Goal: Task Accomplishment & Management: Manage account settings

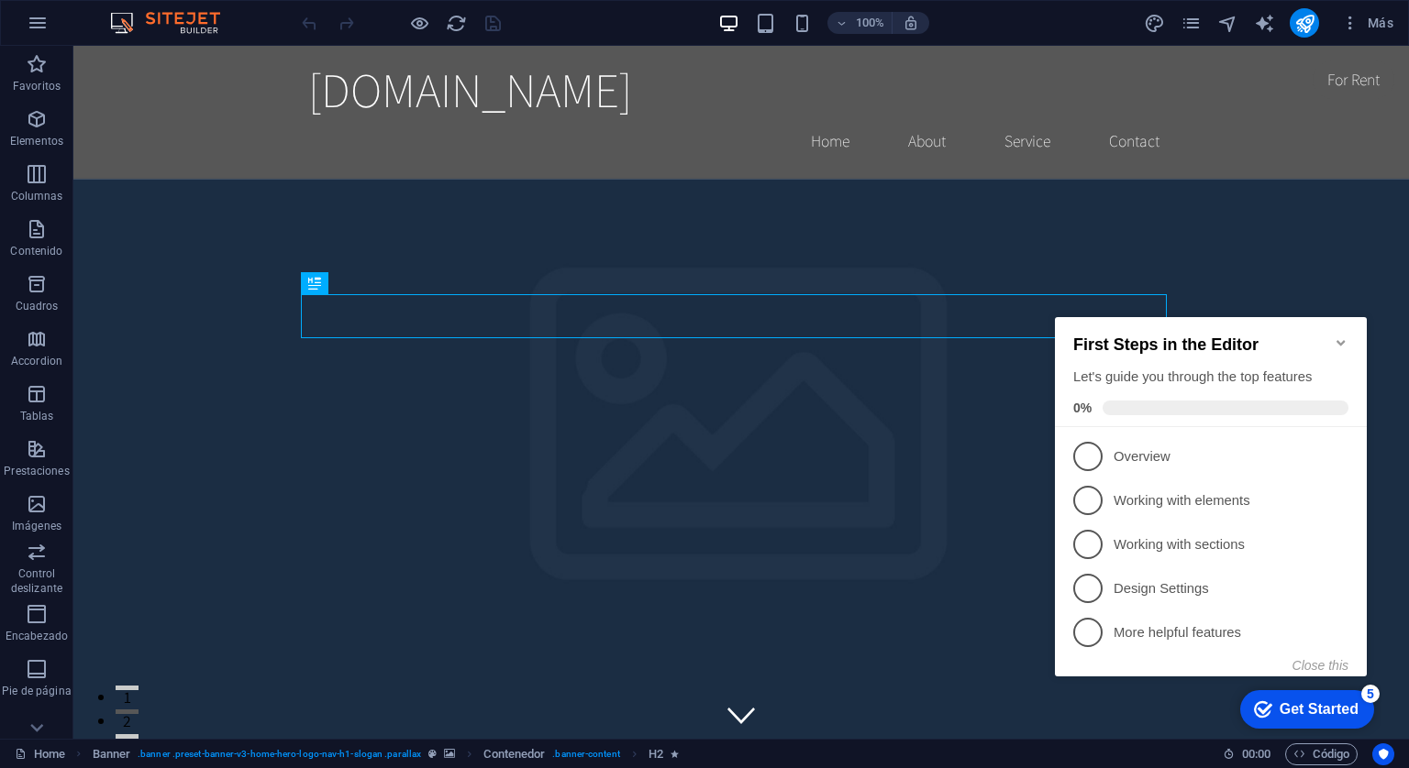
click at [1339, 336] on icon "Minimize checklist" at bounding box center [1340, 343] width 15 height 15
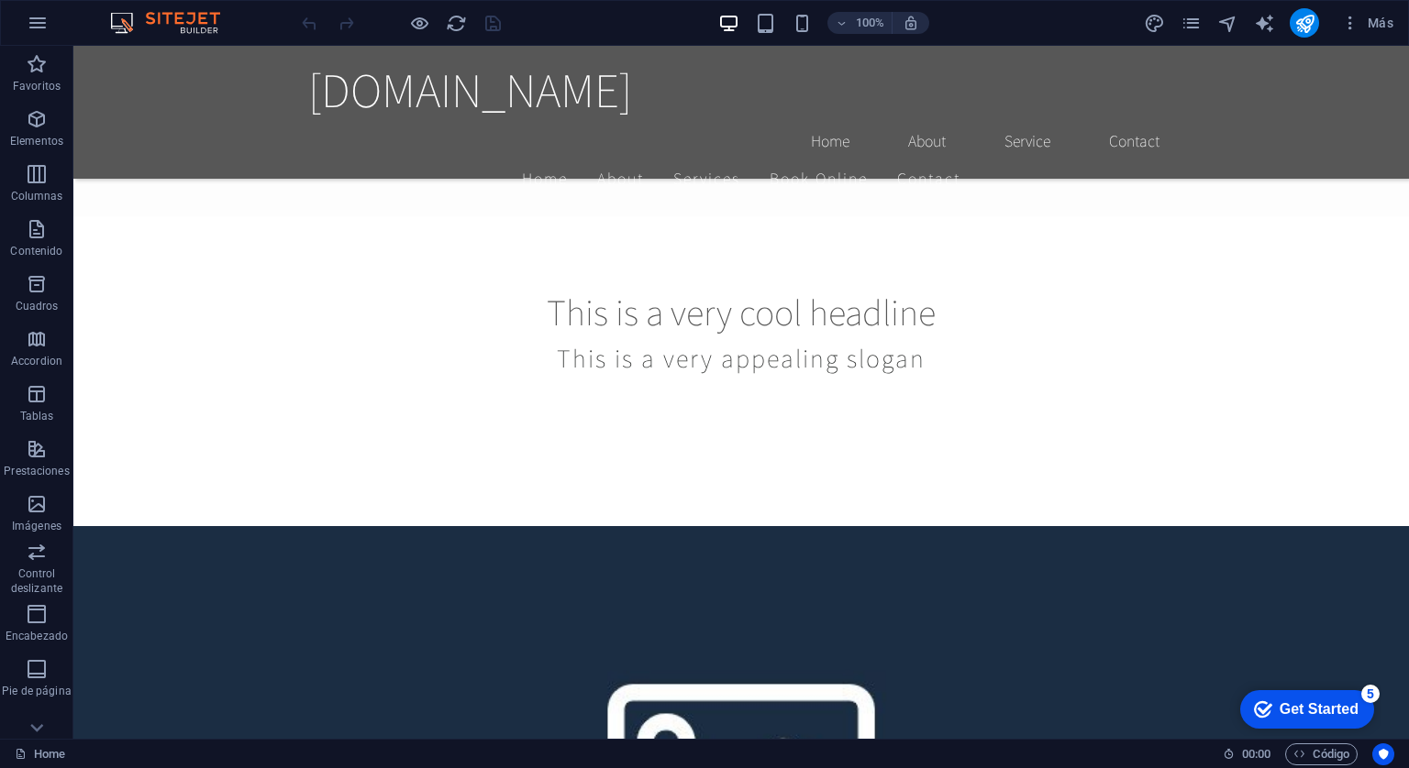
scroll to position [154, 0]
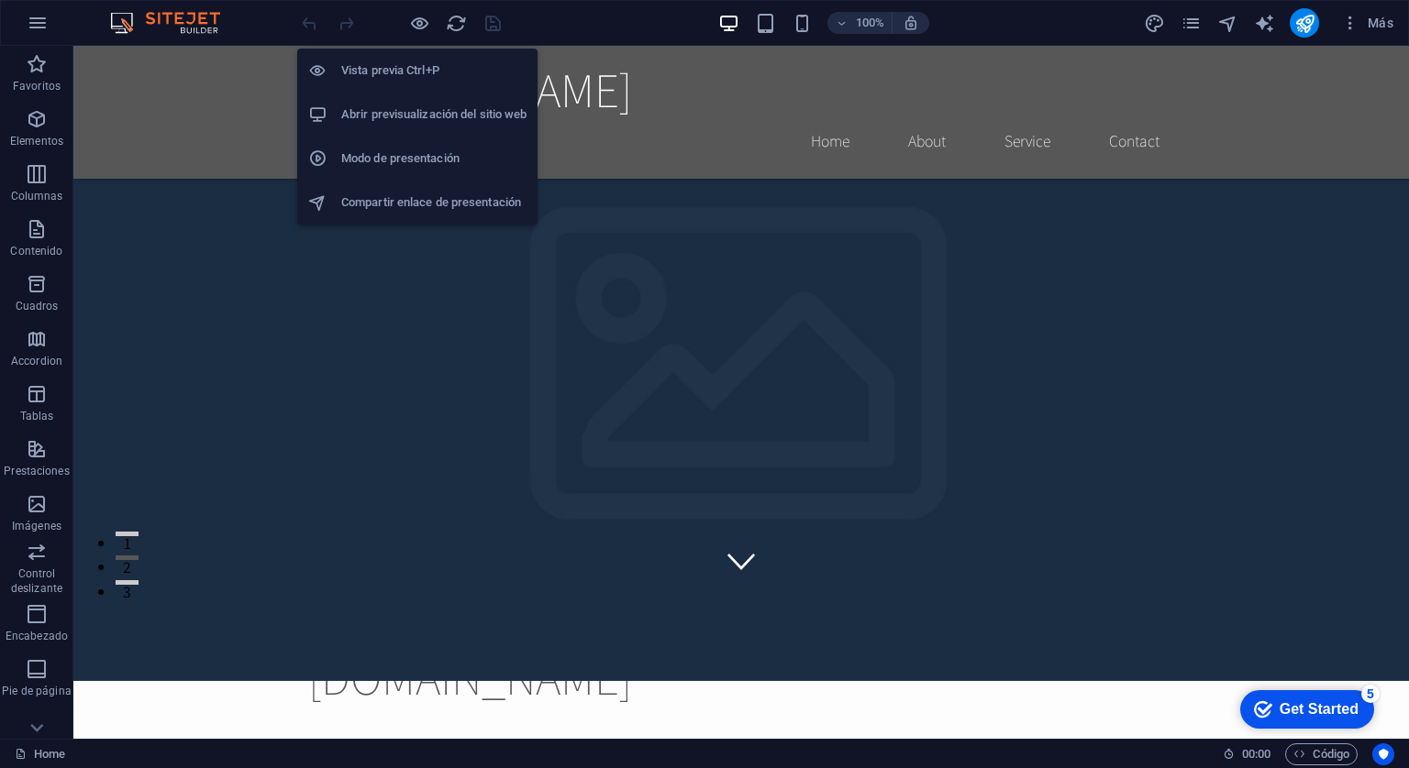
click at [398, 105] on h6 "Abrir previsualización del sitio web" at bounding box center [433, 115] width 185 height 22
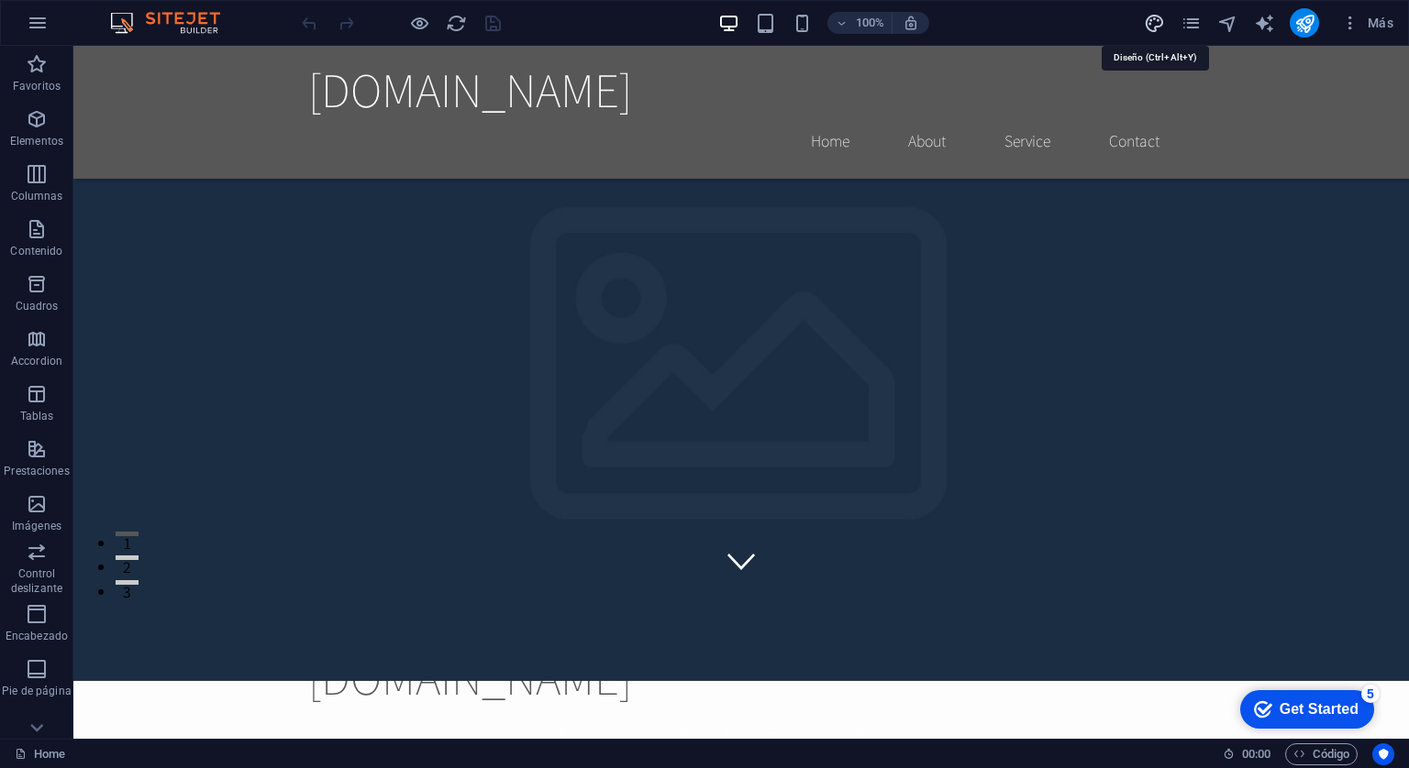
click at [1163, 17] on icon "design" at bounding box center [1154, 23] width 21 height 21
select select "rem"
select select "200"
select select "px"
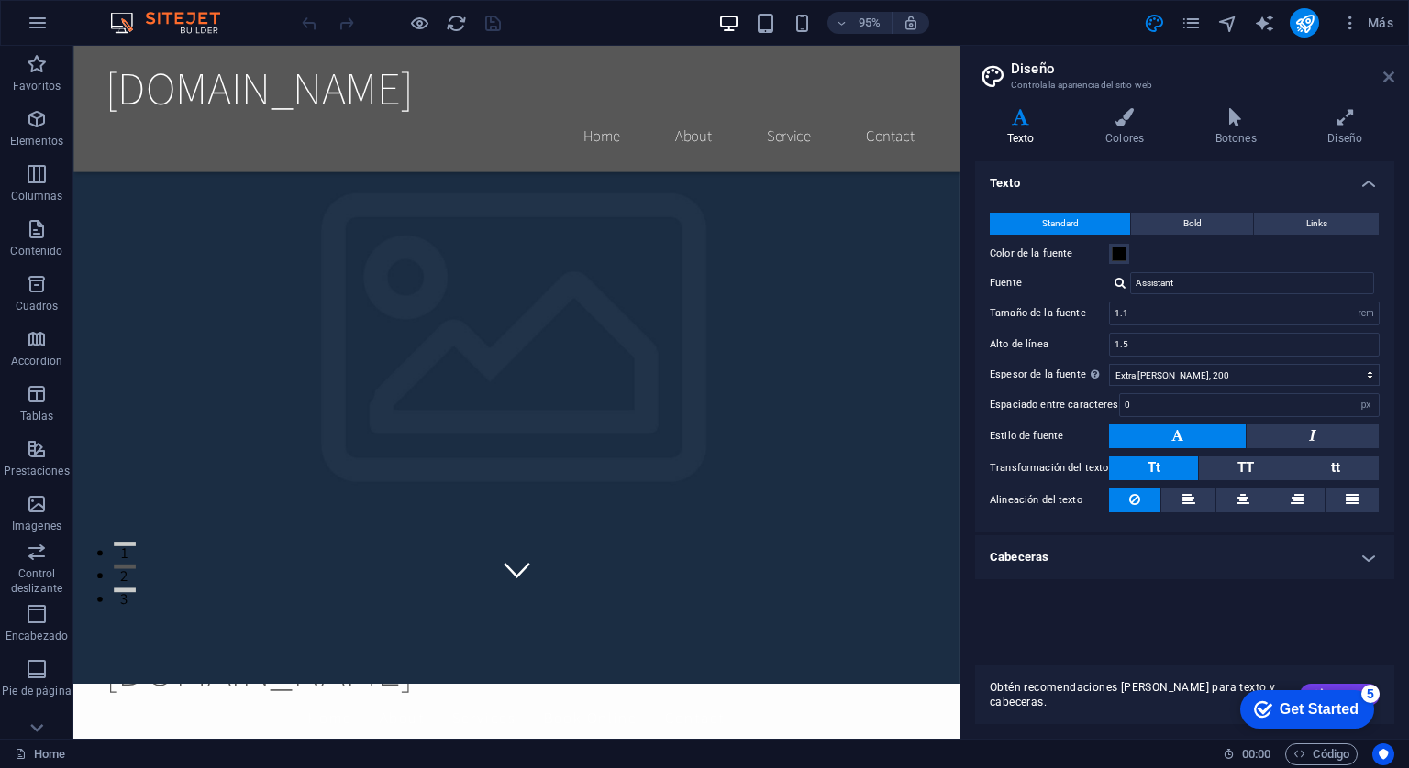
click at [1387, 71] on icon at bounding box center [1388, 77] width 11 height 15
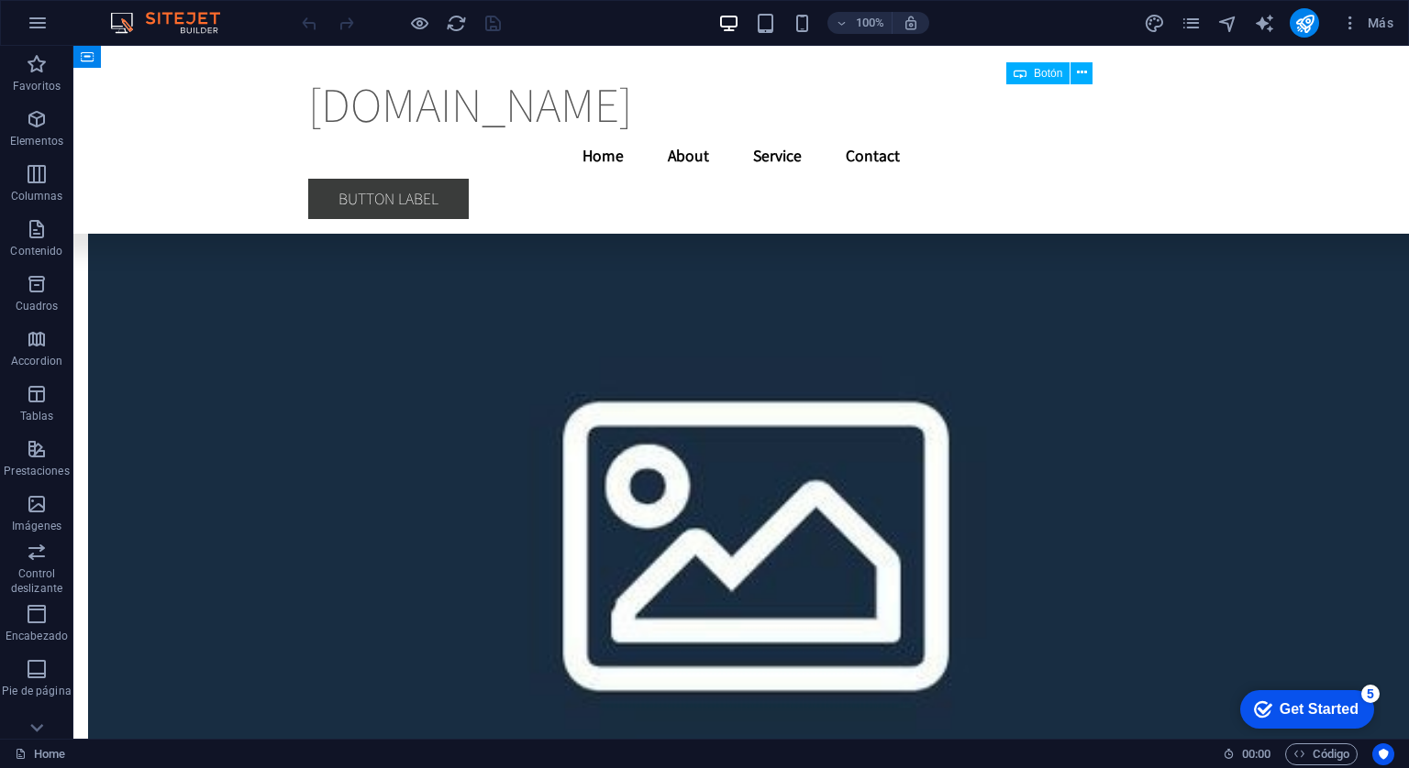
scroll to position [7711, 0]
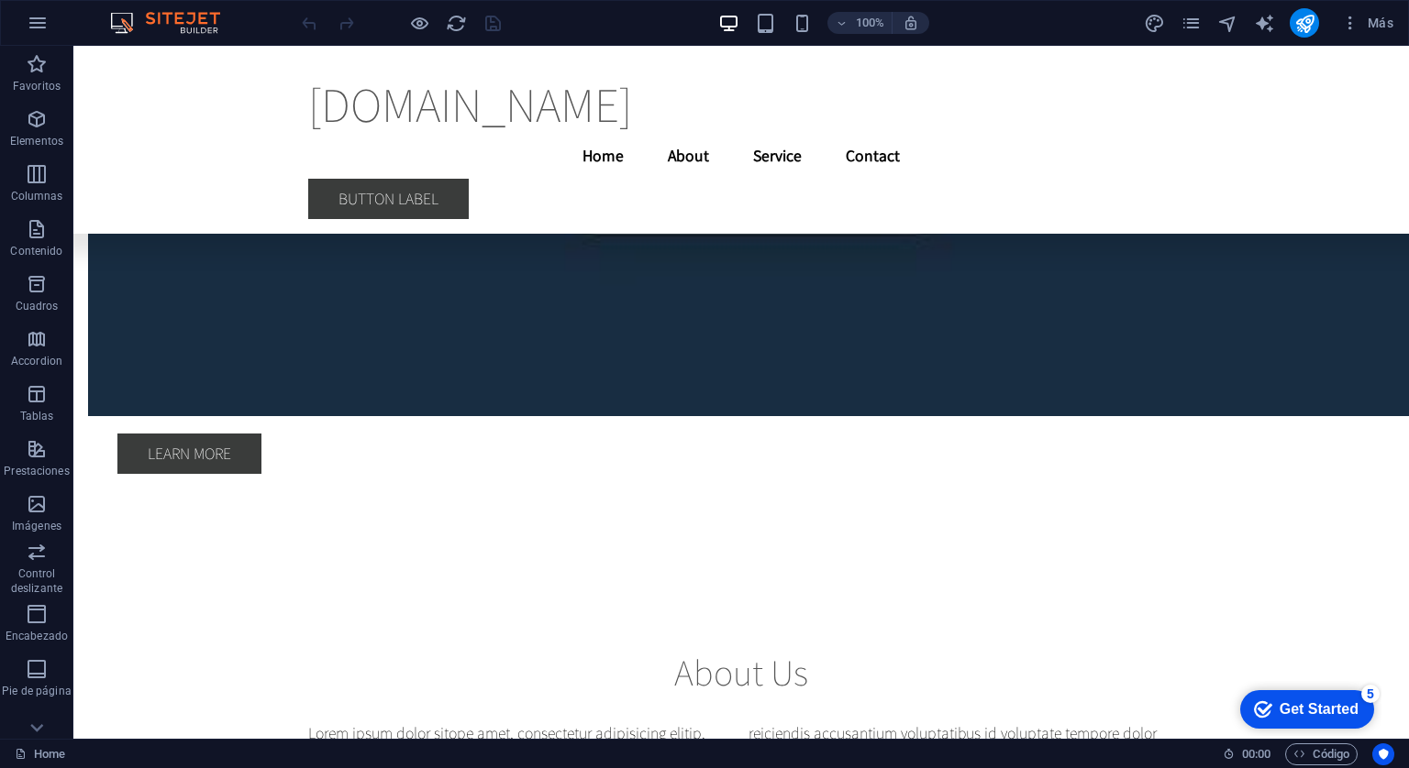
click at [181, 14] on img at bounding box center [174, 23] width 138 height 22
click at [36, 27] on icon "button" at bounding box center [38, 23] width 22 height 22
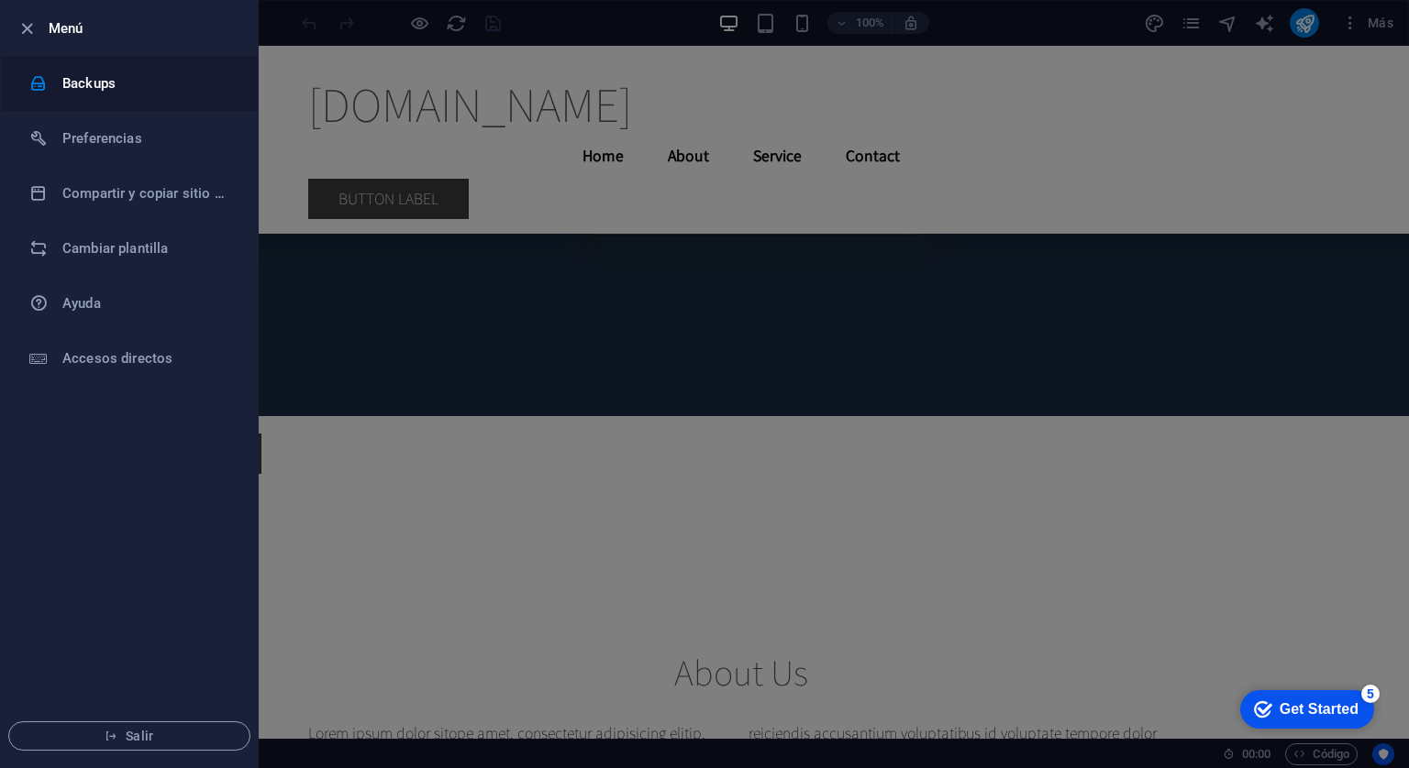
click at [84, 82] on h6 "Backups" at bounding box center [147, 83] width 170 height 22
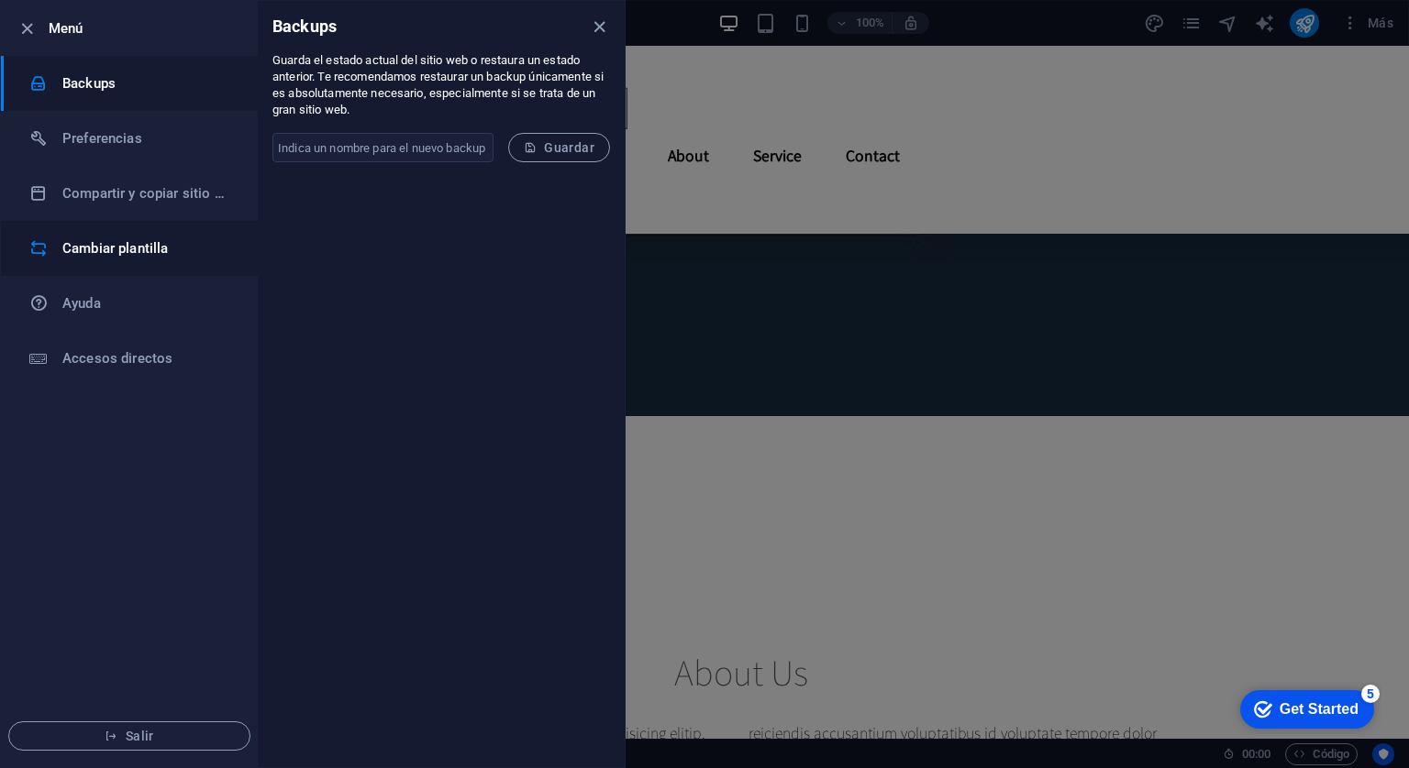
click at [68, 232] on li "Cambiar plantilla" at bounding box center [129, 248] width 257 height 55
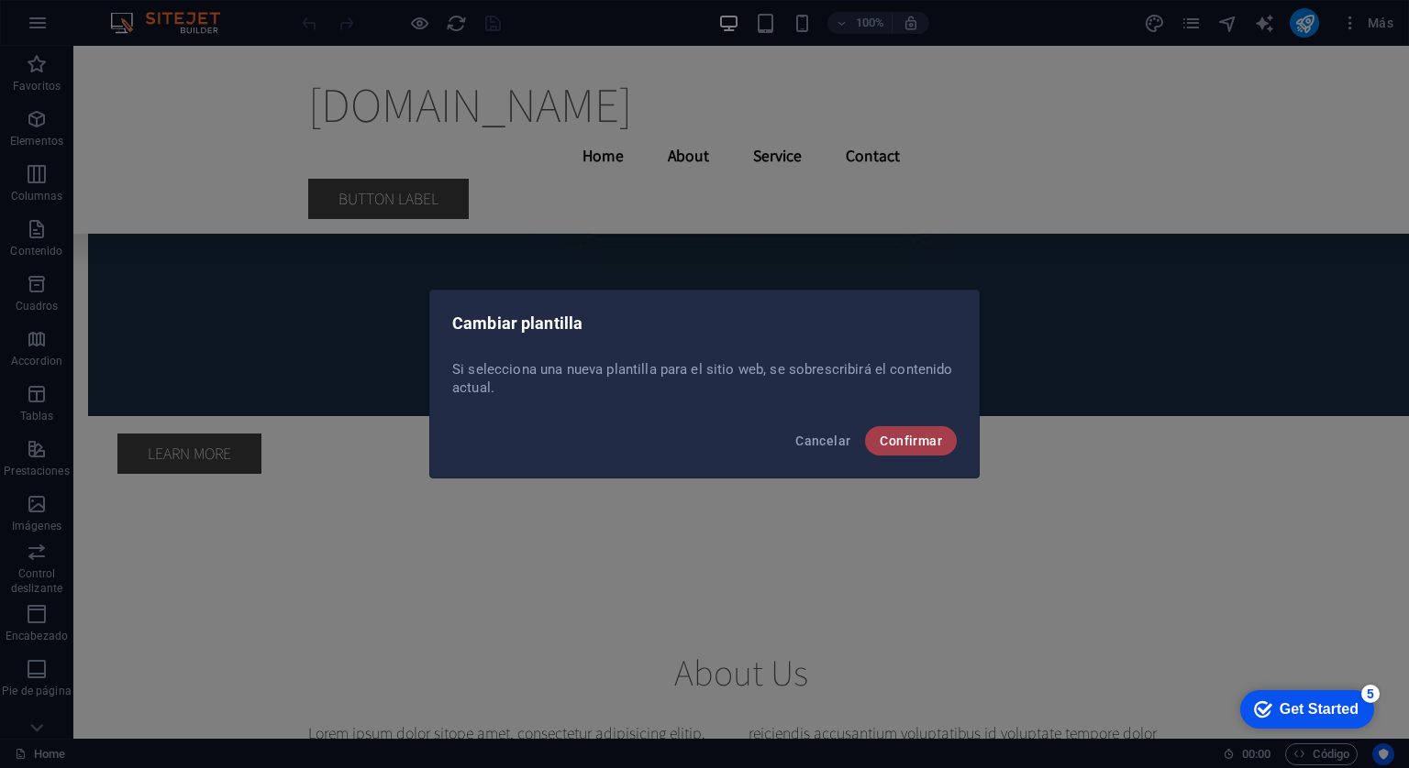
click at [923, 448] on button "Confirmar" at bounding box center [911, 440] width 92 height 29
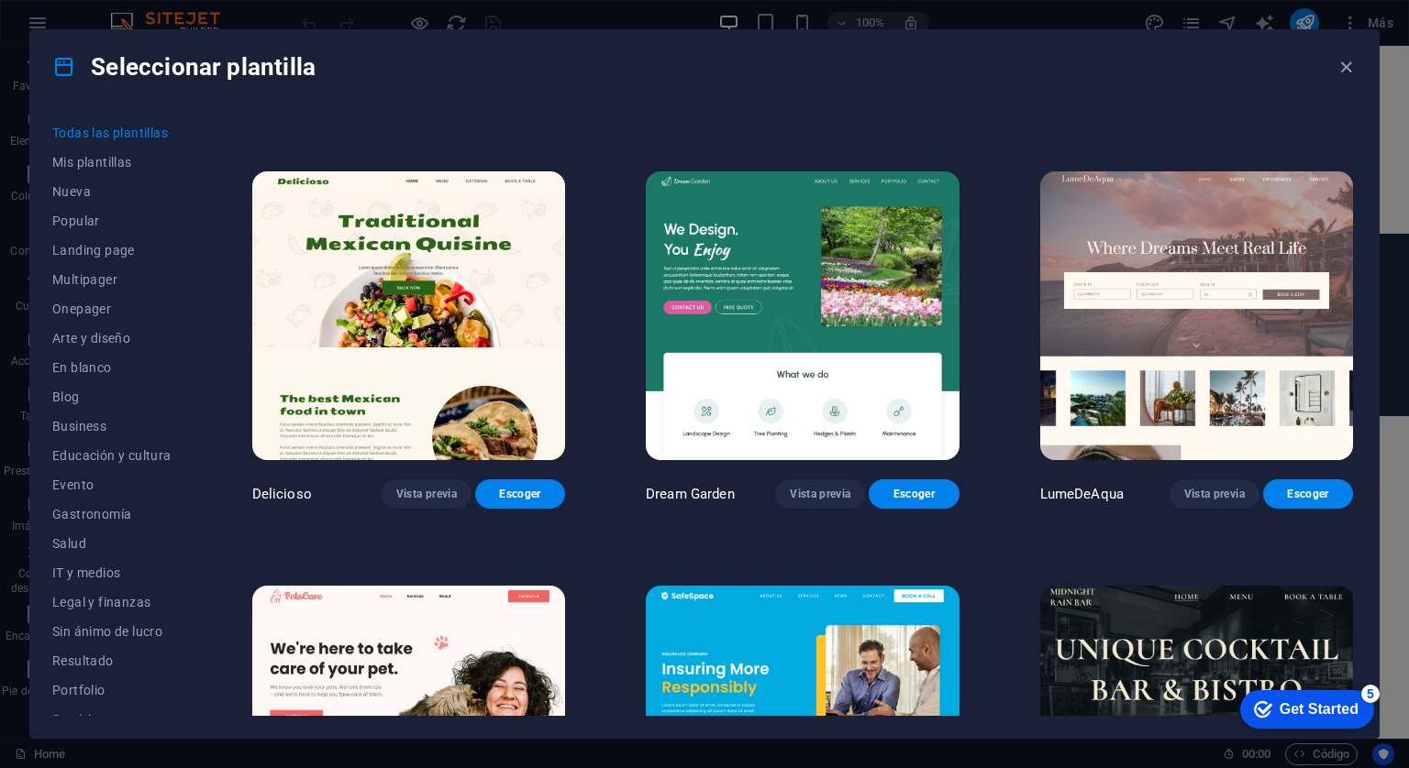
scroll to position [1192, 0]
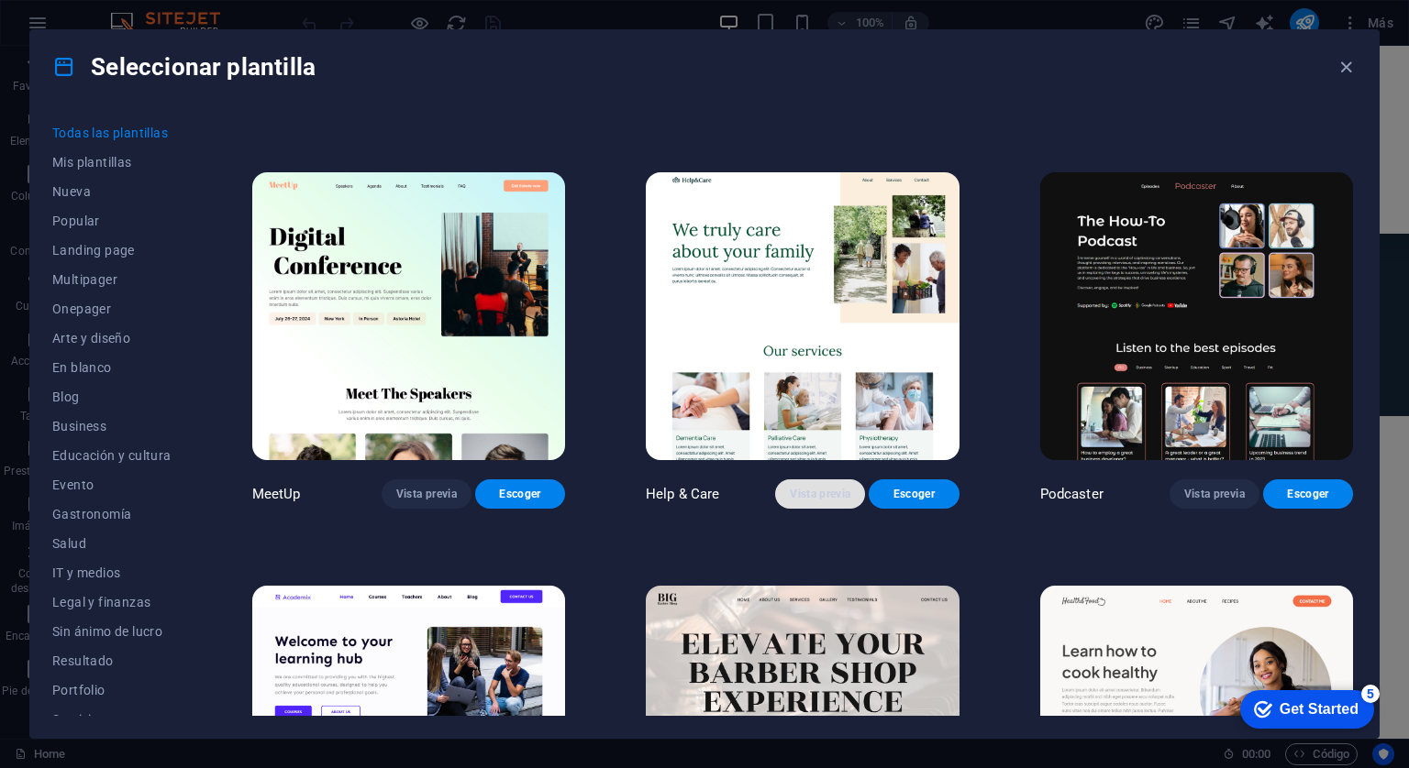
click at [795, 480] on button "Vista previa" at bounding box center [820, 494] width 90 height 29
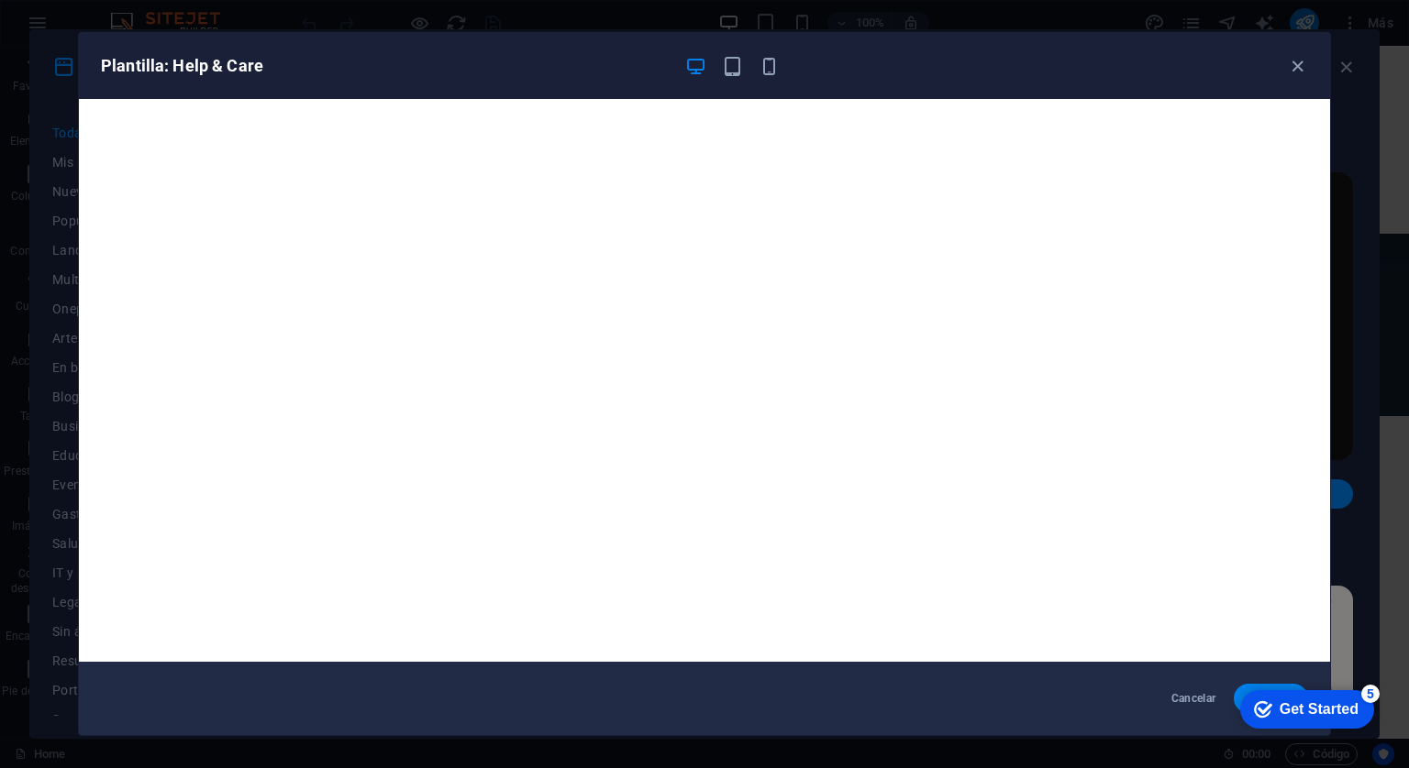
scroll to position [4, 0]
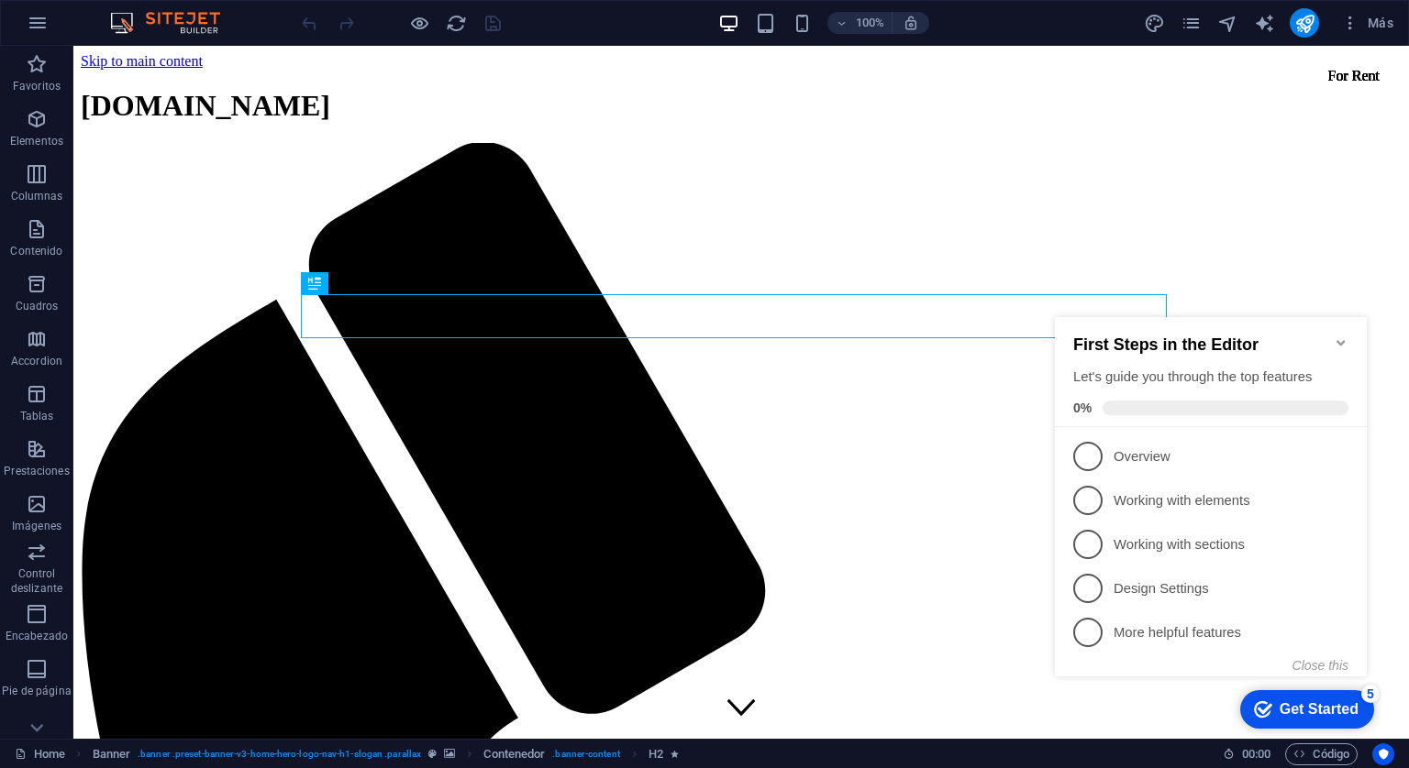
click at [1339, 340] on icon "Minimize checklist" at bounding box center [1340, 343] width 8 height 6
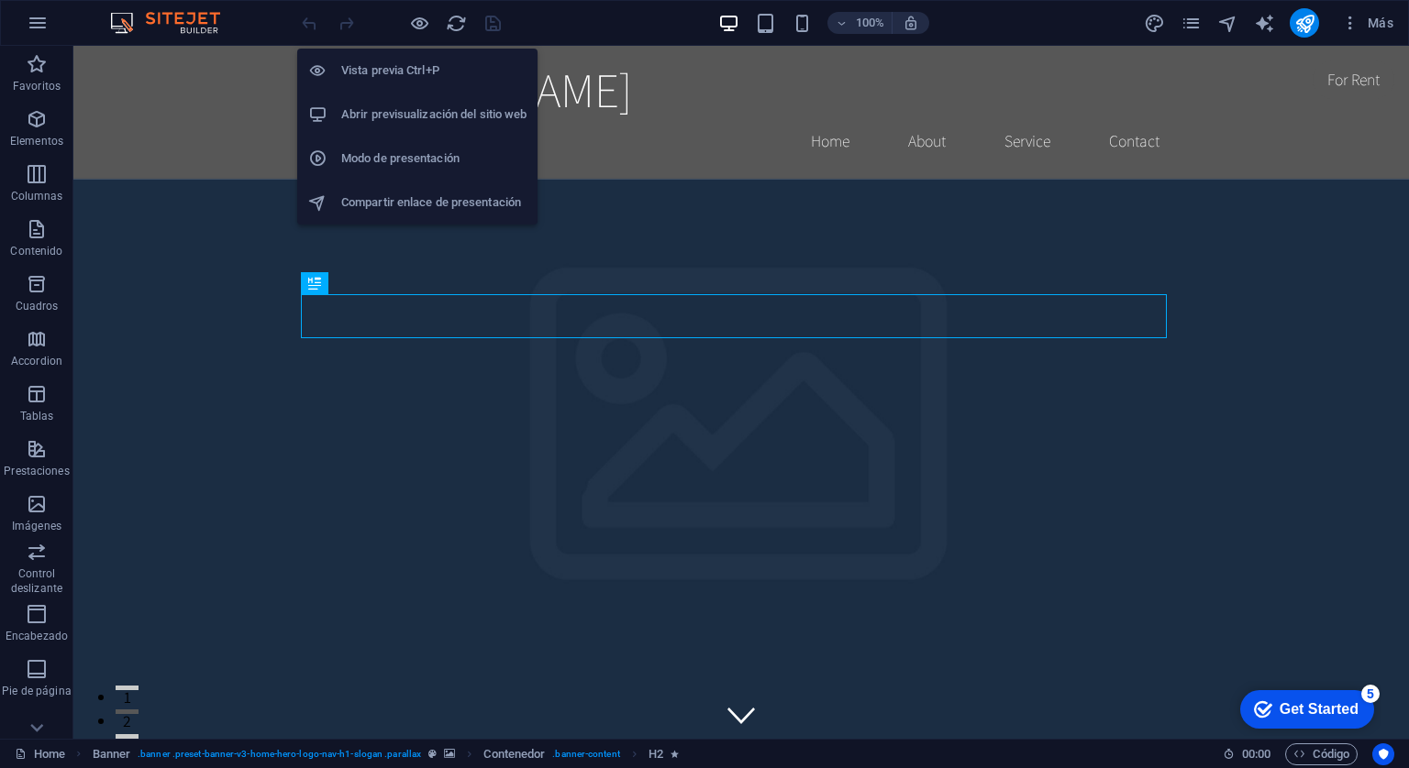
click at [413, 129] on li "Abrir previsualización del sitio web" at bounding box center [417, 115] width 240 height 44
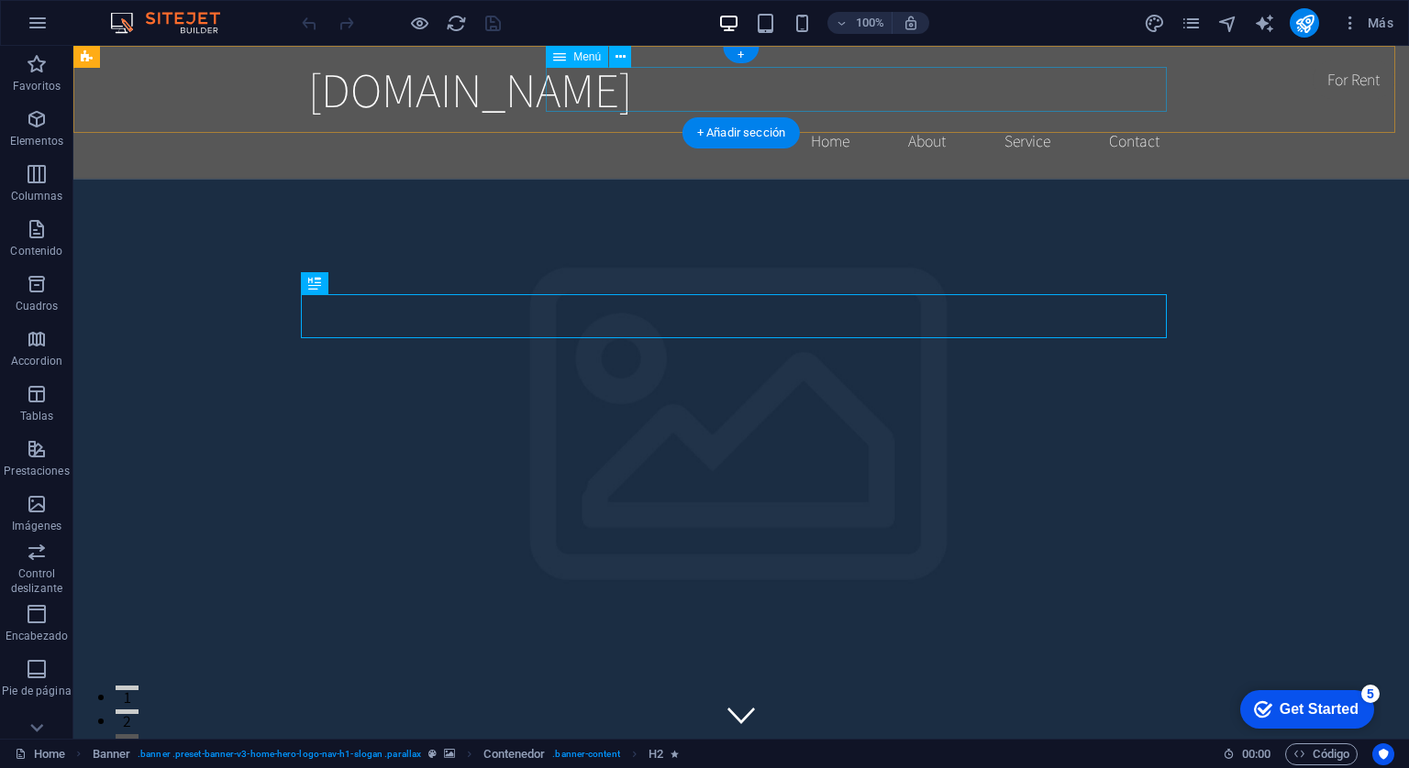
click at [821, 118] on nav "Home About Service Contact" at bounding box center [741, 141] width 866 height 46
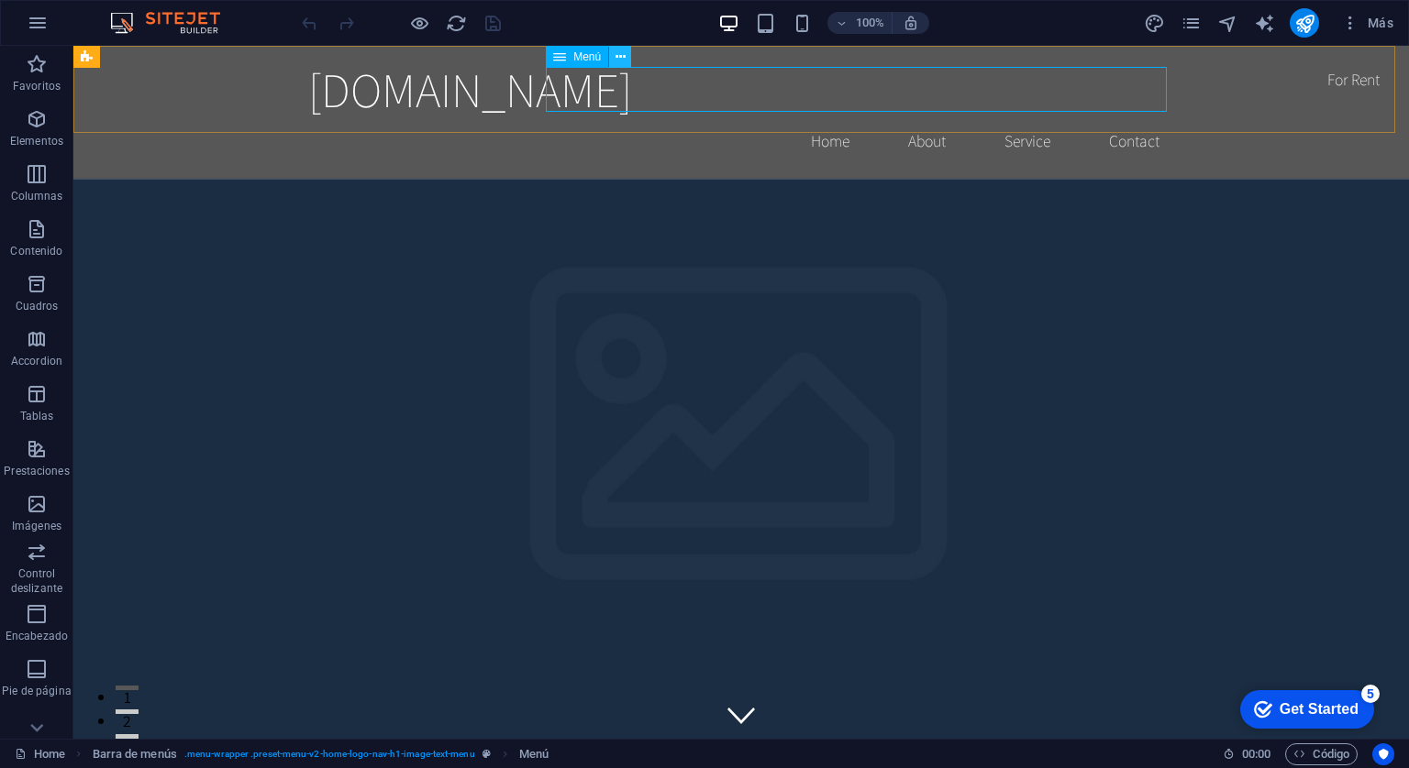
click at [625, 52] on button at bounding box center [620, 57] width 22 height 22
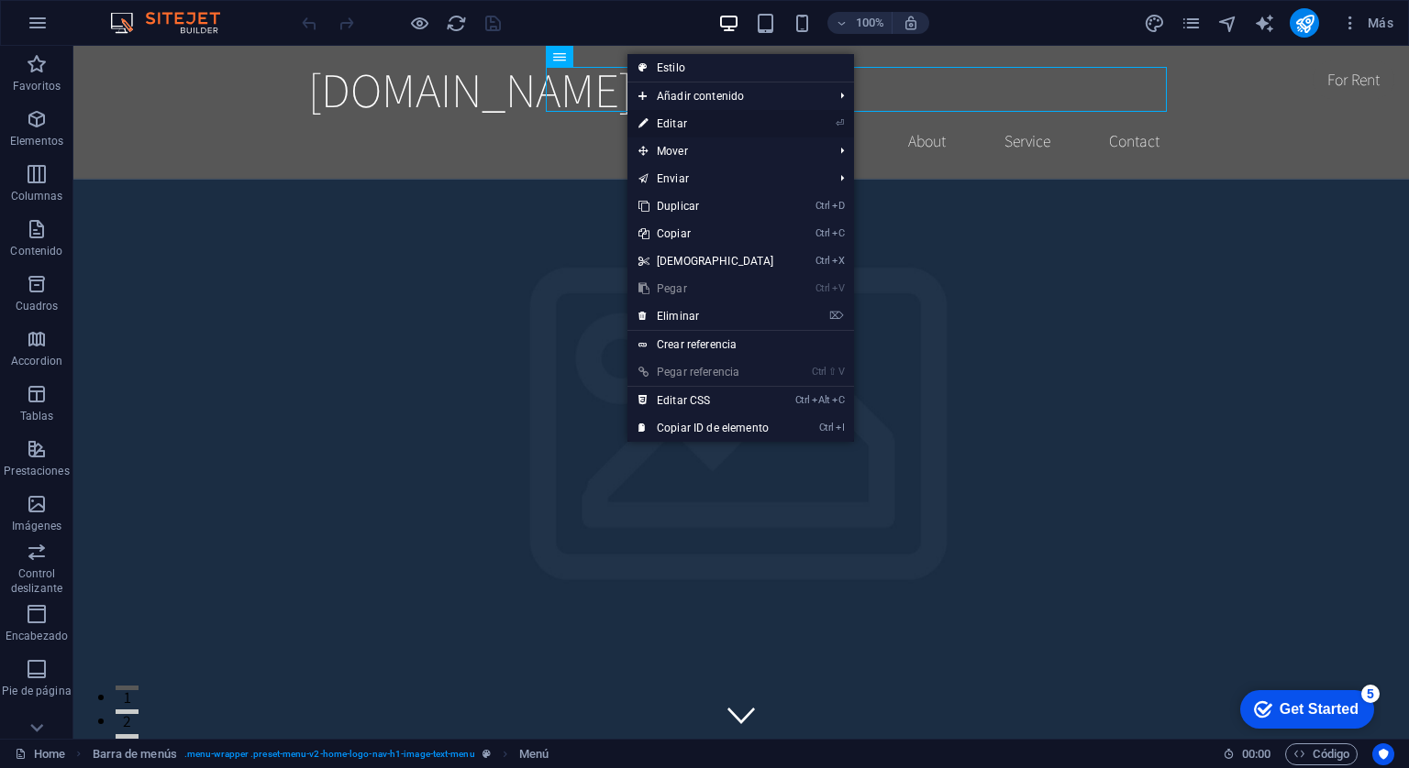
click at [664, 122] on link "⏎ Editar" at bounding box center [706, 124] width 158 height 28
select select
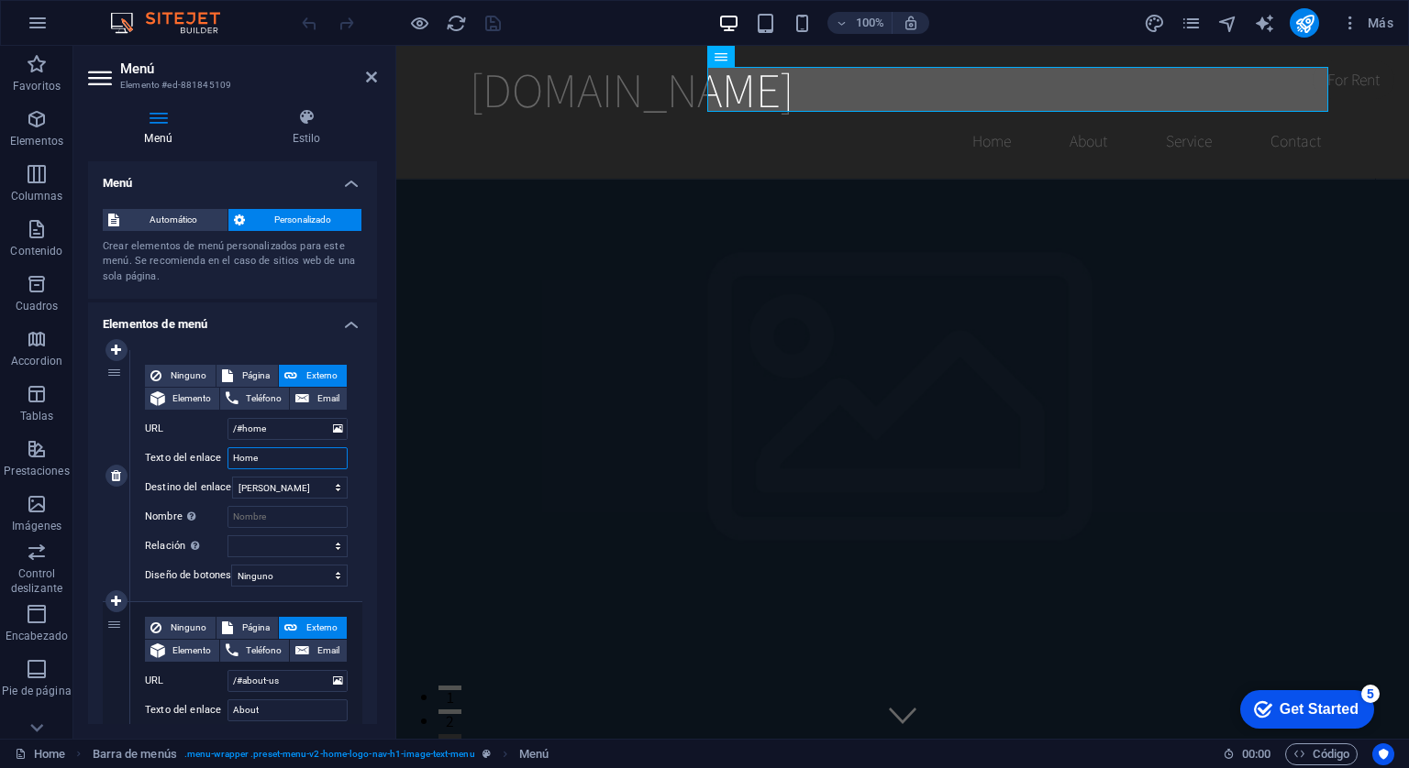
drag, startPoint x: 262, startPoint y: 459, endPoint x: 222, endPoint y: 464, distance: 40.7
click at [222, 464] on div "Texto del enlace Home" at bounding box center [246, 459] width 203 height 22
type input "Inicio"
select select
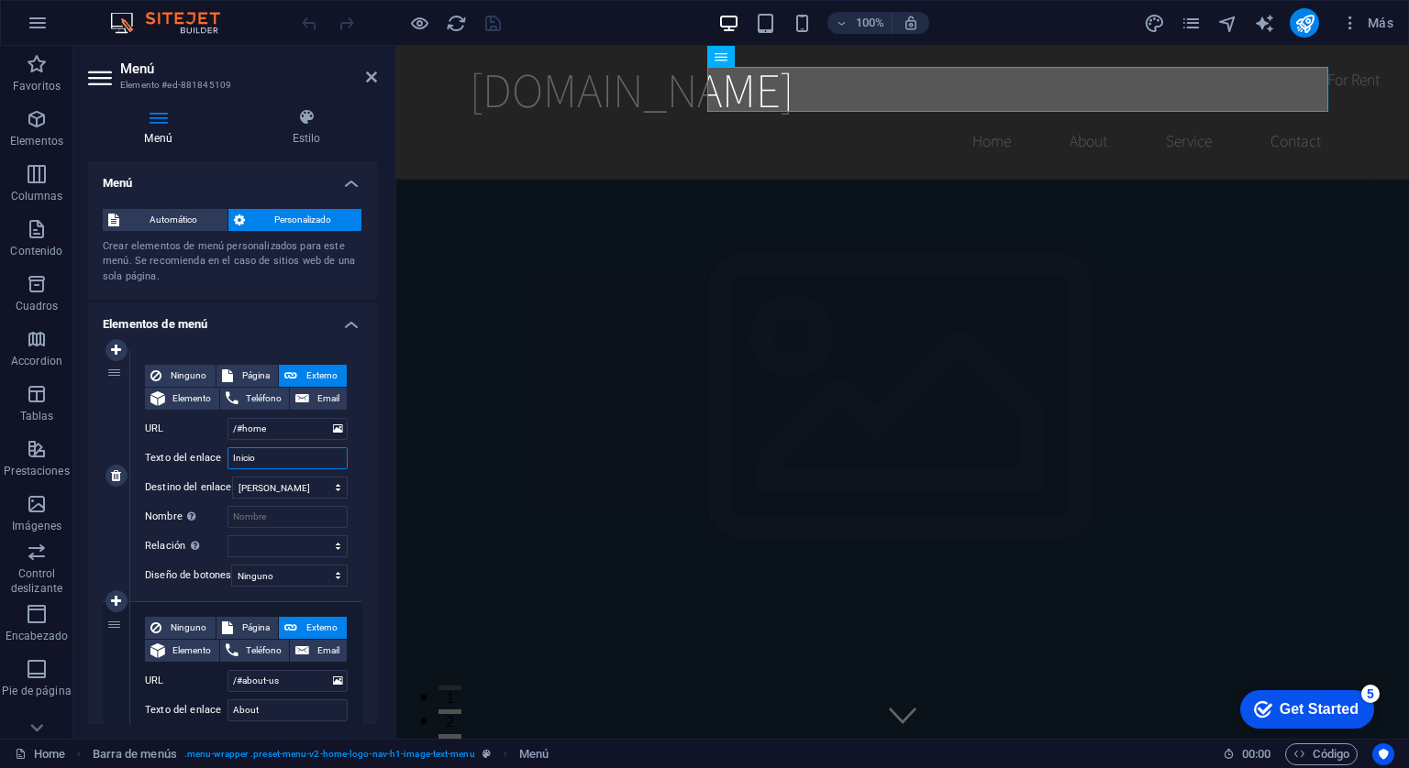
select select
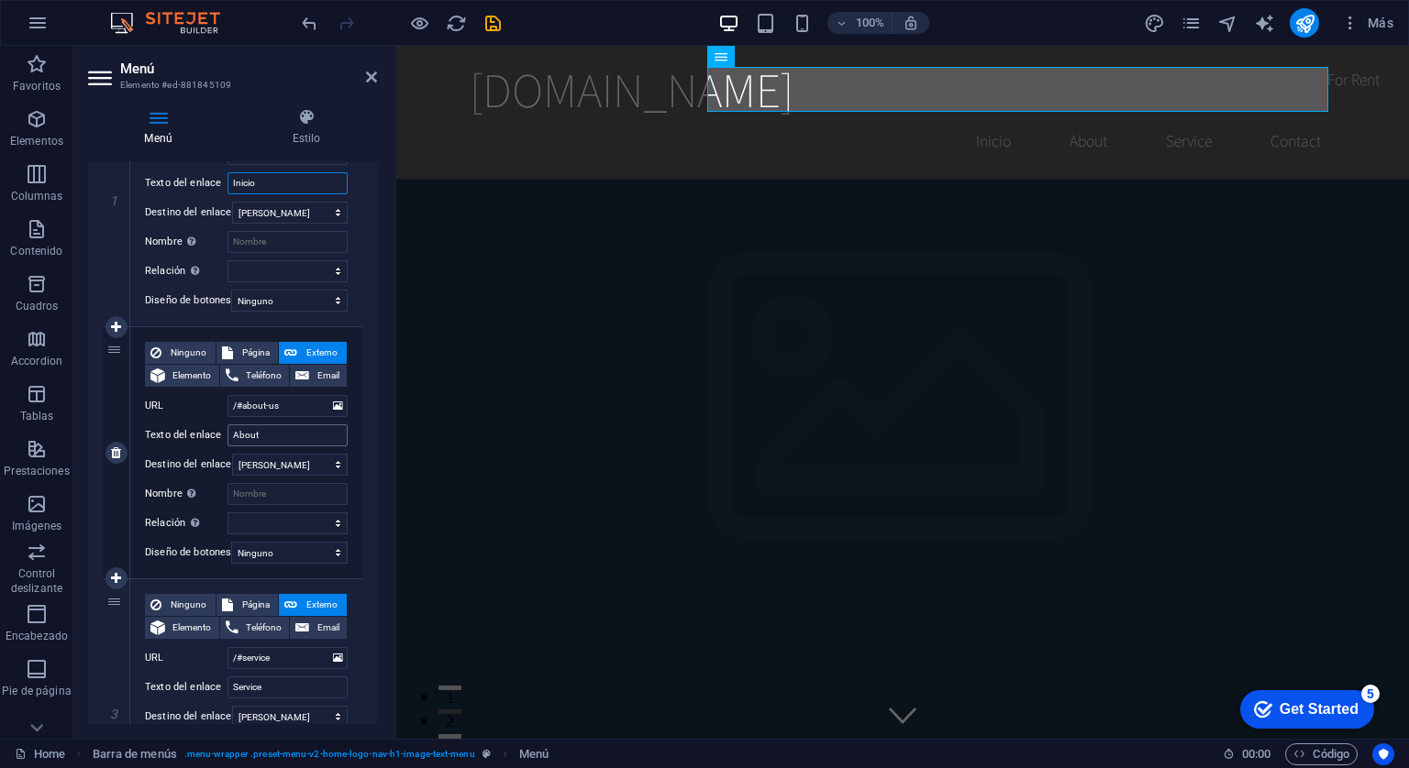
type input "Inicio"
drag, startPoint x: 271, startPoint y: 428, endPoint x: 202, endPoint y: 435, distance: 69.1
click at [202, 435] on div "Texto del enlace About" at bounding box center [246, 436] width 203 height 22
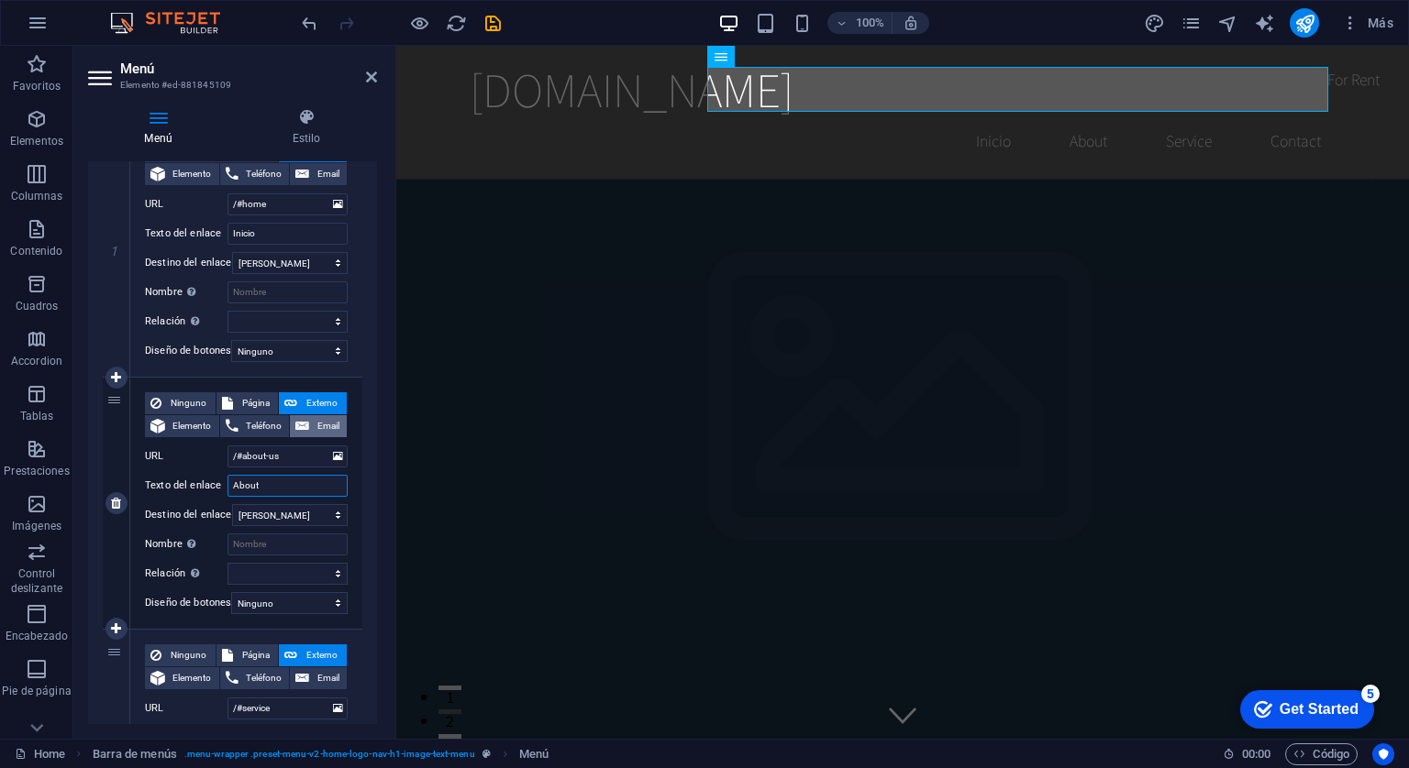
scroll to position [92, 0]
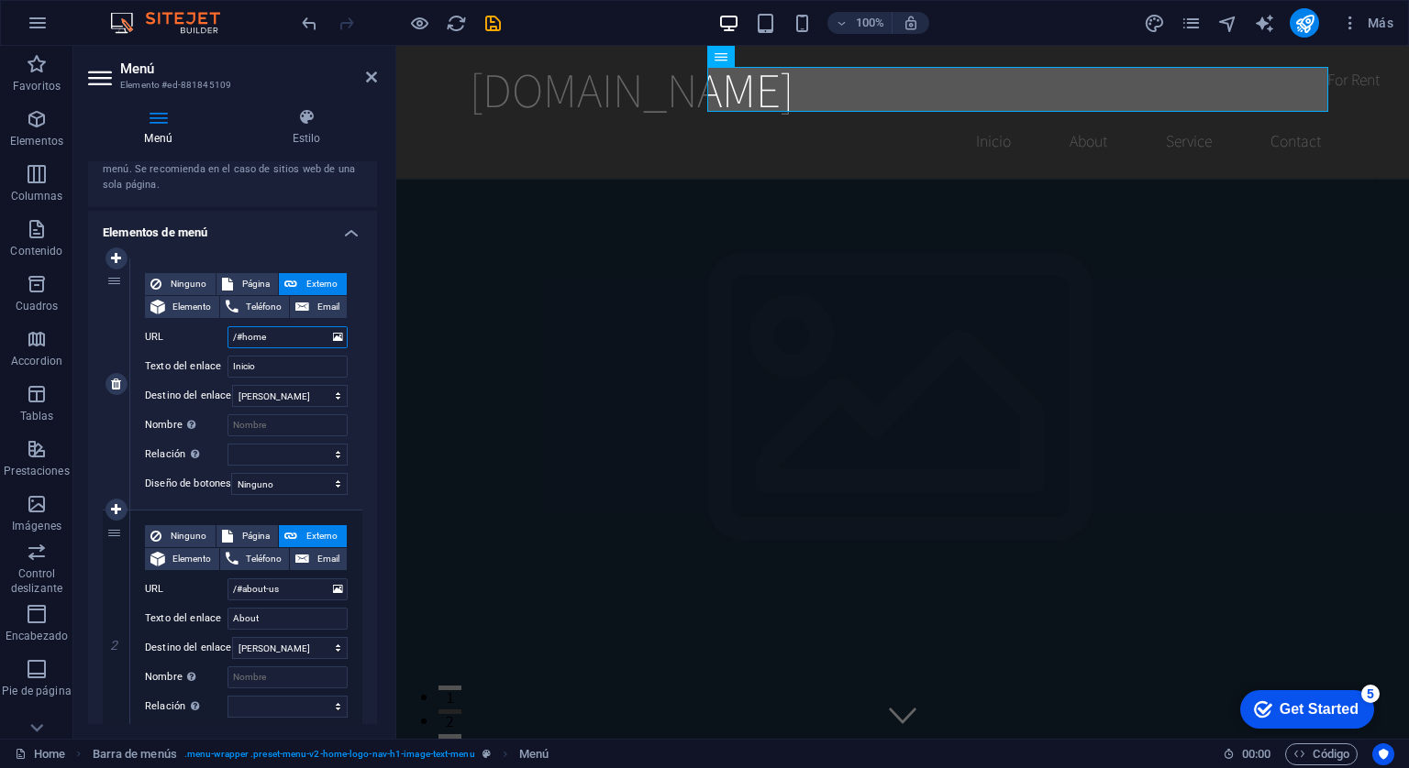
click at [293, 346] on input "/#home" at bounding box center [287, 337] width 120 height 22
type input "/#ho"
select select
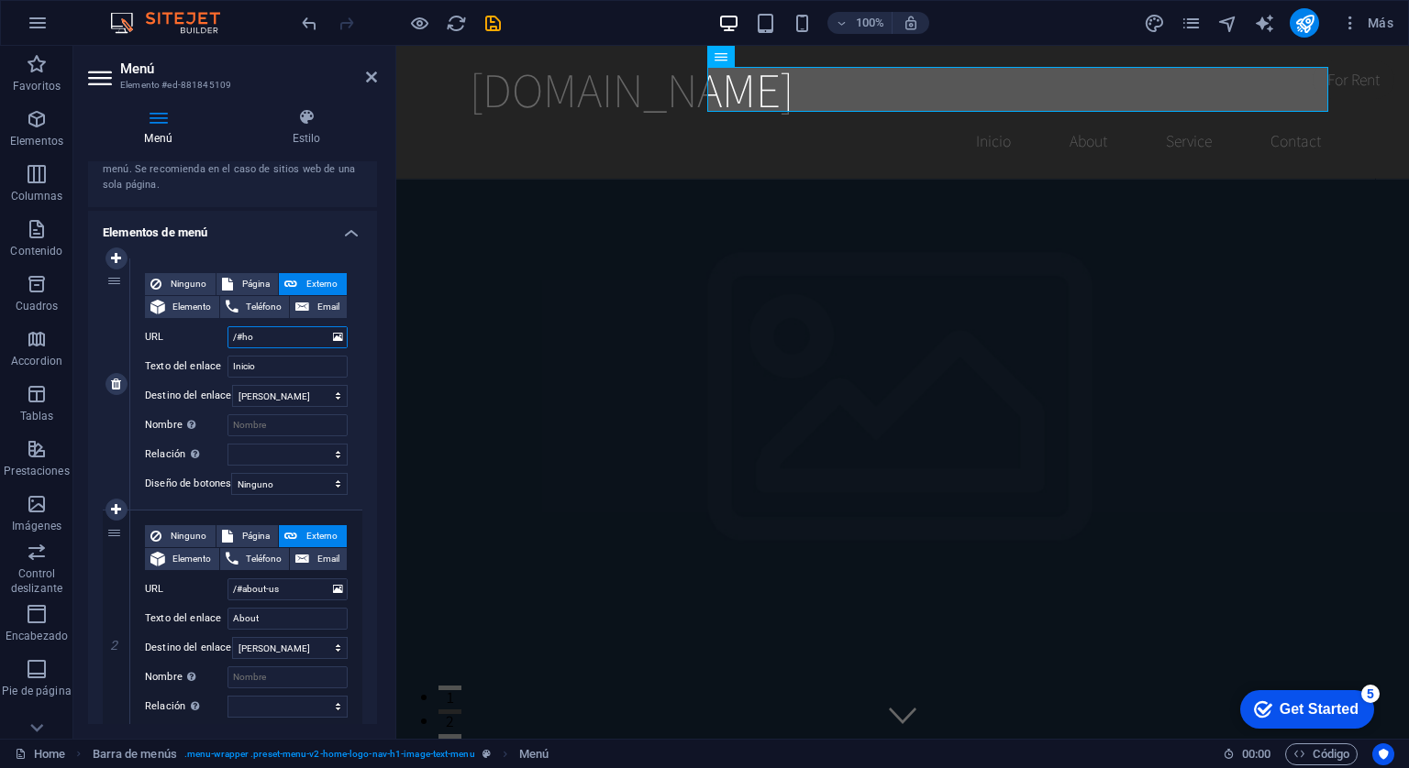
select select
type input "/#"
select select
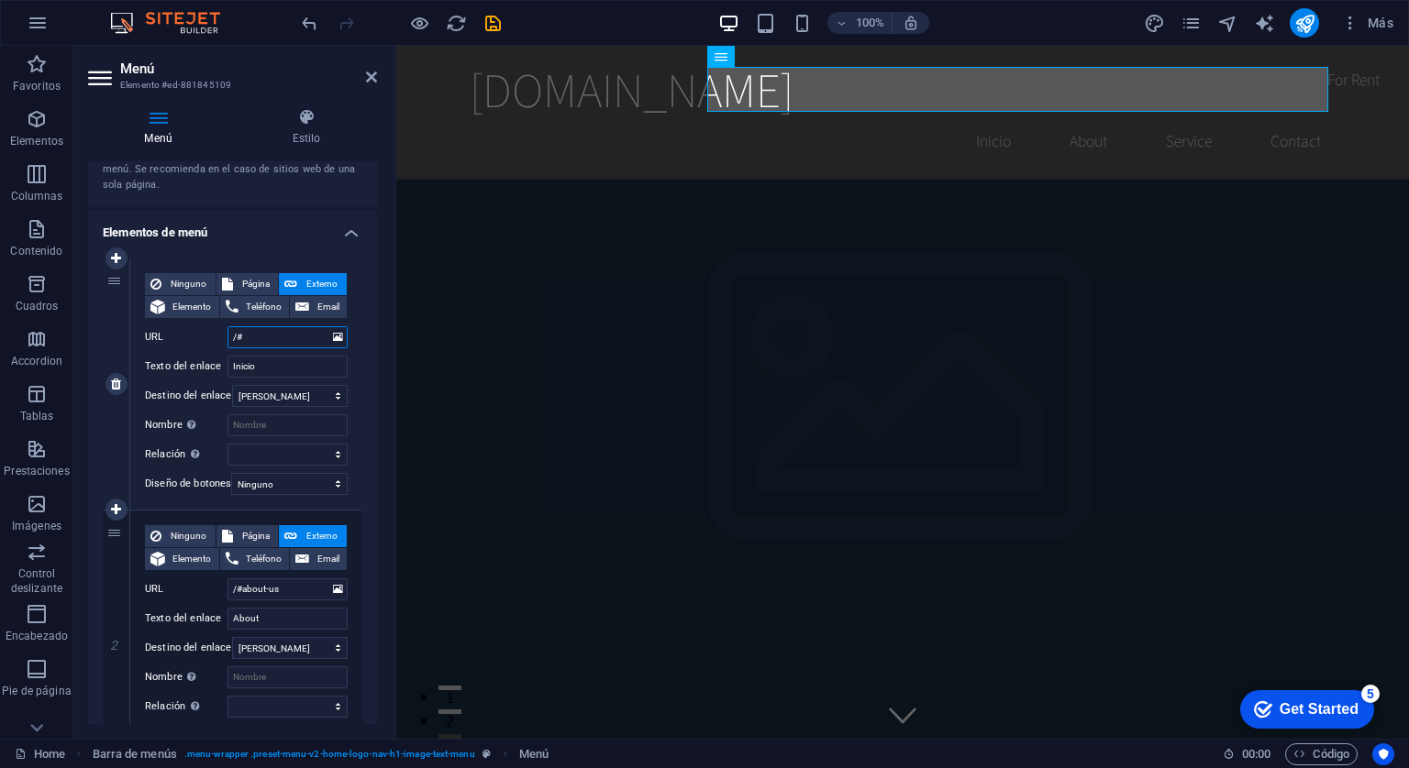
select select
type input "/#inicio"
select select
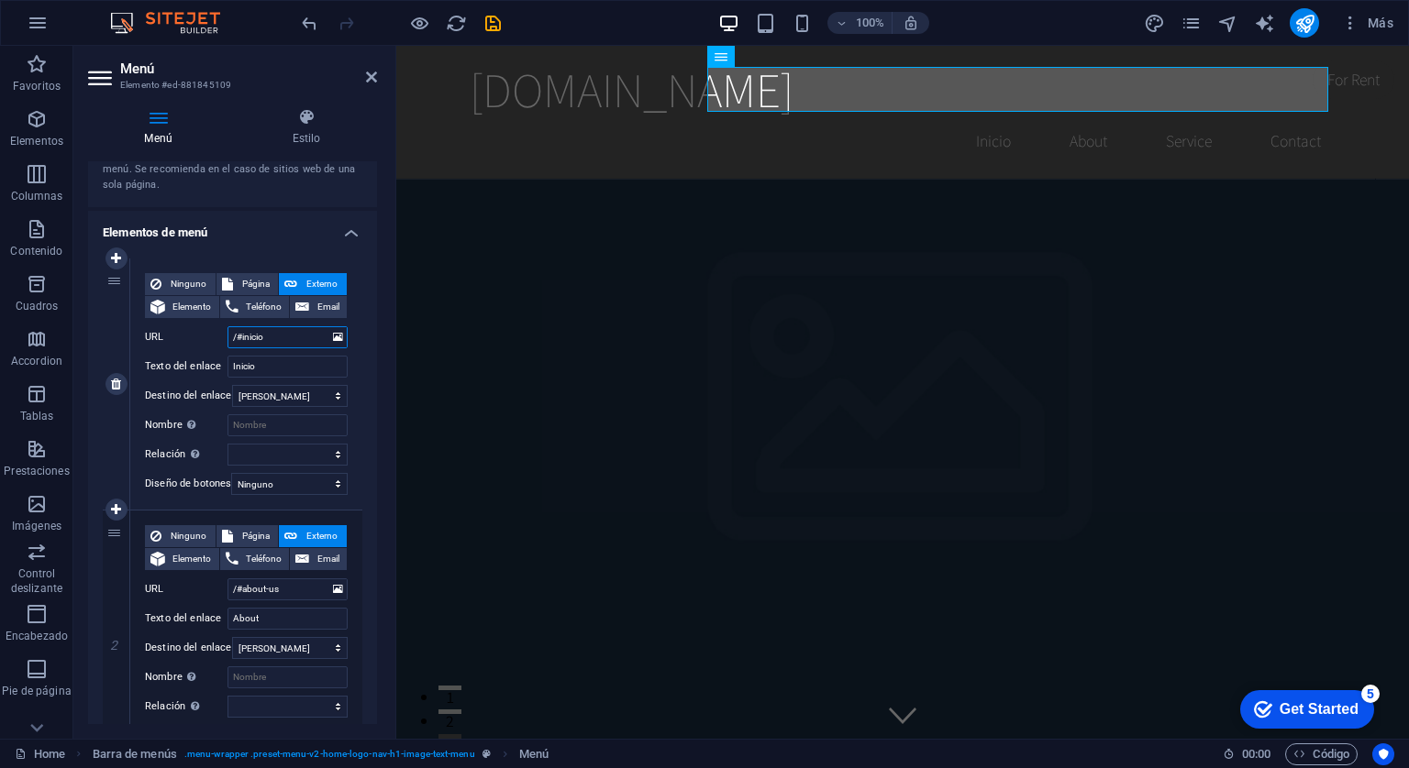
select select
type input "/#inicio"
click at [278, 627] on input "About" at bounding box center [287, 619] width 120 height 22
type input "A"
select select
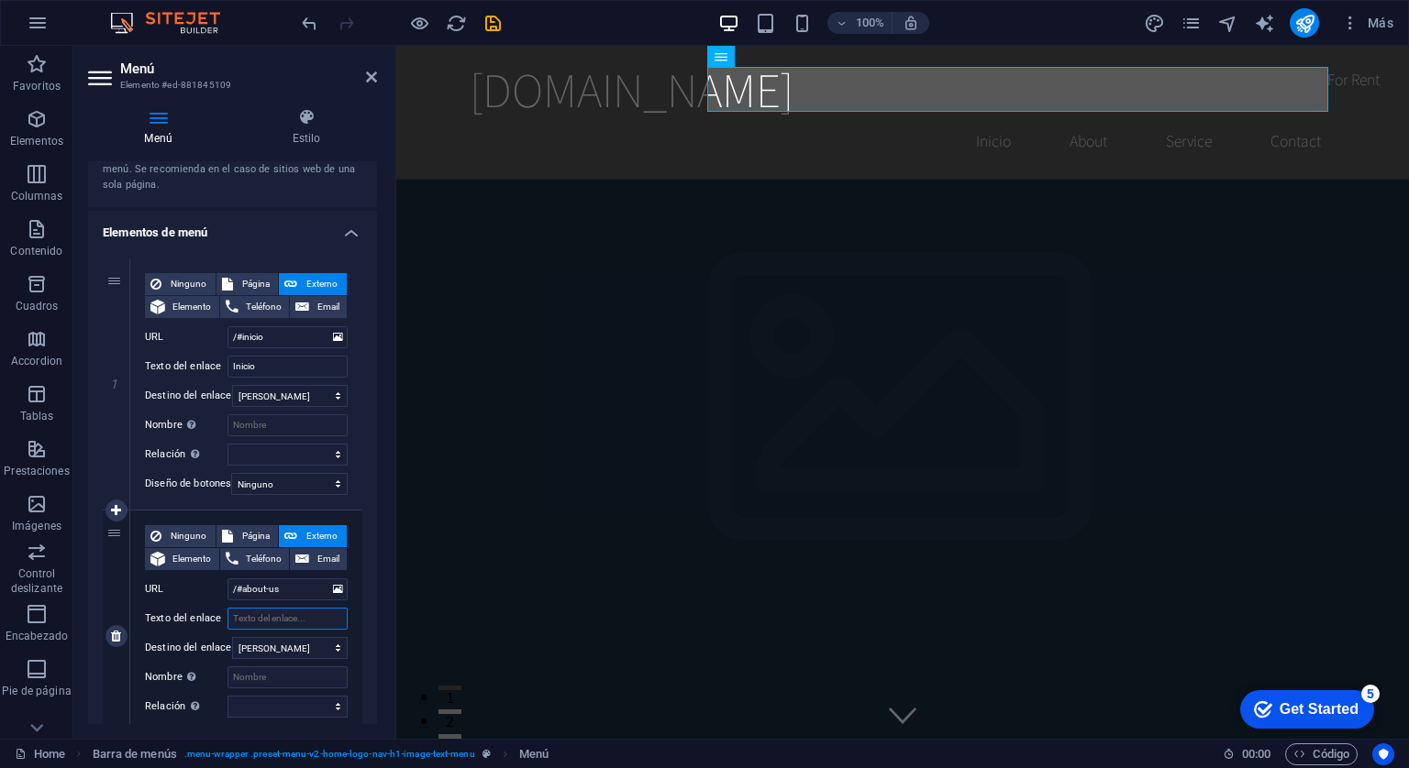
select select
click at [238, 64] on h2 "Menú" at bounding box center [248, 69] width 257 height 17
click at [253, 617] on input "Texto del enlace" at bounding box center [287, 619] width 120 height 22
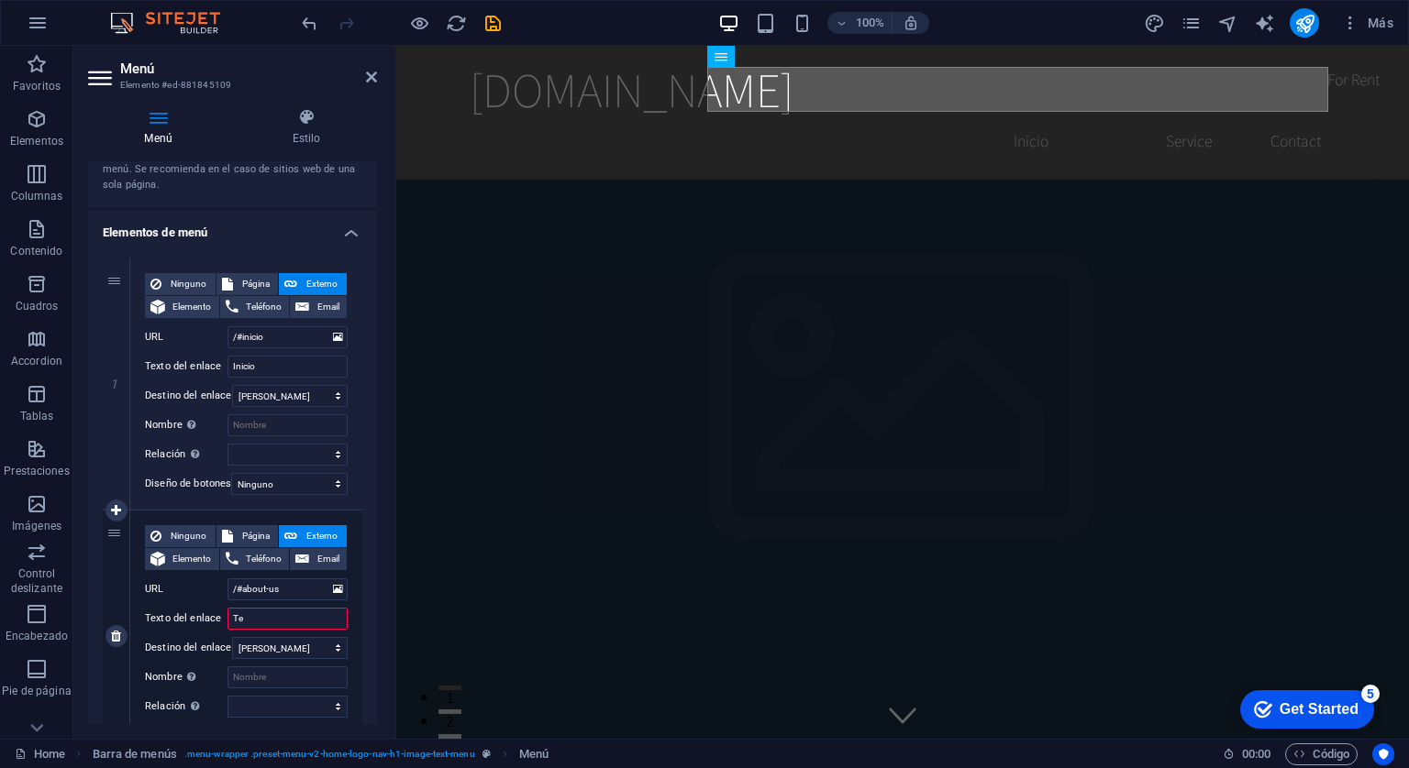
type input "Tes"
select select
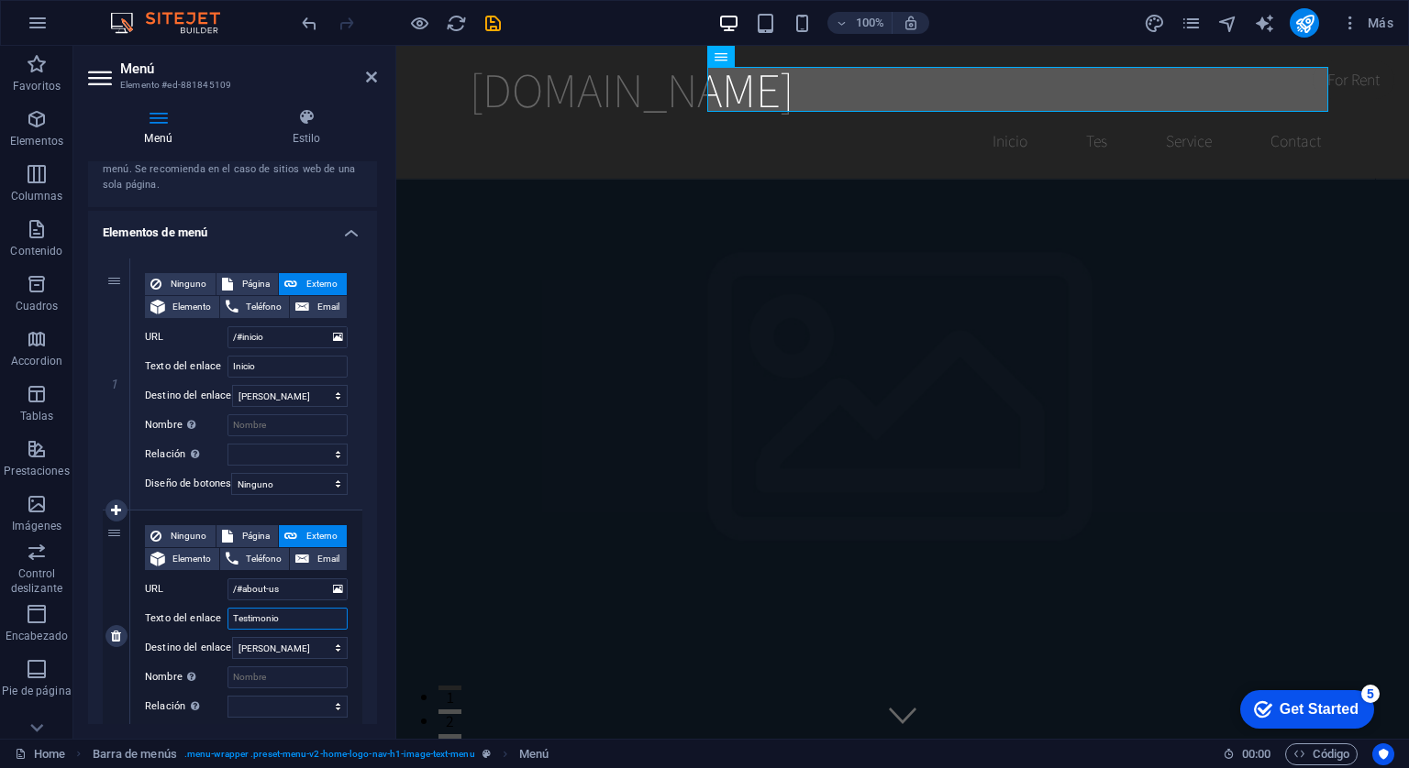
type input "Testimonios"
select select
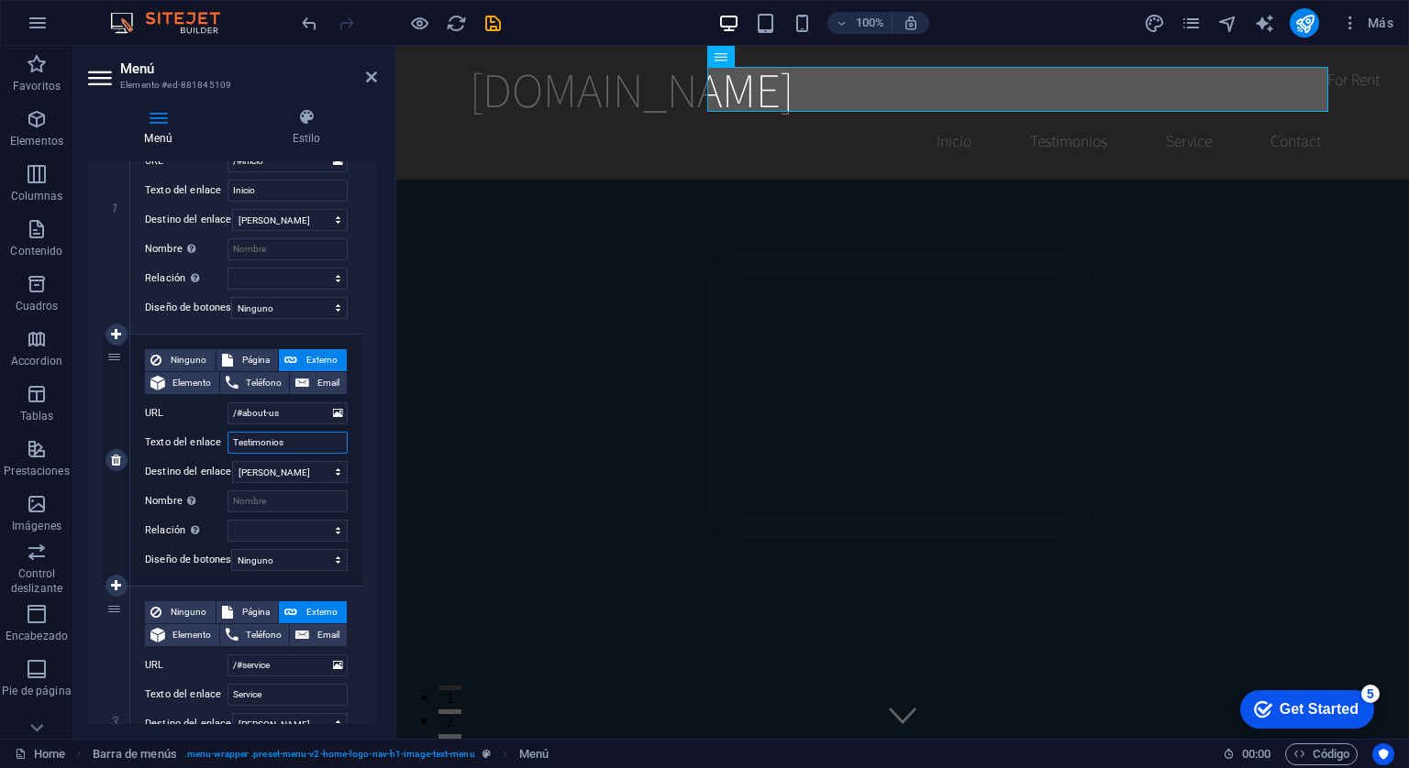
scroll to position [275, 0]
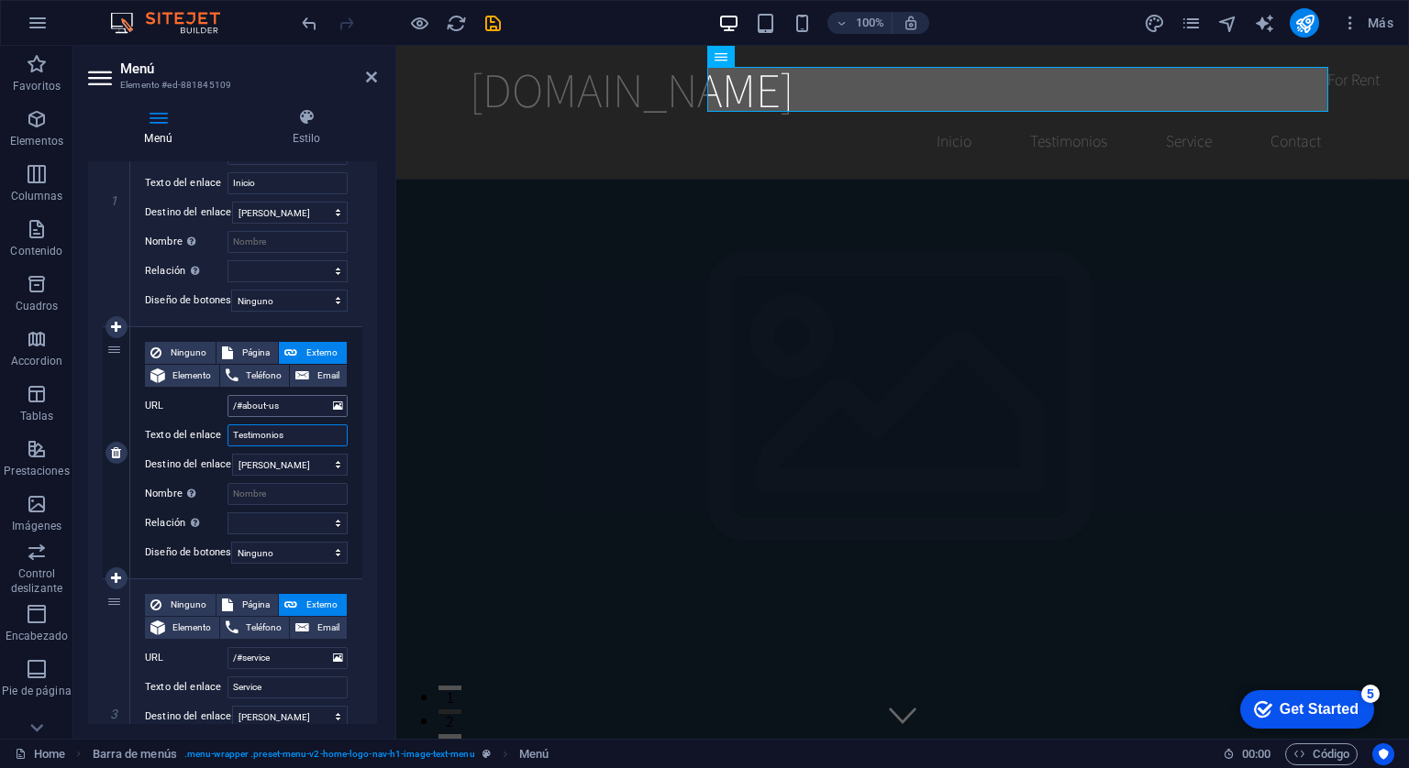
type input "Testimonios"
click at [294, 406] on input "/#about-us" at bounding box center [287, 406] width 120 height 22
type input "/#"
select select
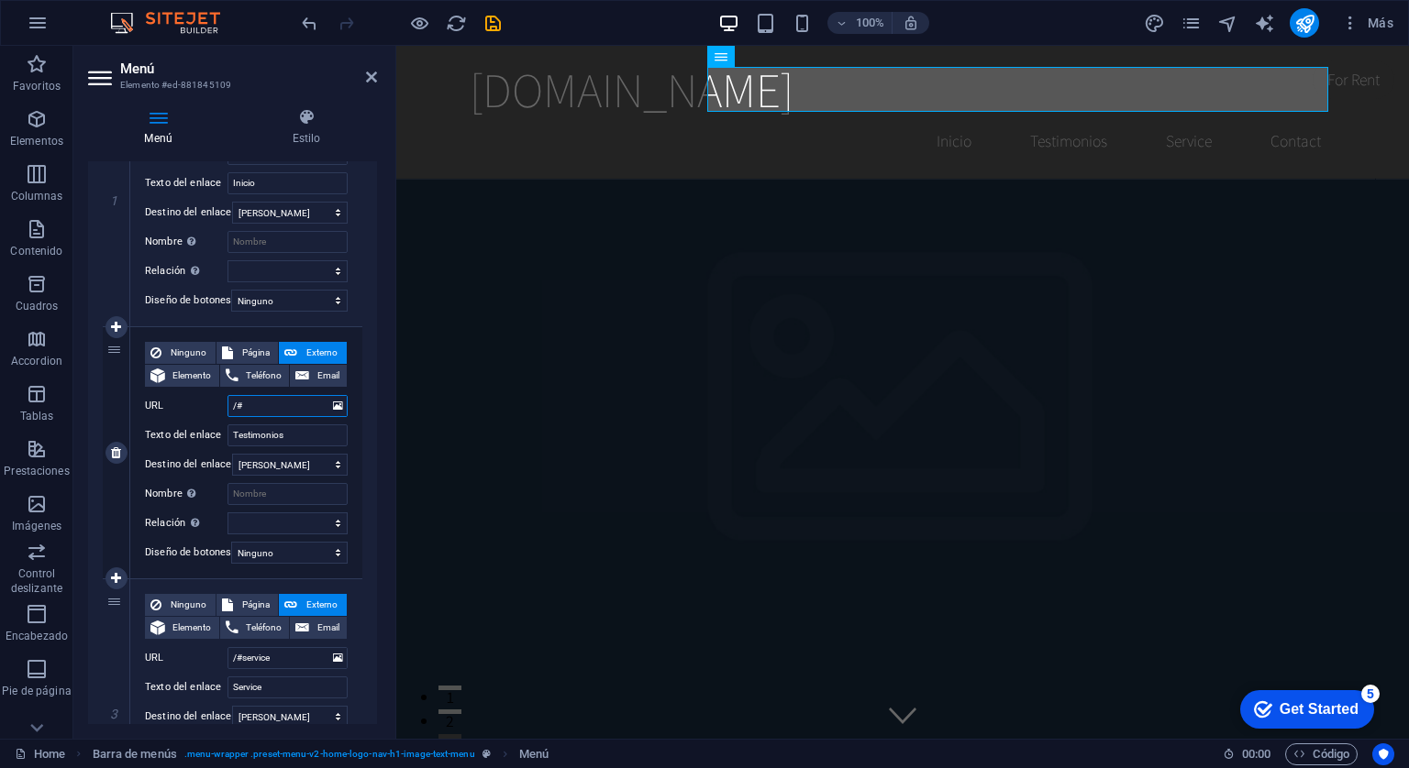
select select
type input "/#te"
select select
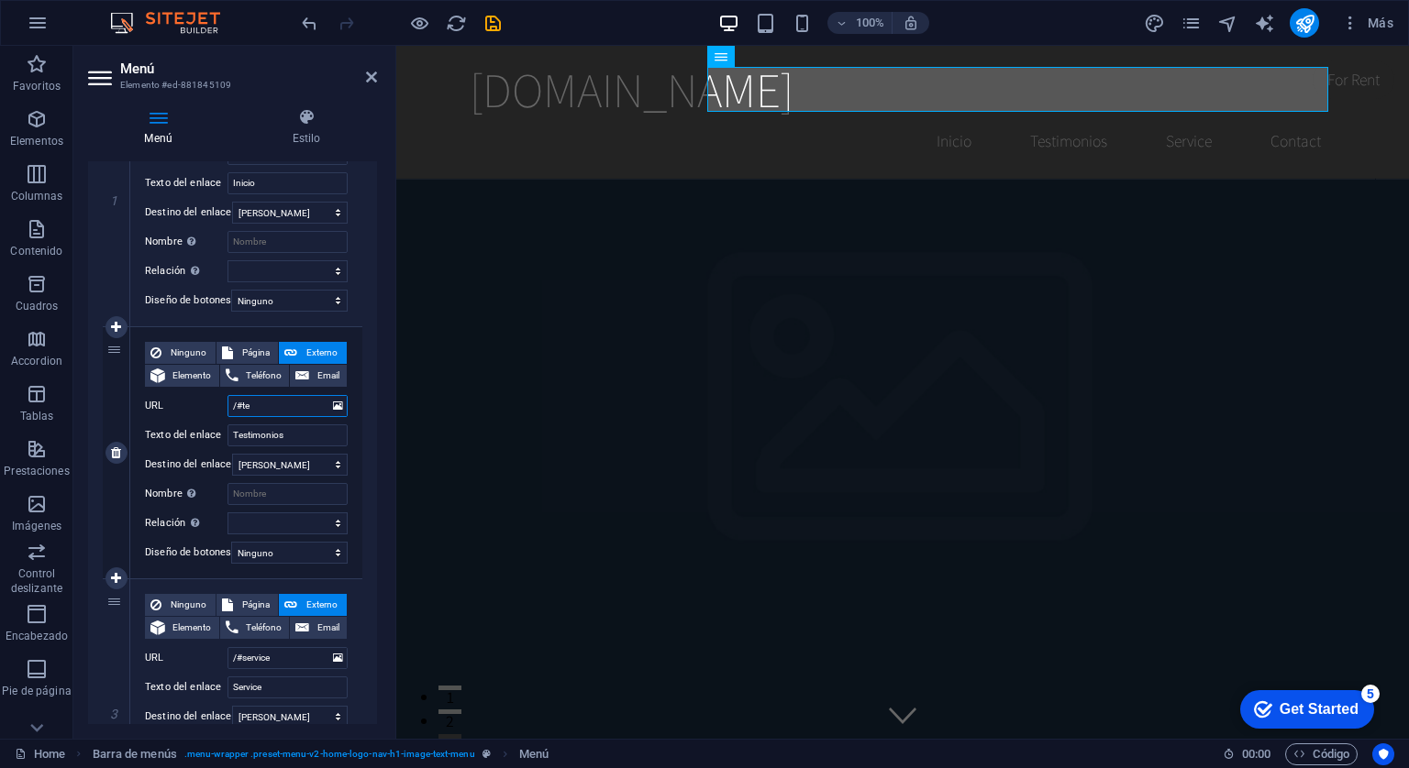
select select
type input "/#tes"
select select
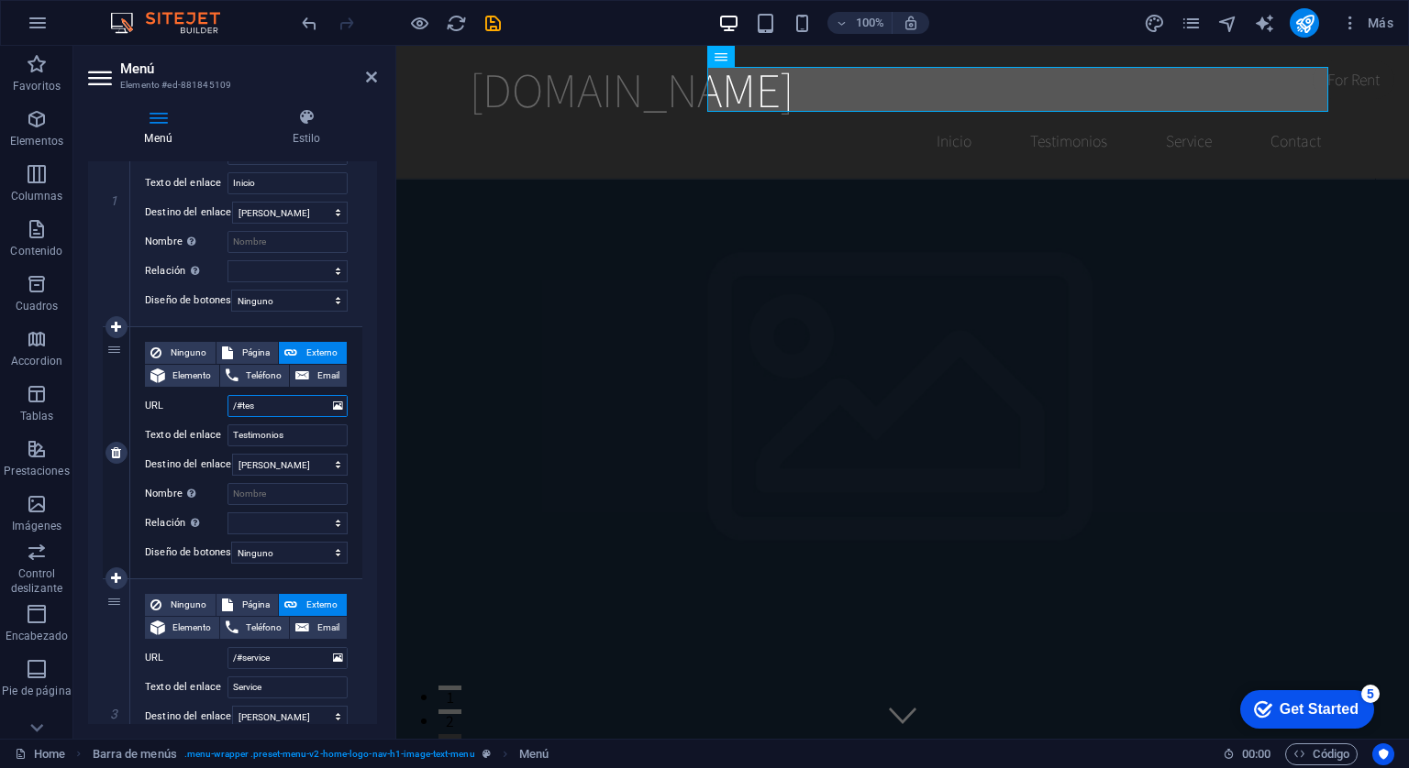
select select
type input "/#testimonio"
select select
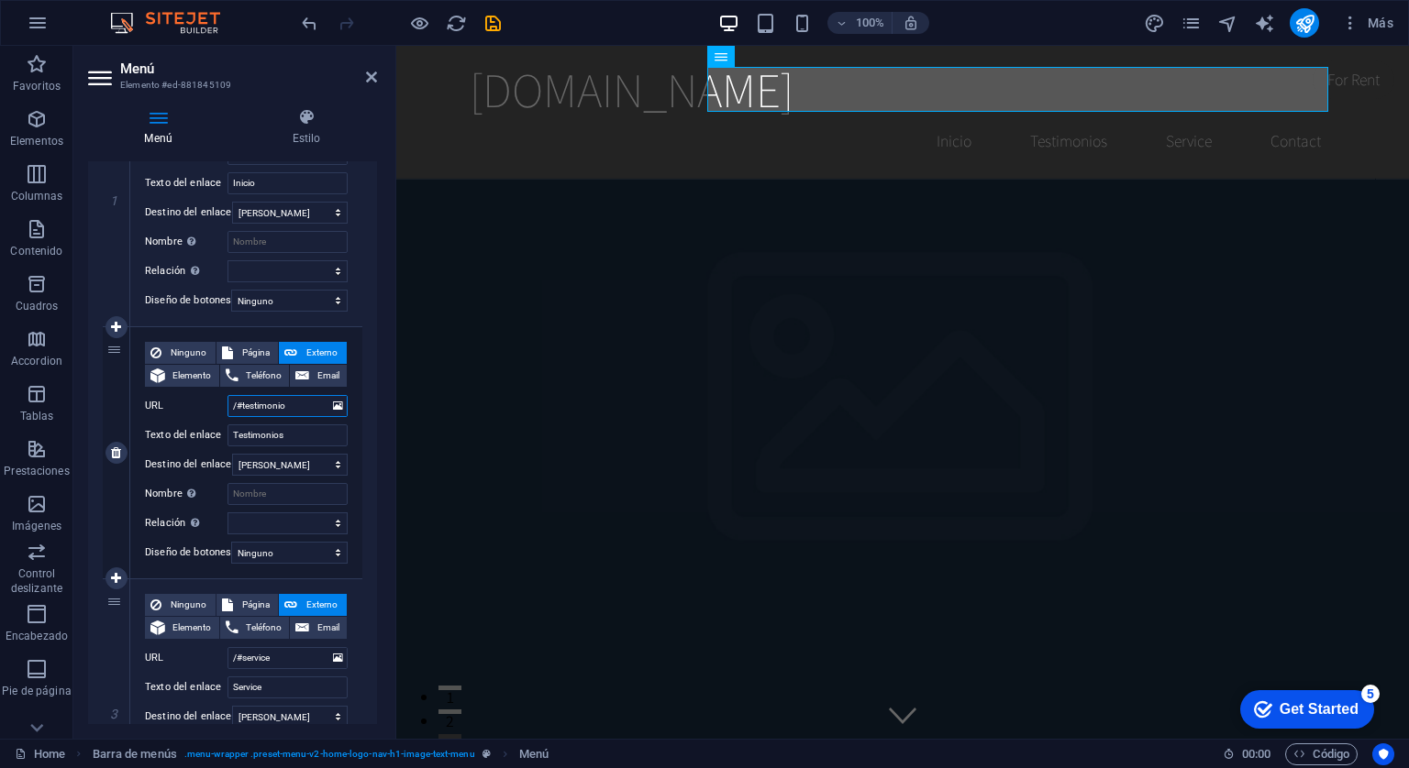
select select
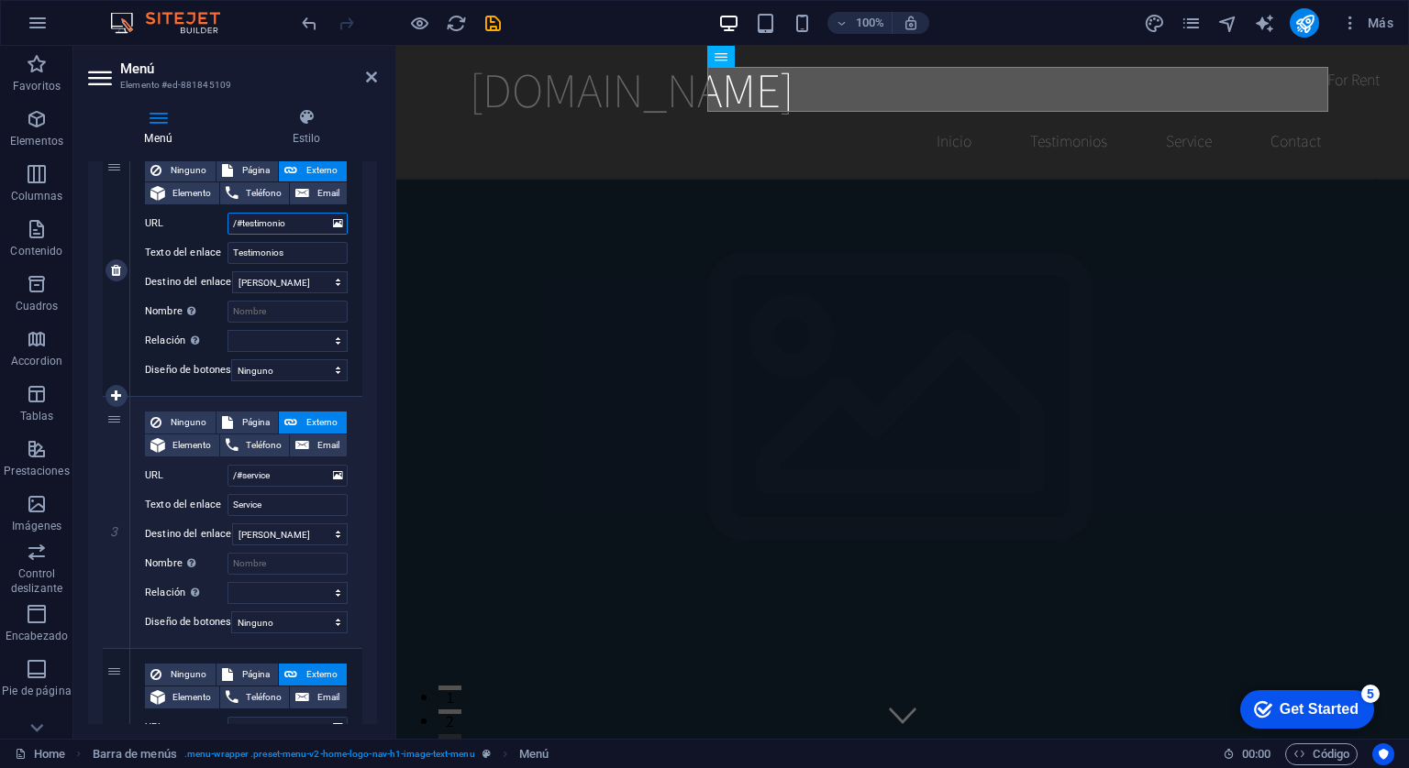
scroll to position [459, 0]
type input "/#testimonio"
click at [275, 475] on input "/#service" at bounding box center [287, 475] width 120 height 22
type input "/#s"
select select
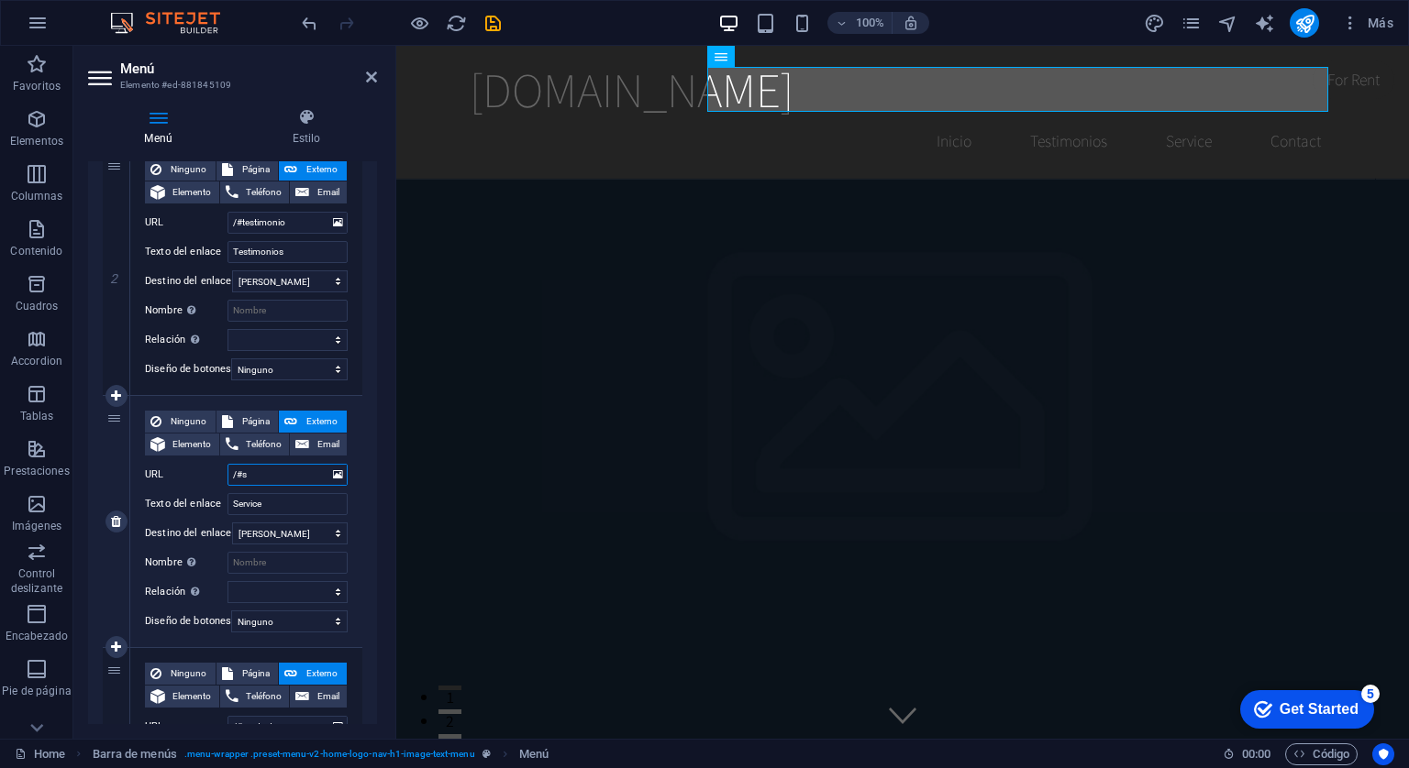
select select
type input "/#"
select select
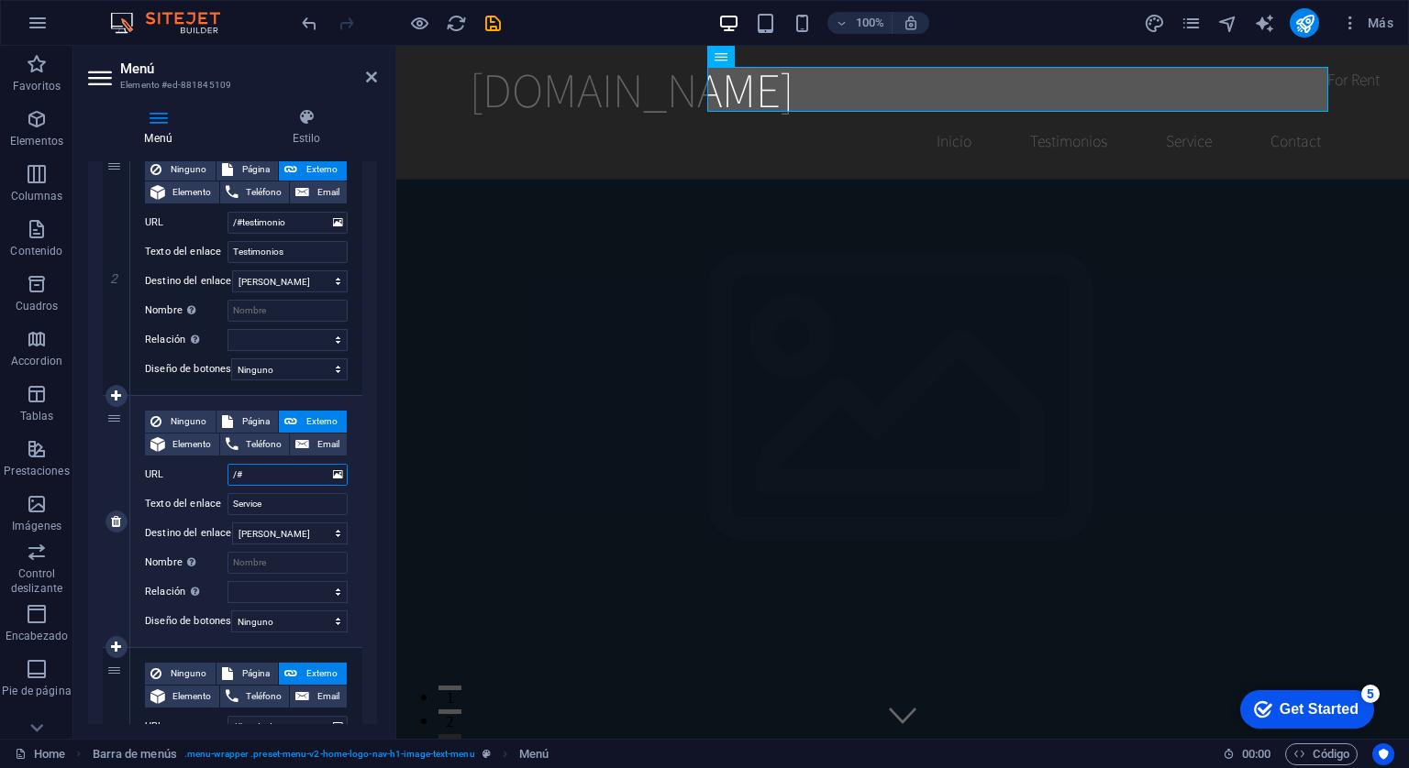
select select
type input "/#Comprar"
select select
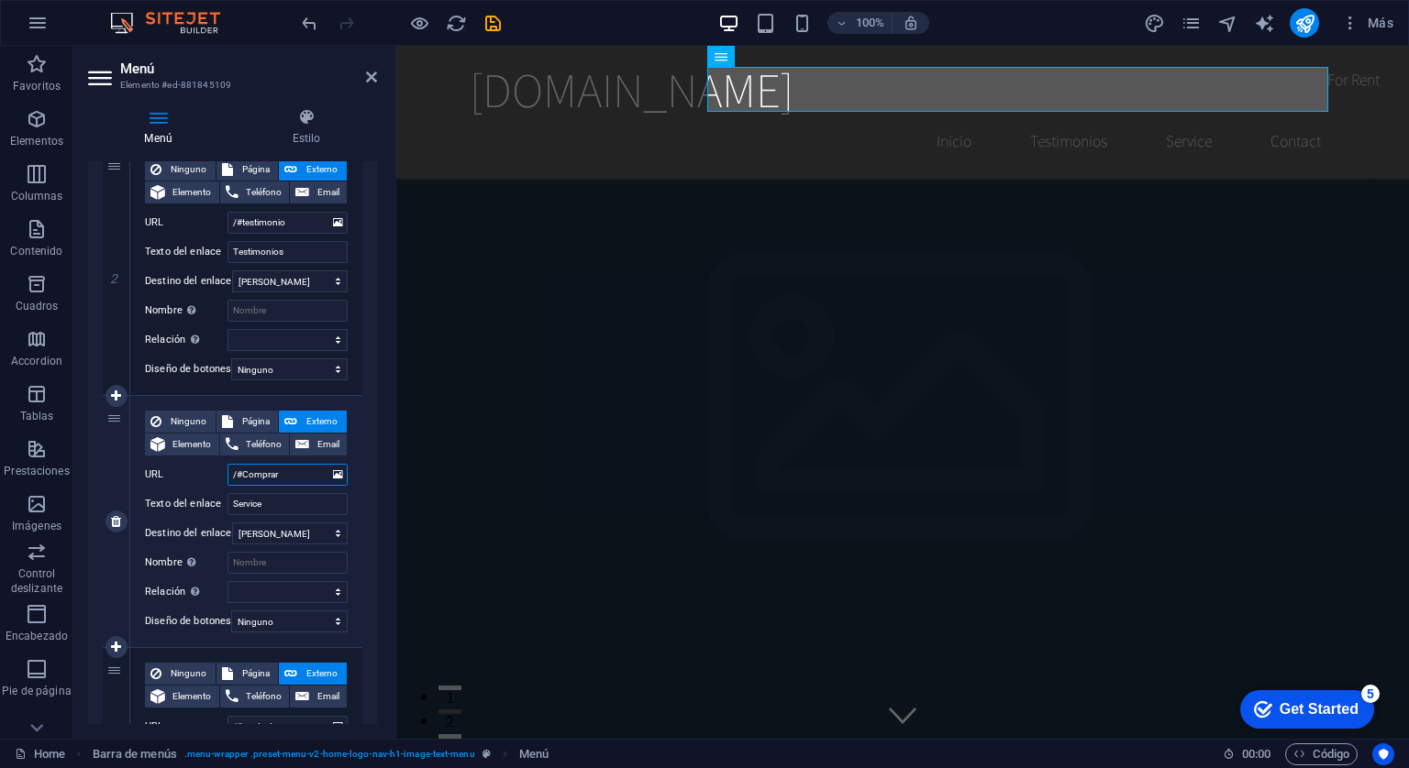
select select
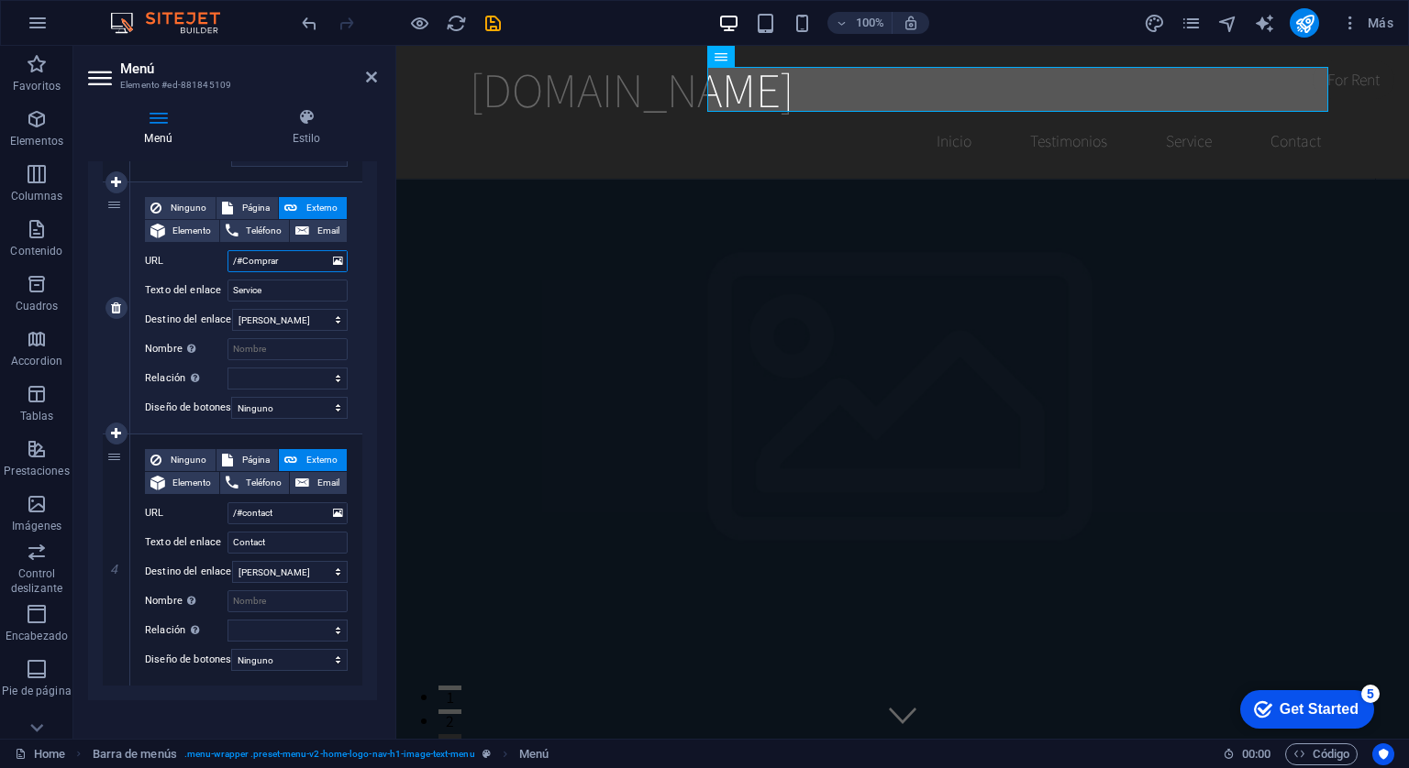
scroll to position [697, 0]
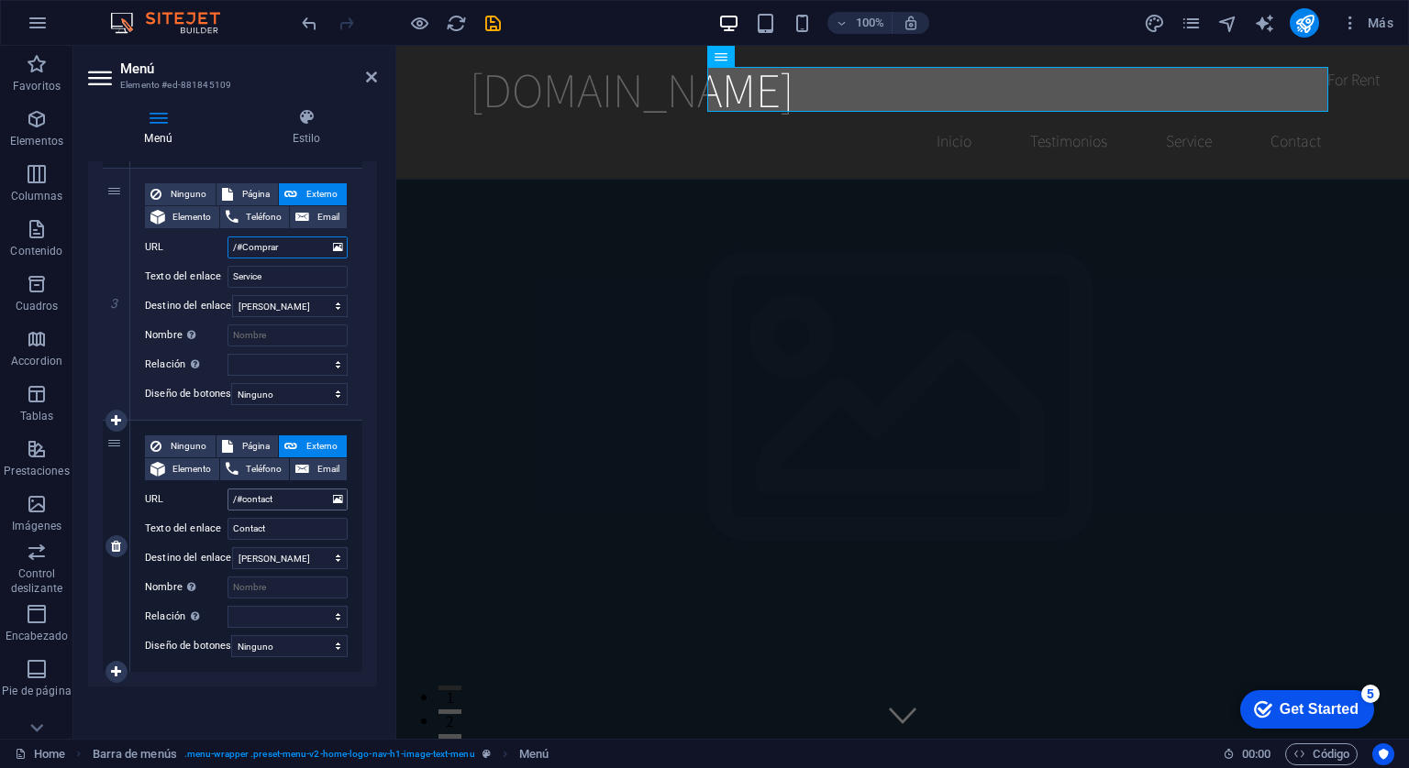
type input "/#Comprar"
click at [284, 489] on input "/#contact" at bounding box center [287, 500] width 120 height 22
type input "/#contacto"
select select
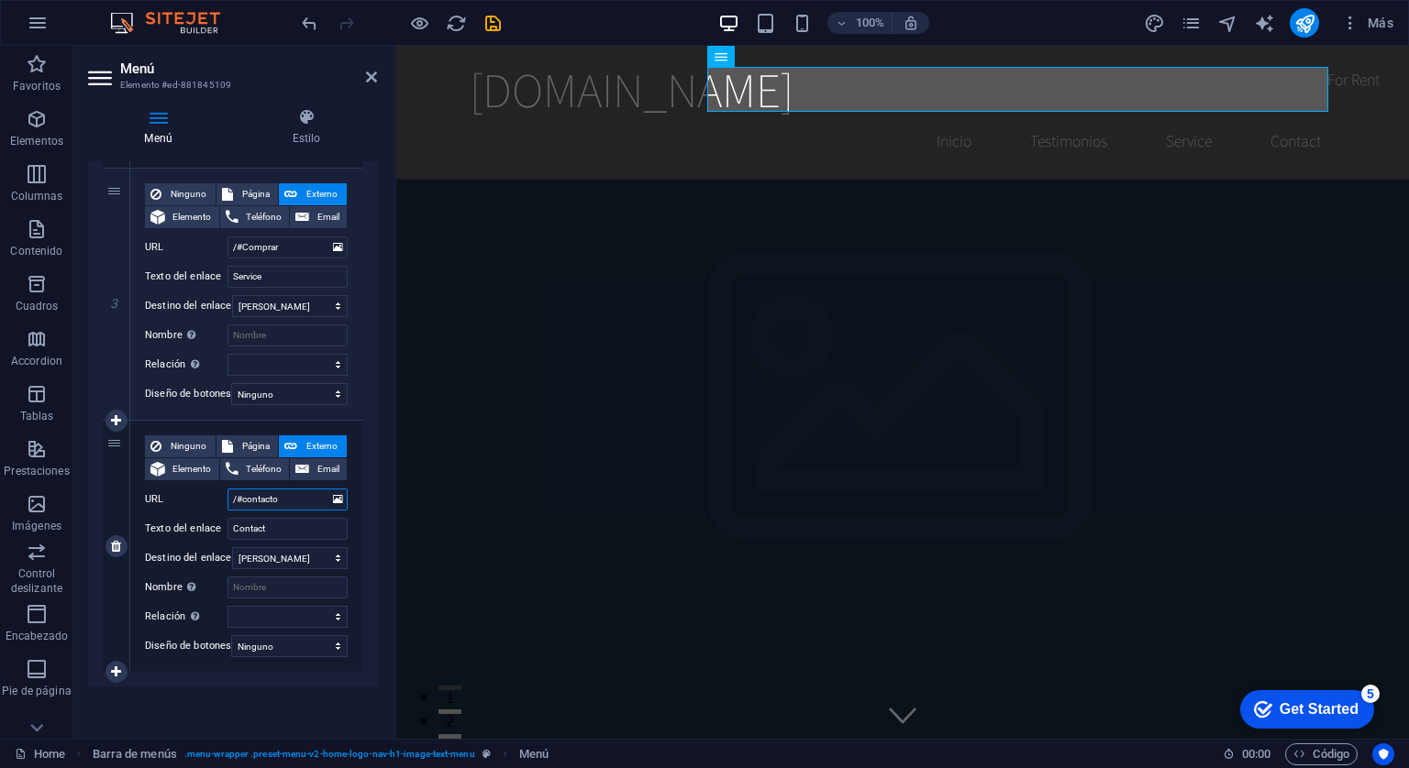
select select
type input "/#contacto"
type input "Contacto"
select select
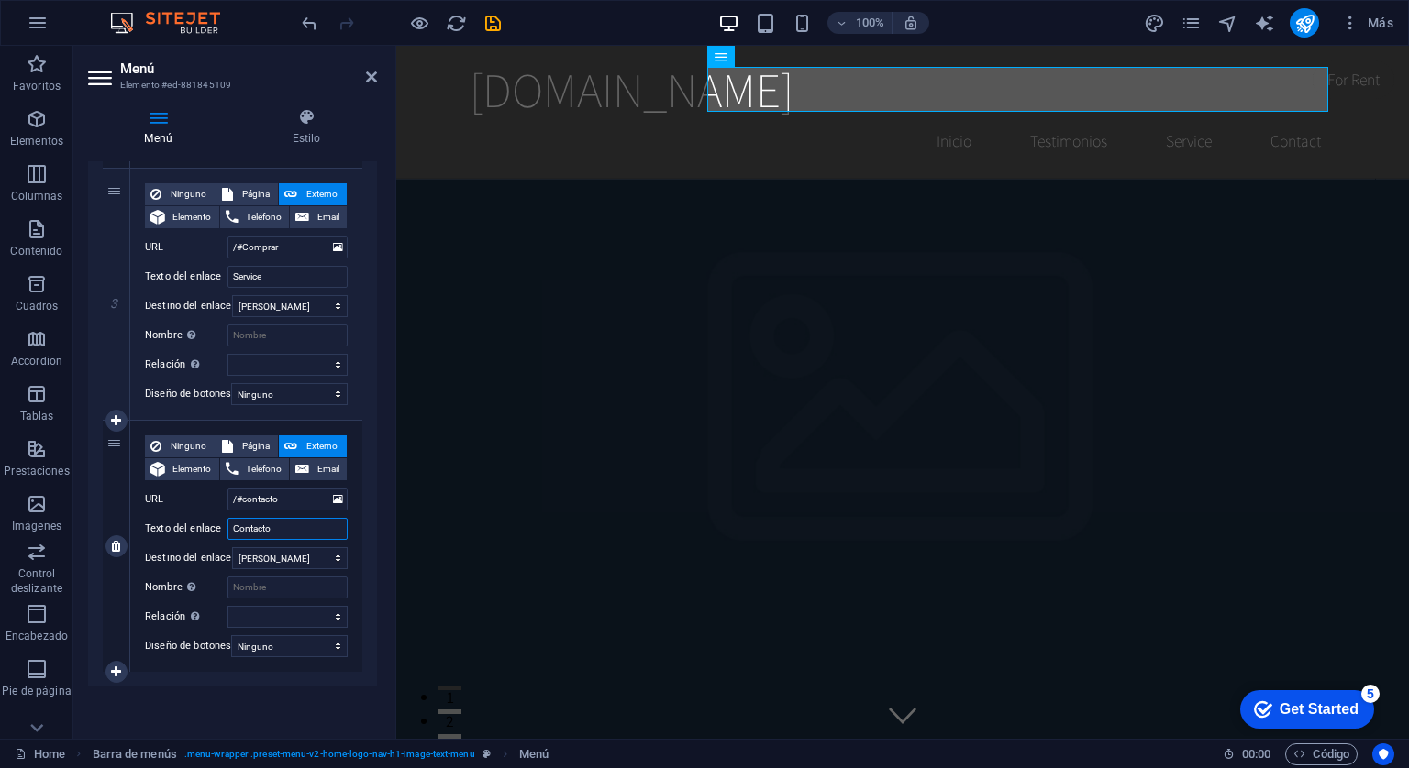
select select
type input "Contacto"
click at [117, 415] on icon at bounding box center [116, 421] width 10 height 13
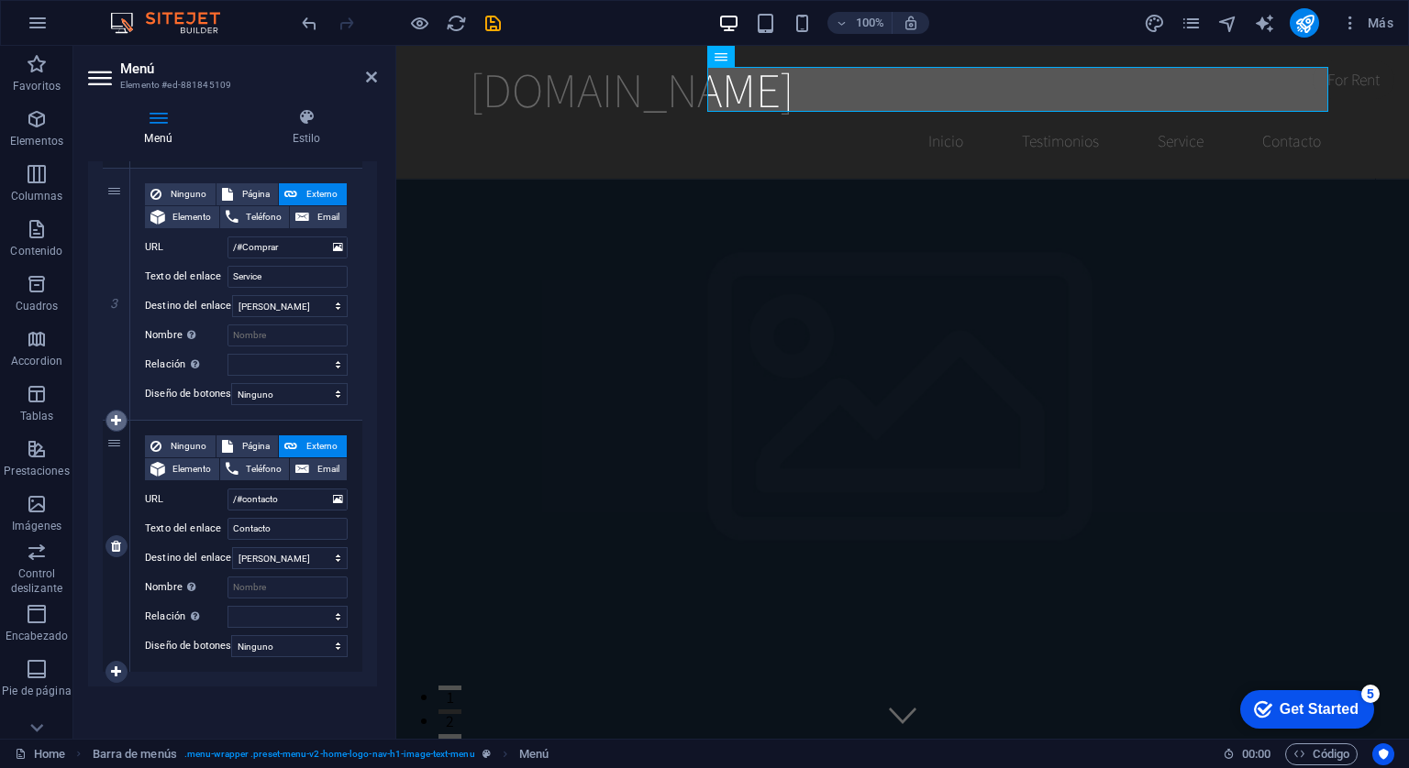
select select
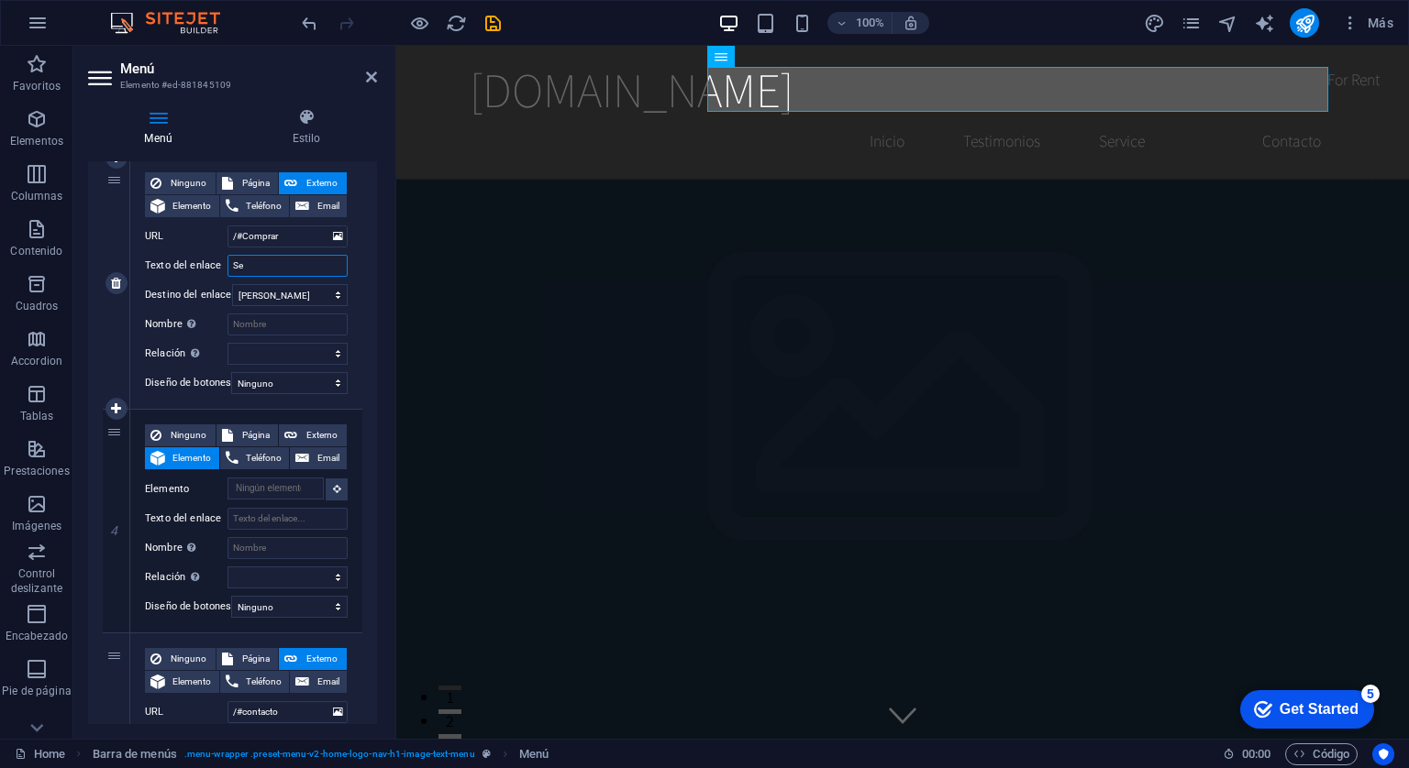
type input "S"
select select
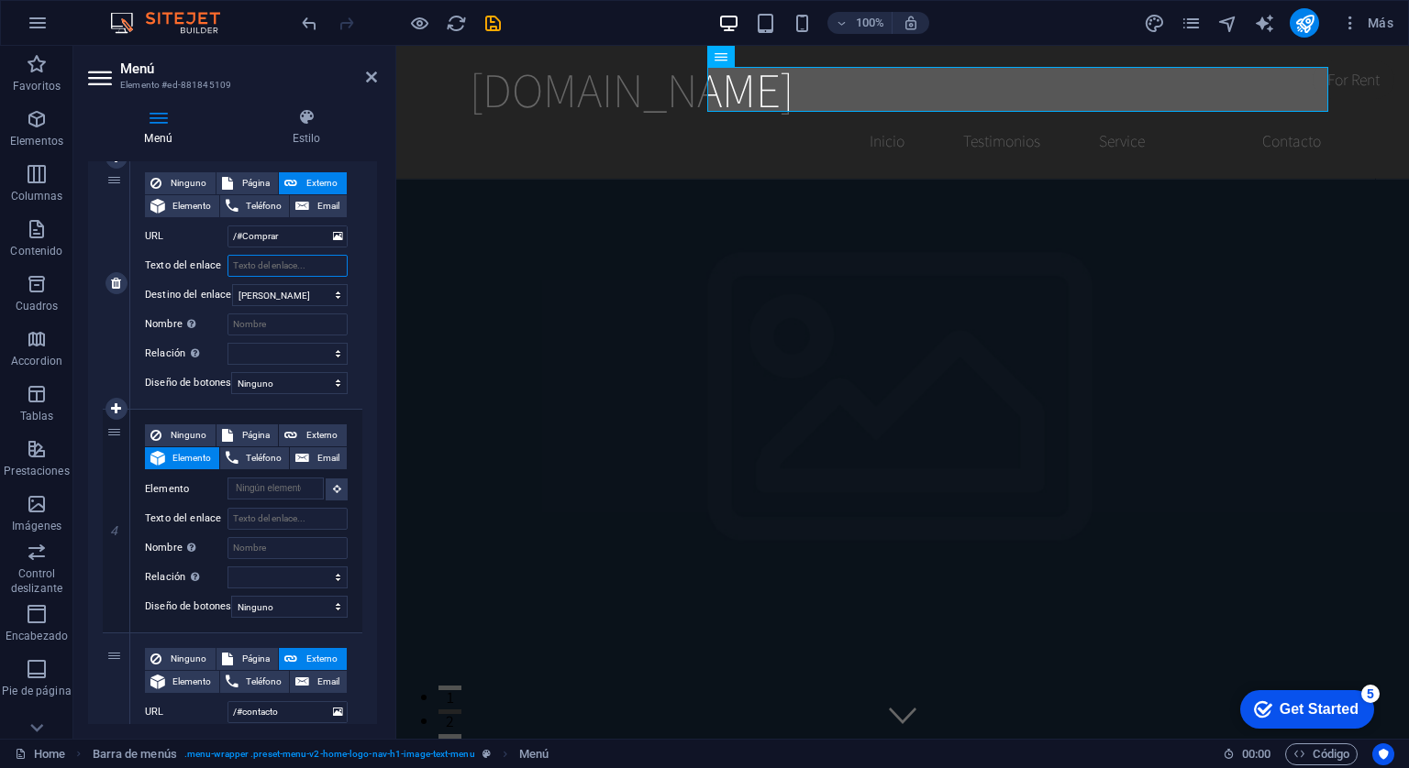
select select
type input "Comprar"
select select
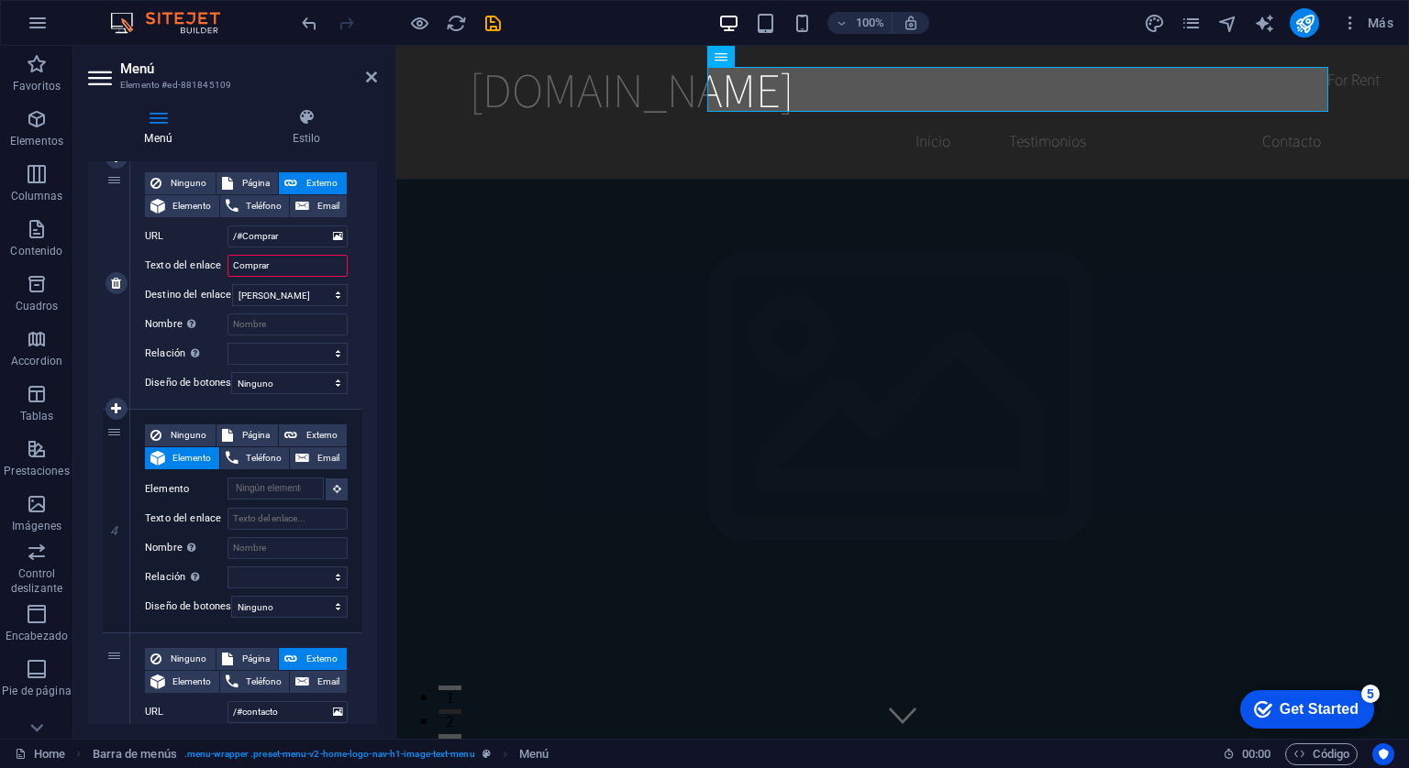
select select
type input "Comprar"
drag, startPoint x: 279, startPoint y: 238, endPoint x: 227, endPoint y: 247, distance: 52.2
click at [227, 247] on input "/#Comprar" at bounding box center [287, 237] width 120 height 22
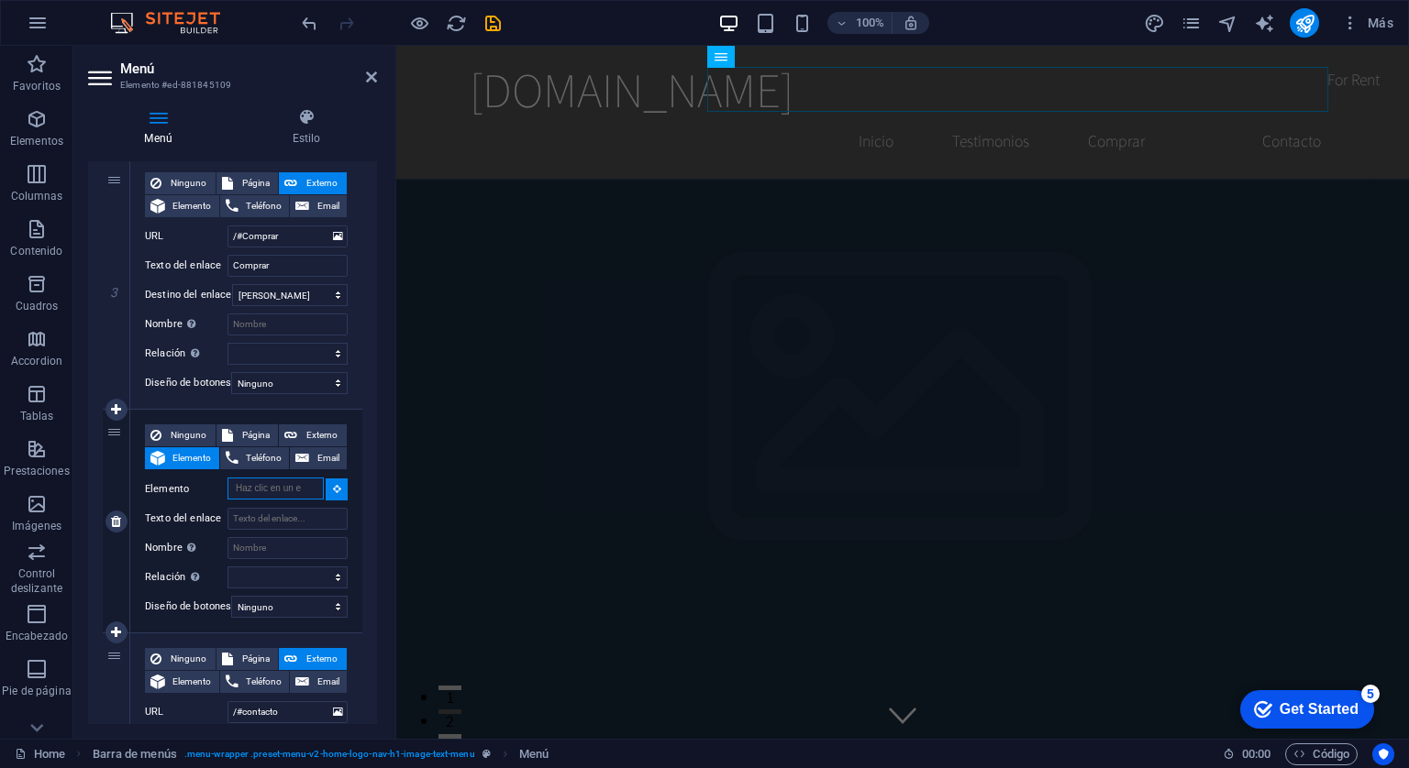
click at [269, 481] on input "Elemento" at bounding box center [275, 489] width 96 height 22
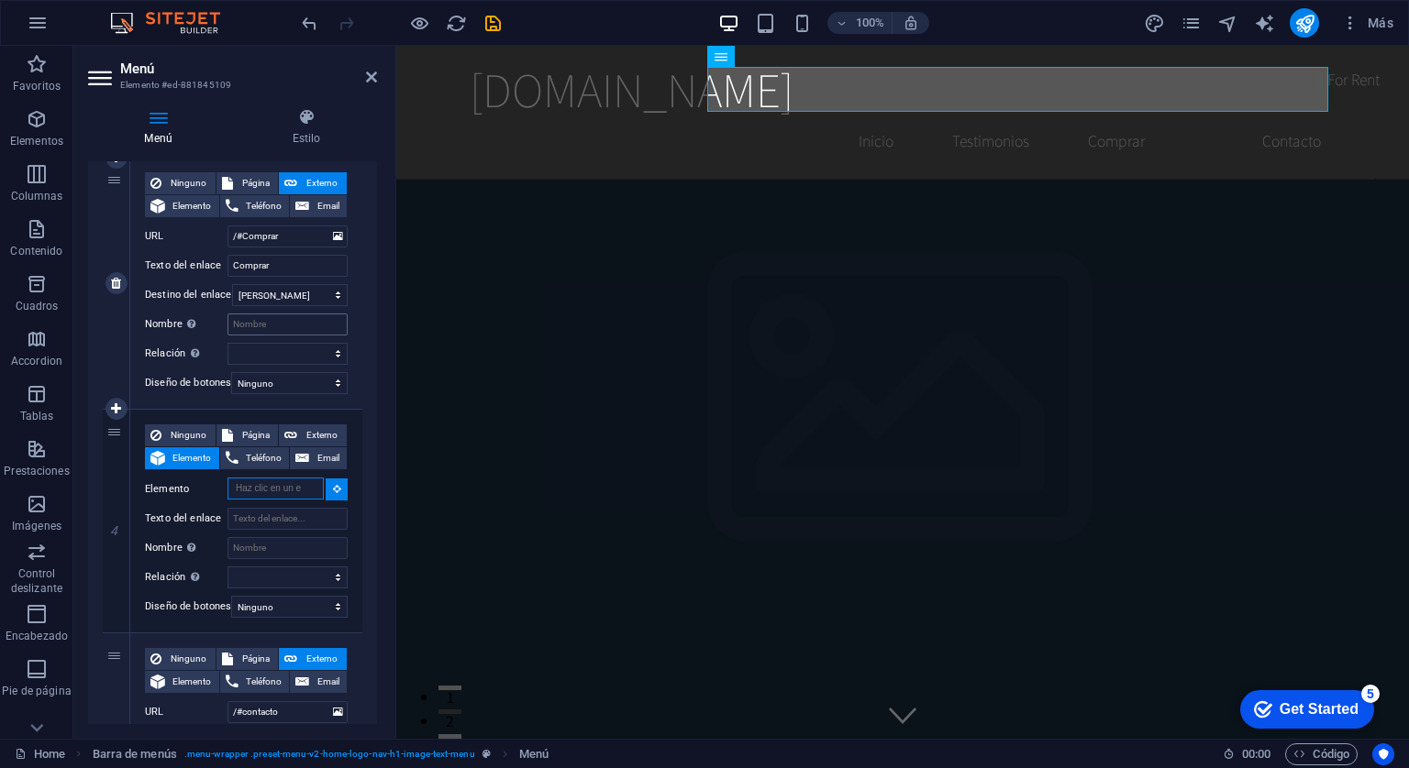
paste input "/#Comprar"
type input "/#Comprar"
click at [243, 231] on input "/#Comprar" at bounding box center [287, 237] width 120 height 22
type input "/#omprar"
select select
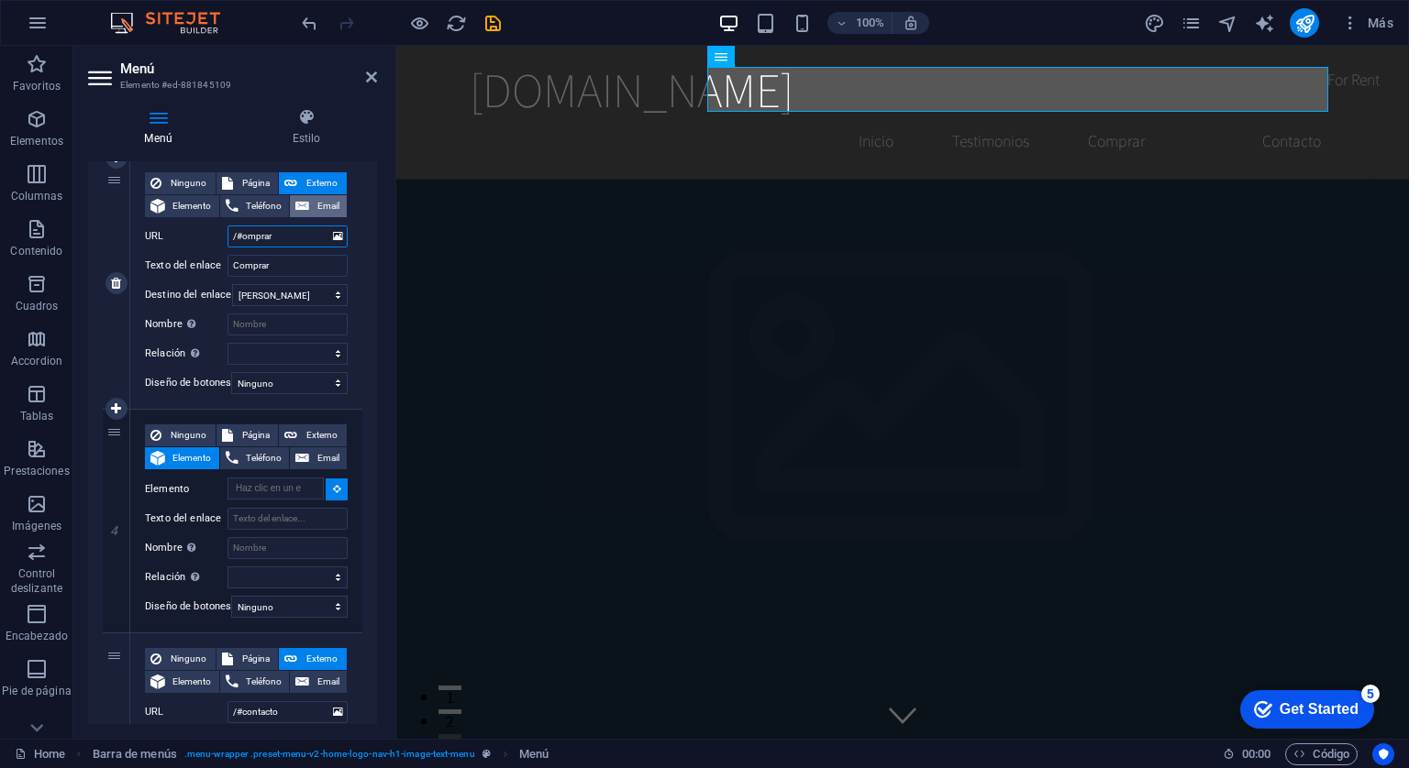
select select
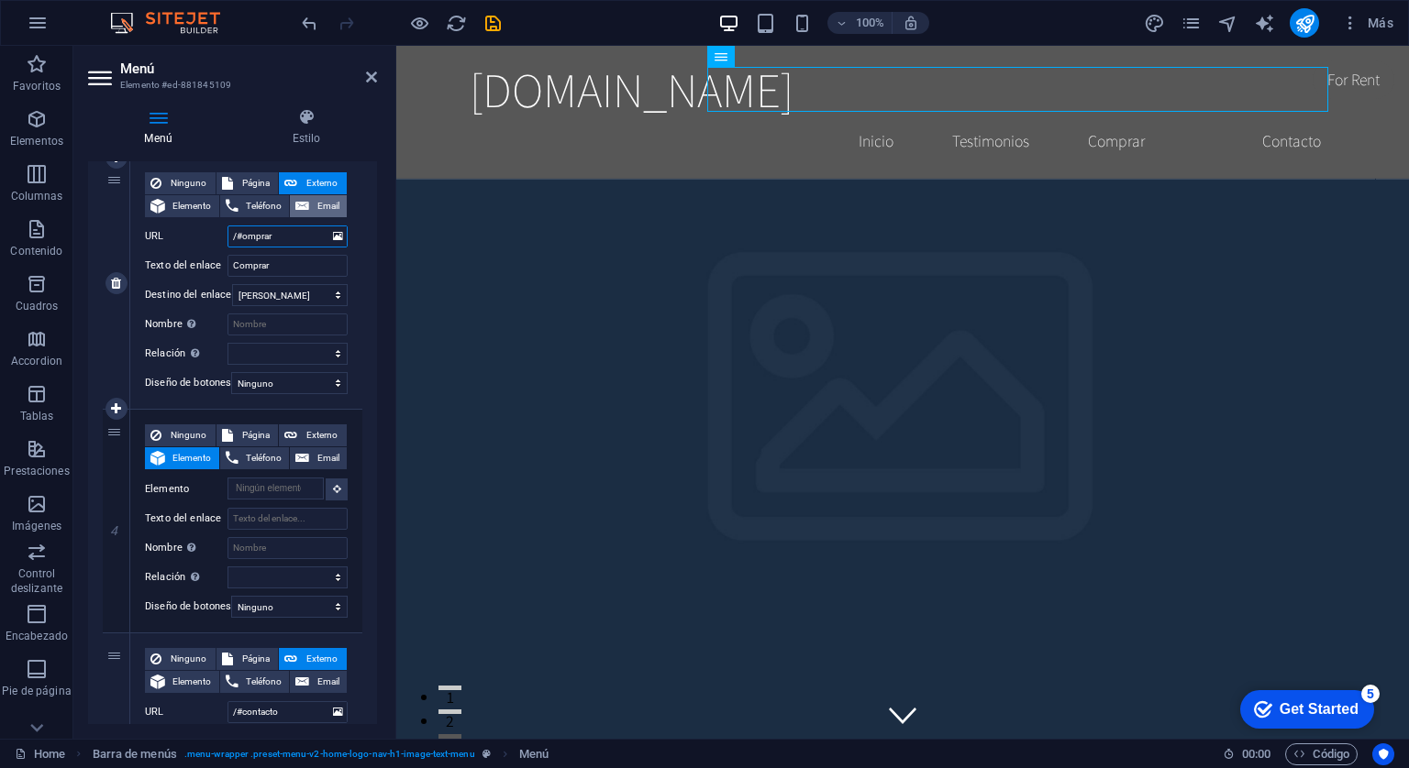
type input "/#comprar"
select select
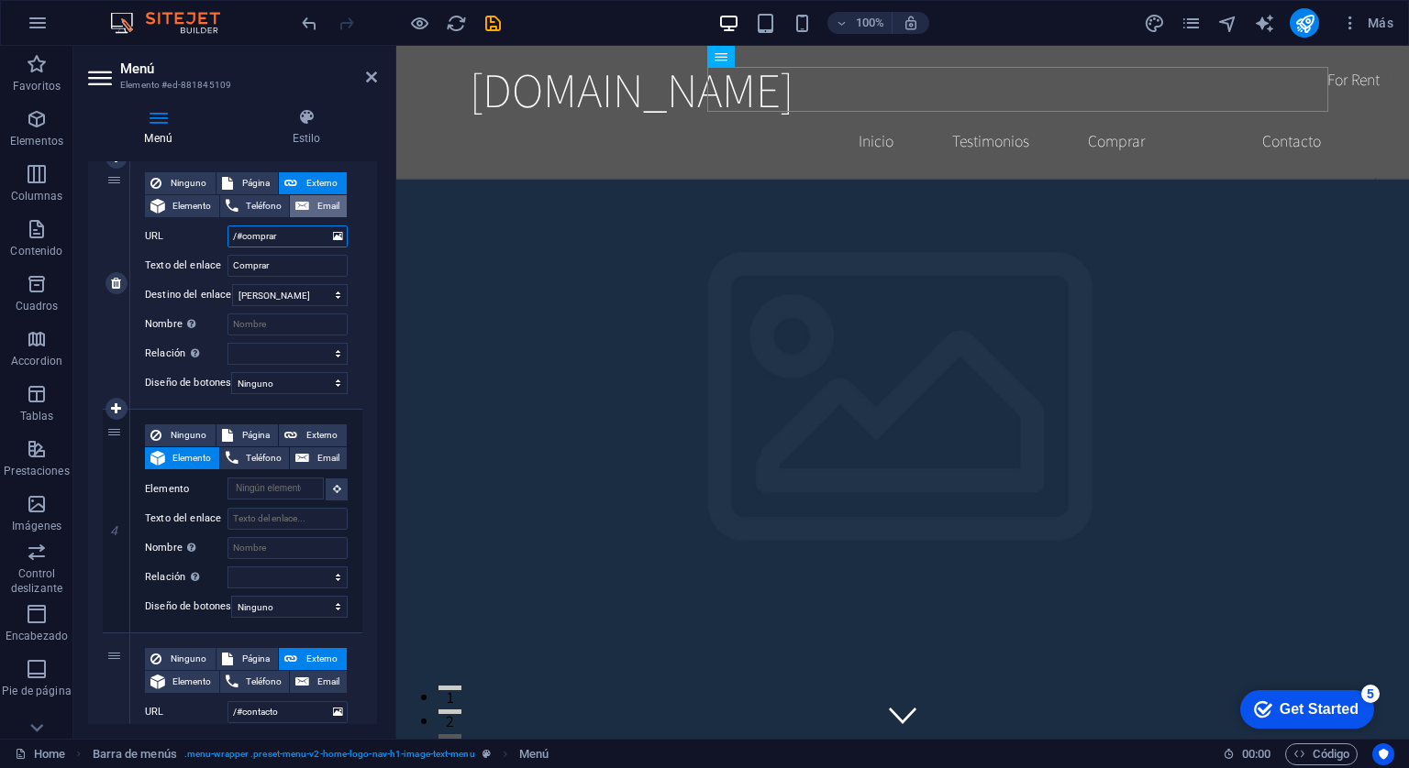
select select
type input "/#comprar"
click at [337, 483] on button at bounding box center [337, 490] width 22 height 22
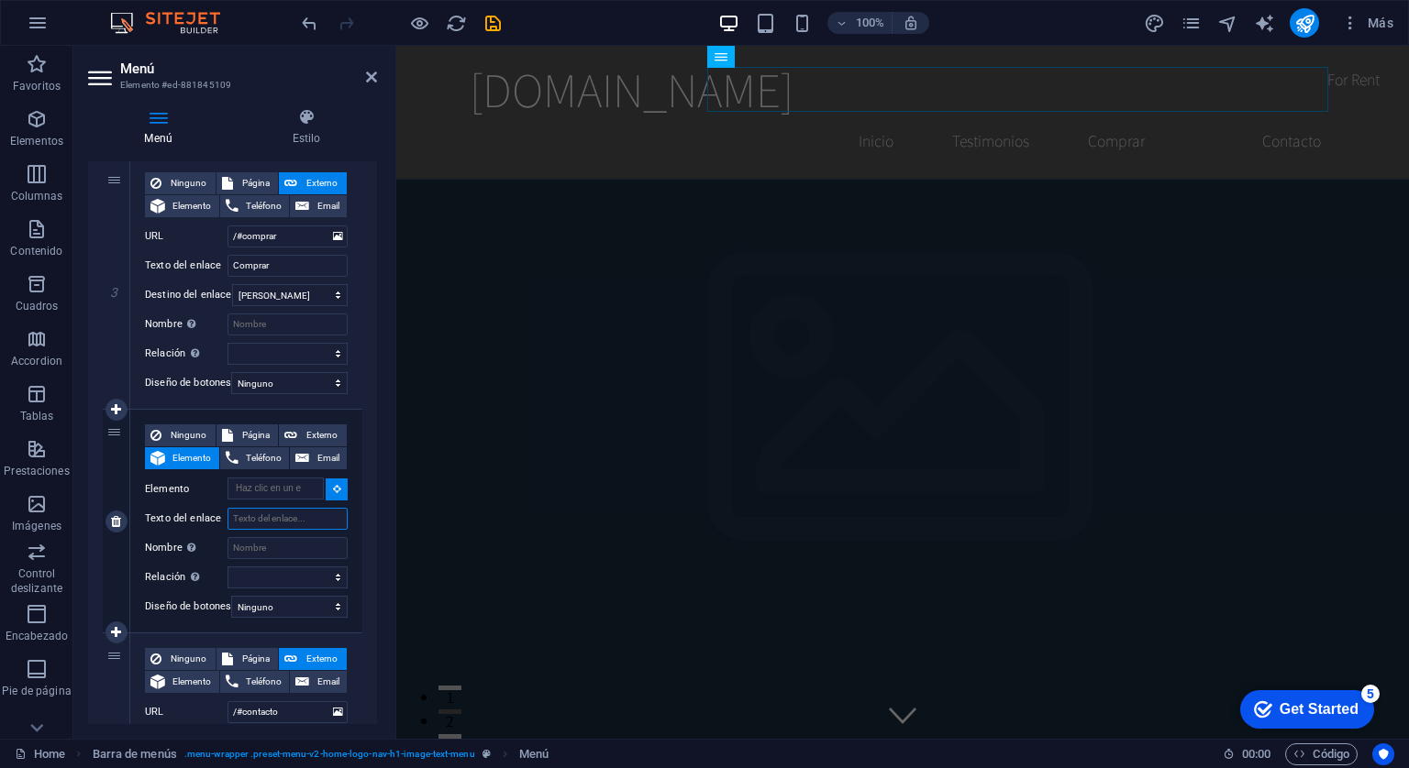
click at [279, 514] on input "Texto del enlace" at bounding box center [287, 519] width 120 height 22
click at [260, 491] on input "Elemento" at bounding box center [275, 489] width 96 height 22
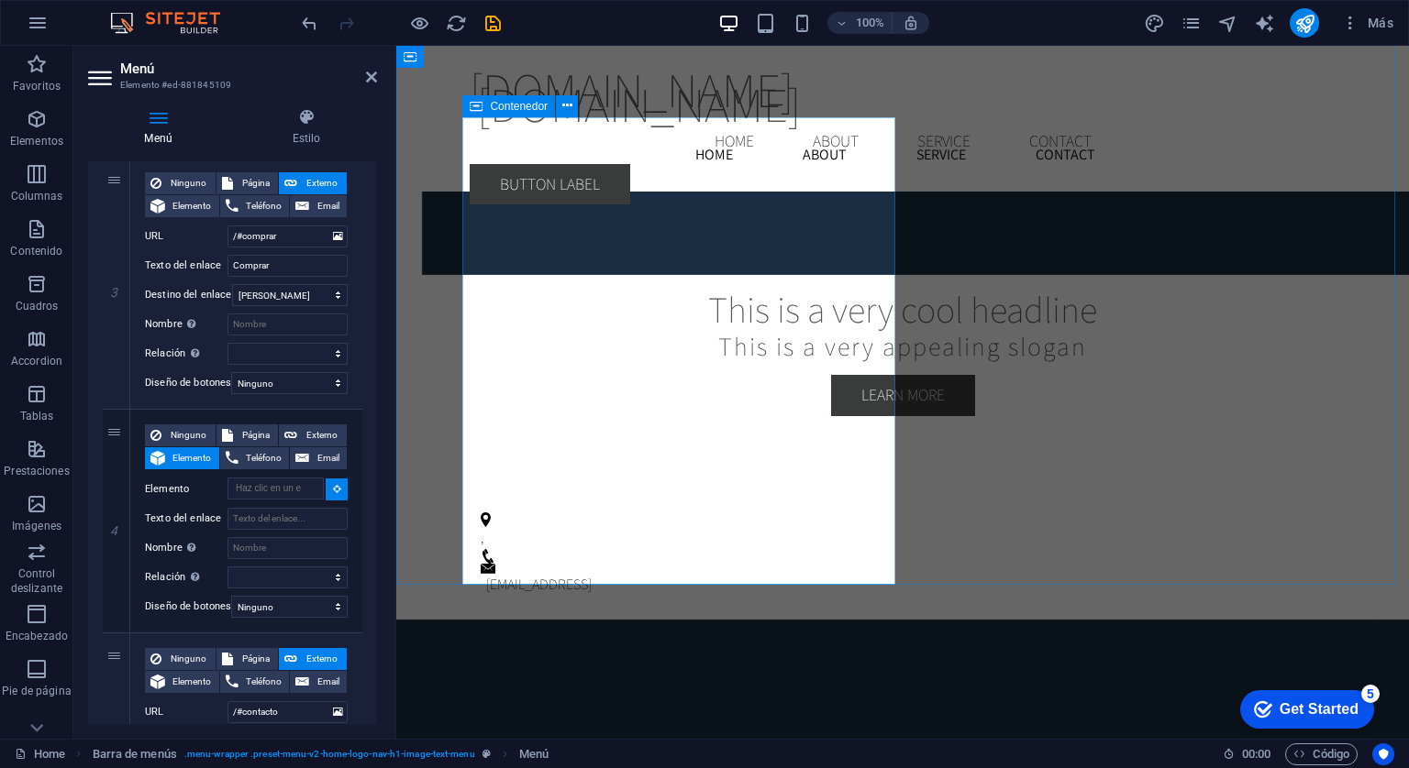
scroll to position [3716, 0]
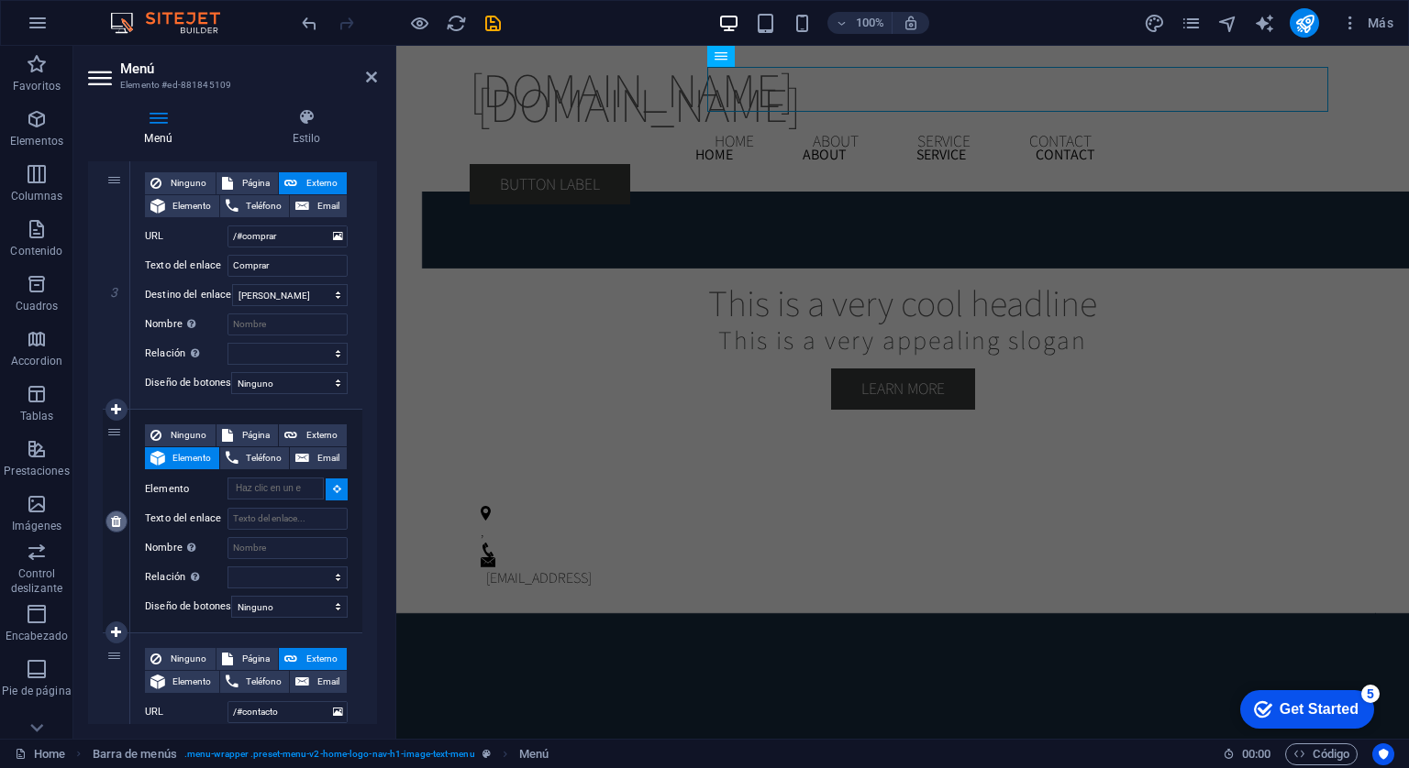
click at [116, 524] on icon at bounding box center [116, 521] width 10 height 13
select select
type input "/#contacto"
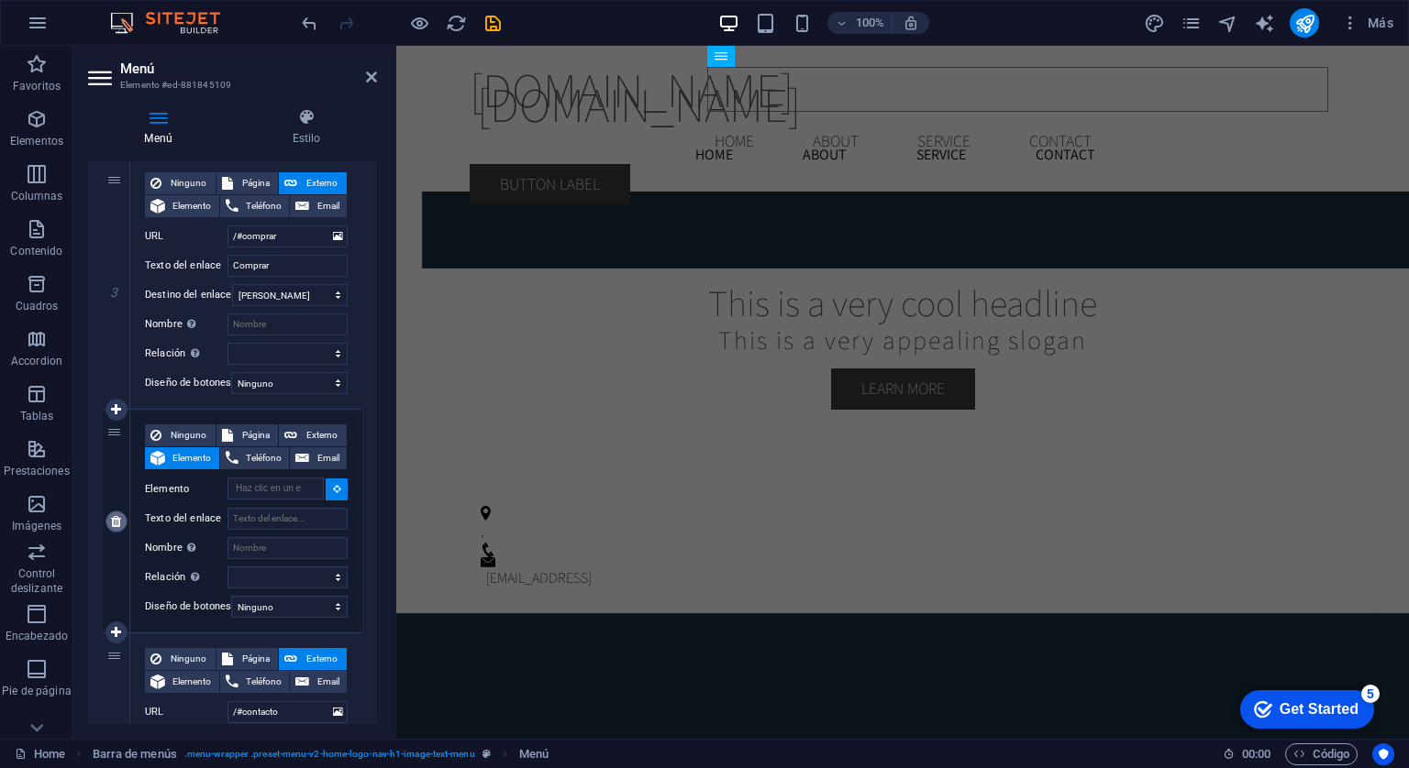
type input "Contacto"
select select
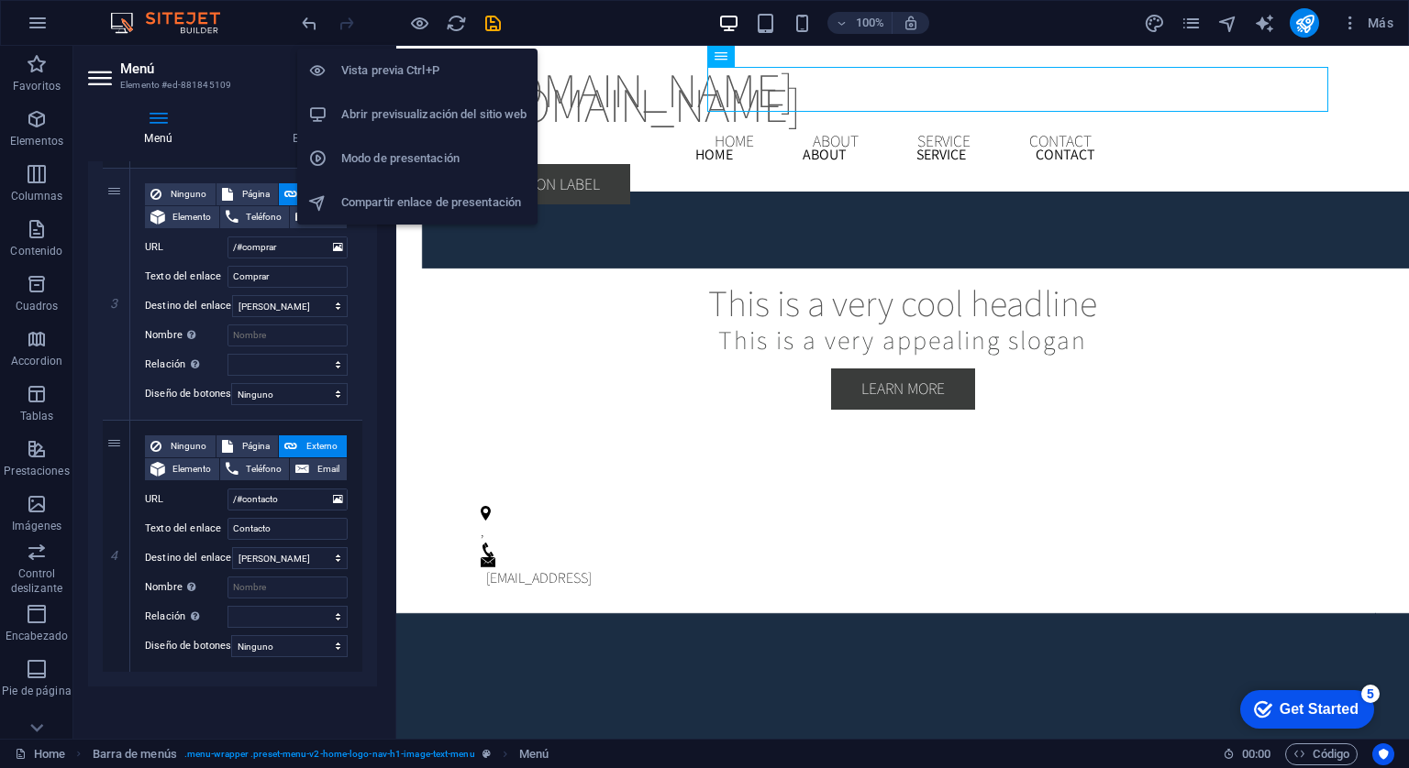
click at [434, 116] on h6 "Abrir previsualización del sitio web" at bounding box center [433, 115] width 185 height 22
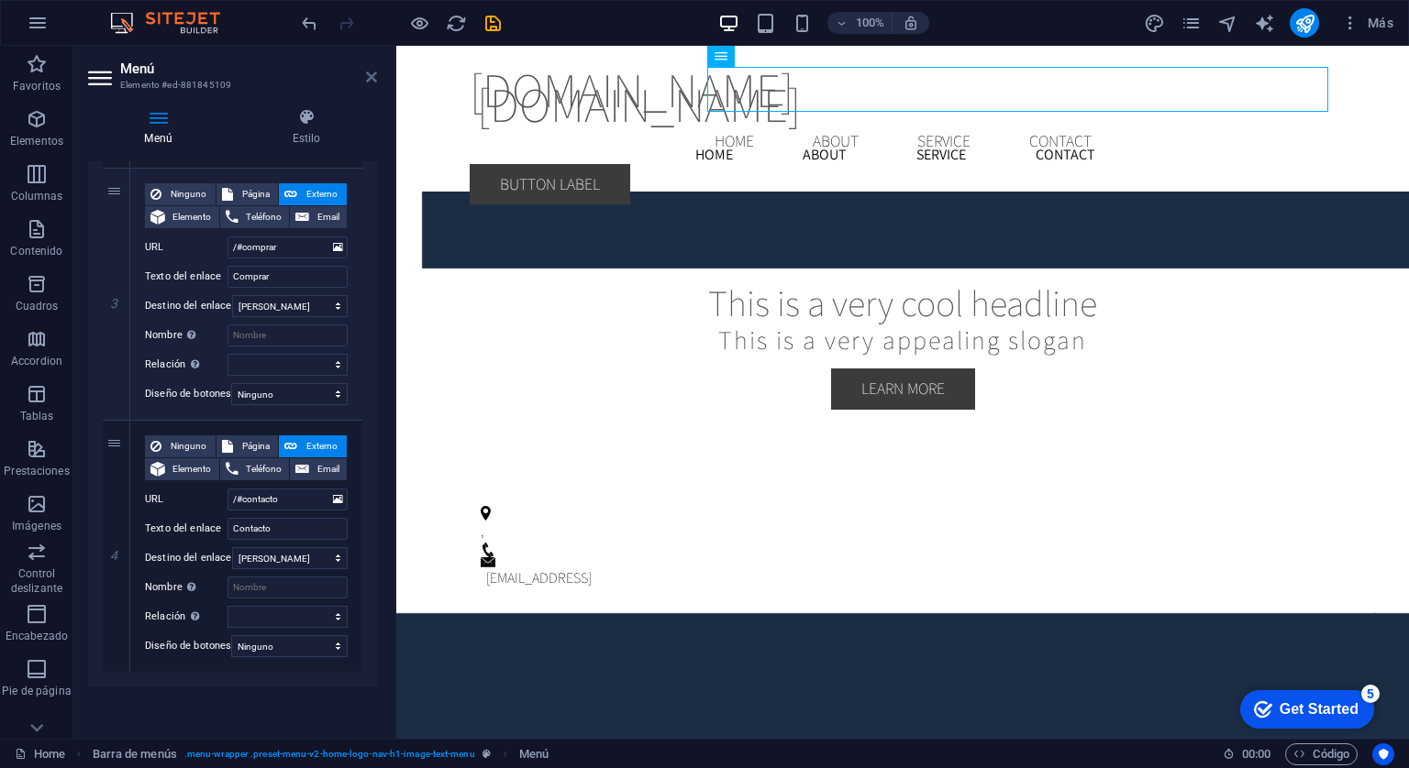
click at [368, 83] on icon at bounding box center [371, 77] width 11 height 15
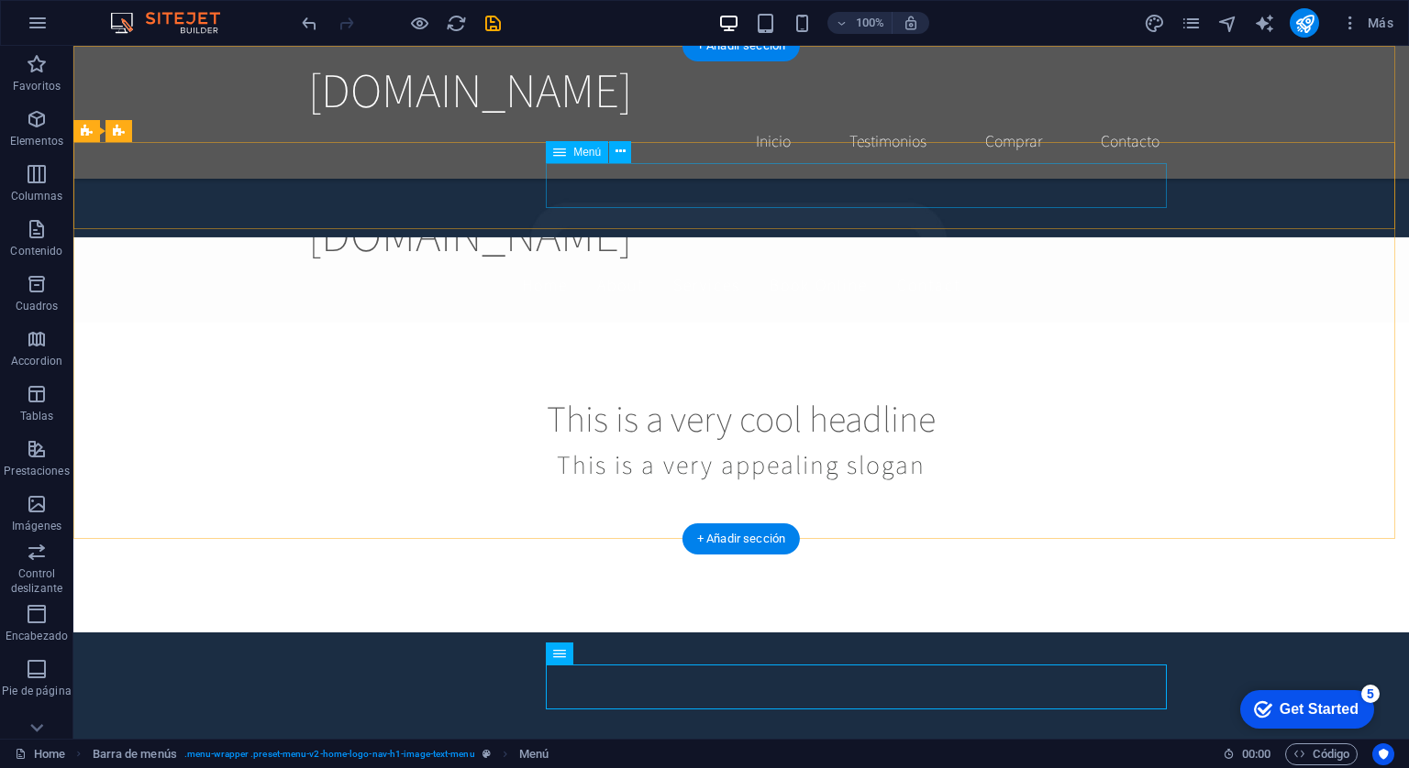
scroll to position [0, 0]
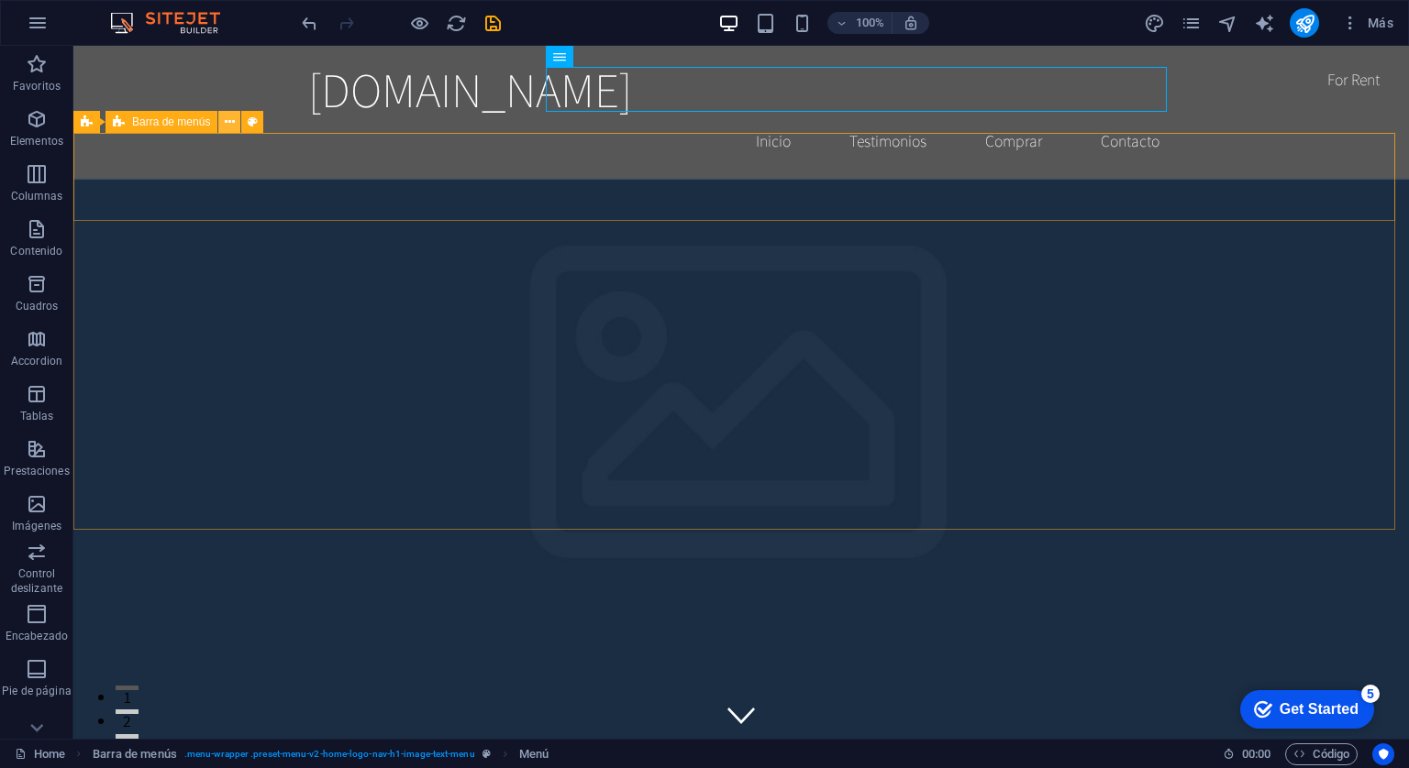
click at [232, 129] on icon at bounding box center [230, 122] width 10 height 19
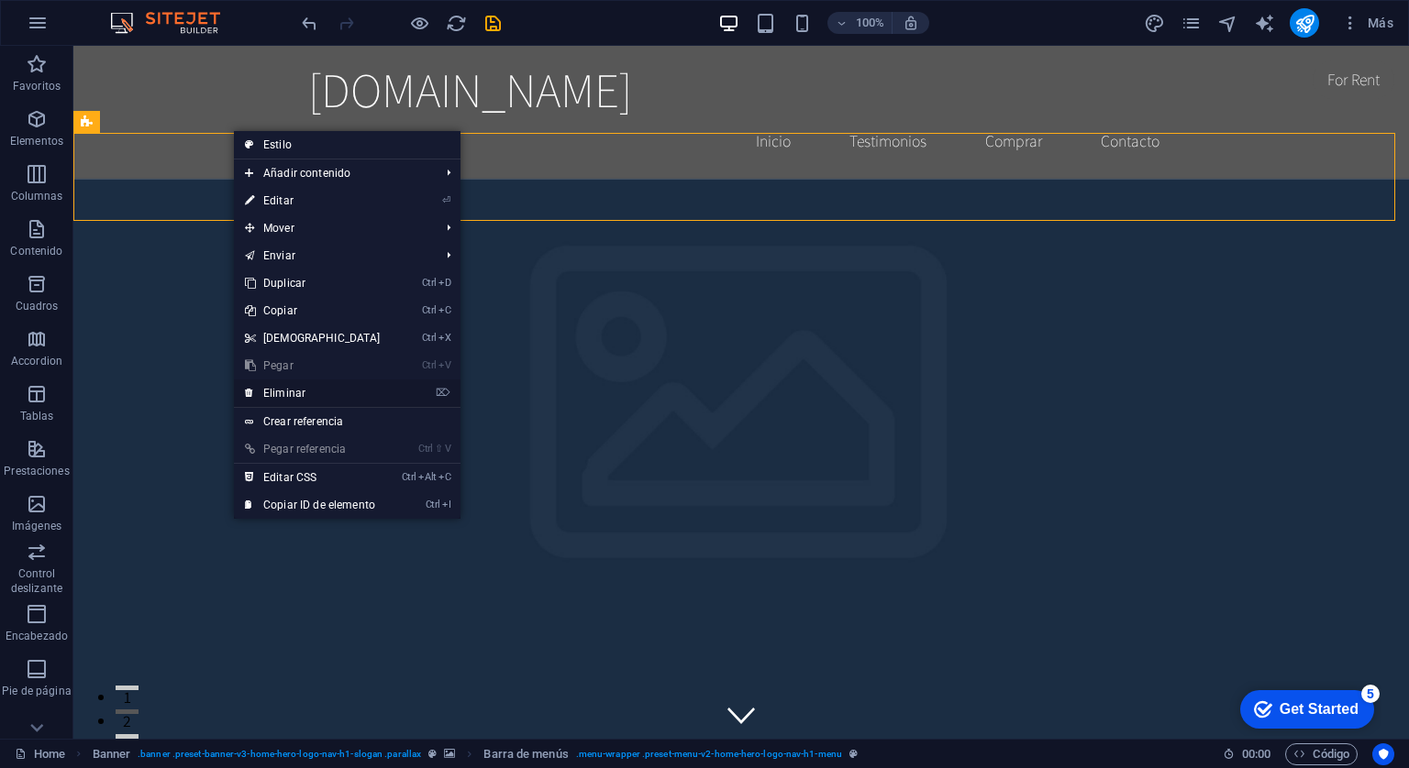
click at [292, 390] on link "⌦ Eliminar" at bounding box center [313, 394] width 158 height 28
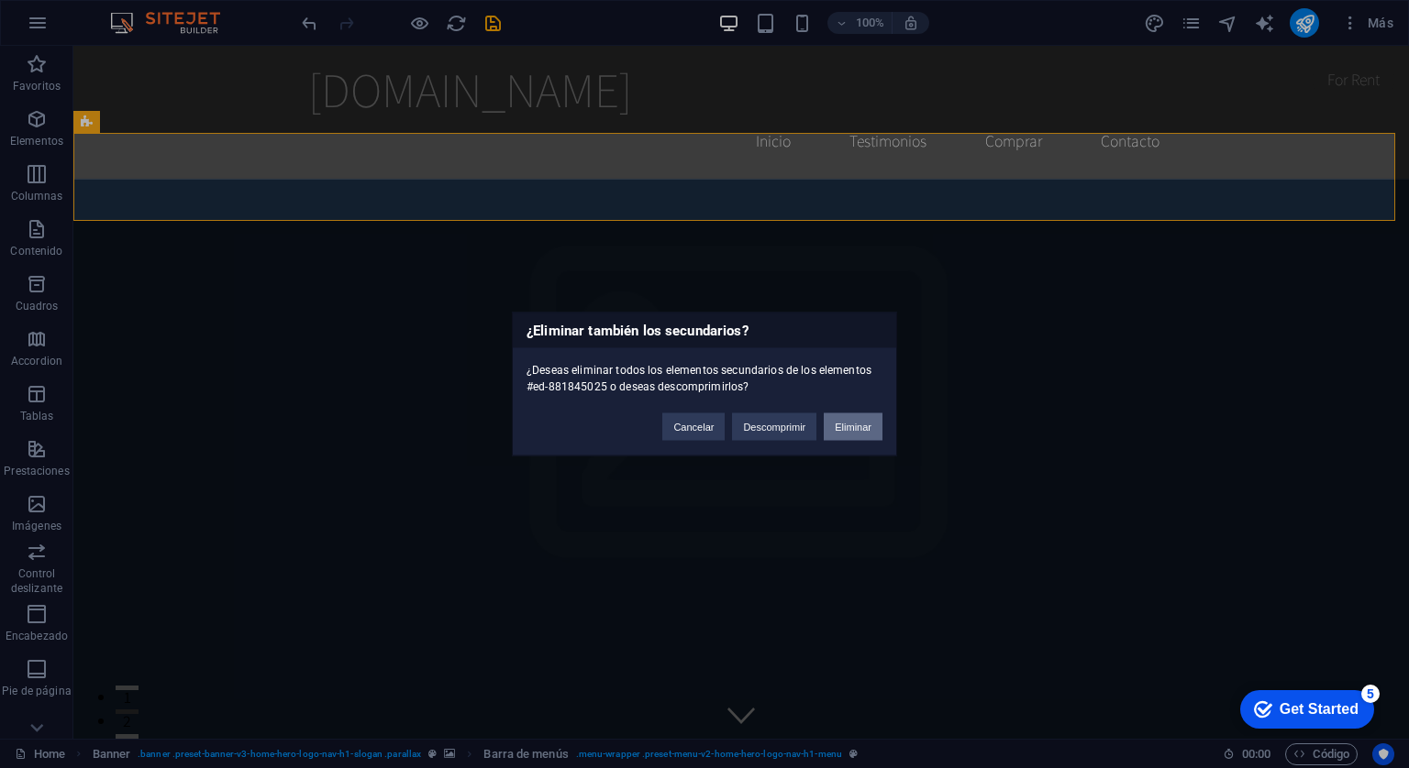
click at [847, 429] on button "Eliminar" at bounding box center [852, 428] width 59 height 28
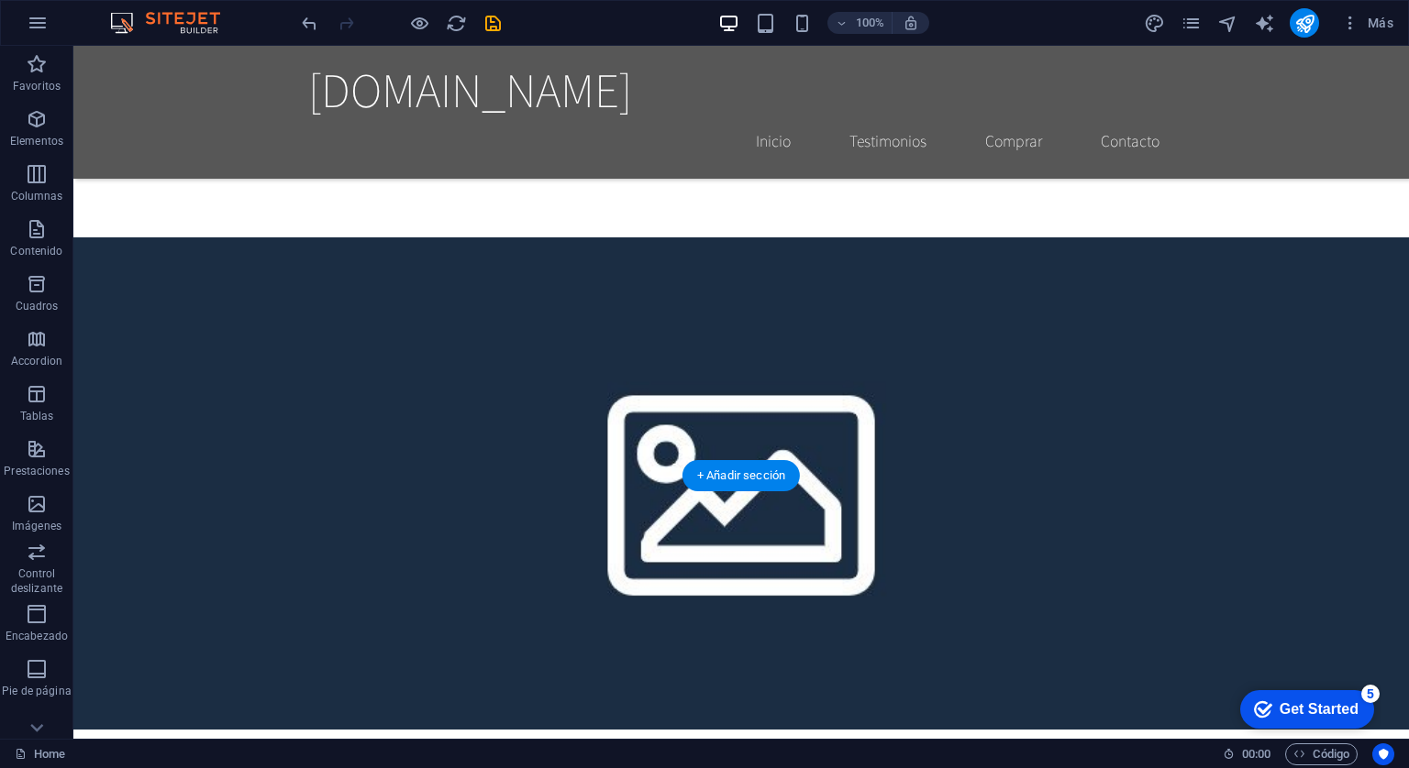
scroll to position [825, 0]
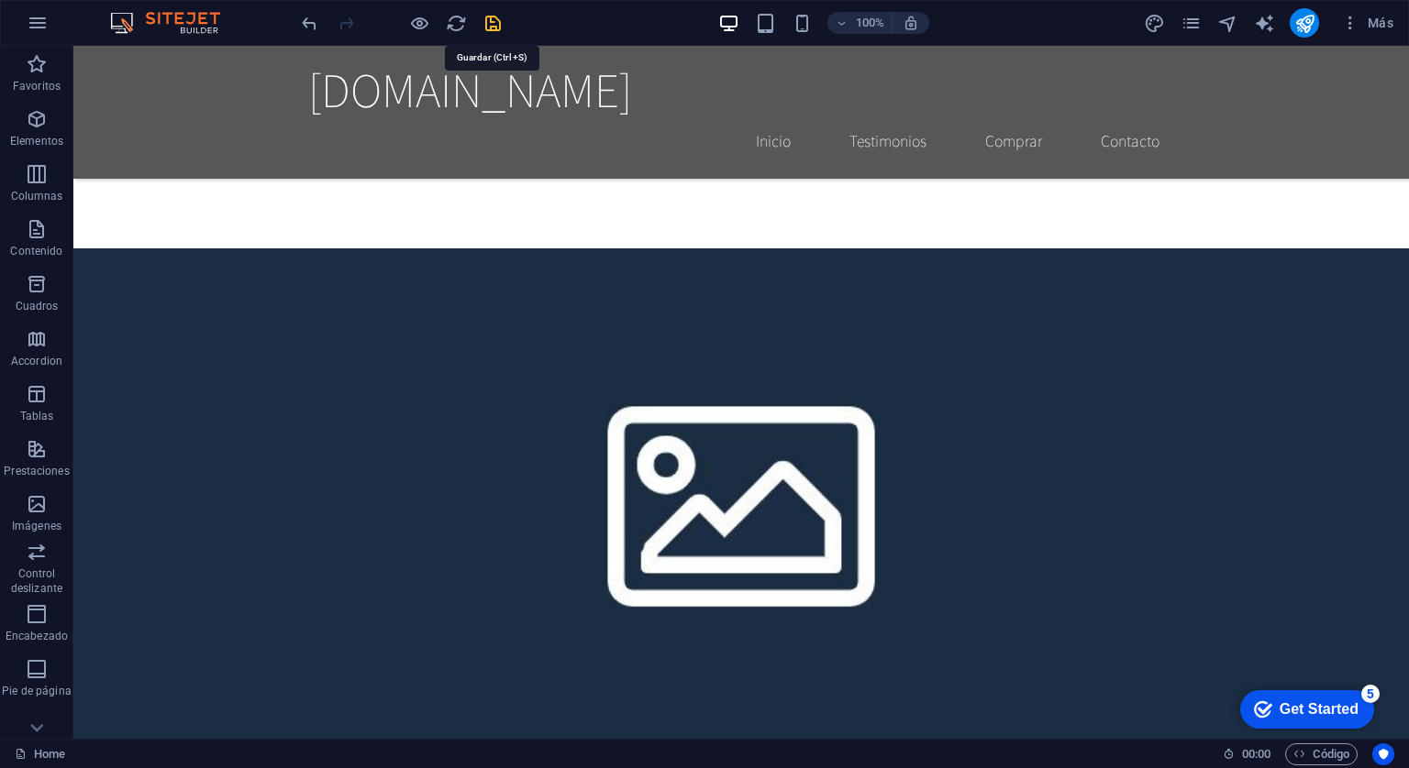
click at [496, 16] on icon "save" at bounding box center [492, 23] width 21 height 21
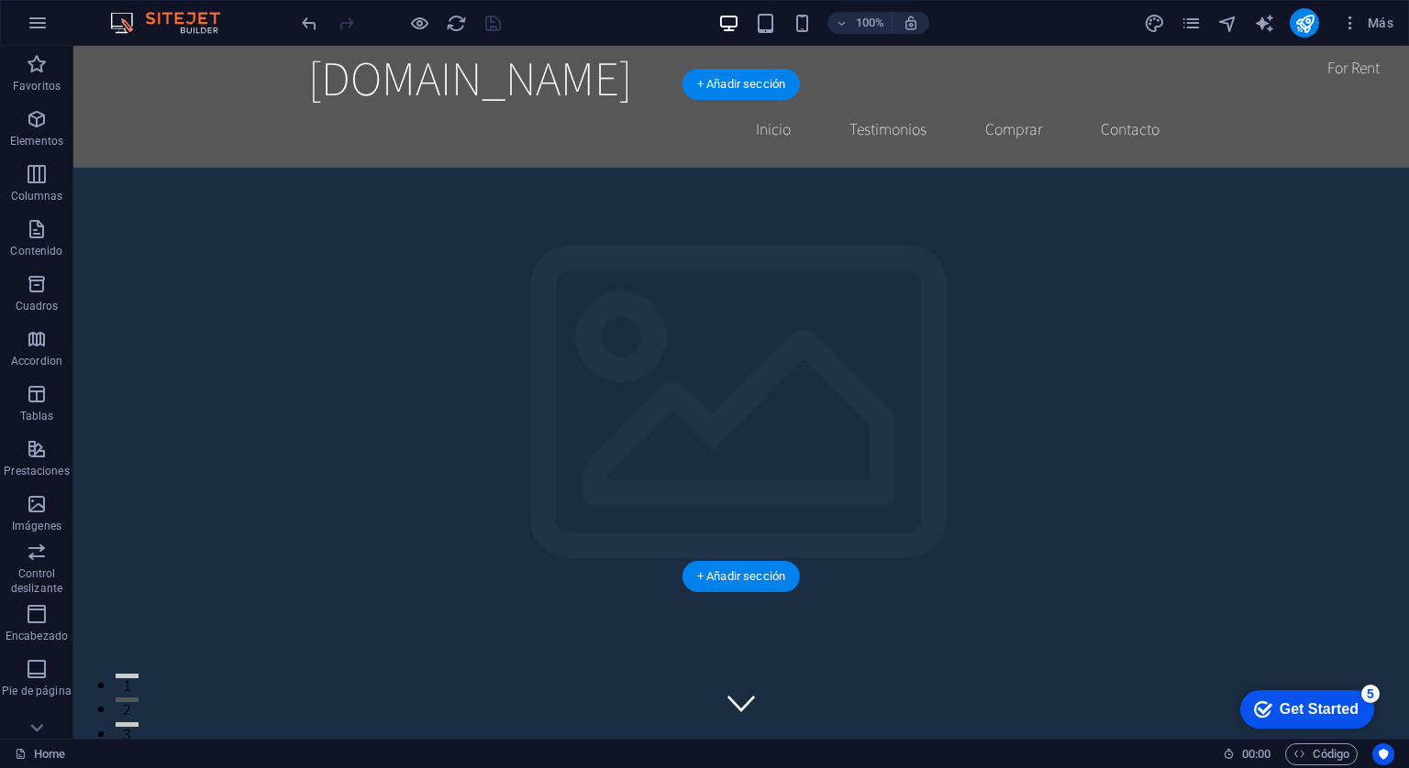
scroll to position [0, 0]
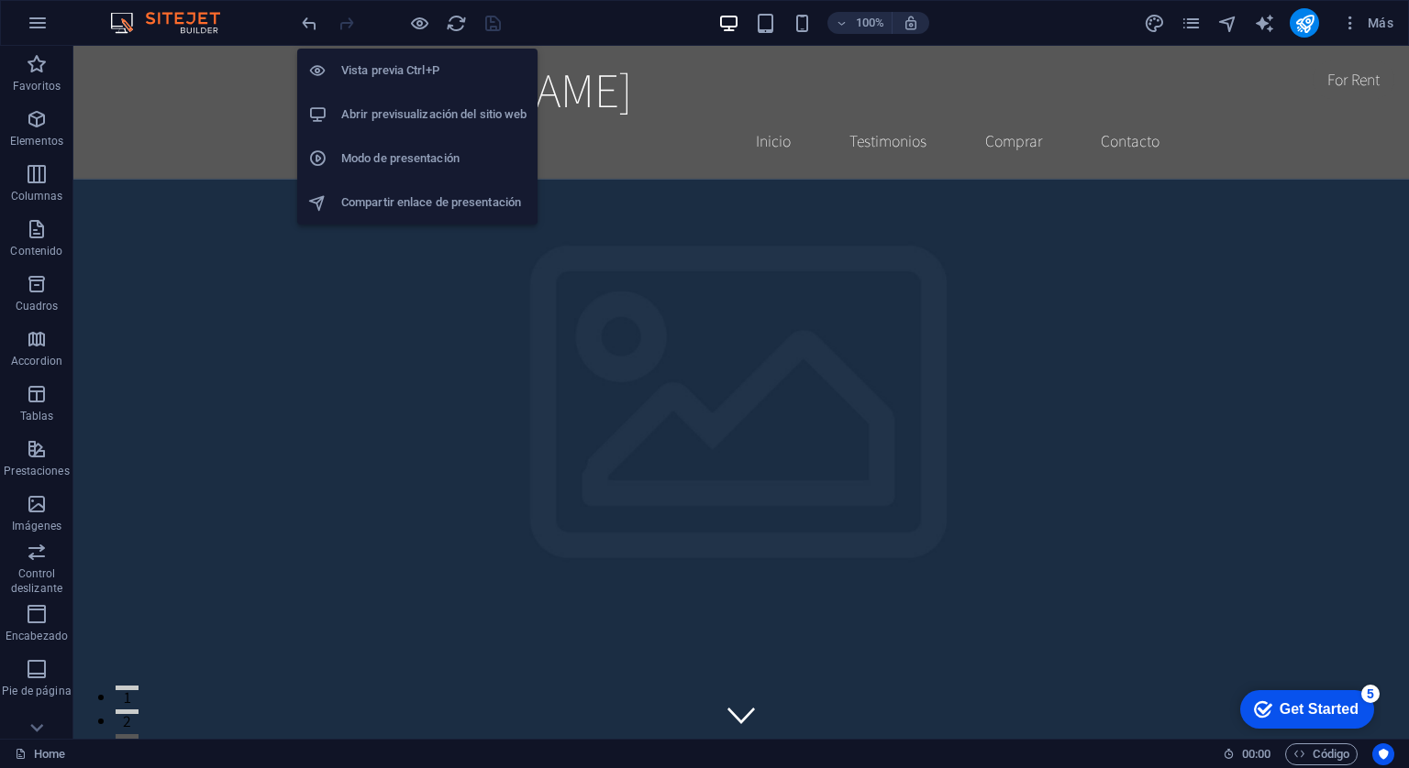
click at [432, 104] on h6 "Abrir previsualización del sitio web" at bounding box center [433, 115] width 185 height 22
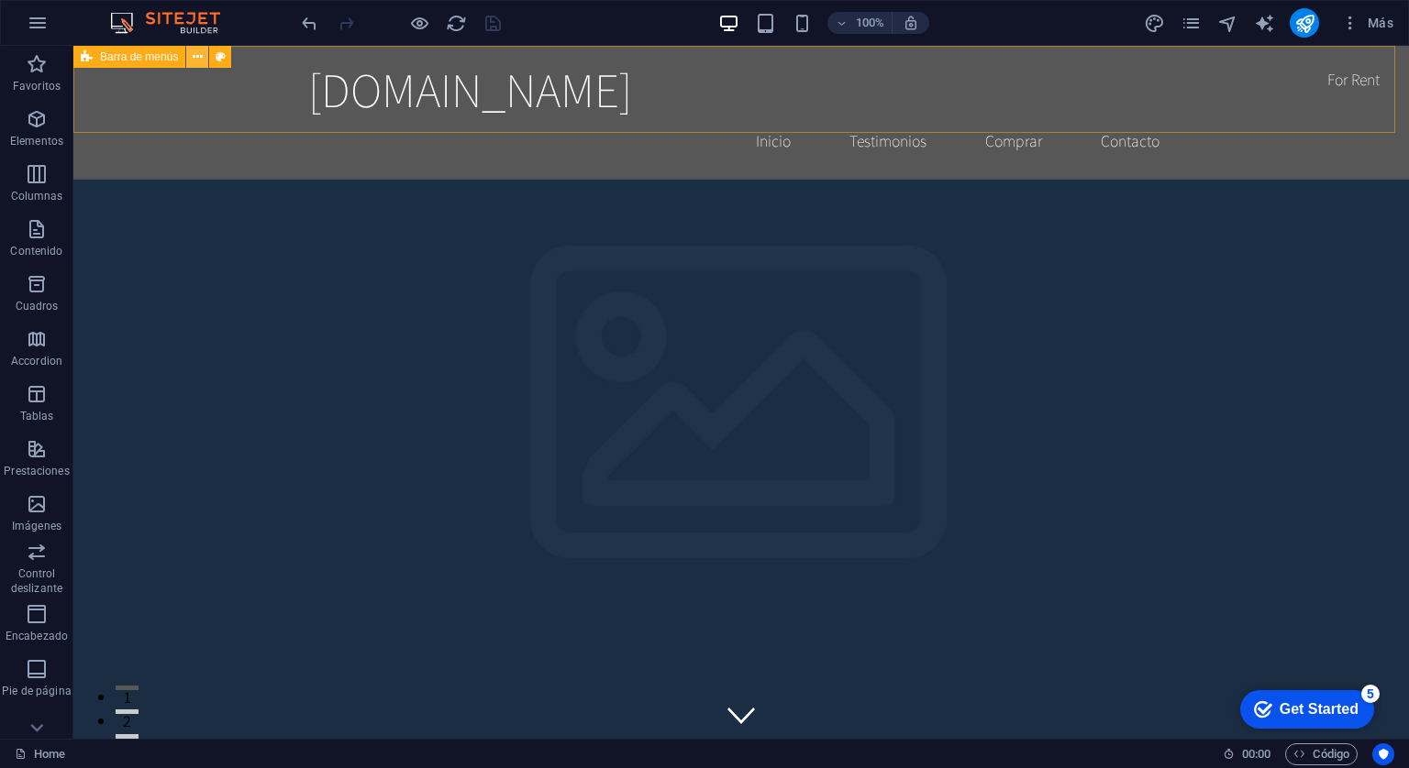
click at [196, 61] on icon at bounding box center [198, 57] width 10 height 19
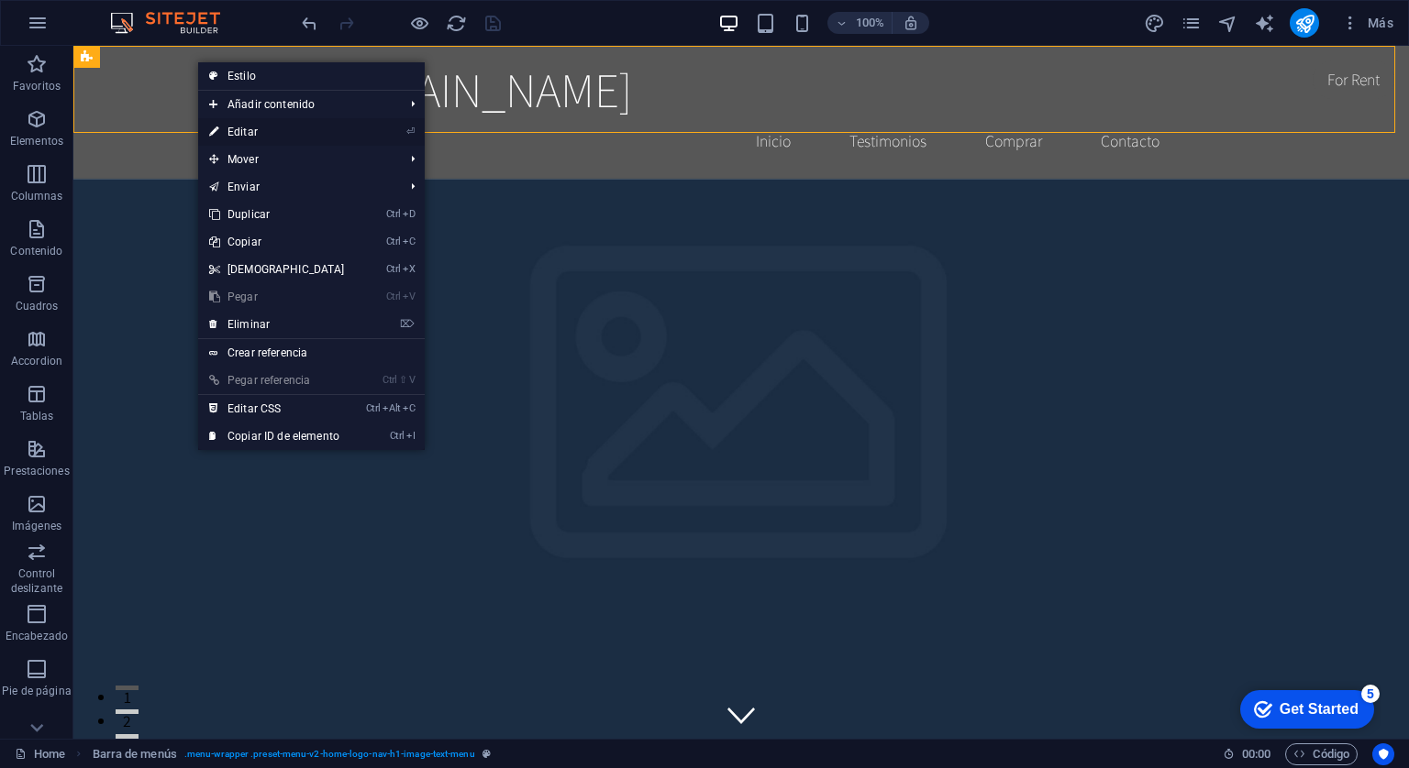
click at [246, 126] on link "⏎ Editar" at bounding box center [277, 132] width 158 height 28
select select "header"
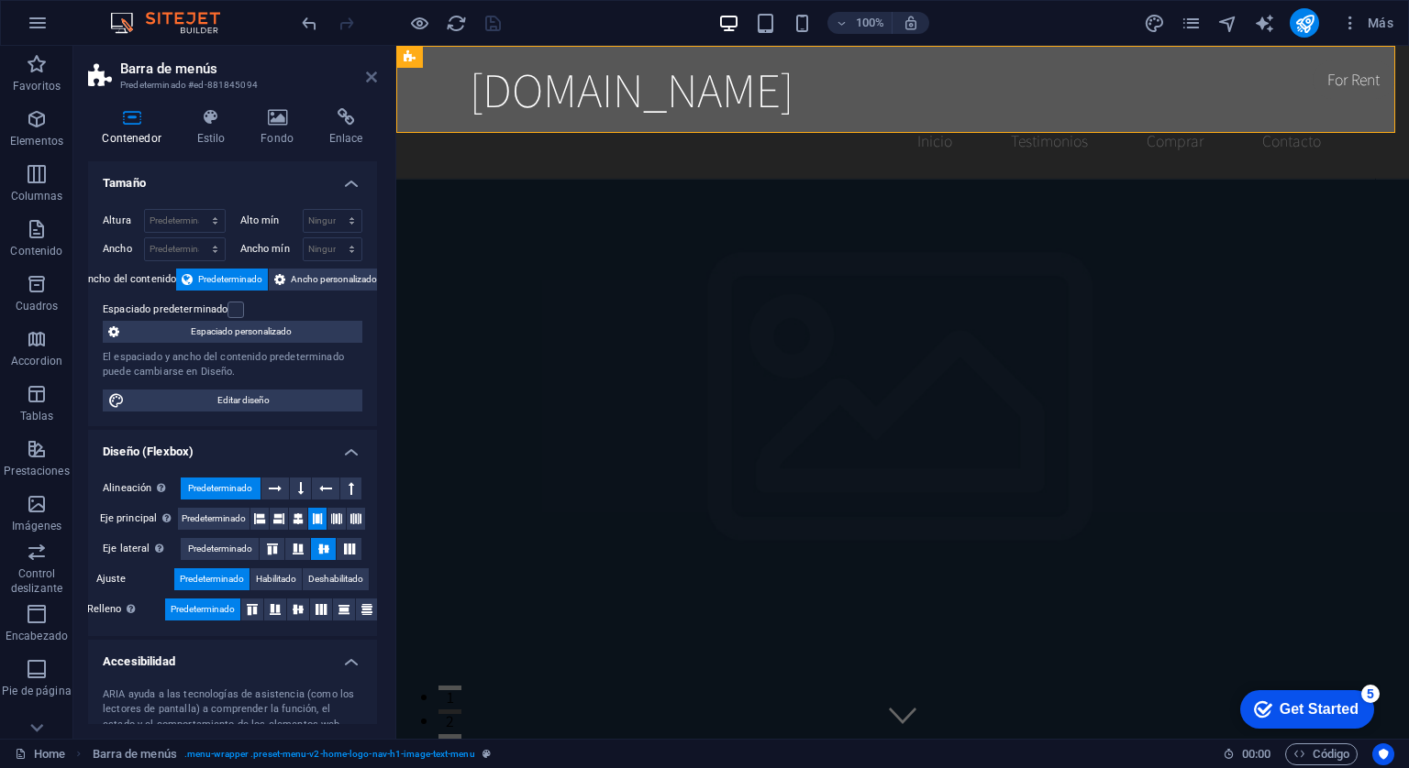
click at [369, 74] on icon at bounding box center [371, 77] width 11 height 15
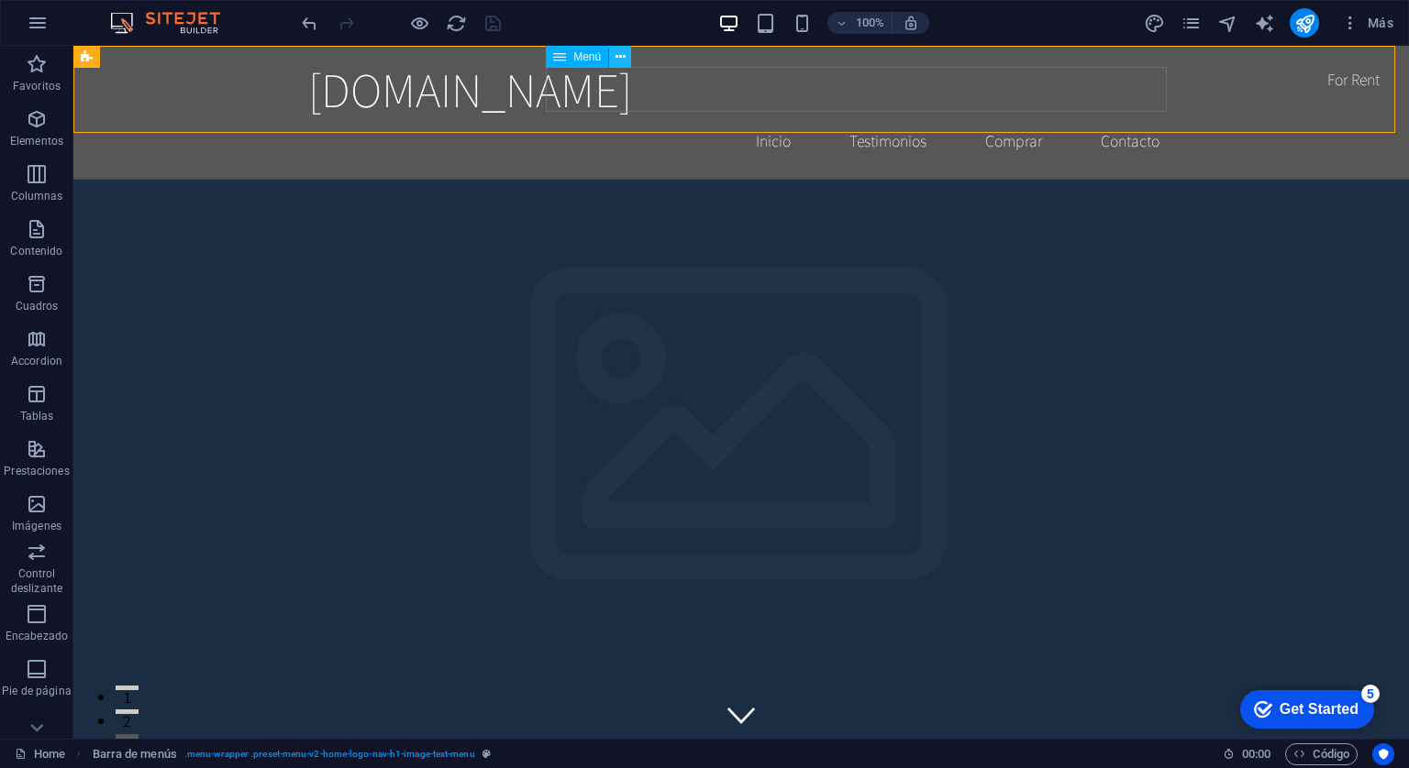
click at [625, 55] on button at bounding box center [620, 57] width 22 height 22
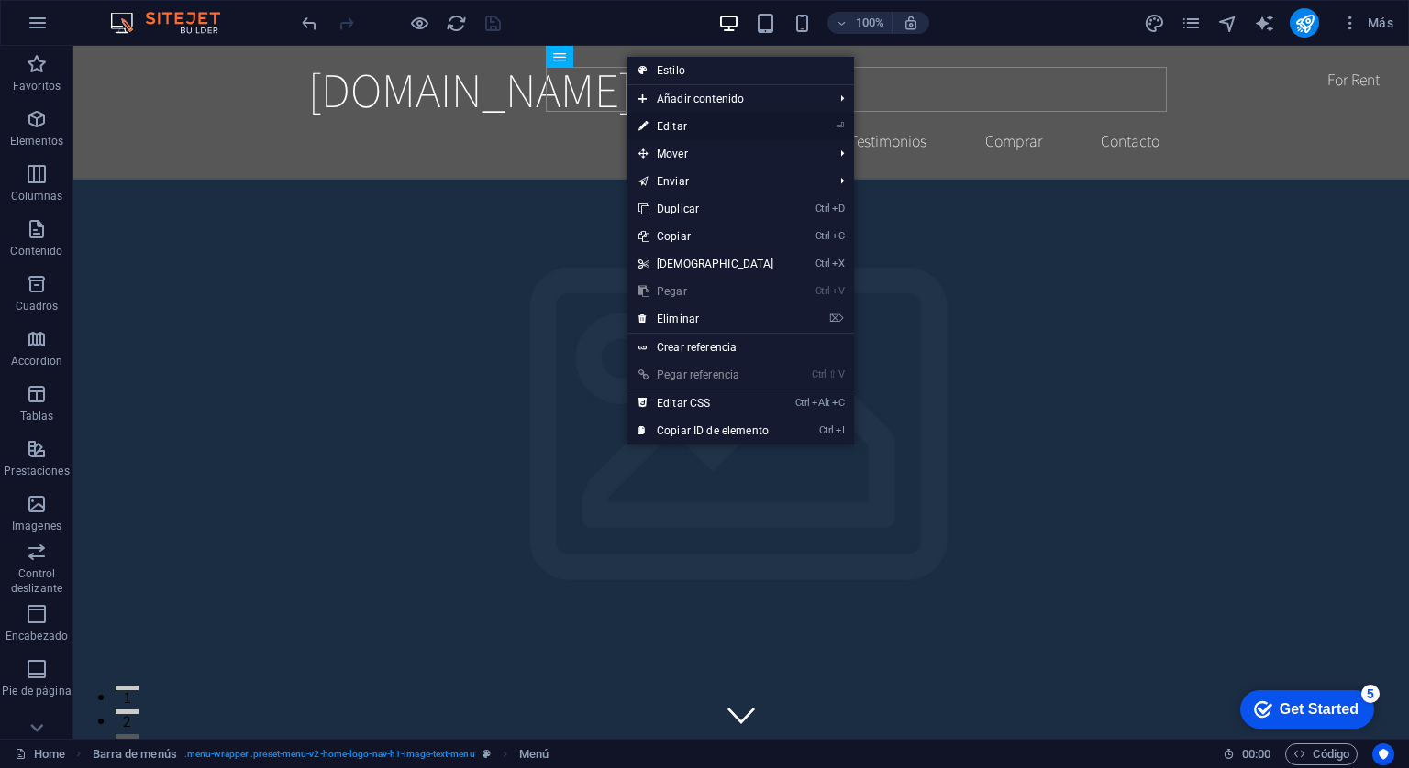
click at [671, 125] on link "⏎ Editar" at bounding box center [706, 127] width 158 height 28
select select
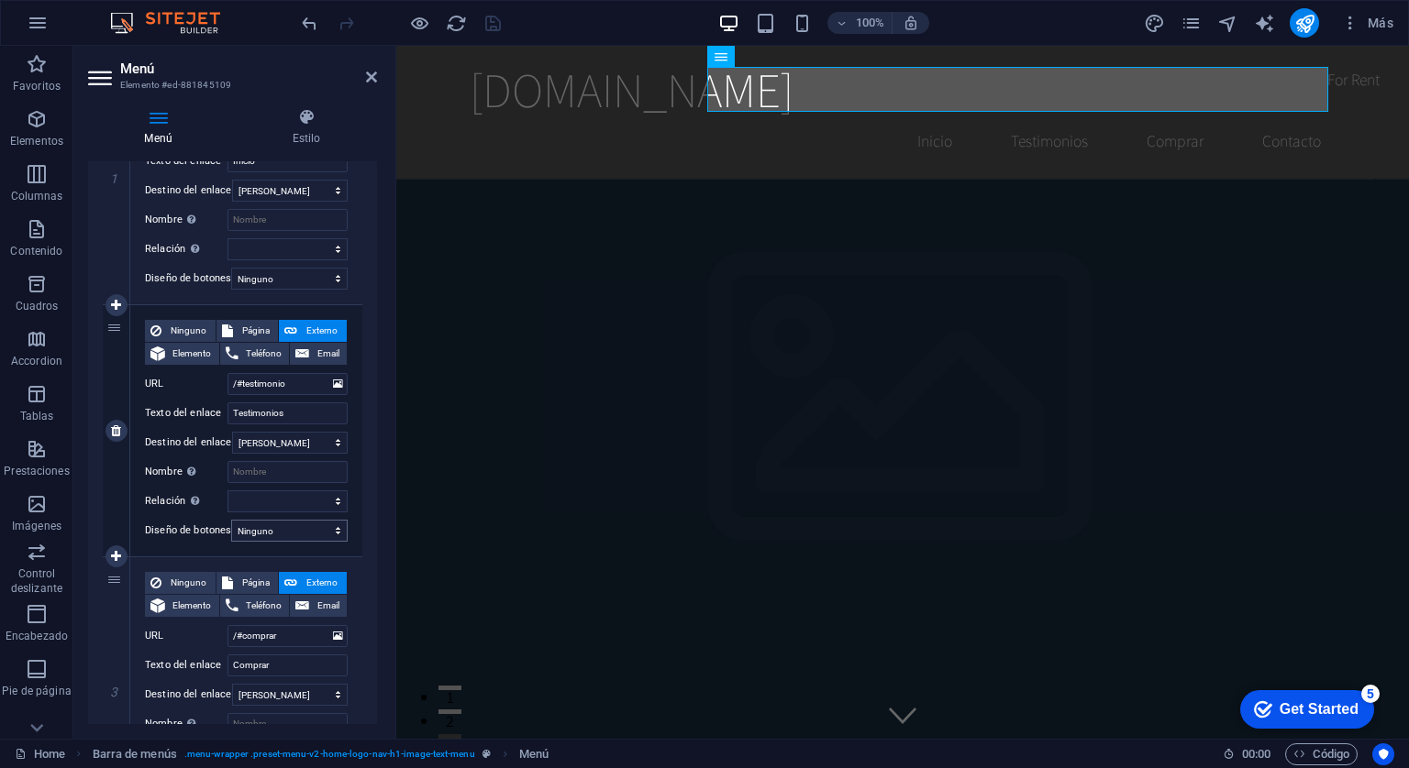
scroll to position [367, 0]
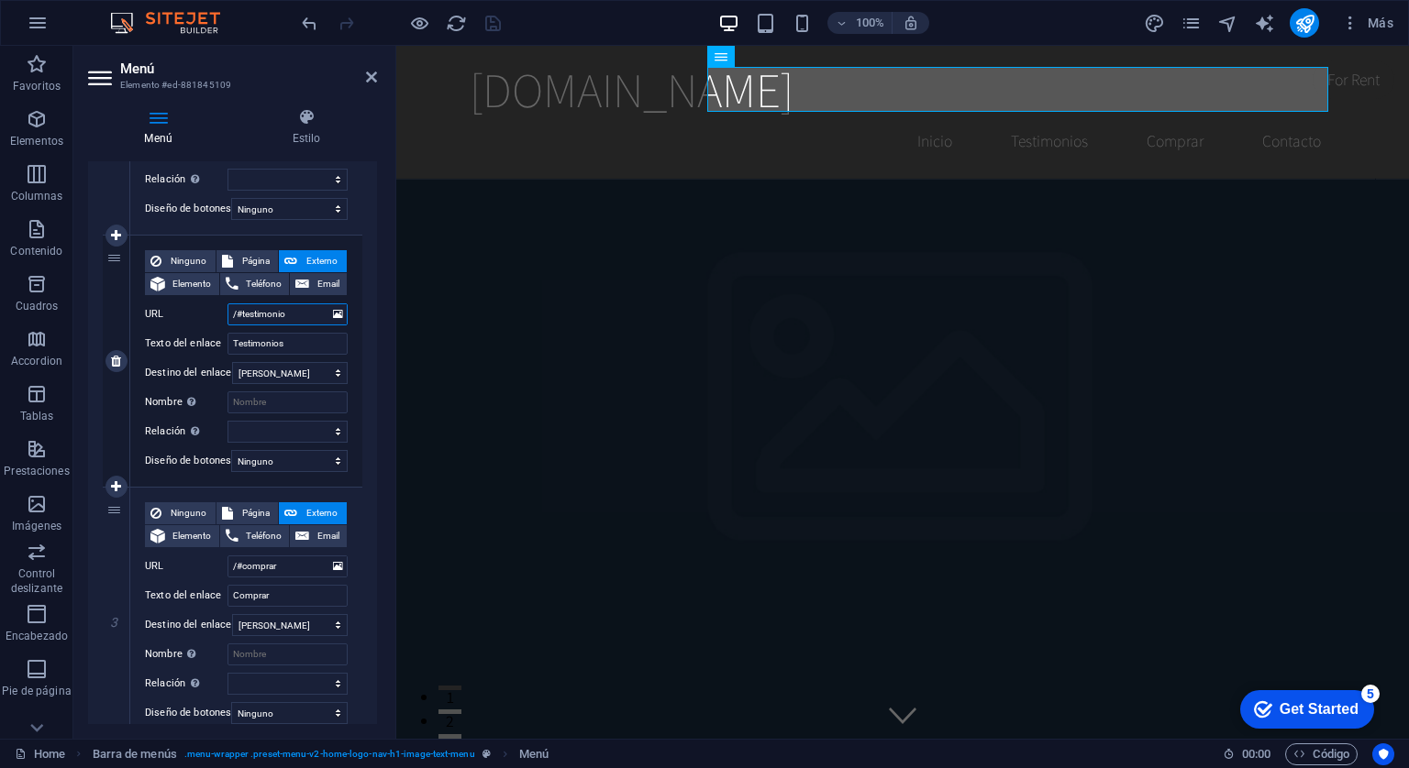
click at [307, 315] on input "/#testimonio" at bounding box center [287, 315] width 120 height 22
type input "/#te"
select select
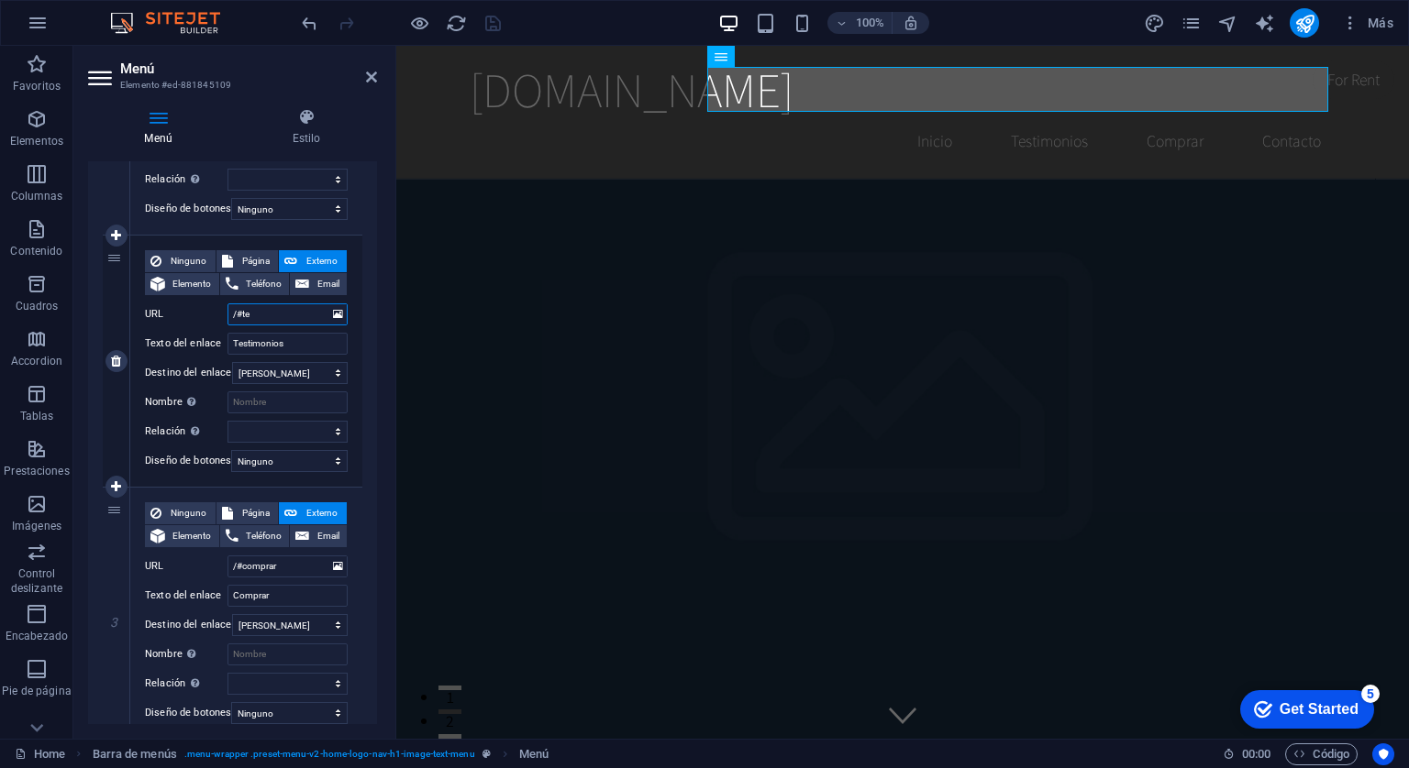
select select
type input "/#t"
select select
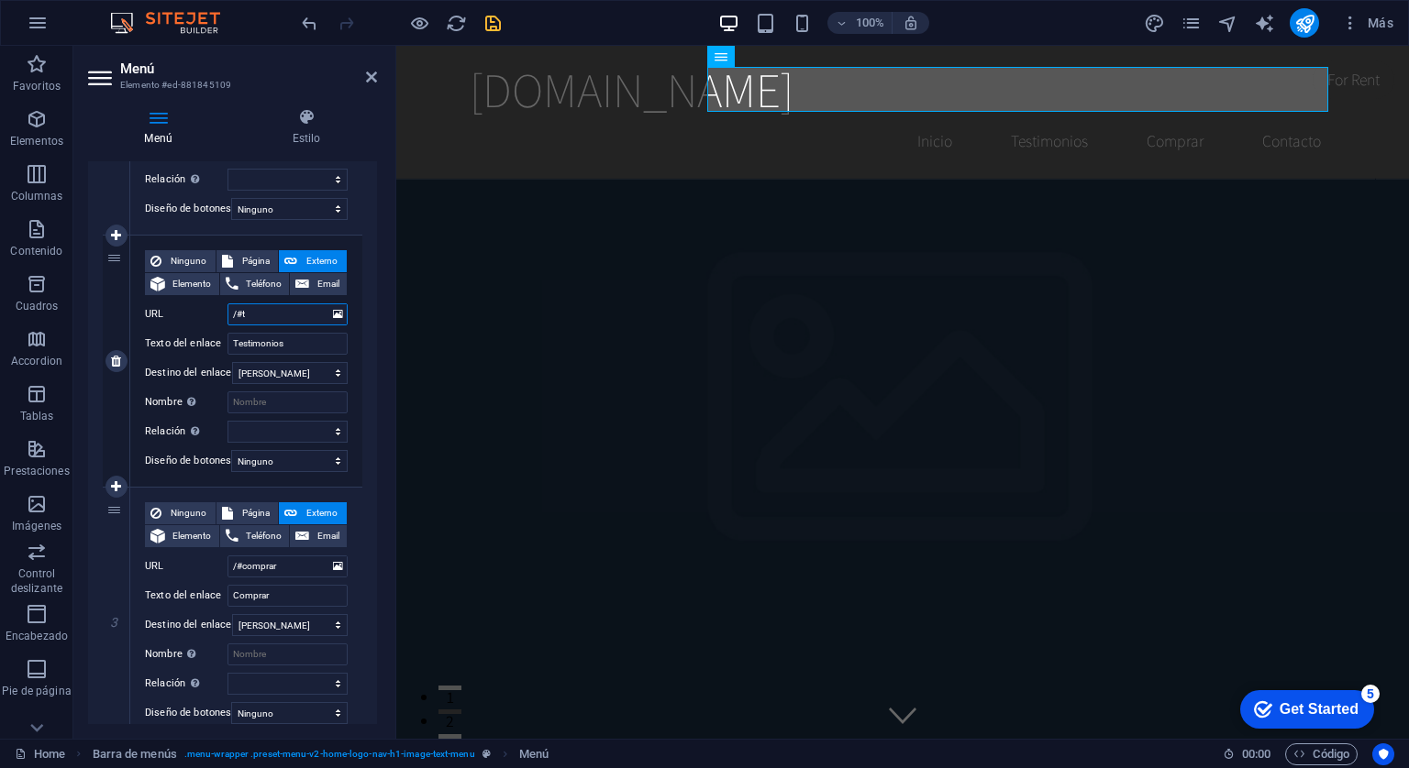
select select
type input "/#"
select select
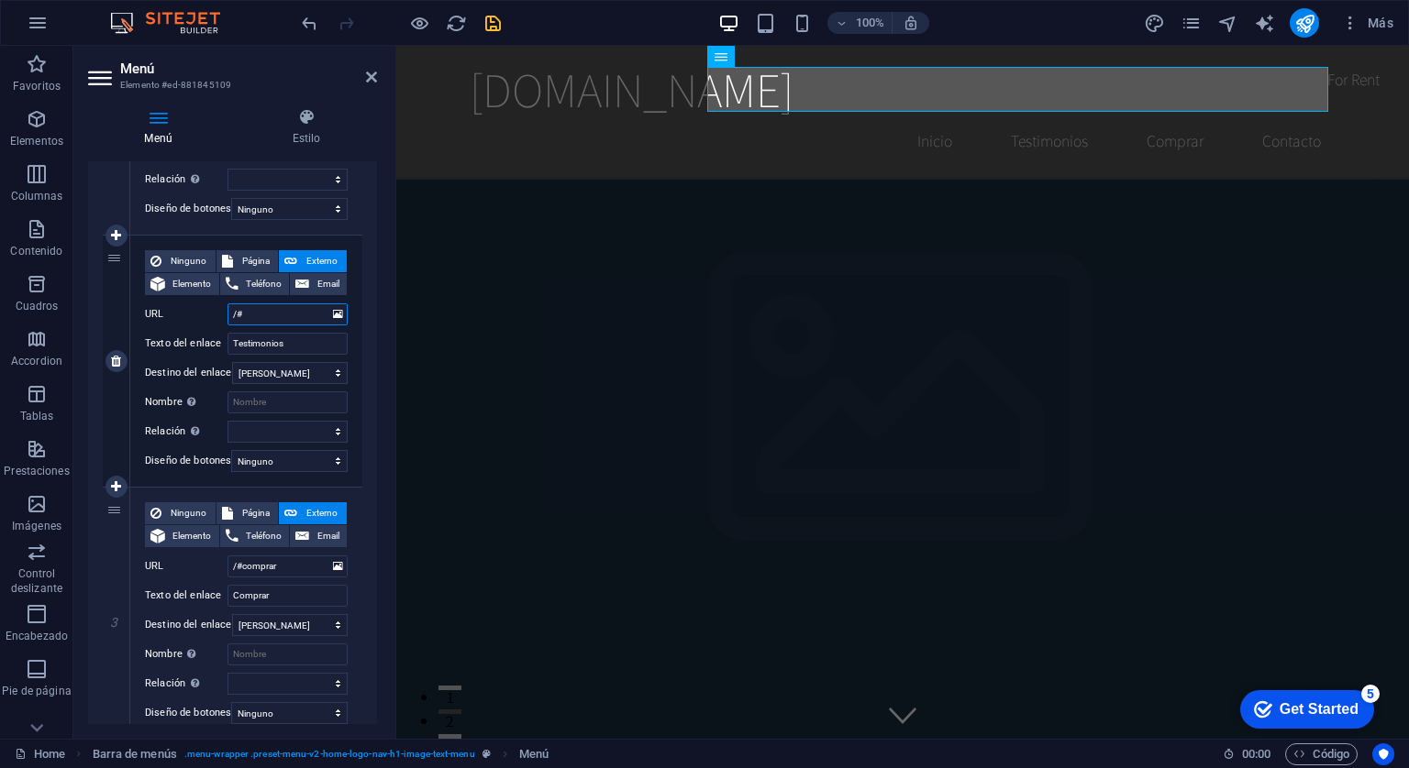
select select
type input "/#pro"
select select
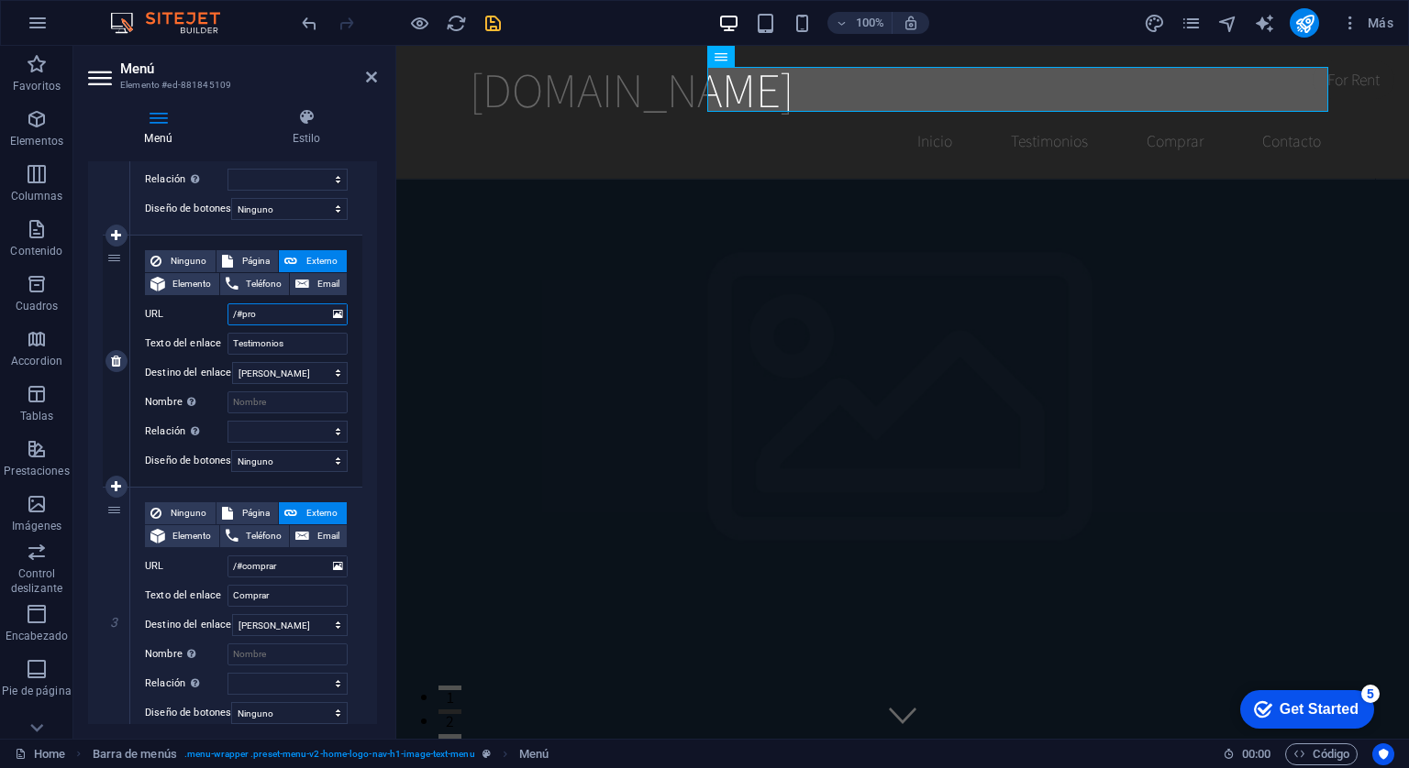
select select
type input "/#protocolos"
select select
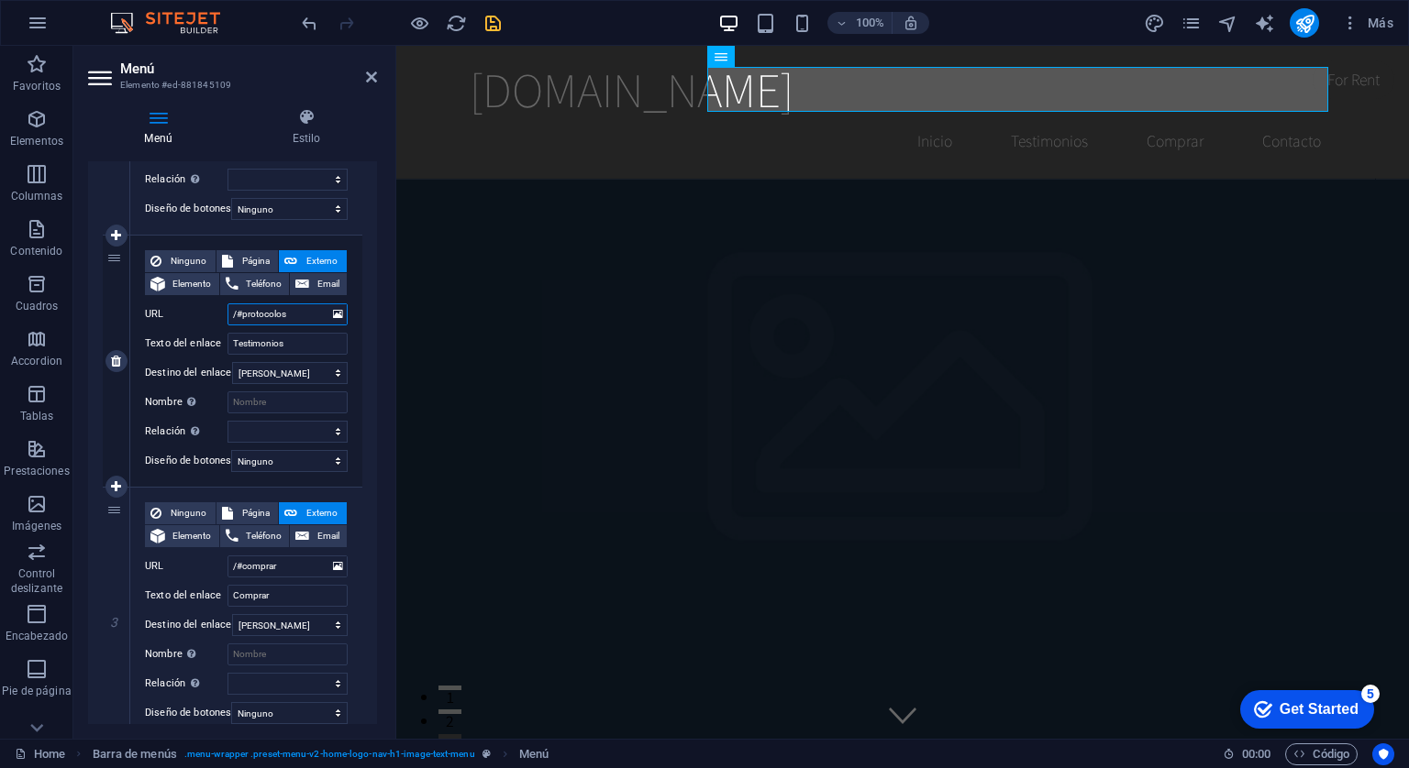
select select
type input "/#protocolos"
click at [289, 342] on input "Testimonios" at bounding box center [287, 344] width 120 height 22
type input "T"
select select
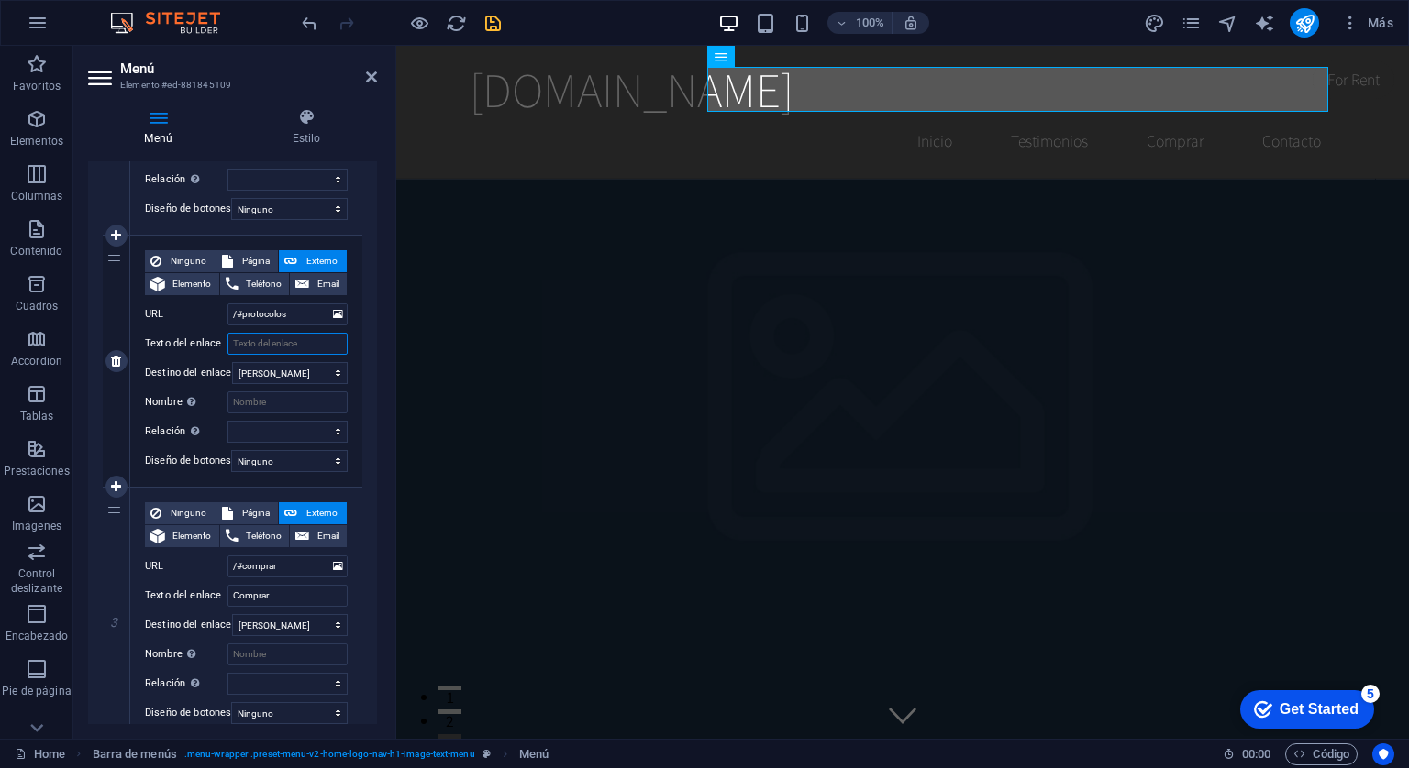
select select
type input "P"
select select
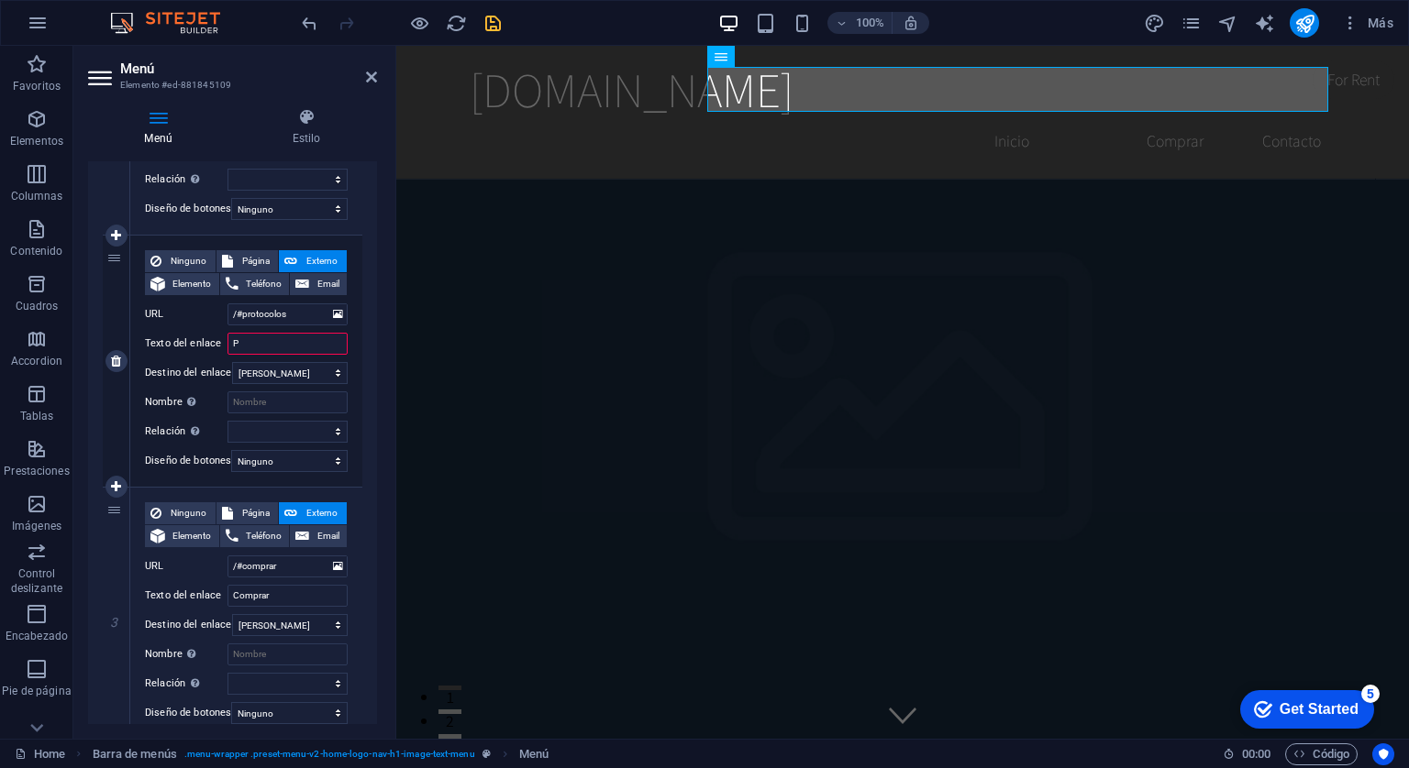
select select
type input "Protocoo"
select select
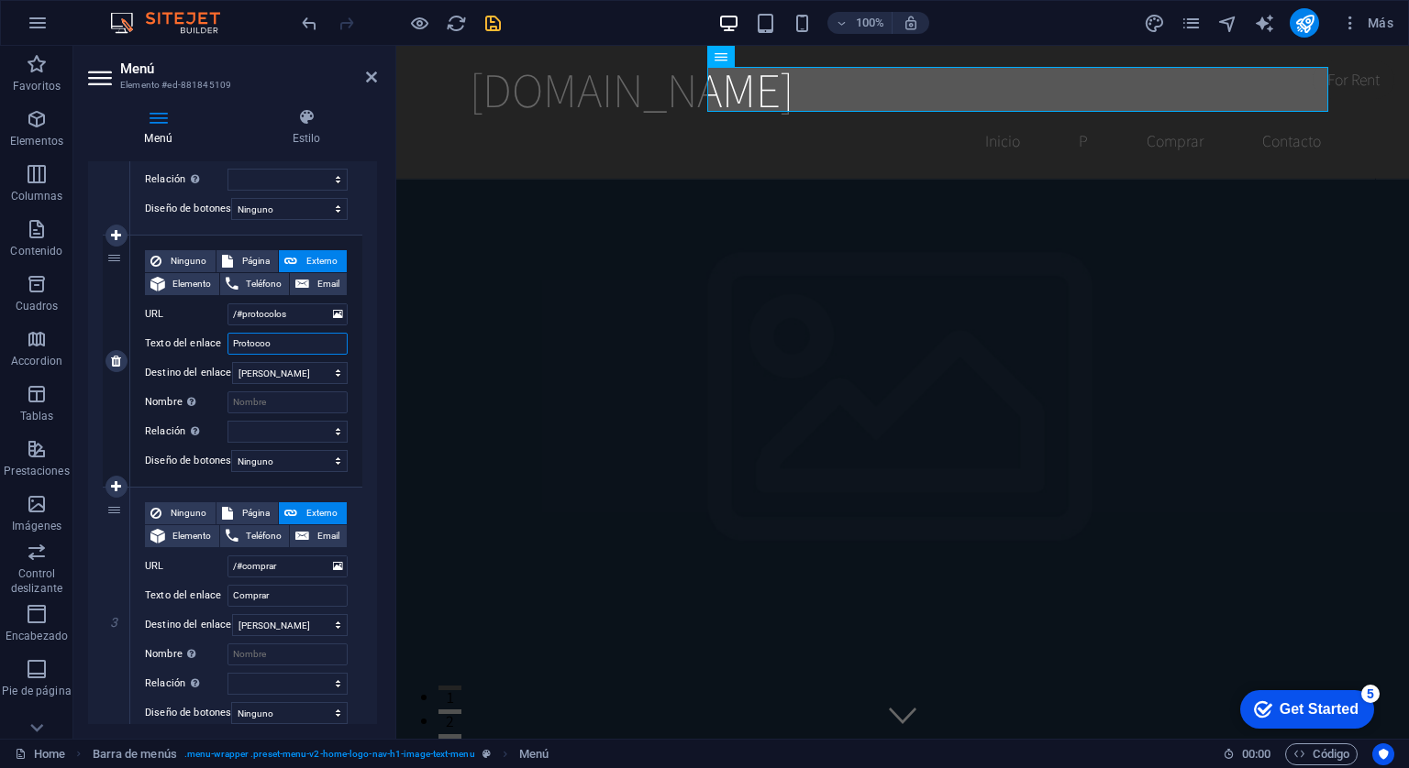
select select
type input "Protoco"
select select
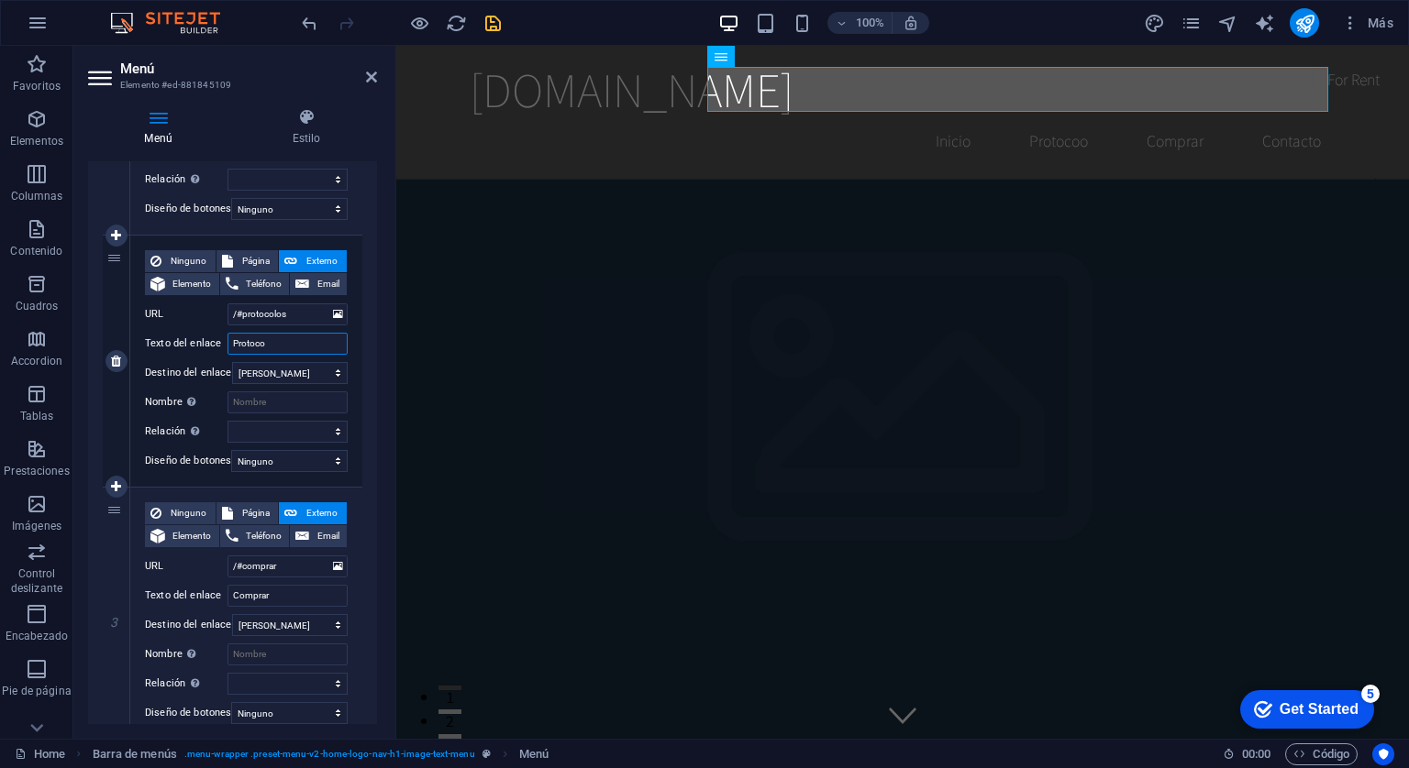
select select
type input "Protocolos"
select select
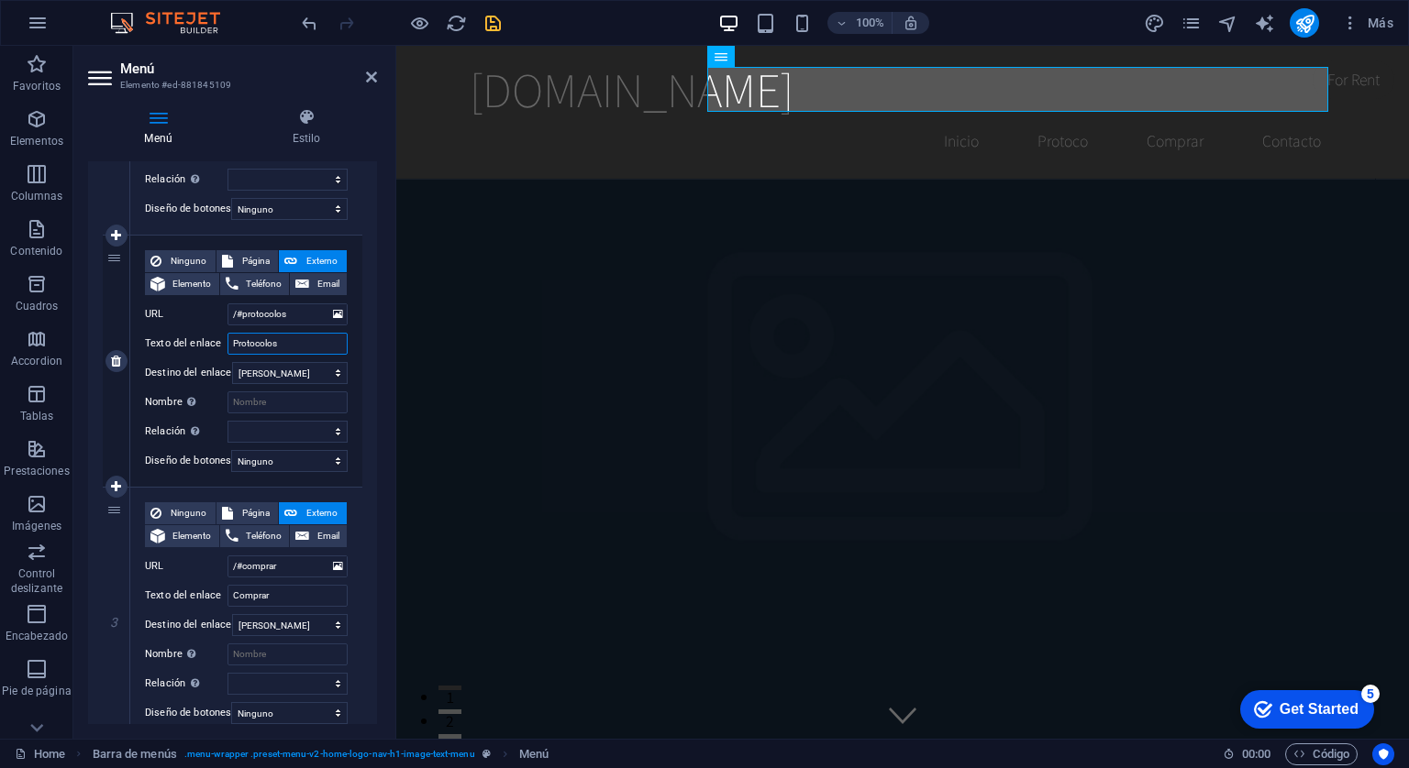
select select
type input "Protocolos"
click at [485, 25] on icon "save" at bounding box center [492, 23] width 21 height 21
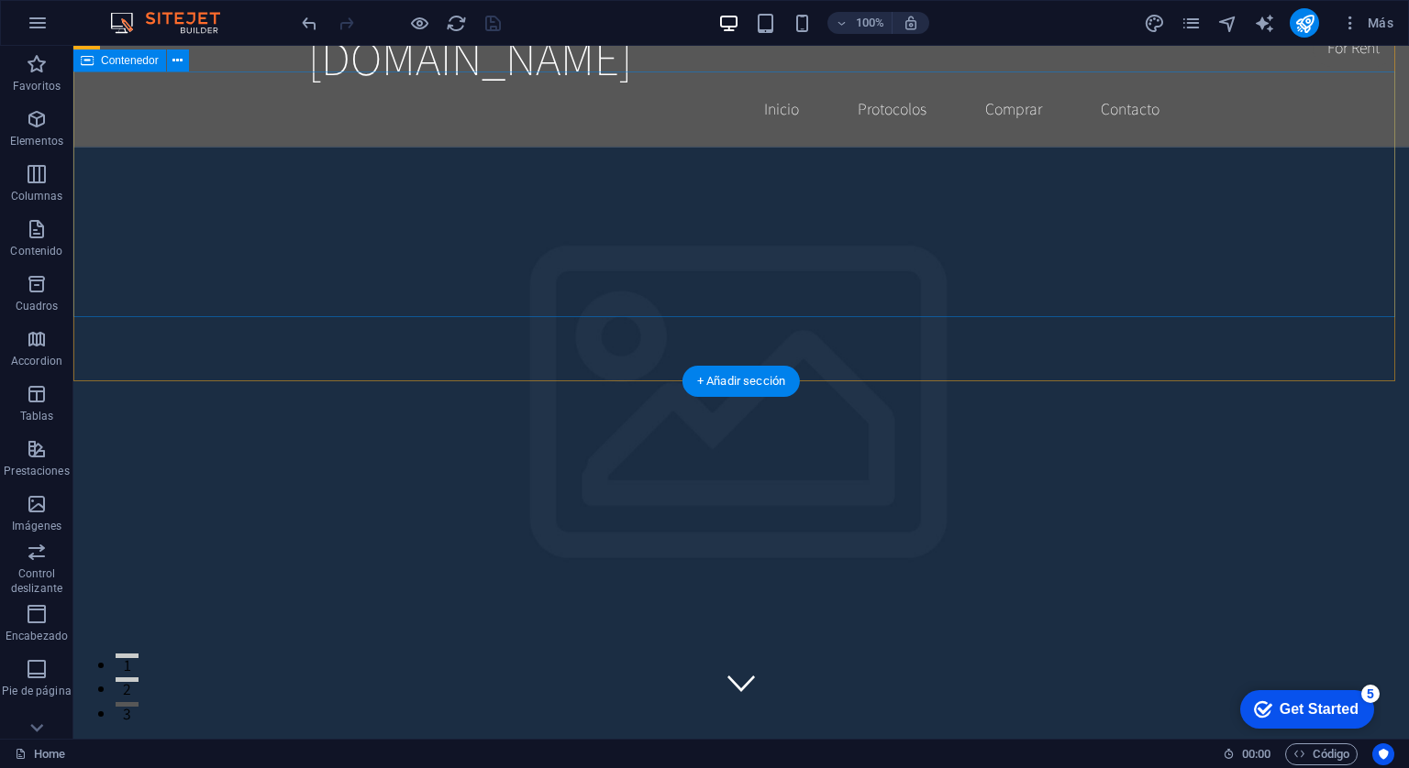
scroll to position [0, 0]
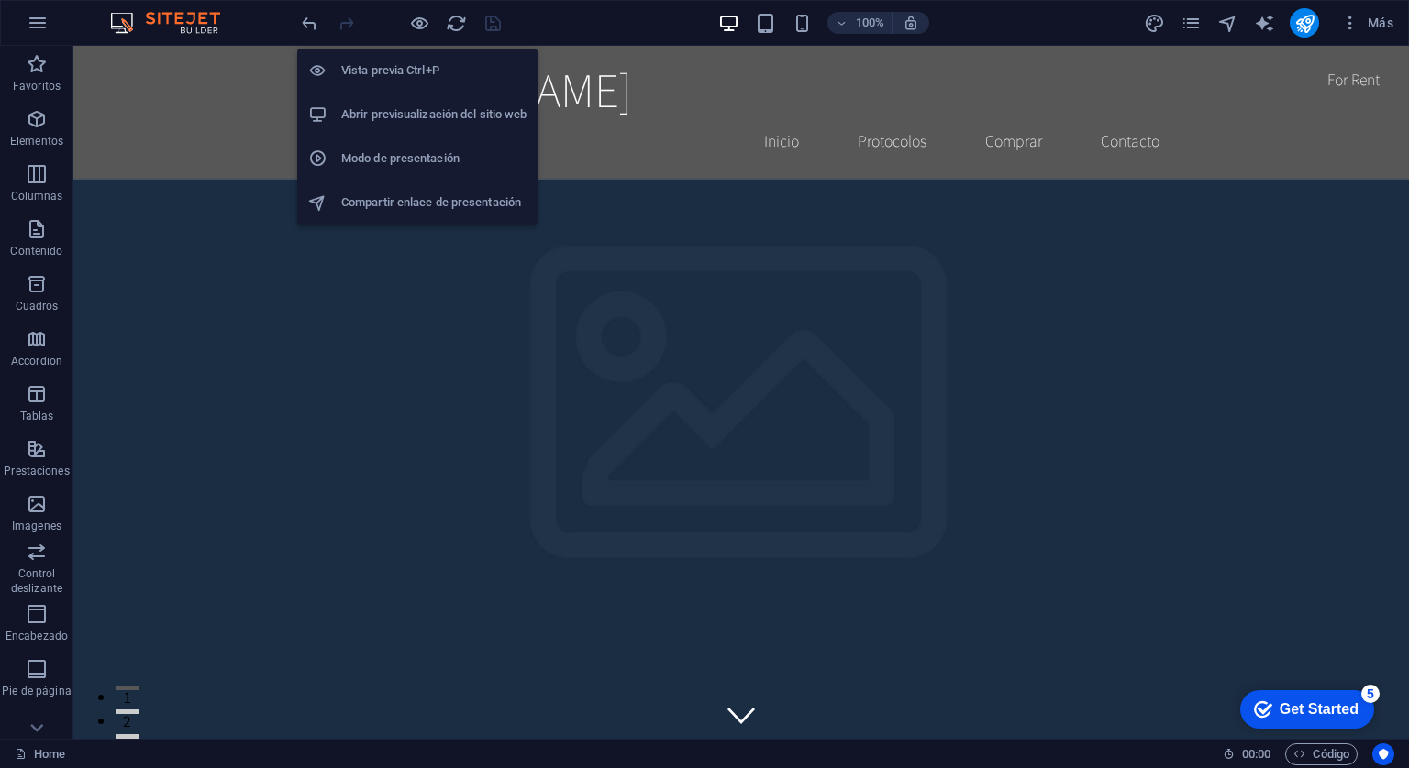
click at [414, 129] on li "Abrir previsualización del sitio web" at bounding box center [417, 115] width 240 height 44
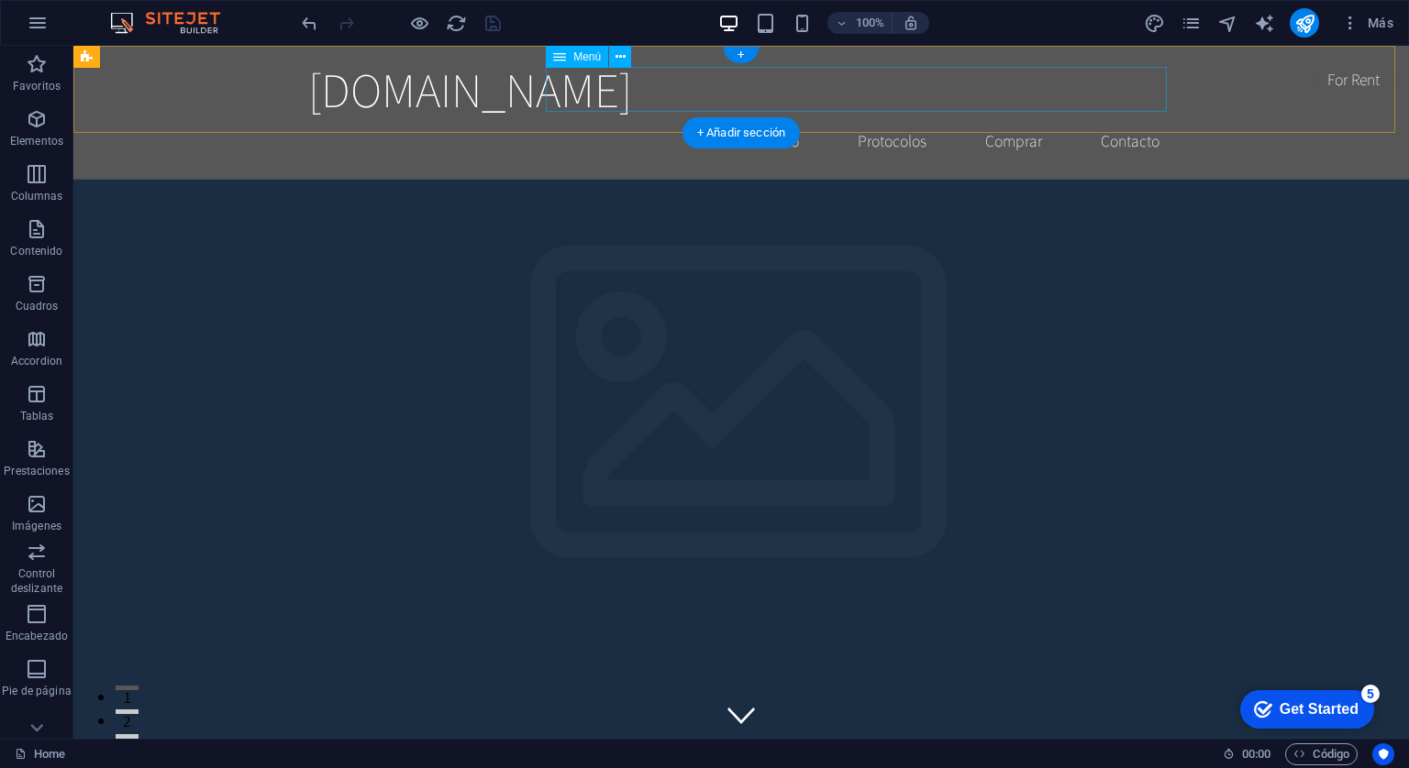
click at [876, 118] on nav "Inicio Protocolos Comprar Contacto" at bounding box center [741, 141] width 866 height 46
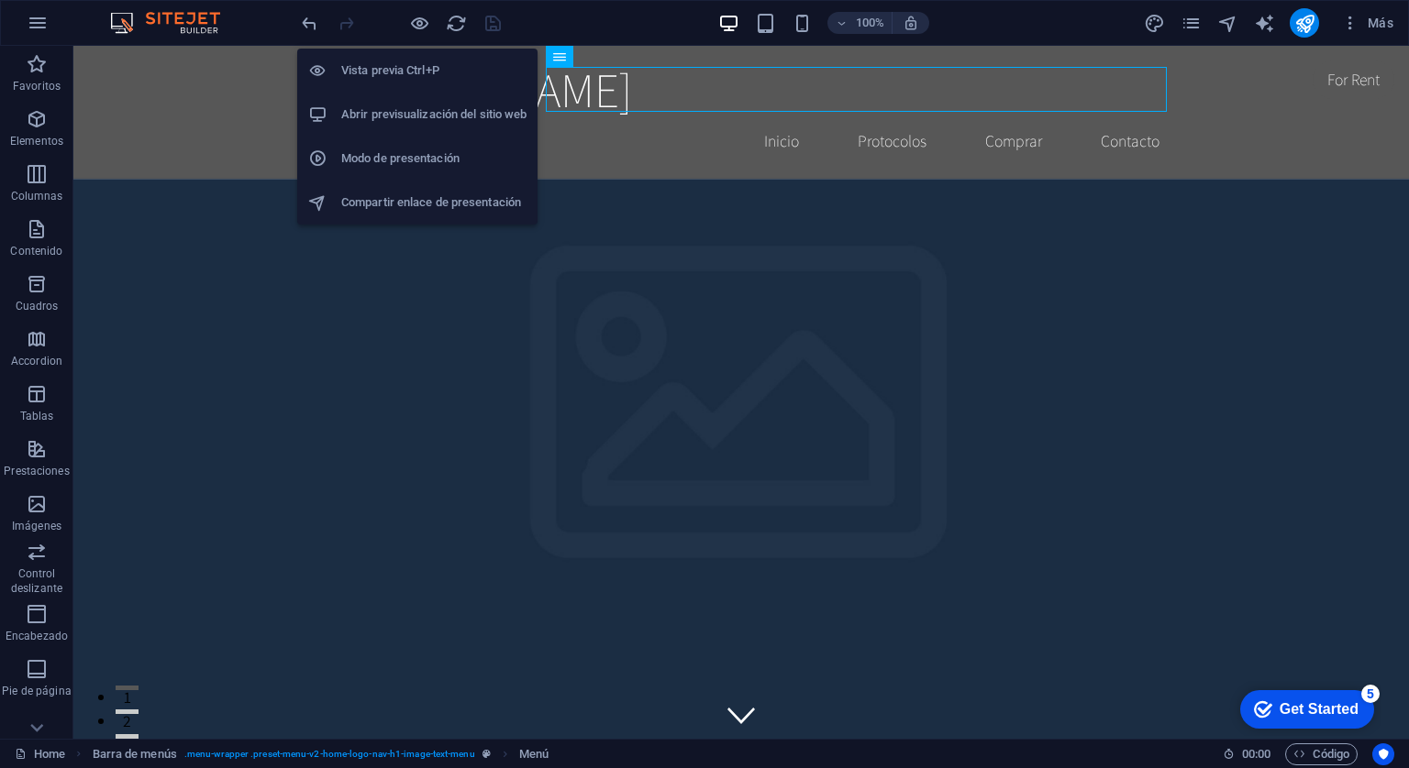
click at [422, 111] on h6 "Abrir previsualización del sitio web" at bounding box center [433, 115] width 185 height 22
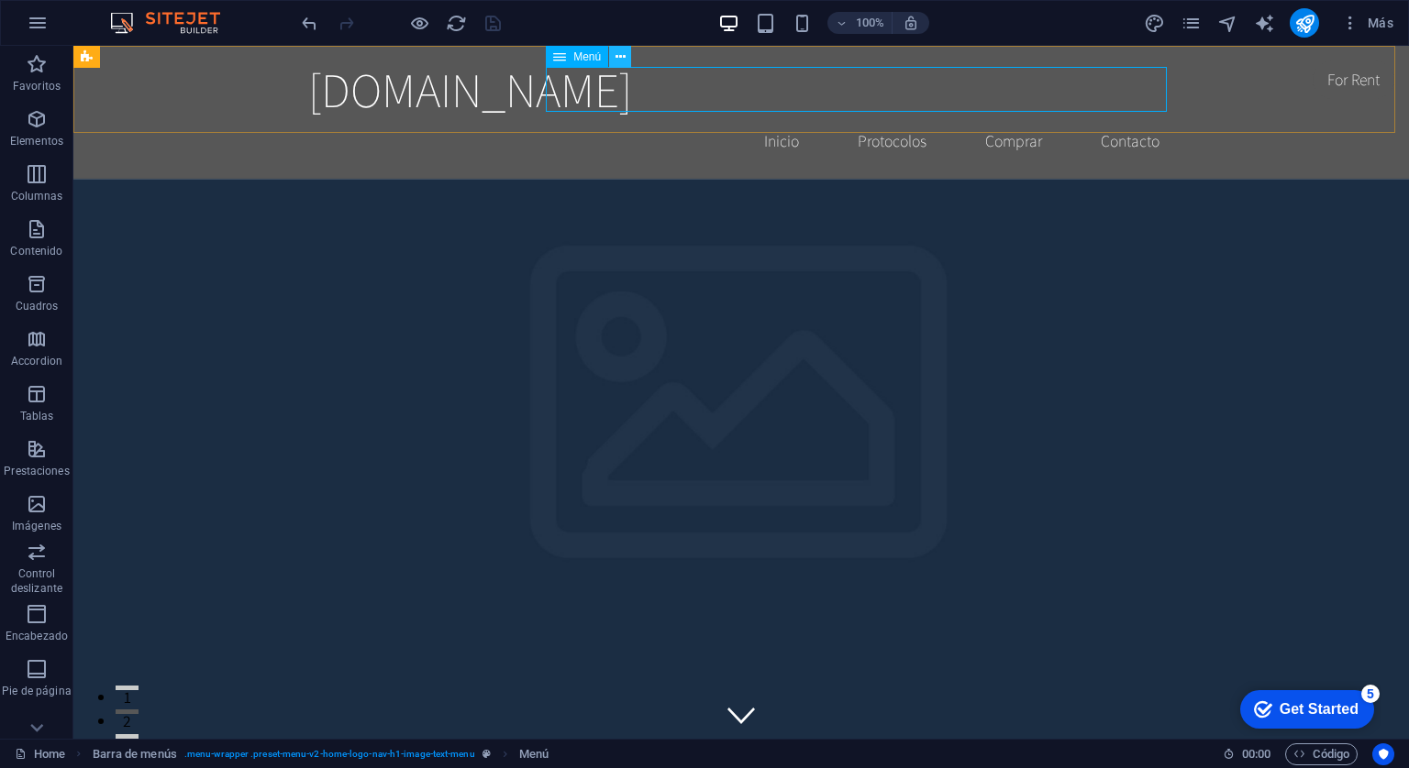
click at [621, 61] on icon at bounding box center [620, 57] width 10 height 19
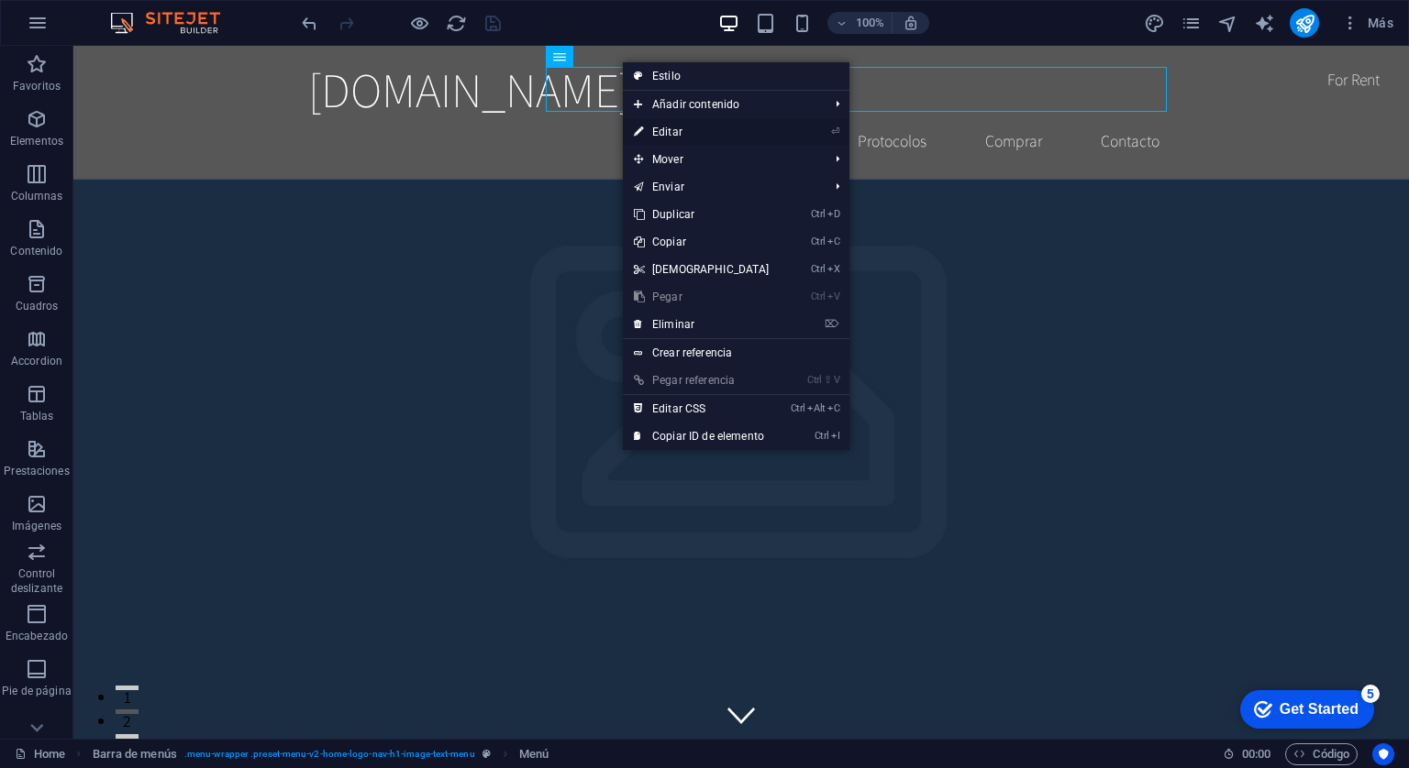
click at [658, 129] on link "⏎ Editar" at bounding box center [702, 132] width 158 height 28
select select
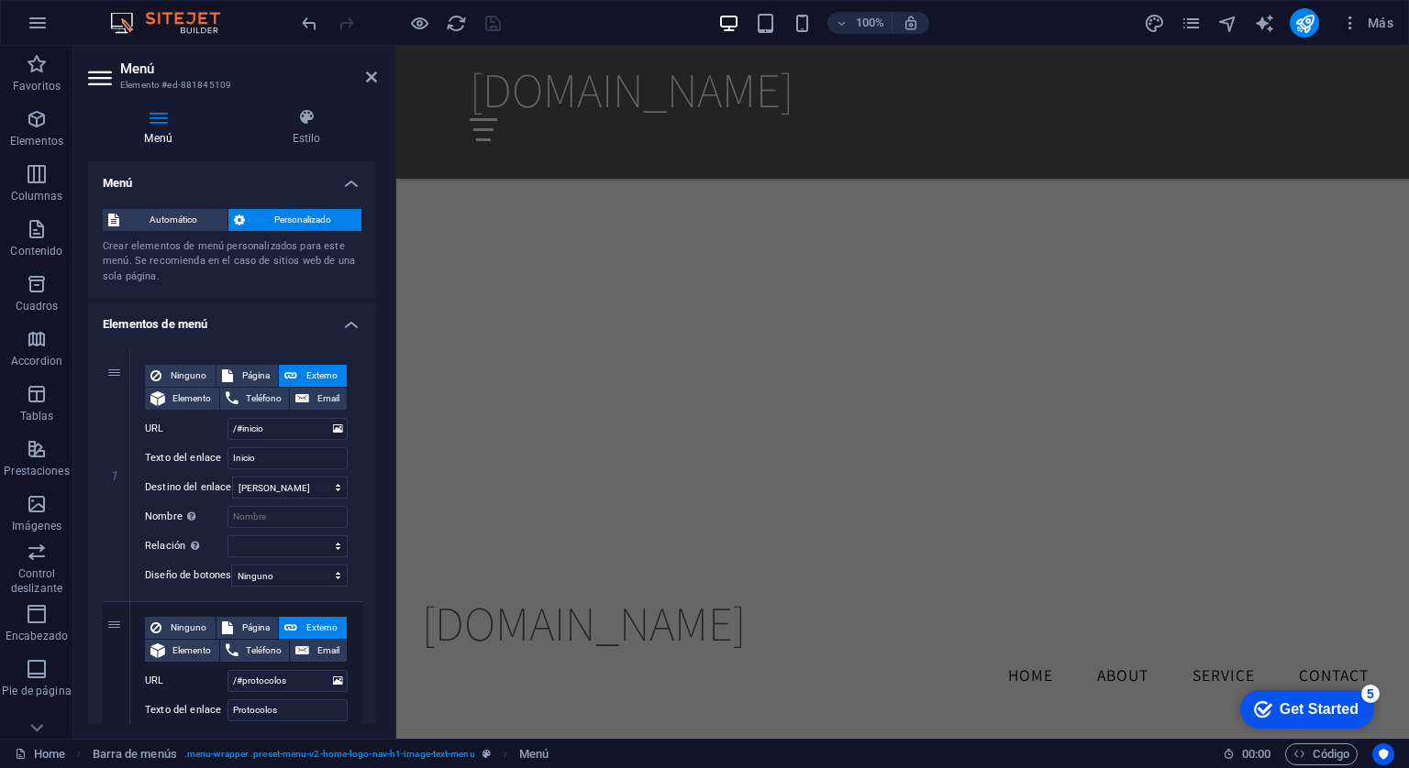
scroll to position [2476, 0]
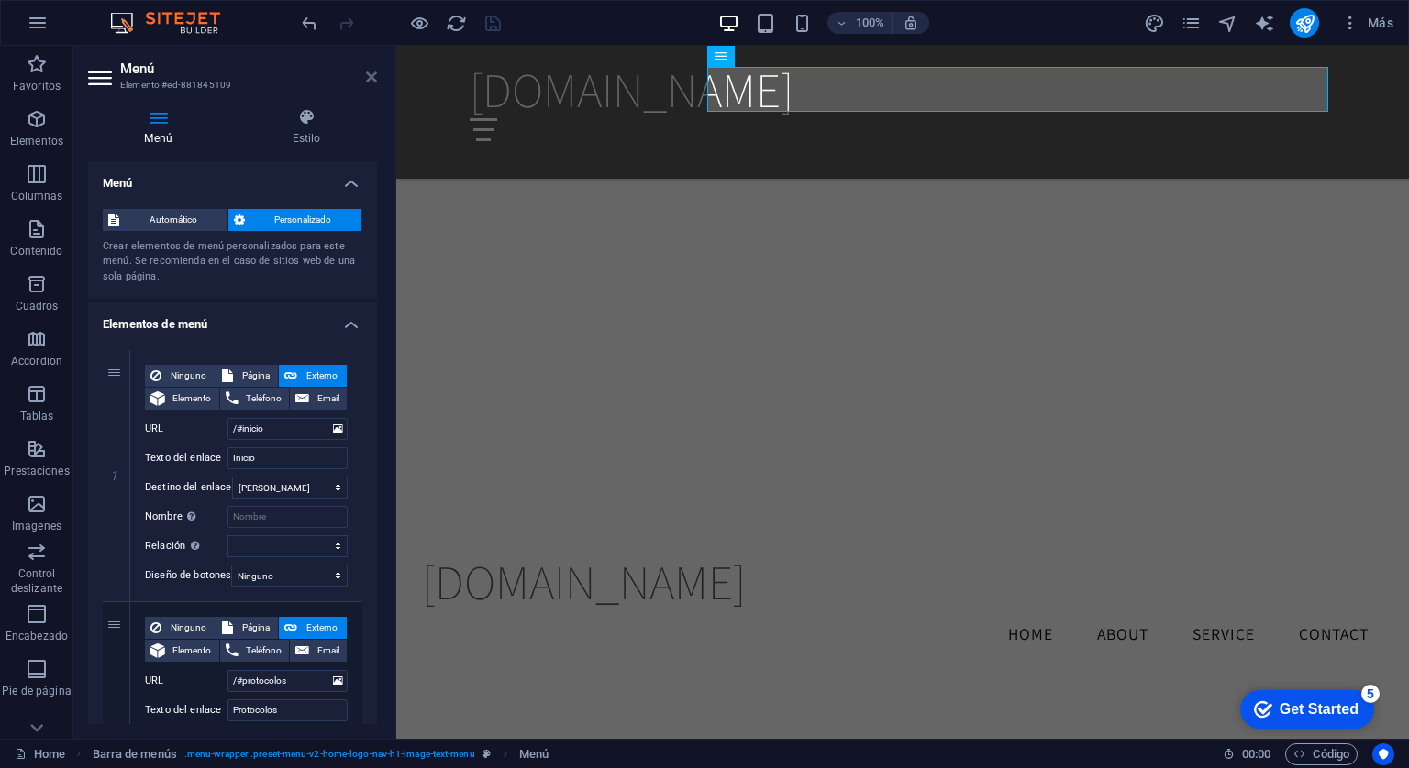
click at [370, 75] on icon at bounding box center [371, 77] width 11 height 15
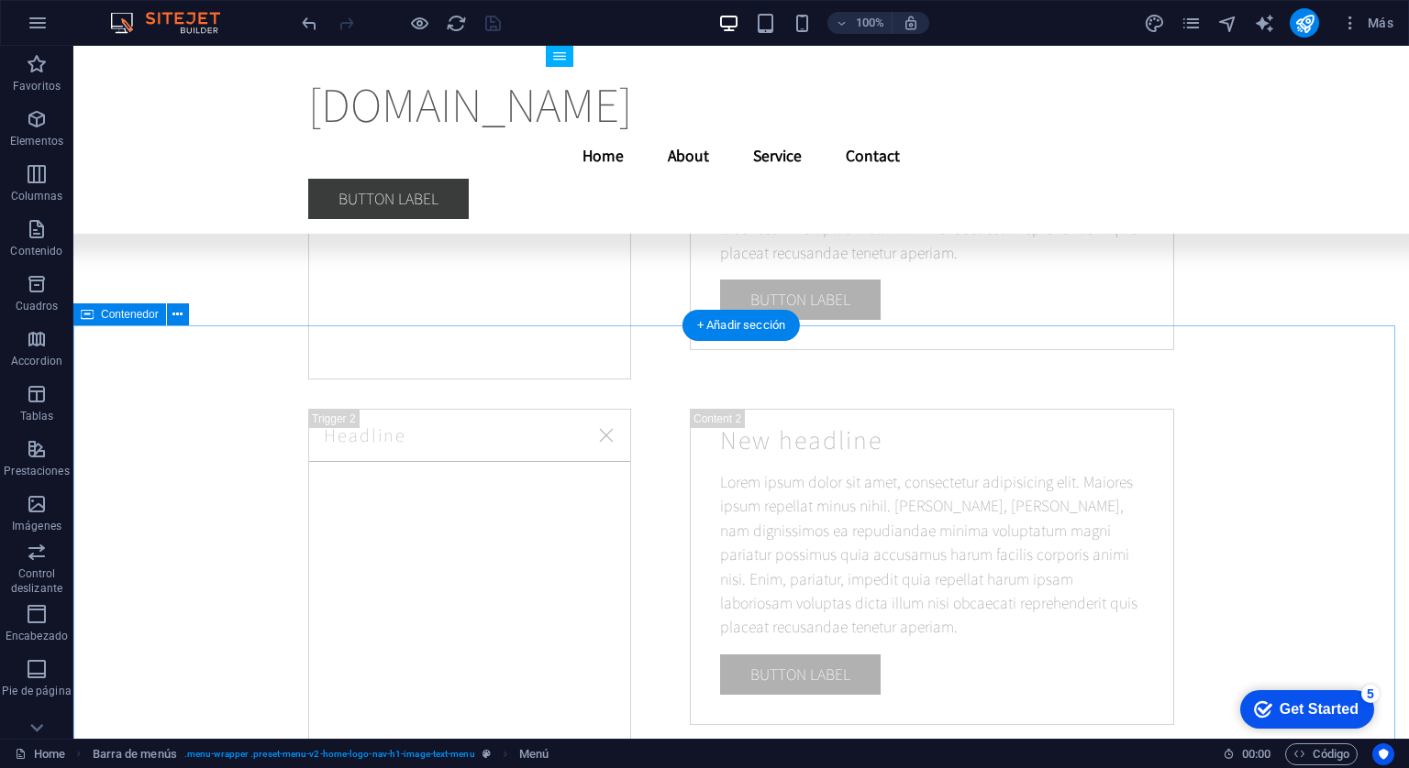
scroll to position [17984, 0]
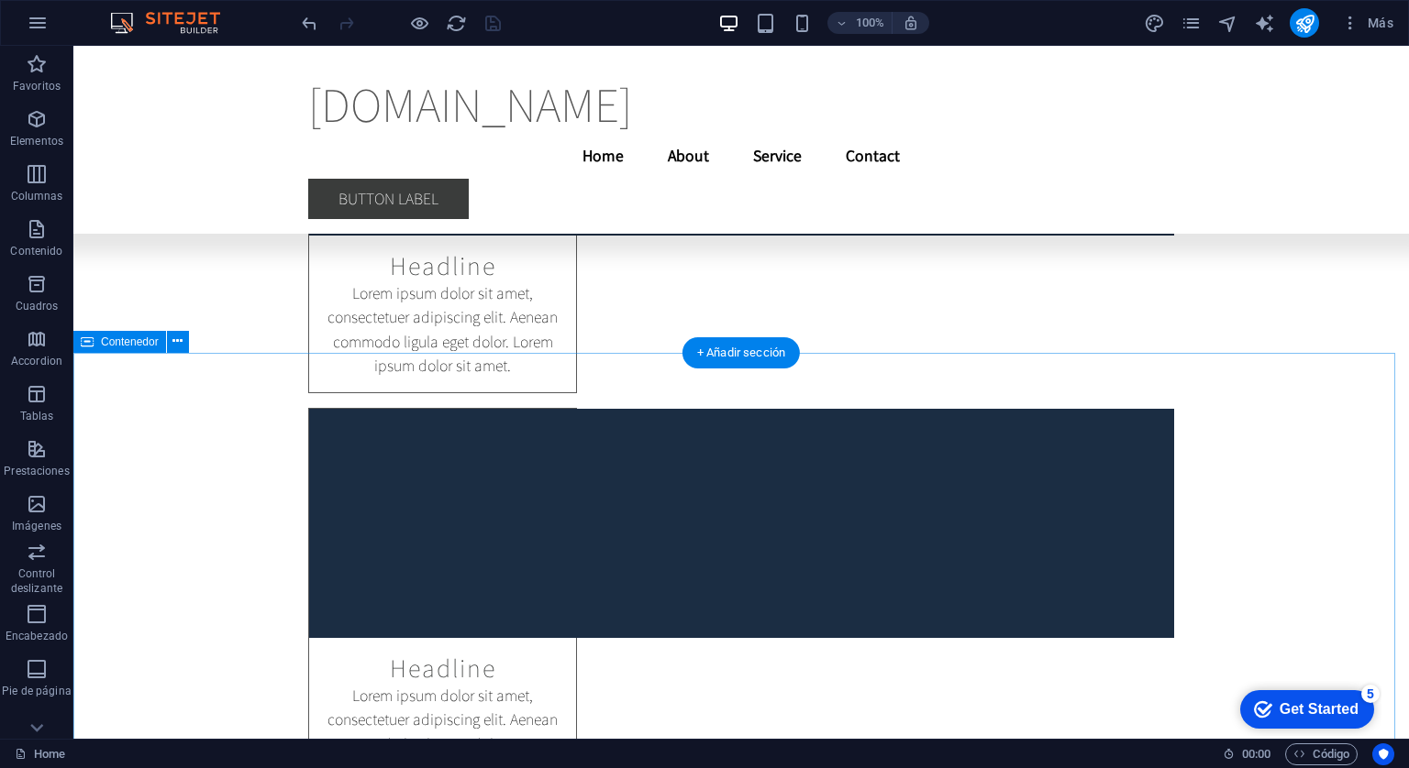
scroll to position [29800, 0]
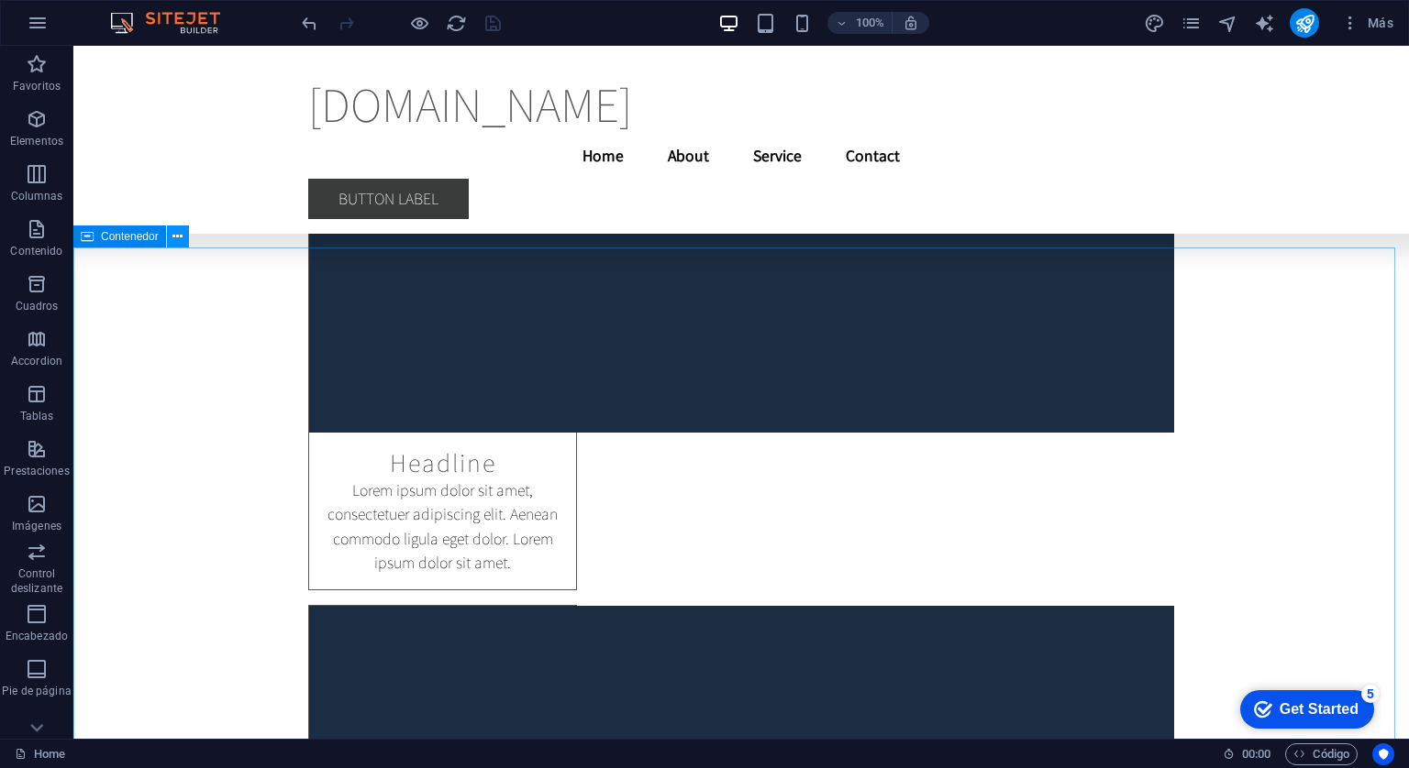
click at [171, 236] on button at bounding box center [178, 237] width 22 height 22
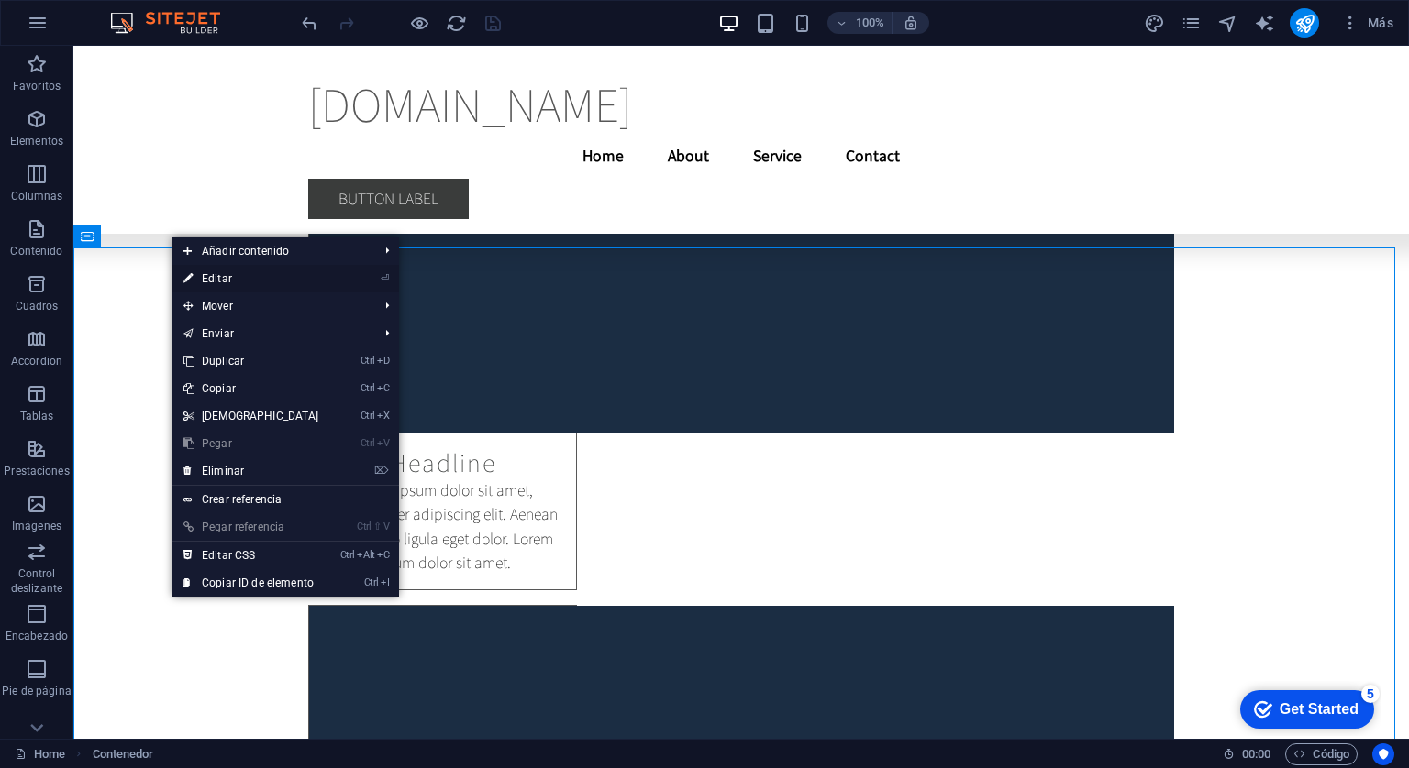
click at [223, 274] on link "⏎ Editar" at bounding box center [251, 279] width 158 height 28
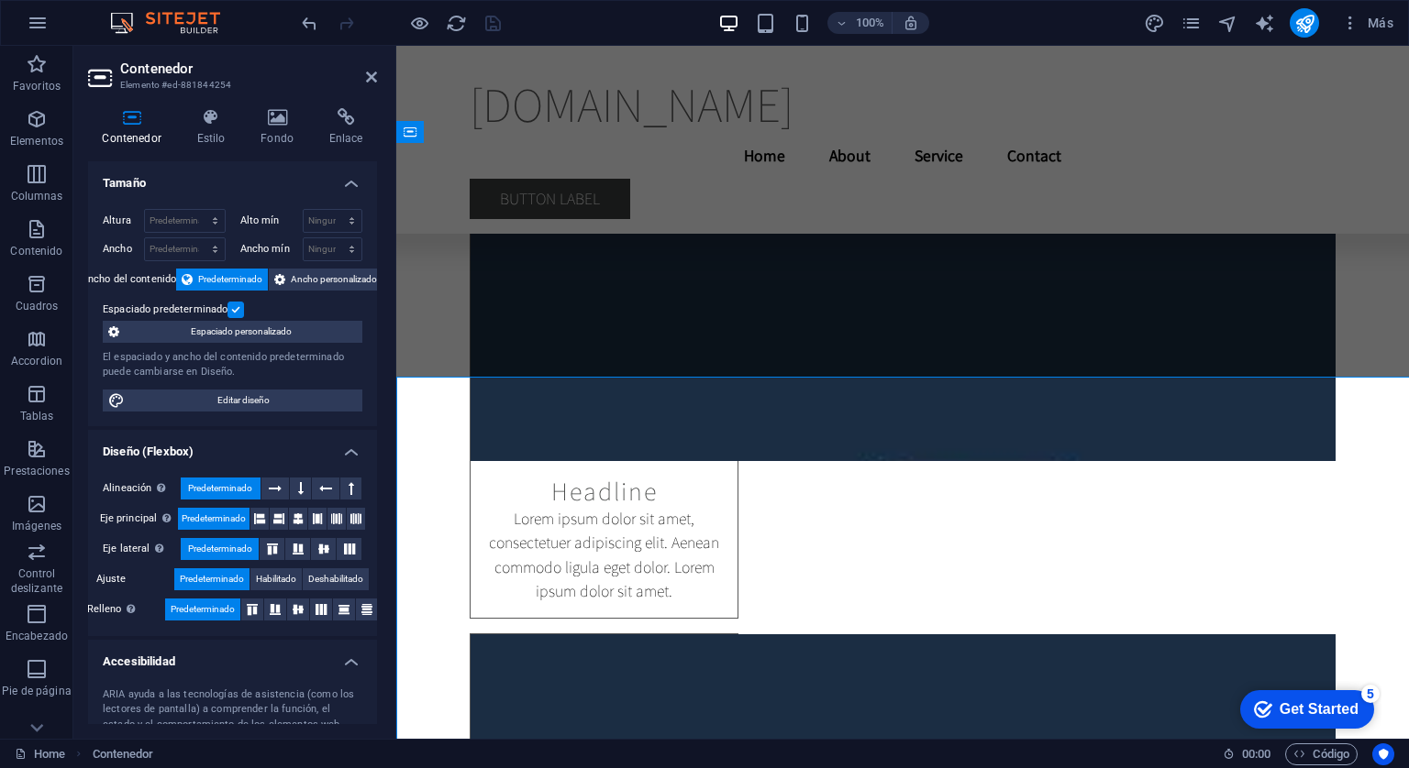
scroll to position [29672, 0]
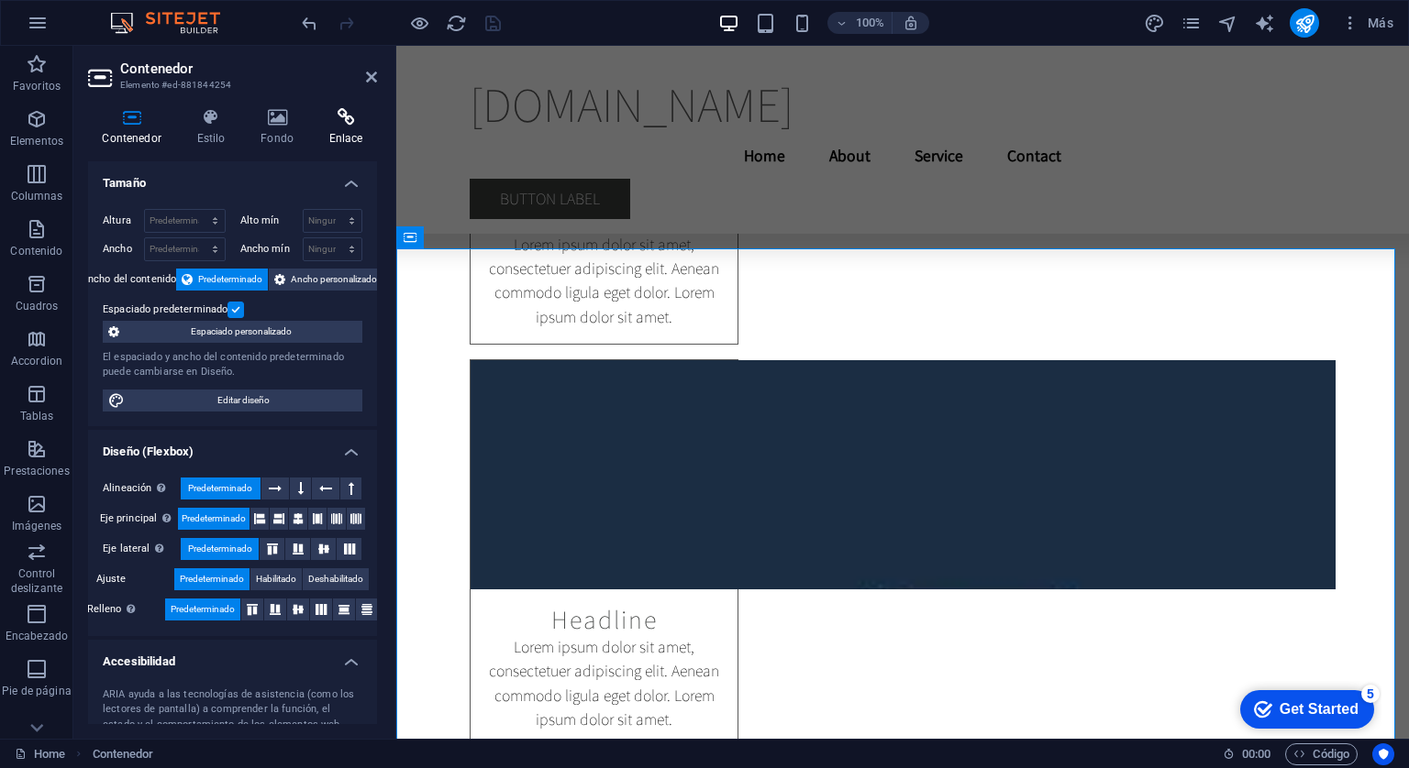
click at [343, 124] on icon at bounding box center [346, 117] width 62 height 18
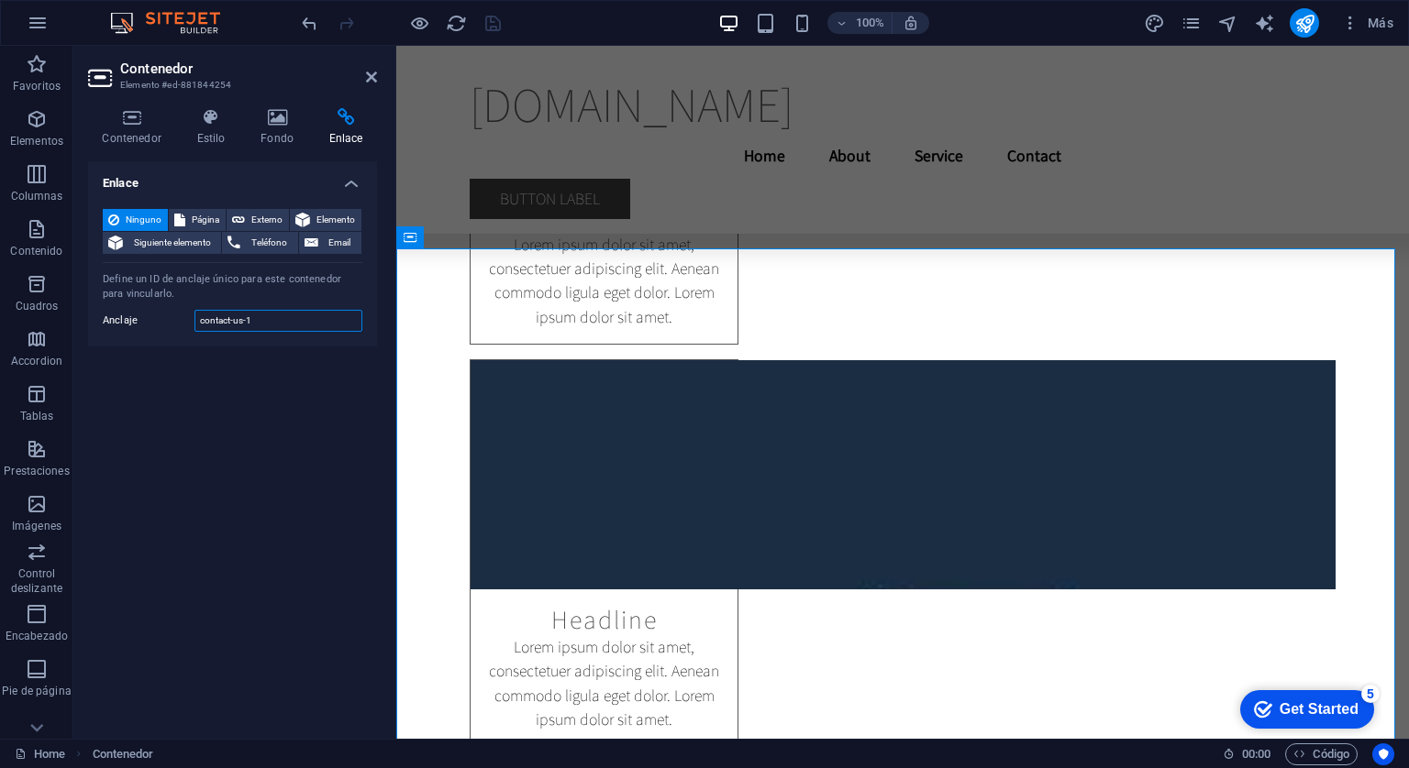
click at [265, 322] on input "contact-us-1" at bounding box center [278, 321] width 168 height 22
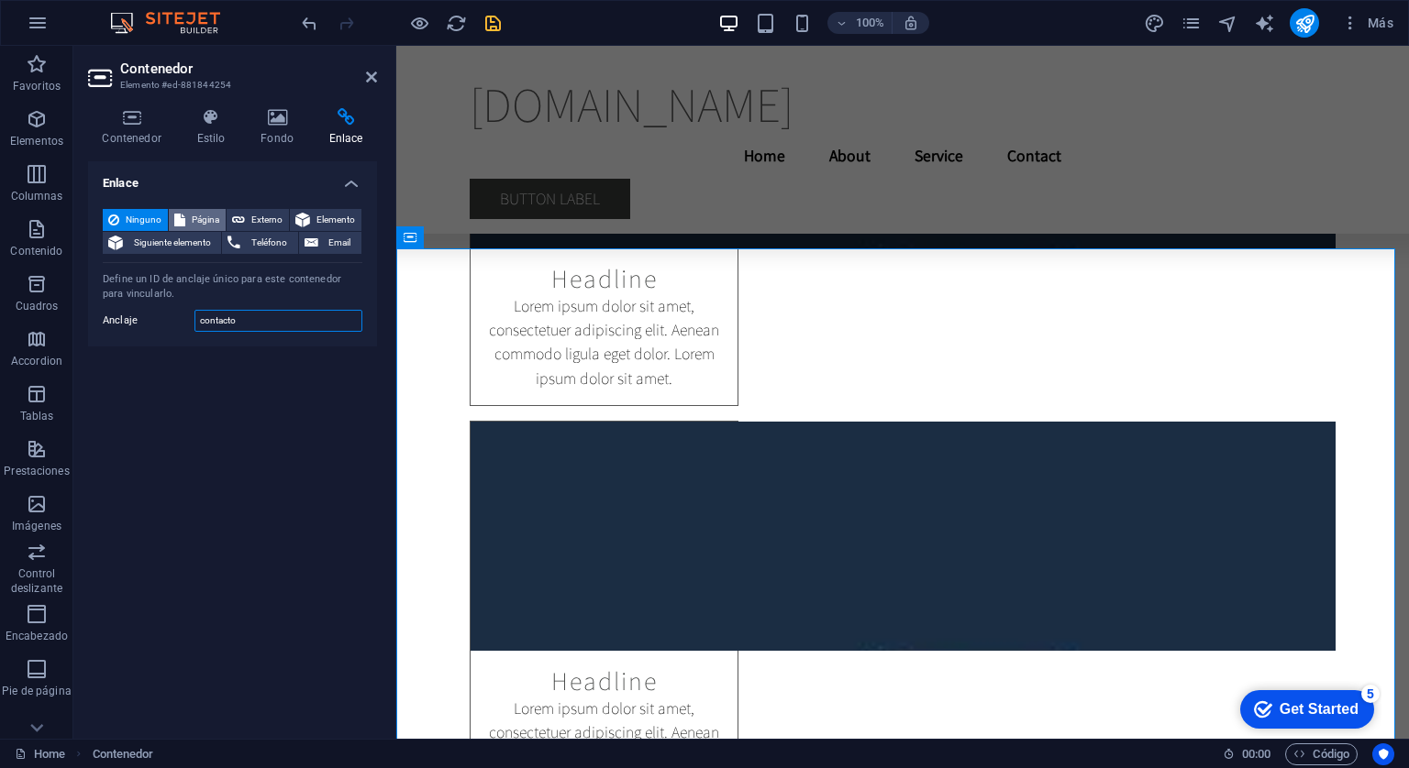
type input "contacto"
click at [188, 214] on button "Página" at bounding box center [197, 220] width 57 height 22
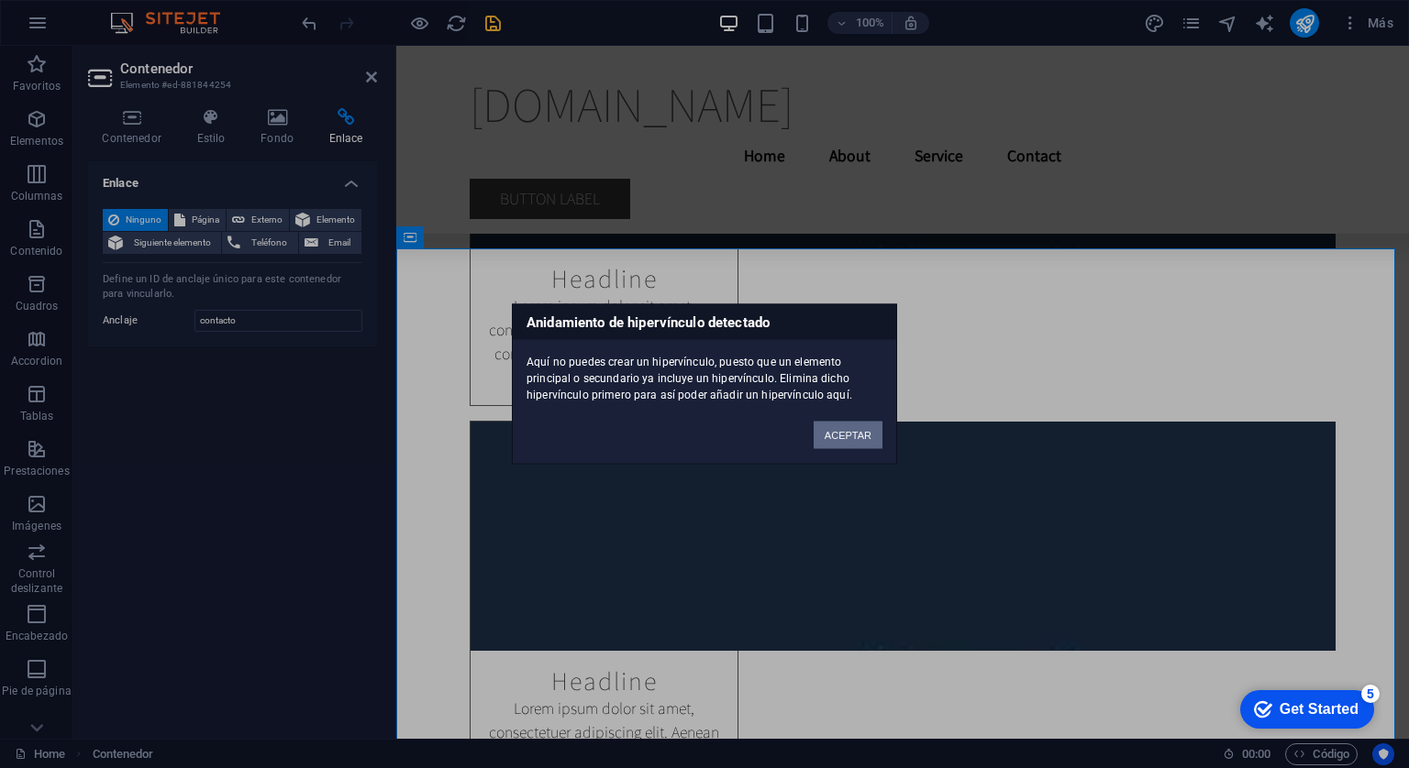
click at [842, 437] on button "ACEPTAR" at bounding box center [847, 436] width 69 height 28
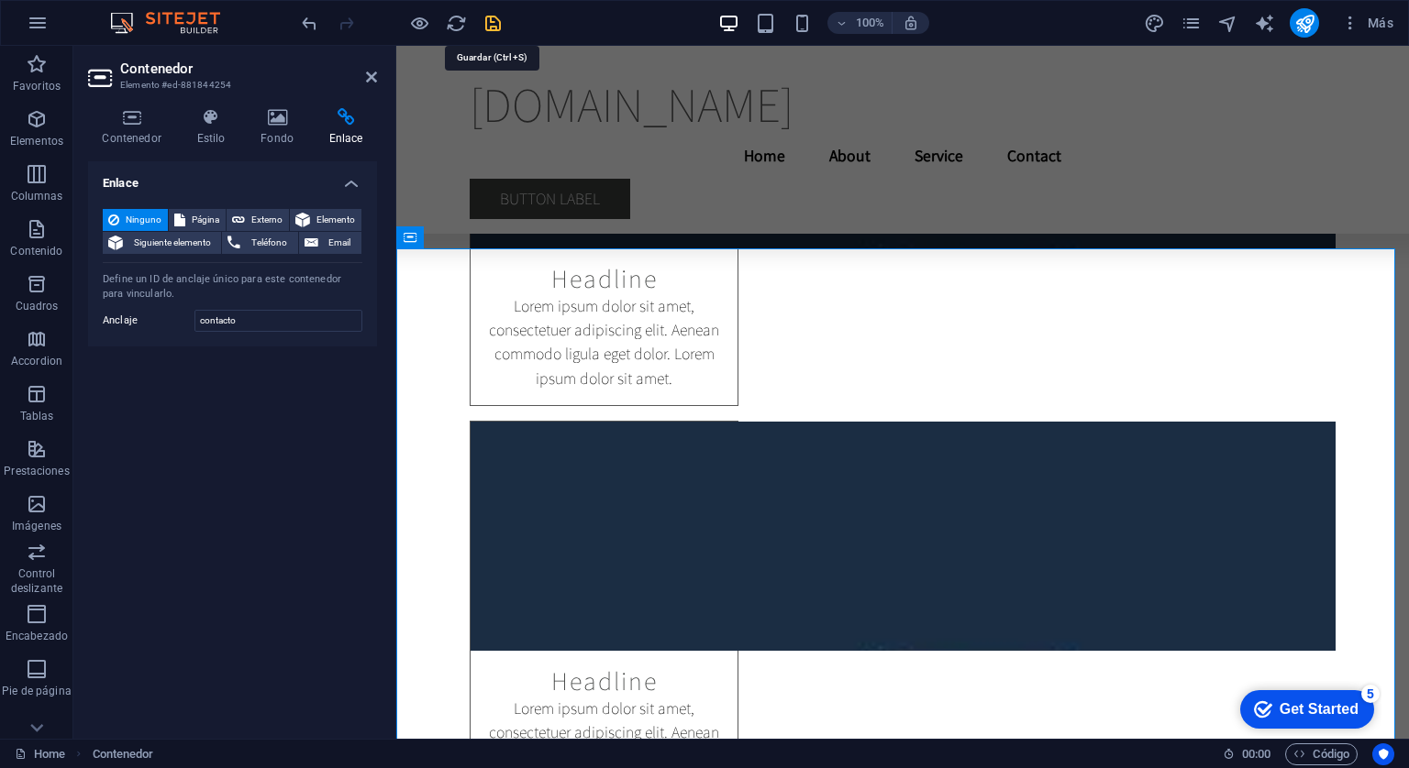
click at [483, 27] on icon "save" at bounding box center [492, 23] width 21 height 21
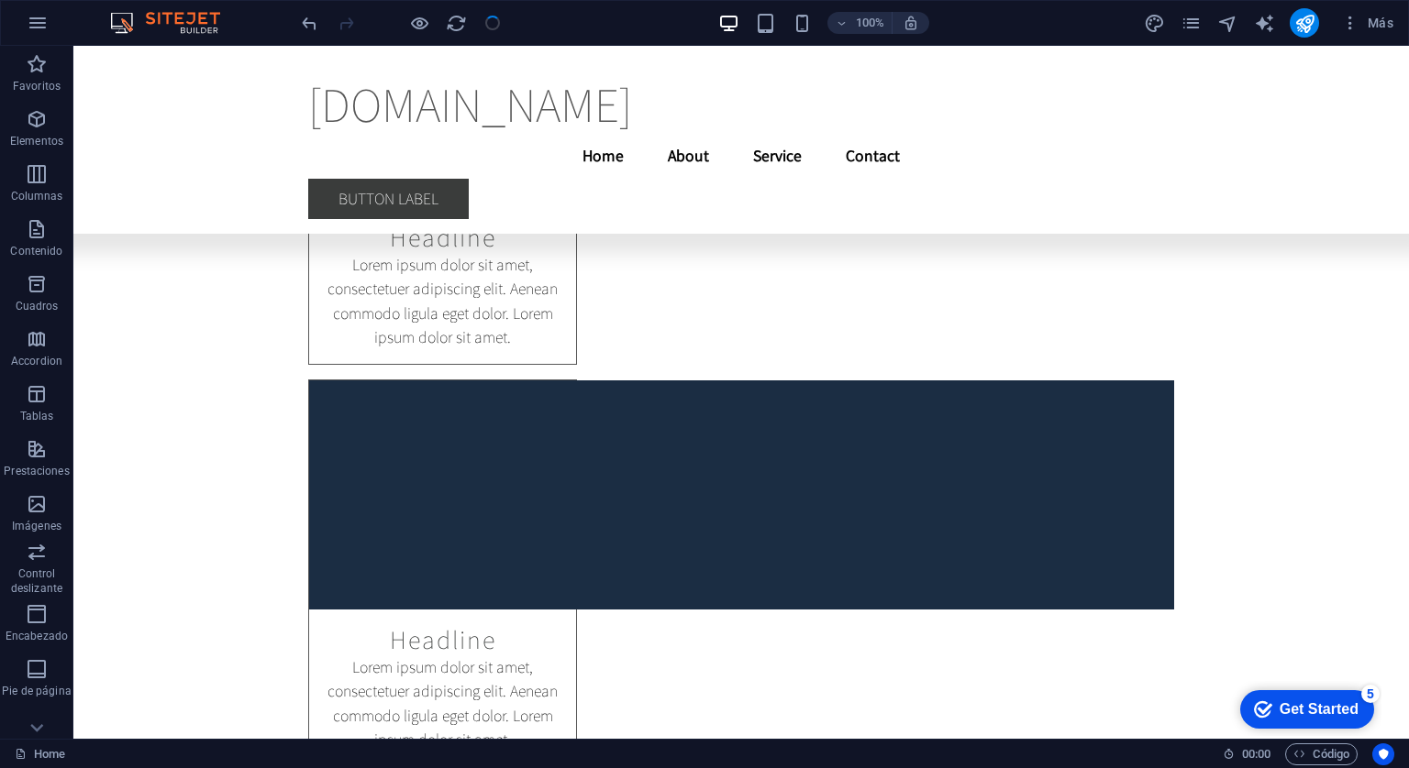
scroll to position [29906, 0]
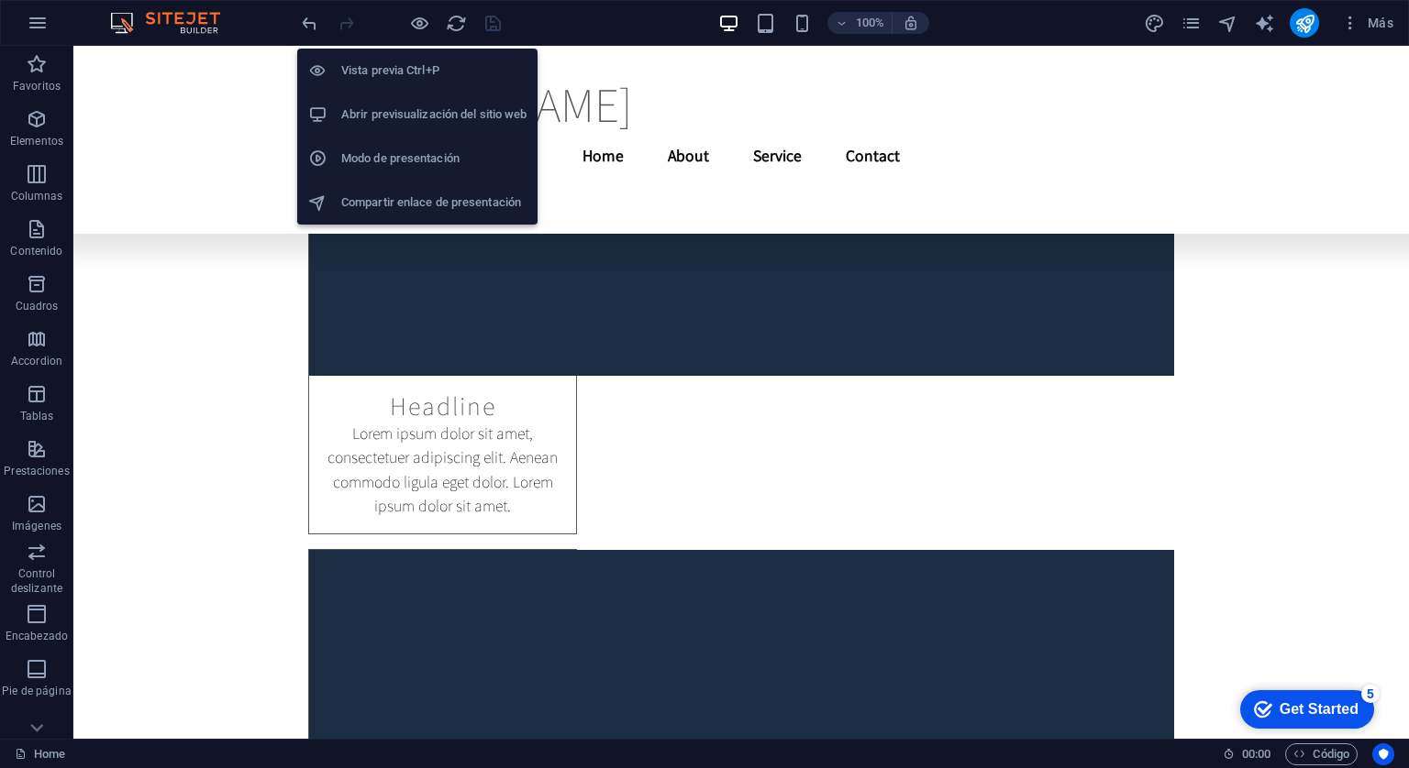
click at [395, 69] on h6 "Vista previa Ctrl+P" at bounding box center [433, 71] width 185 height 22
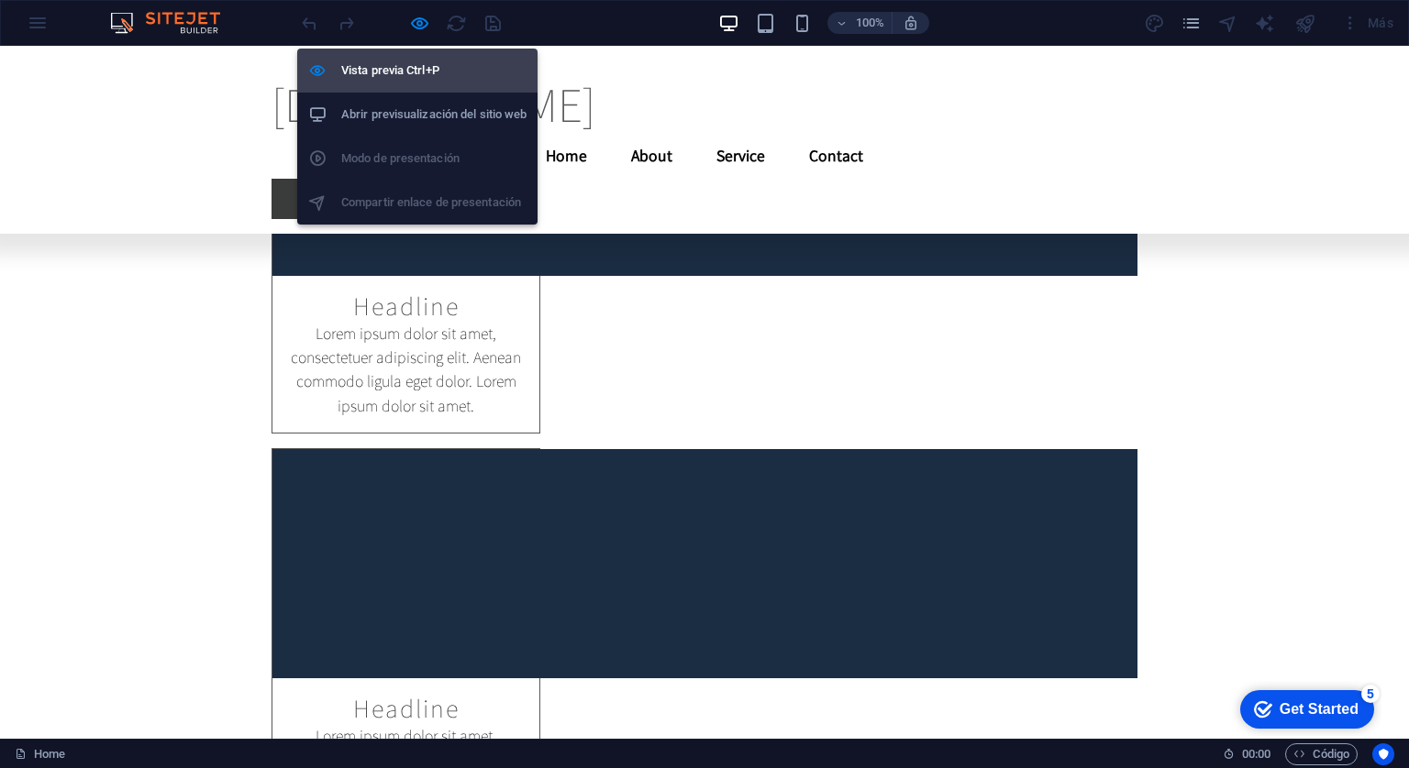
scroll to position [20904, 0]
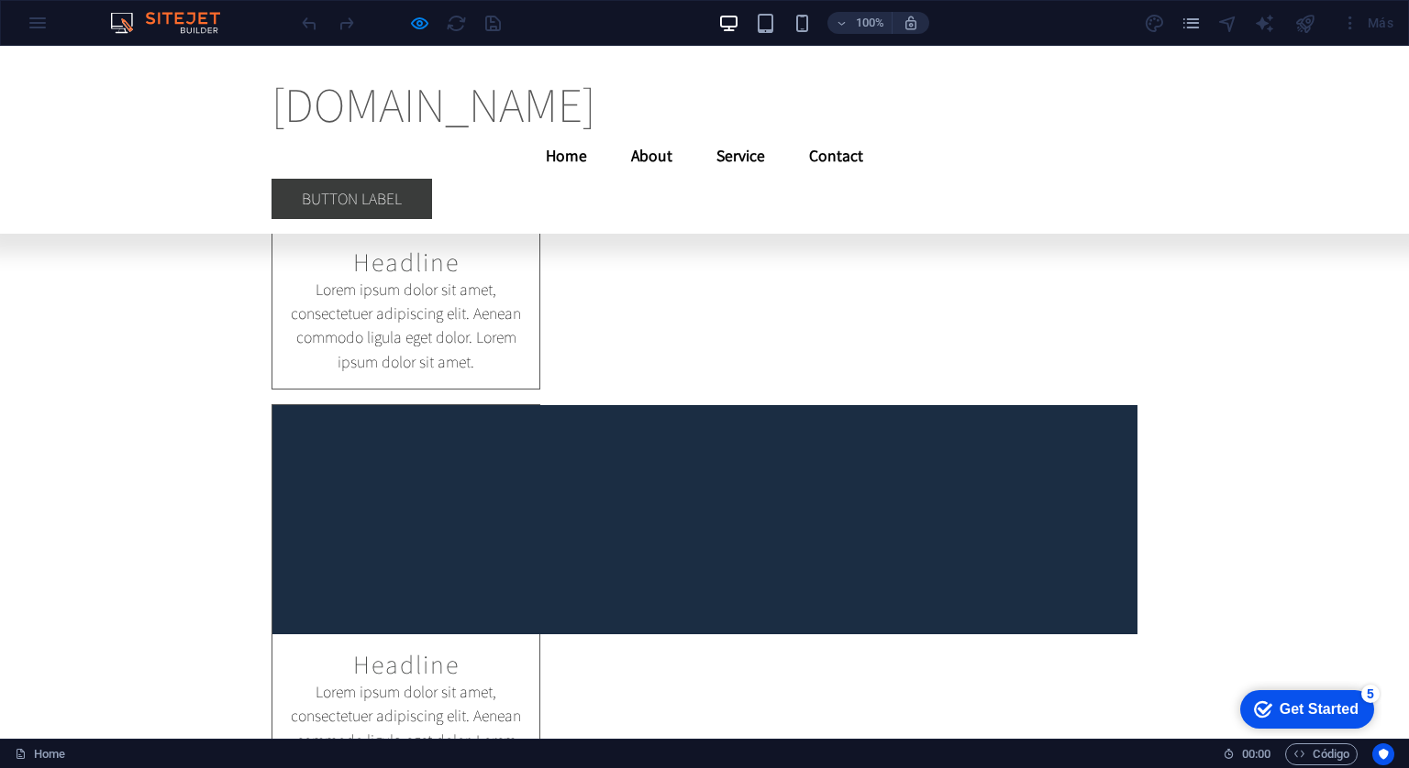
click at [602, 133] on link "Home" at bounding box center [566, 156] width 71 height 46
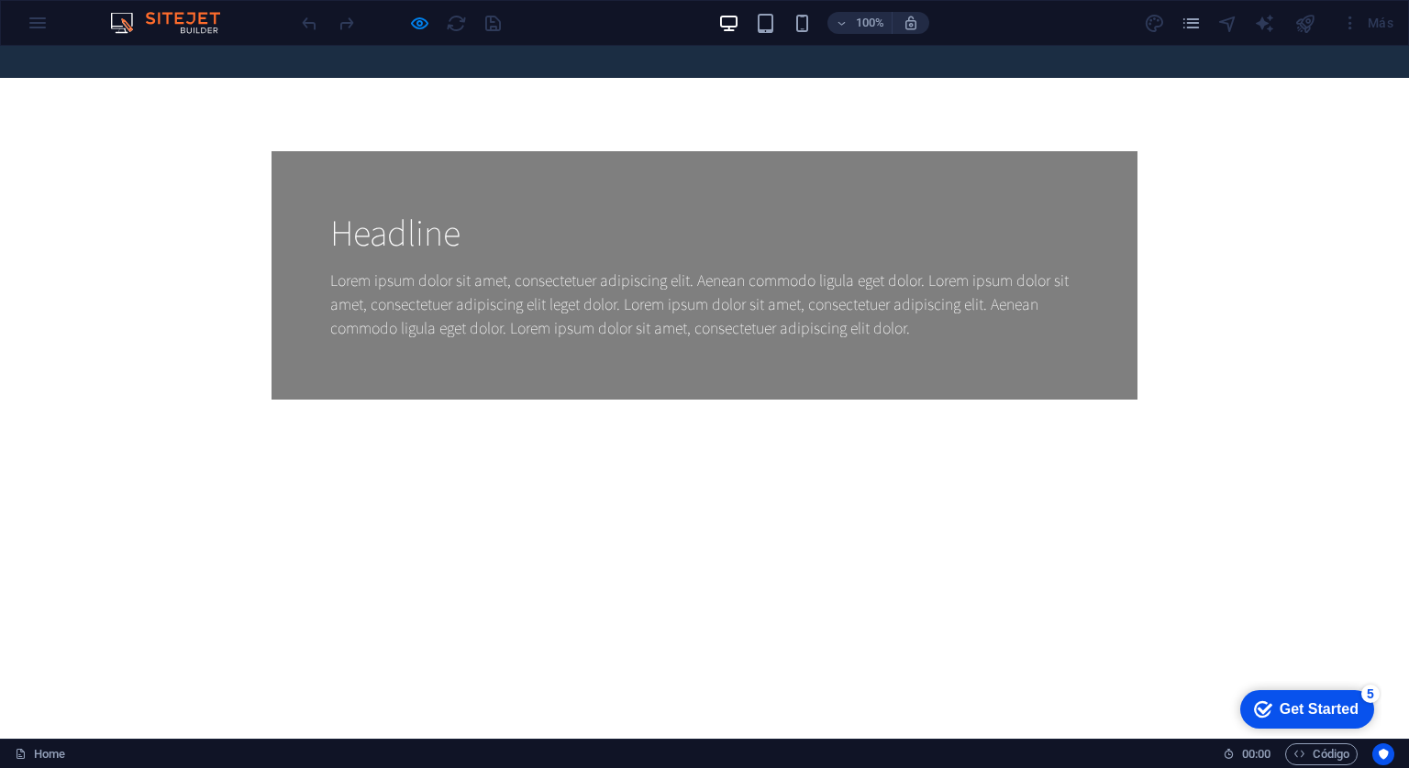
scroll to position [0, 0]
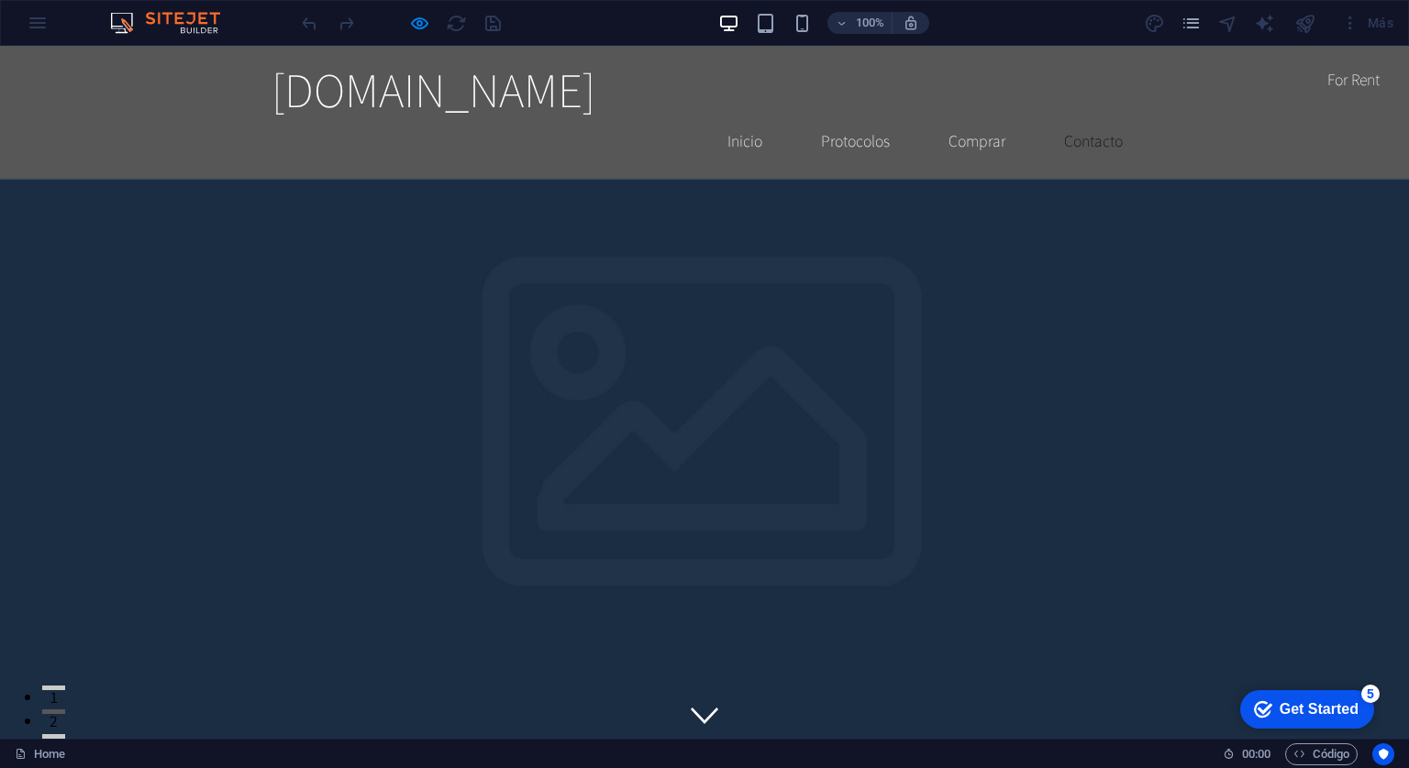
click at [1091, 118] on link "Contacto" at bounding box center [1093, 141] width 88 height 46
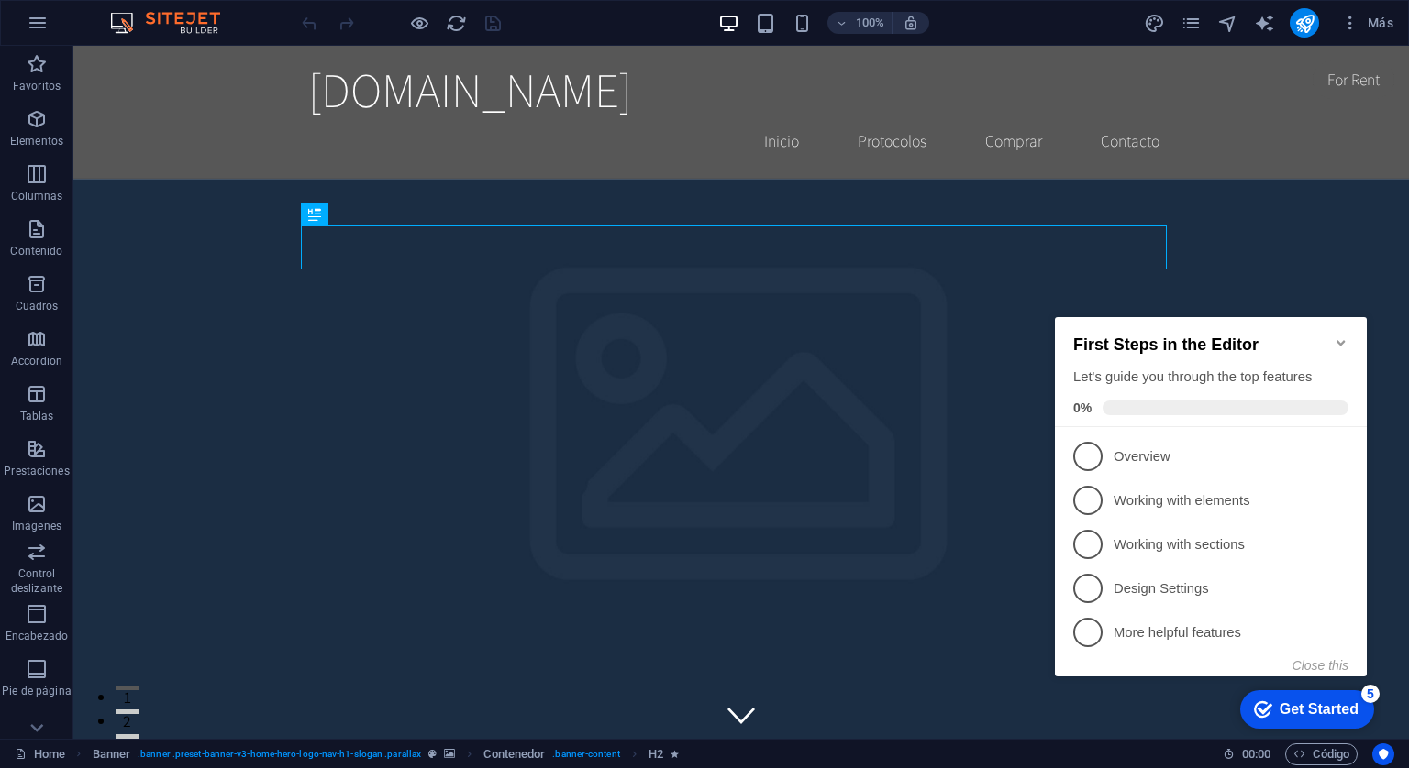
click at [1343, 336] on icon "Minimize checklist" at bounding box center [1340, 343] width 15 height 15
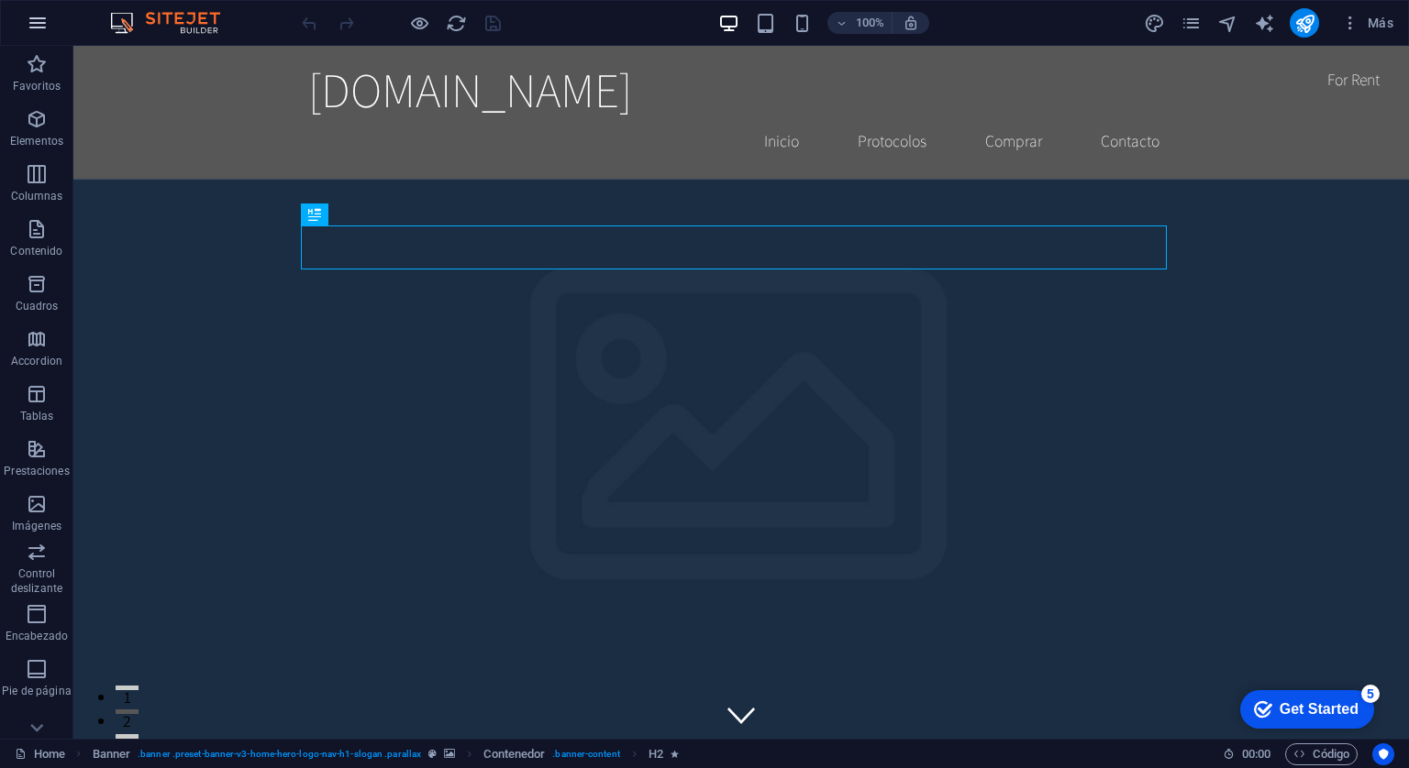
click at [31, 23] on icon "button" at bounding box center [38, 23] width 22 height 22
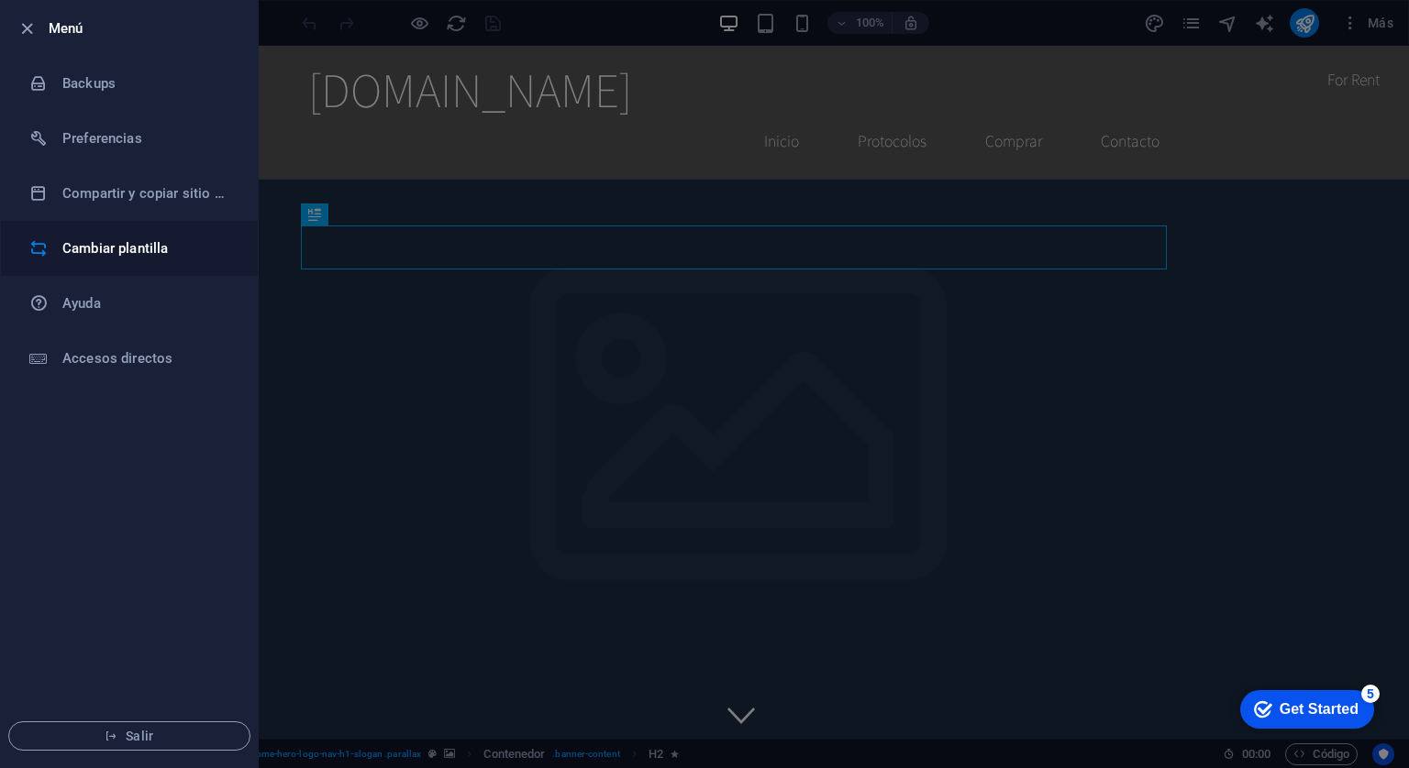
click at [133, 264] on li "Cambiar plantilla" at bounding box center [129, 248] width 257 height 55
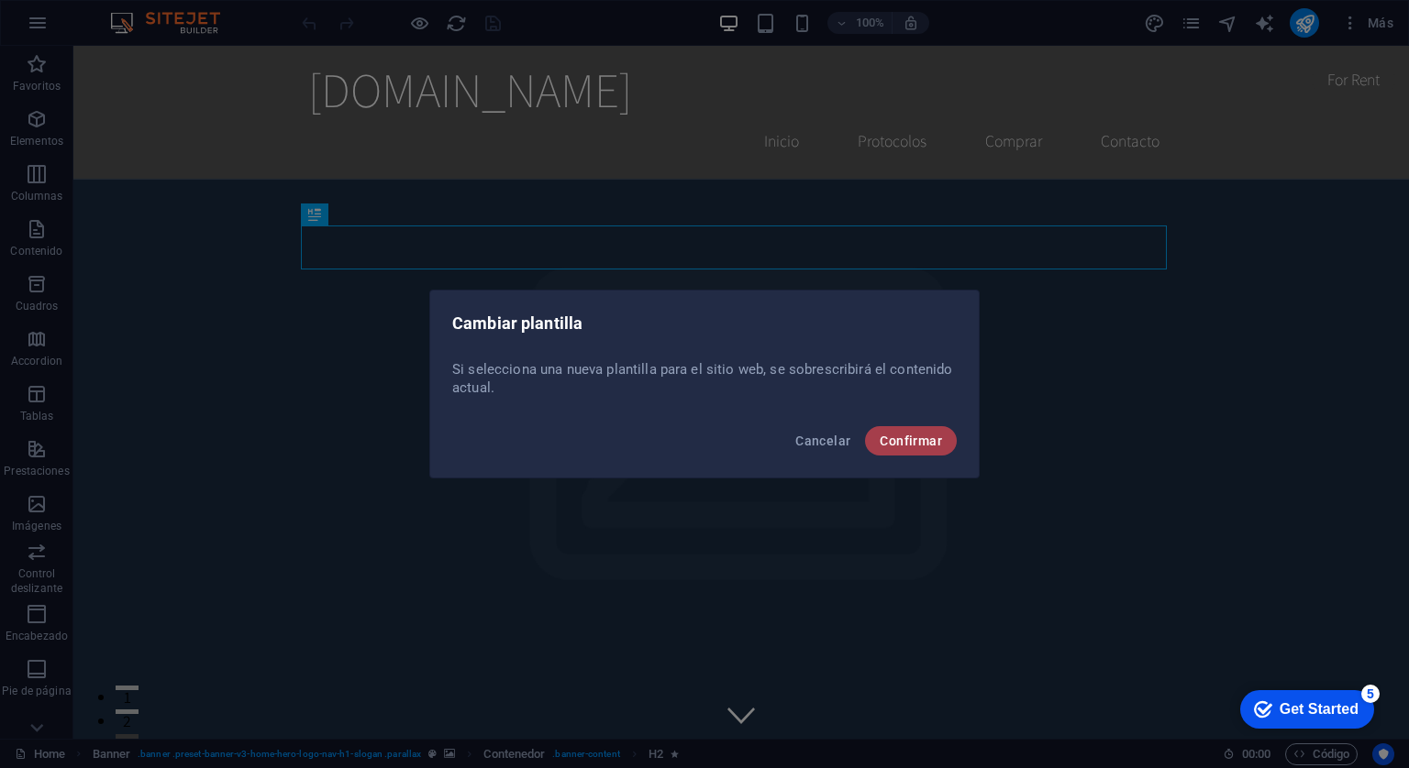
click at [932, 443] on span "Confirmar" at bounding box center [910, 441] width 62 height 15
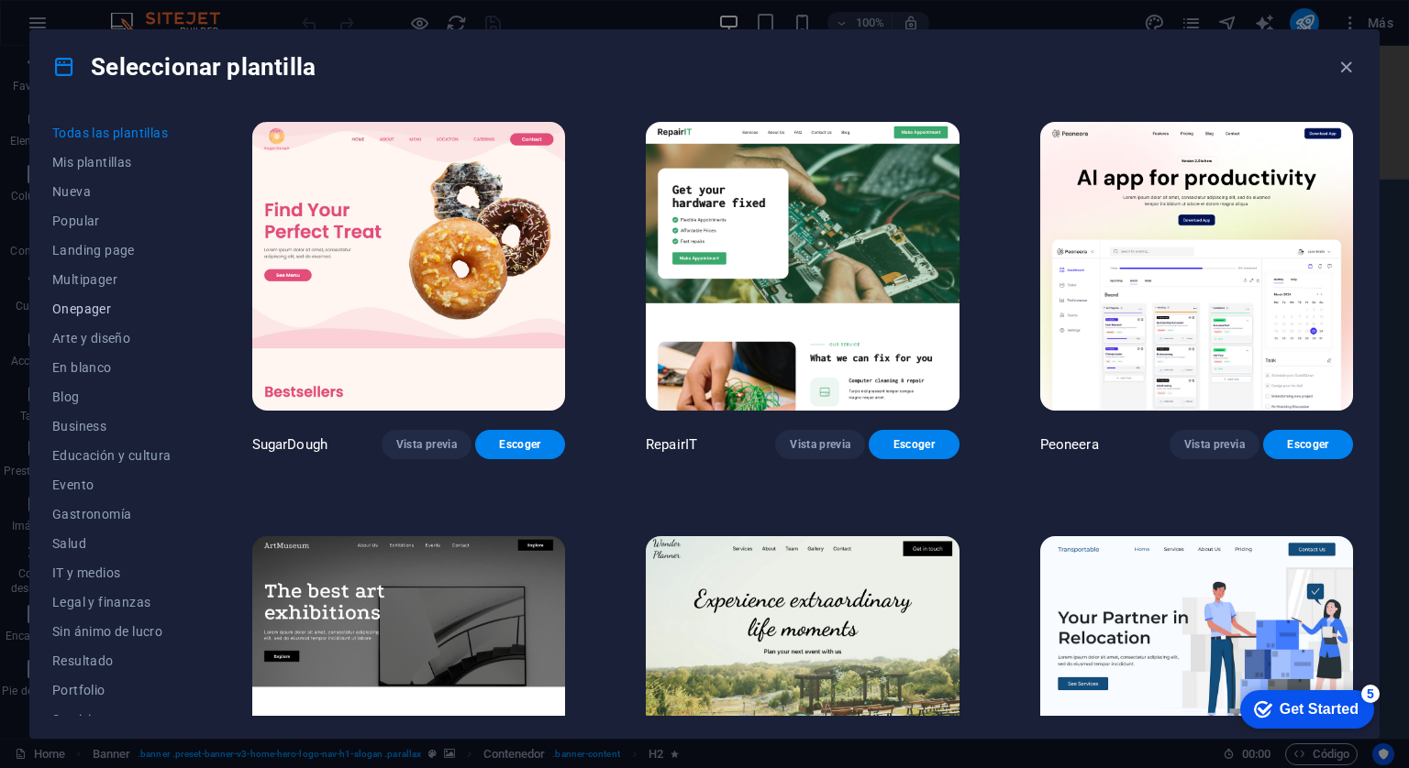
click at [66, 320] on button "Onepager" at bounding box center [111, 308] width 119 height 29
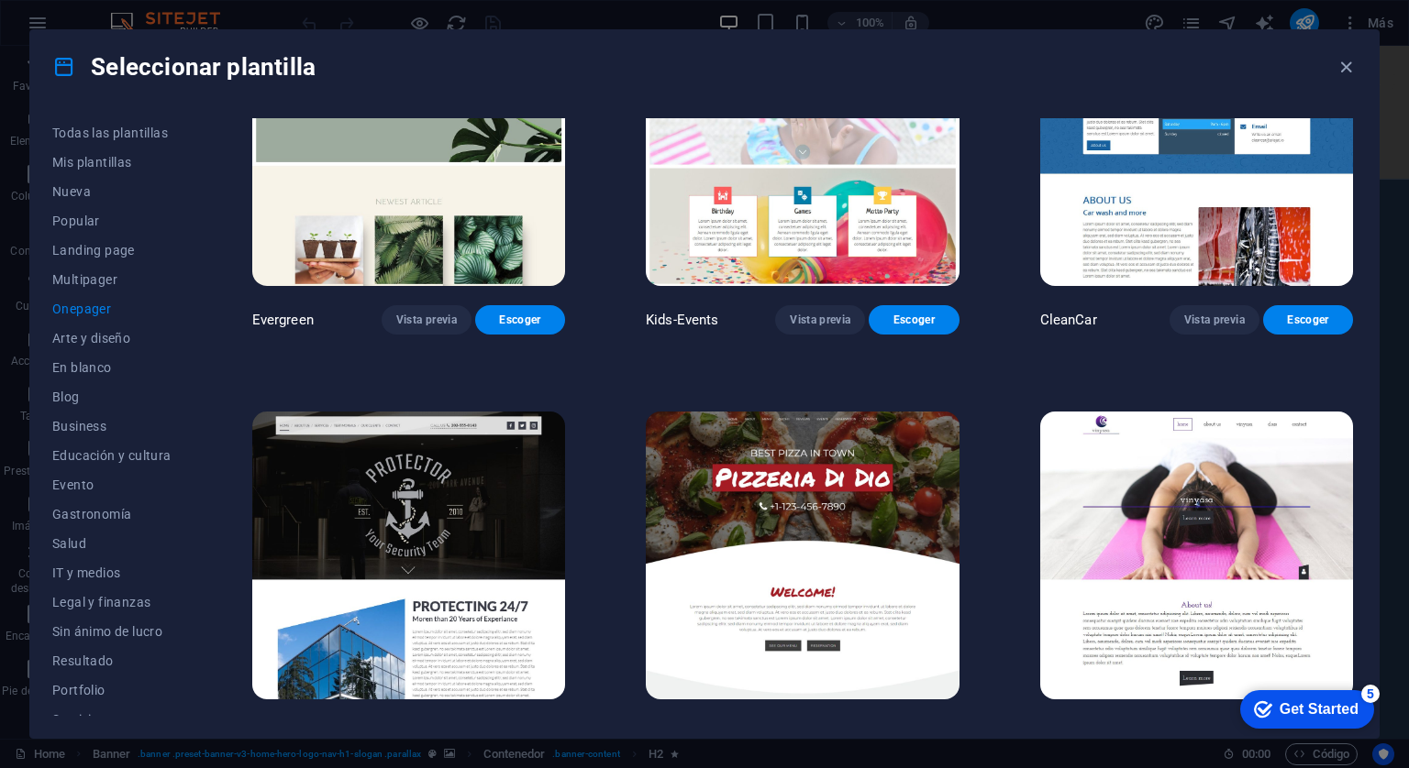
scroll to position [3026, 0]
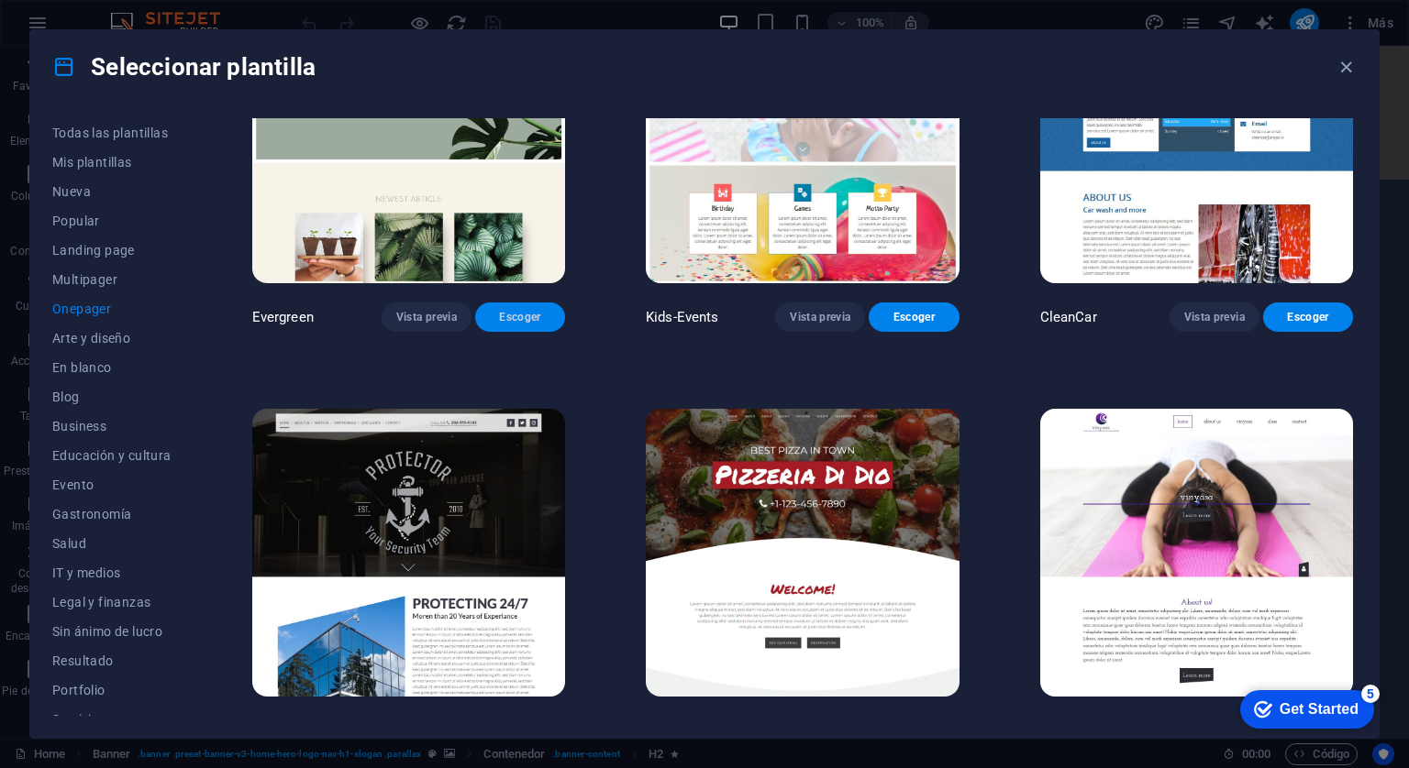
click at [510, 310] on span "Escoger" at bounding box center [520, 317] width 61 height 15
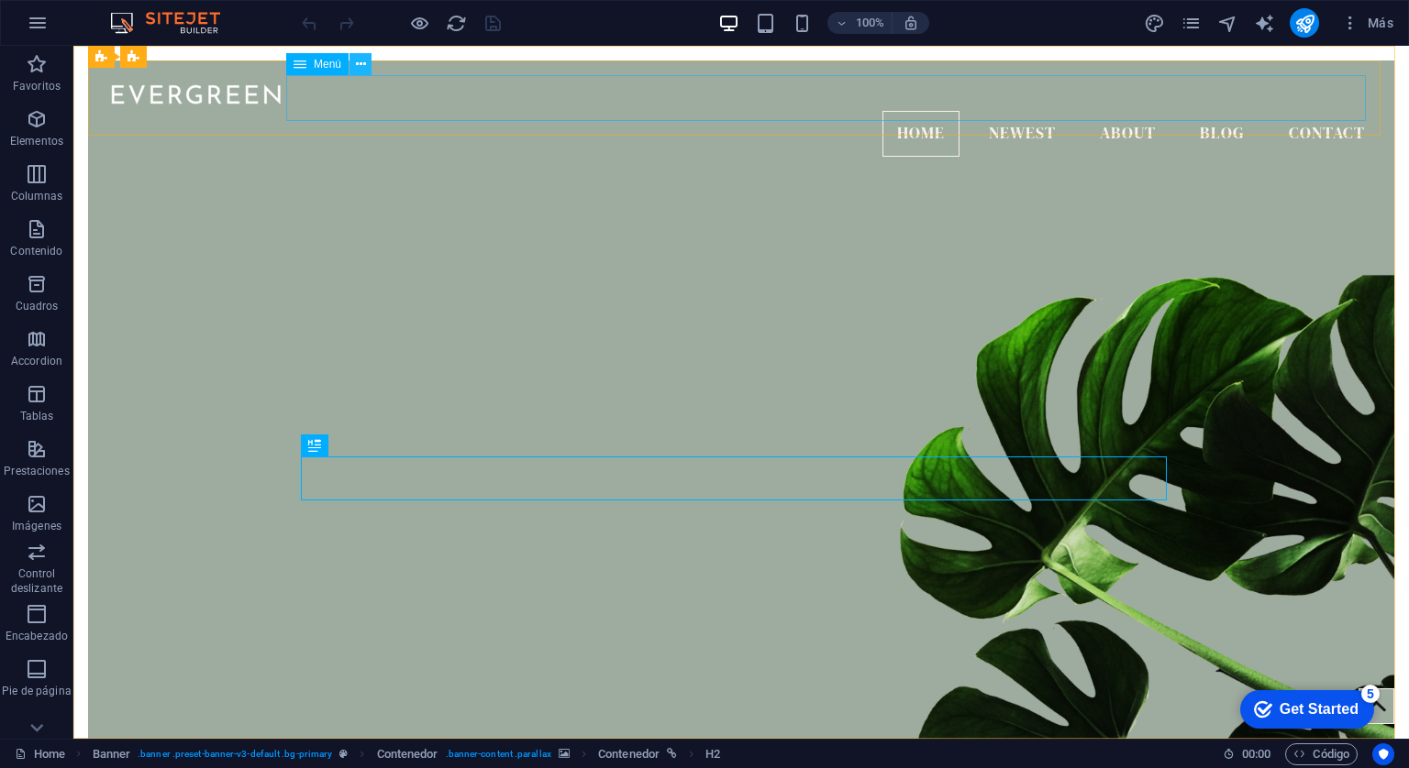
click at [360, 67] on icon at bounding box center [361, 64] width 10 height 19
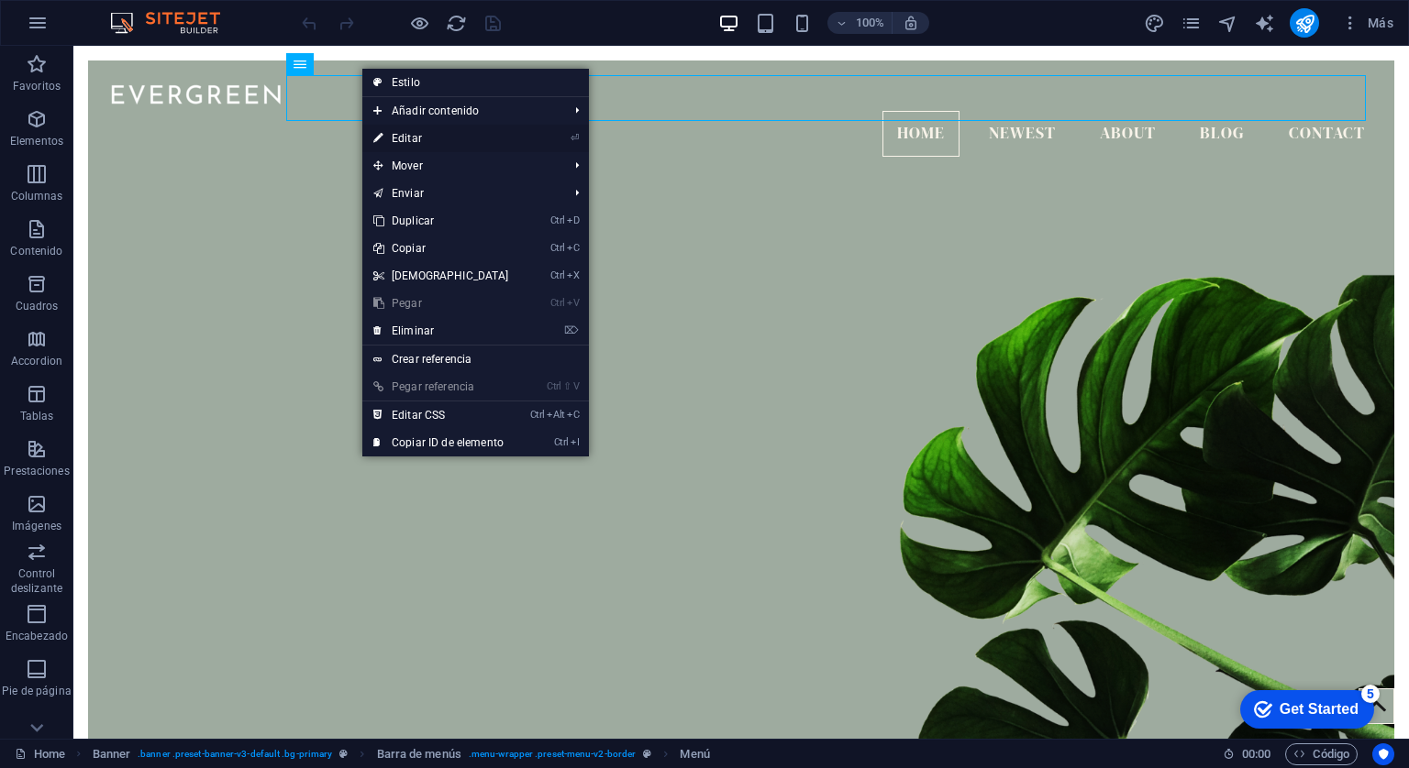
click at [400, 129] on link "⏎ Editar" at bounding box center [441, 139] width 158 height 28
select select
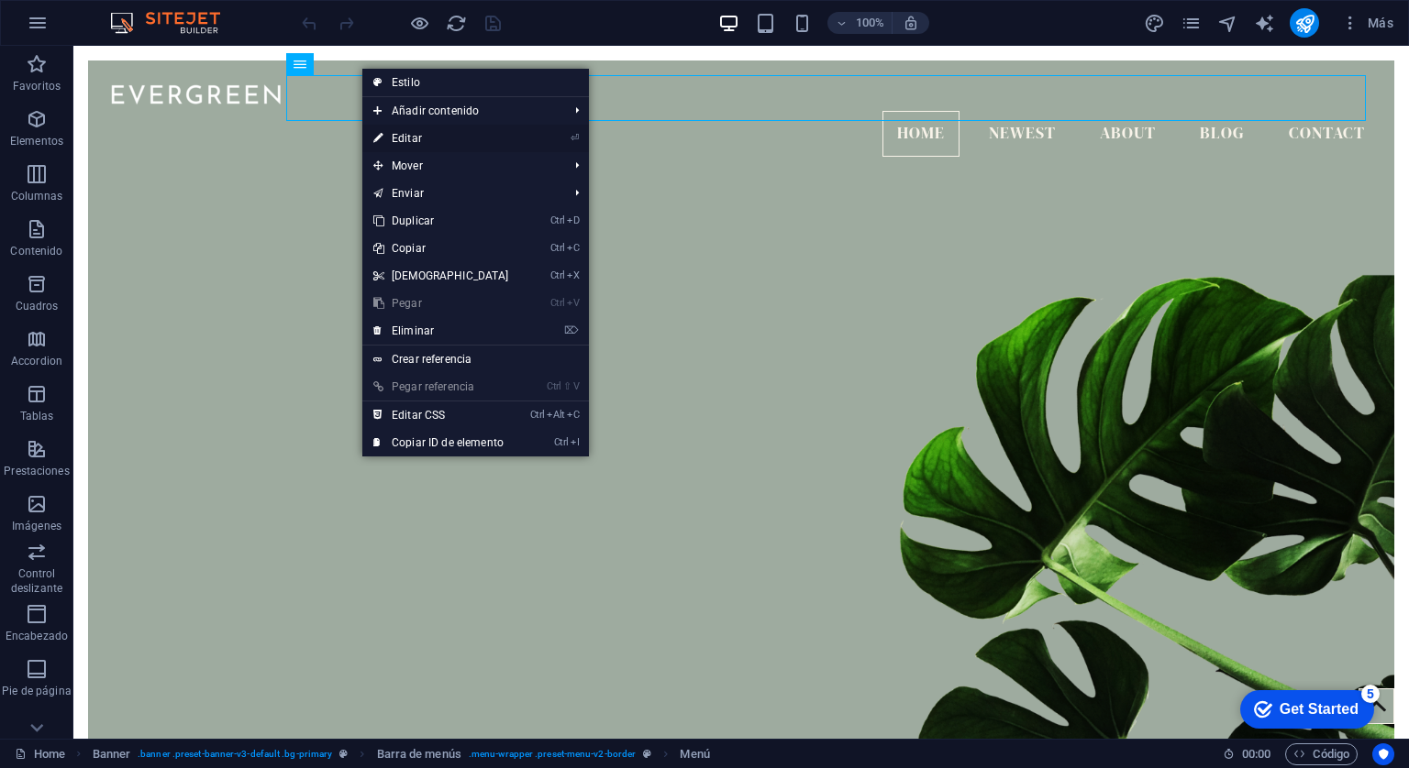
select select
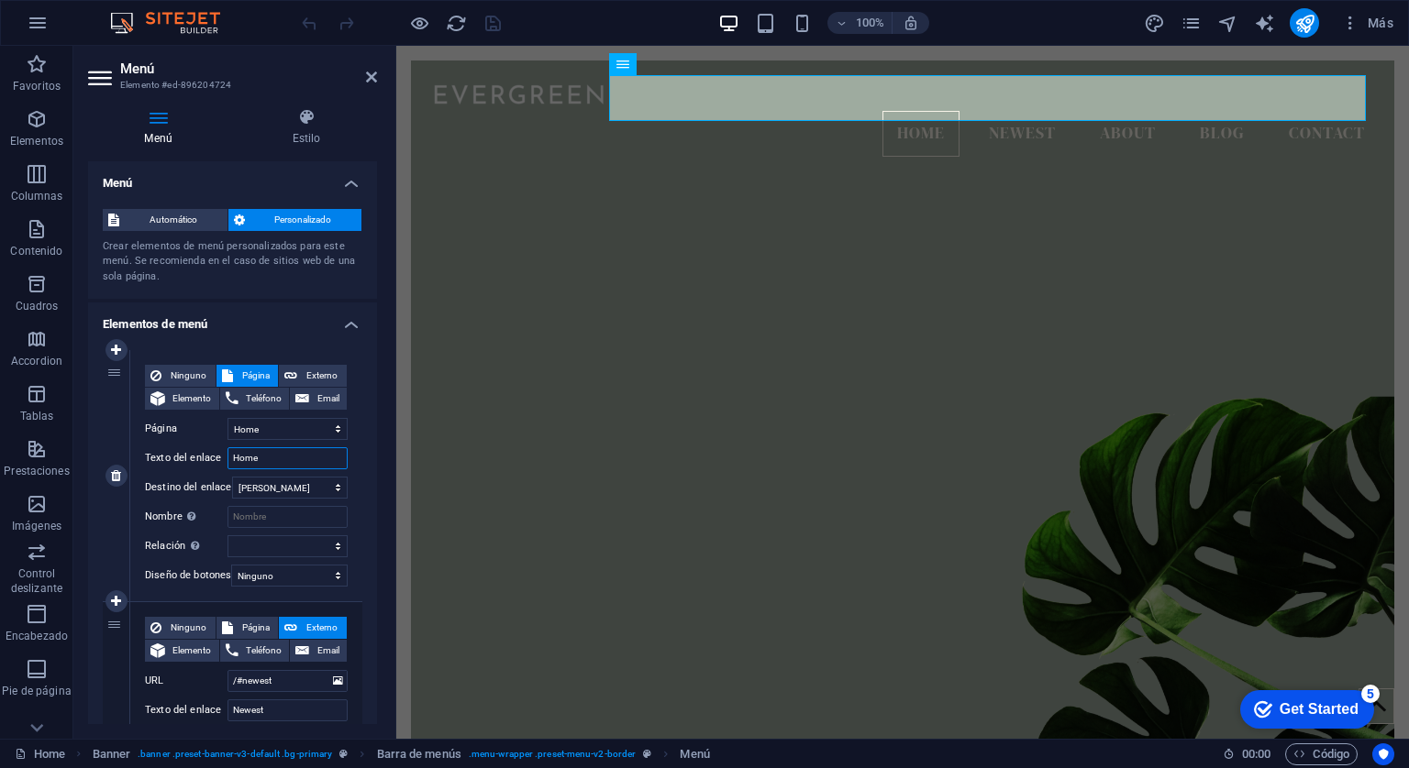
drag, startPoint x: 287, startPoint y: 452, endPoint x: 225, endPoint y: 454, distance: 62.4
click at [225, 454] on div "Texto del enlace Home" at bounding box center [246, 459] width 203 height 22
type input "Ini"
select select
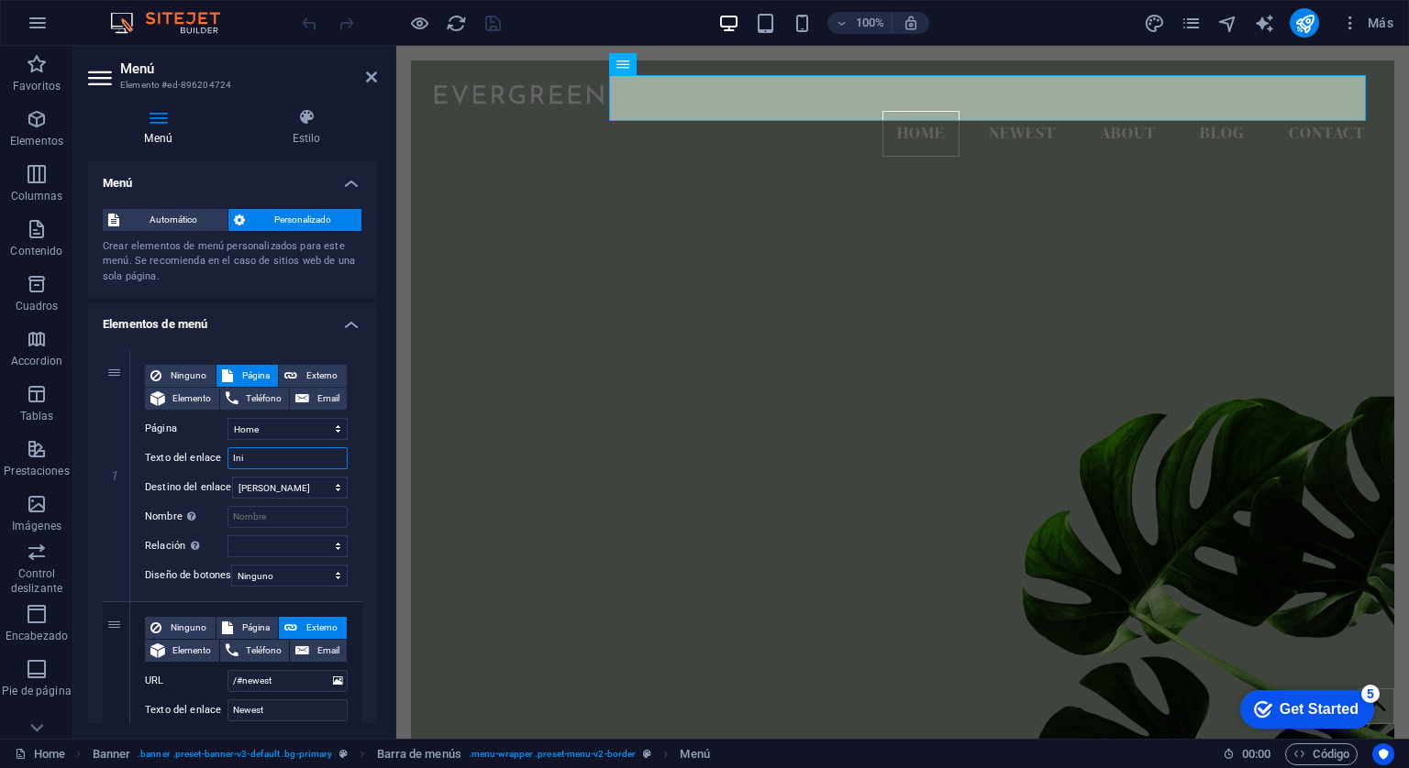
select select
type input "Inicio"
select select
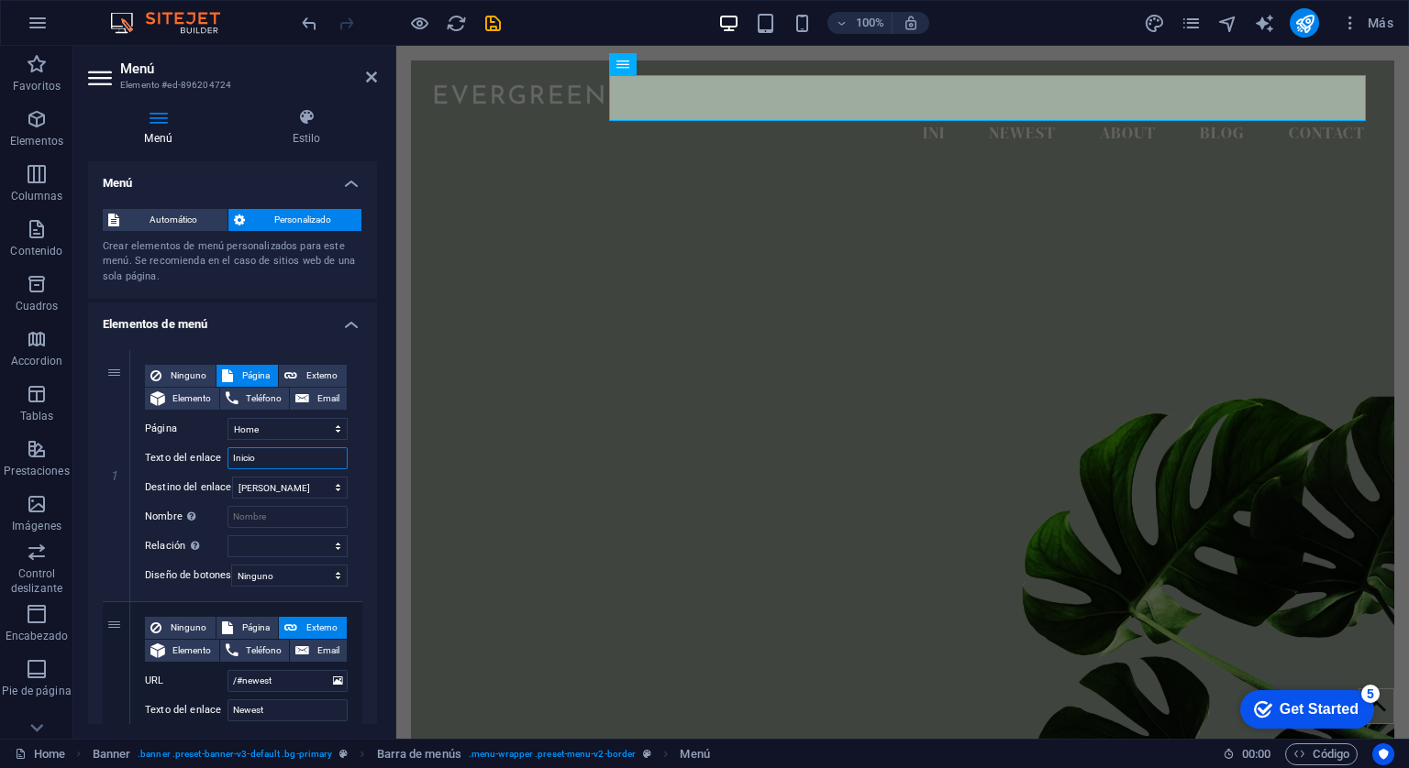
select select
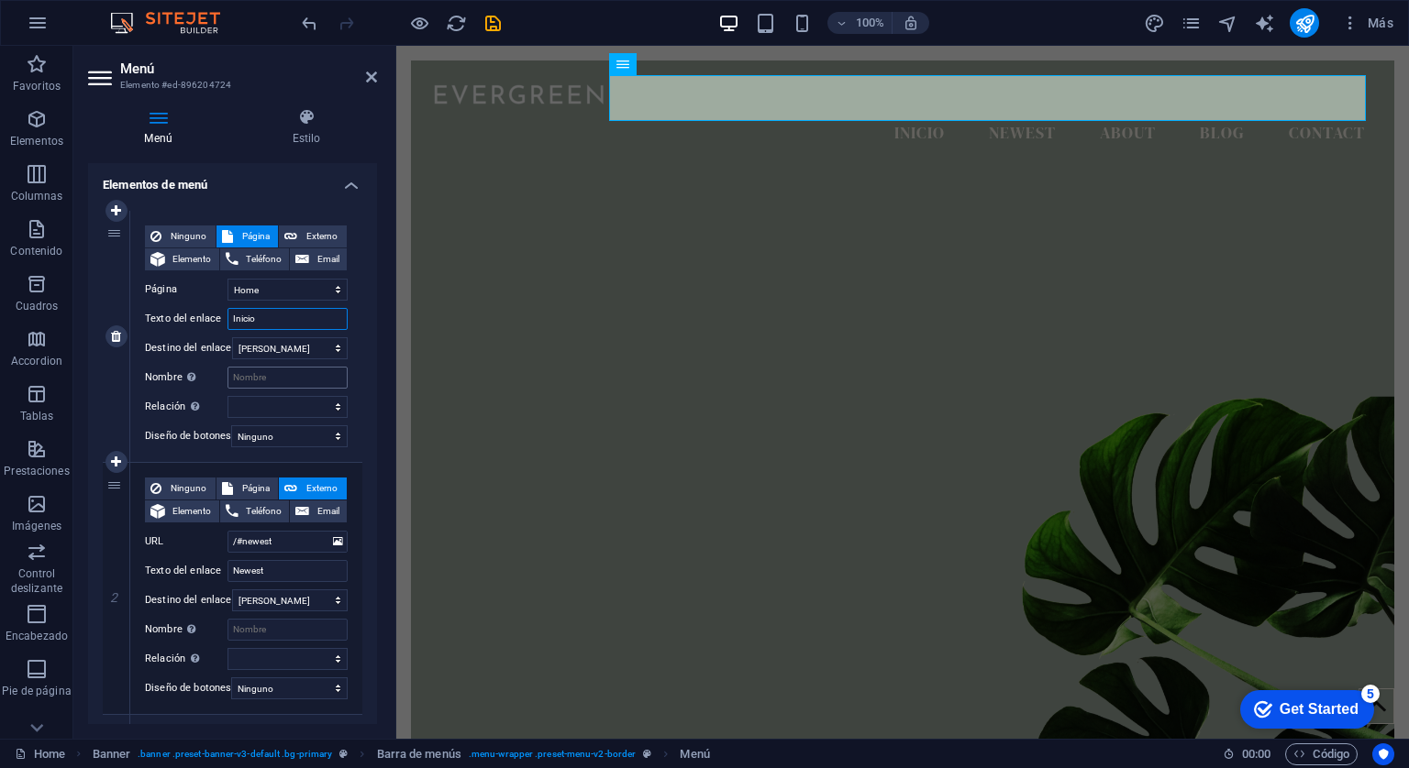
scroll to position [183, 0]
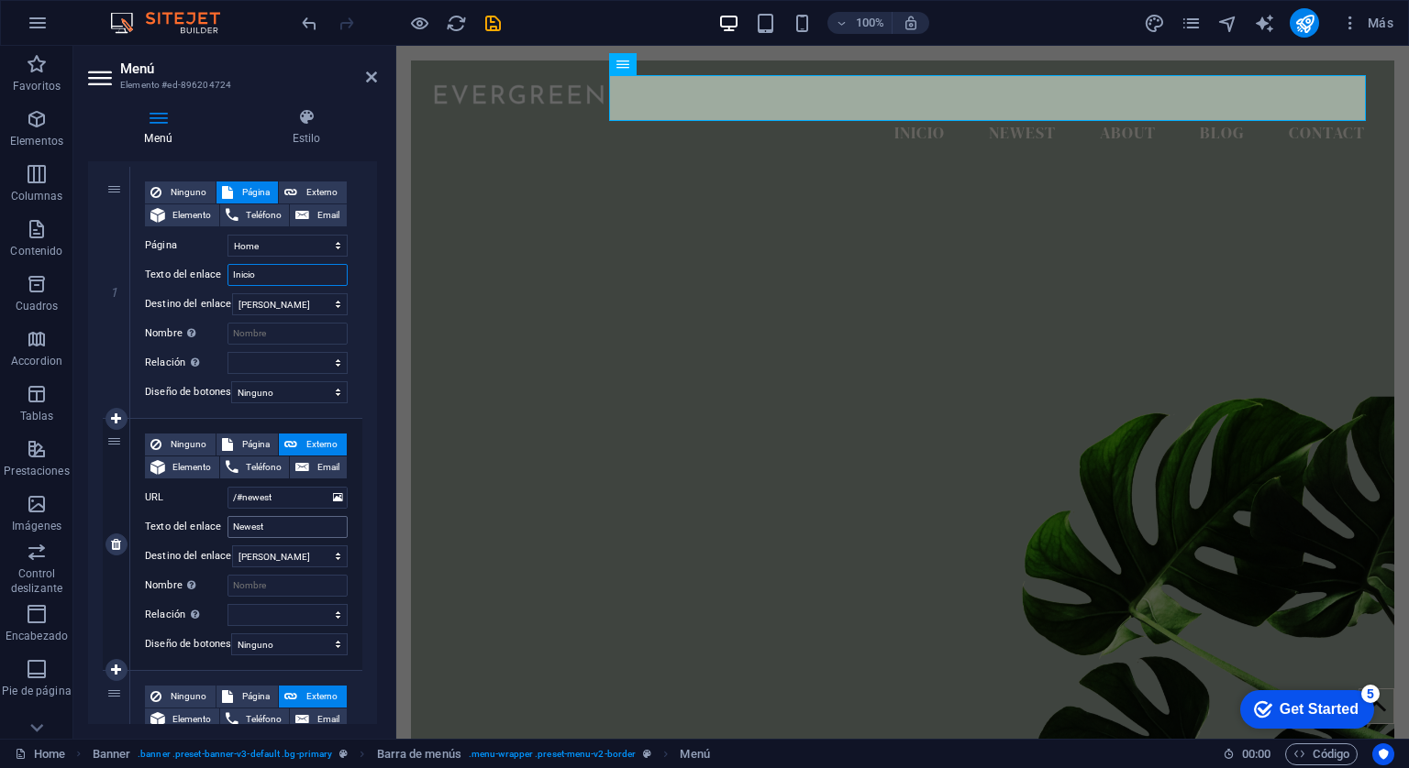
type input "Inicio"
click at [286, 516] on input "Newest" at bounding box center [287, 527] width 120 height 22
type input "N"
select select
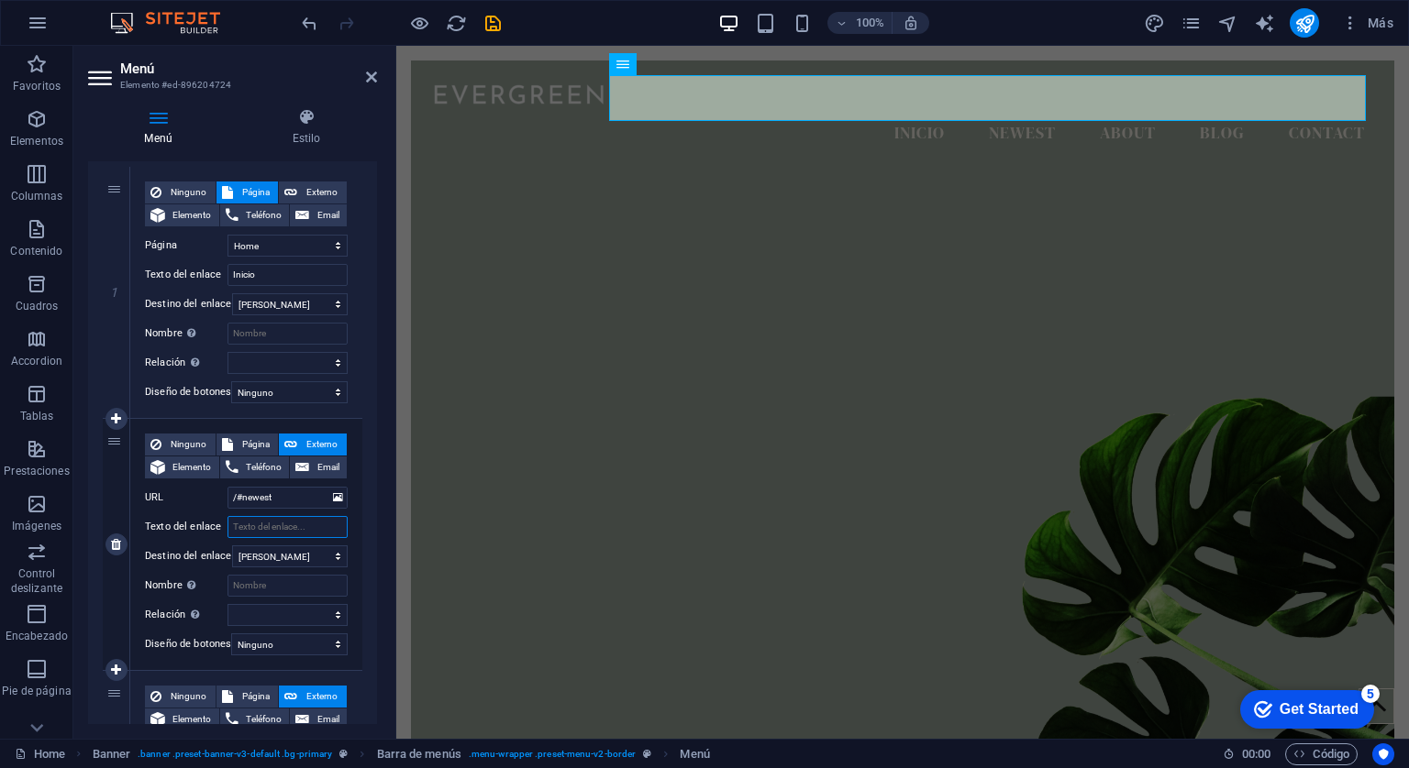
select select
type input "T"
select select
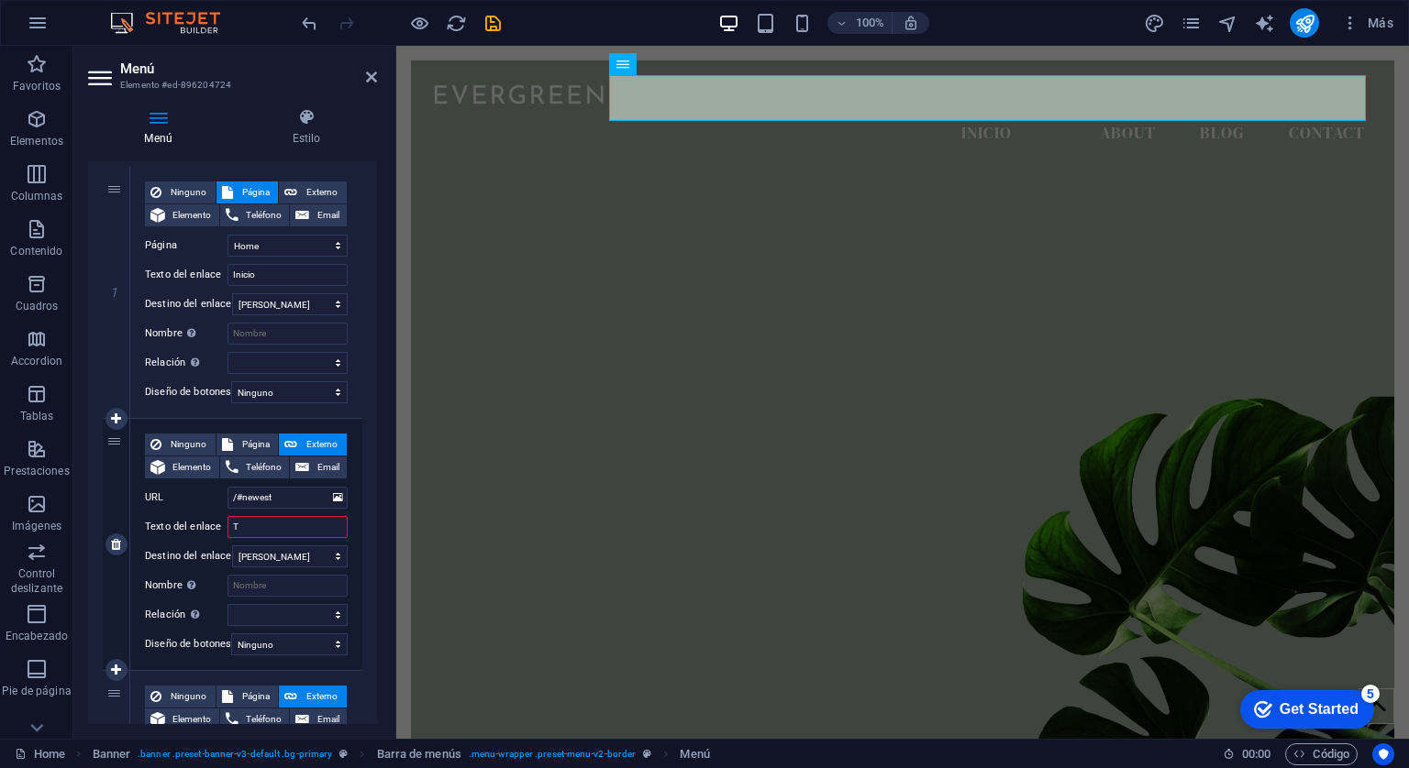
select select
type input "Testimonios"
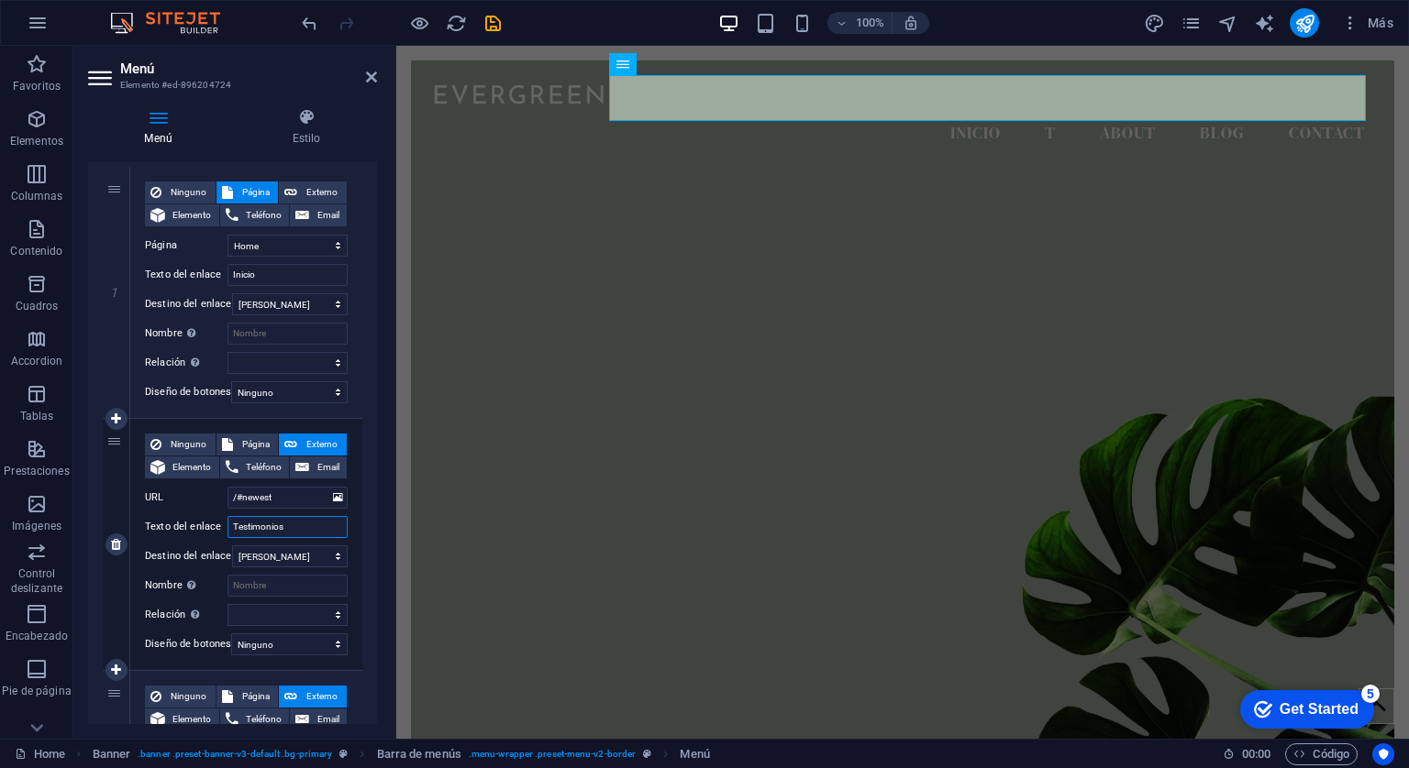
select select
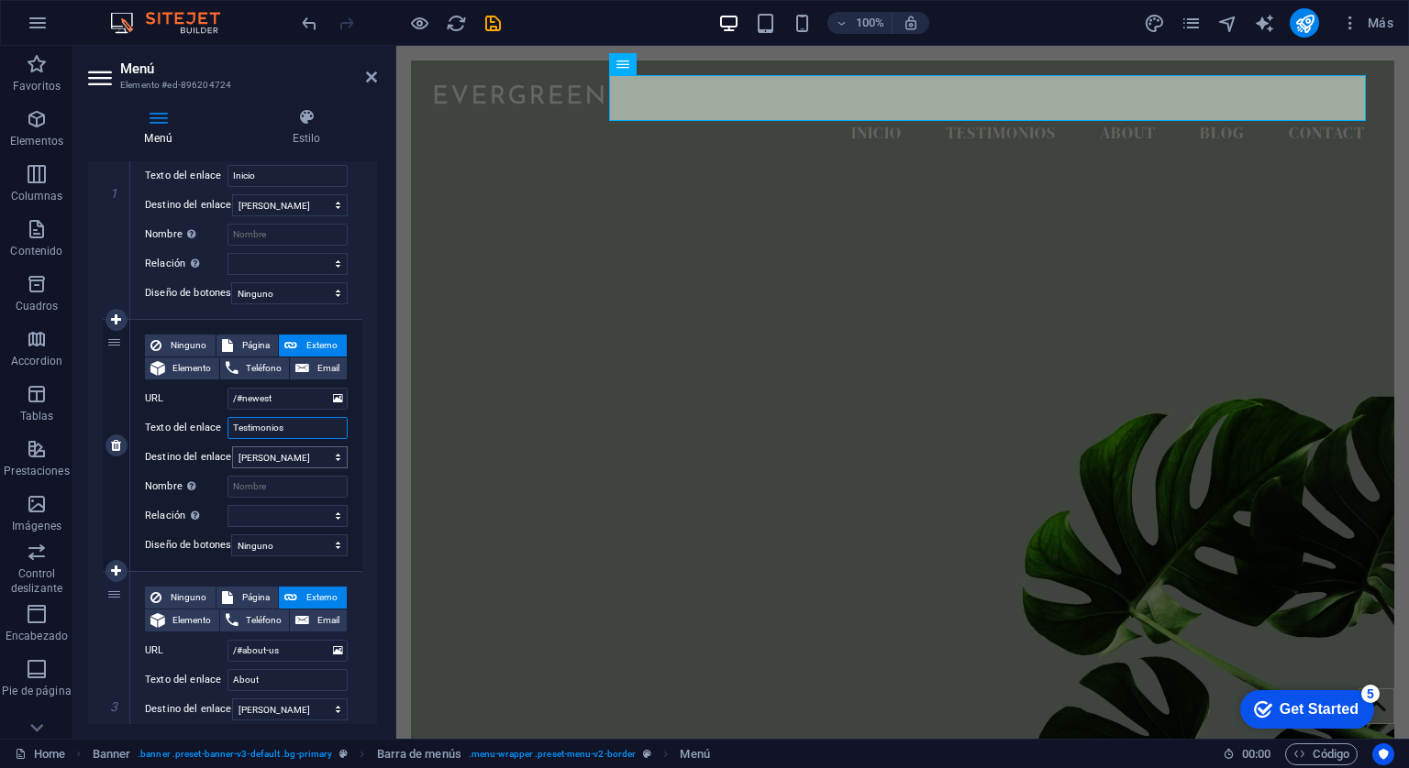
scroll to position [367, 0]
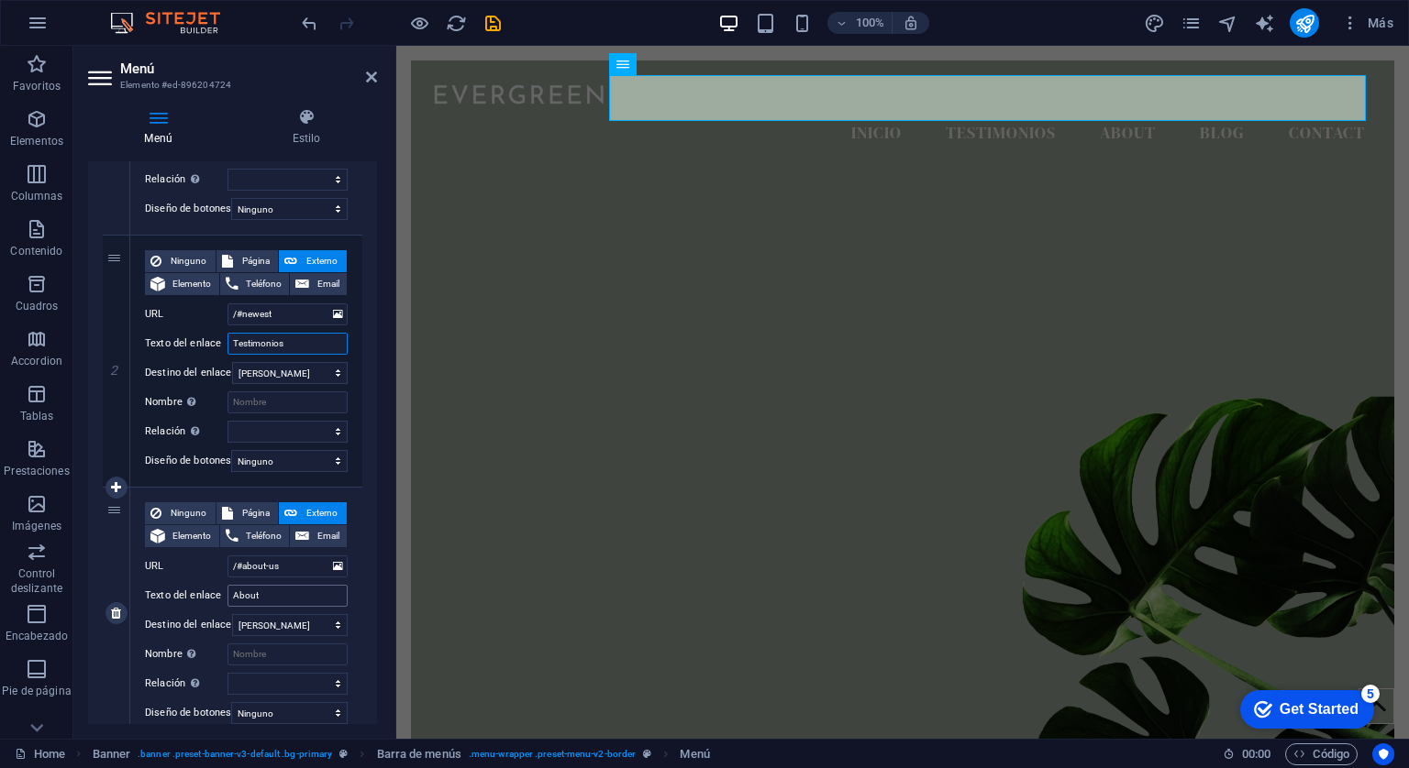
type input "Testimonios"
drag, startPoint x: 264, startPoint y: 597, endPoint x: 227, endPoint y: 599, distance: 36.7
click at [227, 599] on input "About" at bounding box center [287, 596] width 120 height 22
type input "Comprar"
select select
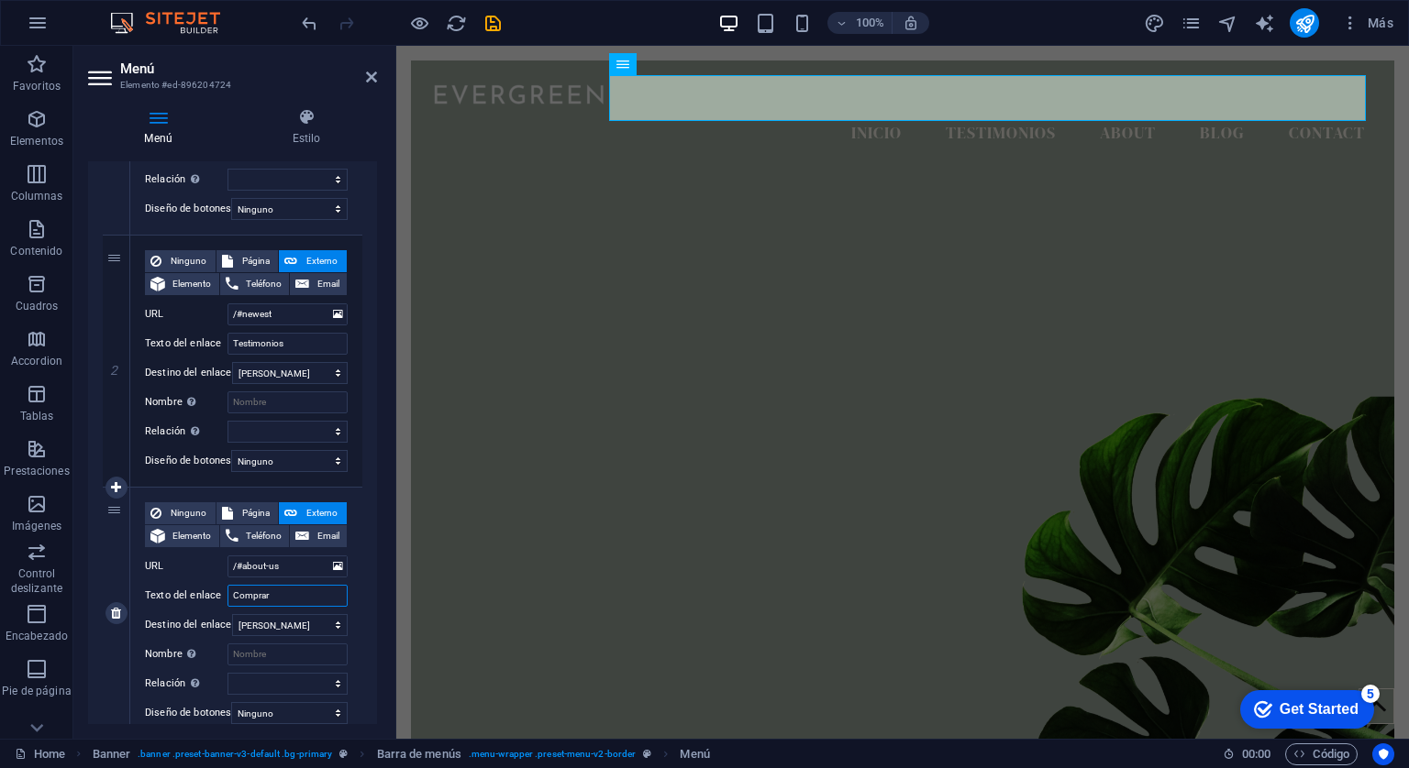
select select
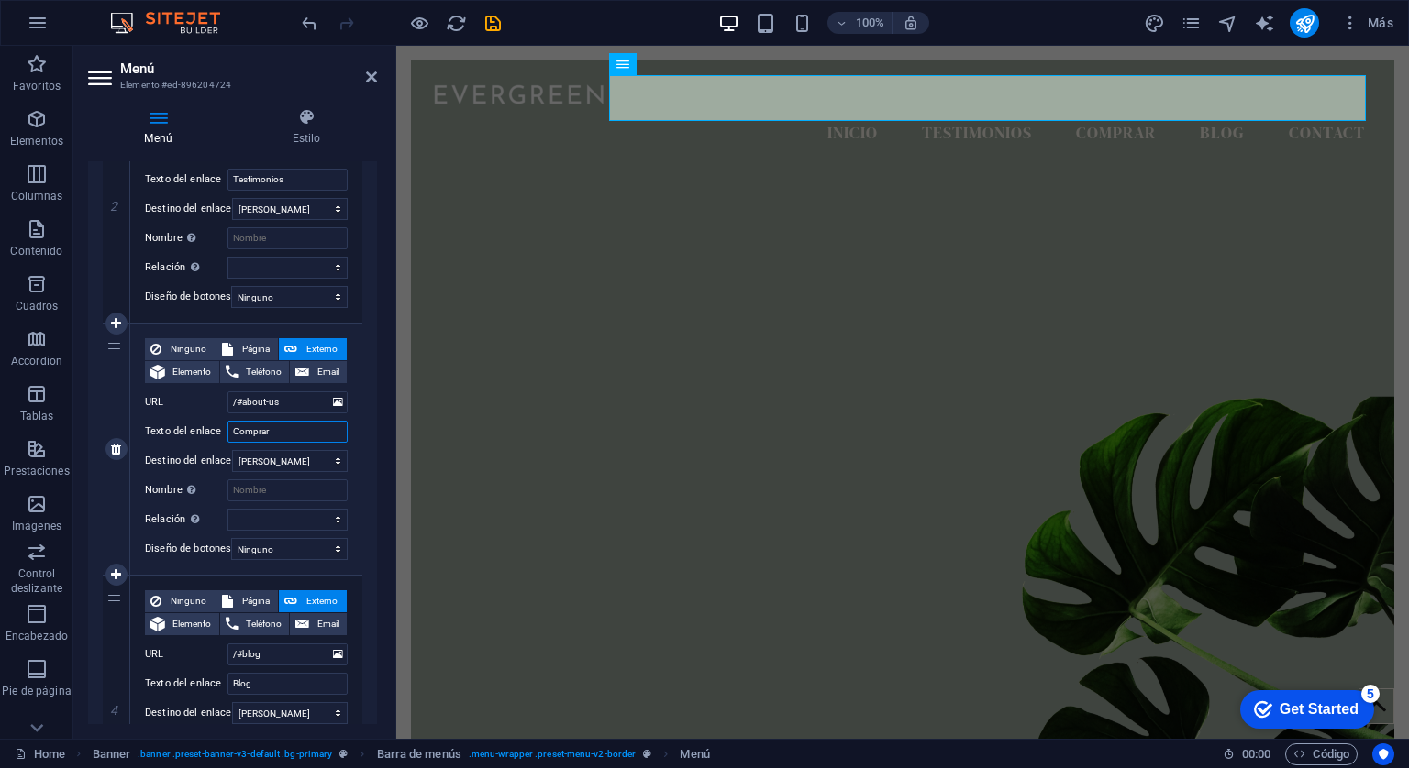
scroll to position [550, 0]
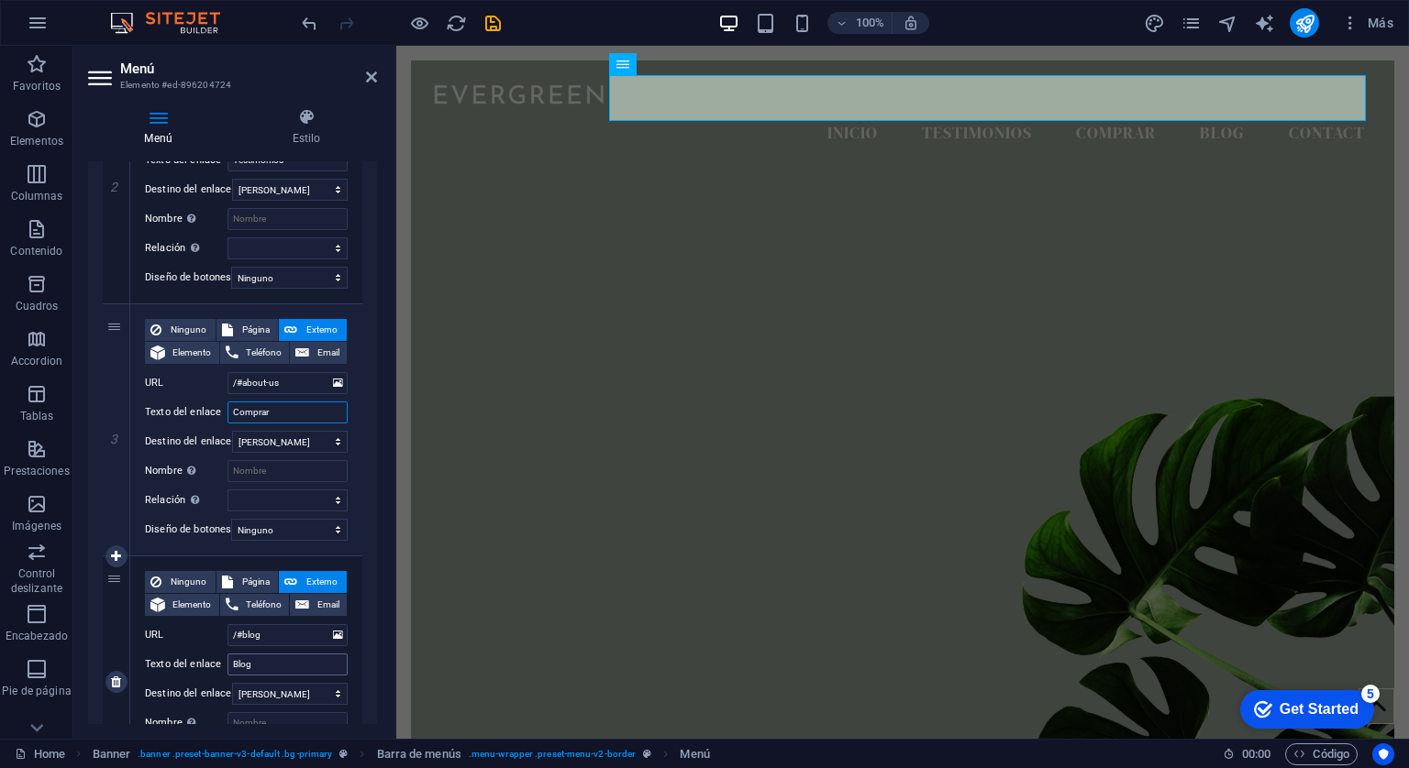
type input "Comprar"
drag, startPoint x: 275, startPoint y: 664, endPoint x: 212, endPoint y: 665, distance: 63.3
click at [212, 665] on div "Texto del enlace Blog" at bounding box center [246, 665] width 203 height 22
type input "C"
select select
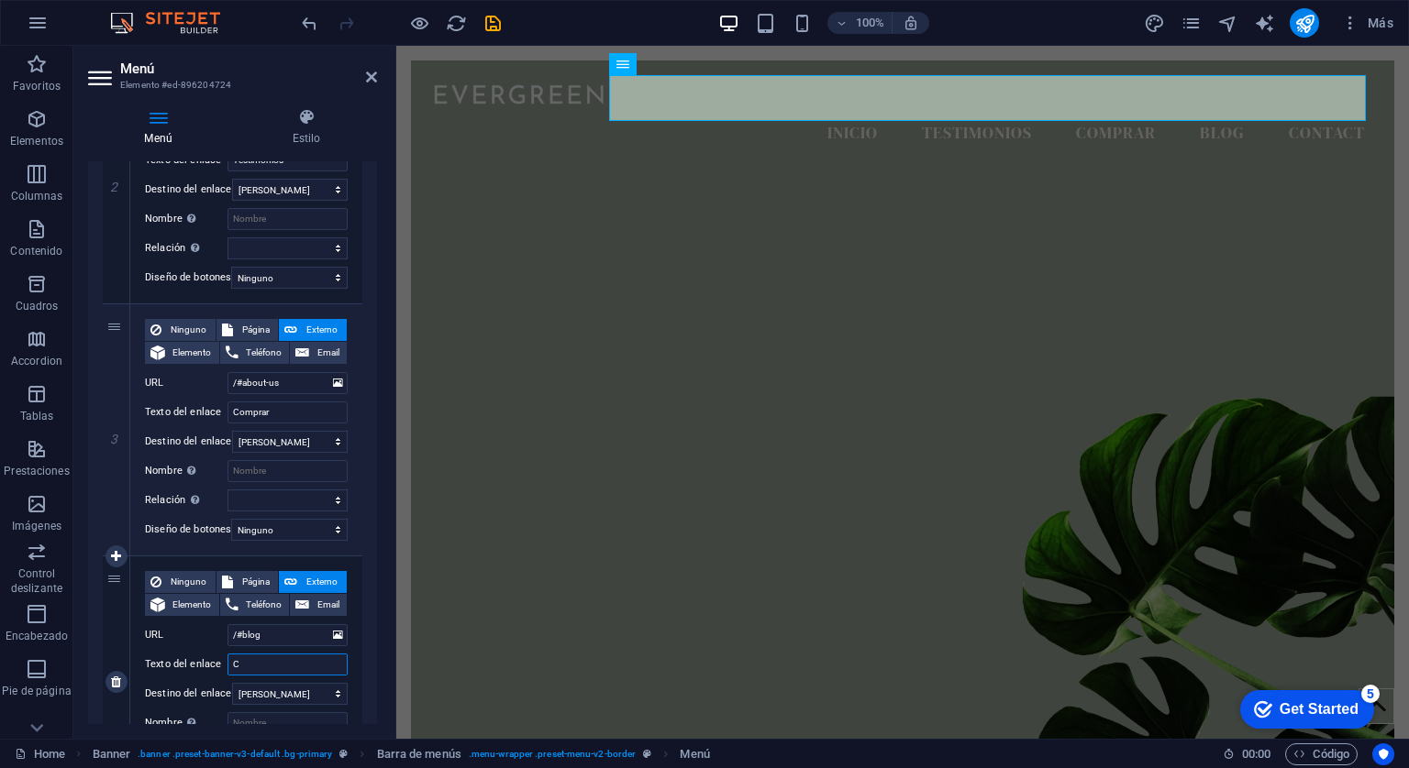
select select
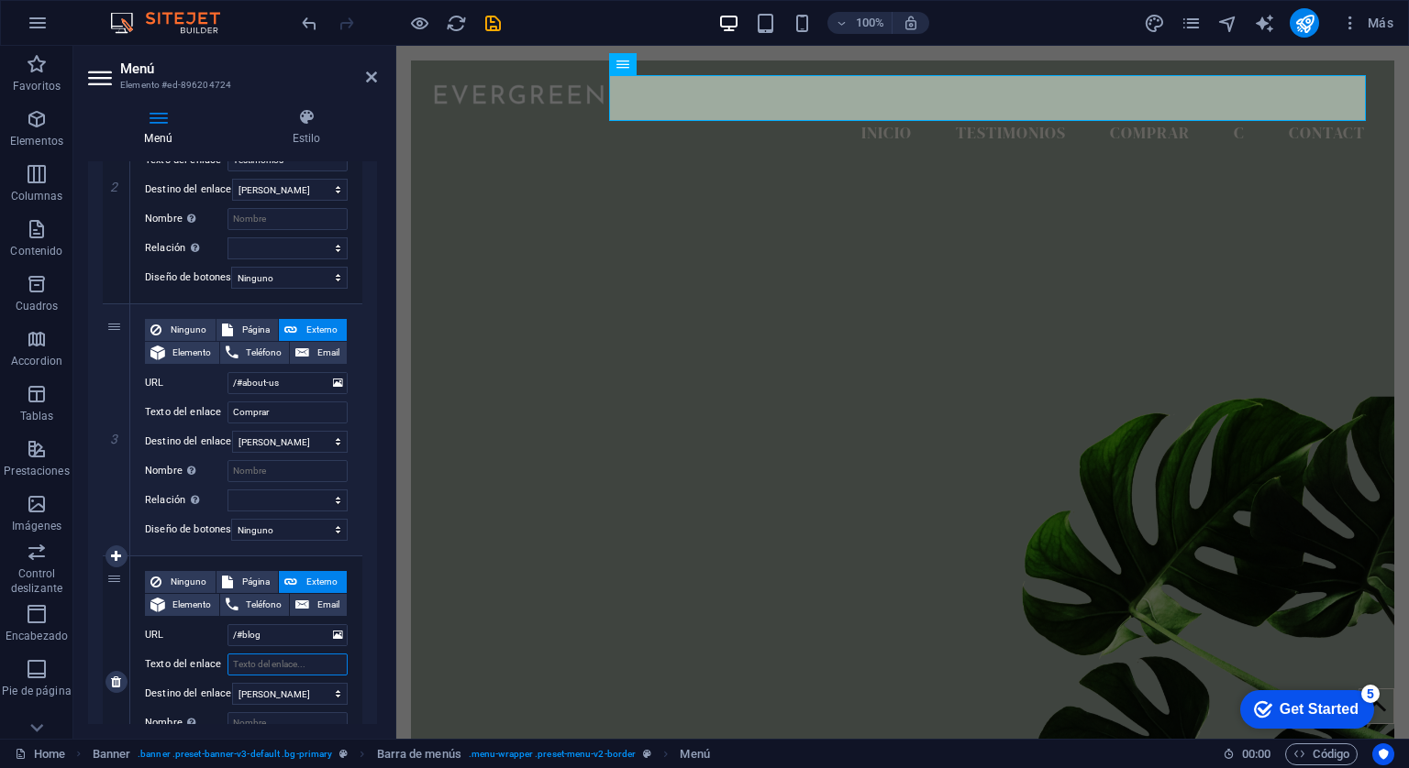
select select
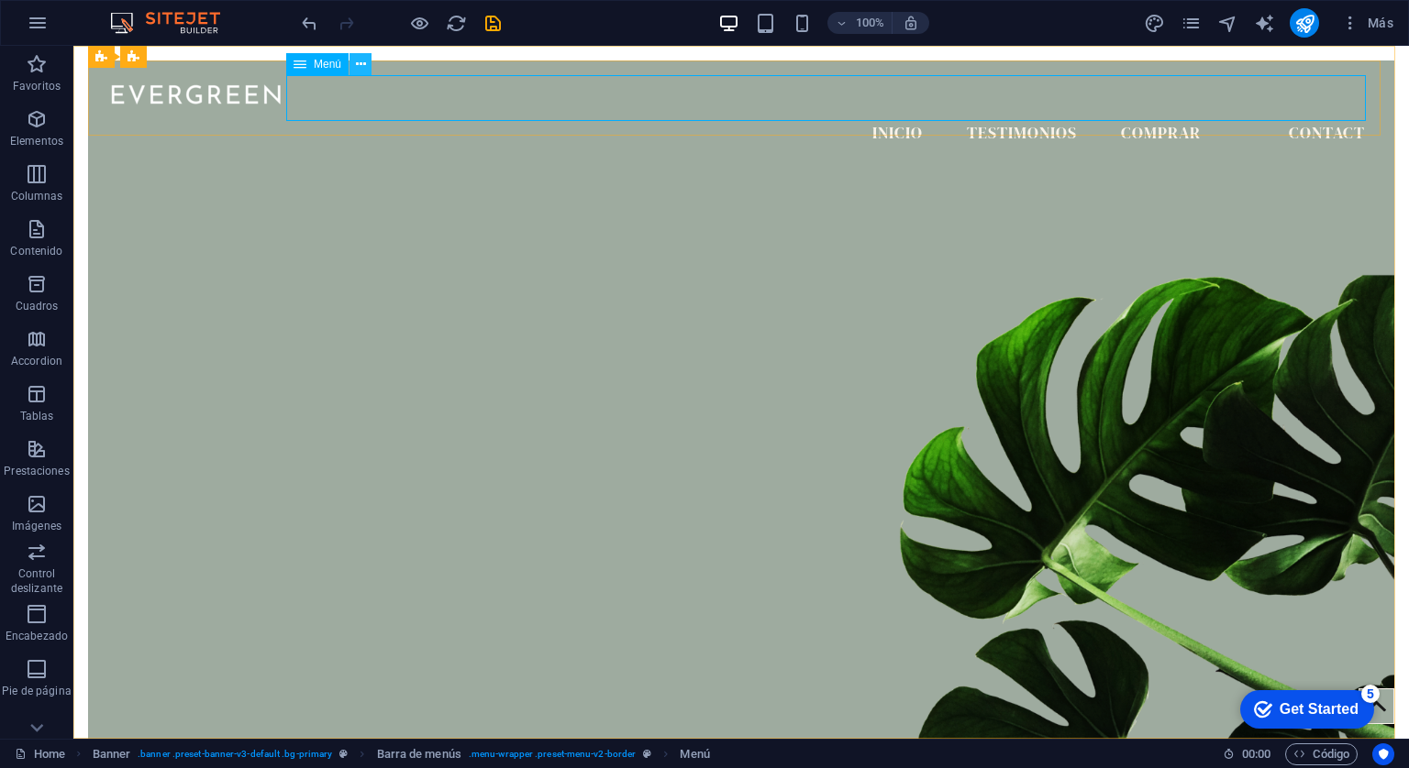
click at [361, 60] on icon at bounding box center [361, 64] width 10 height 19
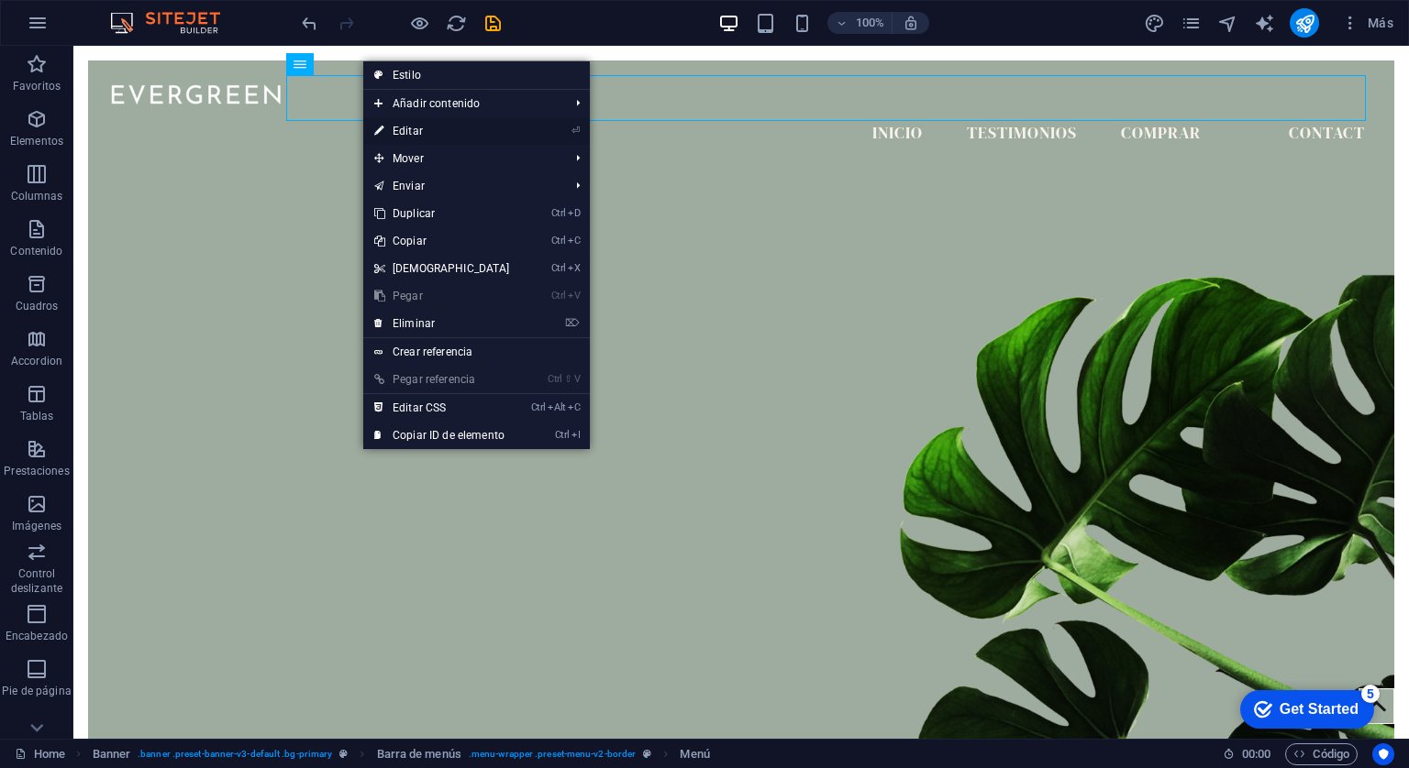
click at [398, 126] on link "⏎ Editar" at bounding box center [442, 131] width 158 height 28
select select
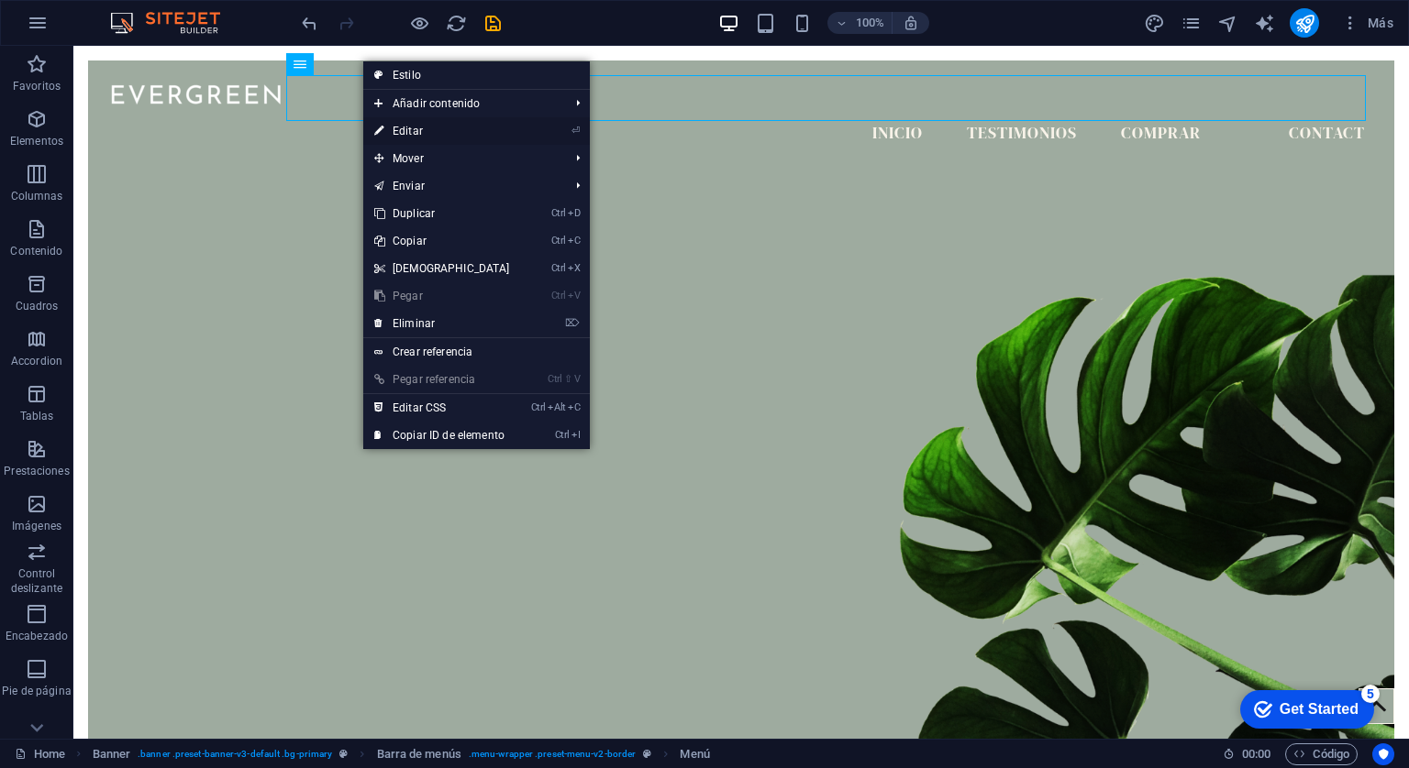
select select
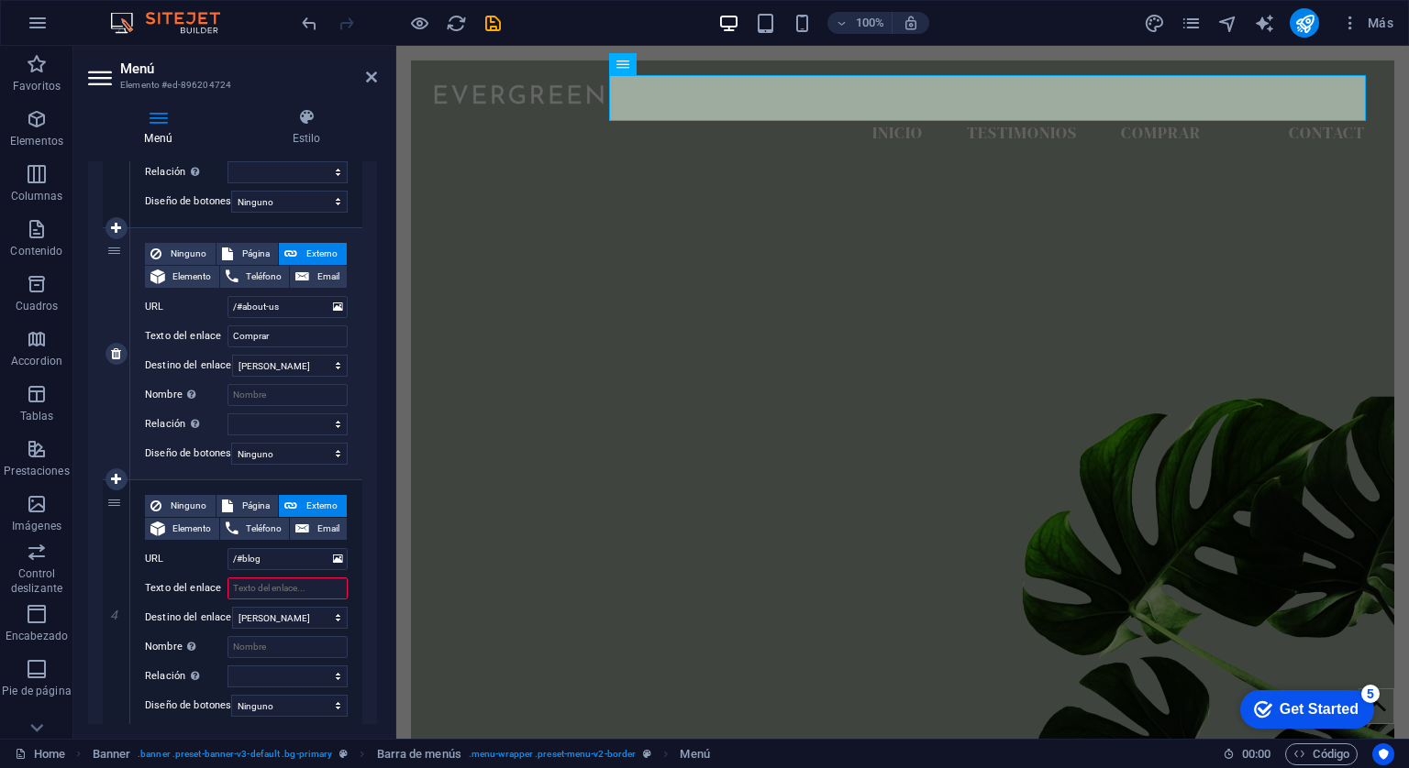
scroll to position [734, 0]
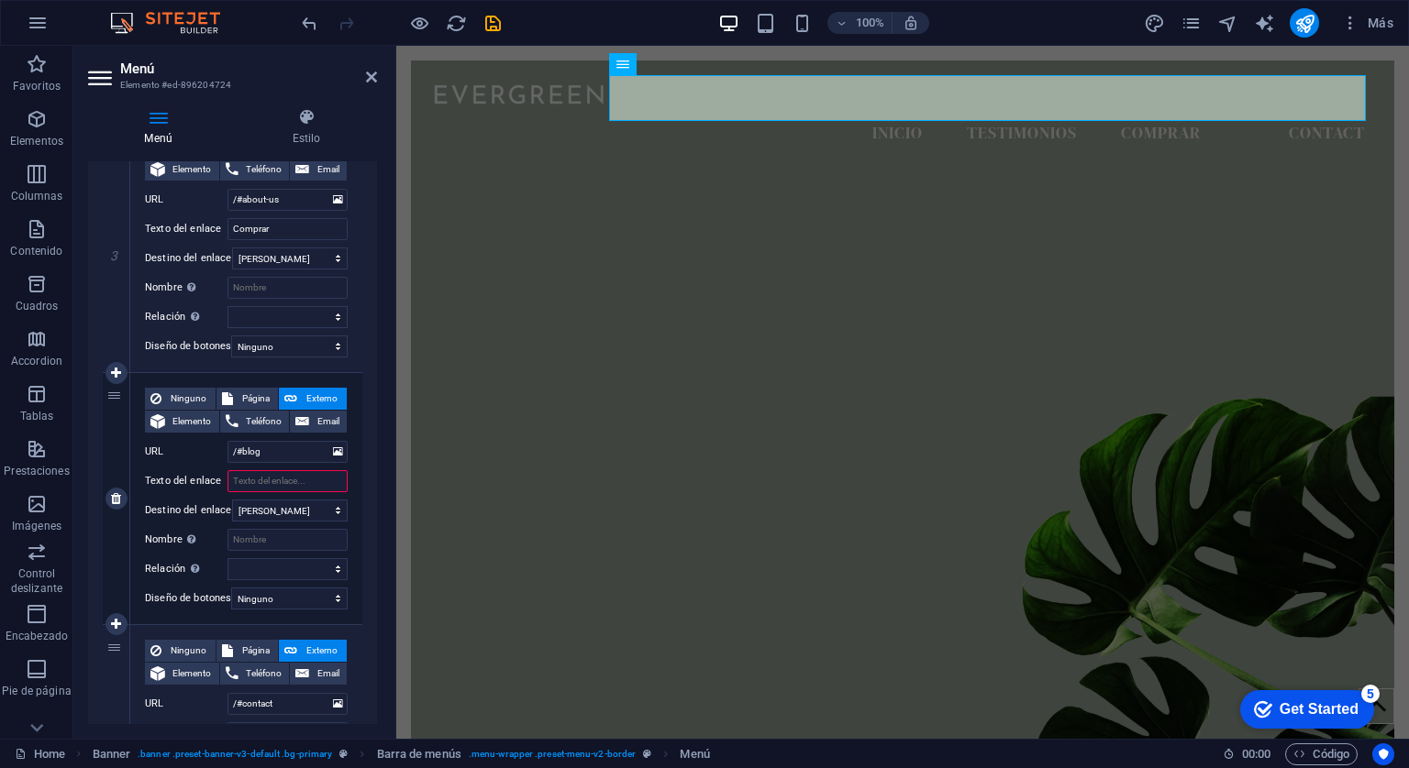
click at [270, 479] on input "Texto del enlace" at bounding box center [287, 481] width 120 height 22
type input "P"
select select
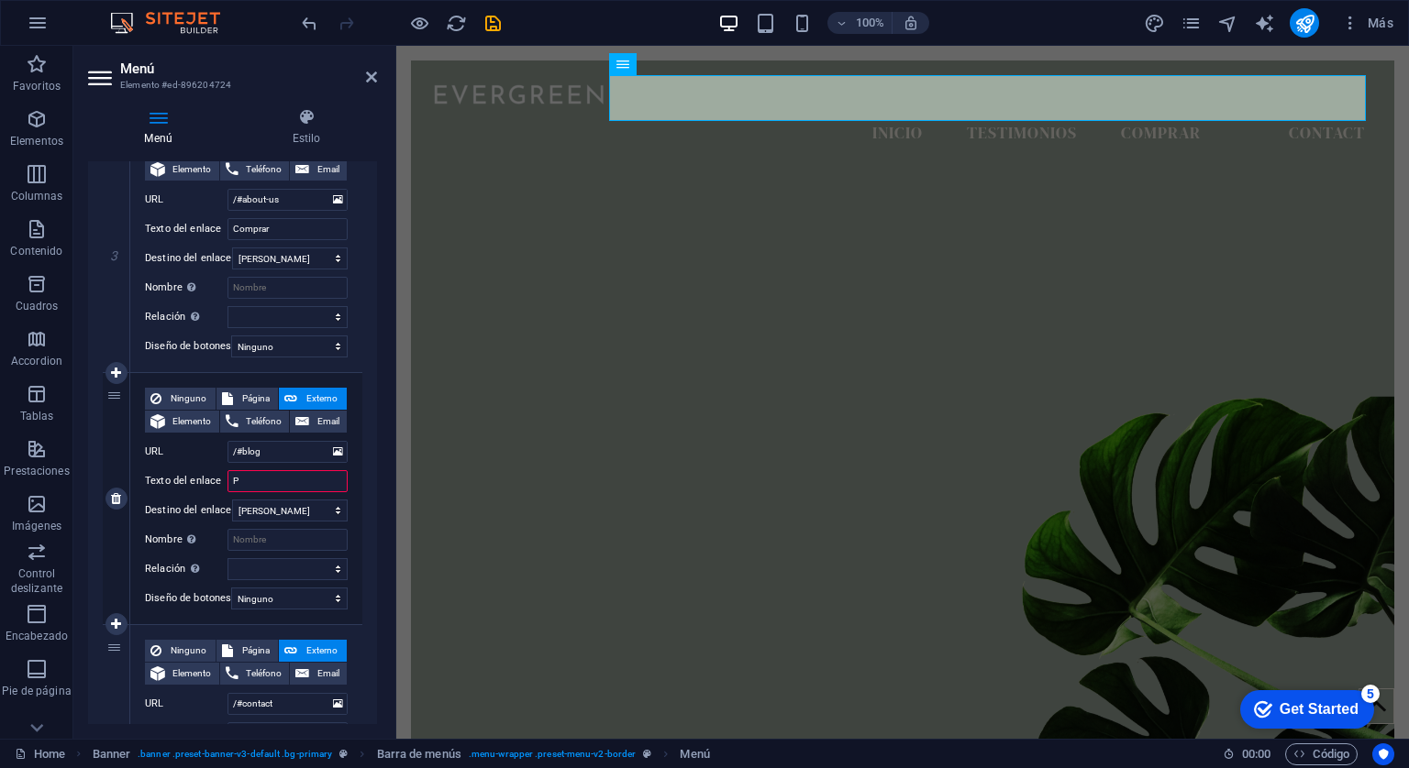
select select
type input "Proto"
select select
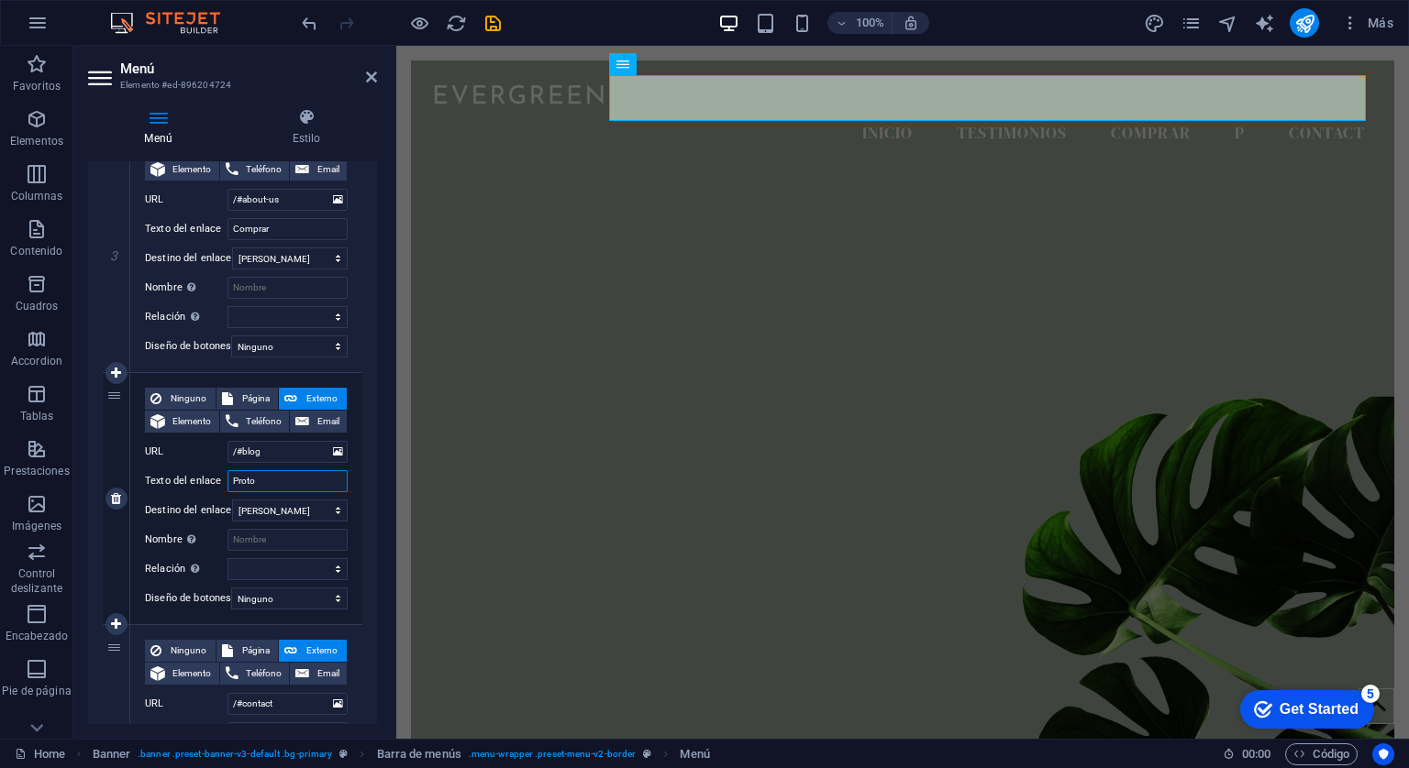
select select
type input "Protoc"
select select
type input "Protoco"
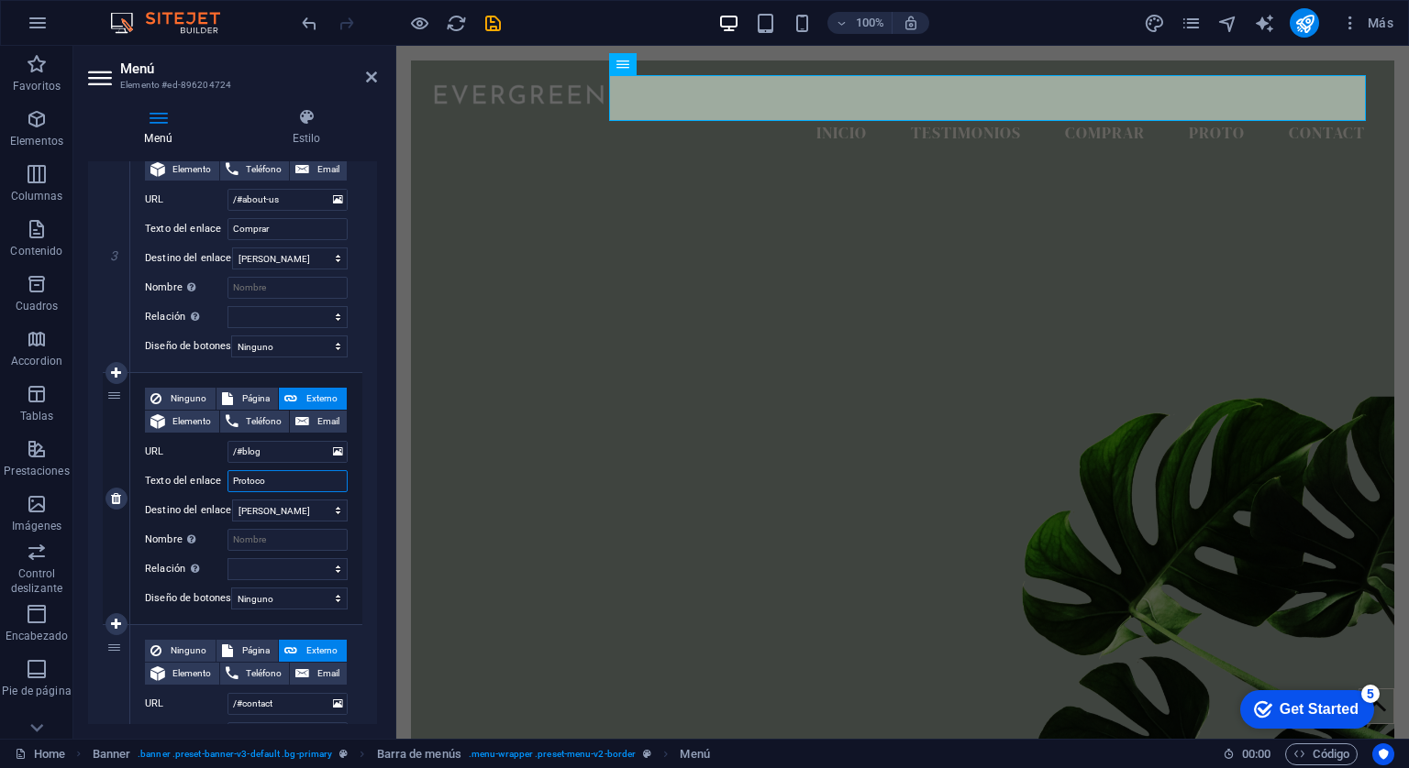
select select
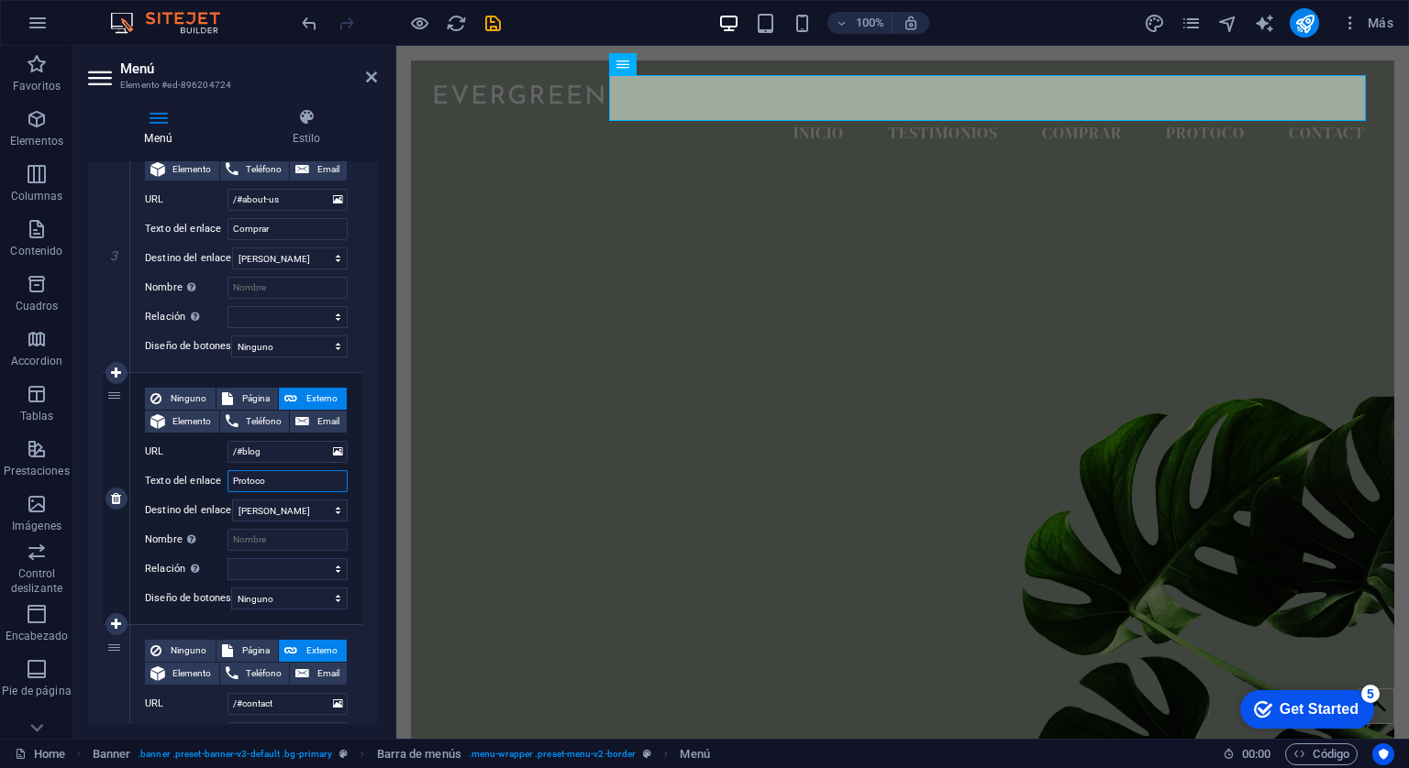
type input "Protocoñ"
select select
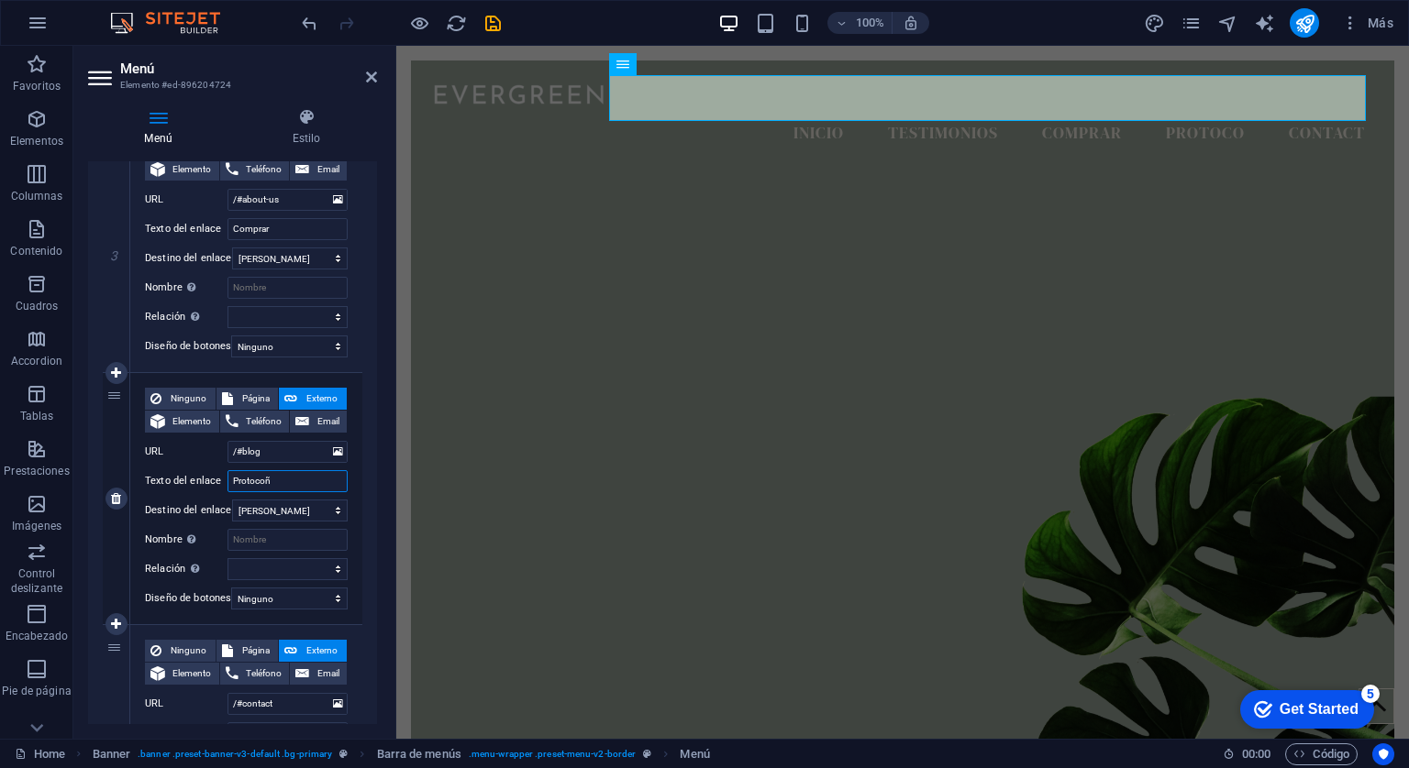
select select
type input "Protocoloe"
select select
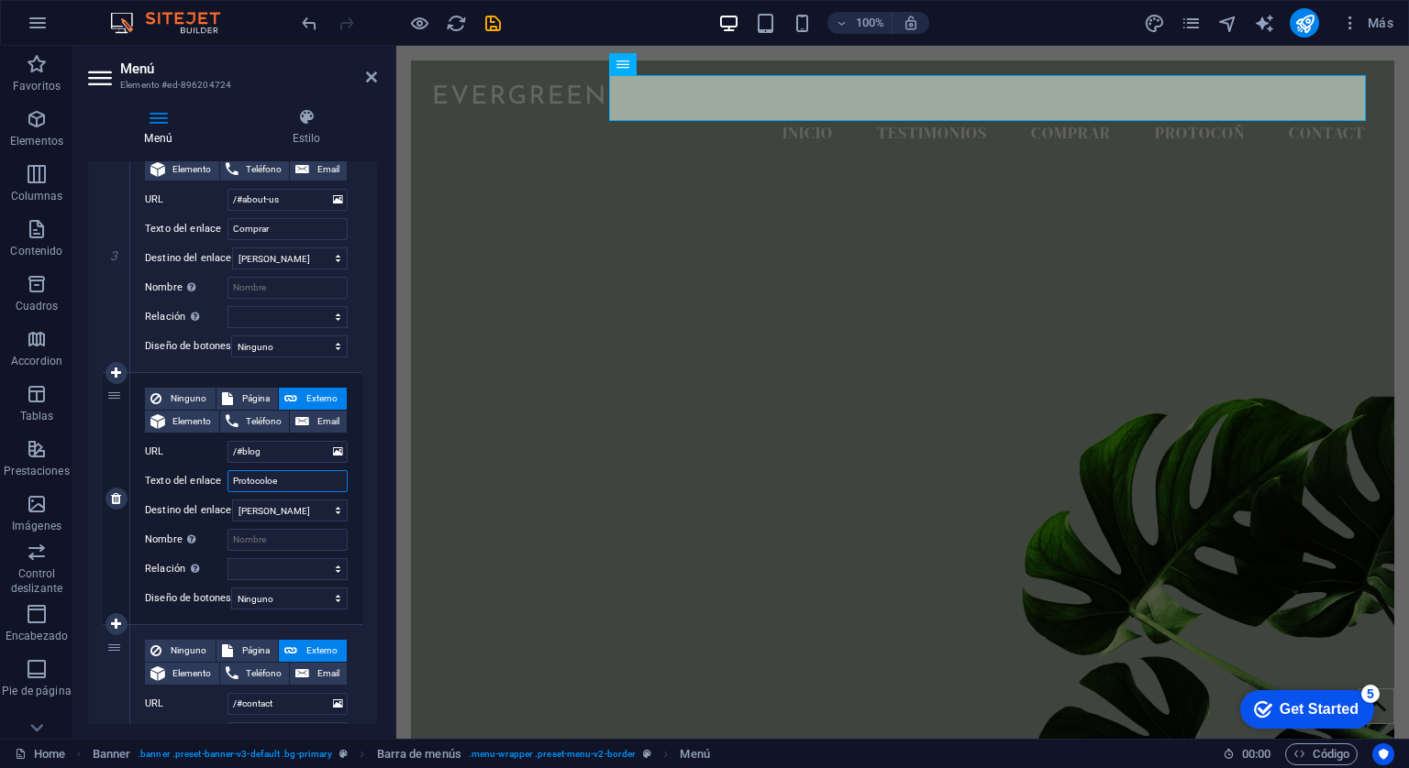
select select
type input "Protocolos"
select select
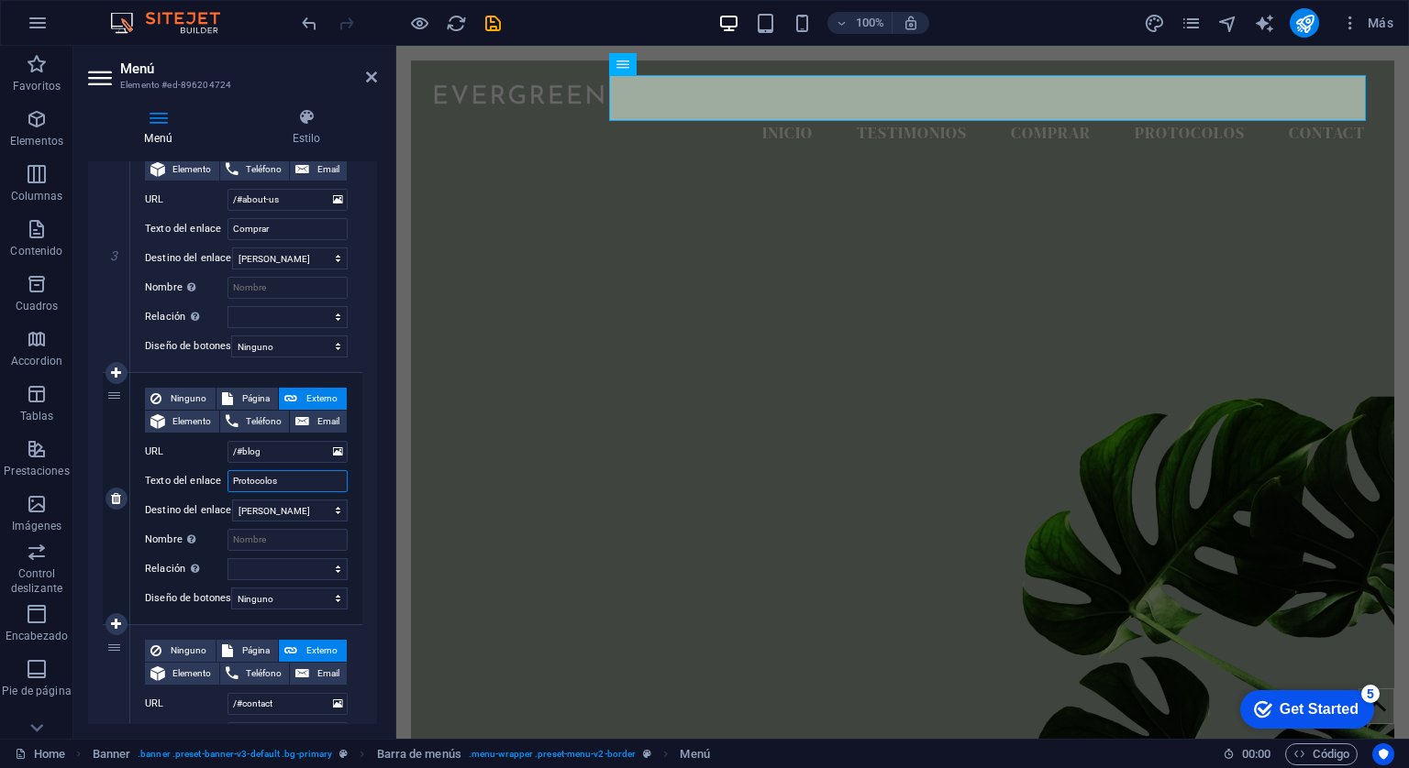
select select
type input "Protocolos"
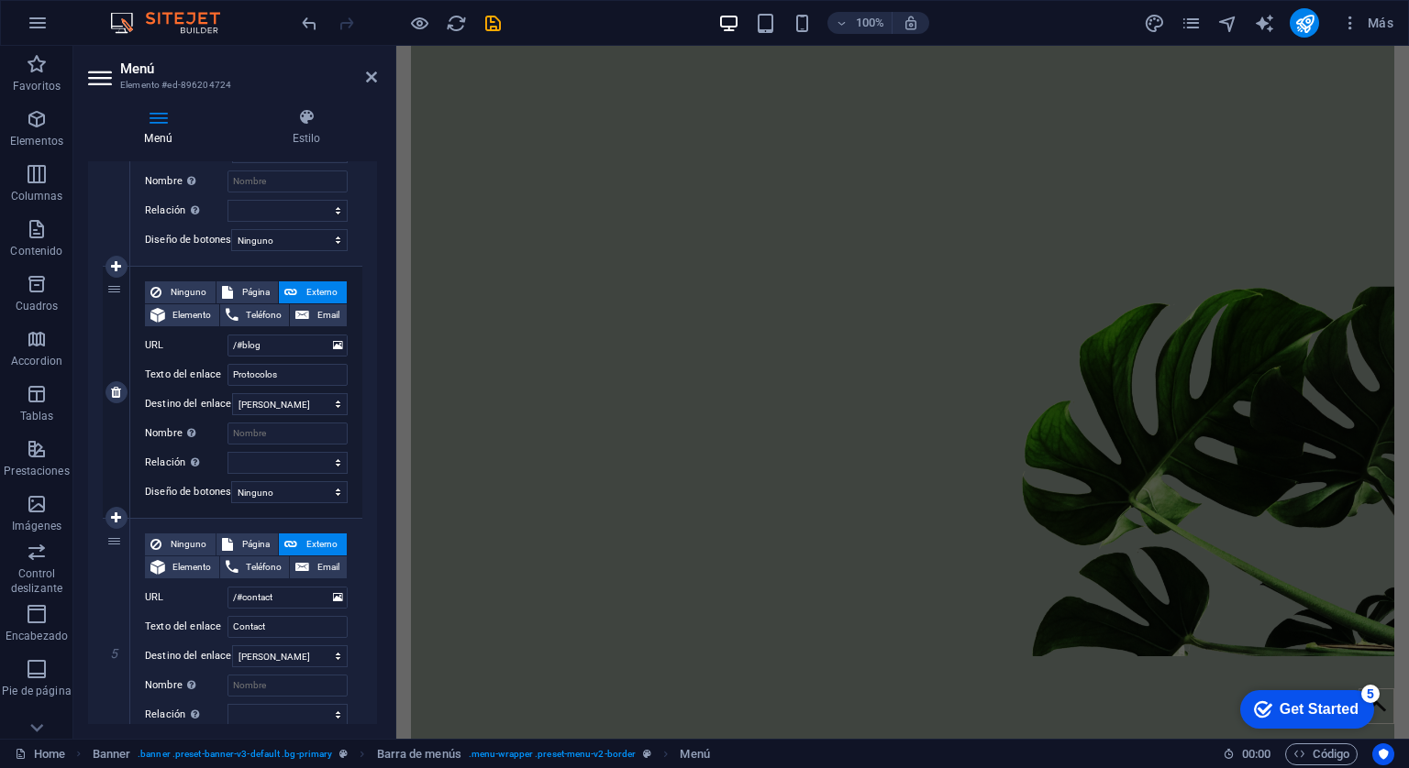
scroll to position [948, 0]
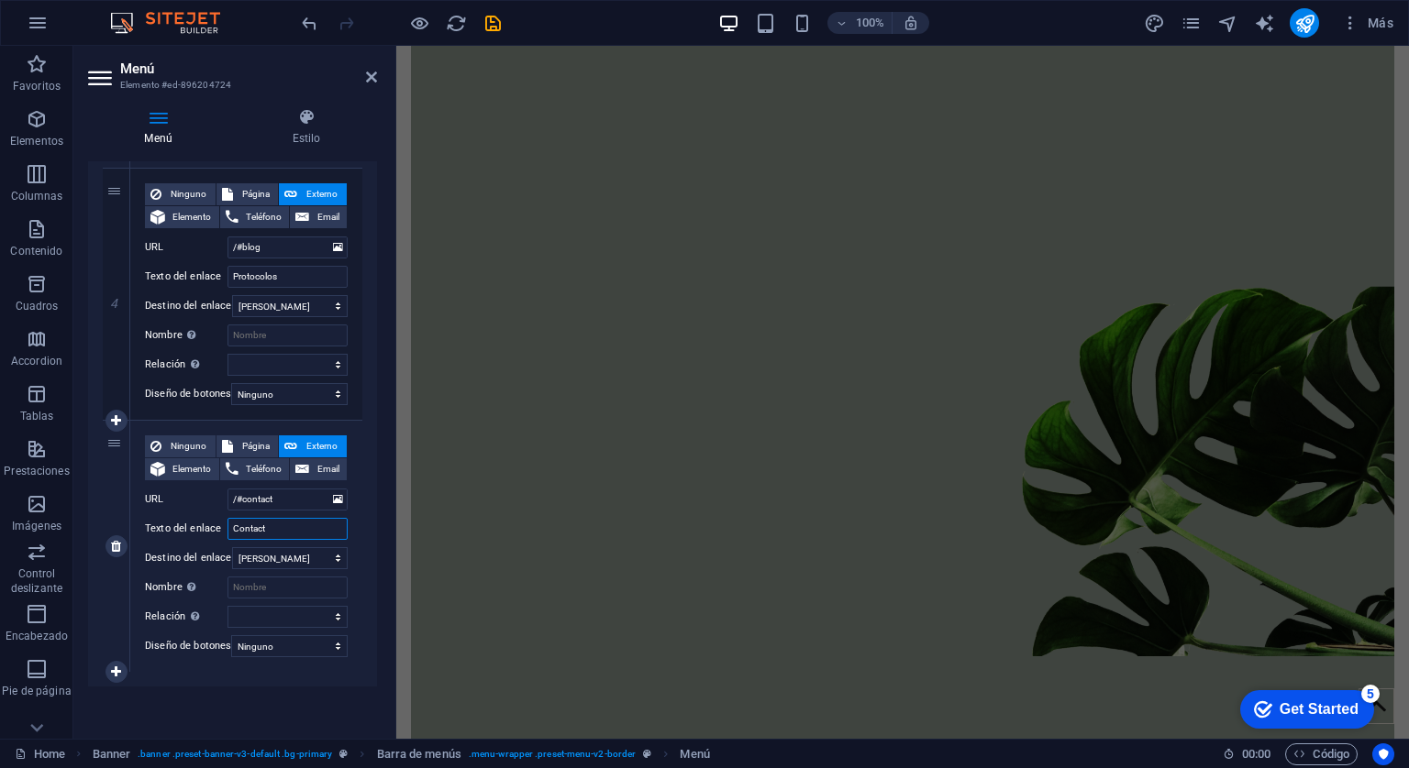
click at [276, 518] on input "Contact" at bounding box center [287, 529] width 120 height 22
type input "Contacto"
select select
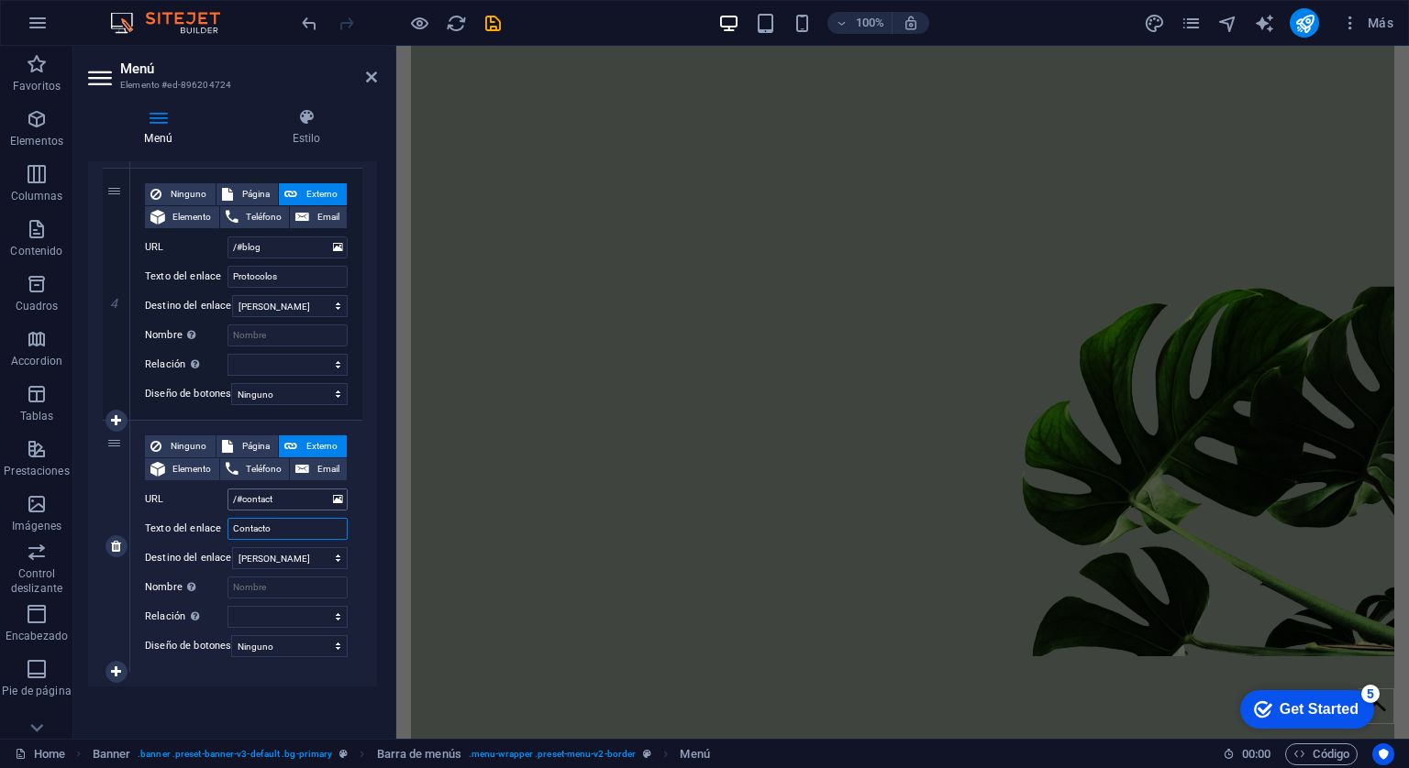
select select
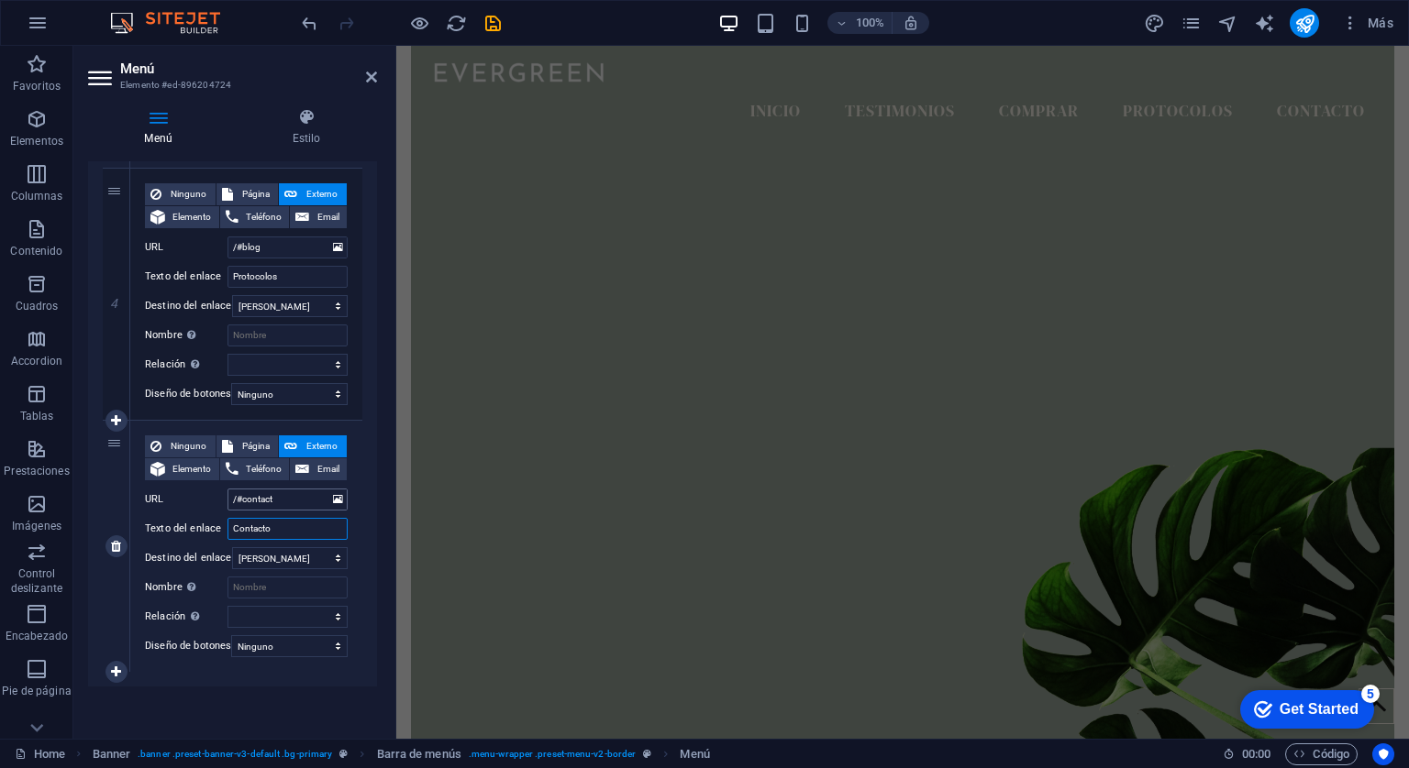
scroll to position [0, 0]
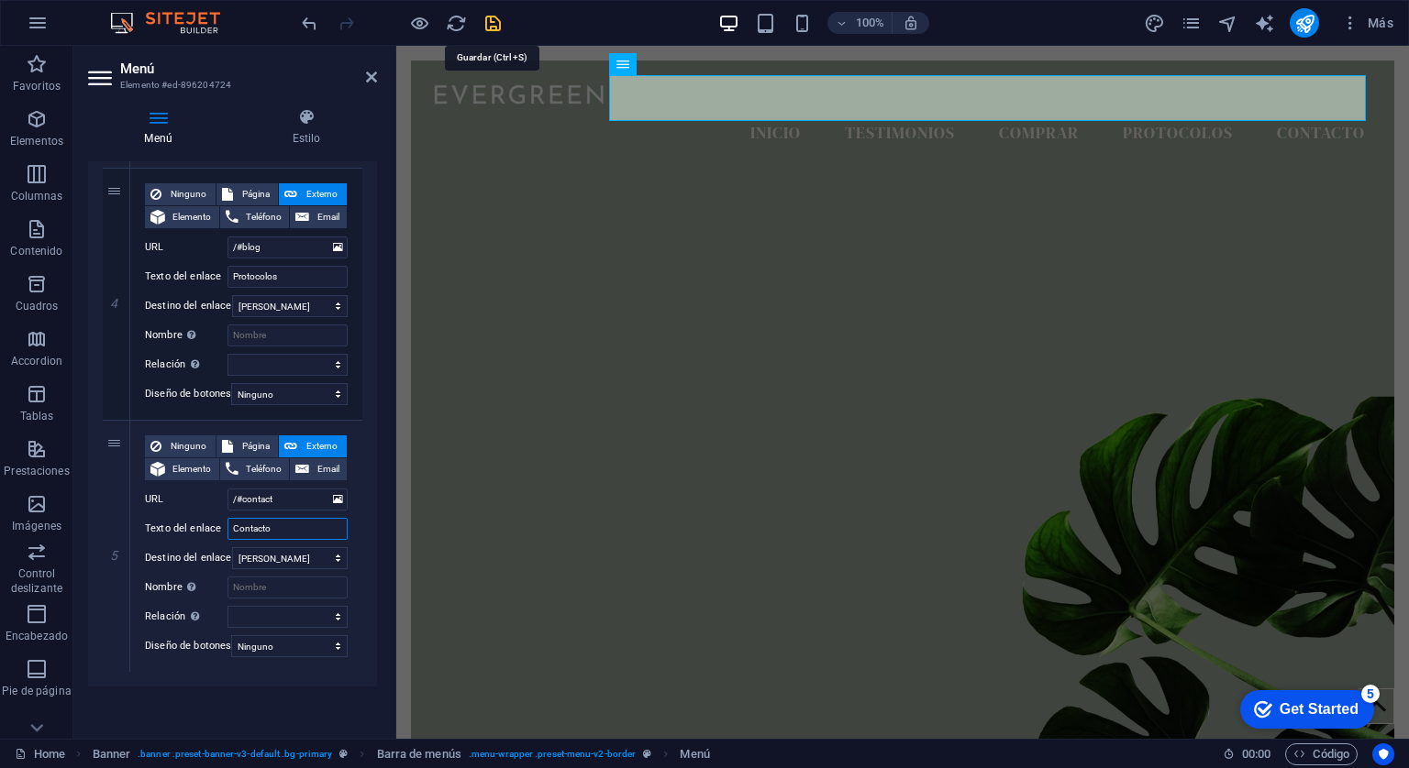
type input "Contacto"
click at [492, 27] on icon "save" at bounding box center [492, 23] width 21 height 21
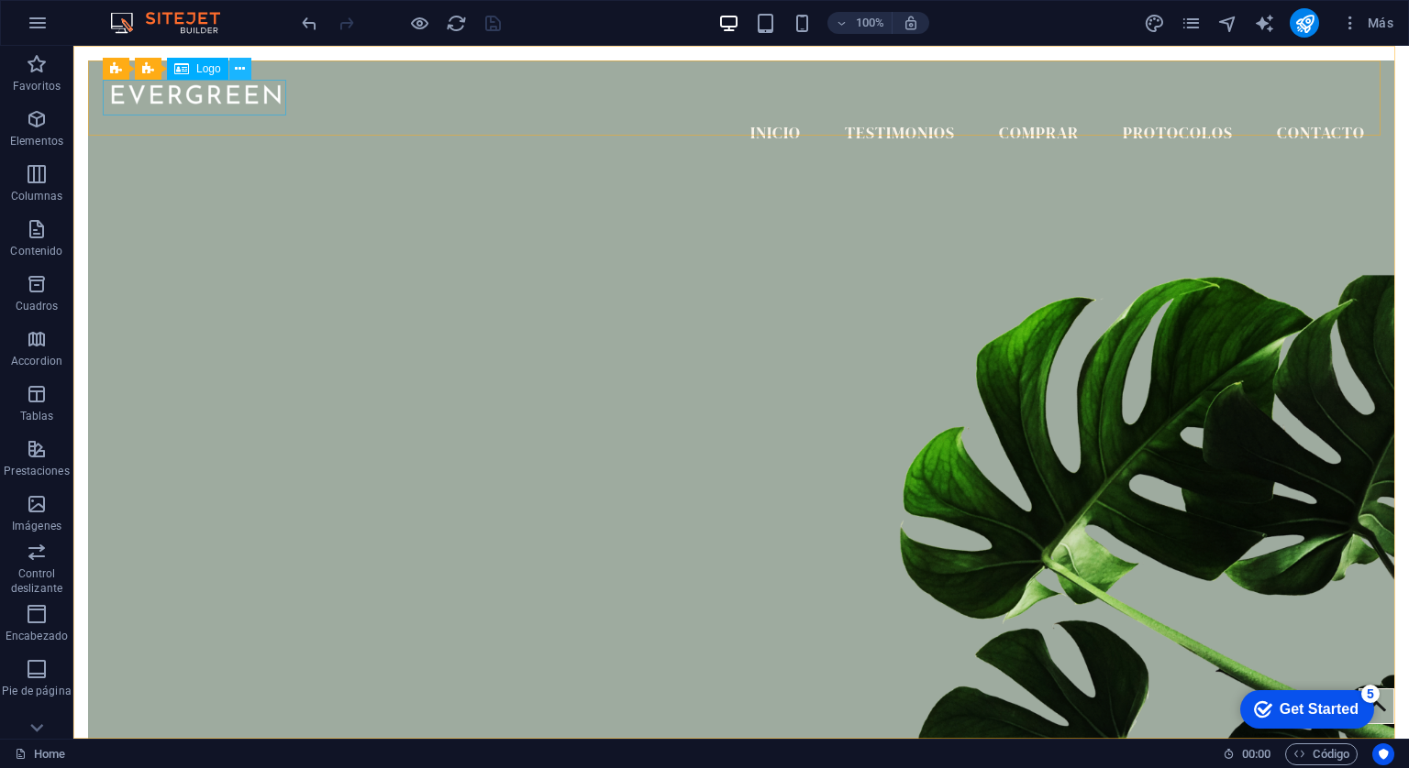
click at [238, 72] on icon at bounding box center [240, 69] width 10 height 19
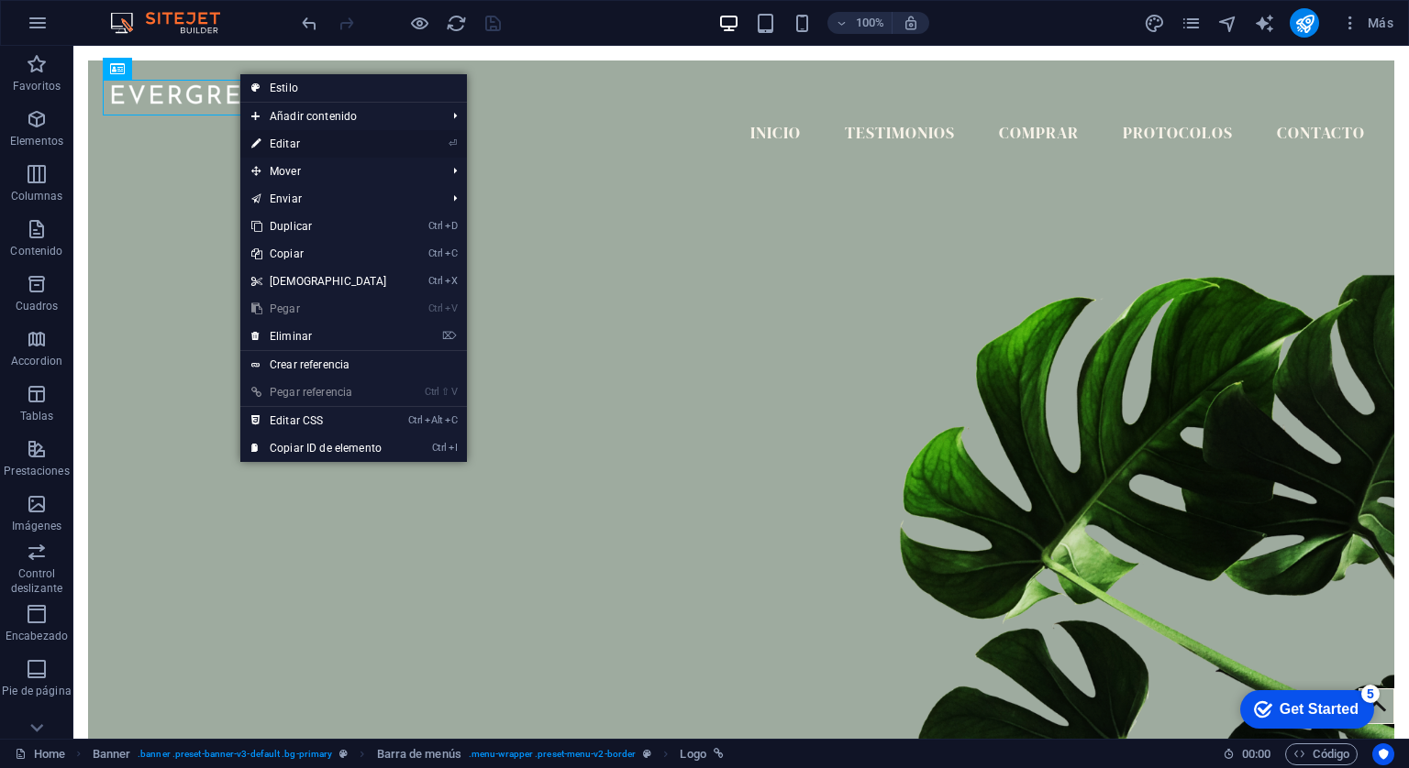
click at [265, 145] on link "⏎ Editar" at bounding box center [319, 144] width 158 height 28
select select "px"
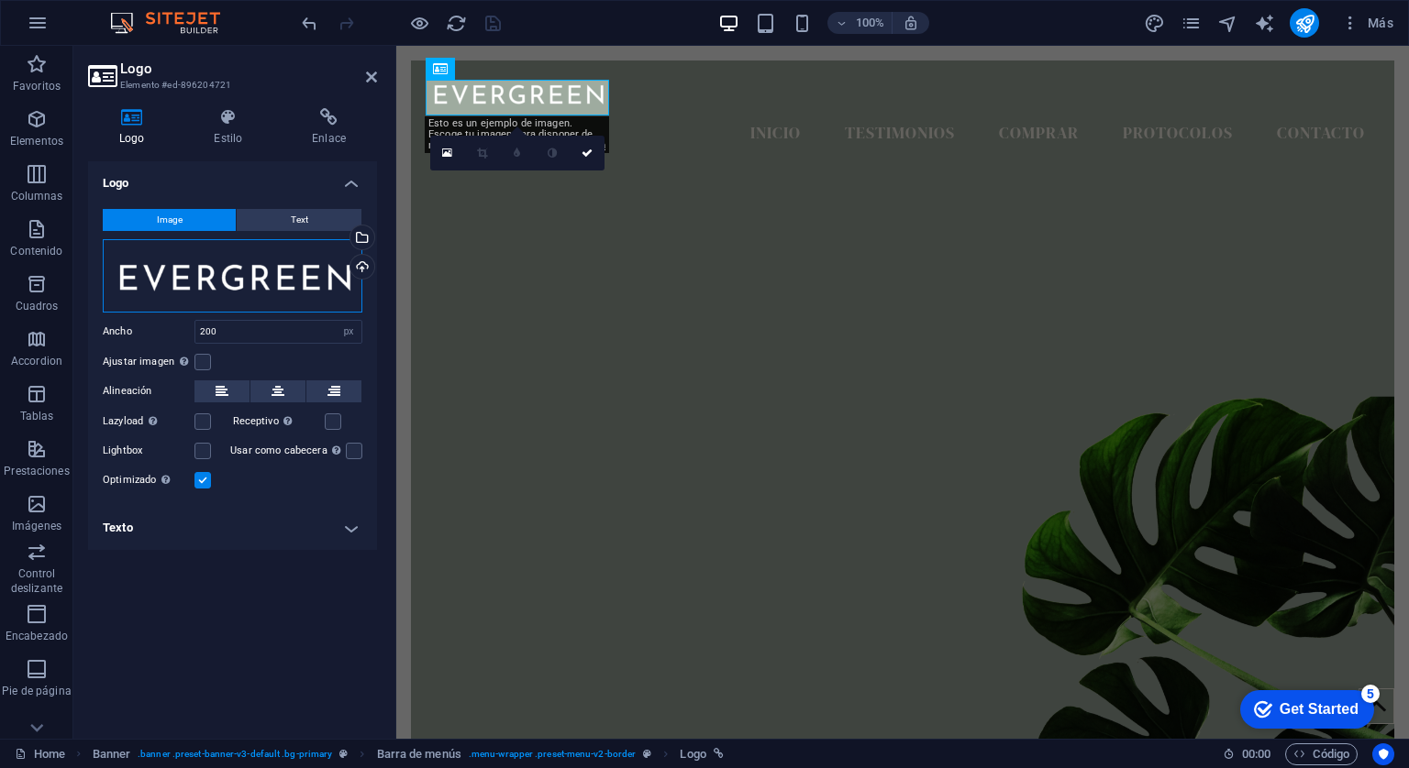
click at [330, 280] on div "Arrastra archivos aquí, haz clic para escoger archivos o selecciona archivos de…" at bounding box center [233, 275] width 260 height 73
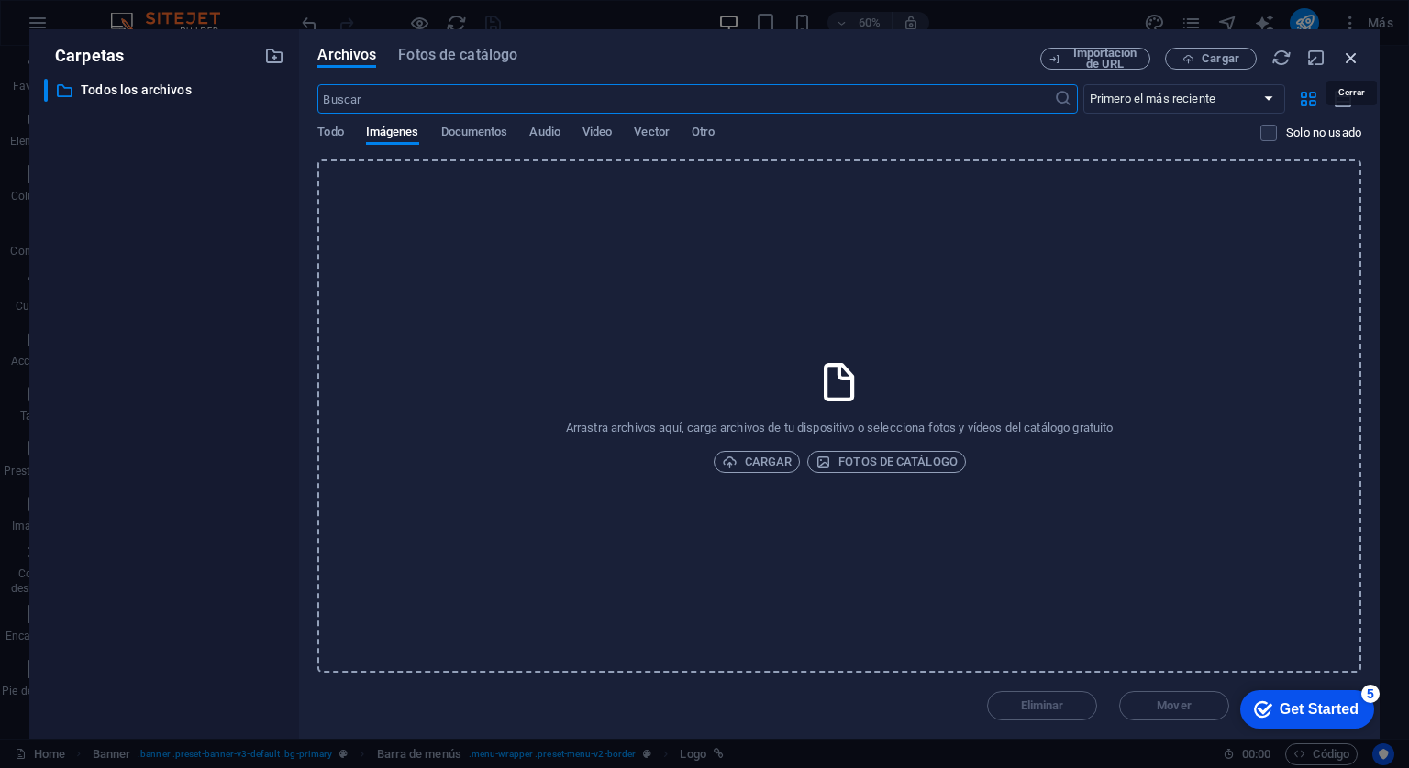
click at [1357, 60] on icon "button" at bounding box center [1351, 58] width 20 height 20
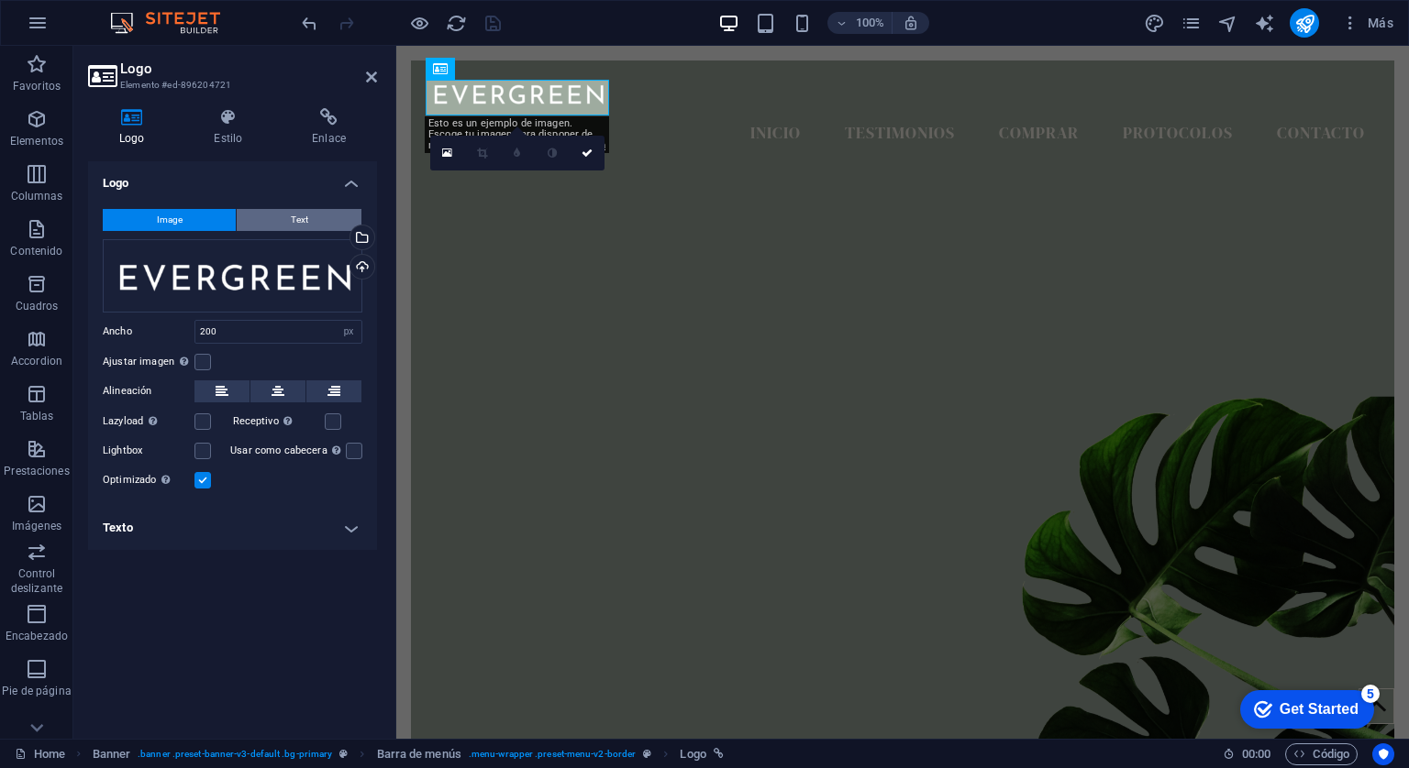
click at [246, 223] on button "Text" at bounding box center [299, 220] width 125 height 22
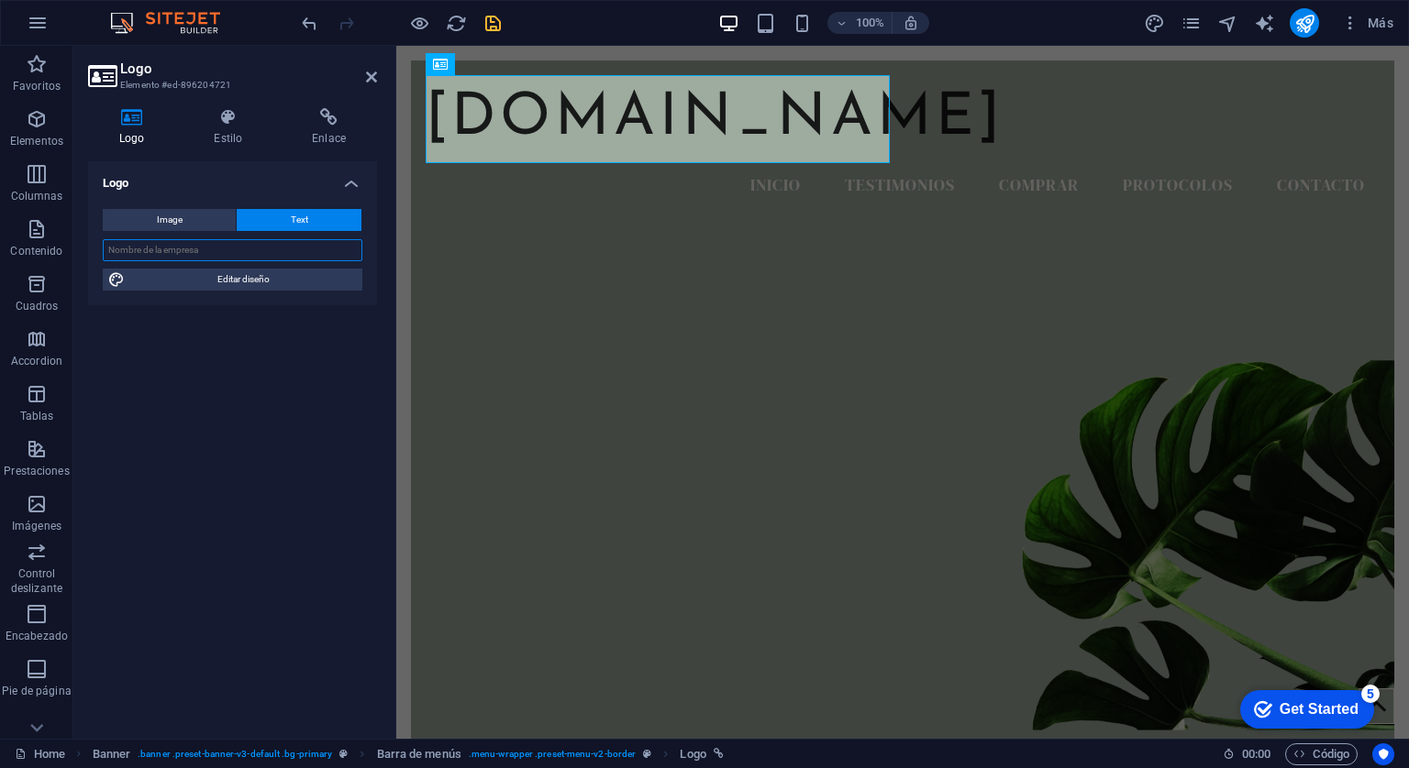
click at [219, 253] on input "text" at bounding box center [233, 250] width 260 height 22
click at [492, 16] on icon "save" at bounding box center [492, 23] width 21 height 21
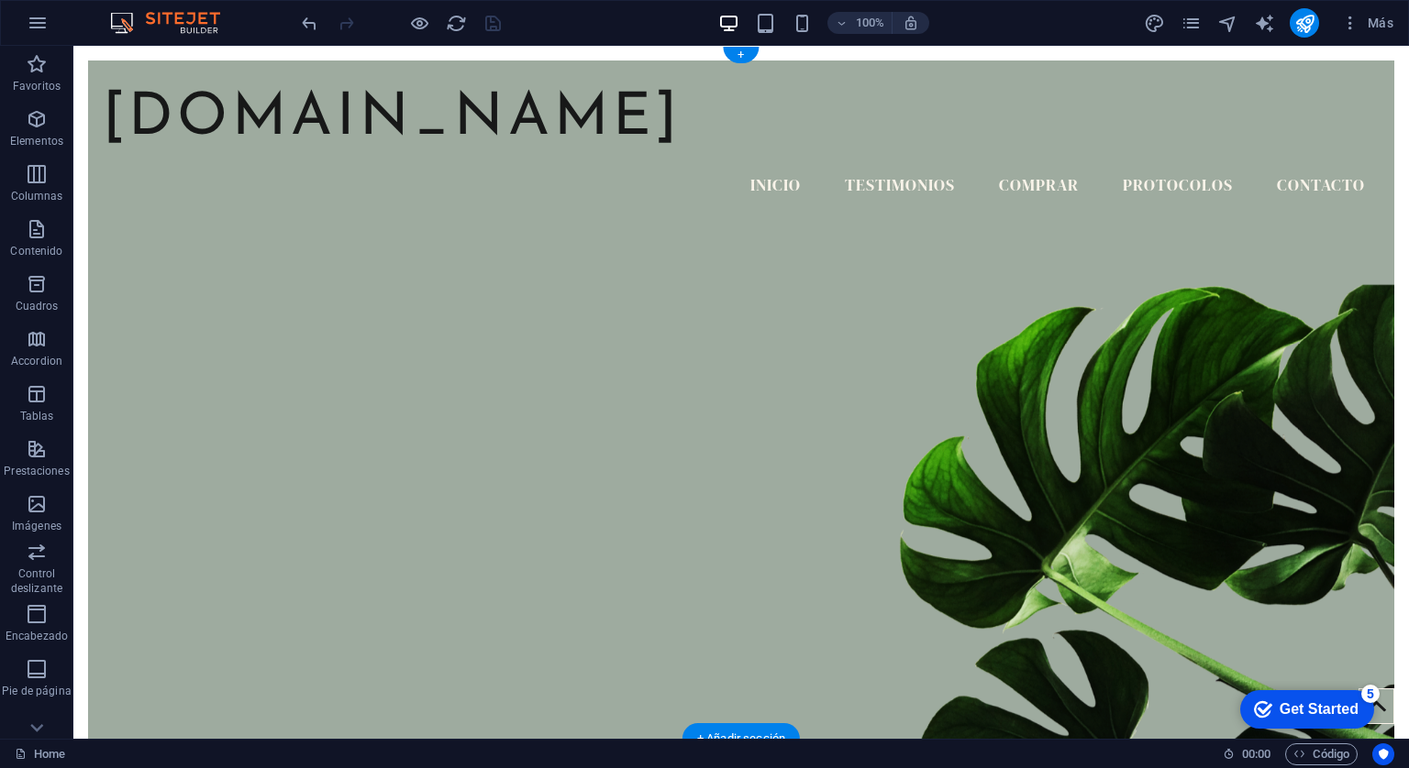
click at [1135, 222] on figure at bounding box center [741, 473] width 1306 height 605
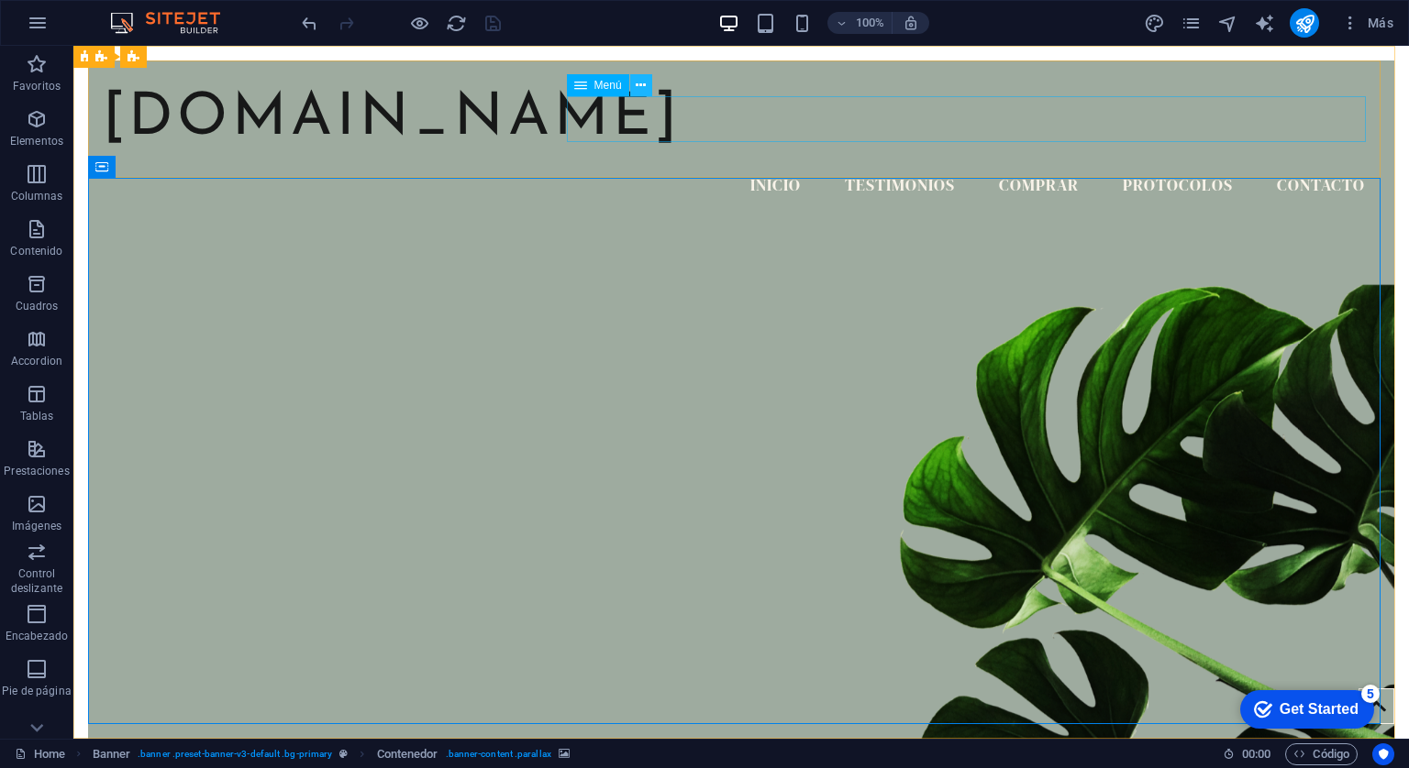
click at [639, 85] on icon at bounding box center [641, 85] width 10 height 19
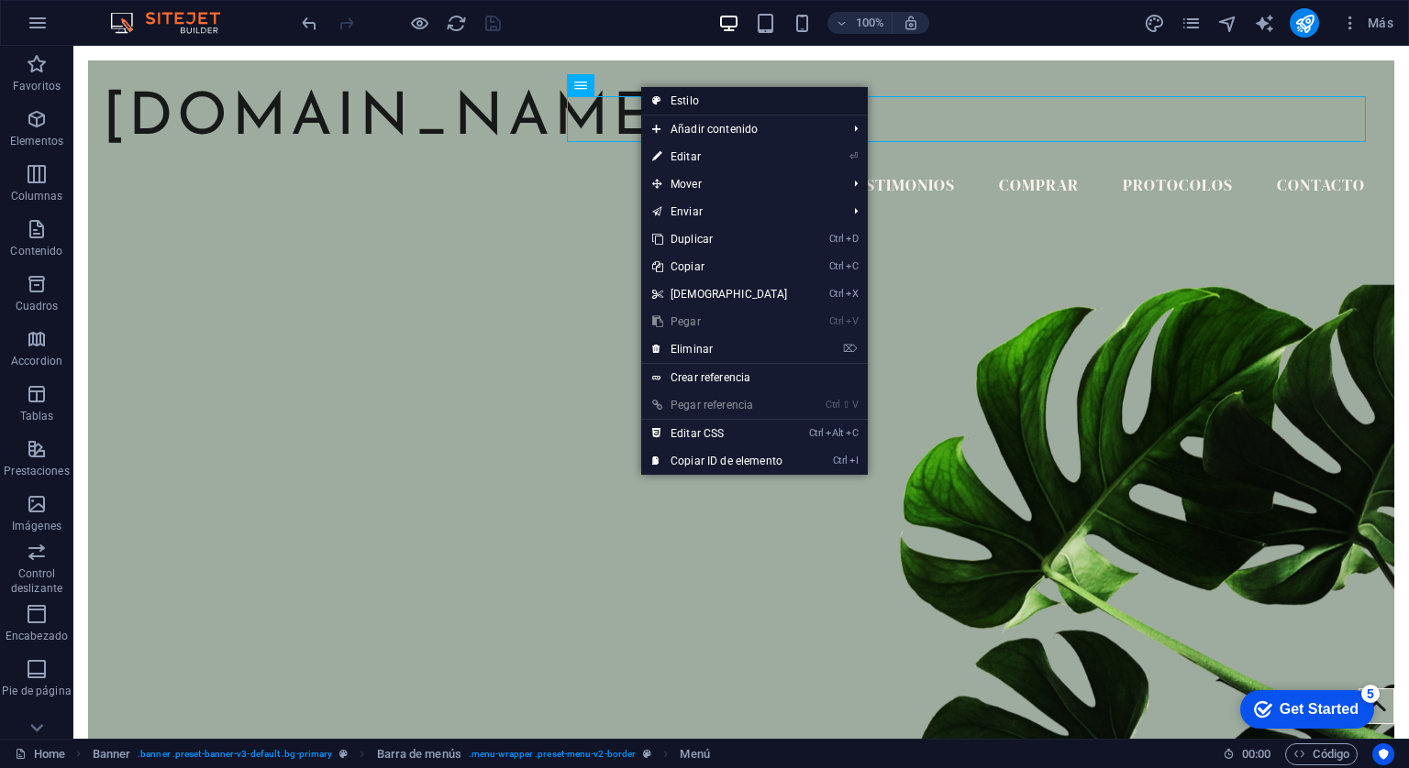
click at [692, 103] on link "Estilo" at bounding box center [754, 101] width 227 height 28
select select "rem"
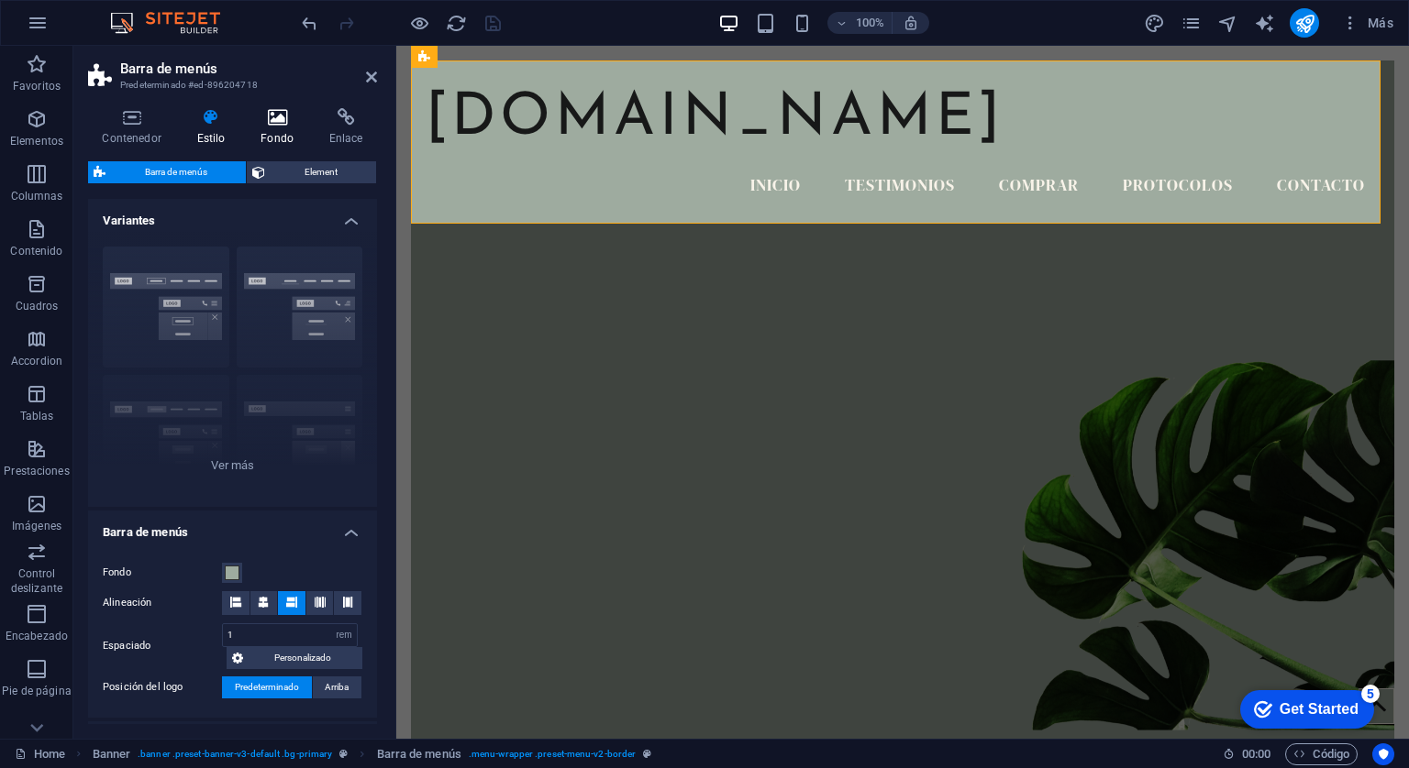
click at [274, 112] on icon at bounding box center [277, 117] width 61 height 18
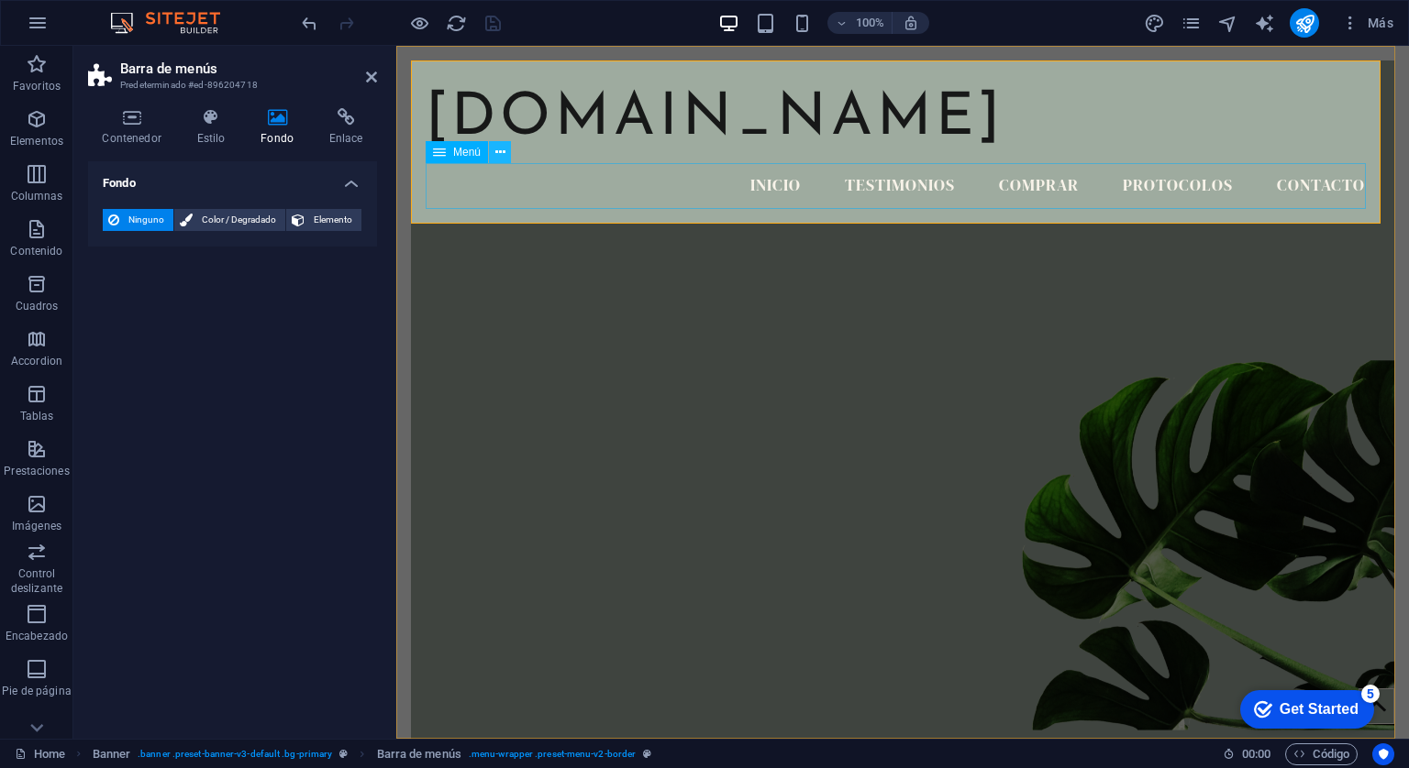
click at [501, 153] on icon at bounding box center [500, 152] width 10 height 19
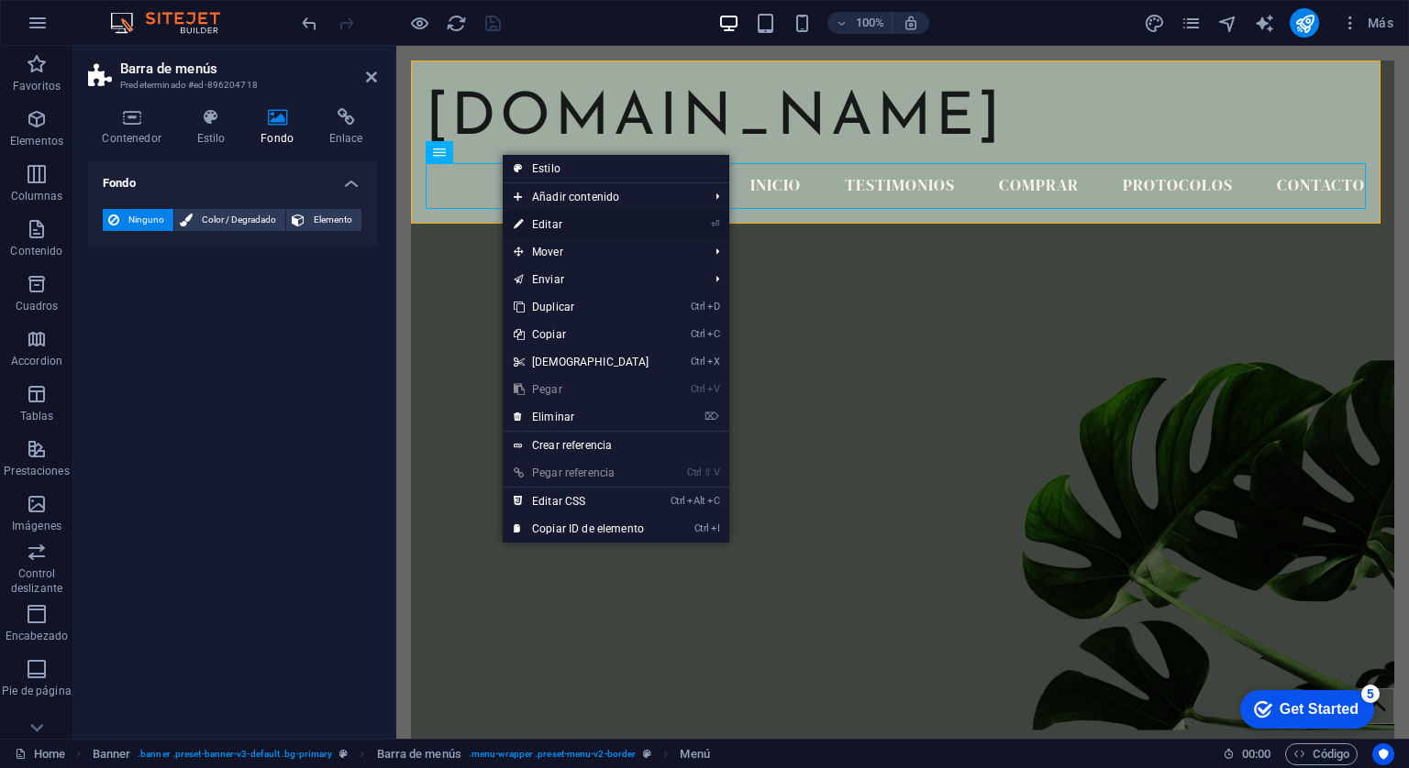
click at [545, 222] on link "⏎ Editar" at bounding box center [582, 225] width 158 height 28
select select
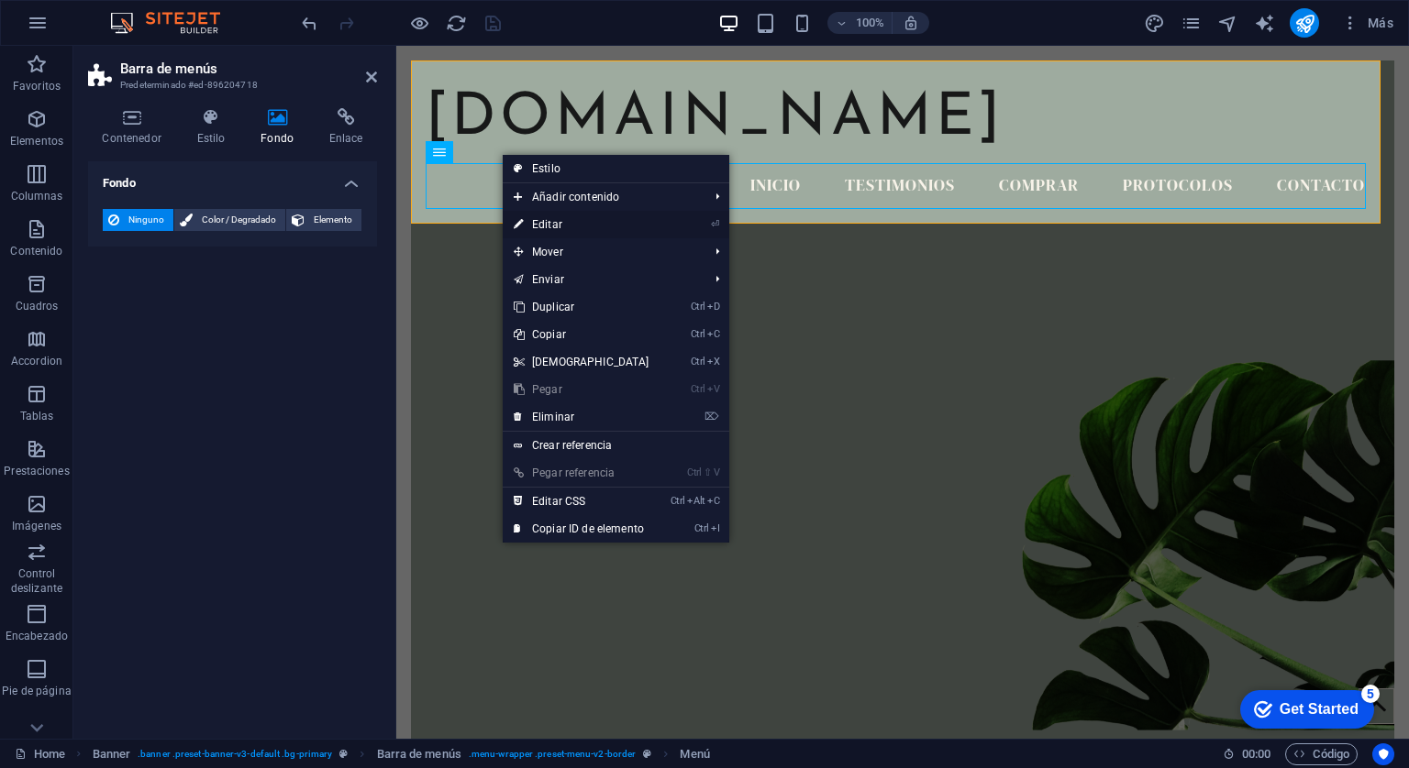
select select
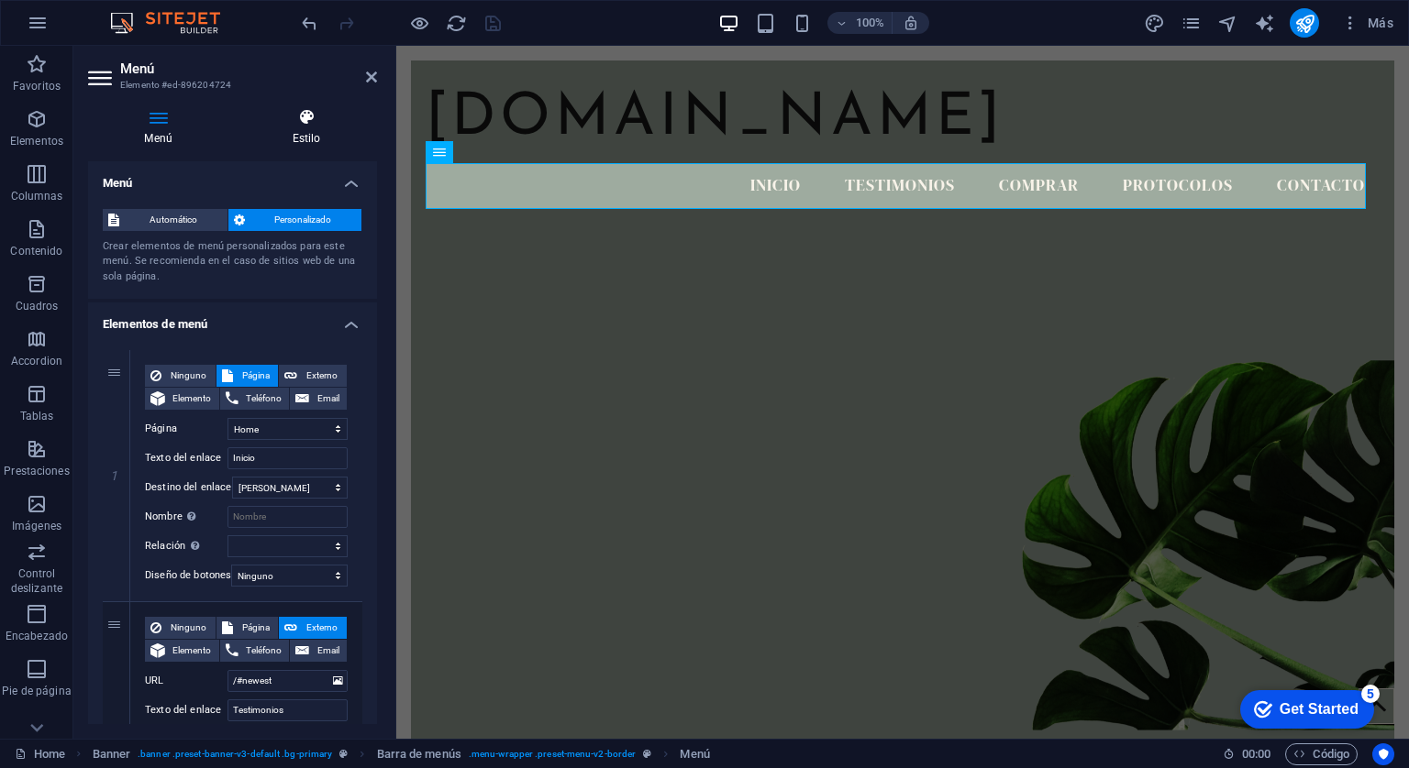
click at [314, 111] on icon at bounding box center [306, 117] width 141 height 18
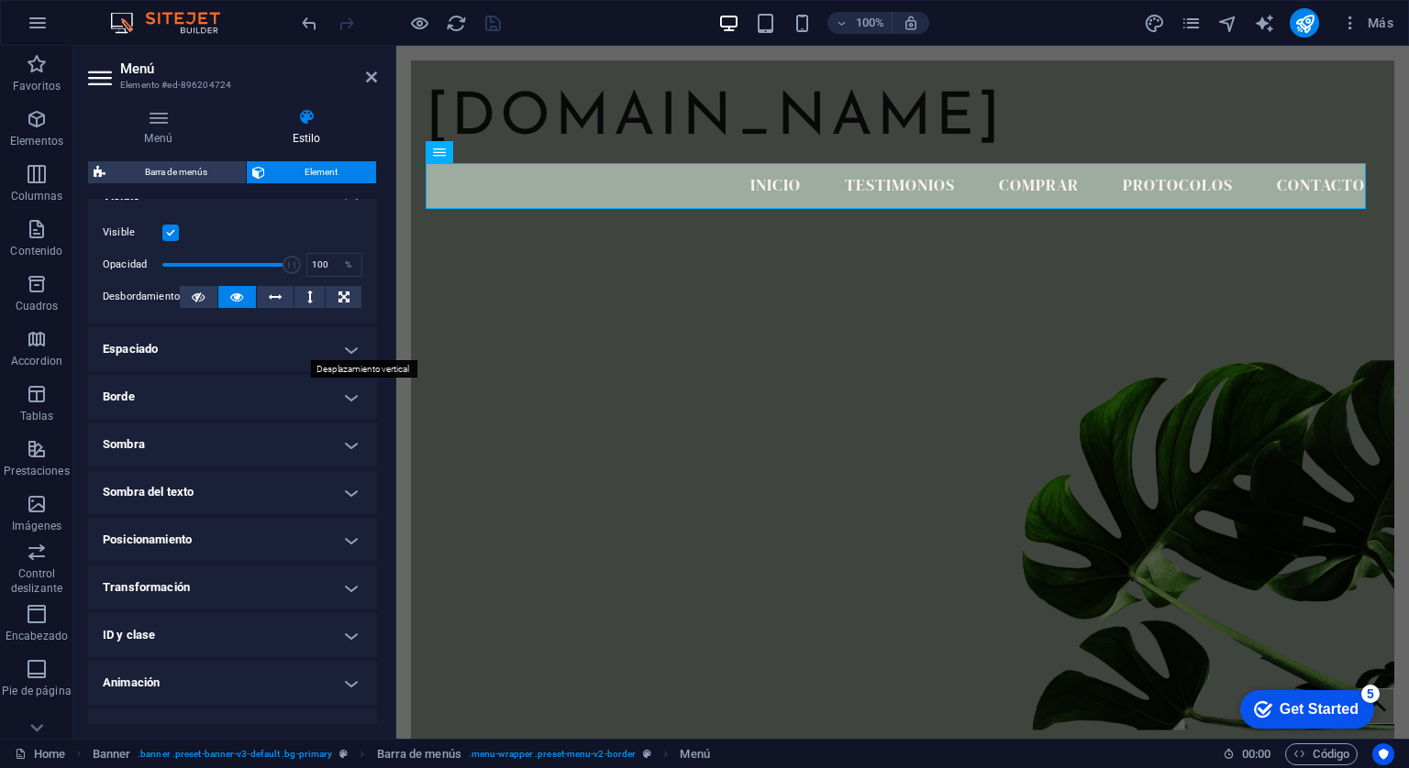
scroll to position [264, 0]
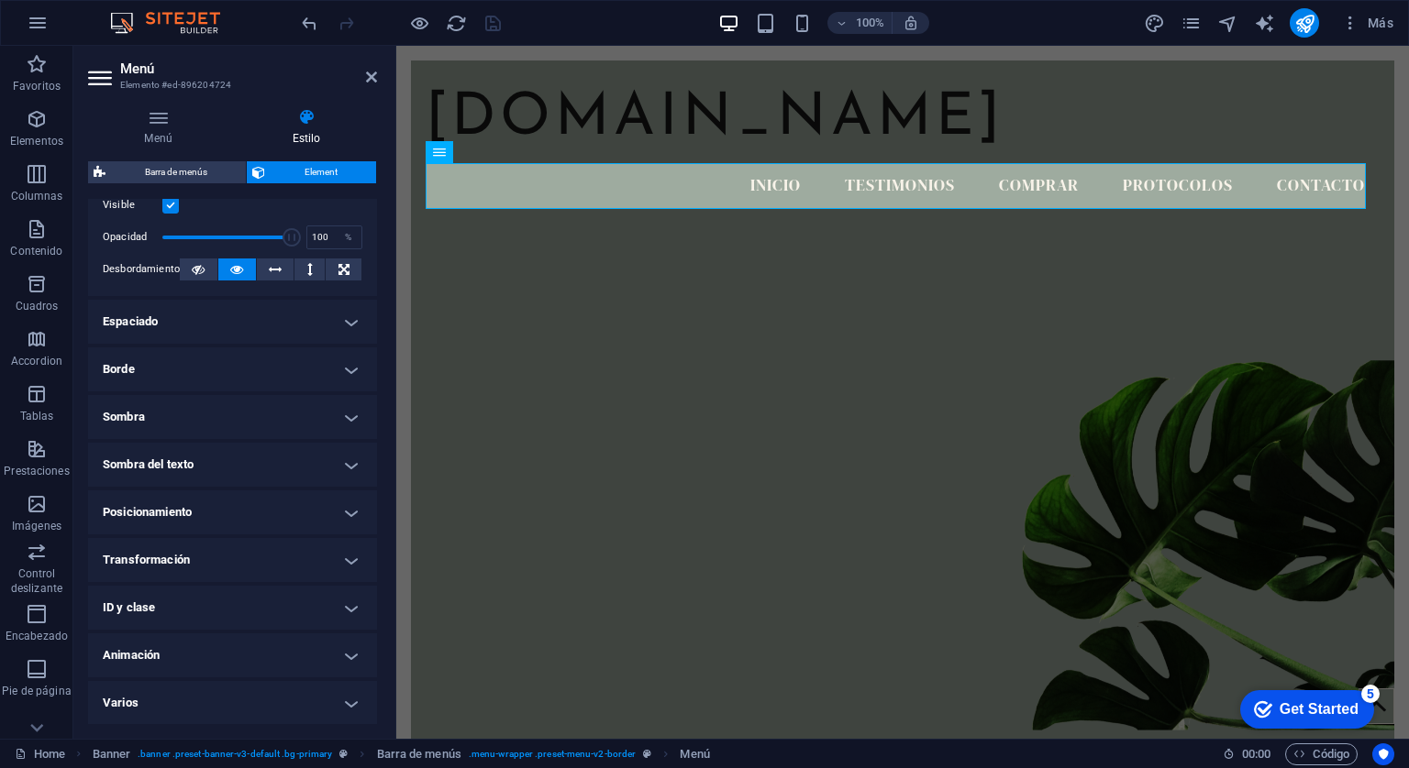
click at [341, 516] on h4 "Posicionamiento" at bounding box center [232, 513] width 289 height 44
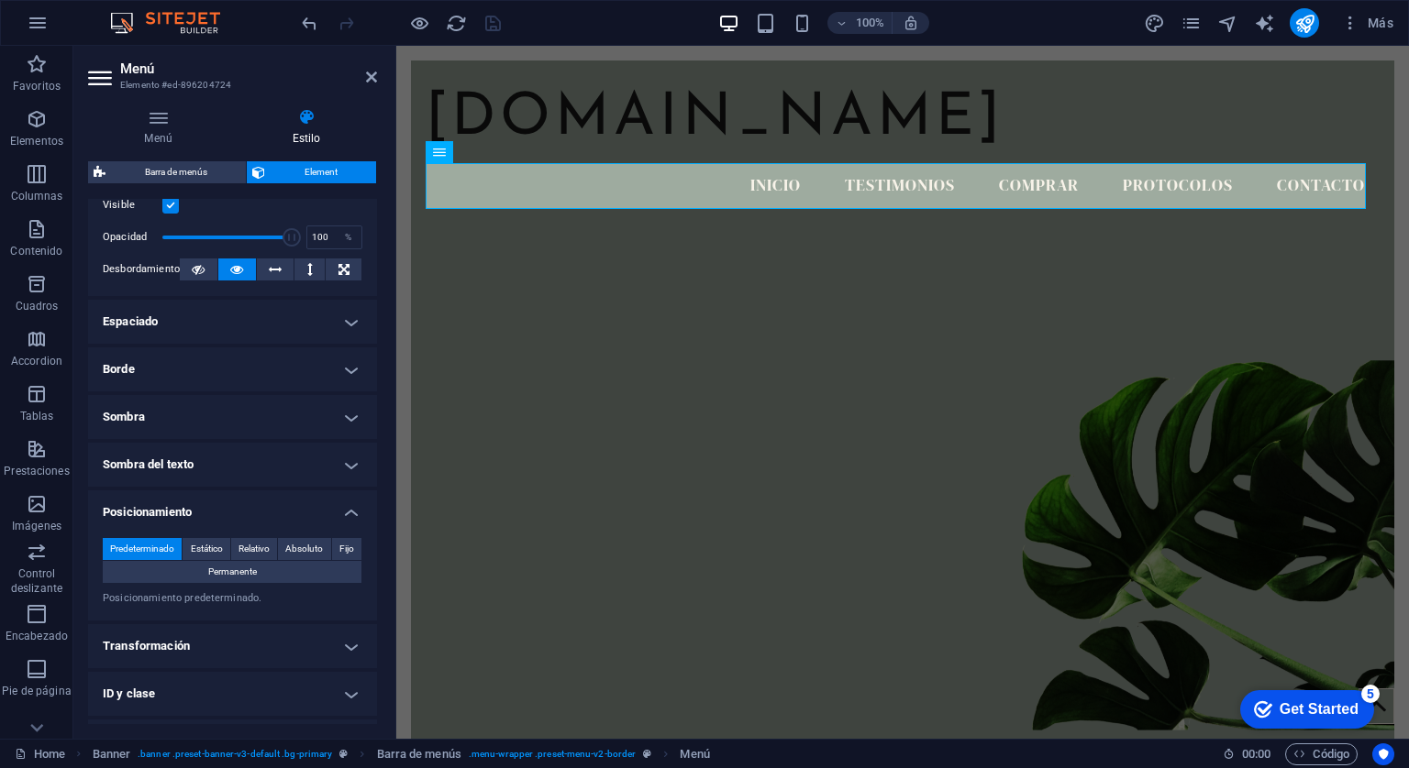
click at [341, 516] on h4 "Posicionamiento" at bounding box center [232, 507] width 289 height 33
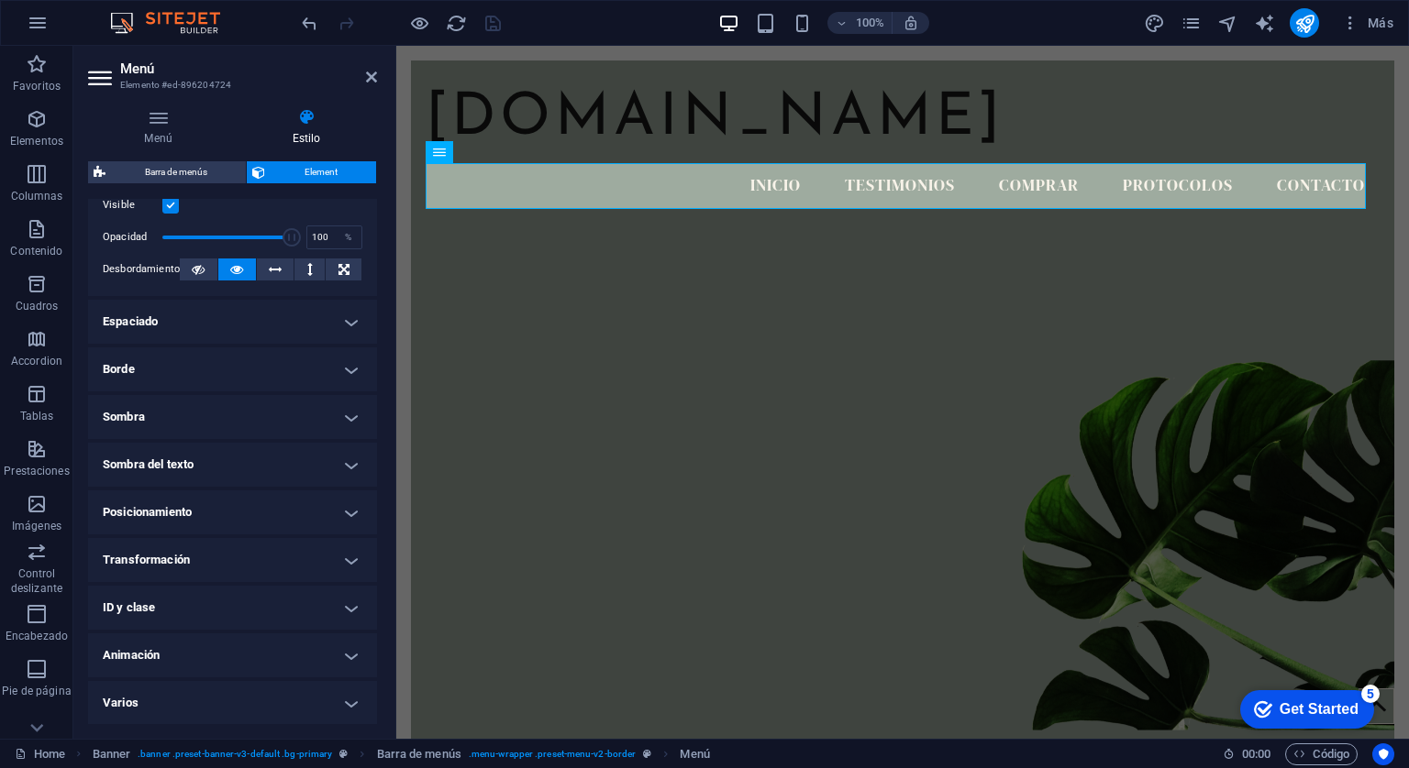
click at [352, 557] on h4 "Transformación" at bounding box center [232, 560] width 289 height 44
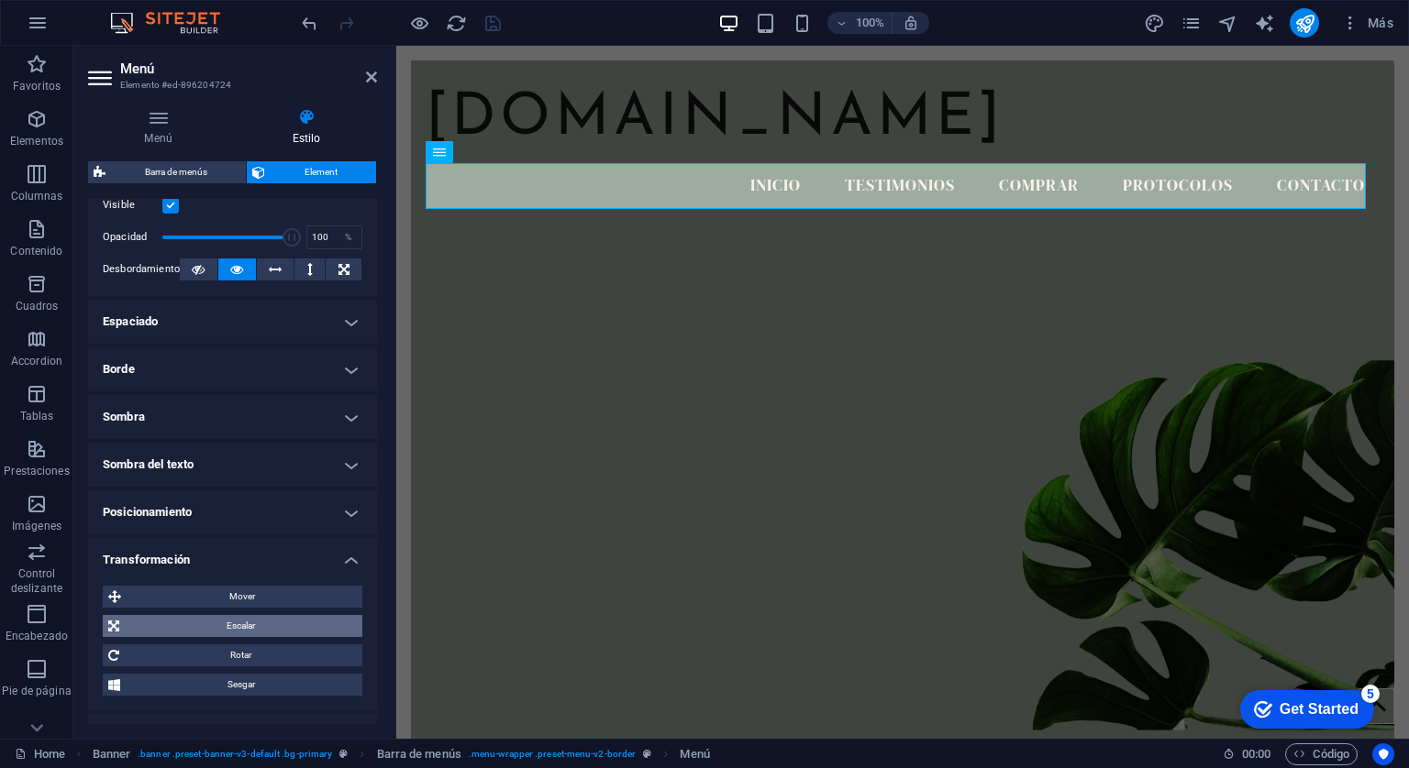
click at [238, 617] on span "Escalar" at bounding box center [241, 626] width 232 height 22
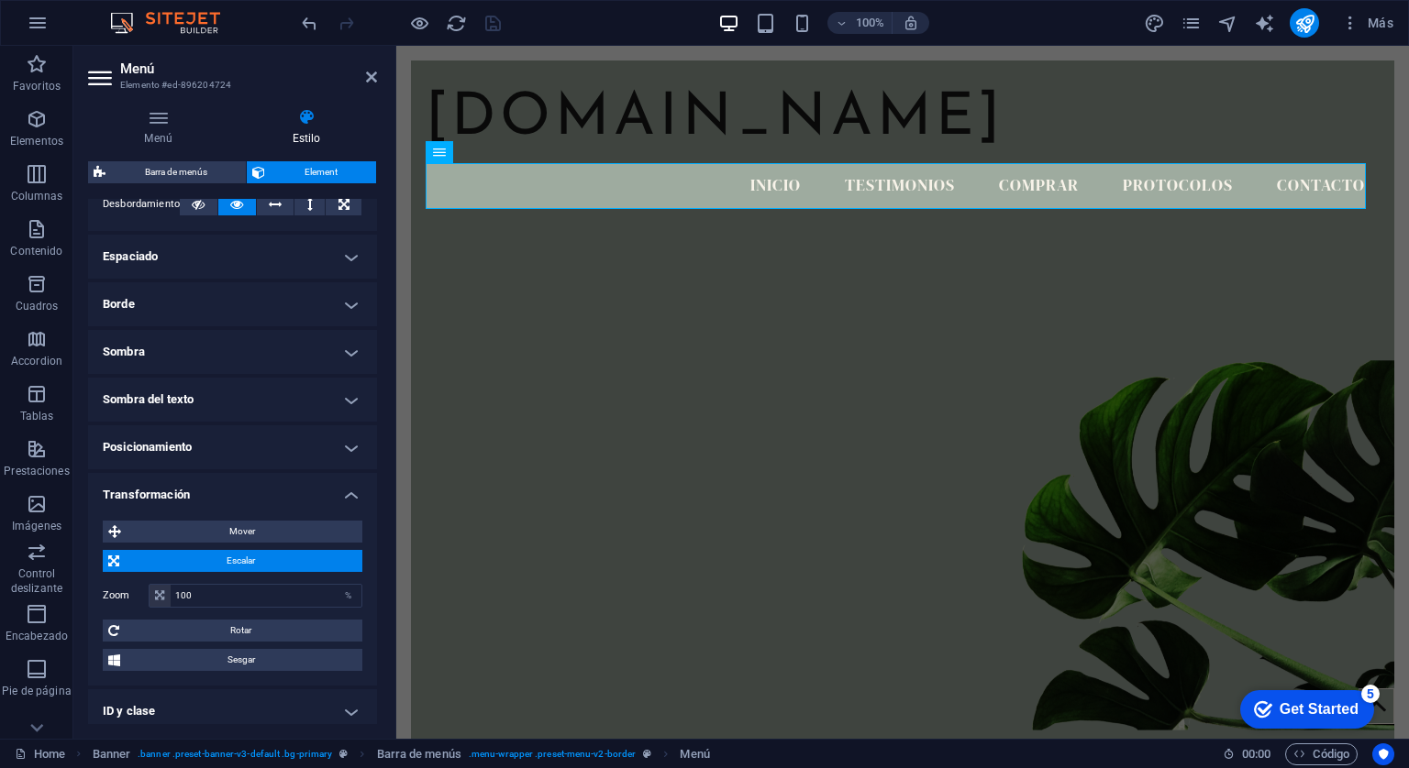
scroll to position [356, 0]
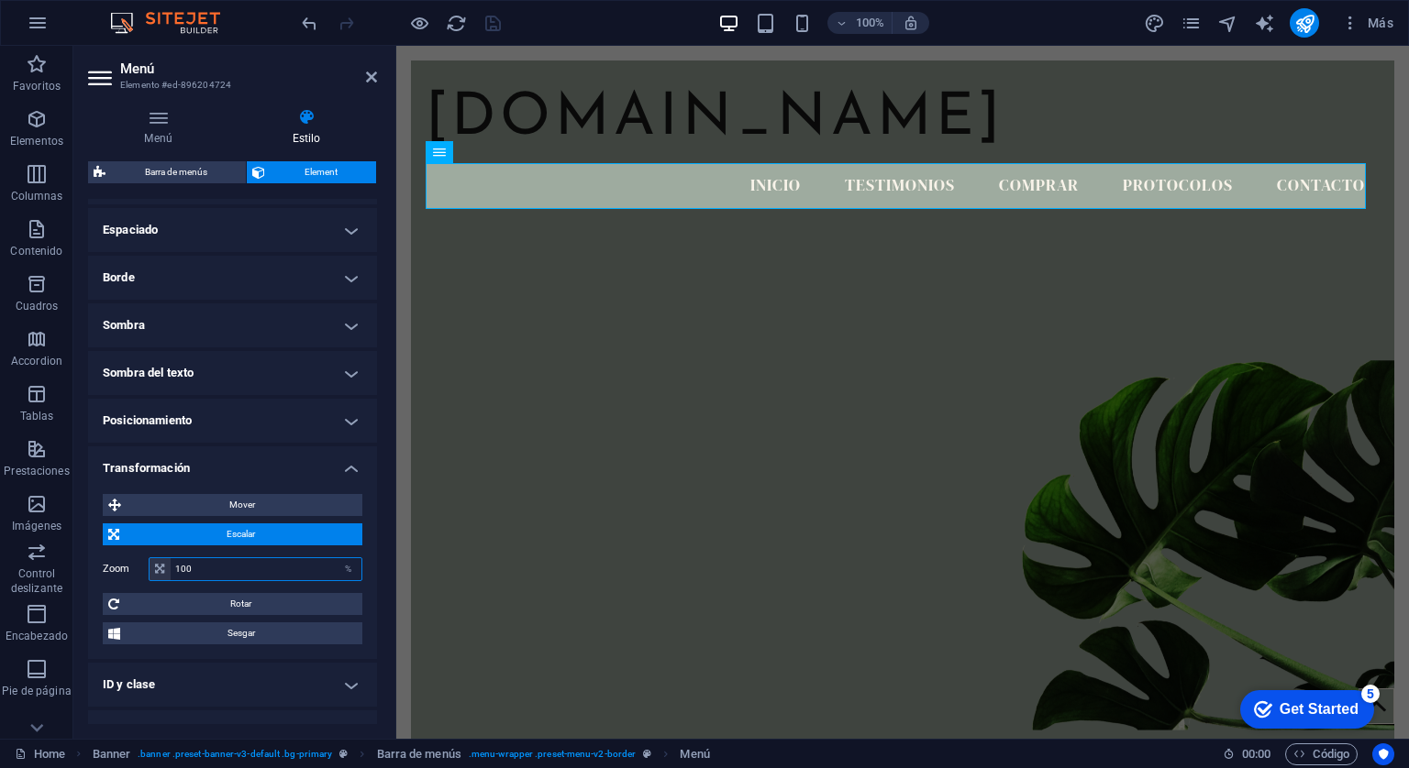
click at [274, 569] on input "100" at bounding box center [266, 569] width 191 height 22
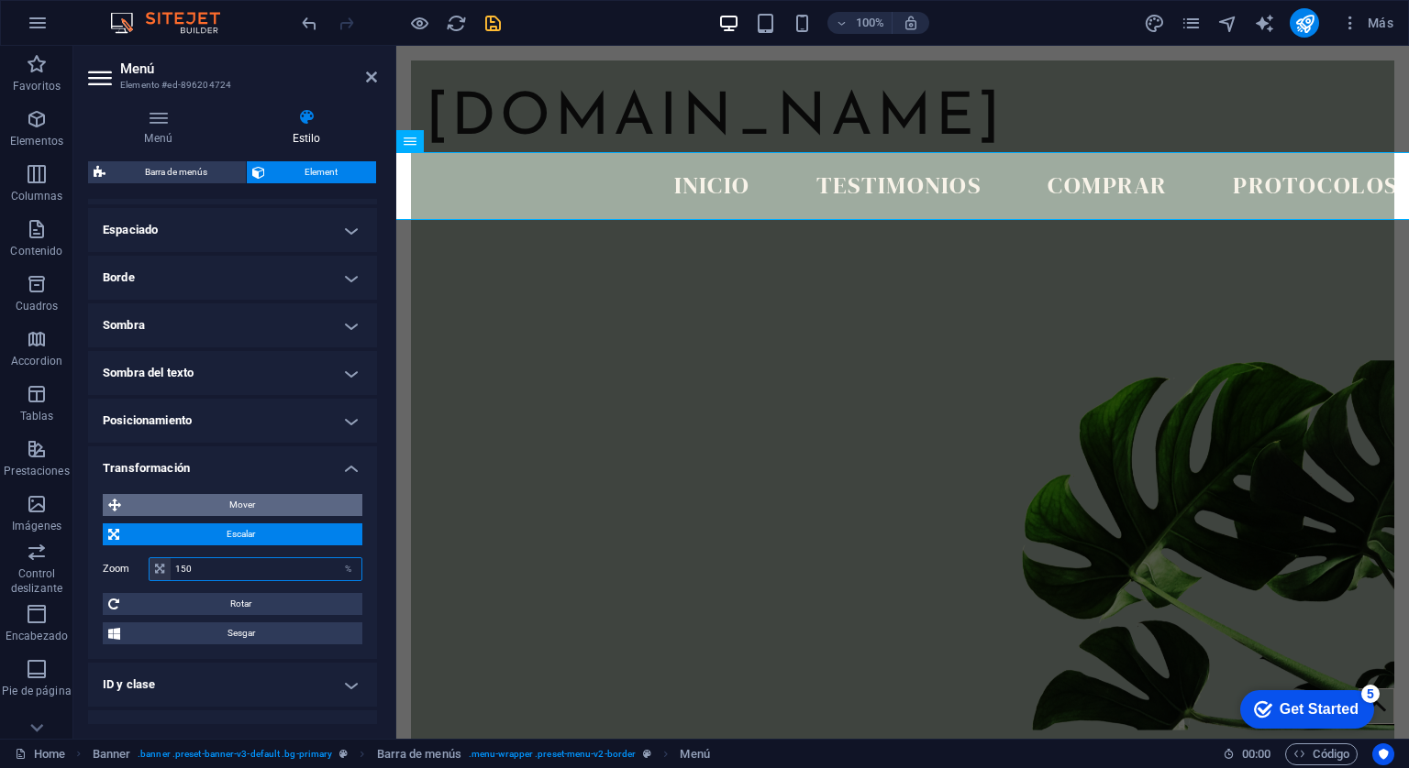
type input "150"
click at [265, 507] on span "Mover" at bounding box center [242, 505] width 230 height 22
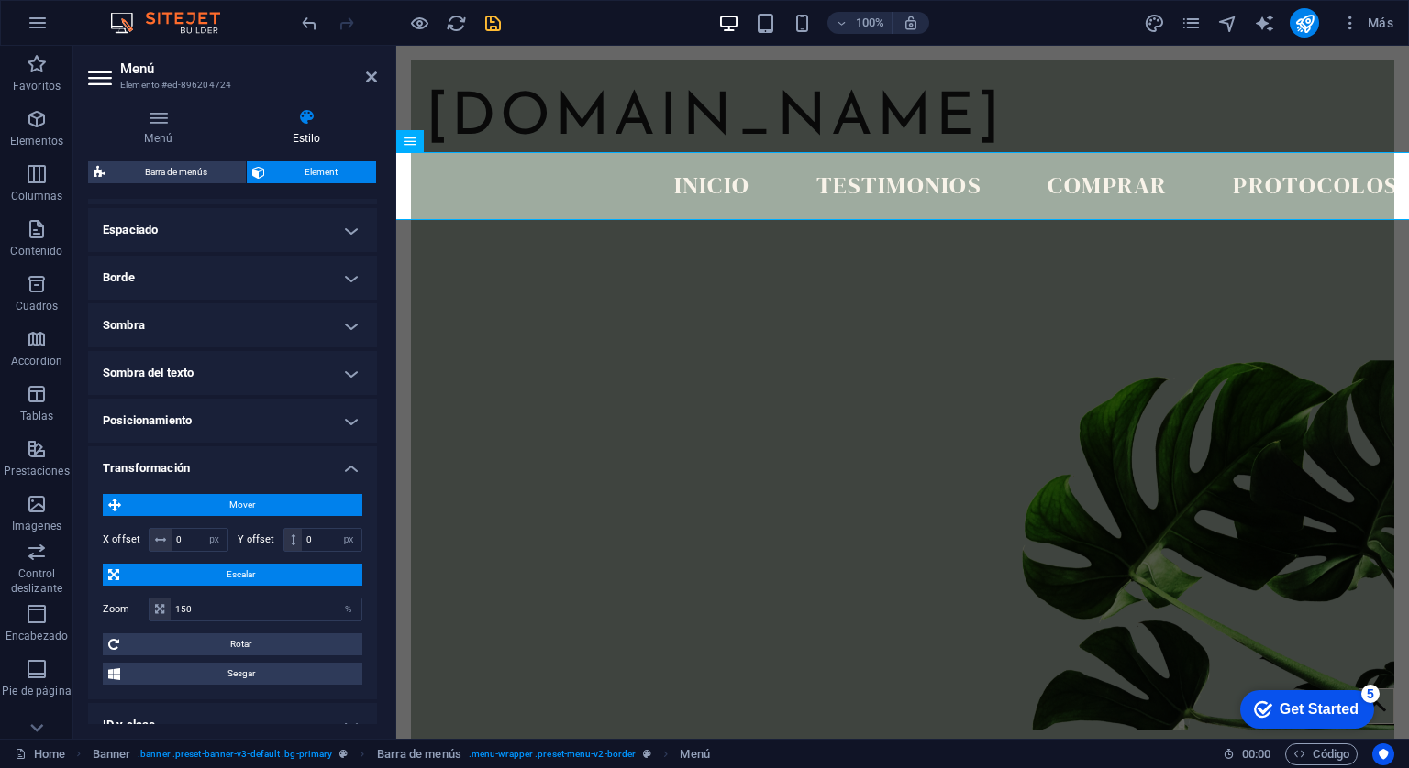
click at [340, 464] on h4 "Transformación" at bounding box center [232, 463] width 289 height 33
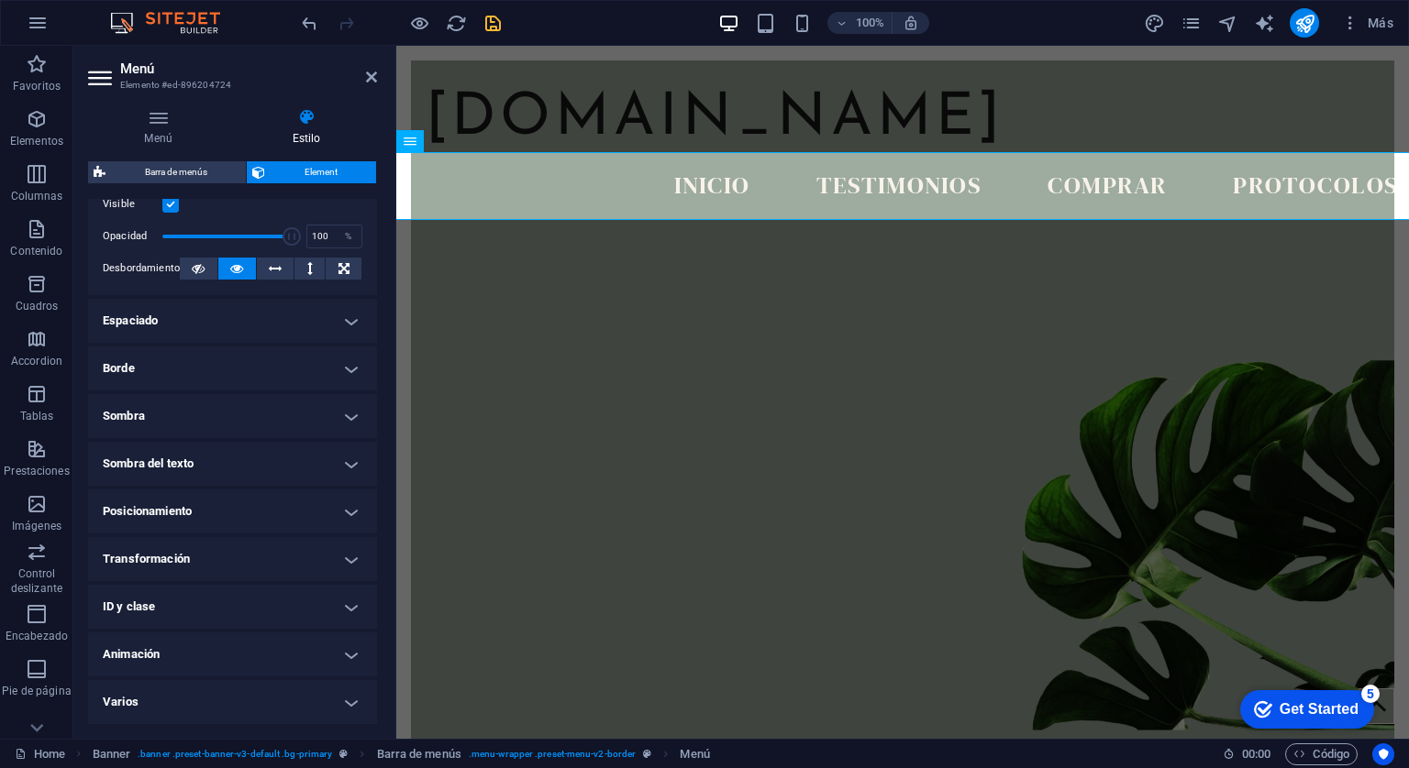
scroll to position [264, 0]
click at [351, 466] on h4 "Sombra del texto" at bounding box center [232, 465] width 289 height 44
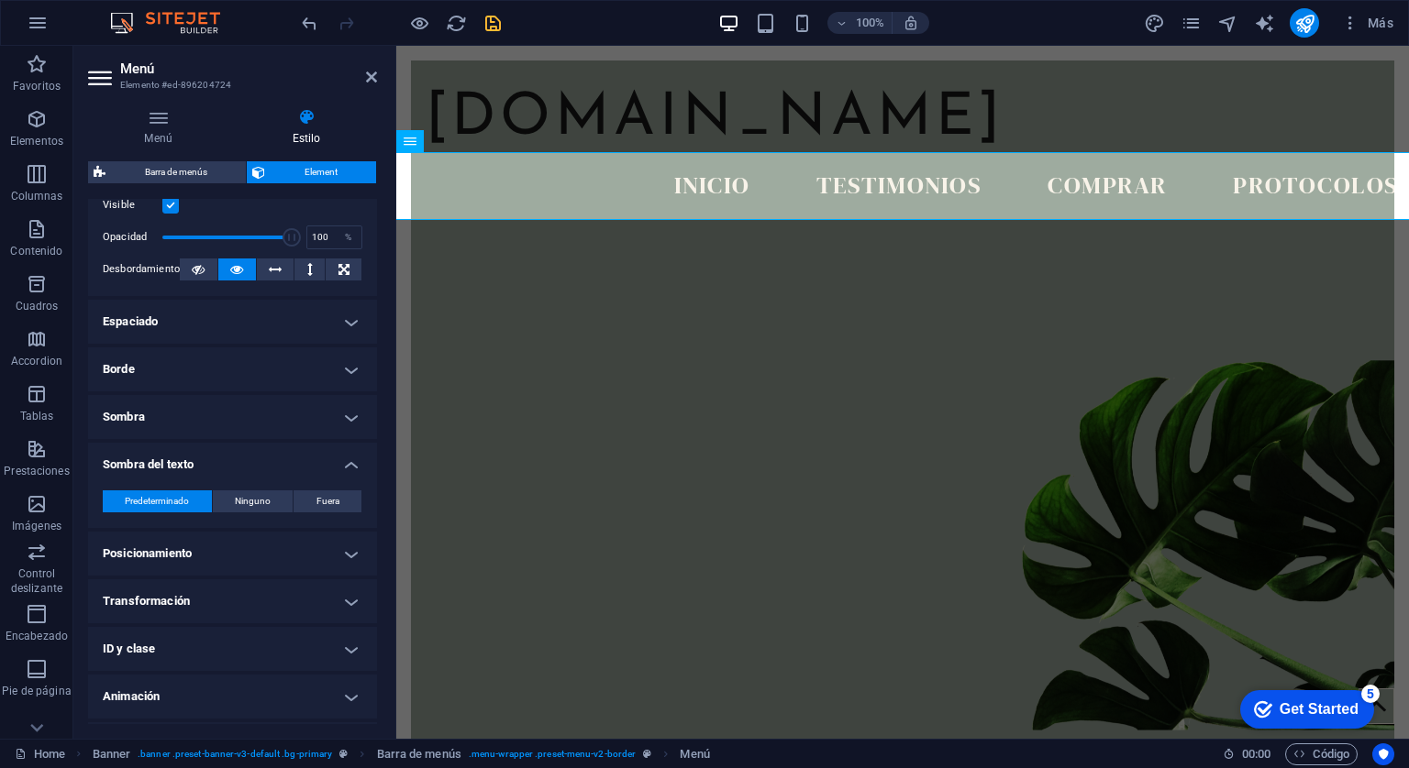
scroll to position [305, 0]
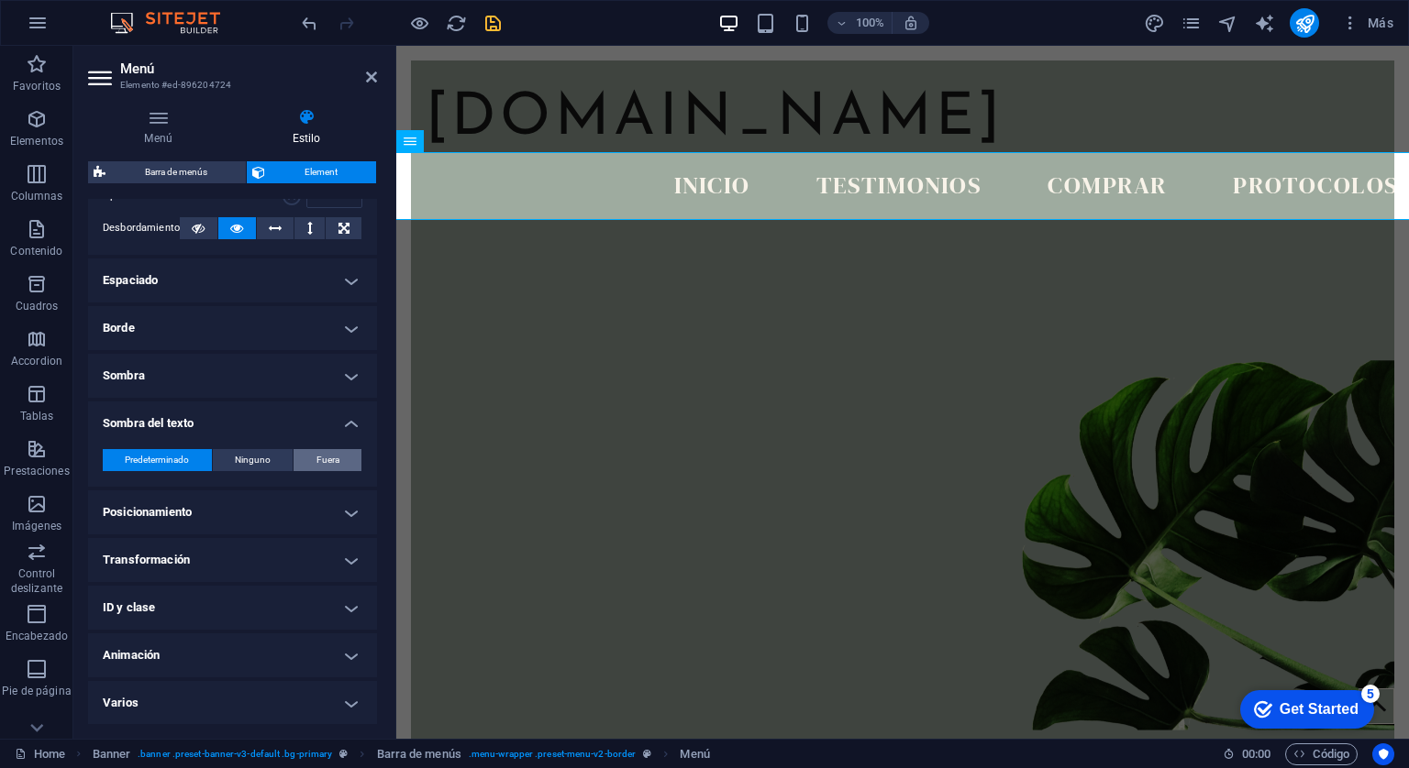
click at [324, 459] on span "Fuera" at bounding box center [327, 460] width 23 height 22
type input "2"
type input "4"
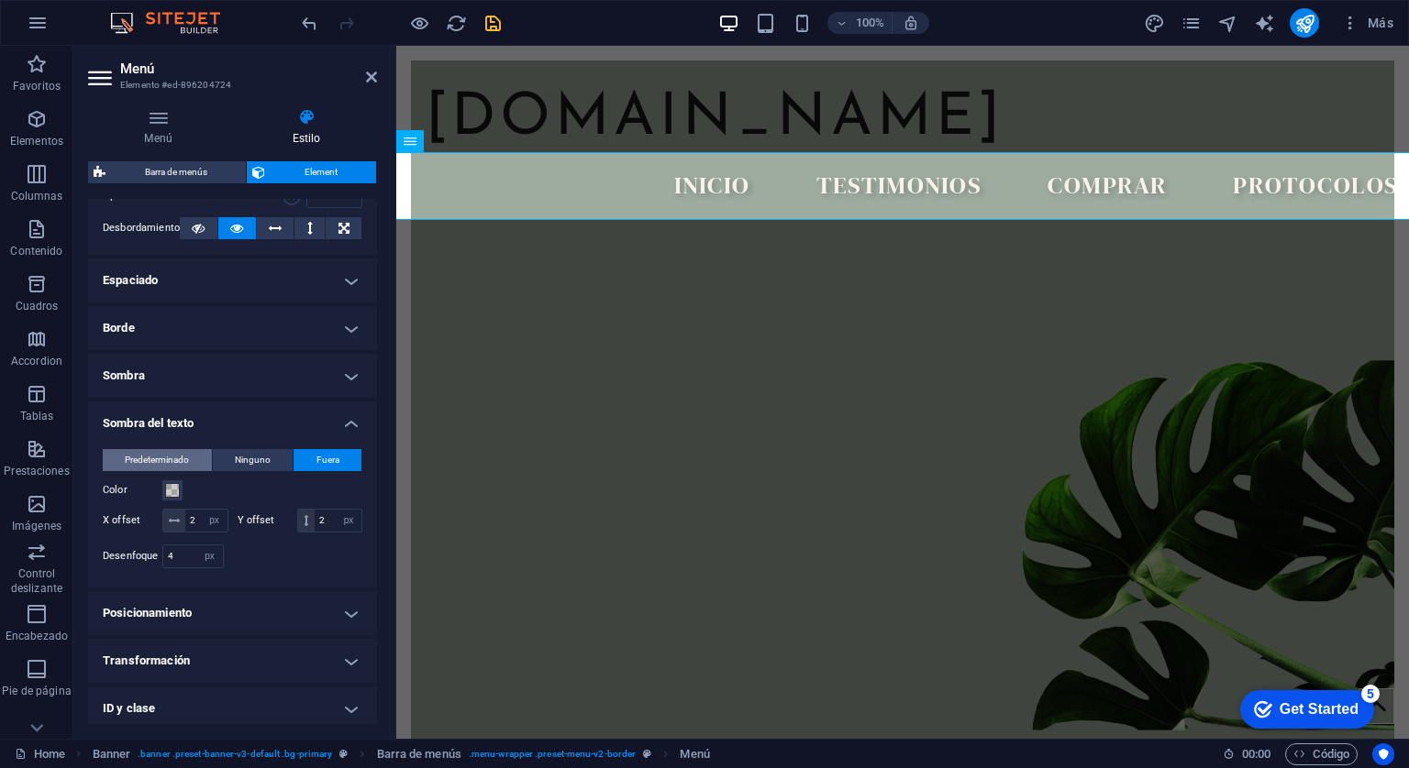
click at [172, 464] on span "Predeterminado" at bounding box center [157, 460] width 64 height 22
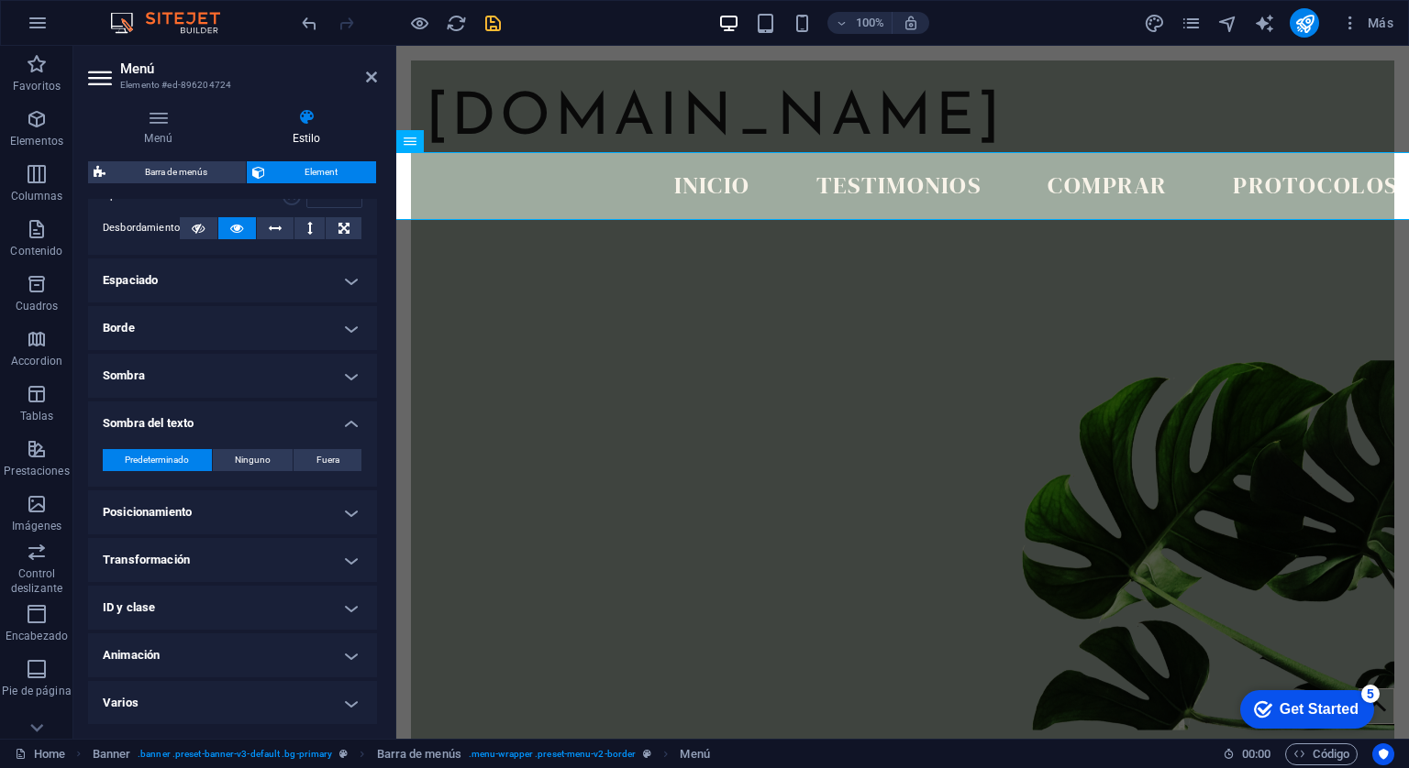
click at [337, 417] on h4 "Sombra del texto" at bounding box center [232, 418] width 289 height 33
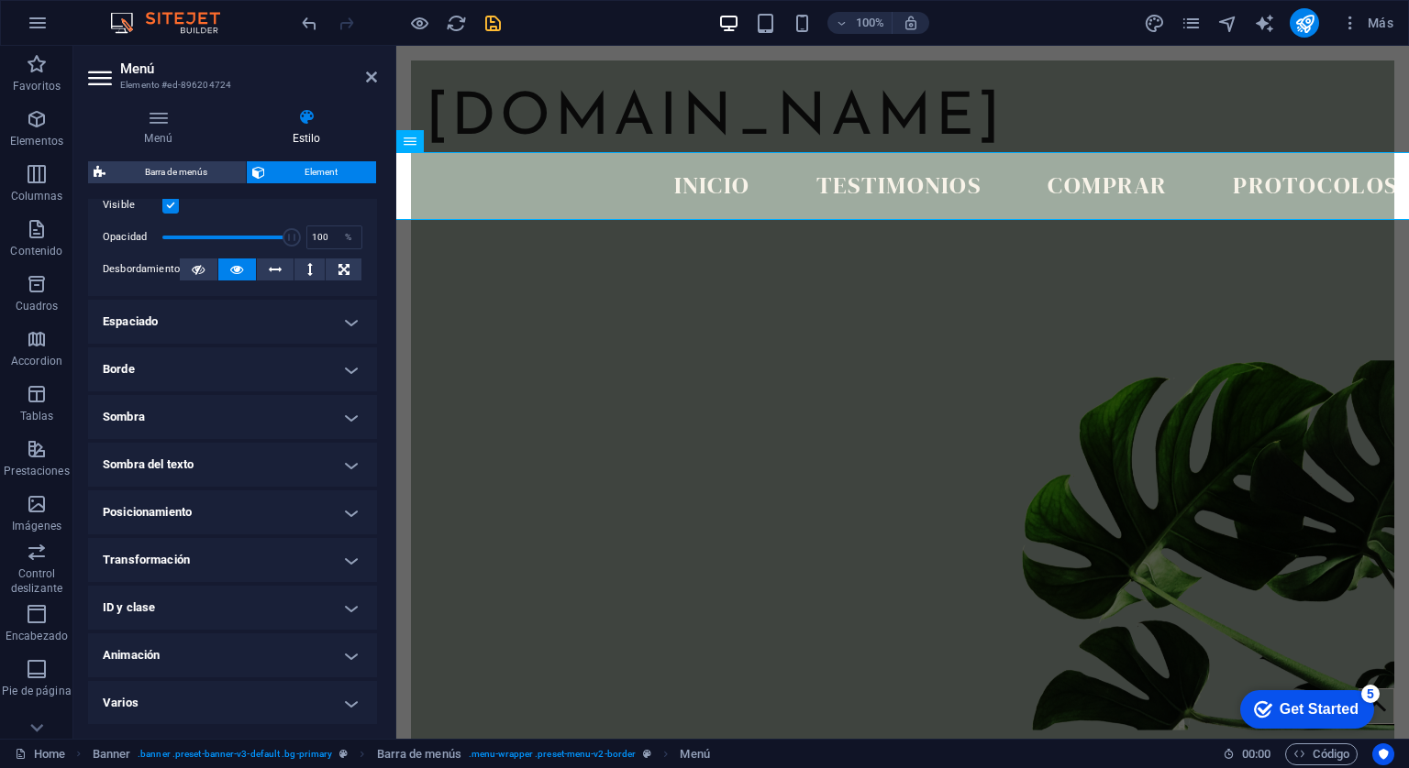
click at [351, 639] on h4 "Animación" at bounding box center [232, 656] width 289 height 44
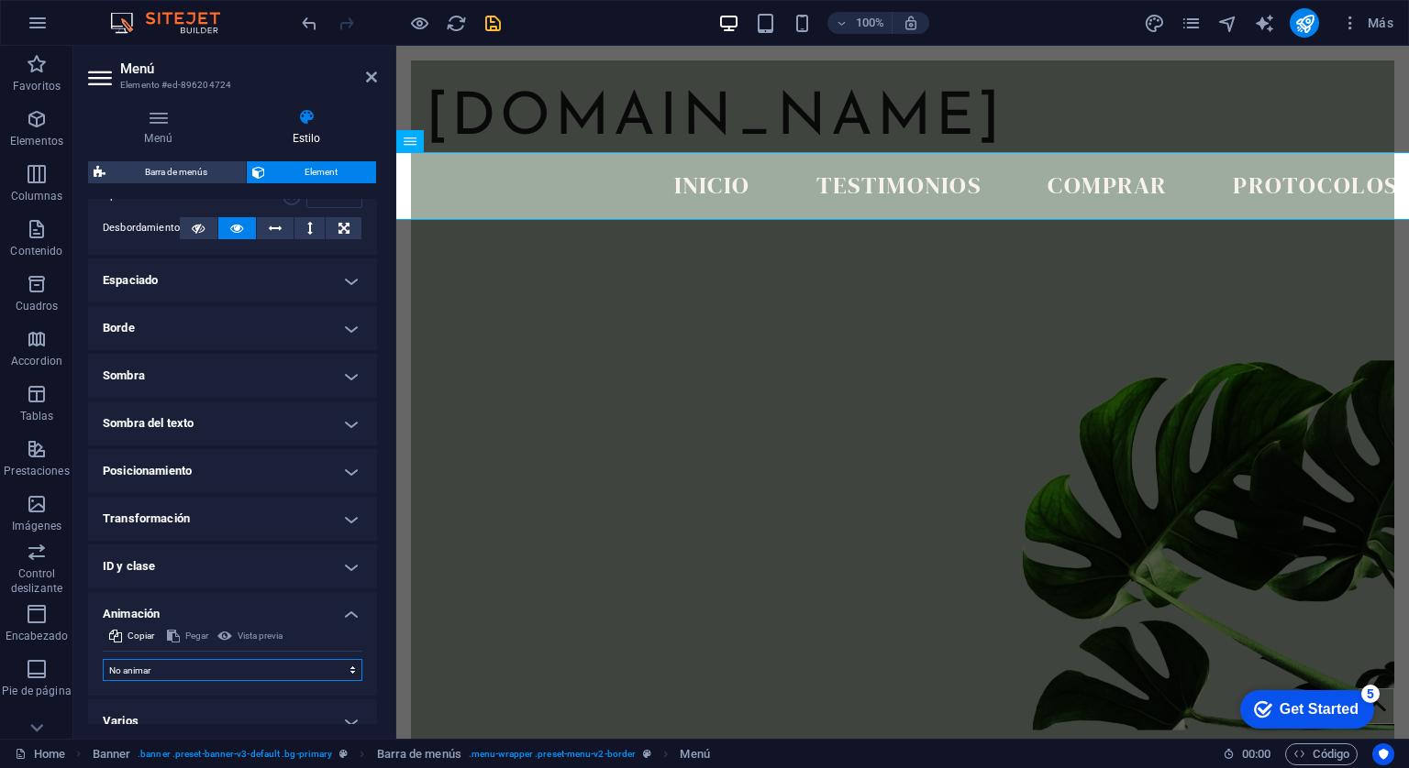
click at [348, 667] on select "No animar Mostrar / Ocultar Subir/bajar Acercar/alejar Deslizar de izquierda a …" at bounding box center [233, 670] width 260 height 22
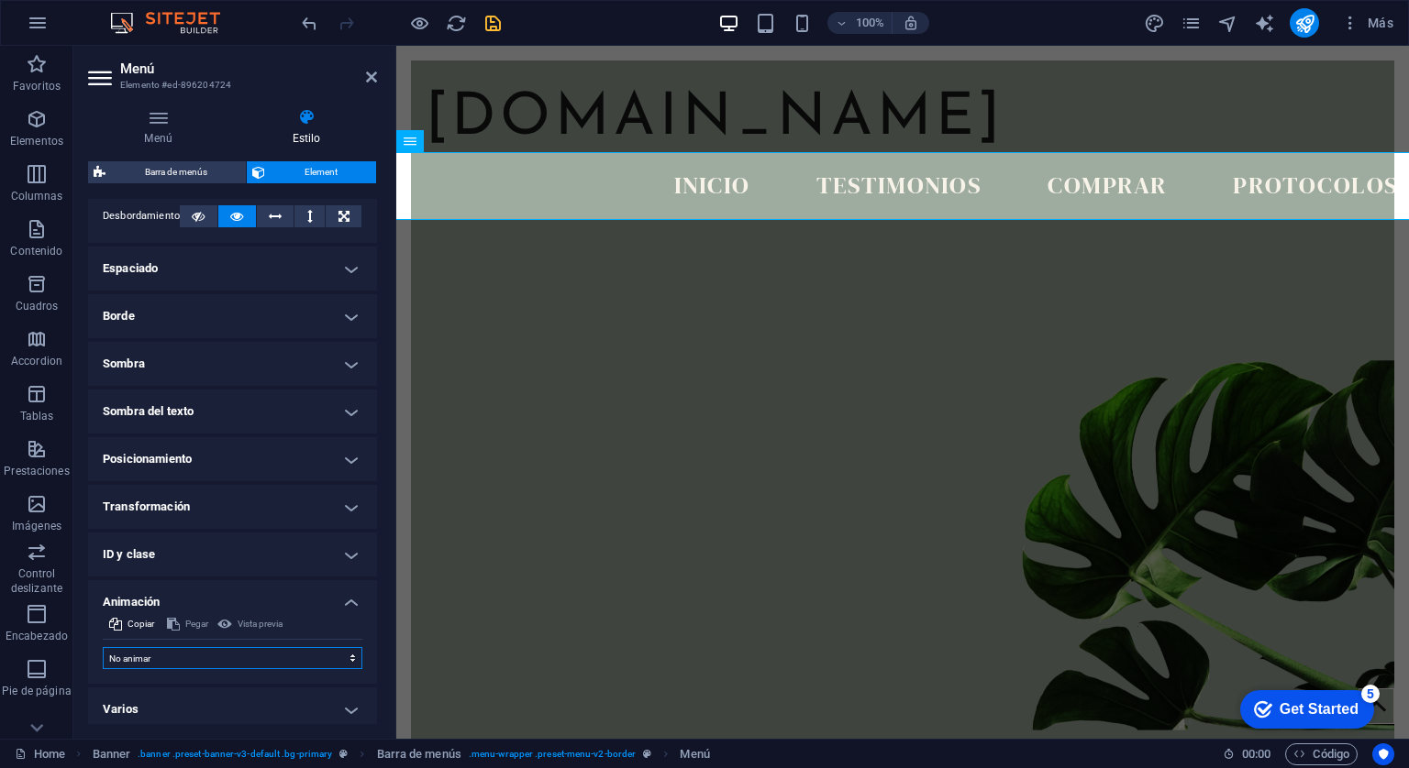
scroll to position [324, 0]
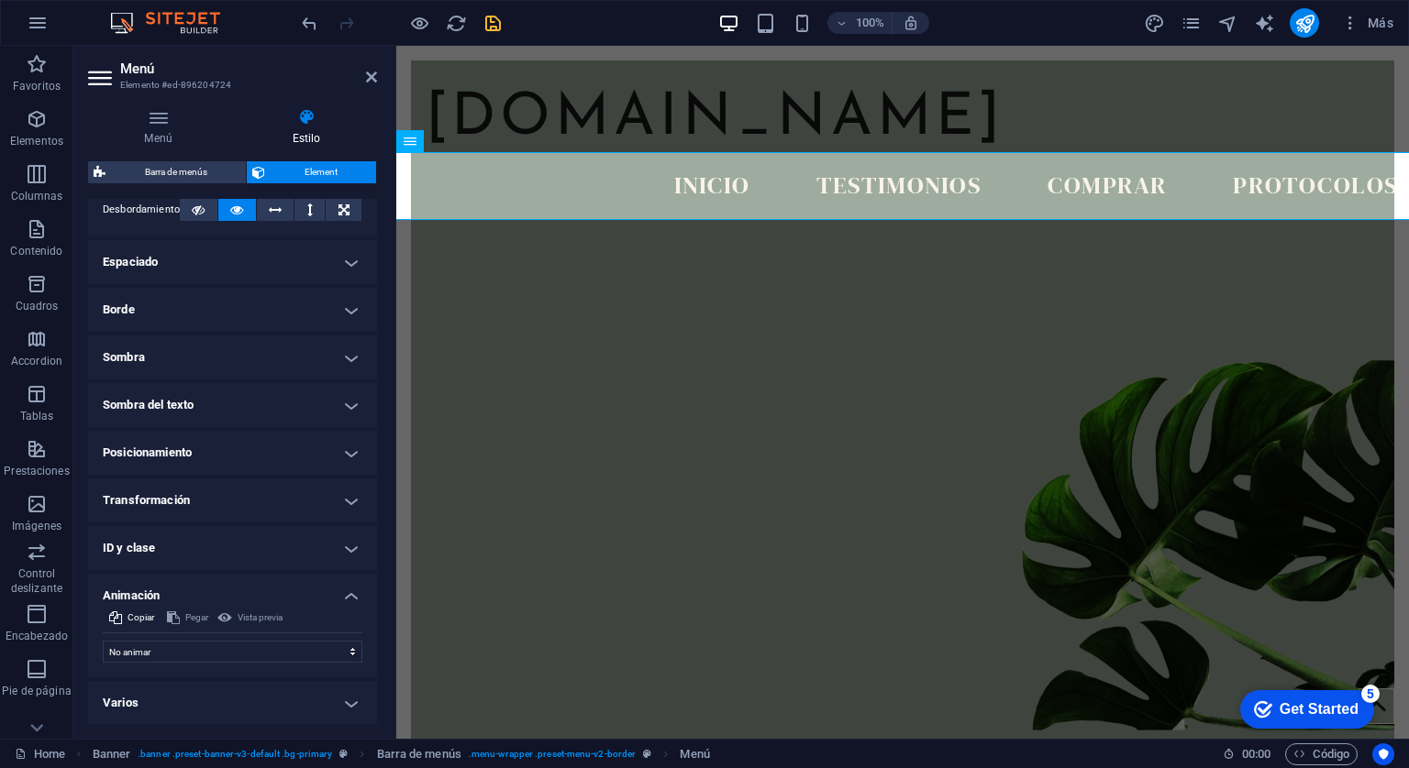
click at [347, 694] on h4 "Varios" at bounding box center [232, 703] width 289 height 44
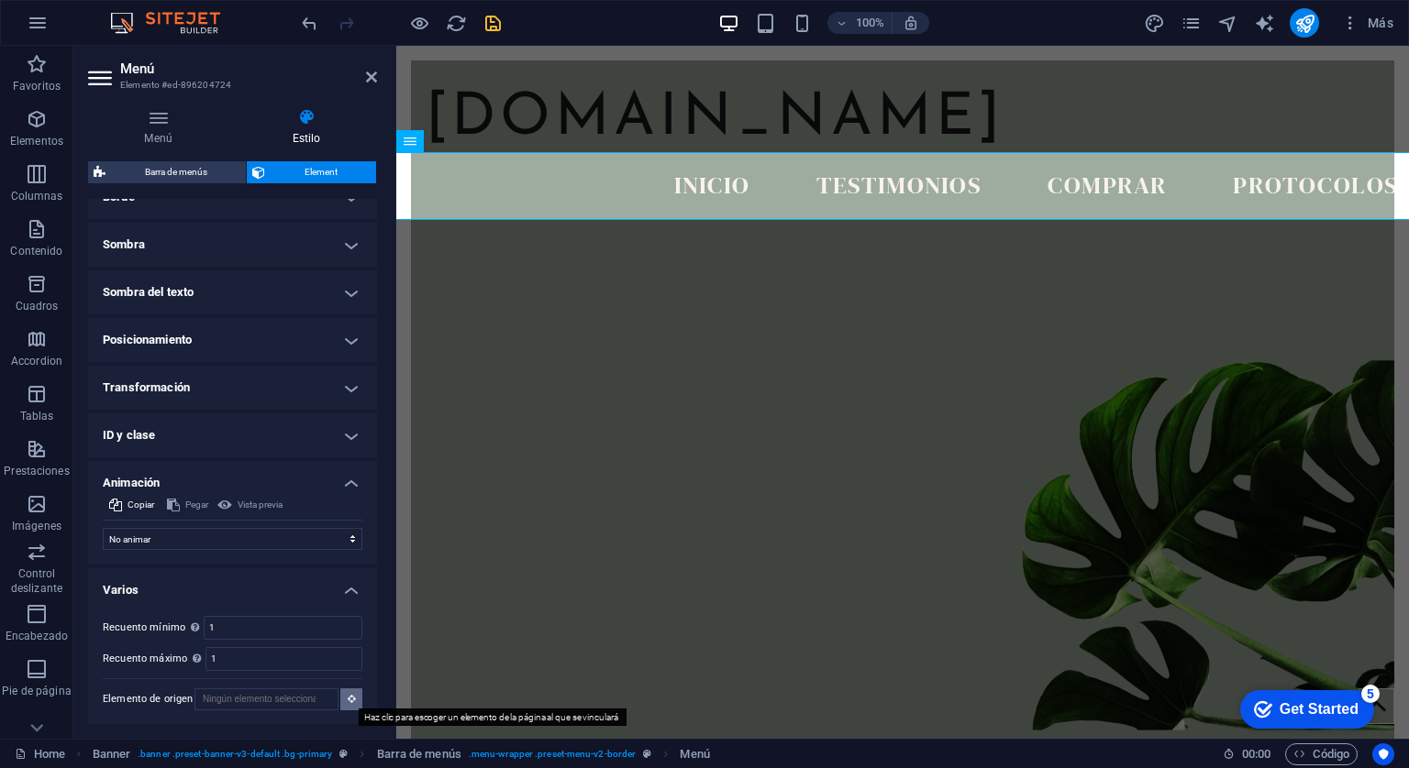
scroll to position [70, 0]
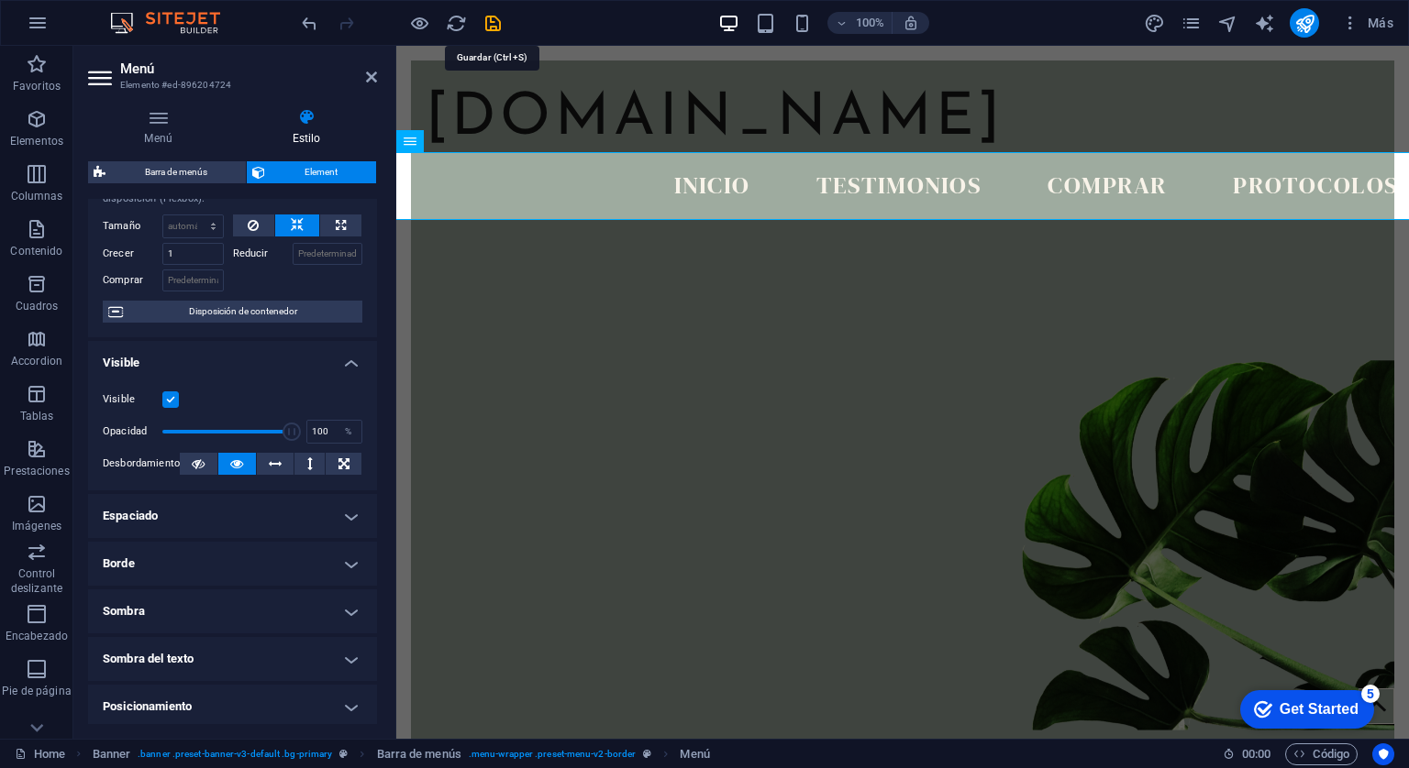
click at [489, 22] on icon "save" at bounding box center [492, 23] width 21 height 21
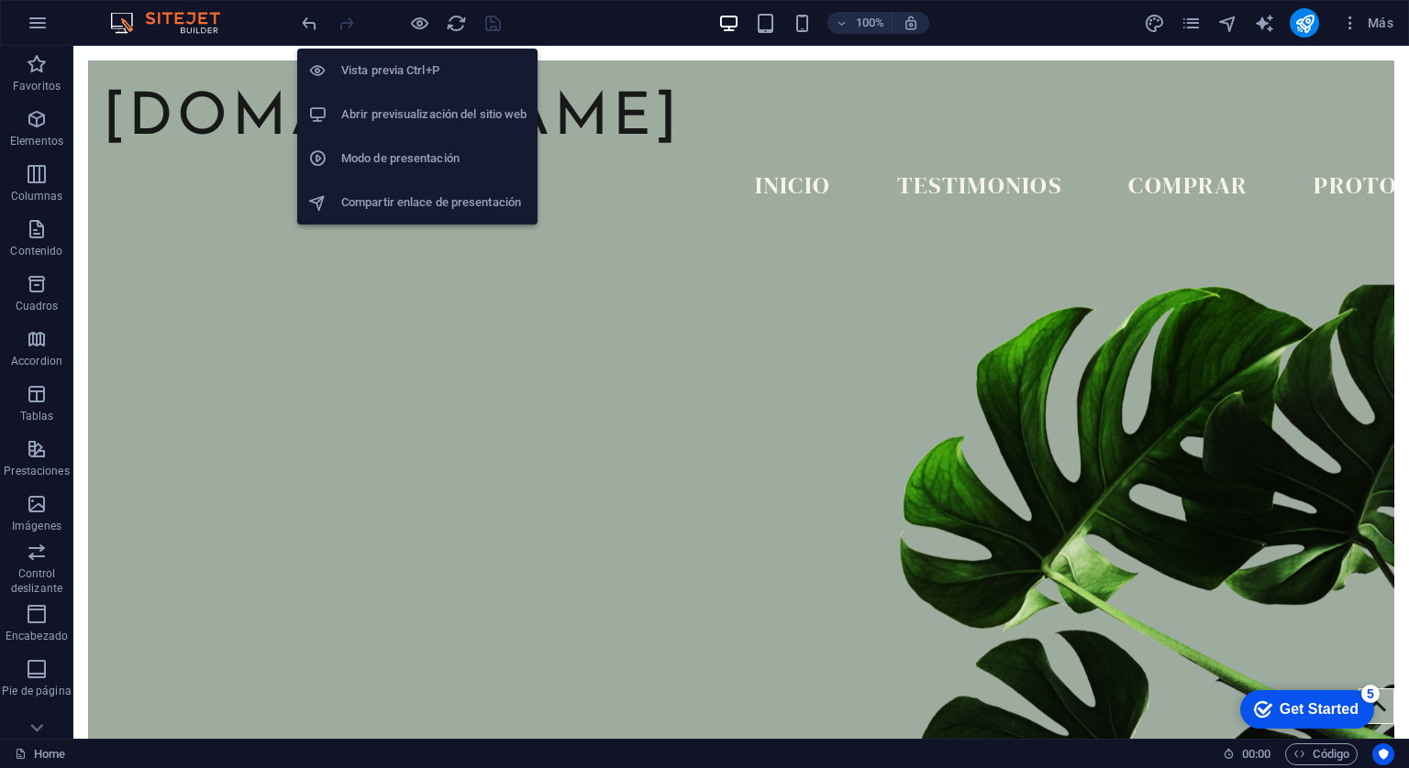
click at [418, 56] on li "Vista previa Ctrl+P" at bounding box center [417, 71] width 240 height 44
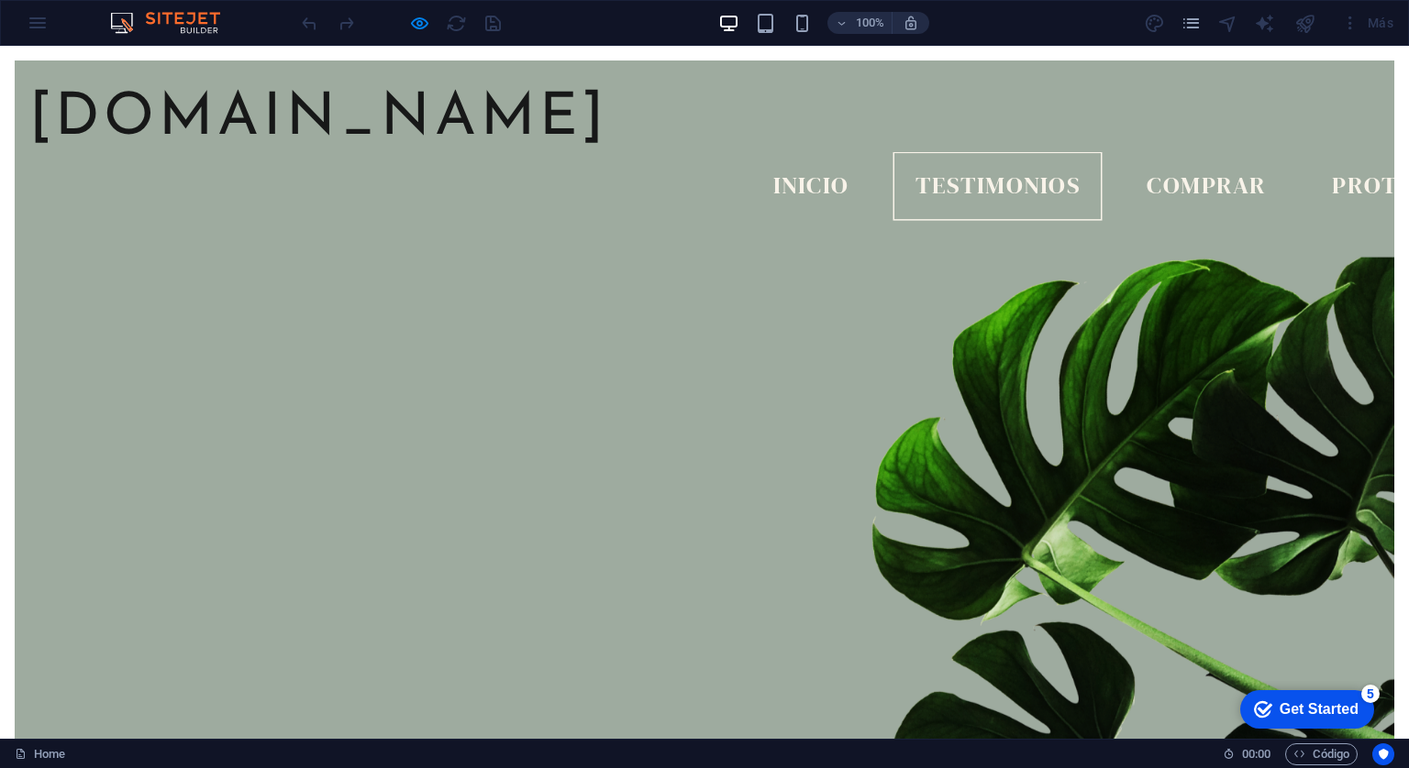
click at [893, 152] on link "Testimonios" at bounding box center [997, 186] width 209 height 68
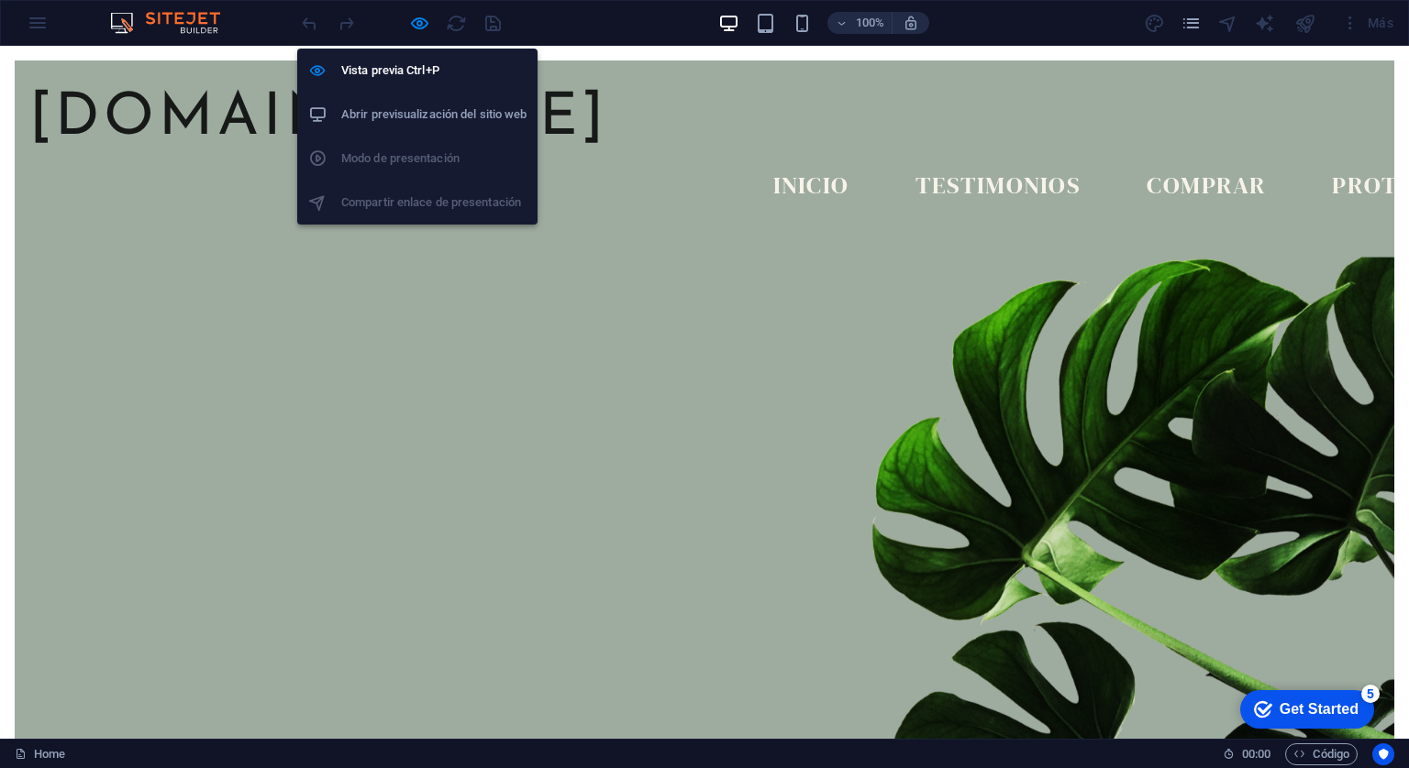
click at [408, 110] on h6 "Abrir previsualización del sitio web" at bounding box center [433, 115] width 185 height 22
click at [413, 19] on icon "button" at bounding box center [419, 23] width 21 height 21
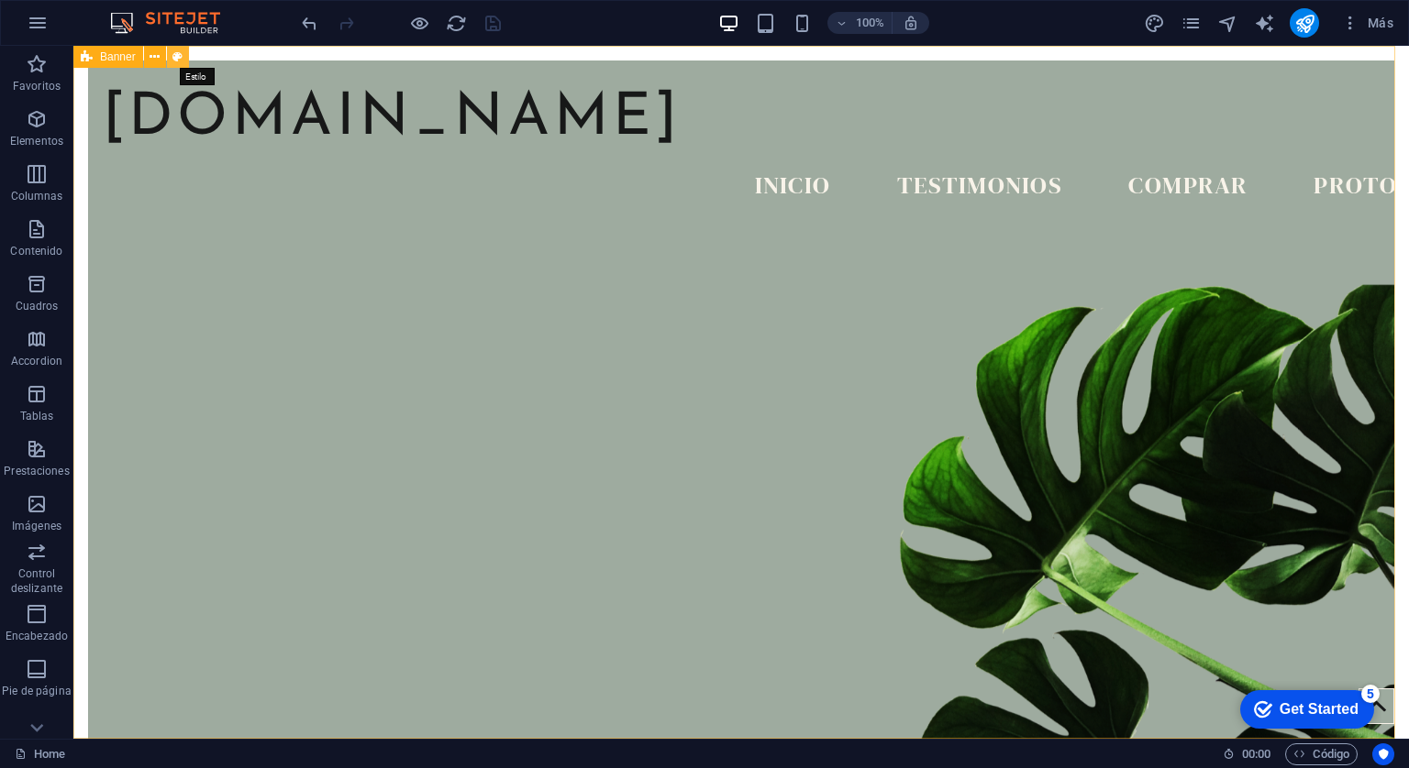
click at [177, 58] on icon at bounding box center [177, 57] width 10 height 19
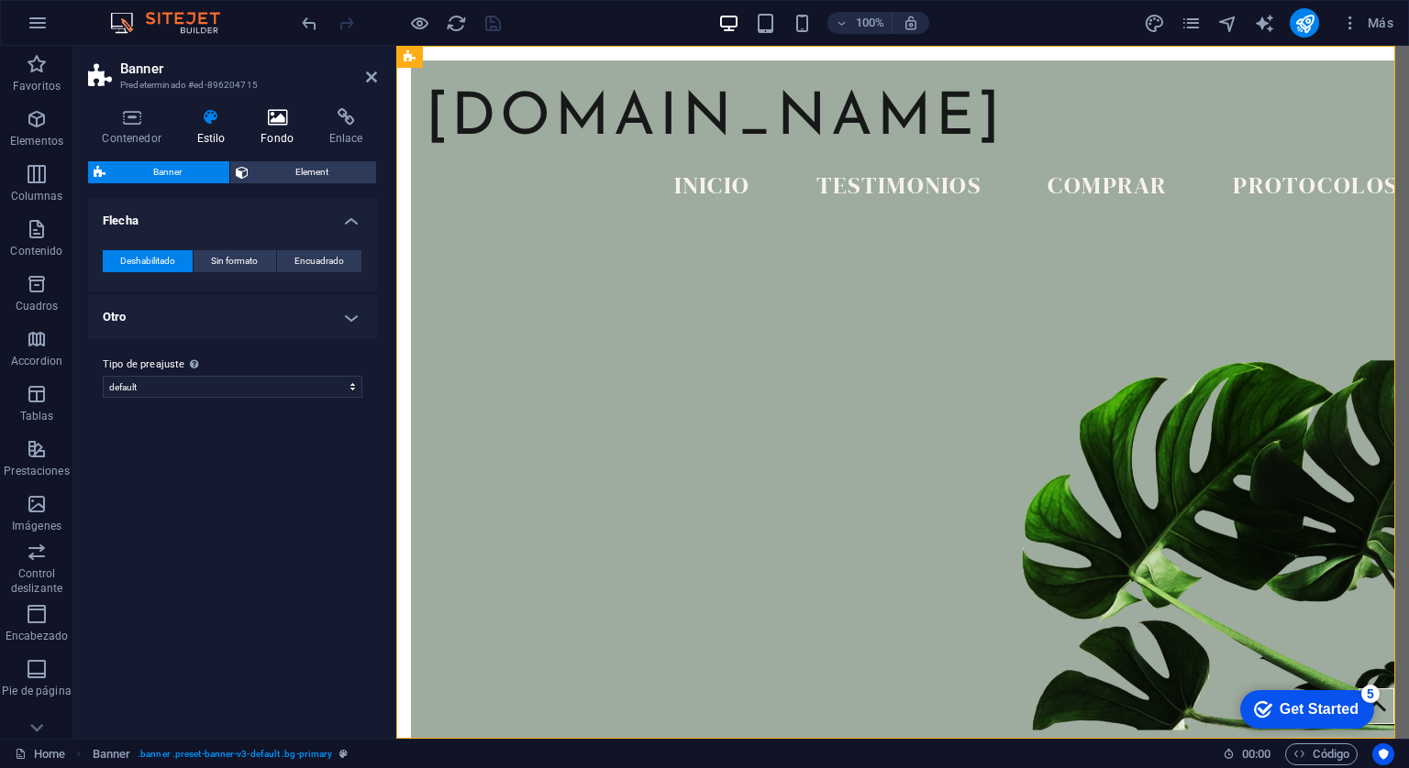
click at [290, 108] on icon at bounding box center [277, 117] width 61 height 18
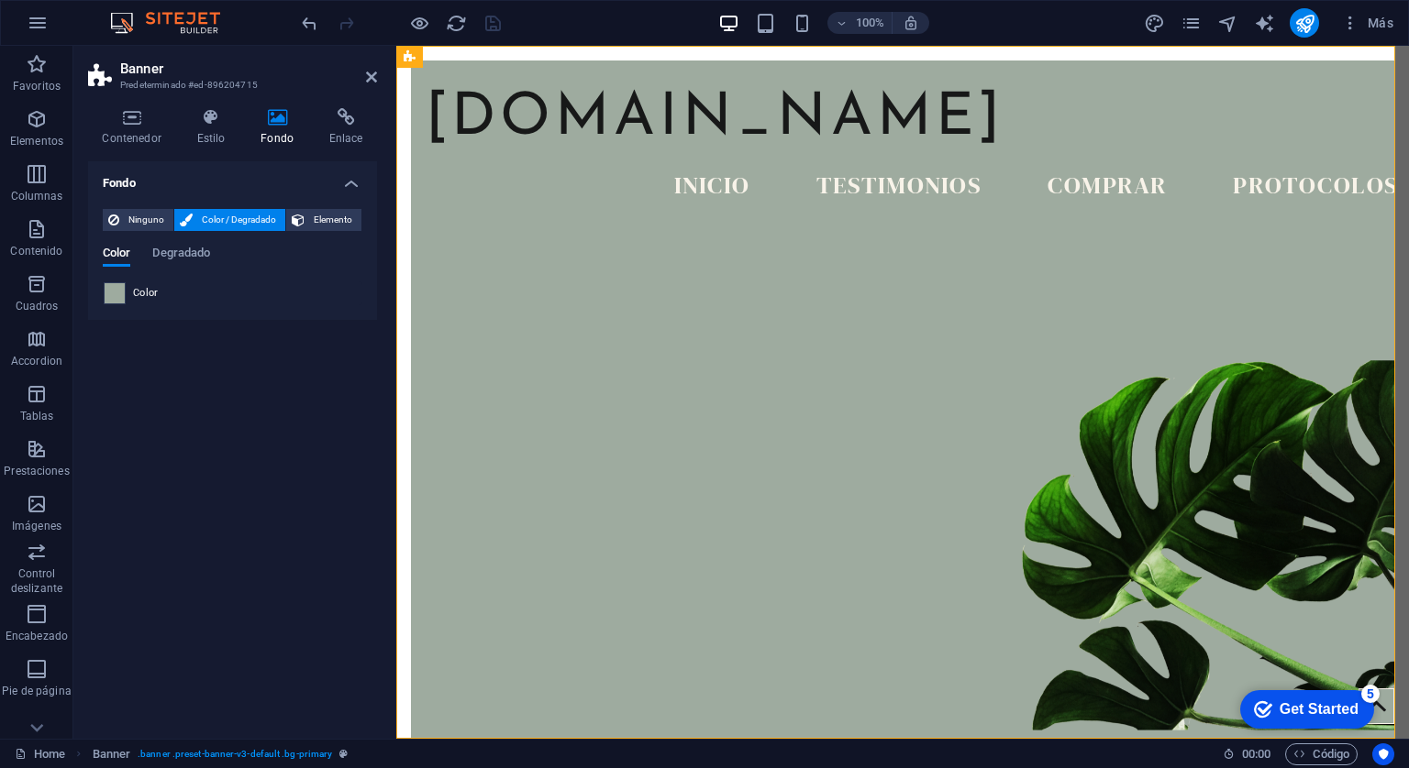
click at [118, 292] on span at bounding box center [115, 293] width 20 height 20
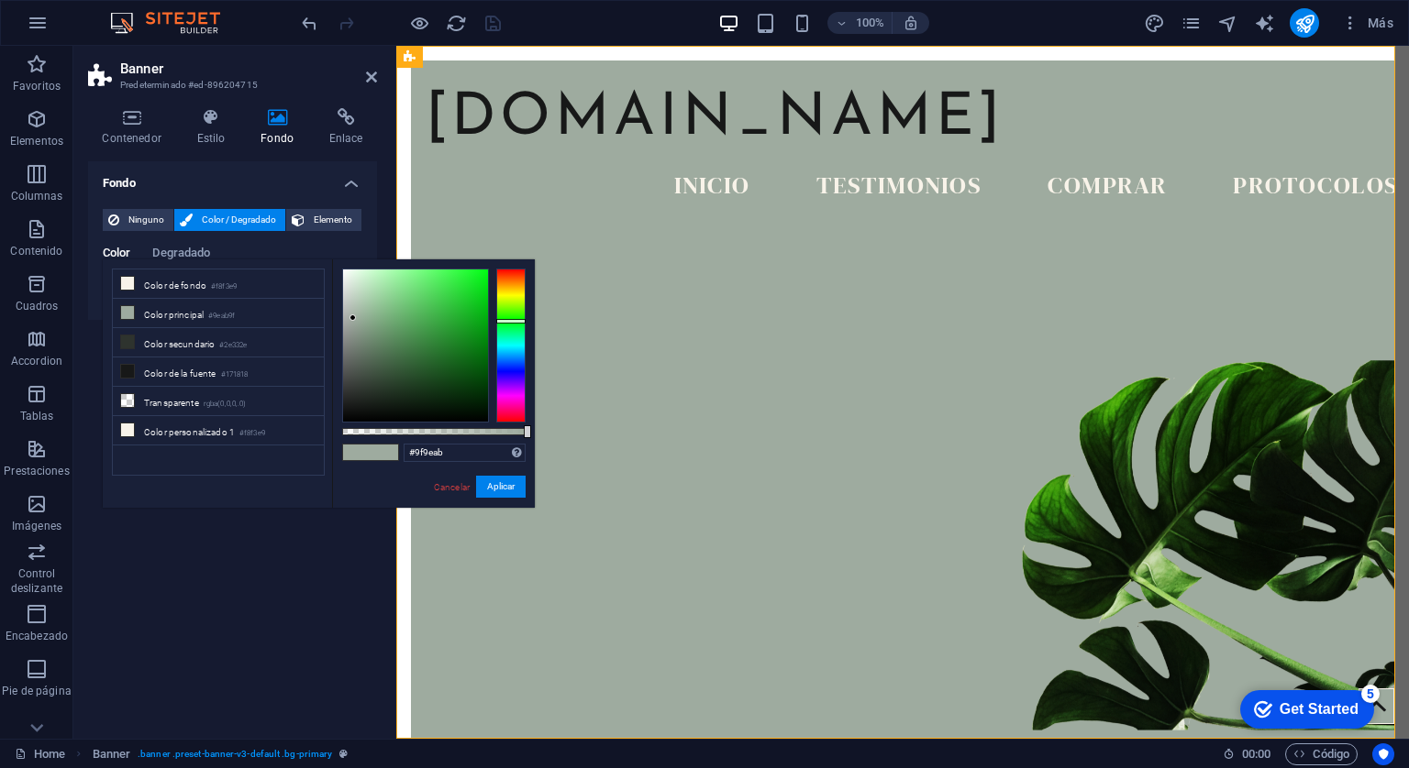
click at [500, 371] on div at bounding box center [510, 346] width 29 height 154
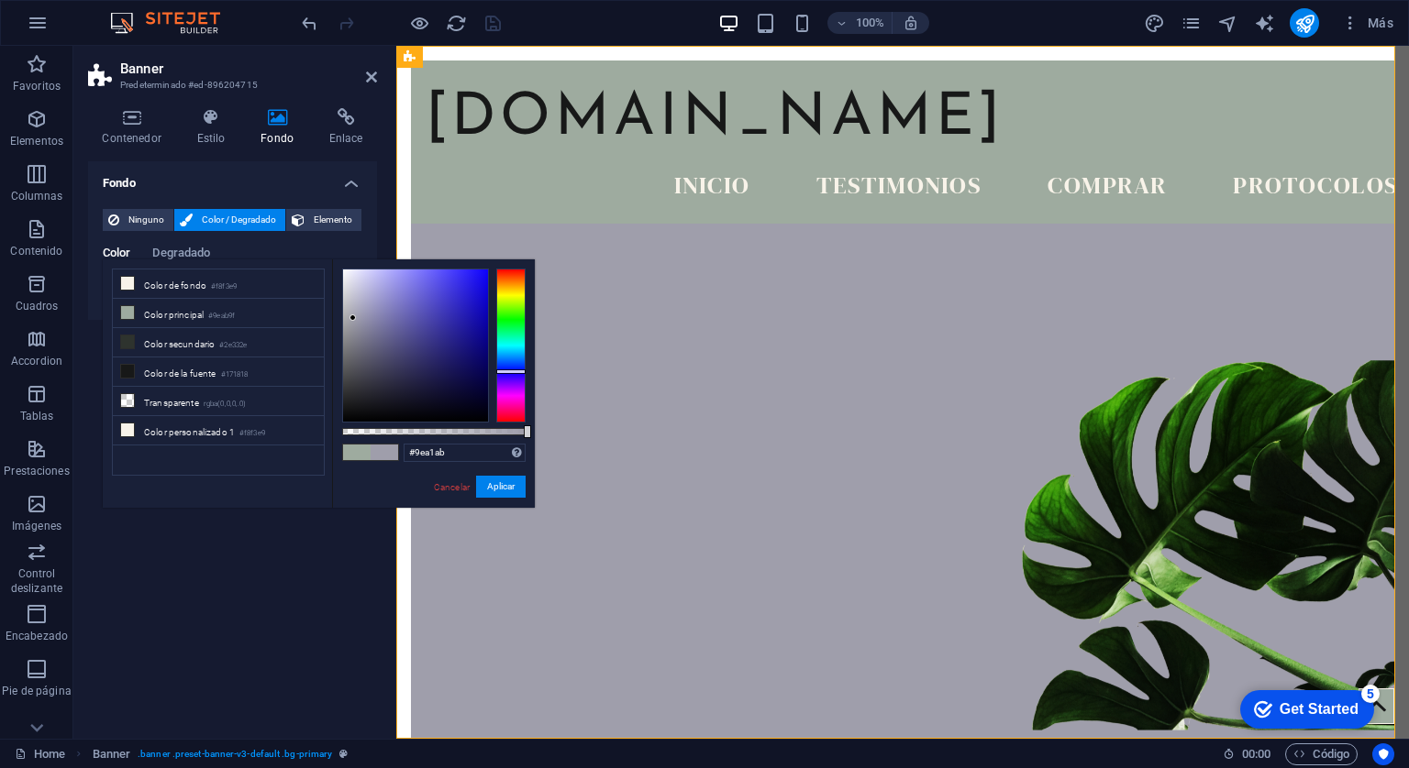
click at [506, 364] on div at bounding box center [510, 346] width 29 height 154
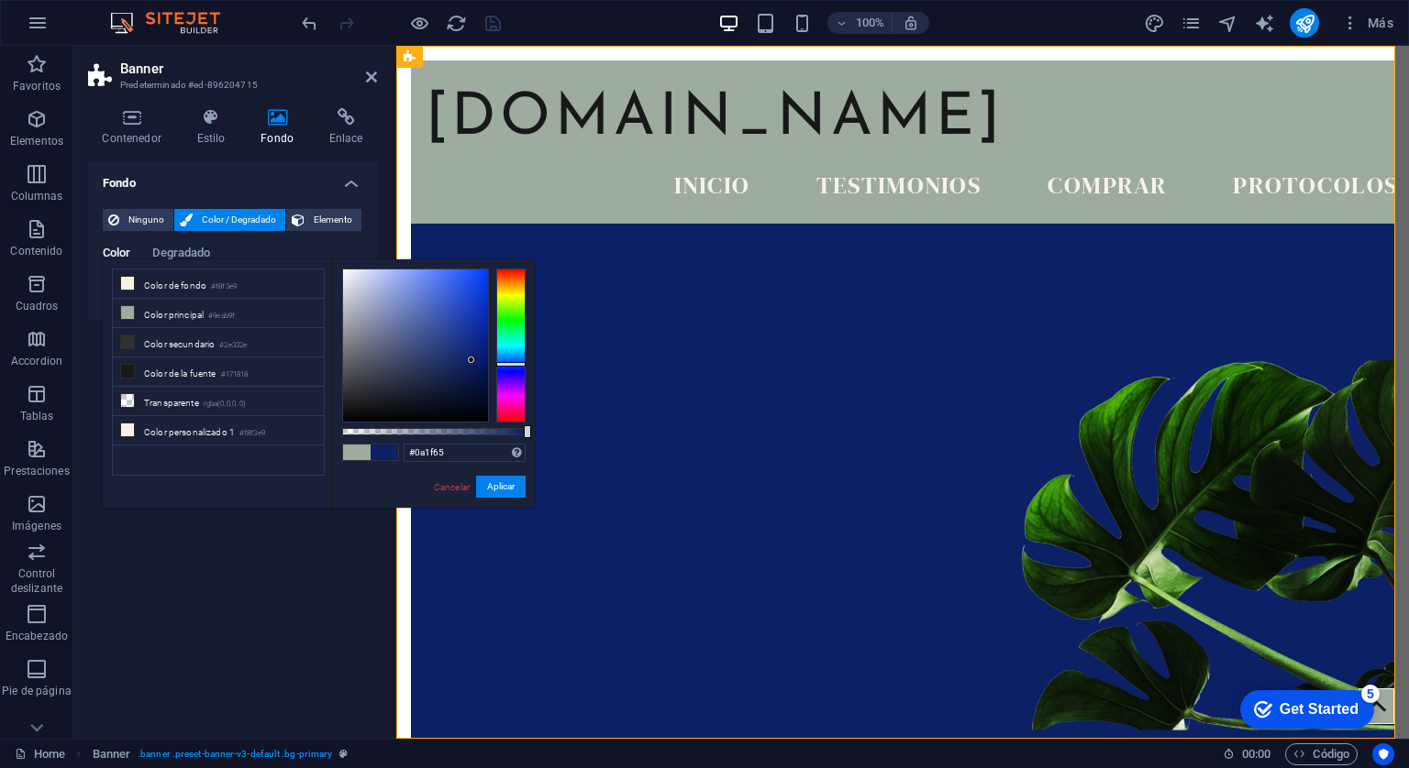
type input "#0a2067"
drag, startPoint x: 350, startPoint y: 316, endPoint x: 473, endPoint y: 359, distance: 130.2
click at [473, 359] on div at bounding box center [473, 359] width 6 height 6
click at [484, 487] on button "Aplicar" at bounding box center [501, 487] width 50 height 22
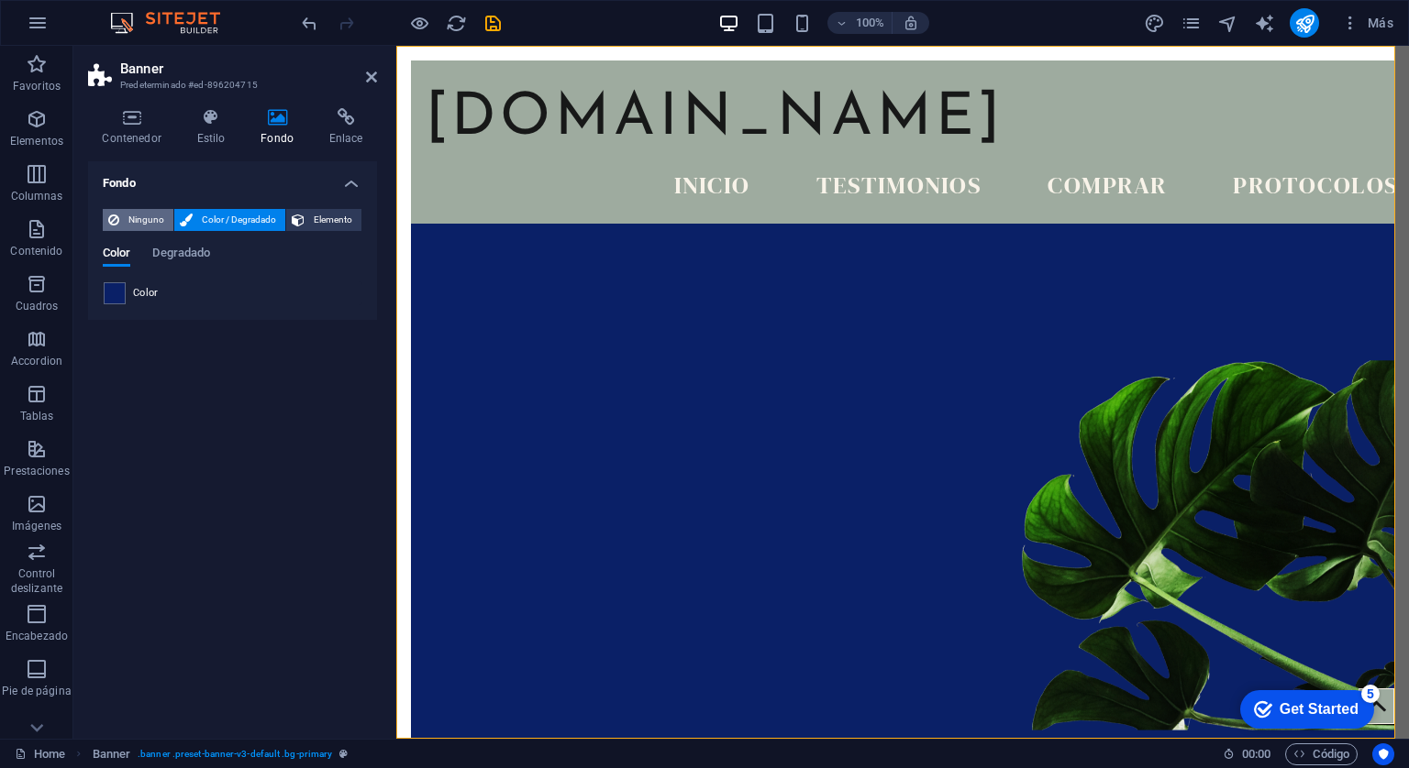
click at [128, 216] on span "Ninguno" at bounding box center [146, 220] width 43 height 22
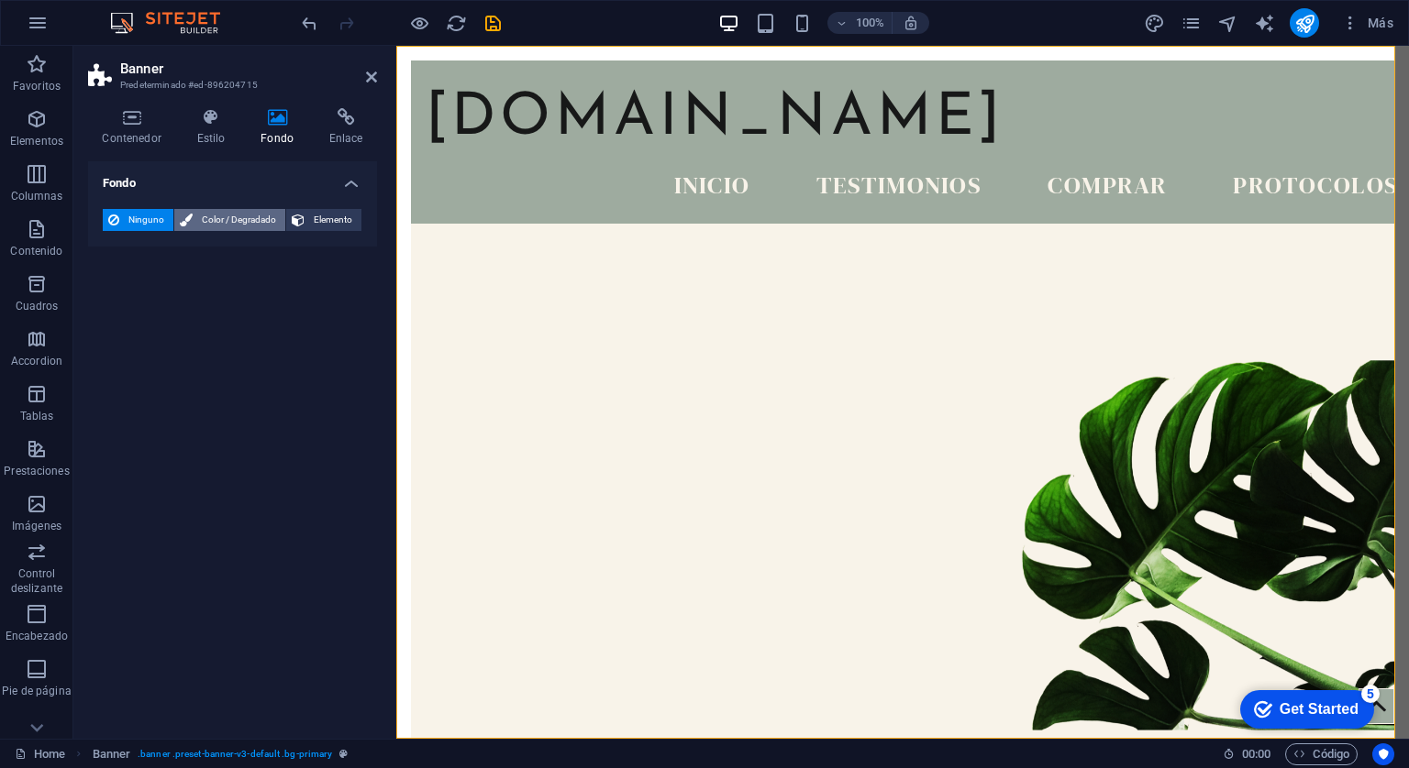
click at [189, 220] on icon at bounding box center [186, 220] width 13 height 22
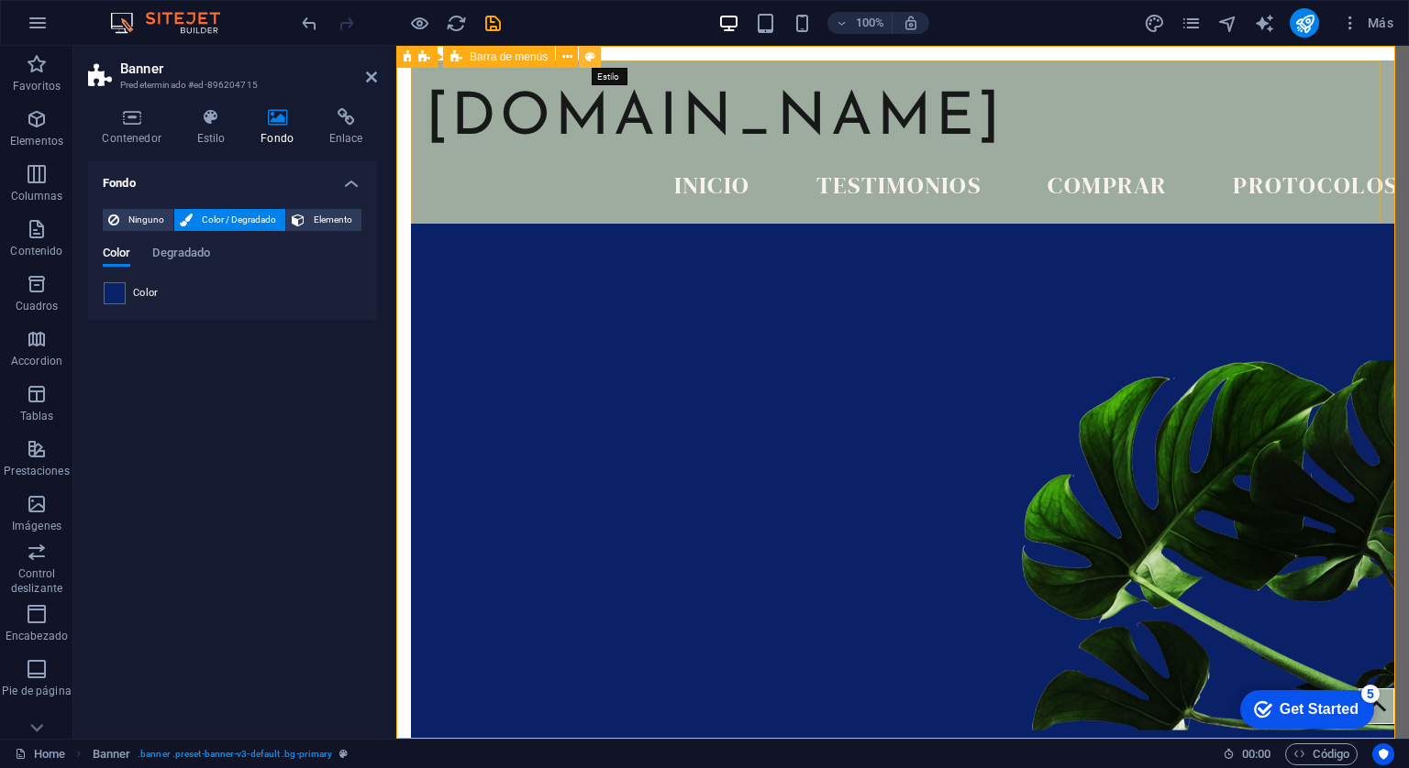
click at [595, 54] on button at bounding box center [590, 57] width 22 height 22
select select "rem"
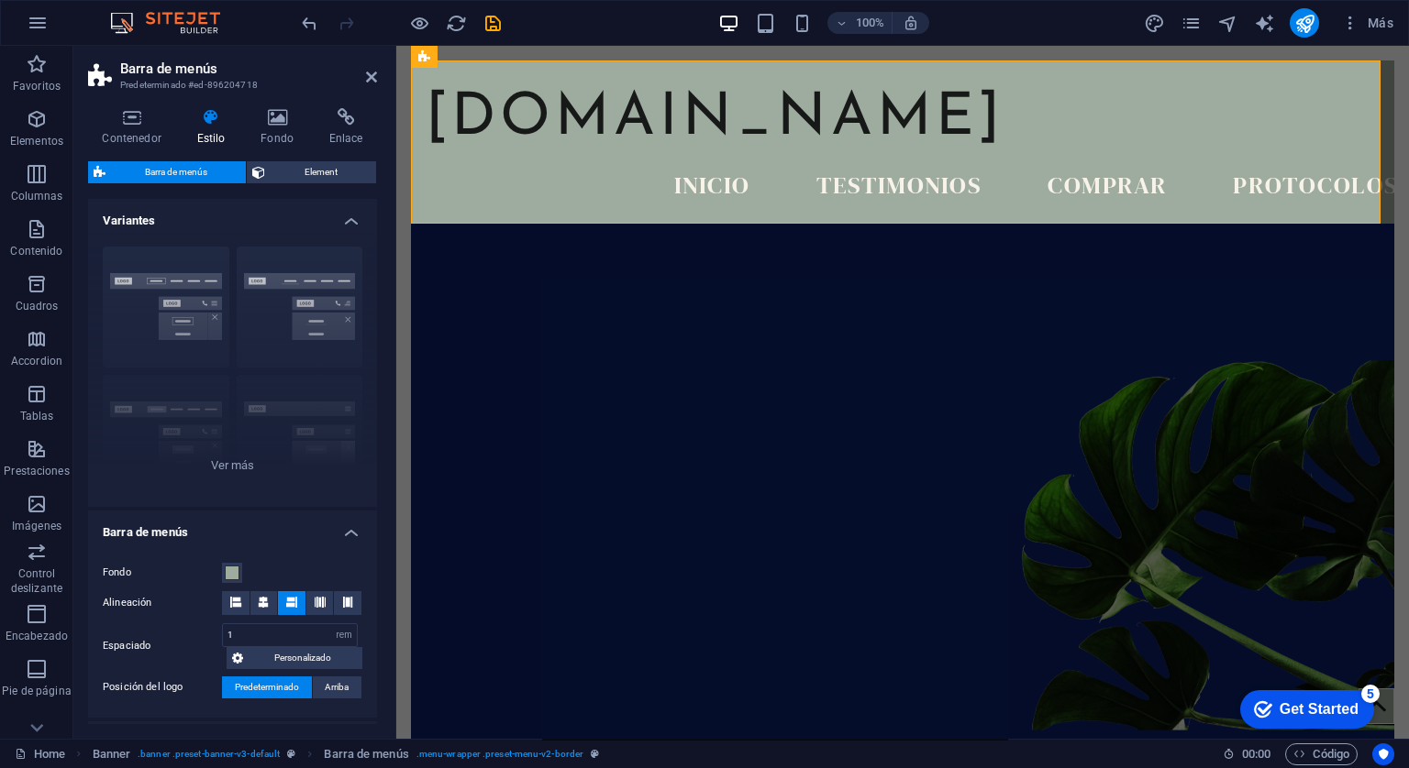
click at [209, 120] on icon at bounding box center [210, 117] width 57 height 18
click at [266, 110] on icon at bounding box center [277, 117] width 61 height 18
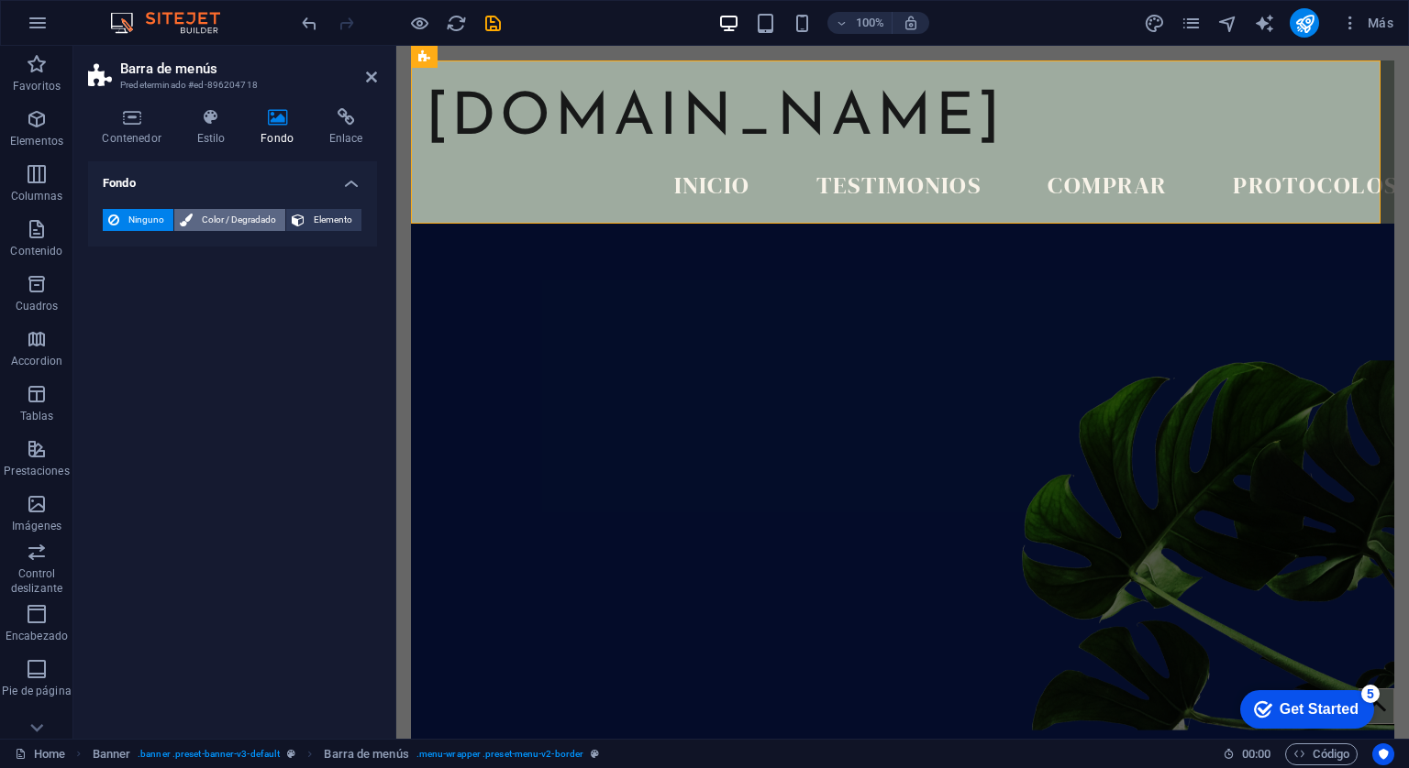
click at [211, 218] on span "Color / Degradado" at bounding box center [239, 220] width 82 height 22
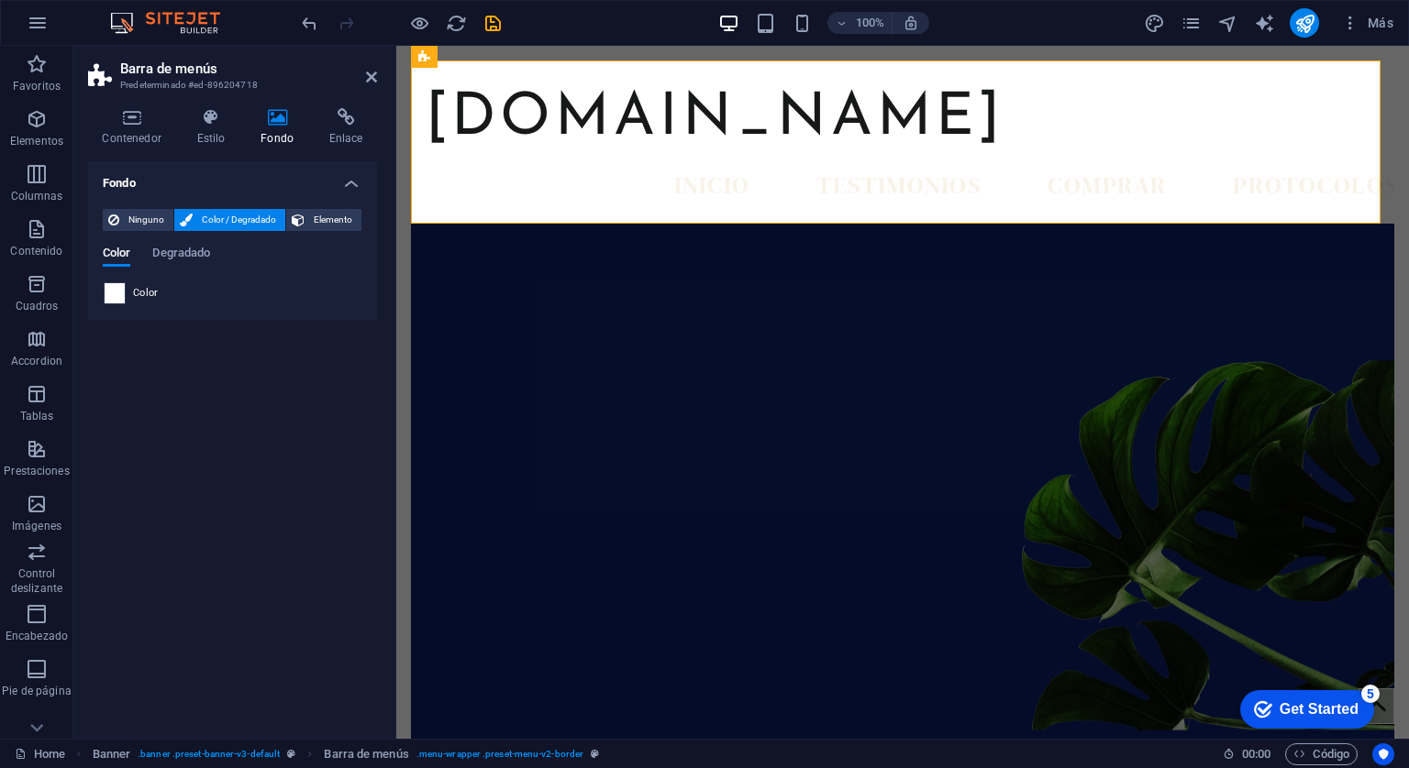
click at [117, 297] on span at bounding box center [115, 293] width 20 height 20
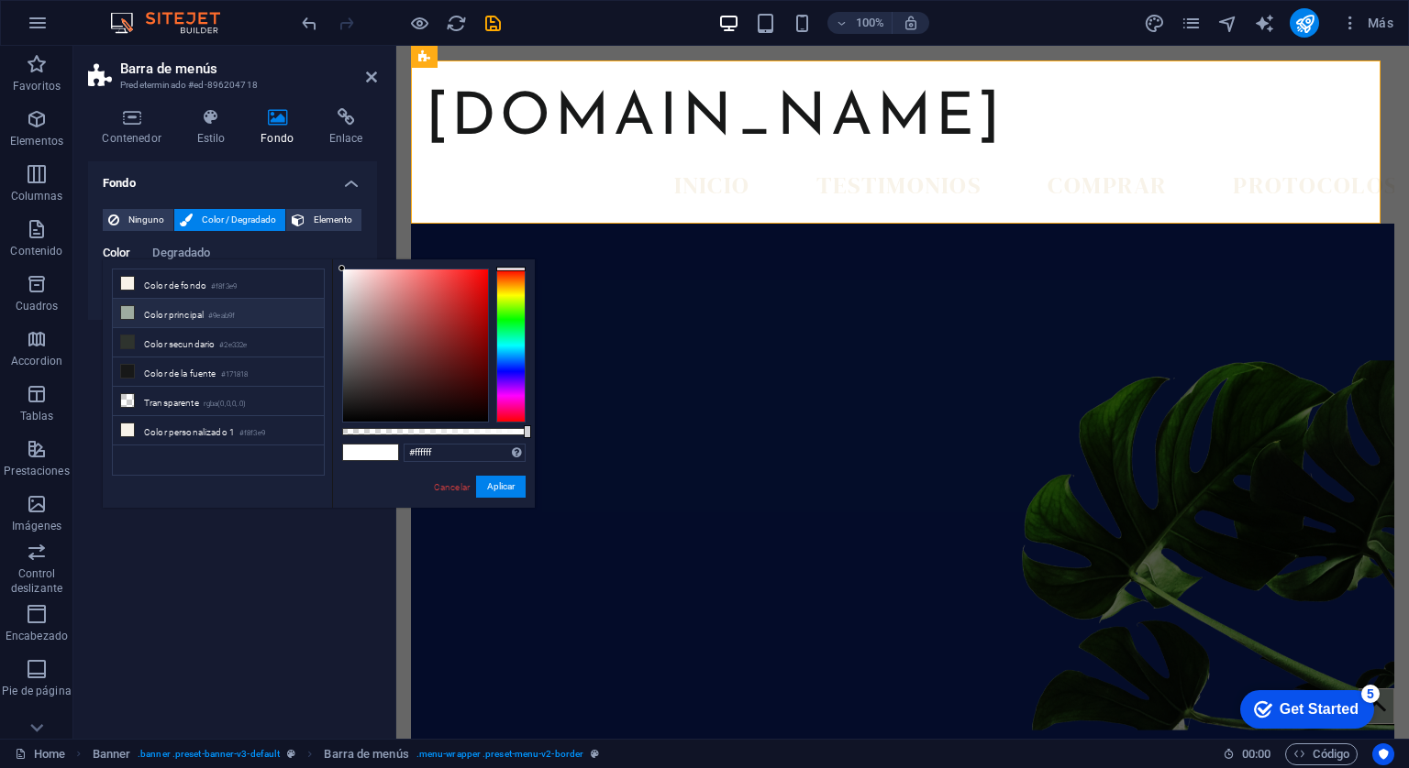
click at [130, 306] on icon at bounding box center [127, 312] width 13 height 13
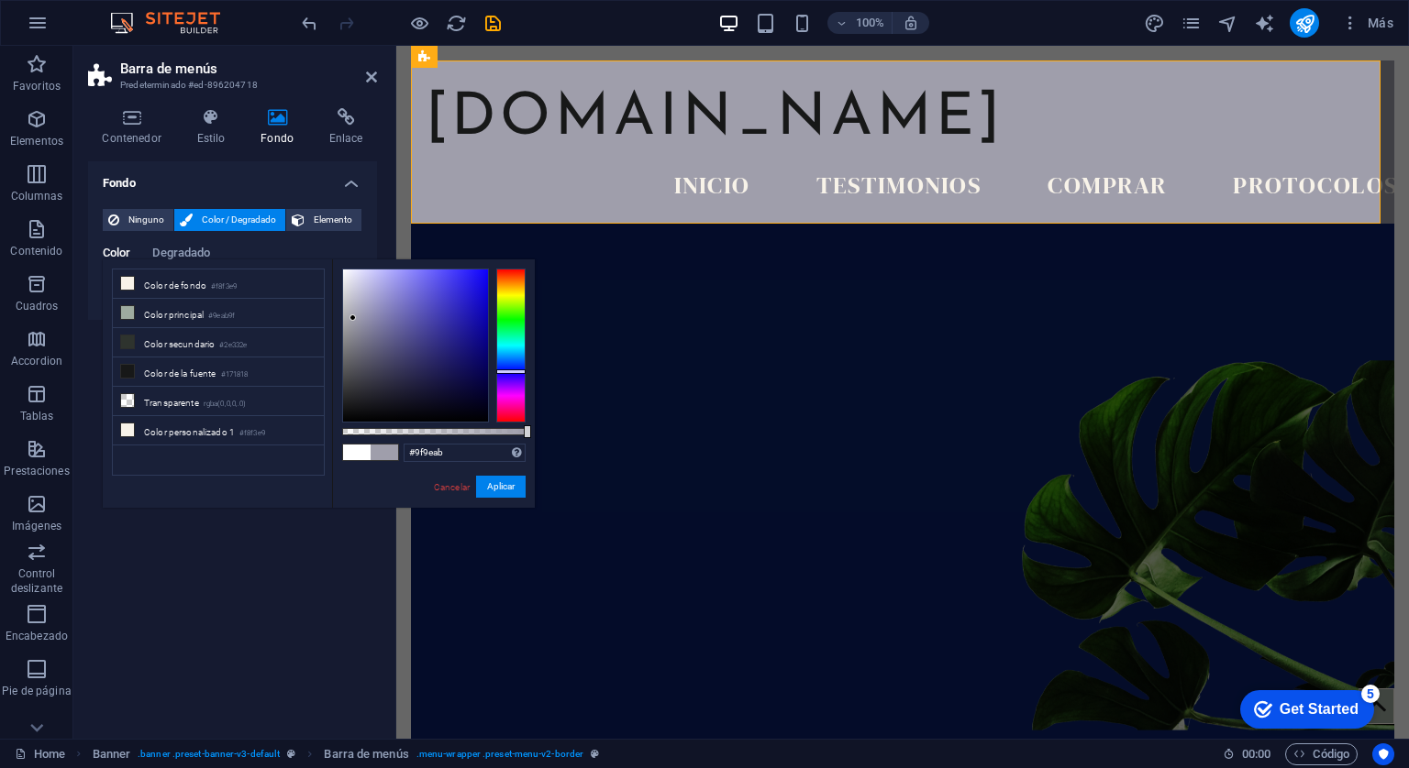
click at [511, 371] on div at bounding box center [510, 346] width 29 height 154
click at [511, 363] on div at bounding box center [510, 346] width 29 height 154
click at [515, 370] on div at bounding box center [510, 346] width 29 height 154
click at [514, 375] on div at bounding box center [510, 346] width 29 height 154
click at [467, 297] on div at bounding box center [415, 346] width 145 height 152
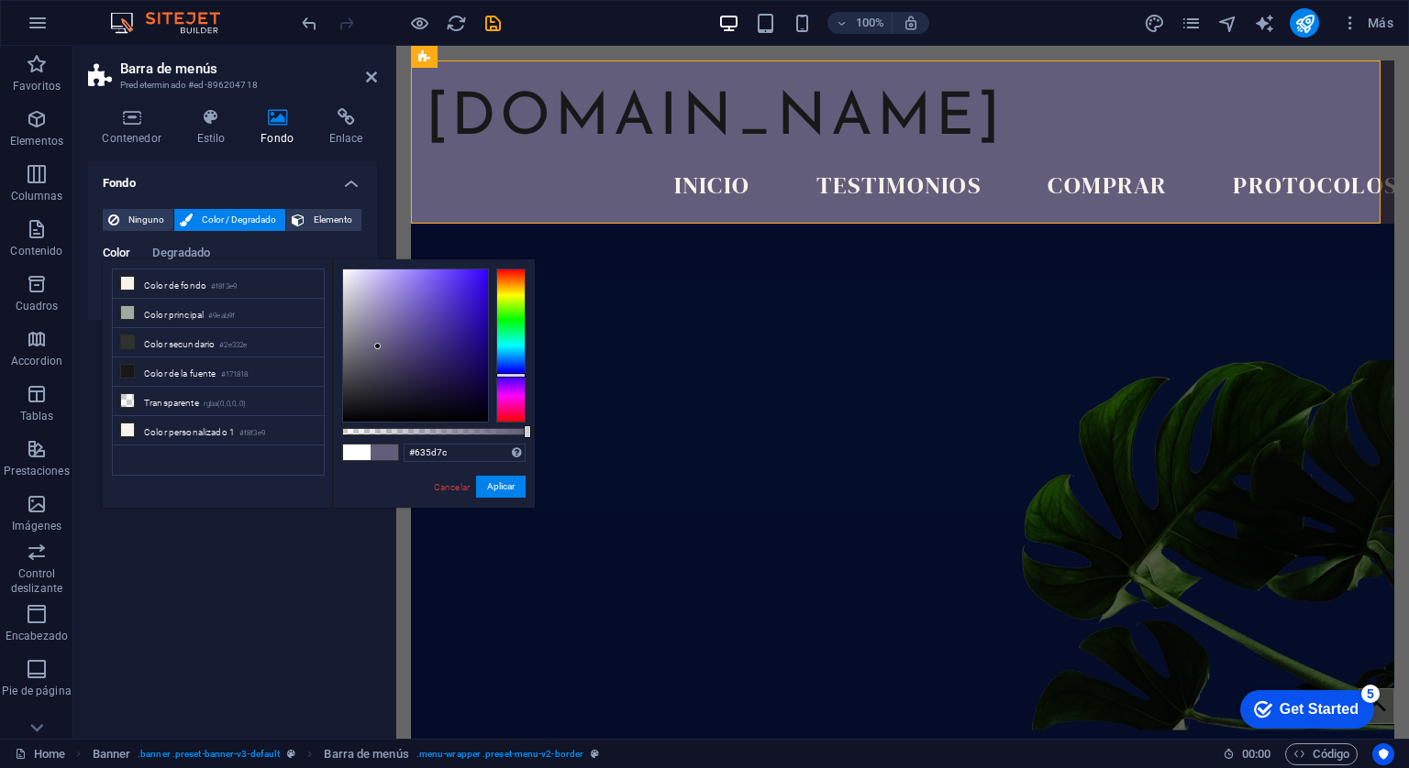
drag, startPoint x: 465, startPoint y: 296, endPoint x: 378, endPoint y: 347, distance: 100.7
click at [378, 347] on div at bounding box center [377, 346] width 6 height 6
click at [436, 484] on link "Cancelar" at bounding box center [451, 488] width 39 height 14
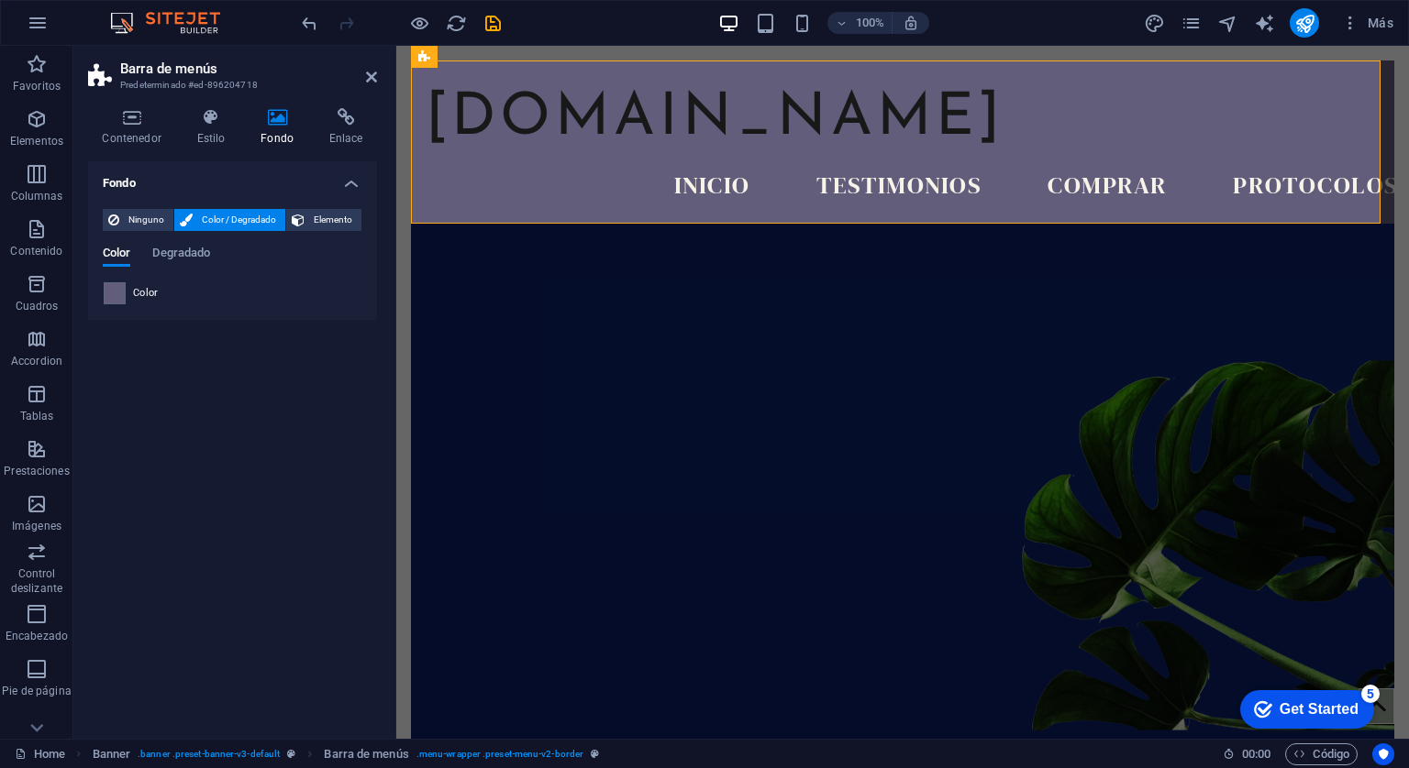
click at [117, 289] on span at bounding box center [115, 293] width 20 height 20
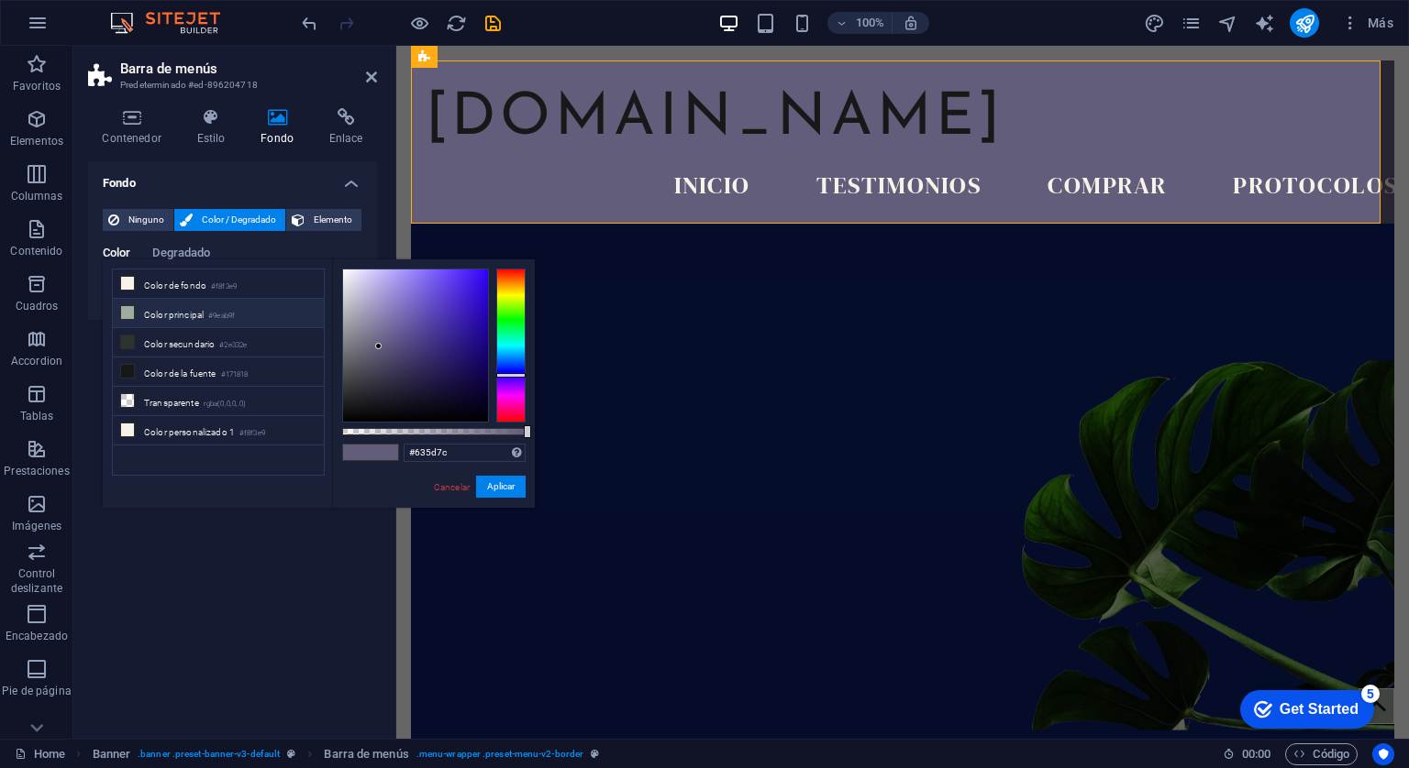
click at [161, 313] on li "Color principal #9eab9f" at bounding box center [218, 313] width 211 height 29
type input "#9eab9f"
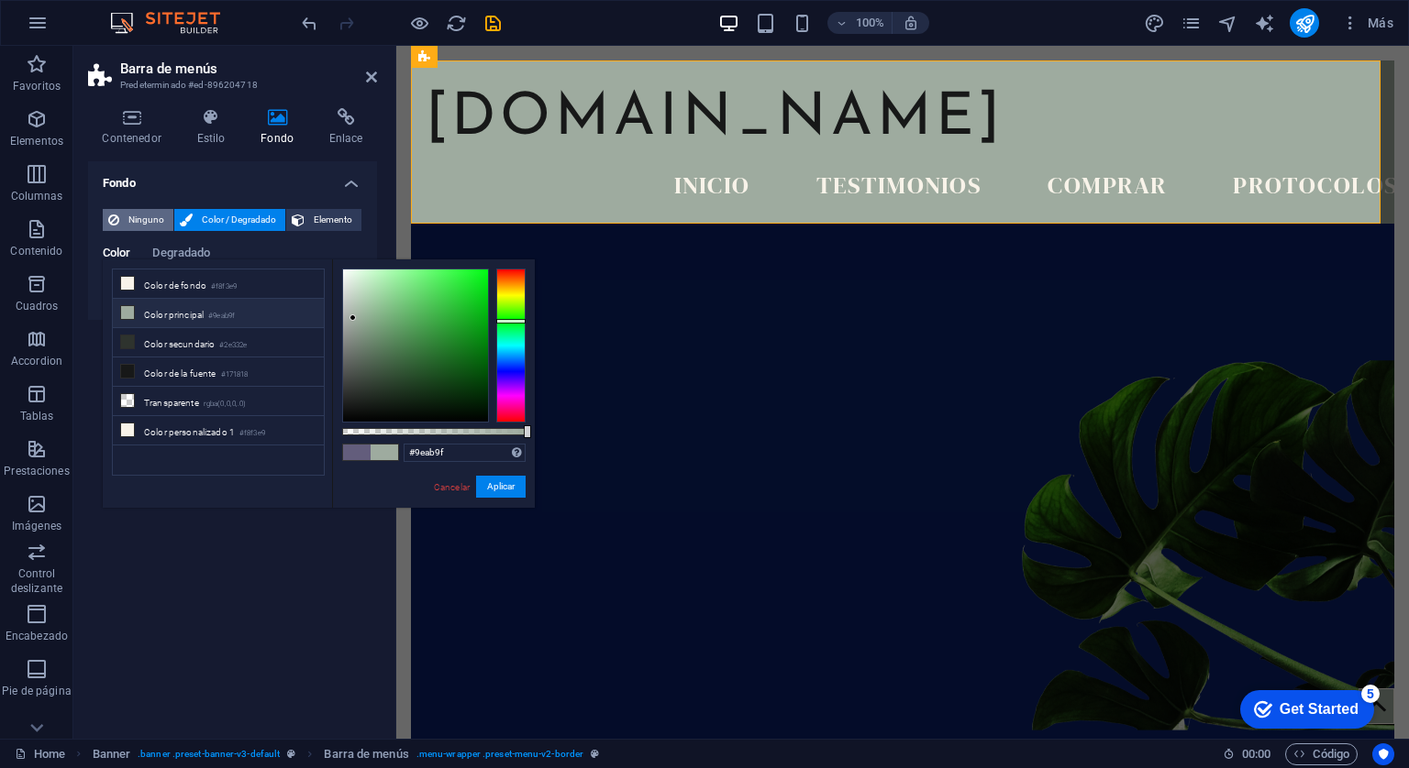
click at [151, 214] on span "Ninguno" at bounding box center [146, 220] width 43 height 22
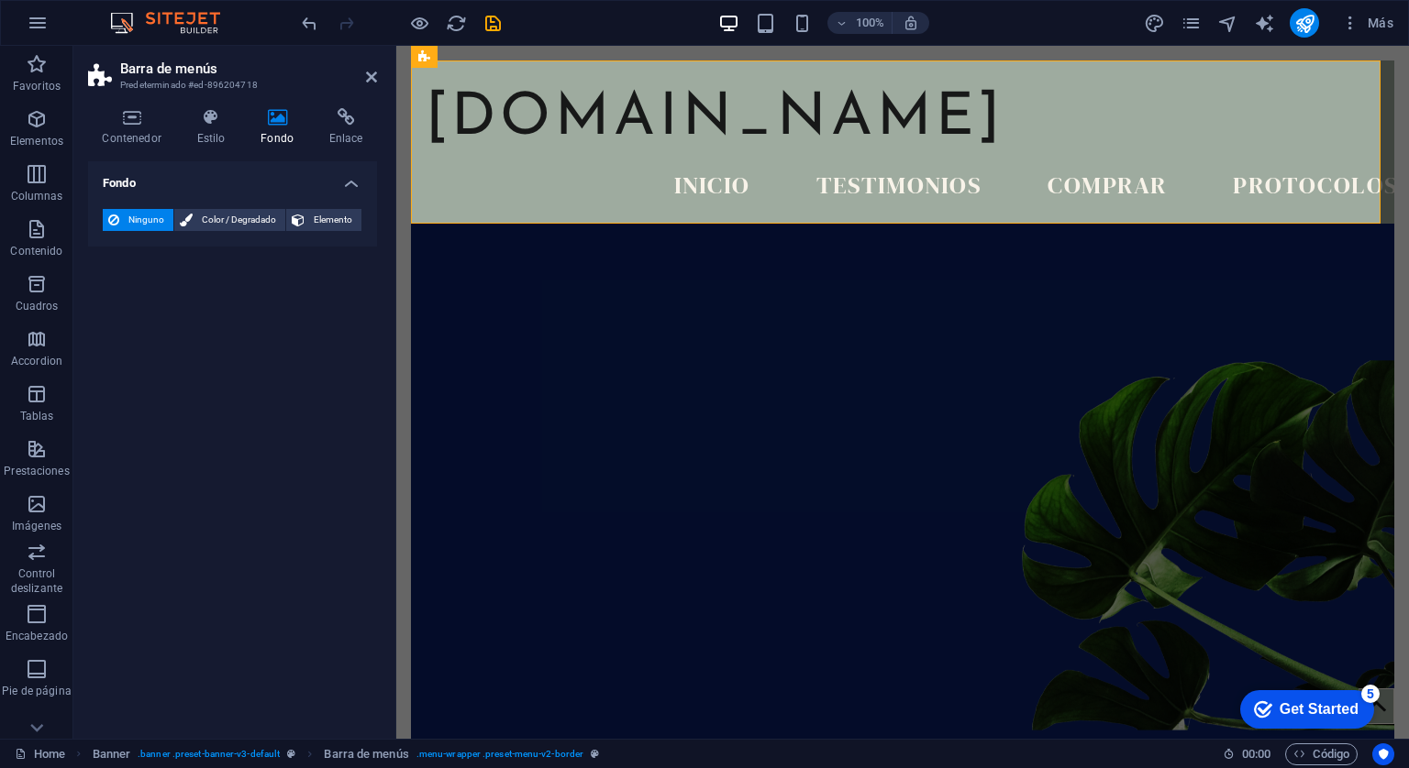
click at [151, 214] on span "Ninguno" at bounding box center [146, 220] width 43 height 22
click at [500, 28] on icon "save" at bounding box center [492, 23] width 21 height 21
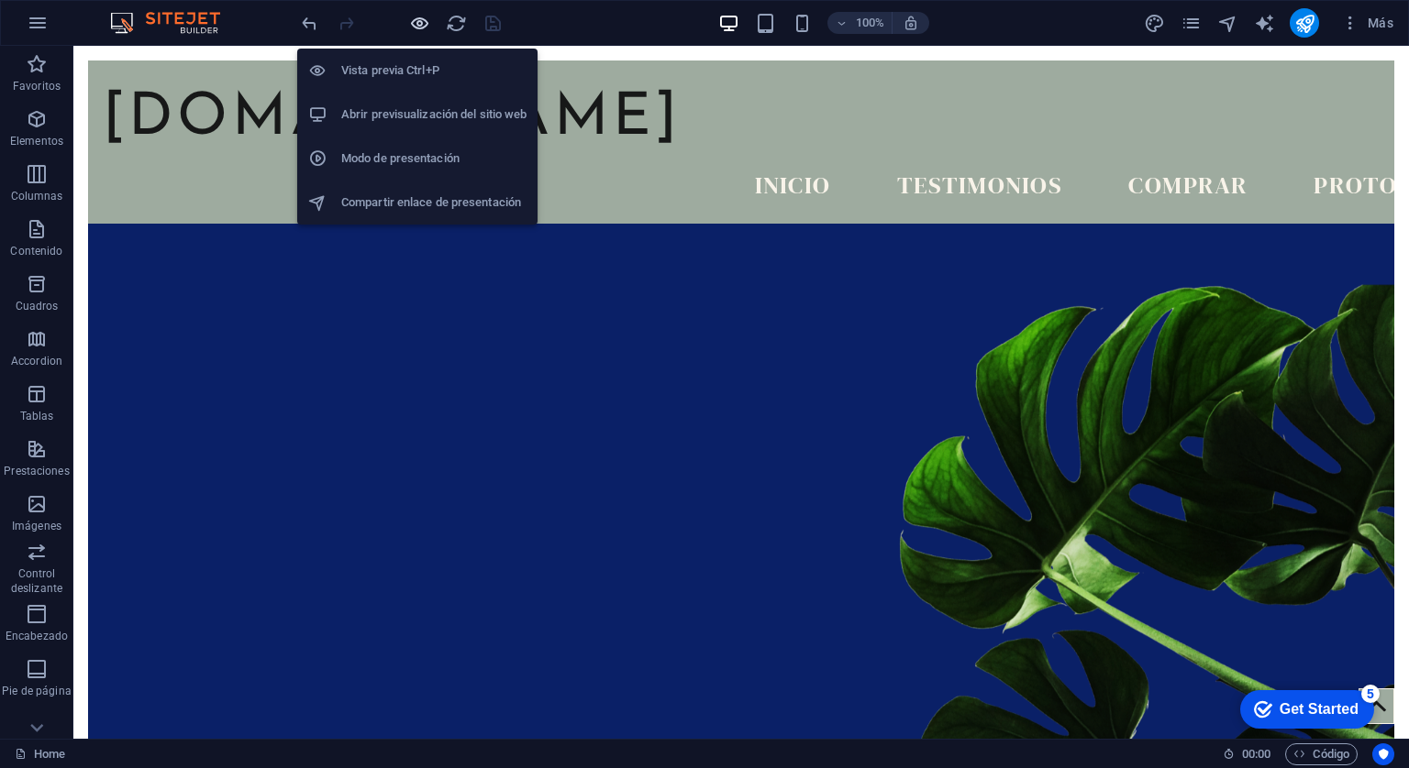
click at [422, 17] on icon "button" at bounding box center [419, 23] width 21 height 21
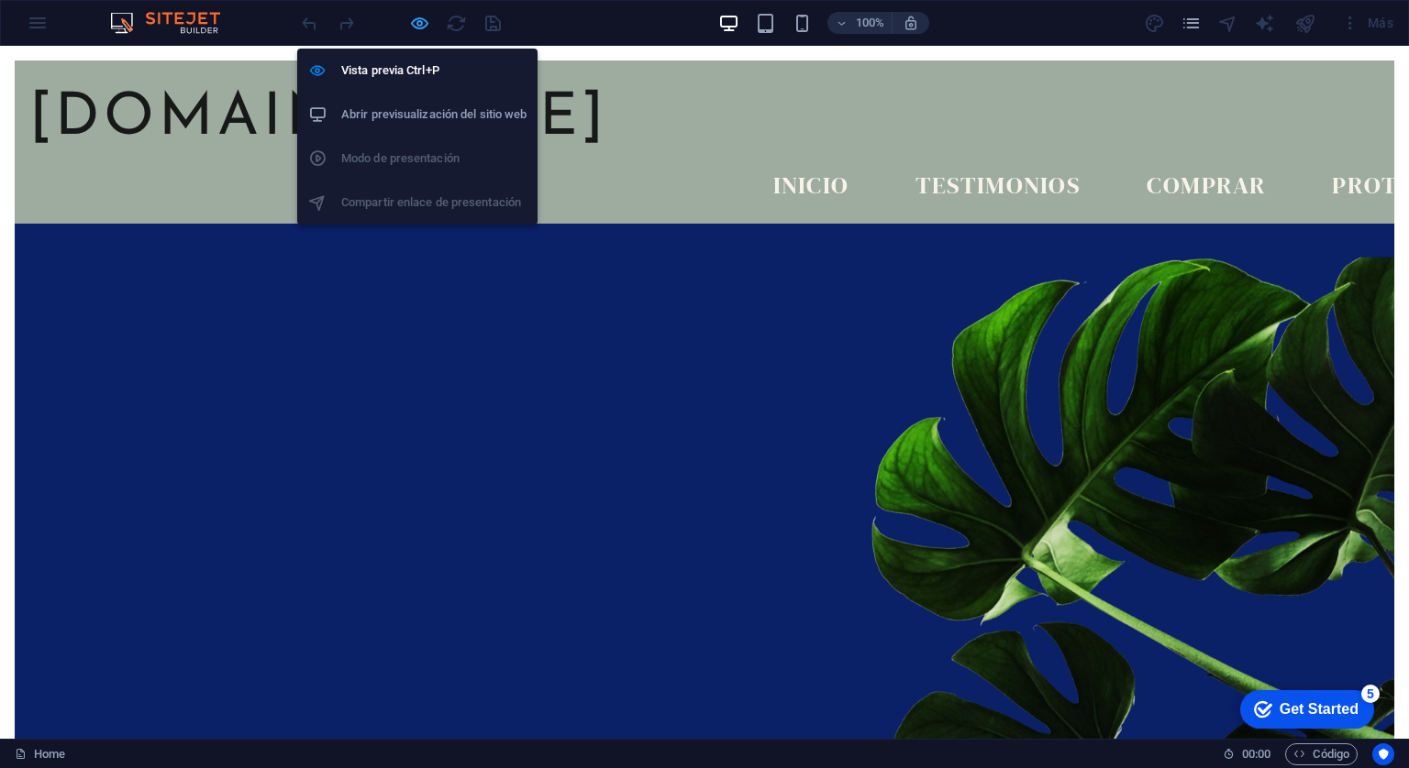
click at [422, 17] on icon "button" at bounding box center [419, 23] width 21 height 21
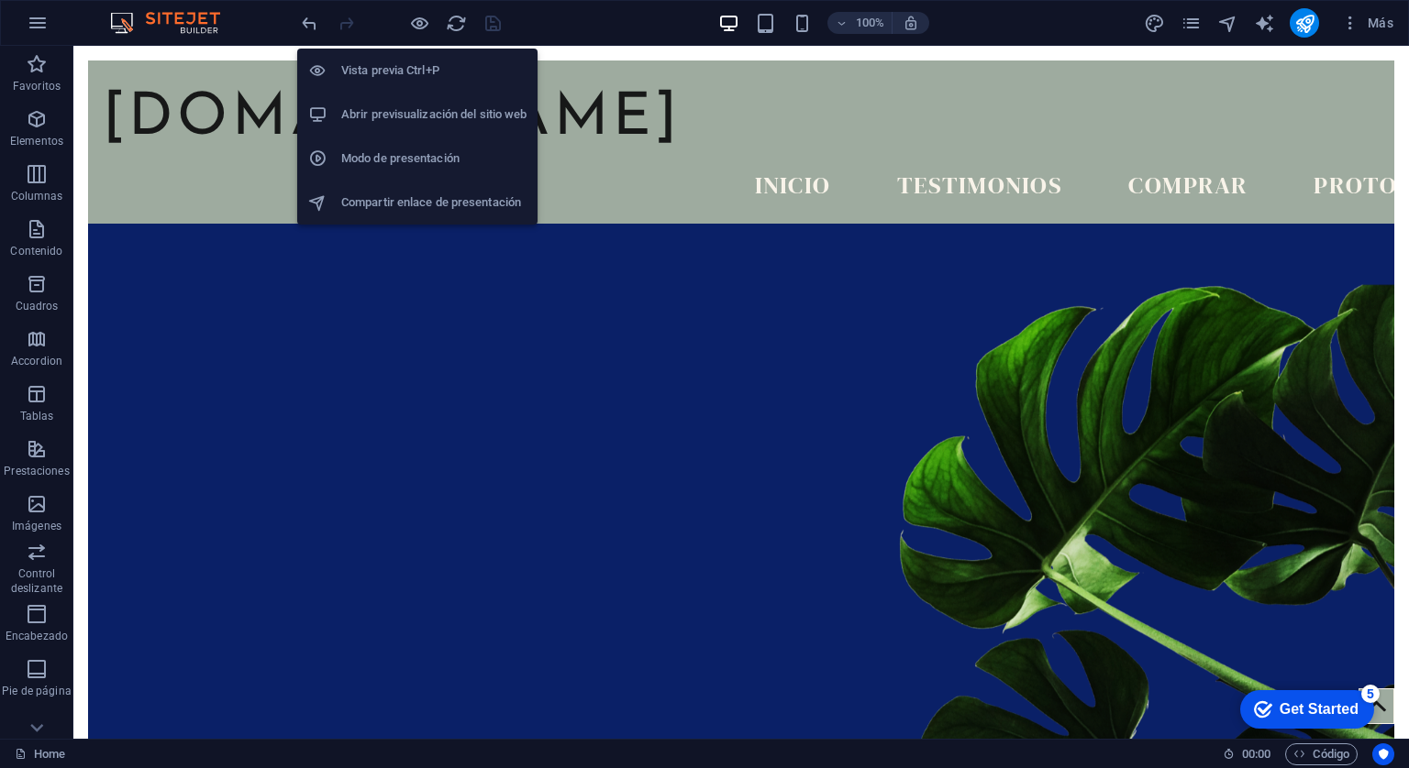
click at [421, 107] on h6 "Abrir previsualización del sitio web" at bounding box center [433, 115] width 185 height 22
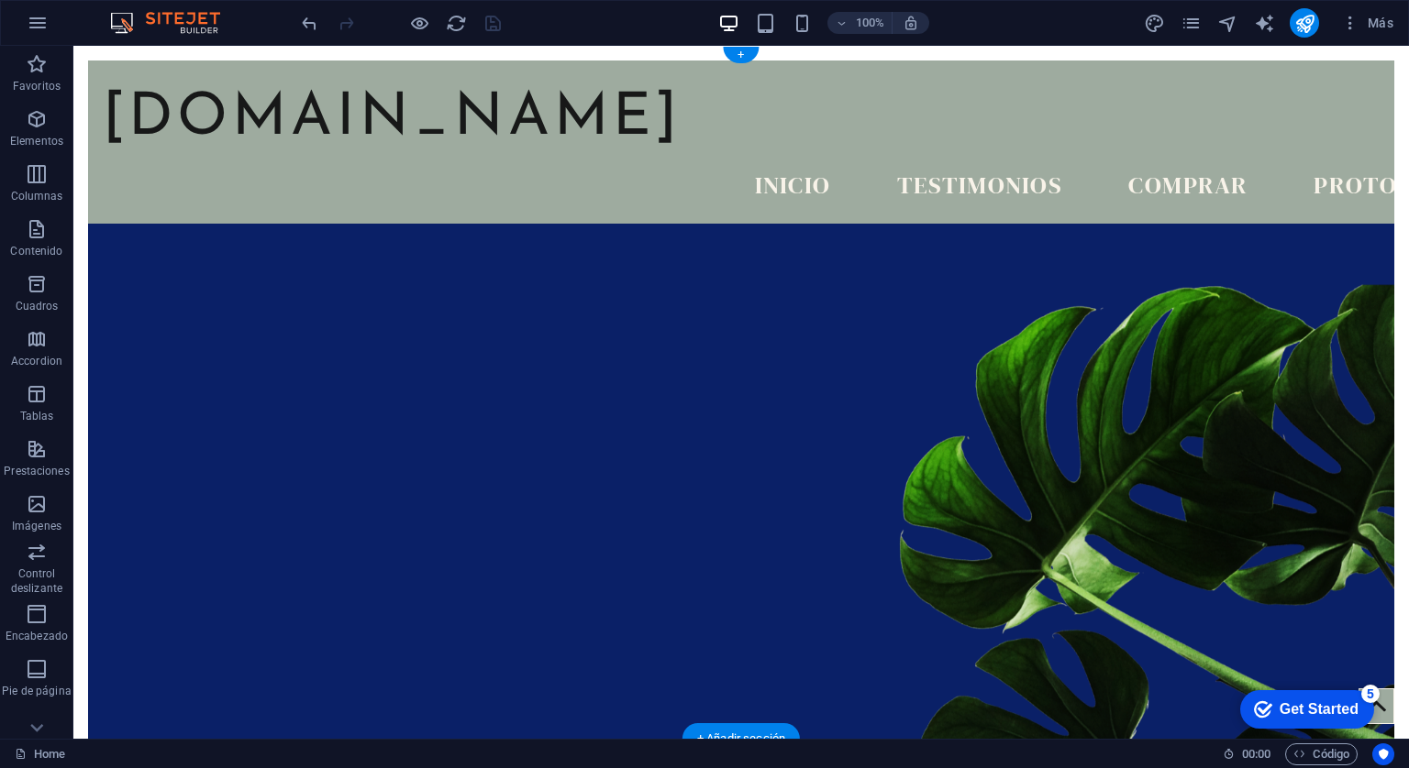
click at [1214, 291] on figure at bounding box center [741, 473] width 1306 height 605
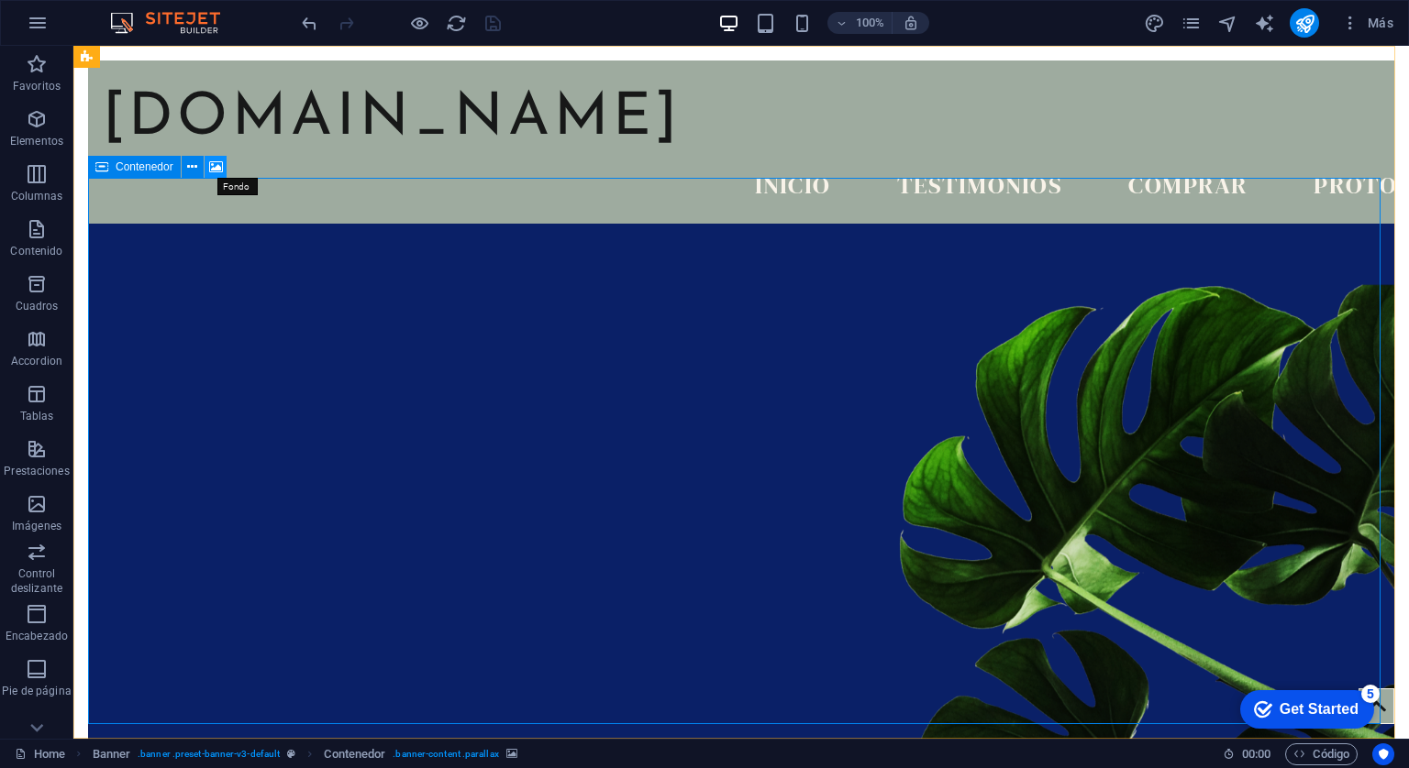
click at [220, 174] on icon at bounding box center [216, 167] width 14 height 19
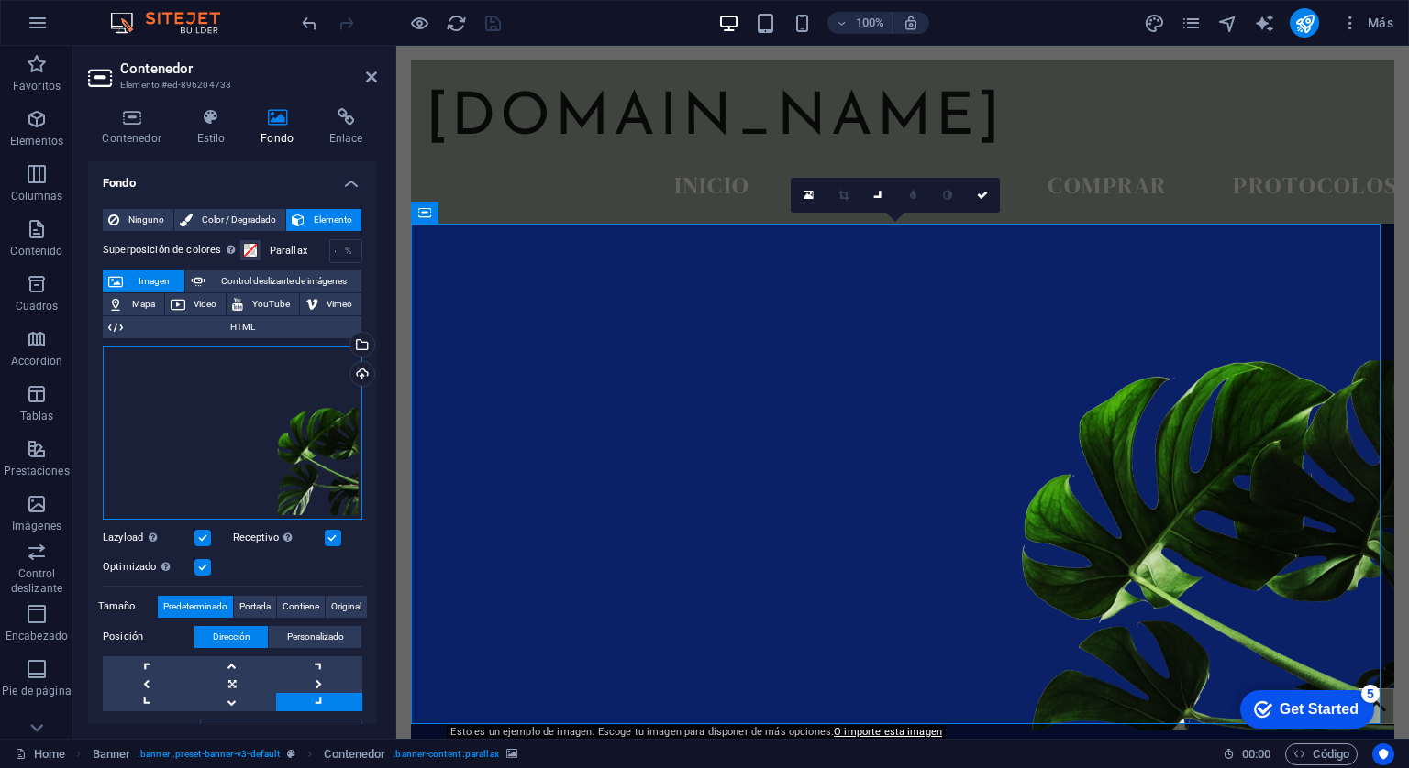
click at [302, 459] on div "Arrastra archivos aquí, haz clic para escoger archivos o selecciona archivos de…" at bounding box center [233, 433] width 260 height 173
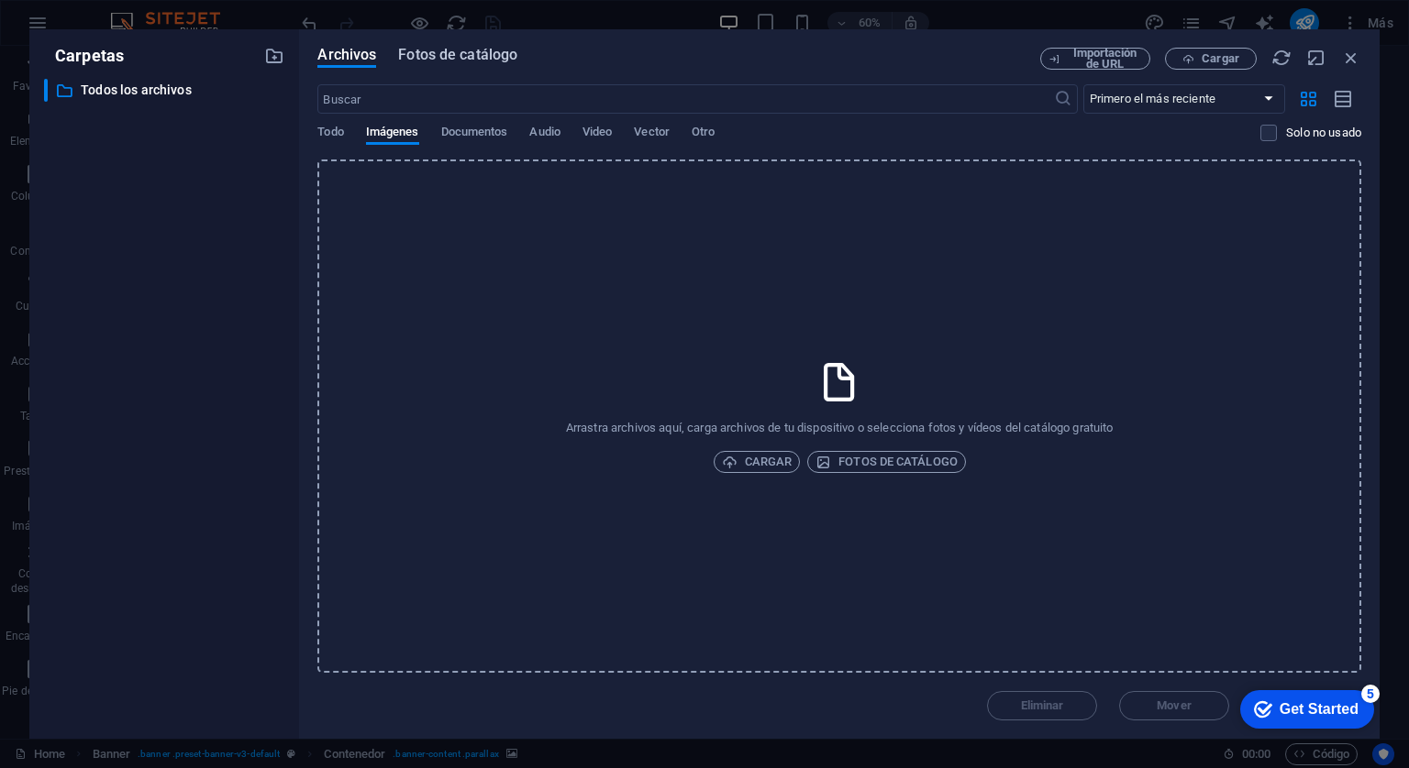
click at [454, 47] on span "Fotos de catálogo" at bounding box center [457, 55] width 119 height 22
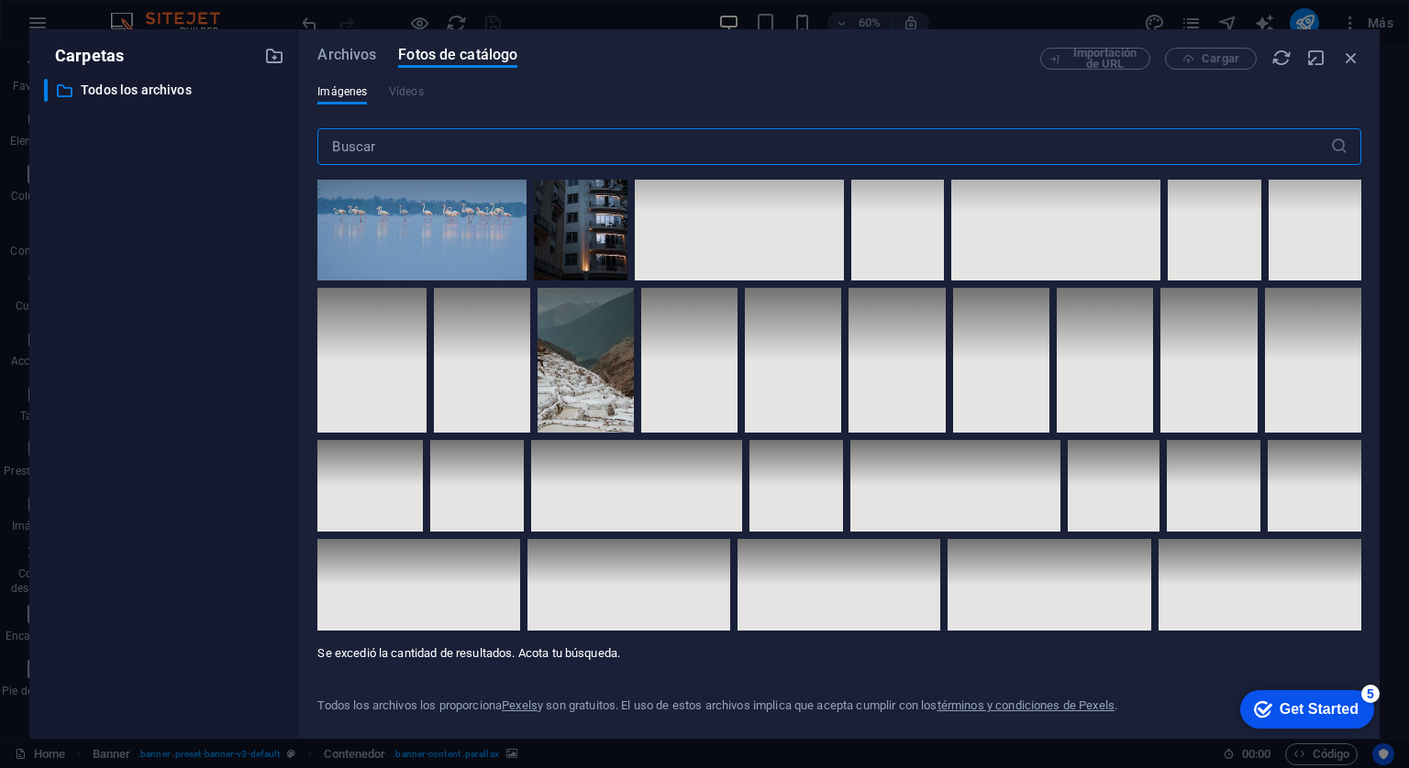
scroll to position [9730, 0]
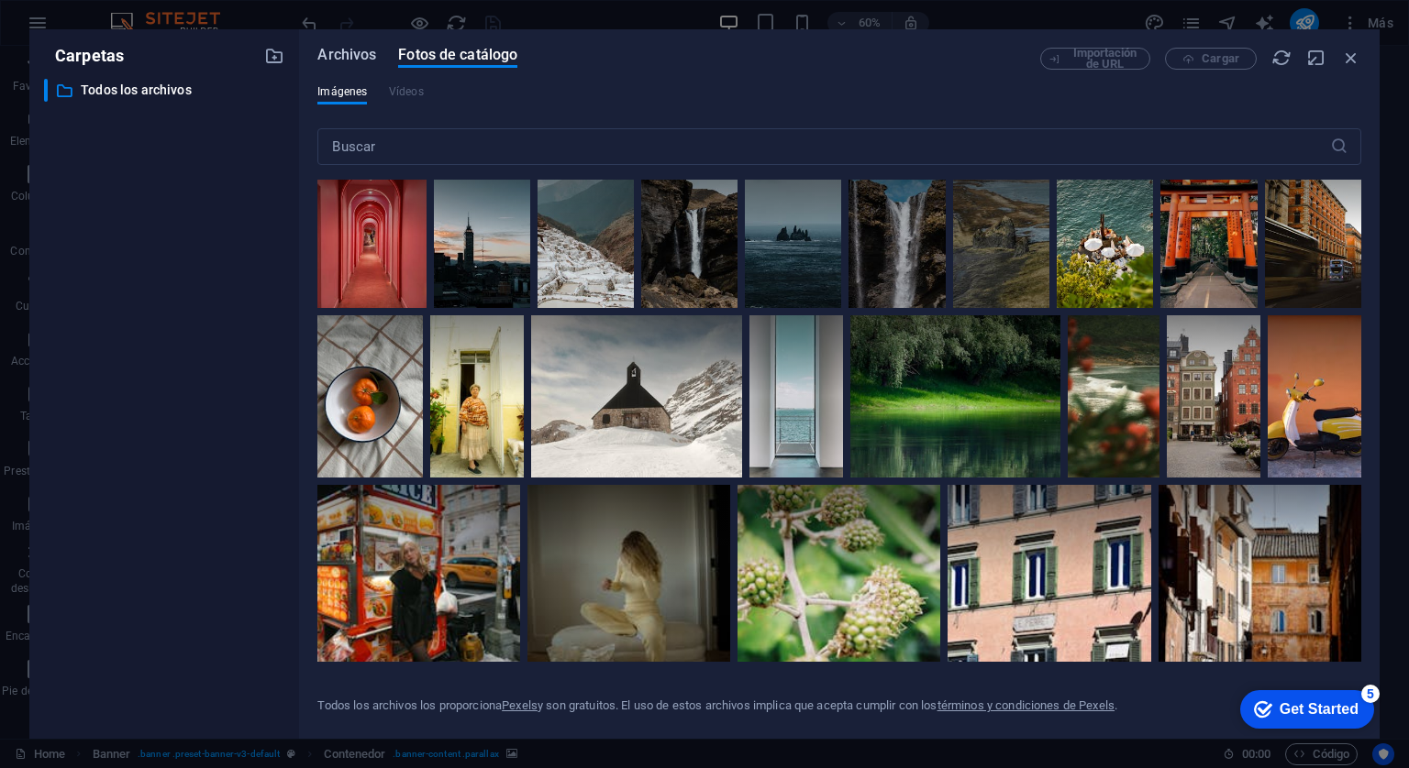
click at [339, 51] on span "Archivos" at bounding box center [346, 55] width 59 height 22
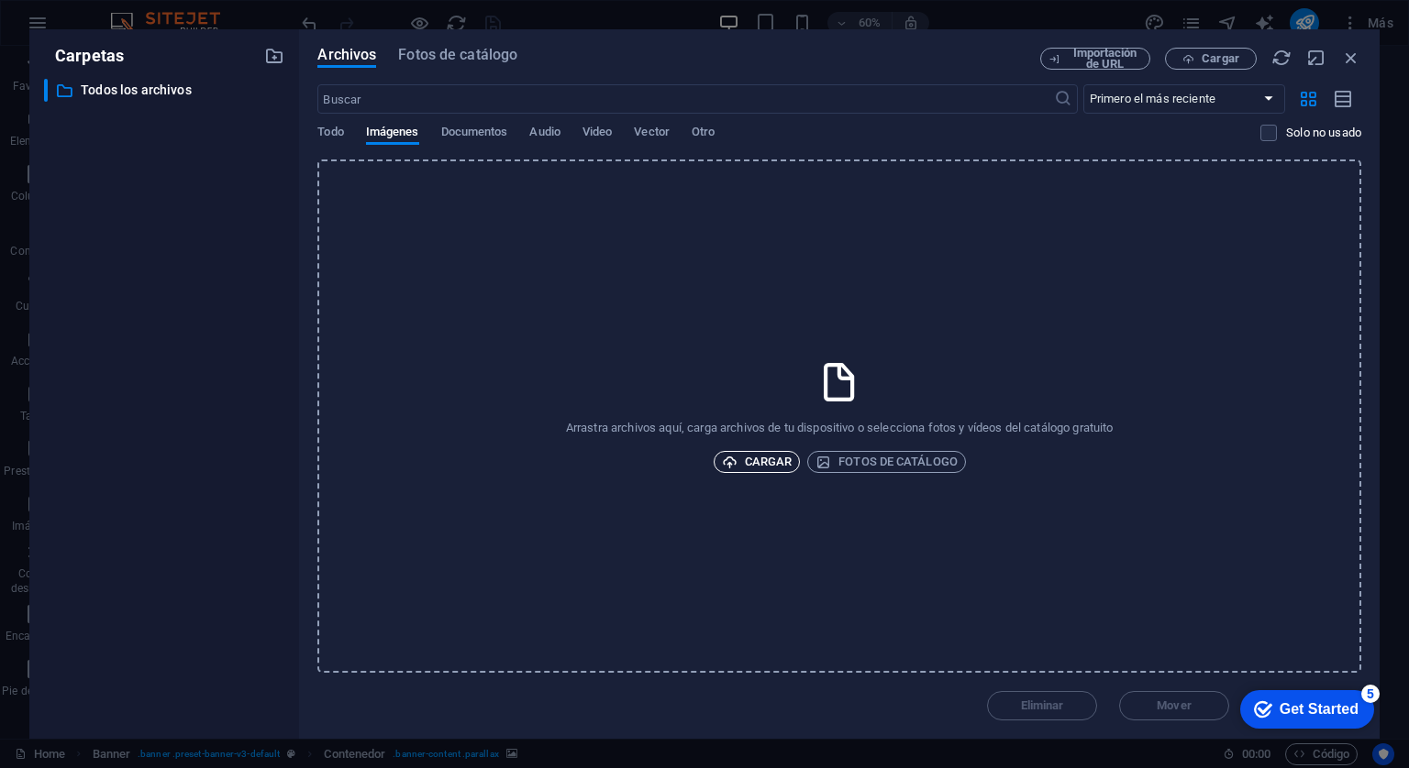
click at [757, 459] on span "Cargar" at bounding box center [757, 462] width 71 height 22
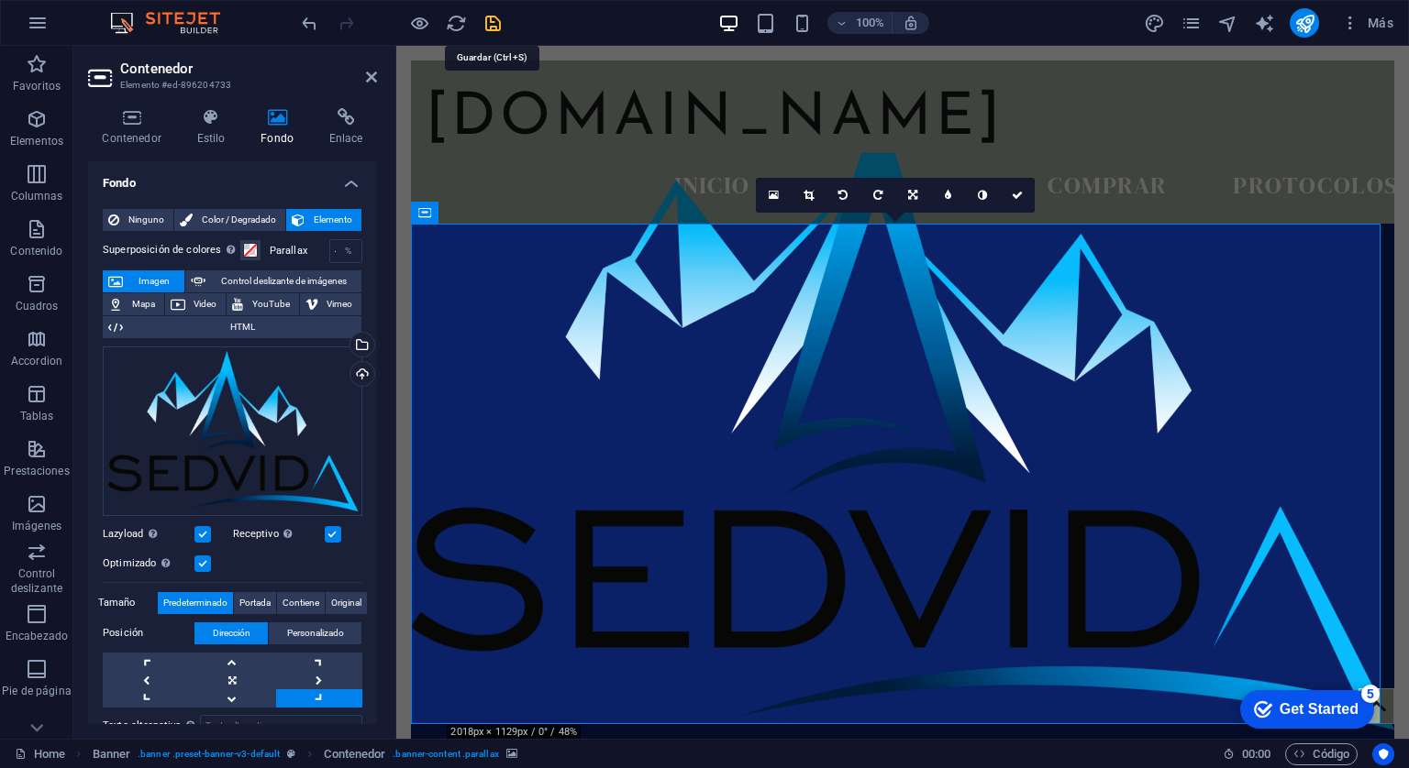
click at [489, 22] on icon "save" at bounding box center [492, 23] width 21 height 21
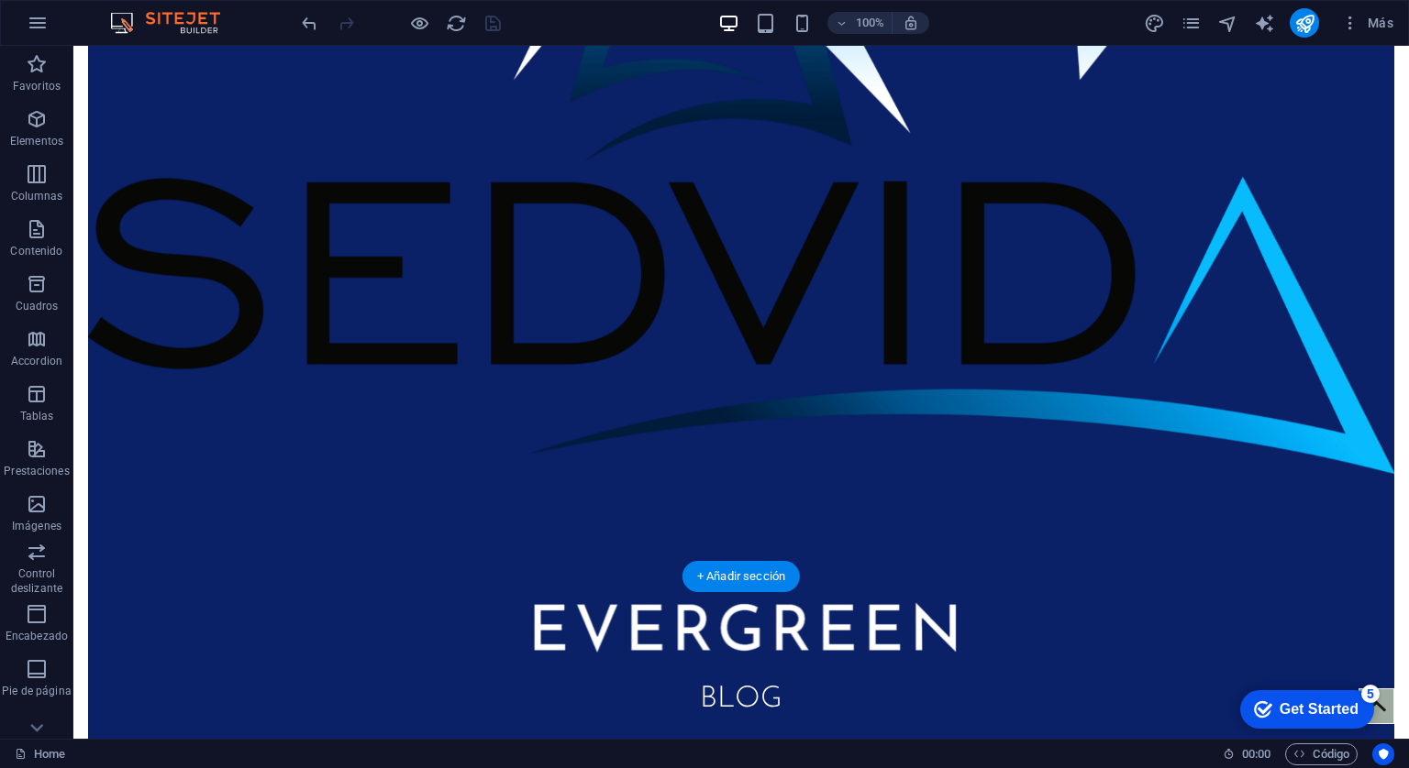
scroll to position [0, 0]
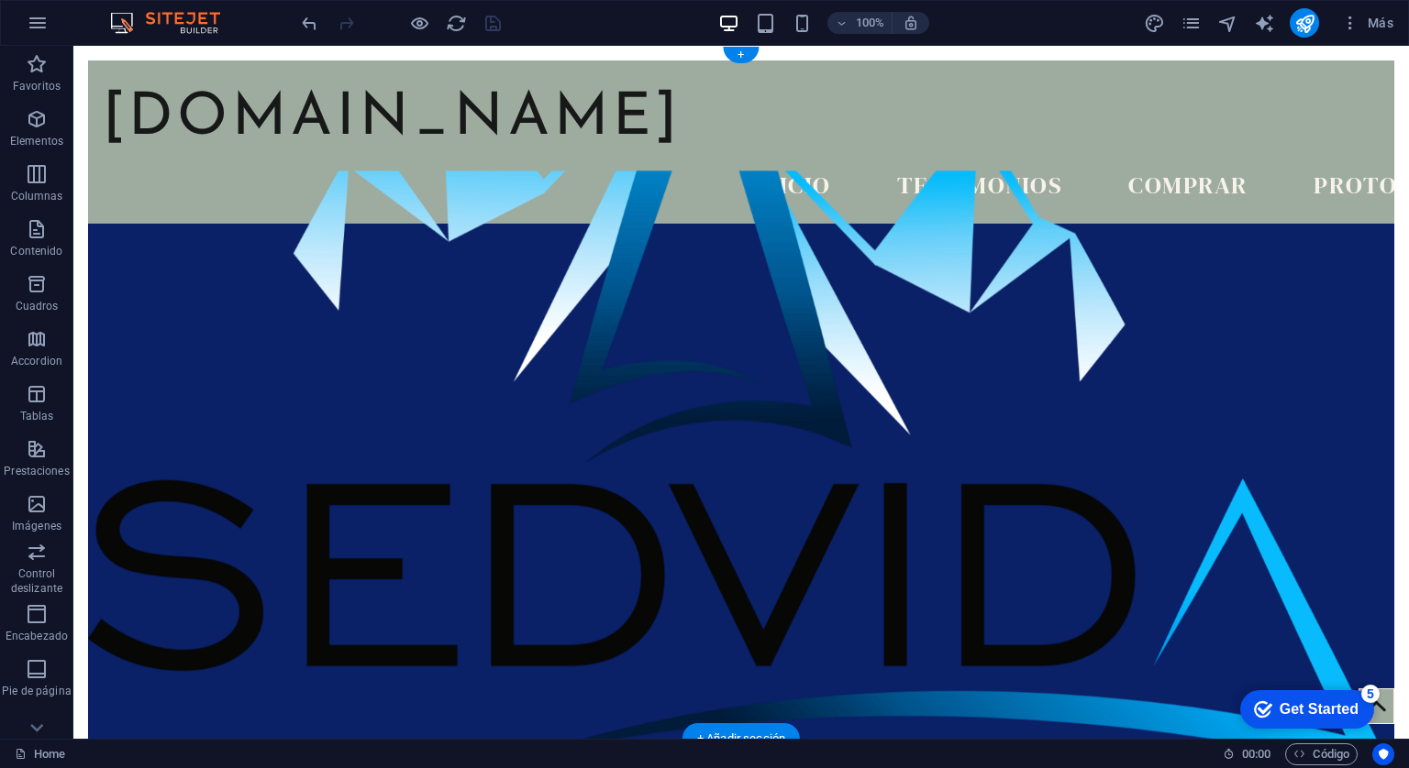
click at [183, 254] on figure at bounding box center [741, 473] width 1306 height 605
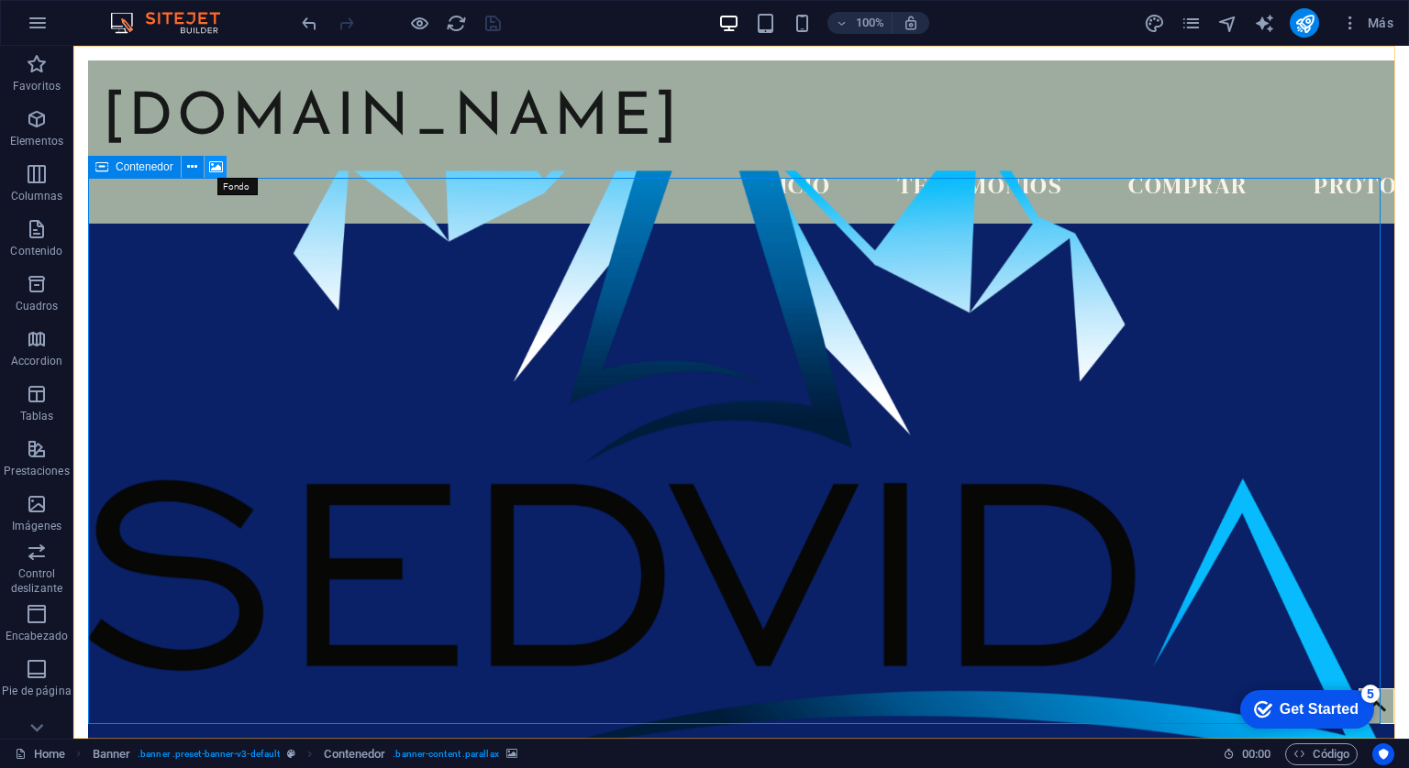
click at [213, 167] on icon at bounding box center [216, 167] width 14 height 19
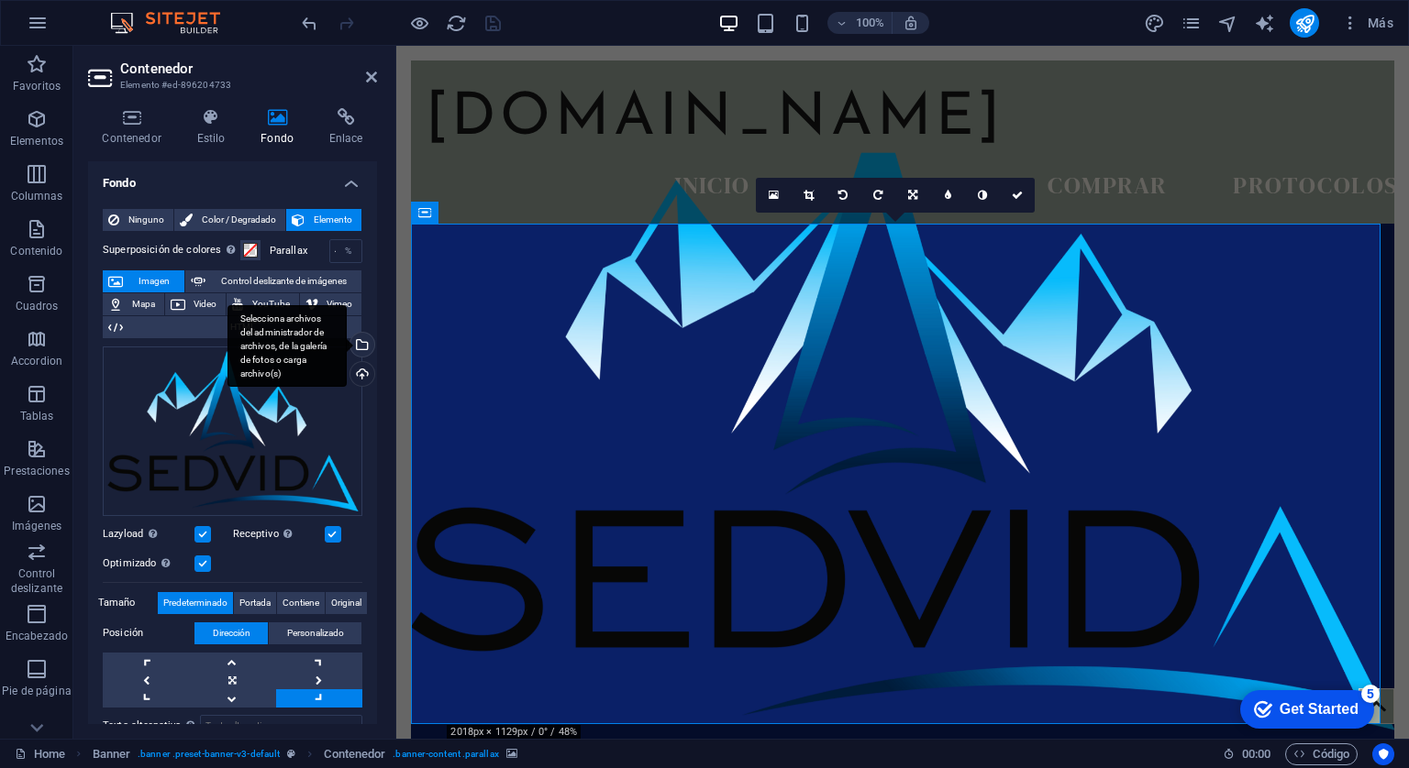
click at [359, 346] on div "Selecciona archivos del administrador de archivos, de la galería de fotos o car…" at bounding box center [361, 347] width 28 height 28
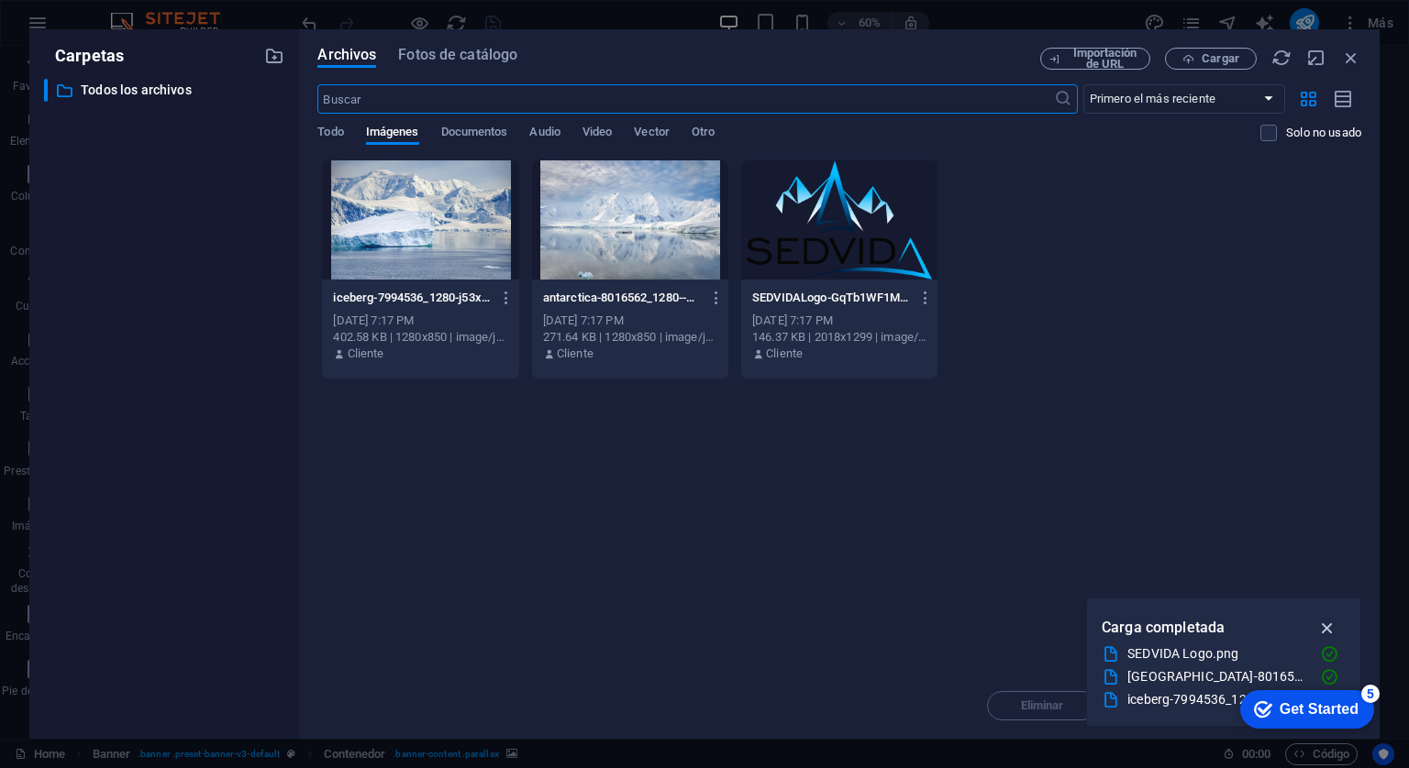
click at [1328, 625] on icon "button" at bounding box center [1327, 628] width 21 height 20
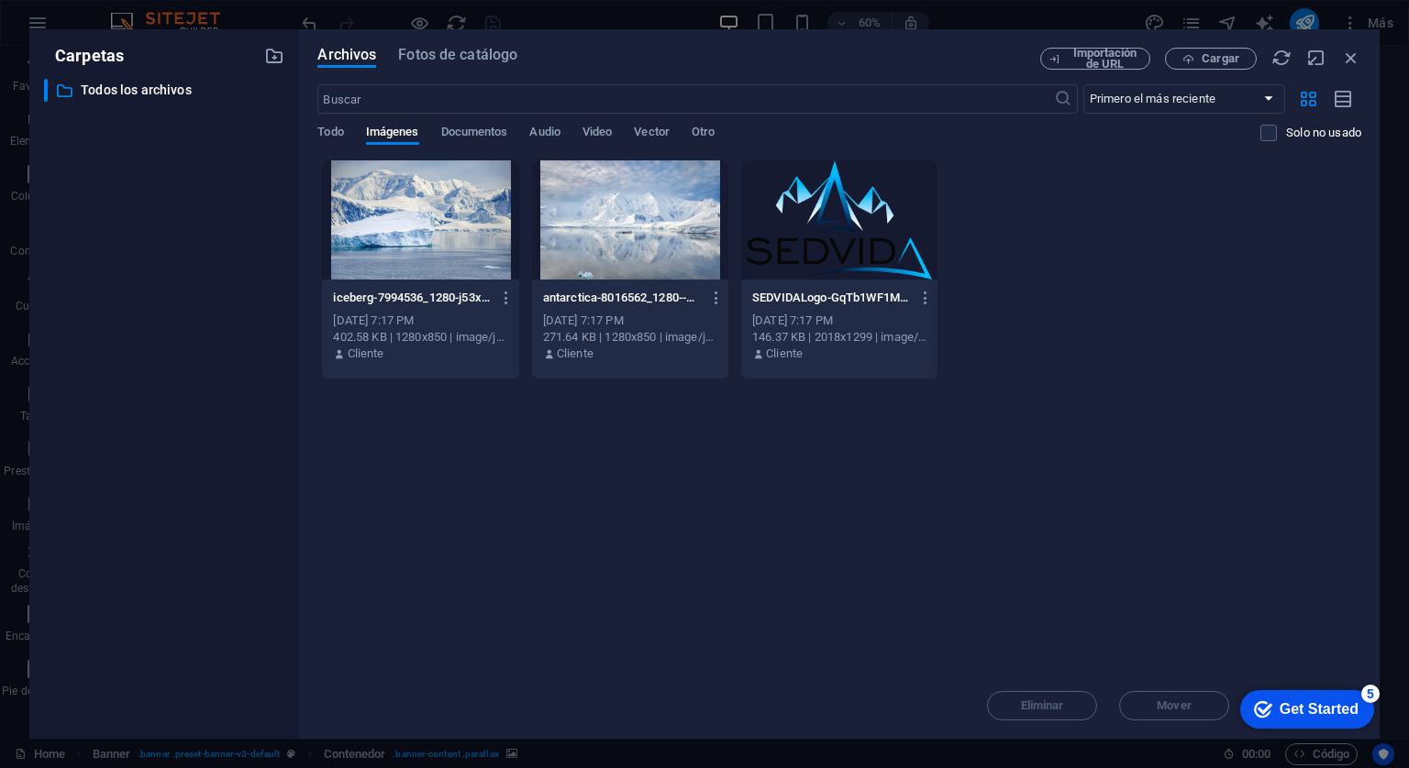
click at [584, 241] on div at bounding box center [630, 219] width 196 height 119
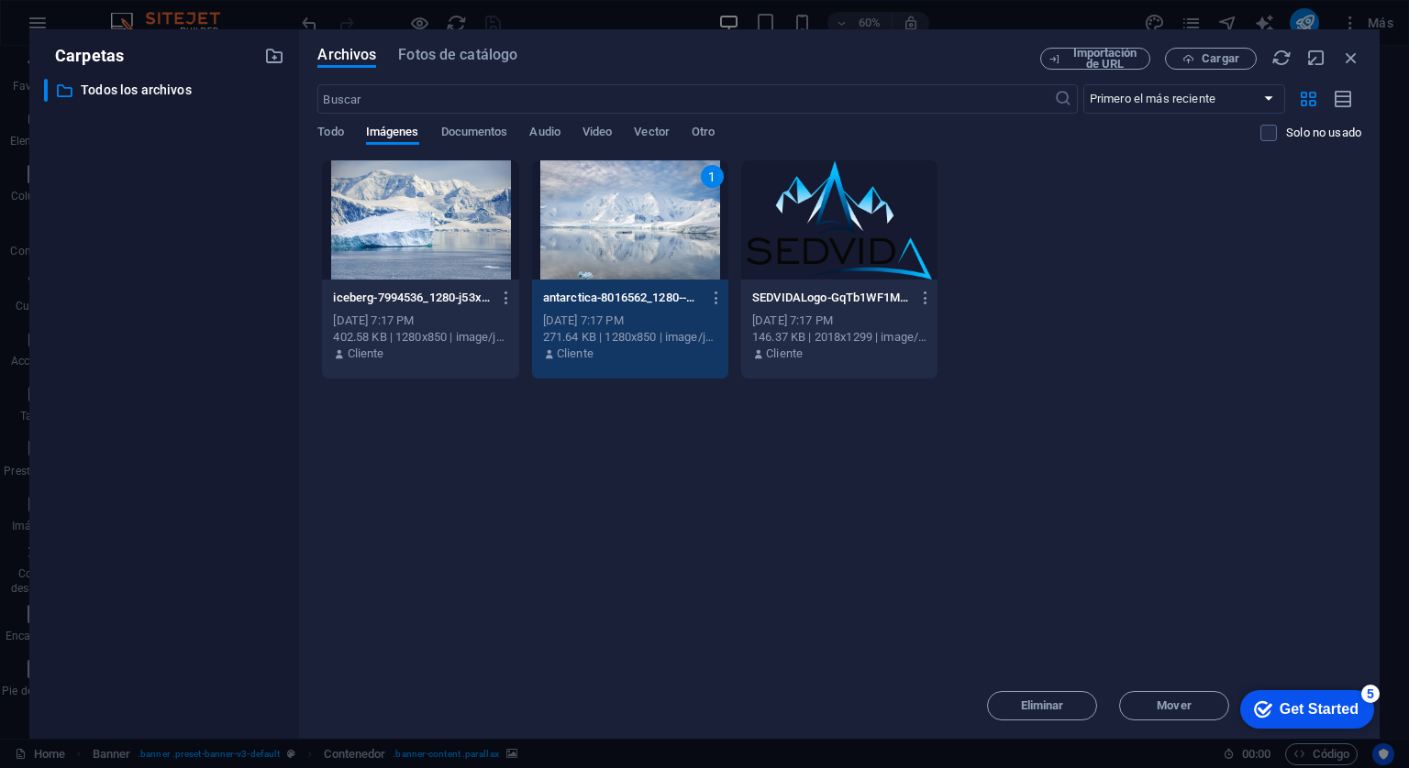
click at [1303, 705] on div "Get Started" at bounding box center [1318, 710] width 79 height 17
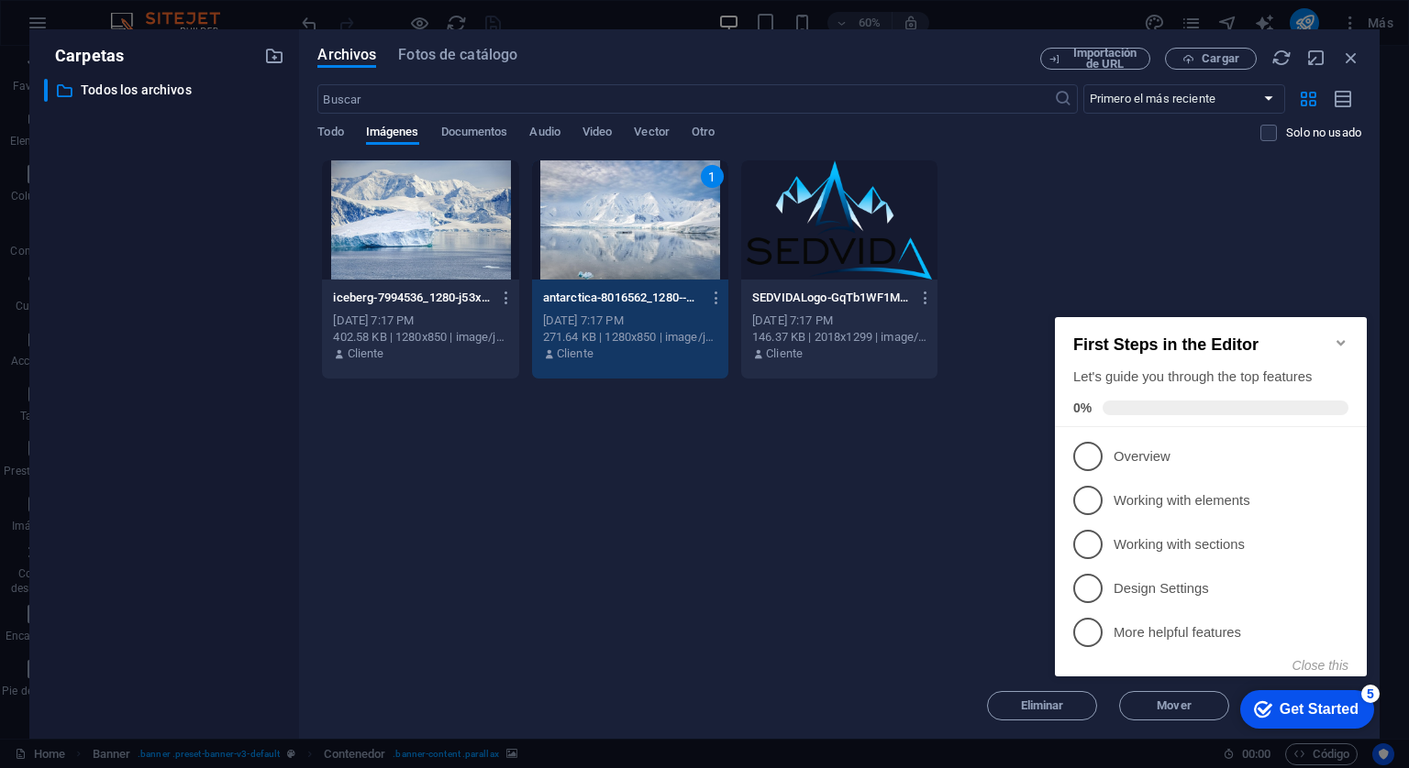
click at [1350, 337] on div "First Steps in the Editor Let's guide you through the top features 0%" at bounding box center [1211, 372] width 312 height 110
click at [1343, 336] on icon "Minimize checklist" at bounding box center [1340, 343] width 15 height 15
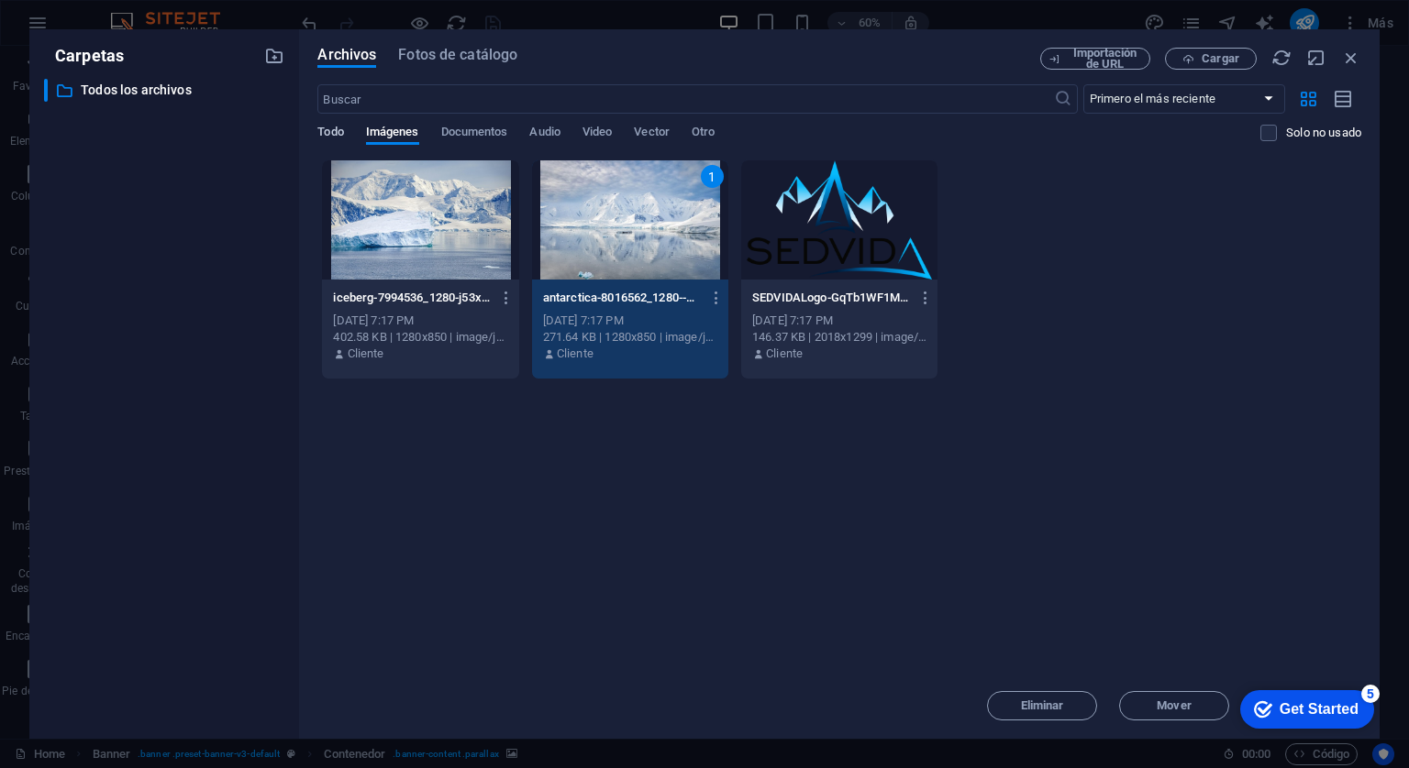
click at [324, 127] on span "Todo" at bounding box center [330, 134] width 26 height 26
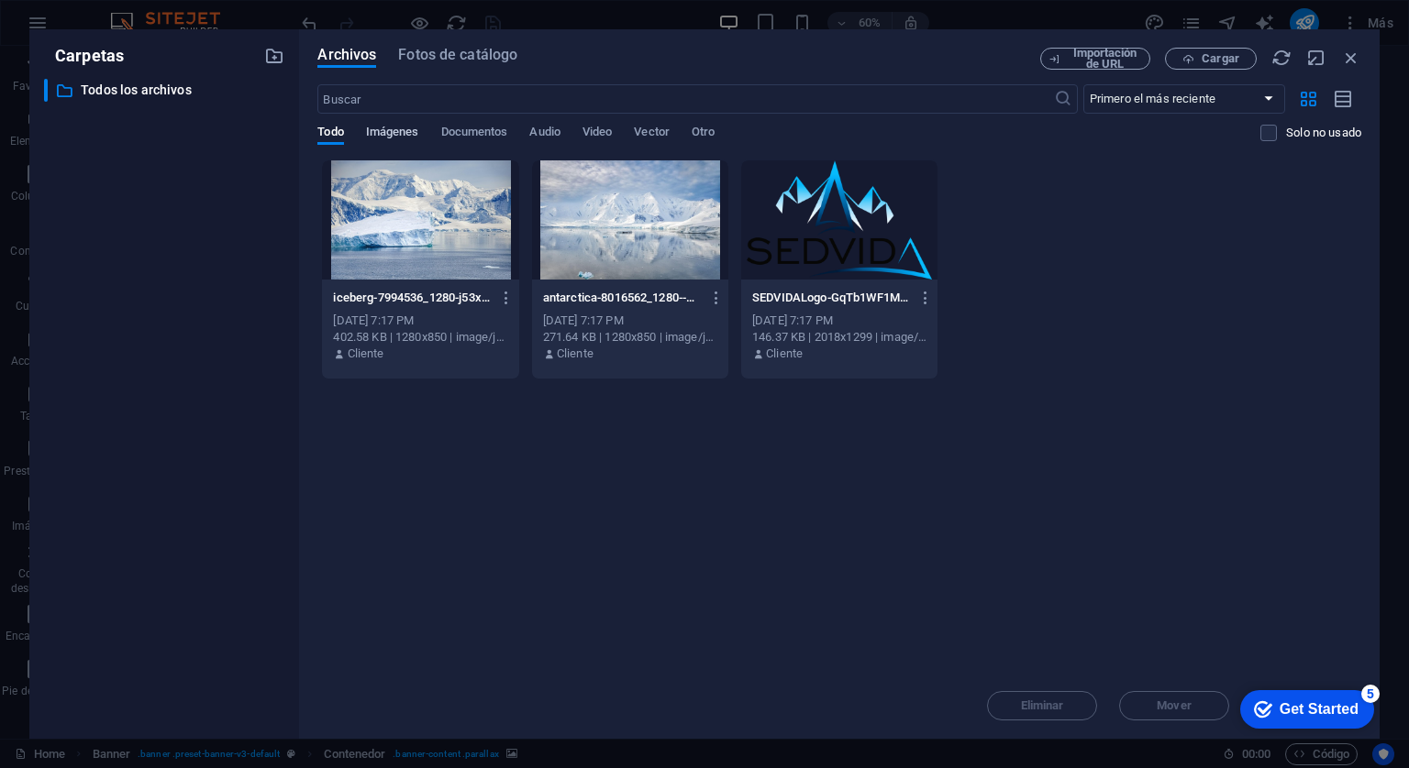
click at [390, 133] on span "Imágenes" at bounding box center [392, 134] width 53 height 26
click at [1214, 56] on span "Cargar" at bounding box center [1220, 58] width 38 height 11
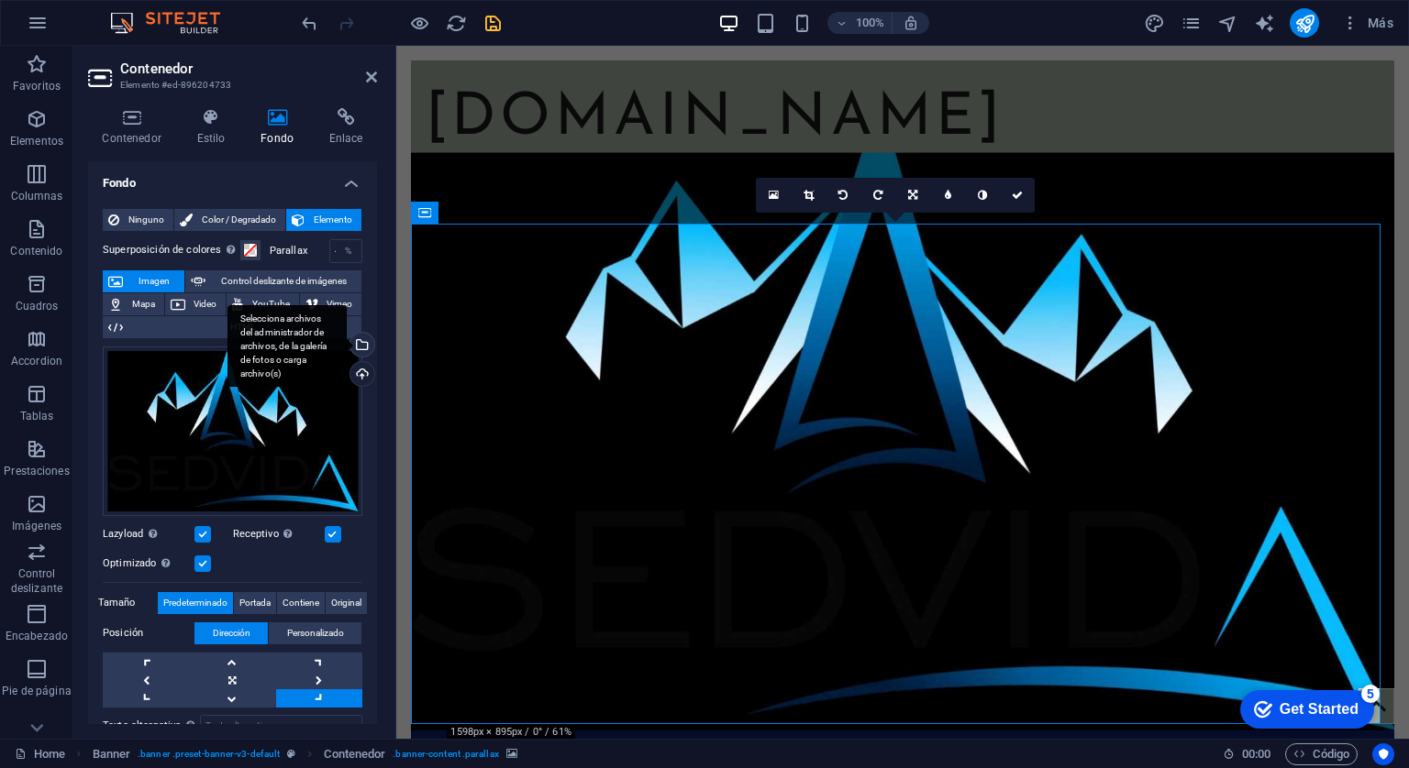
click at [347, 342] on div "Selecciona archivos del administrador de archivos, de la galería de fotos o car…" at bounding box center [286, 346] width 119 height 83
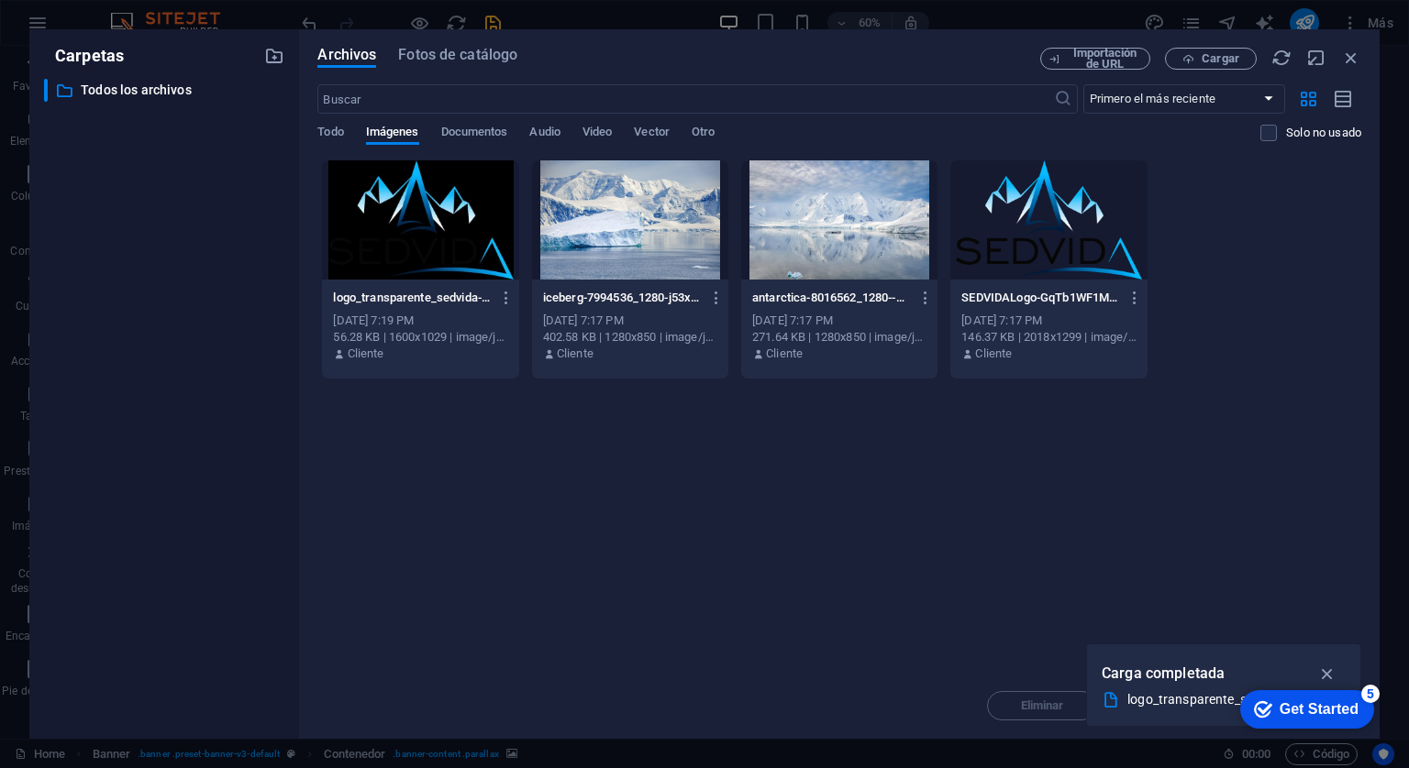
click at [1319, 402] on div "Arrastra archivos aquí para cargarlos de inmediato logo_transparente_sedvida-8k…" at bounding box center [839, 417] width 1044 height 514
click at [507, 292] on icon "button" at bounding box center [506, 298] width 17 height 17
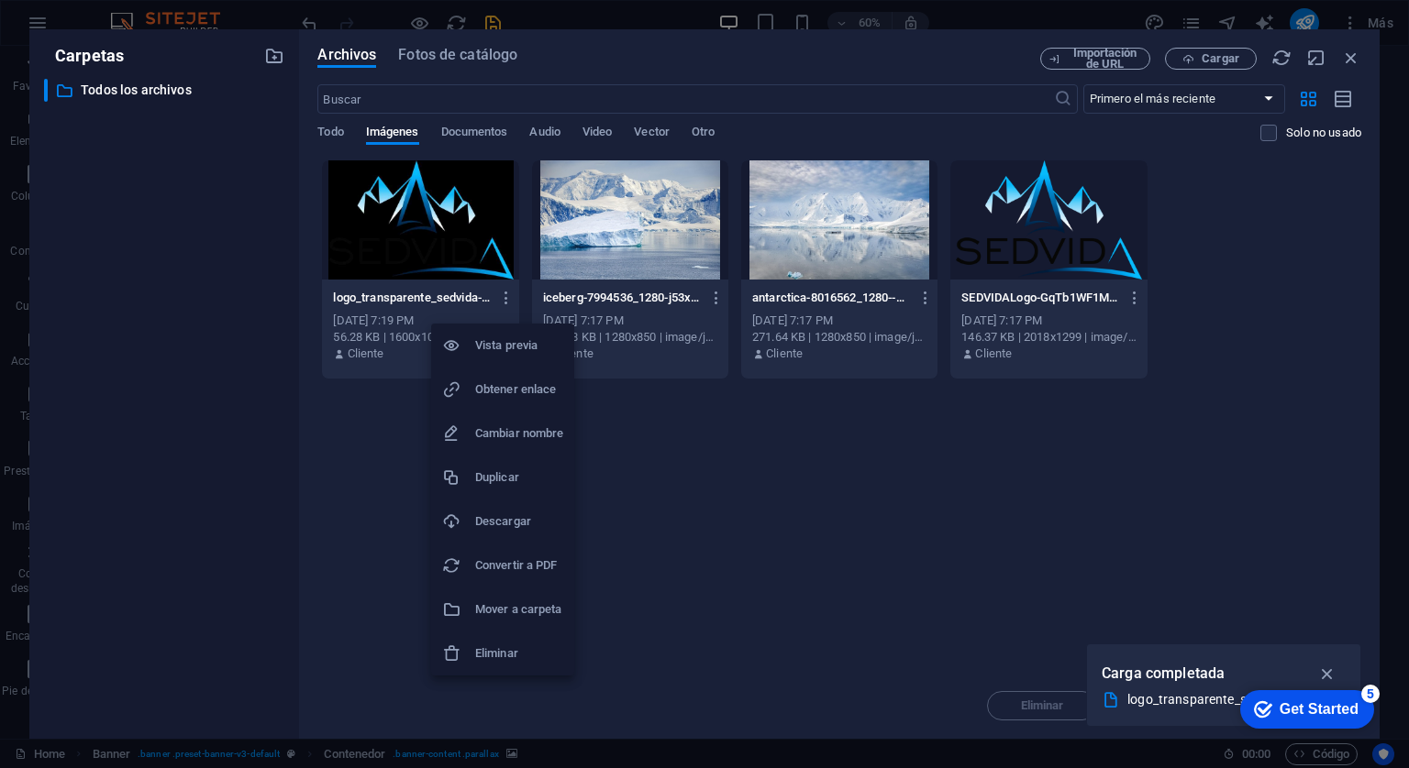
click at [510, 646] on h6 "Eliminar" at bounding box center [519, 654] width 88 height 22
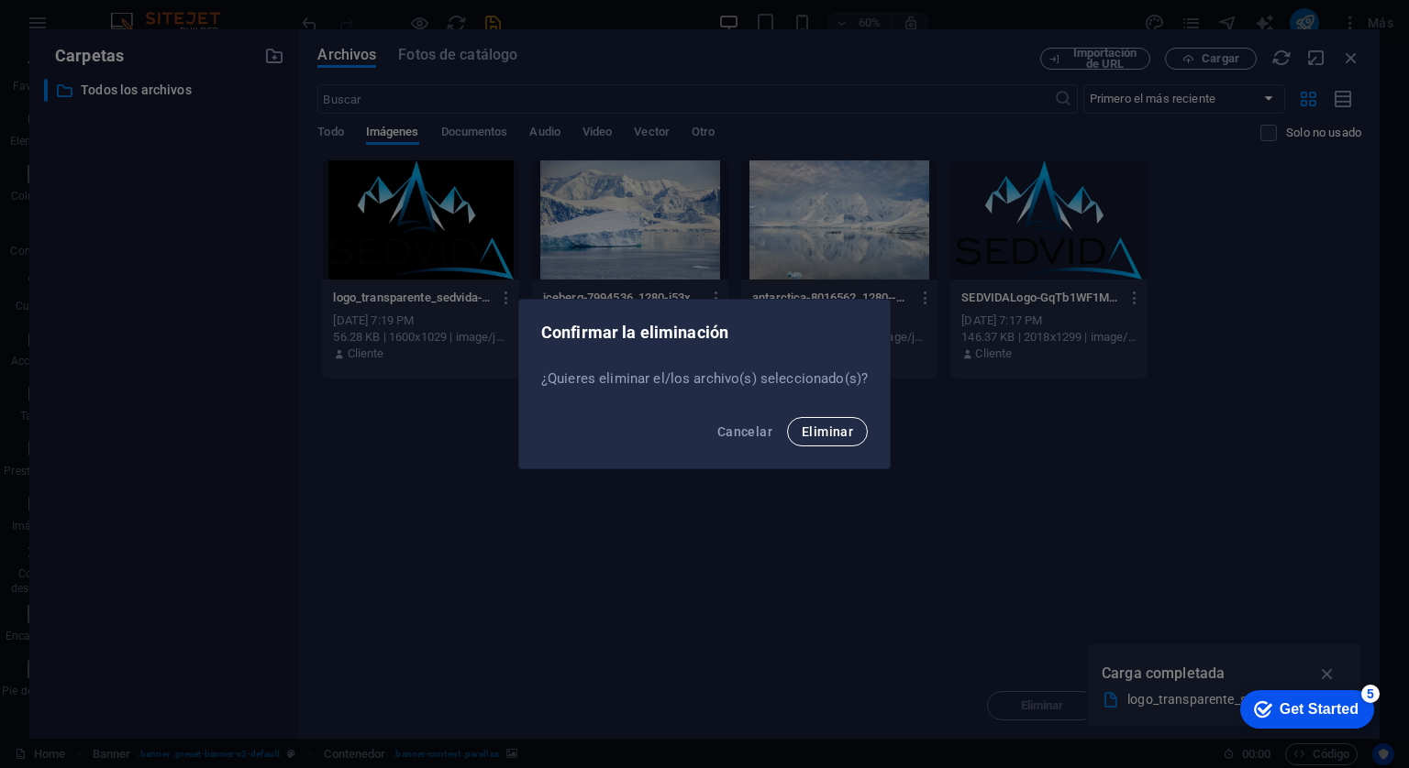
click at [795, 429] on button "Eliminar" at bounding box center [827, 431] width 81 height 29
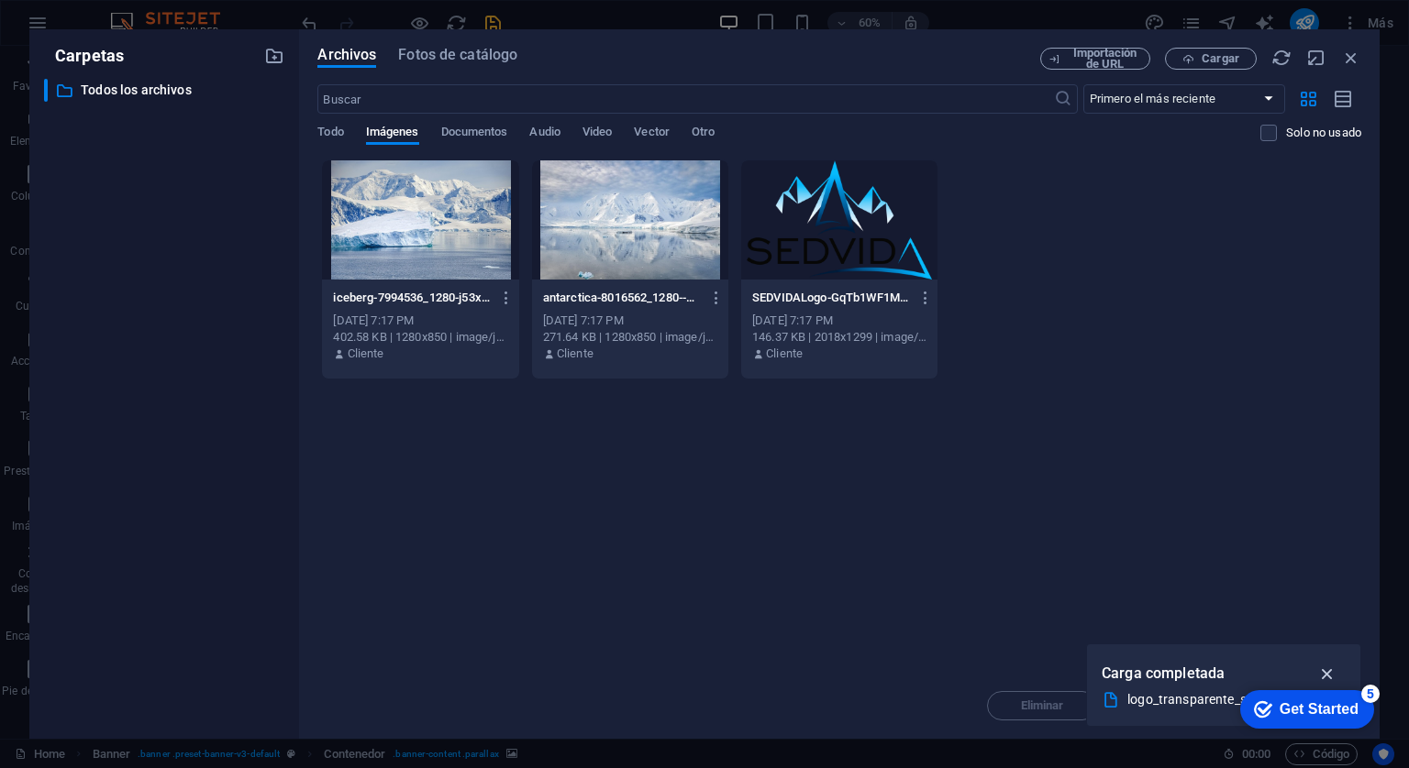
click at [1332, 673] on icon "button" at bounding box center [1327, 674] width 21 height 20
click at [660, 200] on div at bounding box center [630, 219] width 196 height 119
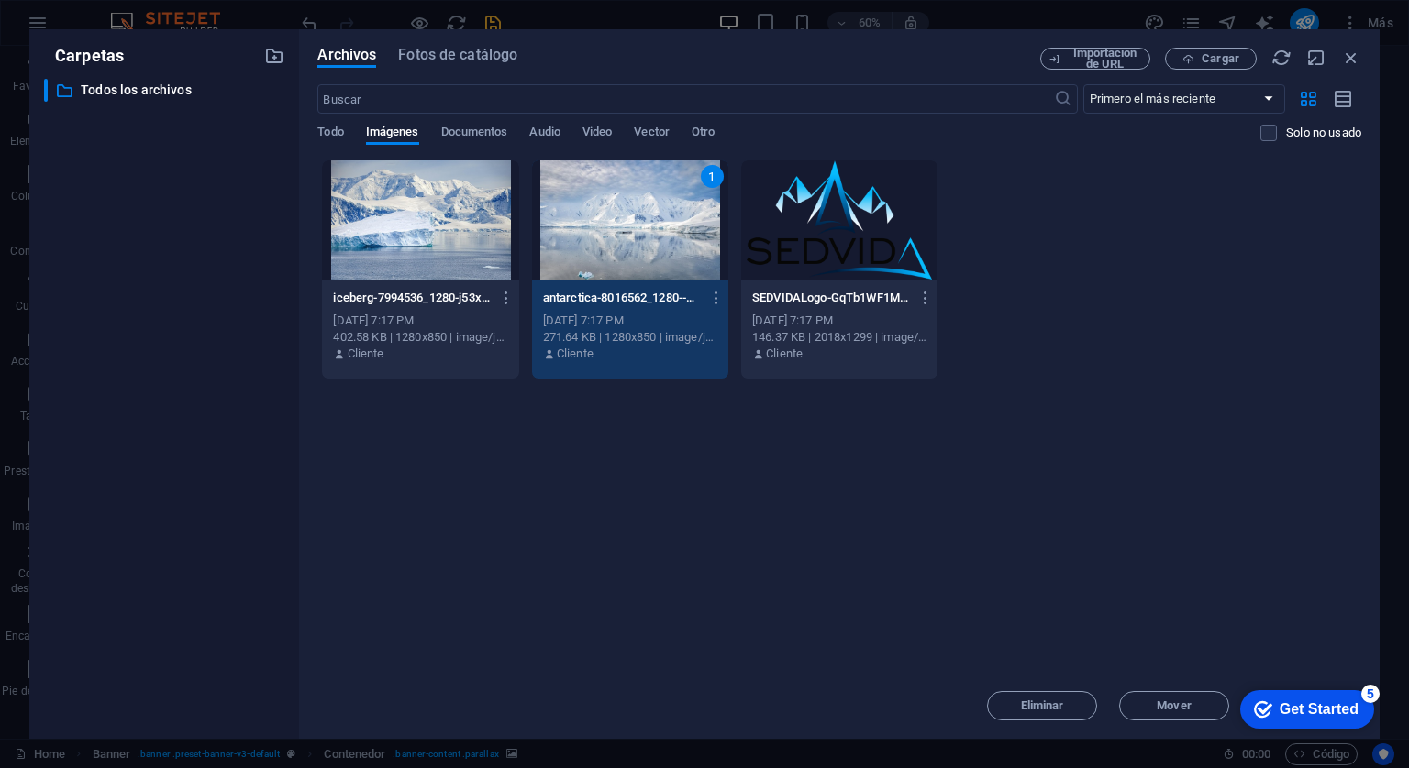
drag, startPoint x: 1327, startPoint y: 691, endPoint x: 2494, endPoint y: 1284, distance: 1309.5
click html "checkmark Get Started 5 First Steps in the Editor Let's guide you through the t…"
click at [1335, 702] on div "Get Started" at bounding box center [1318, 710] width 79 height 17
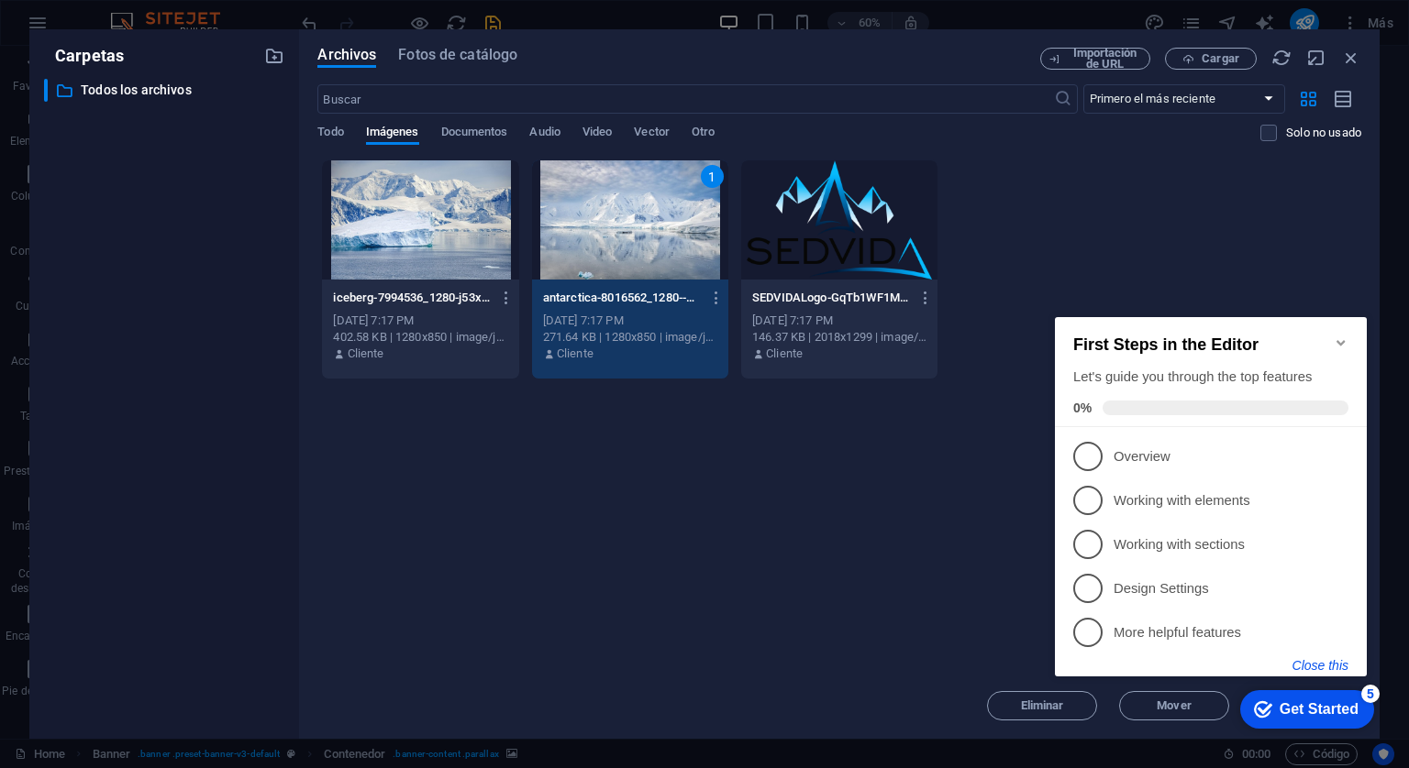
click at [1325, 667] on button "Close this" at bounding box center [1320, 665] width 56 height 15
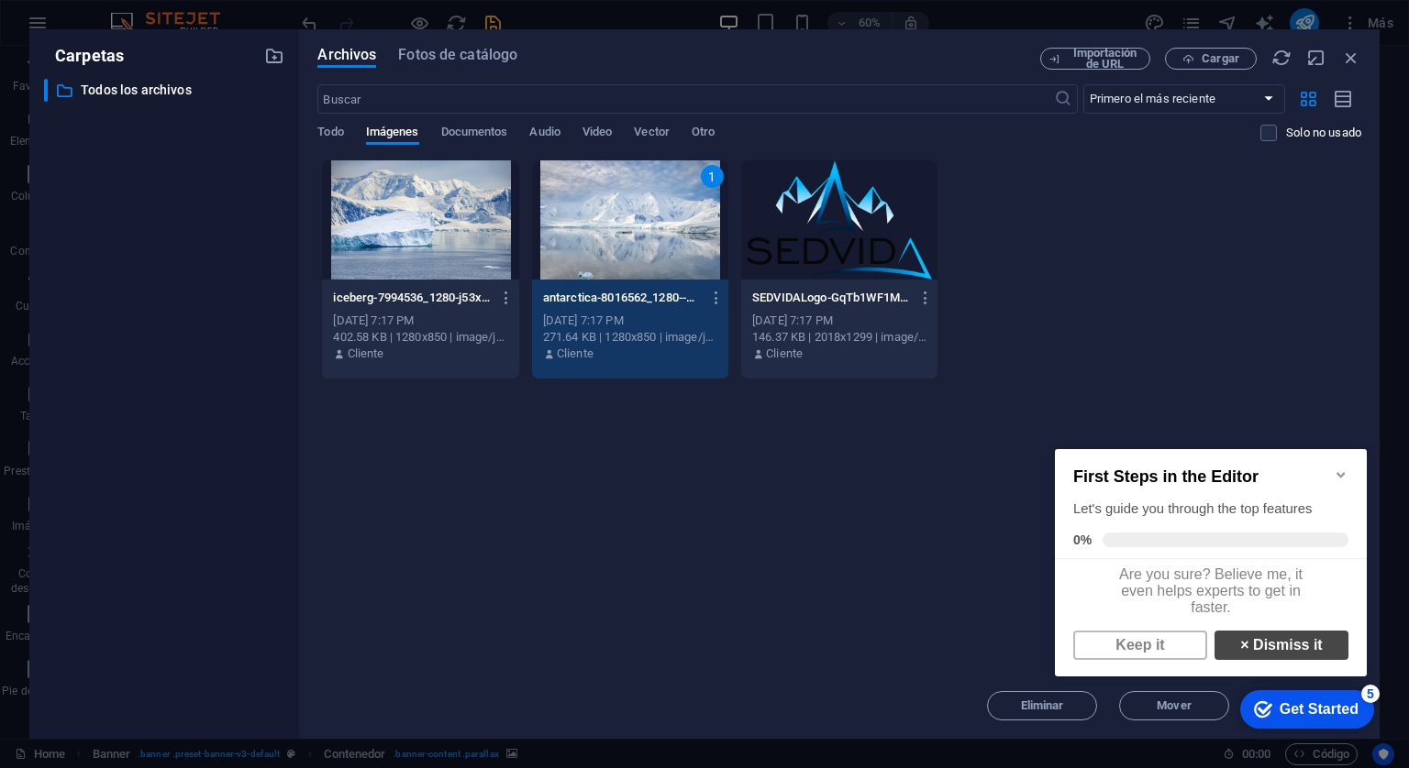
click at [1291, 650] on link "× Dismiss it" at bounding box center [1281, 645] width 134 height 29
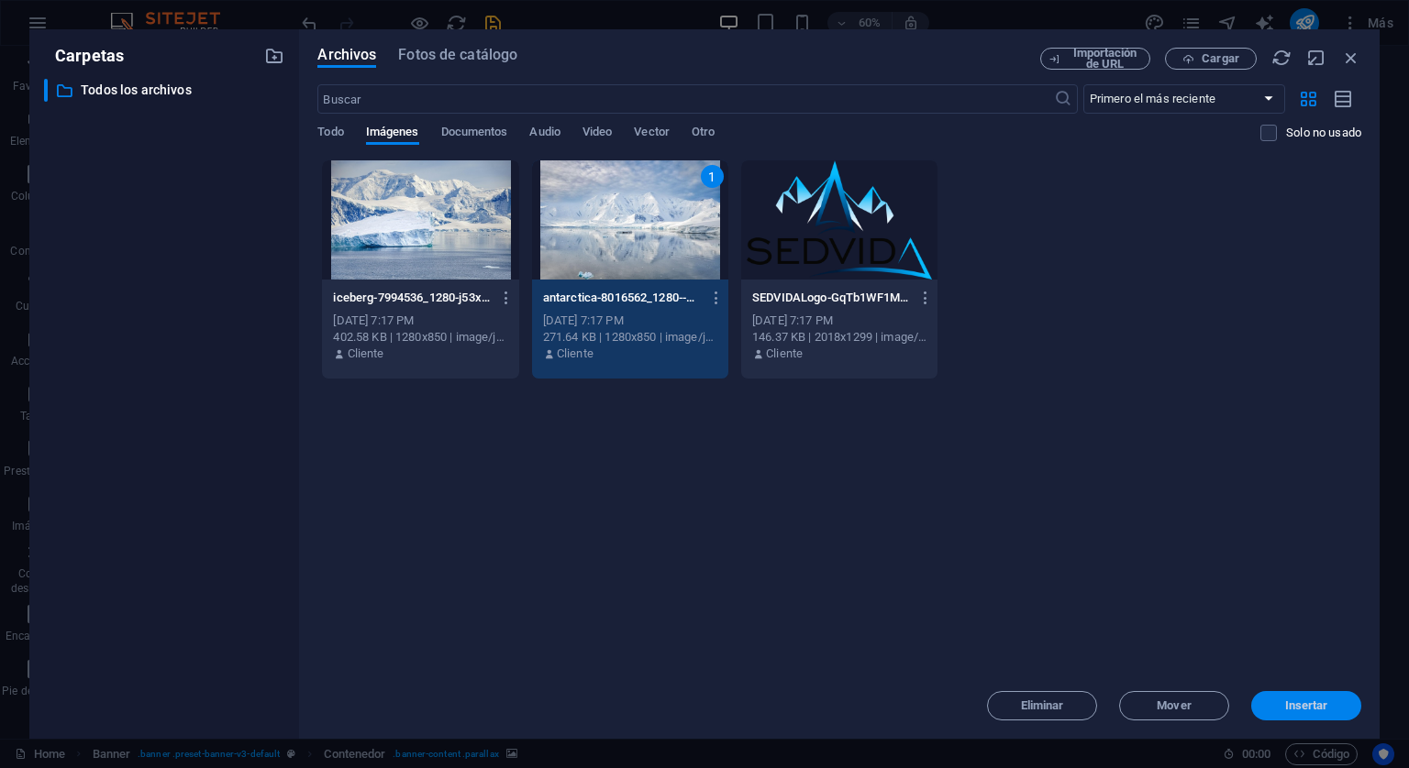
click at [1305, 707] on span "Insertar" at bounding box center [1306, 706] width 43 height 11
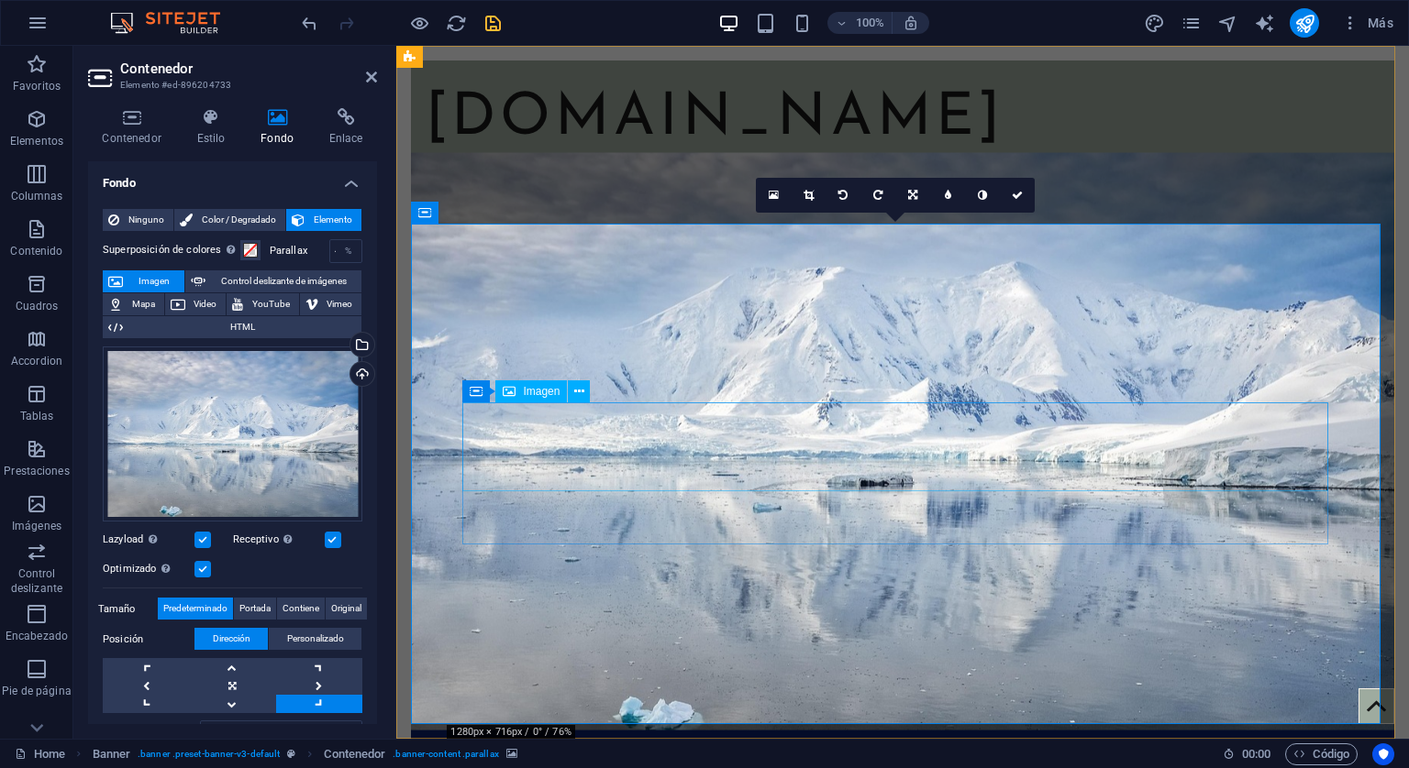
click at [529, 391] on span "Imagen" at bounding box center [541, 391] width 37 height 11
click at [544, 393] on span "Imagen" at bounding box center [541, 391] width 37 height 11
click at [583, 388] on icon at bounding box center [579, 391] width 10 height 19
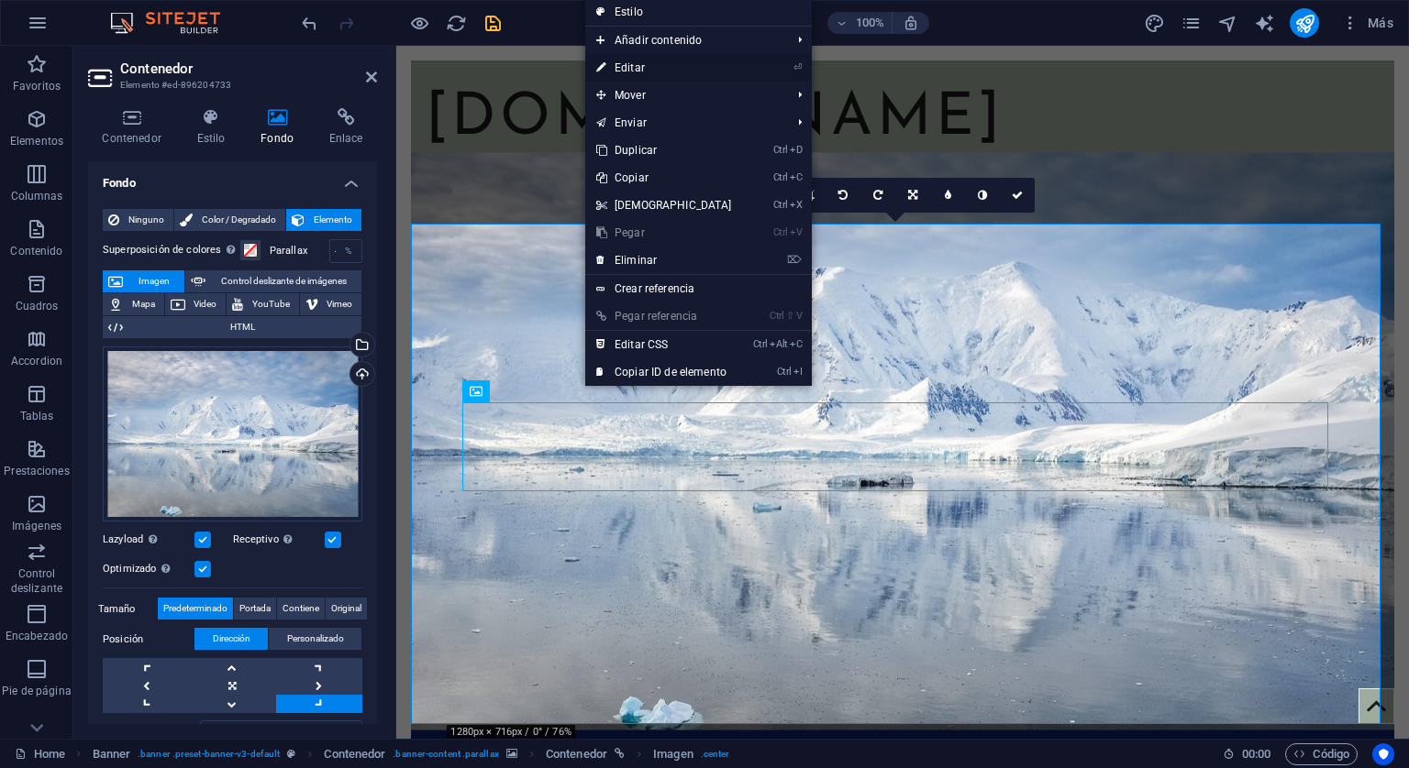
click at [635, 61] on link "⏎ Editar" at bounding box center [664, 68] width 158 height 28
select select "px"
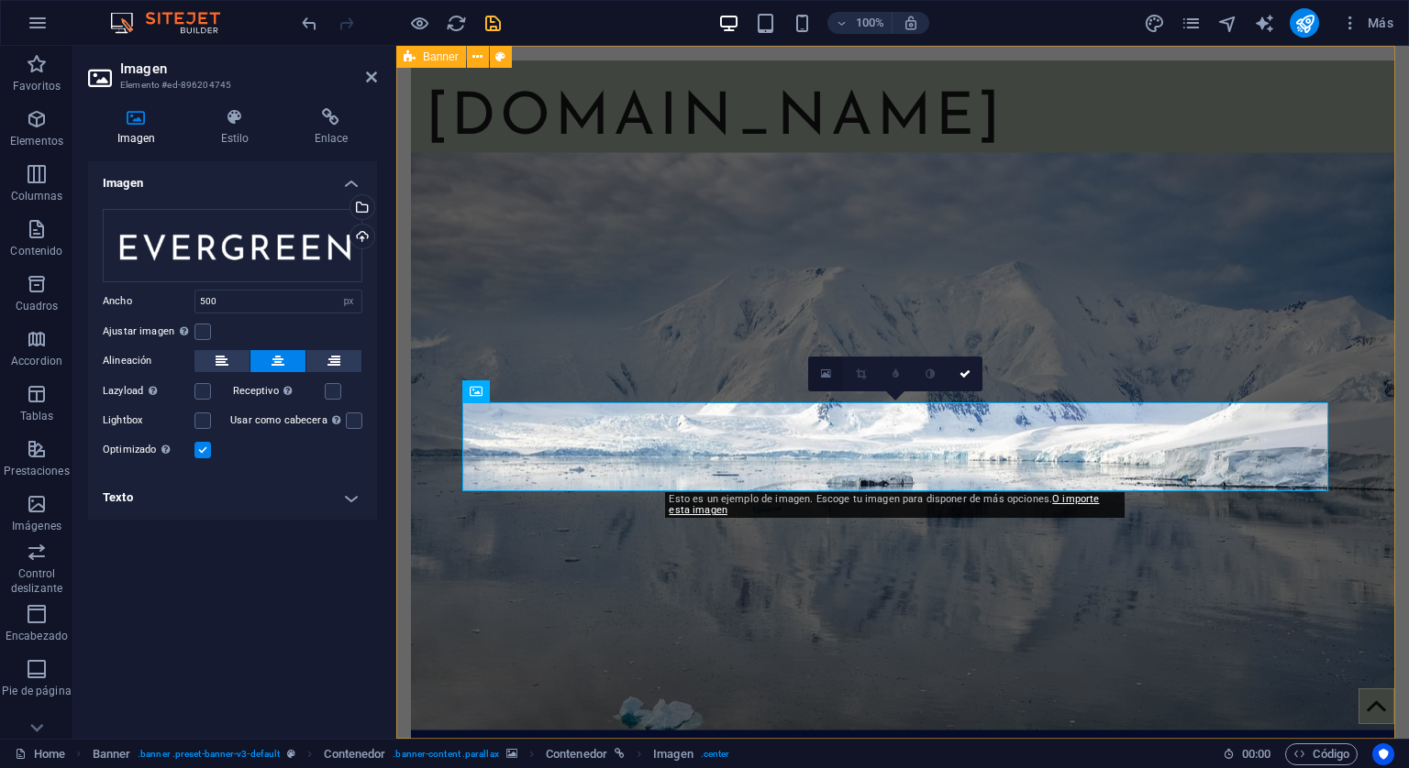
click at [821, 373] on icon at bounding box center [826, 374] width 10 height 13
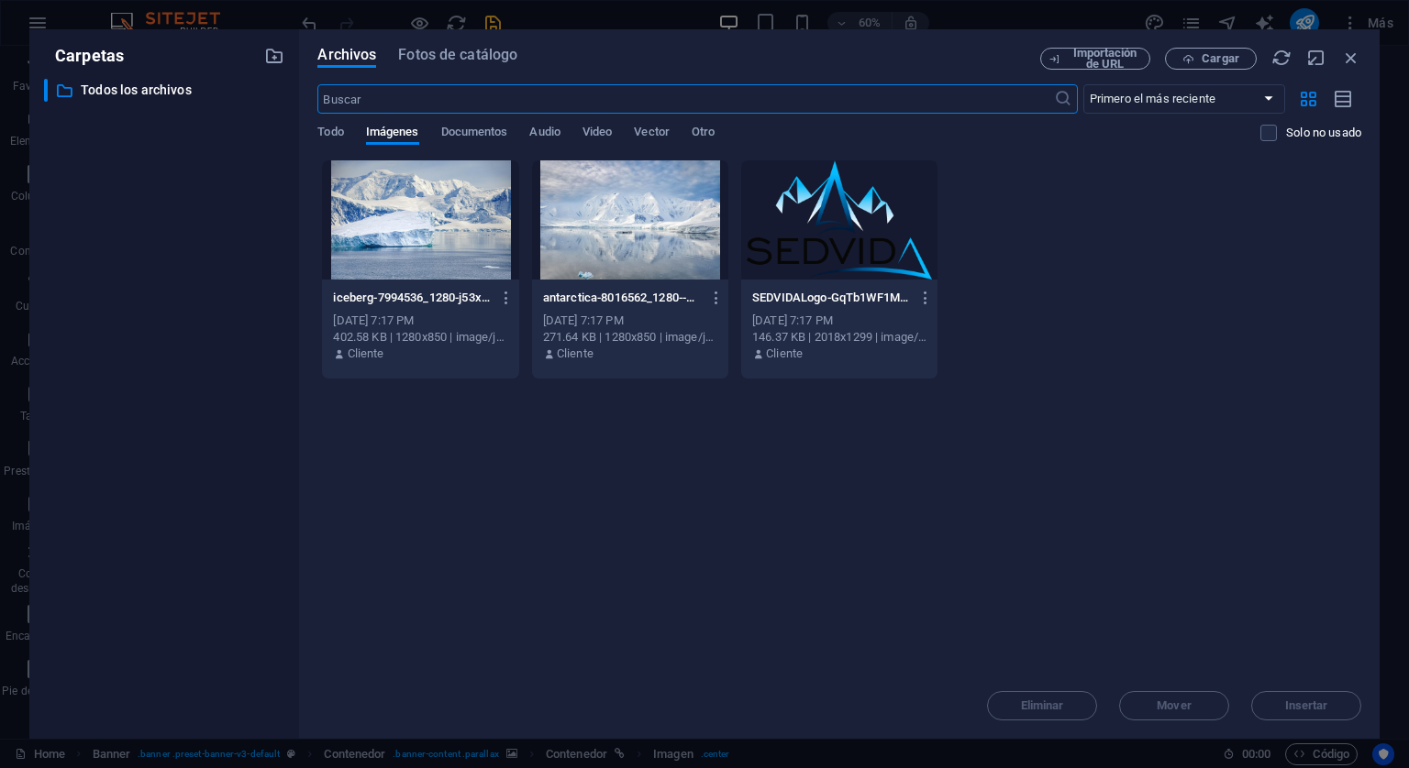
click at [827, 257] on div at bounding box center [839, 219] width 196 height 119
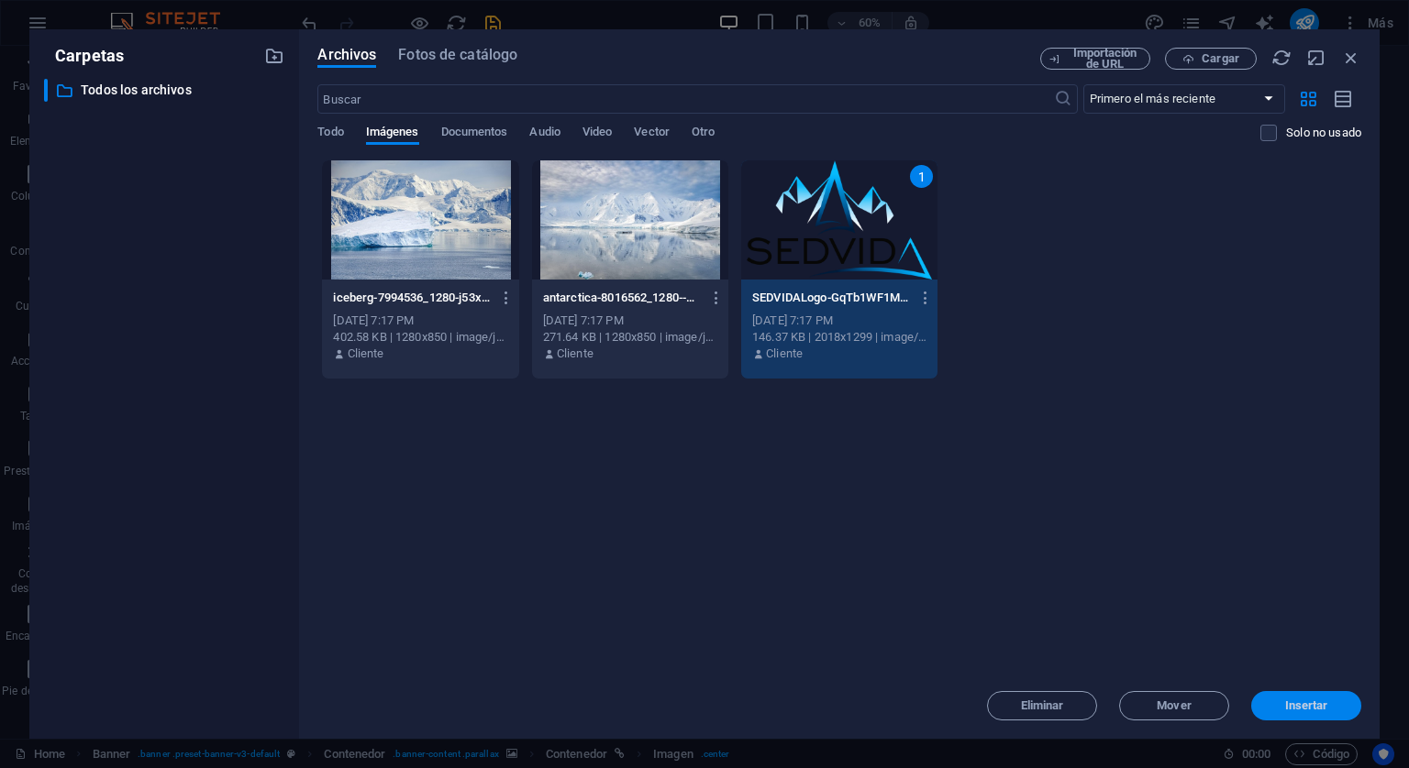
click at [1253, 713] on button "Insertar" at bounding box center [1306, 705] width 110 height 29
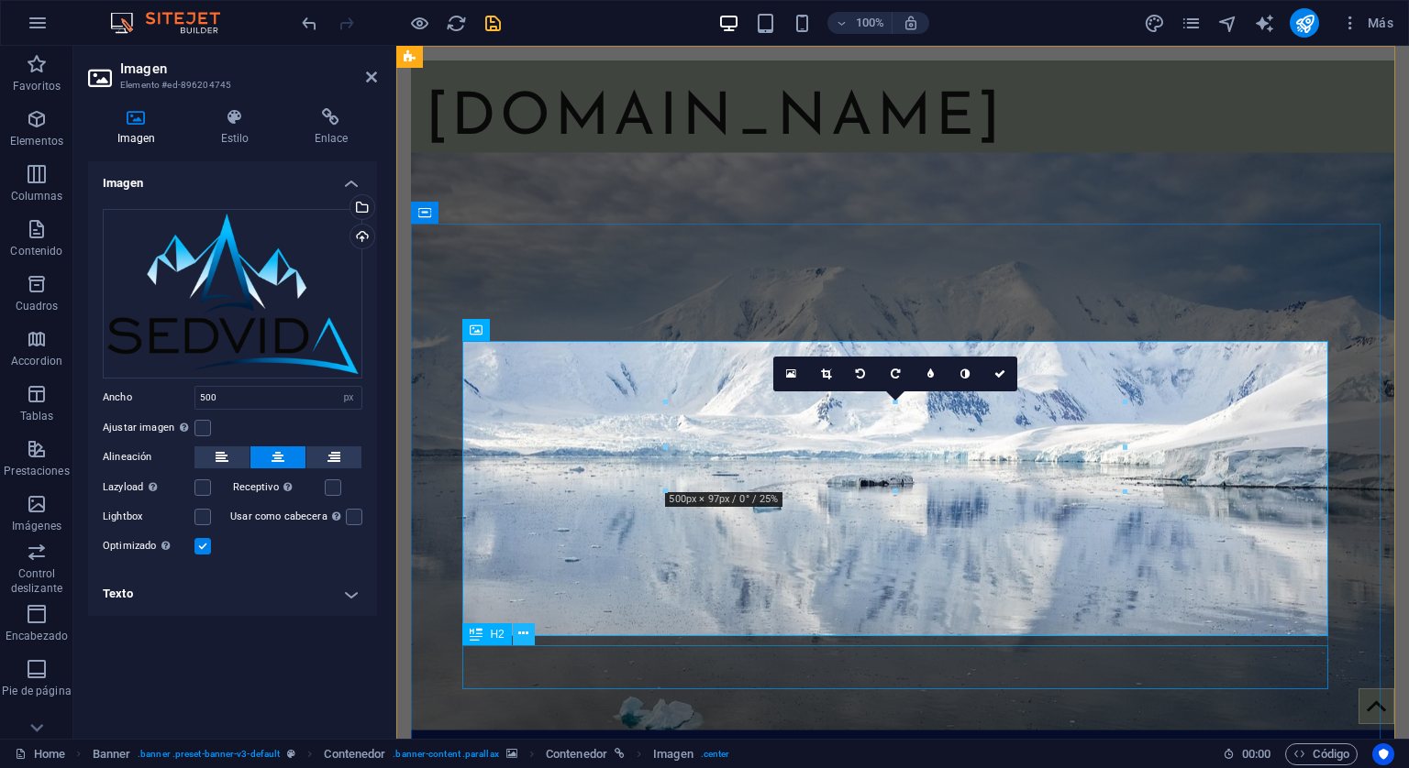
click at [527, 635] on icon at bounding box center [523, 634] width 10 height 19
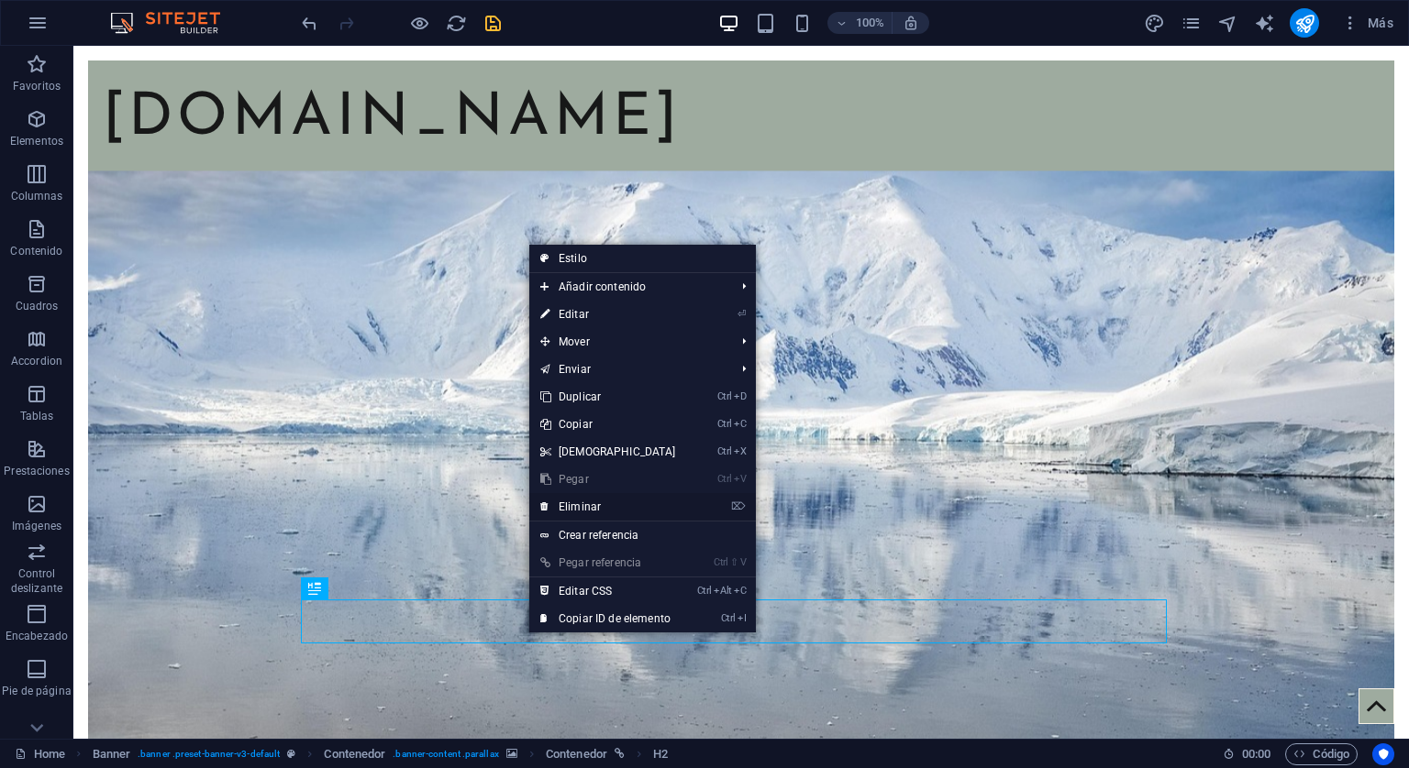
click at [597, 501] on link "⌦ Eliminar" at bounding box center [608, 507] width 158 height 28
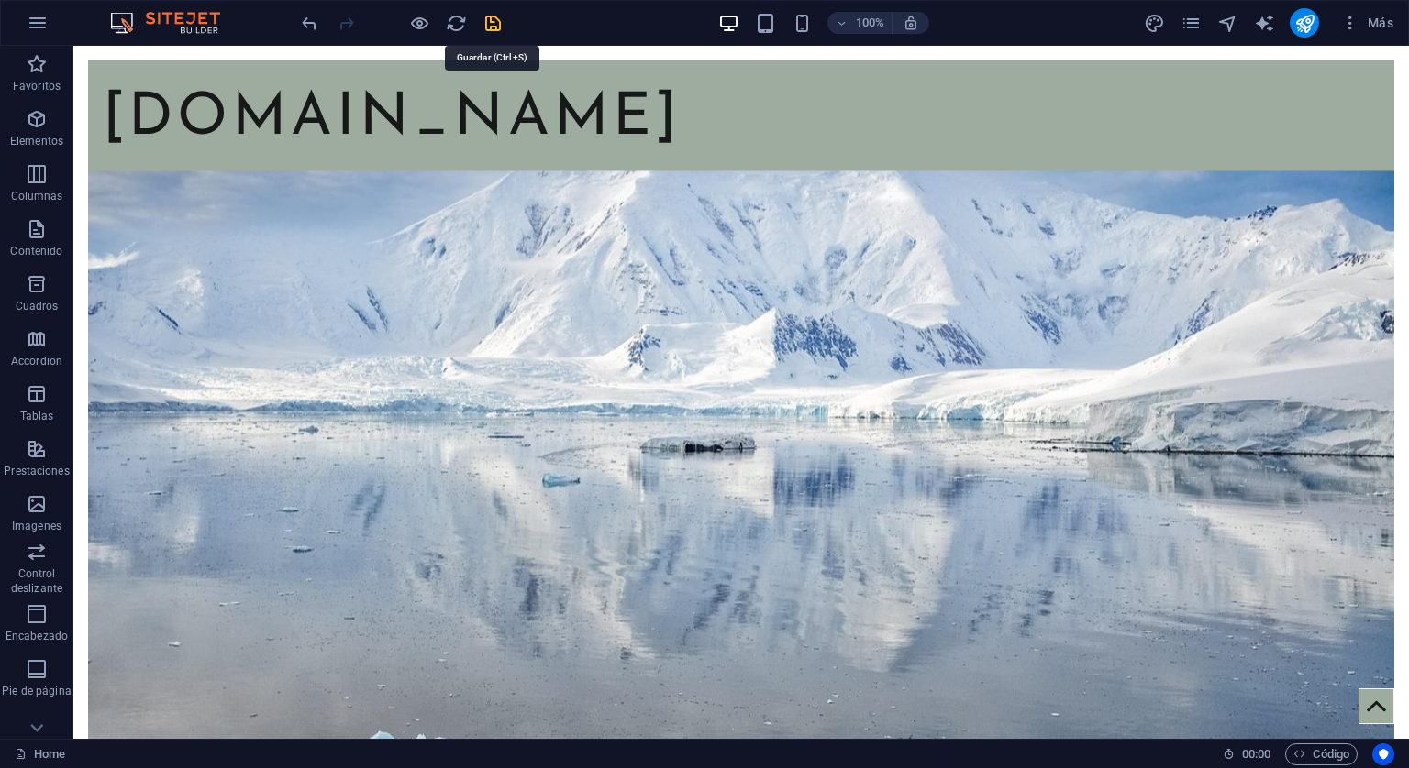
click at [498, 20] on icon "save" at bounding box center [492, 23] width 21 height 21
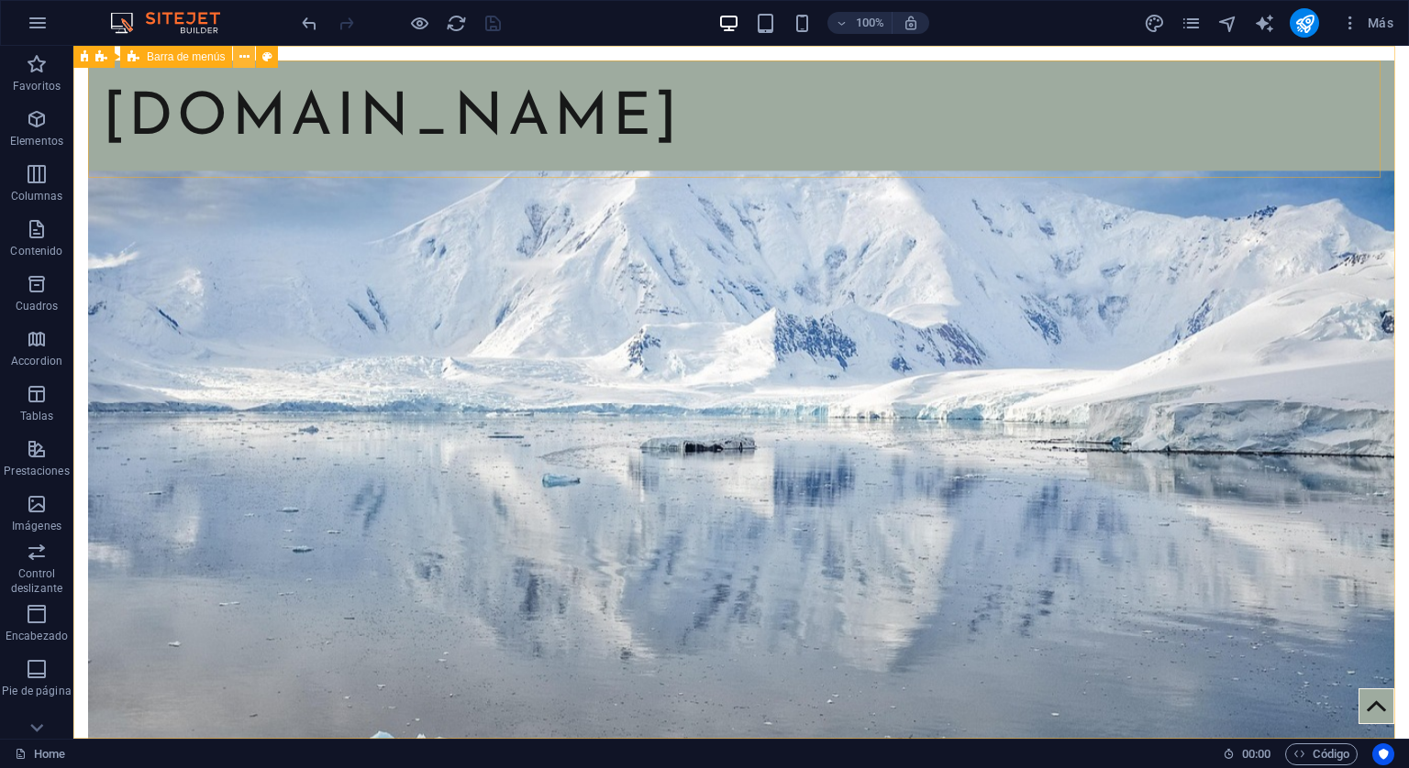
click at [243, 57] on icon at bounding box center [244, 57] width 10 height 19
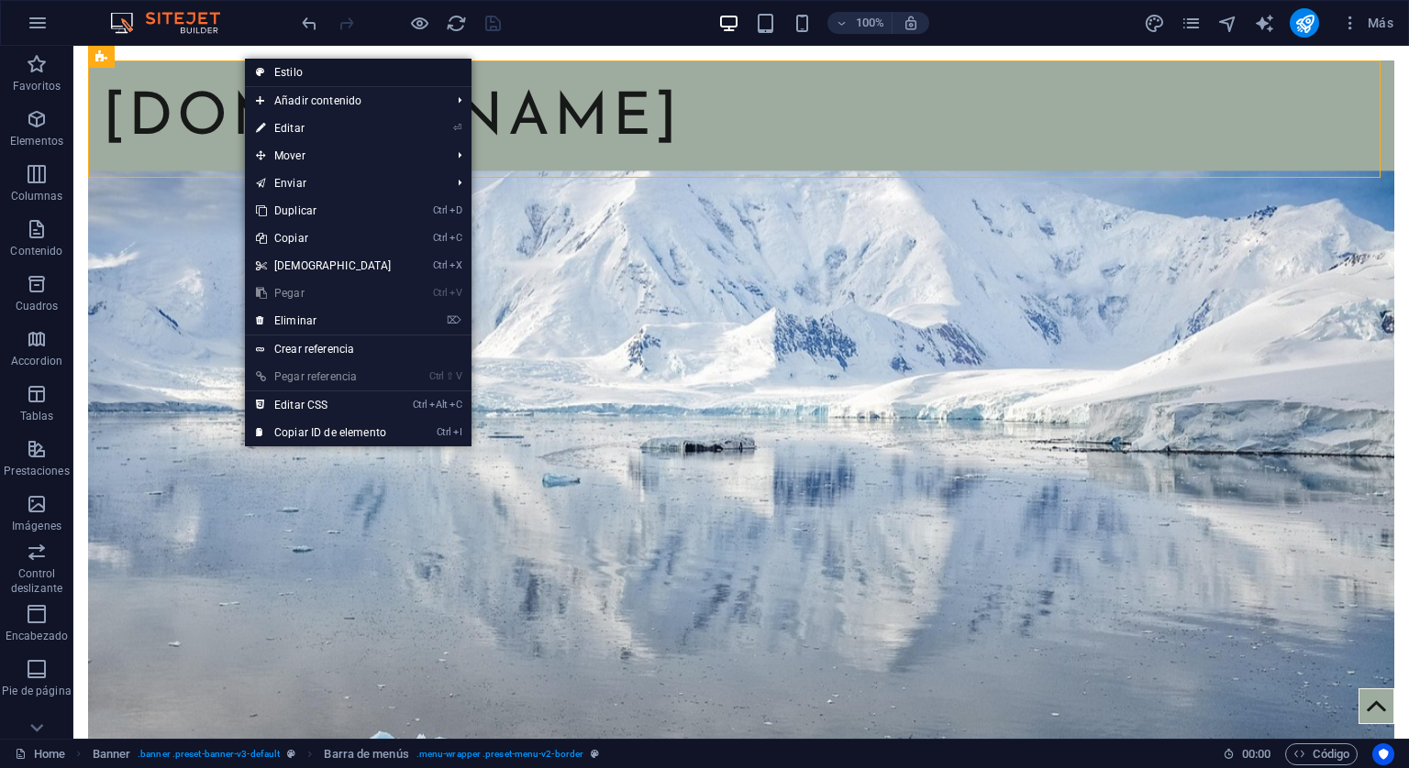
click at [281, 67] on link "Estilo" at bounding box center [358, 73] width 227 height 28
select select "rem"
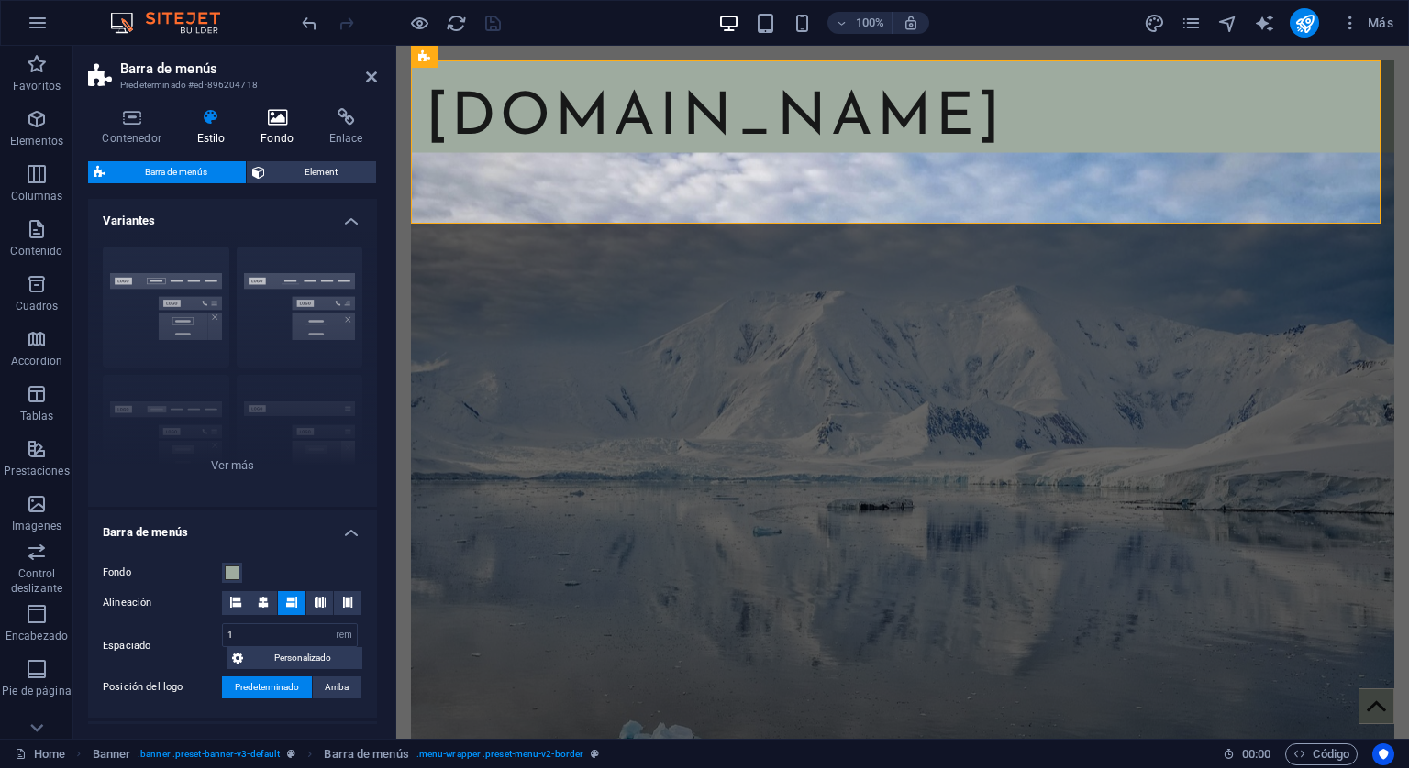
click at [290, 115] on icon at bounding box center [277, 117] width 61 height 18
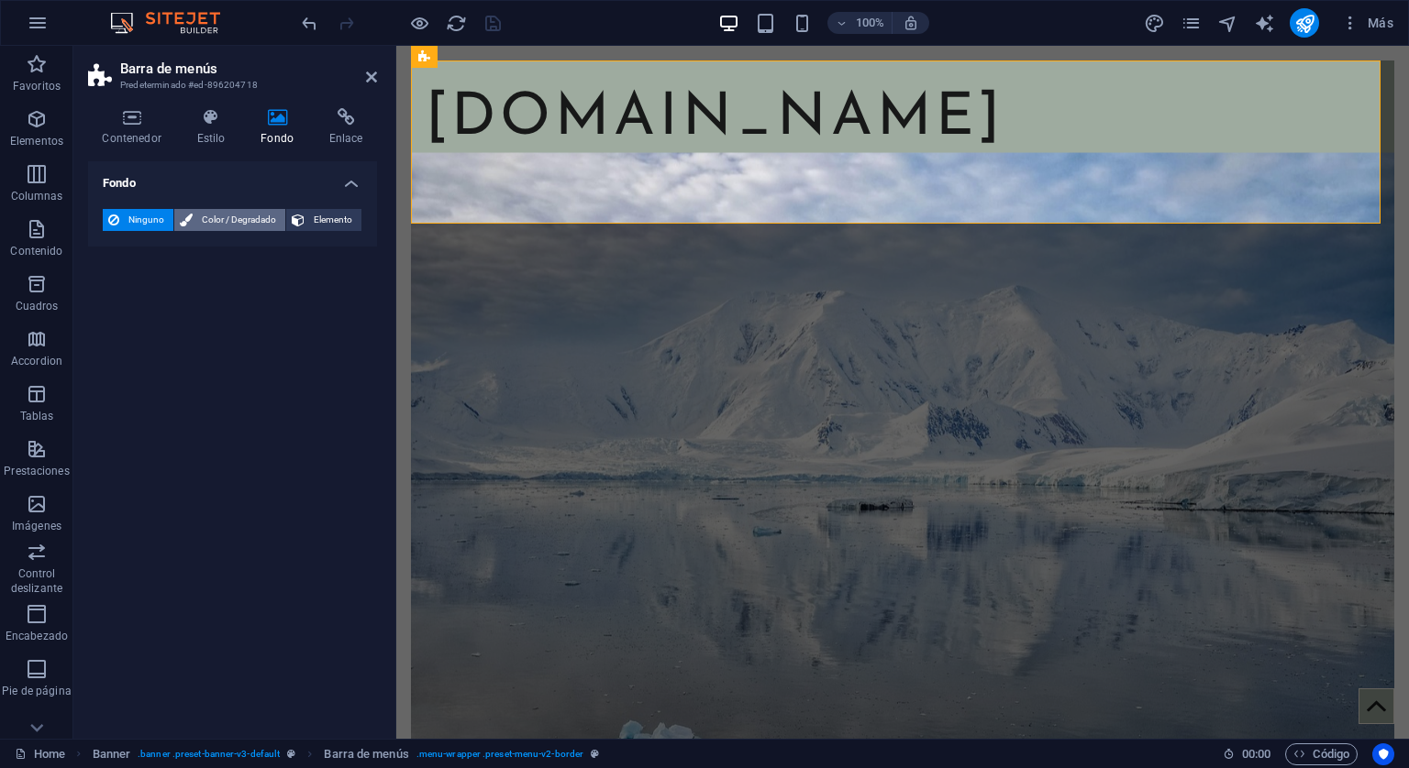
click at [237, 221] on span "Color / Degradado" at bounding box center [239, 220] width 82 height 22
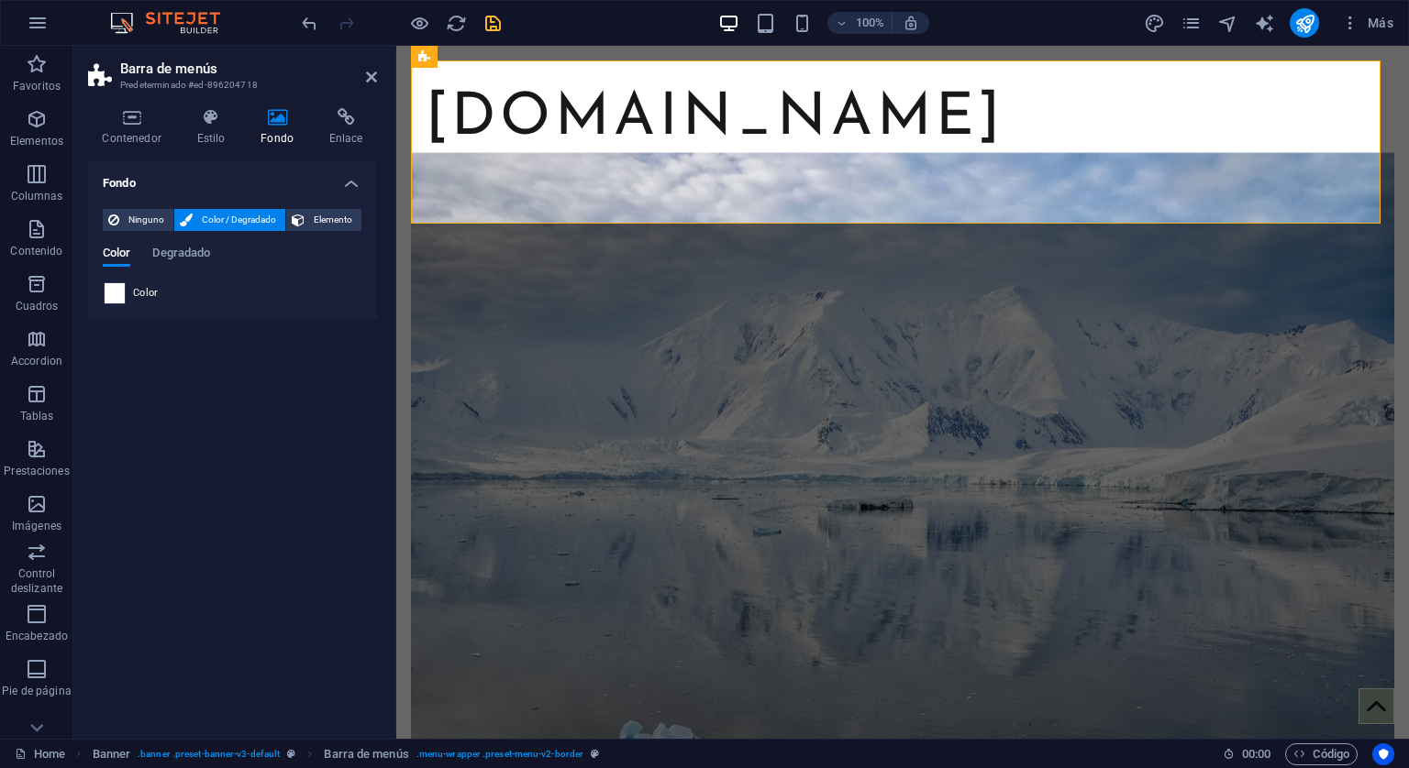
click at [116, 294] on span at bounding box center [115, 293] width 20 height 20
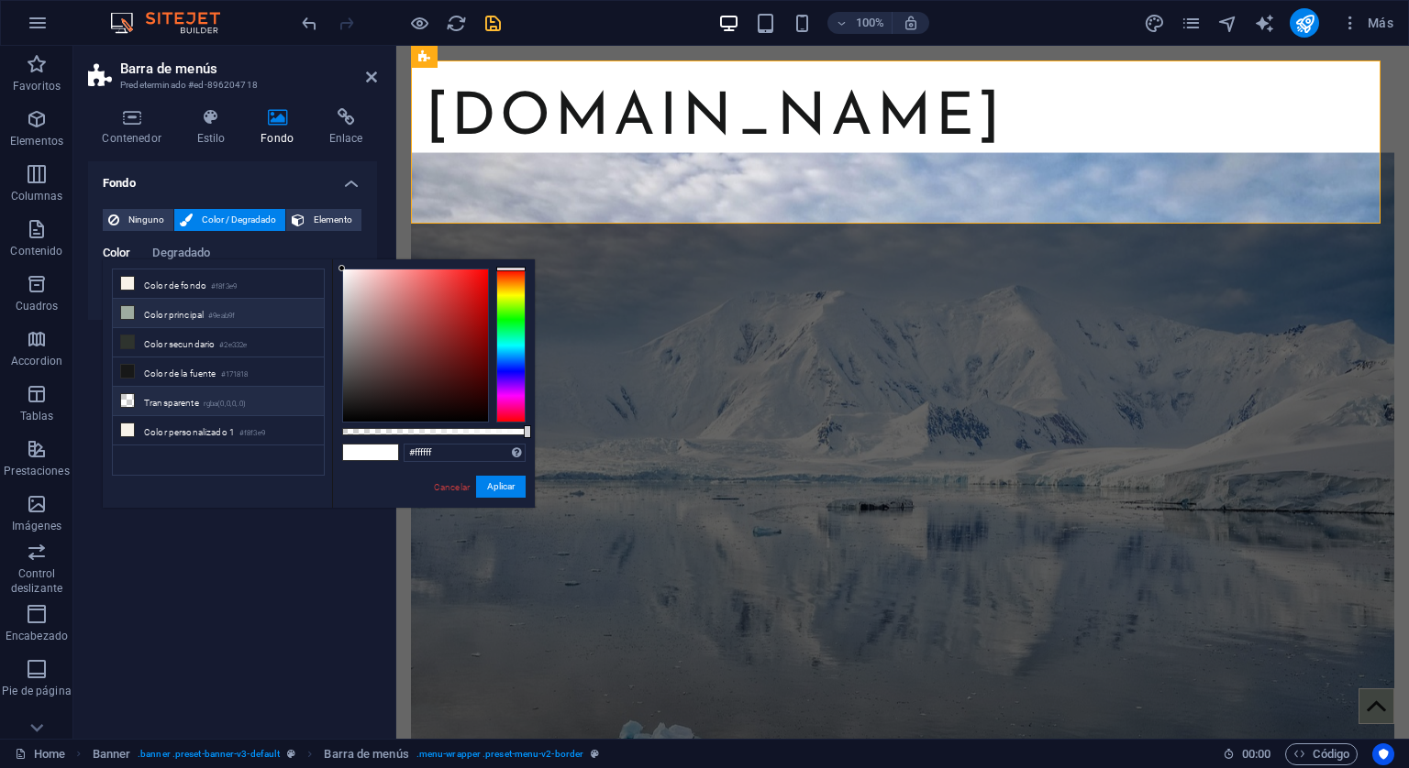
click at [198, 404] on li "Transparente rgba(0,0,0,.0)" at bounding box center [218, 401] width 211 height 29
type input "rgba(0, 0, 0, 0)"
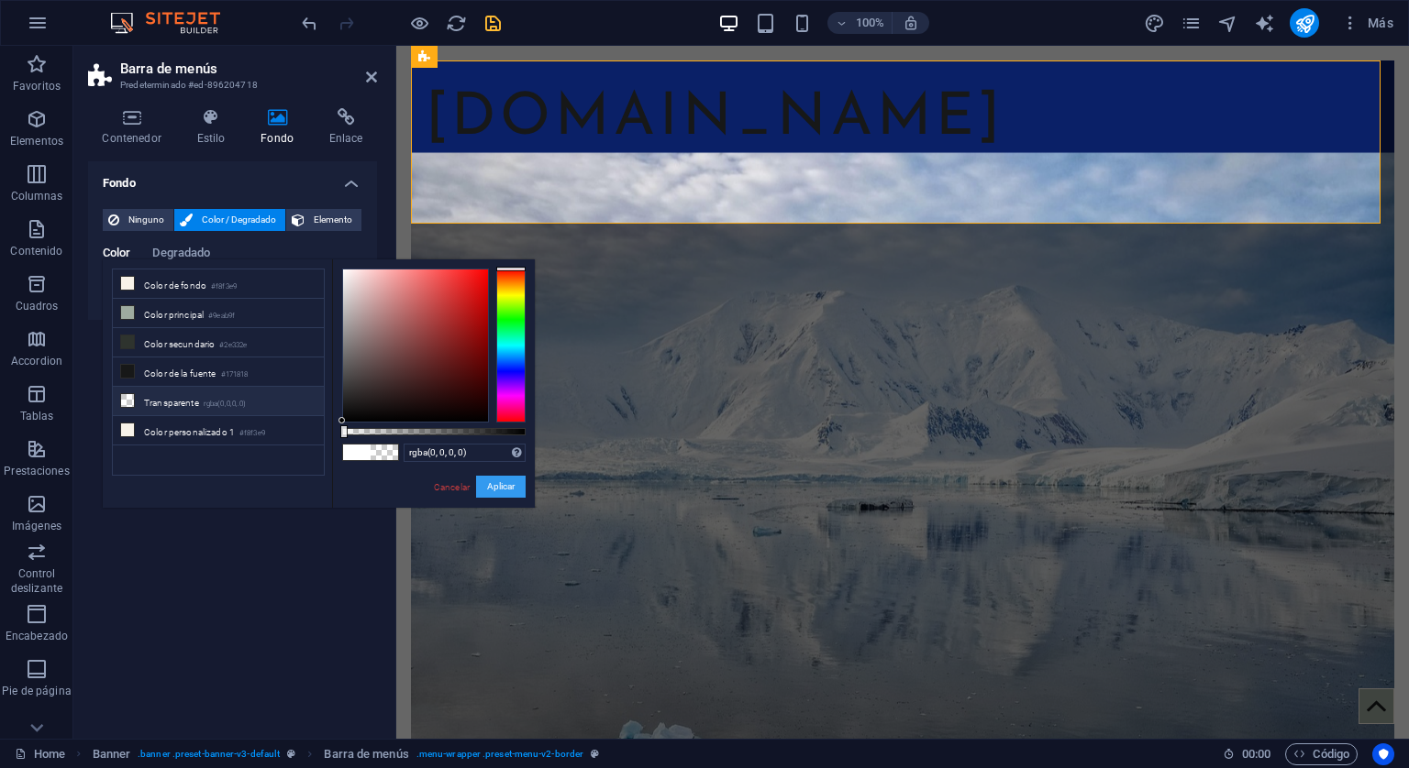
click at [503, 493] on button "Aplicar" at bounding box center [501, 487] width 50 height 22
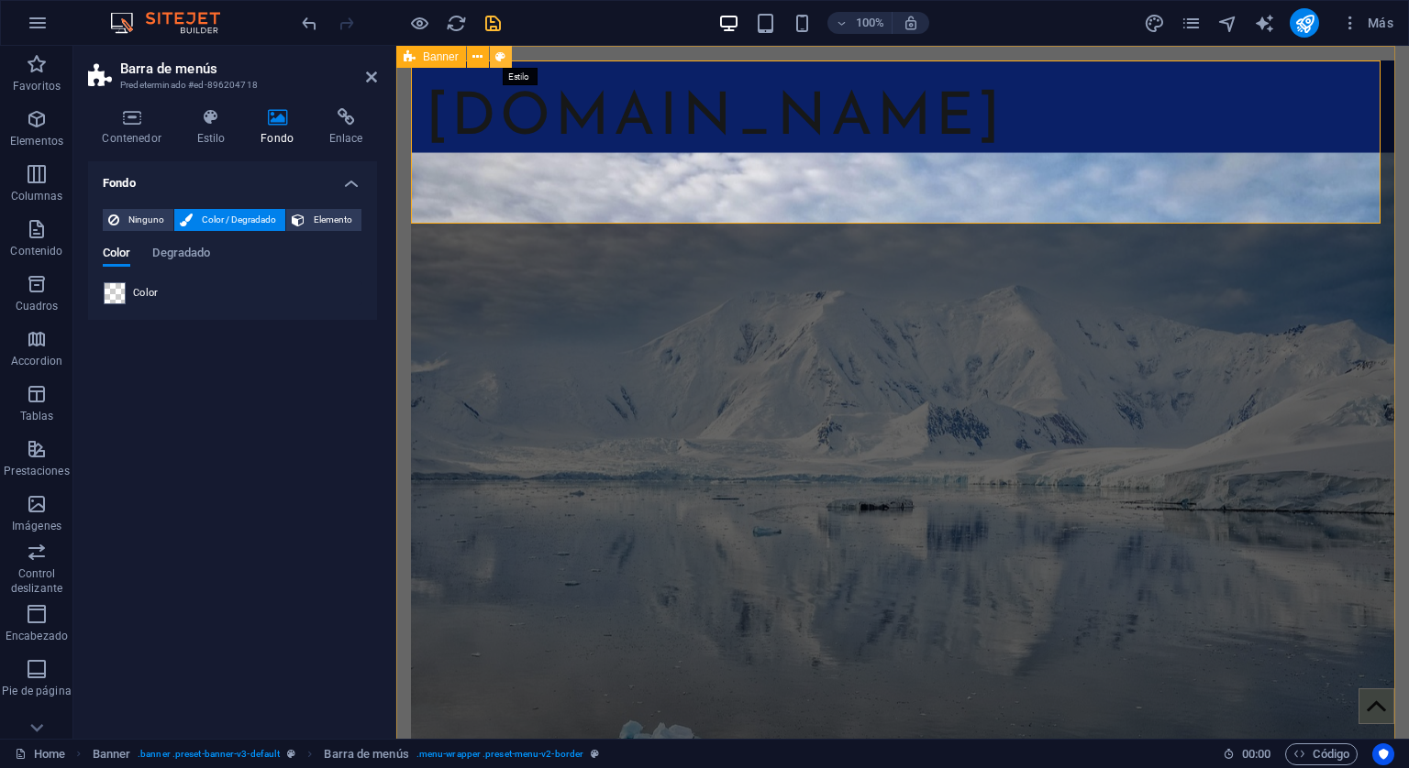
click at [502, 55] on icon at bounding box center [500, 57] width 10 height 19
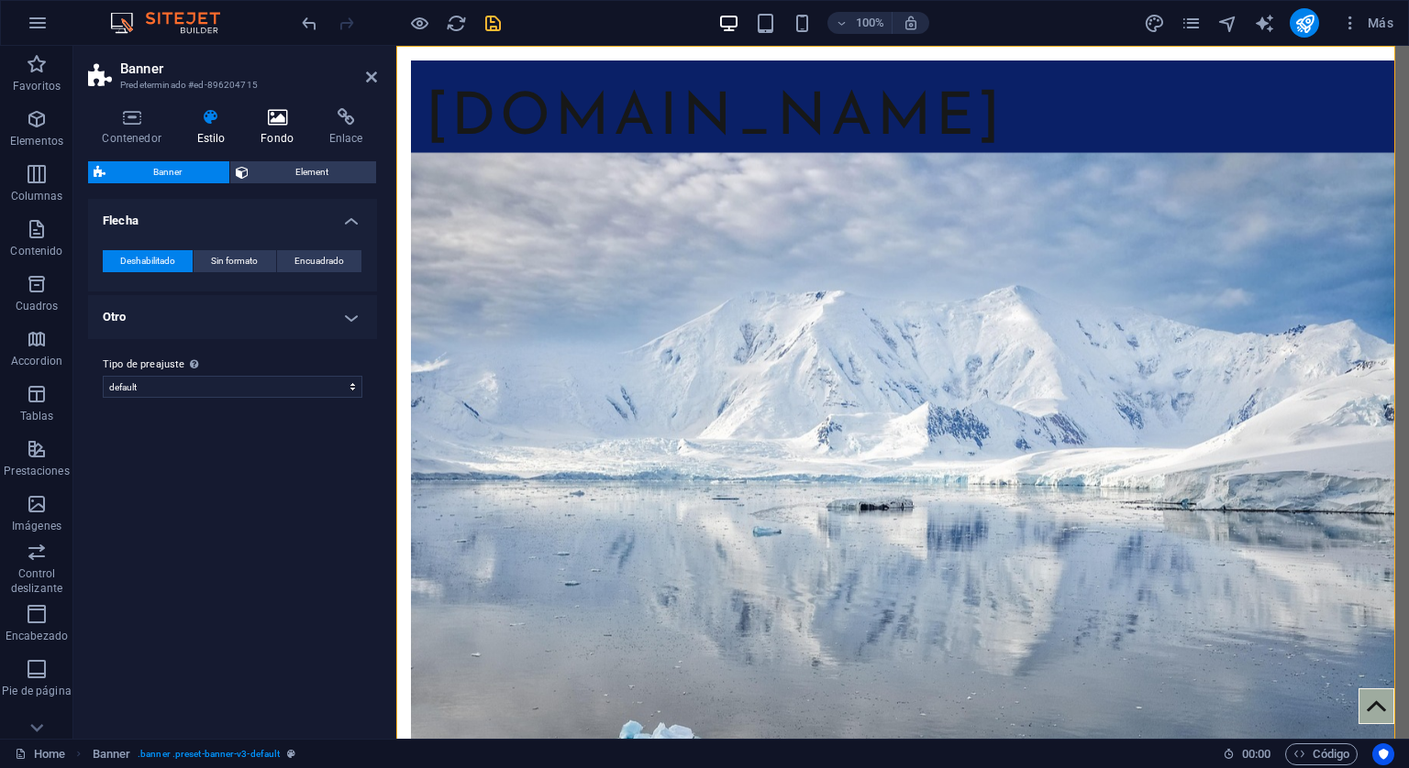
click at [270, 118] on icon at bounding box center [277, 117] width 61 height 18
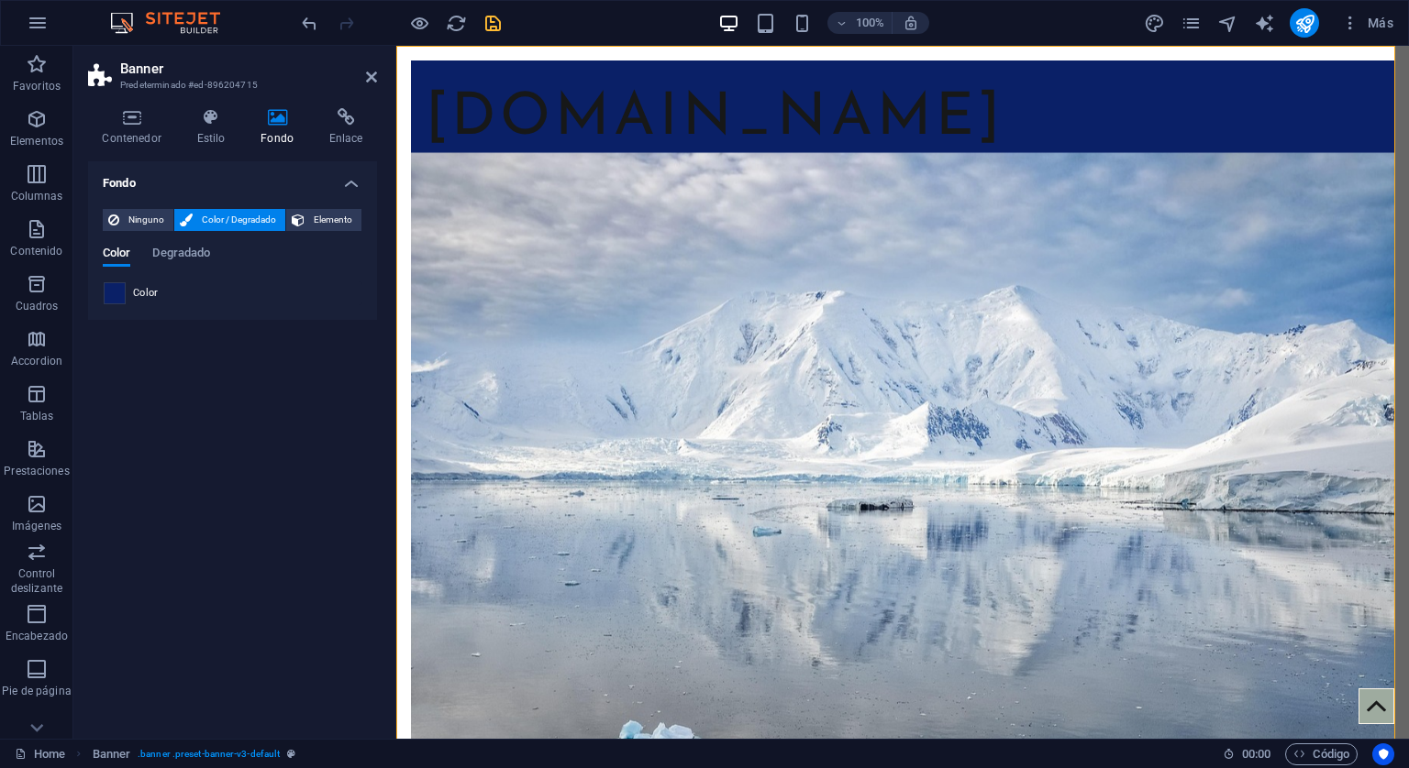
click at [110, 293] on span at bounding box center [115, 293] width 20 height 20
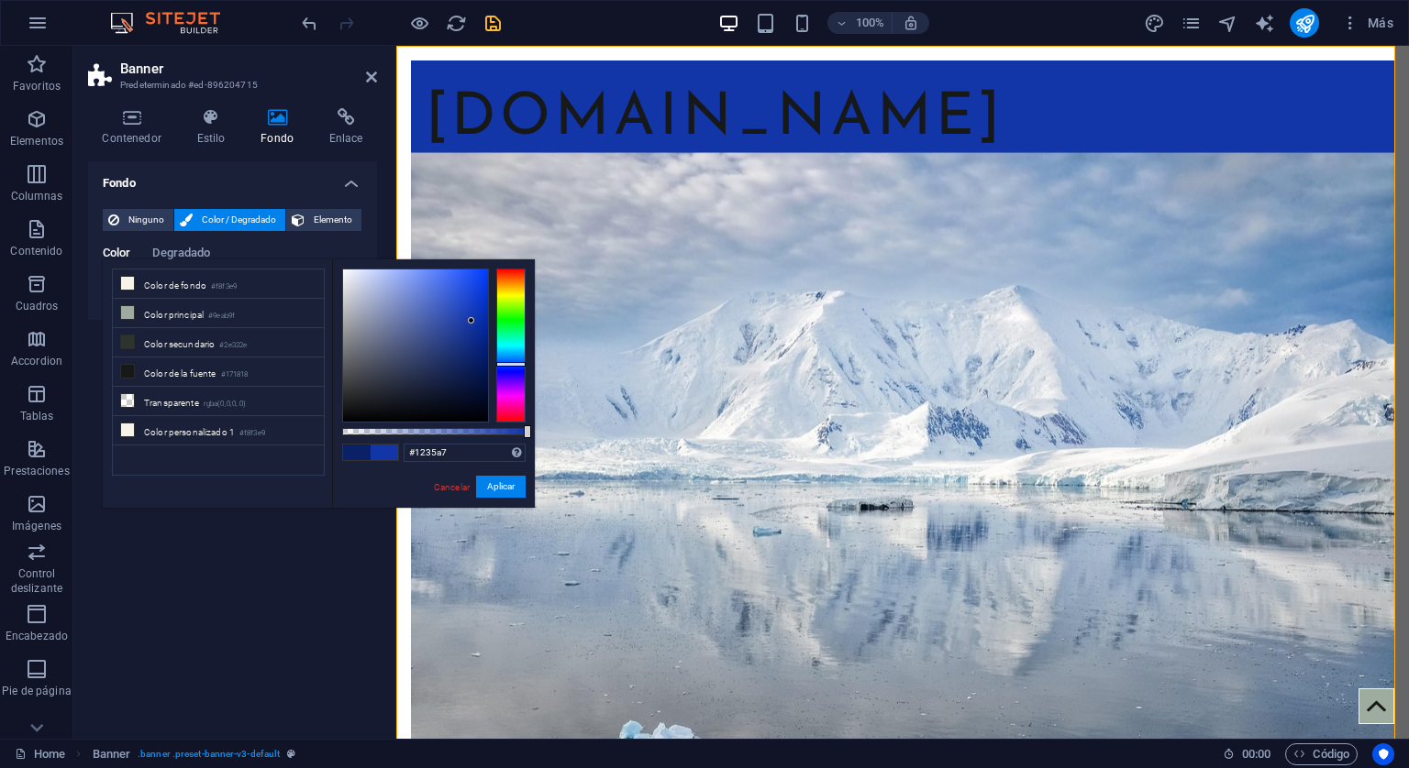
drag, startPoint x: 470, startPoint y: 355, endPoint x: 471, endPoint y: 321, distance: 34.0
click at [471, 321] on div at bounding box center [415, 346] width 145 height 152
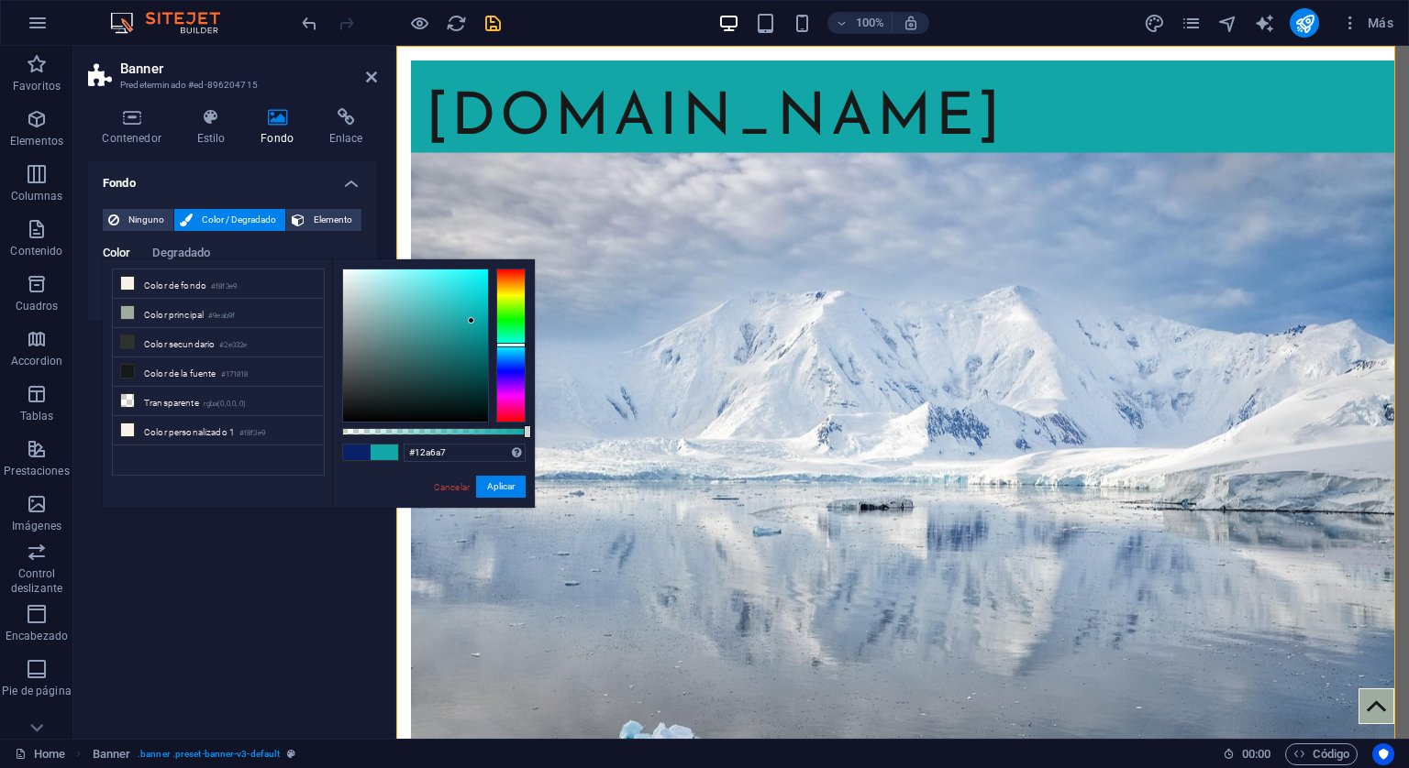
click at [497, 345] on div at bounding box center [510, 346] width 29 height 154
type input "#1276a7"
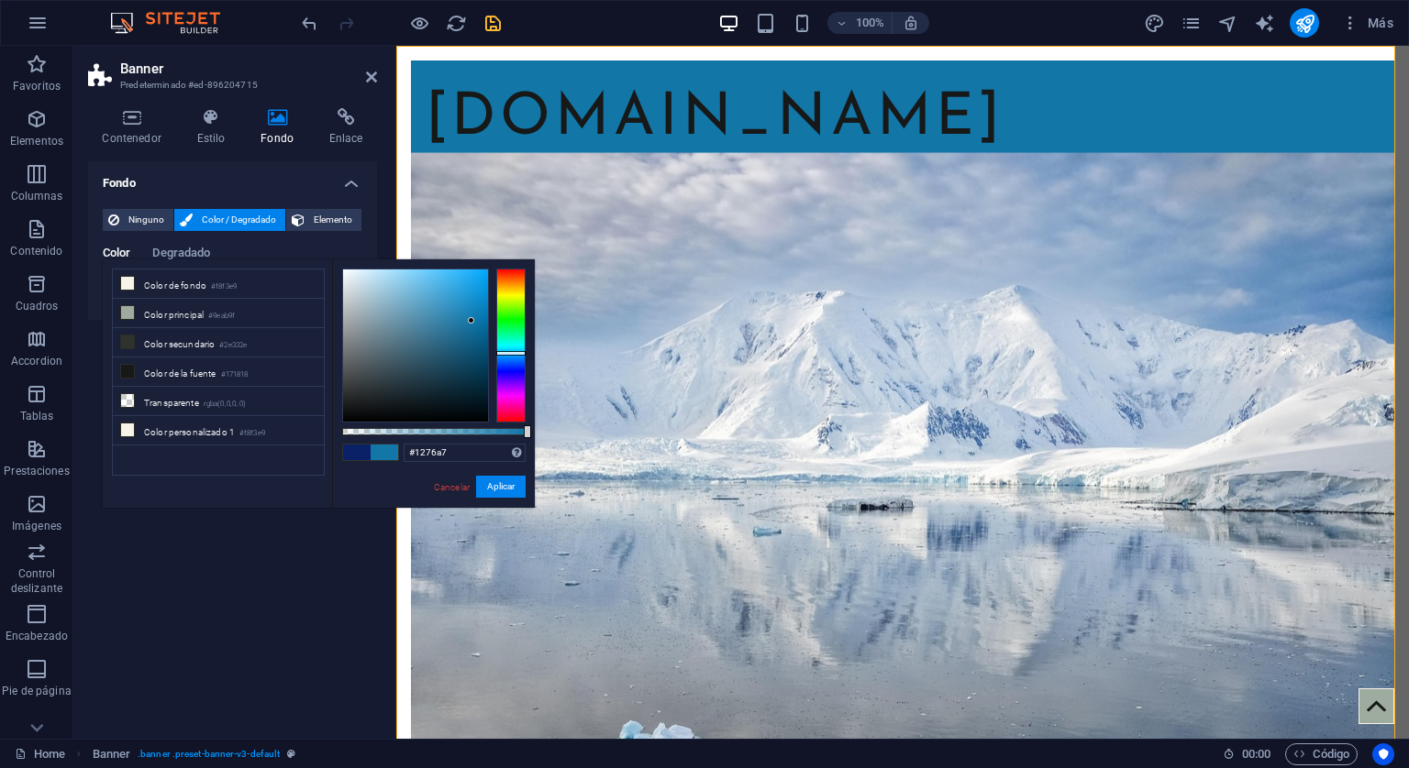
click at [505, 353] on div at bounding box center [510, 346] width 29 height 154
click at [512, 484] on button "Aplicar" at bounding box center [501, 487] width 50 height 22
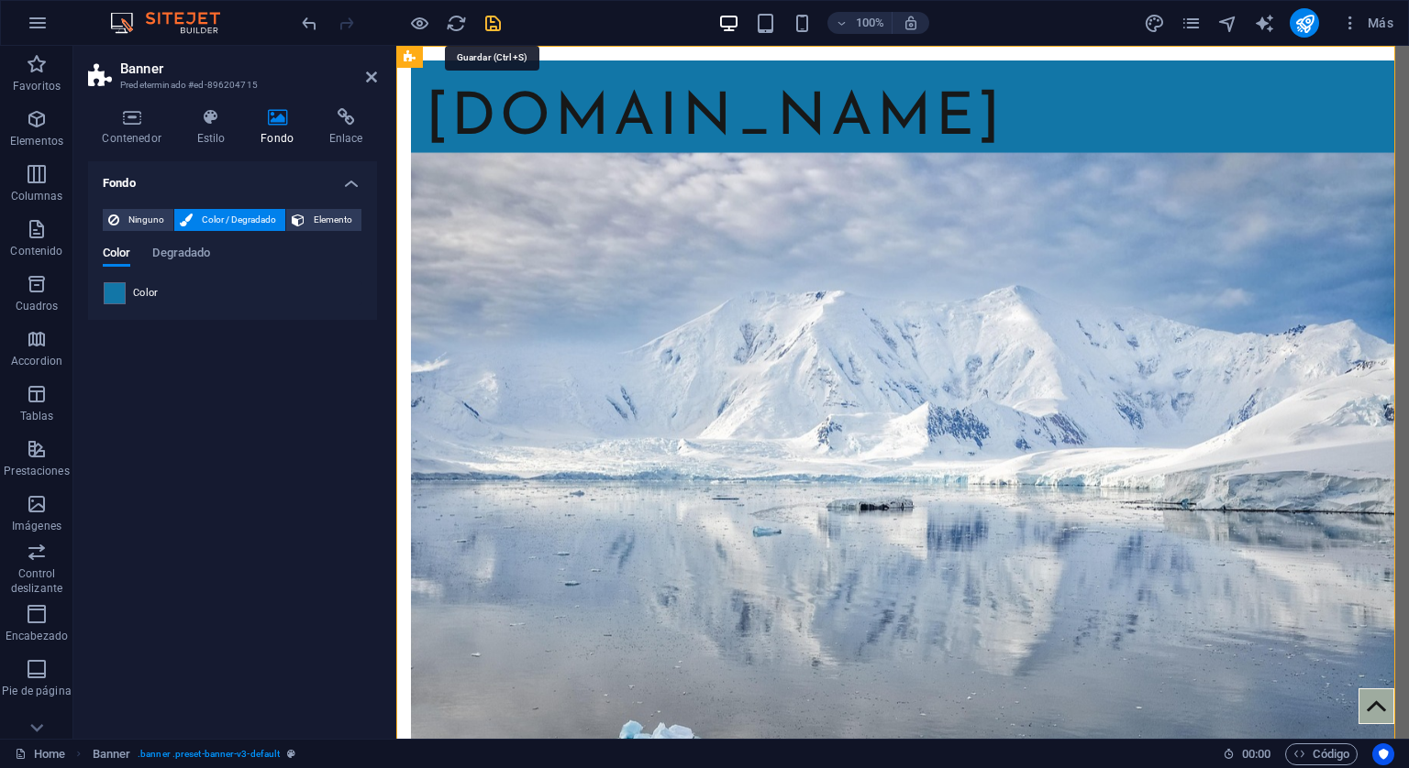
click at [492, 24] on icon "save" at bounding box center [492, 23] width 21 height 21
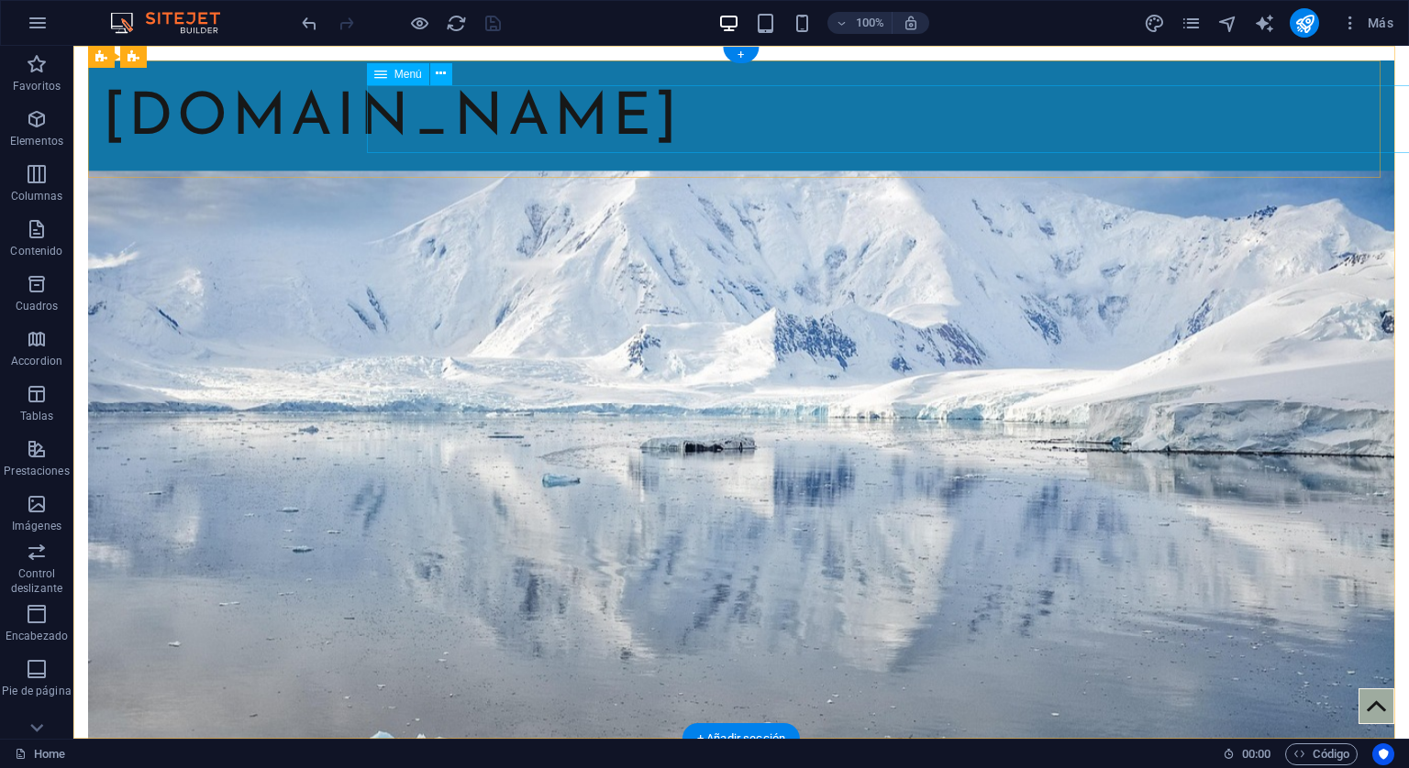
click at [653, 152] on nav "Inicio Testimonios Comprar Protocolos Contacto" at bounding box center [741, 186] width 1915 height 68
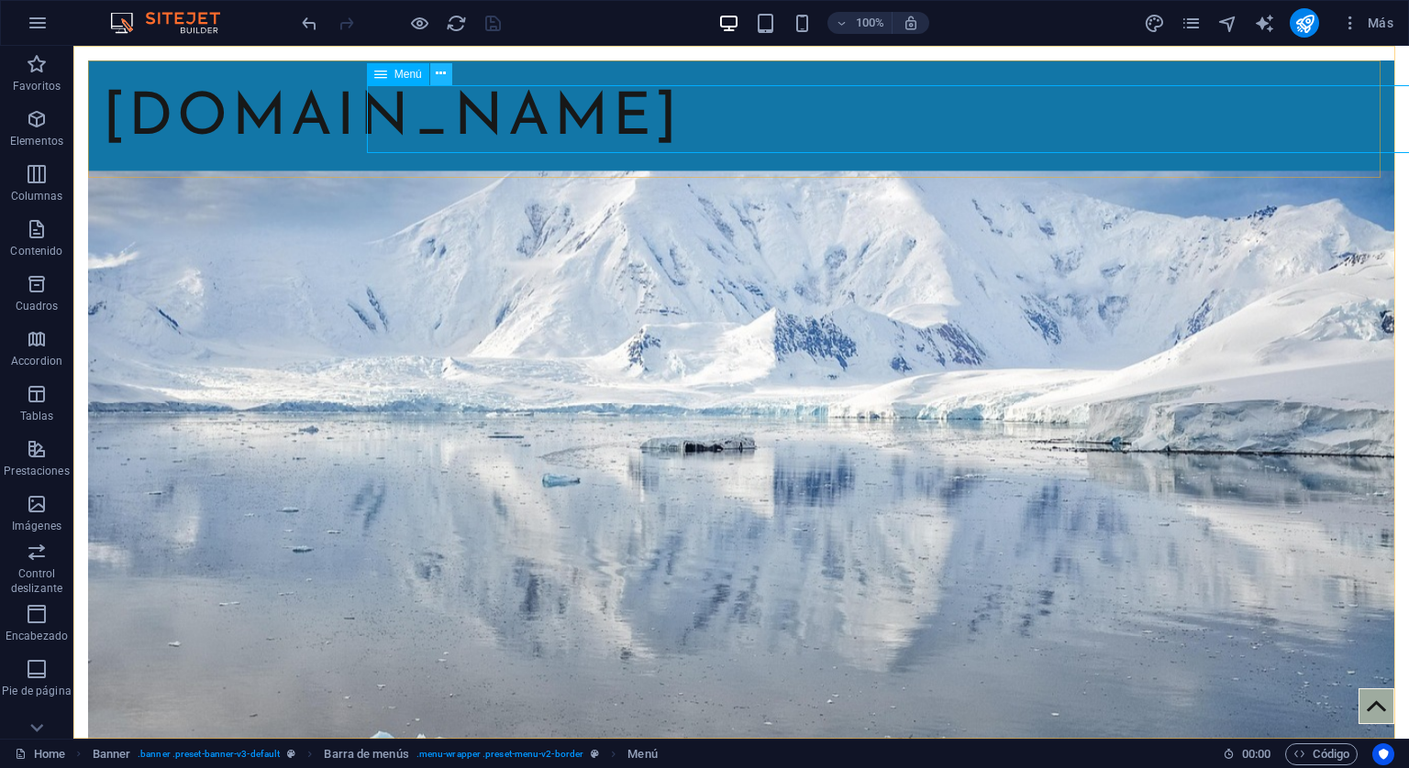
click at [441, 74] on icon at bounding box center [441, 73] width 10 height 19
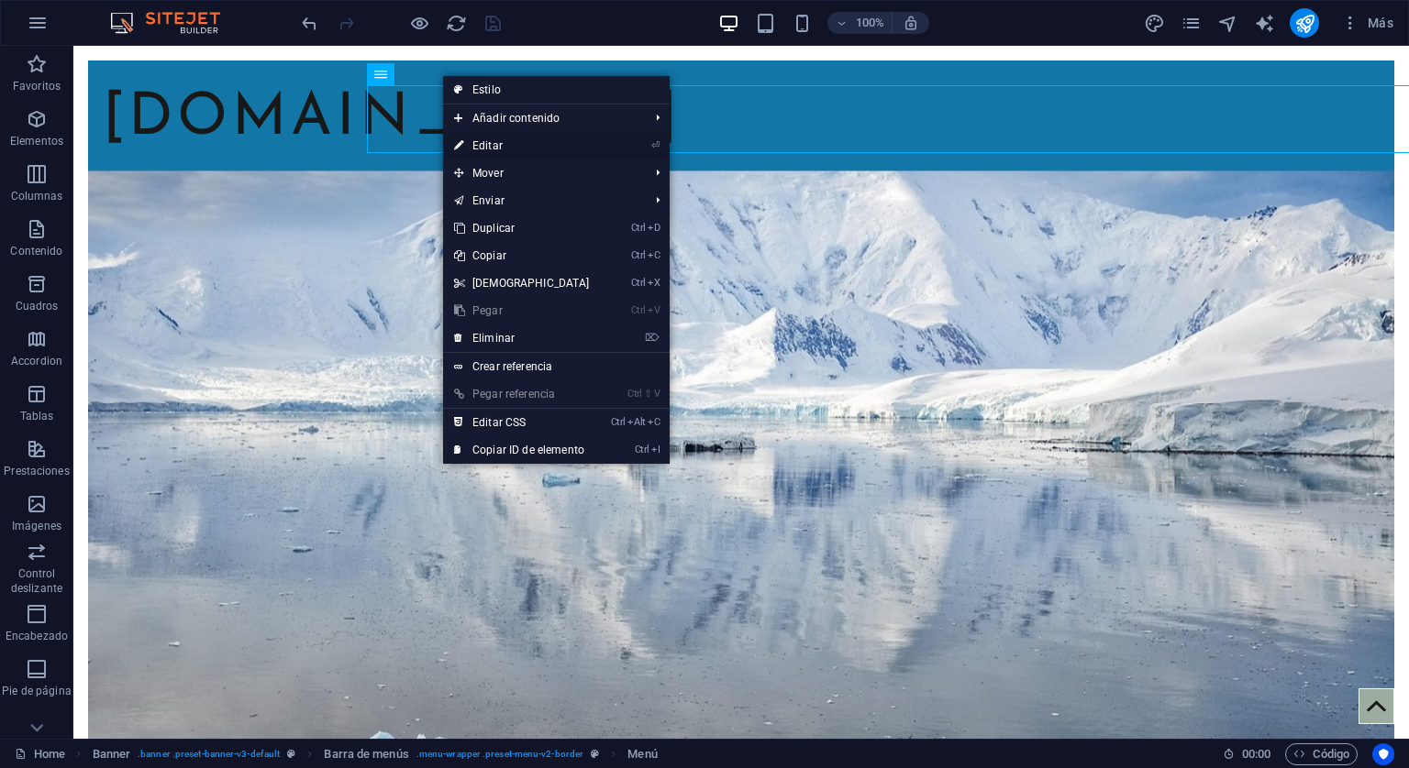
click at [484, 142] on link "⏎ Editar" at bounding box center [522, 146] width 158 height 28
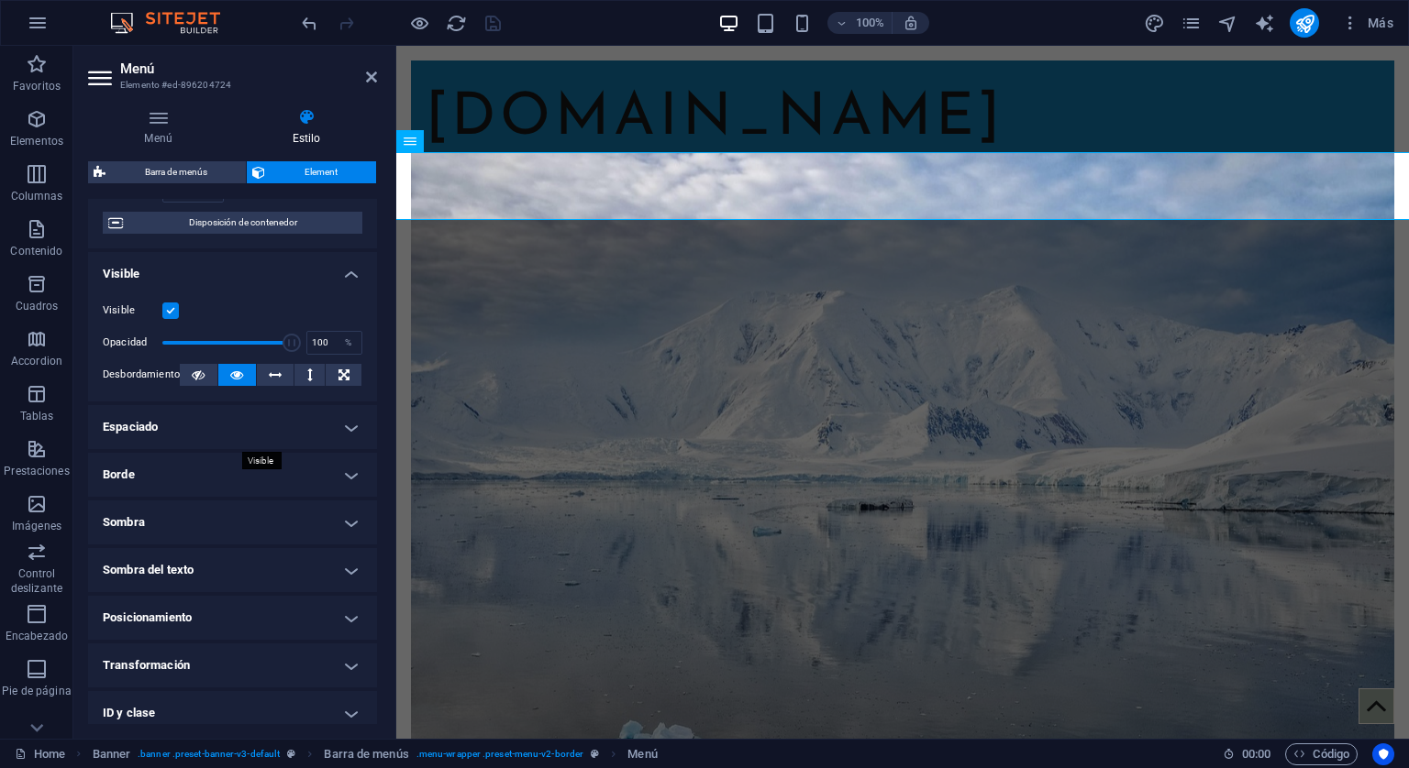
scroll to position [183, 0]
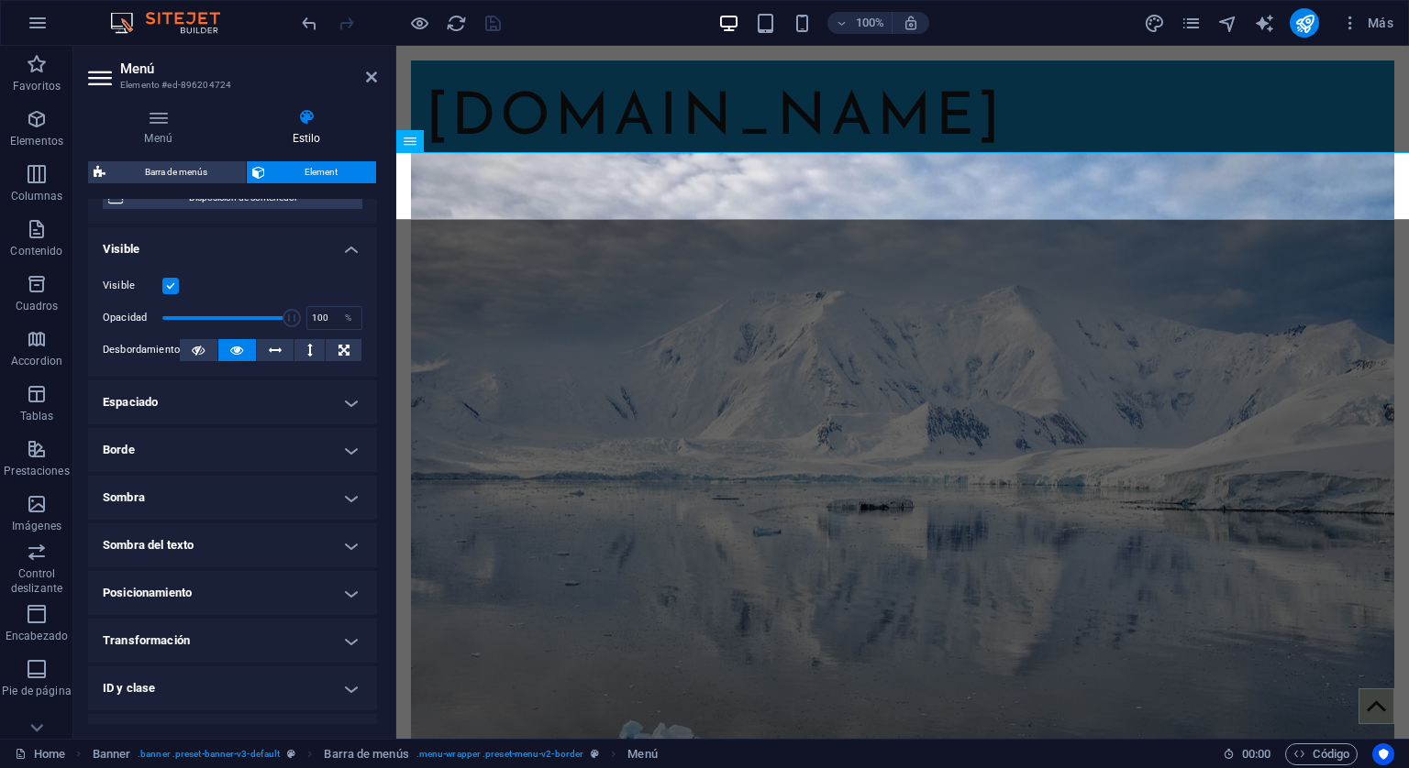
click at [345, 589] on h4 "Posicionamiento" at bounding box center [232, 593] width 289 height 44
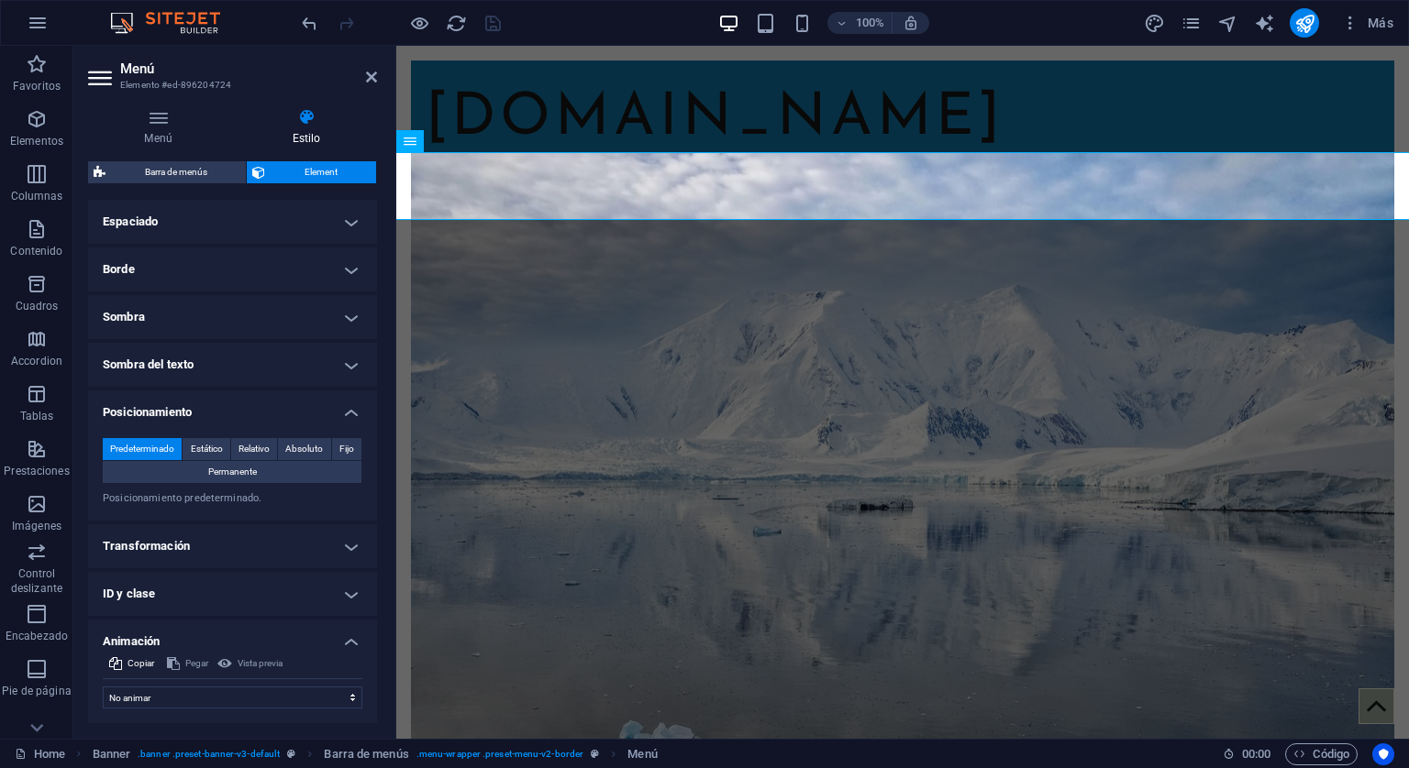
scroll to position [367, 0]
click at [353, 404] on h4 "Posicionamiento" at bounding box center [232, 404] width 289 height 33
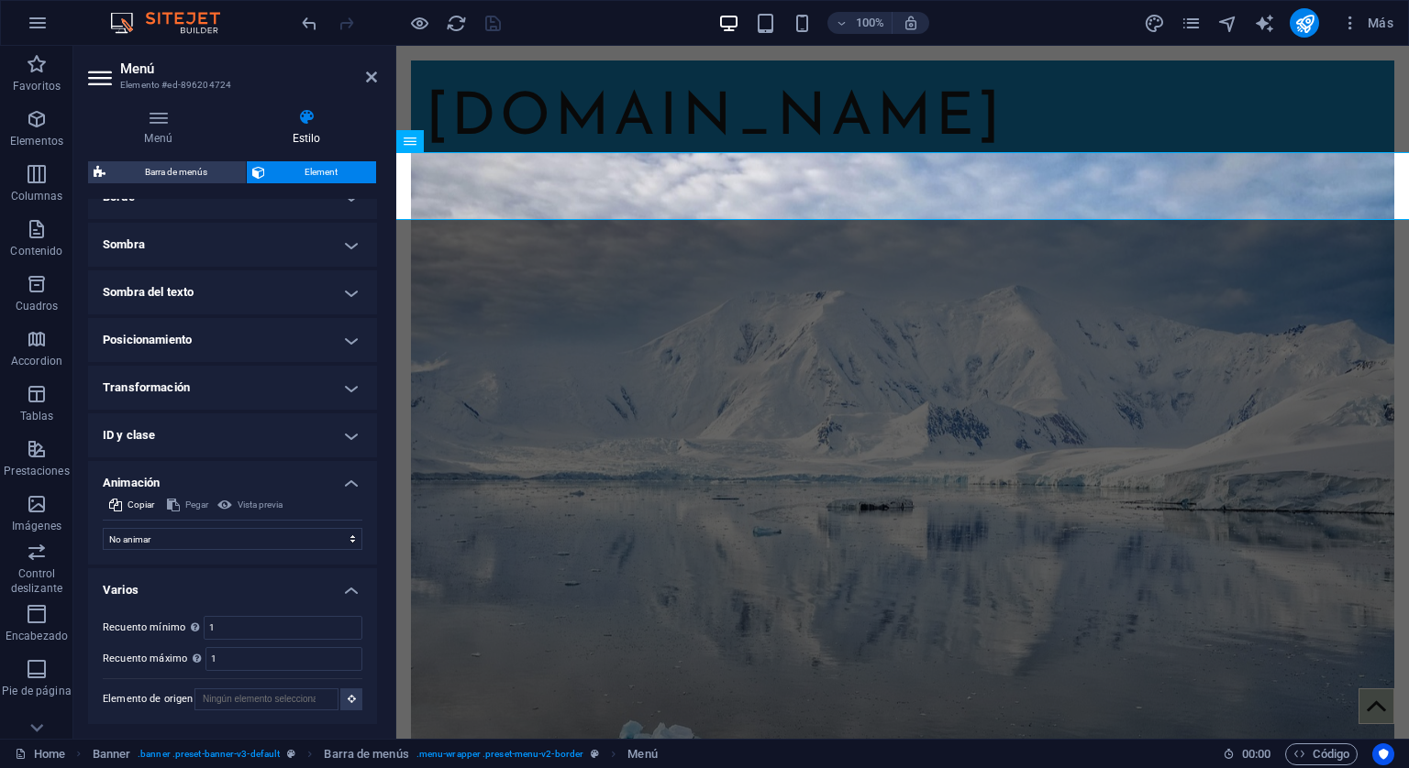
scroll to position [437, 0]
click at [344, 475] on h4 "Animación" at bounding box center [232, 477] width 289 height 33
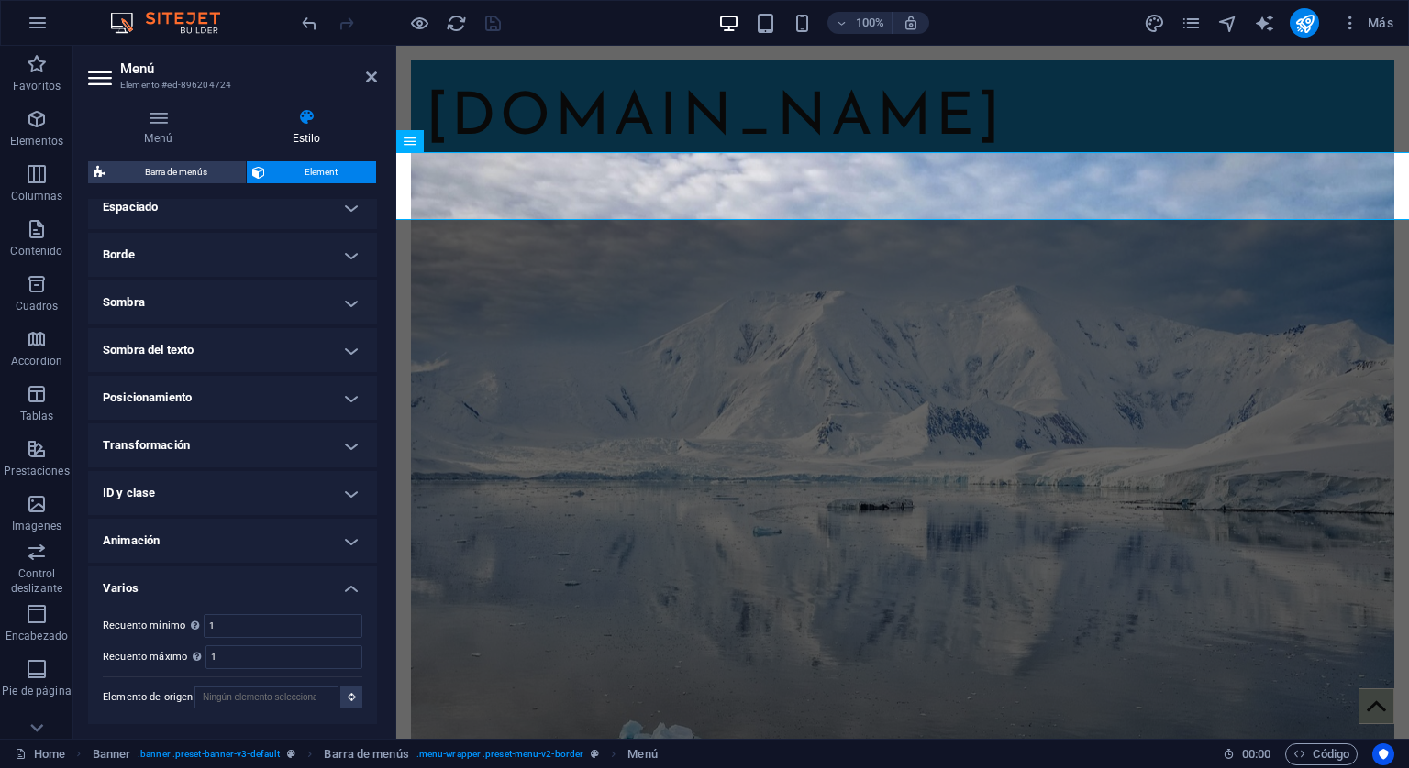
scroll to position [378, 0]
click at [345, 439] on h4 "Transformación" at bounding box center [232, 447] width 289 height 44
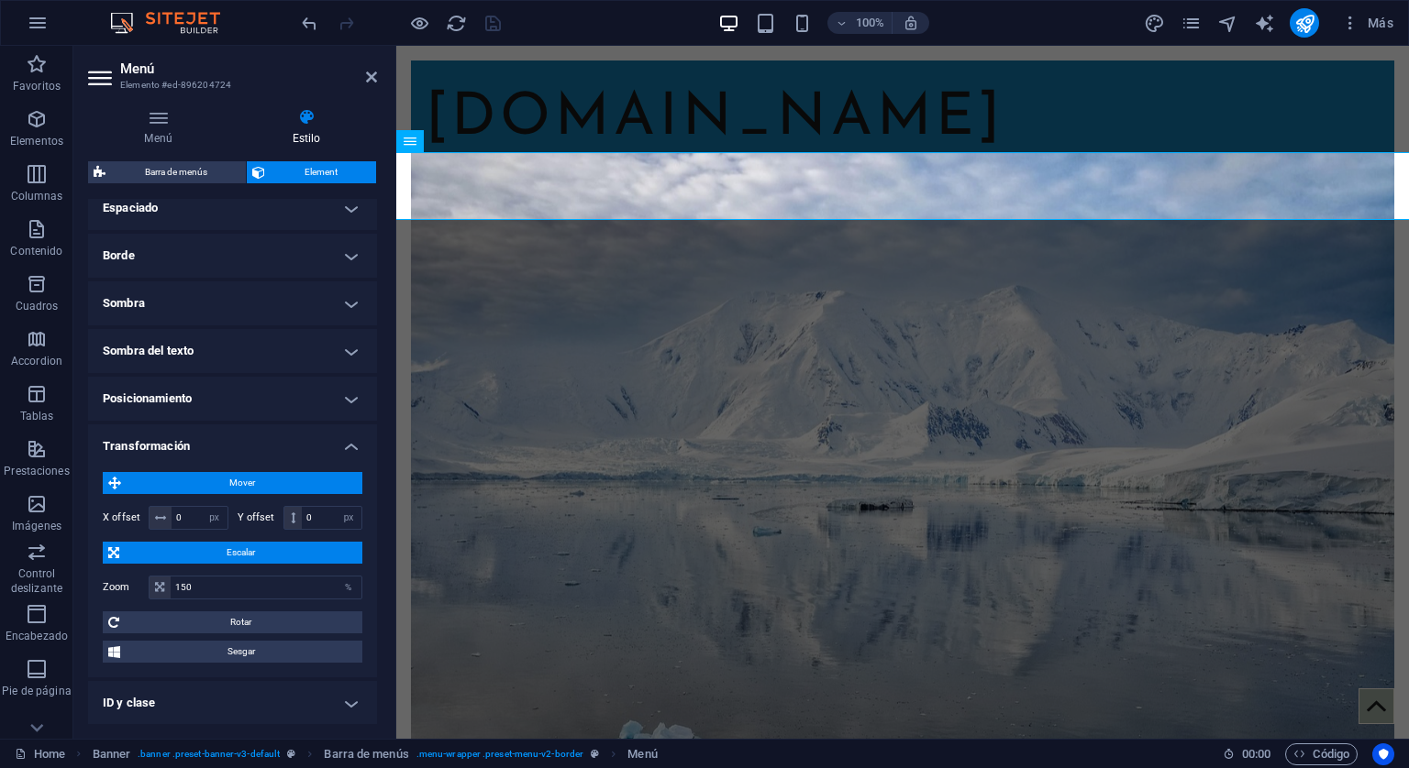
scroll to position [437, 0]
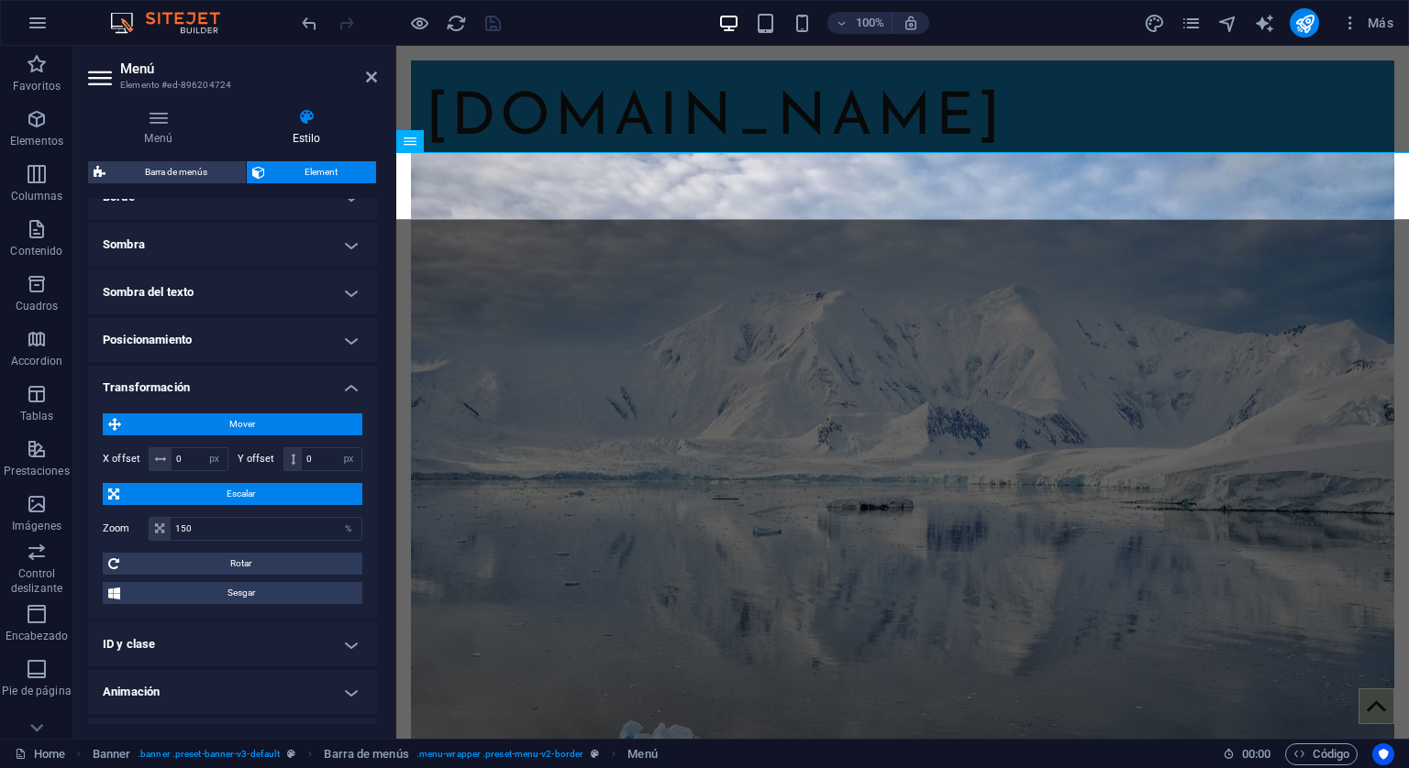
click at [346, 390] on h4 "Transformación" at bounding box center [232, 382] width 289 height 33
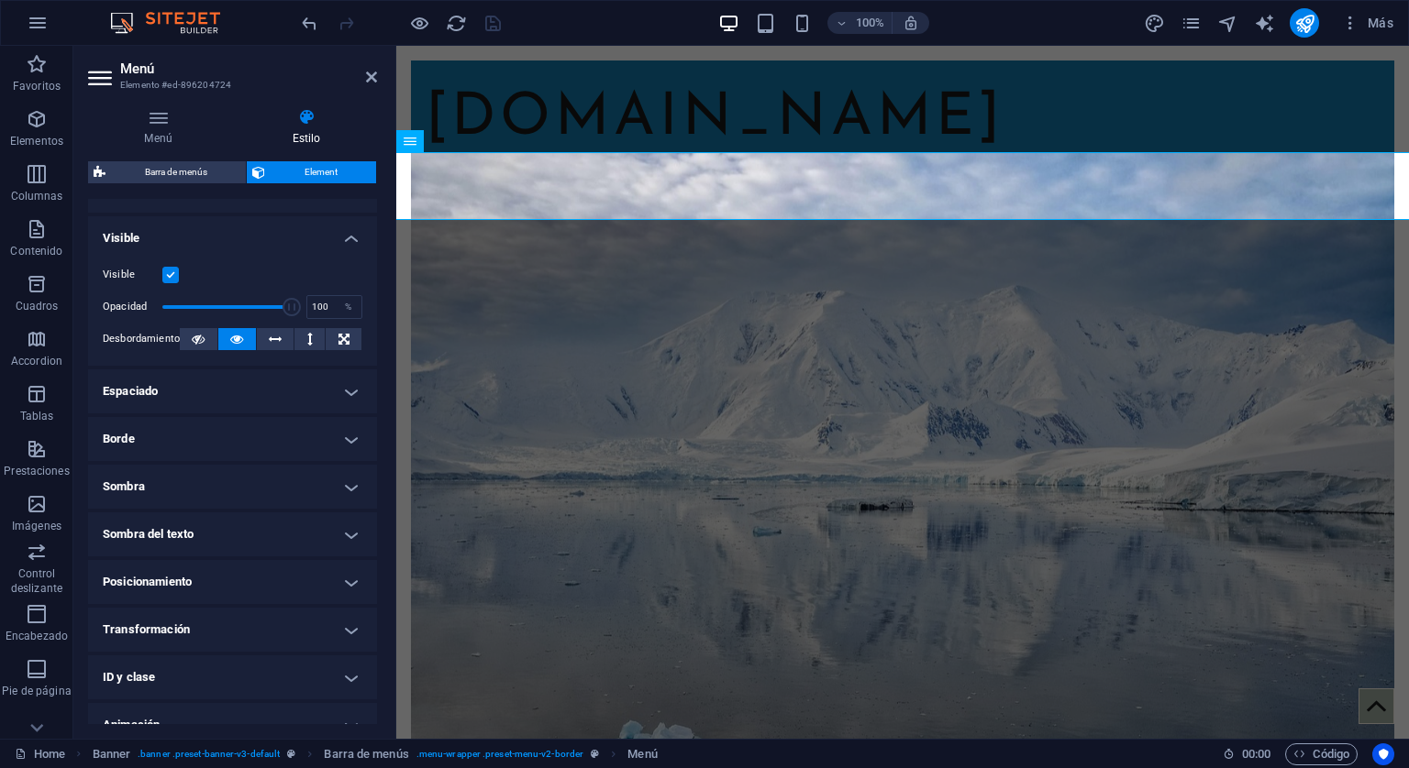
scroll to position [0, 0]
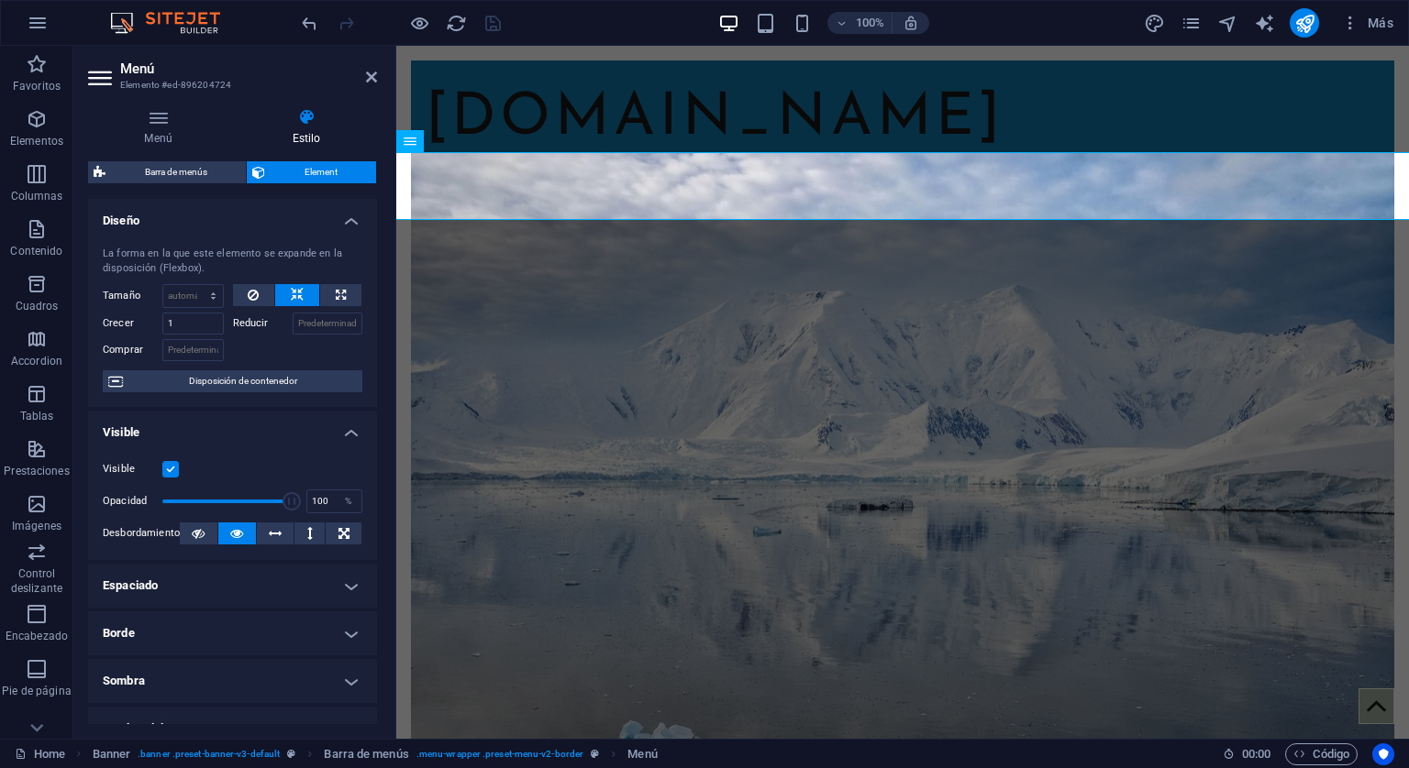
click at [345, 431] on h4 "Visible" at bounding box center [232, 427] width 289 height 33
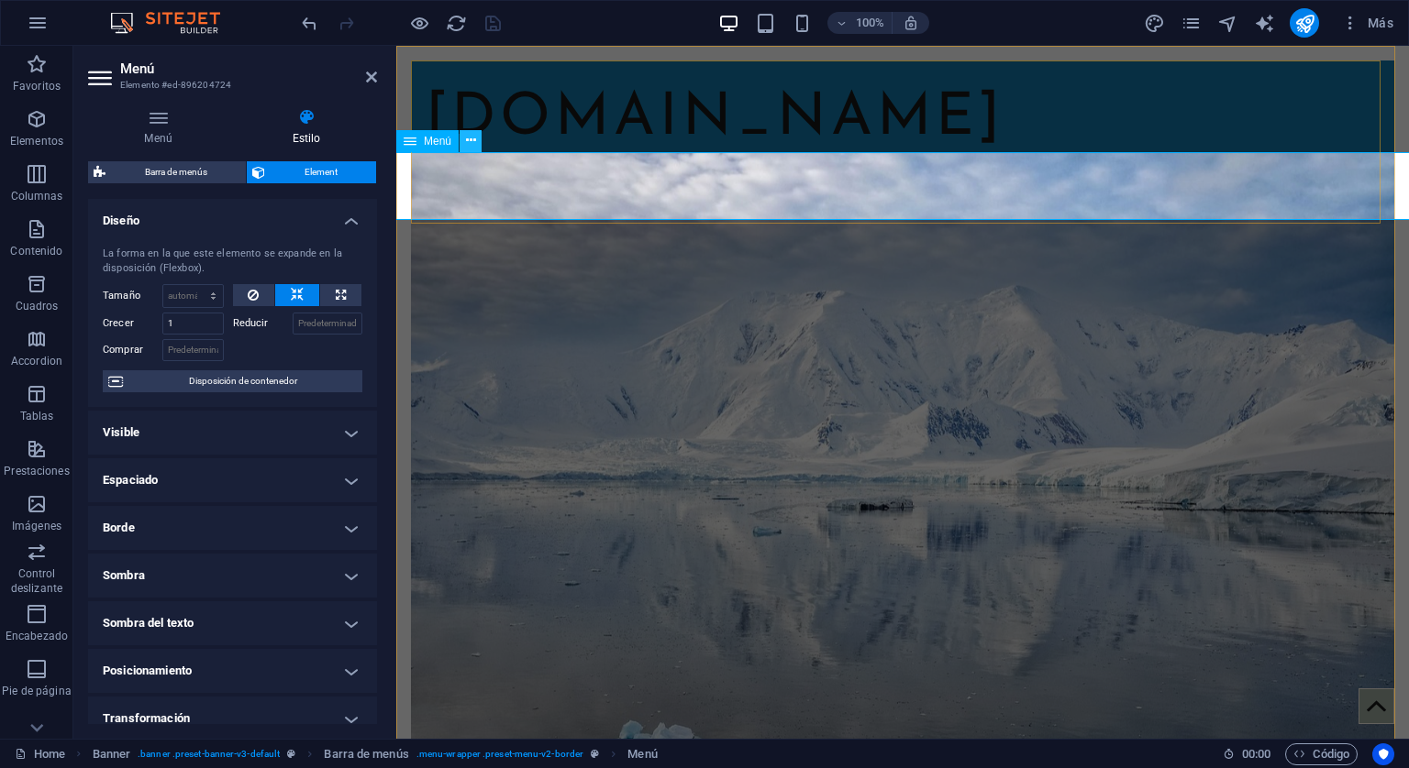
click at [468, 144] on icon at bounding box center [471, 140] width 10 height 19
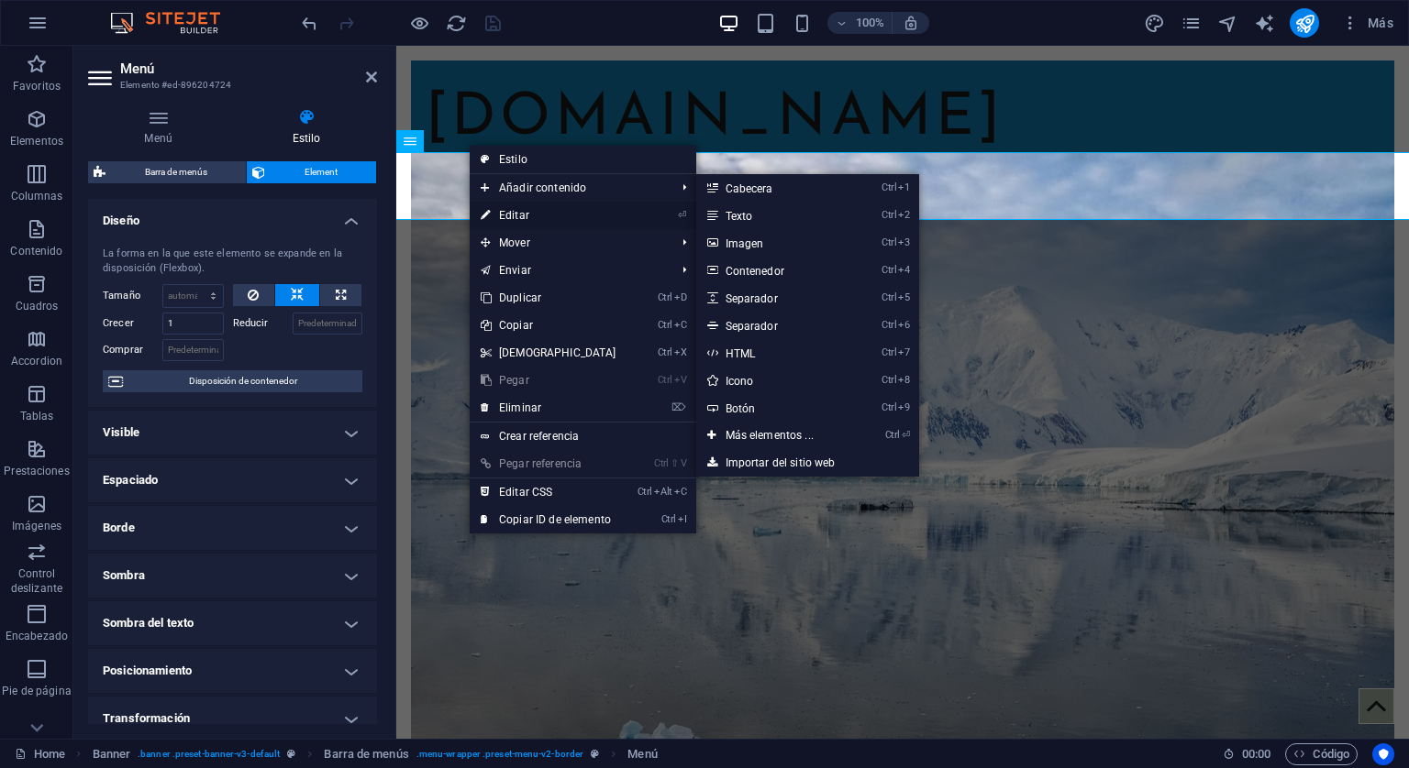
click at [513, 208] on link "⏎ Editar" at bounding box center [549, 216] width 158 height 28
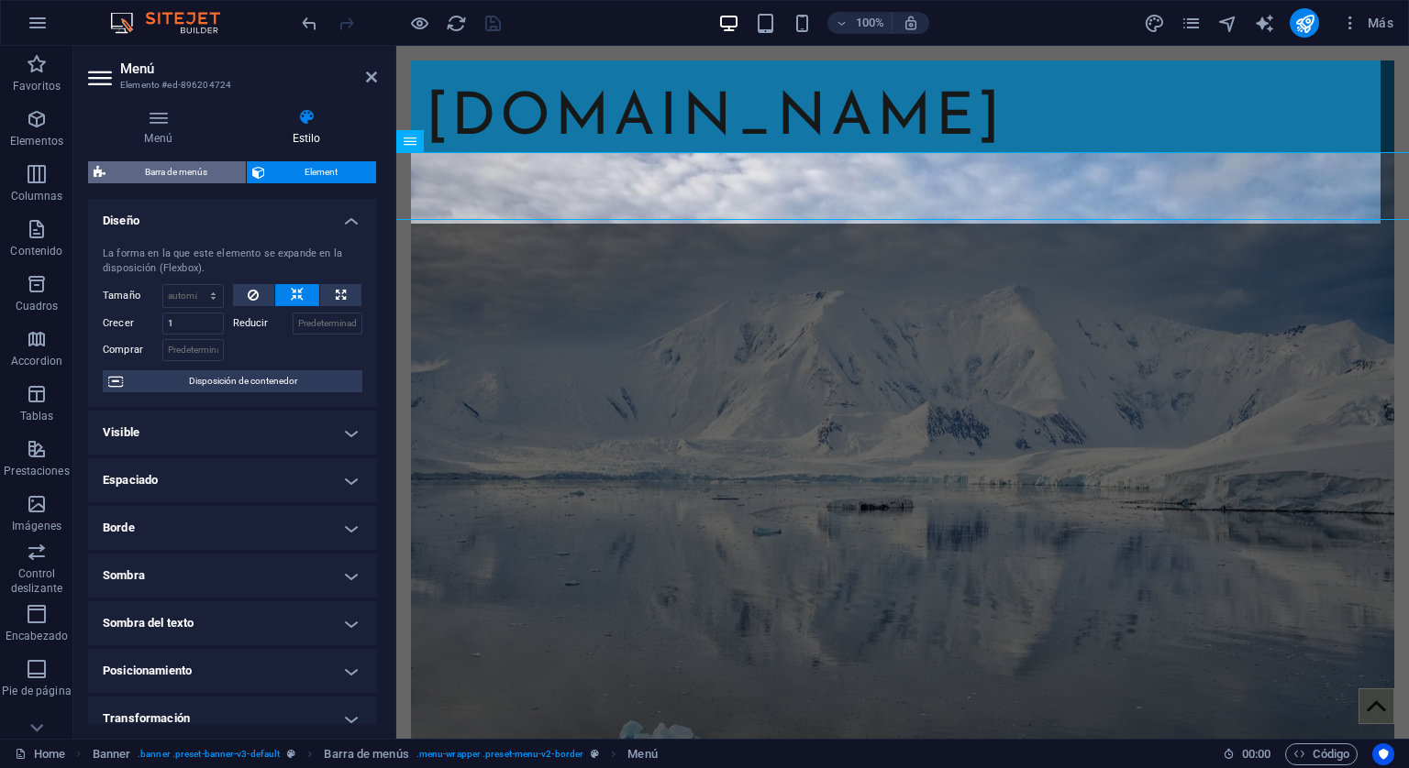
click at [180, 179] on span "Barra de menús" at bounding box center [175, 172] width 129 height 22
select select "rem"
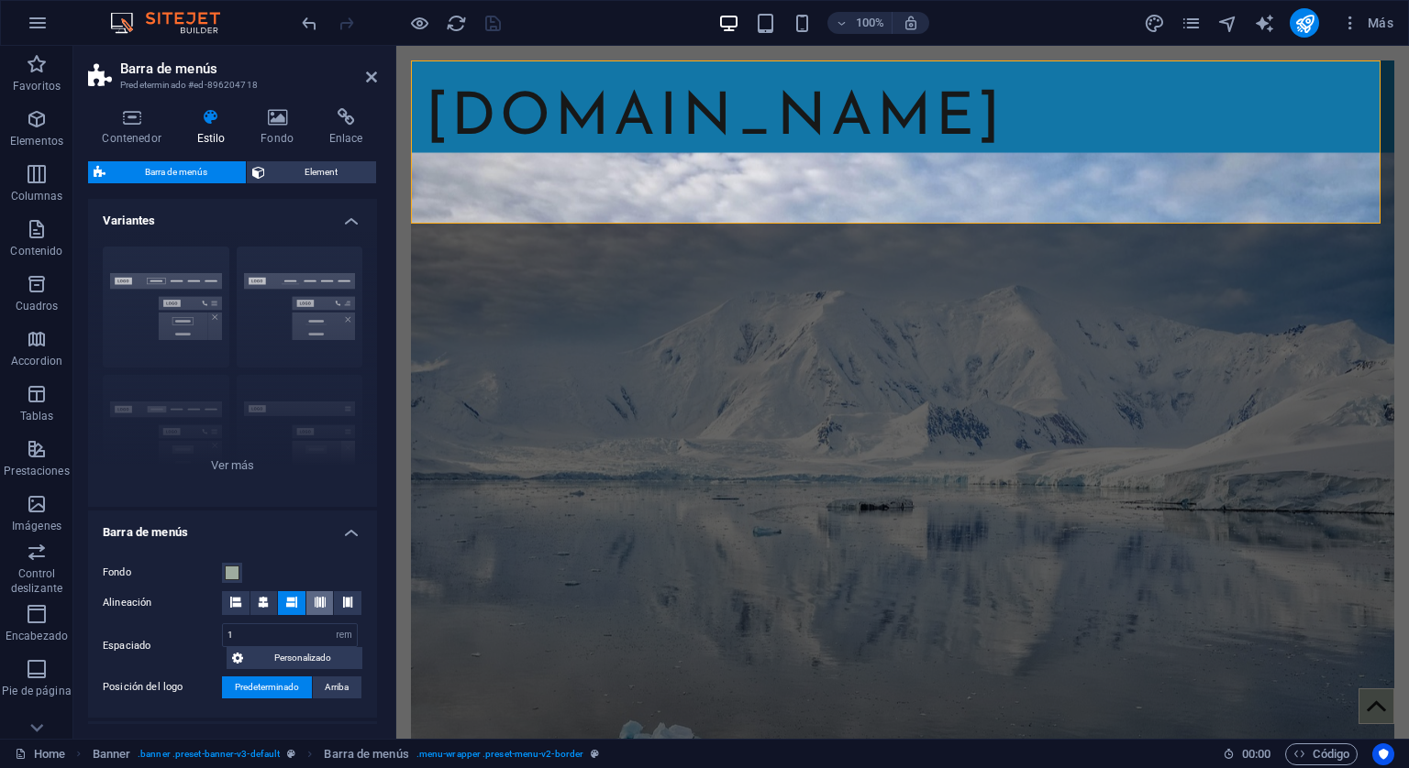
click at [316, 603] on icon at bounding box center [320, 602] width 11 height 11
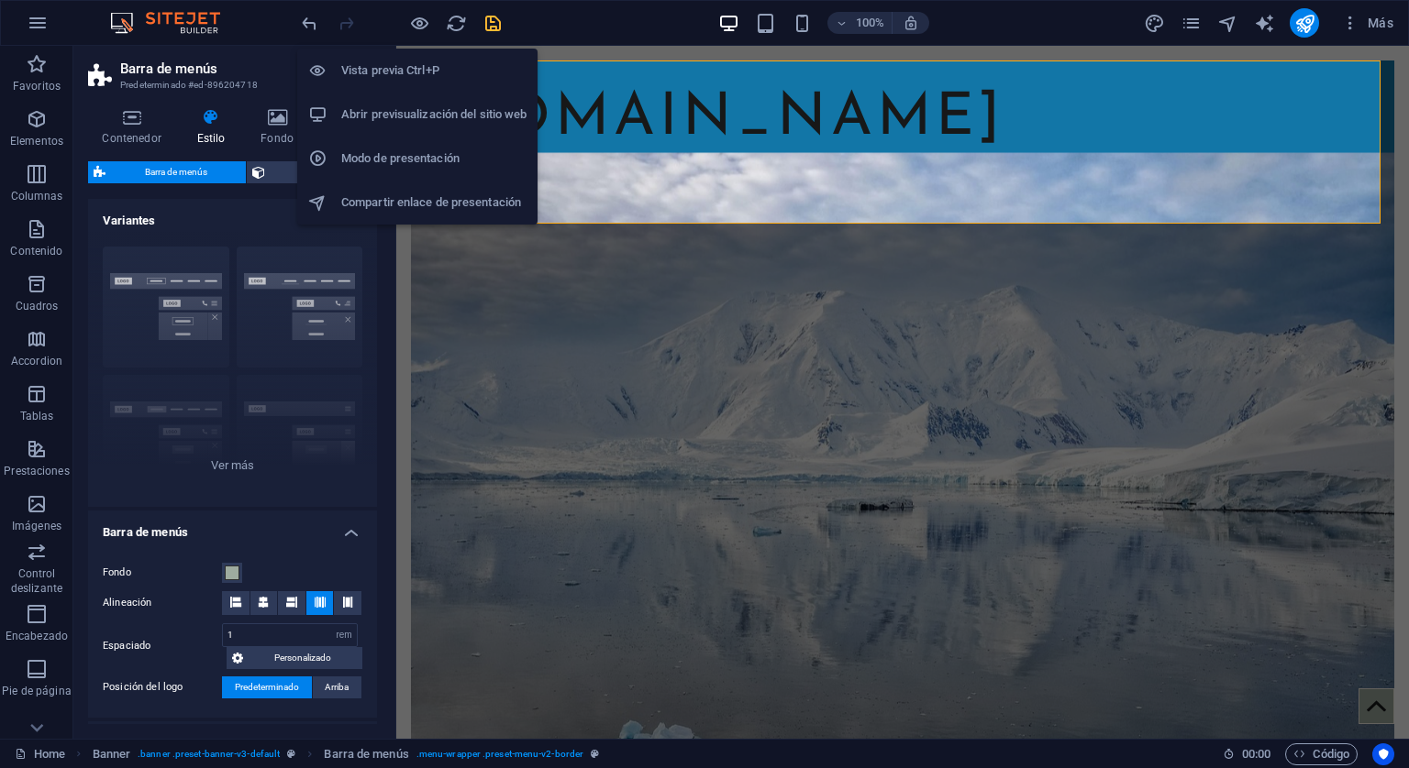
click at [408, 67] on h6 "Vista previa Ctrl+P" at bounding box center [433, 71] width 185 height 22
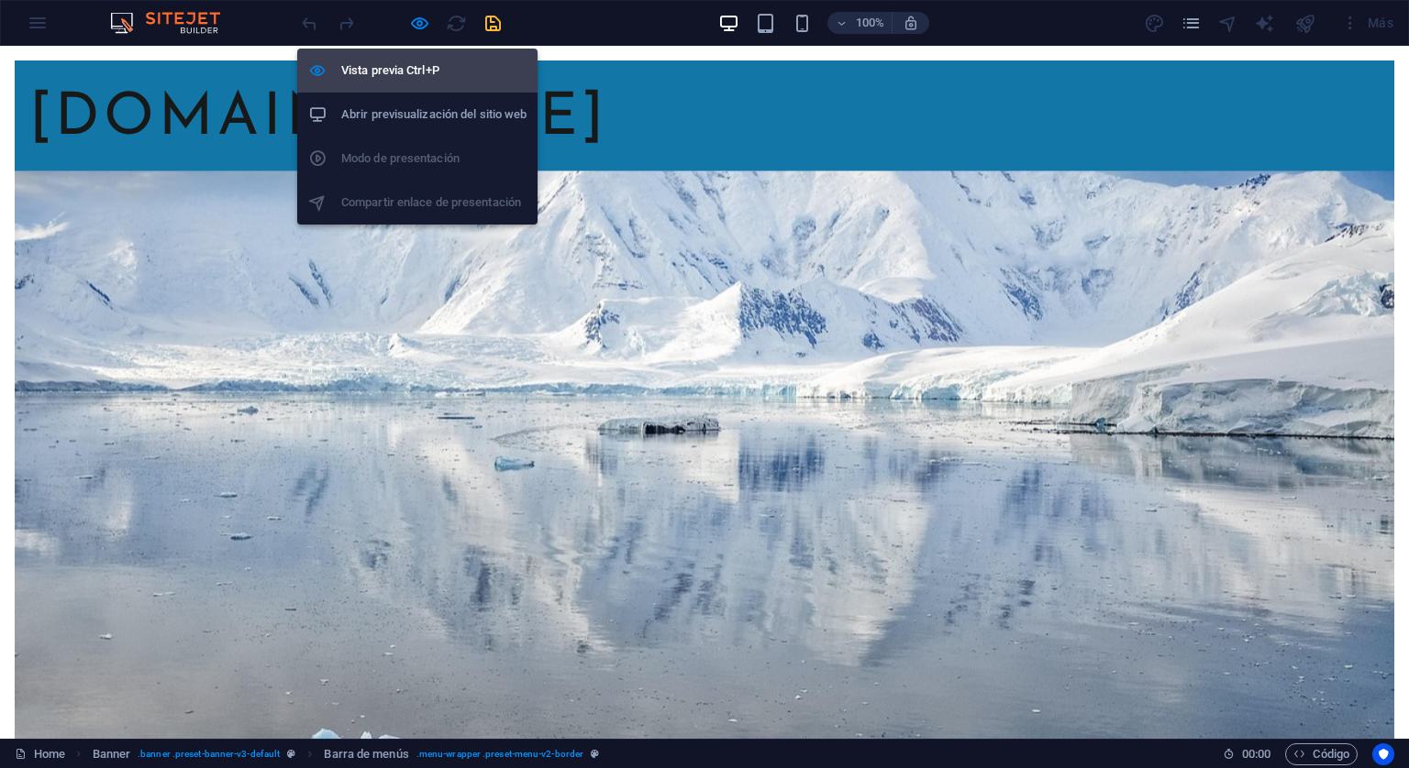
click at [408, 67] on h6 "Vista previa Ctrl+P" at bounding box center [433, 71] width 185 height 22
select select "rem"
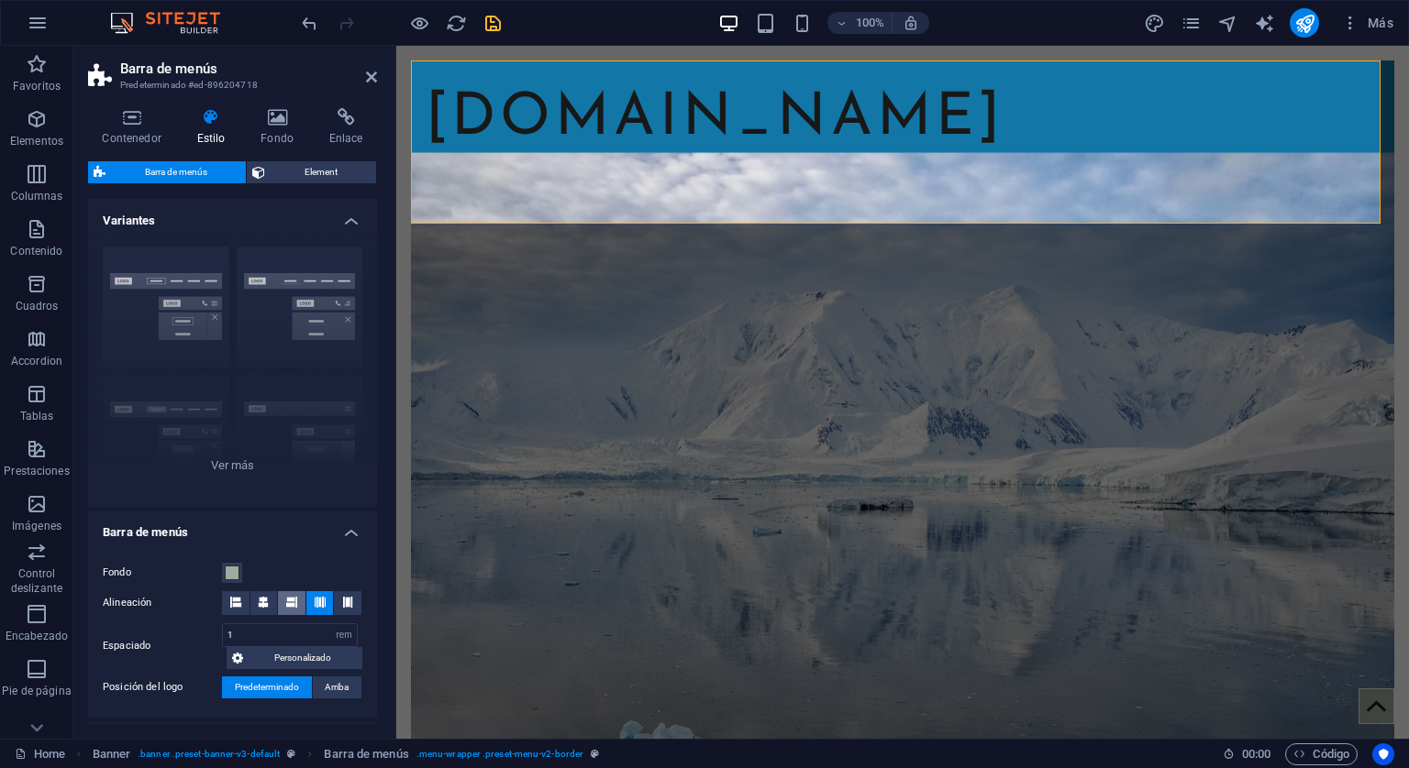
click at [286, 608] on span at bounding box center [291, 603] width 11 height 24
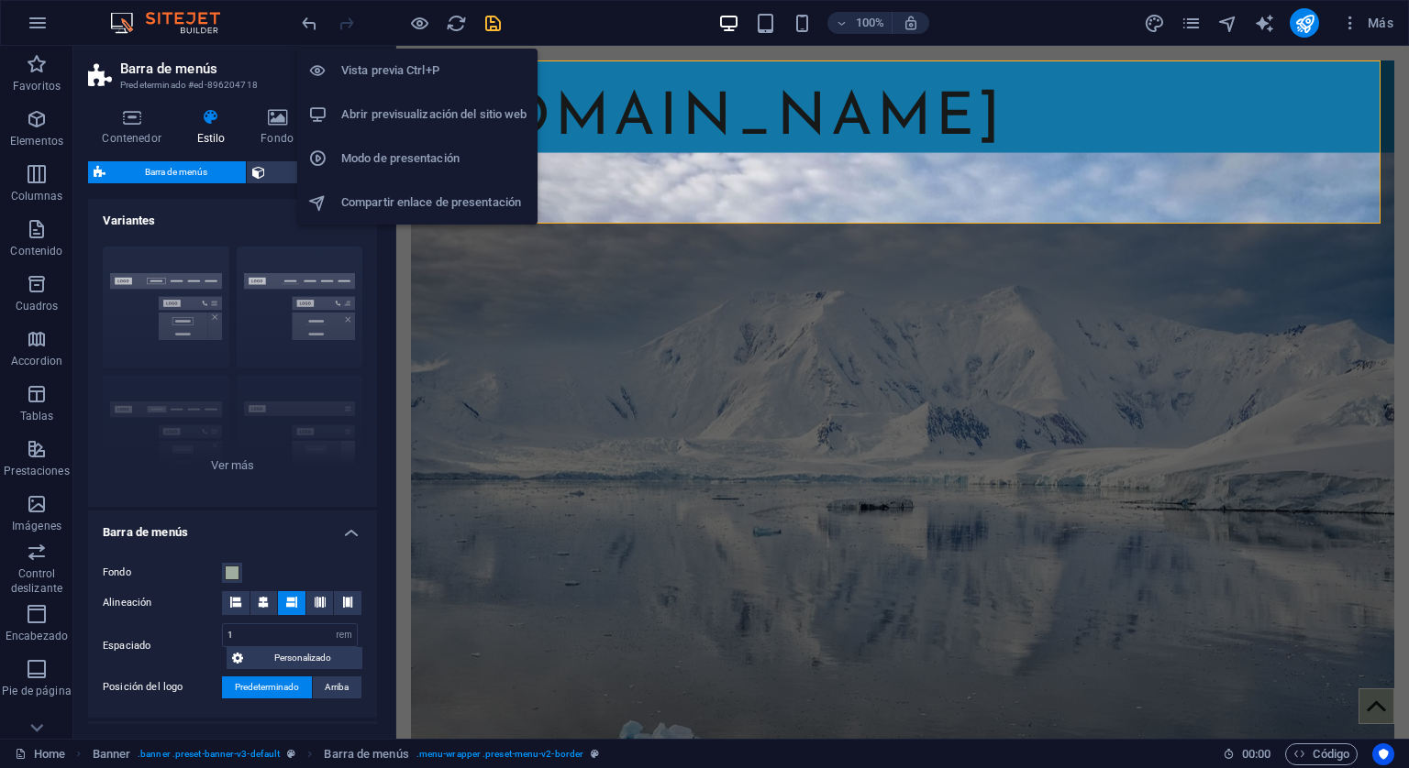
click at [399, 78] on h6 "Vista previa Ctrl+P" at bounding box center [433, 71] width 185 height 22
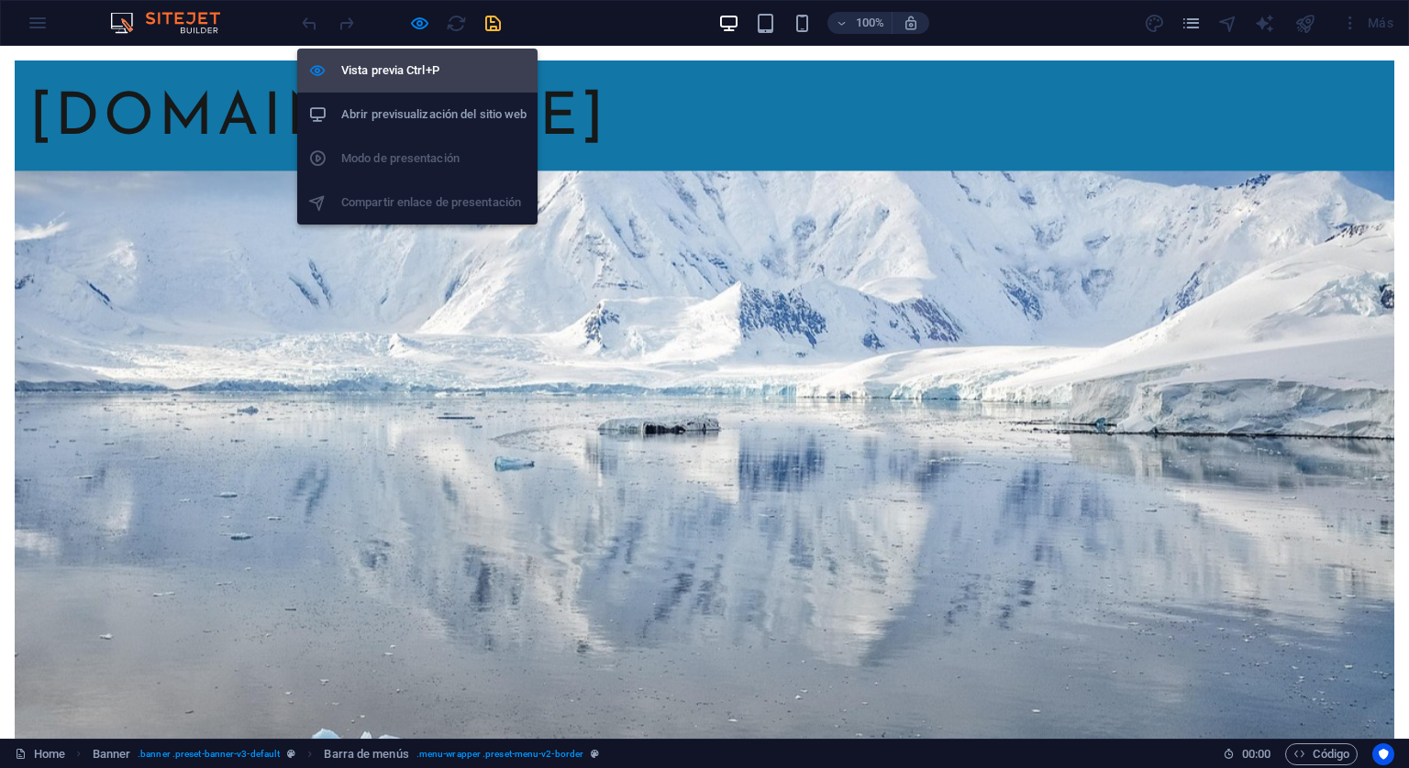
click at [399, 78] on h6 "Vista previa Ctrl+P" at bounding box center [433, 71] width 185 height 22
select select "rem"
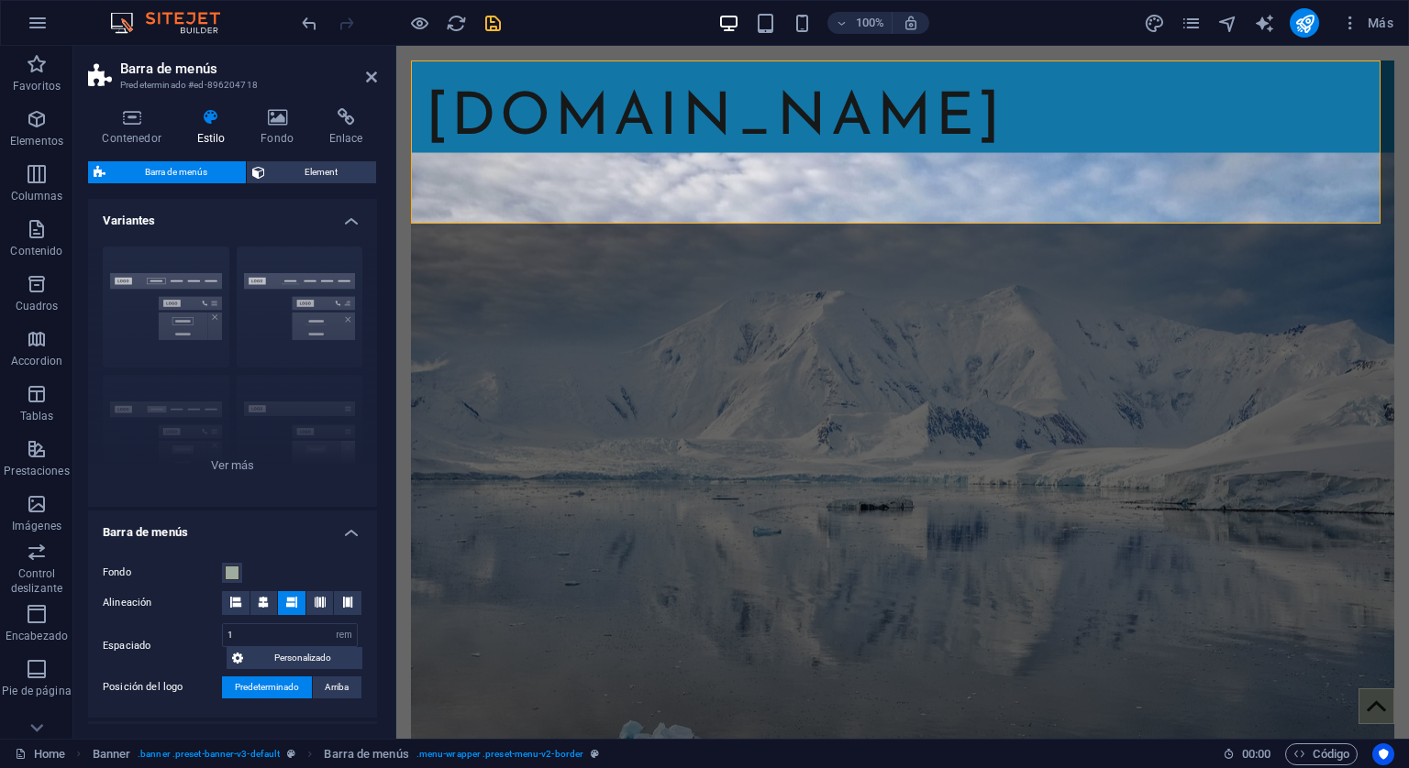
click at [217, 122] on icon at bounding box center [210, 117] width 57 height 18
click at [466, 144] on icon at bounding box center [471, 140] width 10 height 19
click at [216, 126] on icon at bounding box center [210, 117] width 57 height 18
click at [297, 172] on span "Element" at bounding box center [321, 172] width 100 height 22
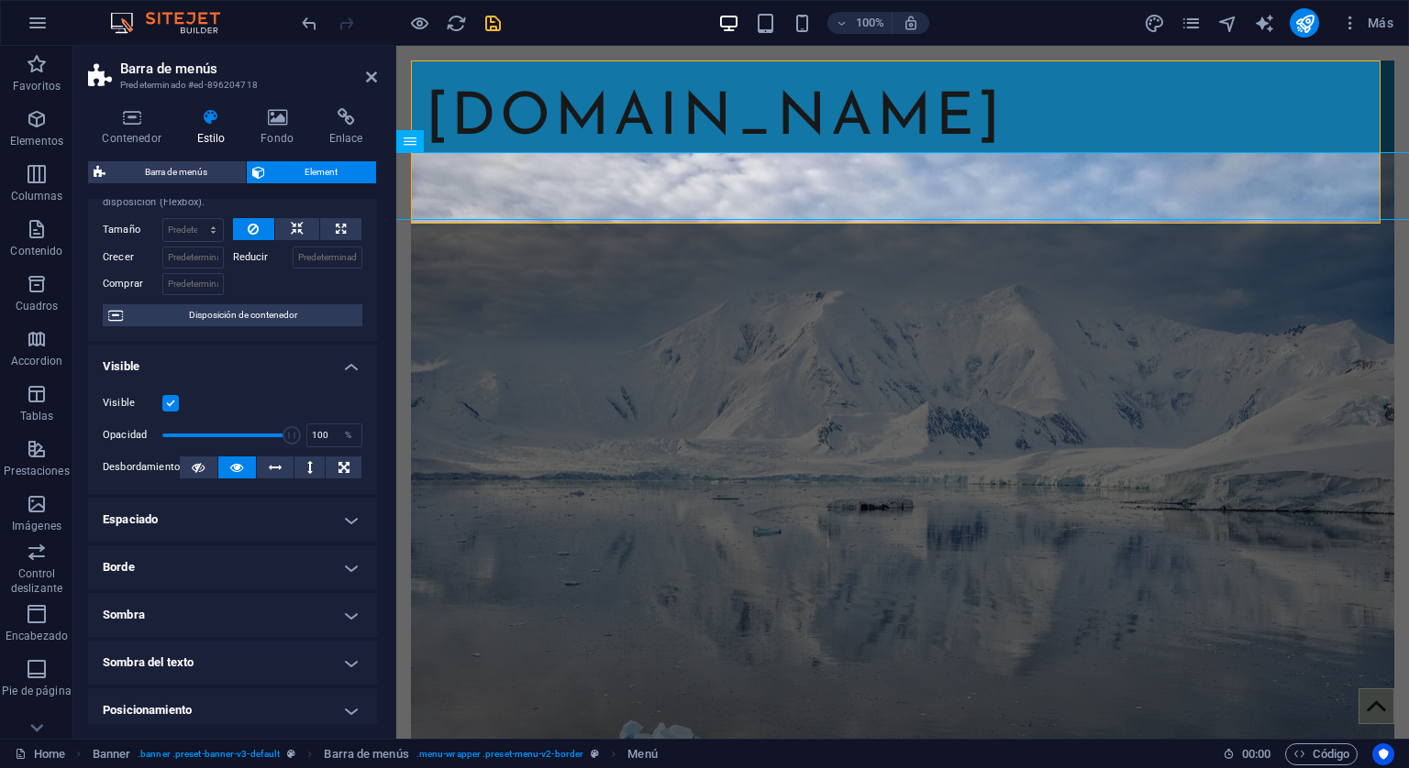
scroll to position [92, 0]
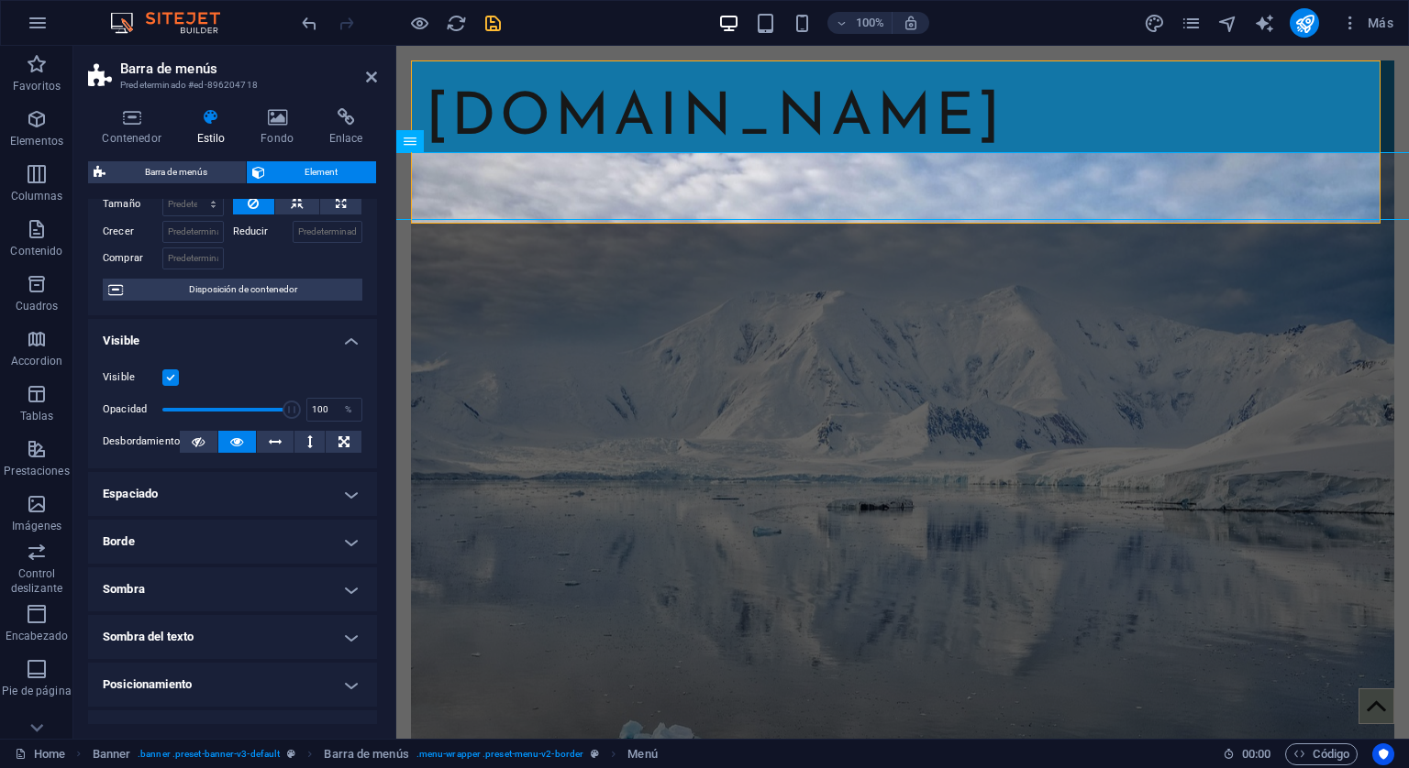
click at [197, 487] on h4 "Espaciado" at bounding box center [232, 494] width 289 height 44
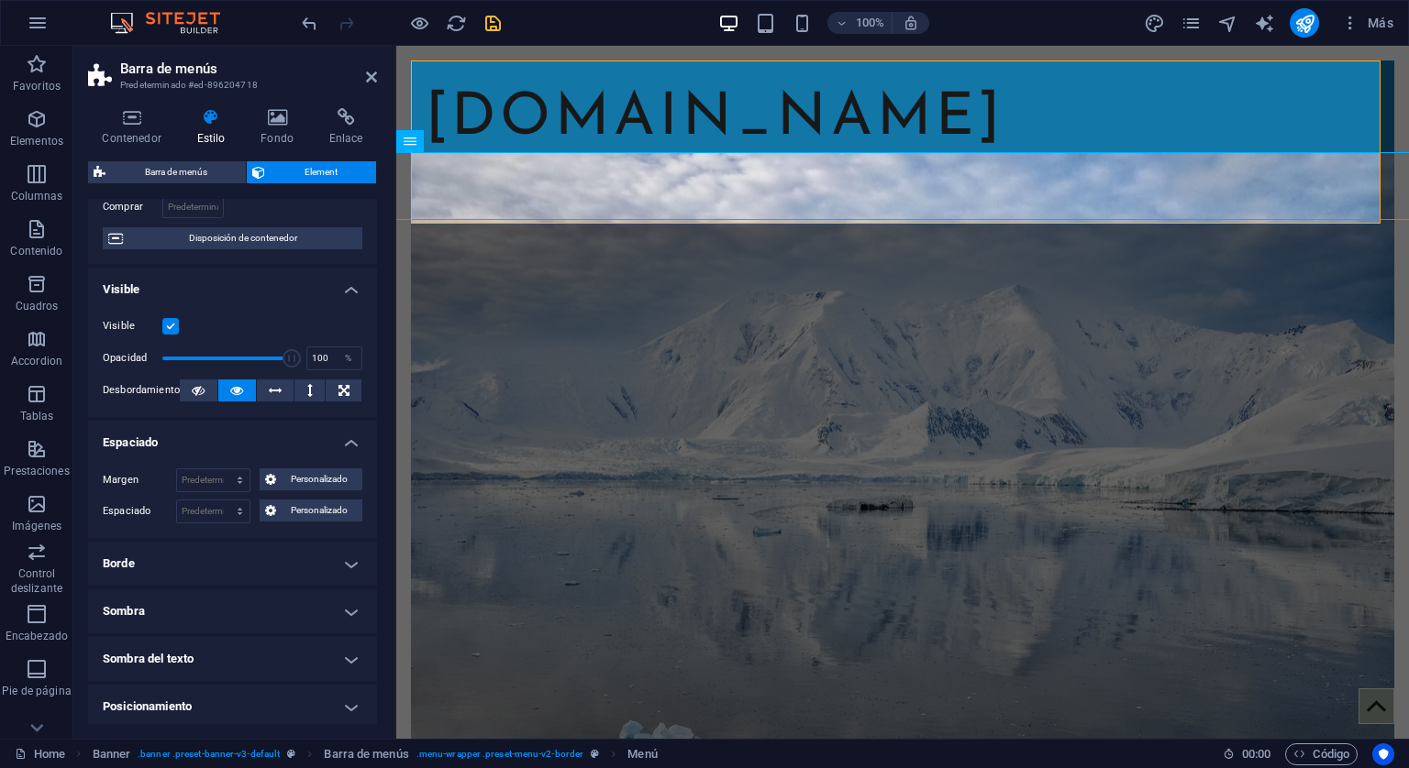
scroll to position [183, 0]
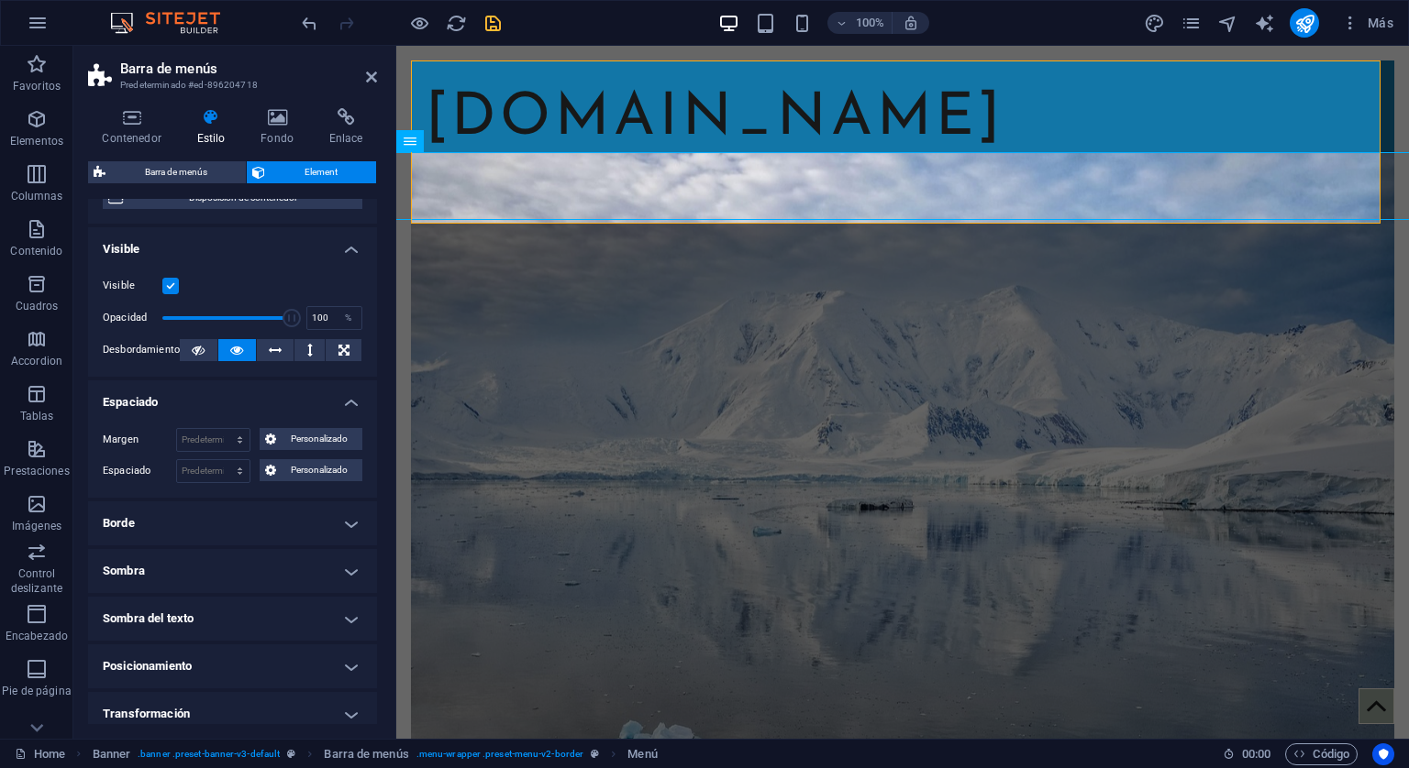
click at [252, 651] on h4 "Posicionamiento" at bounding box center [232, 667] width 289 height 44
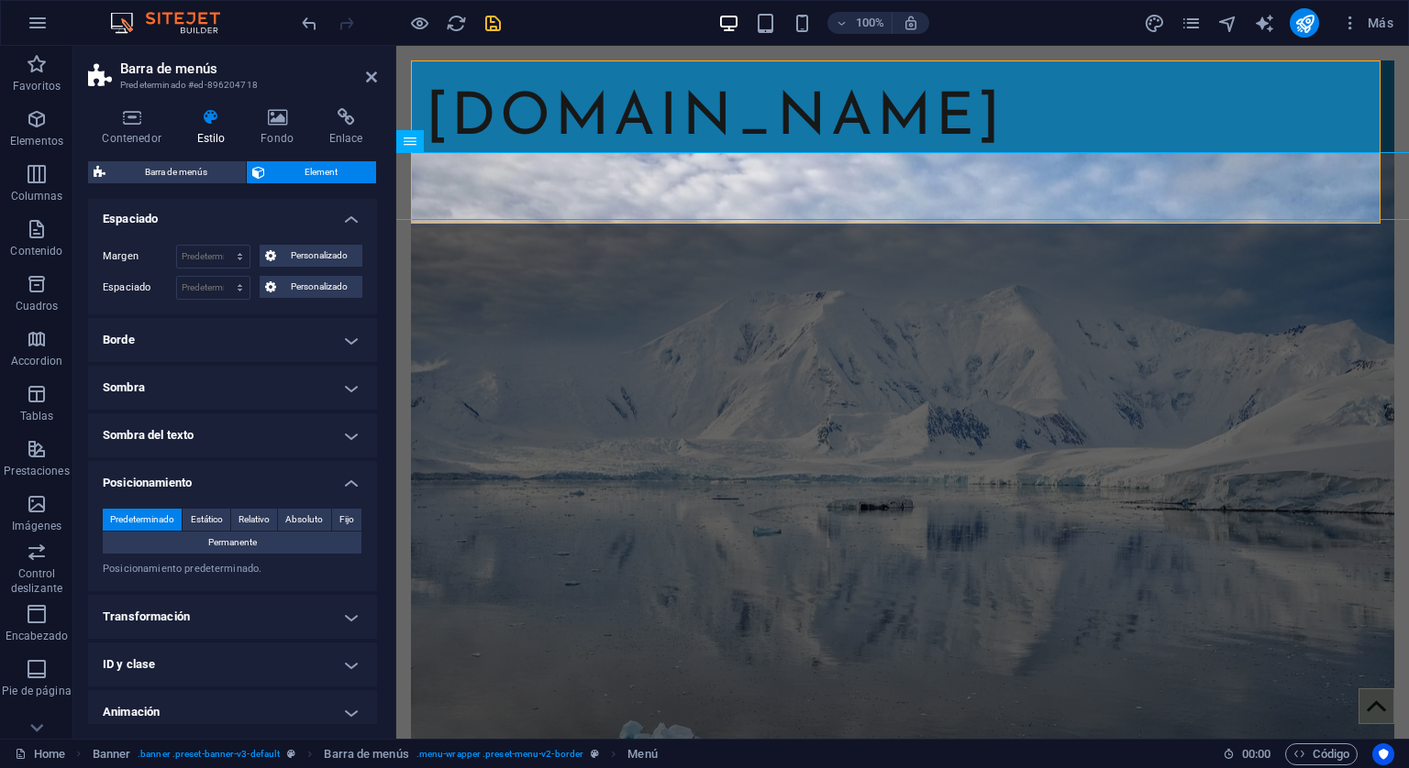
click at [257, 621] on h4 "Transformación" at bounding box center [232, 617] width 289 height 44
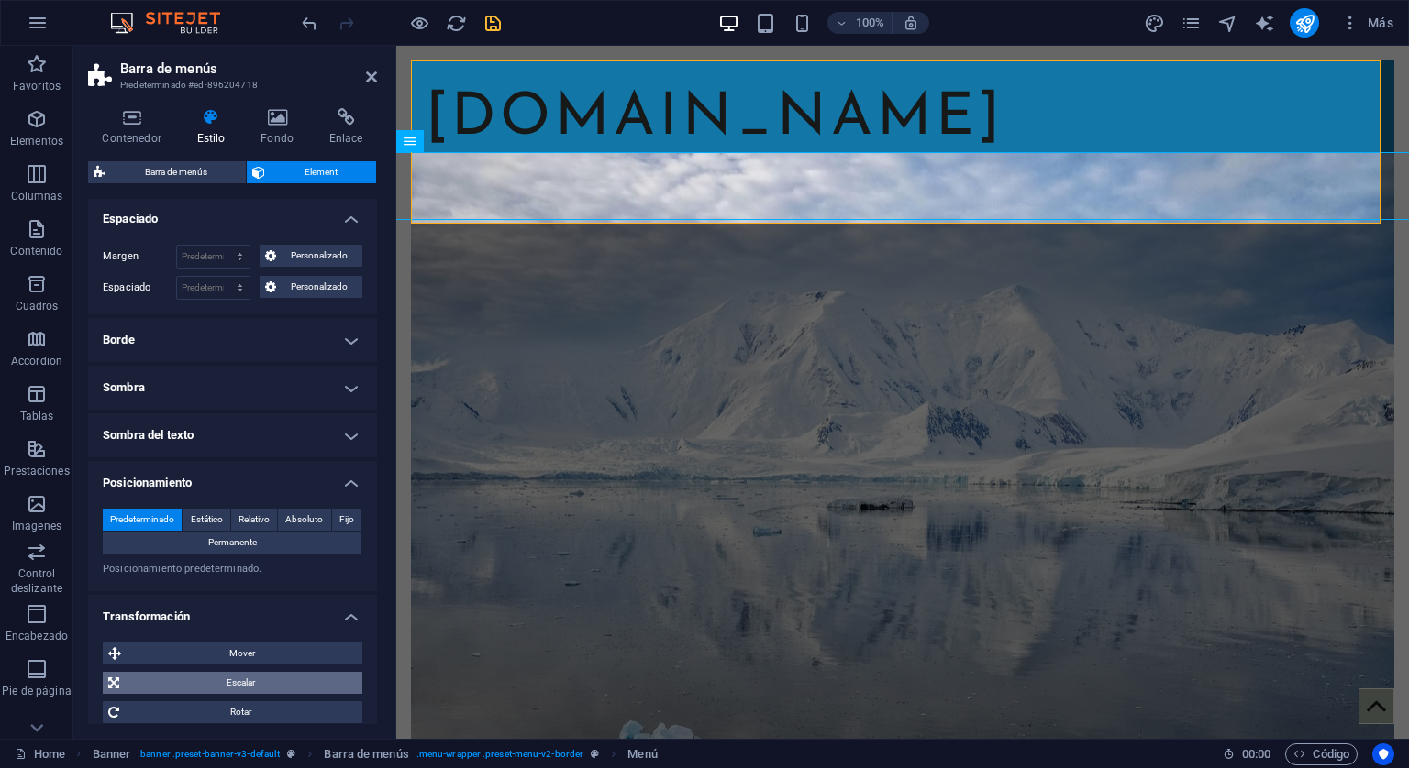
click at [236, 680] on span "Escalar" at bounding box center [241, 683] width 232 height 22
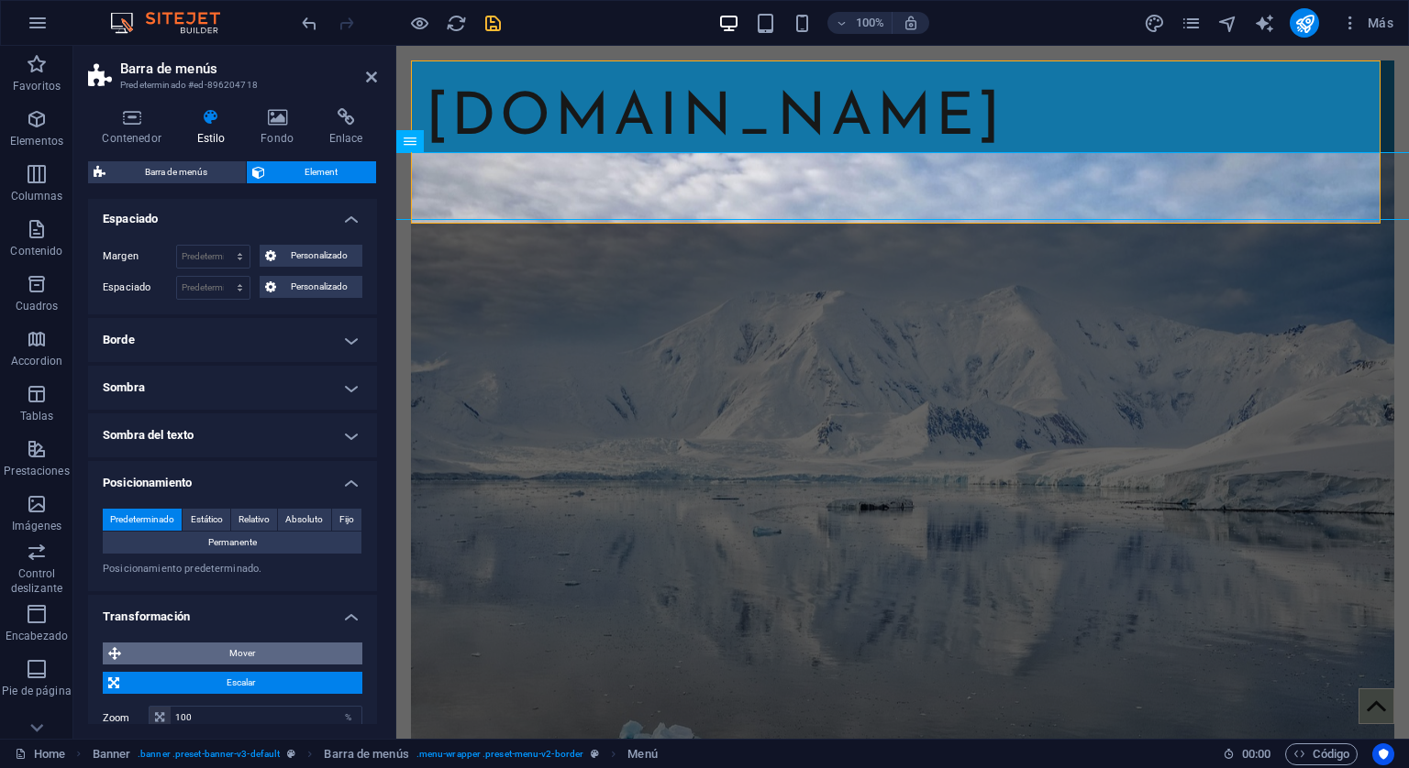
scroll to position [550, 0]
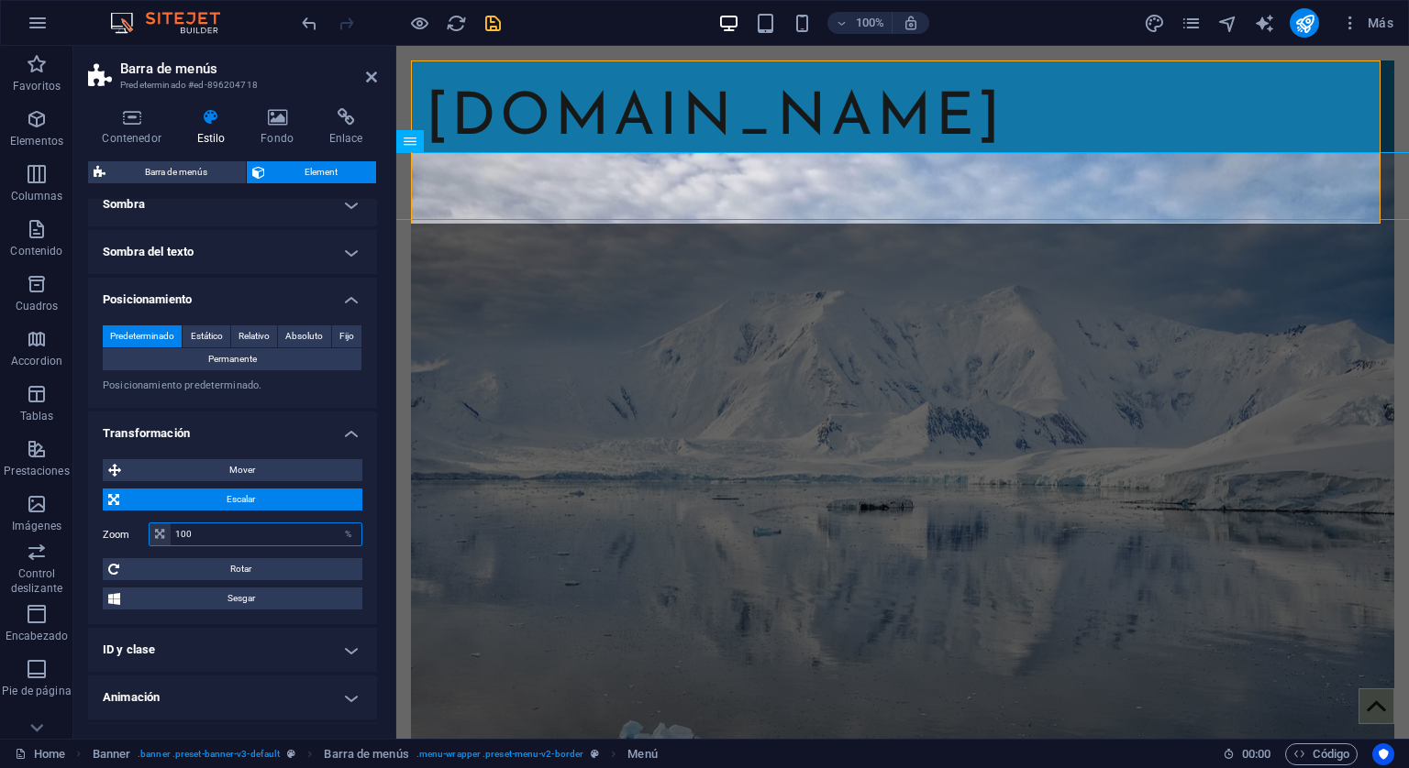
click at [197, 533] on input "100" at bounding box center [266, 535] width 191 height 22
click at [243, 591] on span "Sesgar" at bounding box center [241, 599] width 231 height 22
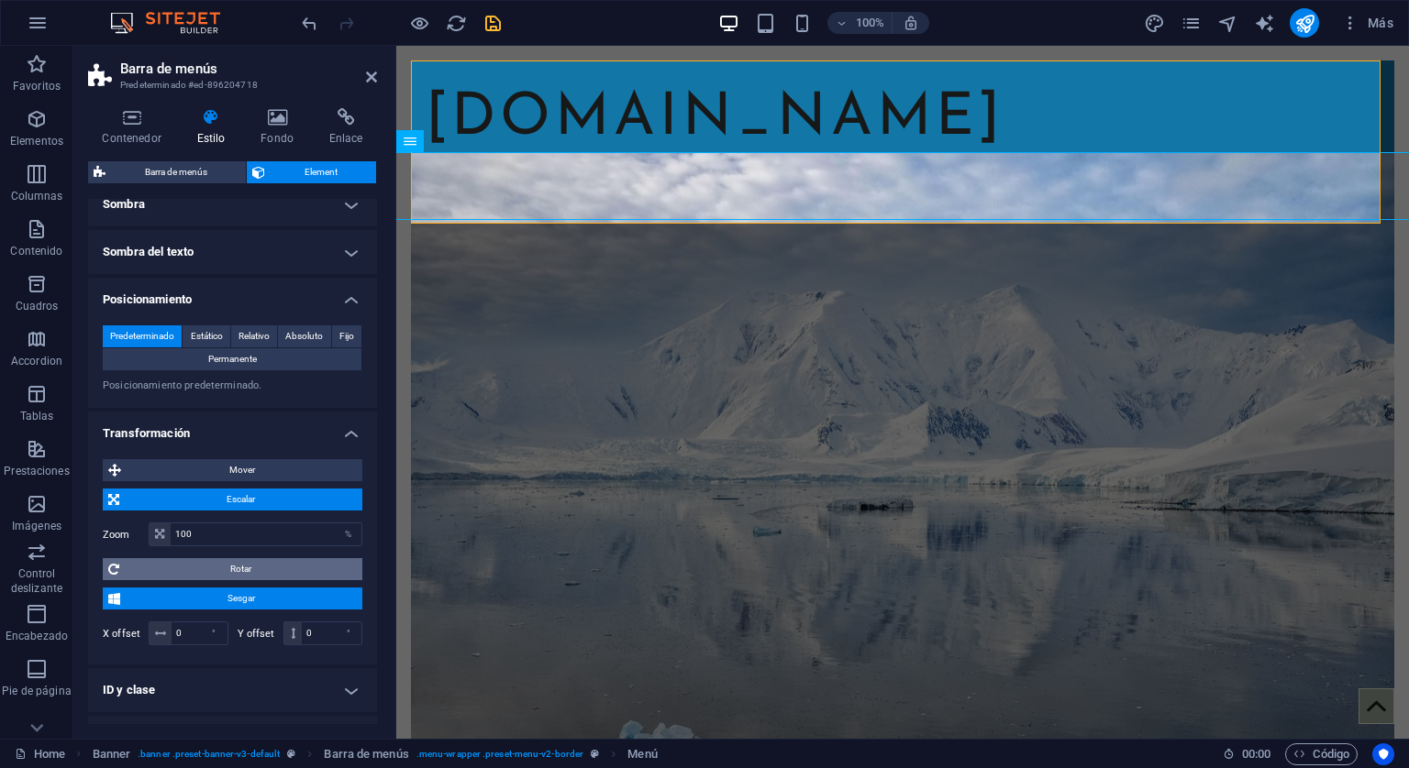
click at [242, 570] on span "Rotar" at bounding box center [241, 569] width 232 height 22
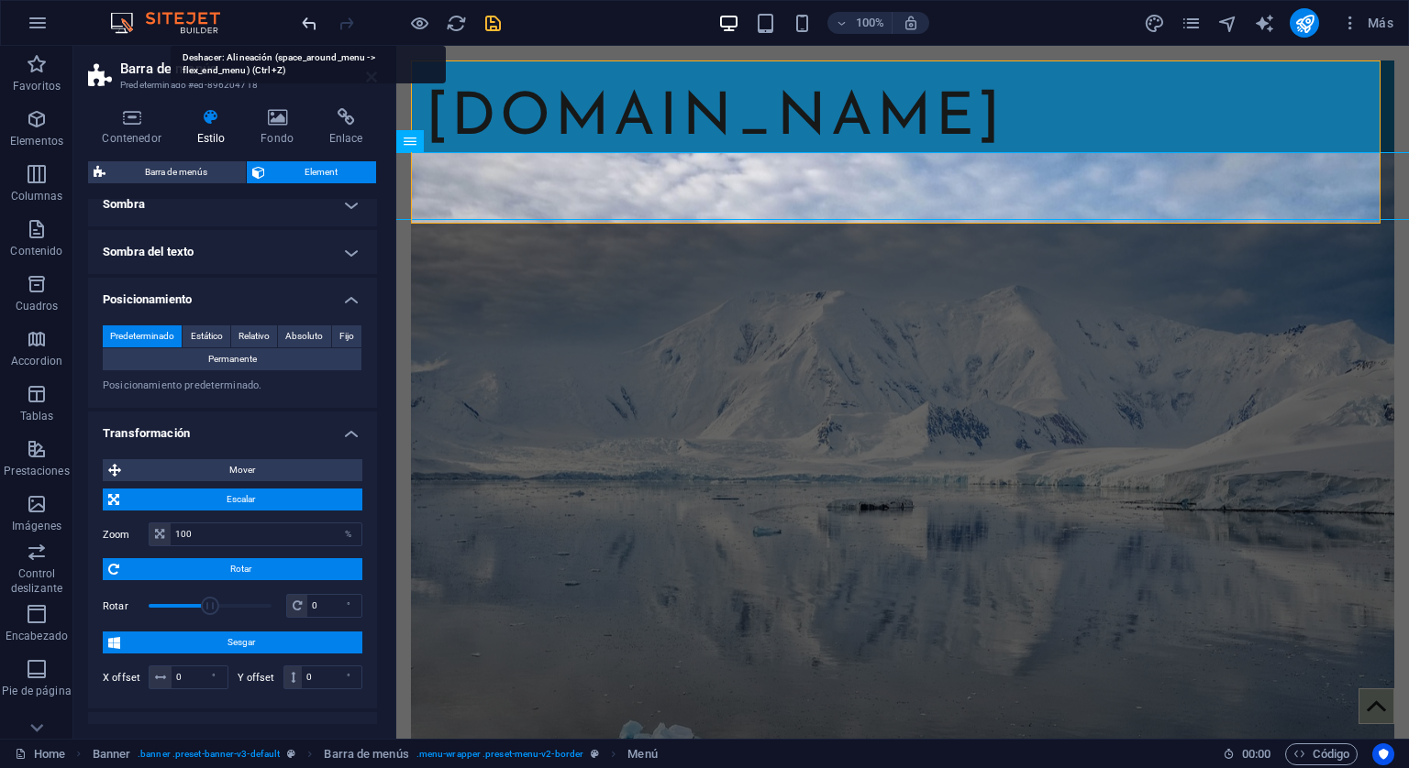
click at [312, 24] on icon "undo" at bounding box center [309, 23] width 21 height 21
click at [310, 24] on icon "undo" at bounding box center [309, 23] width 21 height 21
click at [473, 137] on icon at bounding box center [471, 140] width 10 height 19
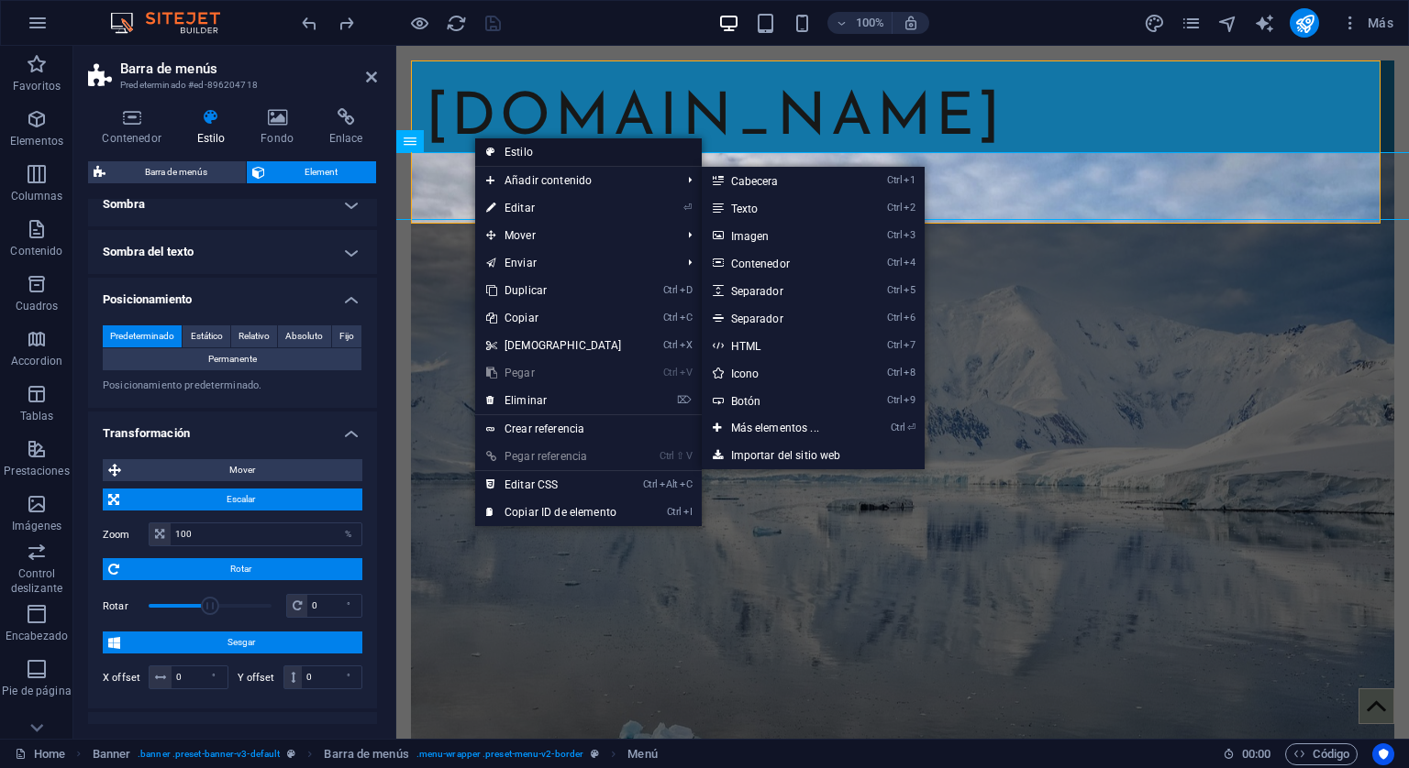
click at [521, 158] on link "Estilo" at bounding box center [588, 152] width 227 height 28
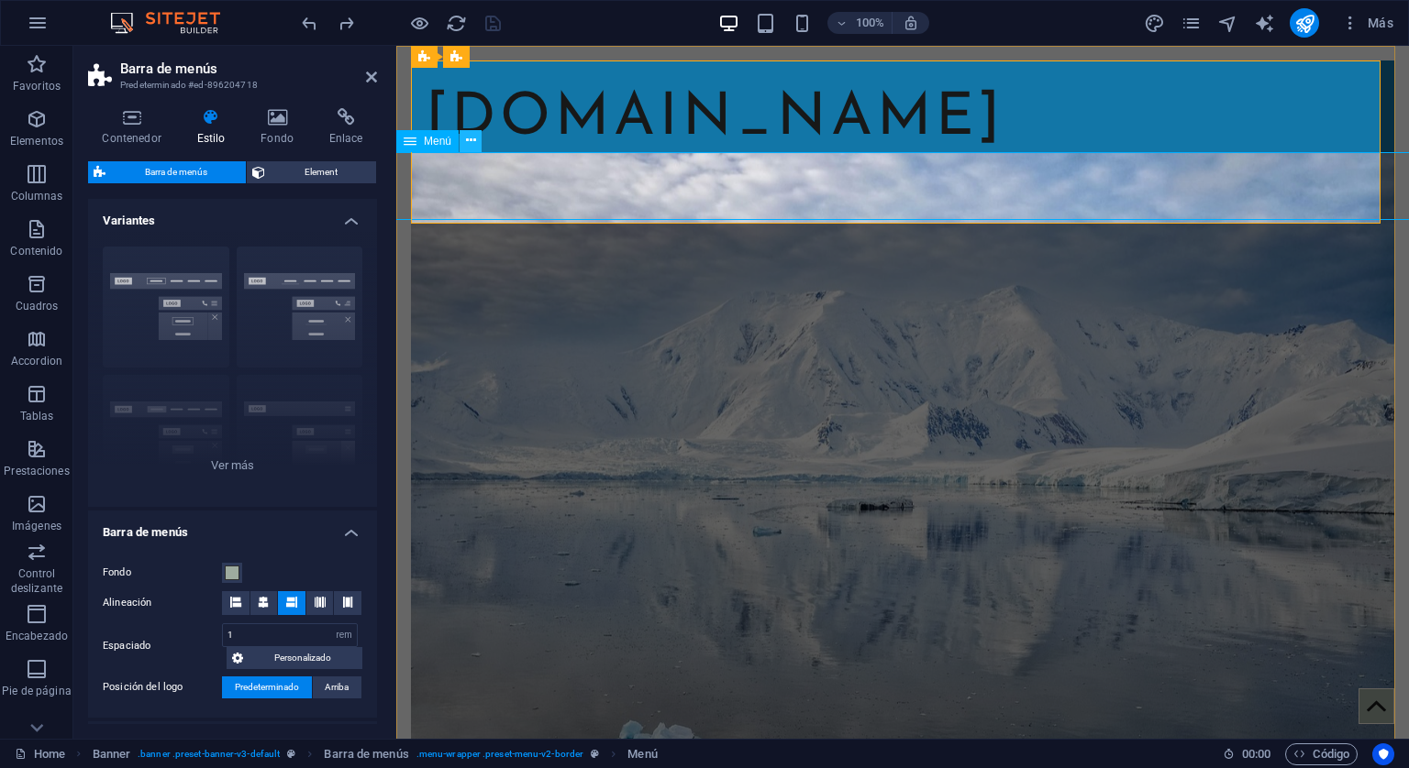
click at [467, 139] on icon at bounding box center [471, 140] width 10 height 19
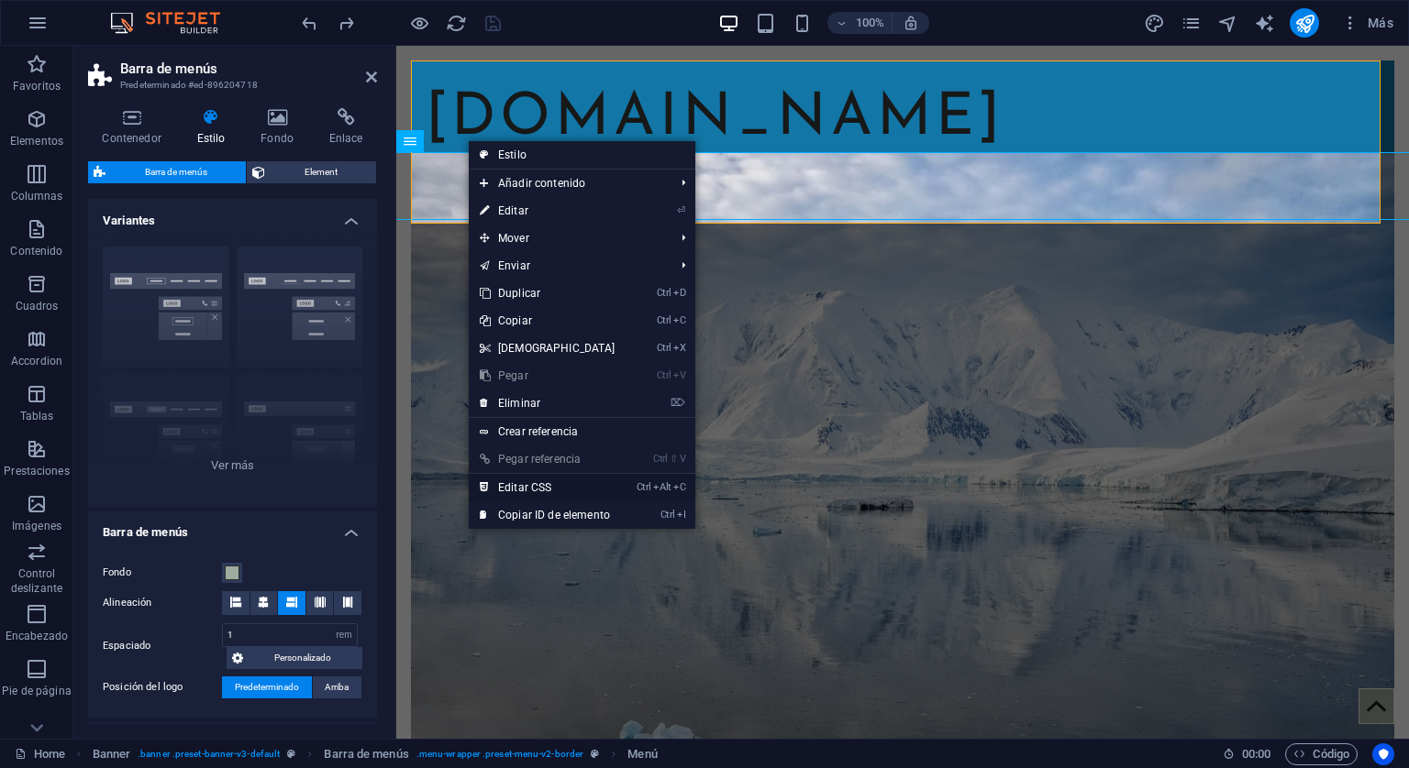
click at [532, 483] on link "Ctrl Alt C Editar CSS" at bounding box center [548, 488] width 158 height 28
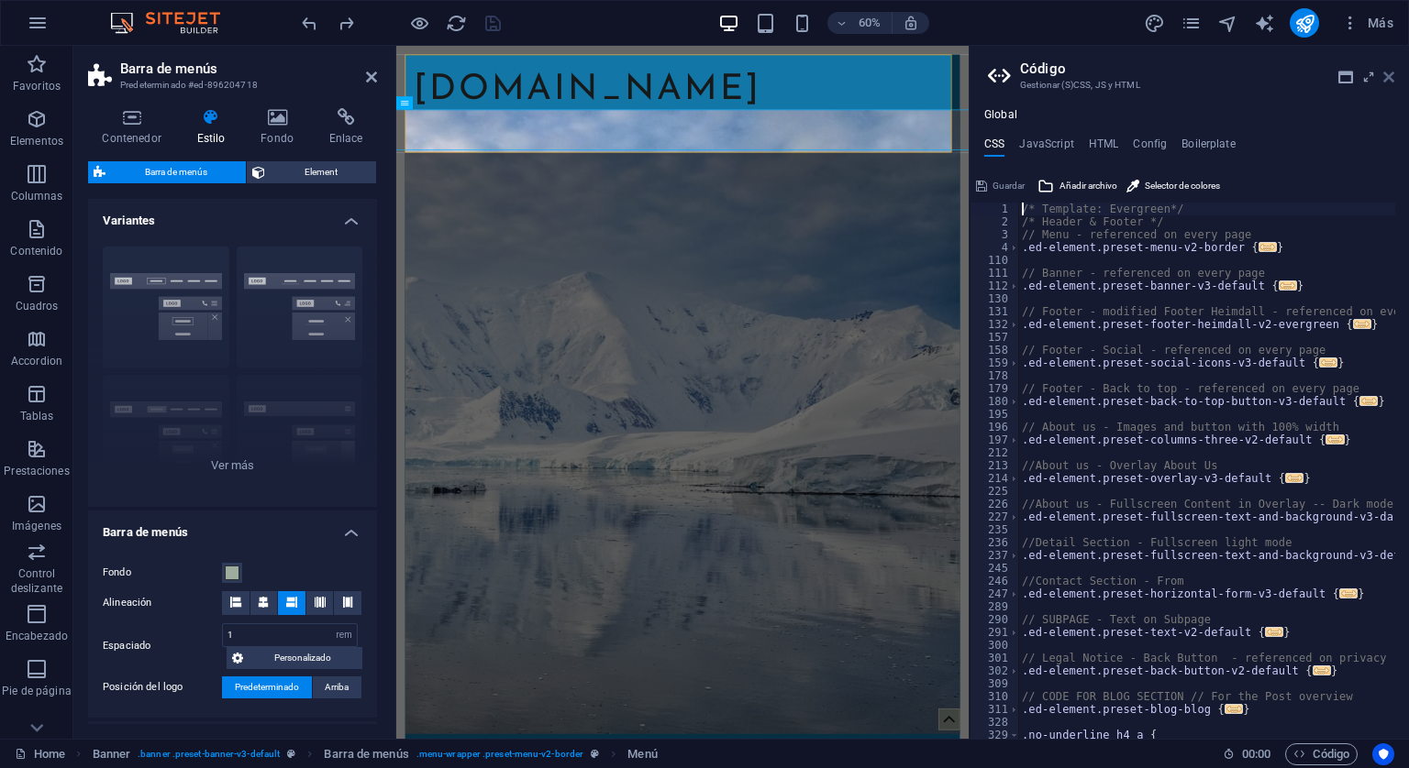
click at [1389, 74] on icon at bounding box center [1388, 77] width 11 height 15
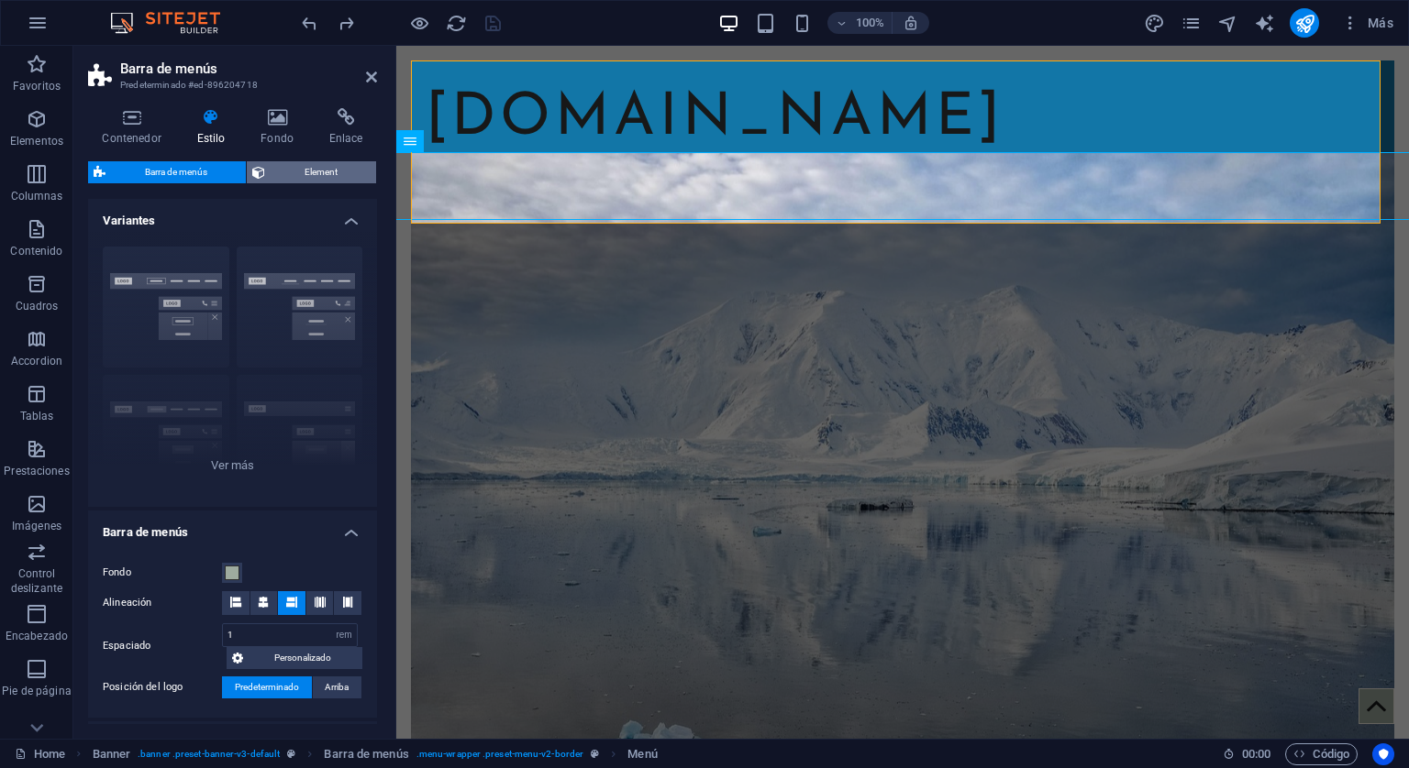
click at [301, 175] on span "Element" at bounding box center [321, 172] width 100 height 22
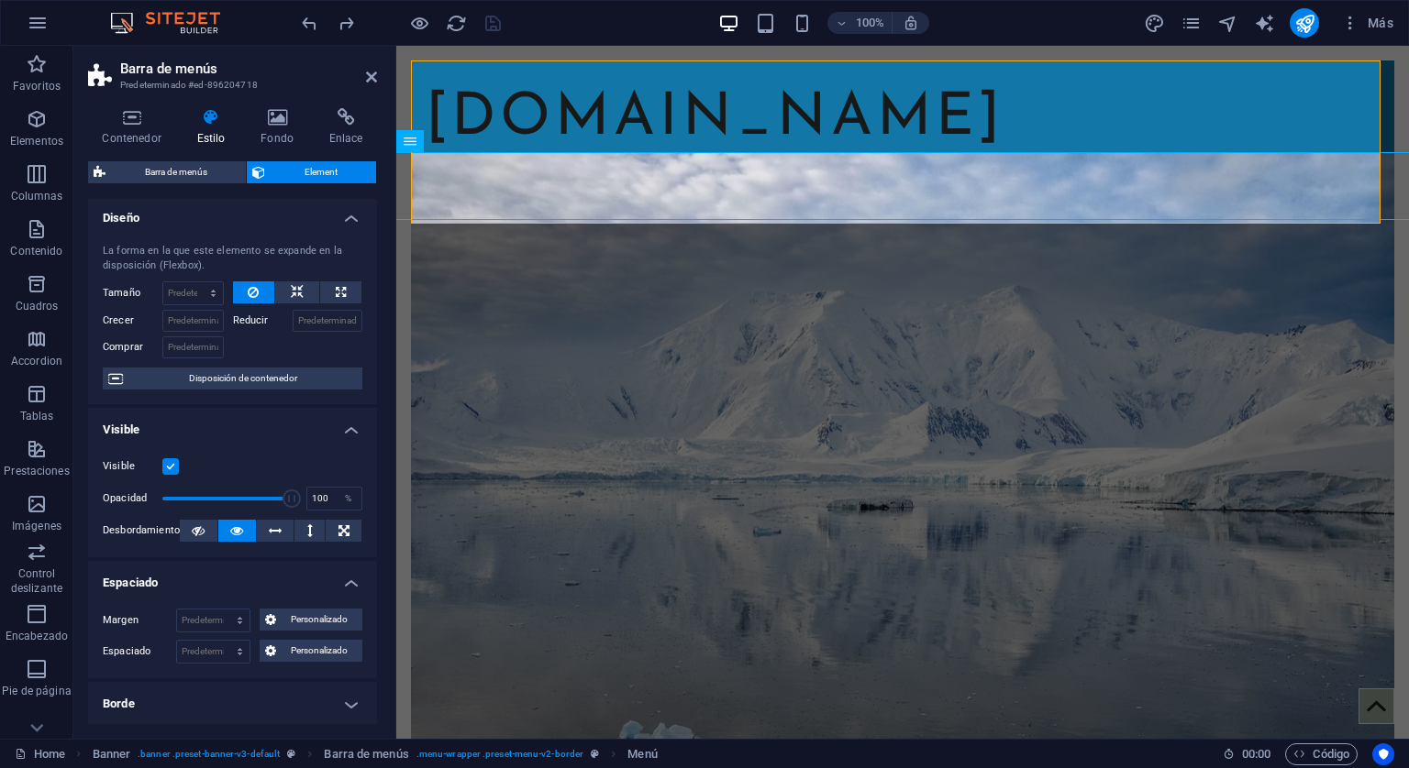
scroll to position [0, 0]
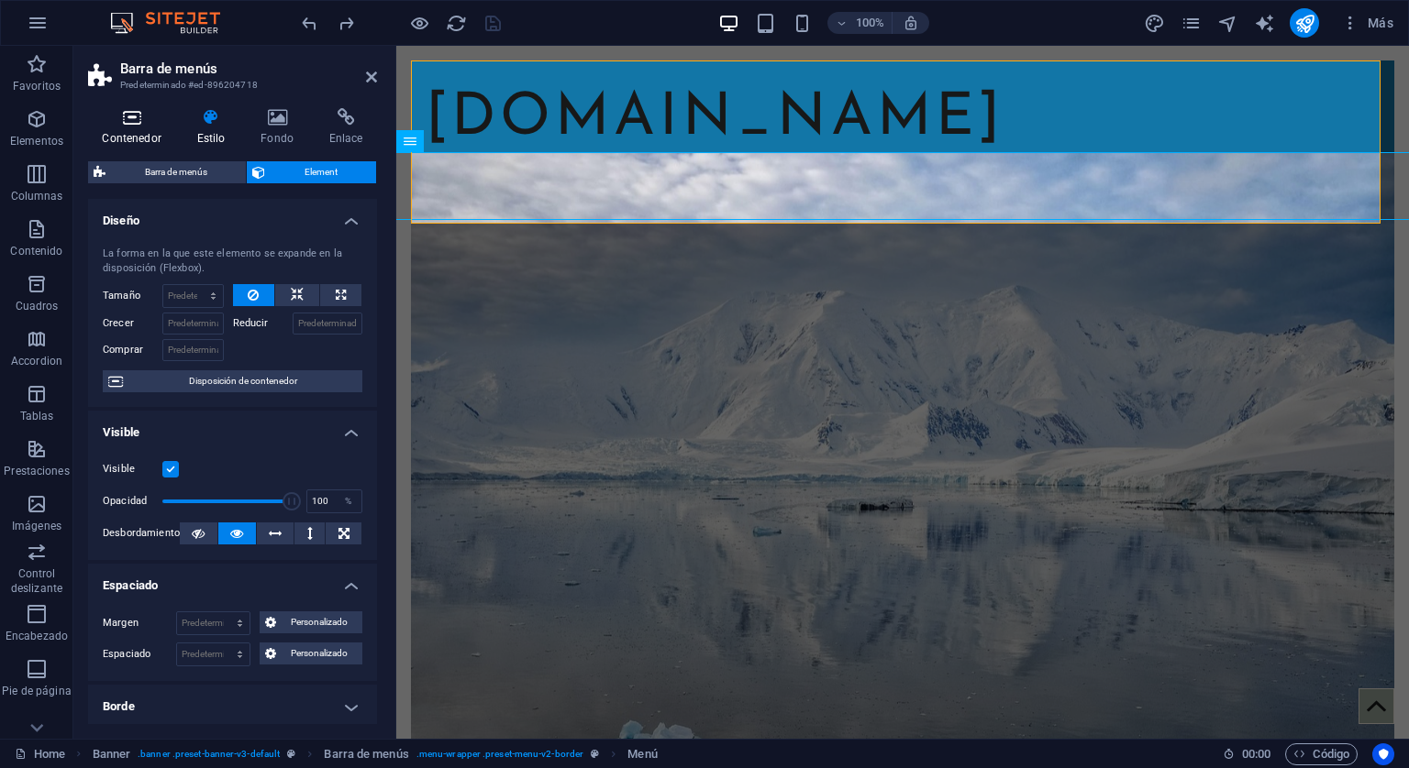
click at [113, 124] on icon at bounding box center [131, 117] width 87 height 18
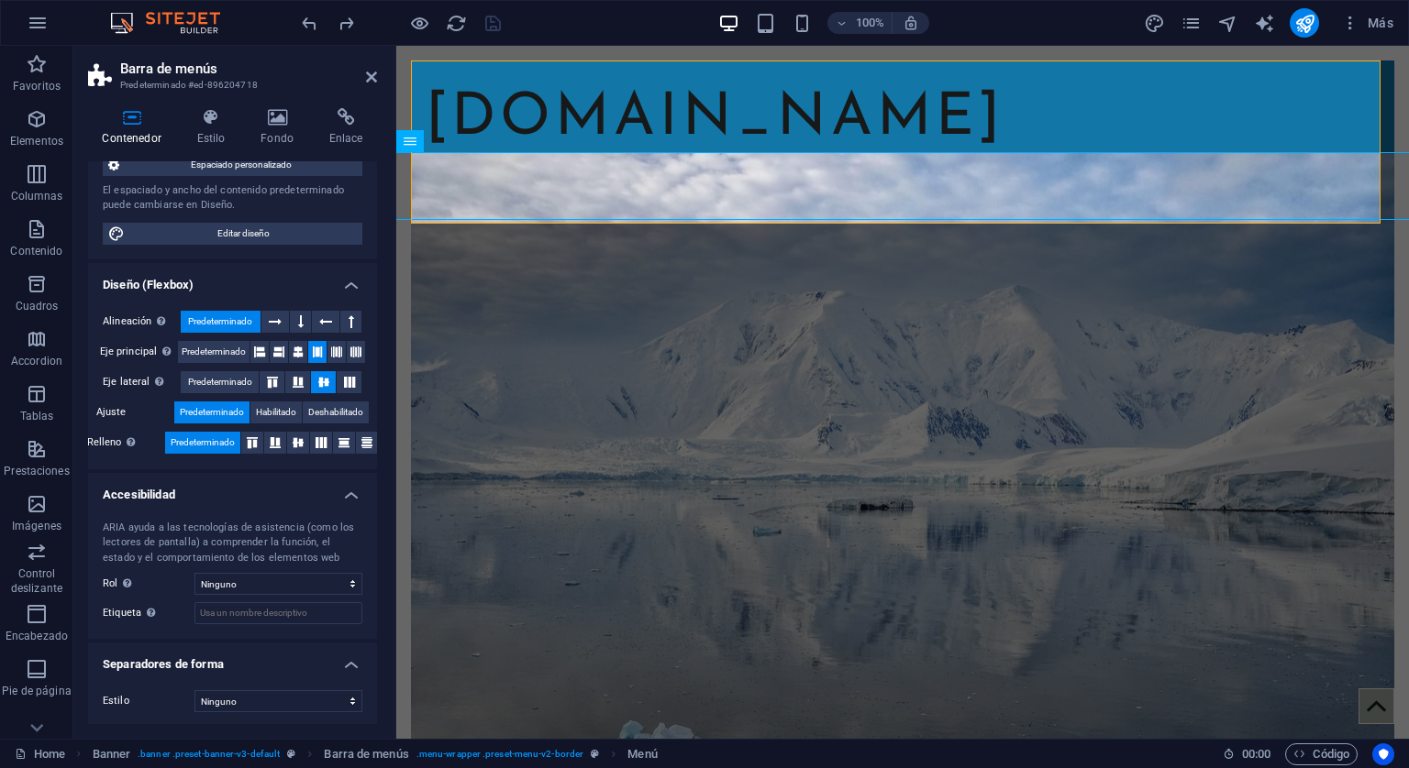
scroll to position [199, 0]
click at [371, 71] on icon at bounding box center [371, 77] width 11 height 15
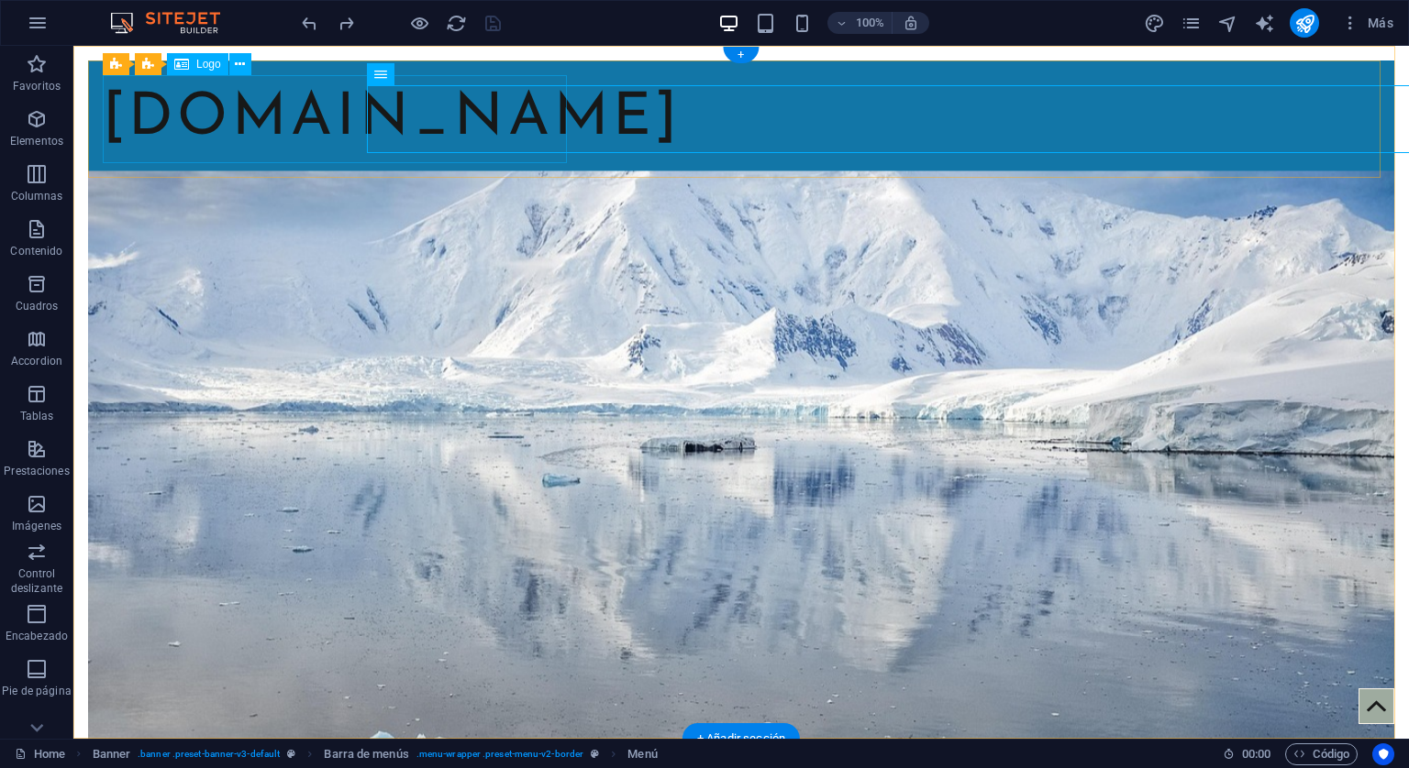
click at [215, 114] on div "[DOMAIN_NAME]" at bounding box center [741, 119] width 1277 height 88
click at [239, 61] on icon at bounding box center [240, 64] width 10 height 19
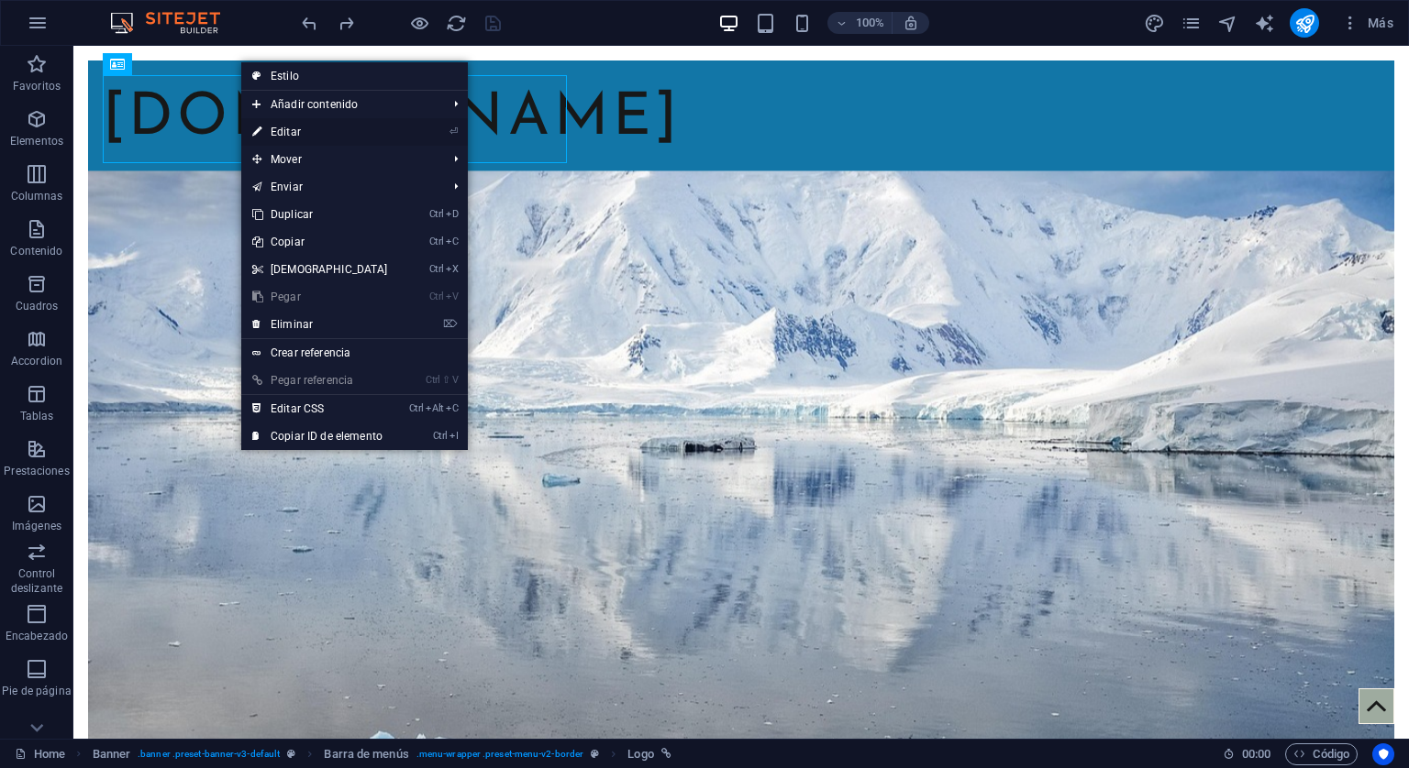
click at [282, 133] on link "⏎ Editar" at bounding box center [320, 132] width 158 height 28
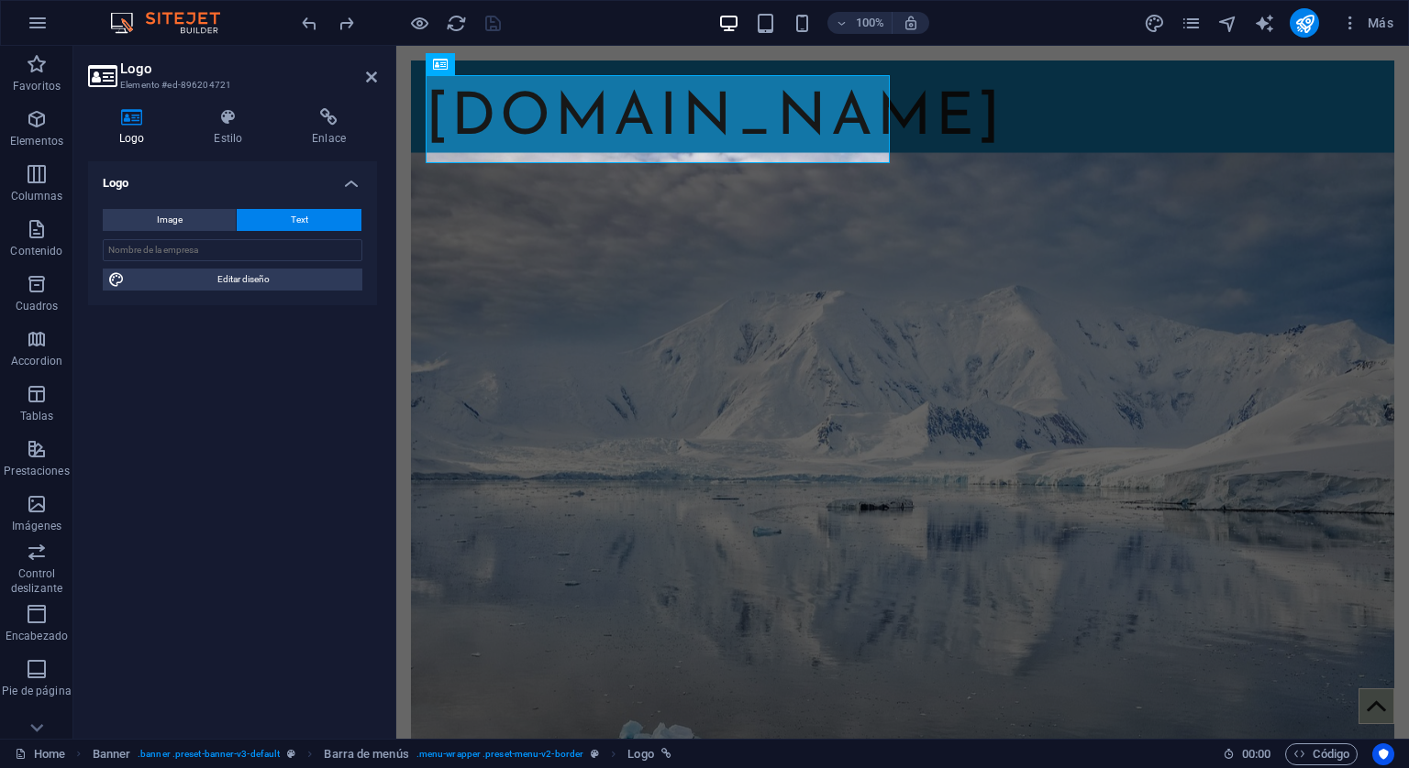
click at [276, 224] on button "Text" at bounding box center [299, 220] width 125 height 22
click at [271, 249] on input "text" at bounding box center [233, 250] width 260 height 22
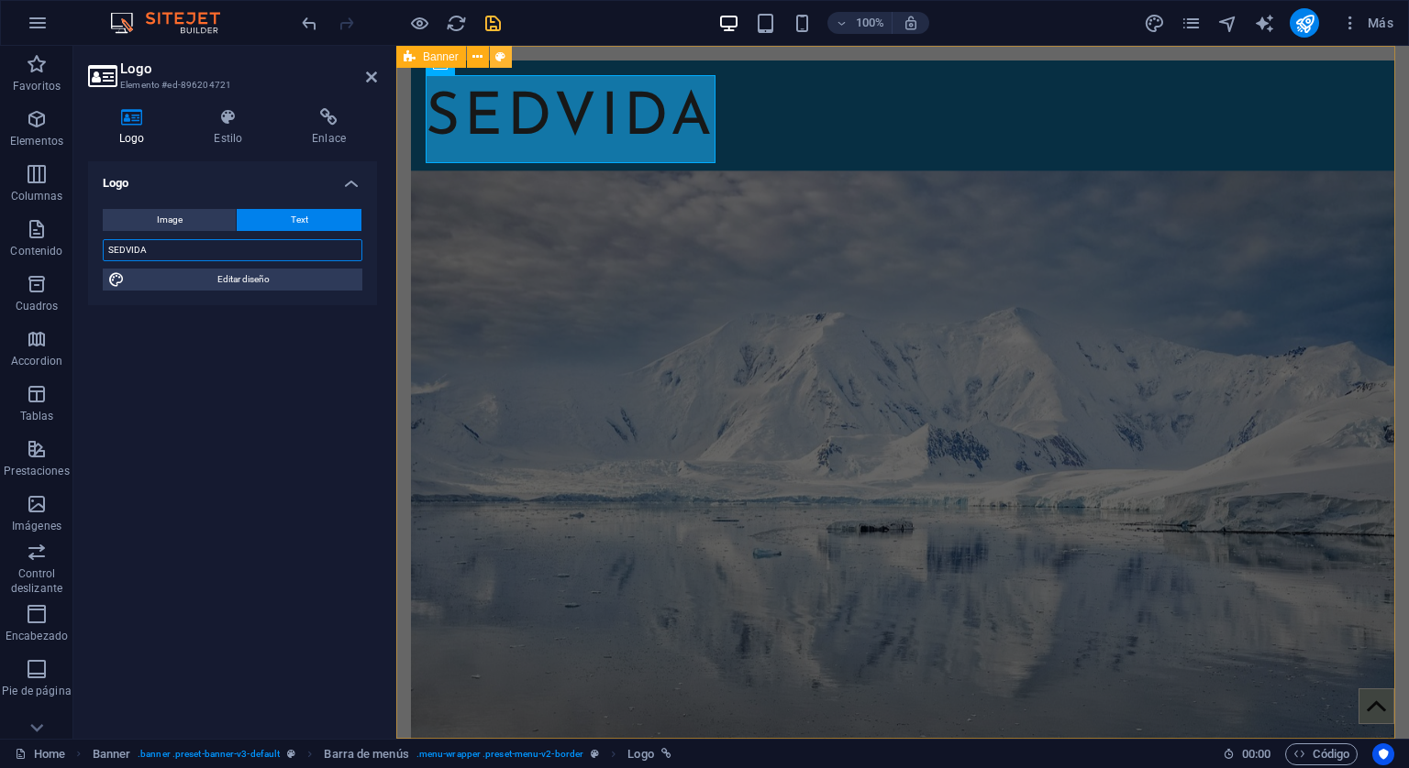
type input "SEDVIDA"
click at [495, 59] on icon at bounding box center [500, 57] width 10 height 19
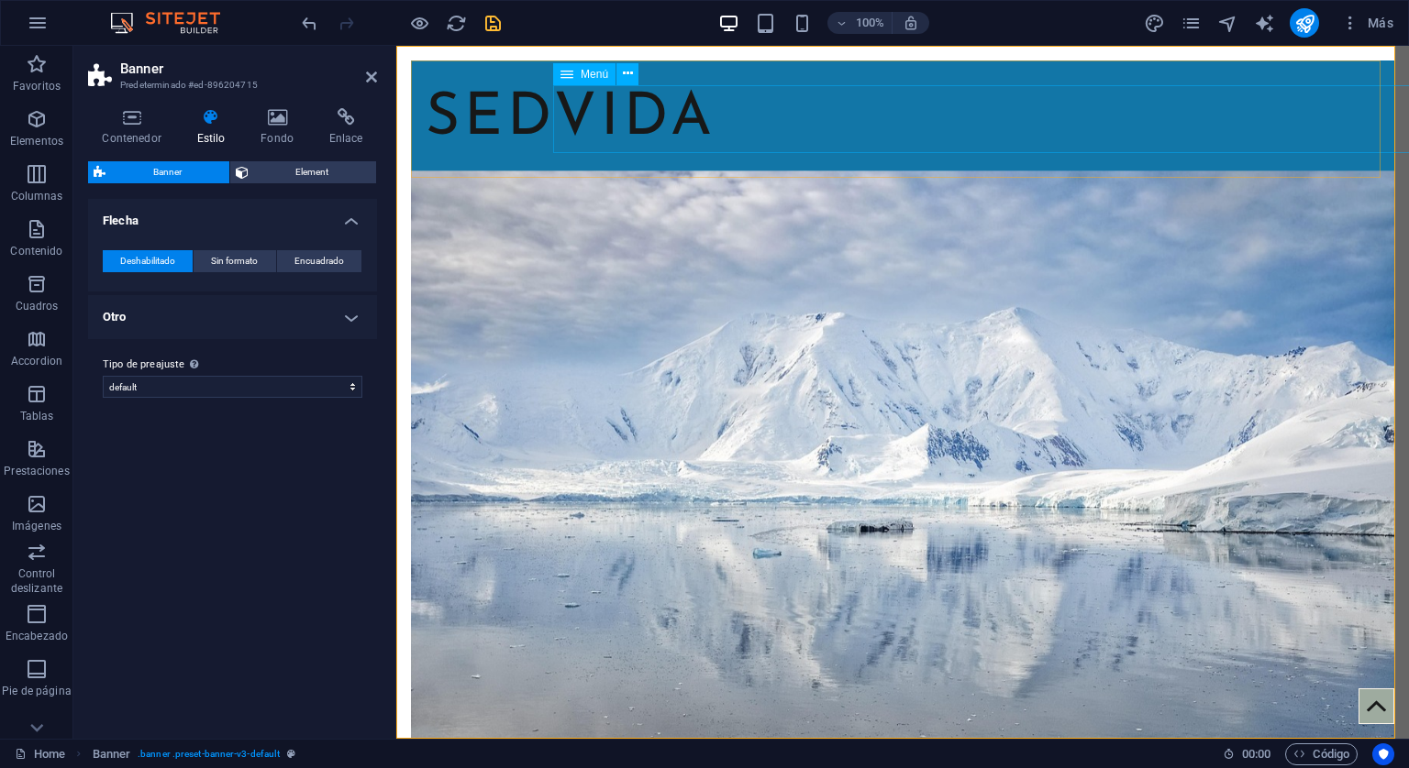
click at [636, 152] on nav "Inicio Testimonios Comprar Protocolos Contacto" at bounding box center [902, 186] width 1431 height 68
click at [620, 77] on button at bounding box center [627, 74] width 22 height 22
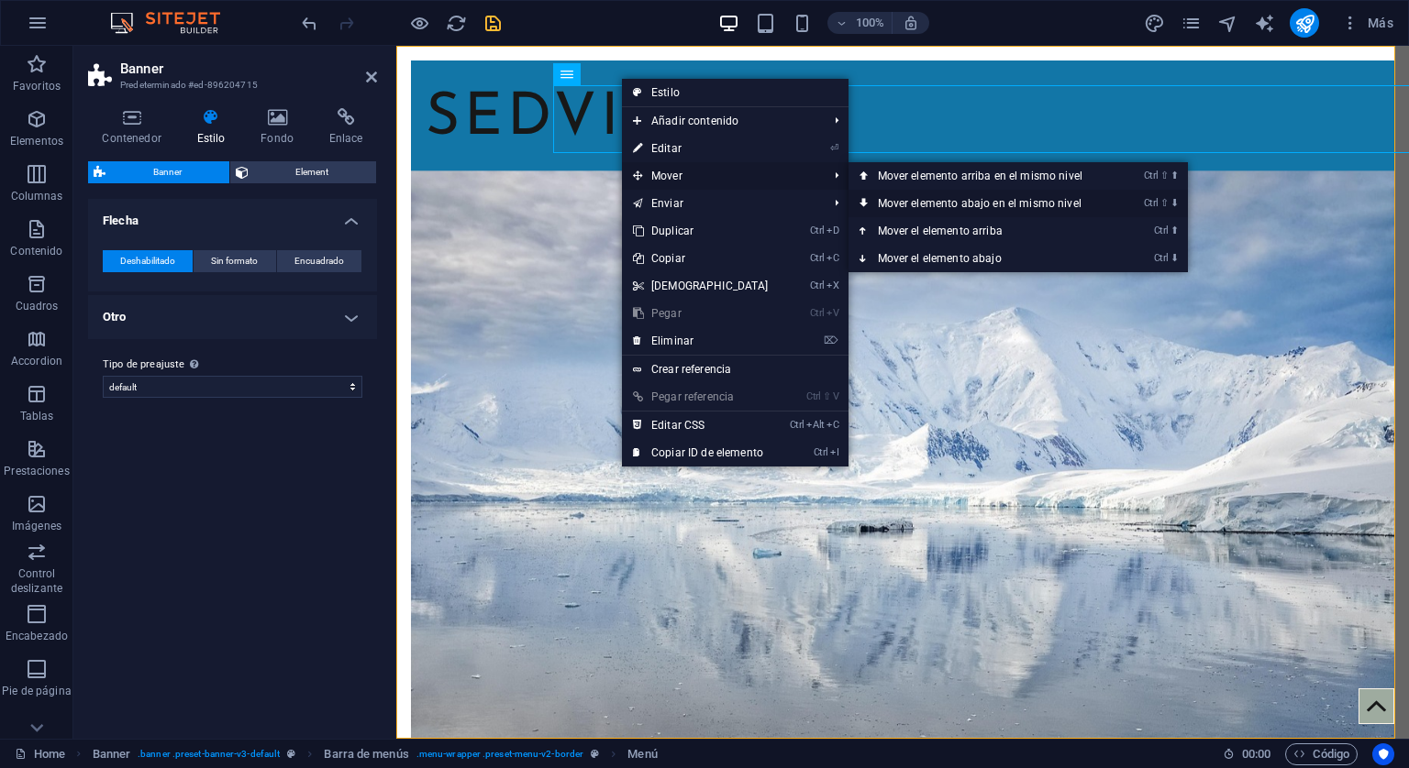
click at [968, 199] on link "Ctrl ⇧ ⬇ Mover elemento abajo en el mismo nivel" at bounding box center [983, 204] width 271 height 28
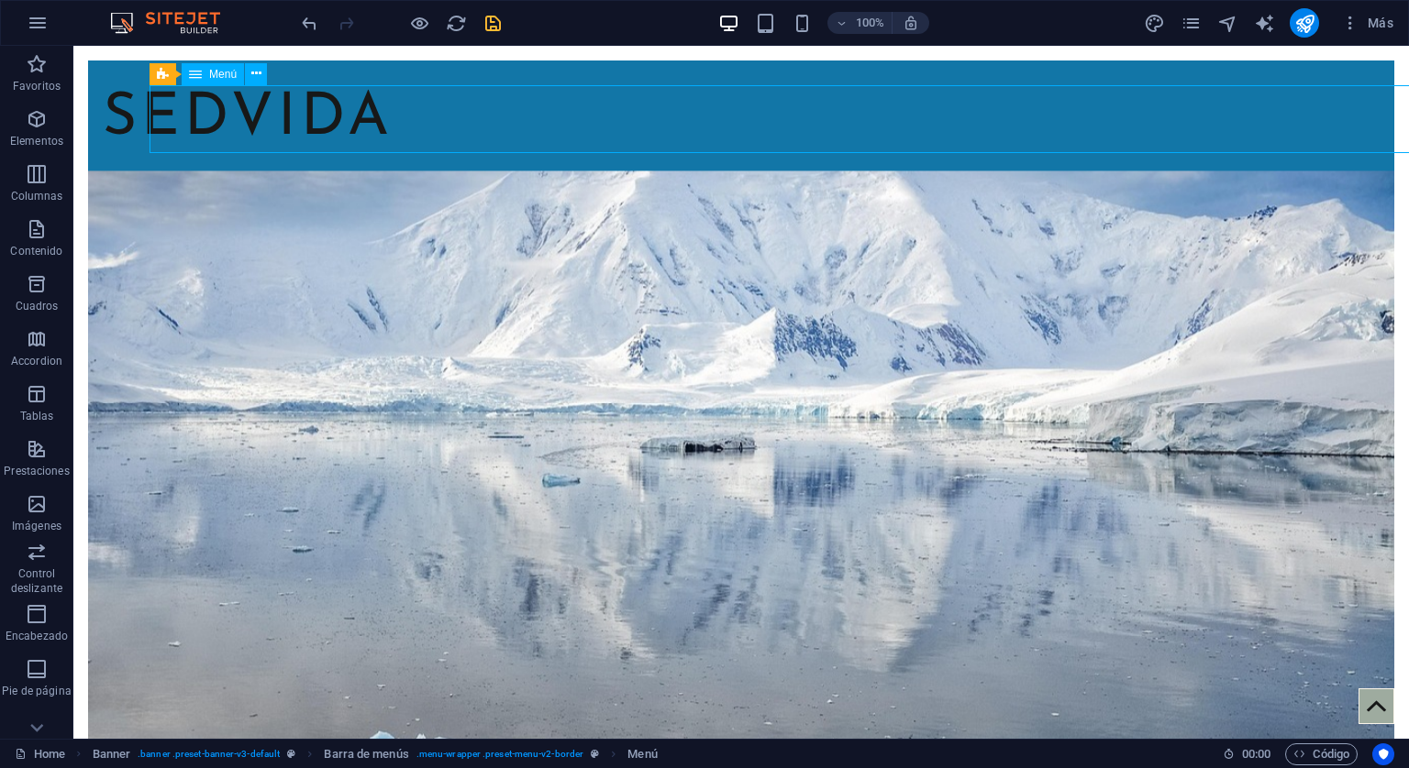
drag, startPoint x: 544, startPoint y: 93, endPoint x: 547, endPoint y: 125, distance: 32.2
click at [547, 152] on nav "Inicio Testimonios Comprar Protocolos Contacto" at bounding box center [741, 186] width 1915 height 68
click at [252, 74] on icon at bounding box center [256, 73] width 10 height 19
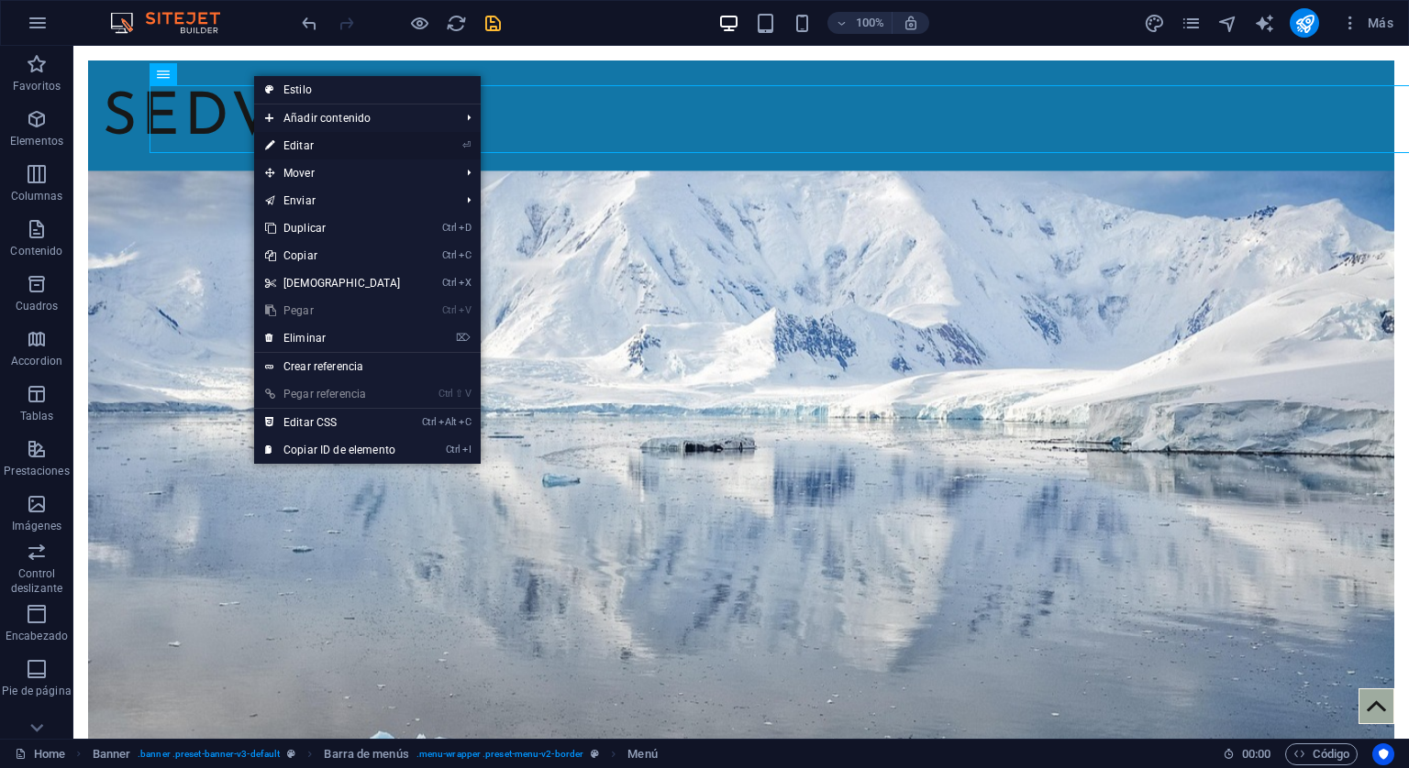
click at [293, 148] on link "⏎ Editar" at bounding box center [333, 146] width 158 height 28
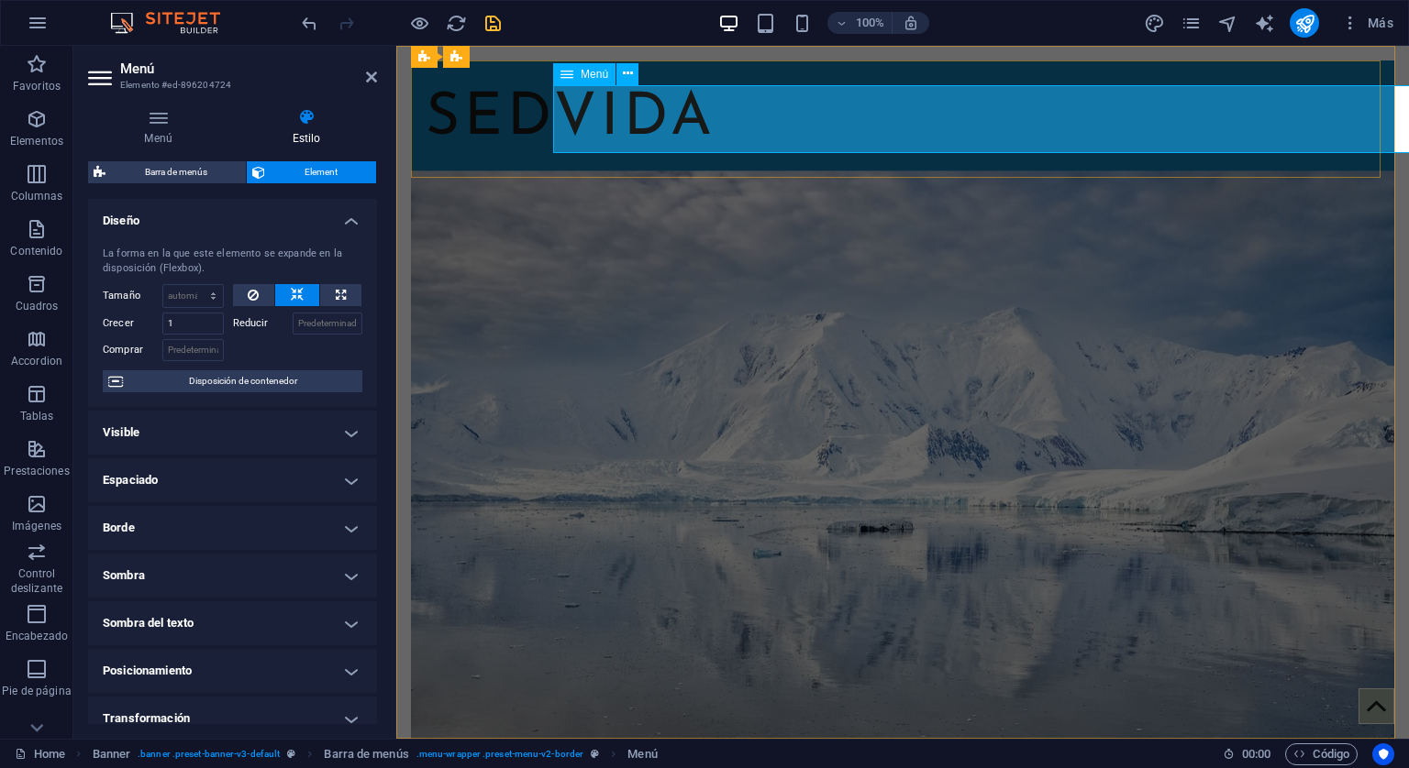
click at [774, 152] on nav "Inicio Testimonios Comprar Protocolos Contacto" at bounding box center [902, 186] width 1431 height 68
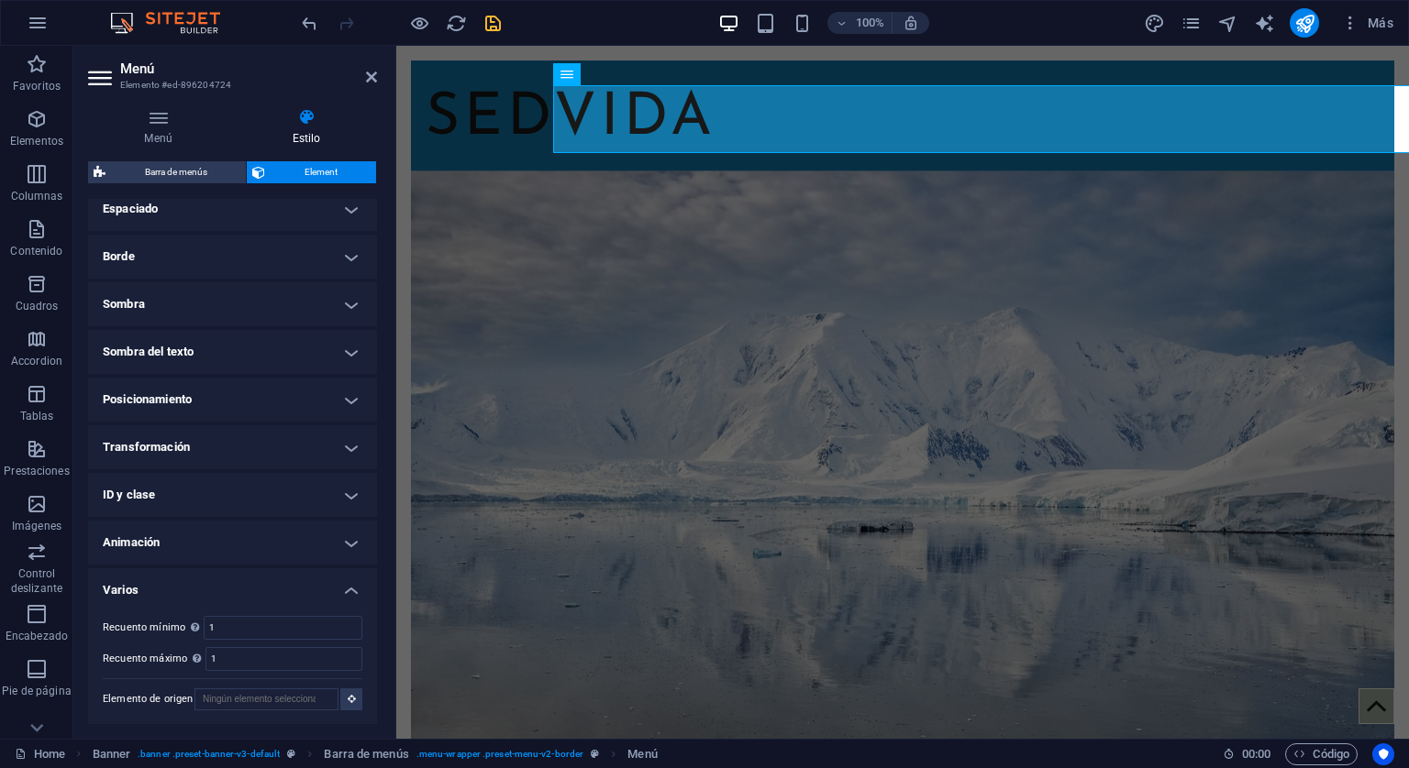
scroll to position [0, 0]
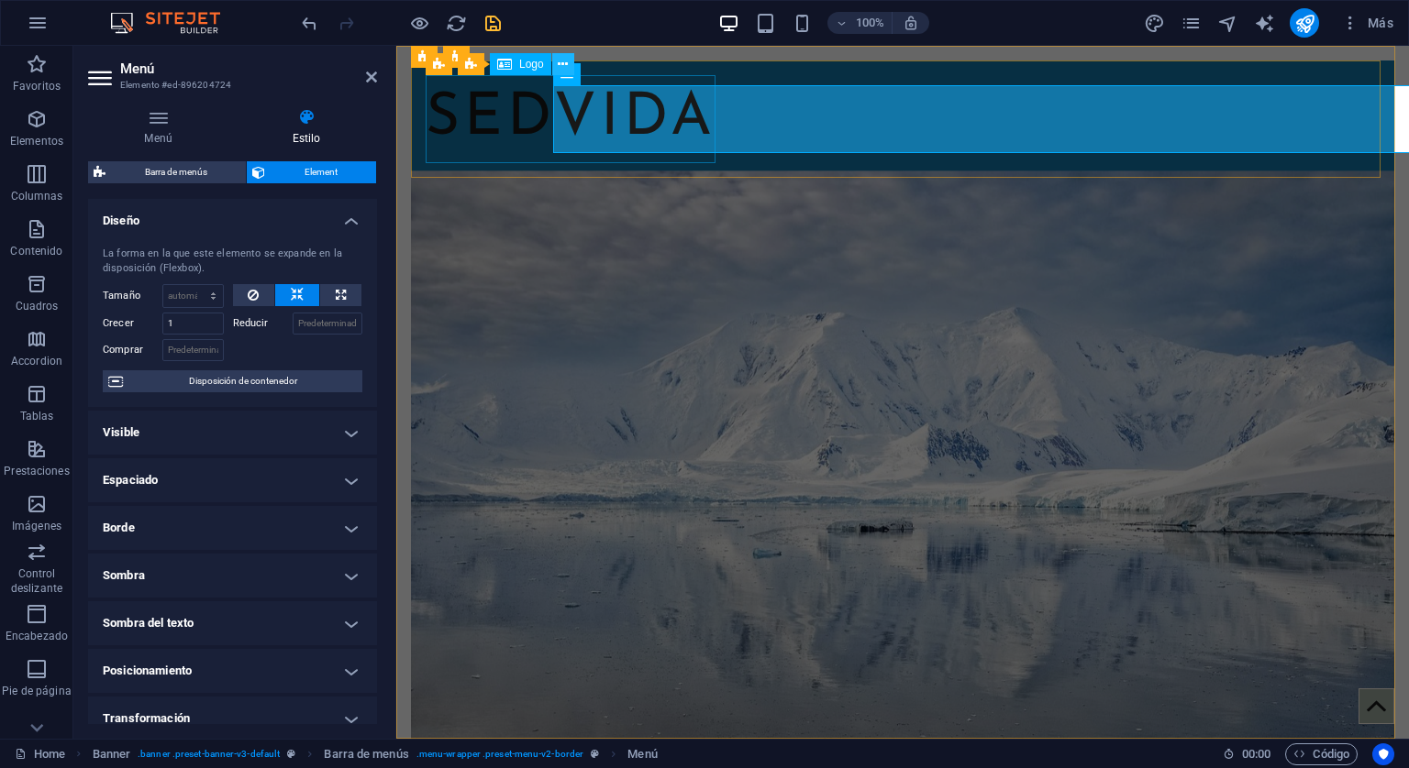
click at [564, 63] on icon at bounding box center [563, 64] width 10 height 19
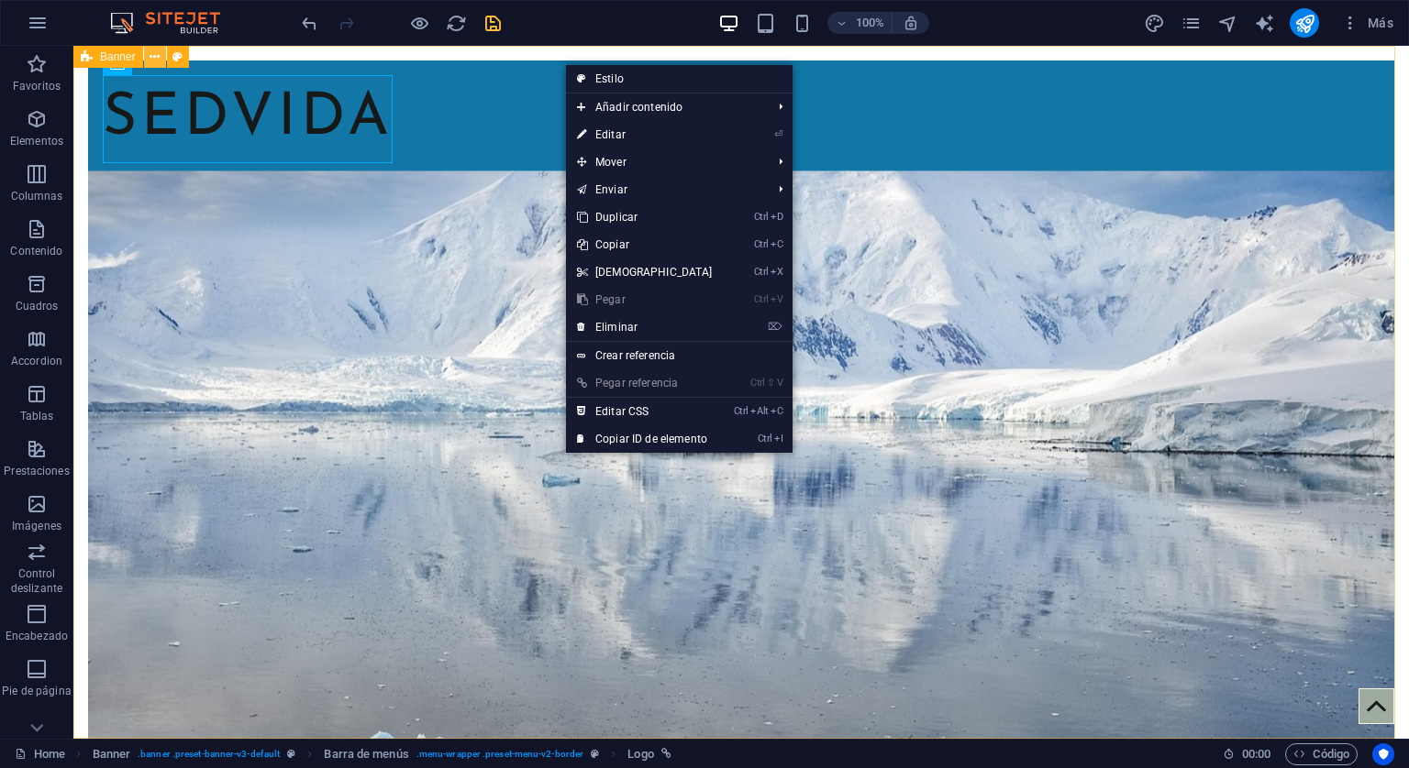
click at [153, 60] on icon at bounding box center [154, 57] width 10 height 19
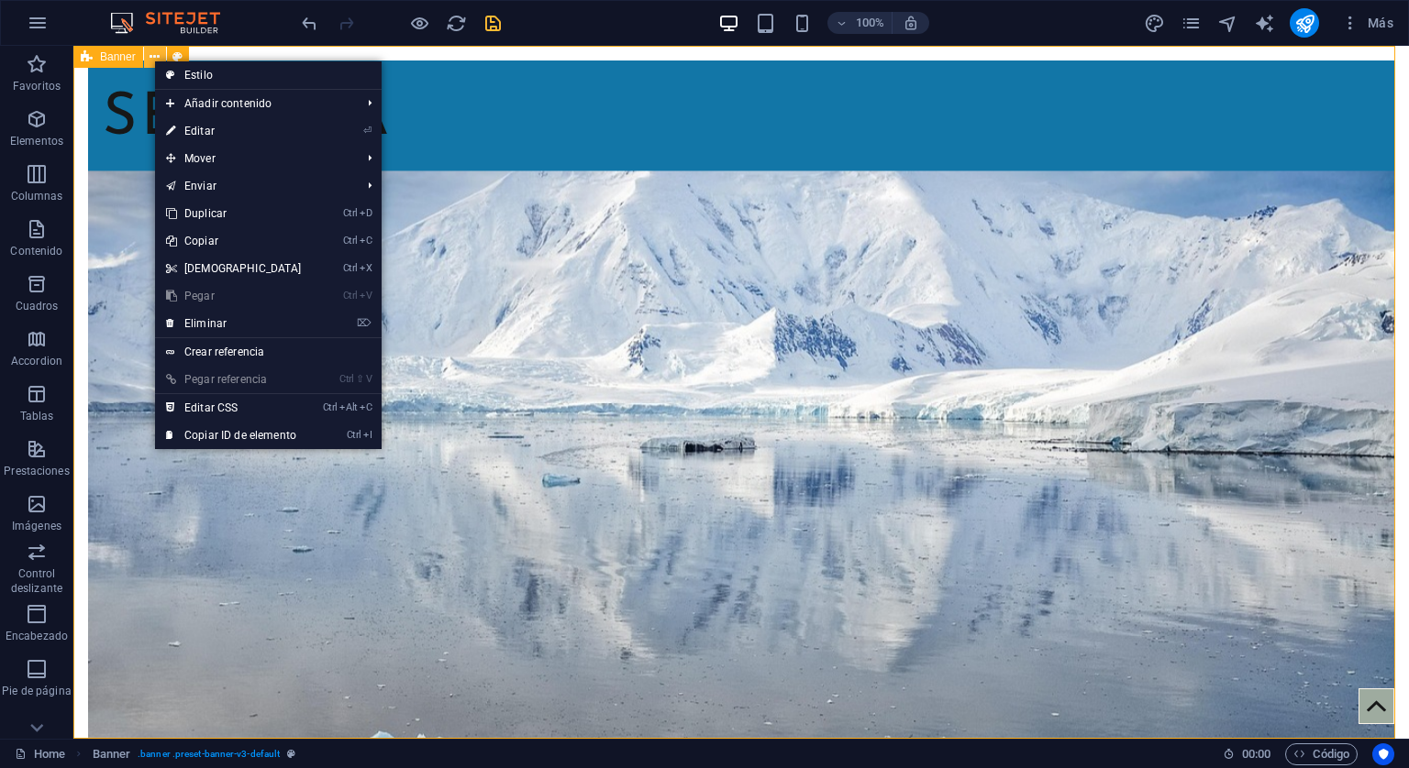
click at [153, 60] on icon at bounding box center [154, 57] width 10 height 19
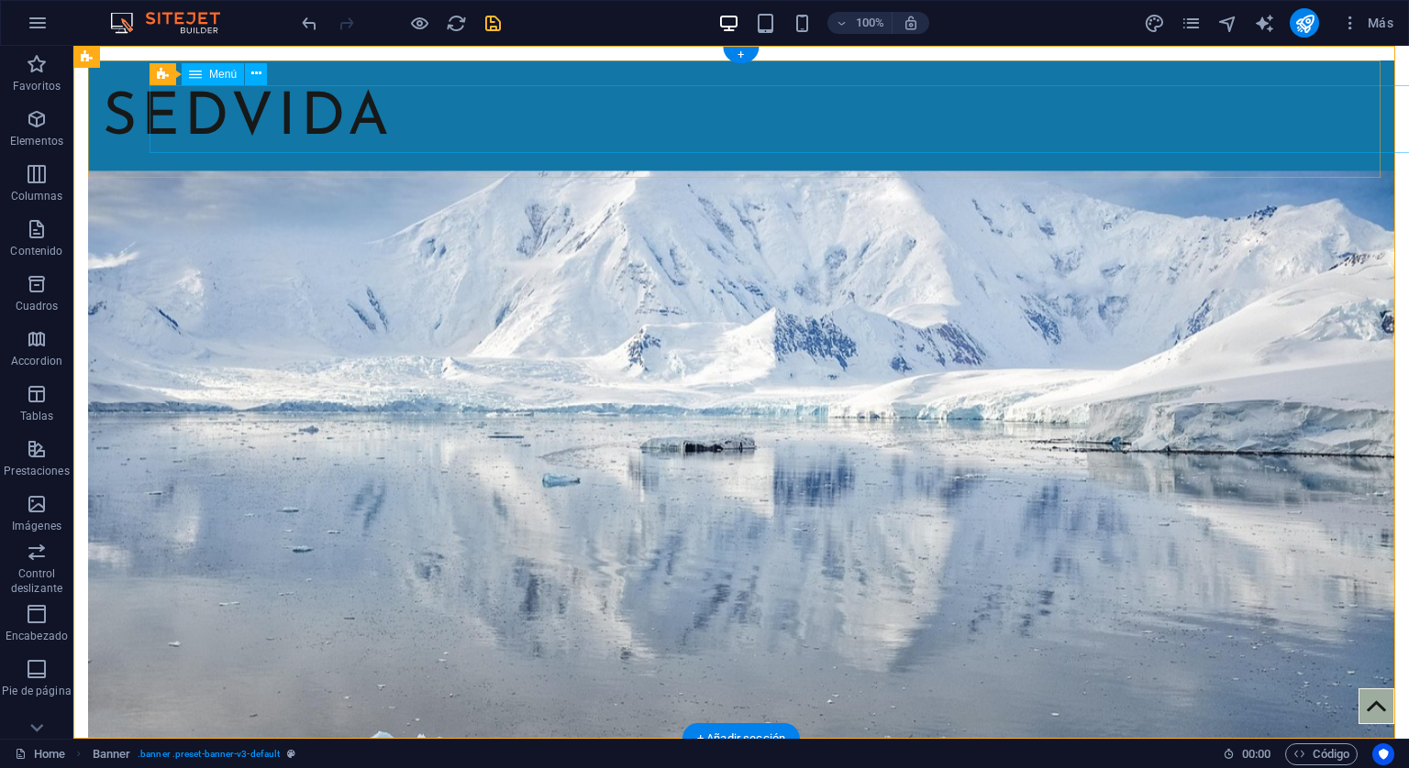
click at [514, 152] on nav "Inicio Testimonios Comprar Protocolos Contacto" at bounding box center [741, 186] width 1915 height 68
click at [1303, 152] on nav "Inicio Testimonios Comprar Protocolos Contacto" at bounding box center [741, 186] width 1915 height 68
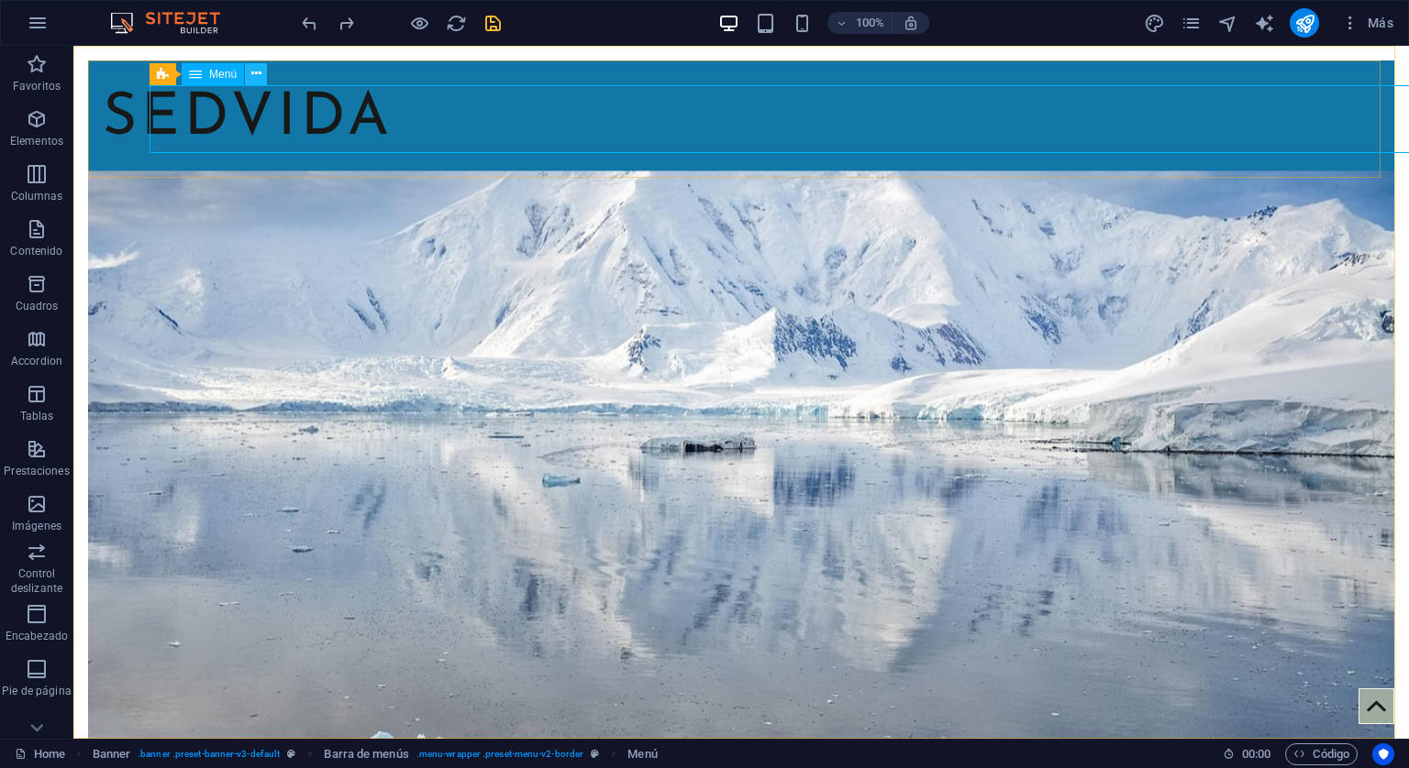
click at [257, 75] on icon at bounding box center [256, 73] width 10 height 19
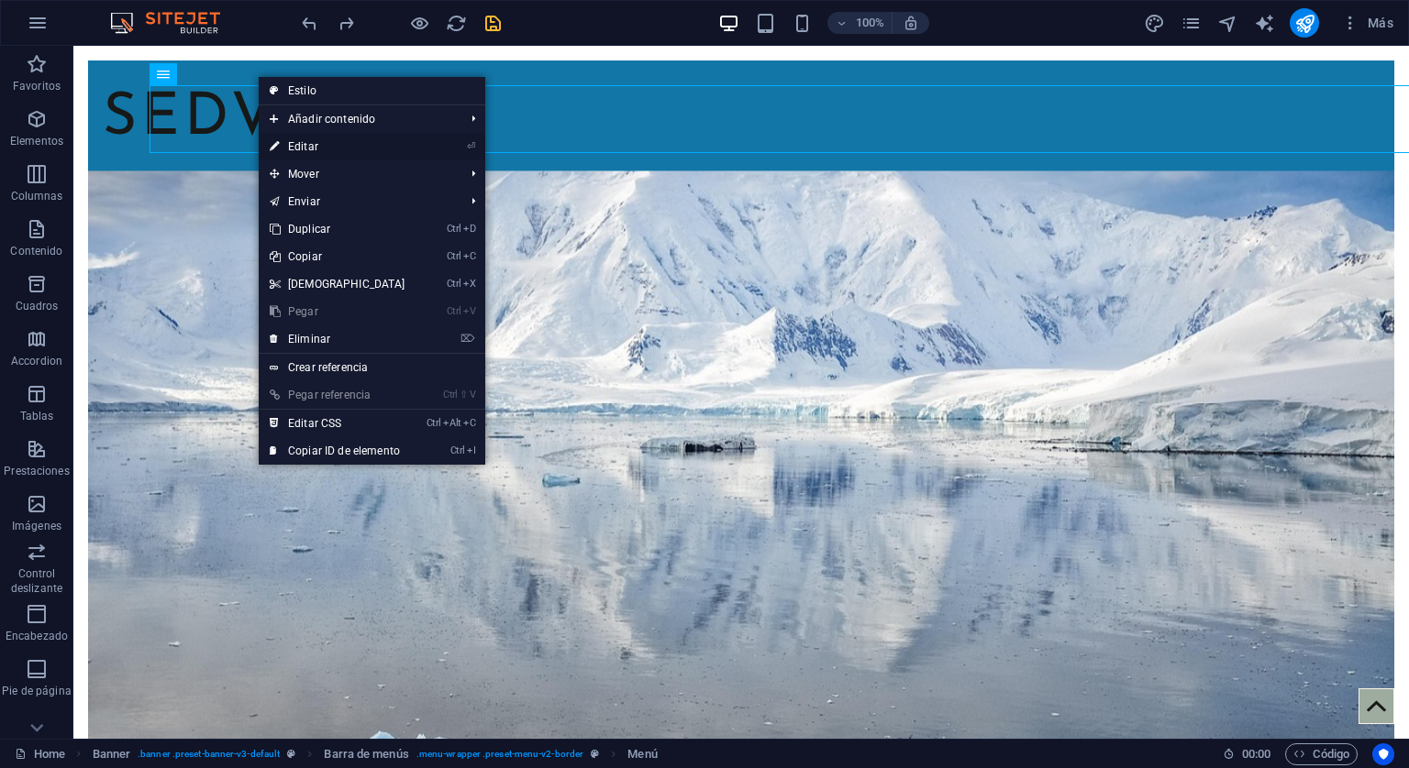
click at [308, 141] on link "⏎ Editar" at bounding box center [338, 147] width 158 height 28
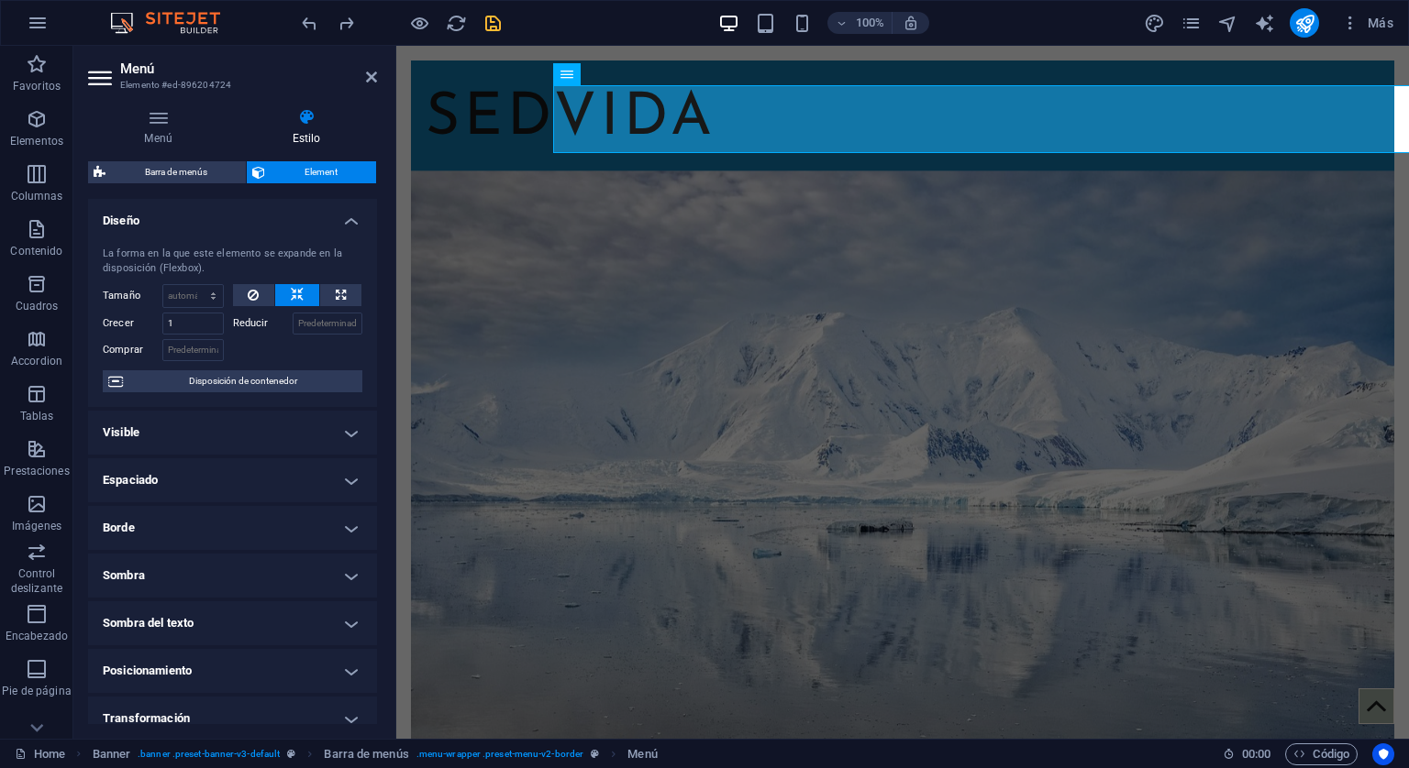
click at [345, 479] on h4 "Espaciado" at bounding box center [232, 481] width 289 height 44
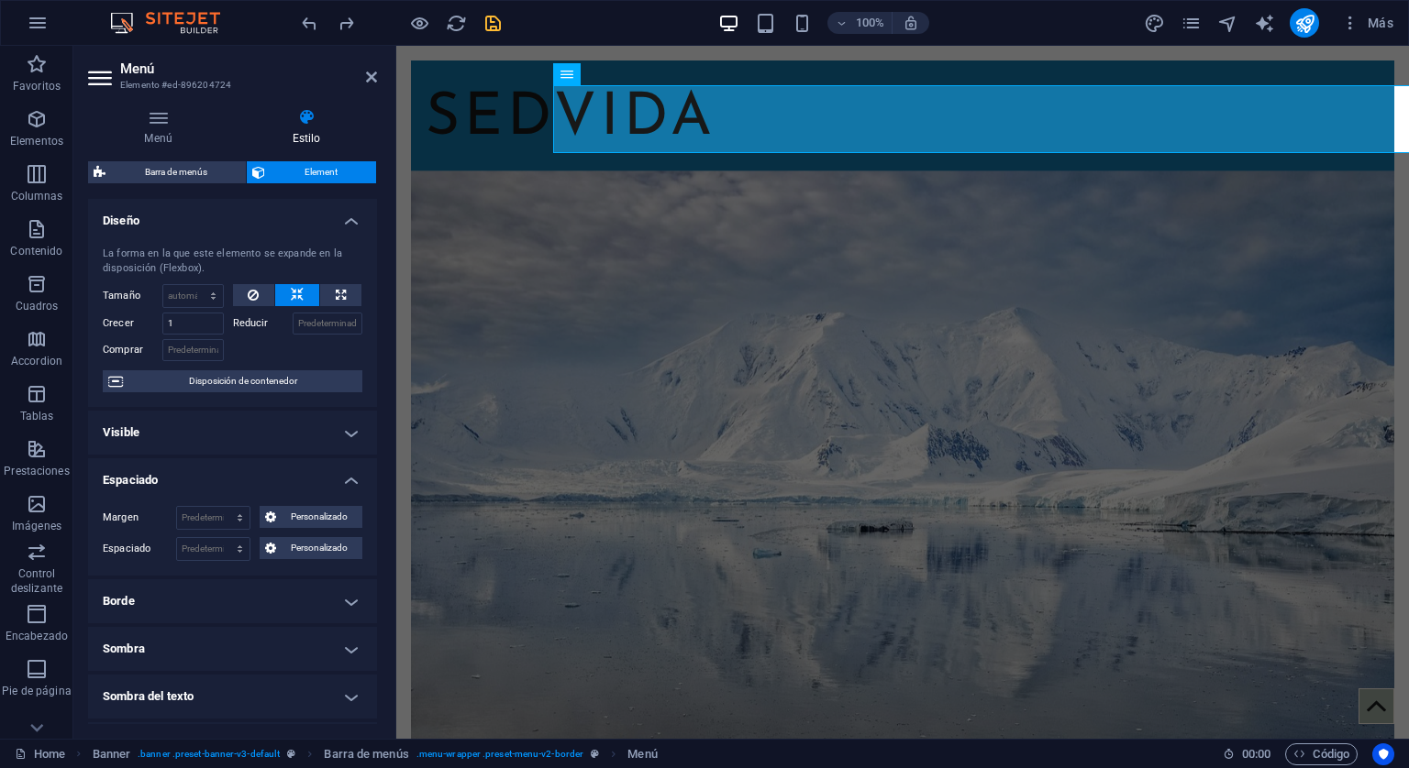
click at [345, 479] on h4 "Espaciado" at bounding box center [232, 475] width 289 height 33
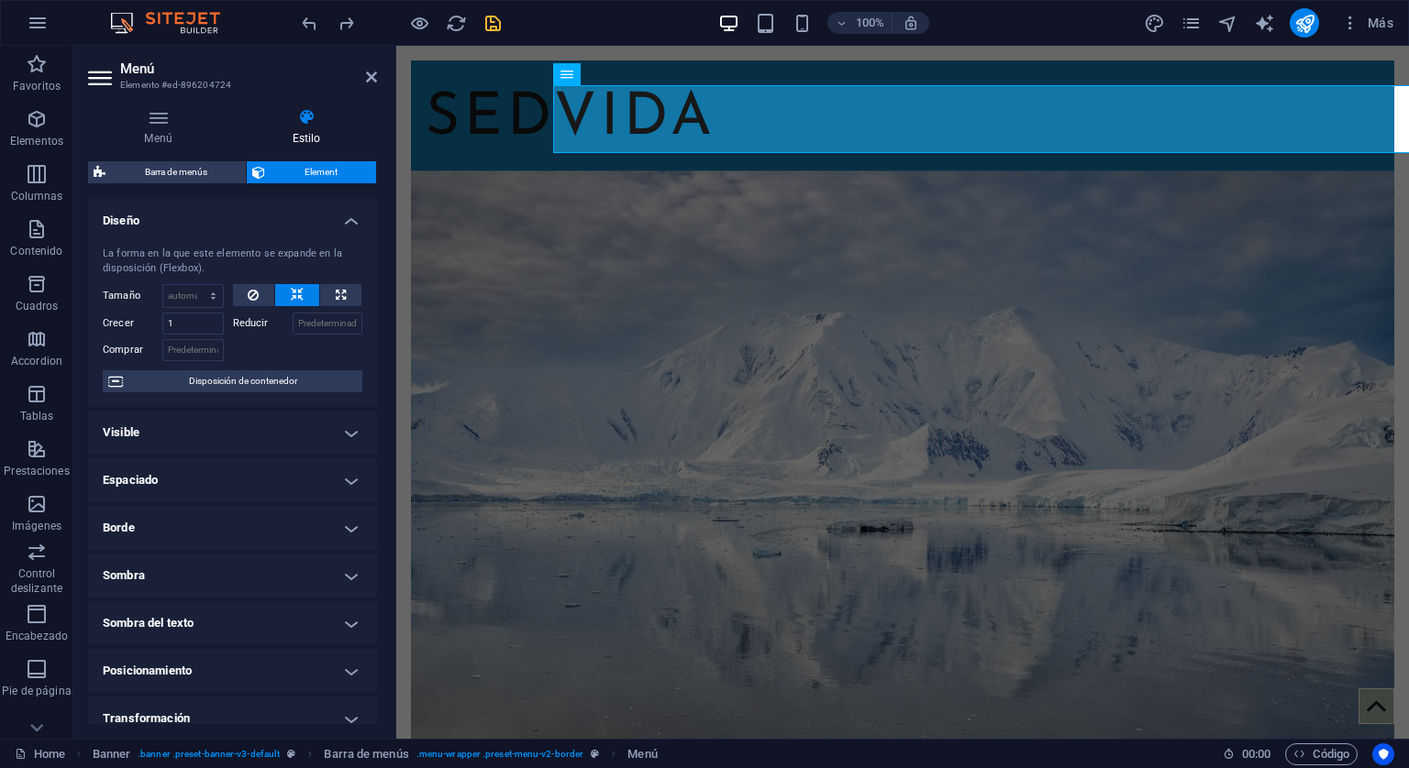
click at [347, 523] on h4 "Borde" at bounding box center [232, 528] width 289 height 44
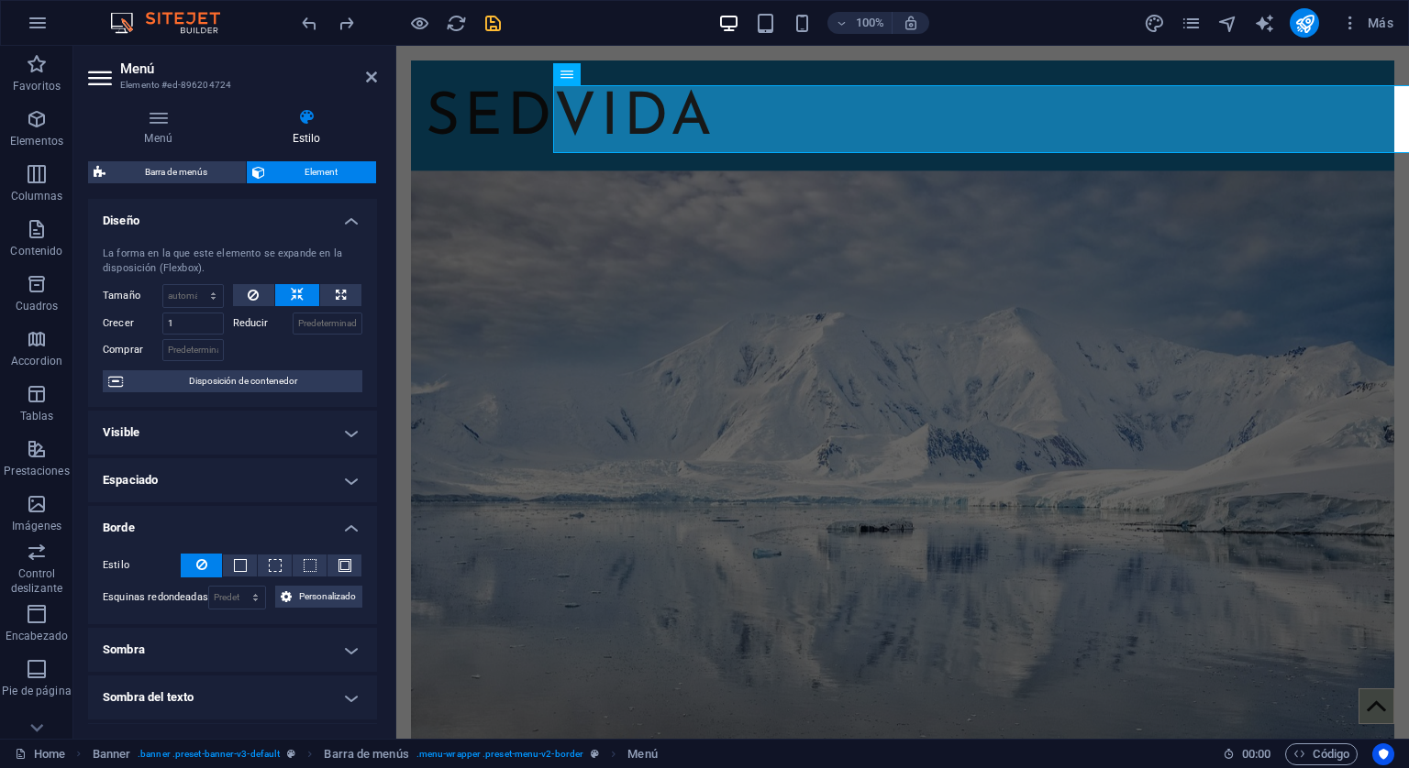
click at [347, 523] on h4 "Borde" at bounding box center [232, 522] width 289 height 33
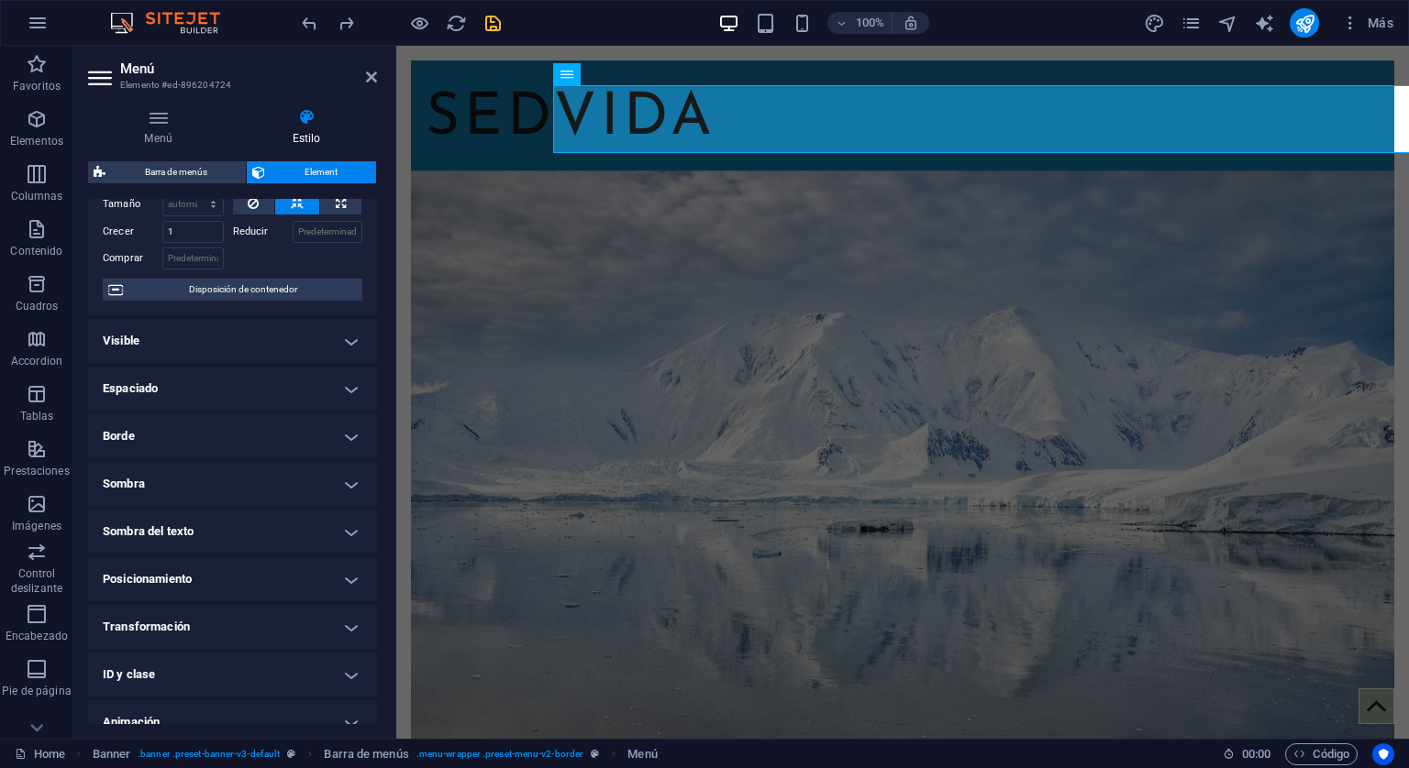
scroll to position [183, 0]
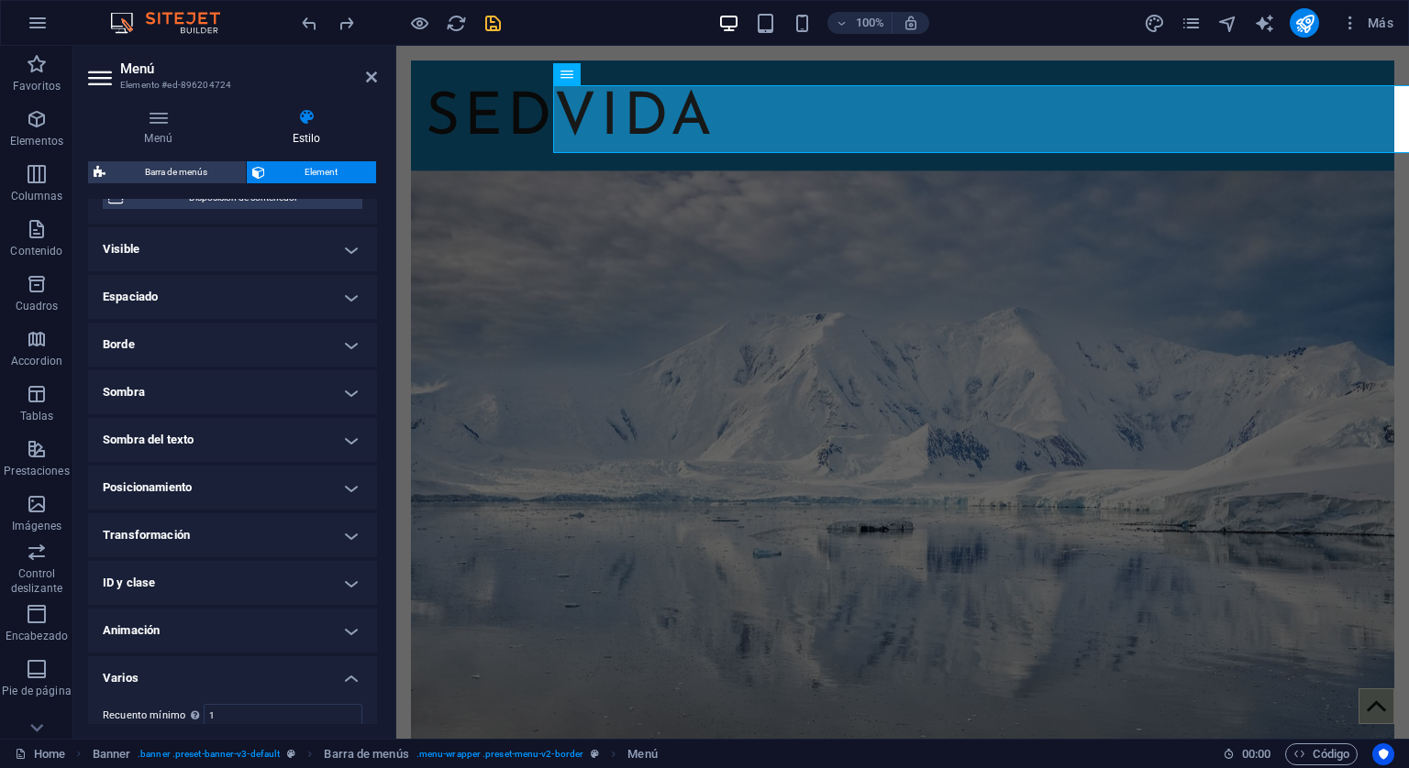
click at [348, 525] on h4 "Transformación" at bounding box center [232, 536] width 289 height 44
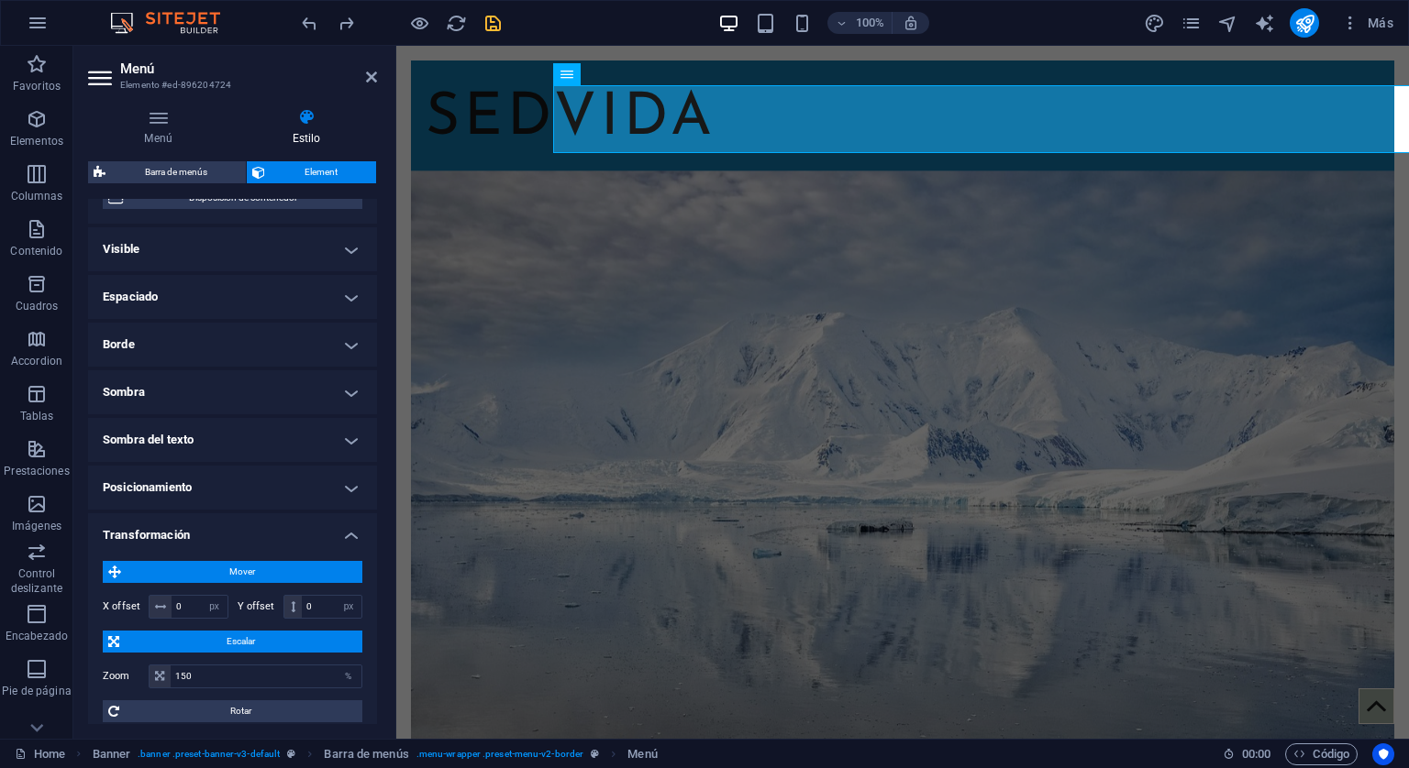
click at [348, 525] on h4 "Transformación" at bounding box center [232, 530] width 289 height 33
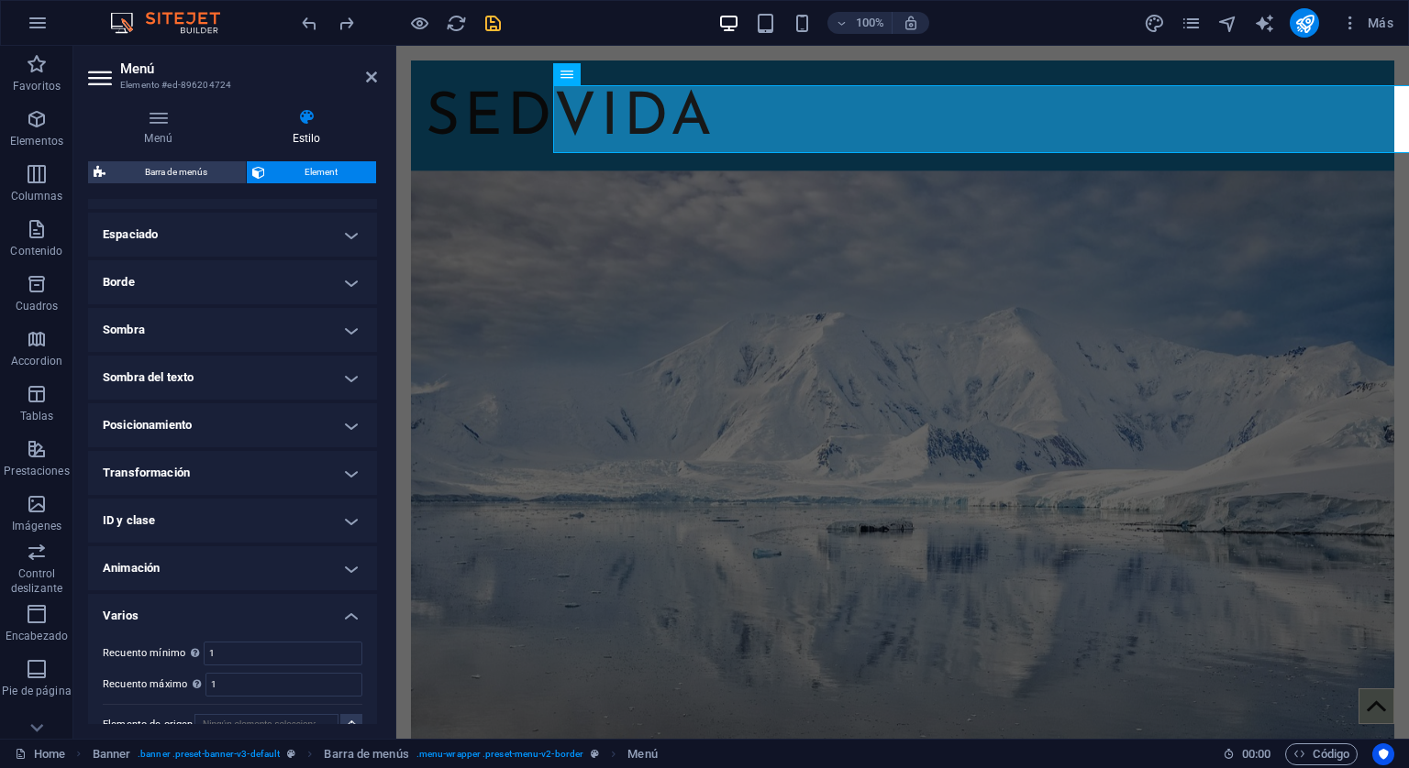
scroll to position [271, 0]
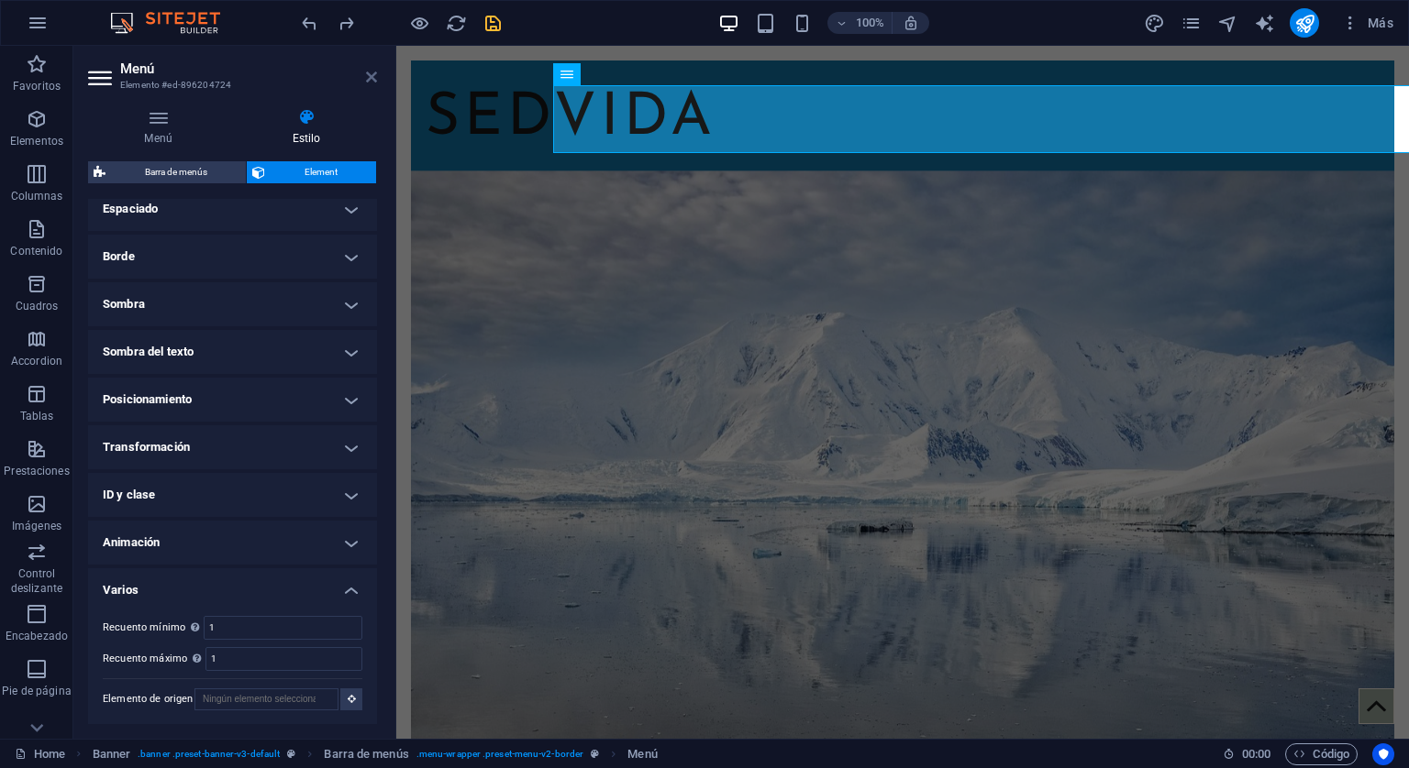
click at [367, 75] on icon at bounding box center [371, 77] width 11 height 15
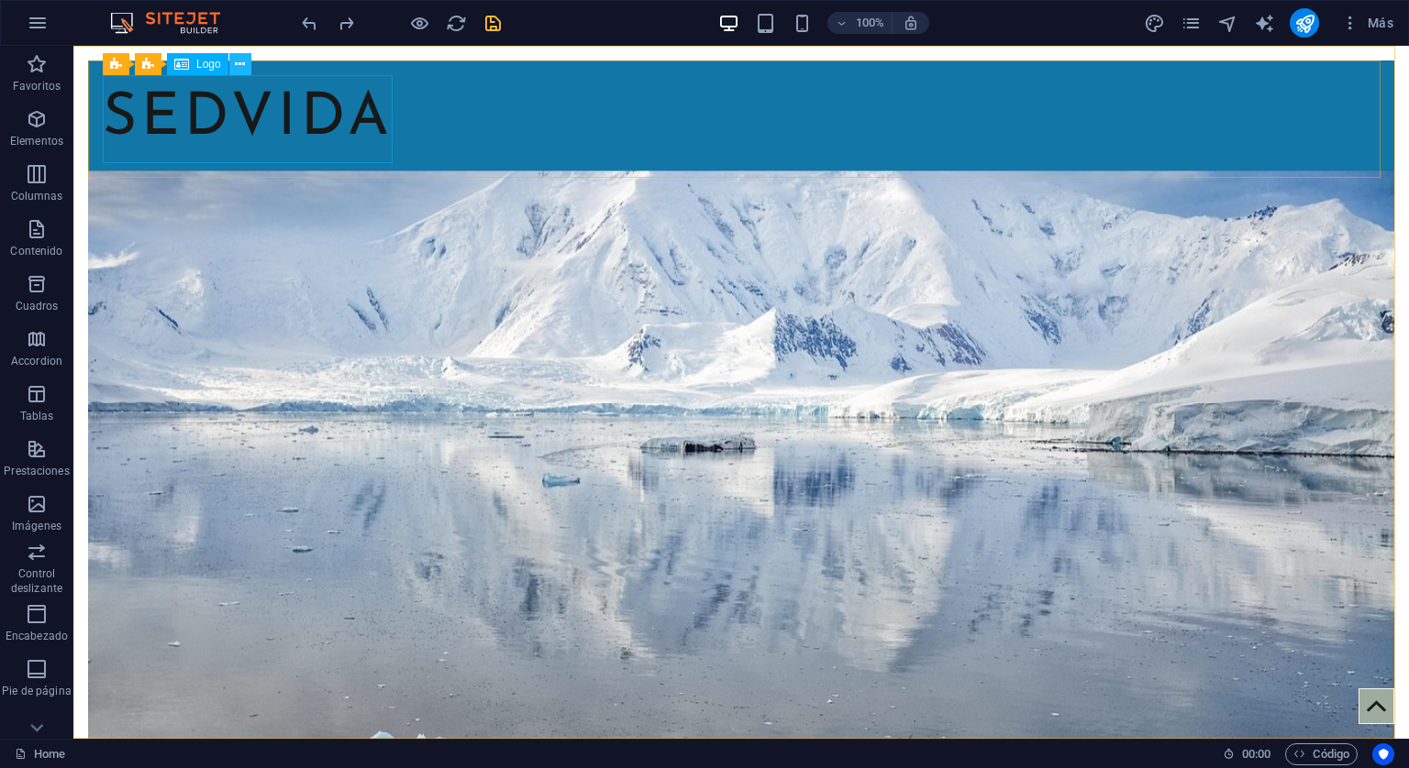
click at [245, 56] on button at bounding box center [240, 64] width 22 height 22
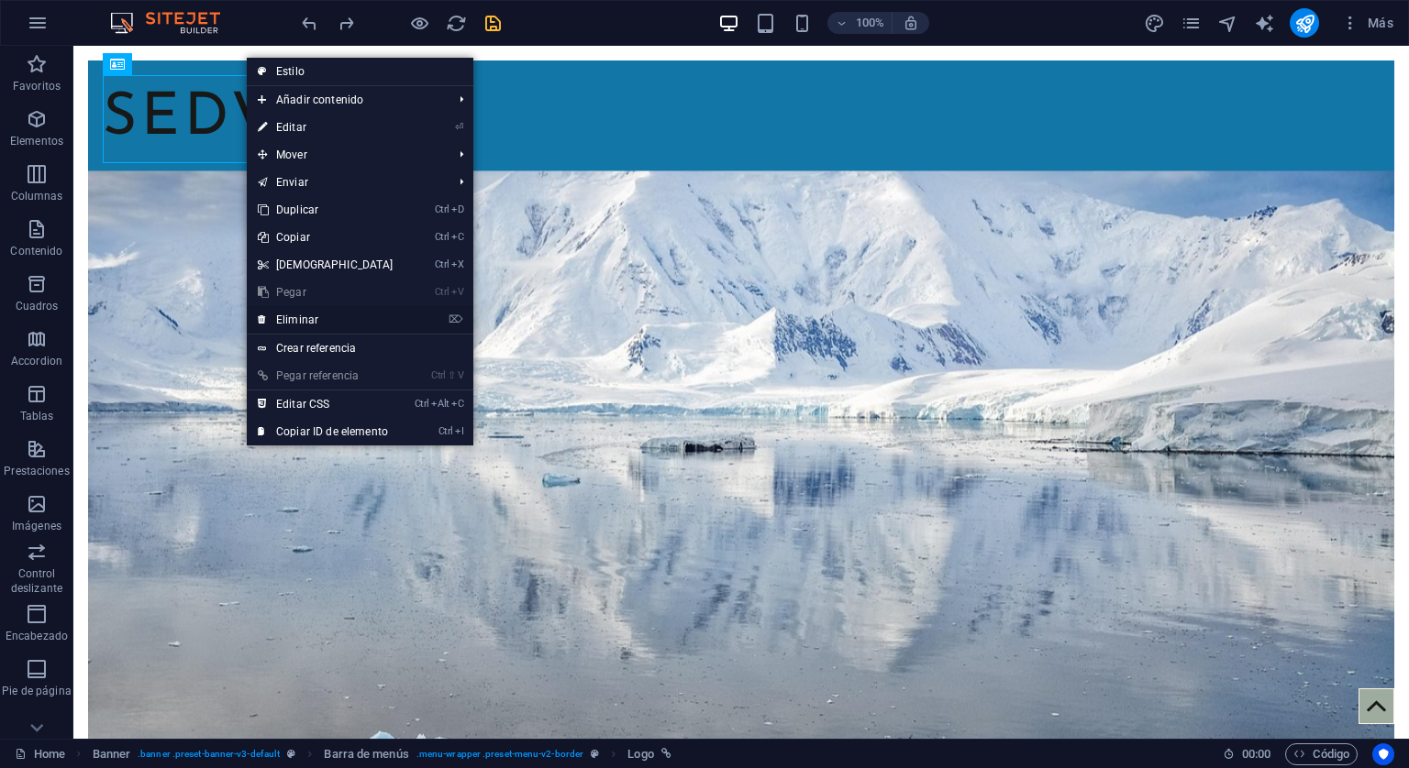
click at [306, 317] on link "⌦ Eliminar" at bounding box center [326, 320] width 158 height 28
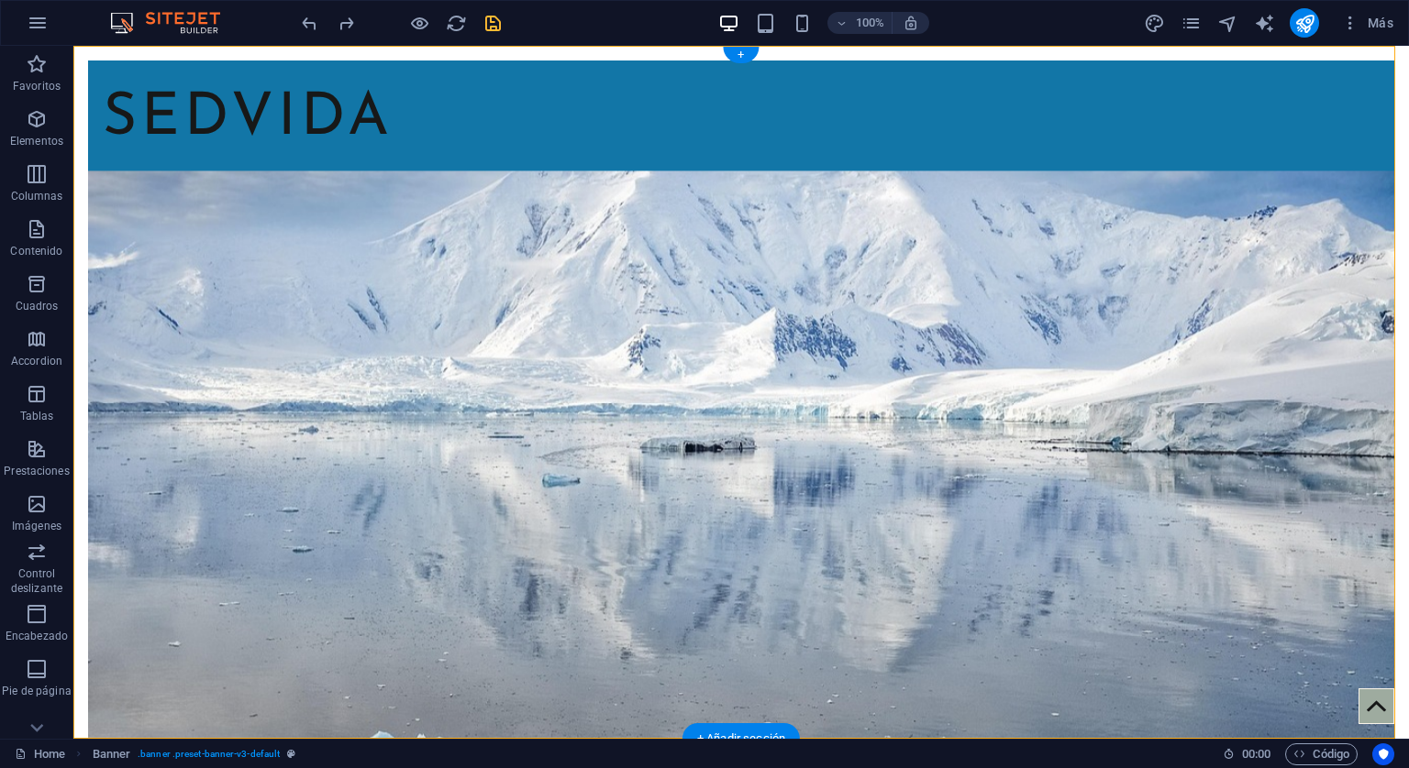
drag, startPoint x: 268, startPoint y: 118, endPoint x: 260, endPoint y: 244, distance: 125.9
click at [254, 74] on icon at bounding box center [256, 73] width 10 height 19
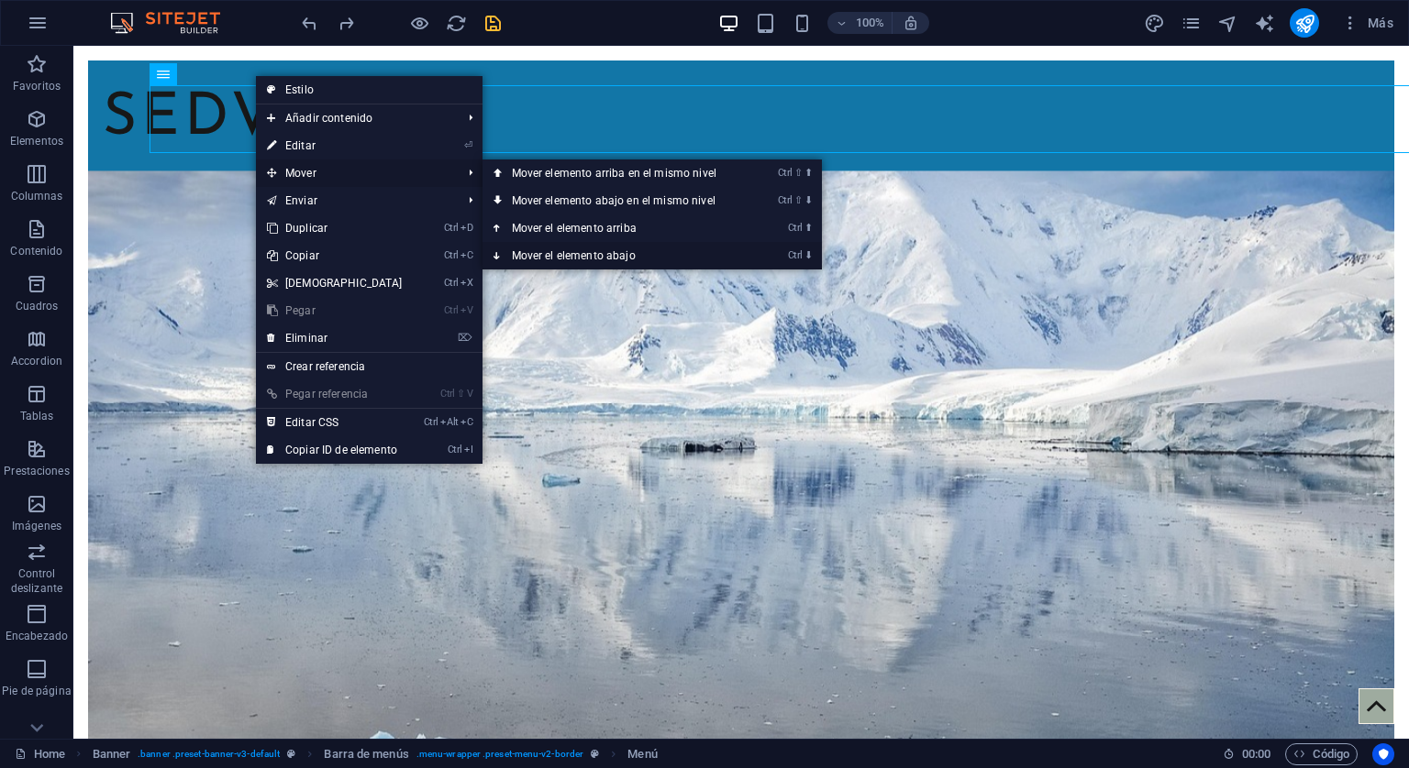
click at [617, 252] on link "Ctrl ⬇ Mover el elemento abajo" at bounding box center [617, 256] width 271 height 28
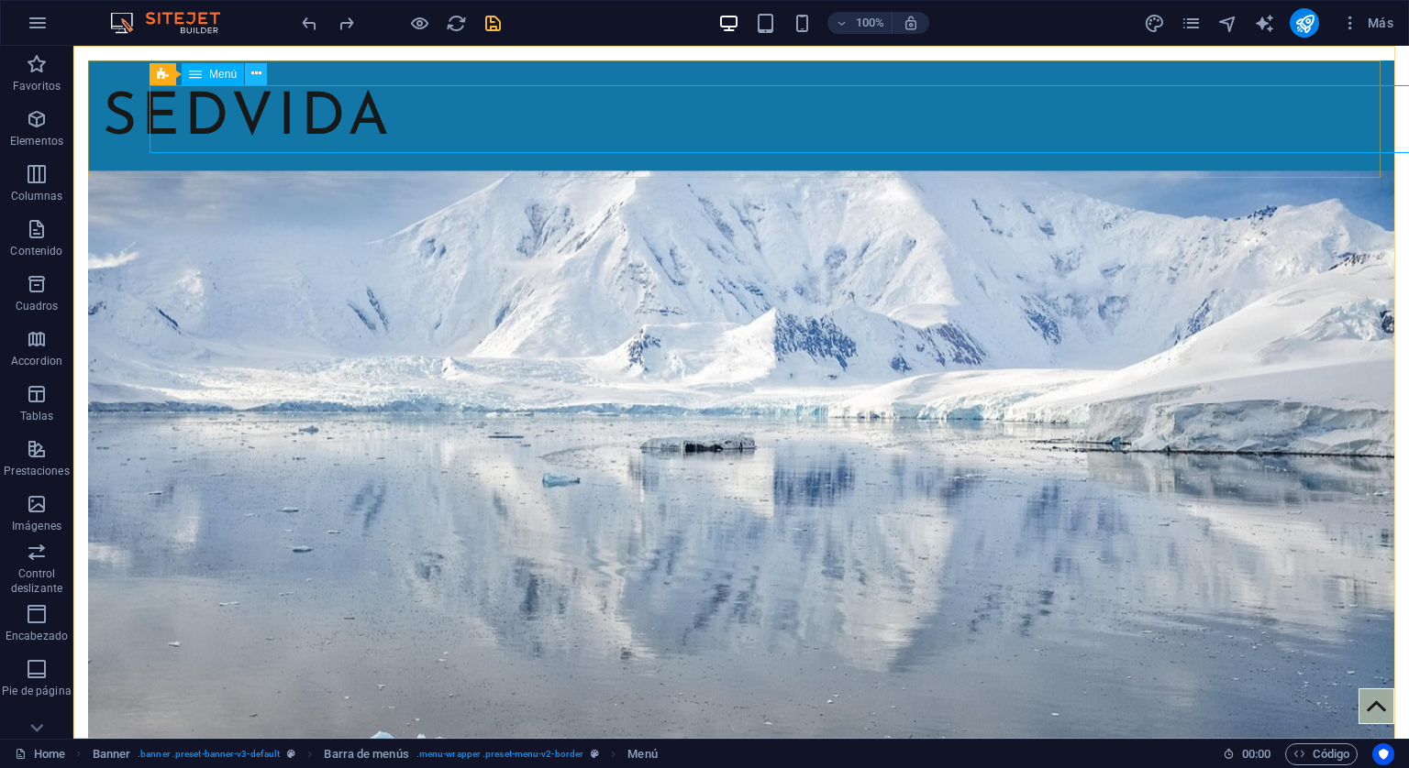
click at [253, 67] on icon at bounding box center [256, 73] width 10 height 19
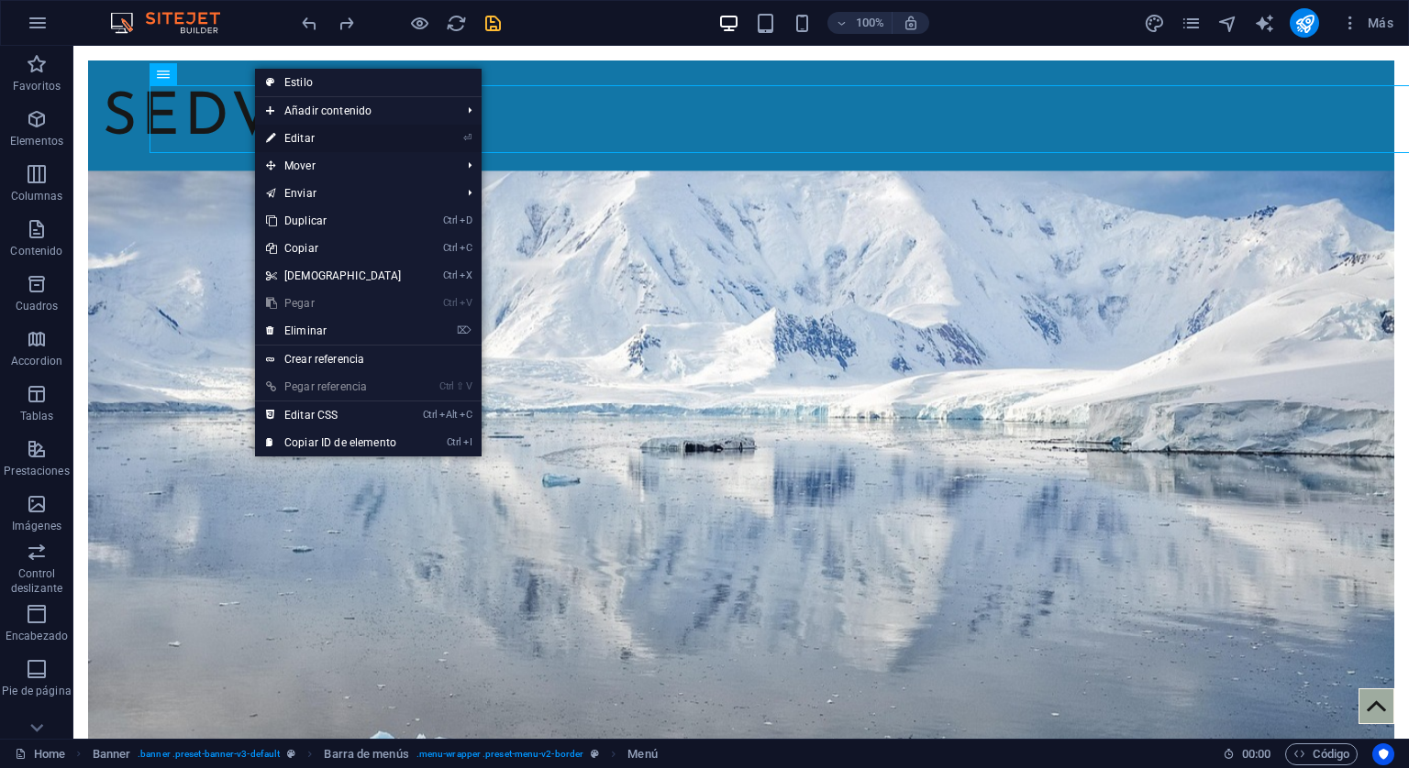
click at [297, 136] on link "⏎ Editar" at bounding box center [334, 139] width 158 height 28
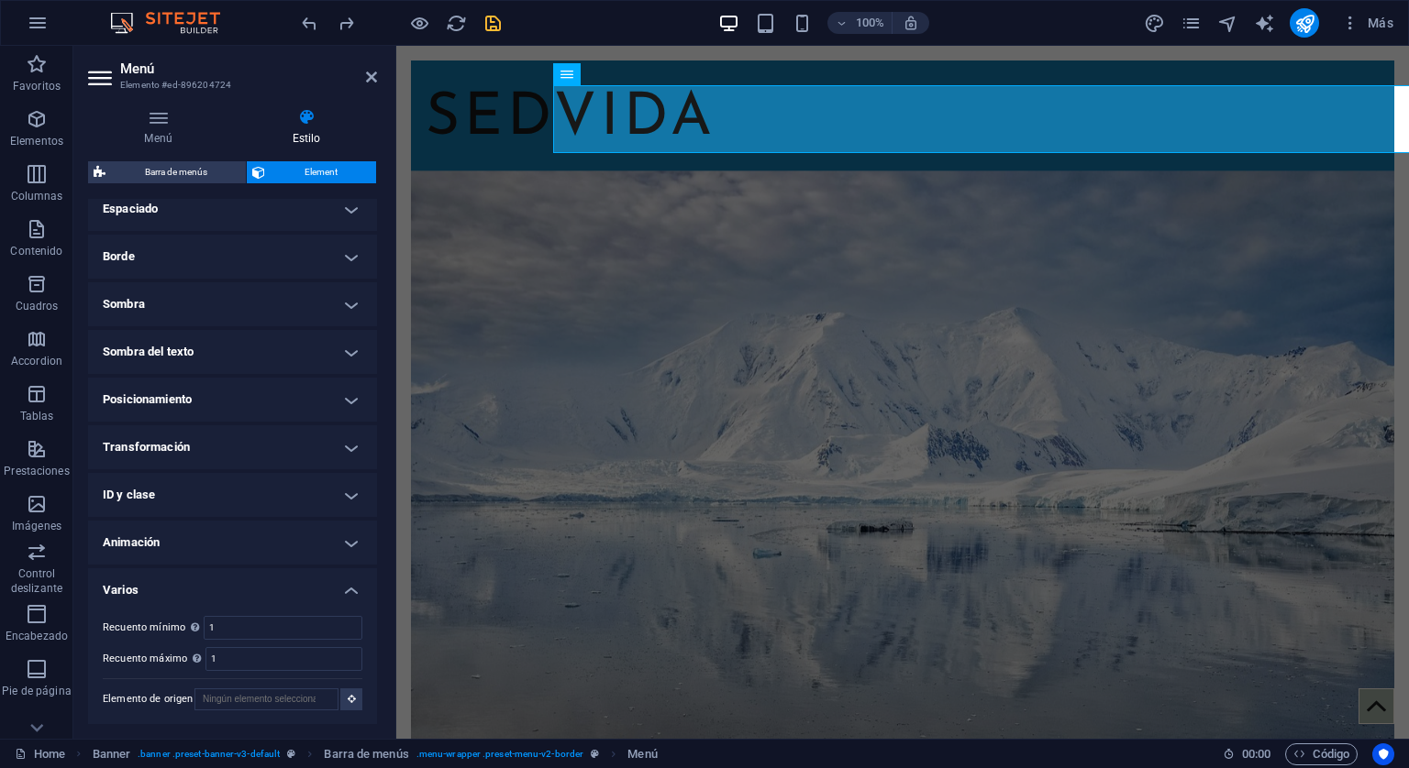
click at [335, 391] on h4 "Posicionamiento" at bounding box center [232, 400] width 289 height 44
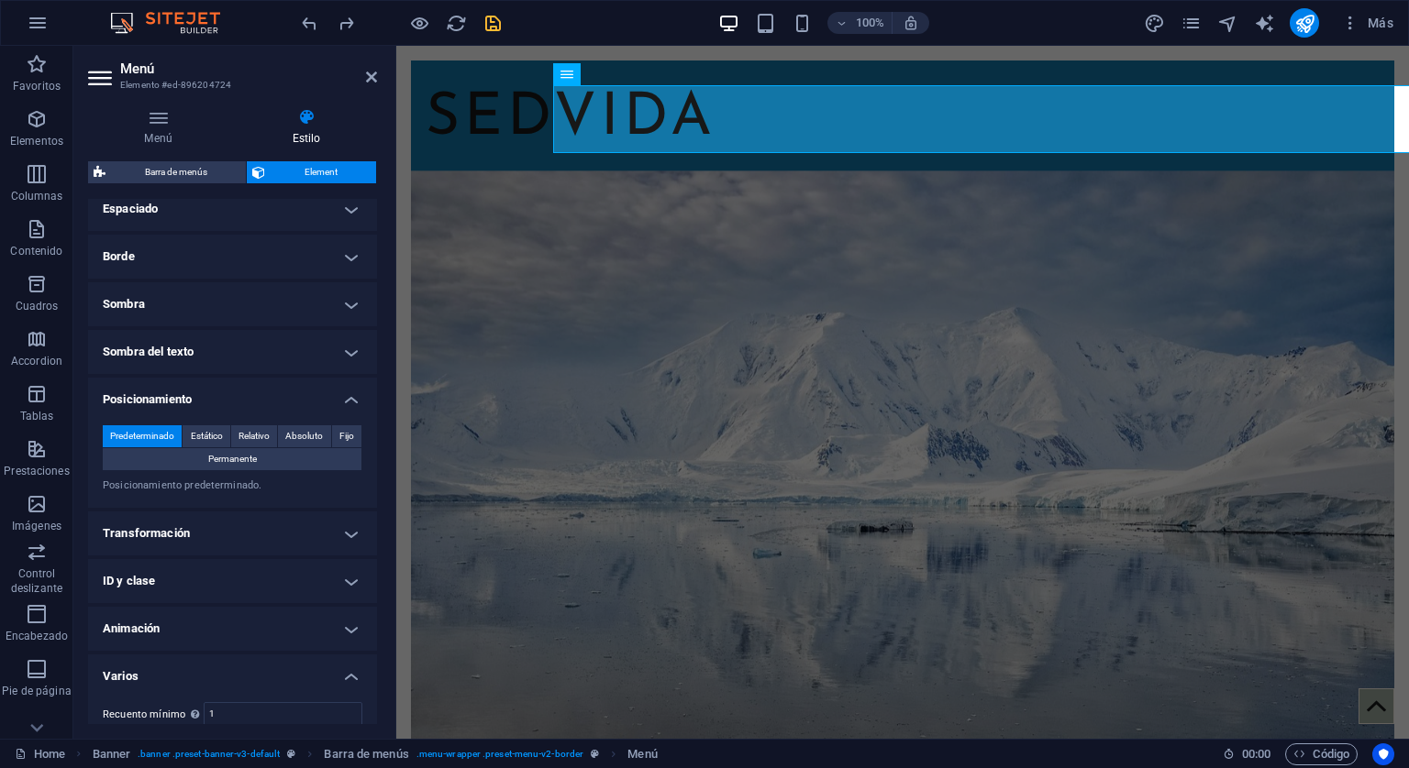
click at [335, 391] on h4 "Posicionamiento" at bounding box center [232, 394] width 289 height 33
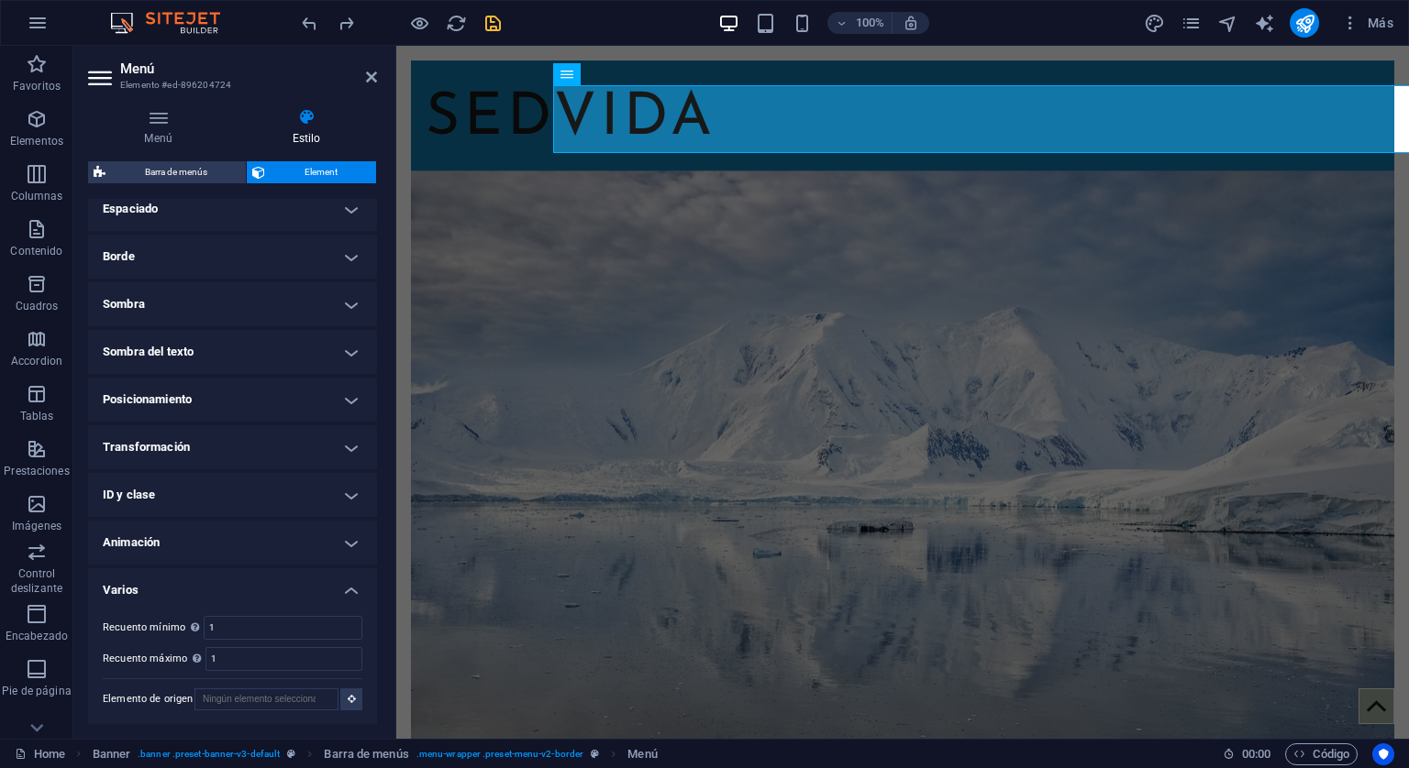
click at [354, 440] on h4 "Transformación" at bounding box center [232, 448] width 289 height 44
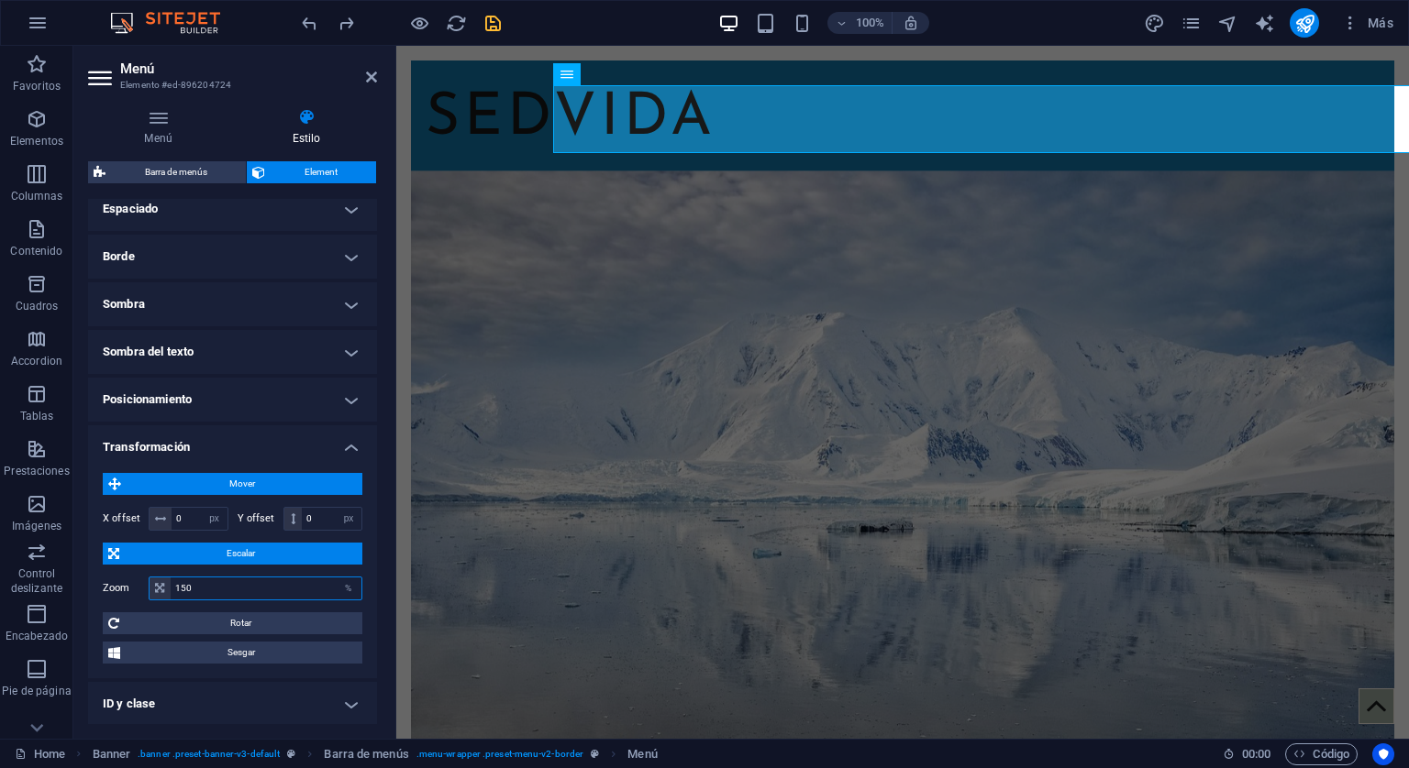
click at [216, 588] on input "150" at bounding box center [266, 589] width 191 height 22
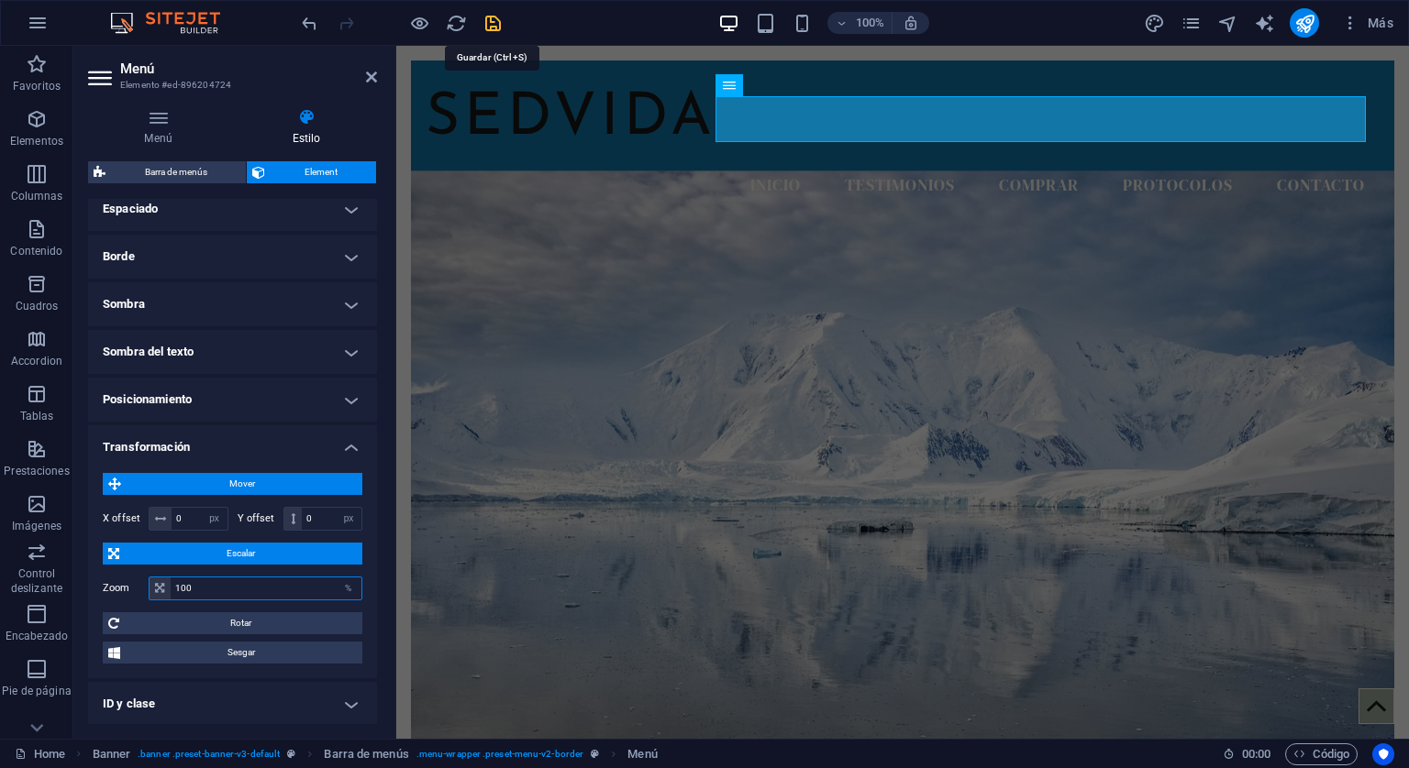
type input "100"
click at [491, 23] on icon "save" at bounding box center [492, 23] width 21 height 21
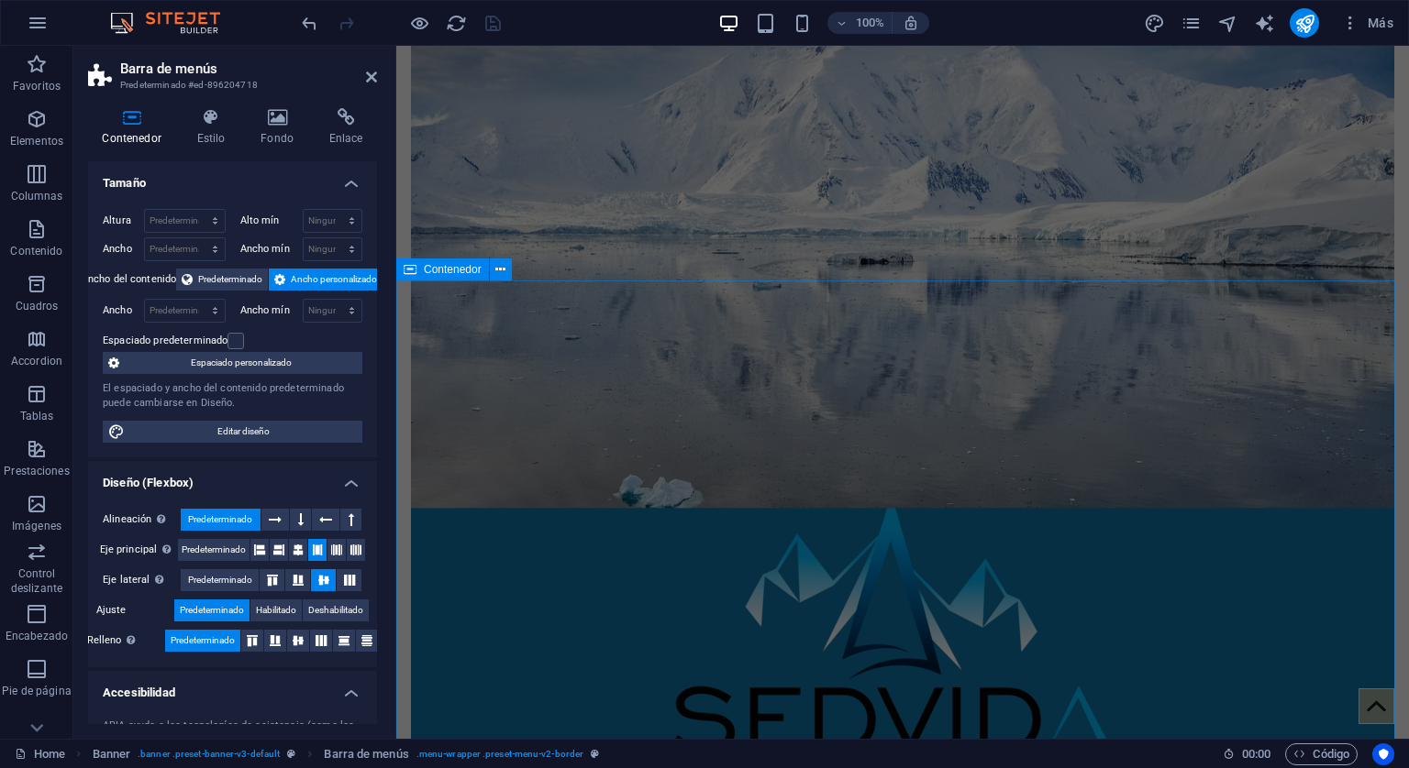
scroll to position [459, 0]
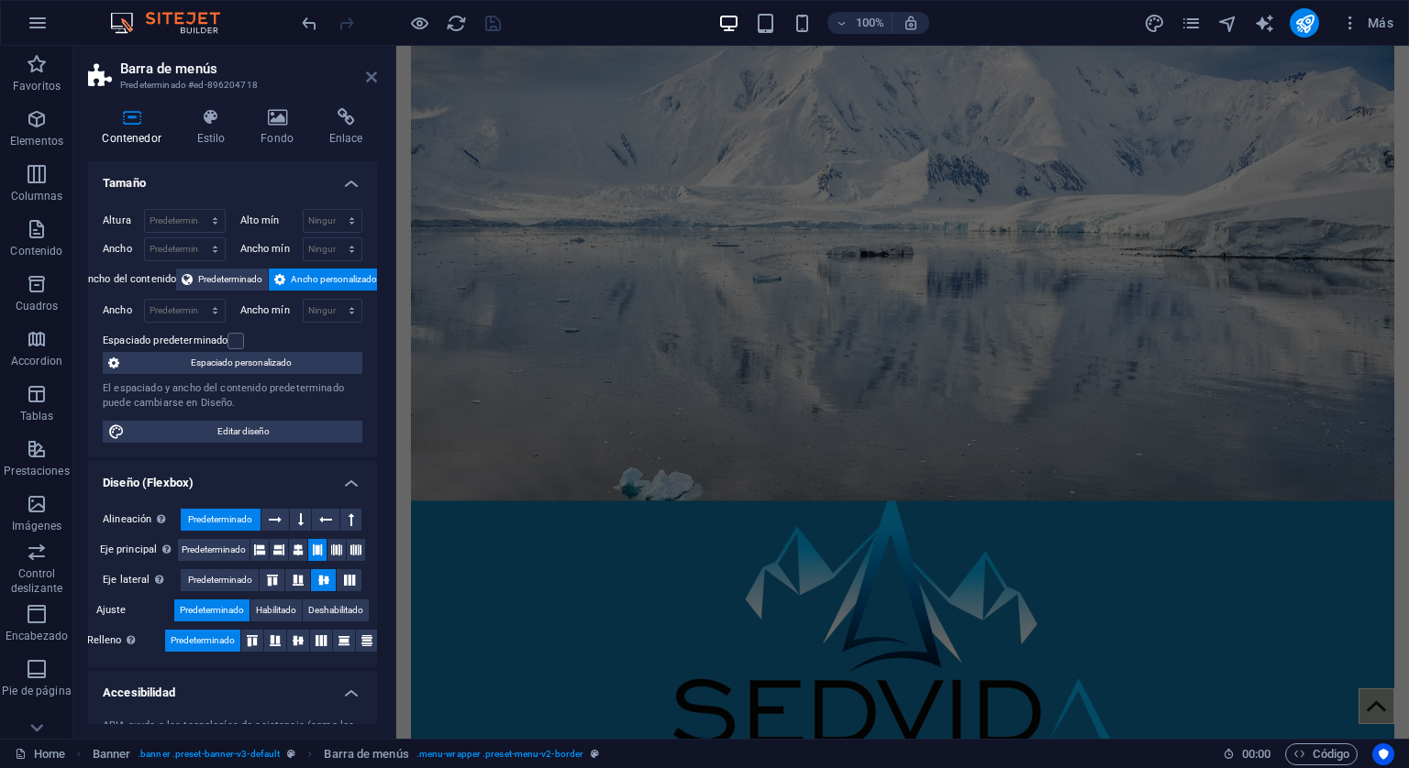
click at [371, 78] on icon at bounding box center [371, 77] width 11 height 15
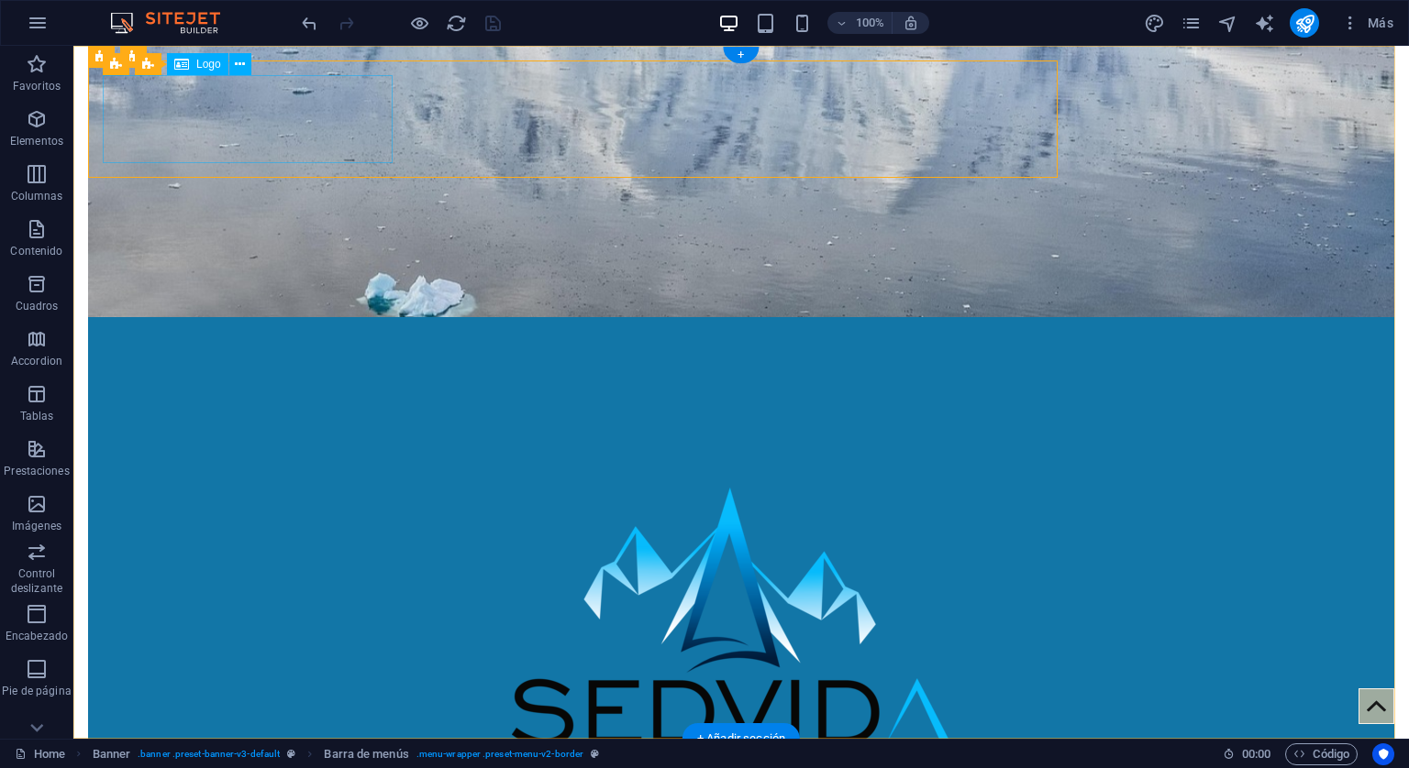
scroll to position [0, 0]
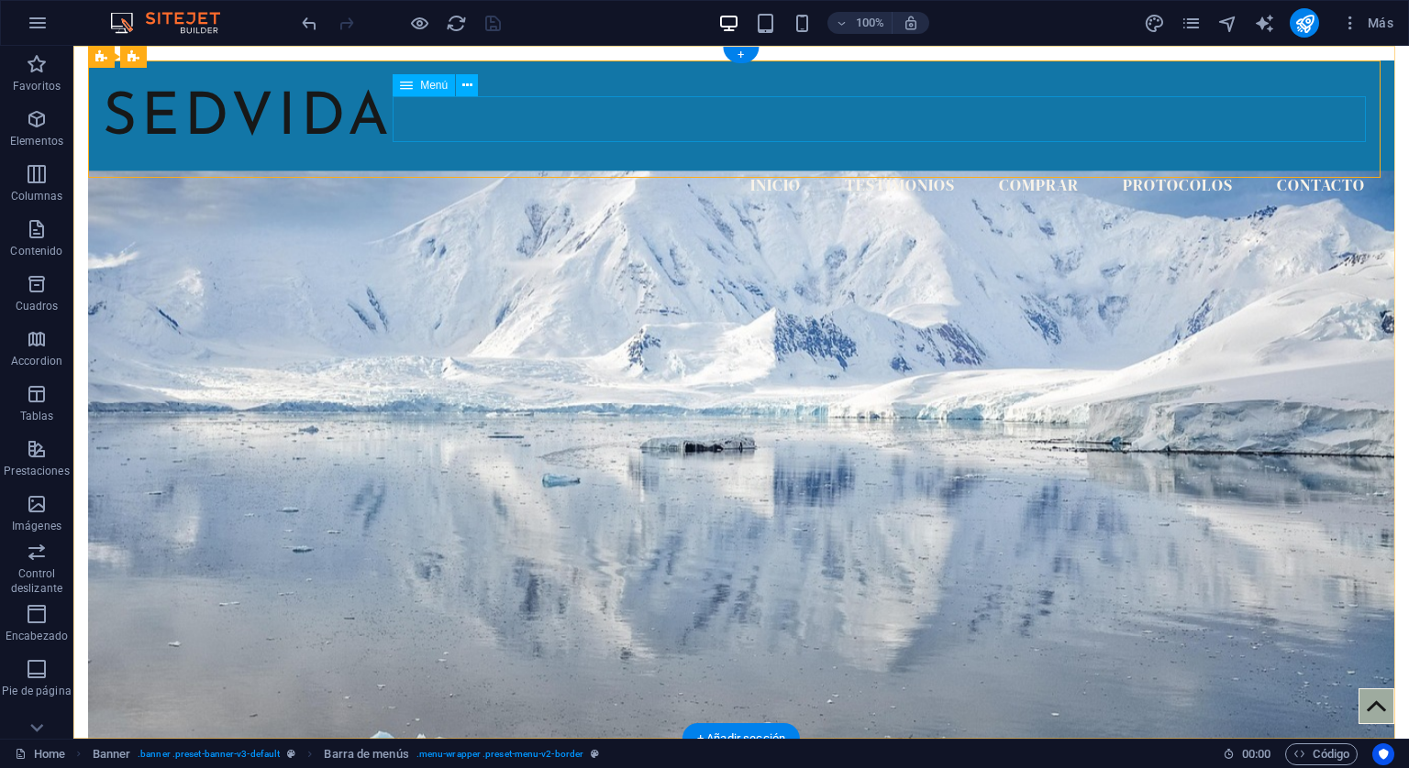
click at [767, 163] on nav "Inicio Testimonios Comprar Protocolos Contacto" at bounding box center [741, 186] width 1277 height 46
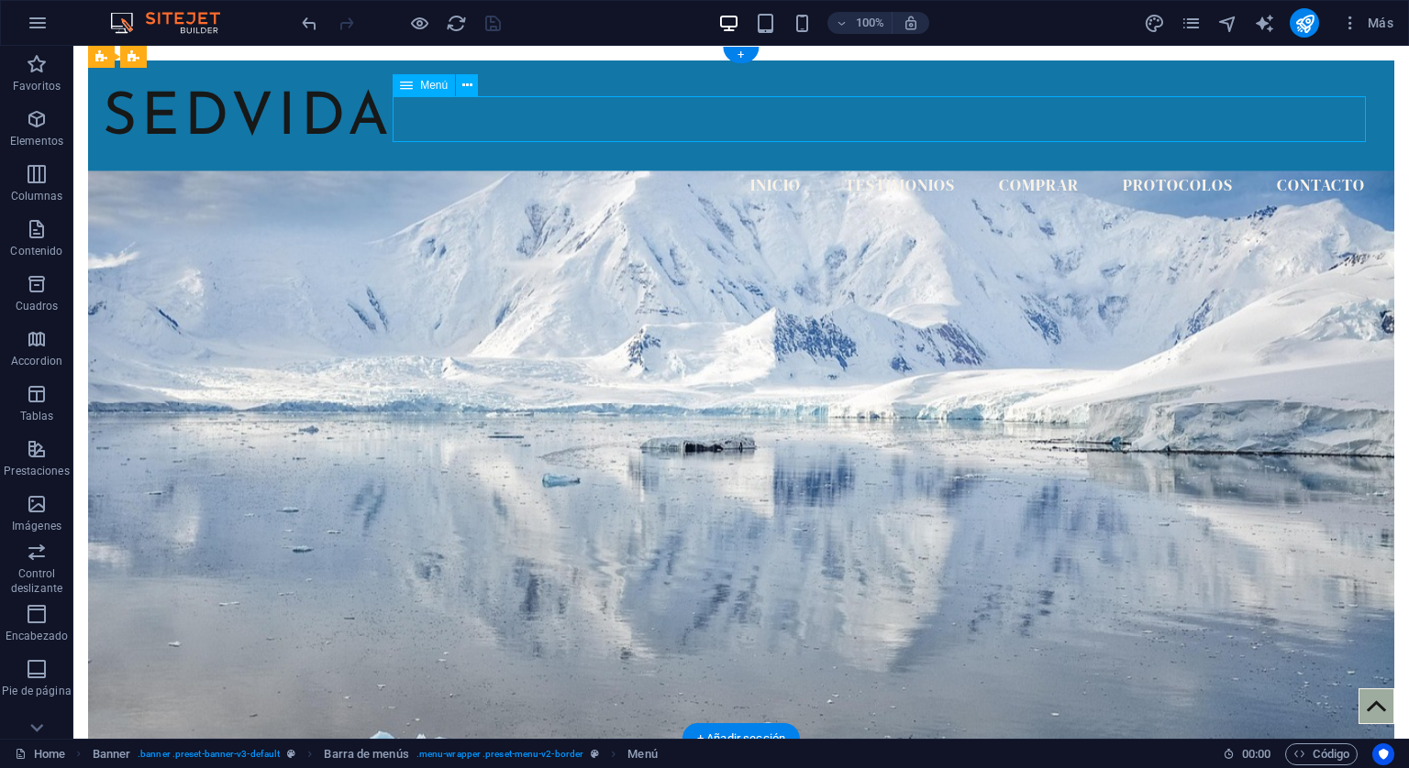
click at [888, 163] on nav "Inicio Testimonios Comprar Protocolos Contacto" at bounding box center [741, 186] width 1277 height 46
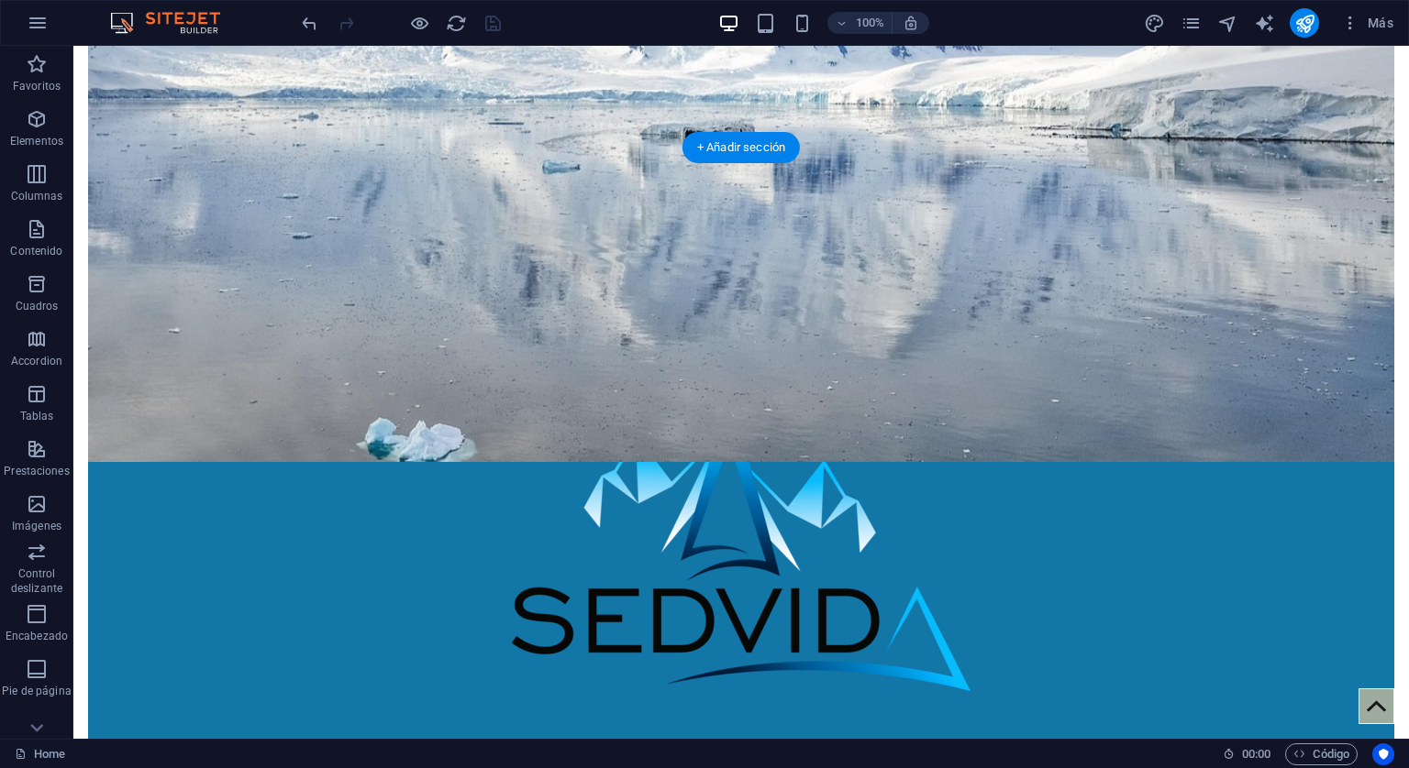
scroll to position [642, 0]
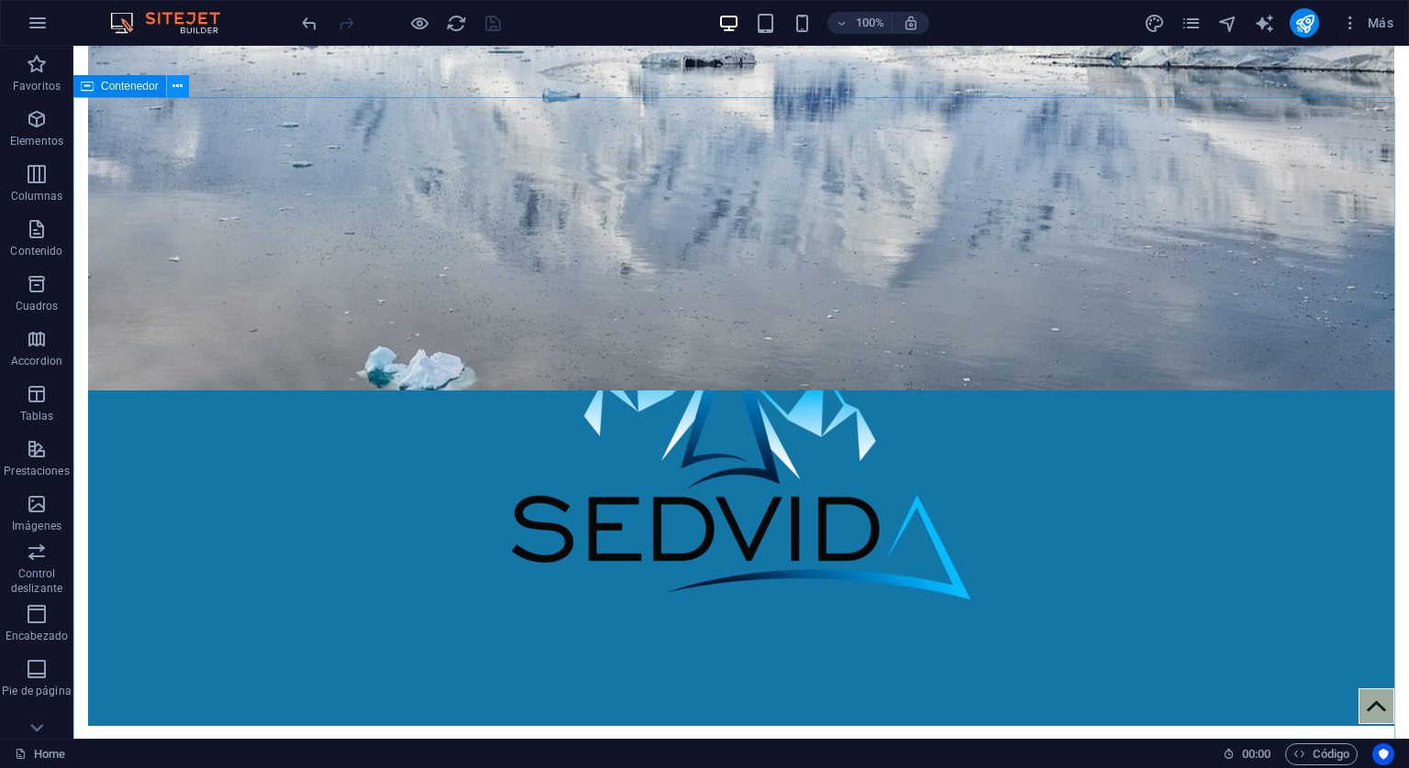
click at [175, 88] on icon at bounding box center [177, 86] width 10 height 19
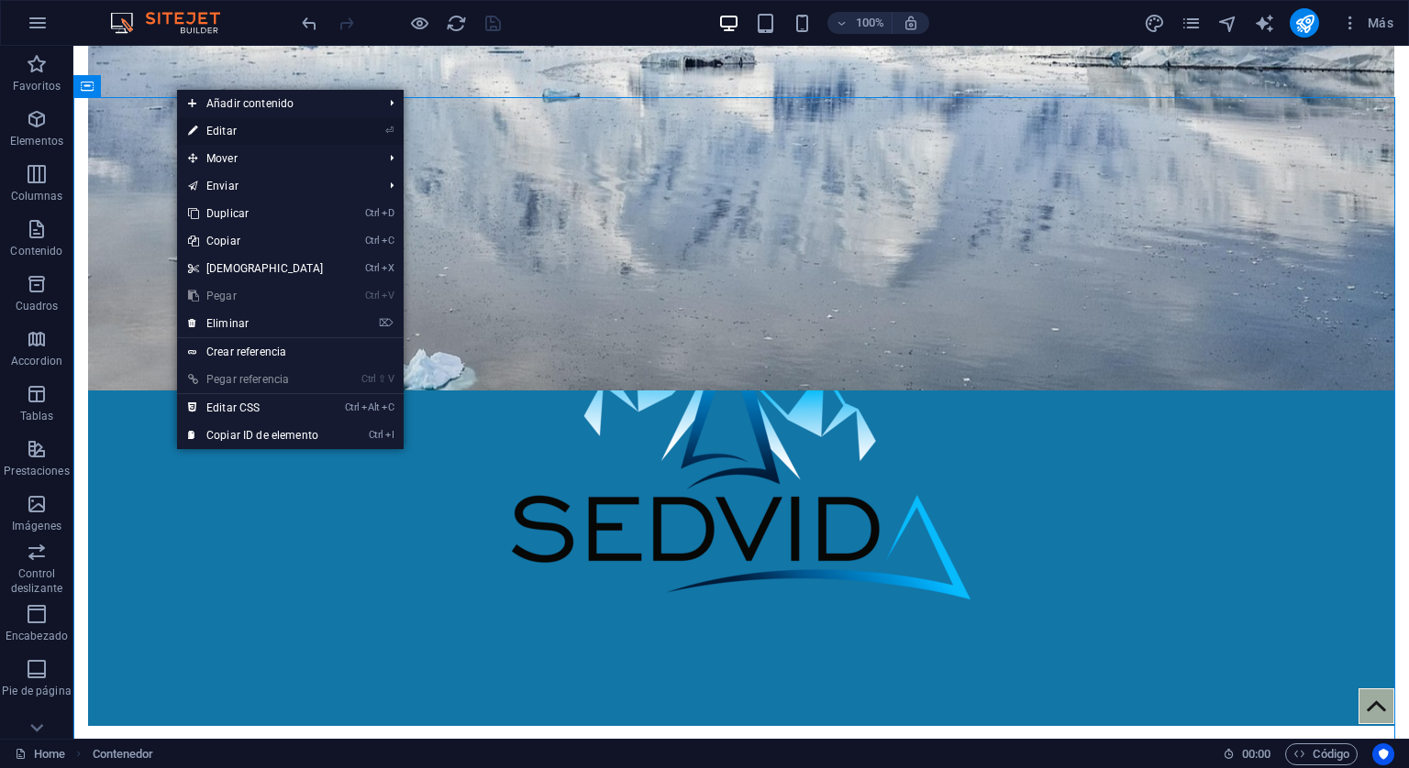
click at [220, 127] on link "⏎ Editar" at bounding box center [256, 131] width 158 height 28
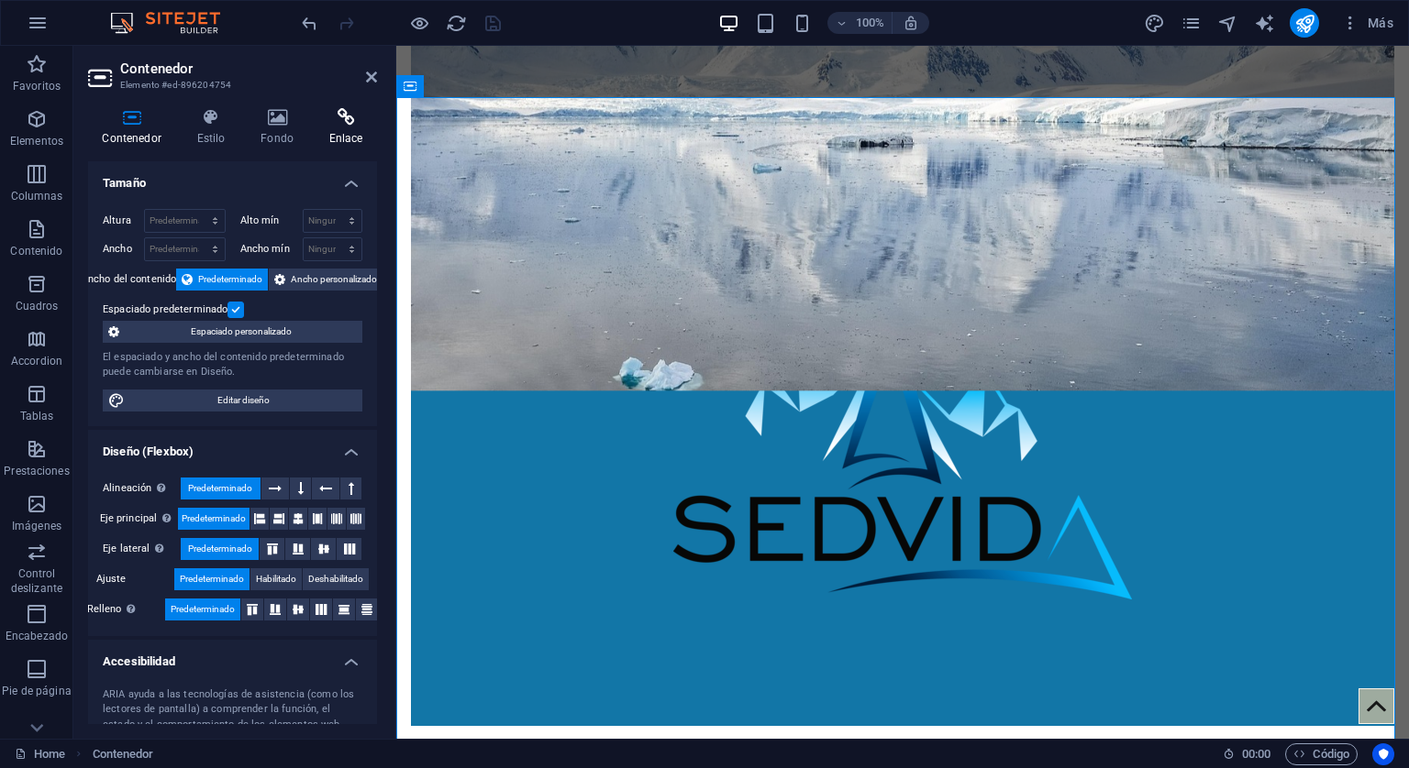
click at [354, 117] on icon at bounding box center [346, 117] width 62 height 18
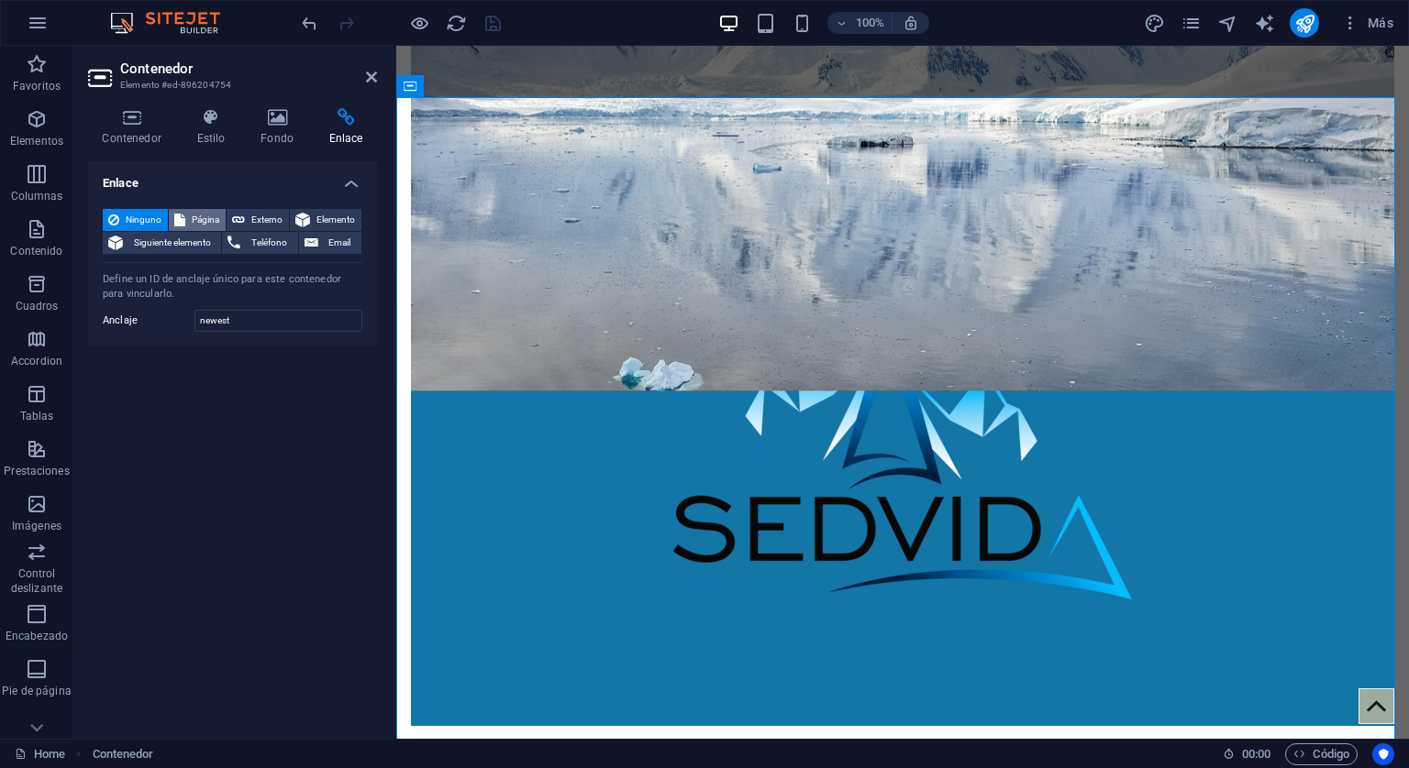
click at [194, 216] on span "Página" at bounding box center [205, 220] width 29 height 22
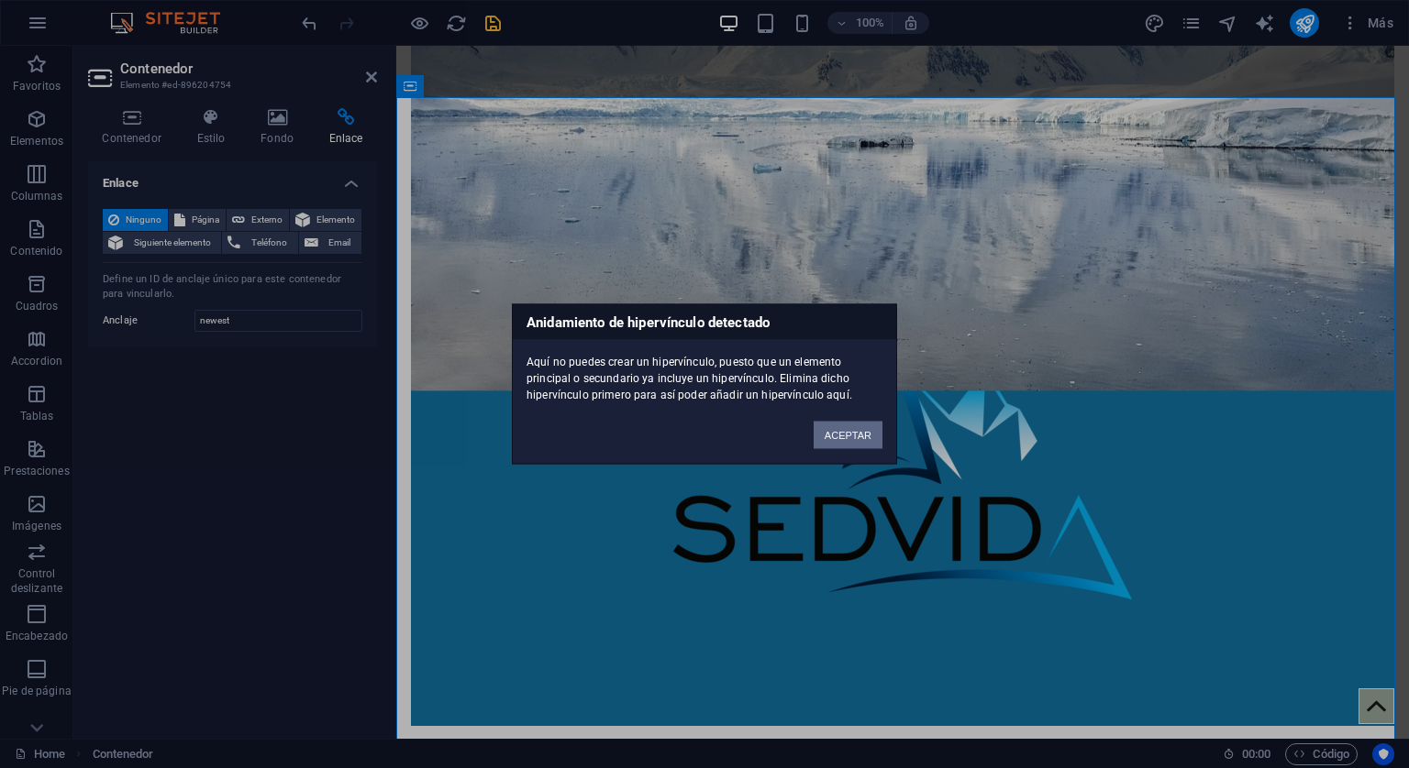
click at [850, 440] on button "ACEPTAR" at bounding box center [847, 436] width 69 height 28
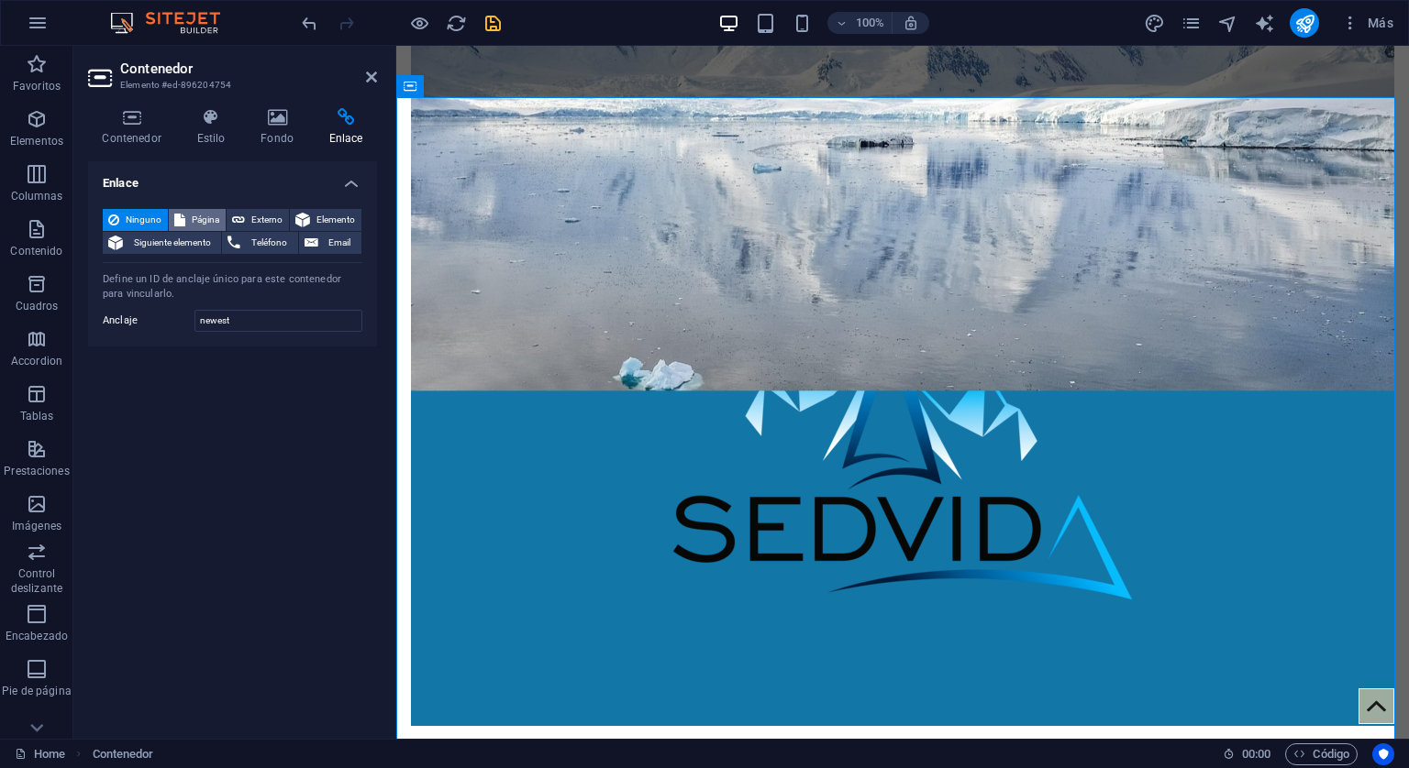
click at [213, 215] on span "Página" at bounding box center [205, 220] width 29 height 22
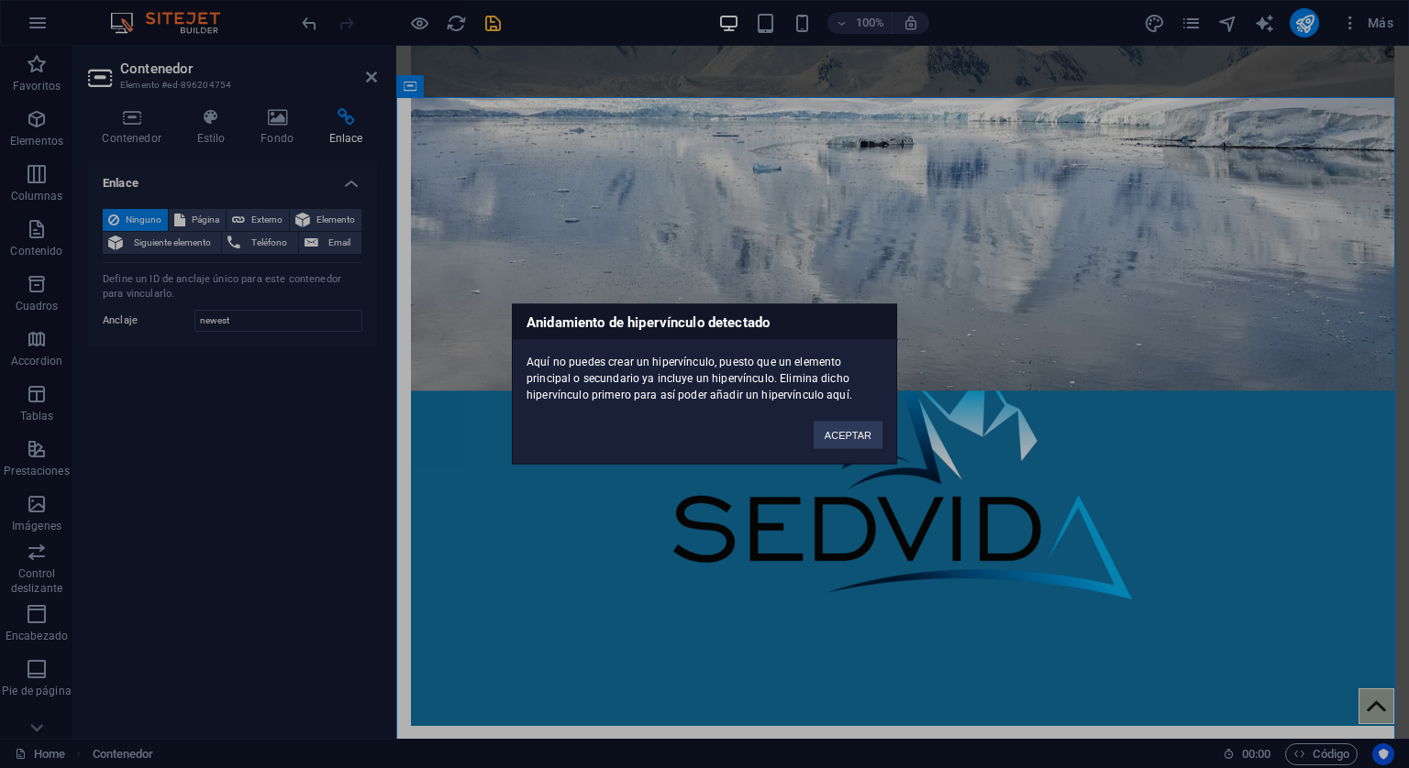
click at [858, 419] on div "ACEPTAR" at bounding box center [848, 426] width 96 height 47
drag, startPoint x: 851, startPoint y: 431, endPoint x: 165, endPoint y: 263, distance: 706.2
click at [851, 431] on button "ACEPTAR" at bounding box center [847, 436] width 69 height 28
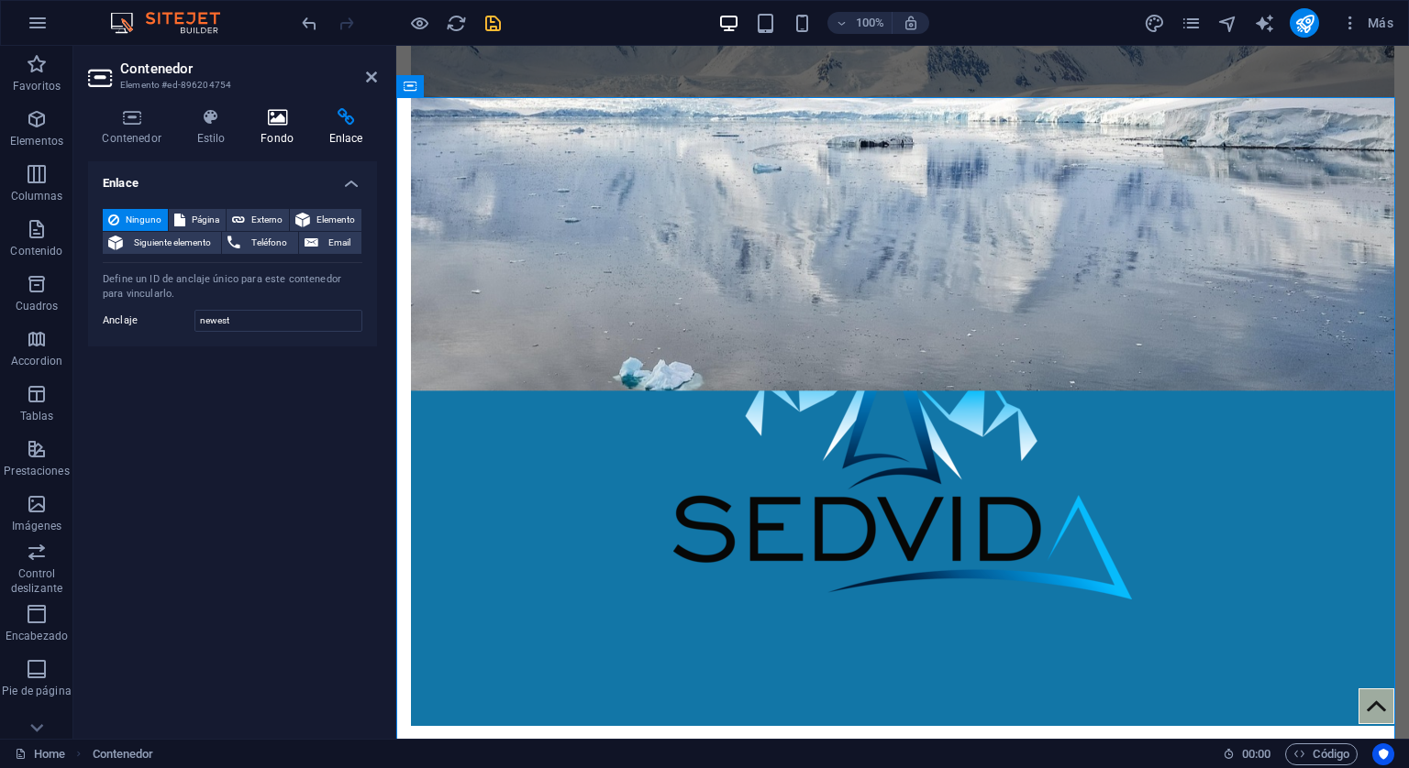
click at [273, 110] on icon at bounding box center [277, 117] width 61 height 18
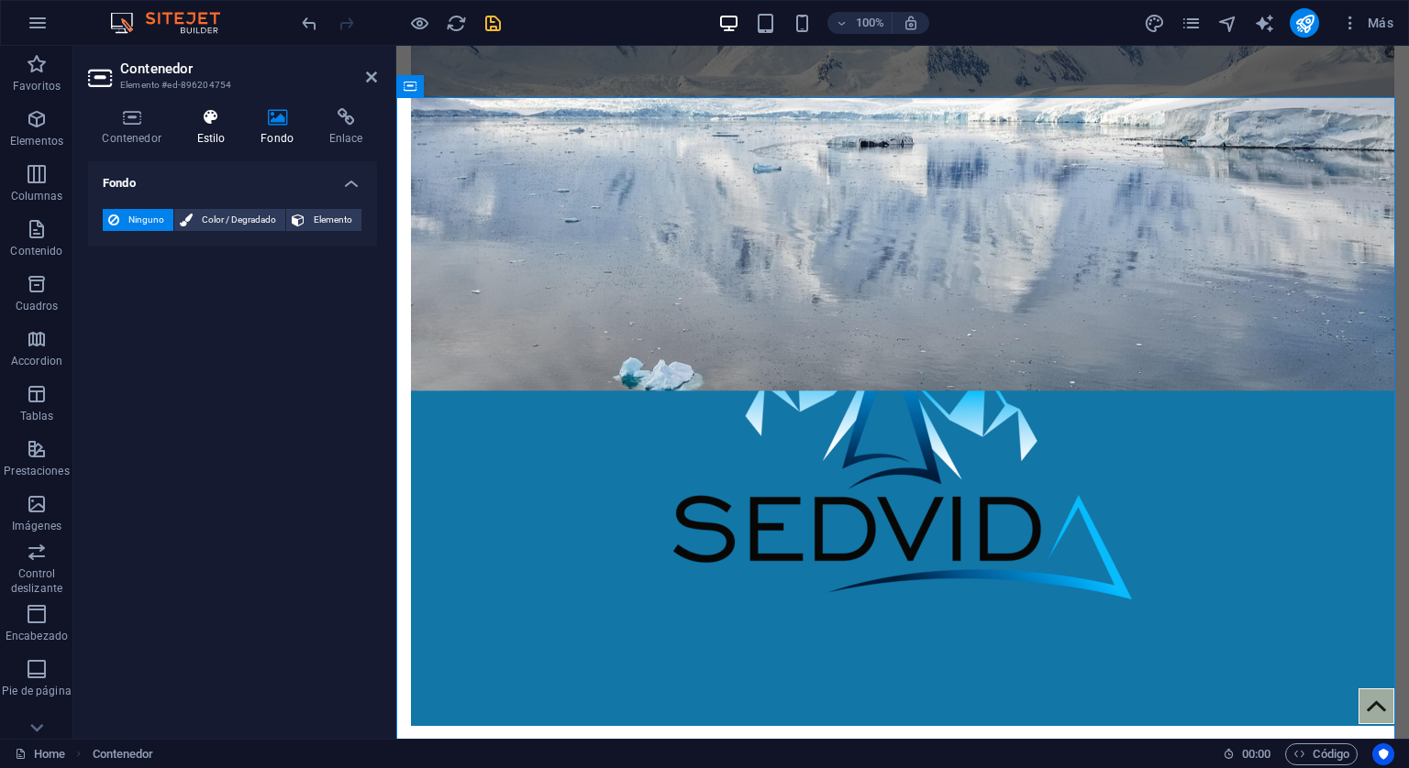
click at [206, 118] on icon at bounding box center [210, 117] width 57 height 18
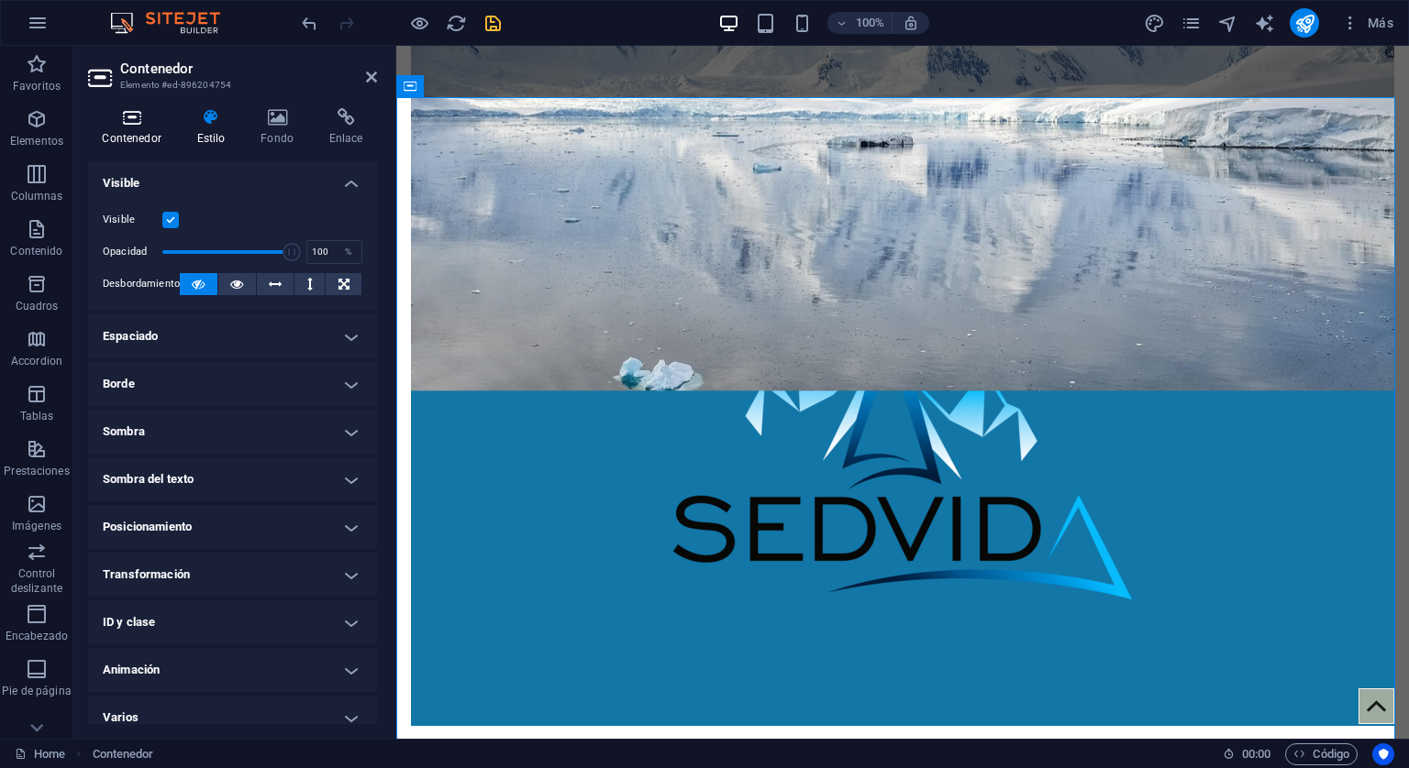
click at [139, 115] on icon at bounding box center [131, 117] width 87 height 18
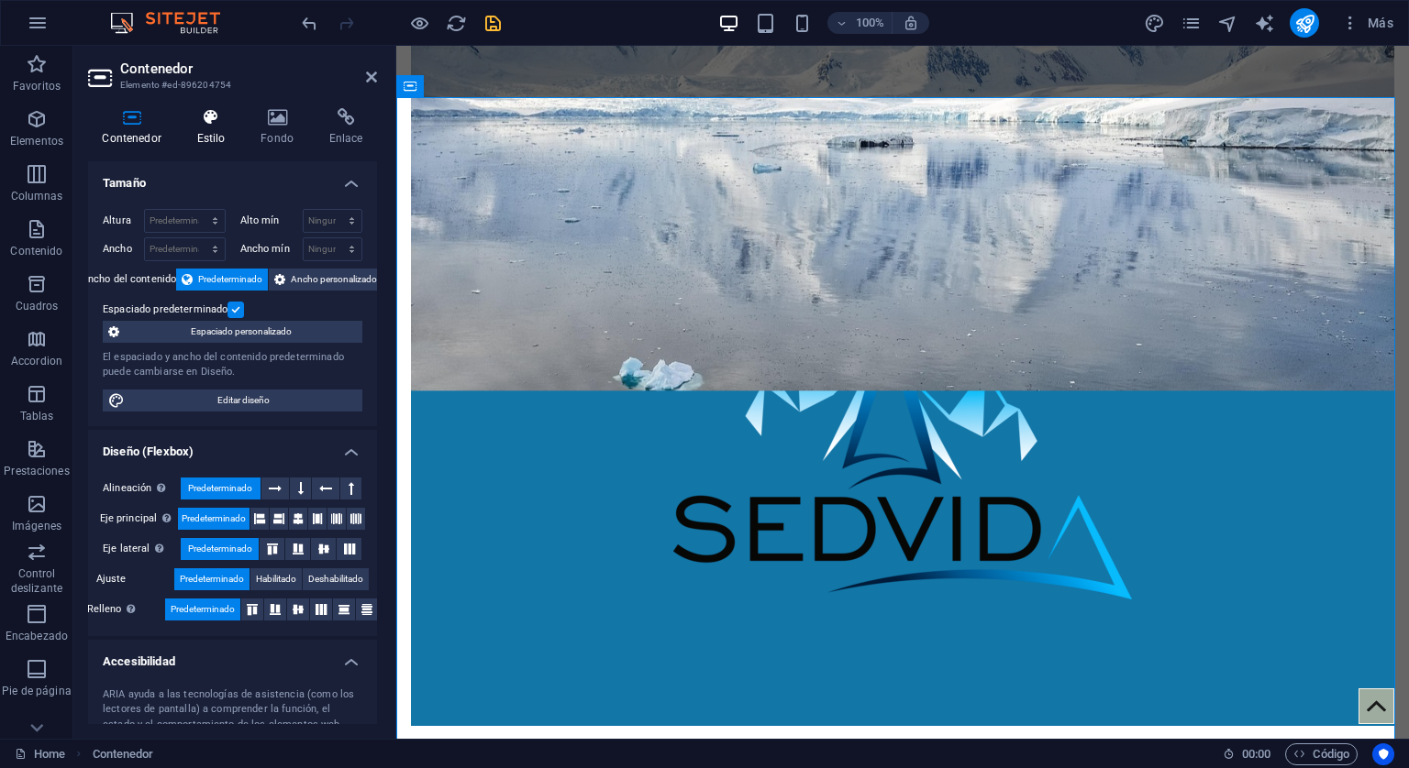
click at [209, 115] on icon at bounding box center [210, 117] width 57 height 18
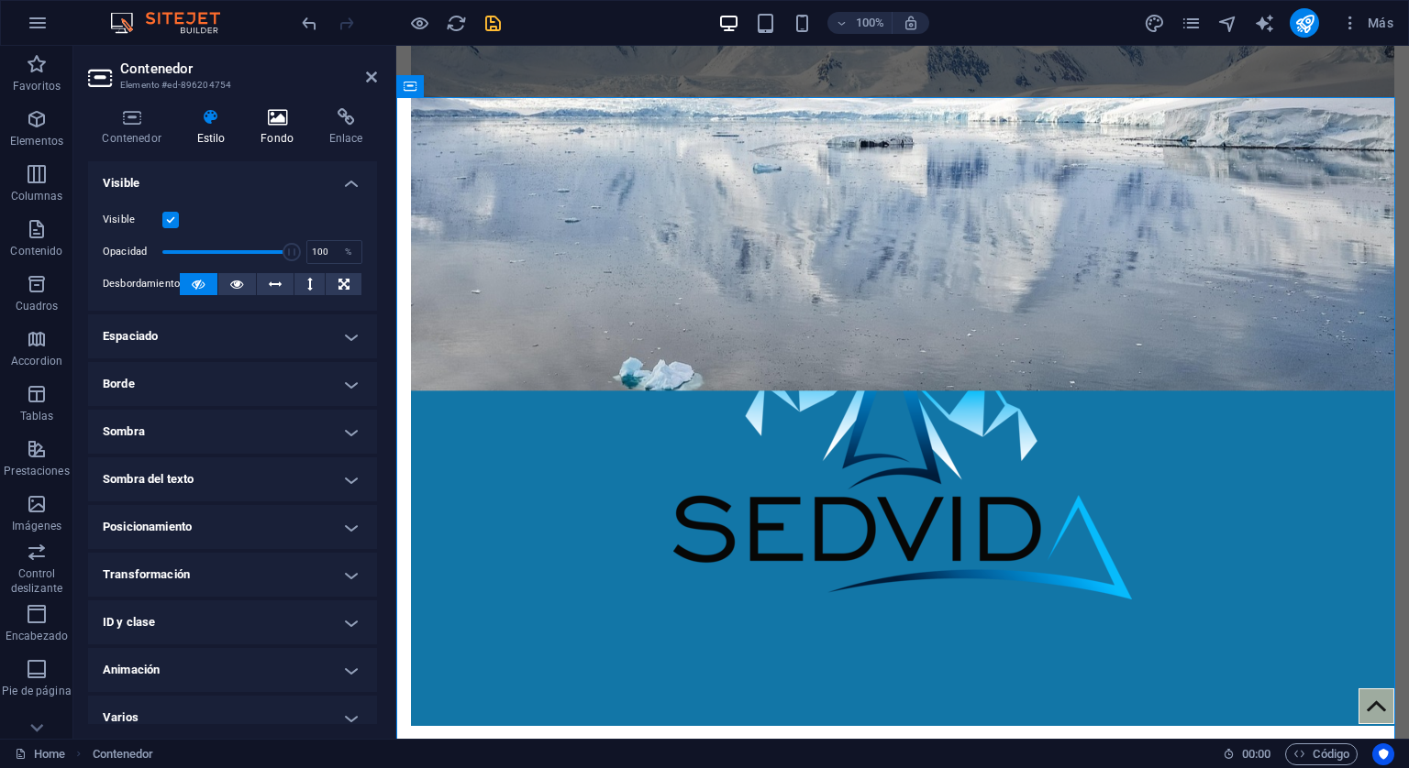
click at [282, 118] on icon at bounding box center [277, 117] width 61 height 18
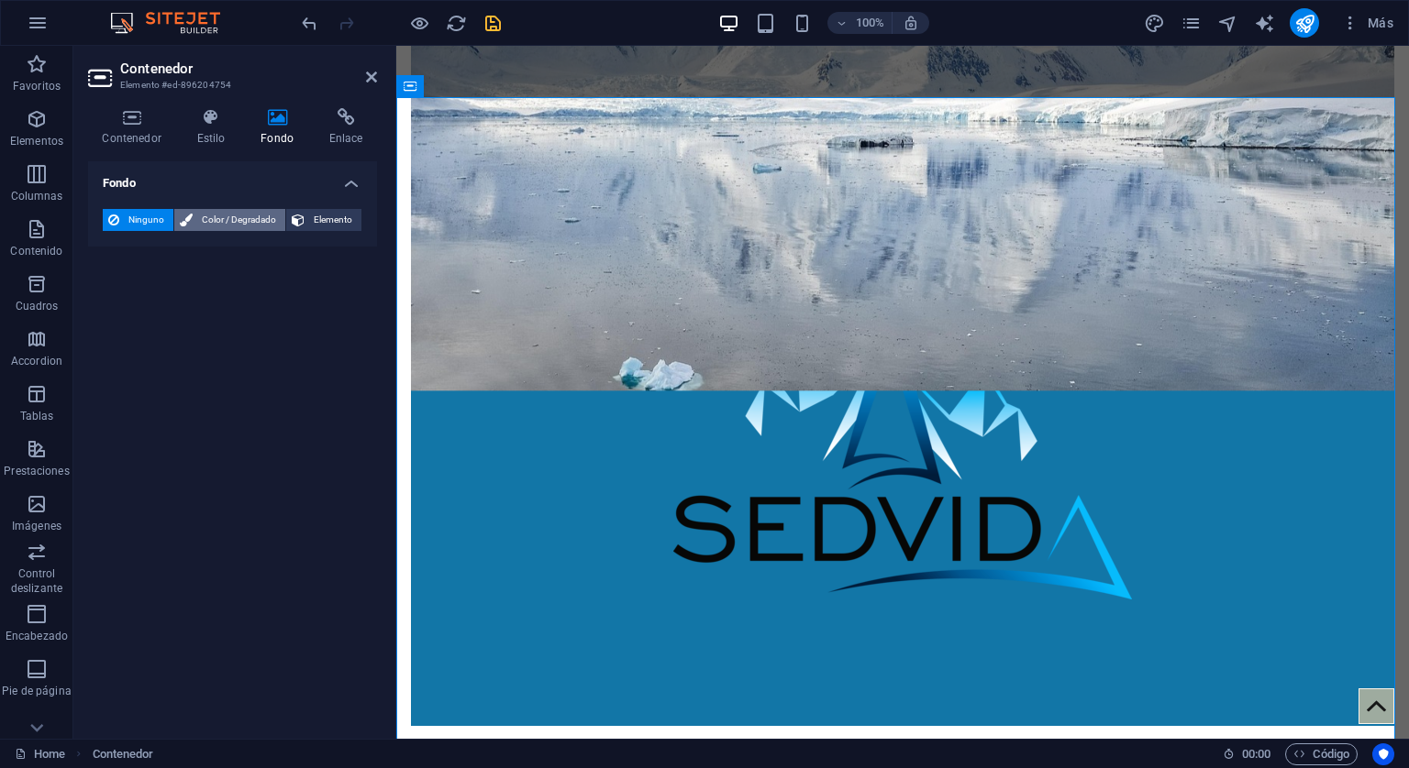
click at [236, 223] on span "Color / Degradado" at bounding box center [239, 220] width 82 height 22
click at [110, 298] on span at bounding box center [115, 293] width 20 height 20
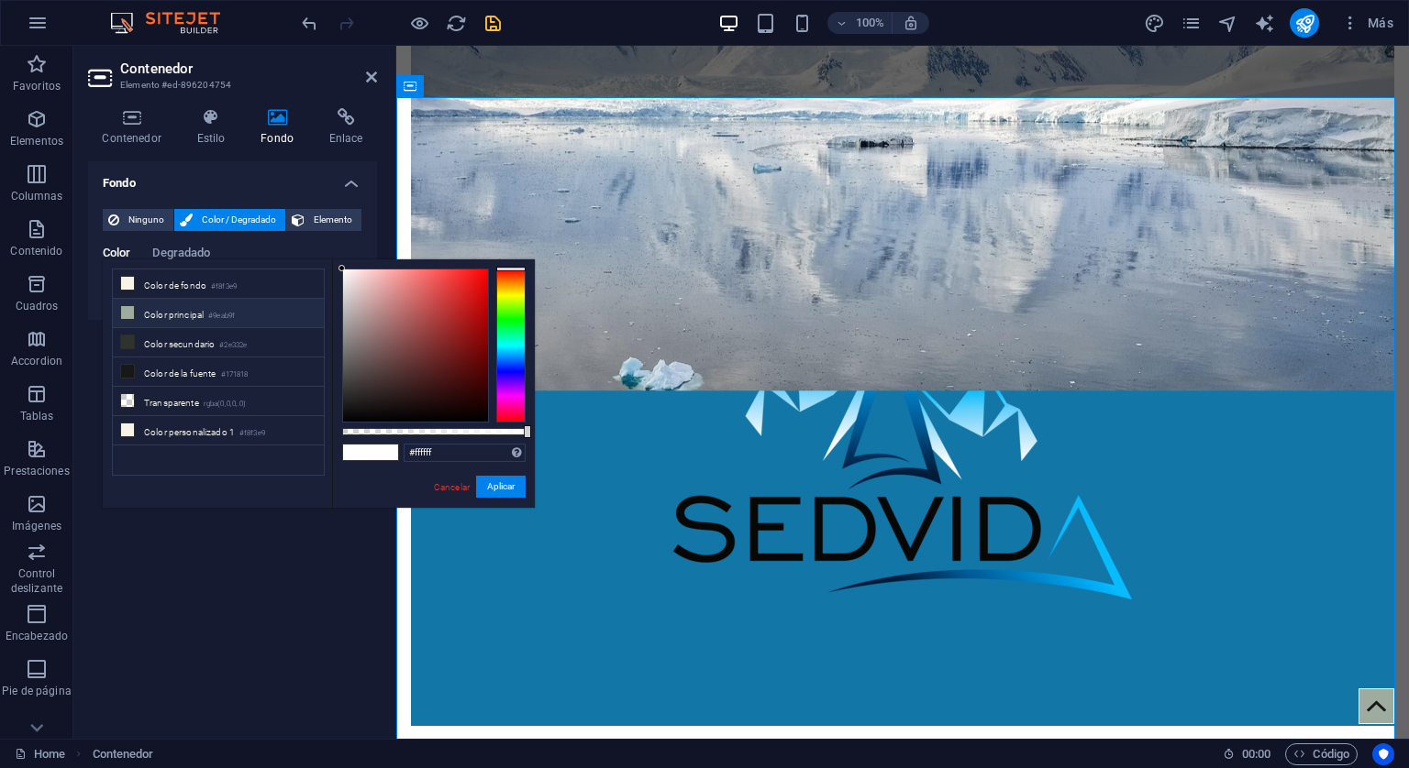
click at [165, 318] on li "Color principal #9eab9f" at bounding box center [218, 313] width 211 height 29
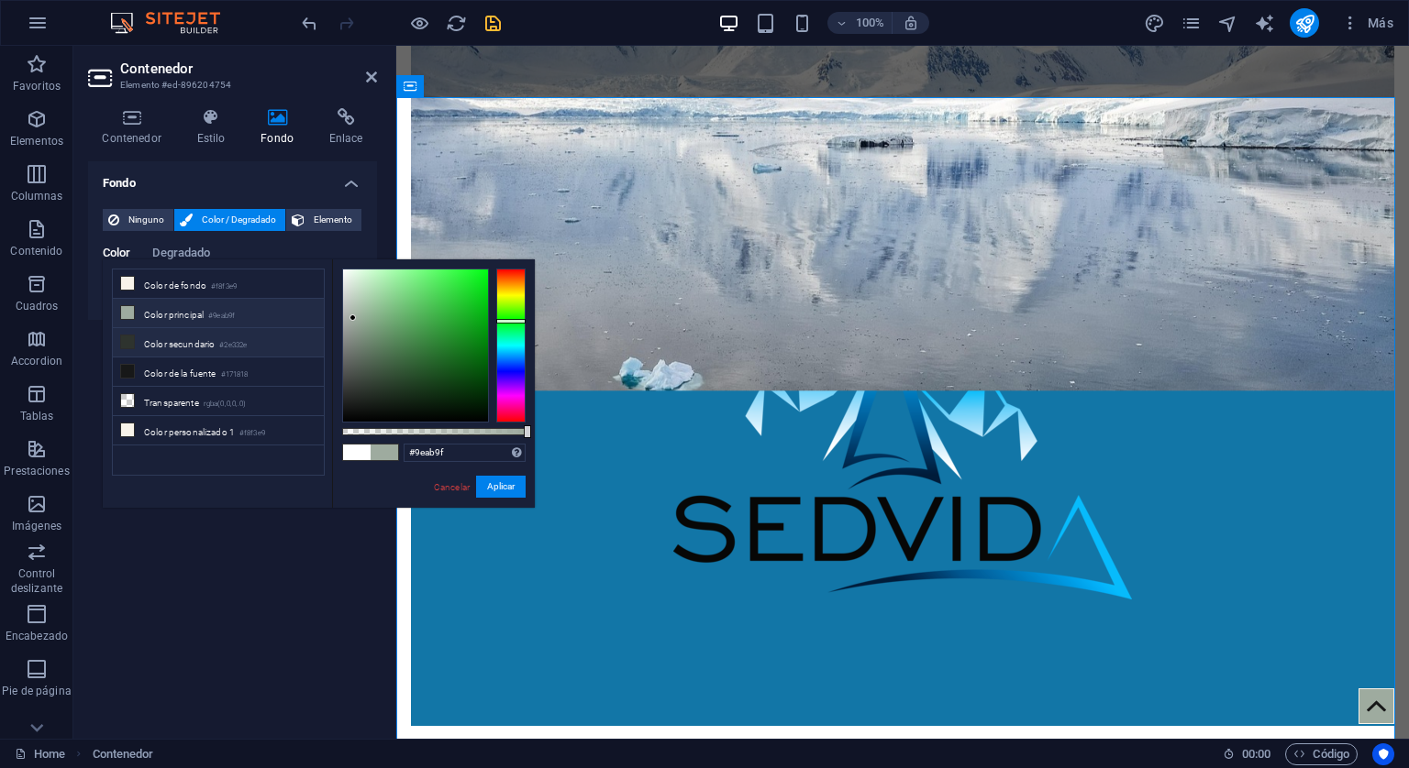
click at [170, 338] on li "Color secundario #2e332e" at bounding box center [218, 342] width 211 height 29
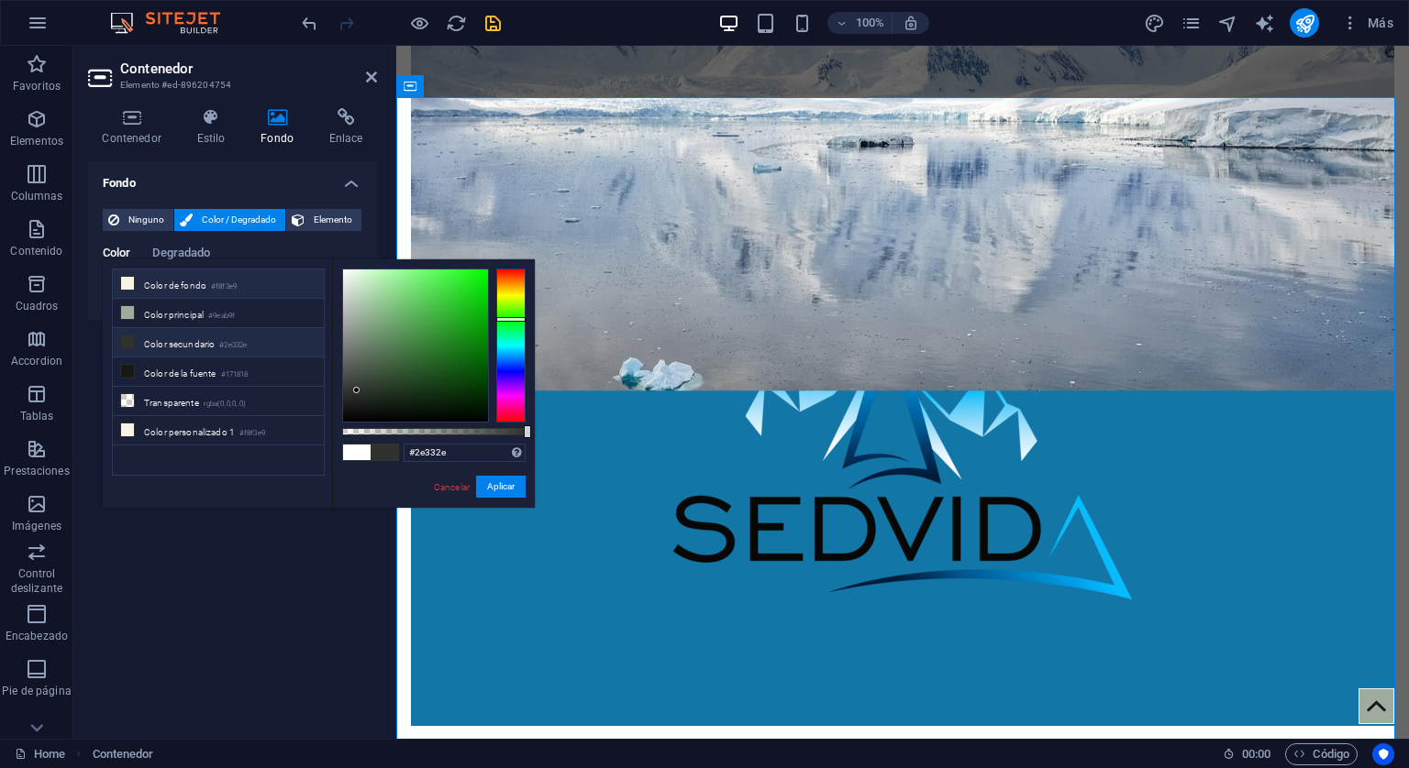
click at [182, 290] on li "Color de fondo #f8f3e9" at bounding box center [218, 284] width 211 height 29
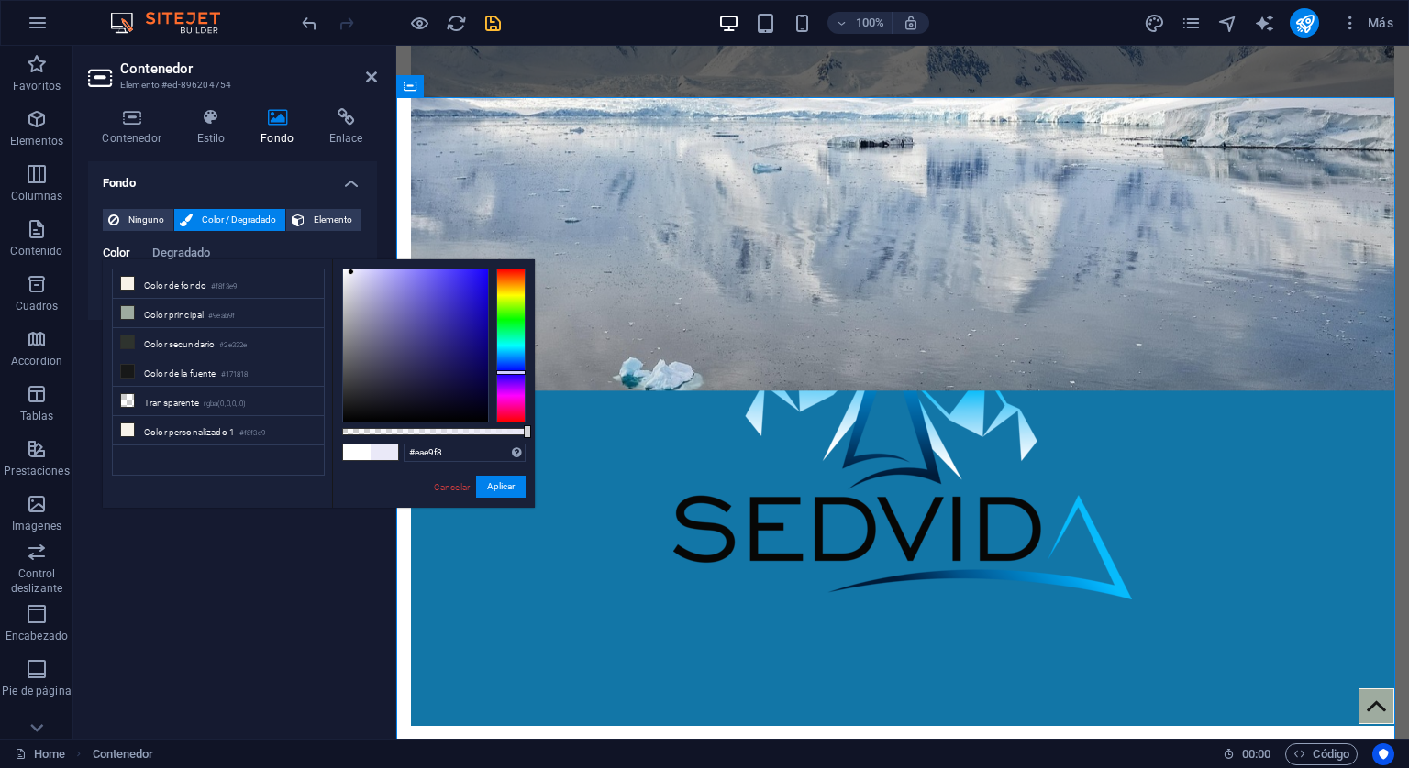
click at [511, 372] on div at bounding box center [510, 346] width 29 height 154
click at [509, 365] on div at bounding box center [510, 346] width 29 height 154
click at [510, 373] on div at bounding box center [510, 346] width 29 height 154
drag, startPoint x: 348, startPoint y: 271, endPoint x: 478, endPoint y: 287, distance: 131.1
click at [478, 287] on div at bounding box center [477, 286] width 6 height 6
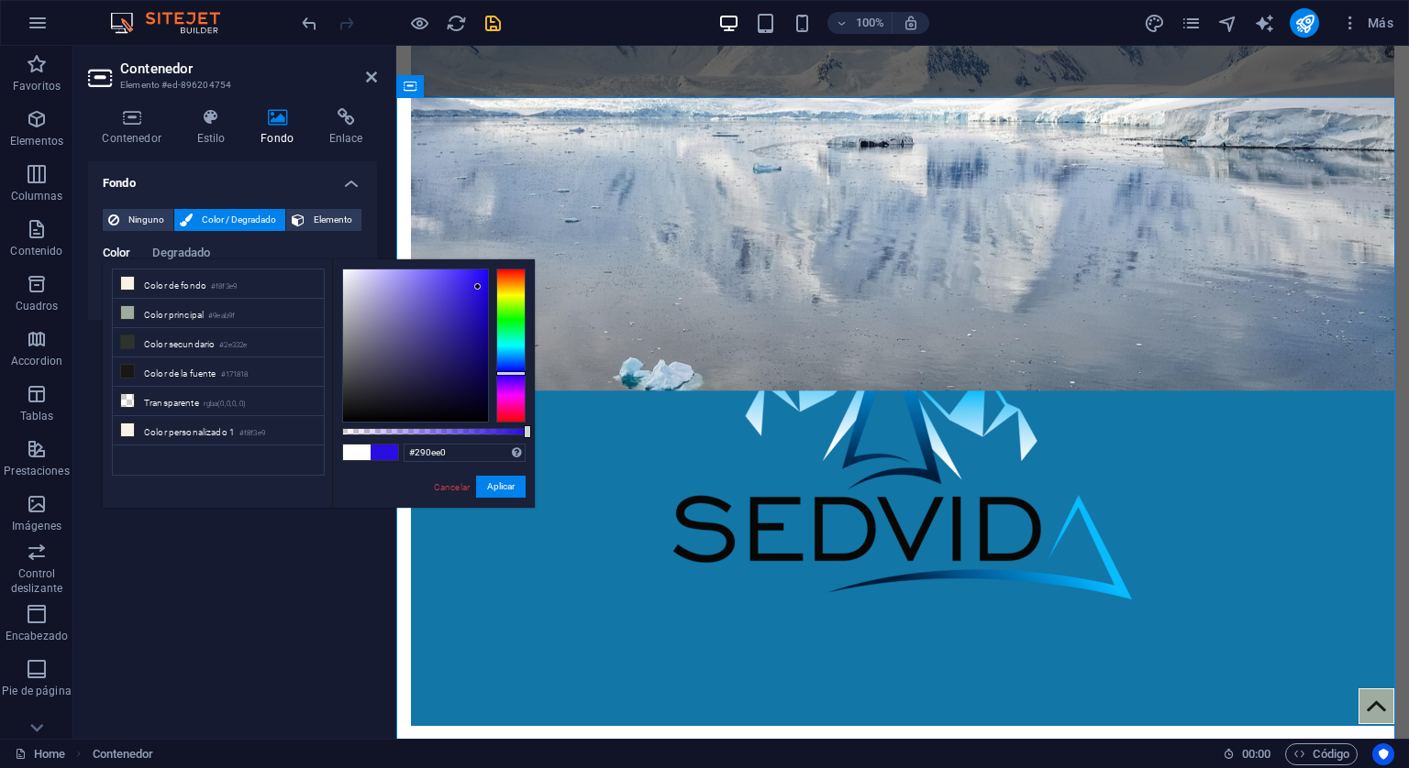
drag, startPoint x: 524, startPoint y: 426, endPoint x: 573, endPoint y: 417, distance: 50.4
click at [573, 417] on body "[DOMAIN_NAME] Home Favoritos Elementos Columnas Contenido [PERSON_NAME] Accordi…" at bounding box center [704, 384] width 1409 height 768
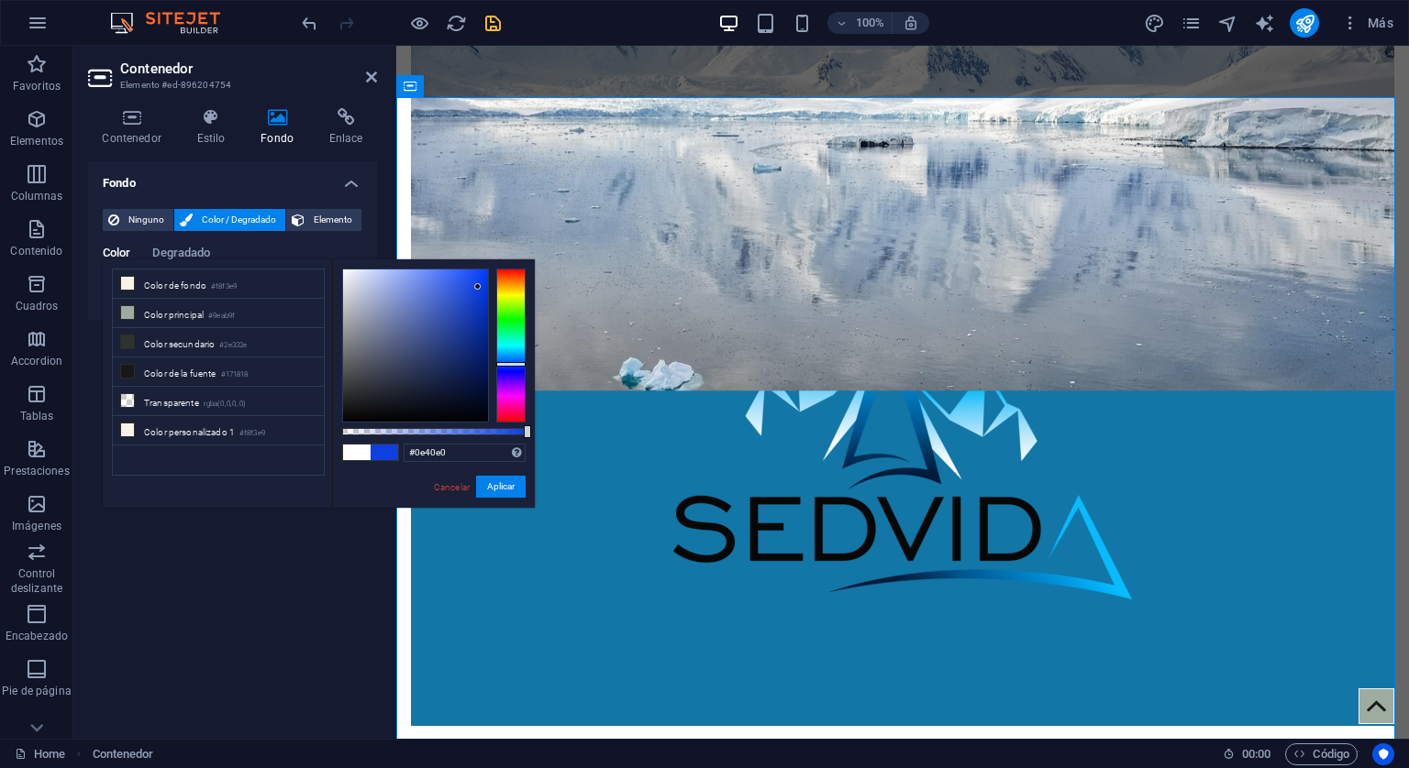
click at [503, 364] on div at bounding box center [510, 346] width 29 height 154
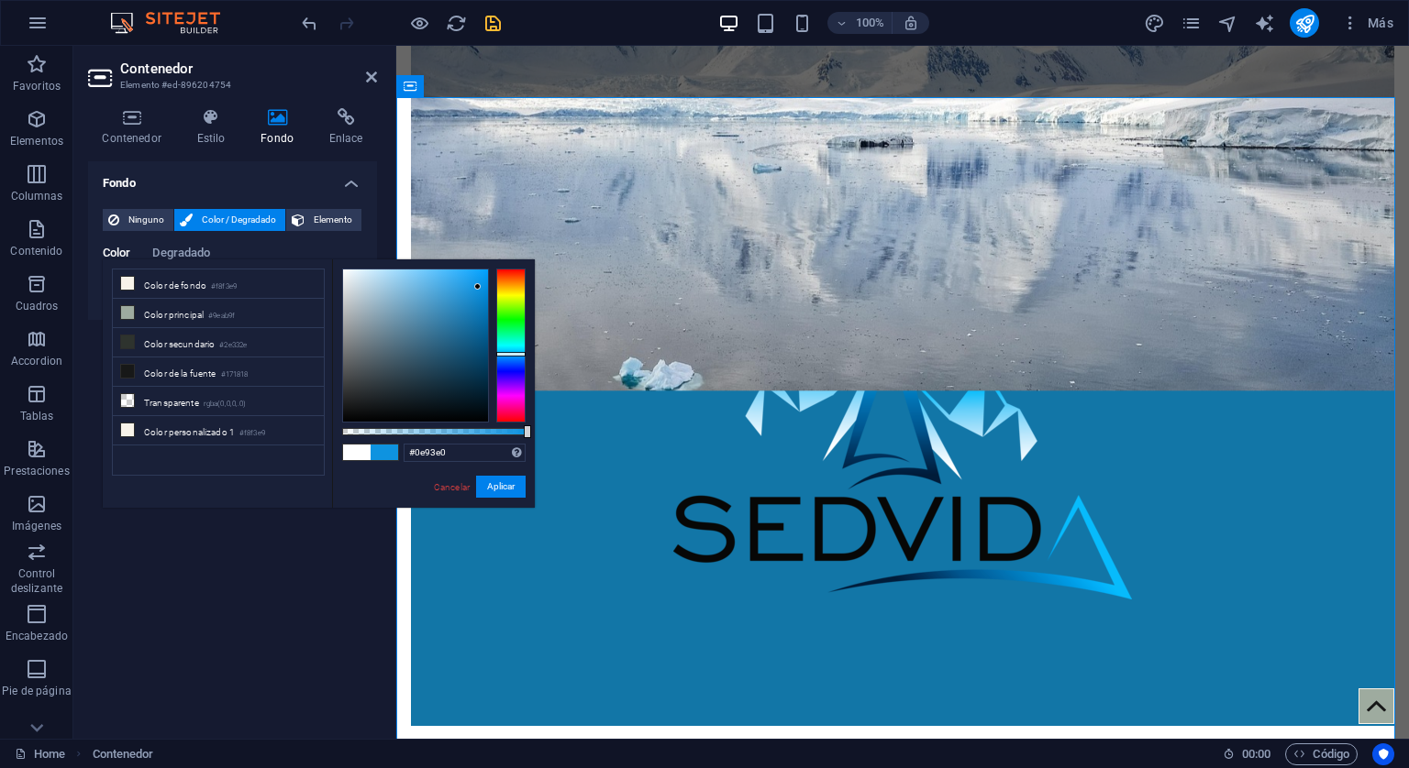
click at [505, 354] on div at bounding box center [510, 346] width 29 height 154
click at [505, 348] on div at bounding box center [510, 346] width 29 height 154
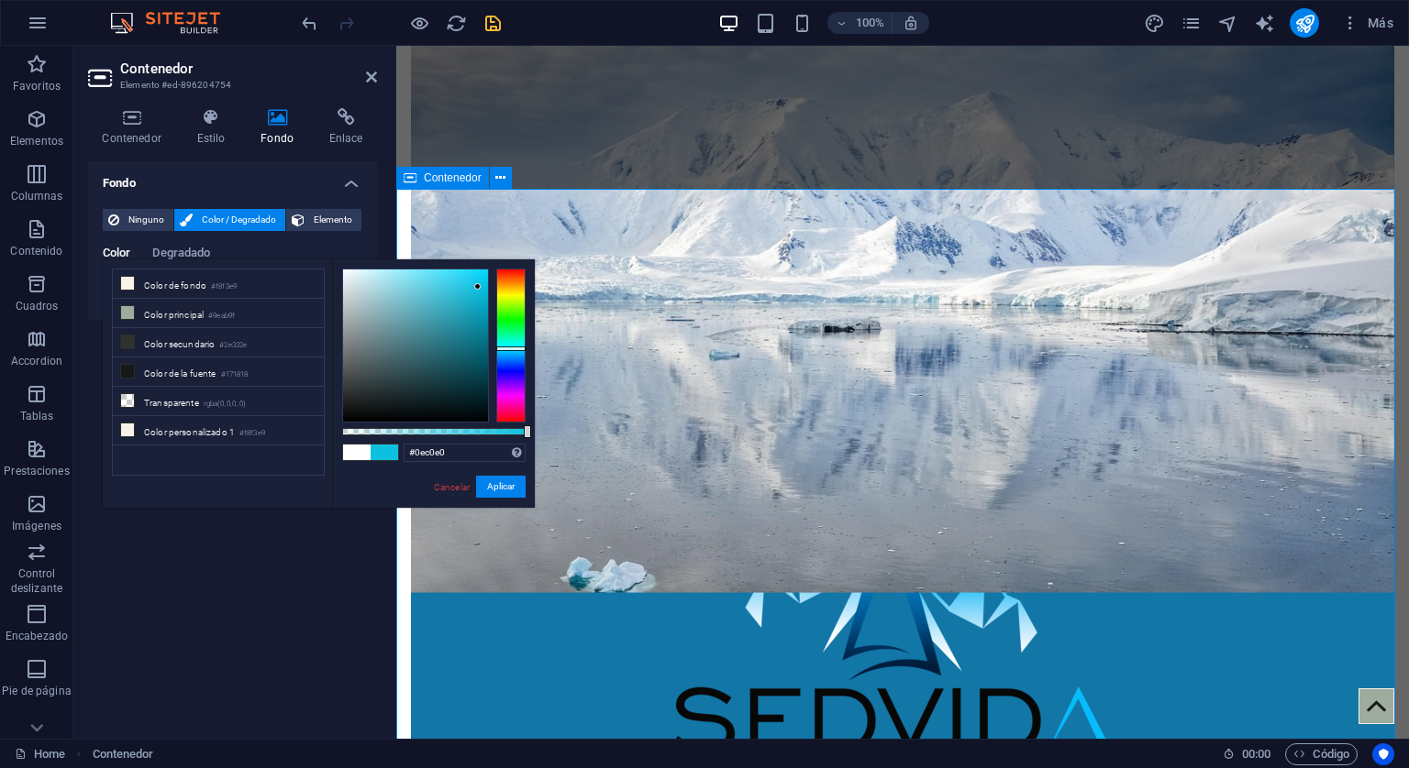
scroll to position [550, 0]
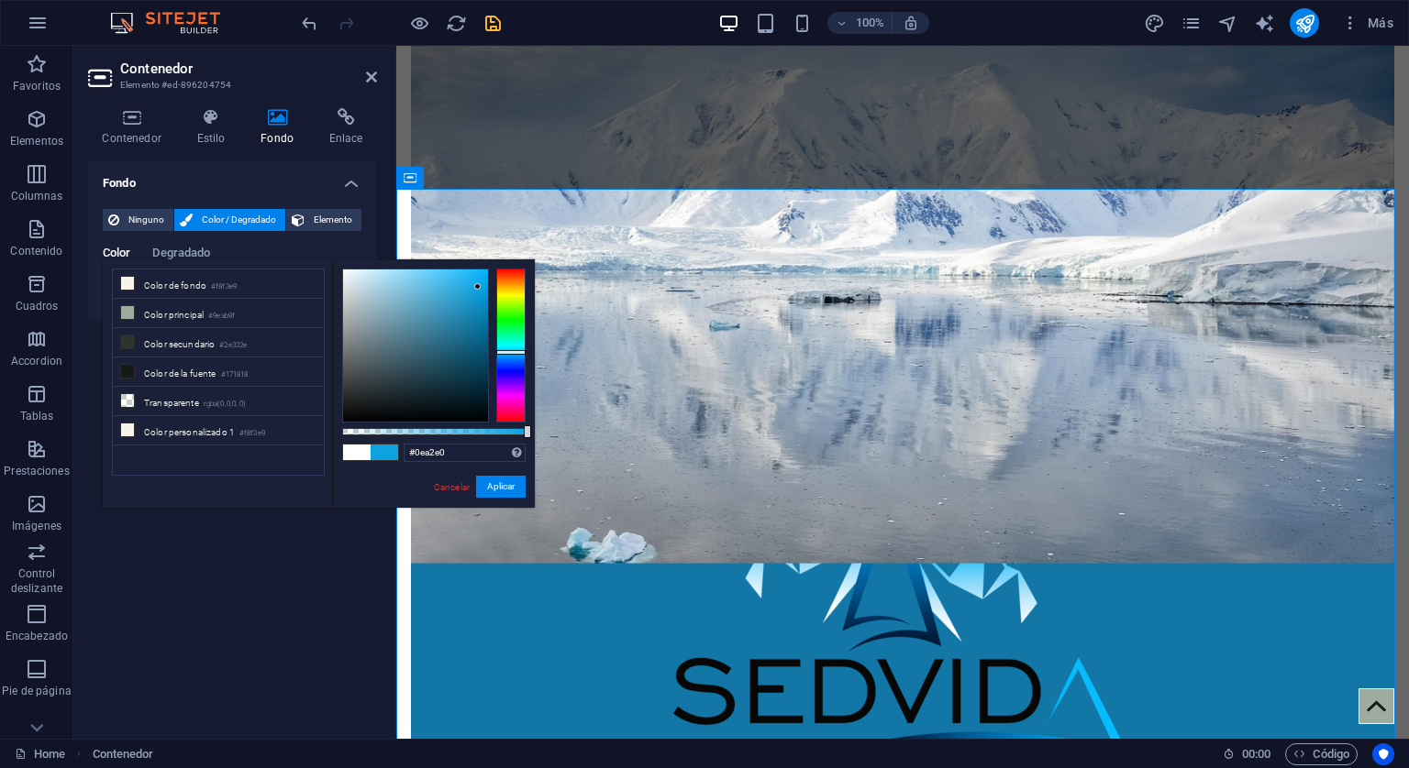
click at [506, 352] on div at bounding box center [510, 346] width 29 height 154
type input "#0e8be0"
click at [504, 355] on div at bounding box center [510, 346] width 29 height 154
click at [500, 486] on button "Aplicar" at bounding box center [501, 487] width 50 height 22
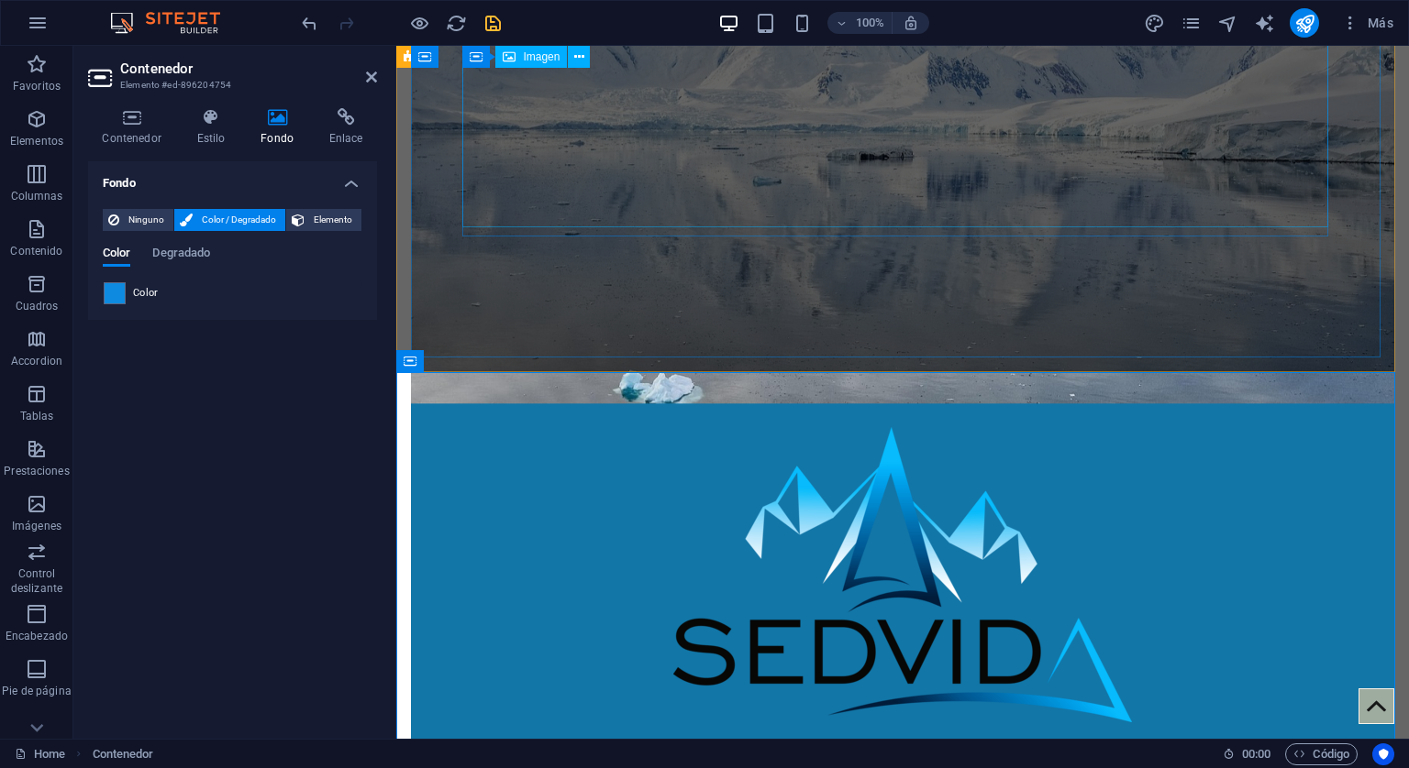
scroll to position [367, 0]
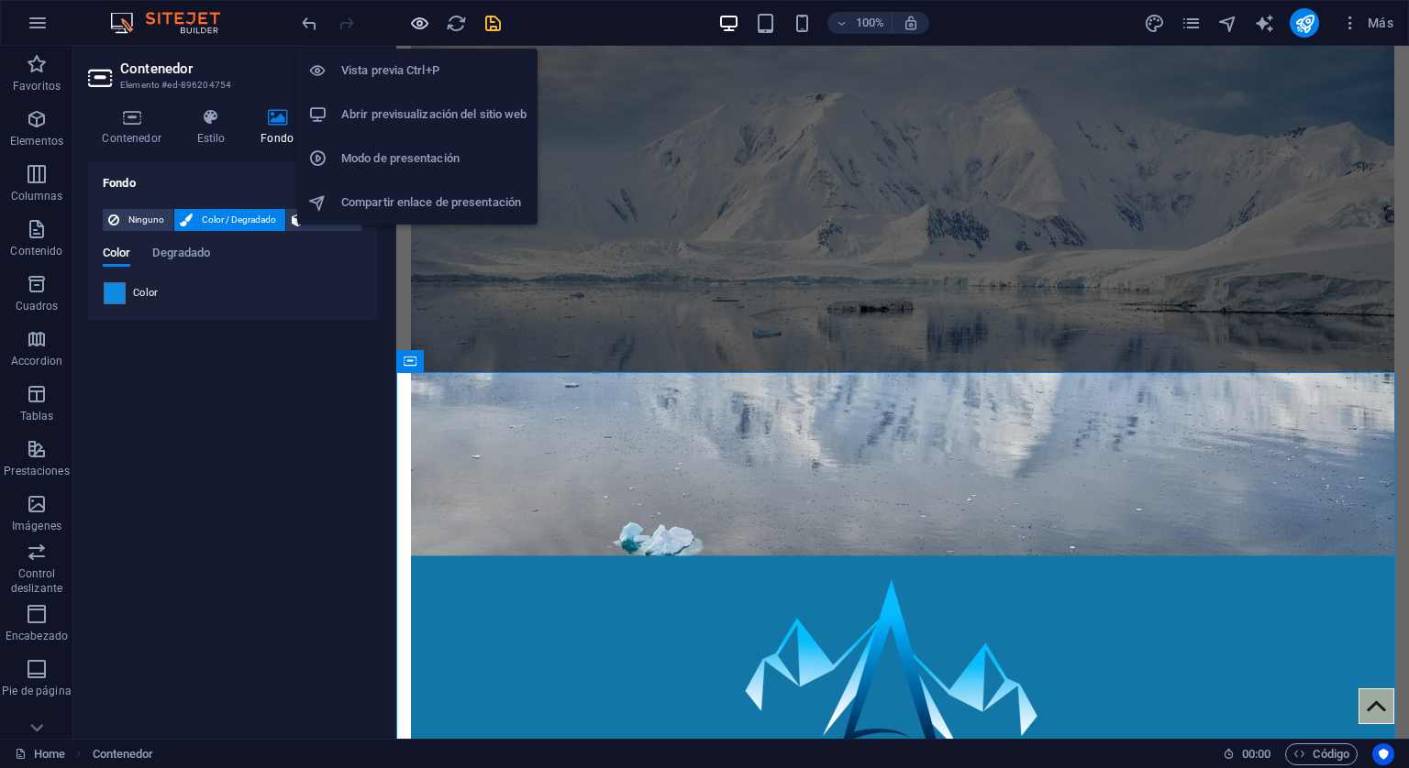
click at [426, 28] on icon "button" at bounding box center [419, 23] width 21 height 21
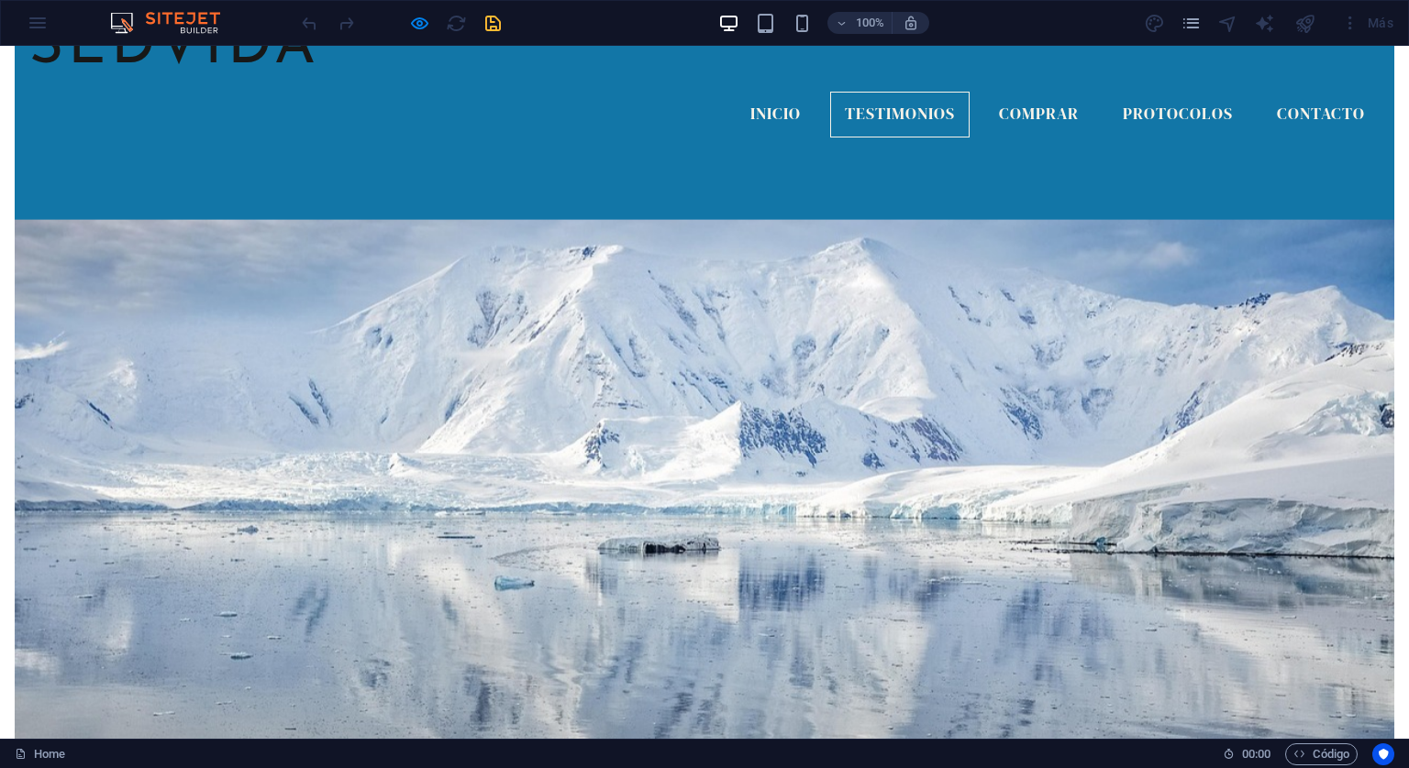
scroll to position [0, 0]
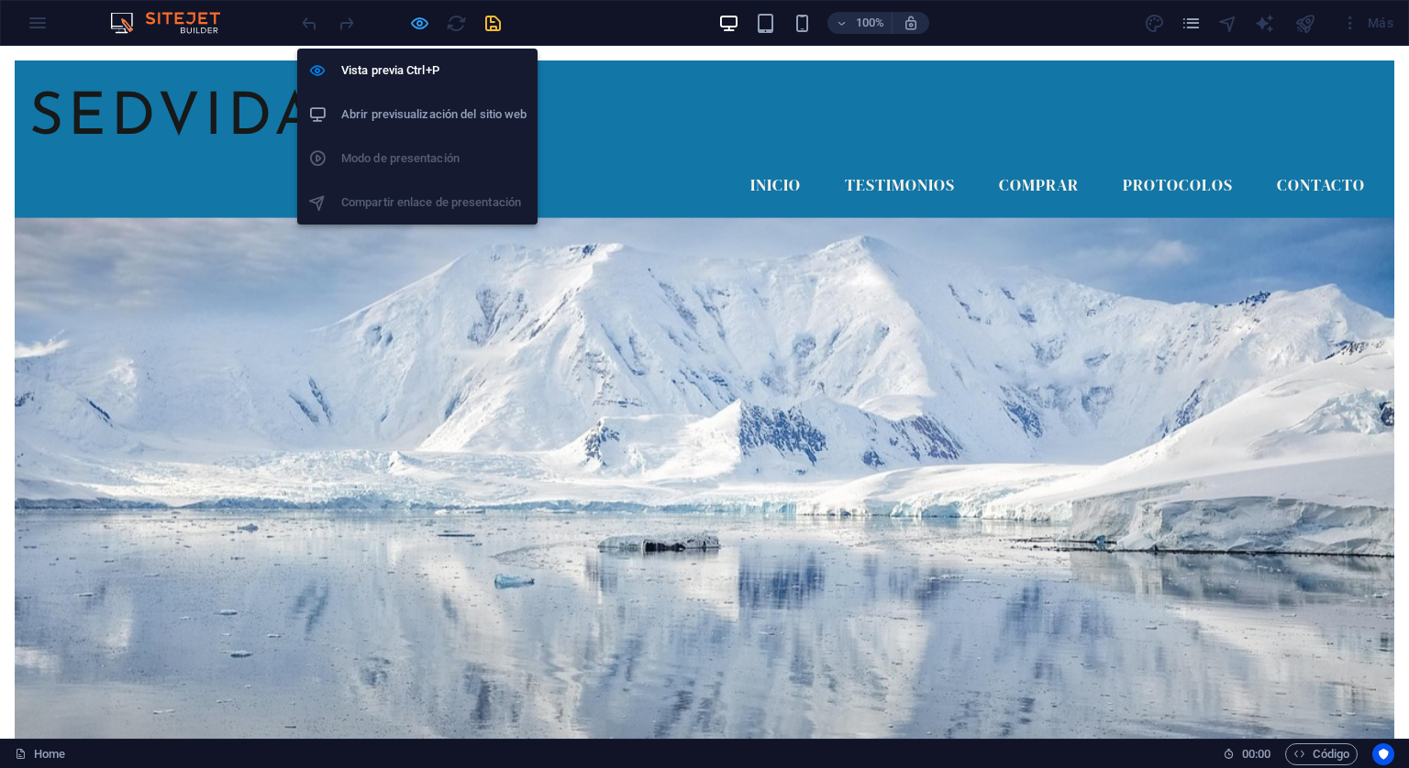
click at [415, 21] on icon "button" at bounding box center [419, 23] width 21 height 21
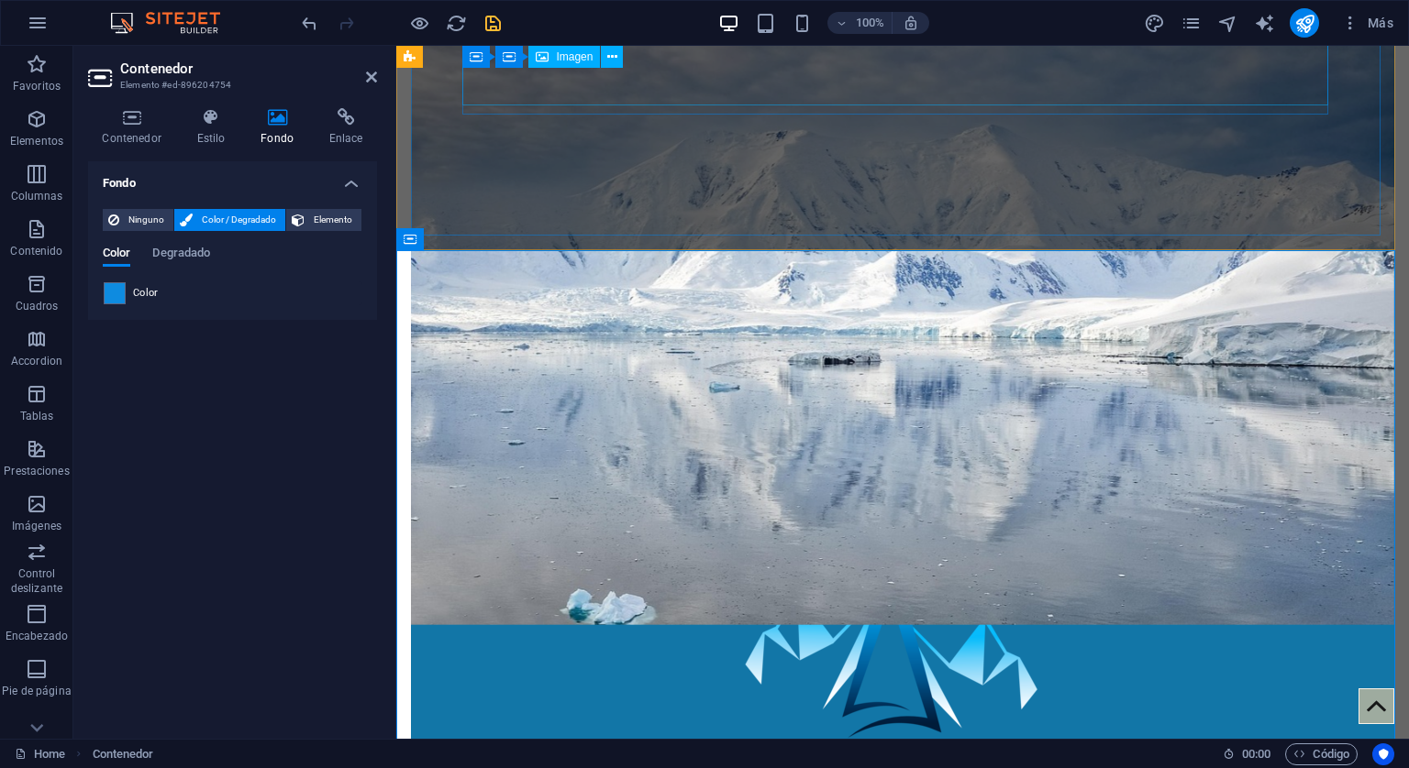
scroll to position [491, 0]
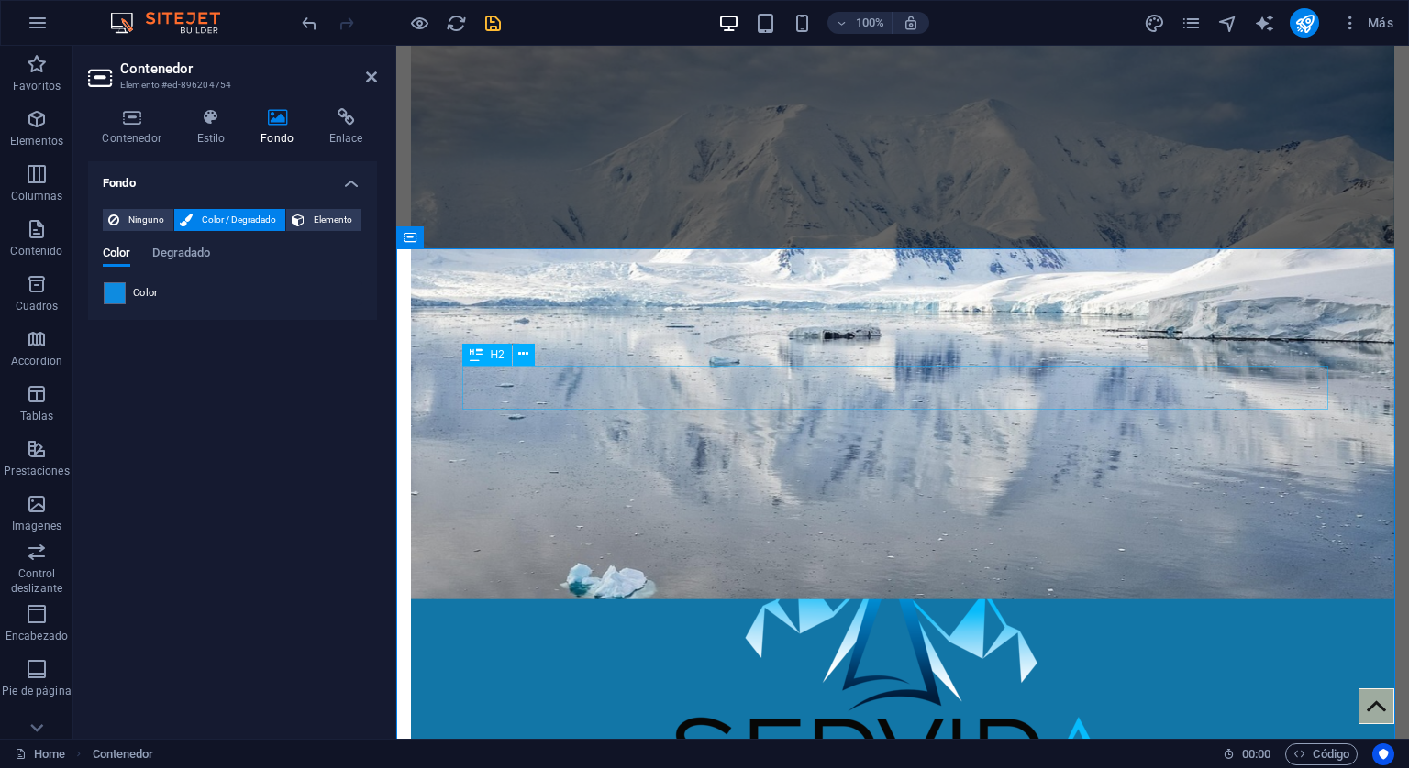
click at [520, 363] on icon at bounding box center [523, 354] width 10 height 19
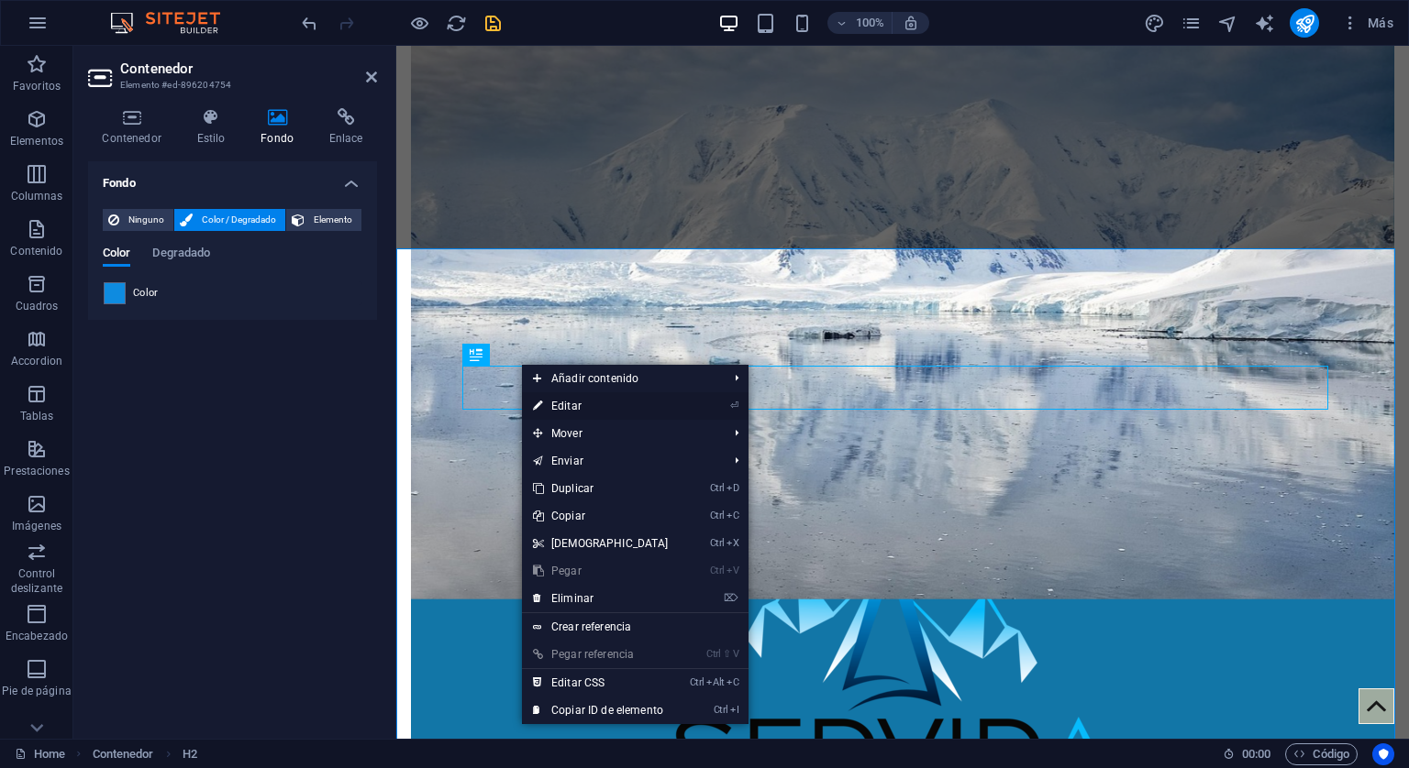
click at [570, 397] on link "⏎ Editar" at bounding box center [601, 406] width 158 height 28
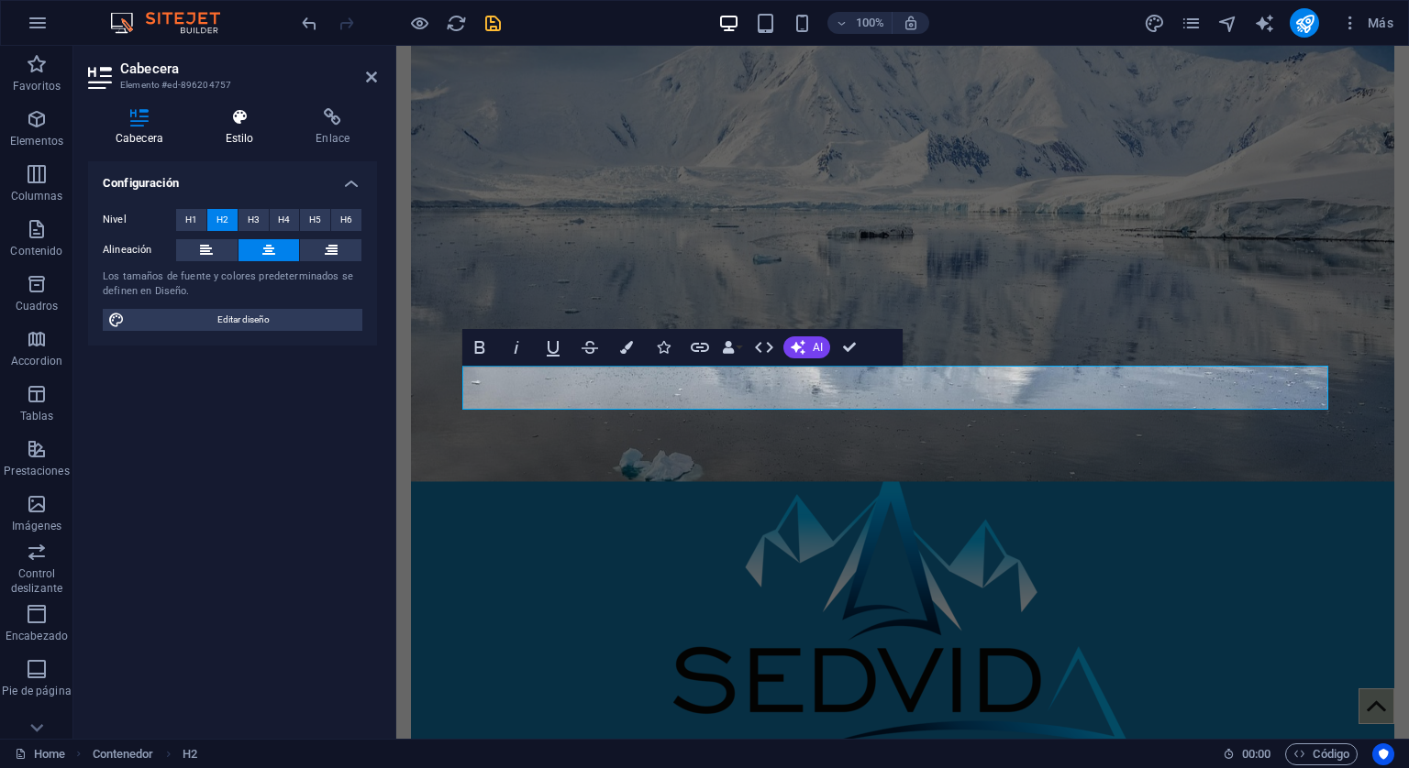
click at [239, 111] on icon at bounding box center [239, 117] width 83 height 18
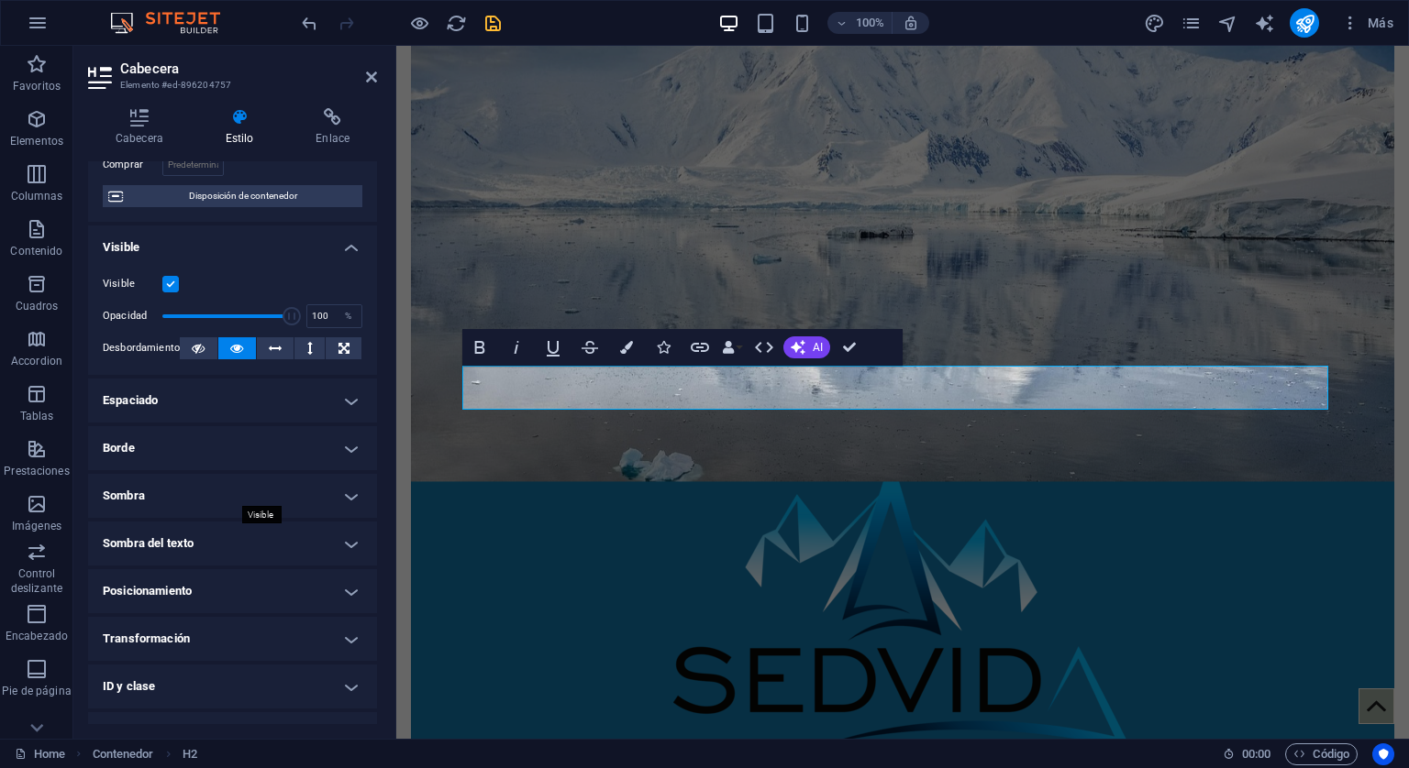
scroll to position [183, 0]
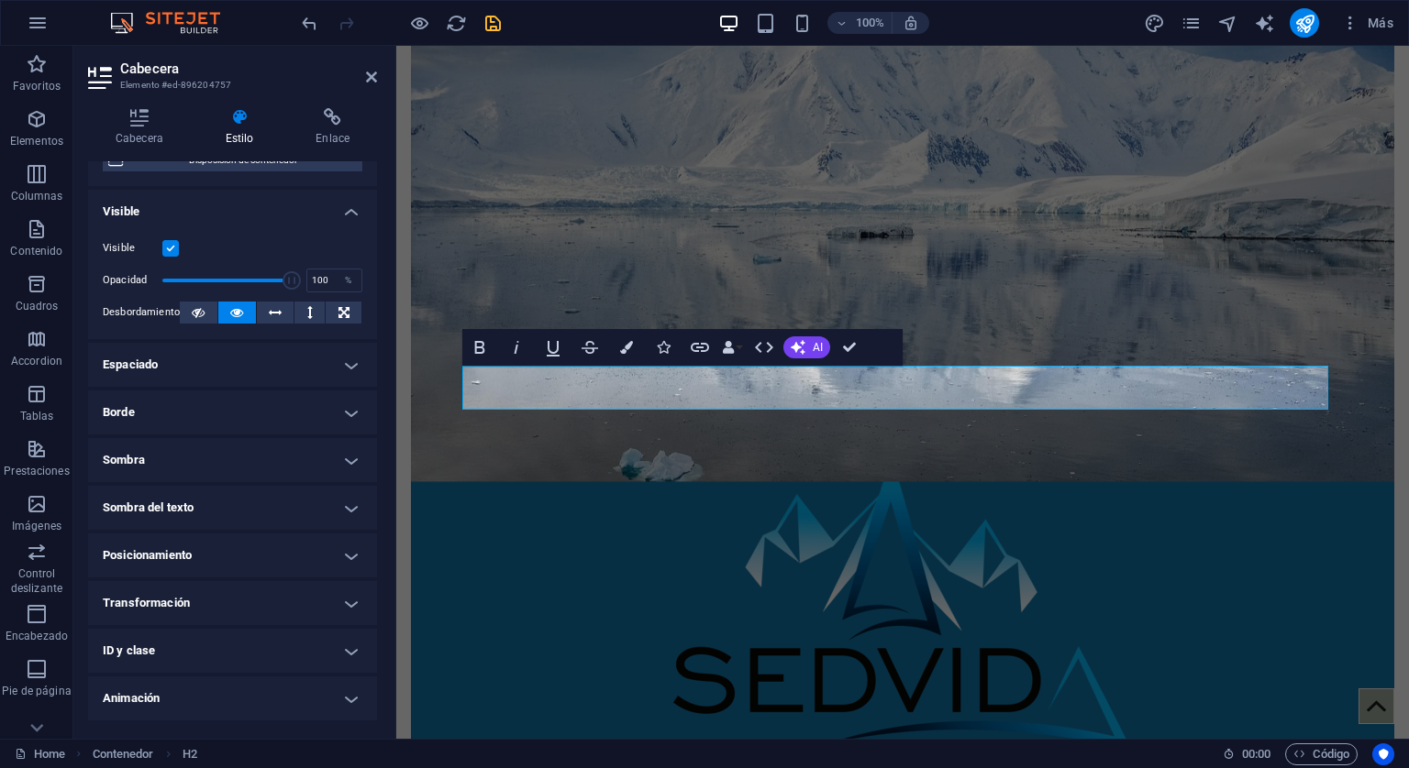
click at [214, 588] on h4 "Transformación" at bounding box center [232, 603] width 289 height 44
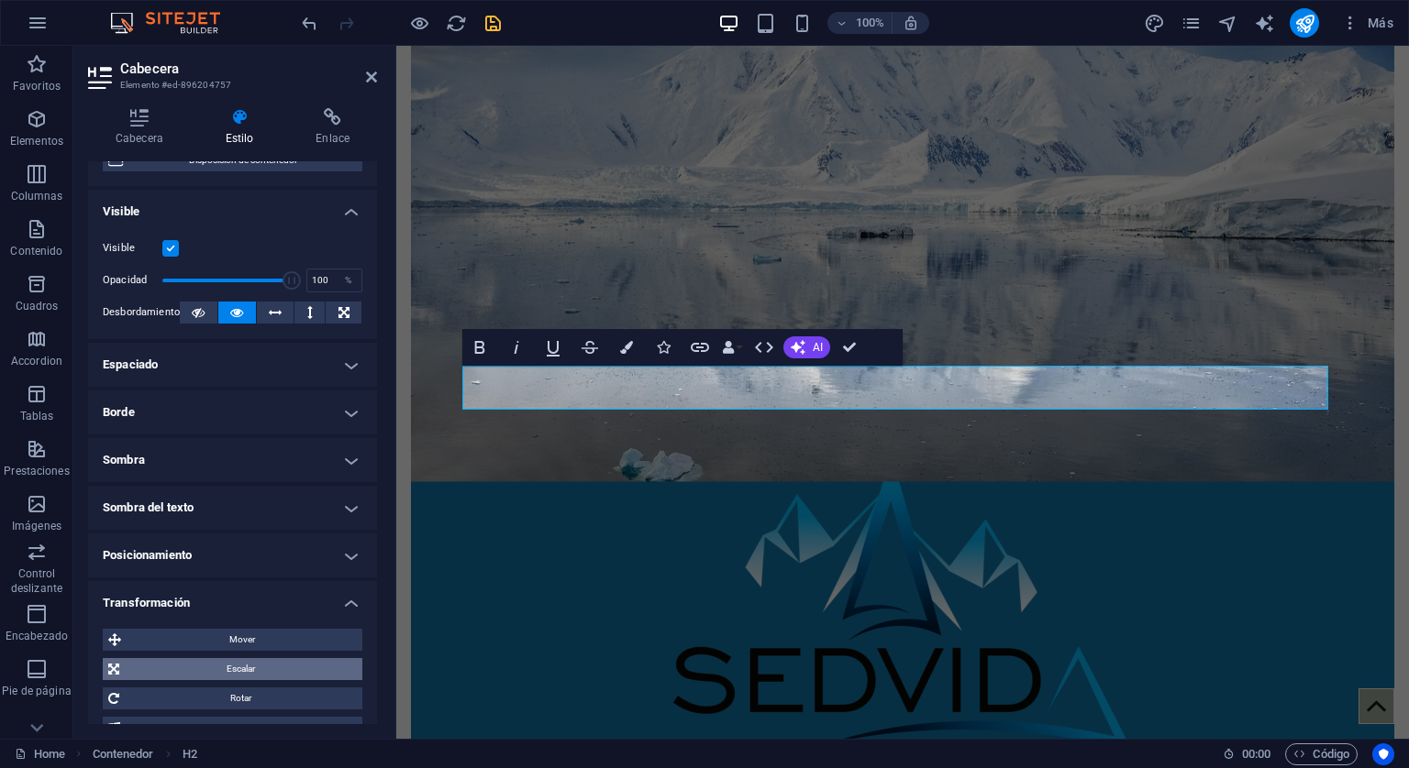
click at [247, 666] on span "Escalar" at bounding box center [241, 669] width 232 height 22
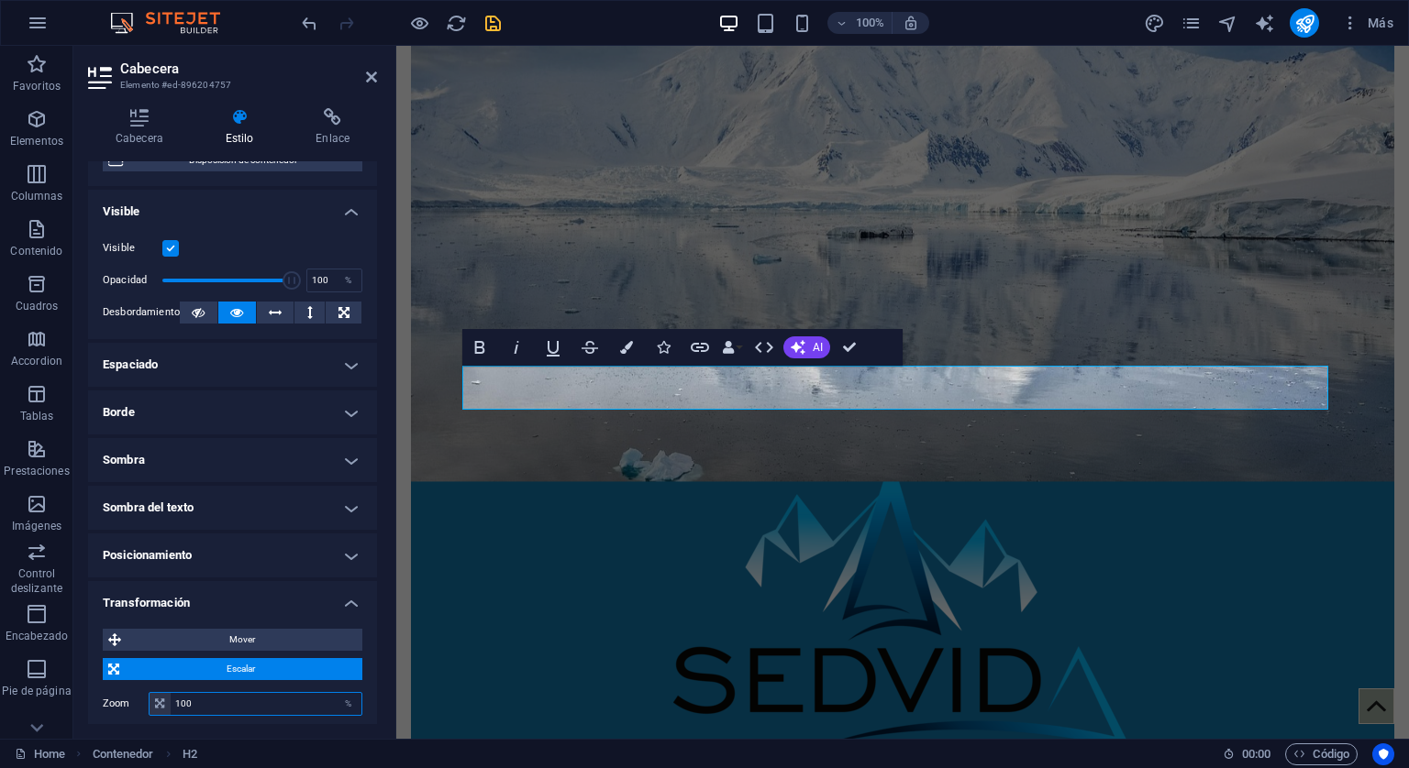
click at [210, 702] on input "100" at bounding box center [266, 704] width 191 height 22
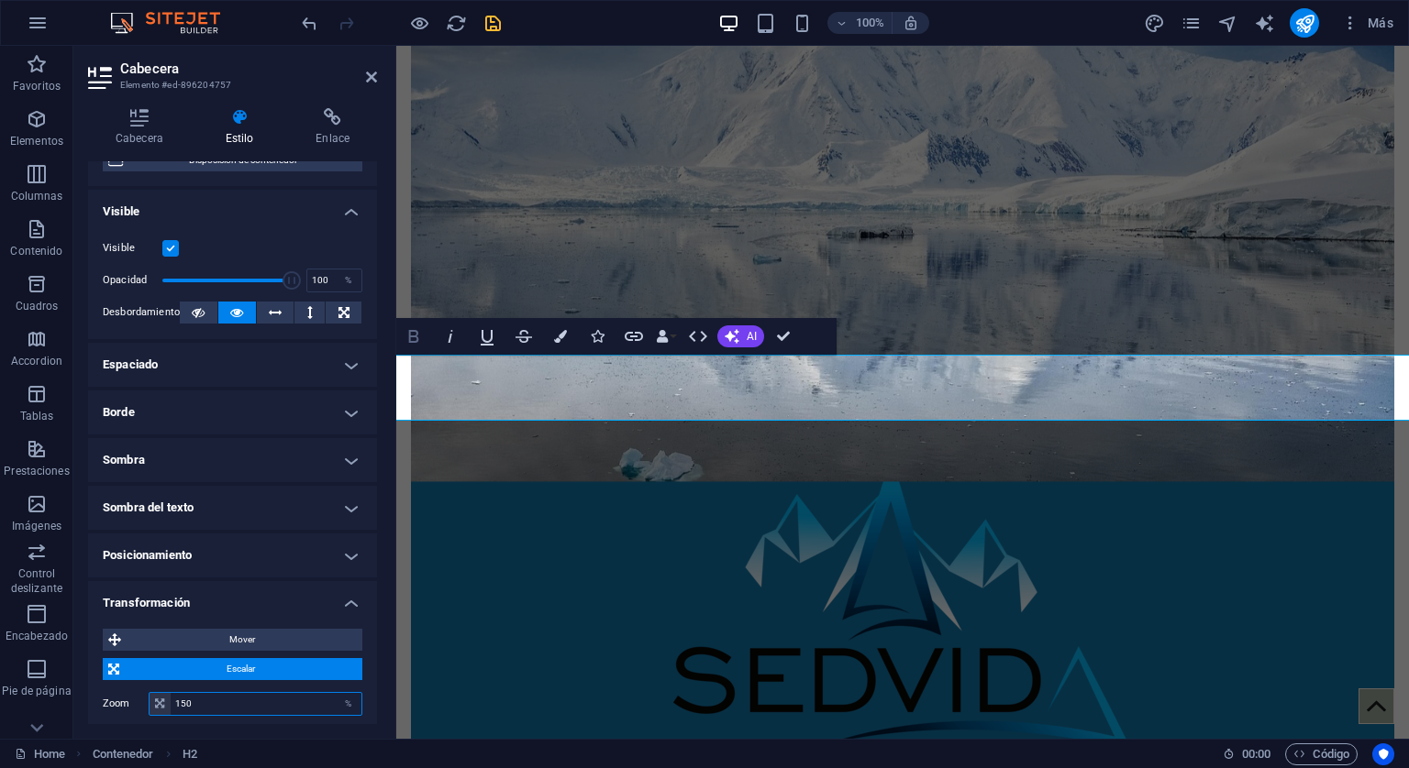
click at [403, 336] on icon "button" at bounding box center [414, 337] width 22 height 22
type input "150"
click at [561, 337] on icon "button" at bounding box center [560, 336] width 13 height 13
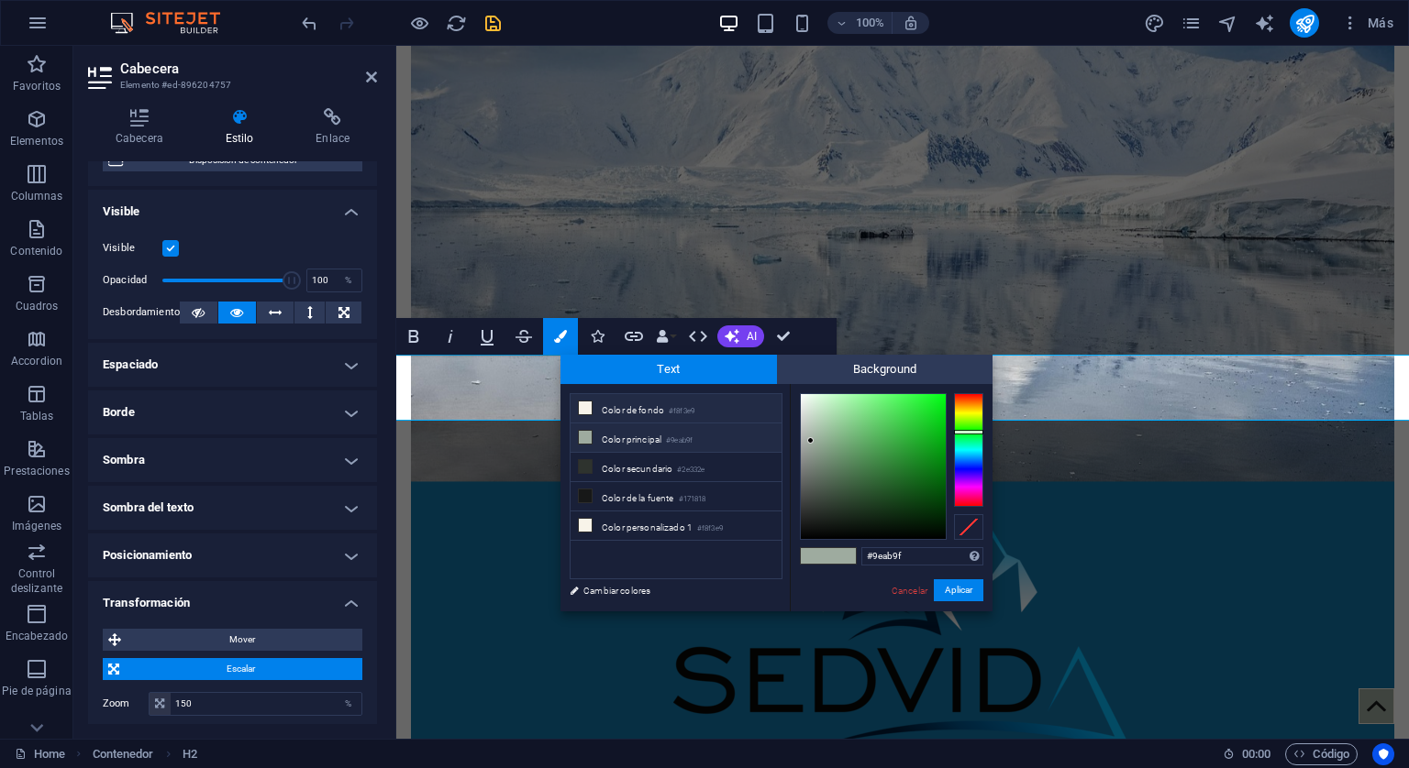
click at [581, 408] on icon at bounding box center [585, 408] width 13 height 13
type input "#f8f3e9"
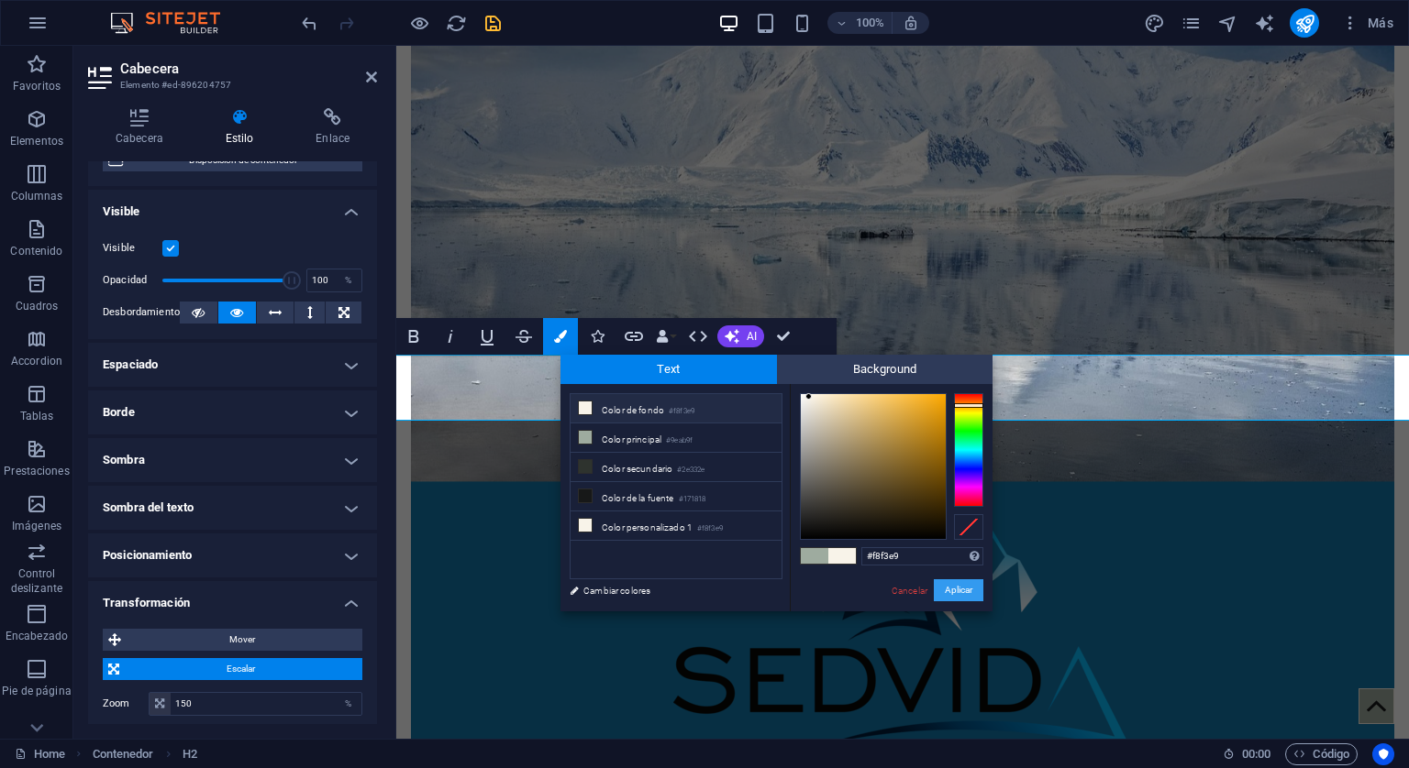
click at [957, 587] on button "Aplicar" at bounding box center [959, 591] width 50 height 22
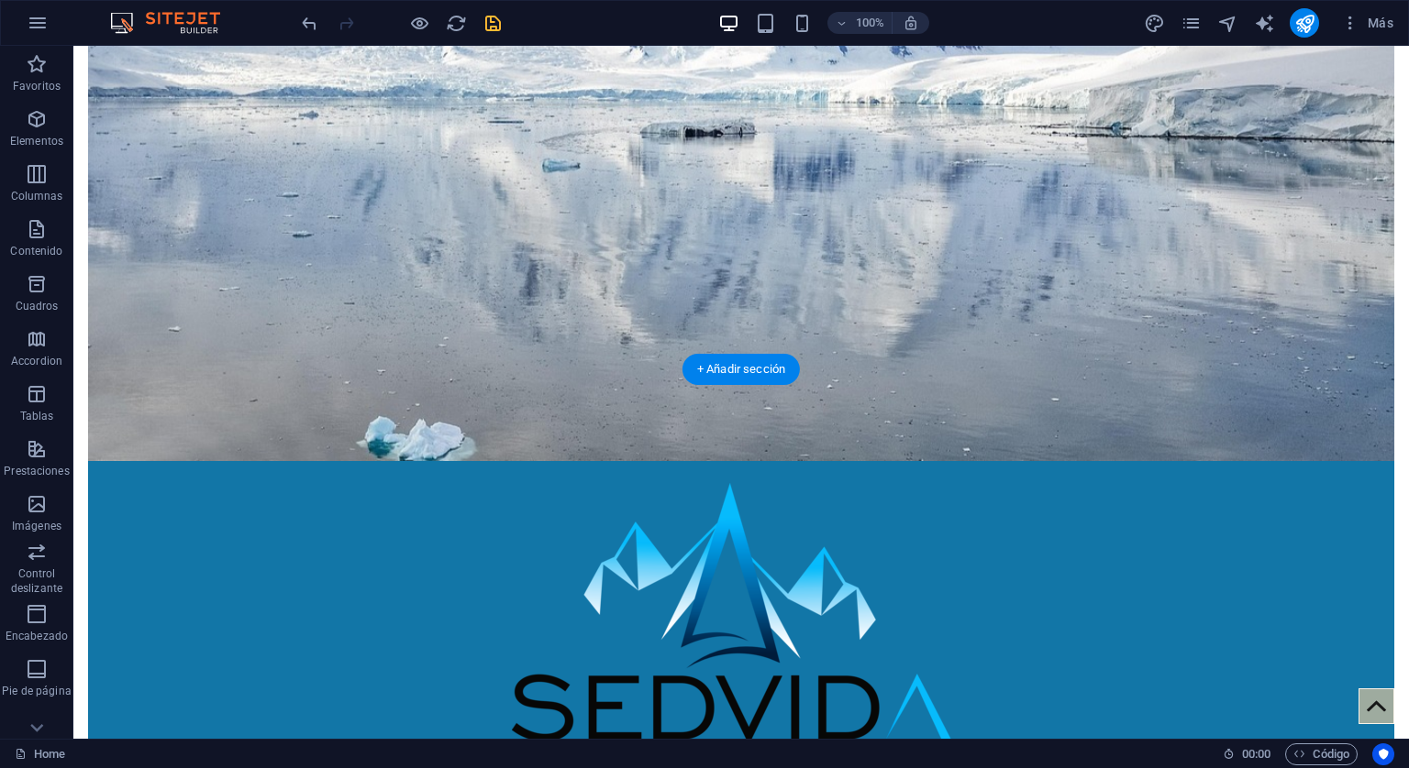
scroll to position [550, 0]
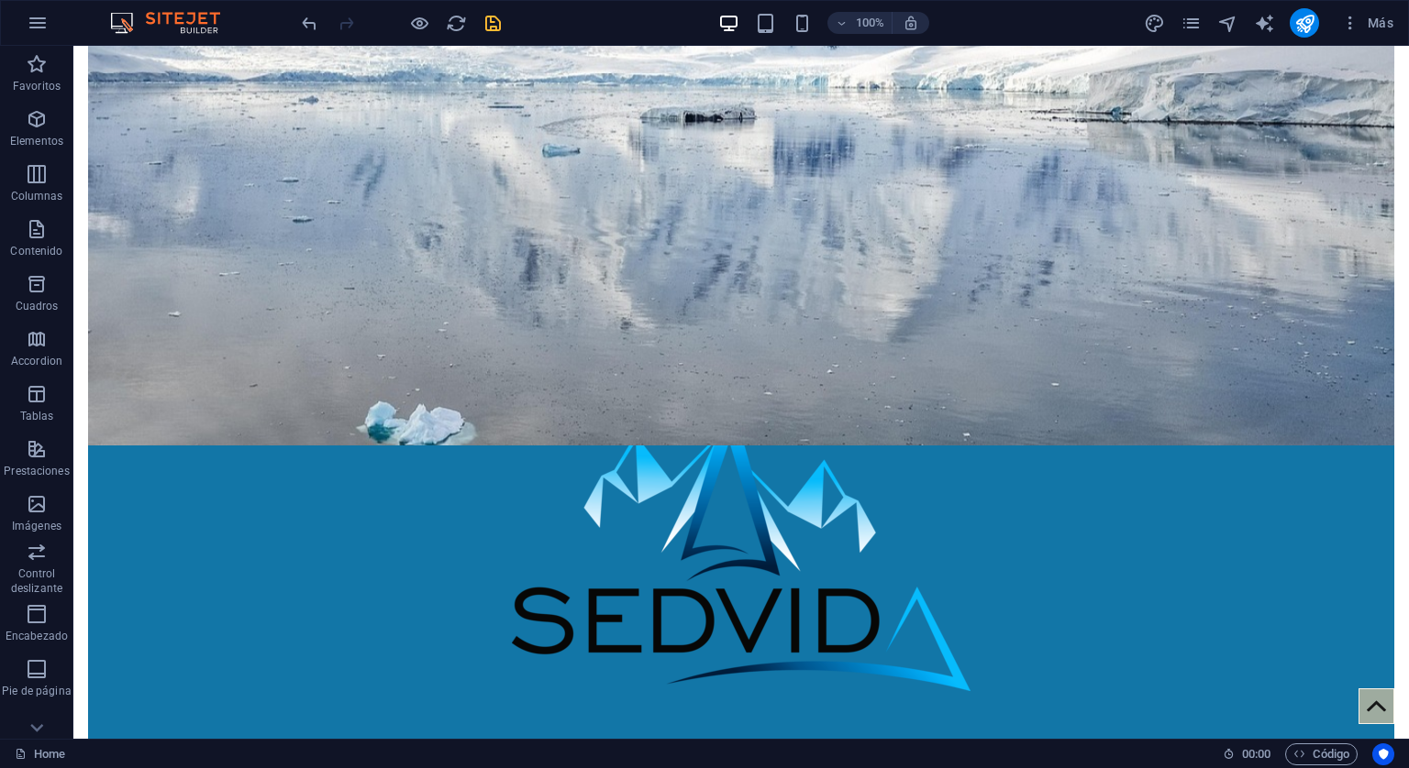
click at [492, 35] on div at bounding box center [400, 22] width 205 height 29
click at [495, 29] on icon "save" at bounding box center [492, 23] width 21 height 21
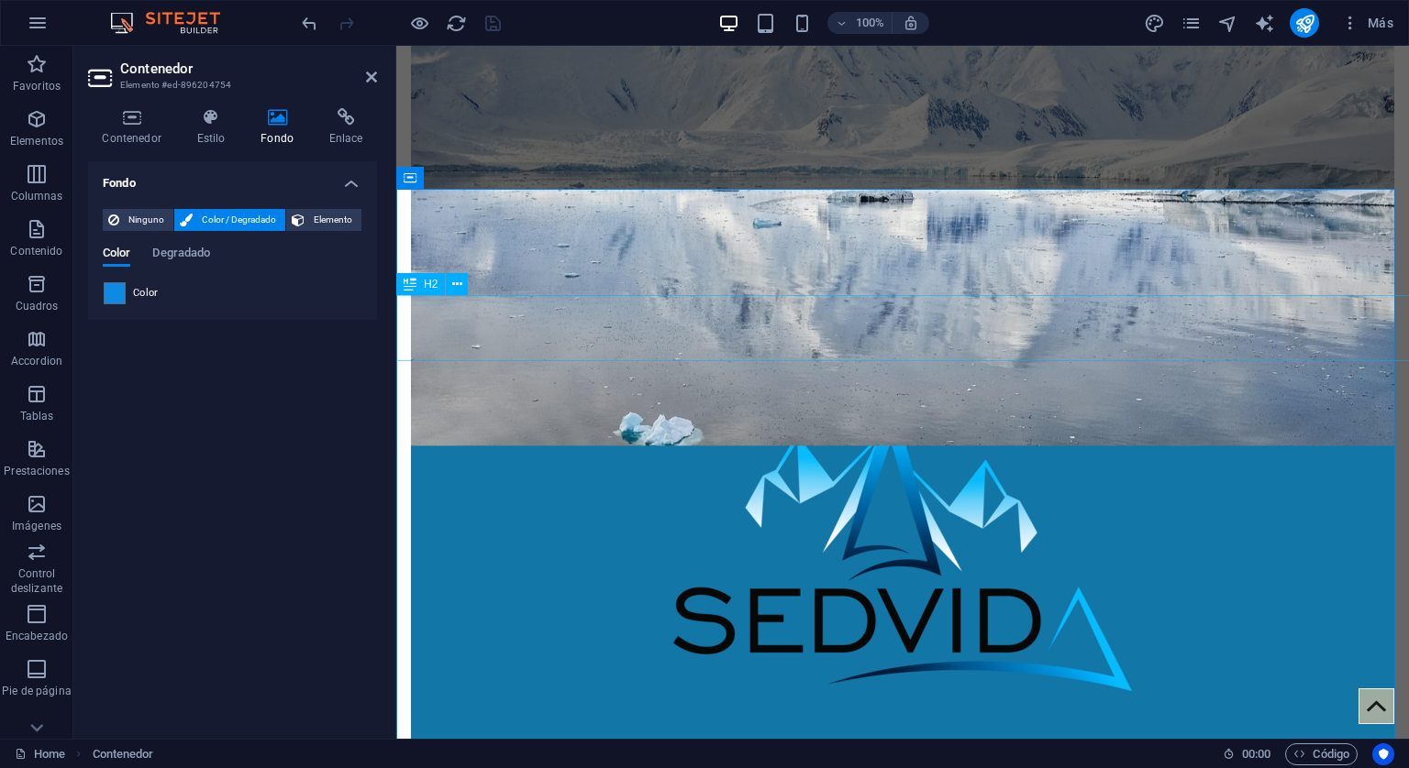
click at [459, 283] on icon at bounding box center [457, 284] width 10 height 19
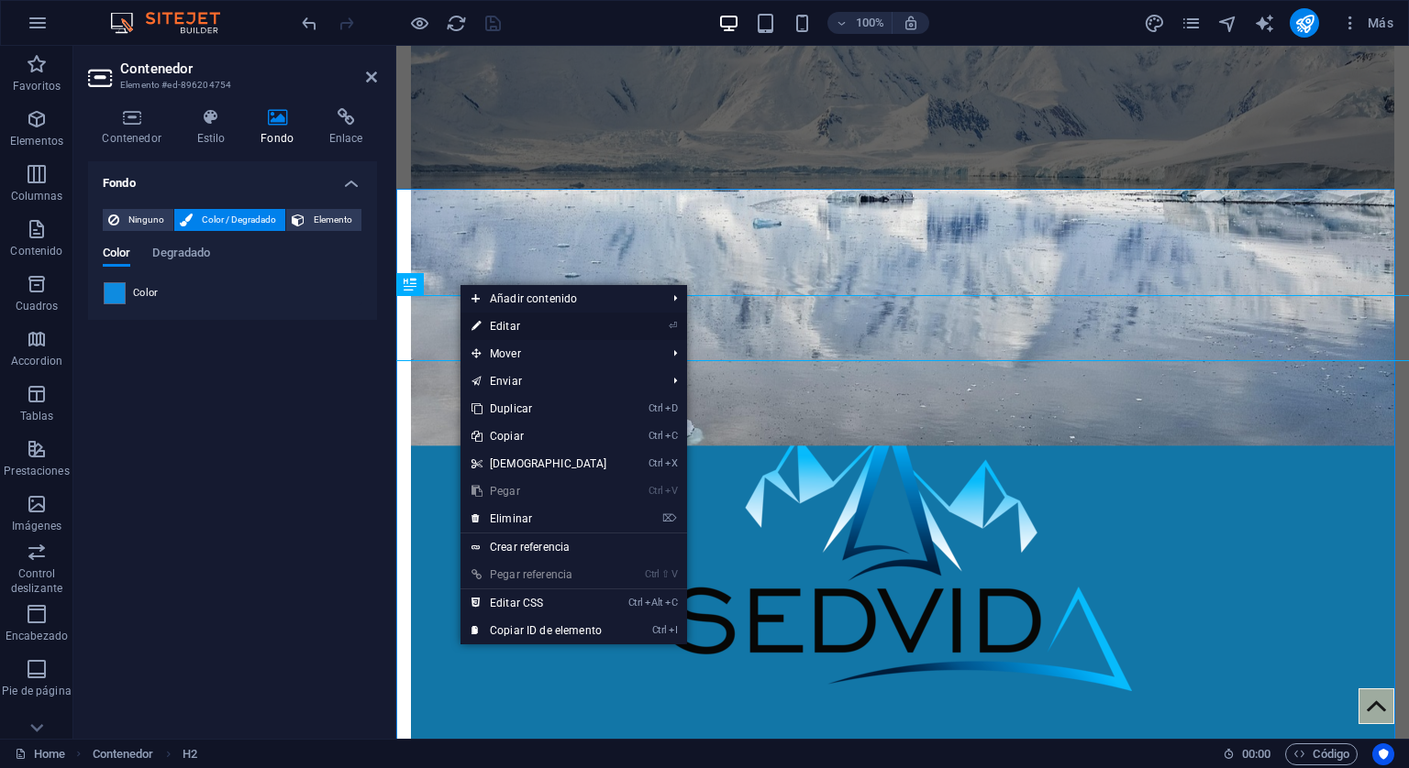
click at [504, 330] on link "⏎ Editar" at bounding box center [539, 327] width 158 height 28
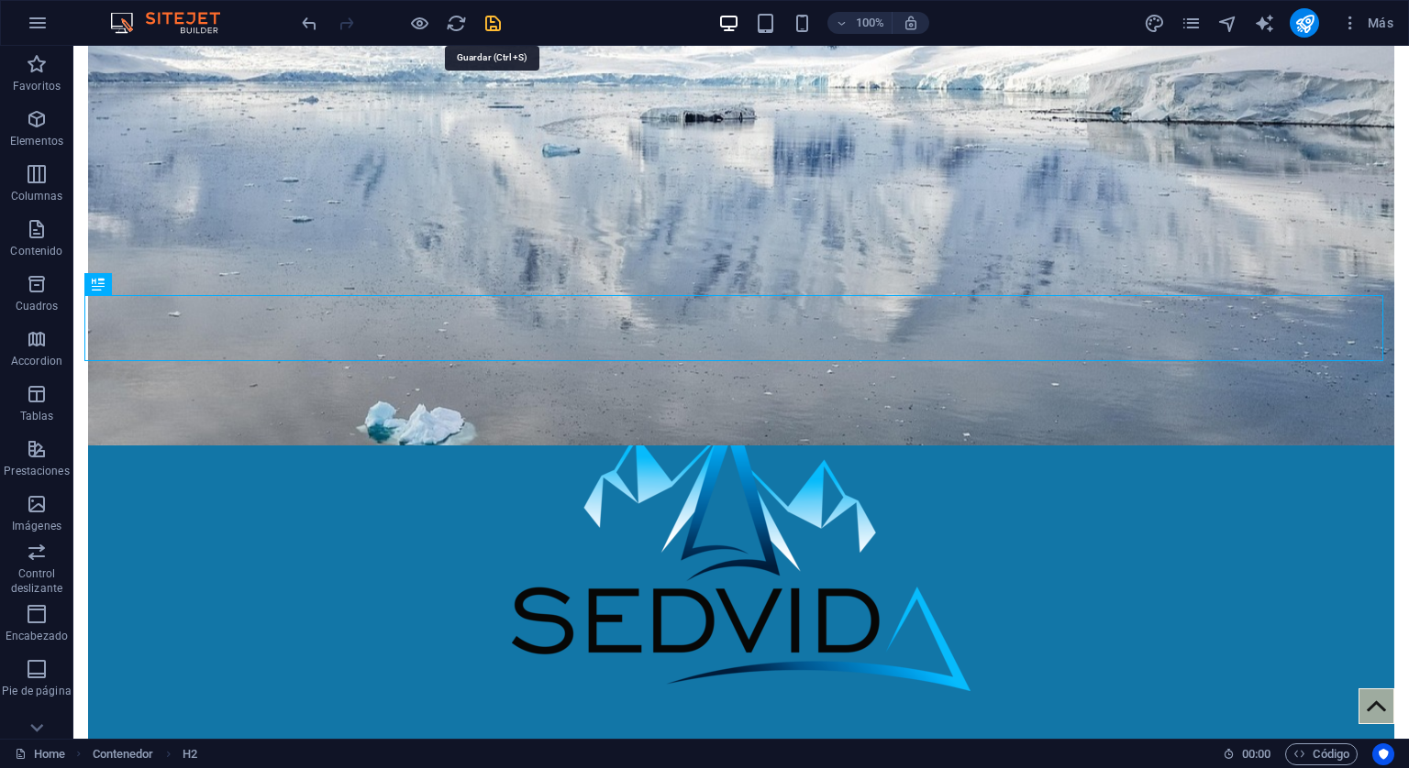
drag, startPoint x: 495, startPoint y: 17, endPoint x: 11, endPoint y: 3, distance: 484.4
click at [495, 17] on icon "save" at bounding box center [492, 23] width 21 height 21
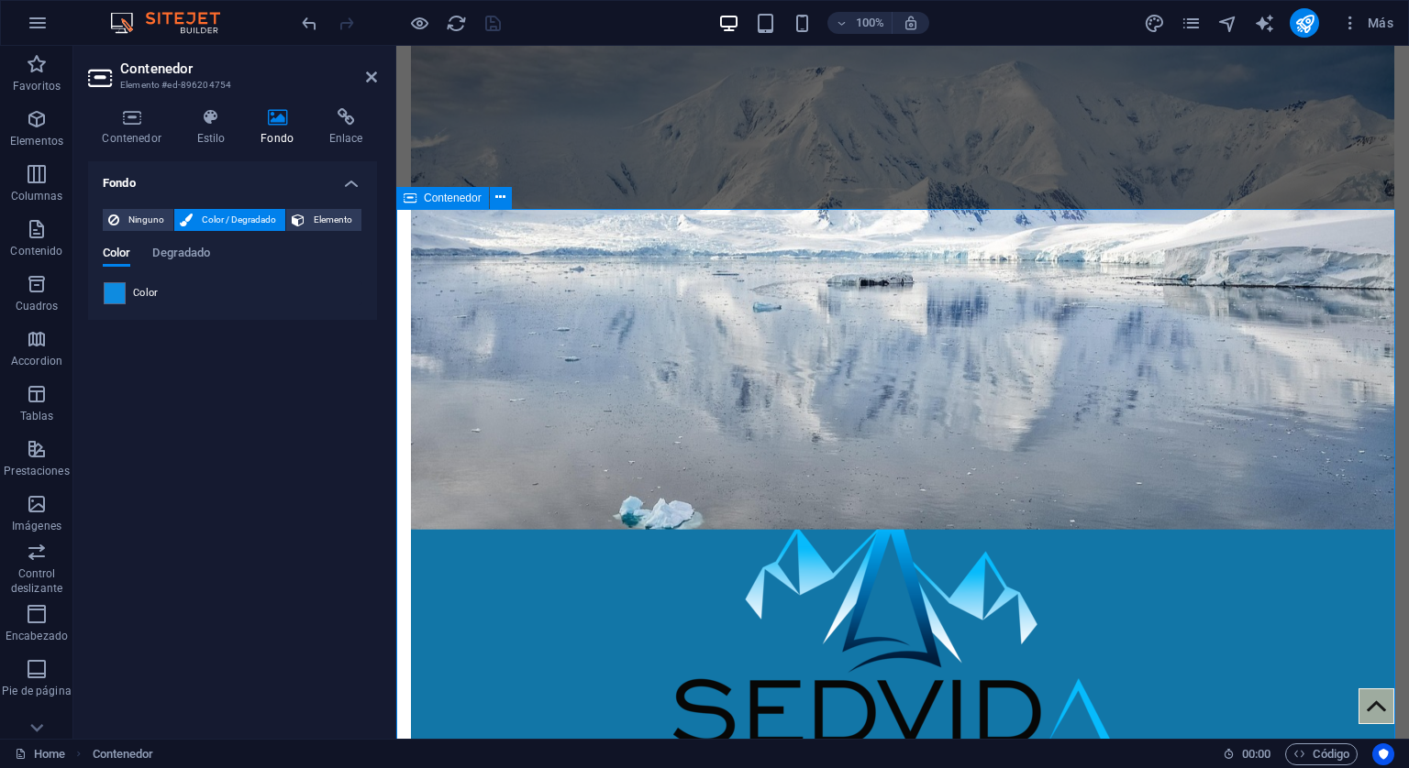
scroll to position [734, 0]
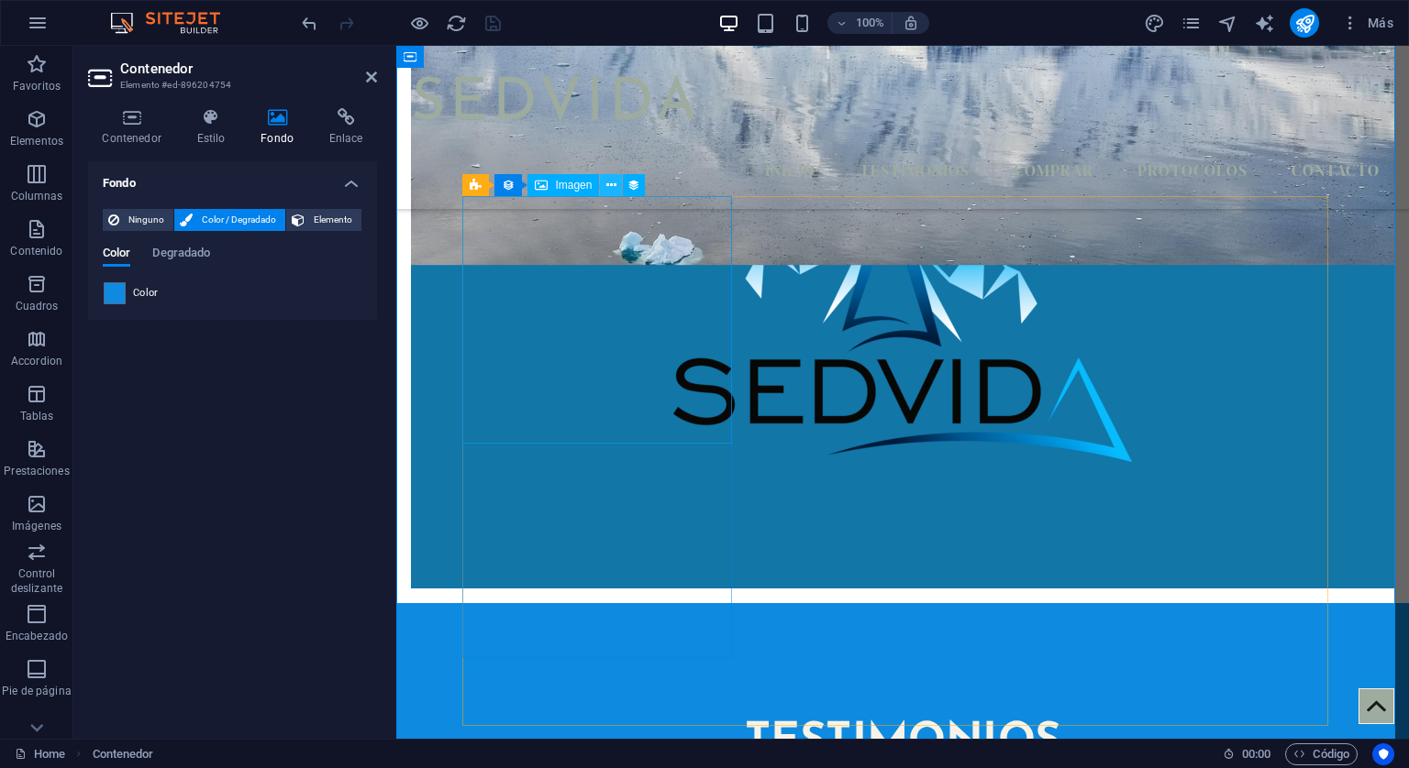
click at [619, 188] on button at bounding box center [611, 185] width 22 height 22
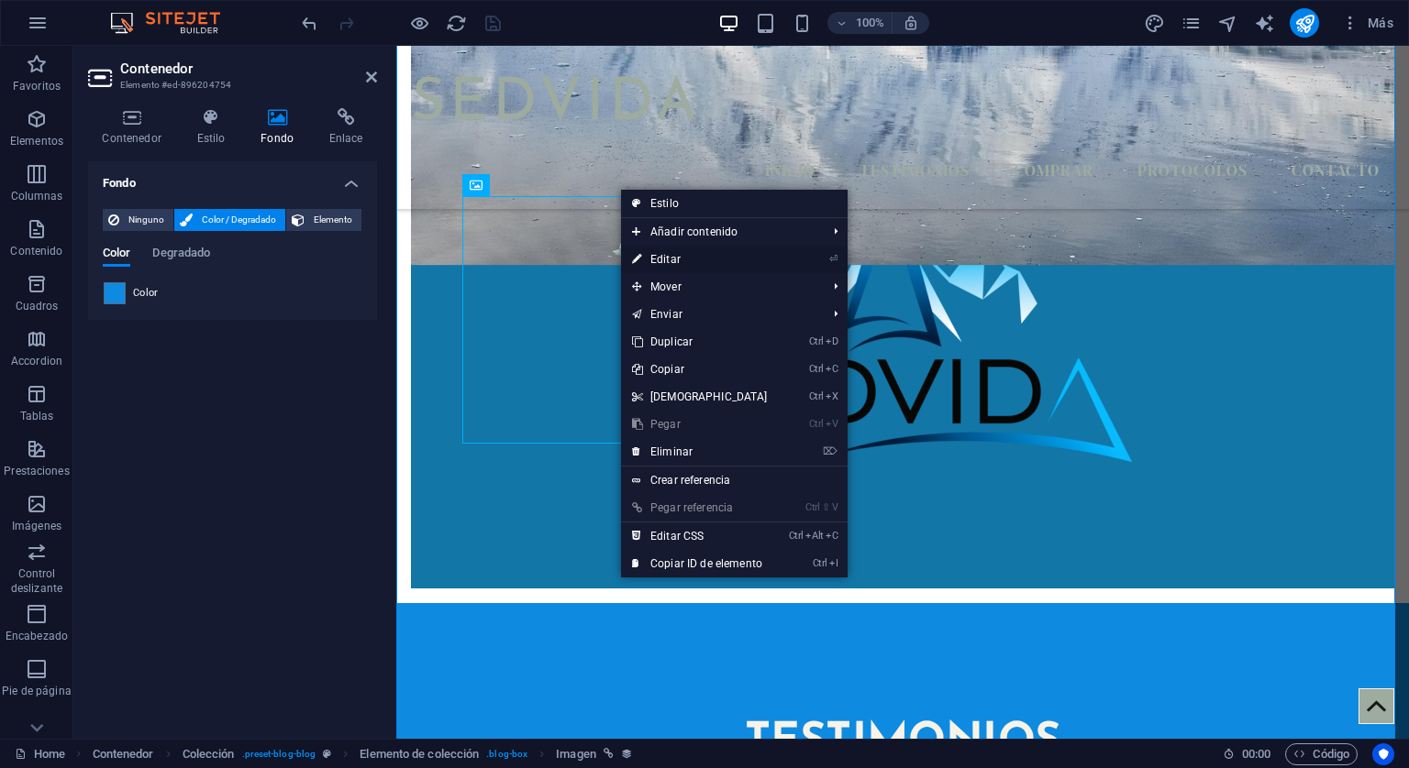
click at [662, 255] on link "⏎ Editar" at bounding box center [700, 260] width 158 height 28
select select "%"
select select "px"
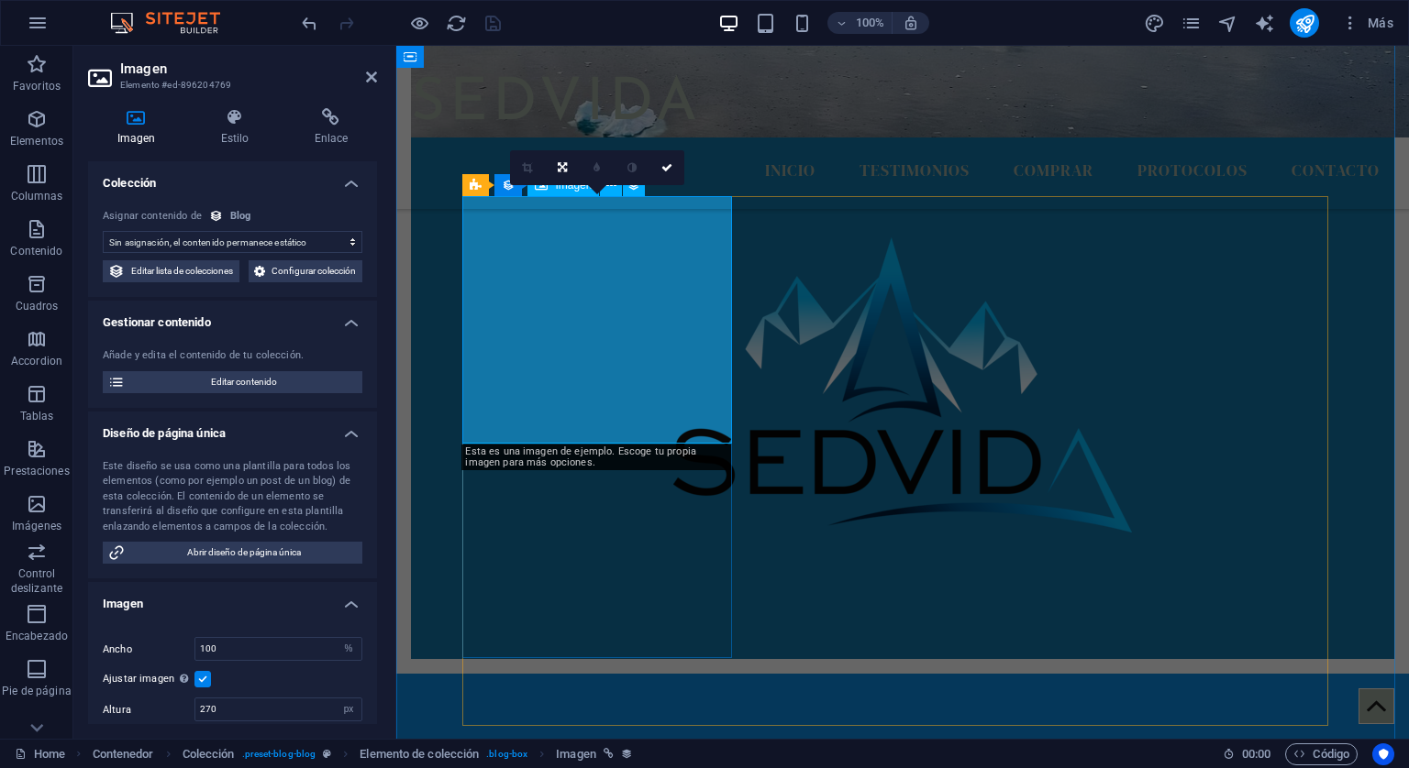
select select "image"
click at [536, 526] on icon at bounding box center [536, 523] width 10 height 19
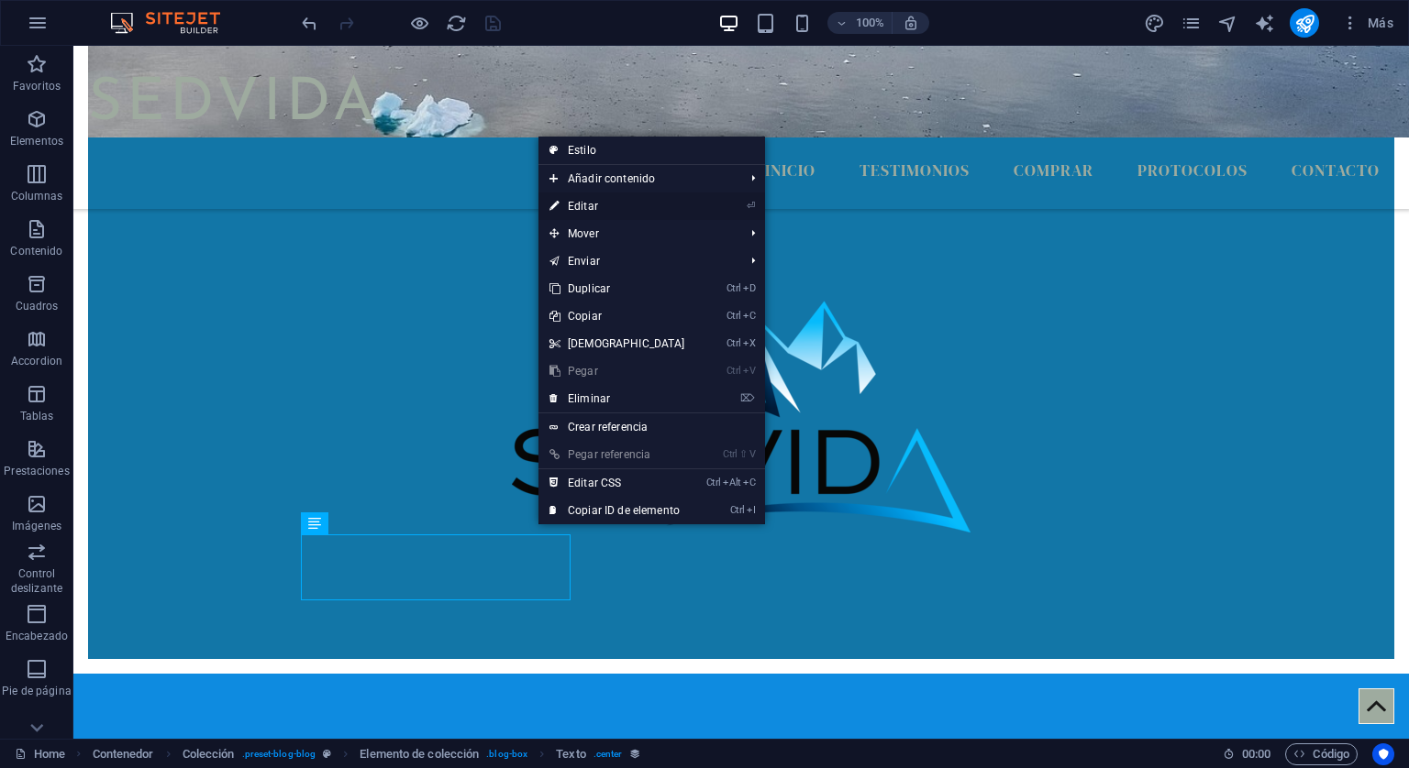
click at [580, 199] on link "⏎ Editar" at bounding box center [617, 207] width 158 height 28
select select "description"
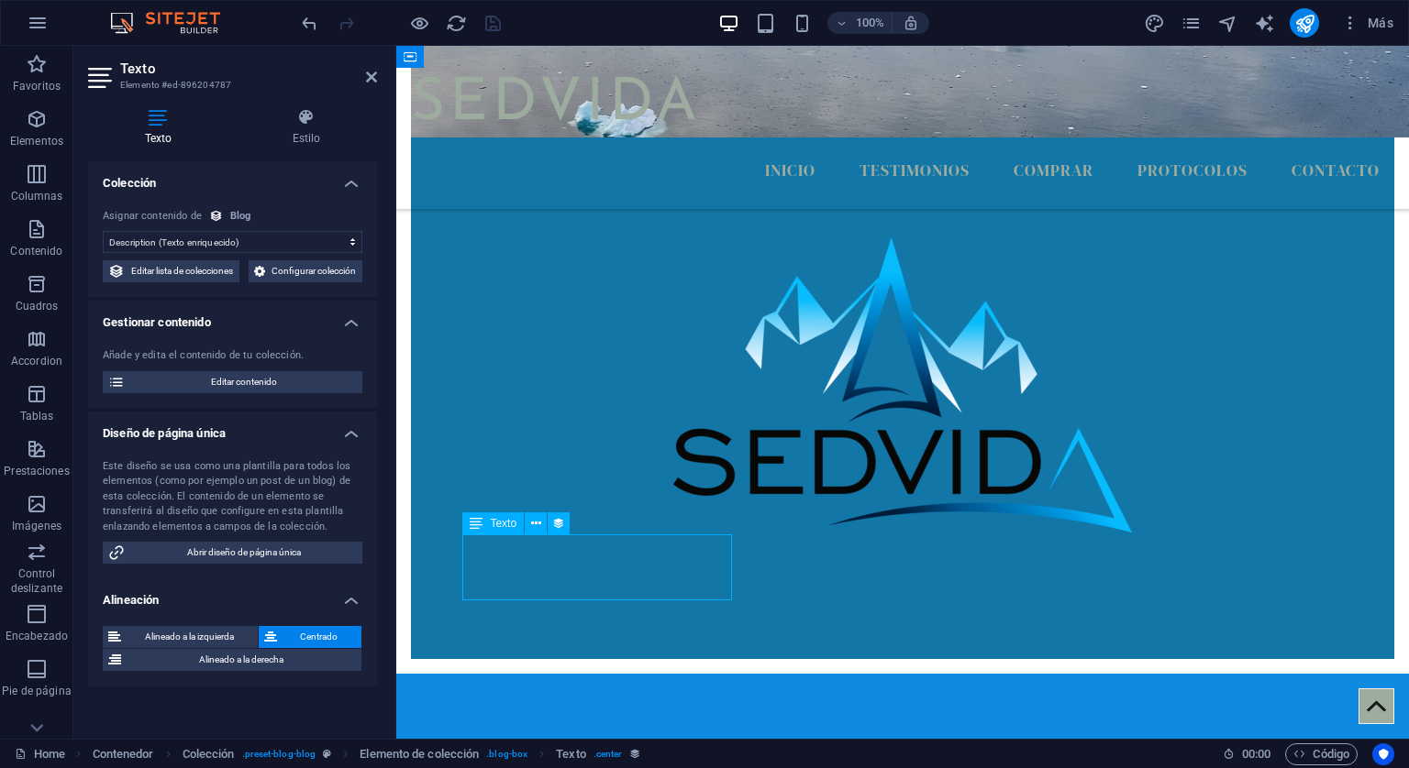
drag, startPoint x: 653, startPoint y: 590, endPoint x: 613, endPoint y: 589, distance: 39.4
click at [537, 515] on icon at bounding box center [536, 523] width 10 height 19
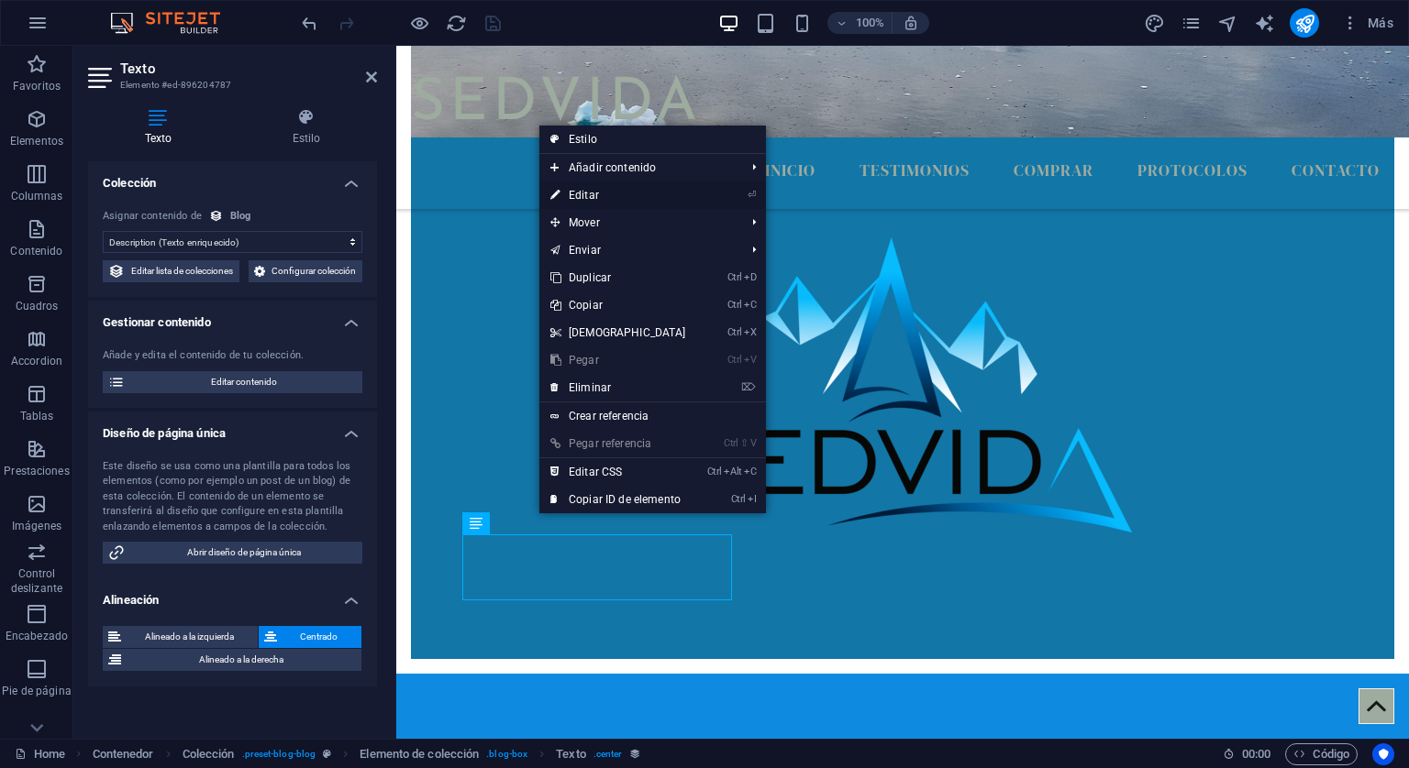
click at [587, 194] on link "⏎ Editar" at bounding box center [618, 196] width 158 height 28
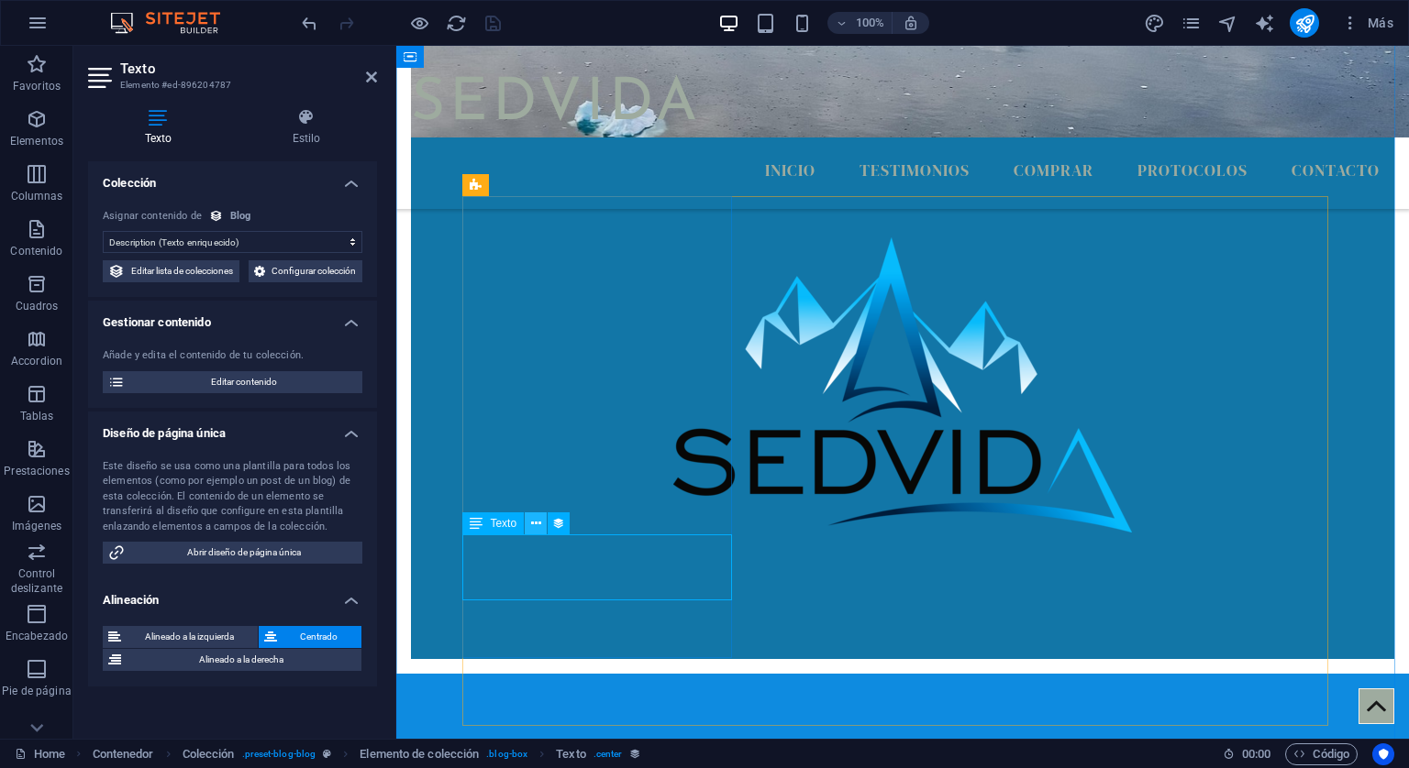
click at [534, 522] on icon at bounding box center [536, 523] width 10 height 19
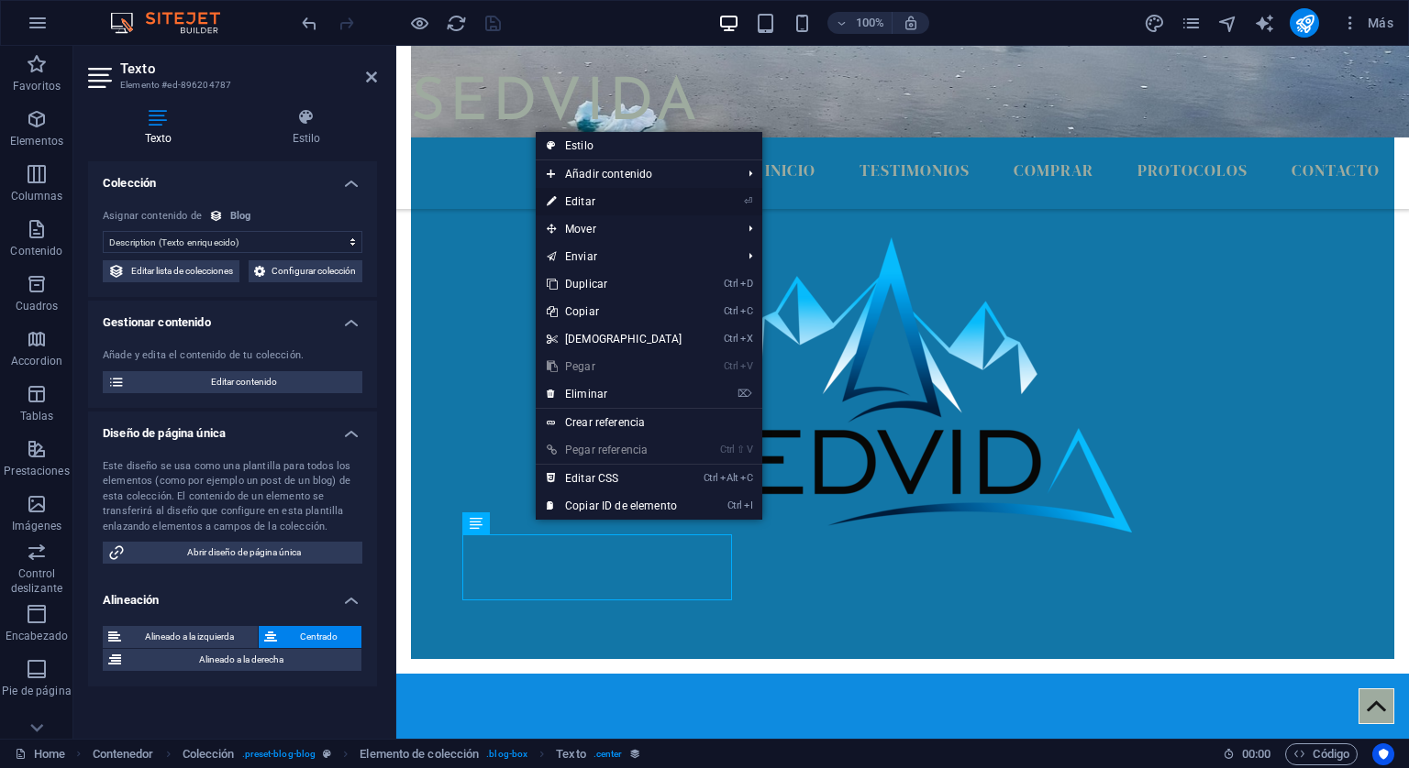
click at [583, 200] on link "⏎ Editar" at bounding box center [615, 202] width 158 height 28
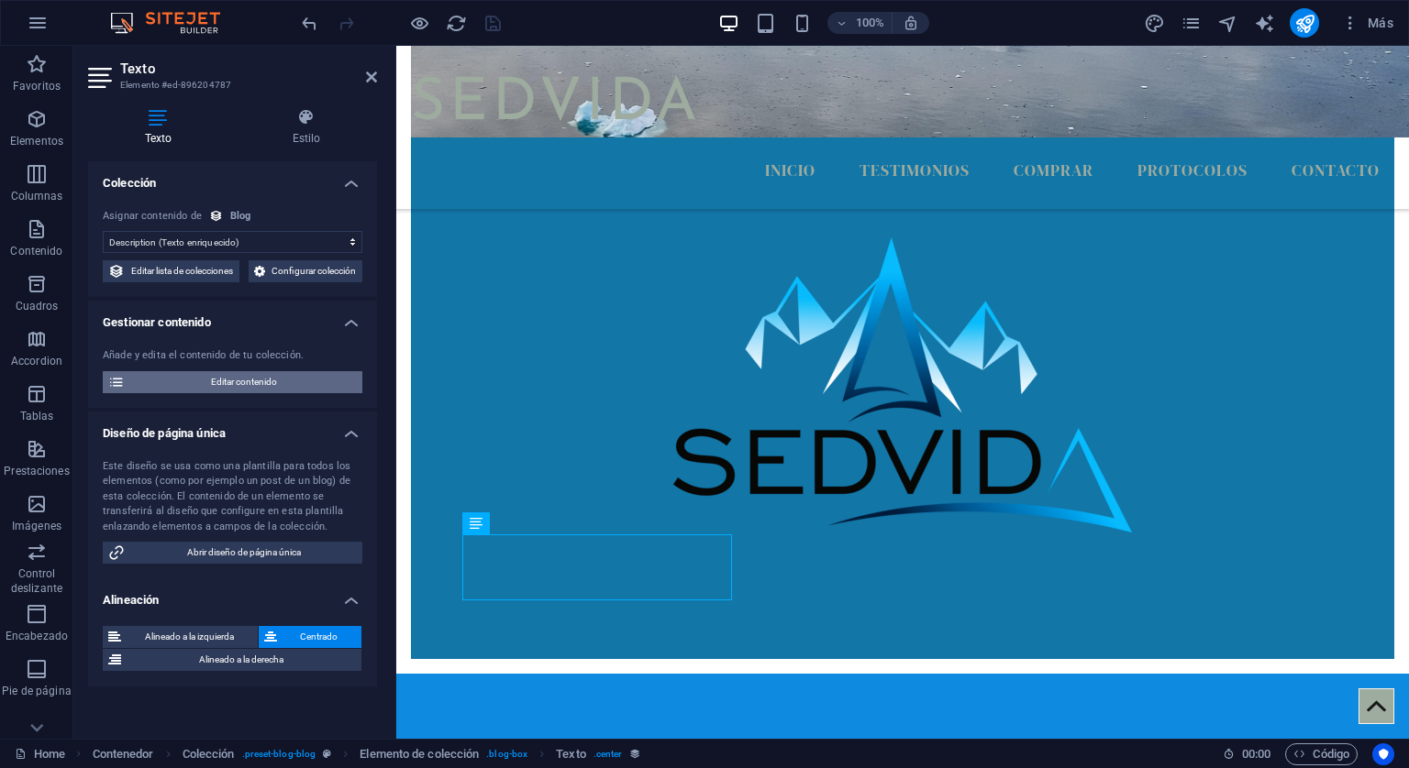
click at [235, 393] on span "Editar contenido" at bounding box center [243, 382] width 227 height 22
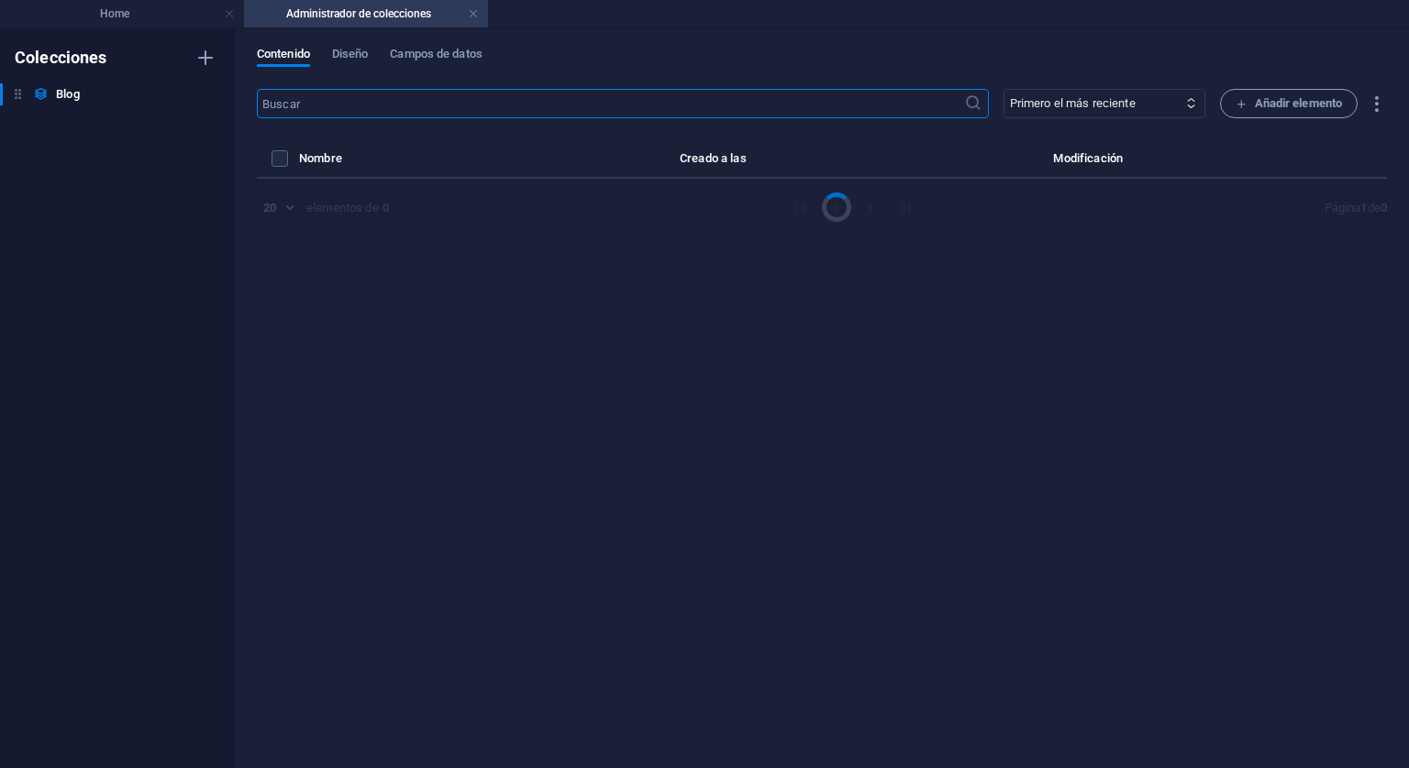
select select "Category 2"
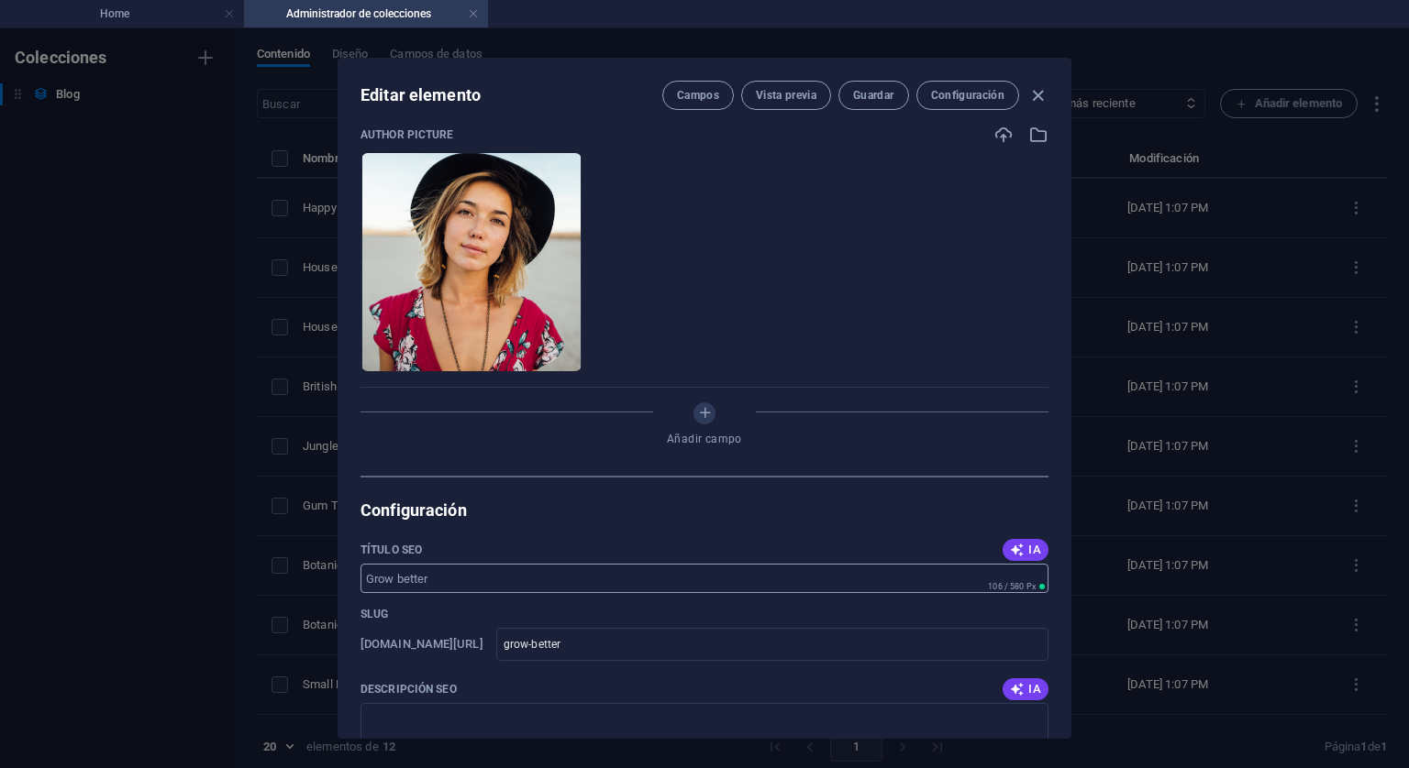
scroll to position [816, 0]
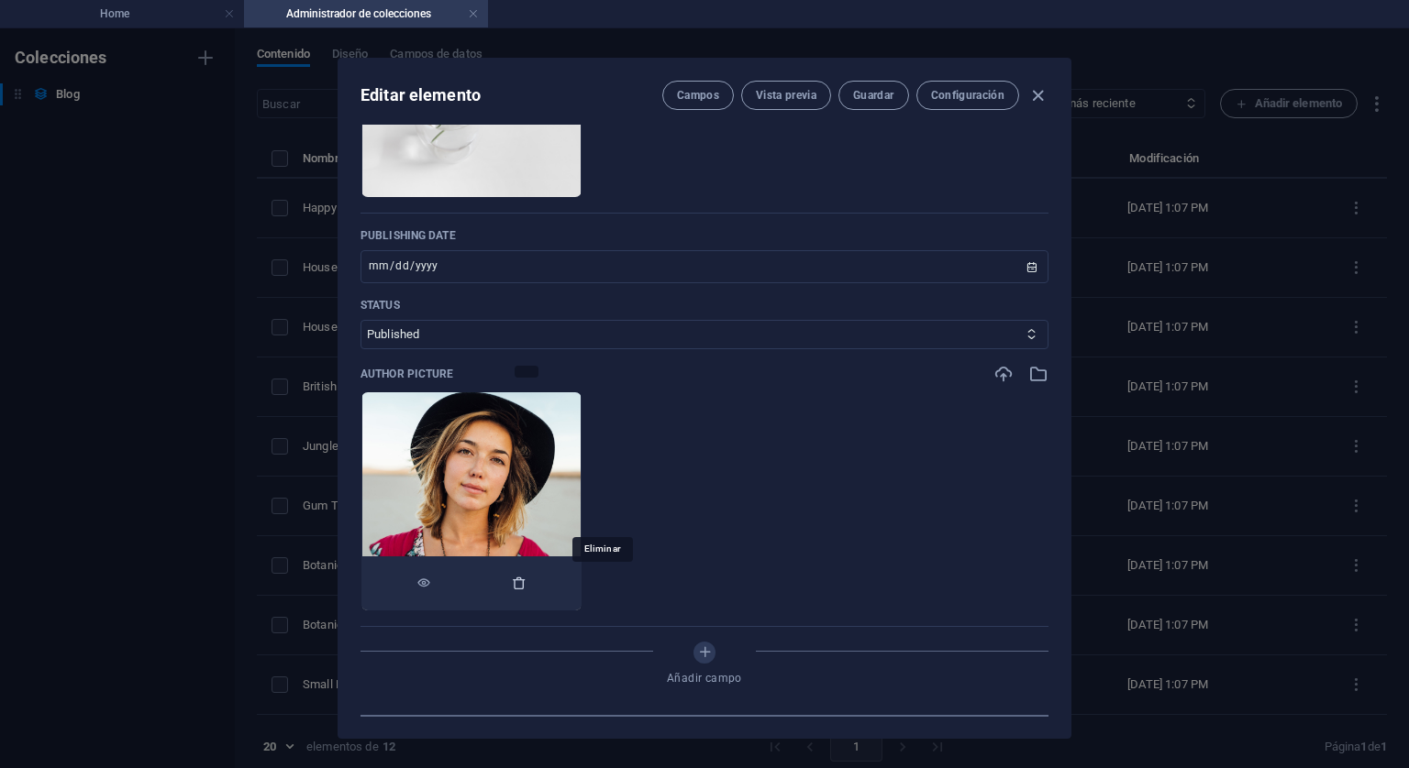
click at [526, 580] on icon "button" at bounding box center [519, 583] width 15 height 15
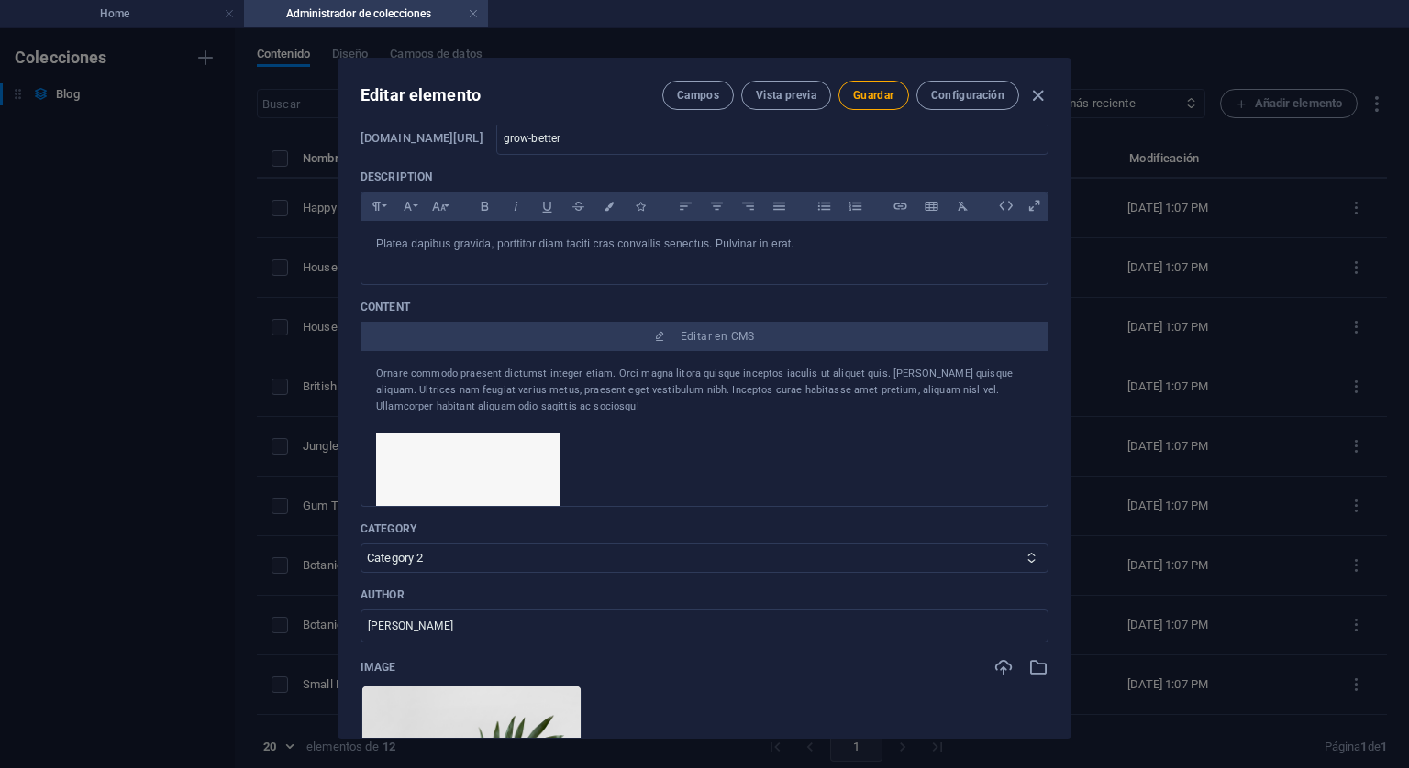
scroll to position [83, 0]
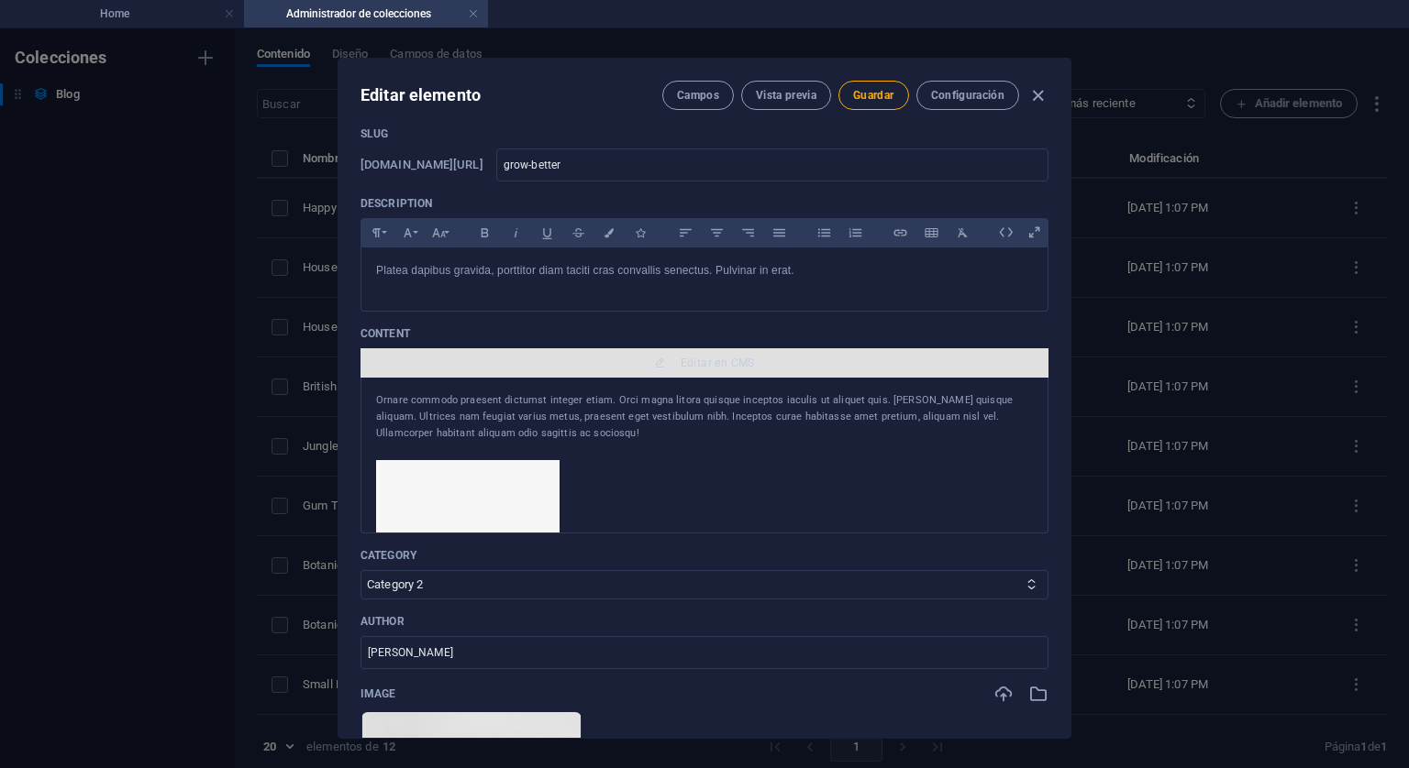
click at [704, 364] on span "Editar en CMS" at bounding box center [717, 363] width 74 height 15
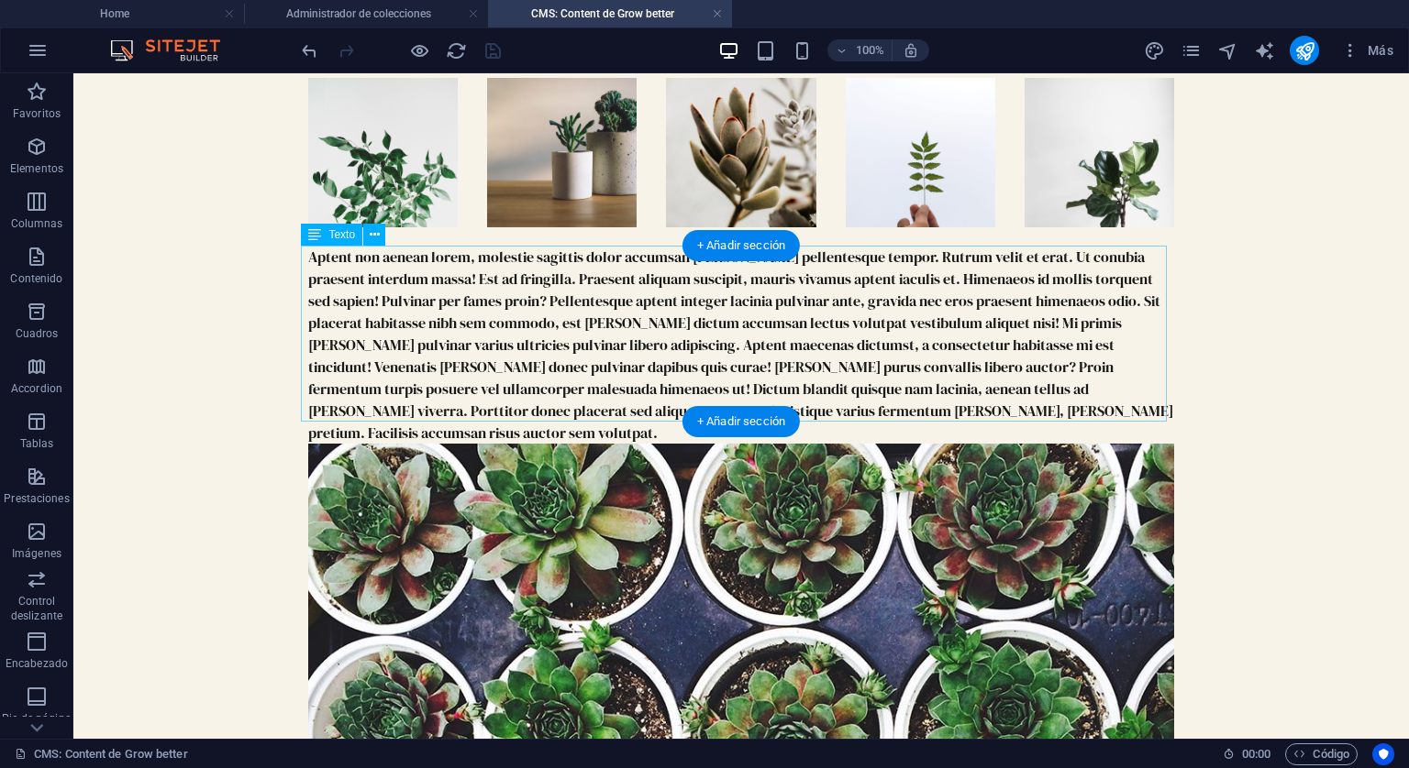
scroll to position [0, 0]
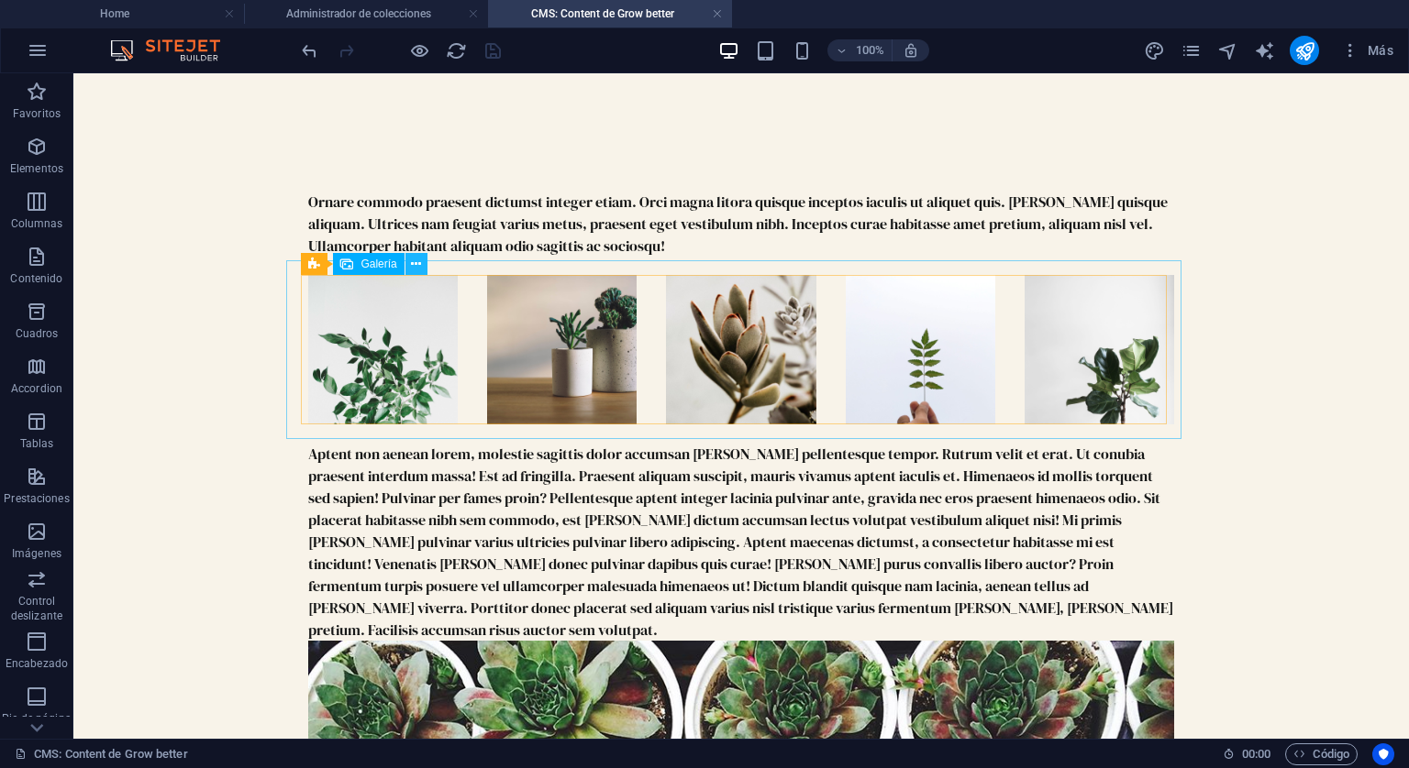
click at [415, 267] on icon at bounding box center [416, 264] width 10 height 19
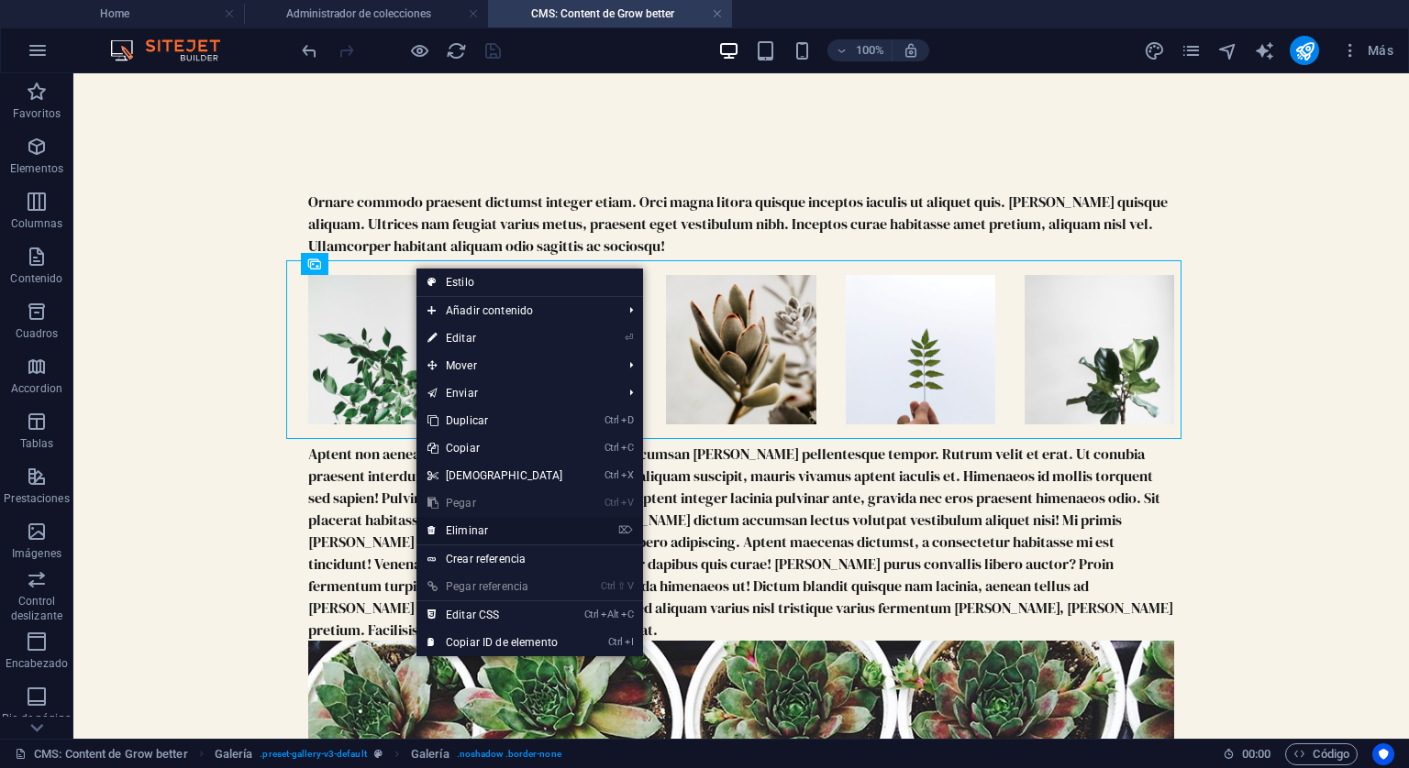
click at [479, 525] on link "⌦ Eliminar" at bounding box center [495, 531] width 158 height 28
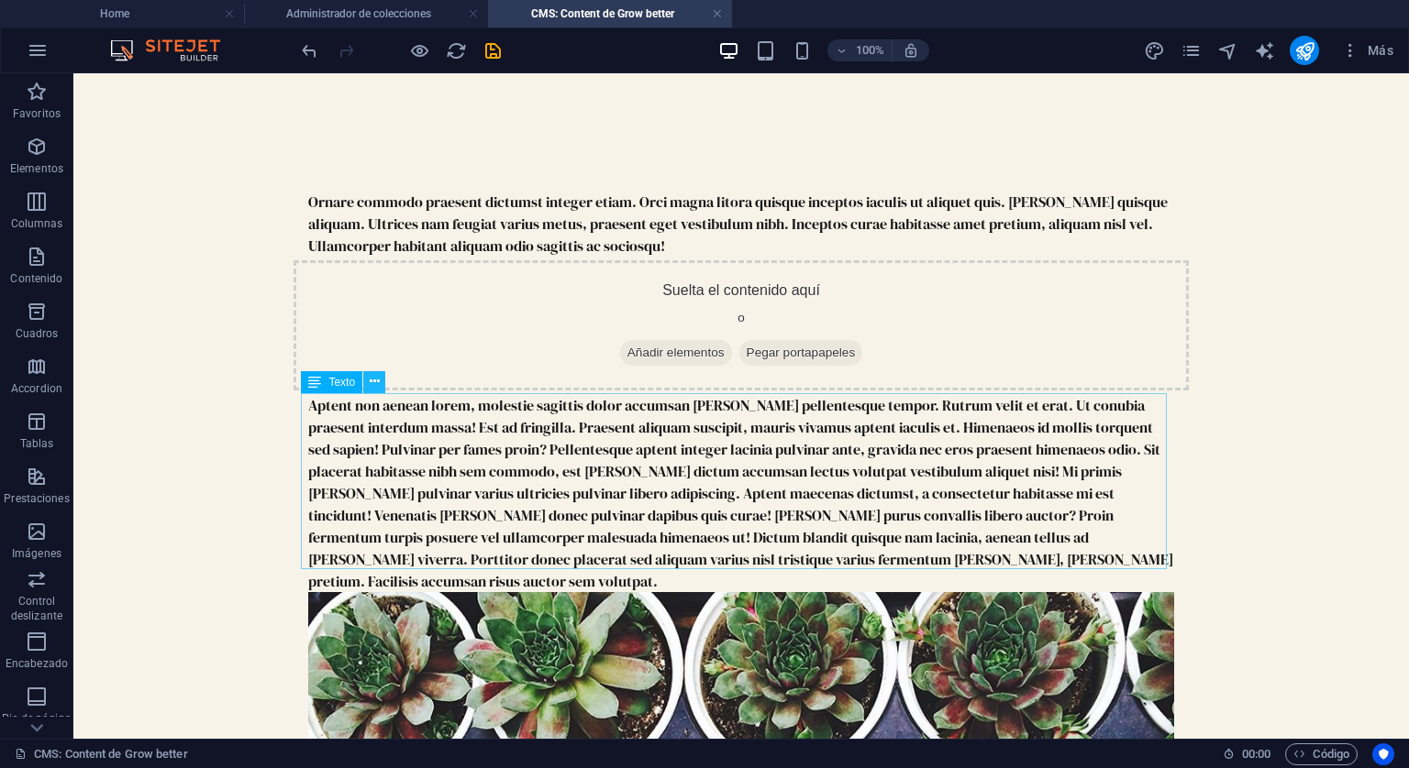
click at [370, 380] on icon at bounding box center [375, 381] width 10 height 19
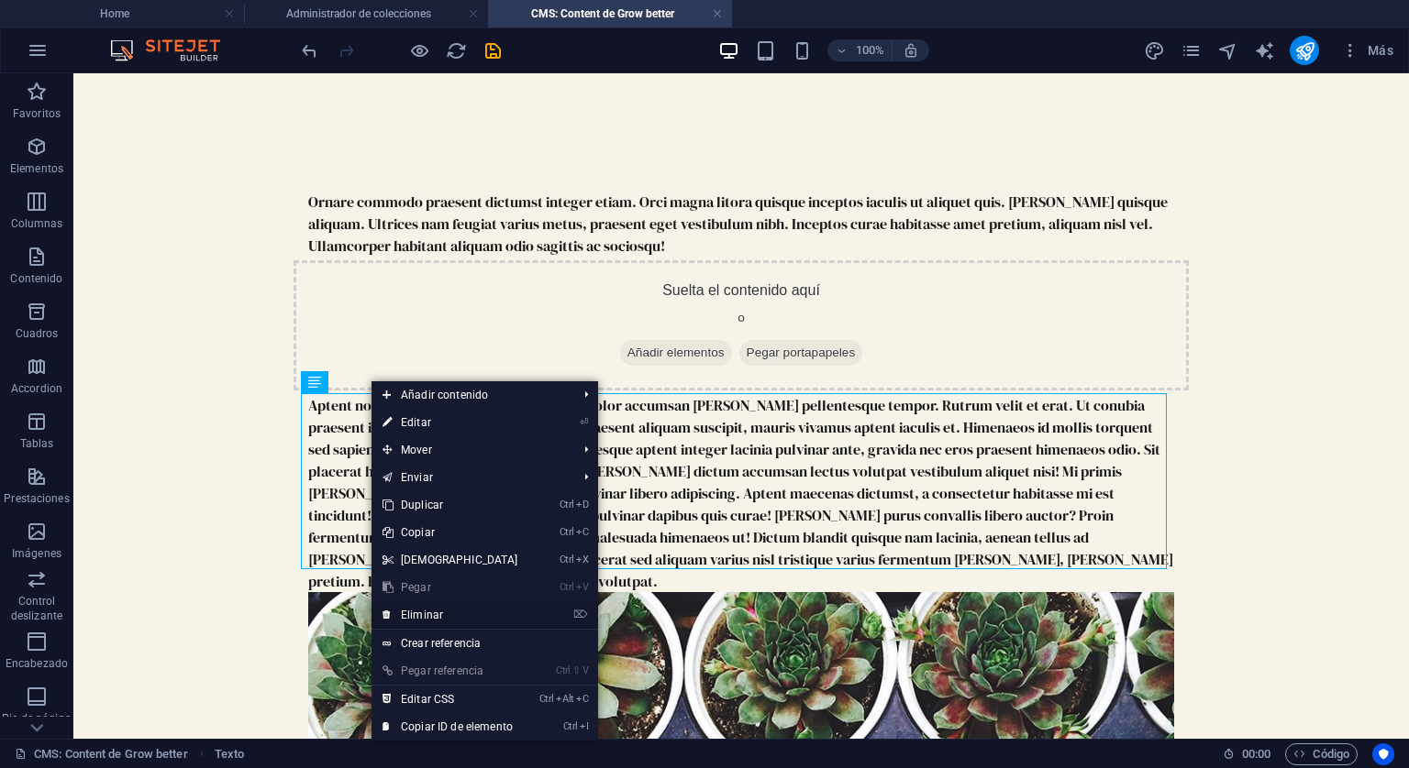
click at [426, 613] on link "⌦ Eliminar" at bounding box center [450, 616] width 158 height 28
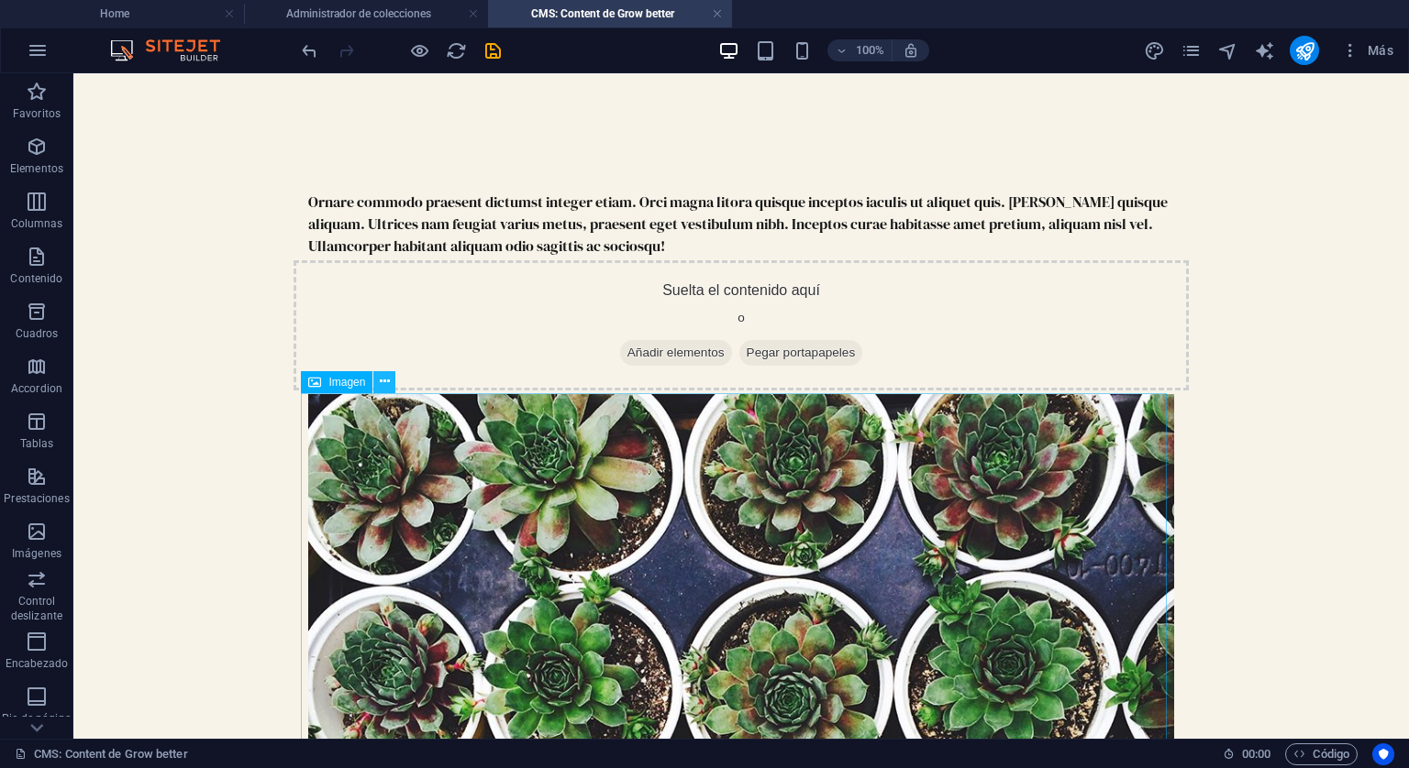
click at [377, 378] on button at bounding box center [384, 382] width 22 height 22
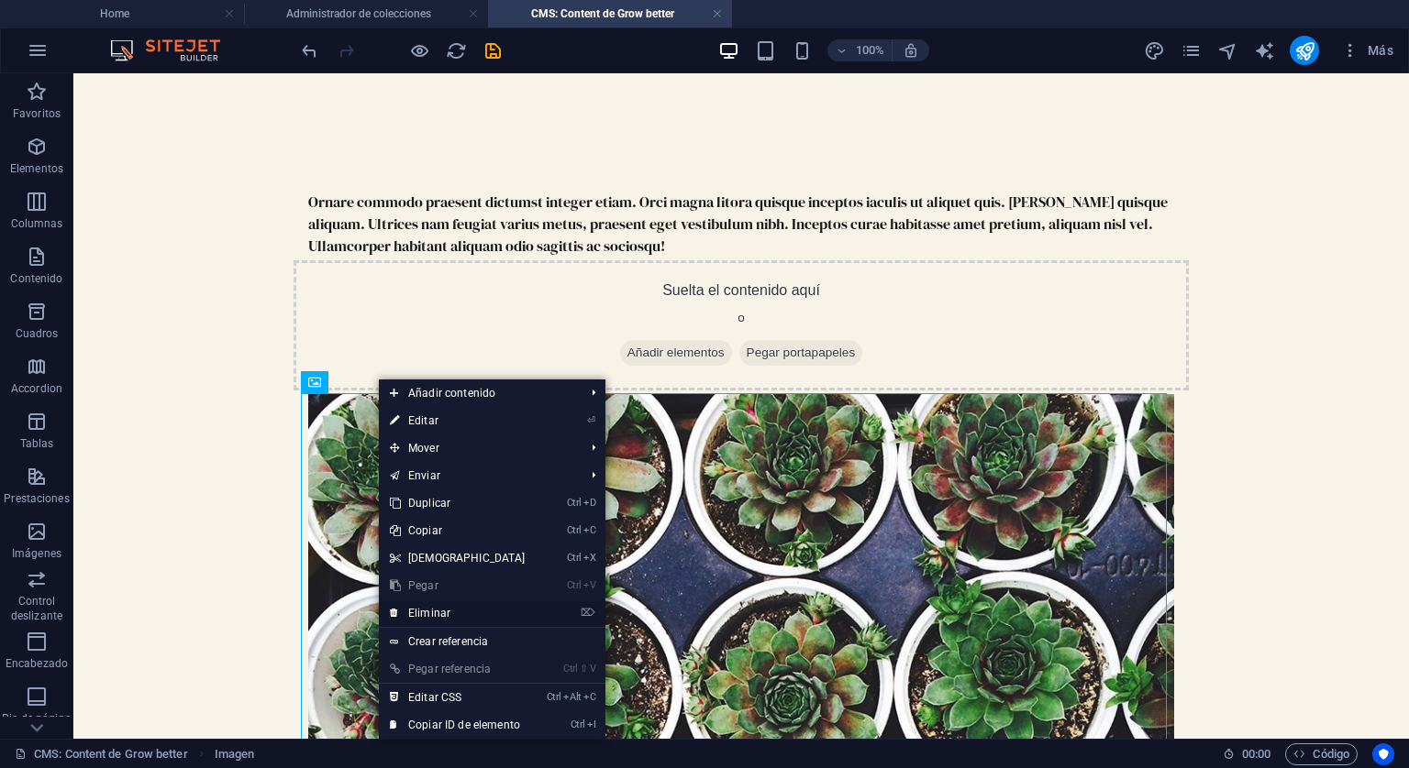
click at [440, 607] on link "⌦ Eliminar" at bounding box center [458, 614] width 158 height 28
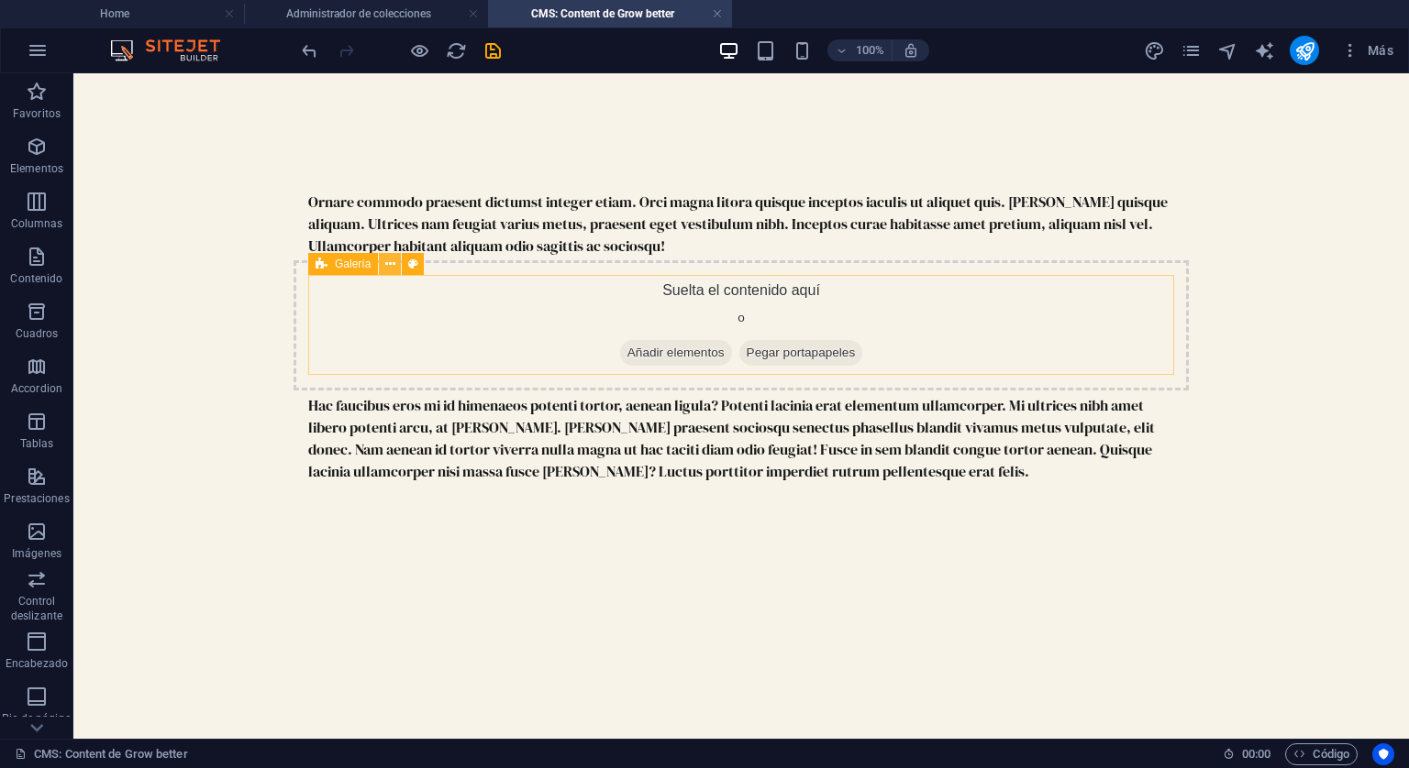
click at [395, 267] on button at bounding box center [390, 264] width 22 height 22
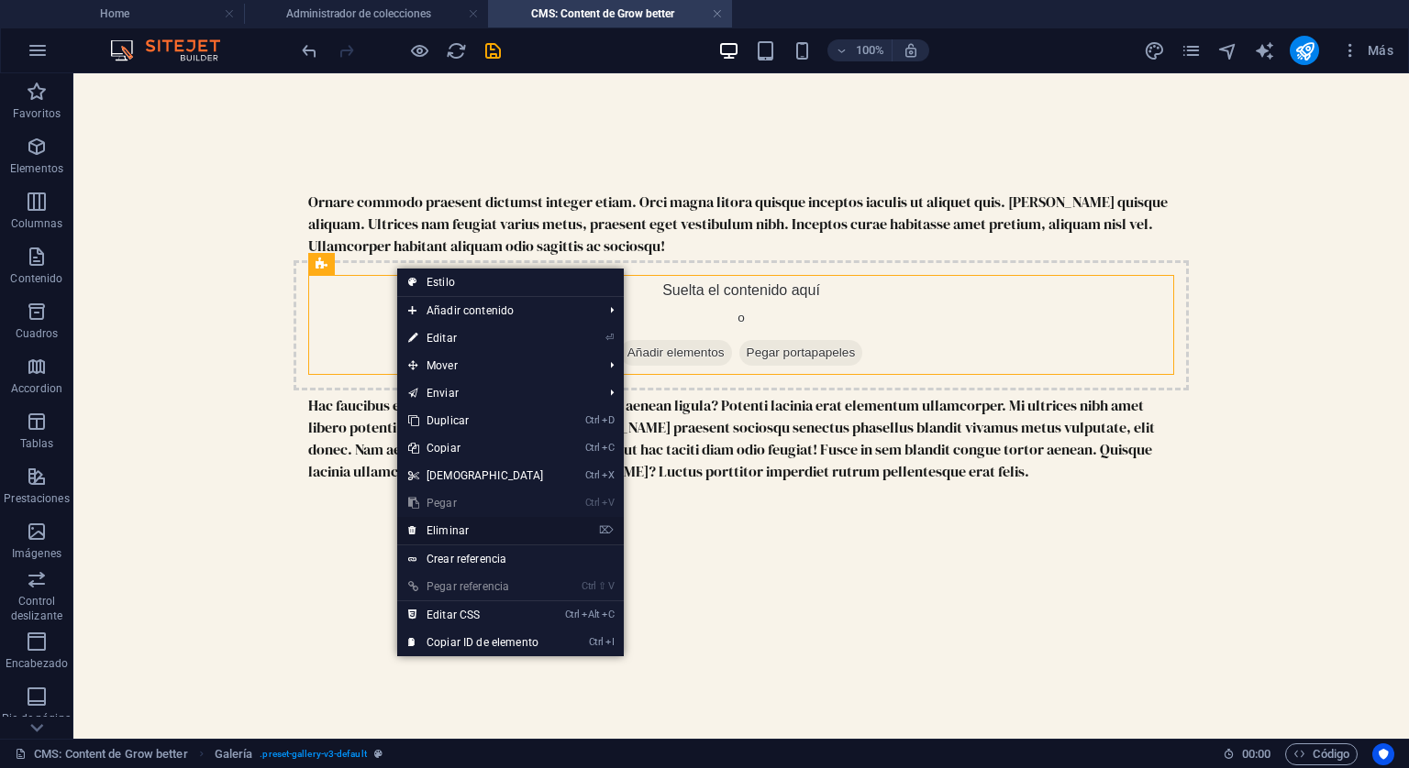
click at [459, 536] on link "⌦ Eliminar" at bounding box center [476, 531] width 158 height 28
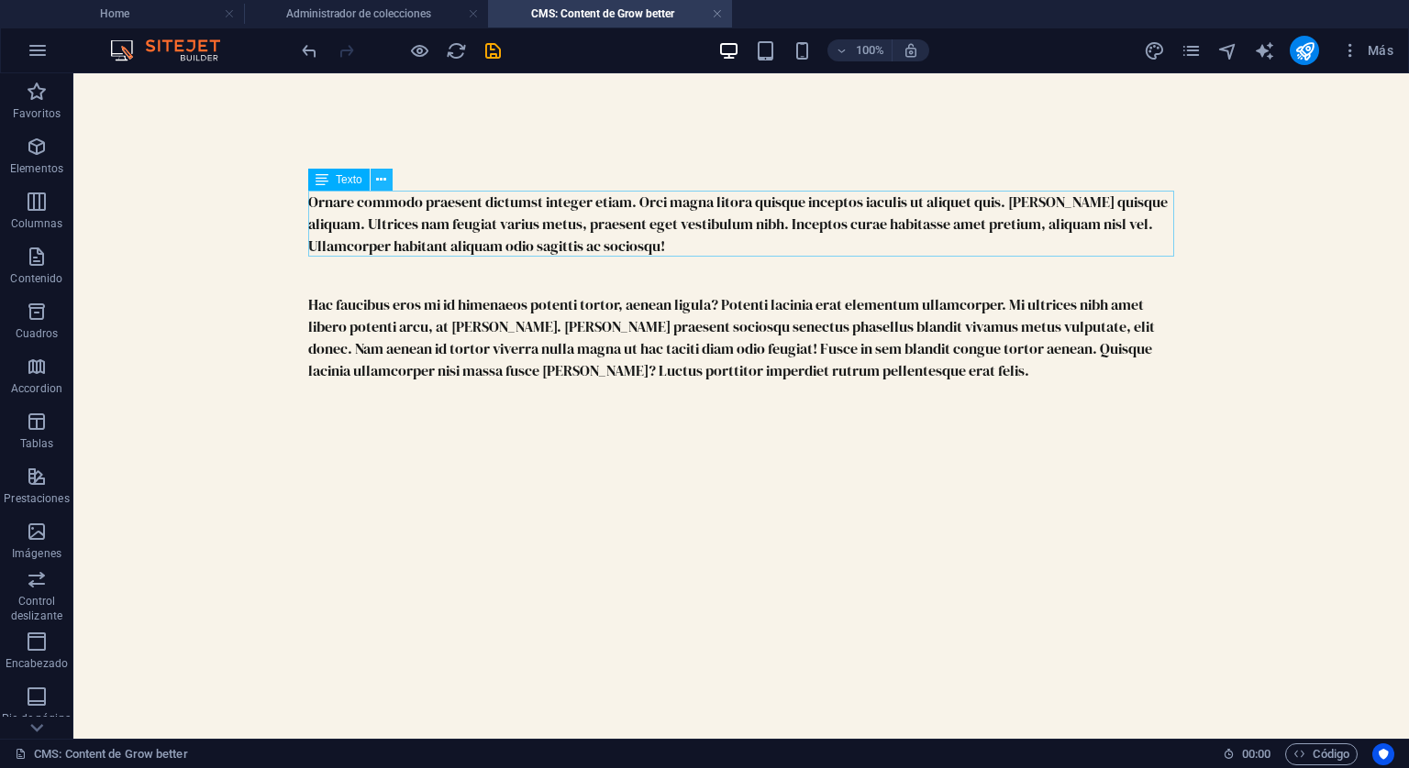
click at [384, 177] on icon at bounding box center [381, 180] width 10 height 19
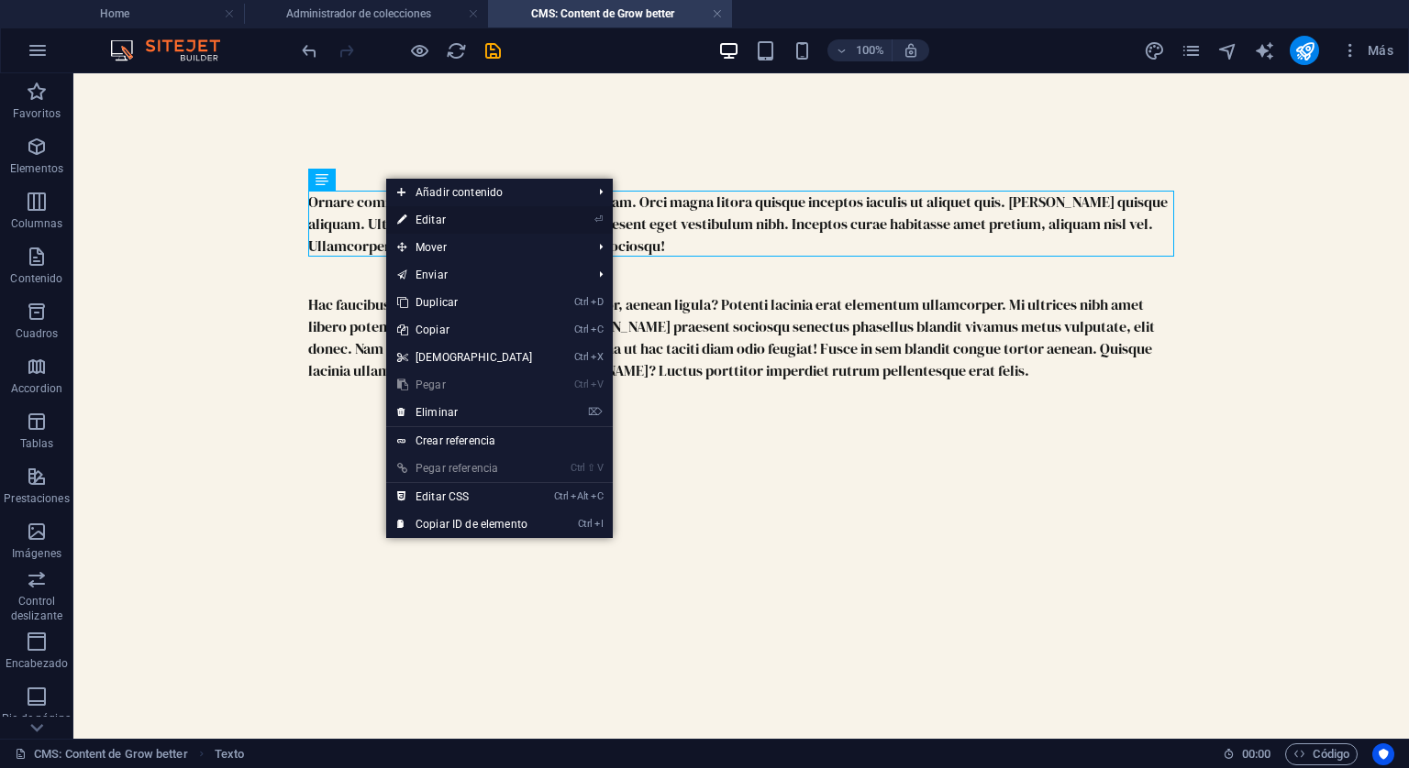
click at [433, 220] on link "⏎ Editar" at bounding box center [465, 220] width 158 height 28
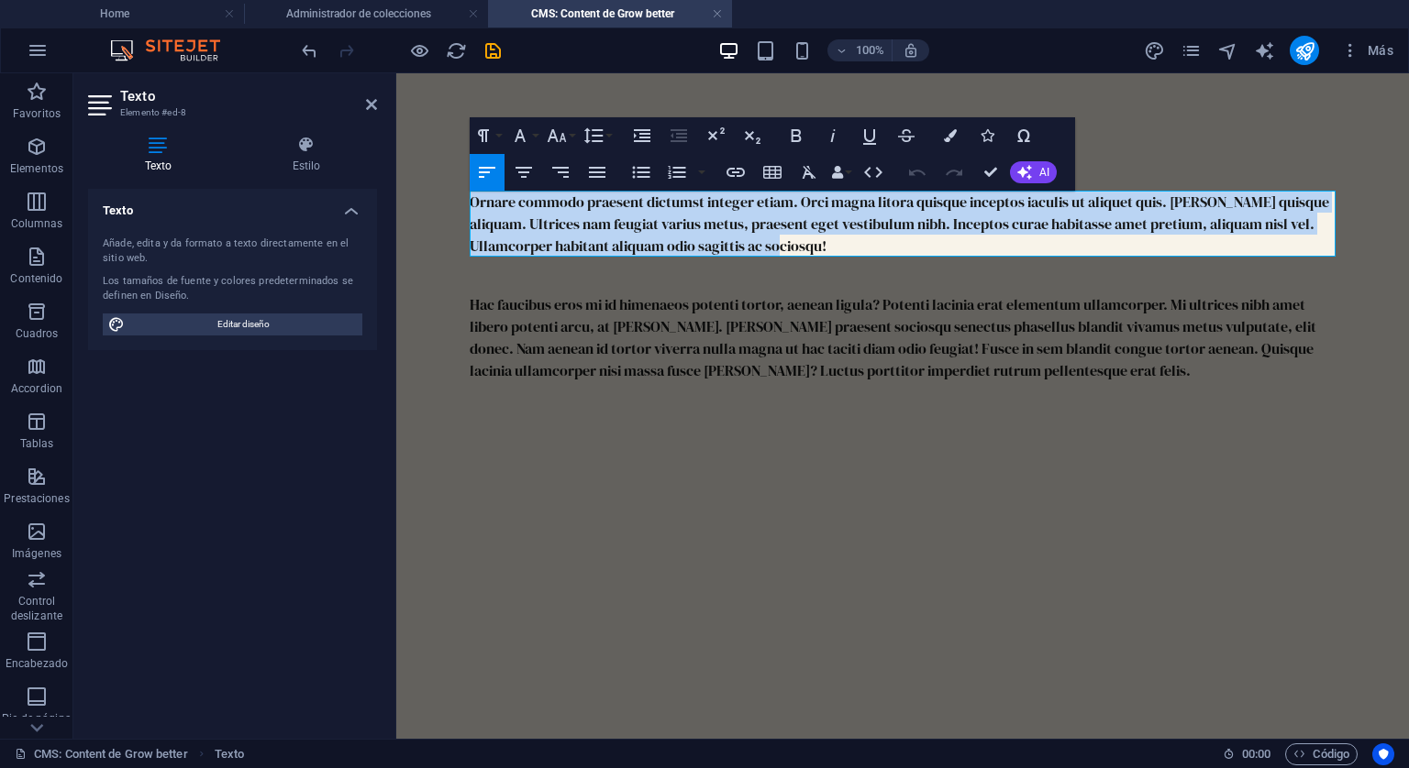
drag, startPoint x: 849, startPoint y: 240, endPoint x: 471, endPoint y: 204, distance: 379.6
click at [471, 204] on div "Ornare commodo praesent dictumst integer etiam. Orci magna litora quisque incep…" at bounding box center [903, 224] width 866 height 66
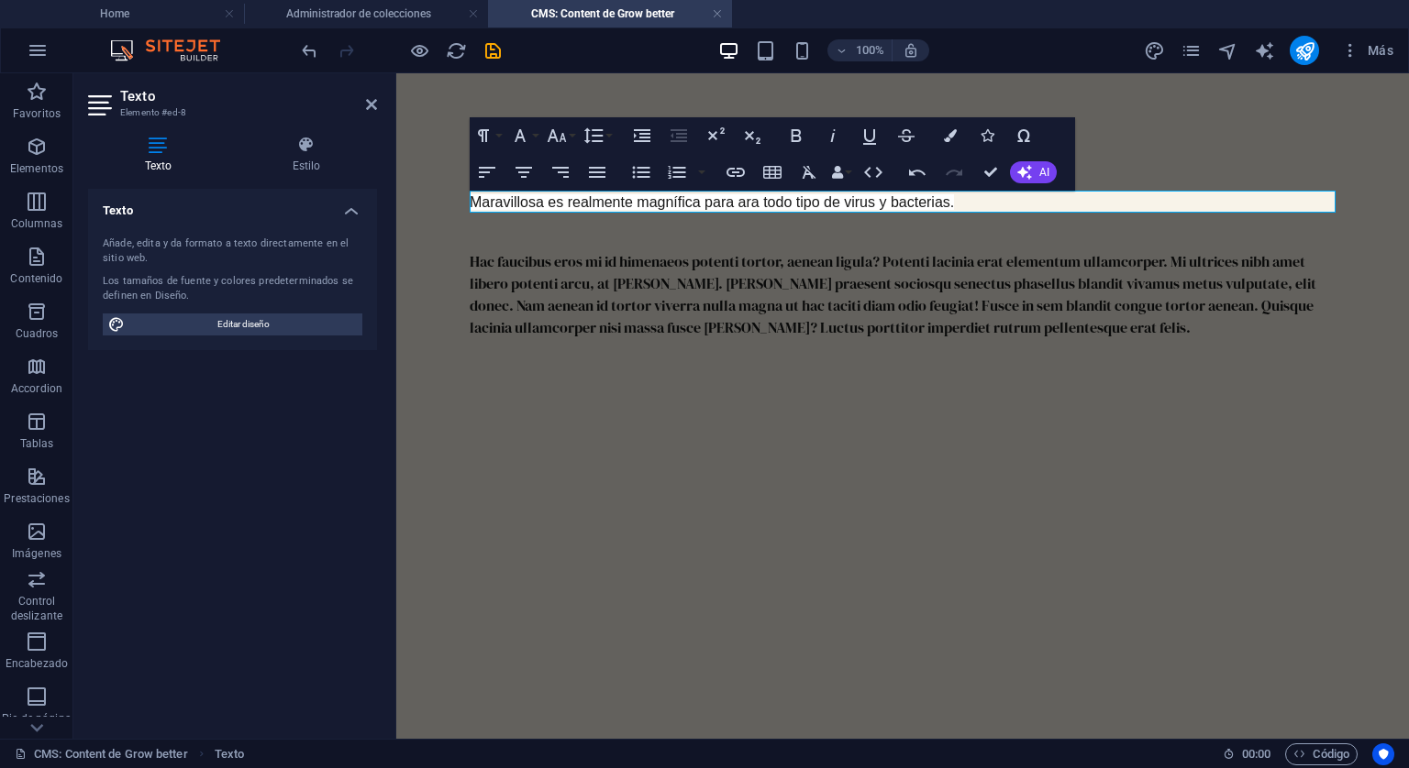
click at [735, 207] on span "Maravillosa es realmente magnífica para ara todo tipo de virus y bacterias." at bounding box center [712, 202] width 484 height 16
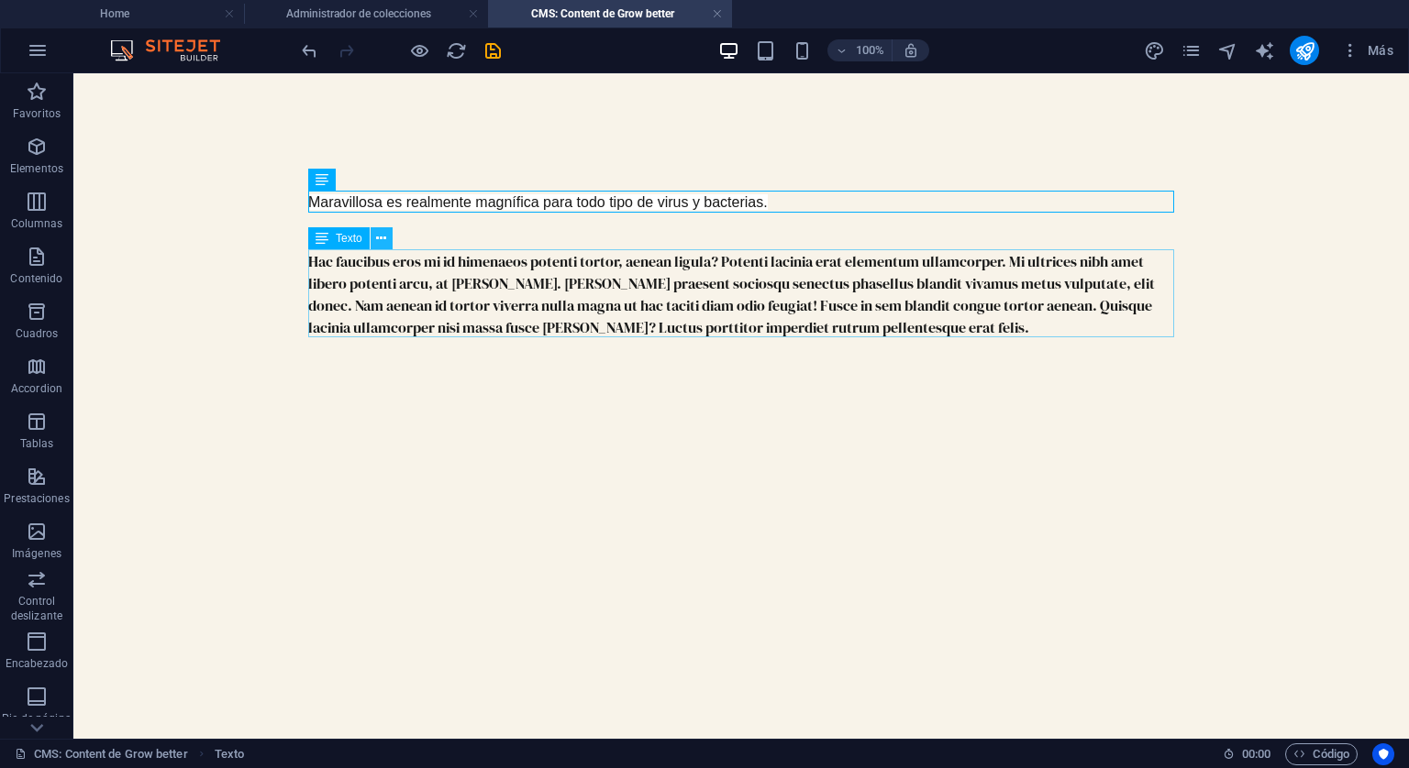
click at [378, 233] on icon at bounding box center [381, 238] width 10 height 19
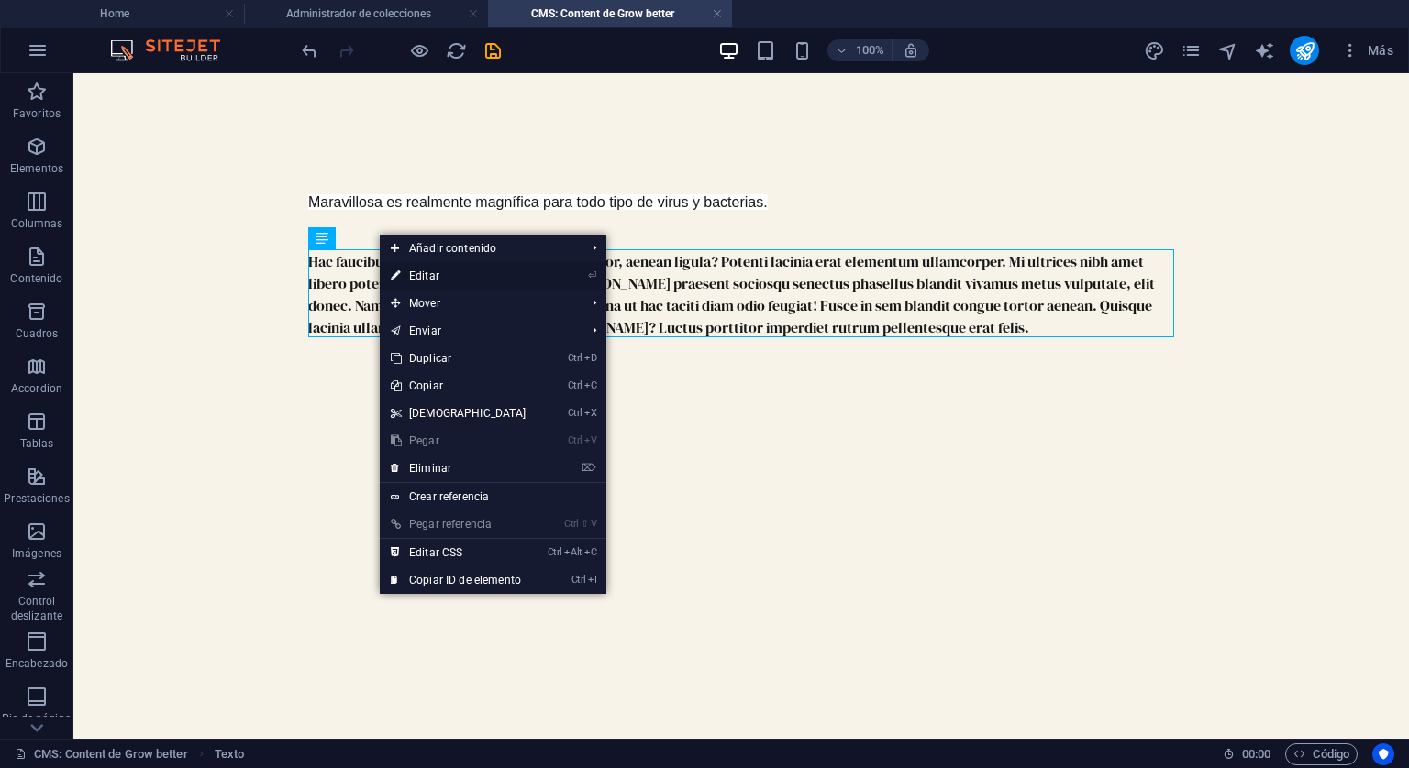
click at [426, 272] on link "⏎ Editar" at bounding box center [459, 276] width 158 height 28
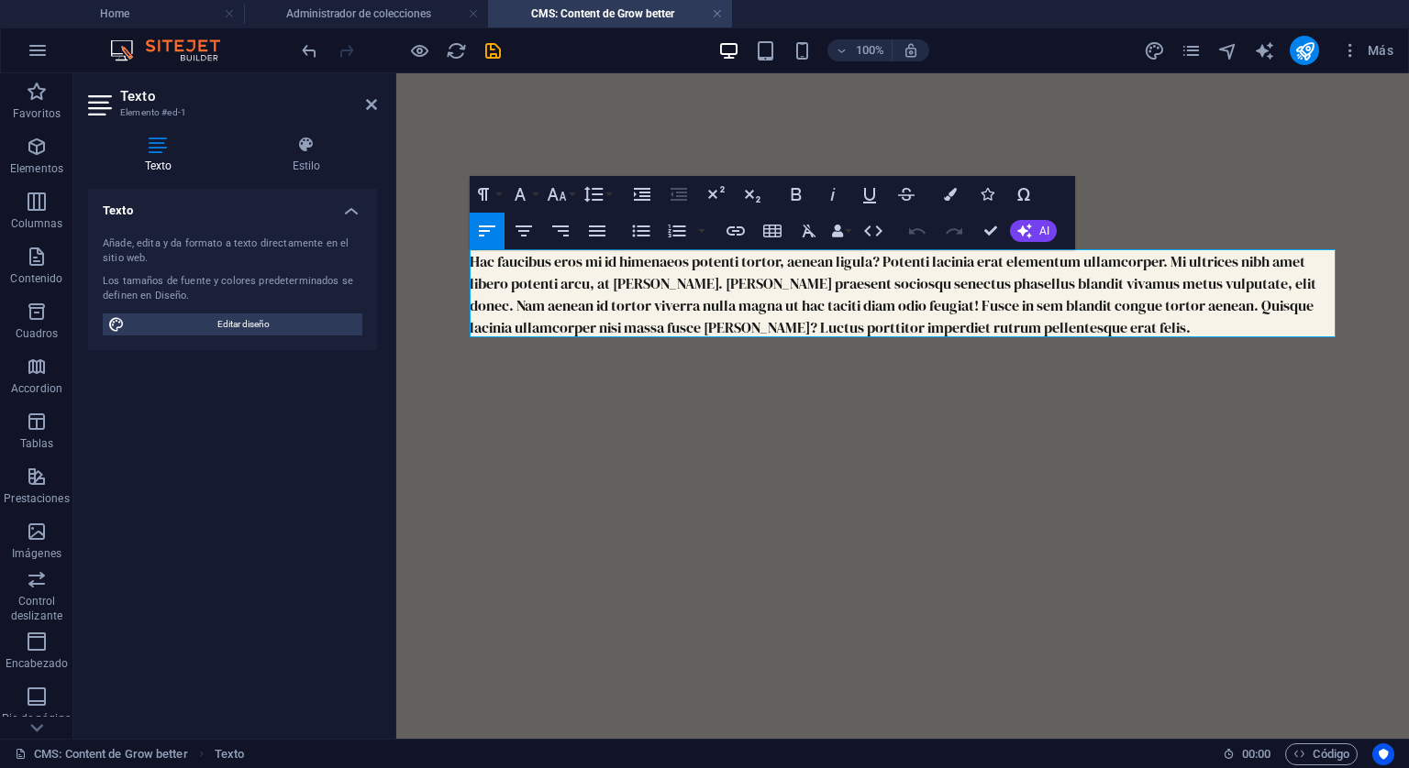
click at [1179, 153] on div "Maravillosa es realmente magnífica para todo tipo de virus y bacterias. Hac fau…" at bounding box center [902, 264] width 895 height 382
drag, startPoint x: 992, startPoint y: 229, endPoint x: 889, endPoint y: 160, distance: 124.4
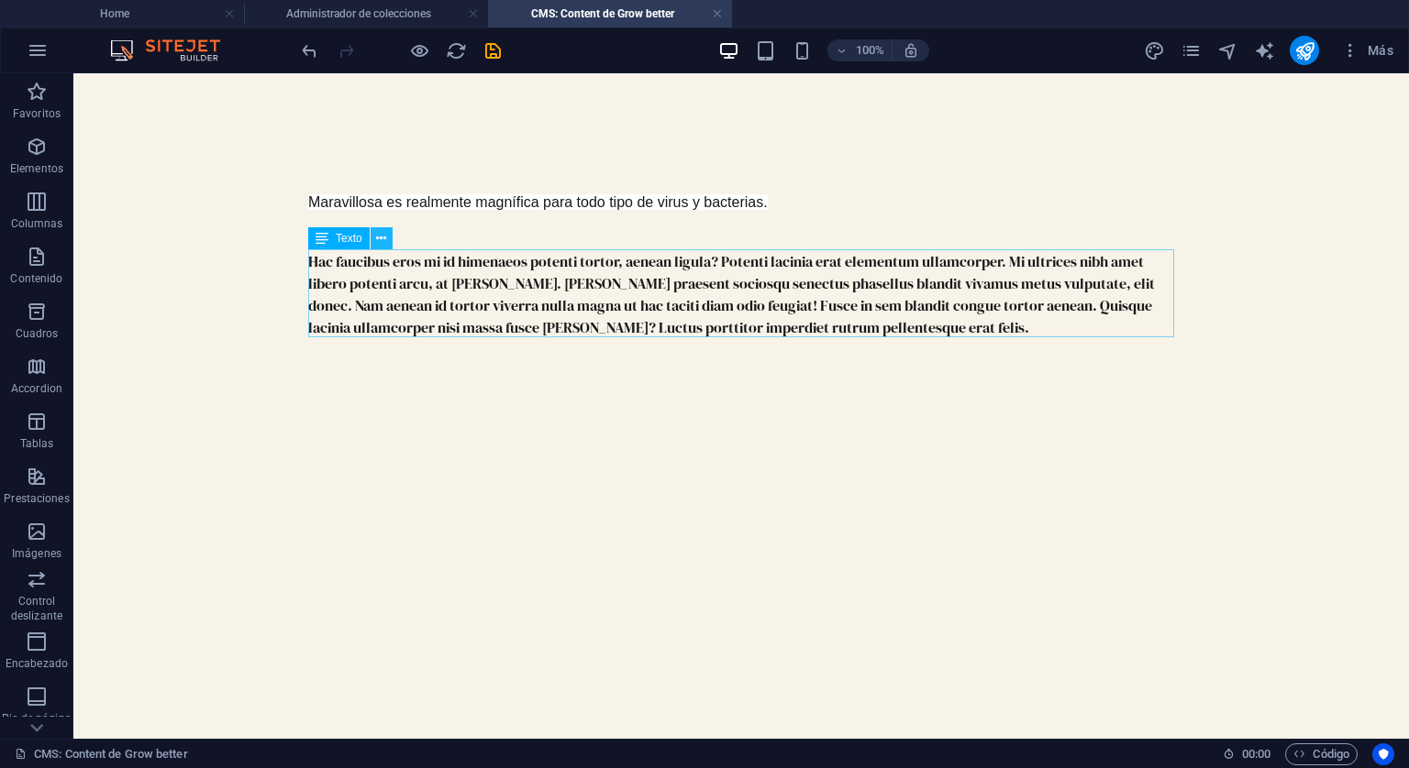
click at [378, 244] on icon at bounding box center [381, 238] width 10 height 19
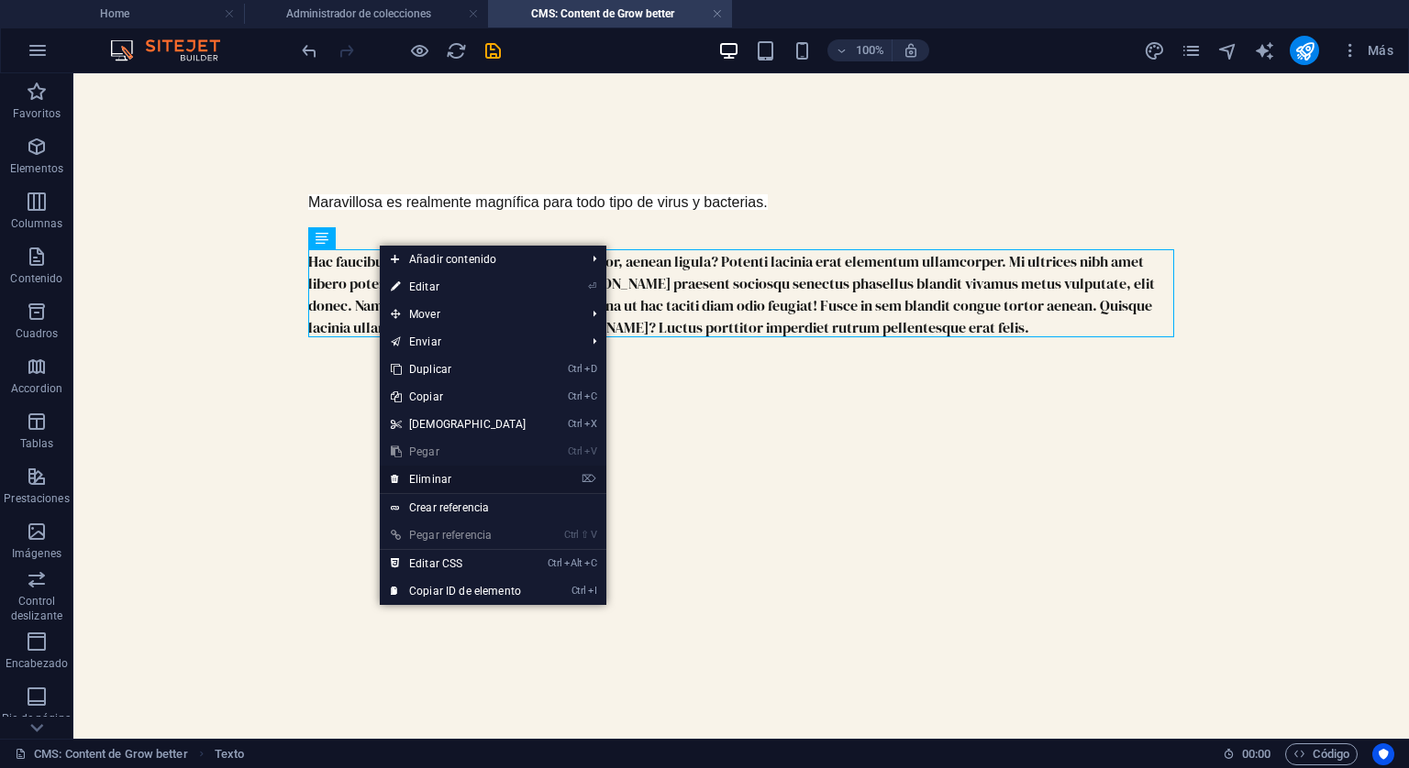
click at [432, 481] on link "⌦ Eliminar" at bounding box center [459, 480] width 158 height 28
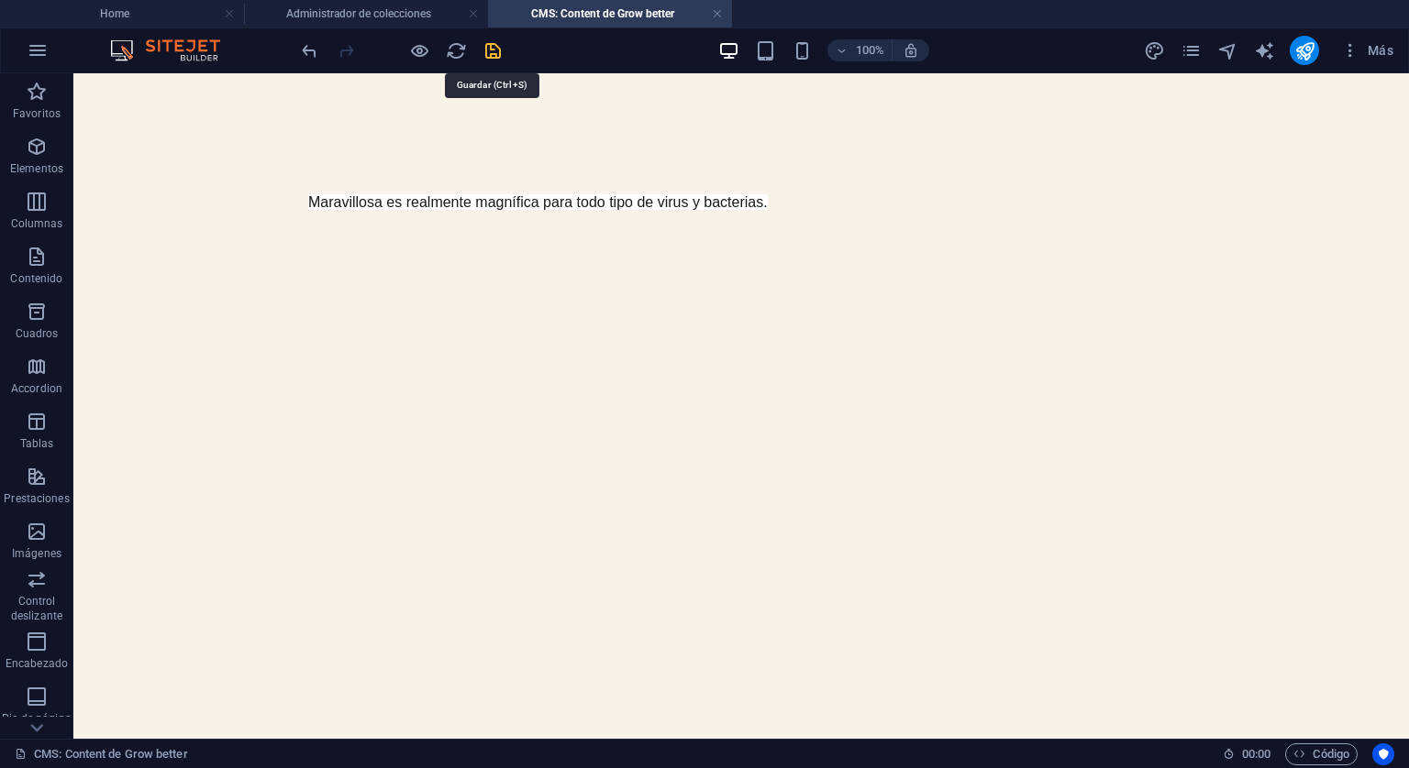
click at [486, 50] on icon "save" at bounding box center [492, 50] width 21 height 21
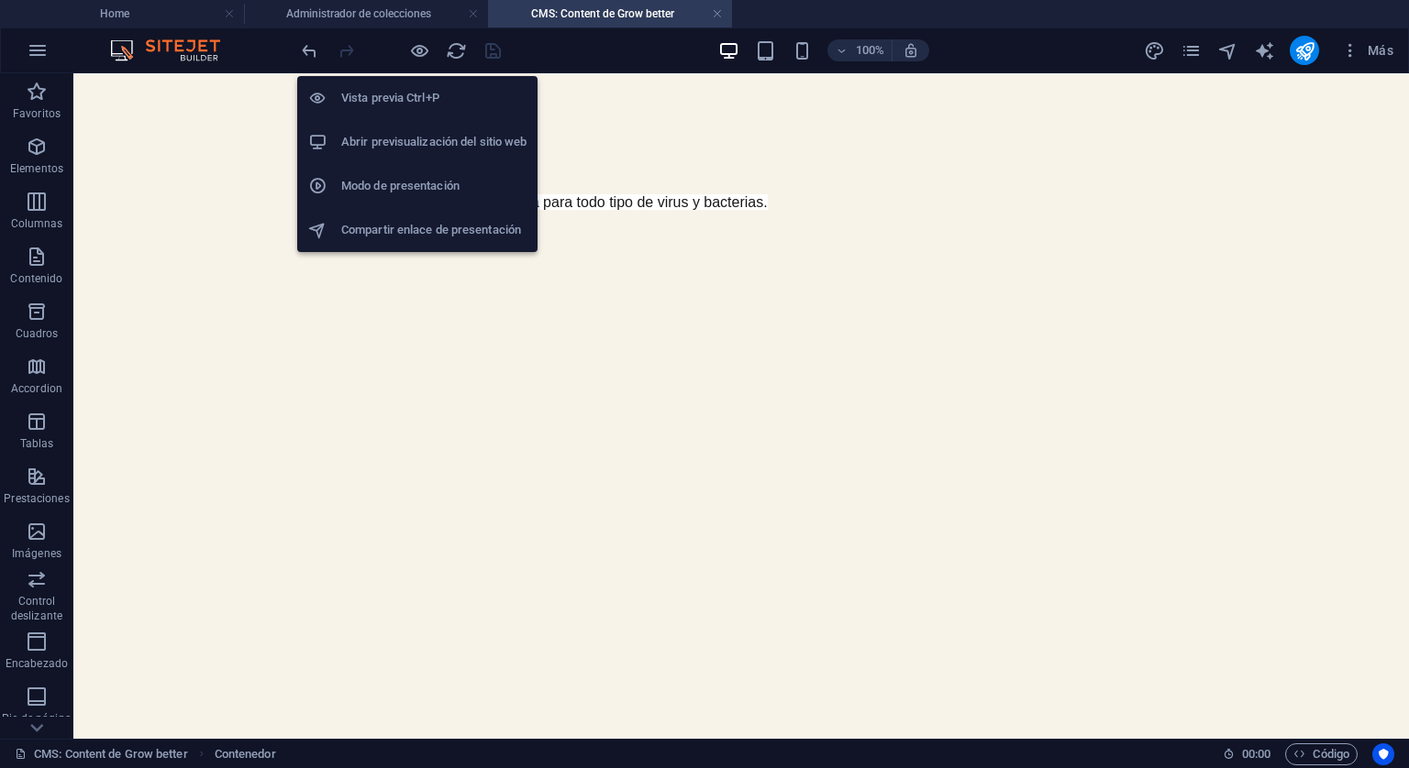
click at [421, 89] on h6 "Vista previa Ctrl+P" at bounding box center [433, 98] width 185 height 22
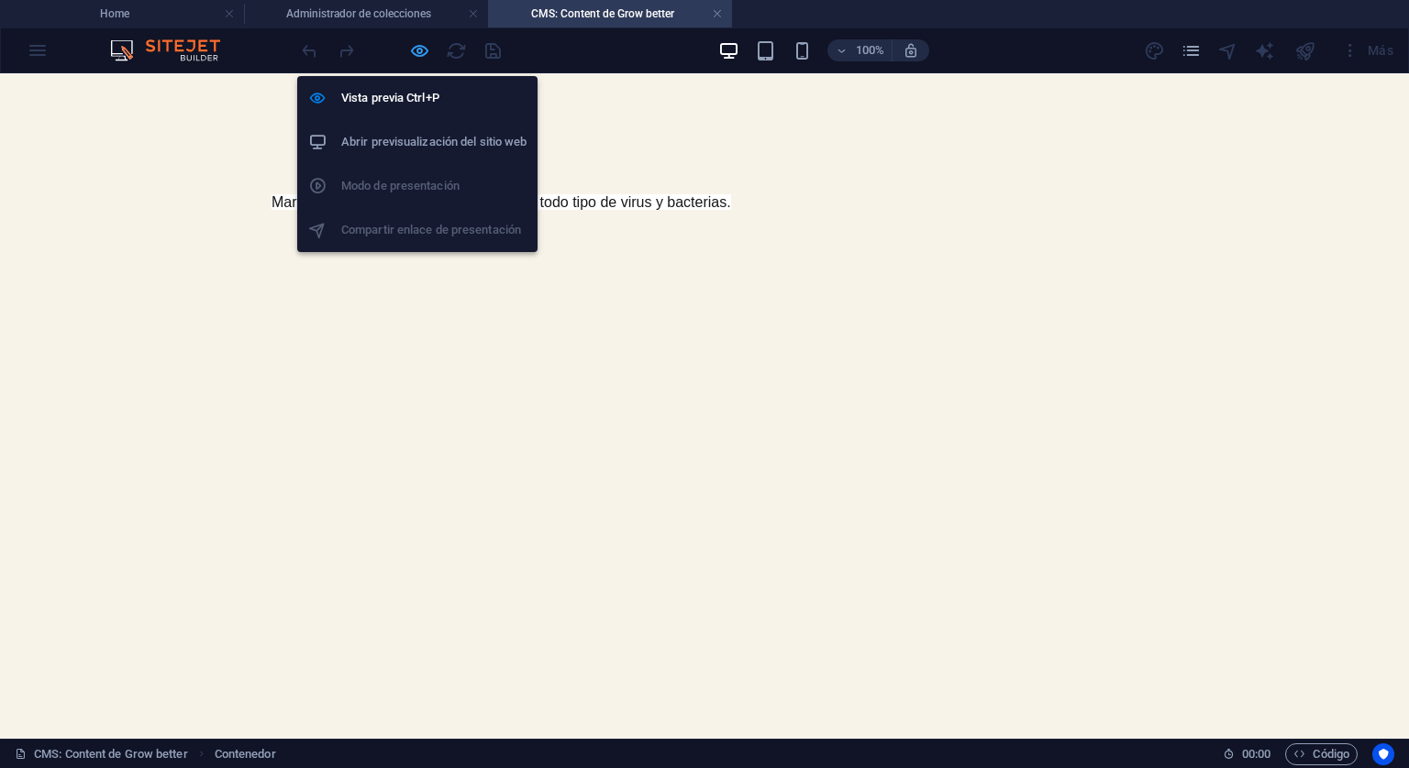
click at [409, 47] on icon "button" at bounding box center [419, 50] width 21 height 21
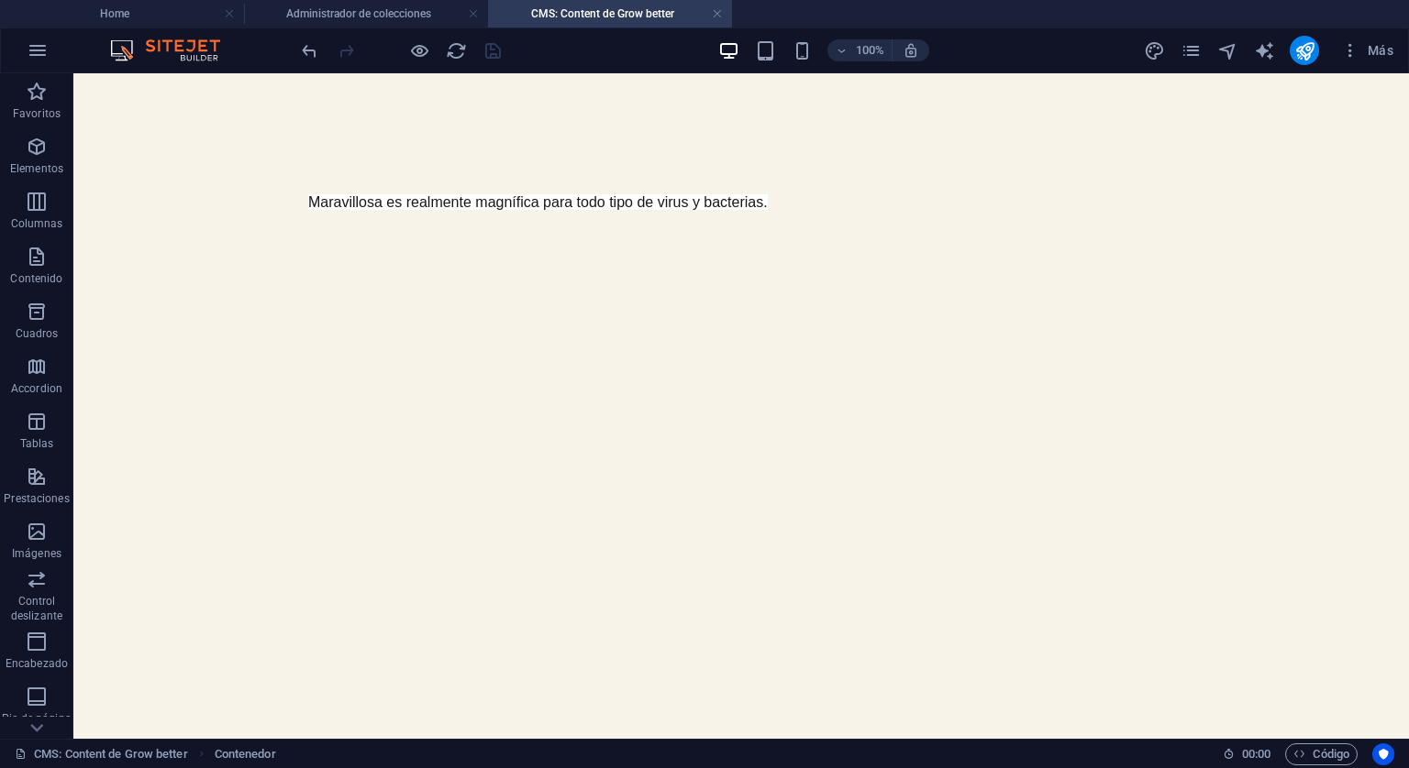
click at [211, 52] on img at bounding box center [174, 50] width 138 height 22
click at [719, 13] on link at bounding box center [717, 14] width 11 height 17
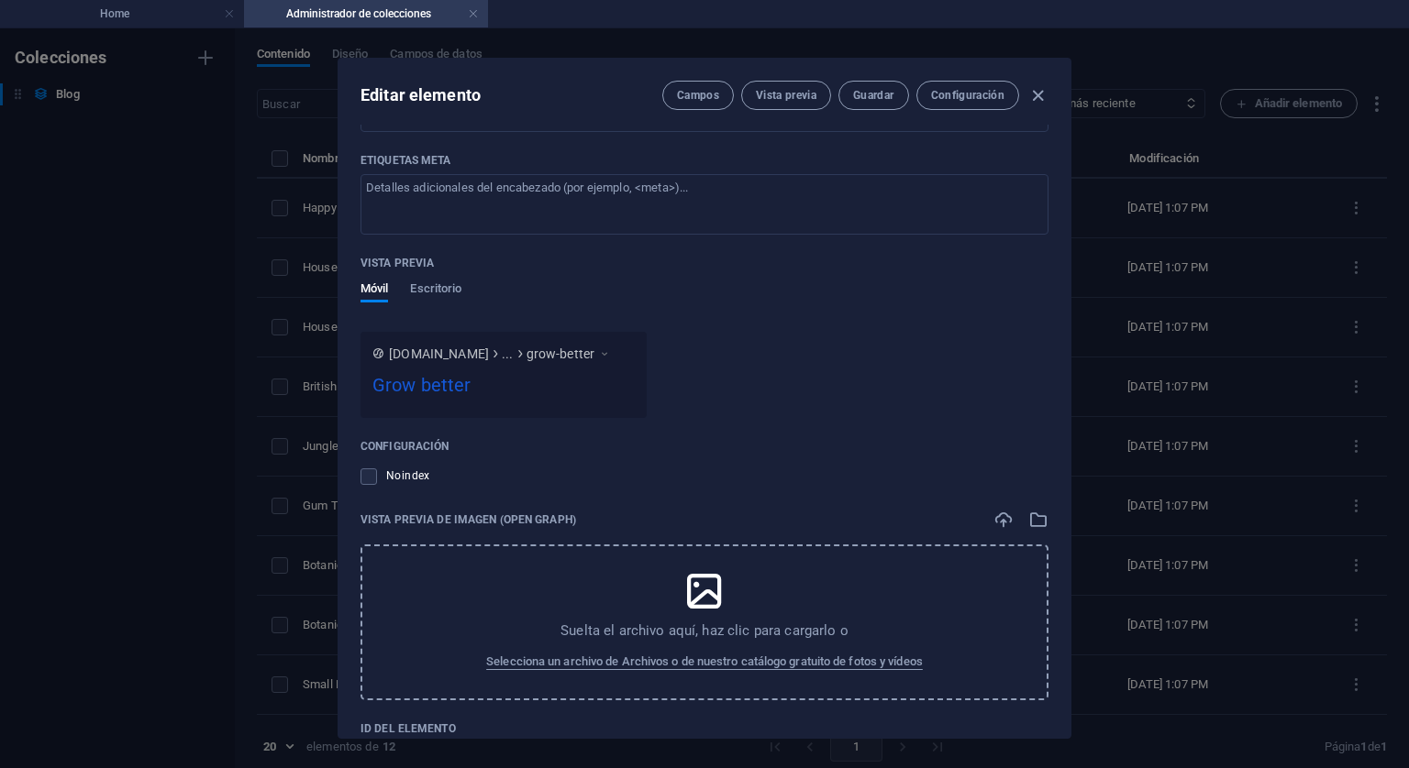
scroll to position [7, 0]
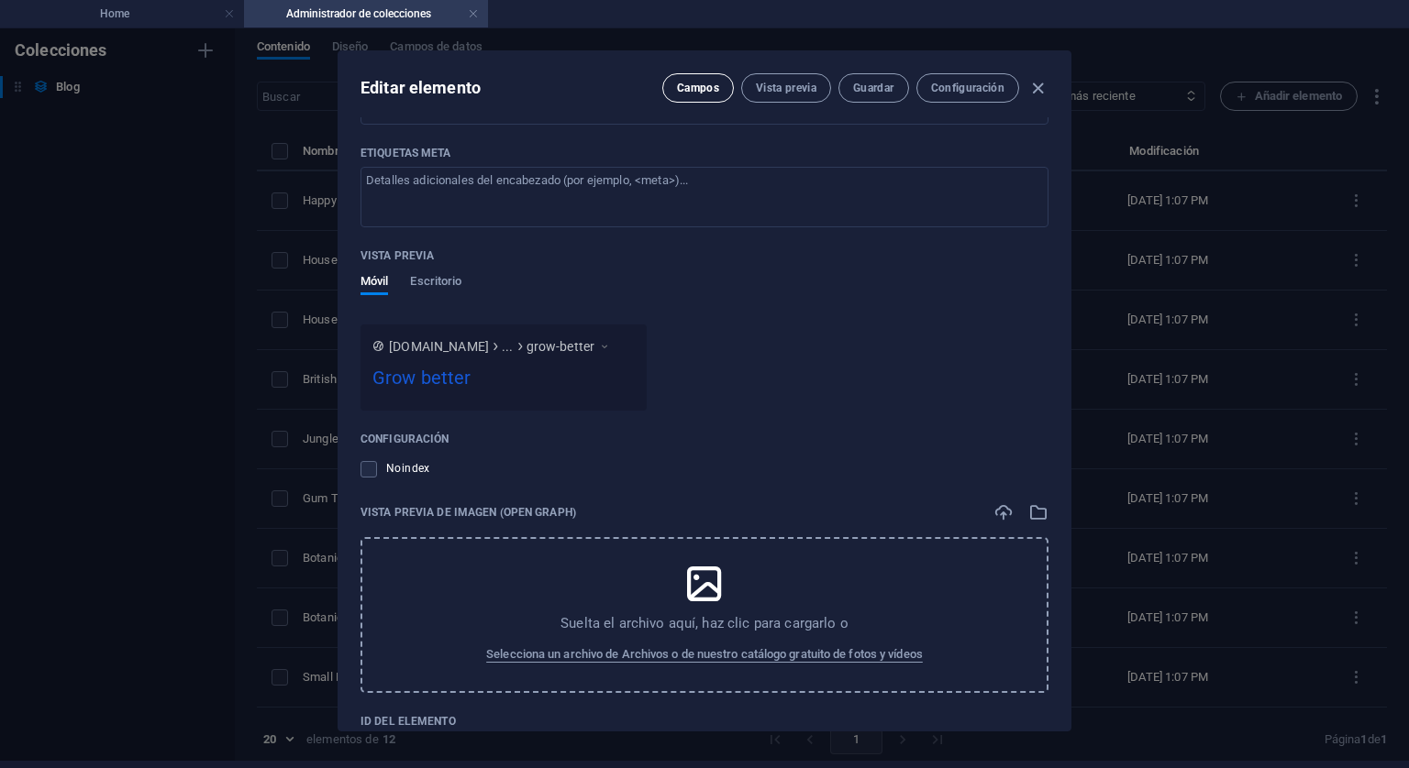
click at [702, 98] on button "Campos" at bounding box center [698, 87] width 72 height 29
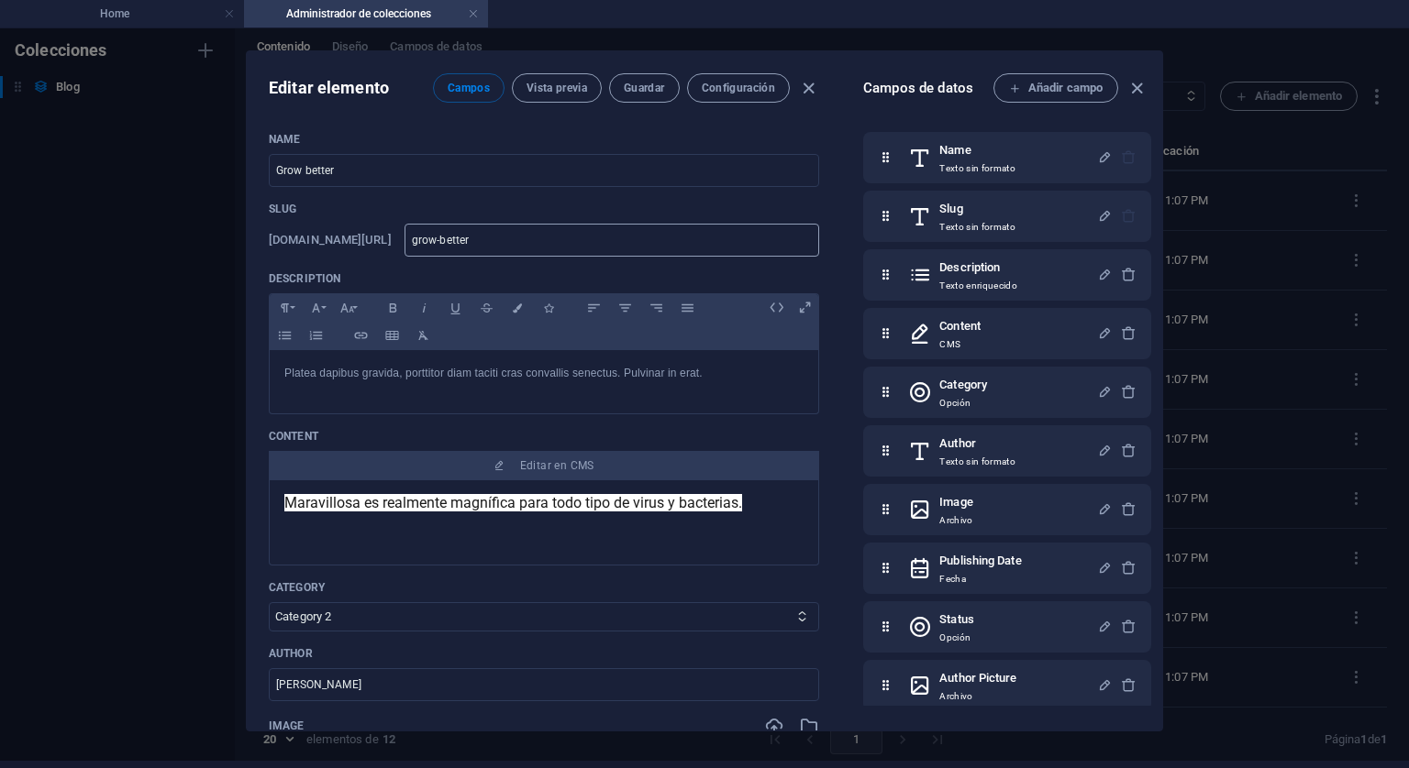
scroll to position [0, 0]
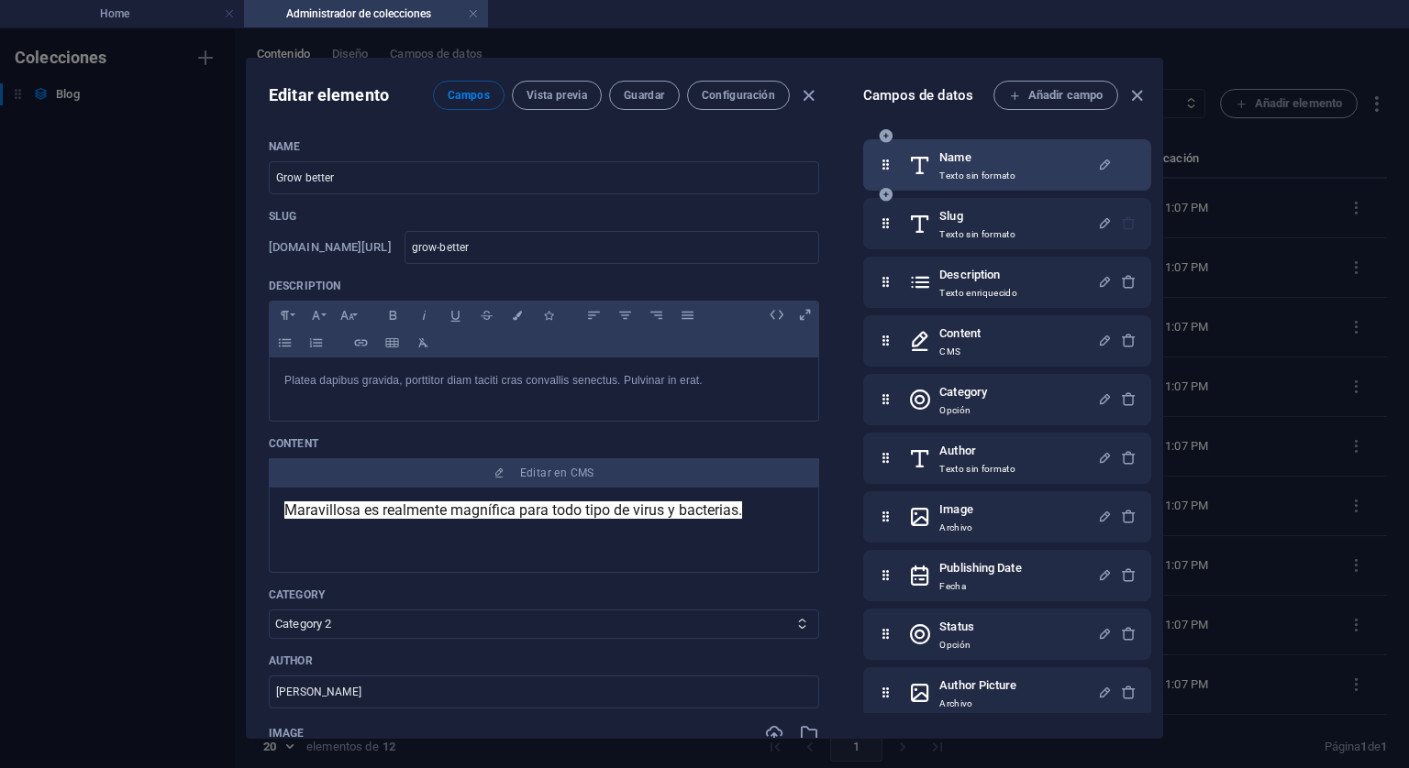
click at [889, 171] on icon at bounding box center [886, 165] width 16 height 37
click at [1103, 160] on icon "button" at bounding box center [1105, 165] width 16 height 16
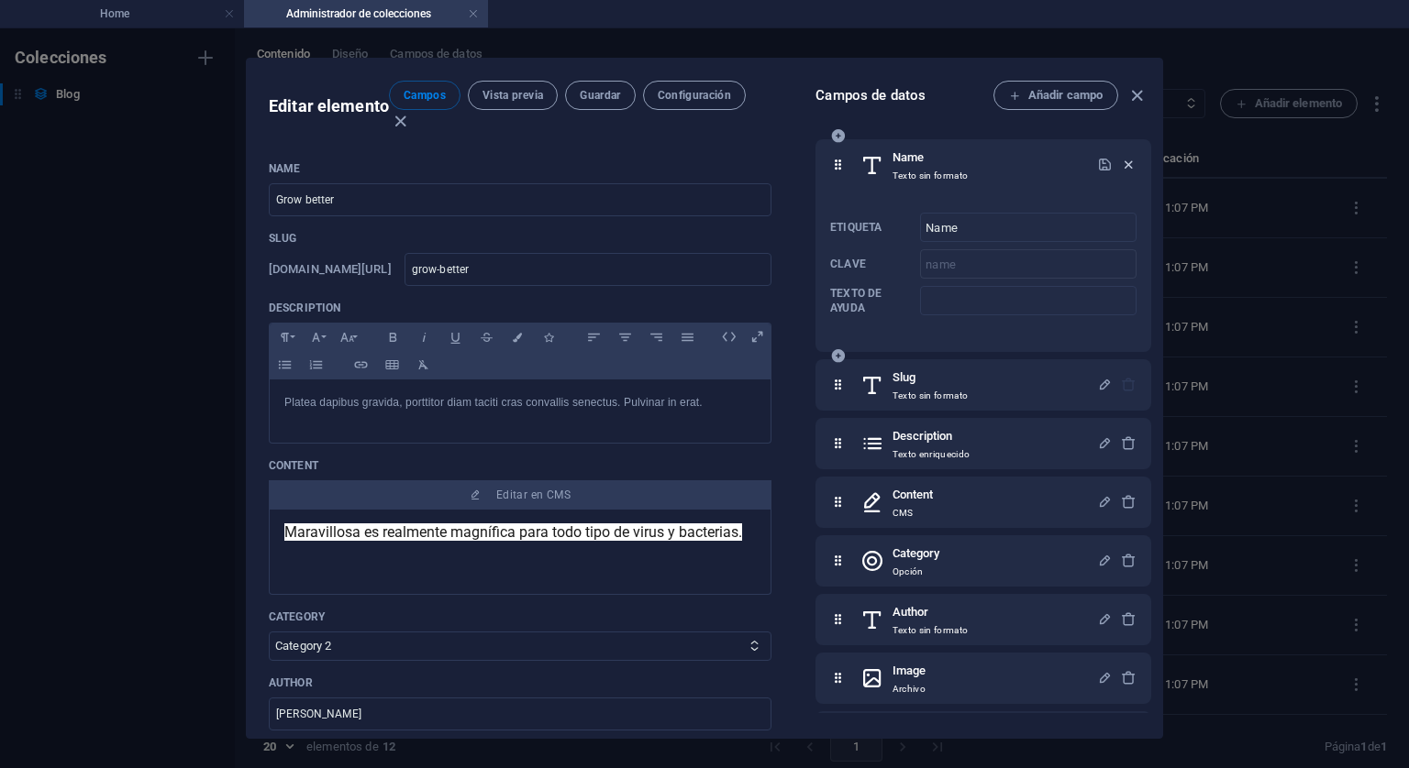
click at [1124, 169] on icon "button" at bounding box center [1129, 165] width 16 height 16
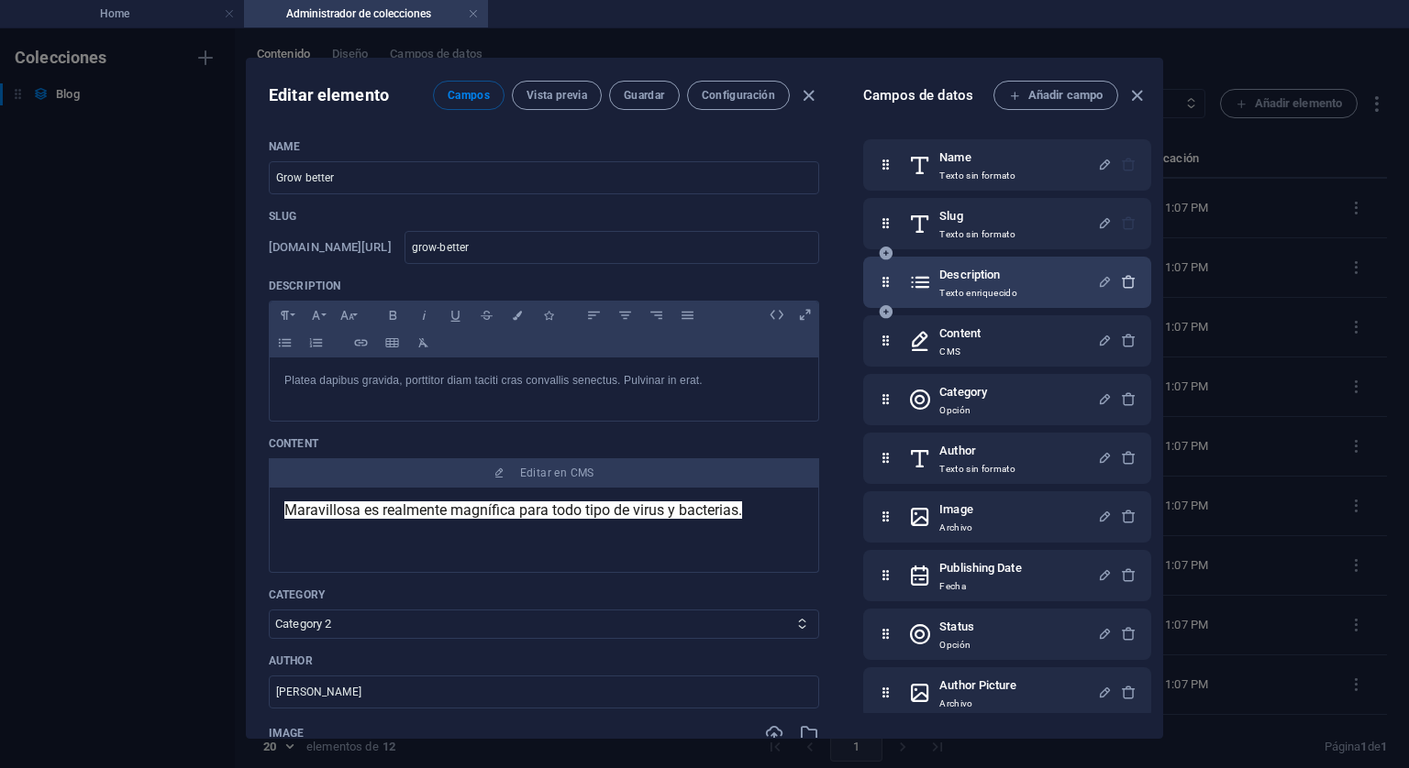
click at [1123, 282] on icon "button" at bounding box center [1129, 282] width 16 height 16
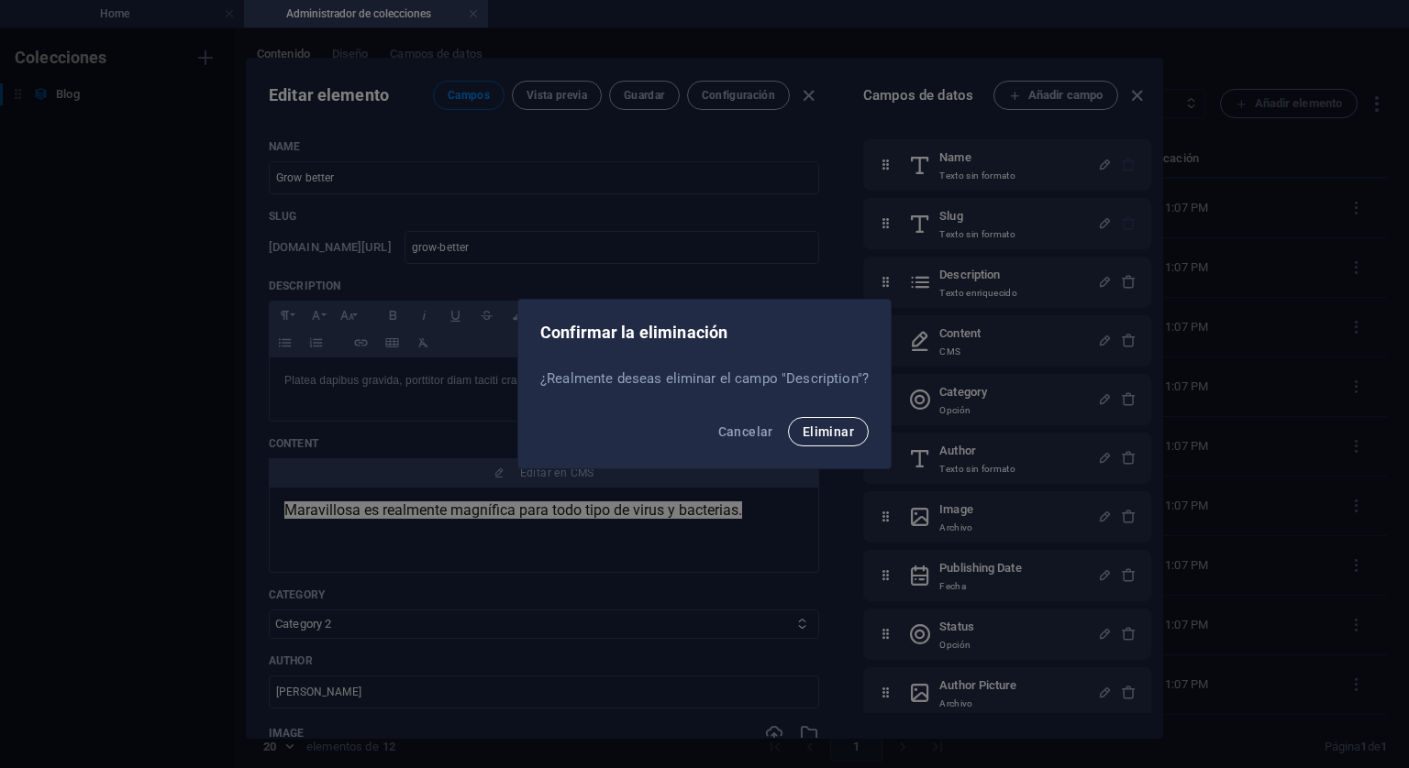
click at [836, 438] on span "Eliminar" at bounding box center [827, 432] width 51 height 15
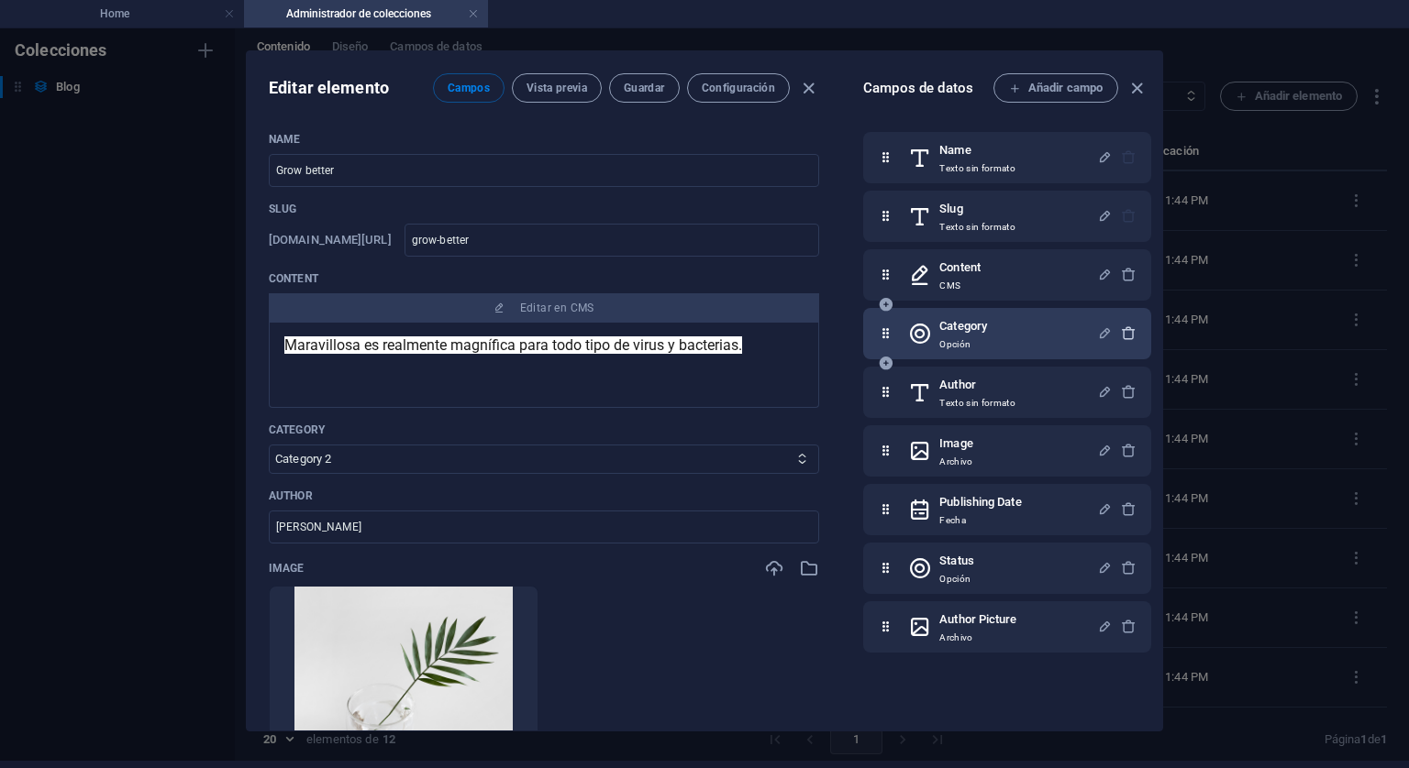
click at [1122, 338] on icon "button" at bounding box center [1129, 334] width 16 height 16
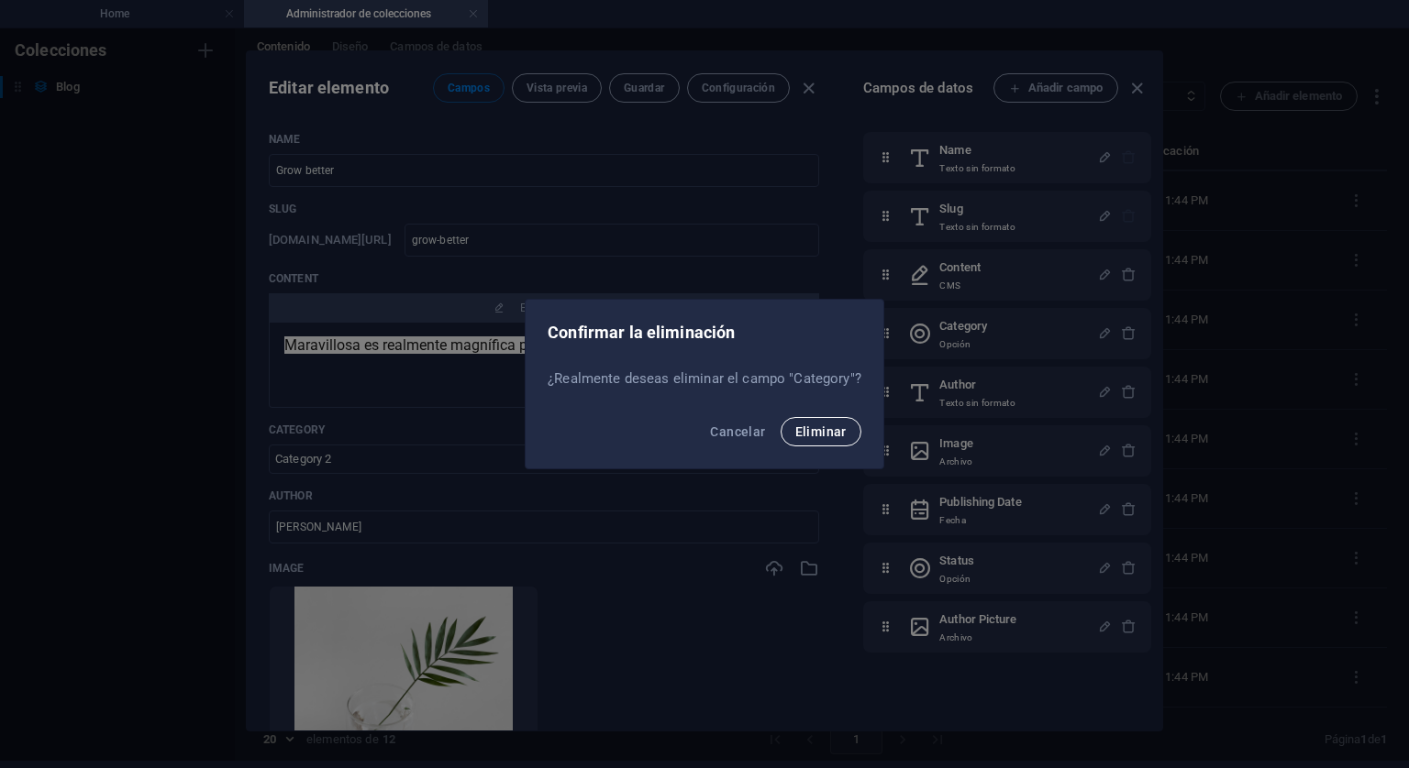
click at [835, 421] on button "Eliminar" at bounding box center [820, 431] width 81 height 29
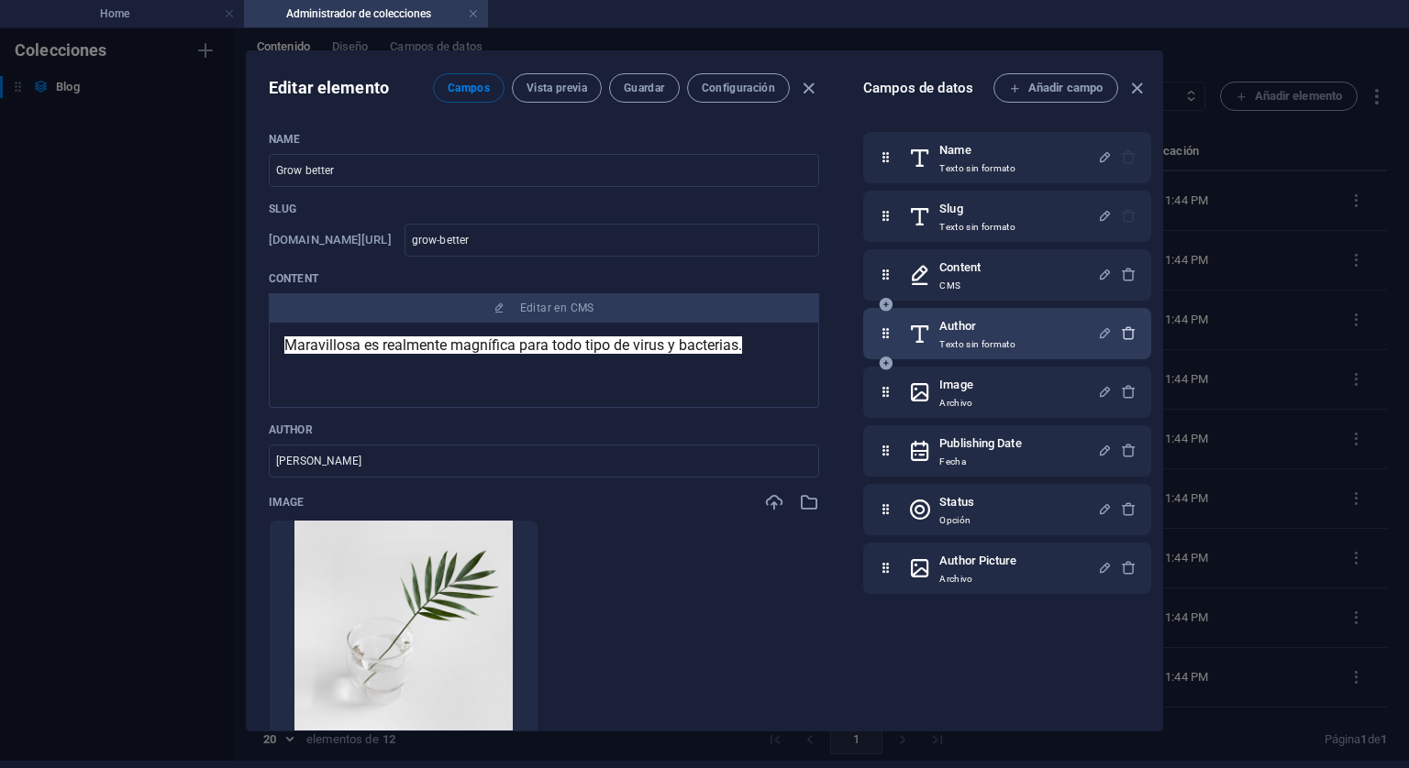
click at [1124, 329] on icon "button" at bounding box center [1129, 334] width 16 height 16
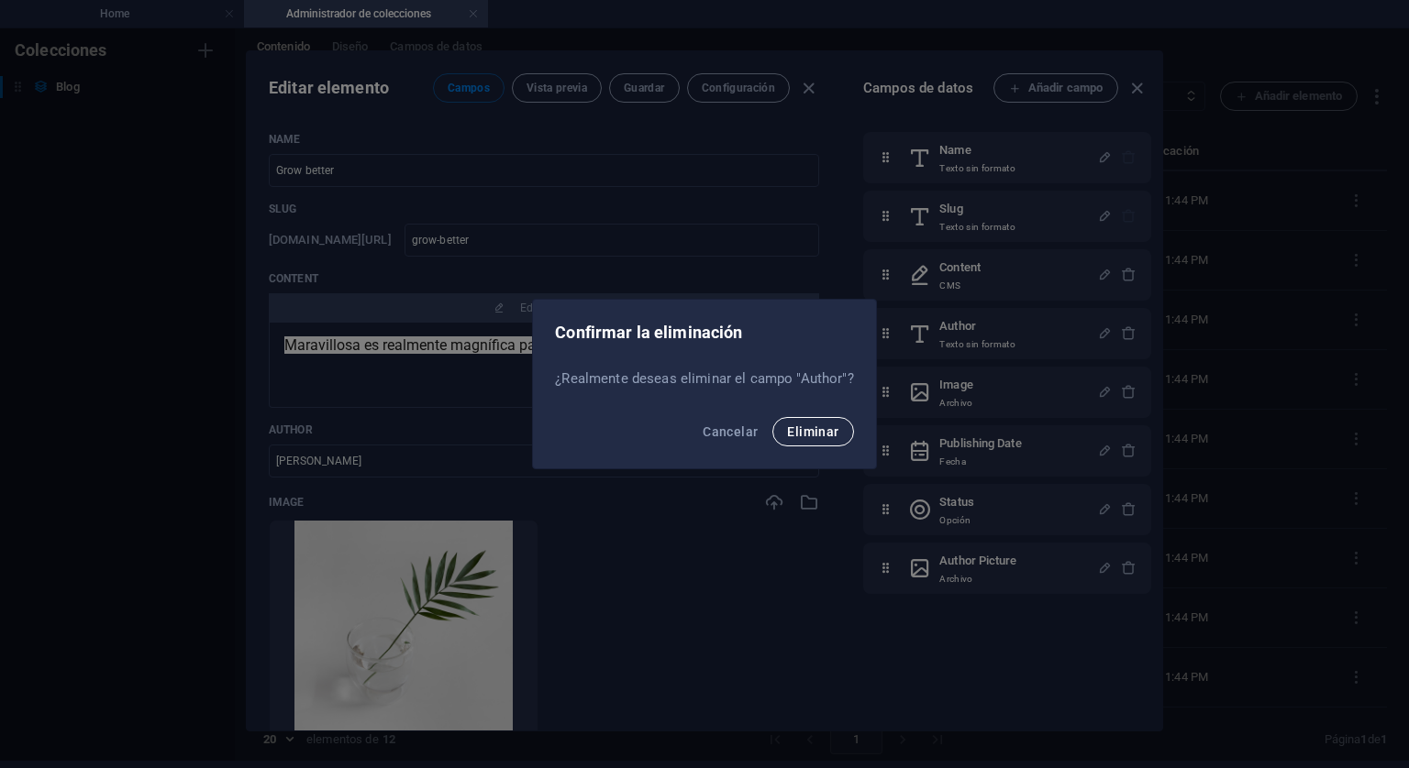
click at [794, 436] on span "Eliminar" at bounding box center [812, 432] width 51 height 15
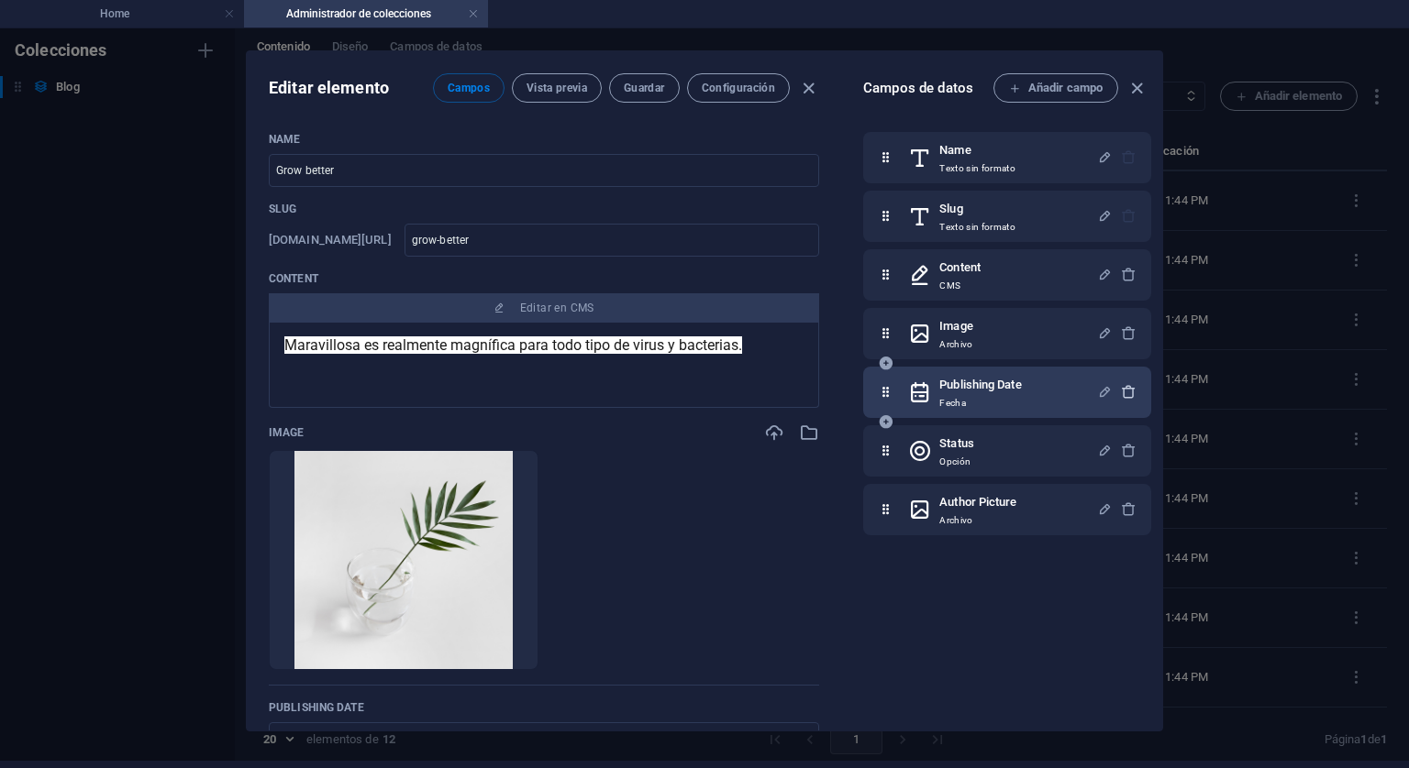
click at [1121, 389] on icon "button" at bounding box center [1129, 392] width 16 height 16
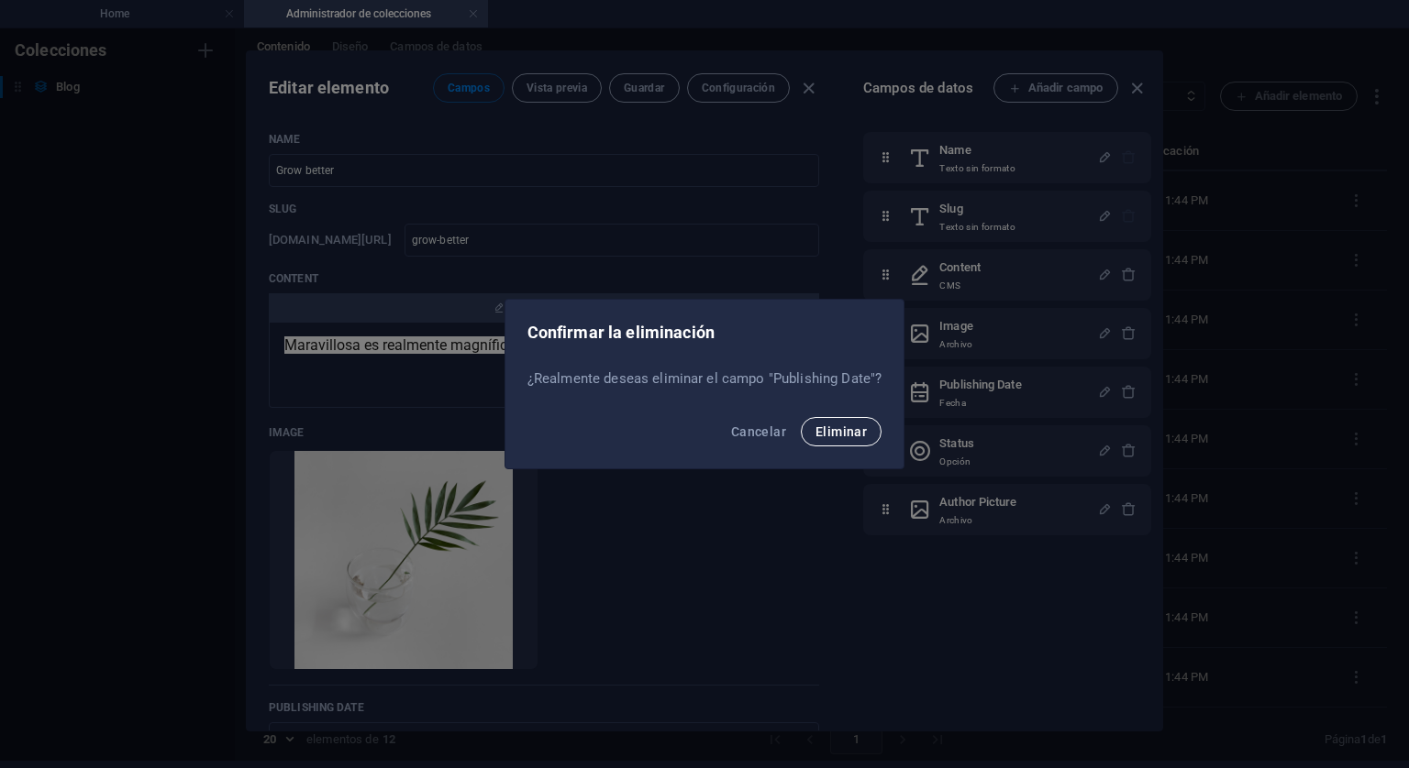
click at [833, 436] on span "Eliminar" at bounding box center [840, 432] width 51 height 15
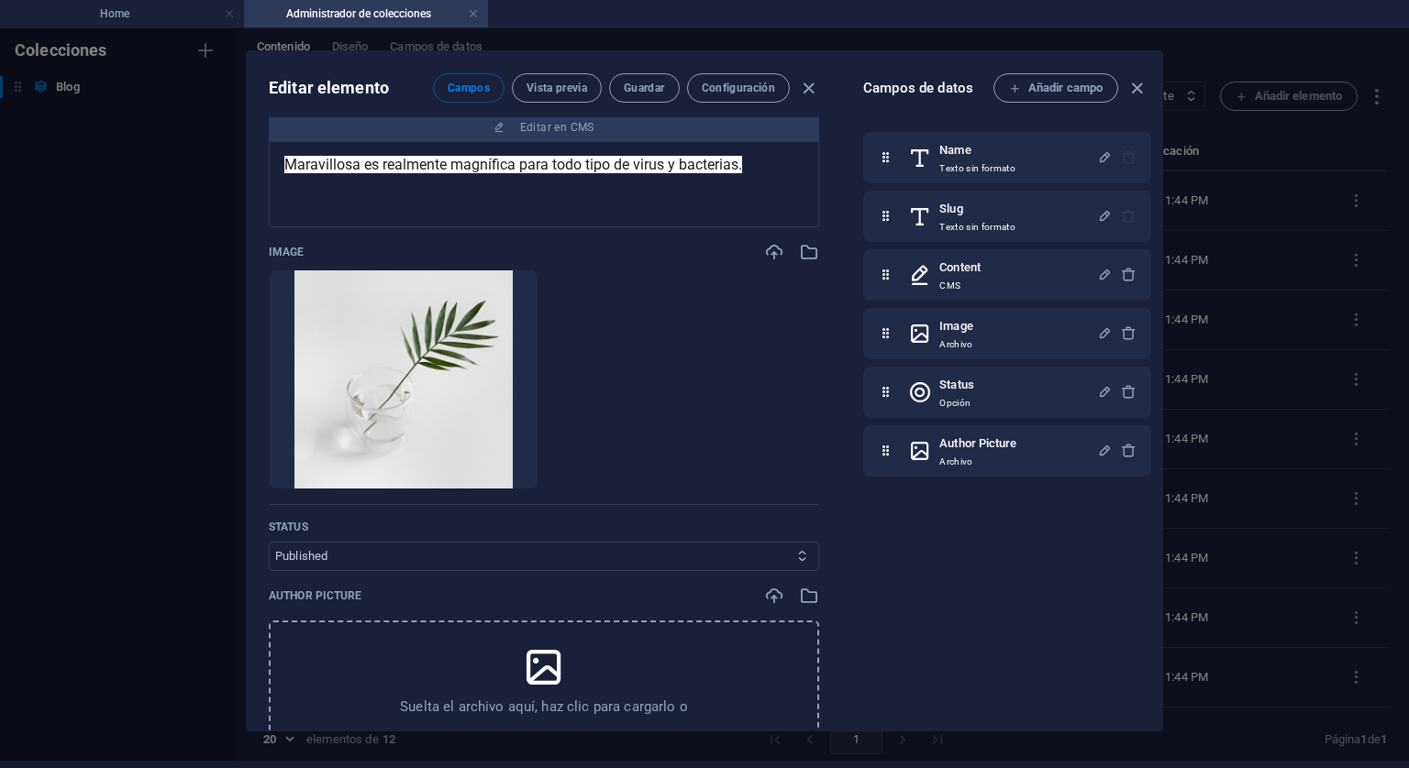
scroll to position [183, 0]
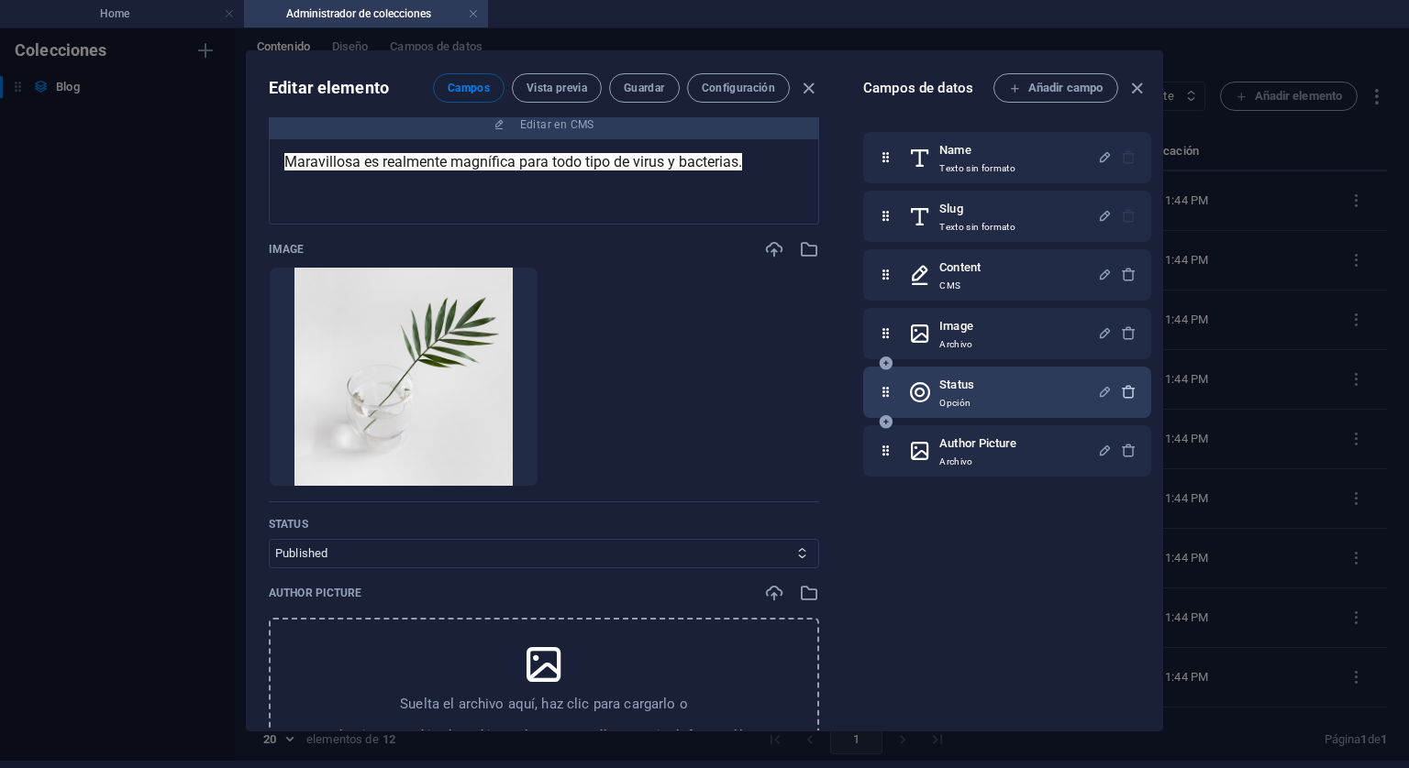
click at [1121, 386] on icon "button" at bounding box center [1129, 392] width 16 height 16
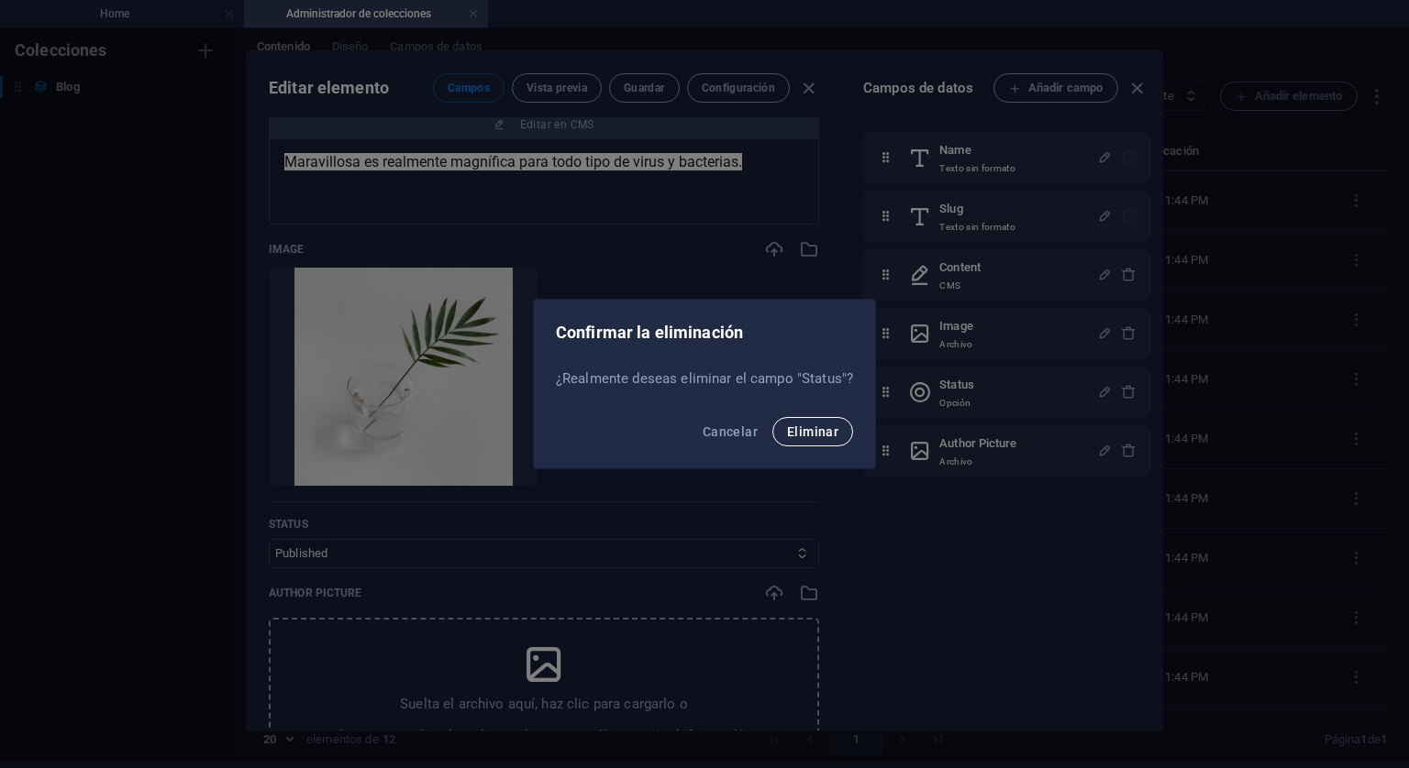
click at [812, 442] on button "Eliminar" at bounding box center [812, 431] width 81 height 29
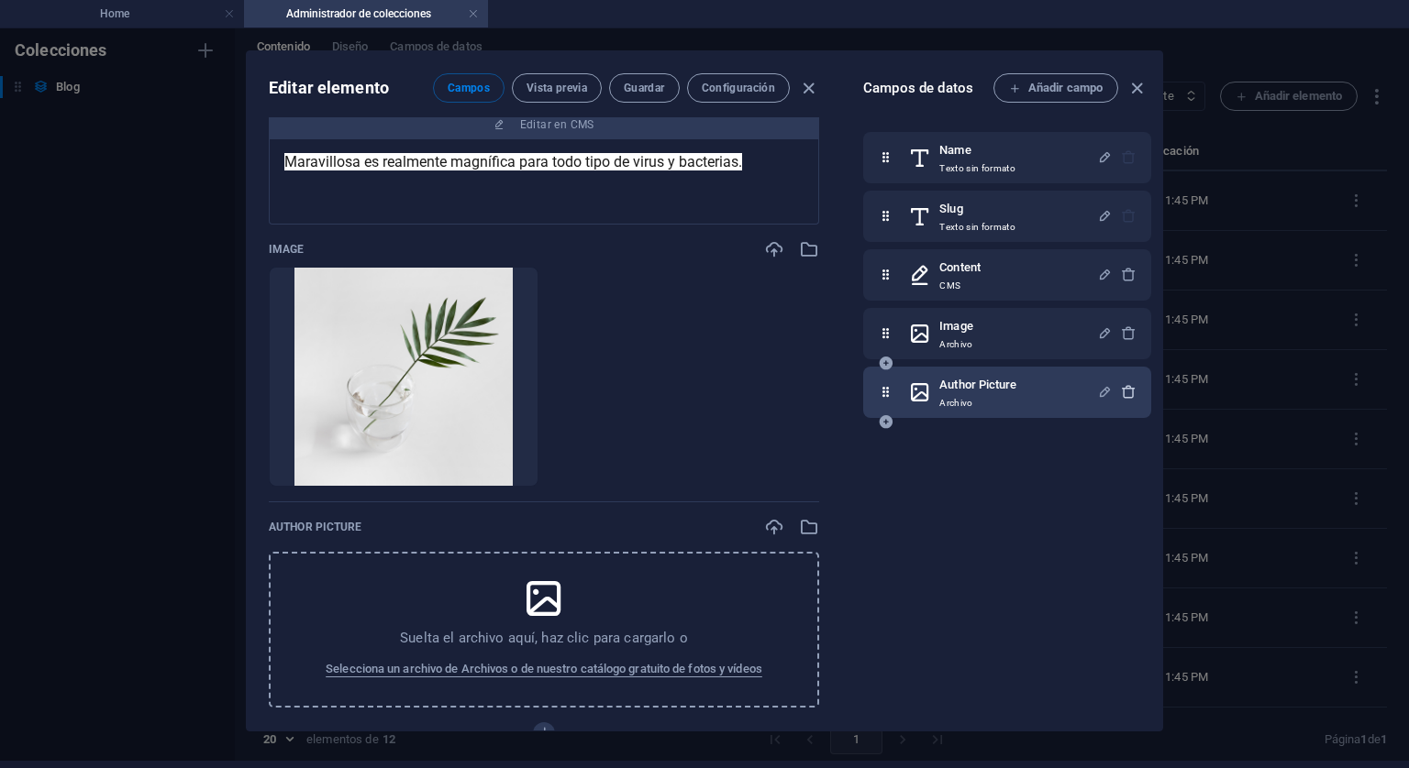
click at [1121, 392] on icon "button" at bounding box center [1129, 392] width 16 height 16
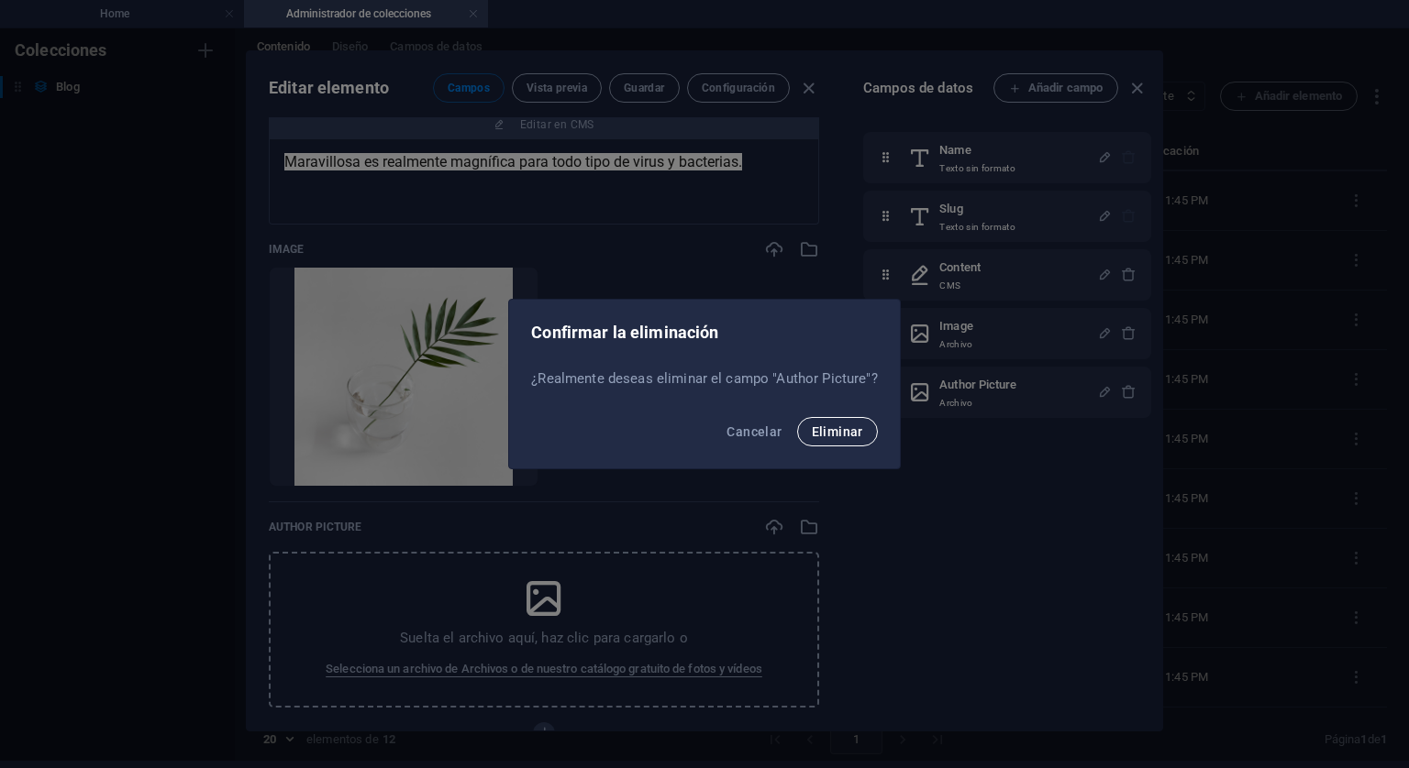
click at [862, 429] on button "Eliminar" at bounding box center [837, 431] width 81 height 29
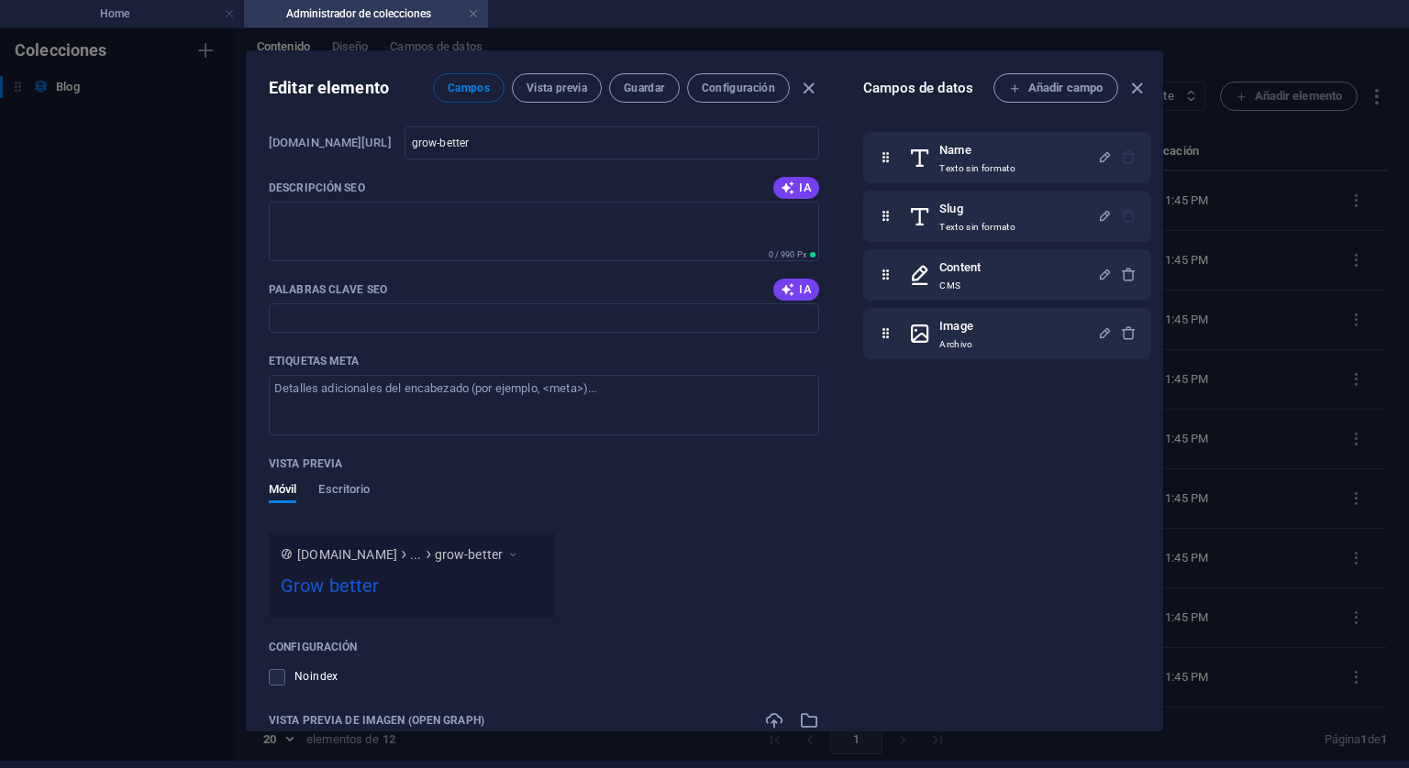
scroll to position [708, 0]
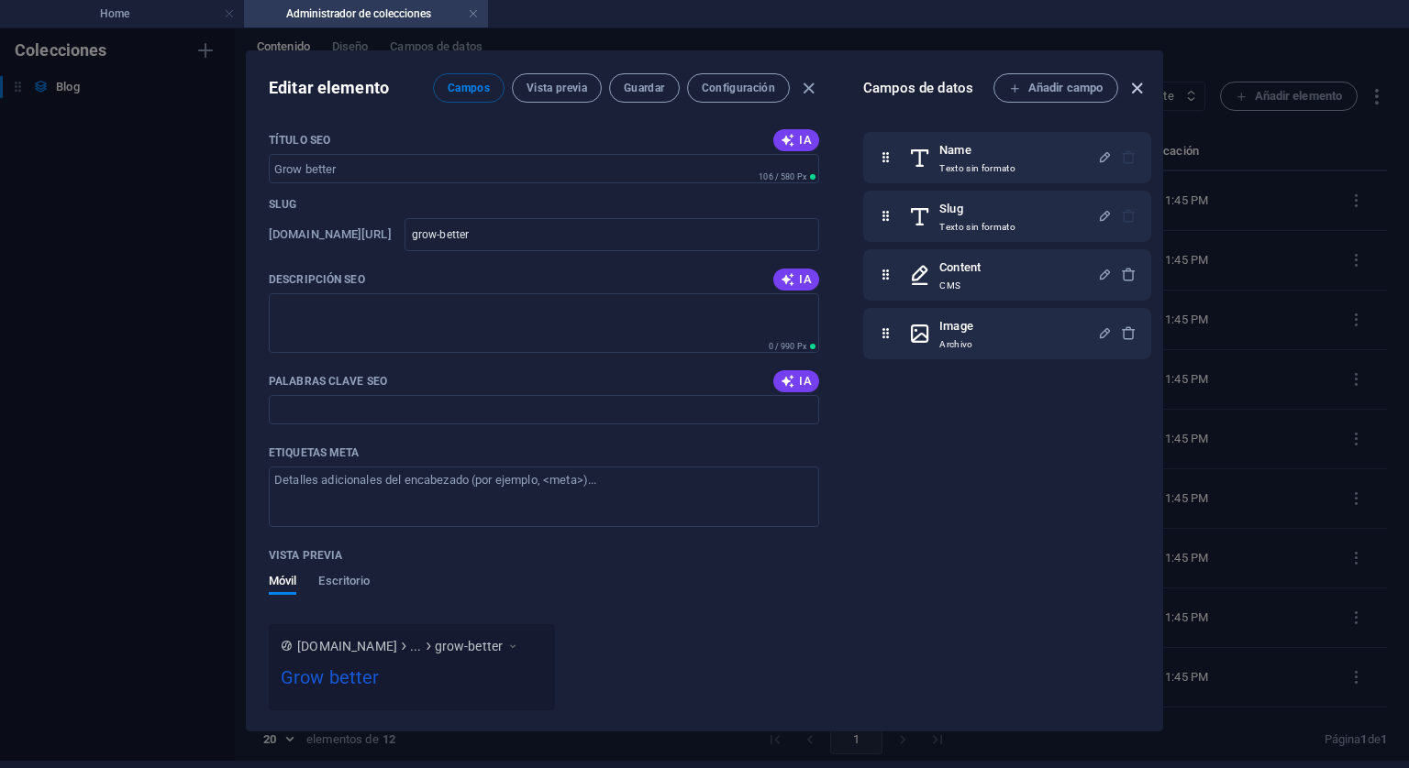
click at [1138, 83] on icon "button" at bounding box center [1136, 88] width 21 height 21
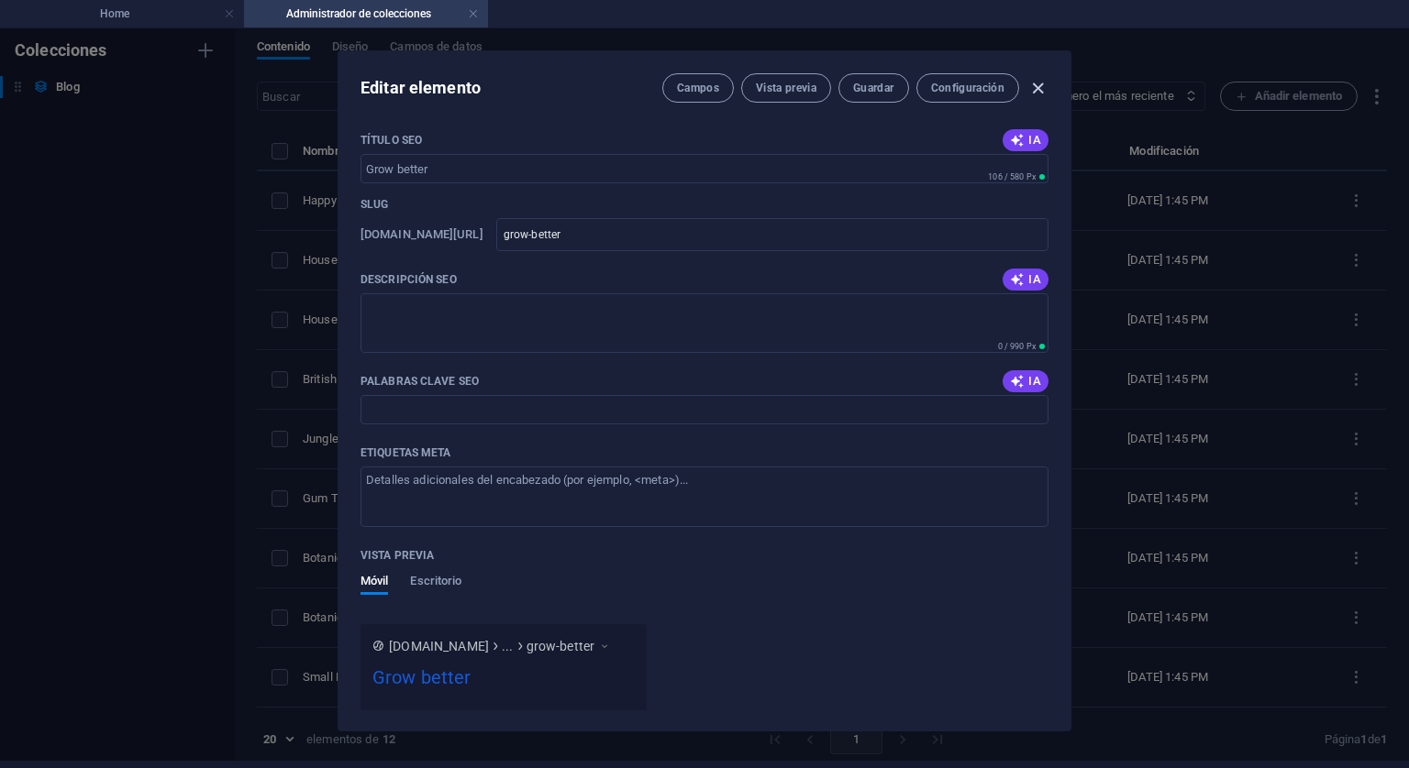
click at [1027, 93] on icon "button" at bounding box center [1037, 88] width 21 height 21
type input "grow-better"
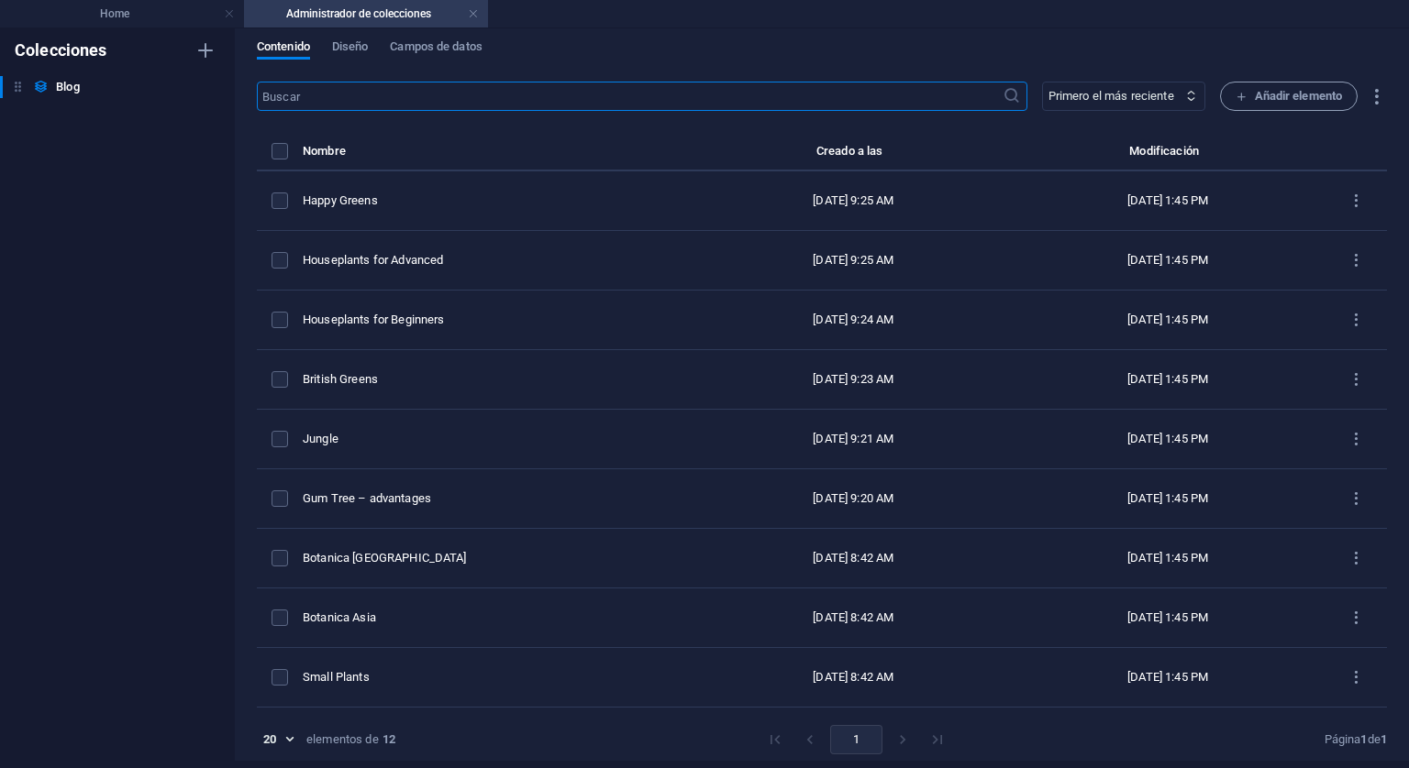
scroll to position [598, 0]
click at [475, 9] on link at bounding box center [473, 14] width 11 height 17
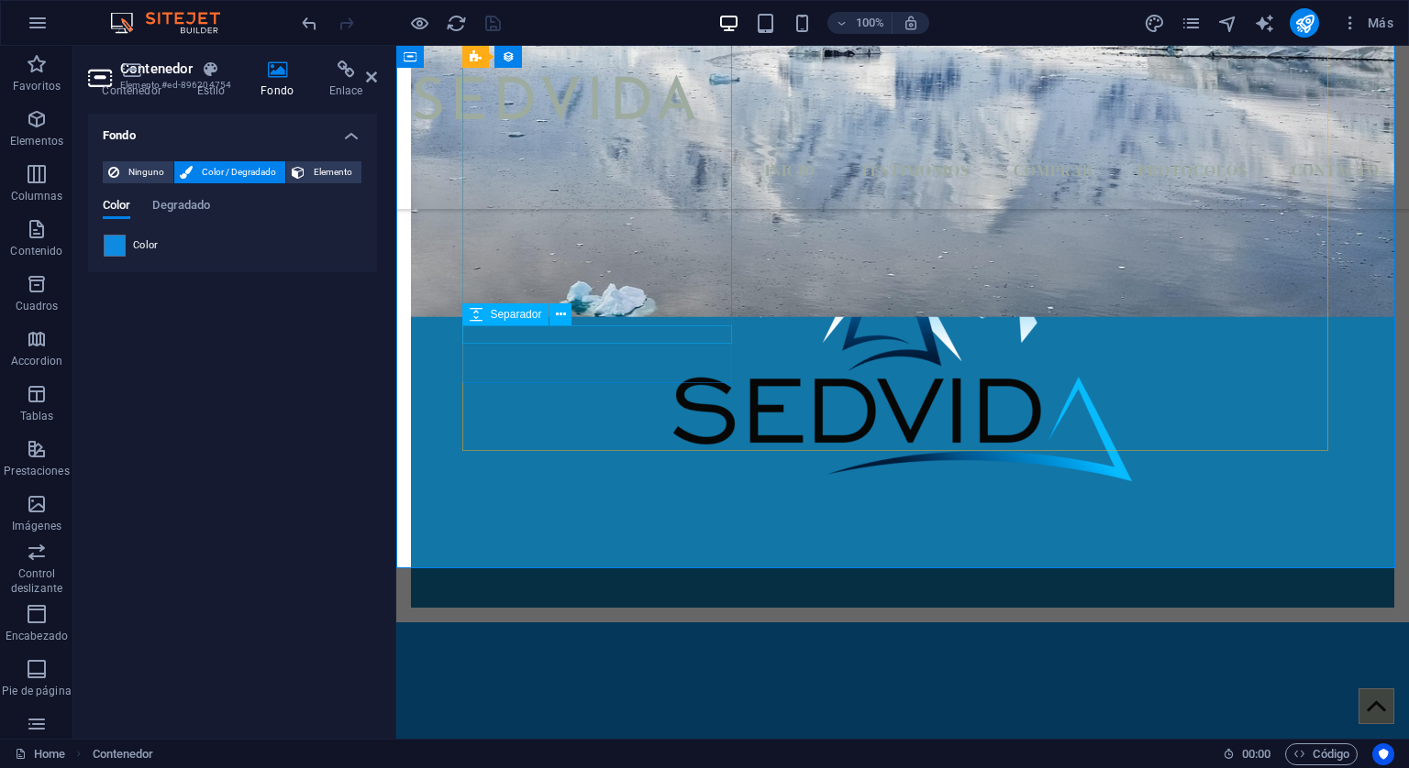
scroll to position [1009, 0]
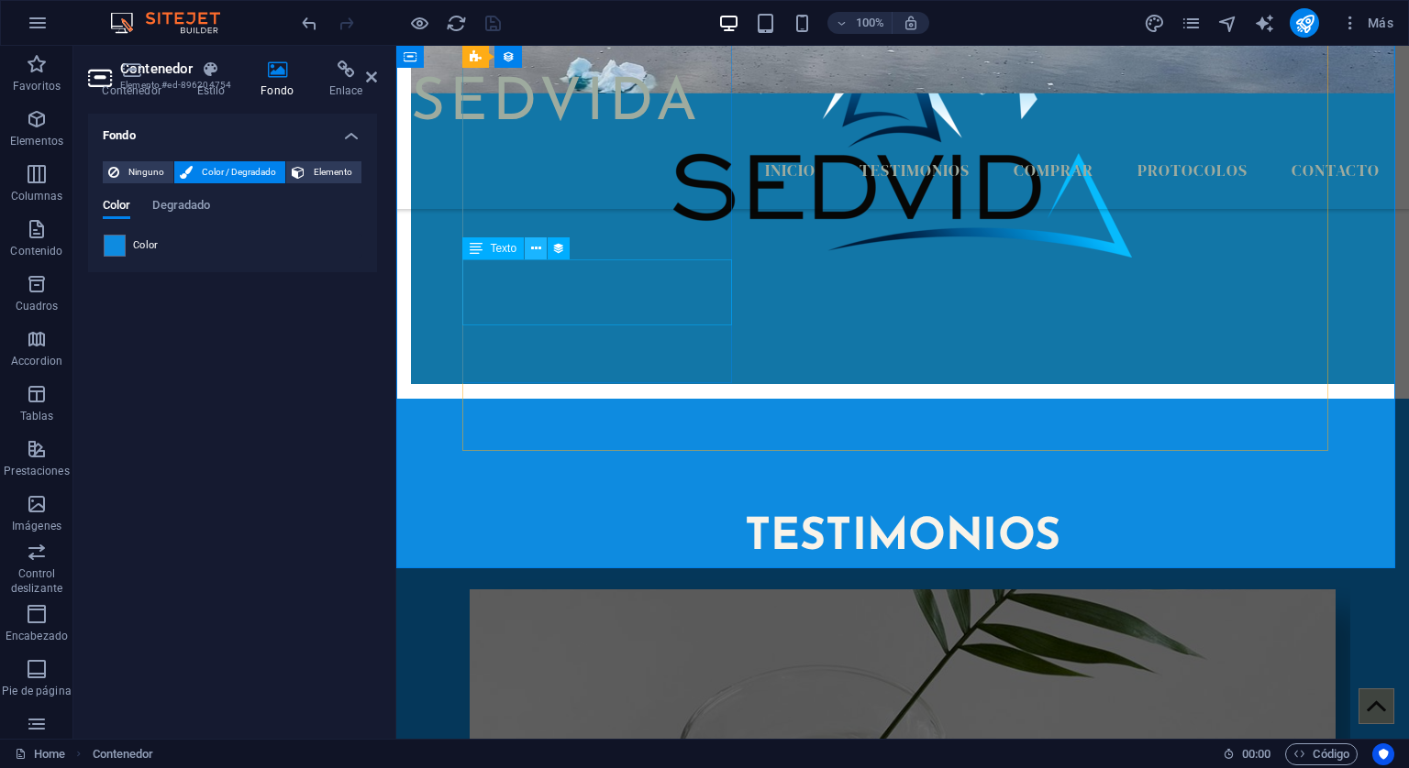
click at [540, 249] on button at bounding box center [536, 249] width 22 height 22
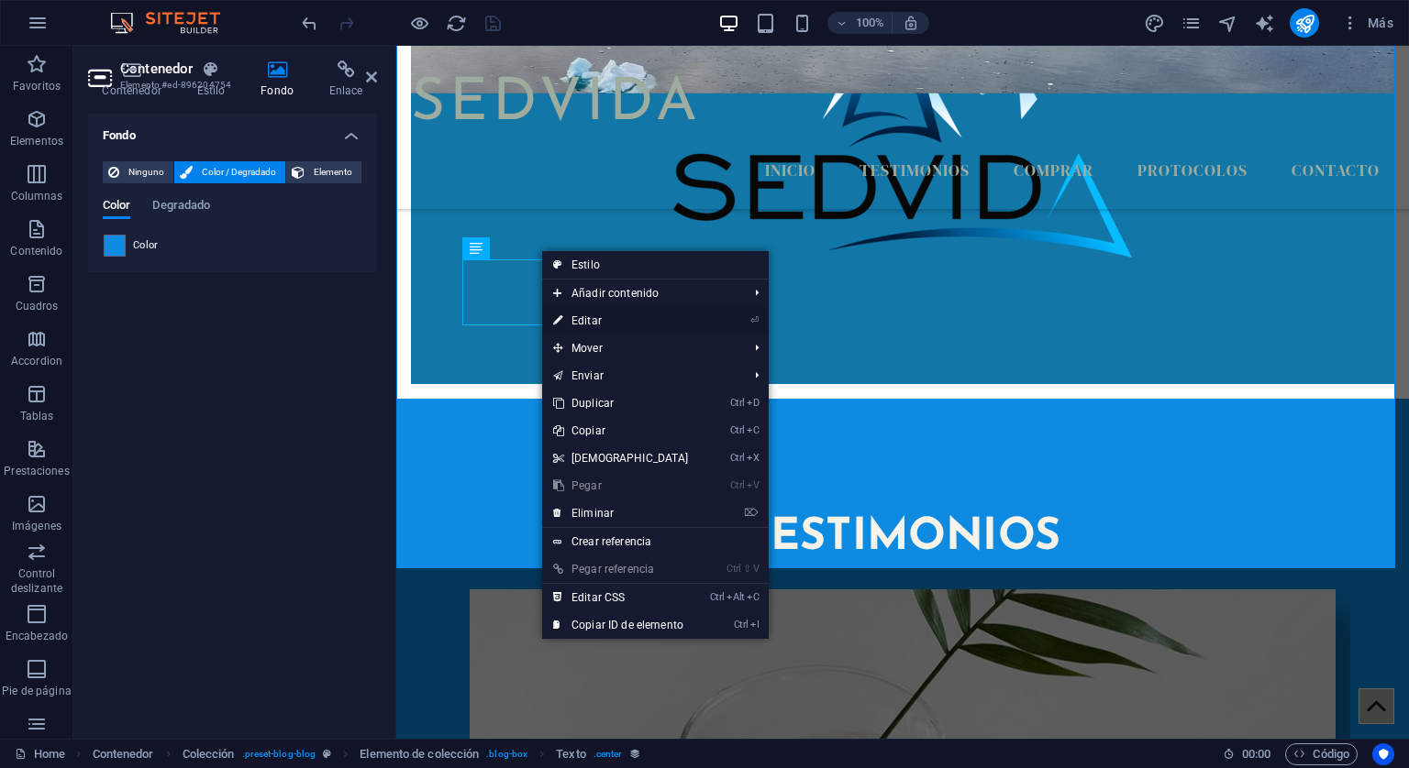
click at [587, 309] on link "⏎ Editar" at bounding box center [621, 321] width 158 height 28
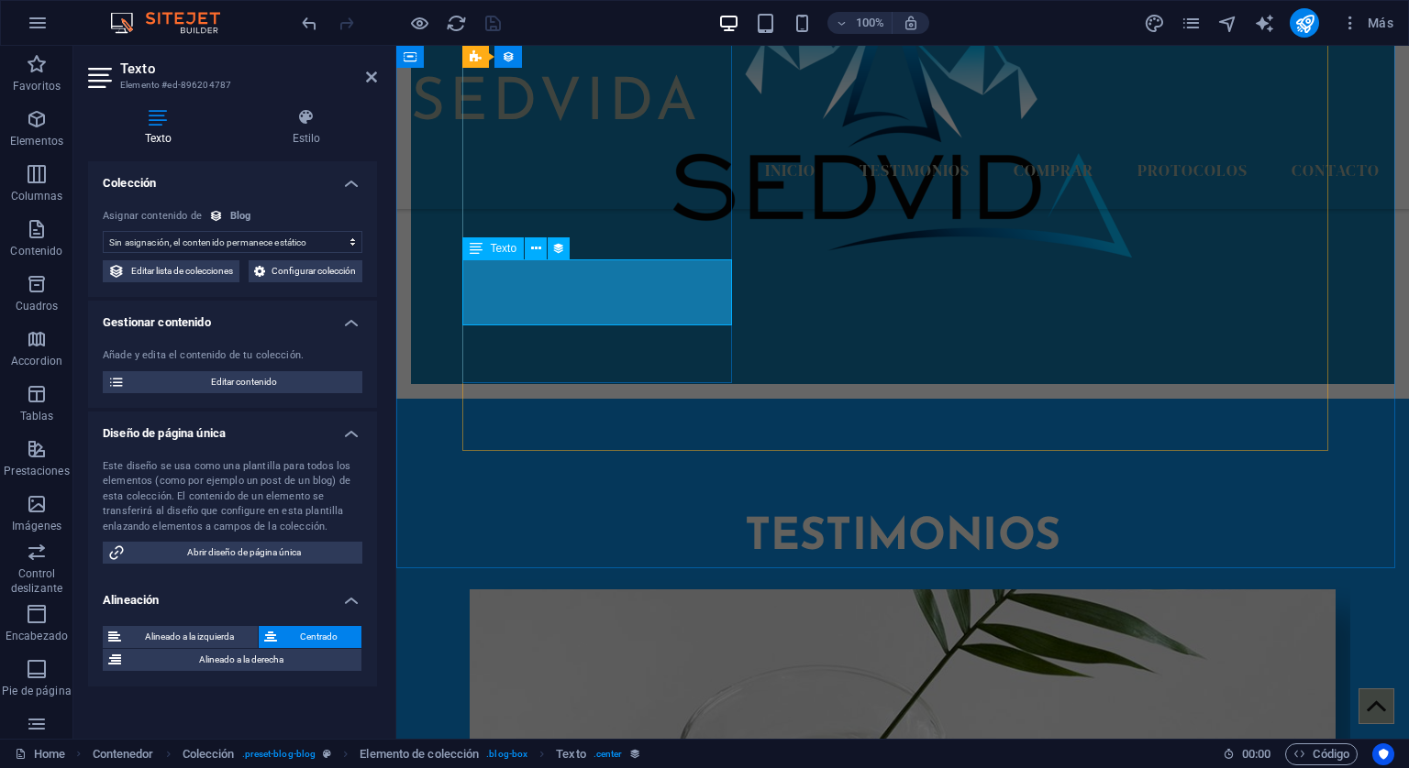
click at [370, 71] on icon at bounding box center [371, 77] width 11 height 15
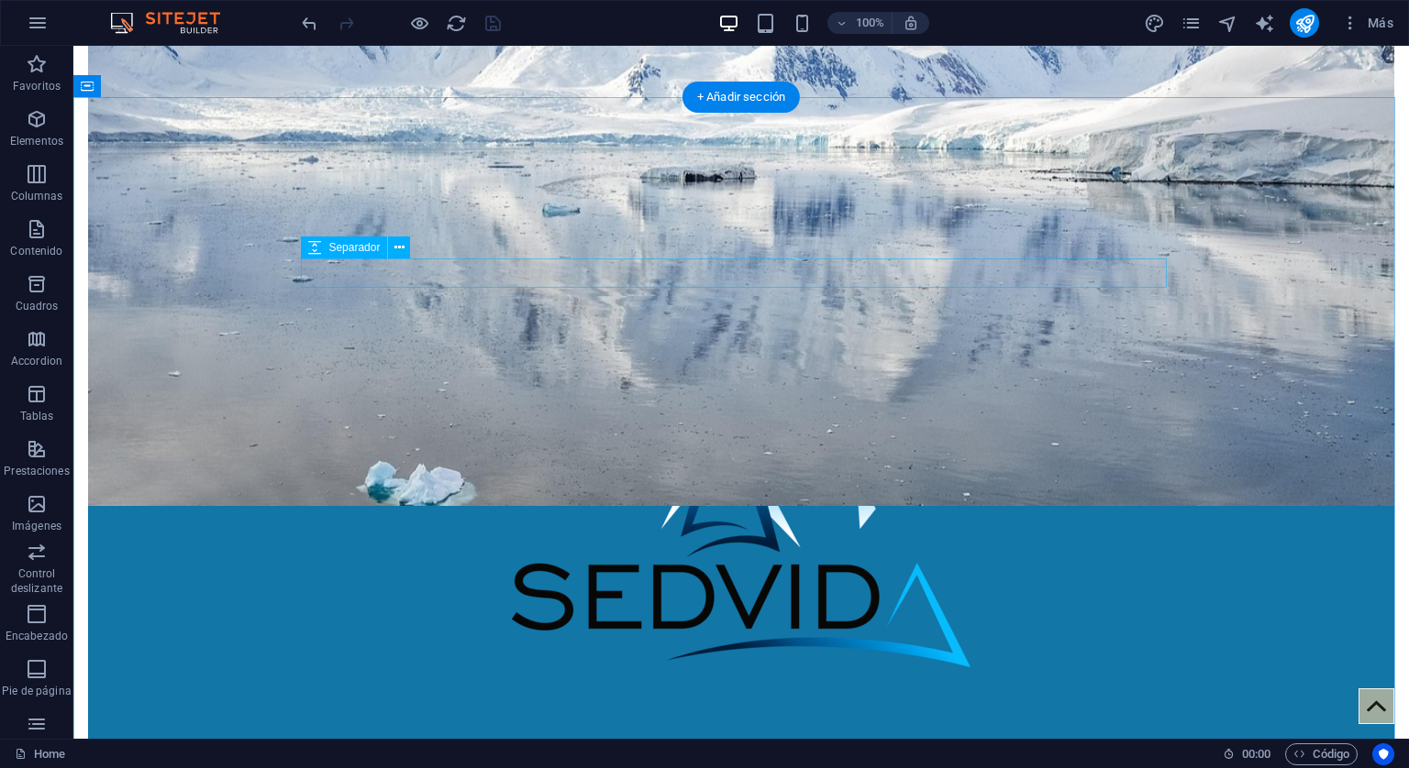
scroll to position [642, 0]
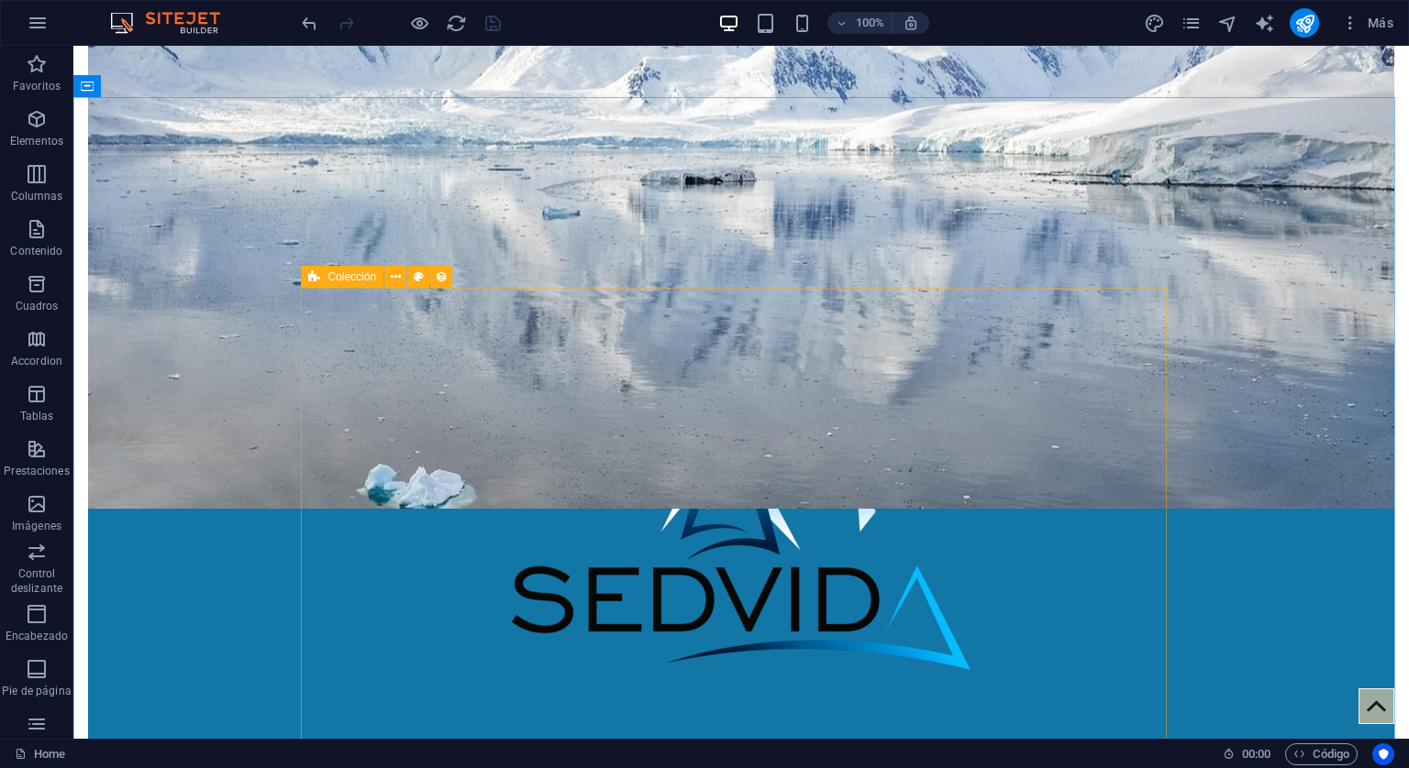
click at [313, 276] on icon at bounding box center [314, 277] width 12 height 22
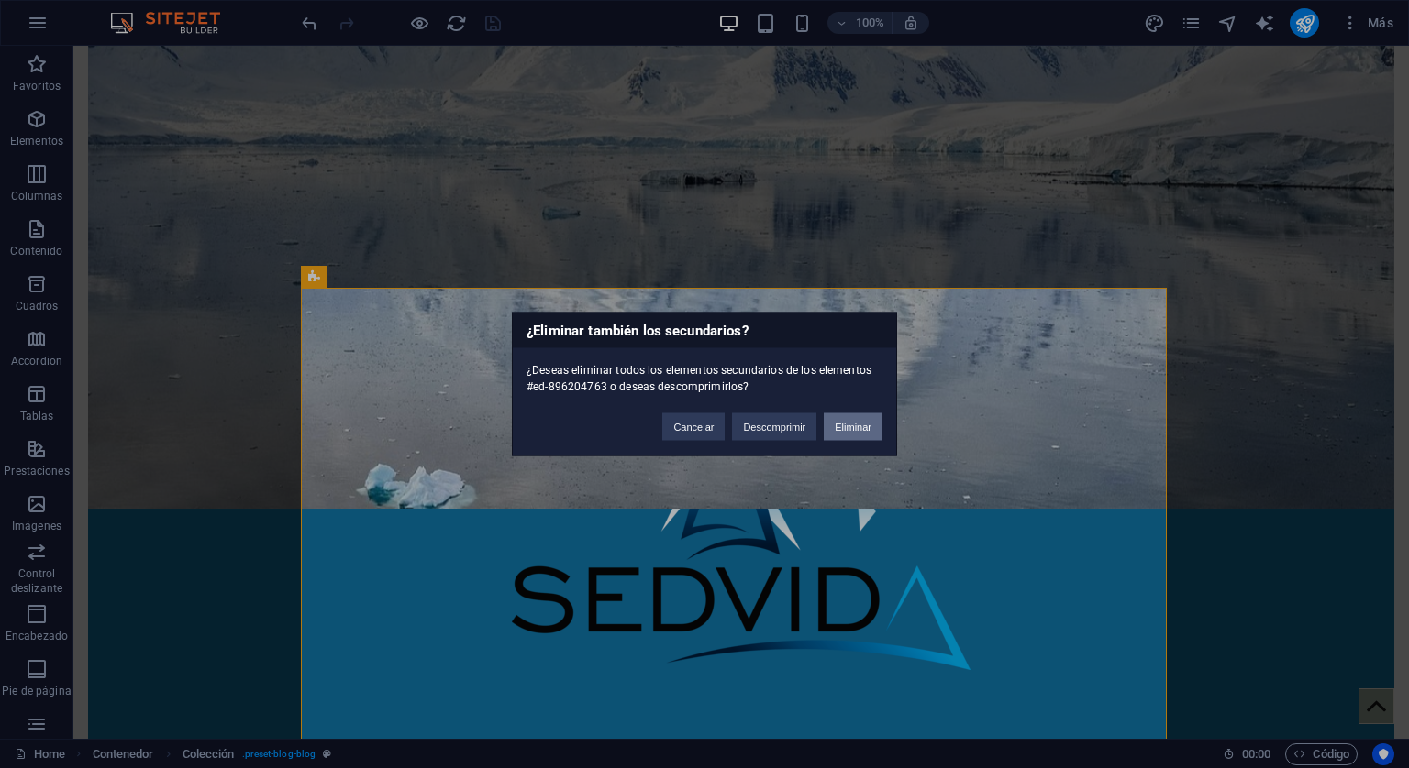
click at [862, 430] on button "Eliminar" at bounding box center [852, 428] width 59 height 28
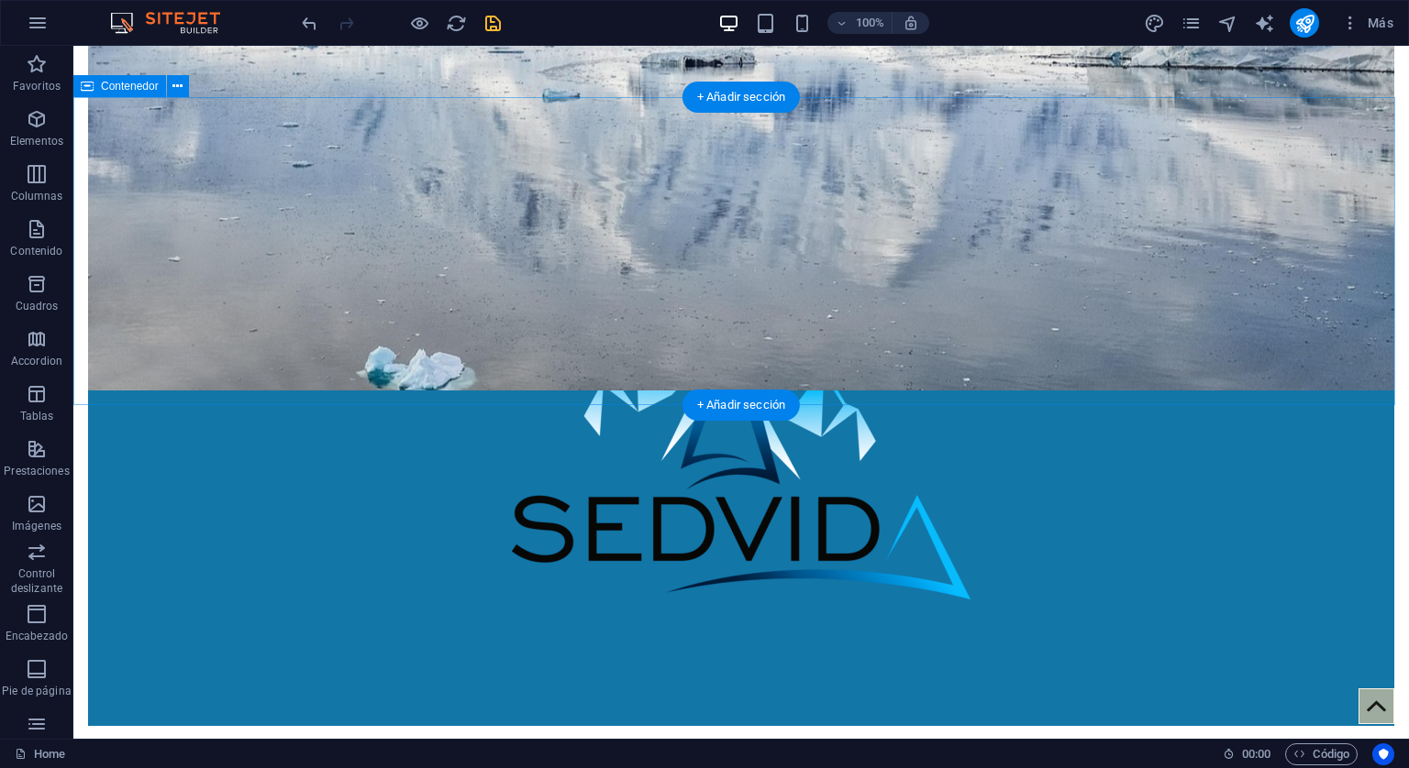
click at [719, 399] on div "+ Añadir sección" at bounding box center [740, 405] width 117 height 31
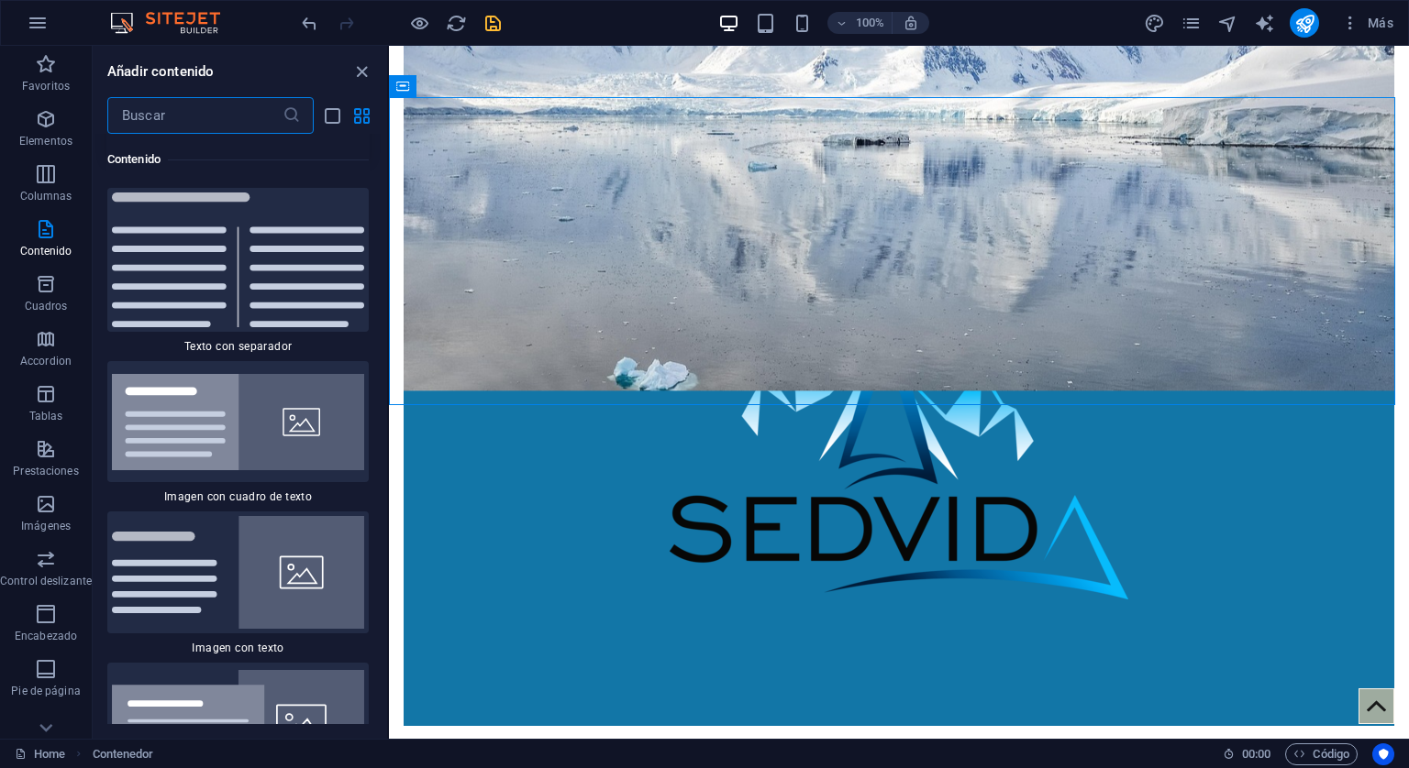
scroll to position [6535, 0]
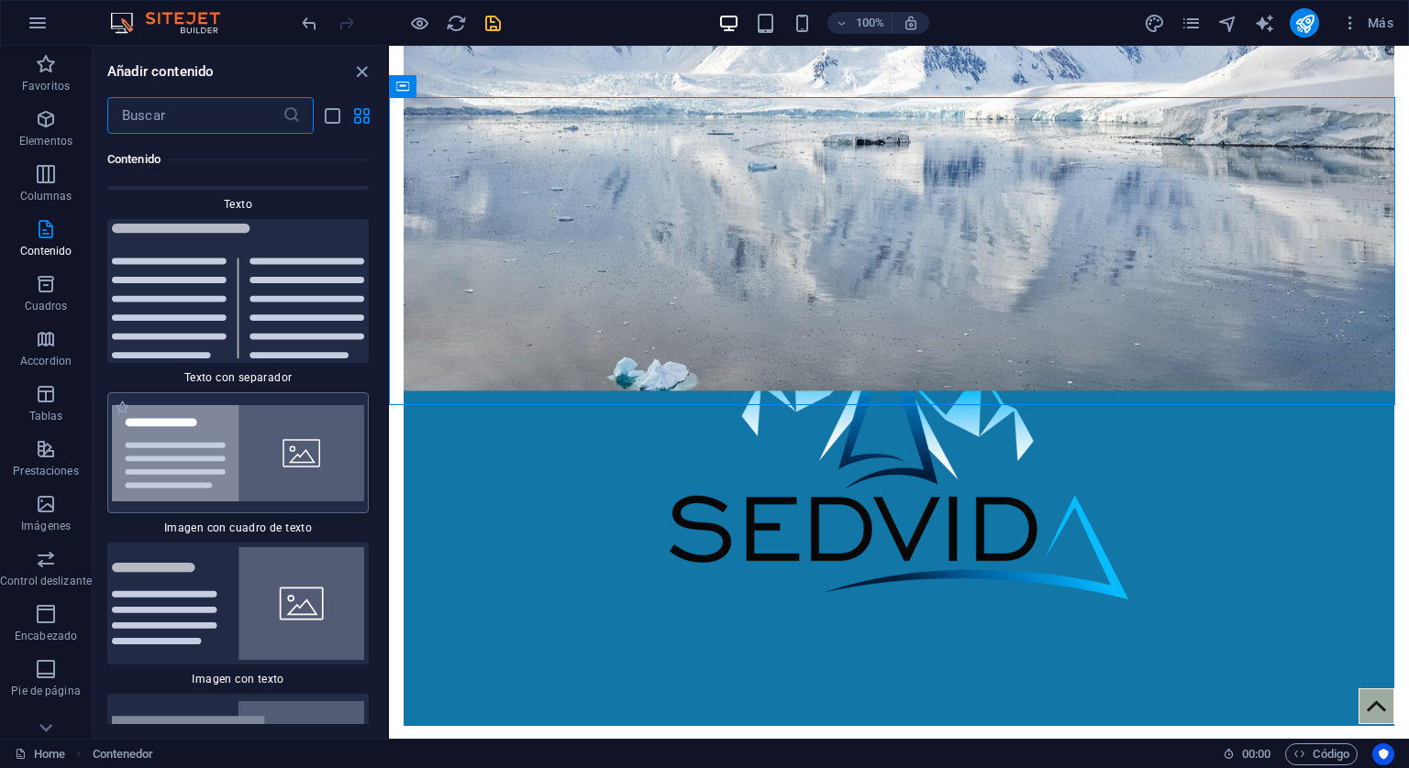
click at [282, 444] on img at bounding box center [238, 453] width 252 height 96
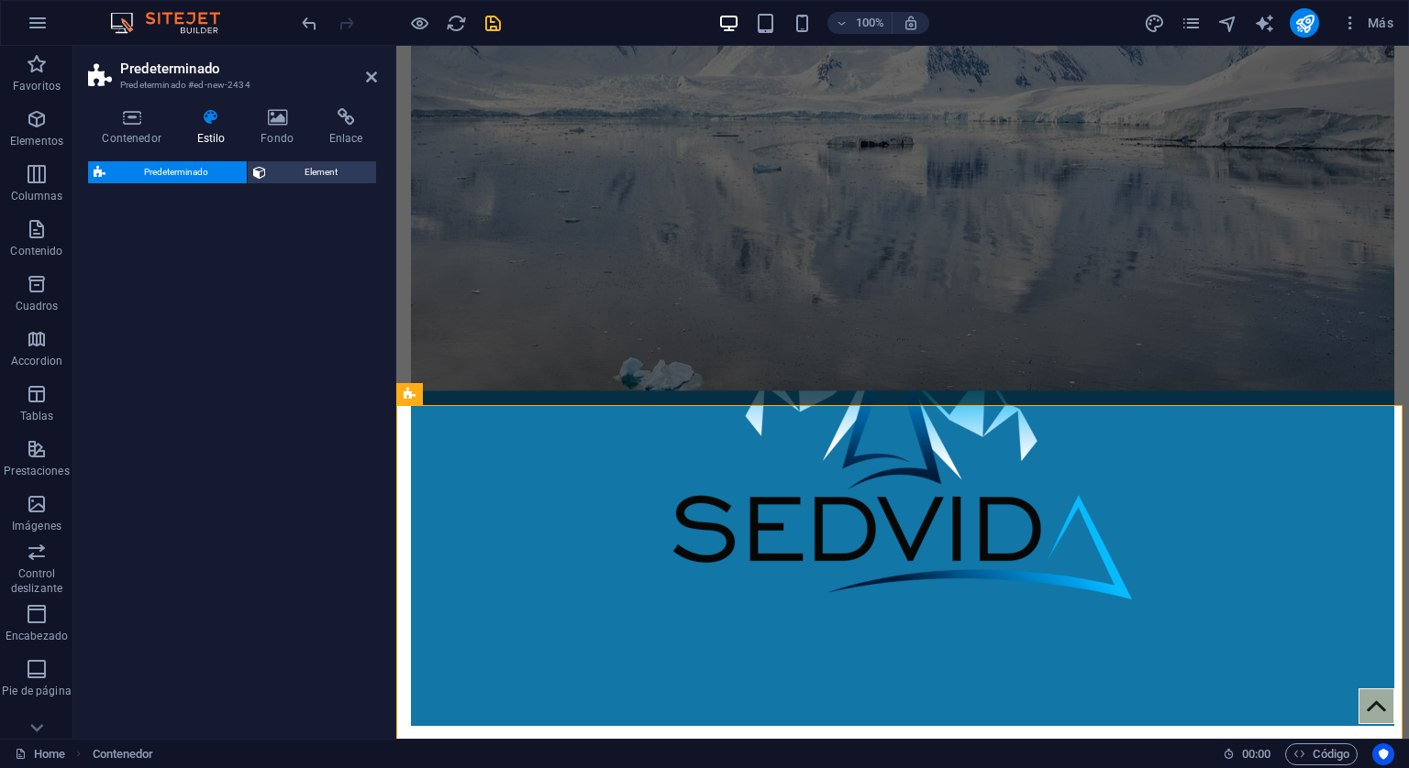
select select "rem"
select select "px"
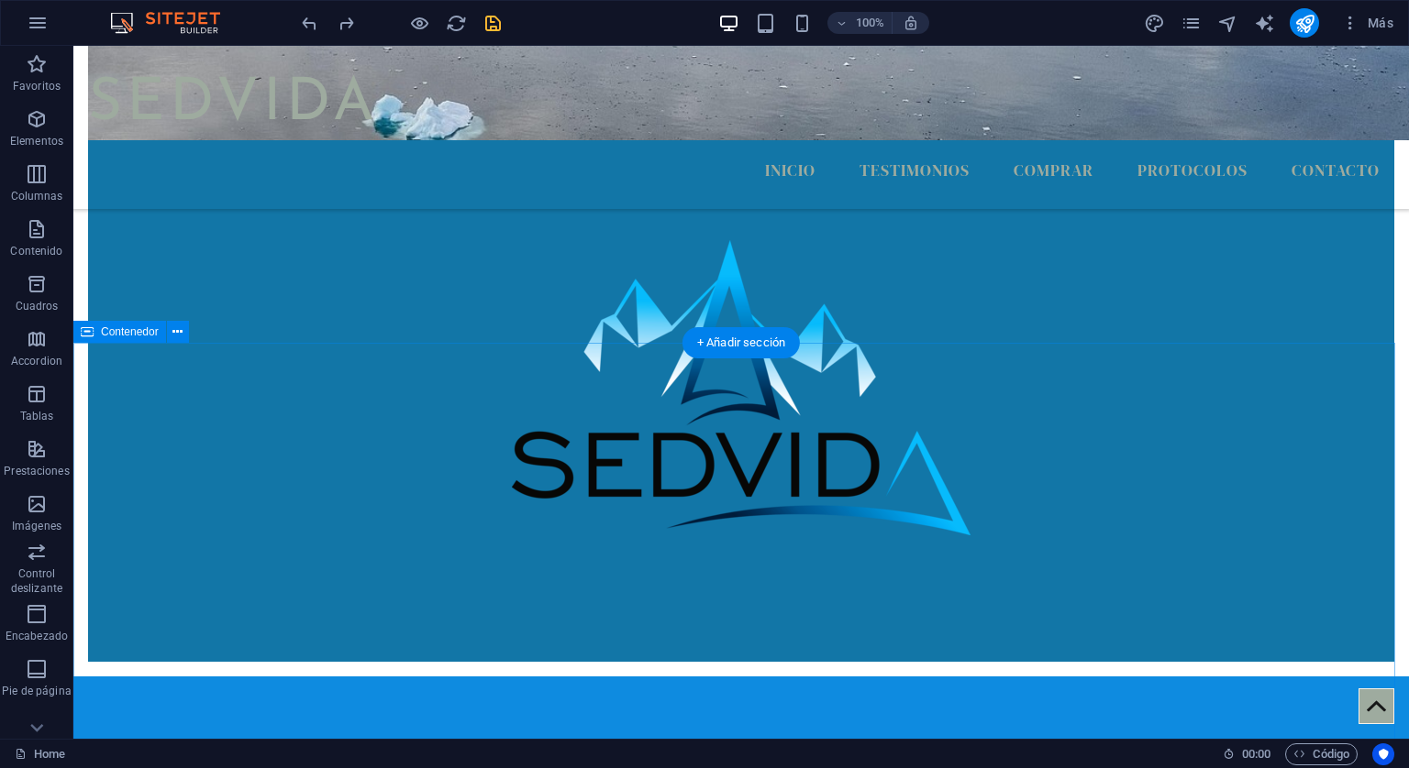
scroll to position [642, 0]
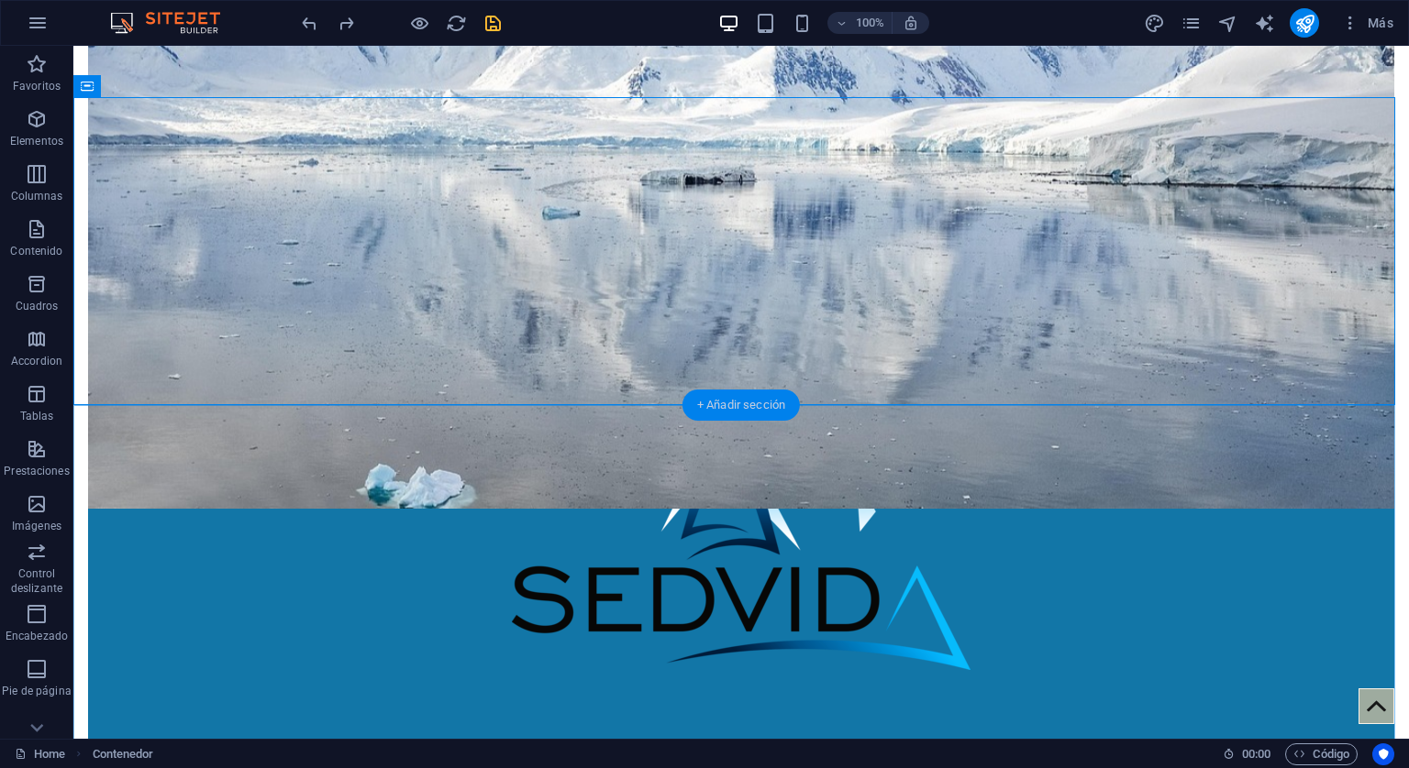
click at [713, 407] on div "+ Añadir sección" at bounding box center [740, 405] width 117 height 31
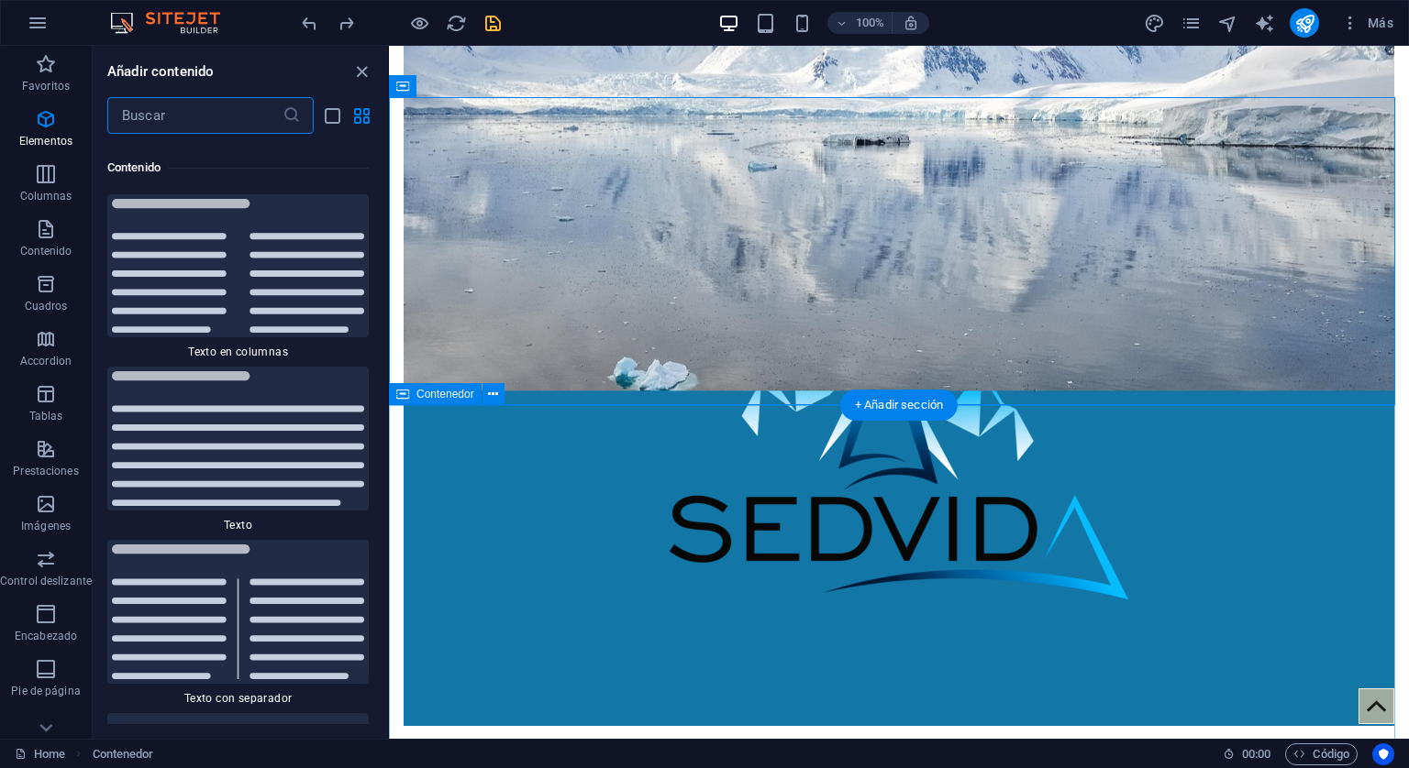
scroll to position [6214, 0]
click at [275, 554] on img at bounding box center [238, 612] width 252 height 135
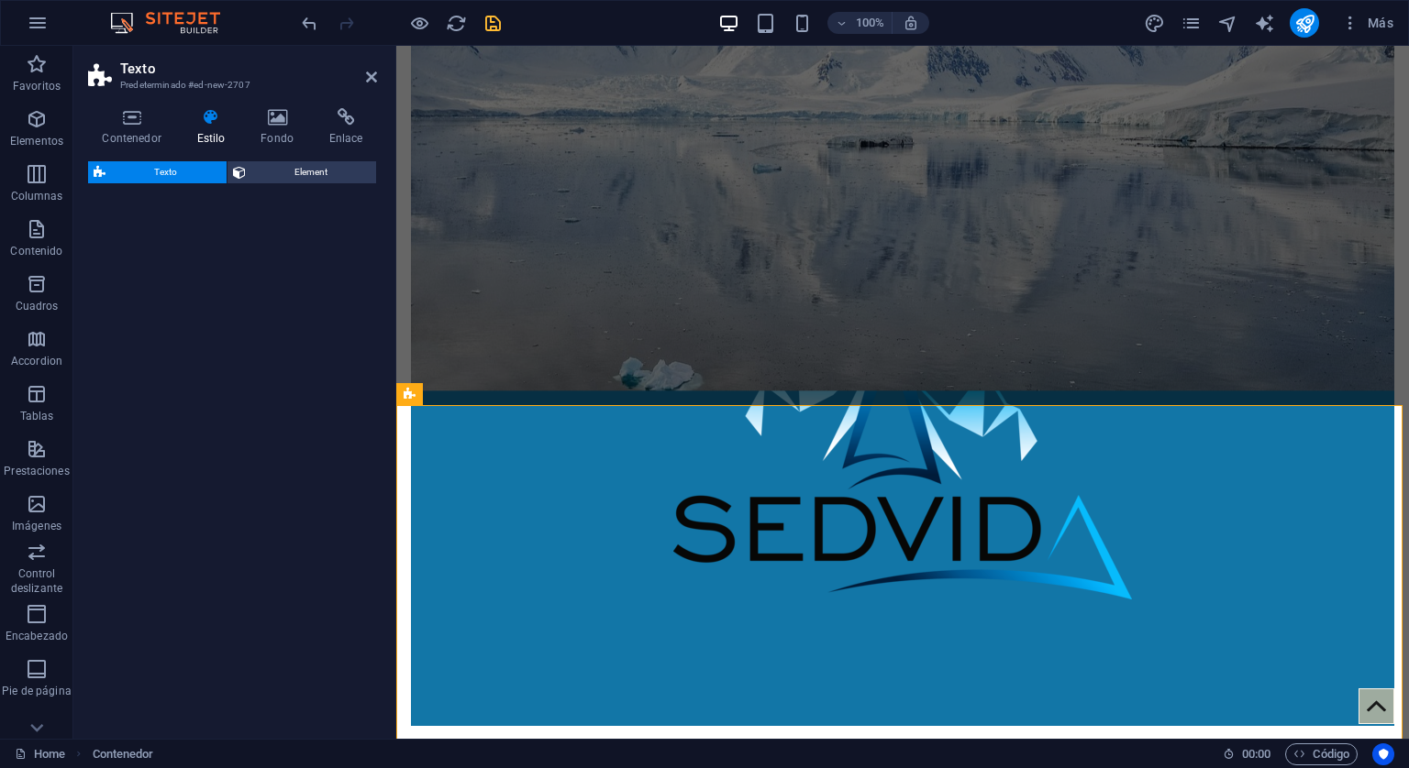
select select "rem"
select select "px"
select select "preset-text-v2-separator"
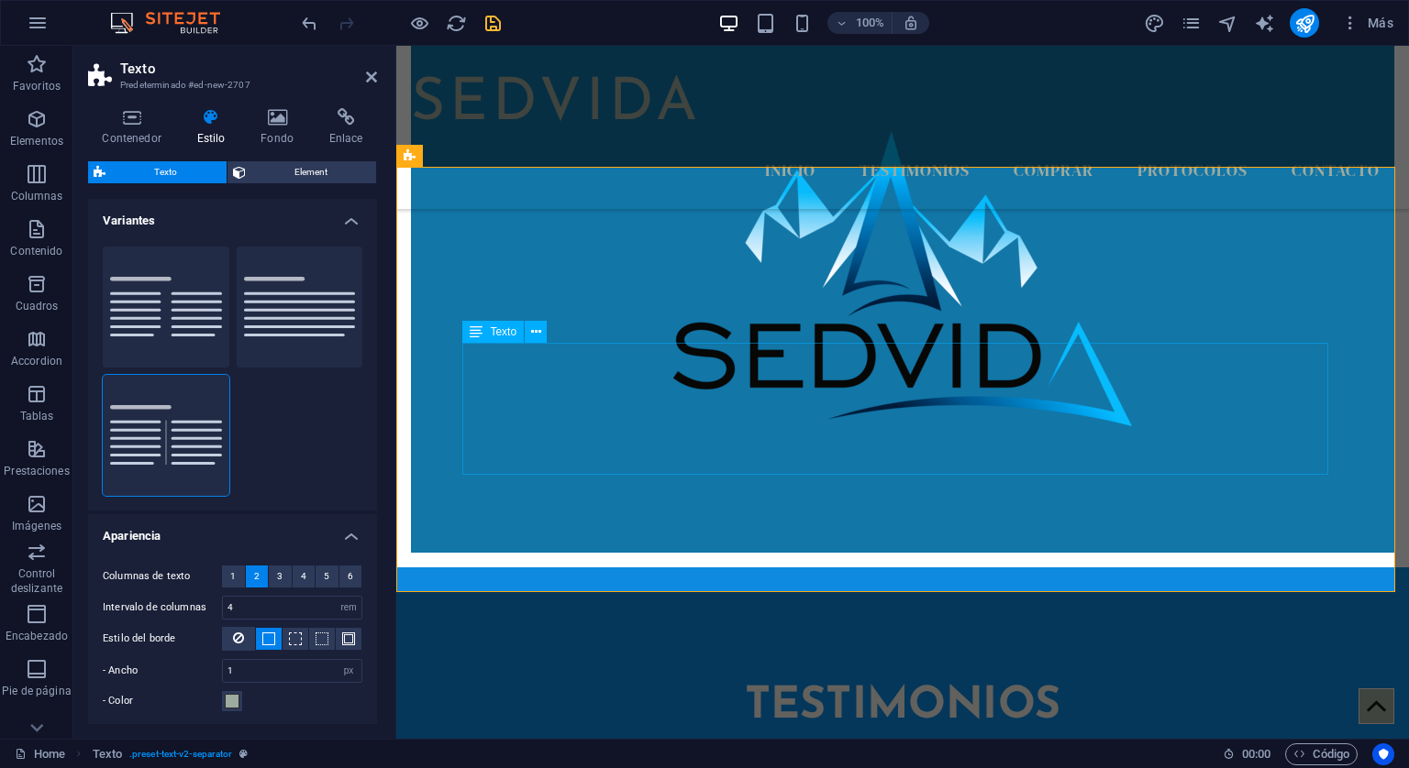
scroll to position [825, 0]
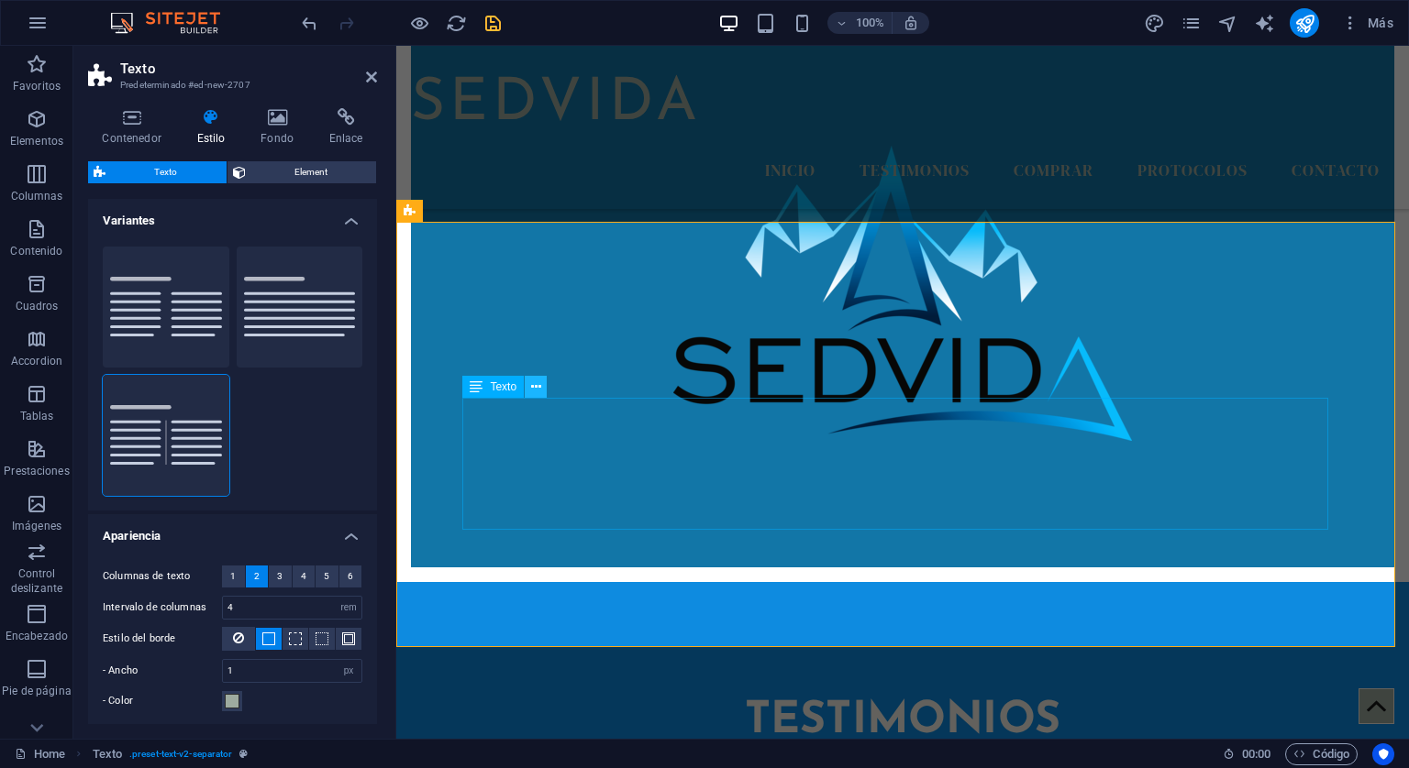
click at [536, 386] on icon at bounding box center [536, 387] width 10 height 19
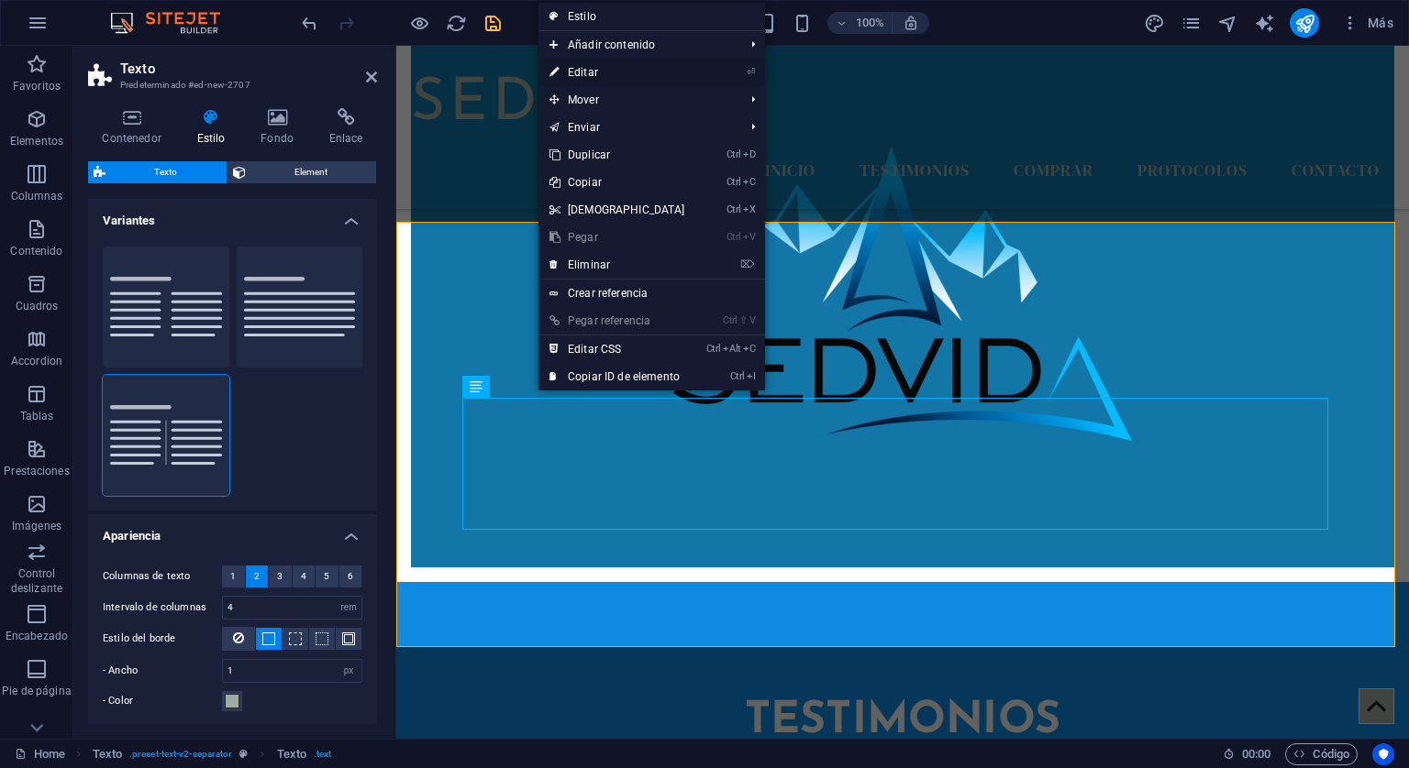
click at [575, 71] on link "⏎ Editar" at bounding box center [617, 73] width 158 height 28
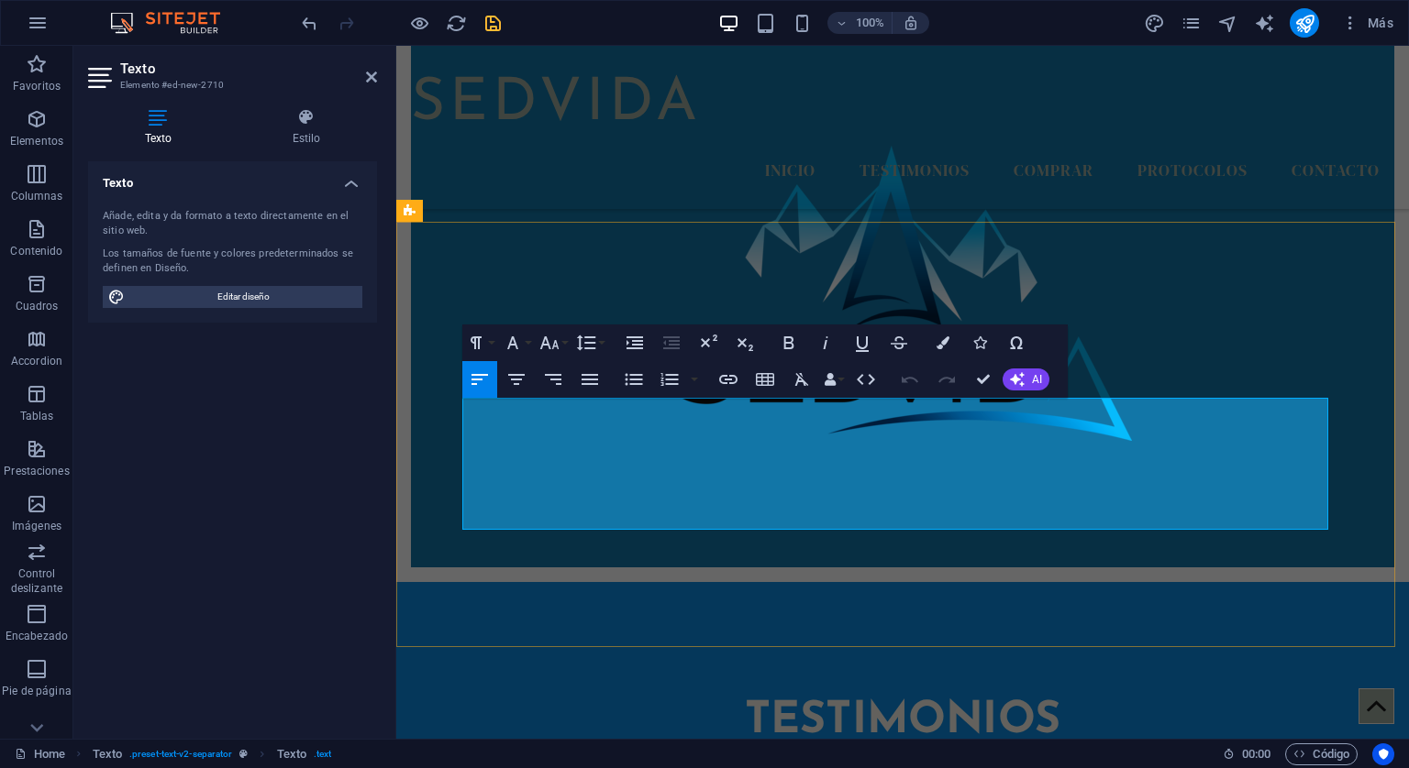
drag, startPoint x: 847, startPoint y: 518, endPoint x: 465, endPoint y: 408, distance: 397.9
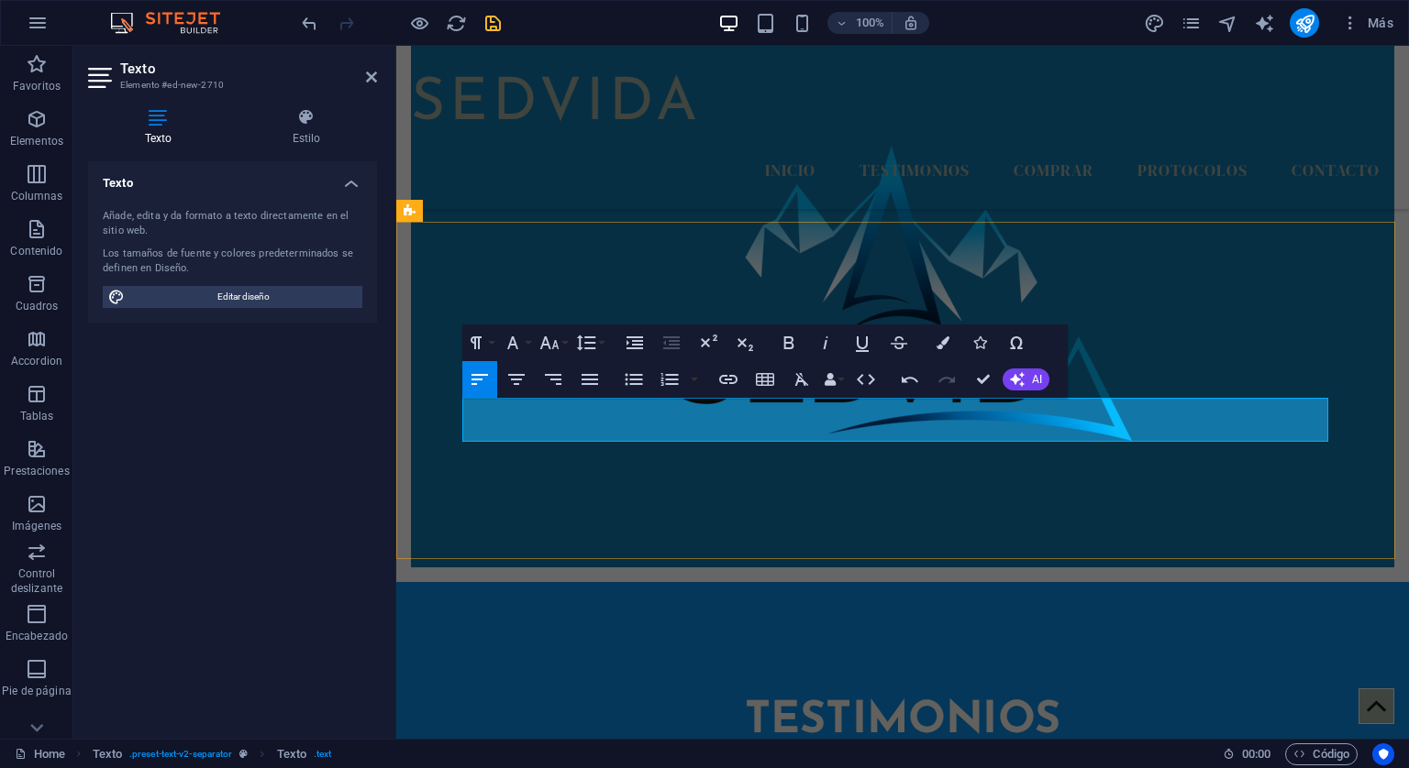
click at [513, 378] on icon "button" at bounding box center [516, 380] width 22 height 22
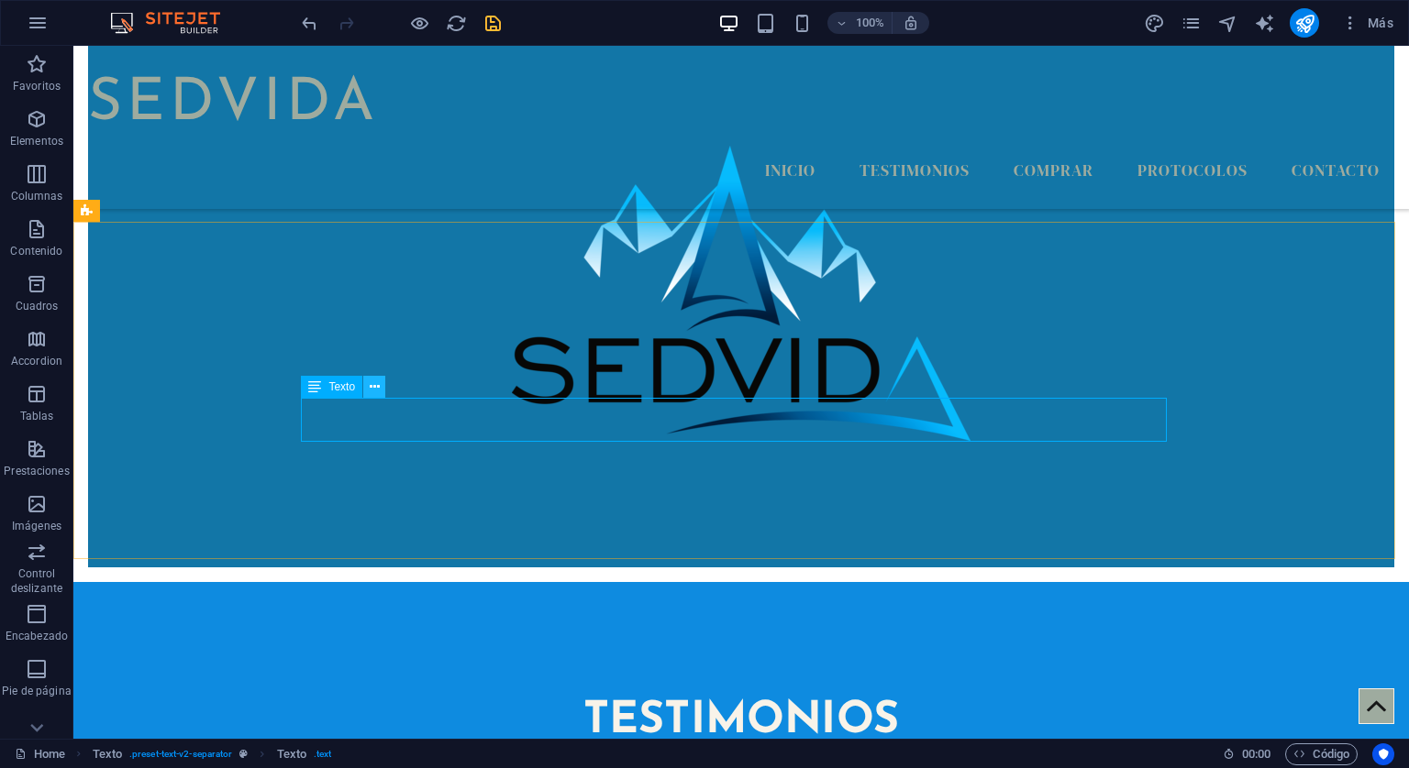
click at [376, 391] on icon at bounding box center [375, 387] width 10 height 19
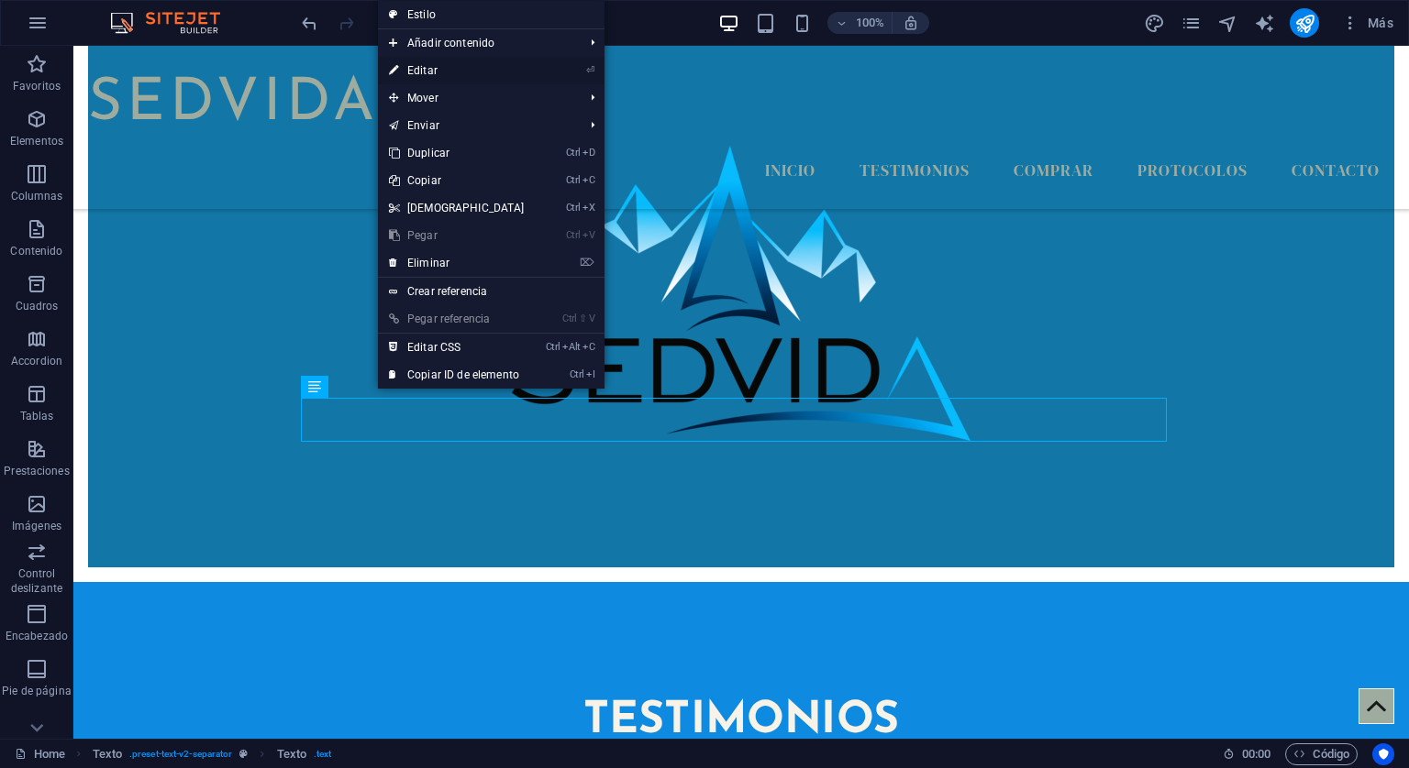
click at [411, 63] on link "⏎ Editar" at bounding box center [457, 71] width 158 height 28
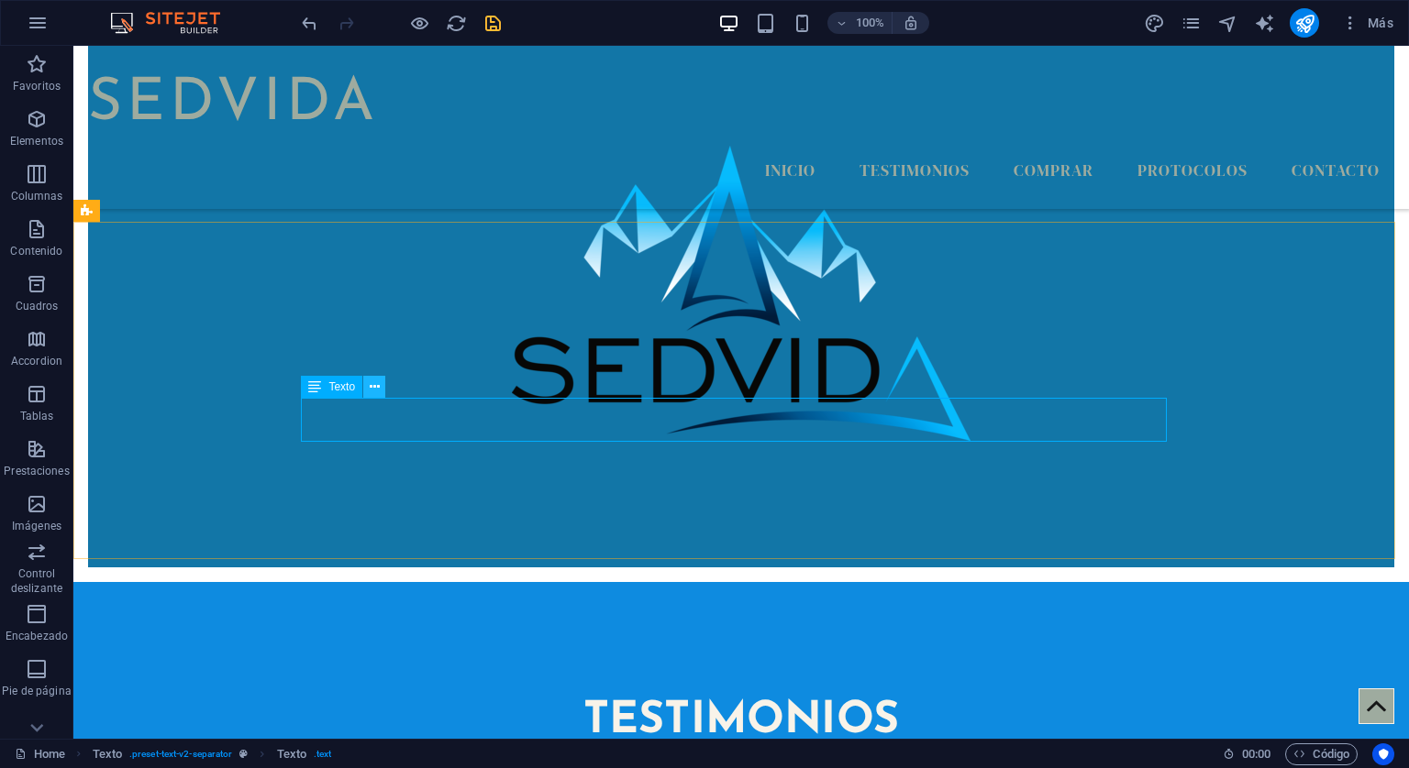
click at [370, 389] on icon at bounding box center [375, 387] width 10 height 19
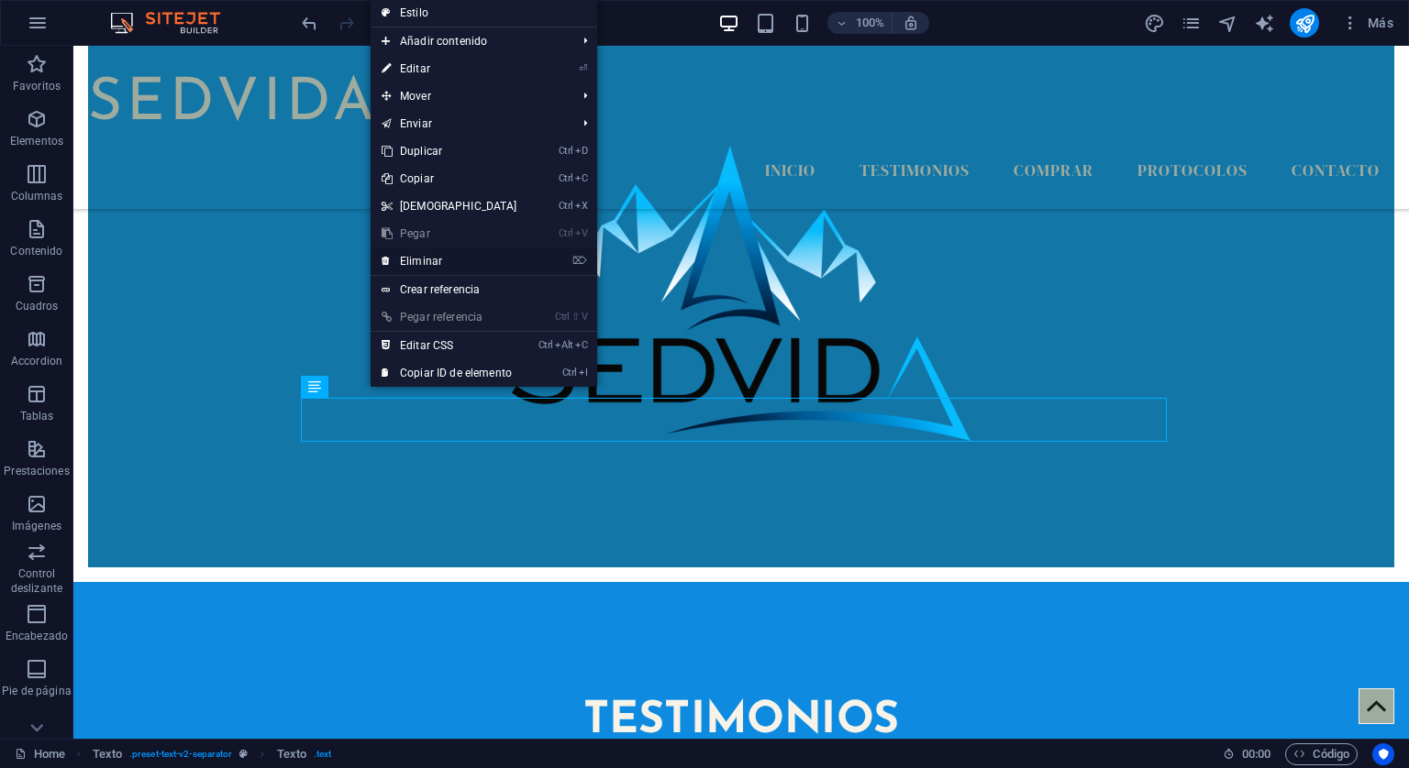
click at [422, 255] on link "⌦ Eliminar" at bounding box center [449, 262] width 158 height 28
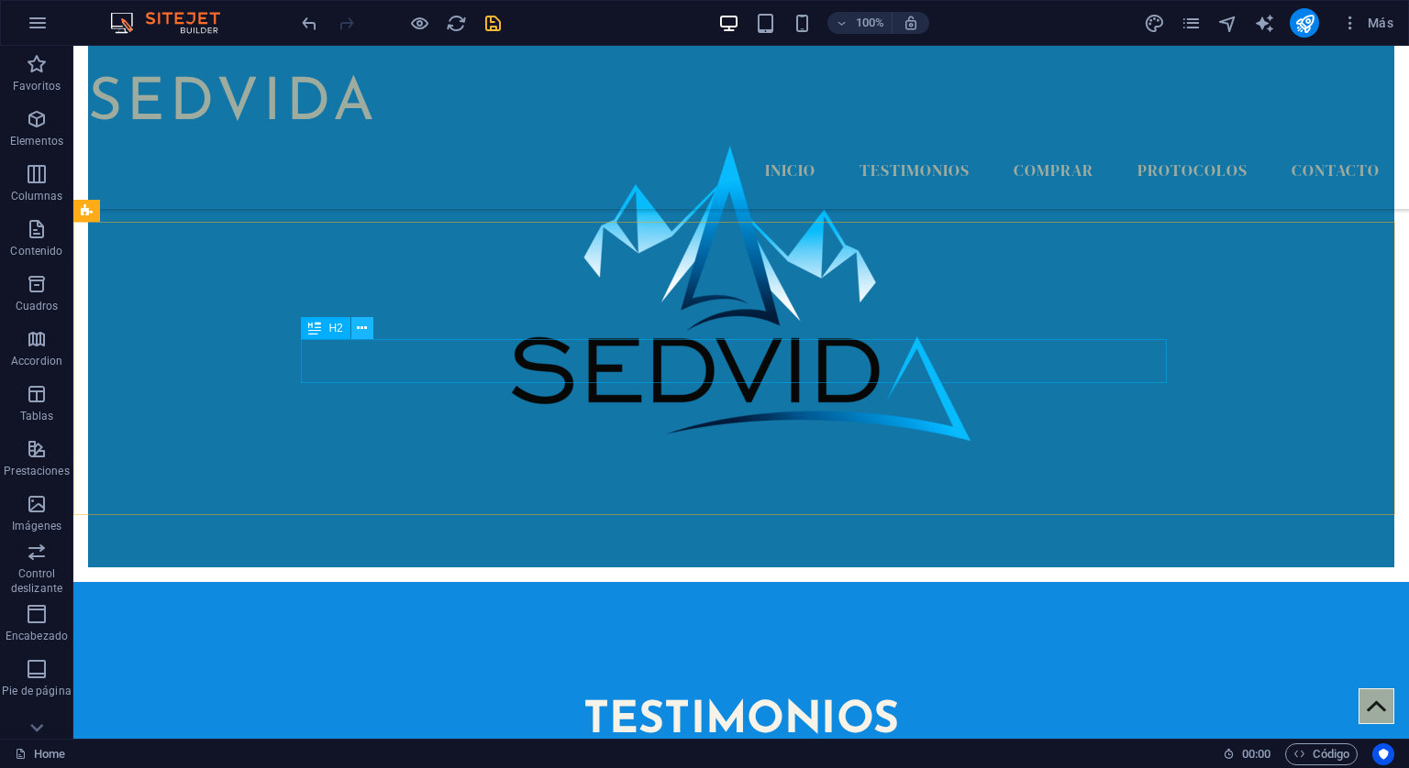
click at [367, 326] on button at bounding box center [362, 328] width 22 height 22
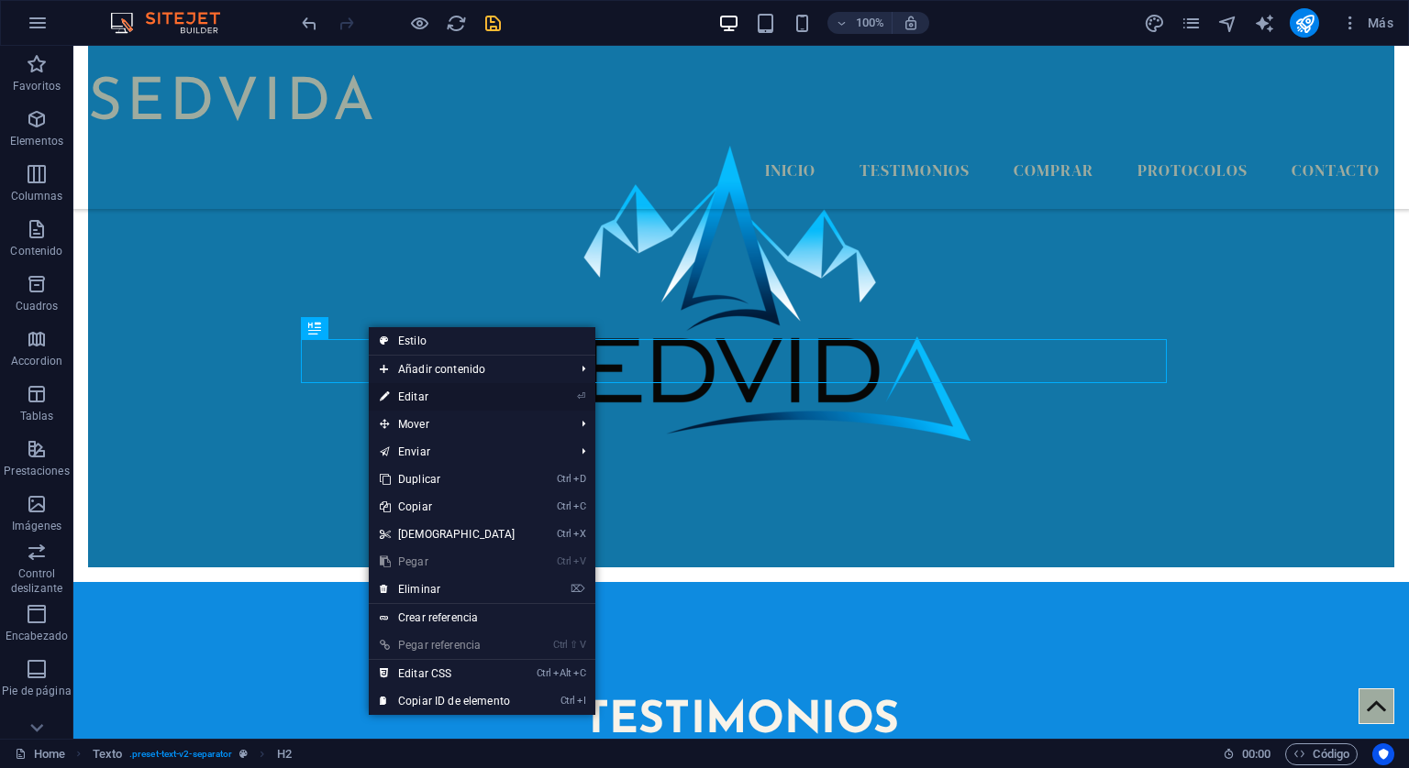
click at [411, 387] on link "⏎ Editar" at bounding box center [448, 397] width 158 height 28
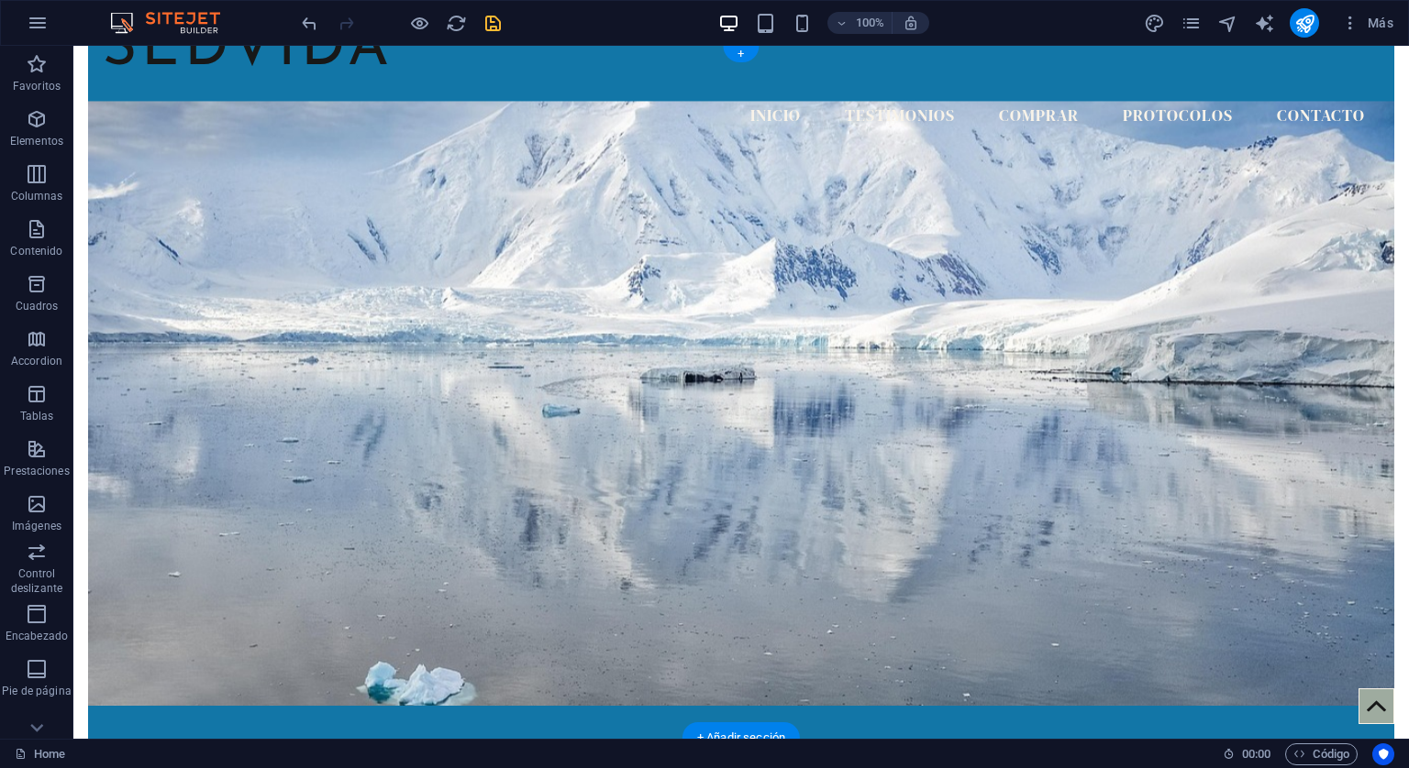
scroll to position [0, 0]
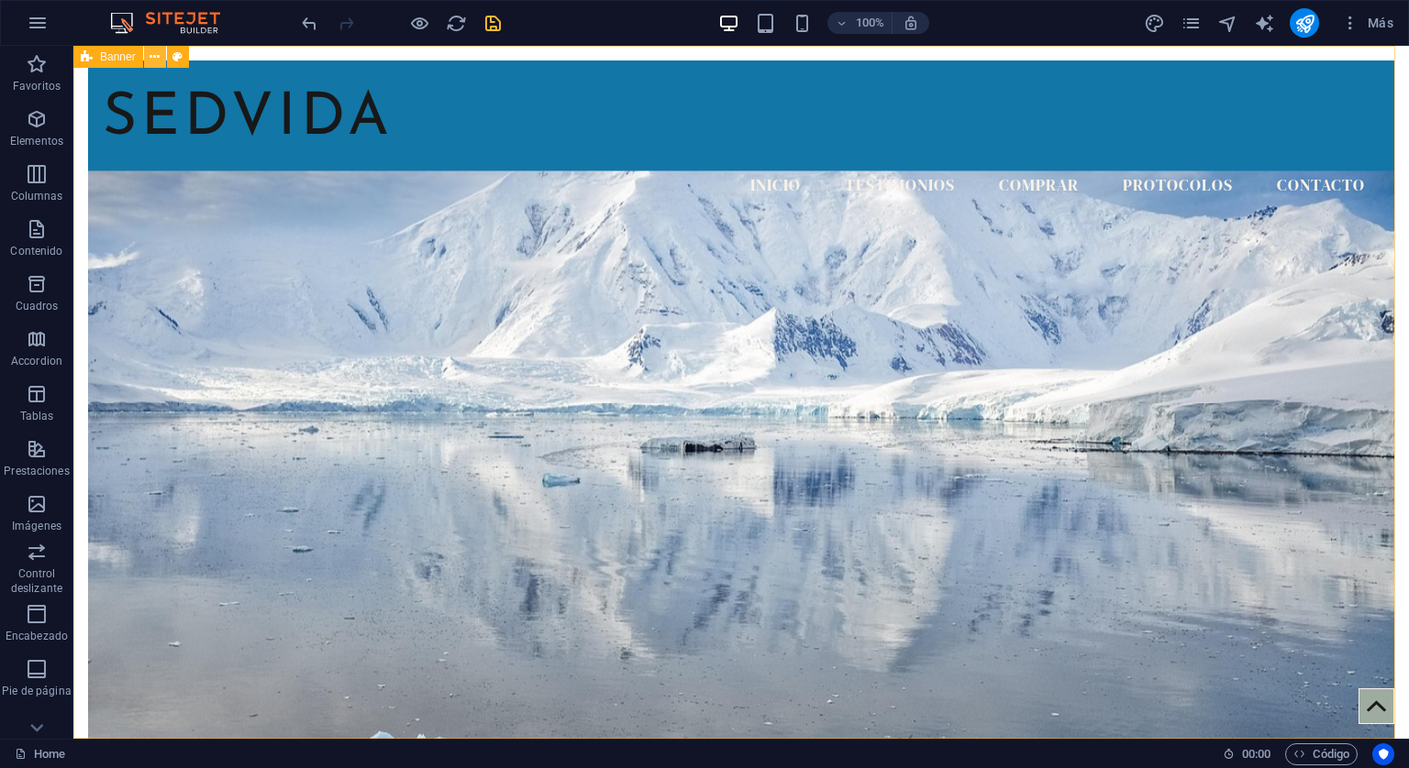
click at [155, 56] on icon at bounding box center [154, 57] width 10 height 19
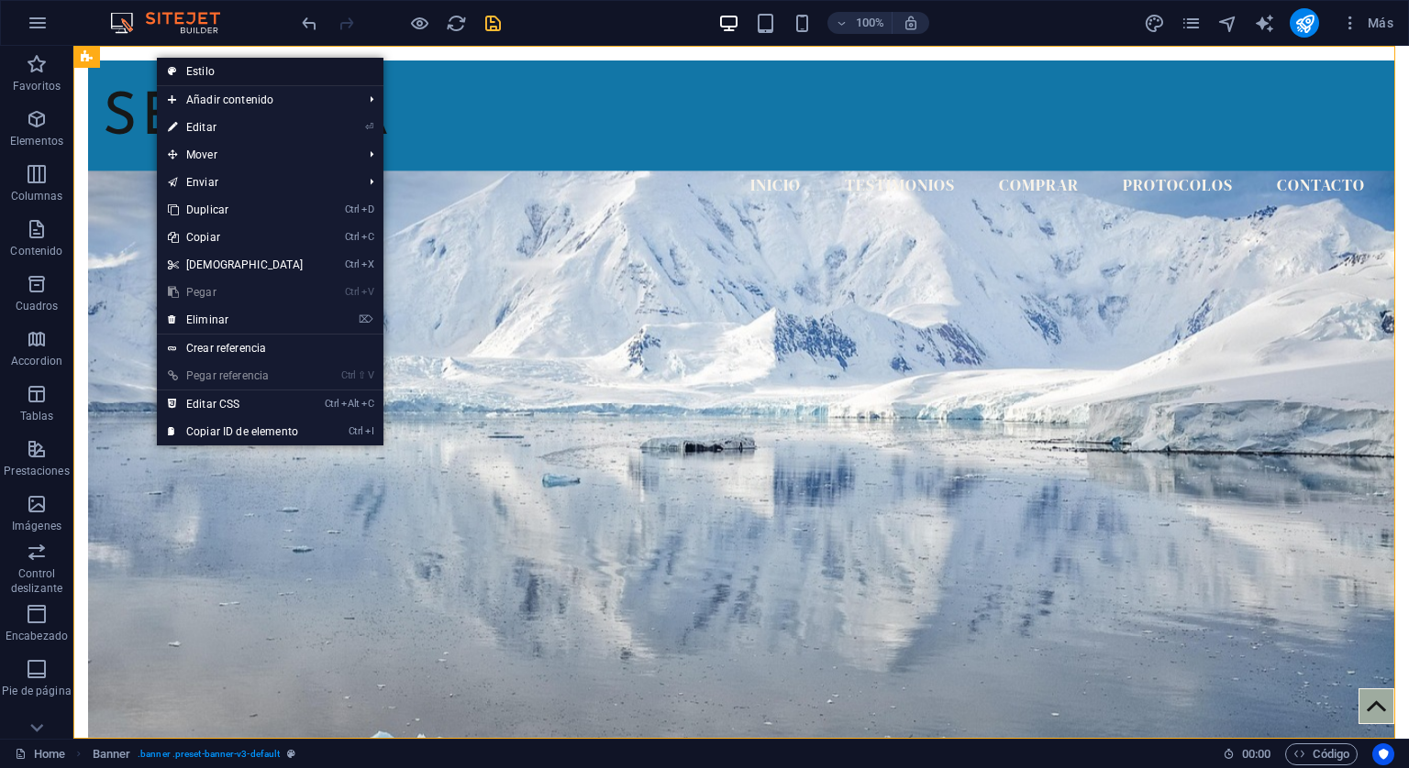
click at [198, 72] on link "Estilo" at bounding box center [270, 72] width 227 height 28
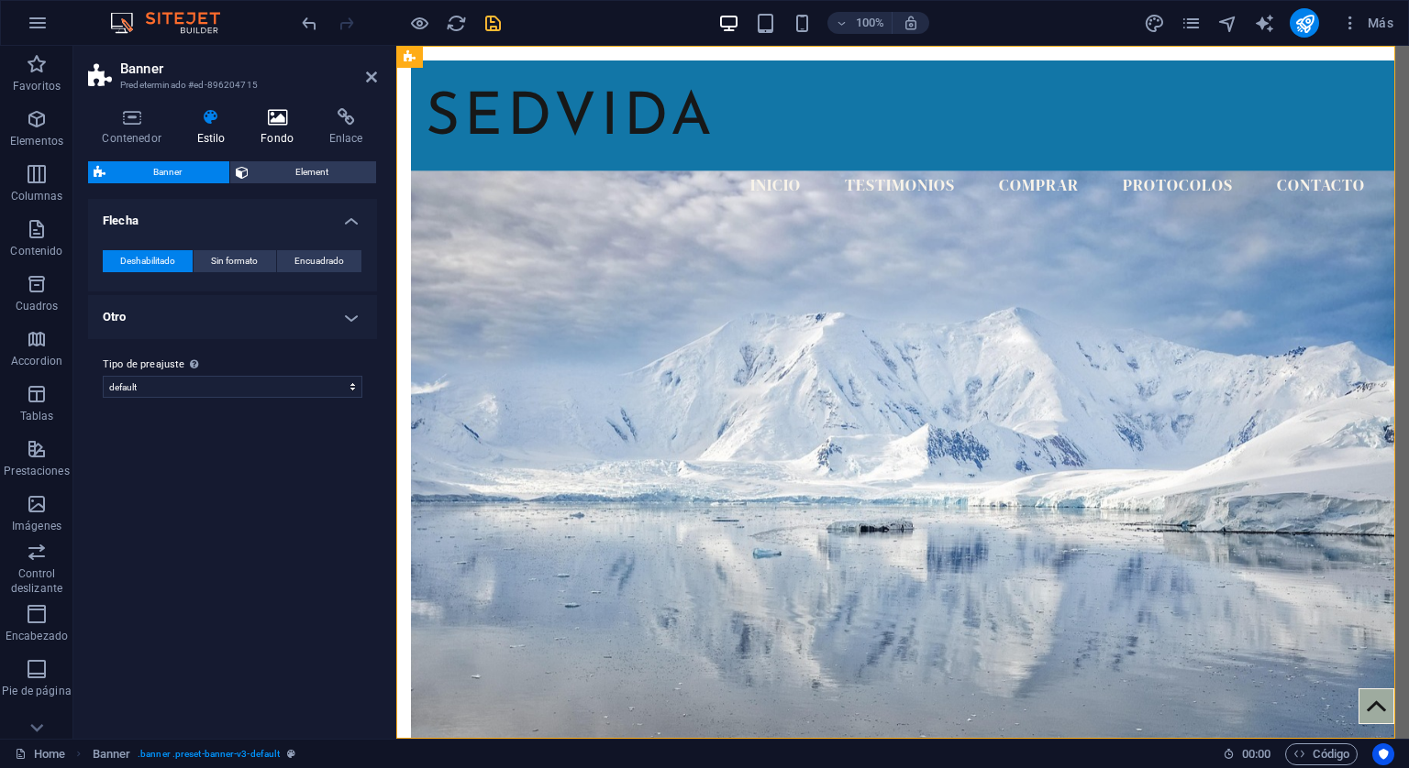
click at [264, 134] on h4 "Fondo" at bounding box center [281, 127] width 69 height 39
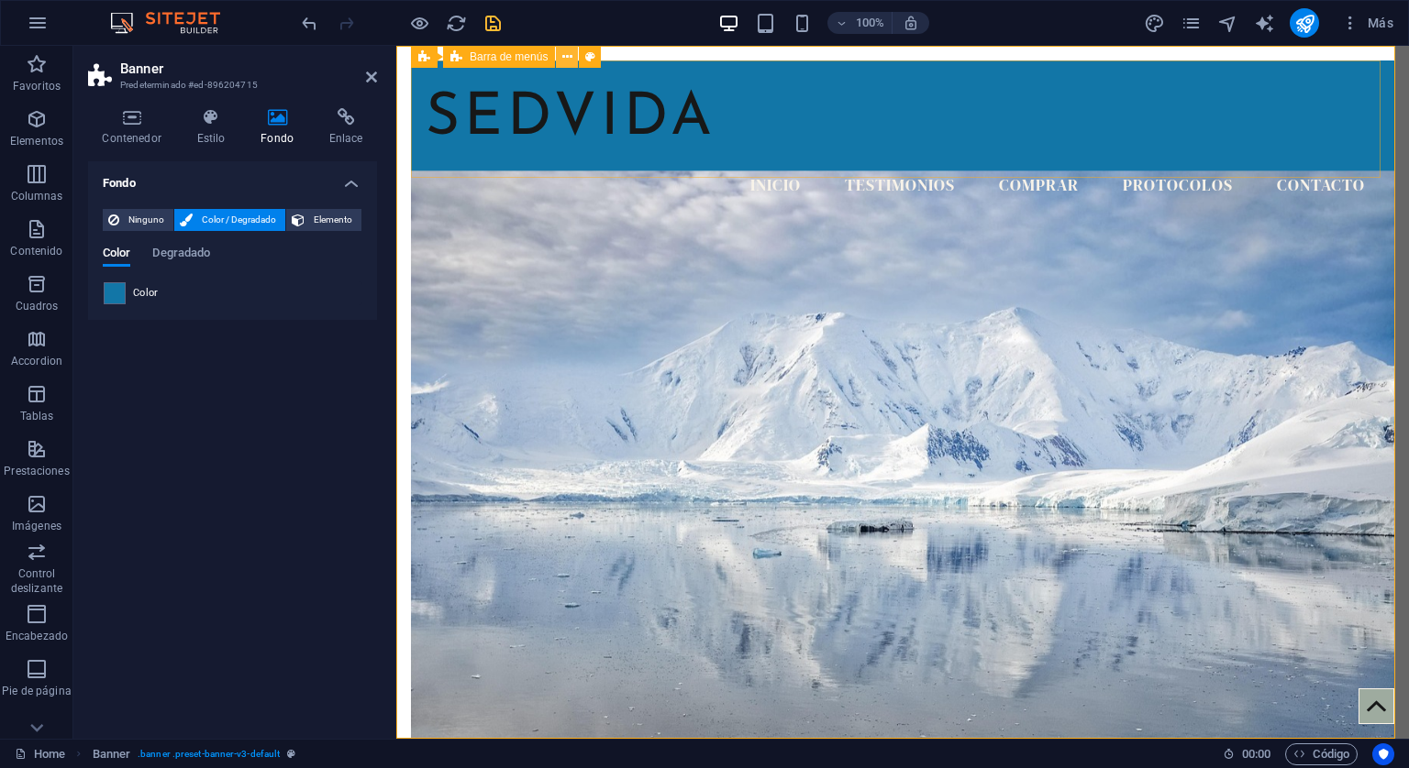
click at [574, 60] on button at bounding box center [567, 57] width 22 height 22
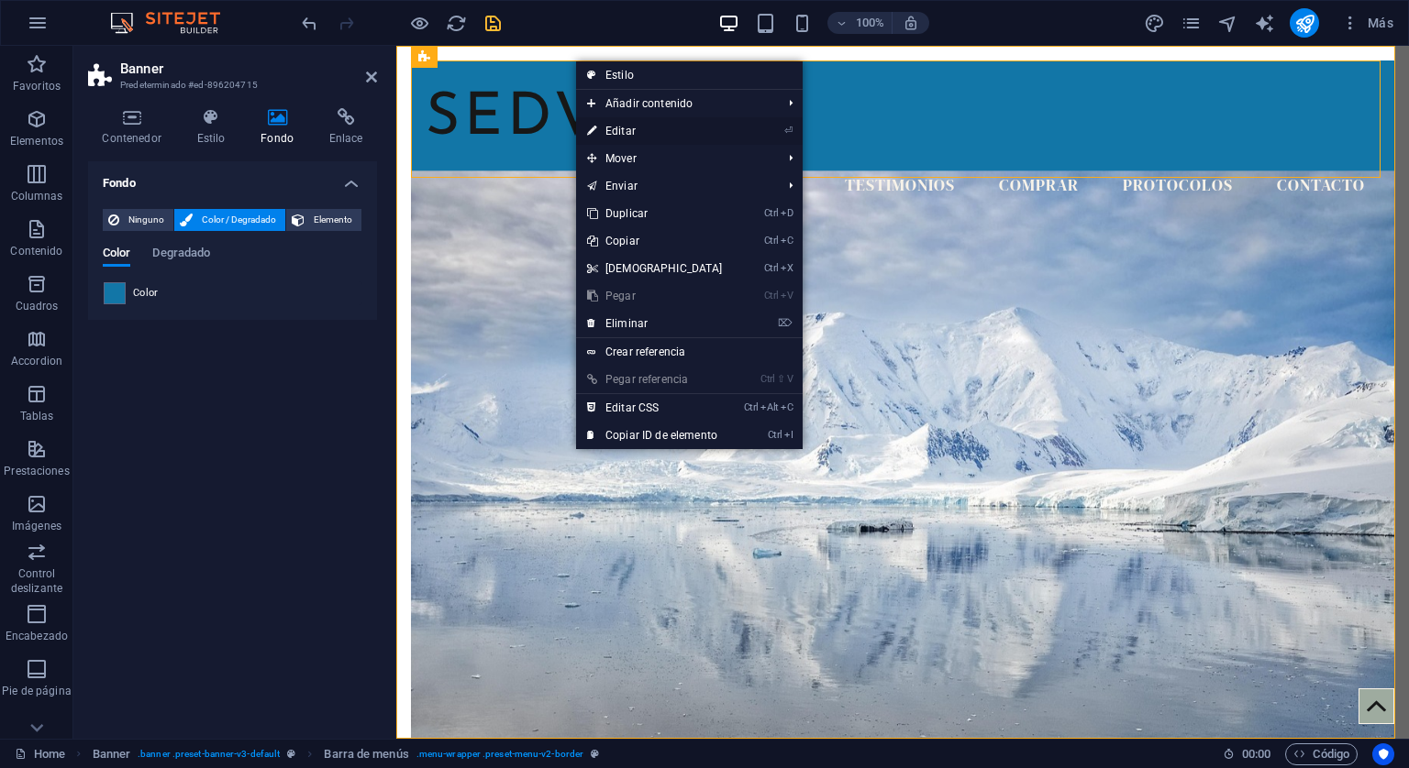
click at [613, 127] on link "⏎ Editar" at bounding box center [655, 131] width 158 height 28
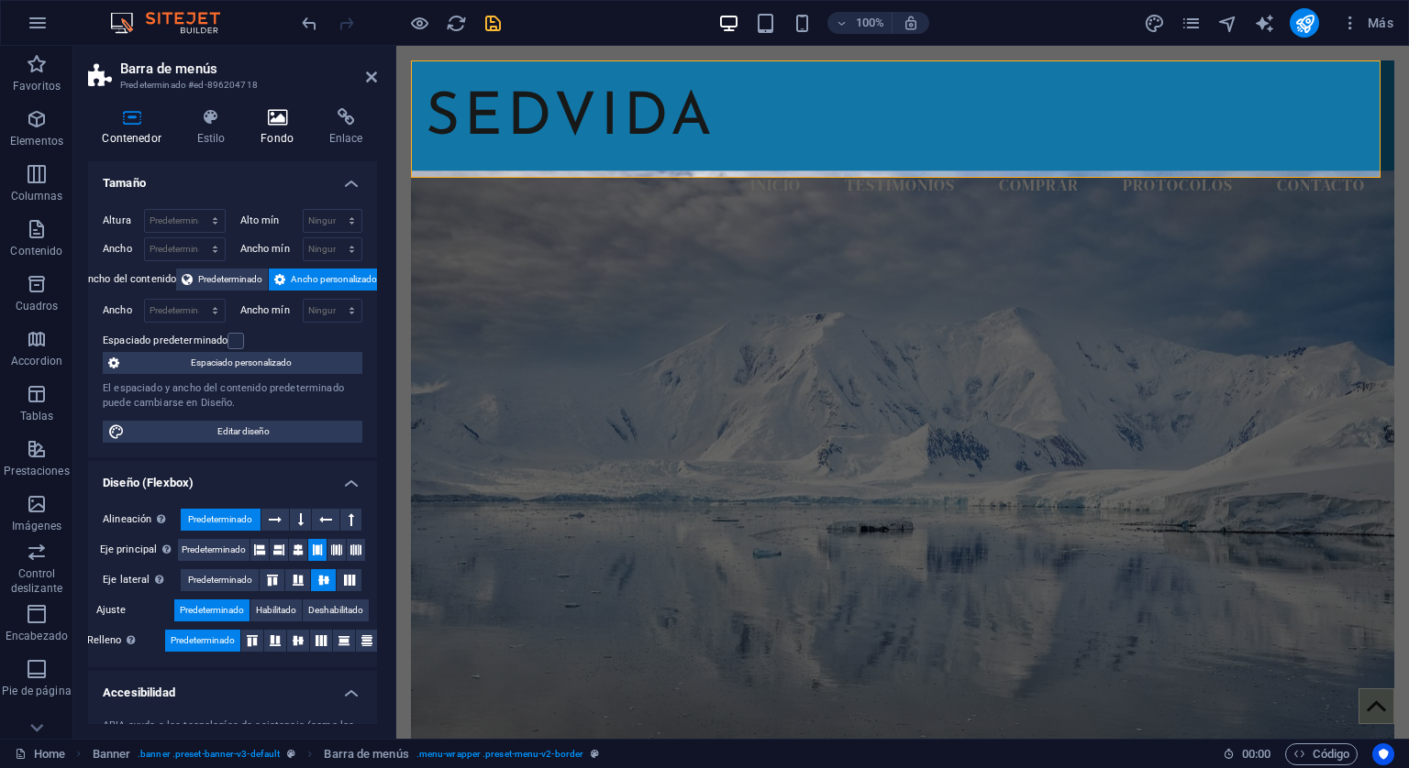
click at [284, 113] on icon at bounding box center [277, 117] width 61 height 18
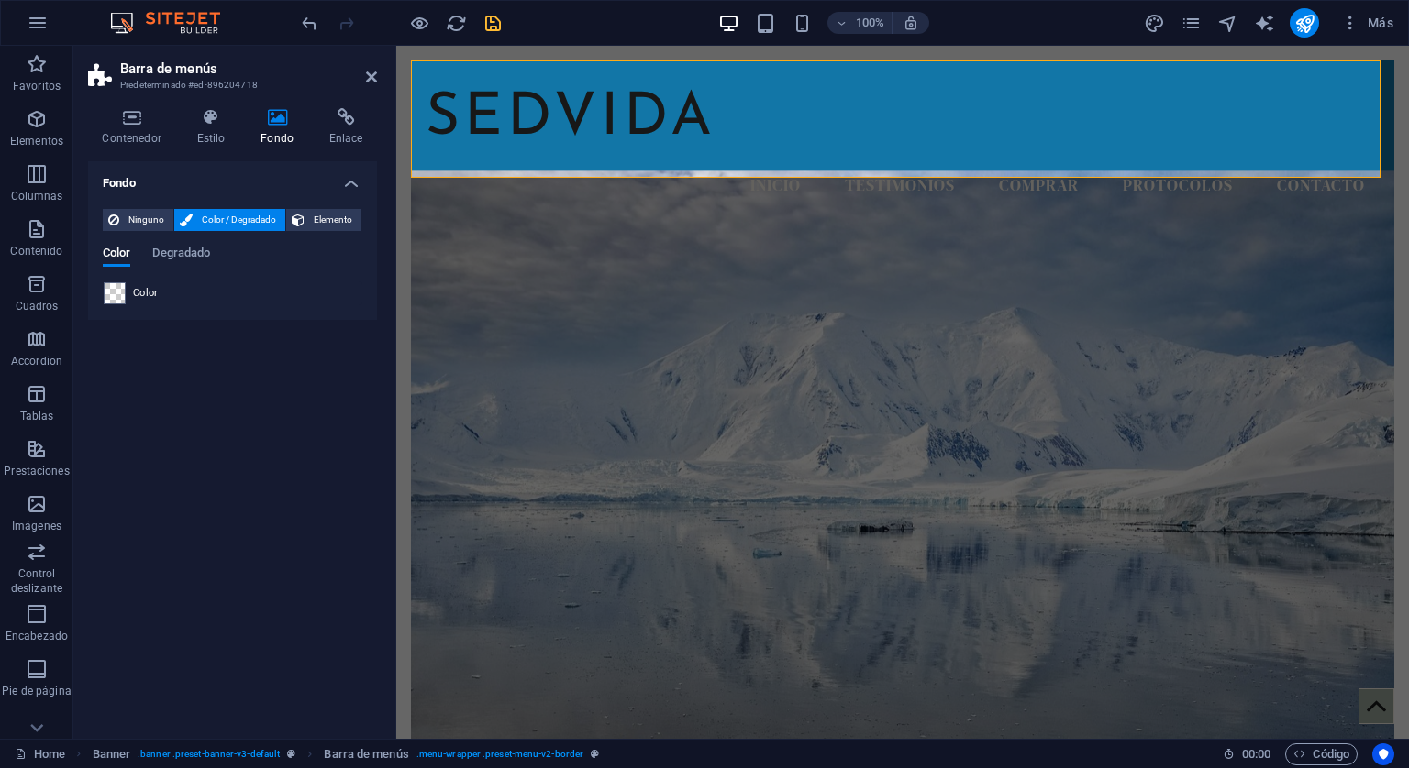
click at [148, 293] on span "Color" at bounding box center [146, 293] width 26 height 15
click at [373, 74] on icon at bounding box center [371, 77] width 11 height 15
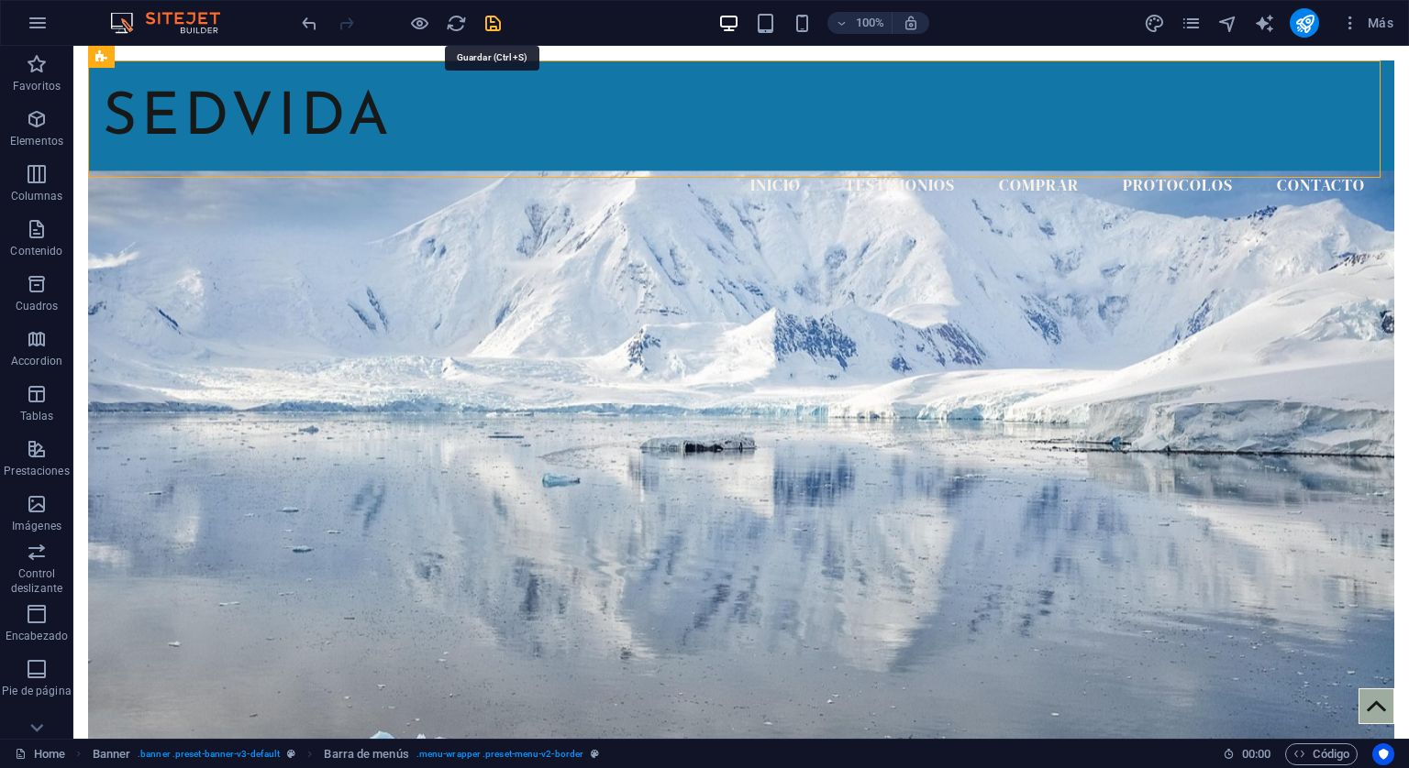
click at [494, 28] on icon "save" at bounding box center [492, 23] width 21 height 21
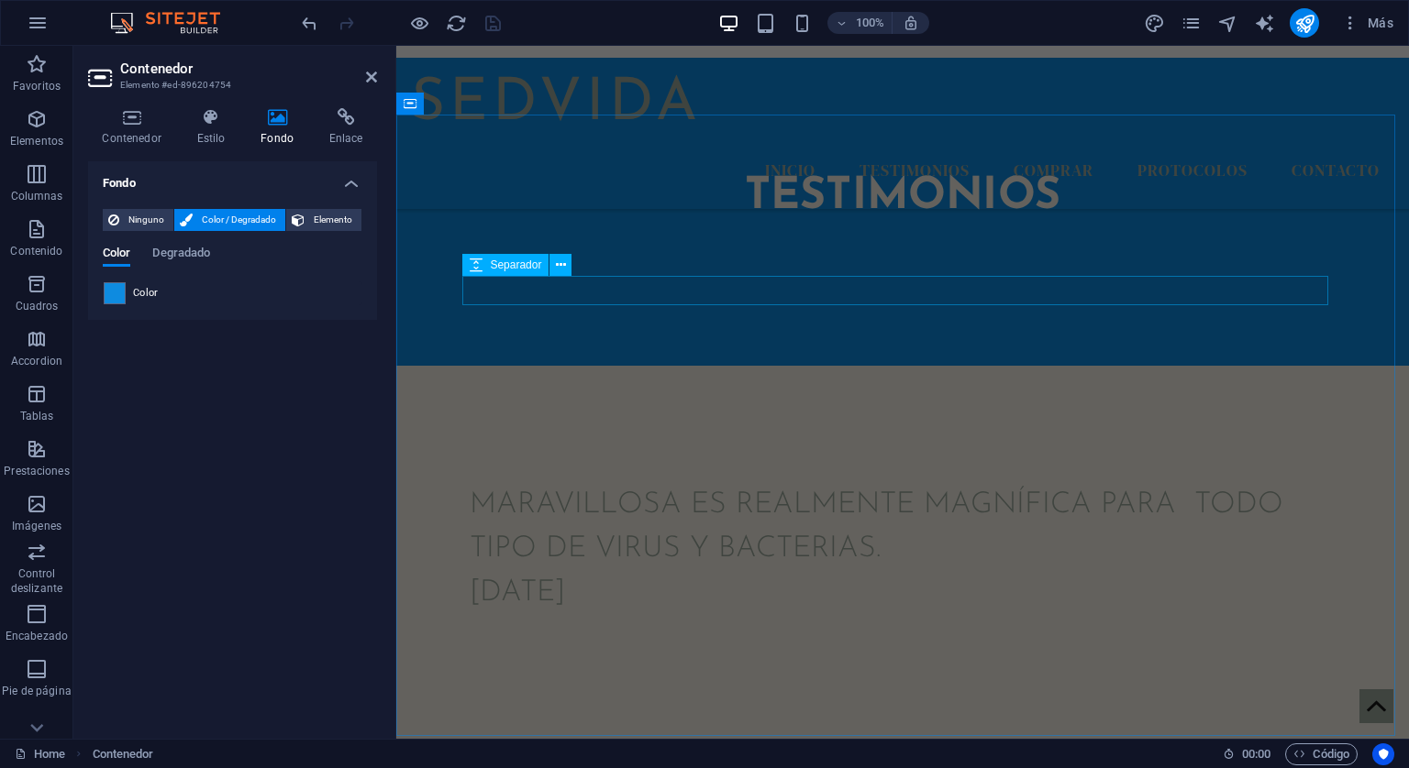
scroll to position [1234, 0]
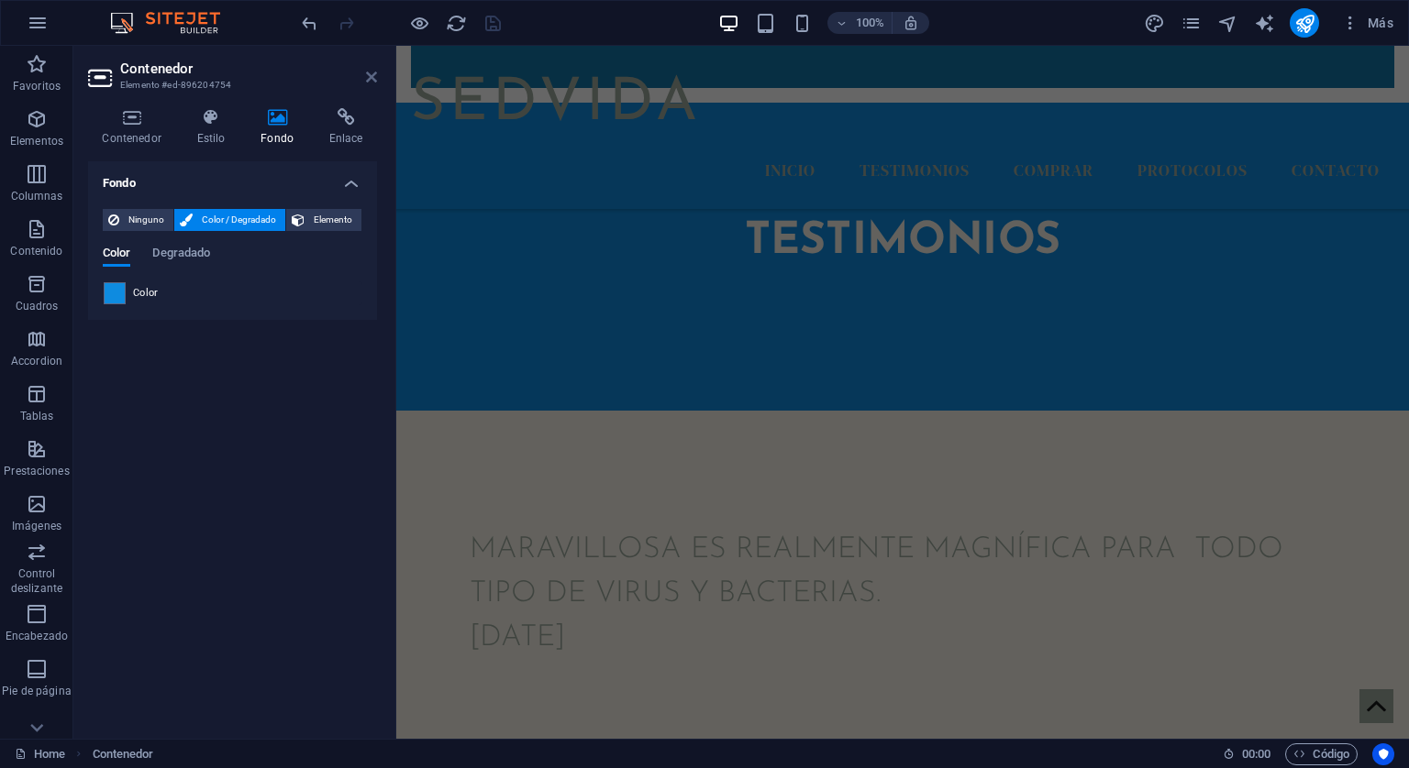
drag, startPoint x: 365, startPoint y: 78, endPoint x: 291, endPoint y: 32, distance: 87.3
click at [366, 78] on icon at bounding box center [371, 77] width 11 height 15
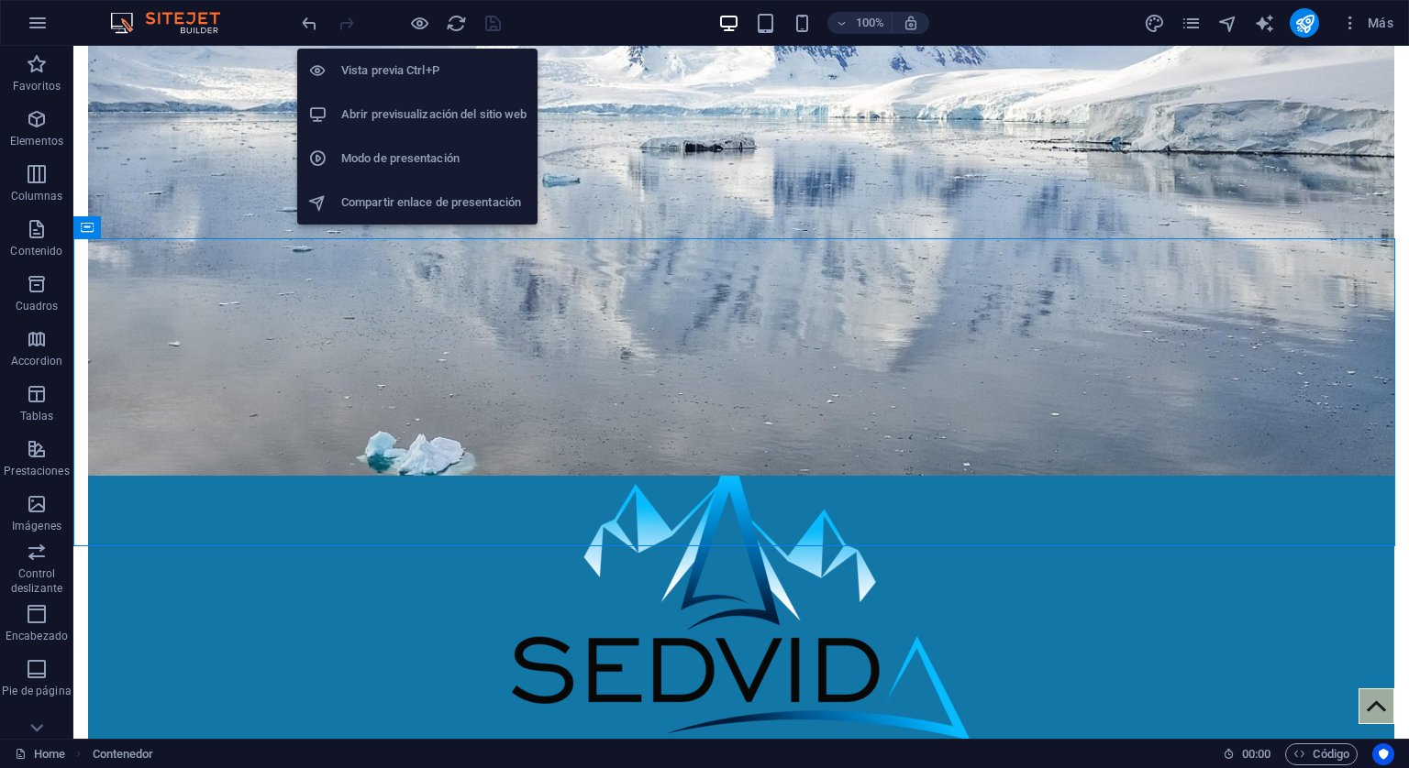
click at [407, 107] on h6 "Abrir previsualización del sitio web" at bounding box center [433, 115] width 185 height 22
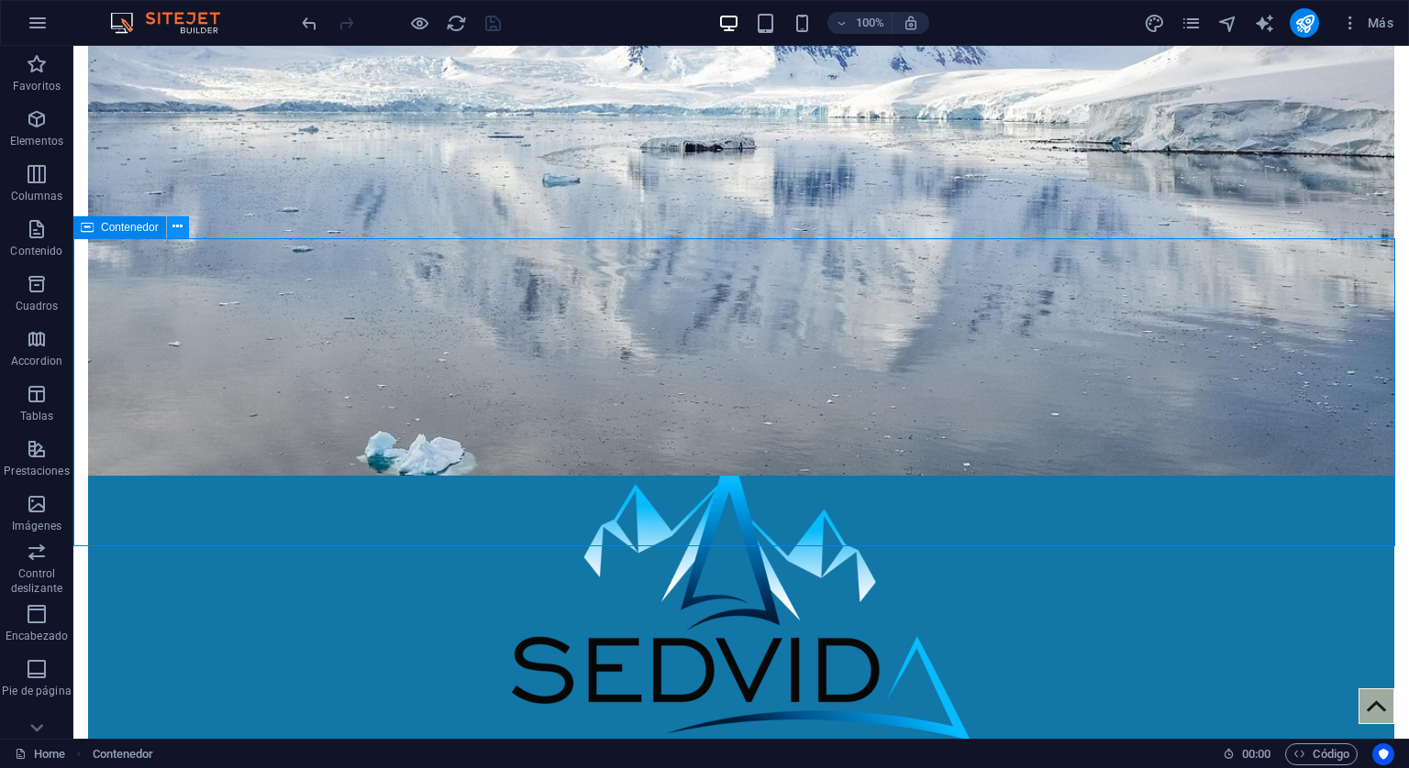
click at [178, 227] on icon at bounding box center [177, 226] width 10 height 19
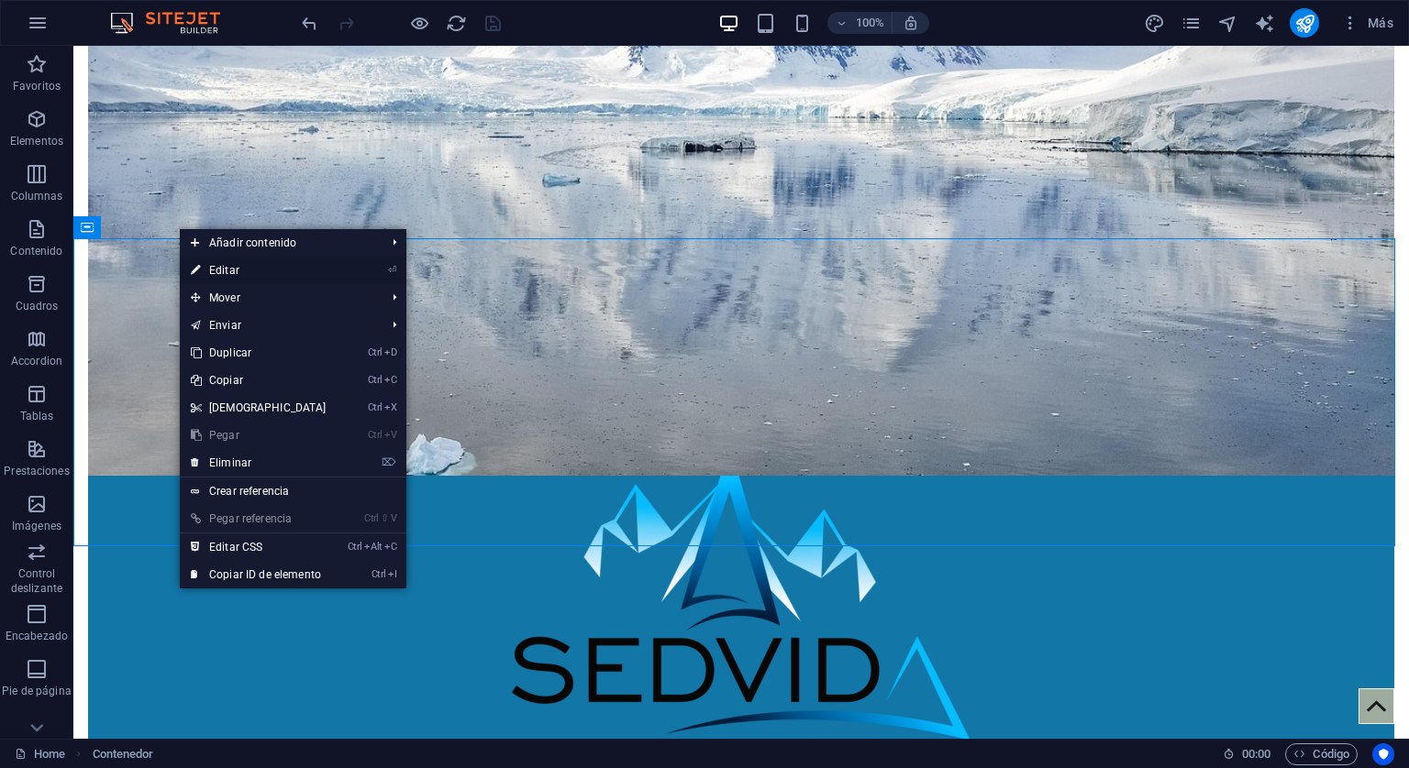
click at [219, 266] on link "⏎ Editar" at bounding box center [259, 271] width 158 height 28
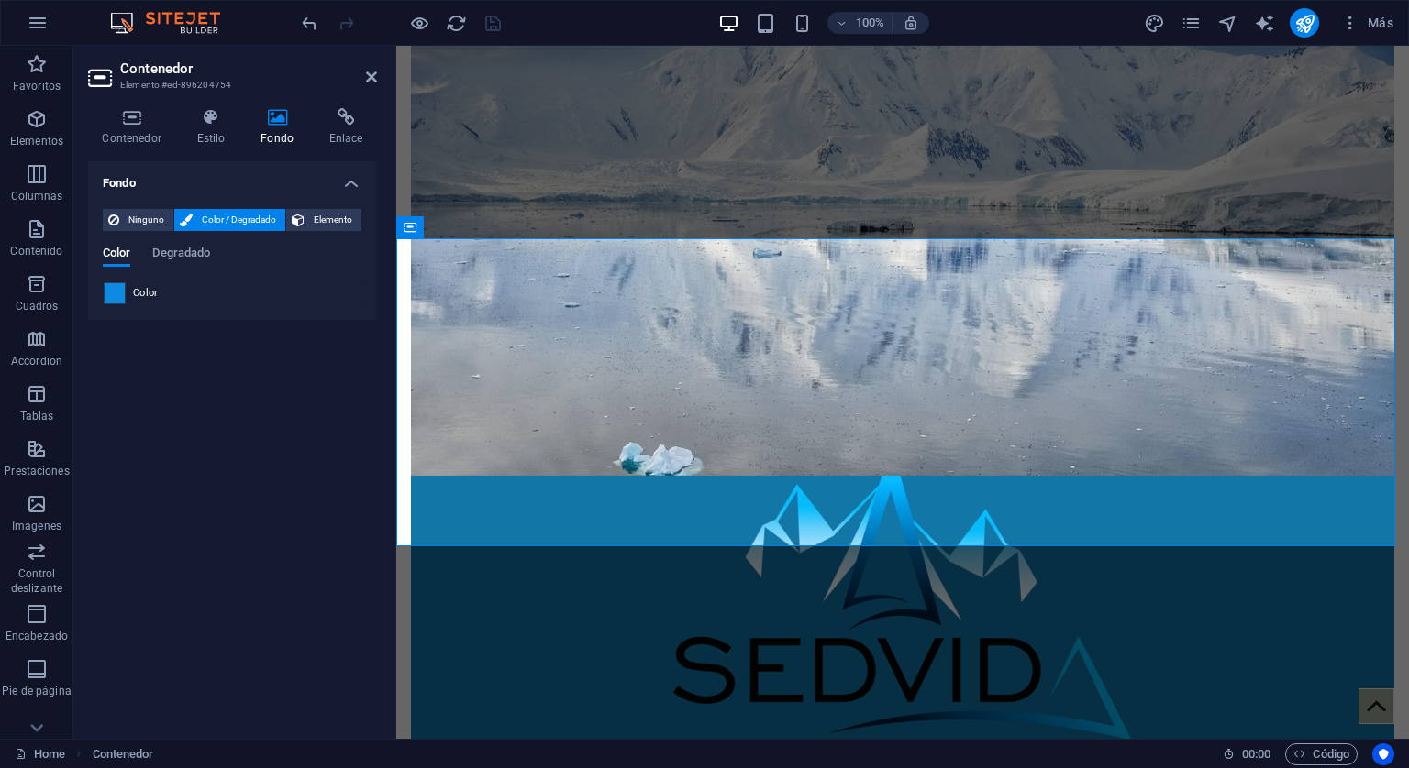
click at [116, 296] on span at bounding box center [115, 293] width 20 height 20
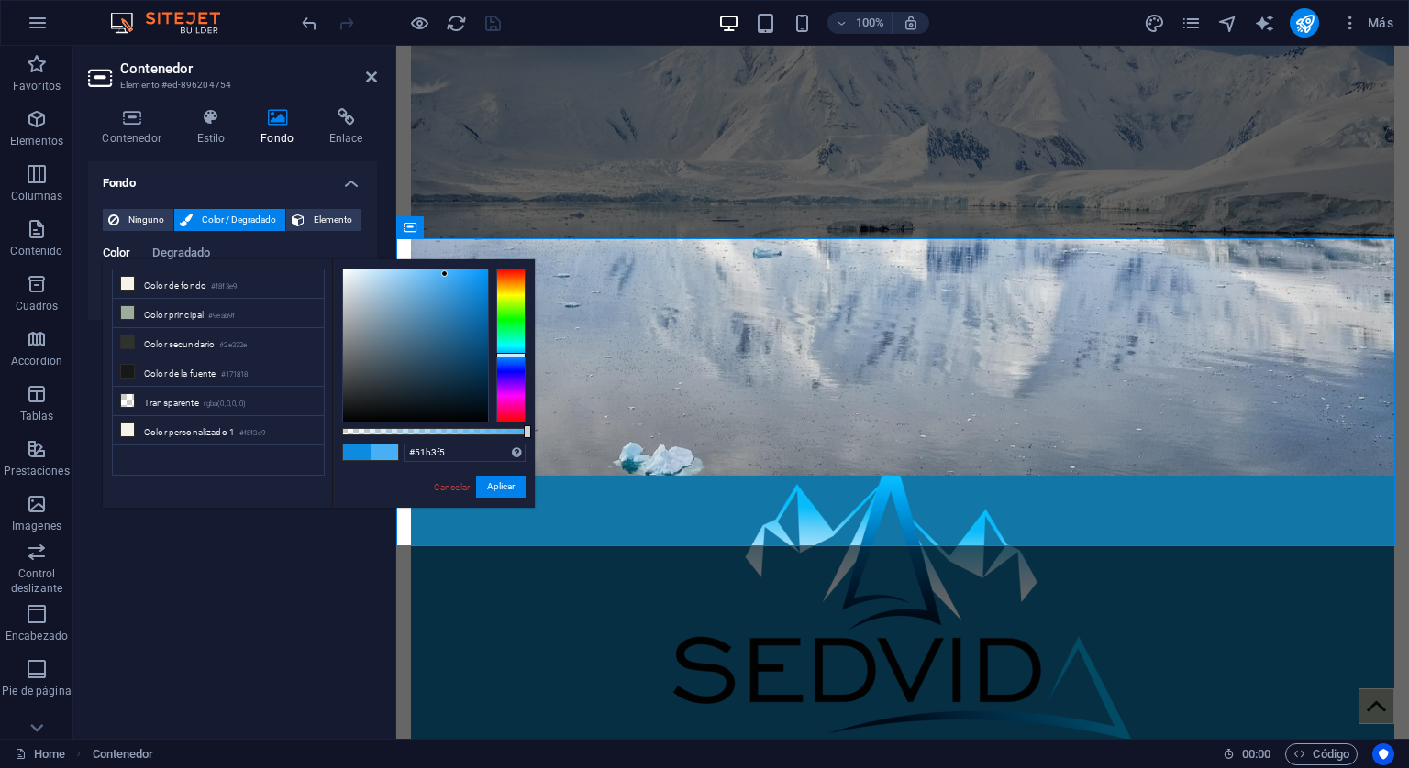
type input "#52b3f5"
drag, startPoint x: 477, startPoint y: 287, endPoint x: 438, endPoint y: 274, distance: 40.6
click at [438, 274] on div at bounding box center [438, 274] width 6 height 6
click at [494, 489] on button "Aplicar" at bounding box center [501, 487] width 50 height 22
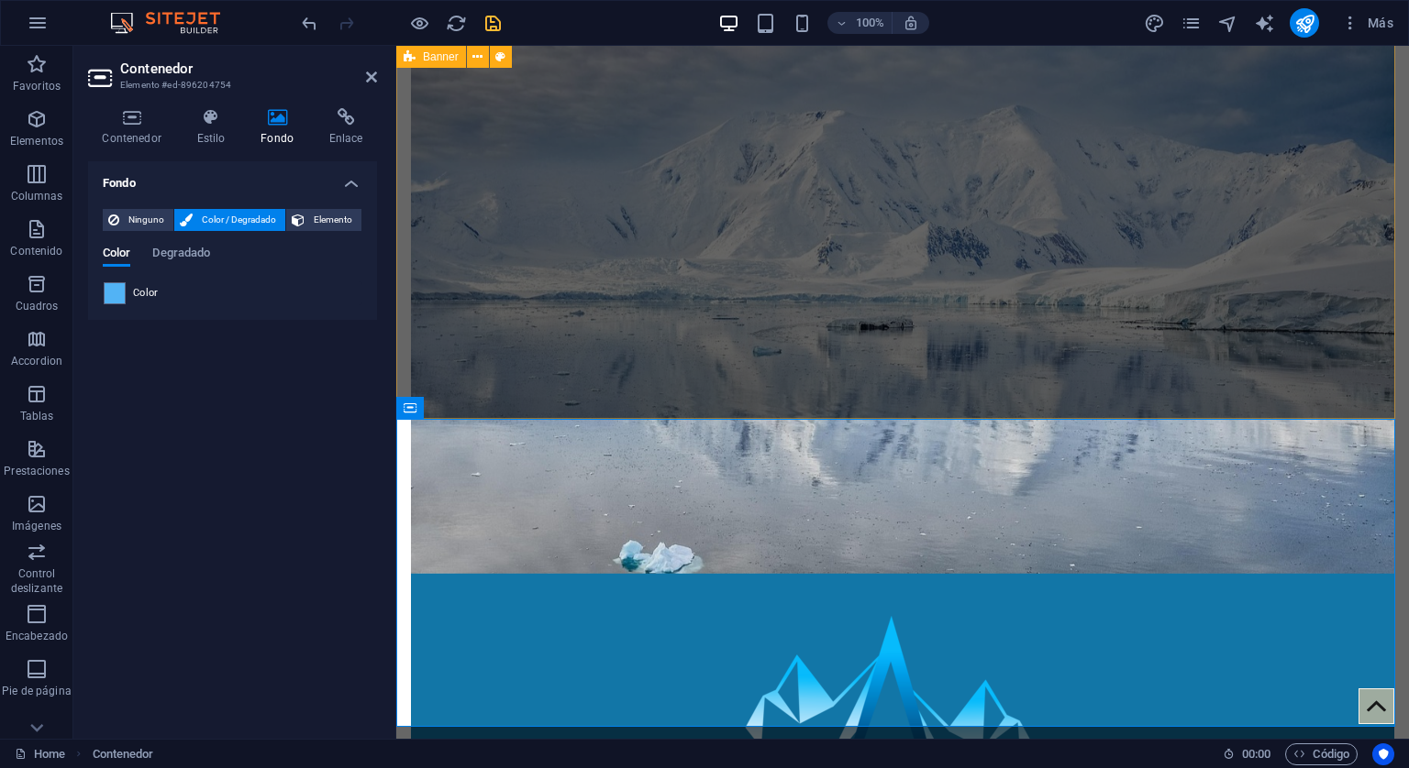
scroll to position [317, 0]
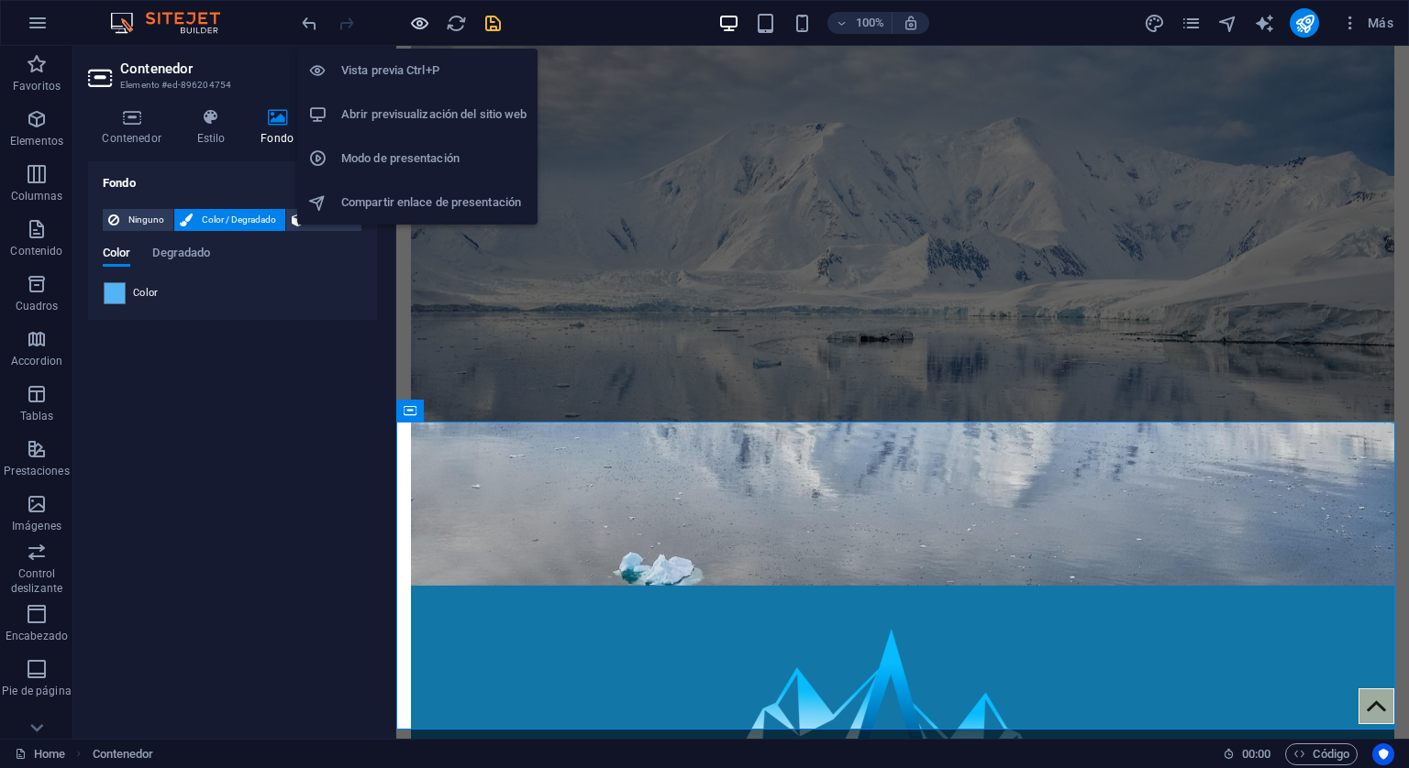
click at [426, 28] on icon "button" at bounding box center [419, 23] width 21 height 21
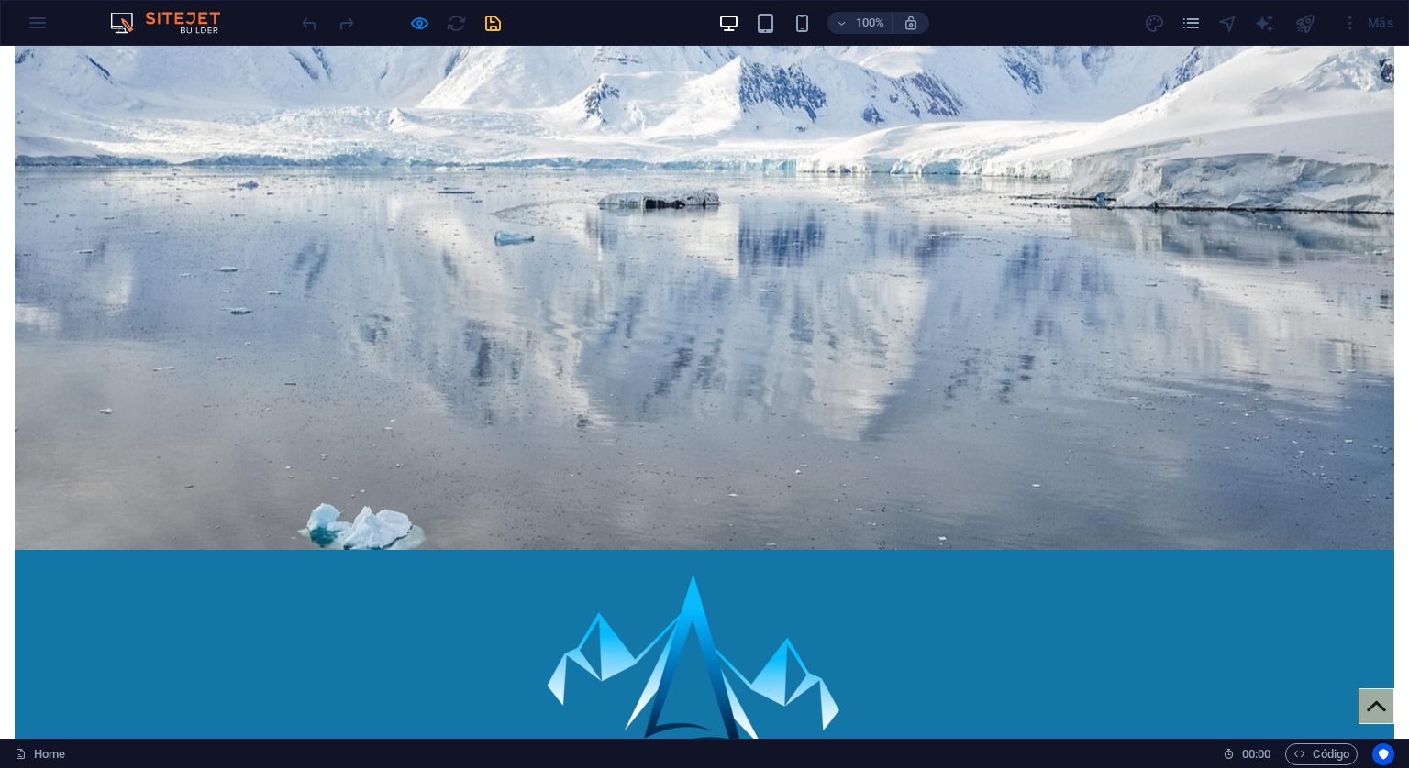
scroll to position [367, 0]
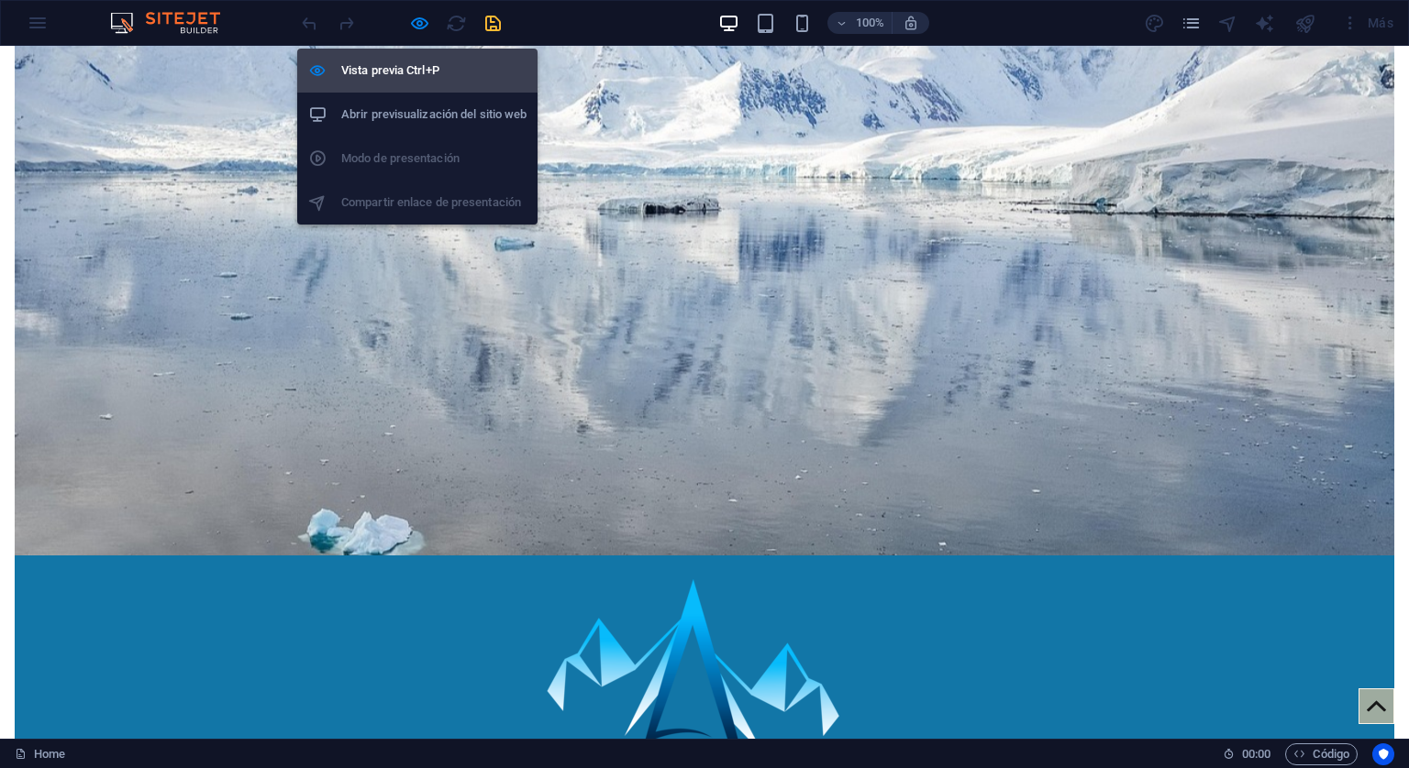
click at [401, 71] on h6 "Vista previa Ctrl+P" at bounding box center [433, 71] width 185 height 22
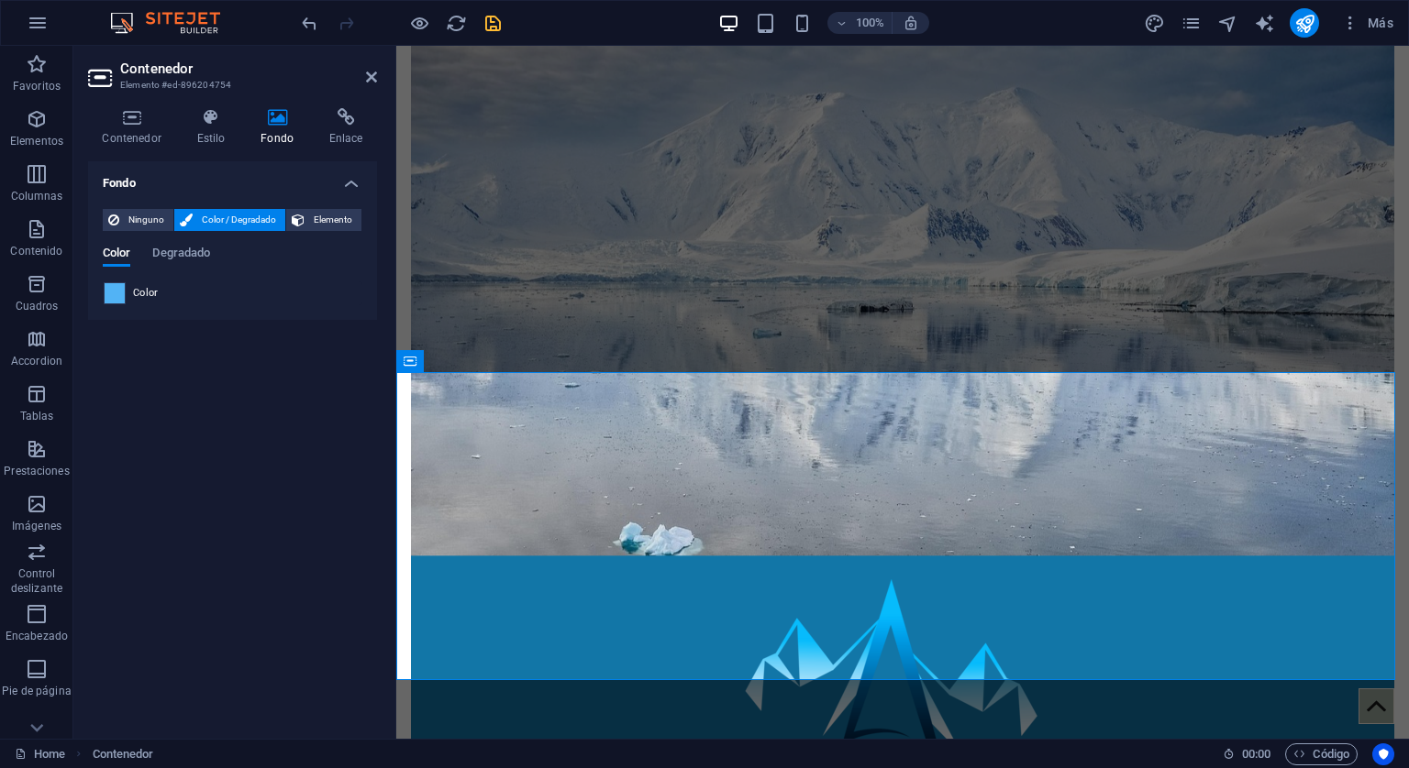
click at [108, 284] on span at bounding box center [115, 293] width 20 height 20
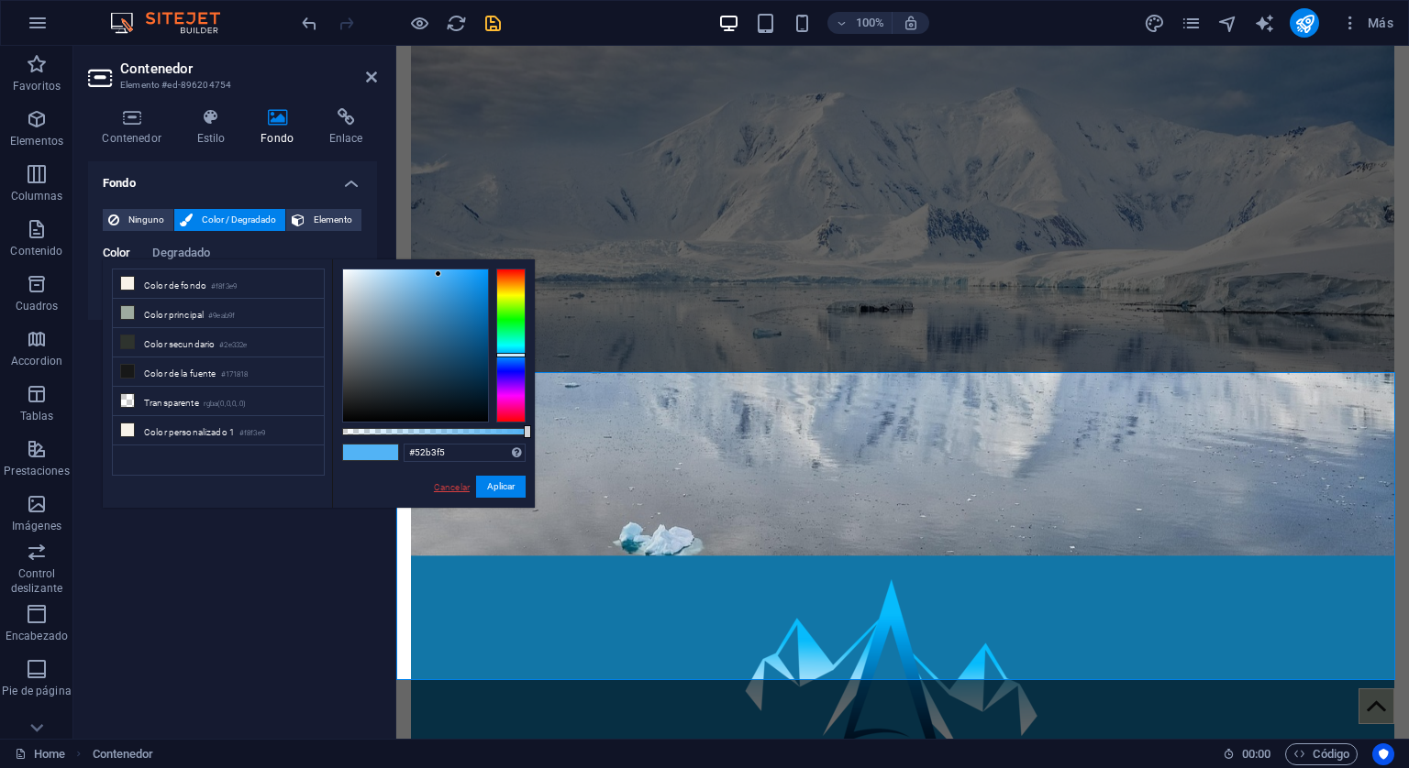
click at [446, 486] on link "Cancelar" at bounding box center [451, 488] width 39 height 14
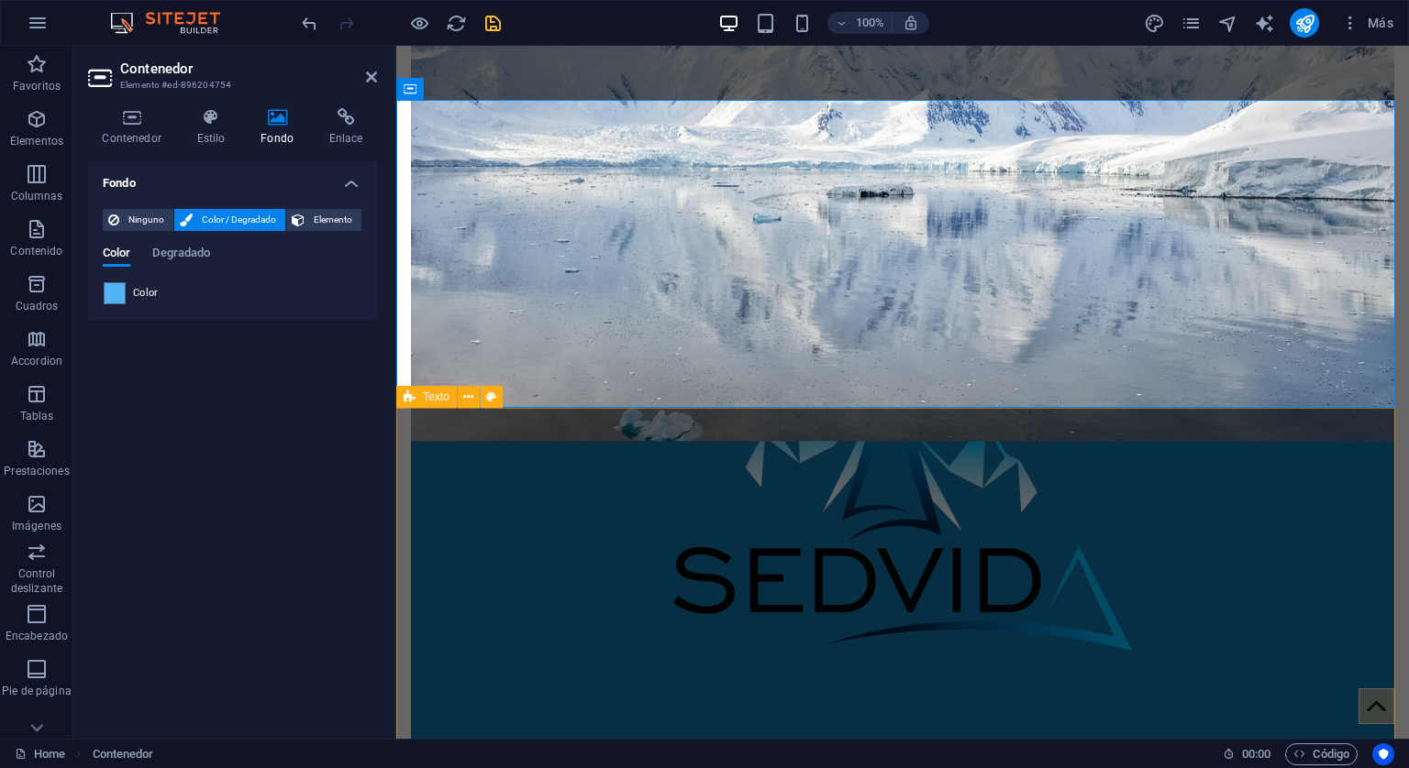
scroll to position [642, 0]
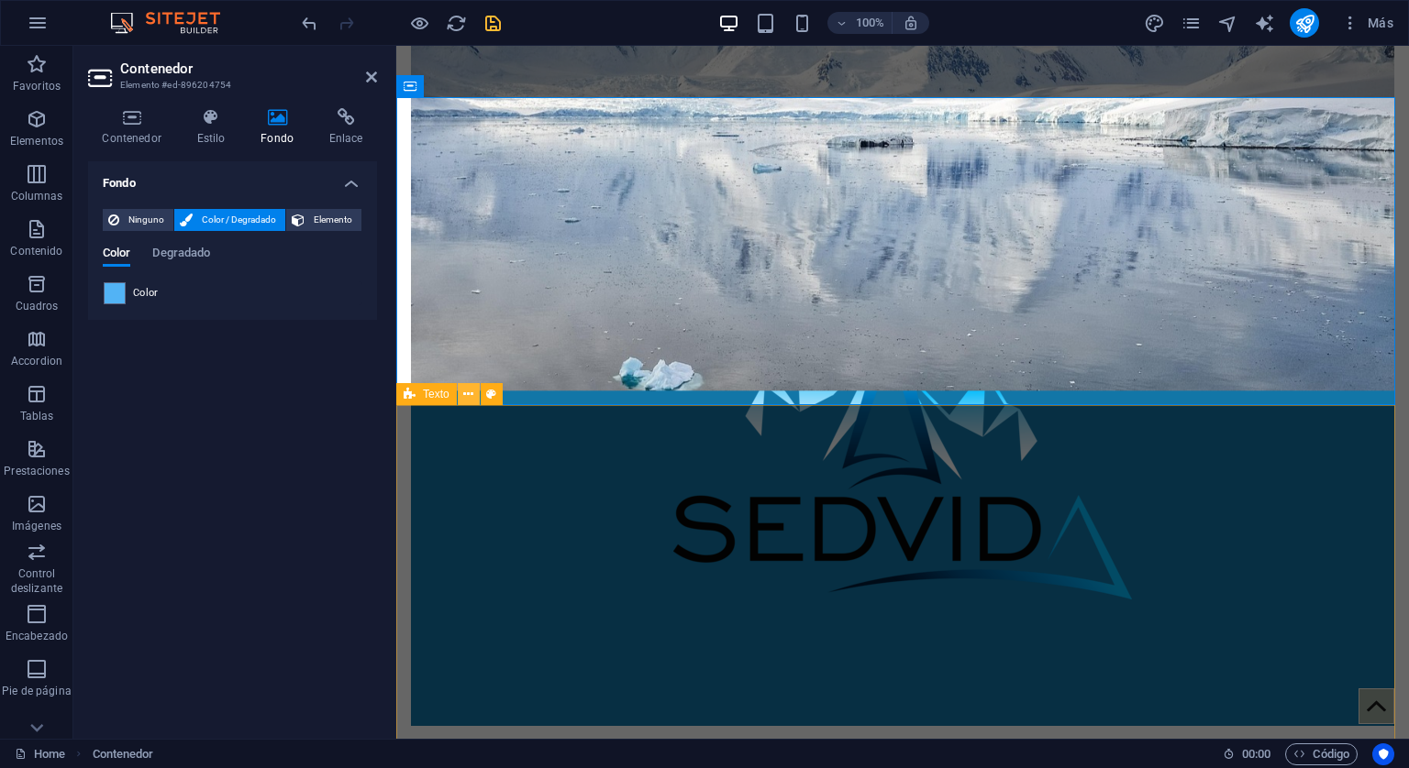
click at [466, 396] on icon at bounding box center [468, 394] width 10 height 19
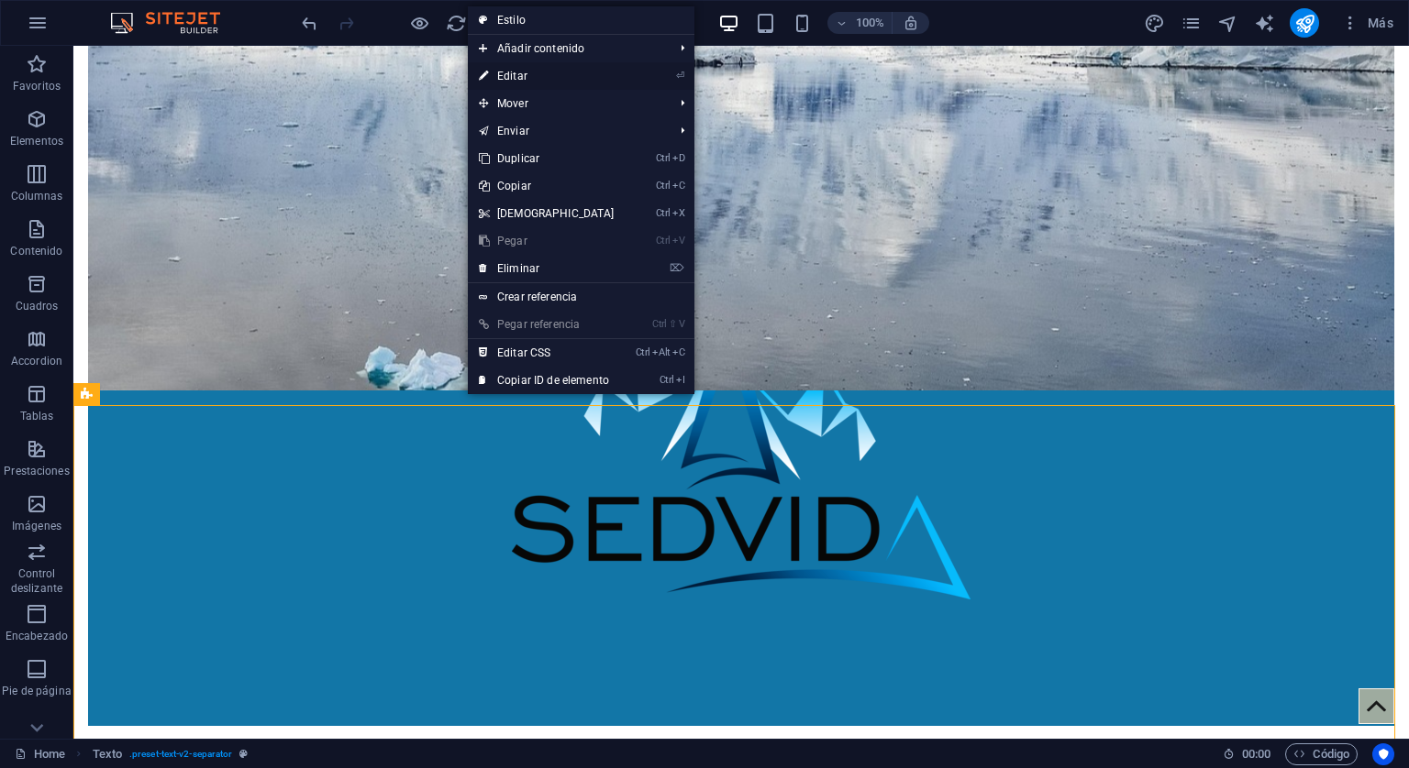
click at [514, 67] on link "⏎ Editar" at bounding box center [547, 76] width 158 height 28
select select "rem"
select select "px"
select select "preset-text-v2-separator"
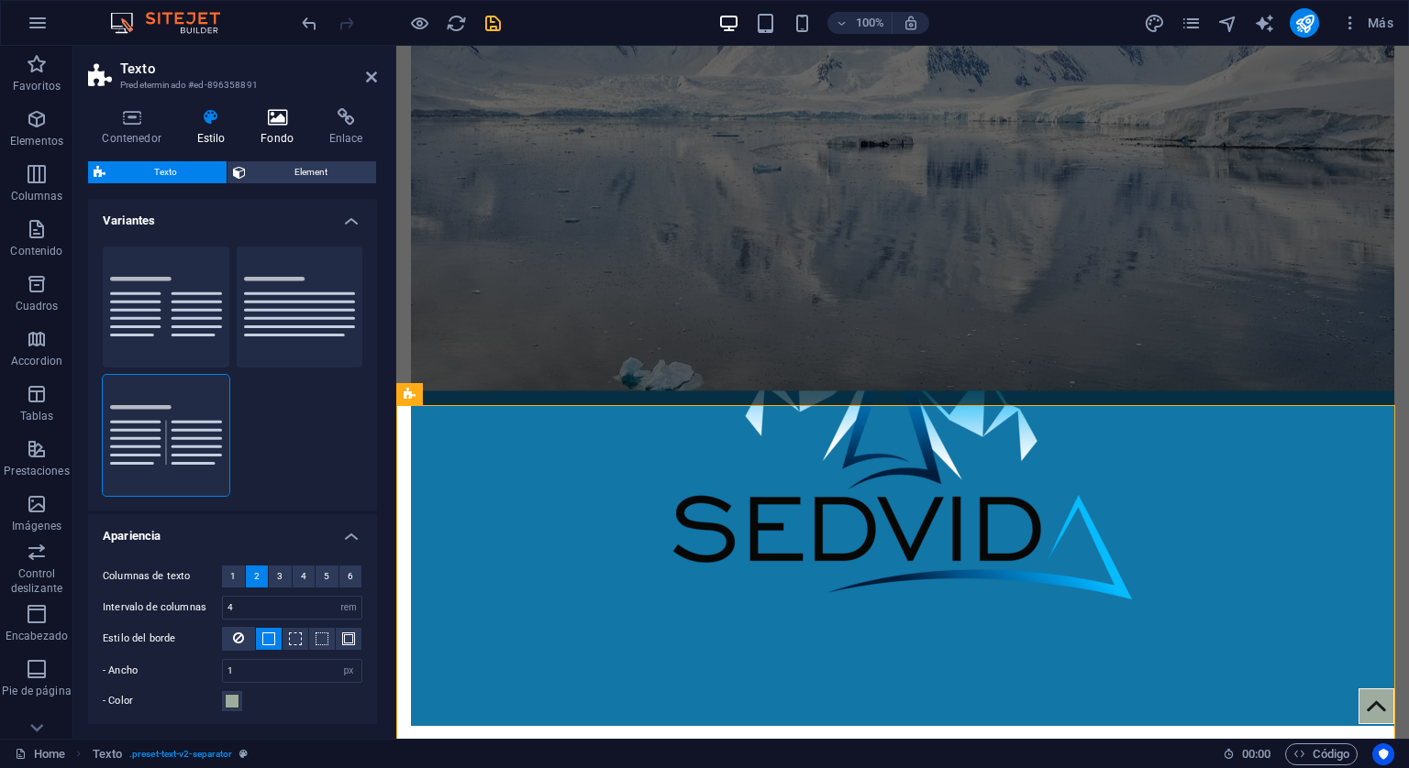
click at [288, 124] on icon at bounding box center [277, 117] width 61 height 18
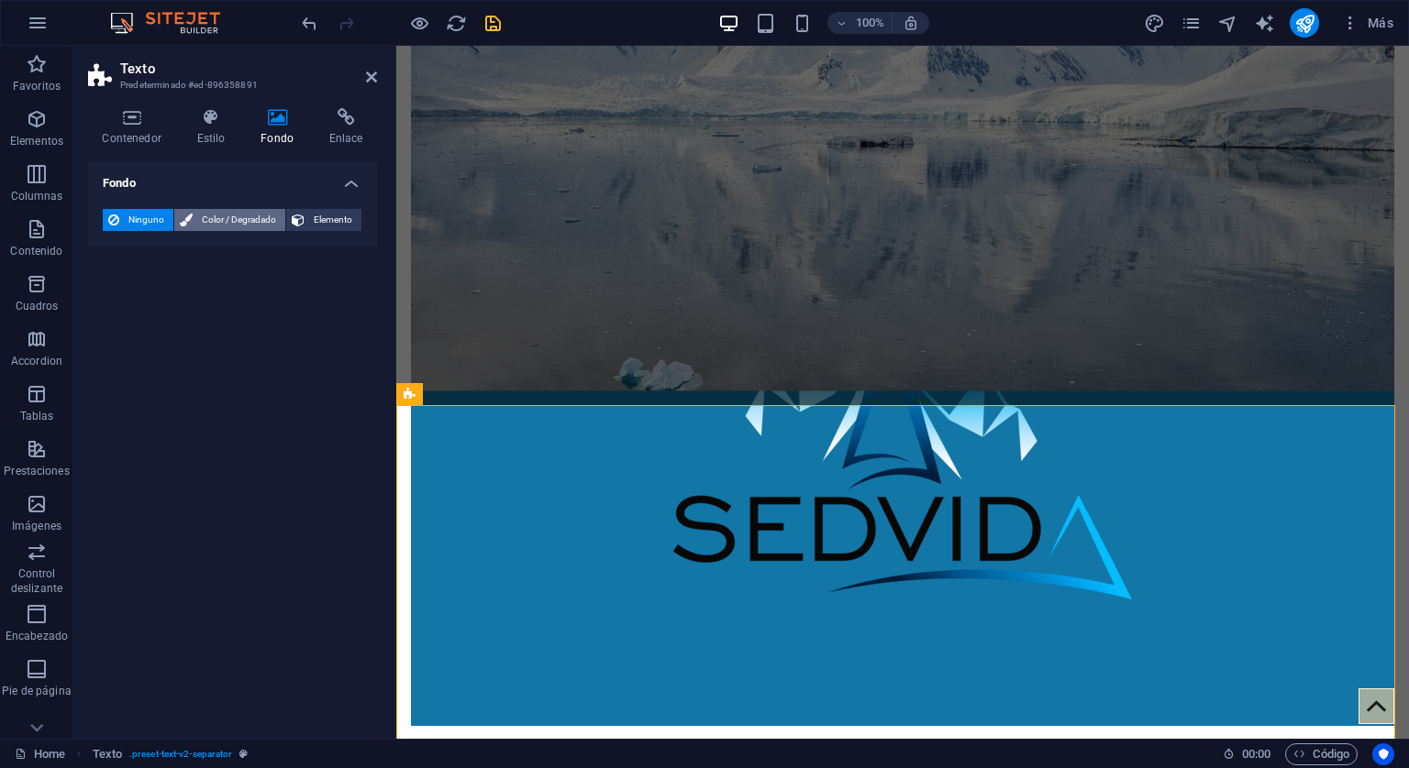
click at [213, 225] on span "Color / Degradado" at bounding box center [239, 220] width 82 height 22
click at [109, 292] on span at bounding box center [115, 293] width 20 height 20
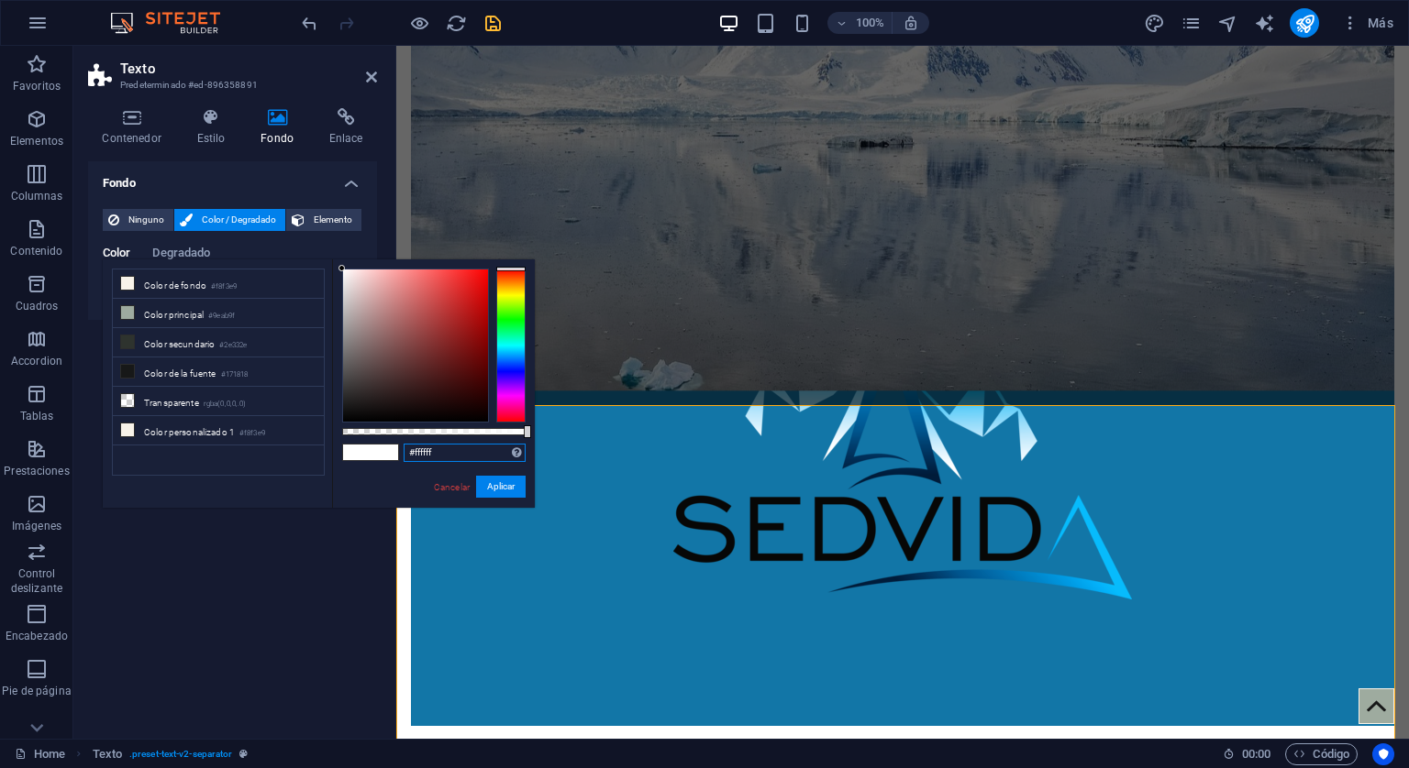
drag, startPoint x: 462, startPoint y: 446, endPoint x: 415, endPoint y: 437, distance: 48.4
click at [415, 437] on div "#ffffff Formatos soportados #0852ed rgb(8, 82, 237) rgba(8, 82, 237, 90%) hsv(2…" at bounding box center [433, 517] width 203 height 514
type input "#52b3f5"
click at [506, 487] on button "Aplicar" at bounding box center [501, 487] width 50 height 22
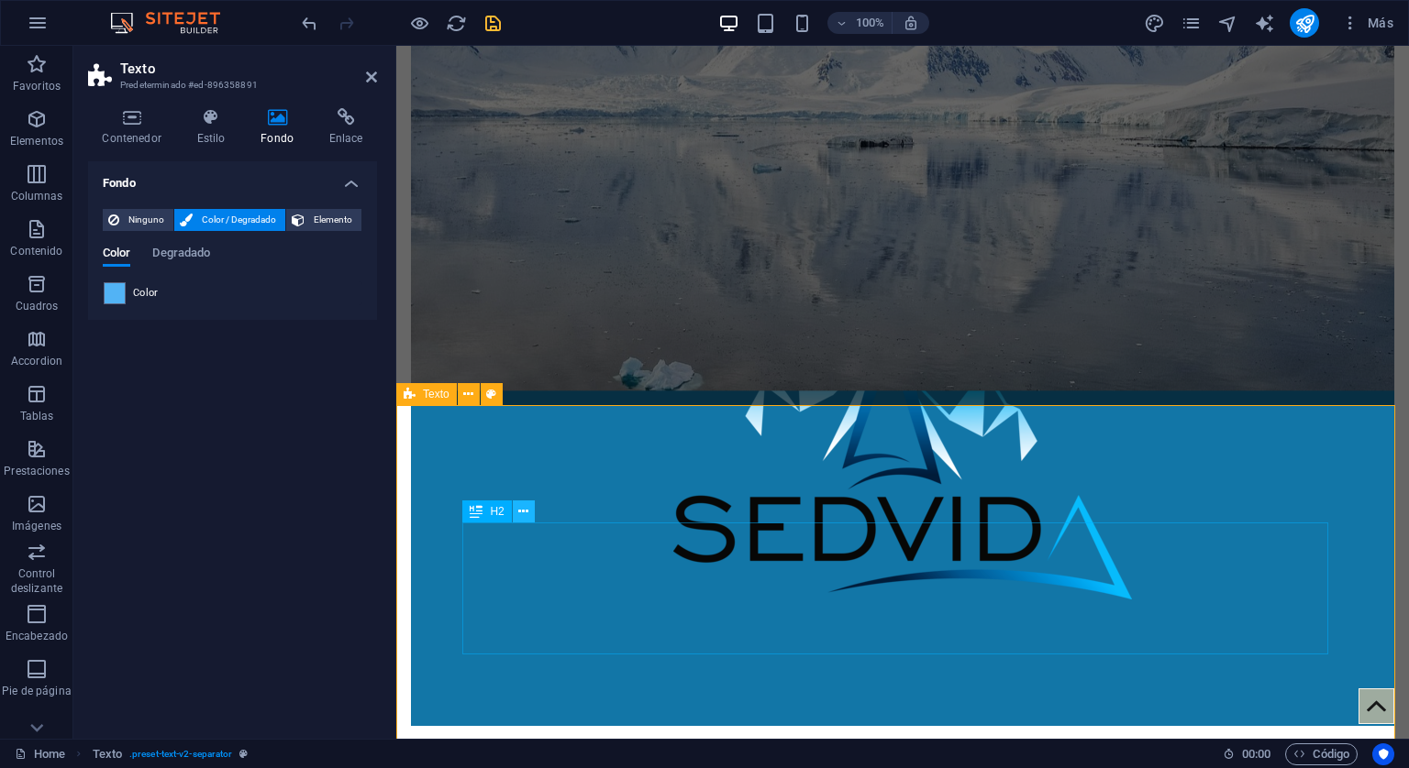
click at [525, 513] on icon at bounding box center [523, 512] width 10 height 19
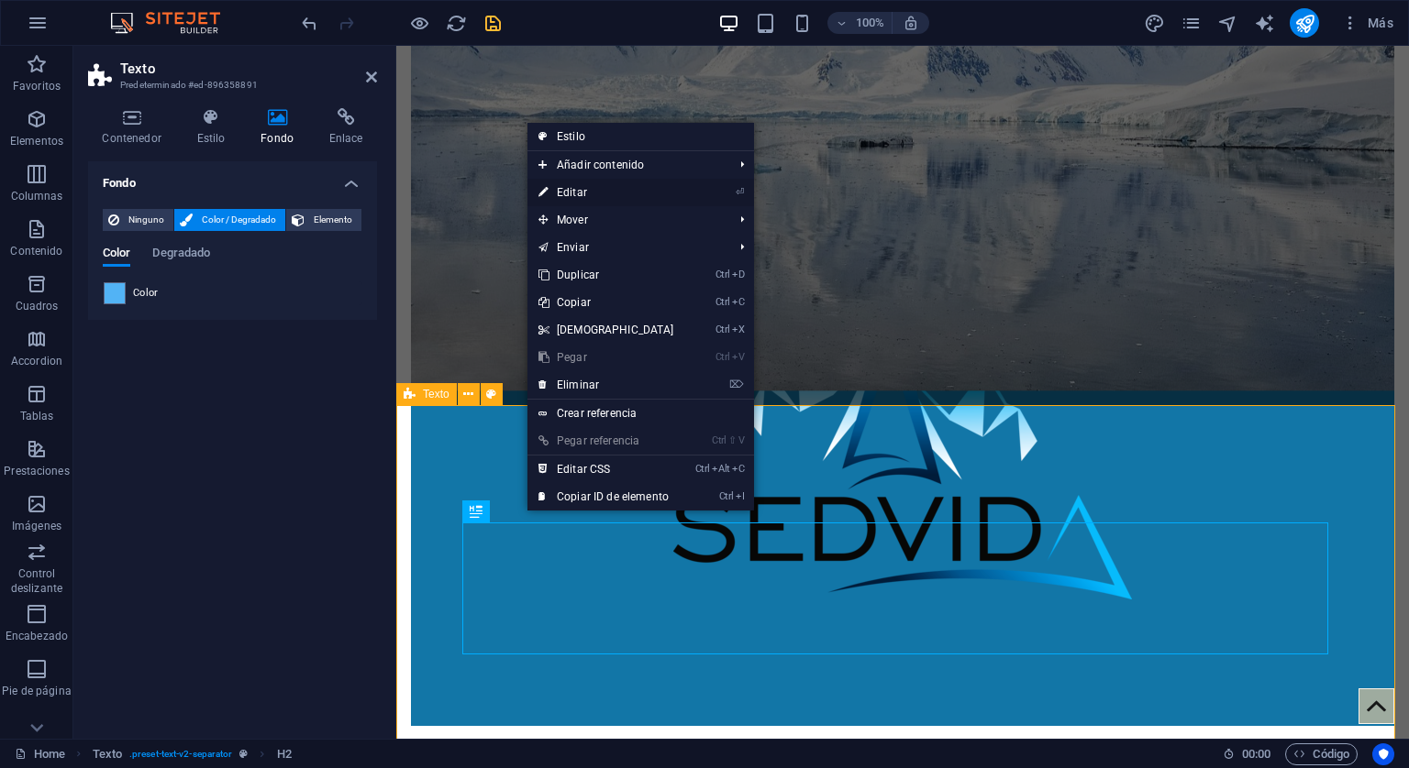
click at [564, 192] on link "⏎ Editar" at bounding box center [606, 193] width 158 height 28
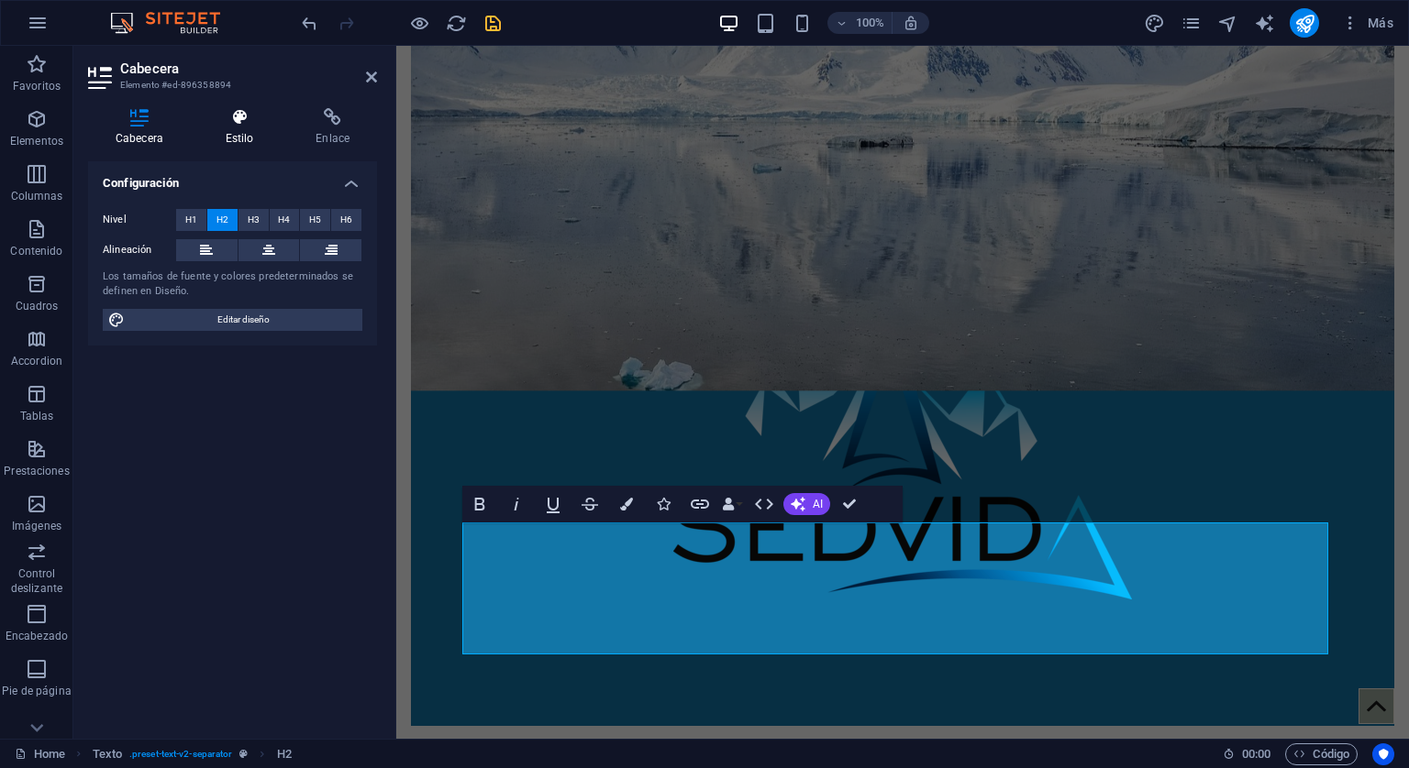
click at [233, 133] on h4 "Estilo" at bounding box center [243, 127] width 91 height 39
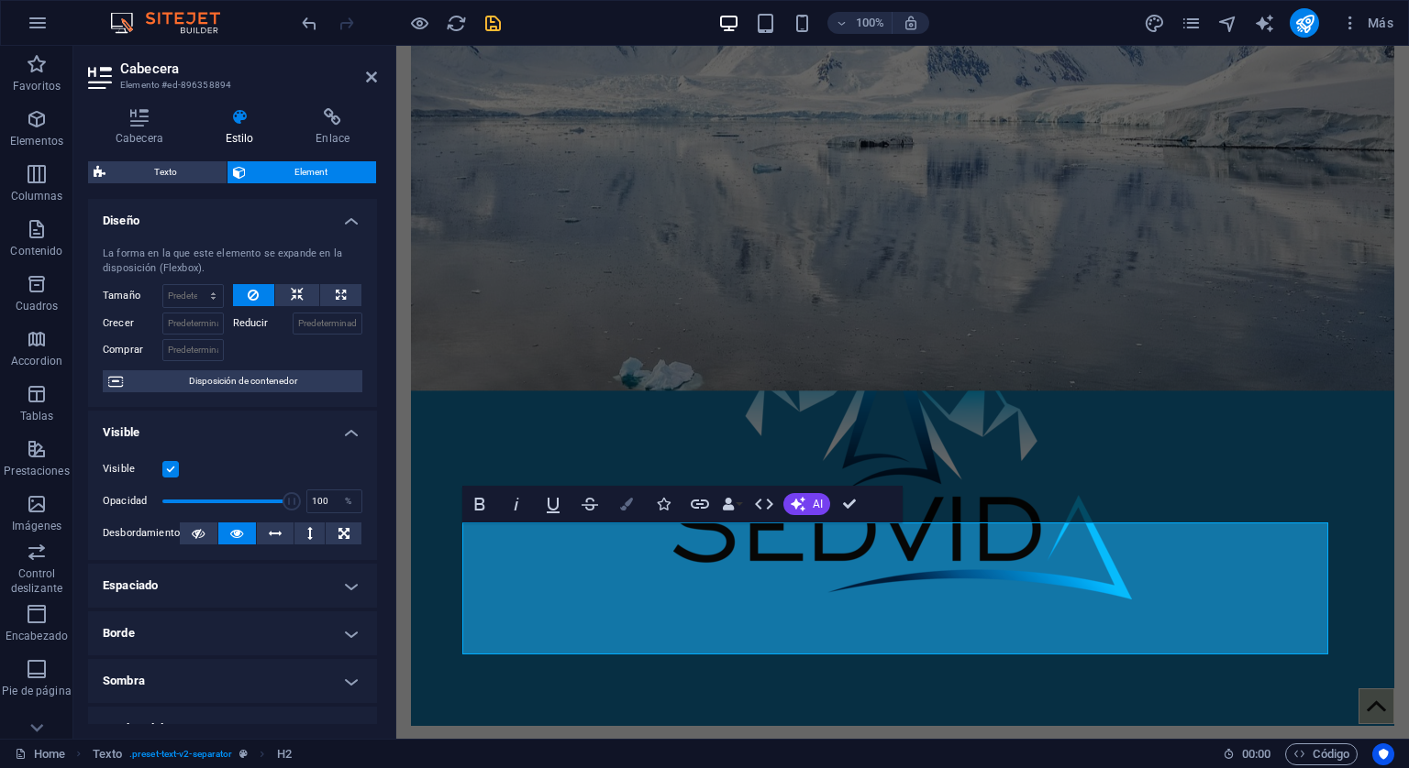
click at [631, 503] on icon "button" at bounding box center [626, 504] width 13 height 13
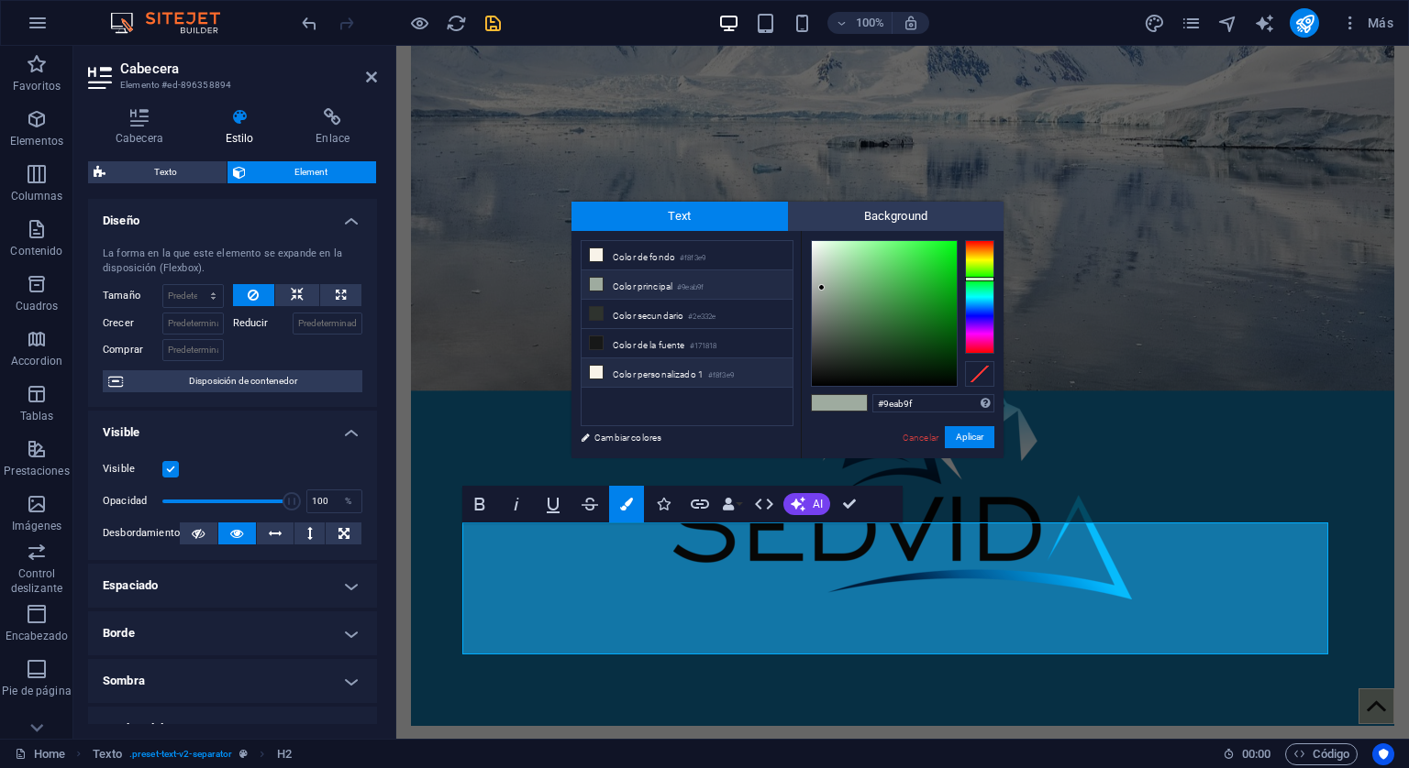
click at [591, 366] on icon at bounding box center [596, 372] width 13 height 13
type input "#f8f3e9"
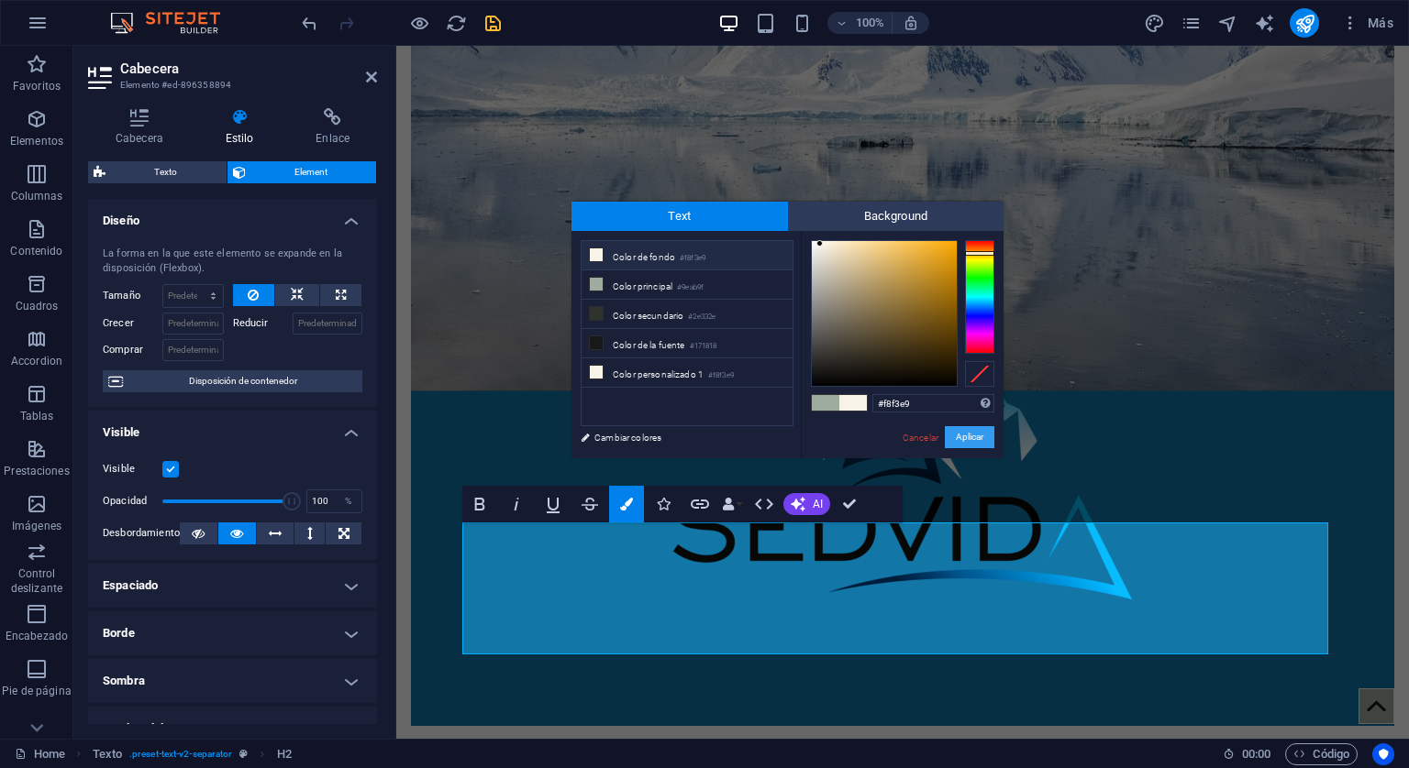
click at [965, 431] on button "Aplicar" at bounding box center [970, 437] width 50 height 22
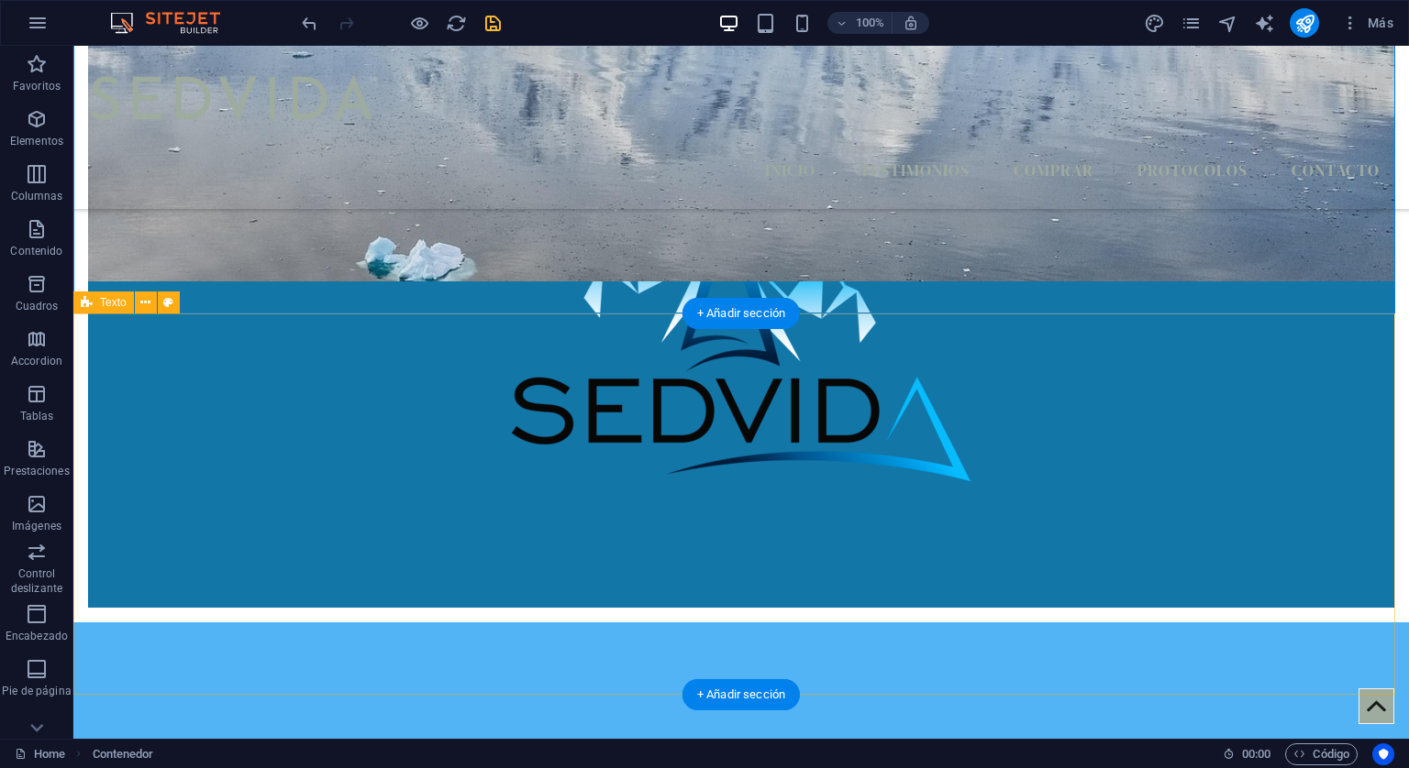
scroll to position [734, 0]
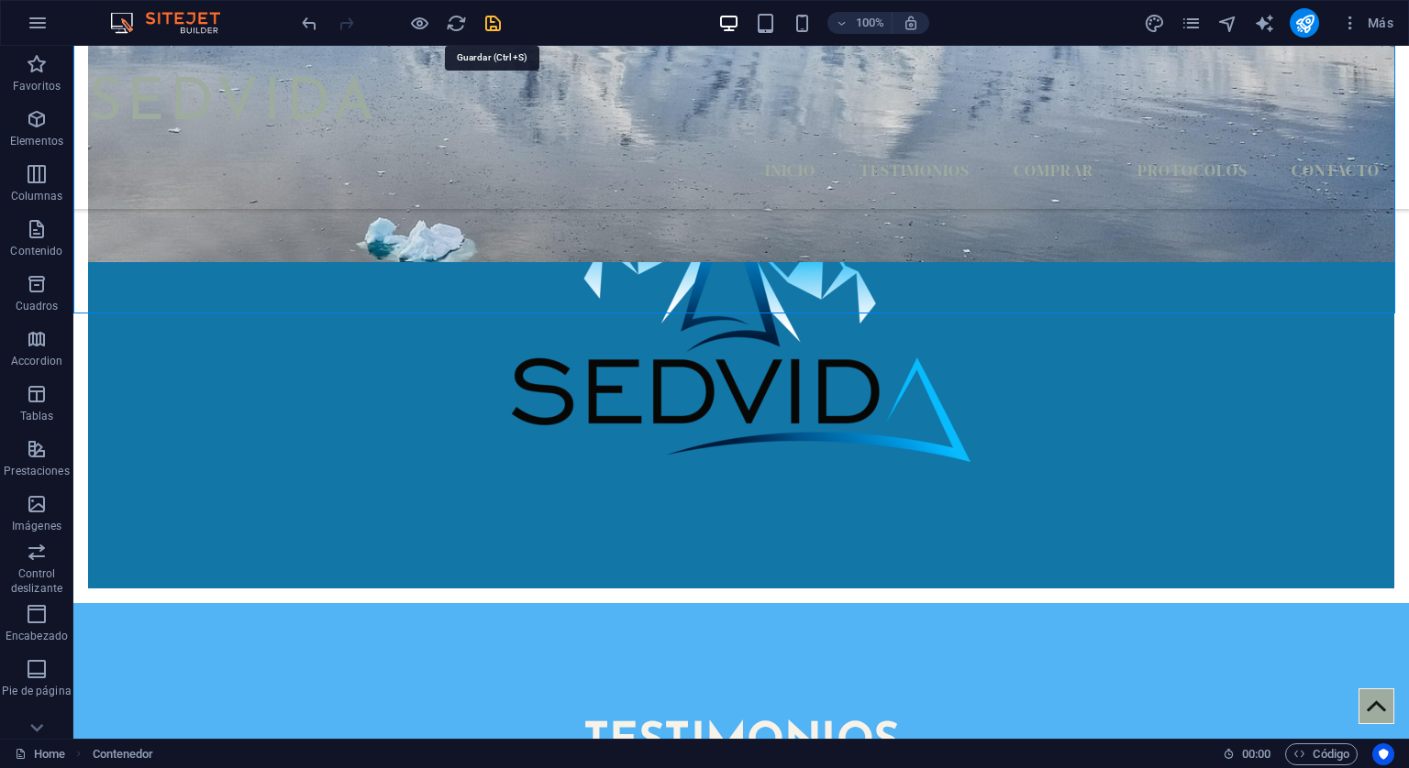
click at [499, 16] on icon "save" at bounding box center [492, 23] width 21 height 21
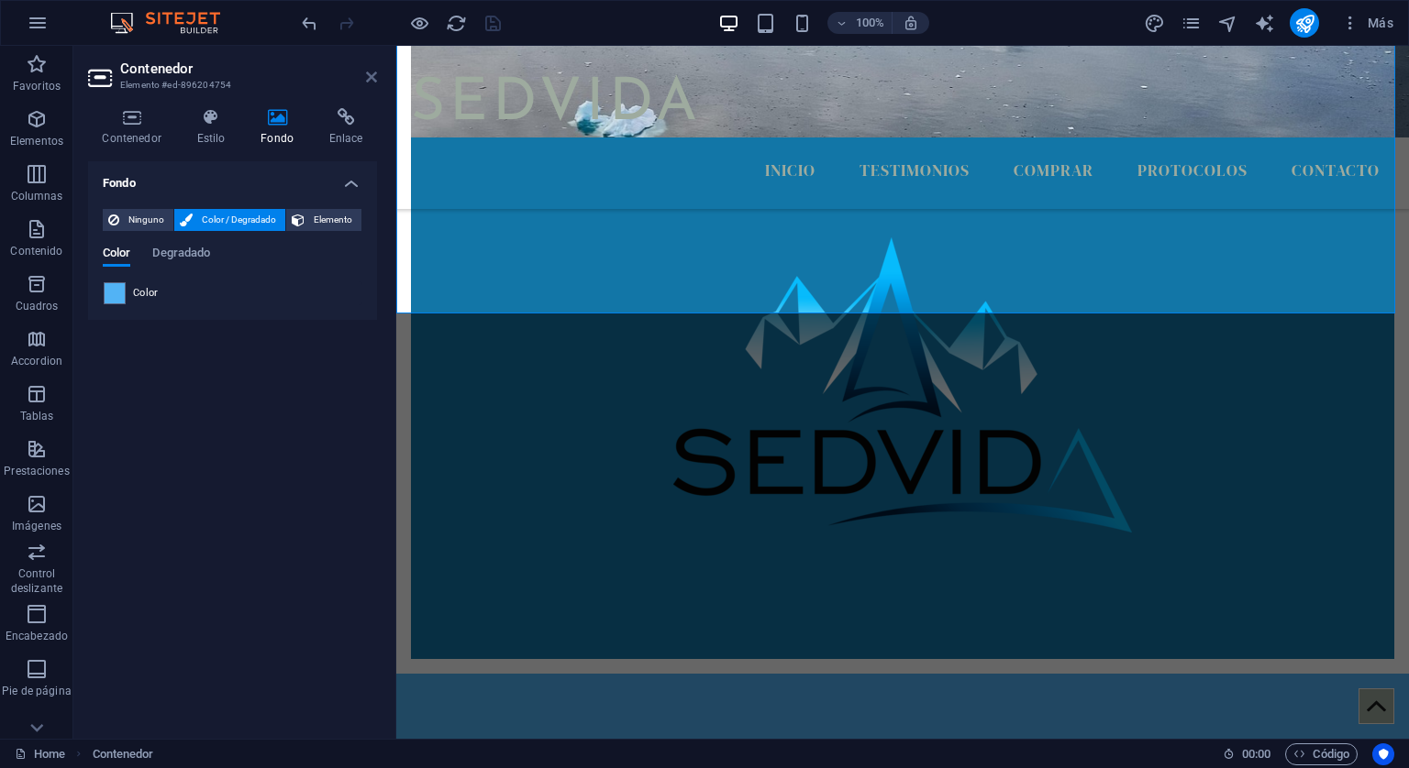
click at [374, 72] on icon at bounding box center [371, 77] width 11 height 15
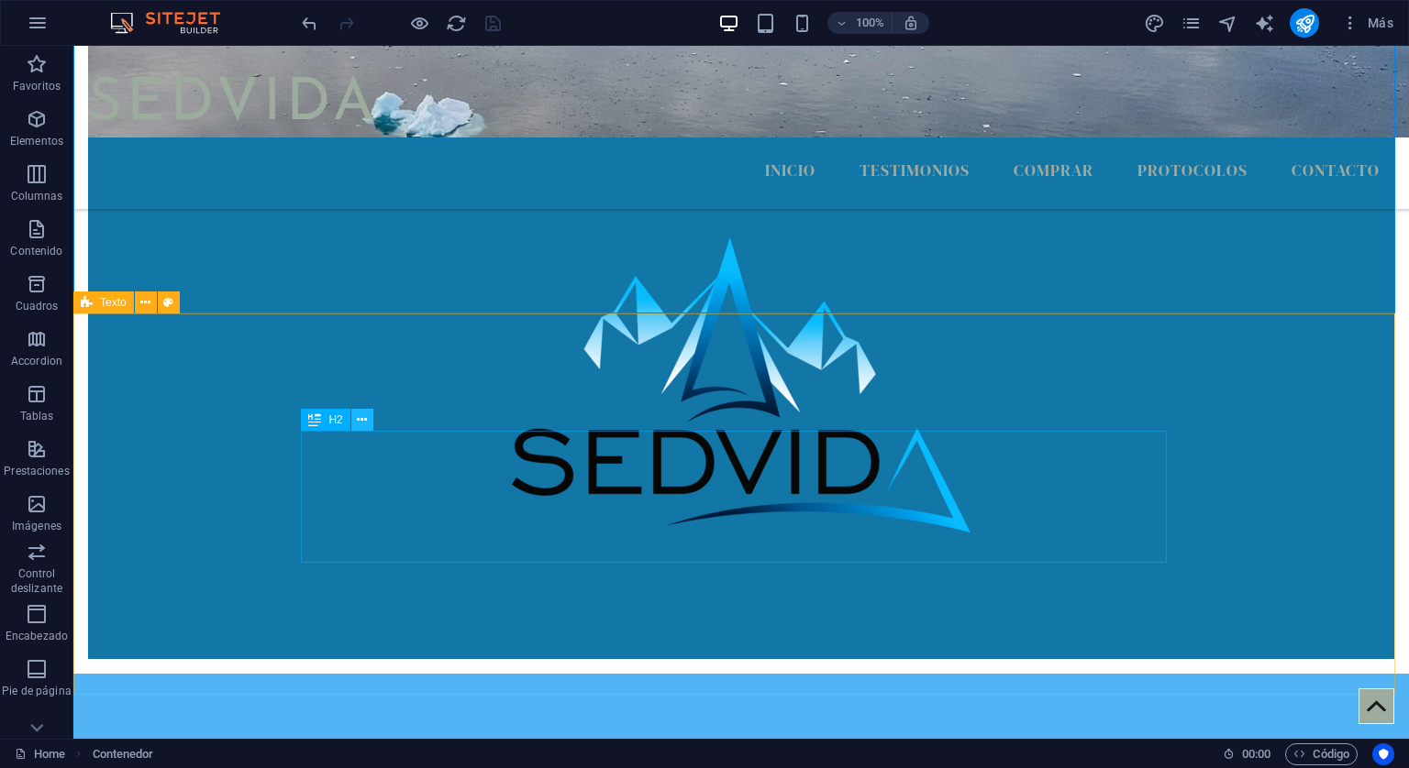
click at [367, 419] on icon at bounding box center [362, 420] width 10 height 19
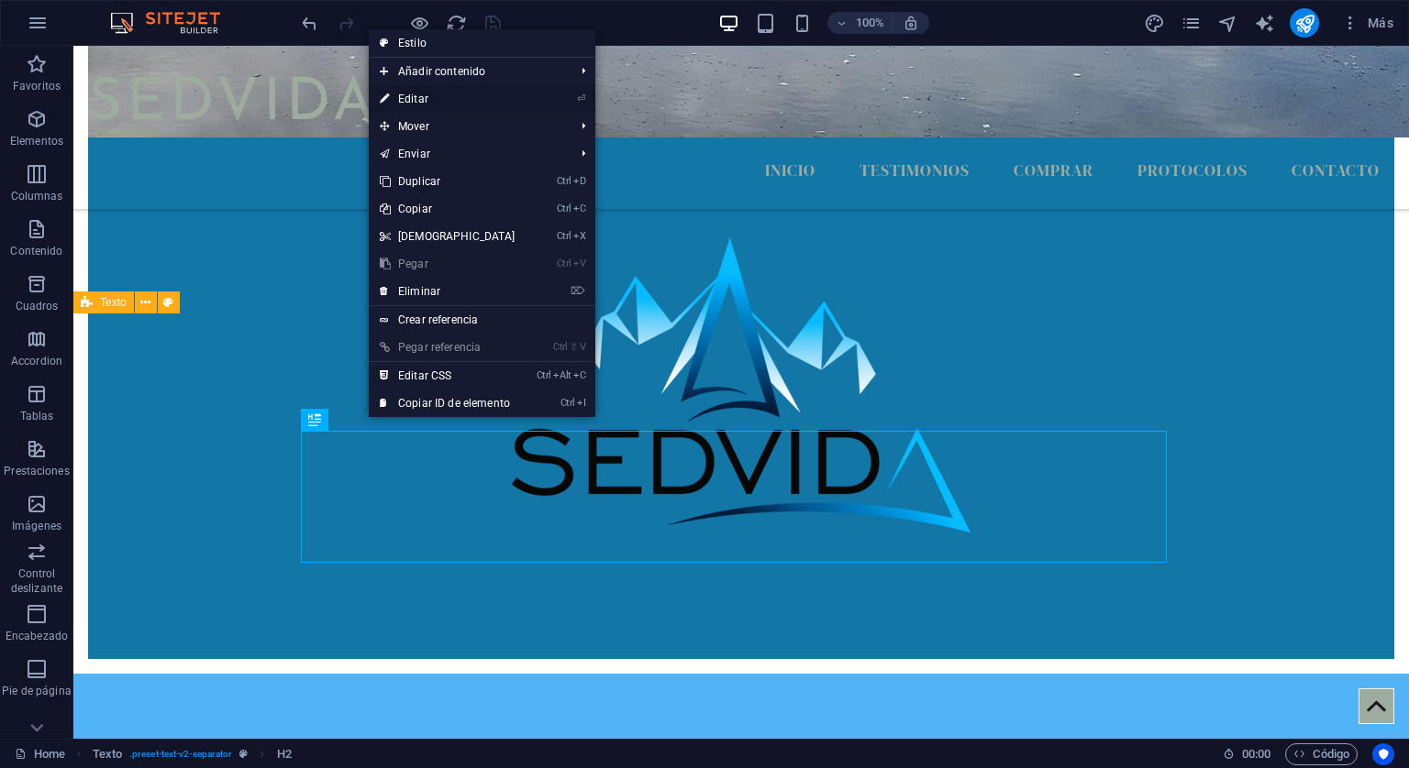
click at [406, 99] on link "⏎ Editar" at bounding box center [448, 99] width 158 height 28
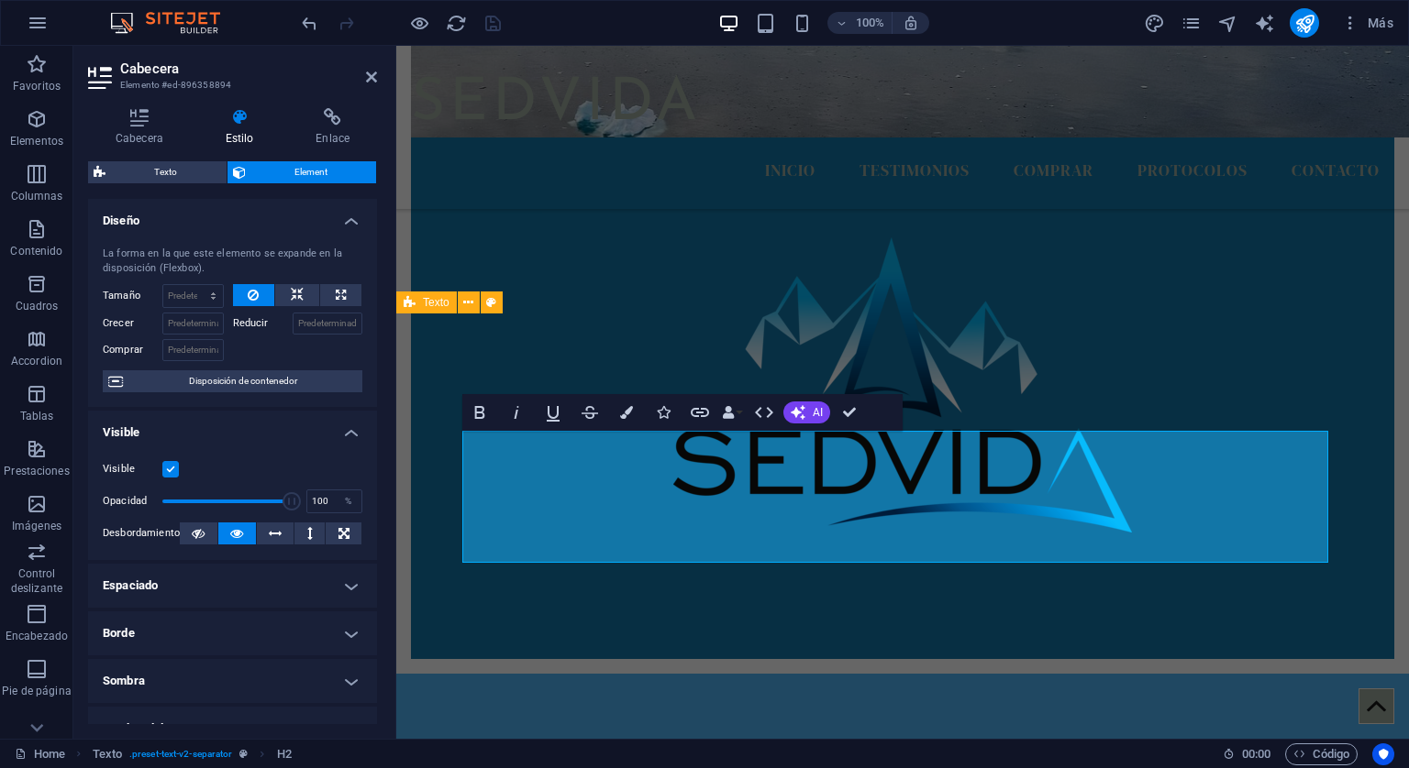
click at [234, 119] on icon at bounding box center [239, 117] width 83 height 18
click at [737, 412] on button "Data Bindings" at bounding box center [732, 412] width 26 height 37
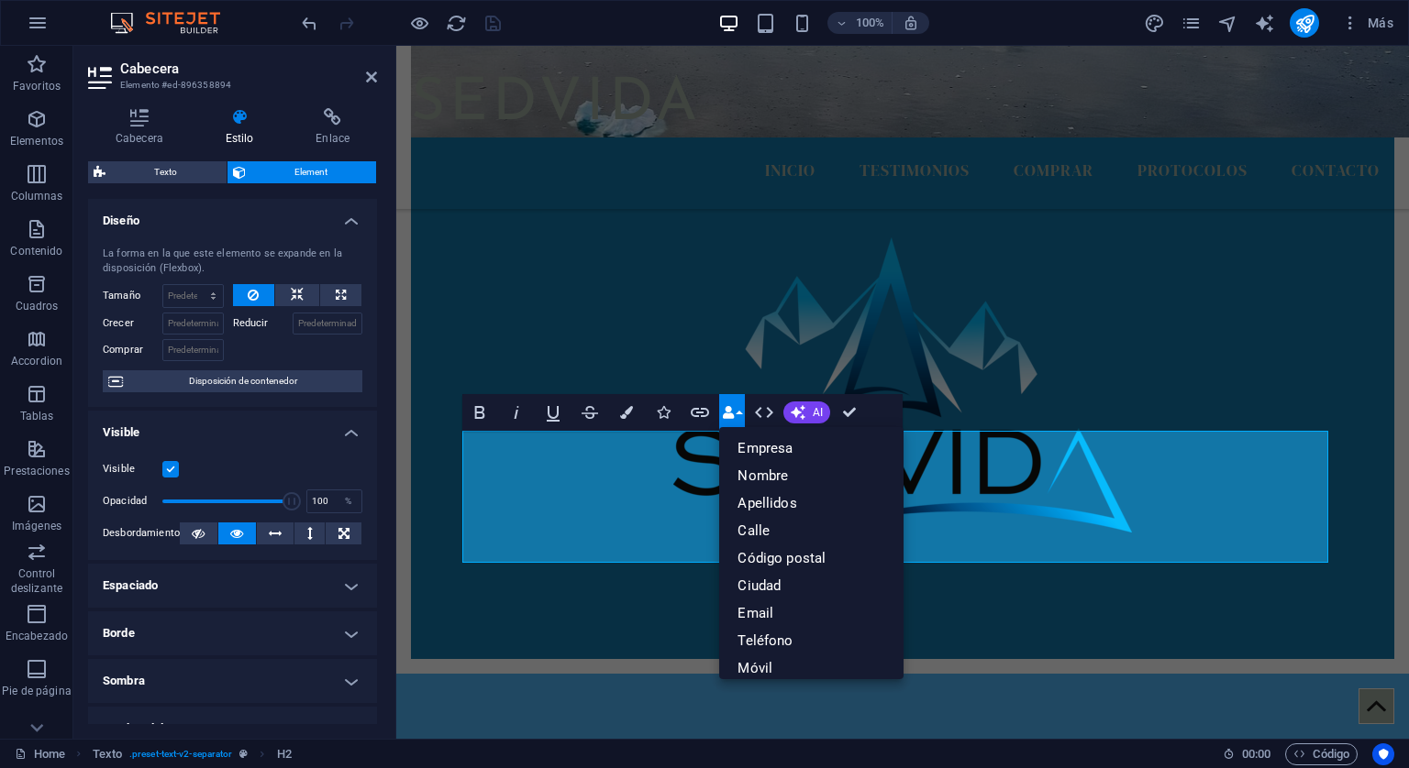
click at [737, 412] on button "Data Bindings" at bounding box center [732, 412] width 26 height 37
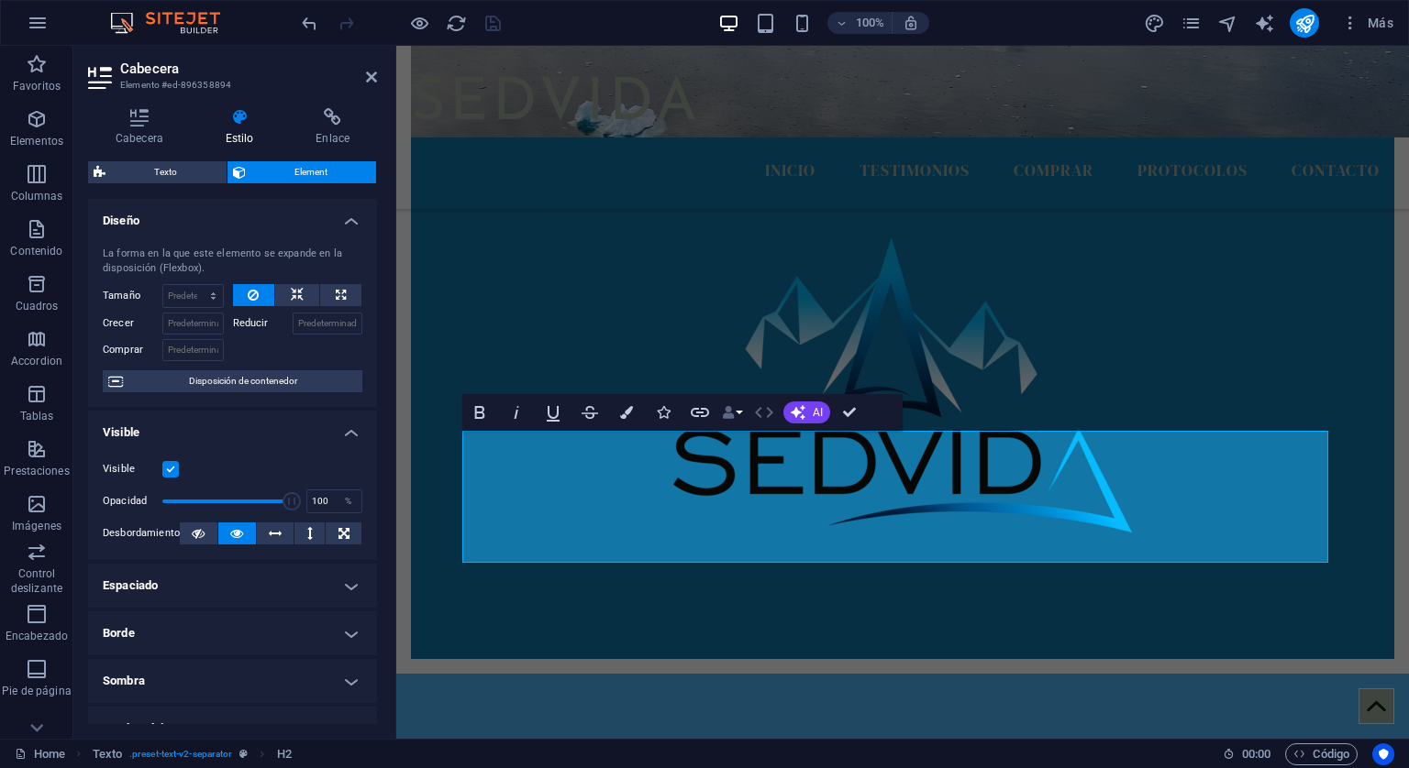
click at [765, 408] on icon "button" at bounding box center [764, 413] width 22 height 22
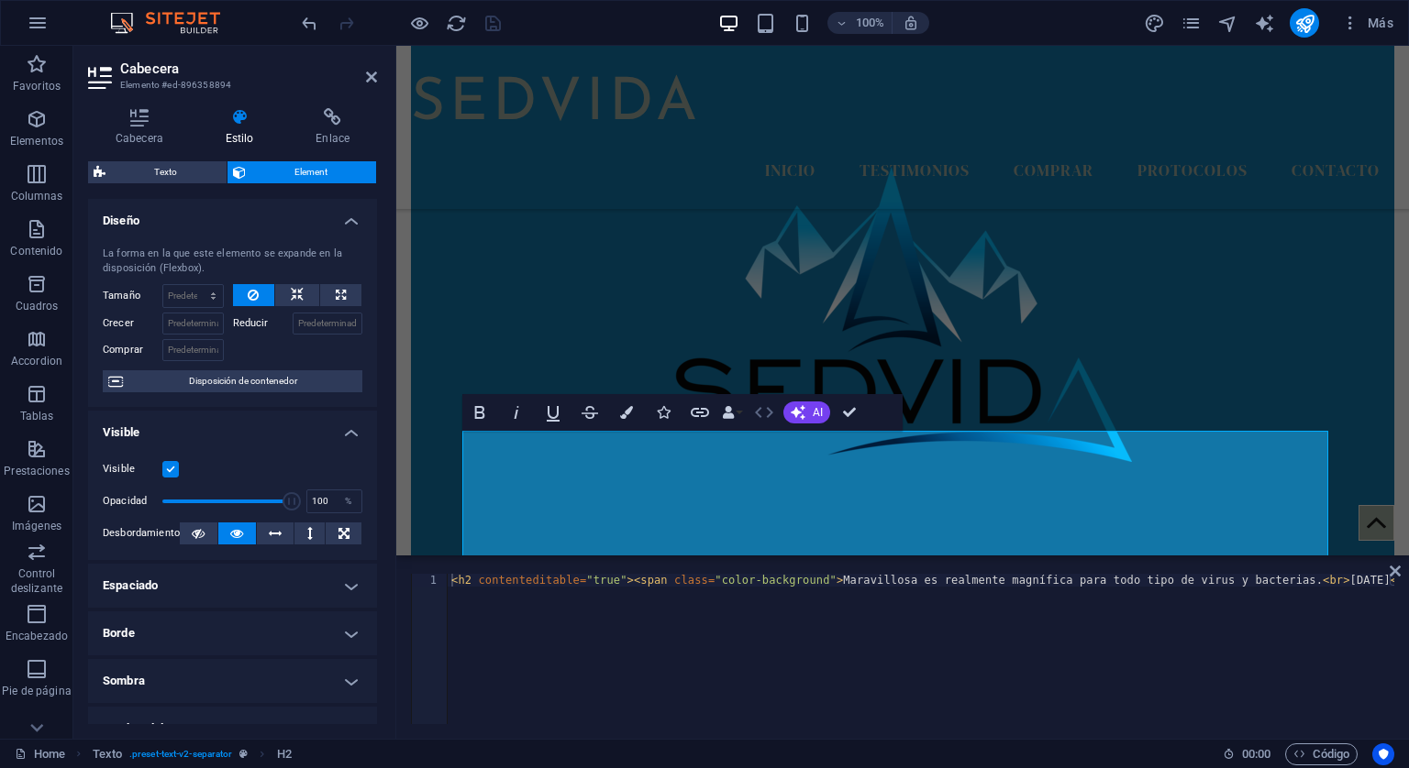
click at [765, 408] on icon "button" at bounding box center [764, 413] width 22 height 22
